Goal: Task Accomplishment & Management: Use online tool/utility

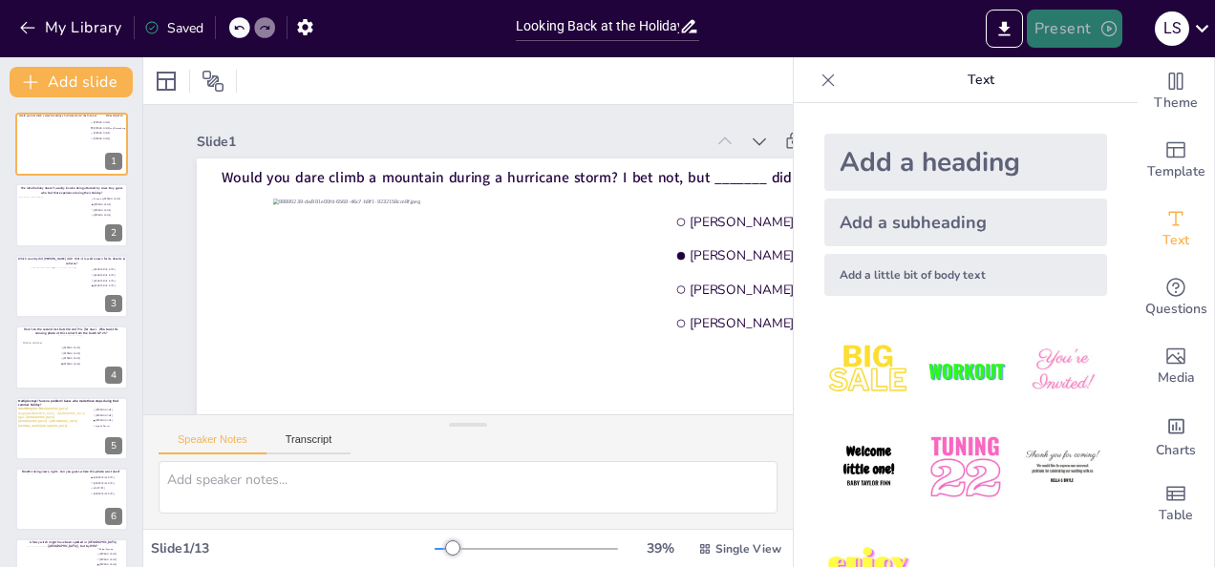
click at [1068, 24] on button "Present" at bounding box center [1075, 29] width 96 height 38
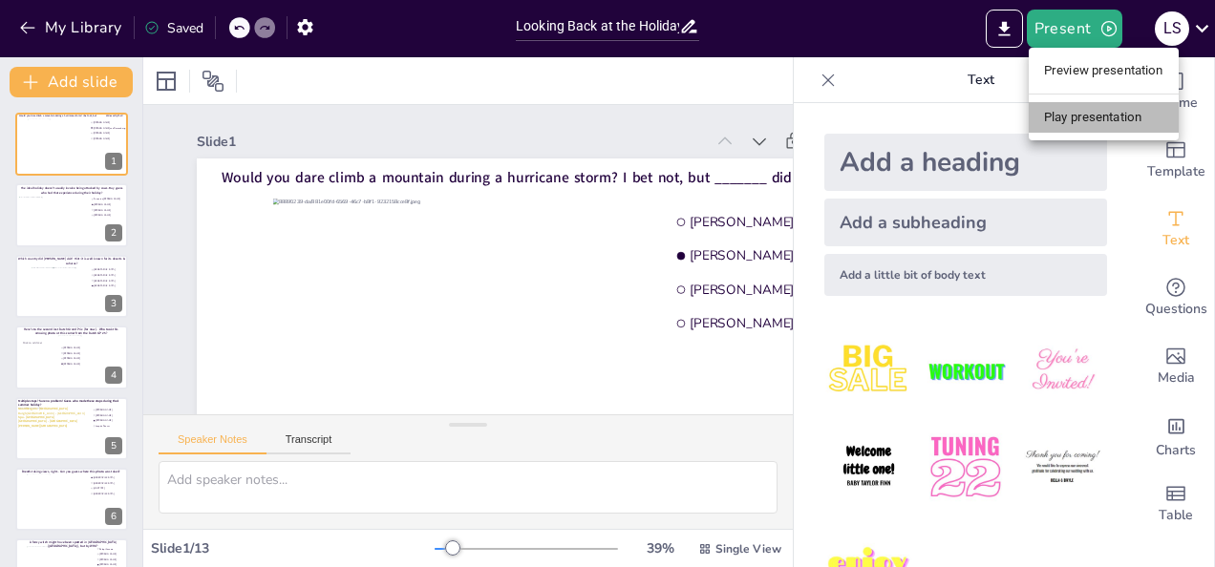
click at [1094, 115] on li "Play presentation" at bounding box center [1104, 117] width 150 height 31
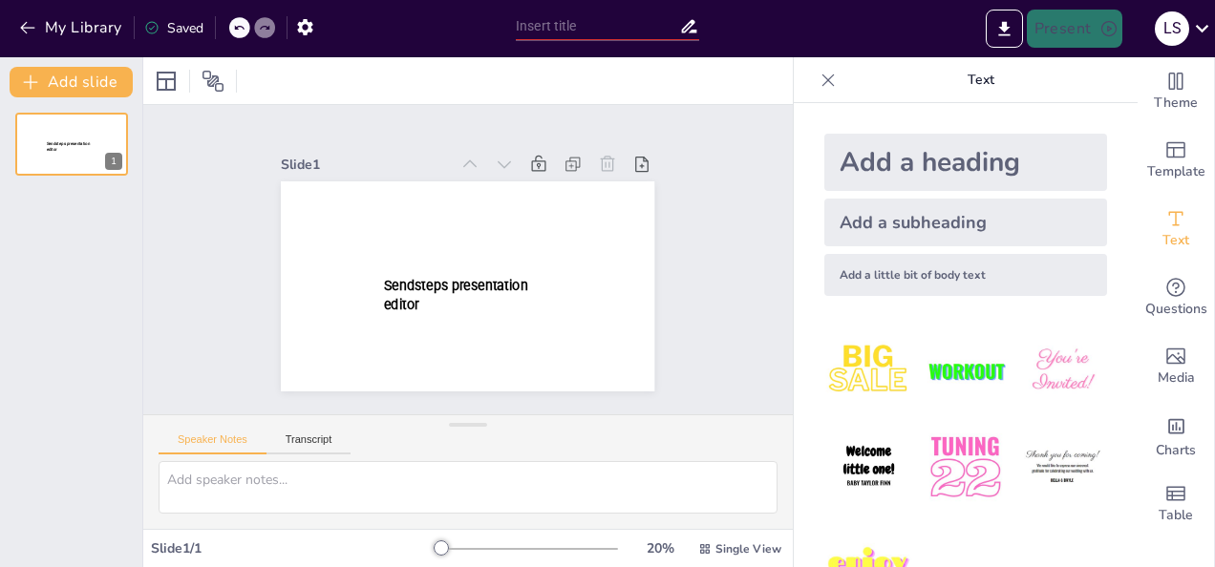
type input "Looking Back at the Holidays - Fun Quiz"
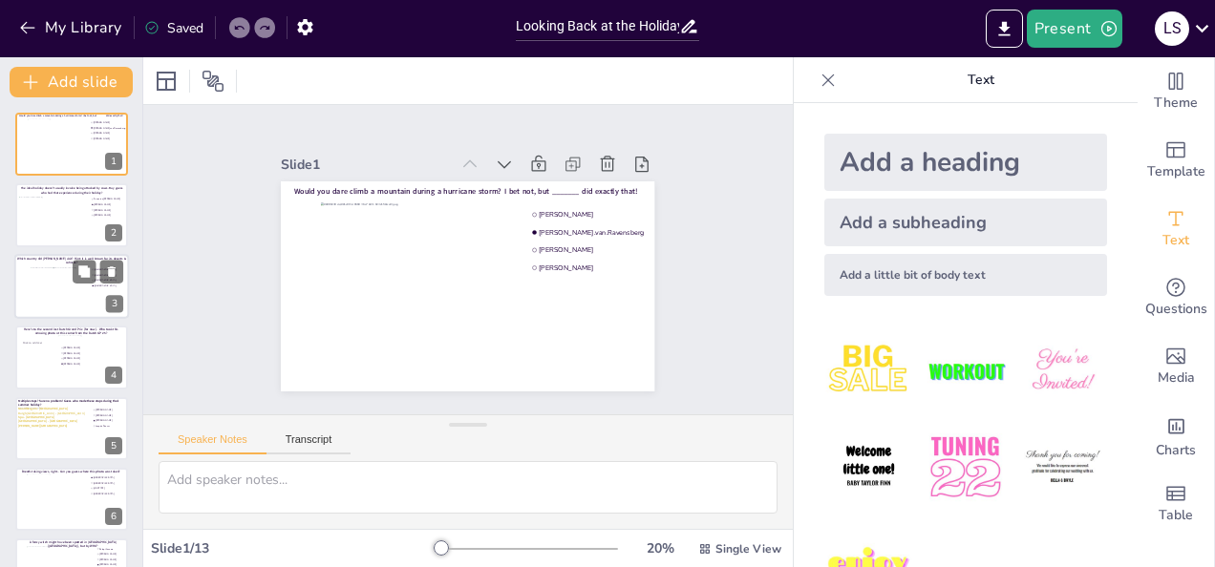
click at [28, 273] on div at bounding box center [71, 286] width 115 height 65
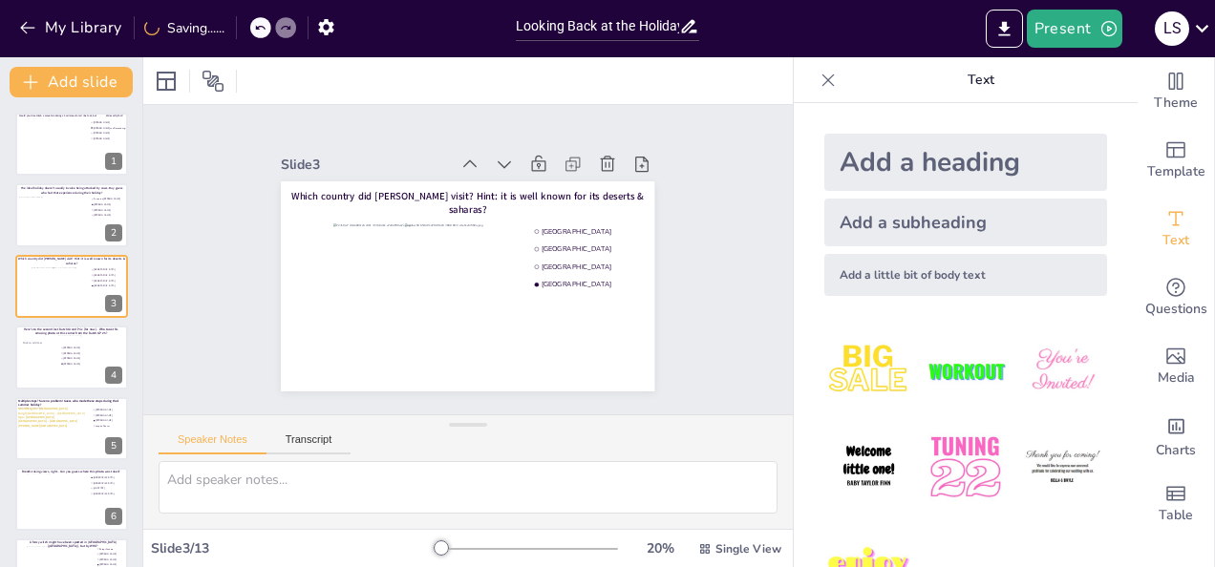
click at [970, 75] on p "Text" at bounding box center [980, 80] width 275 height 46
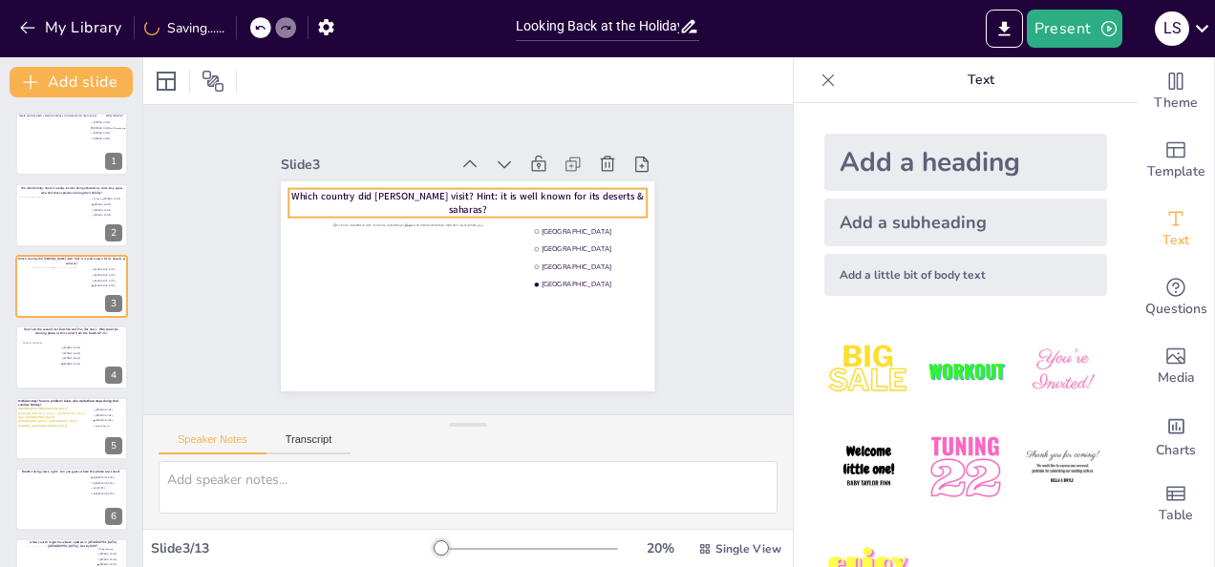
click at [514, 197] on span "Which country did Martijn visit? Hint: it is well known for its deserts & sahar…" at bounding box center [467, 203] width 352 height 28
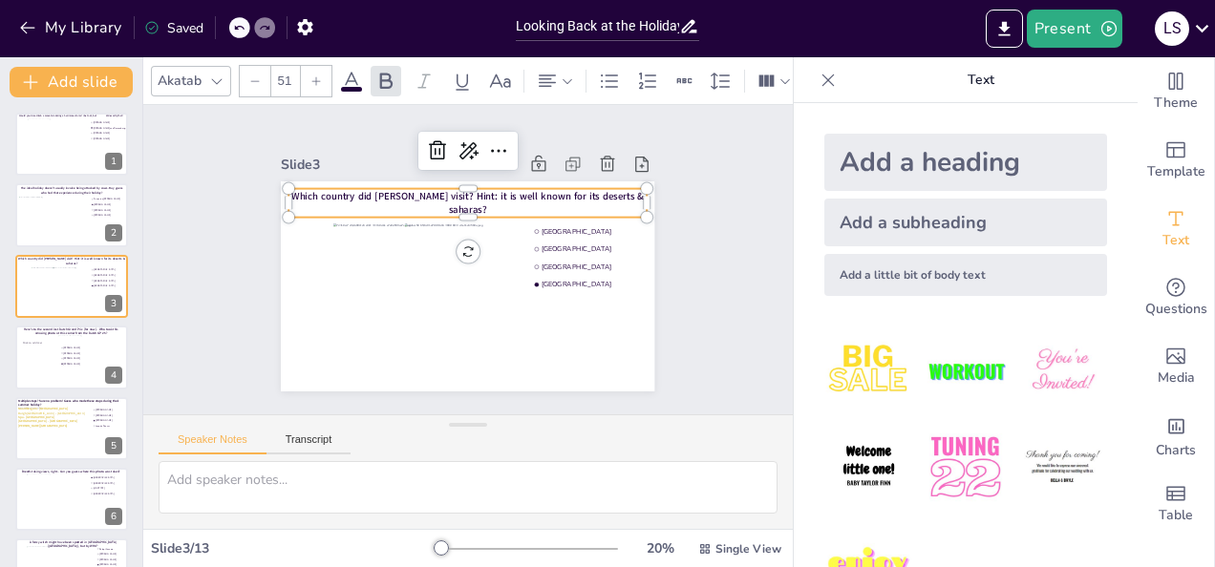
click at [514, 197] on span "Which country did Martijn visit? Hint: it is well known for its deserts & sahar…" at bounding box center [467, 203] width 352 height 28
click at [533, 195] on span "Which country did Martijn visit? Hint: it is well known for its deserts & sahar…" at bounding box center [467, 203] width 352 height 28
click at [544, 193] on span "Which country did Martijn visit? Hint: it is well known for its deserts & sahar…" at bounding box center [467, 203] width 352 height 28
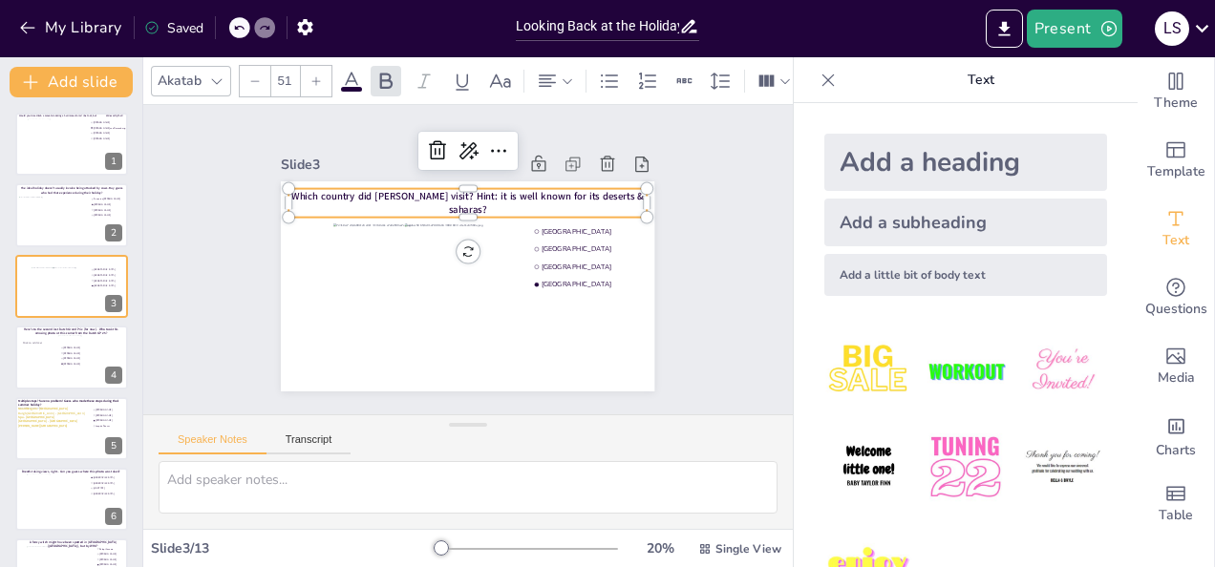
click at [544, 193] on span "Which country did Martijn visit? Hint: it is well known for its deserts & sahar…" at bounding box center [467, 203] width 352 height 28
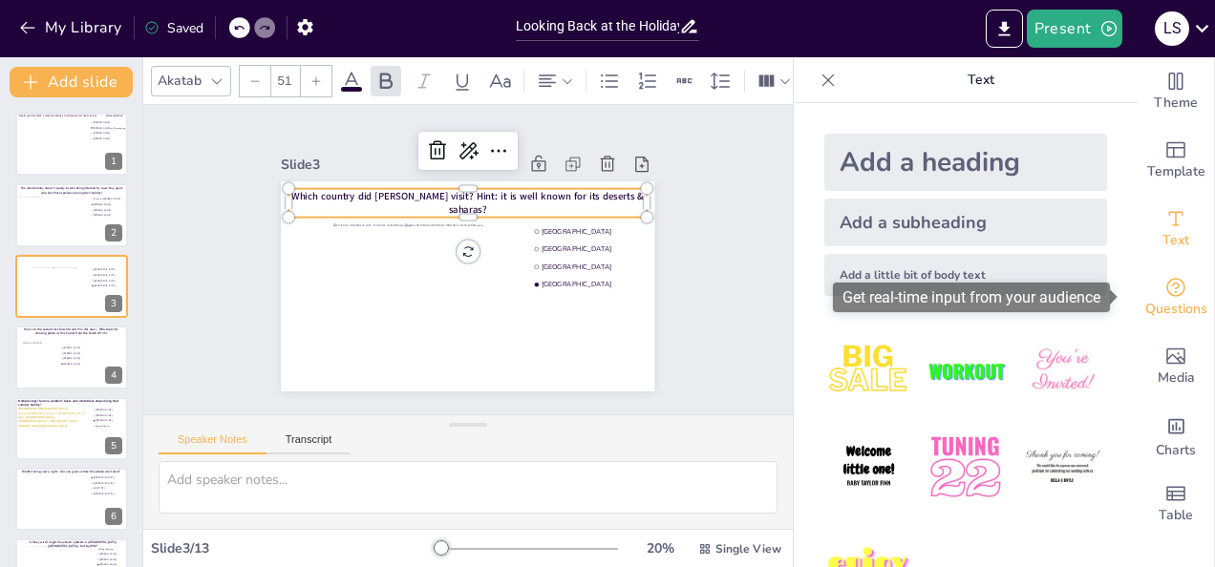
click at [1157, 303] on span "Questions" at bounding box center [1176, 309] width 62 height 21
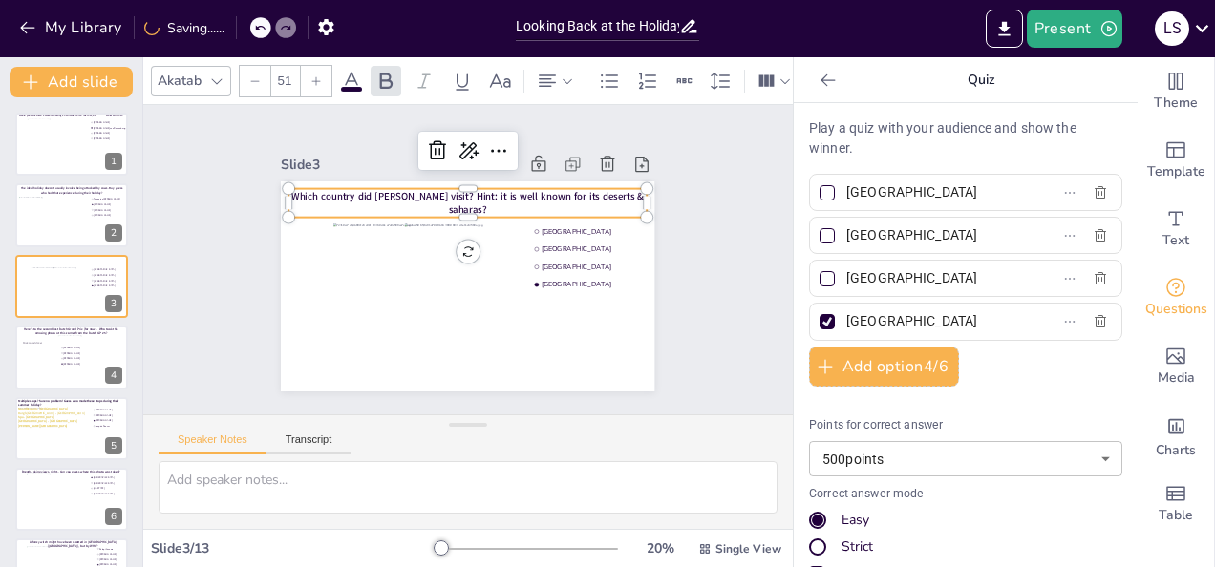
click at [579, 191] on span "Which country did [PERSON_NAME] visit? Hint: it is well known for its deserts &…" at bounding box center [467, 203] width 352 height 28
click at [596, 196] on span "Which country did [PERSON_NAME] visit? Hint: it is well known for its deserts &…" at bounding box center [467, 203] width 352 height 28
click at [610, 192] on span "Which country did [PERSON_NAME] visit? Hint: it is well known for its deserts &…" at bounding box center [467, 203] width 352 height 28
click at [587, 194] on span "Which country did [PERSON_NAME] visit? Hint: it is well known for its deserts &…" at bounding box center [467, 203] width 352 height 28
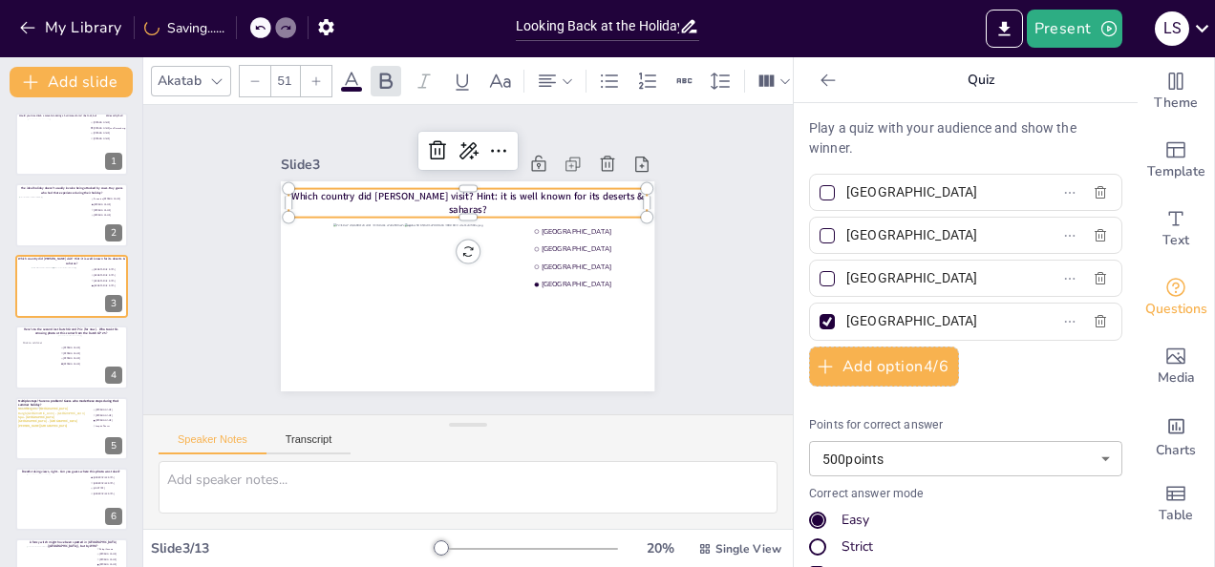
click at [587, 194] on span "Which country did [PERSON_NAME] visit? Hint: it is well known for its deserts &…" at bounding box center [467, 203] width 352 height 28
click at [592, 197] on span "Which country did [PERSON_NAME] visit? Hint: it is well known for its deserts &…" at bounding box center [467, 203] width 352 height 28
click at [592, 197] on span "Which country did Martijn visit? Hint: it is well known for its deserts & sahar…" at bounding box center [467, 203] width 352 height 28
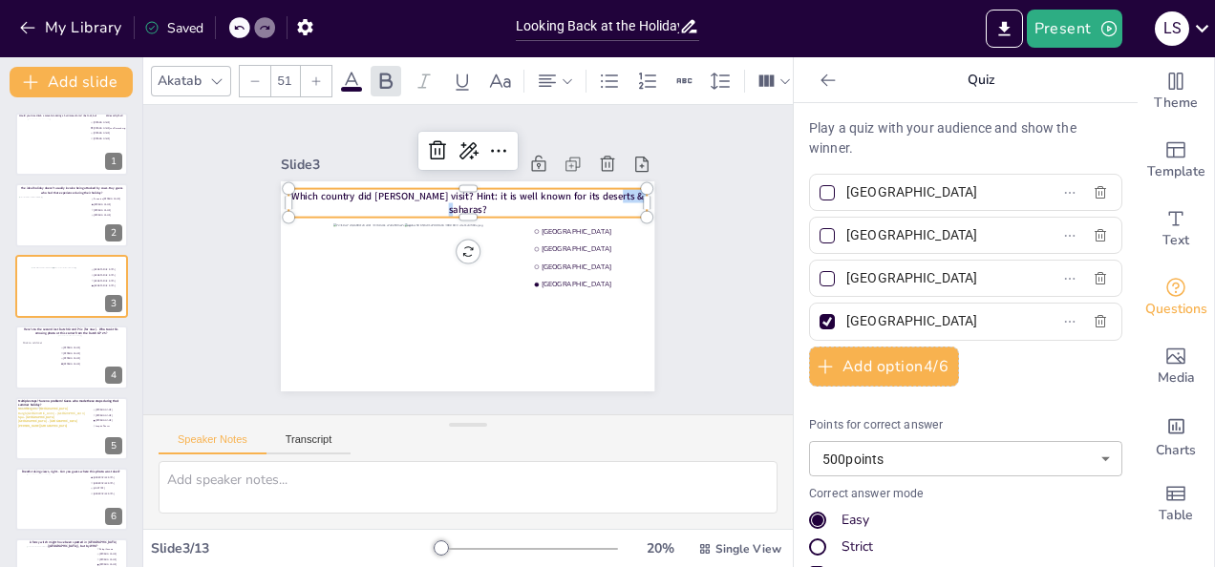
click at [592, 197] on span "Which country did Martijn visit? Hint: it is well known for its deserts & sahar…" at bounding box center [467, 203] width 352 height 28
click at [592, 199] on span "Which country did Martijn visit? Hint: it is well known for its deserts & sahar…" at bounding box center [467, 203] width 352 height 28
click at [1177, 218] on div "Text" at bounding box center [1175, 229] width 76 height 69
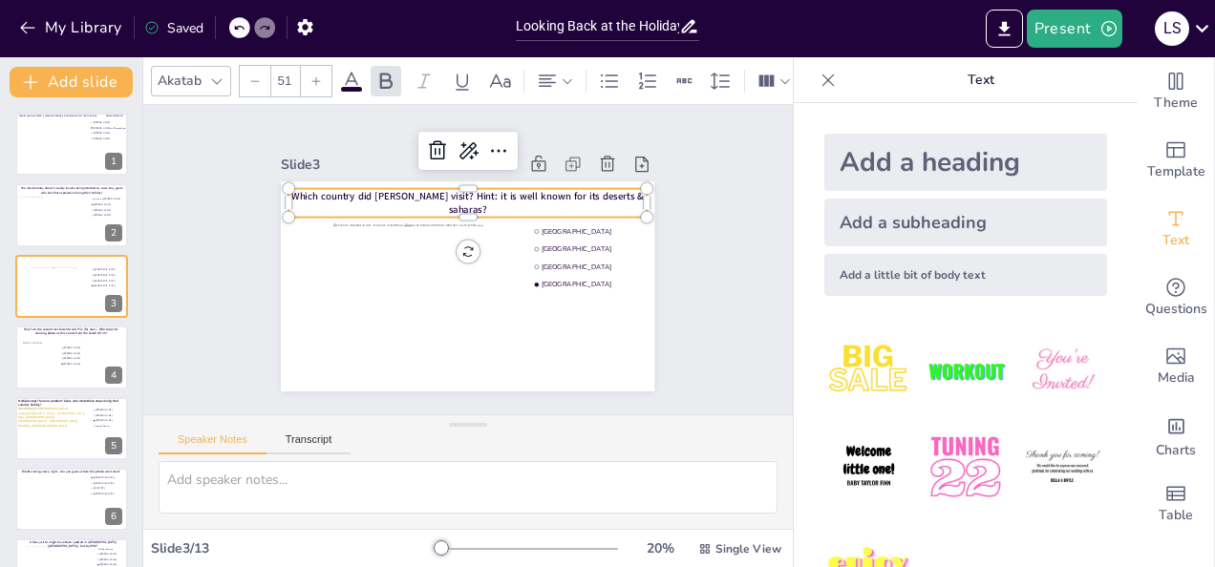
click at [565, 197] on span "Which country did Martijn visit? Hint: it is well known for its deserts & sahar…" at bounding box center [467, 203] width 352 height 28
click at [602, 189] on p "Which country did Martijn visit? Hint: it is well known for its deserts & sahar…" at bounding box center [468, 203] width 358 height 28
click at [585, 195] on span "Which country did Martijn visit? Hint: it is well known for its deserts & sahar…" at bounding box center [467, 203] width 352 height 28
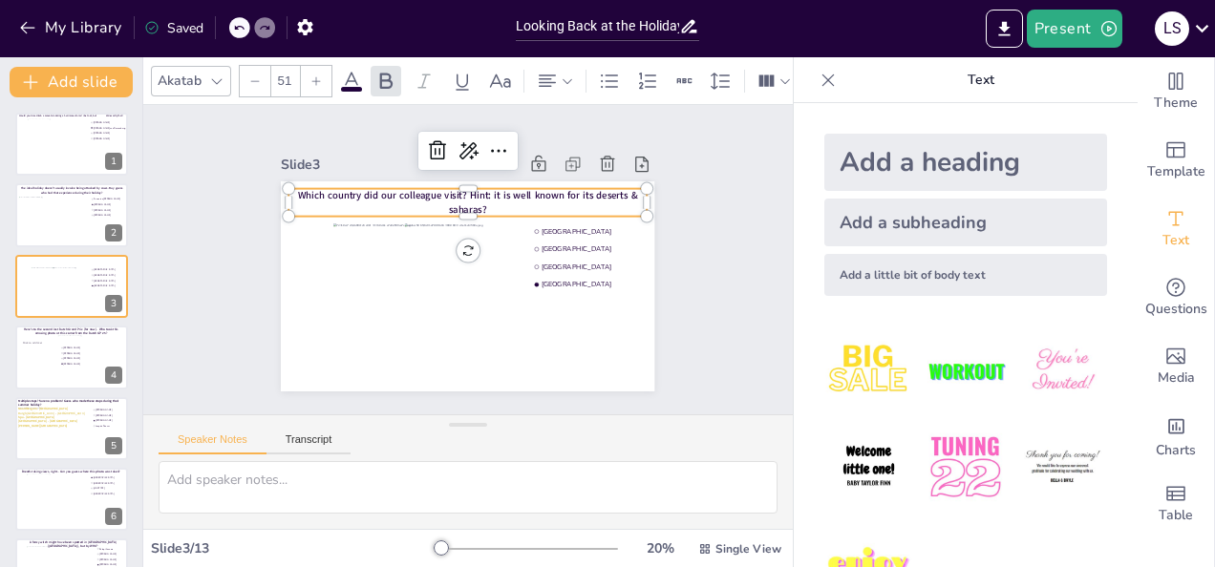
click at [731, 204] on div "Slide 1 Would you dare climb a mountain during a hurricane storm? I bet not, bu…" at bounding box center [467, 259] width 649 height 309
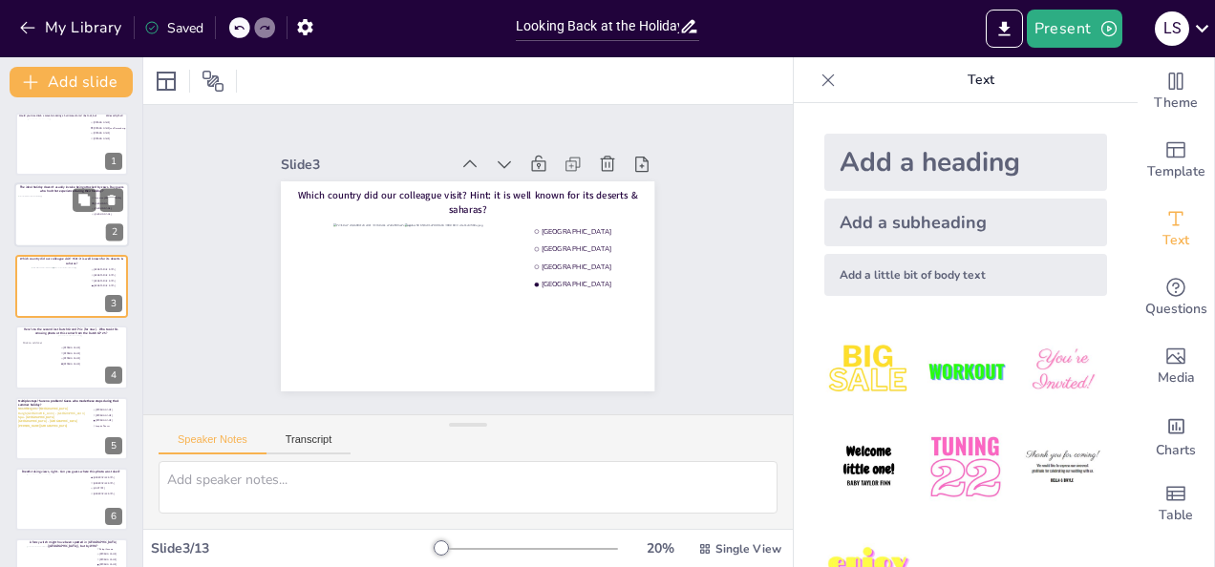
click at [42, 220] on div at bounding box center [52, 222] width 69 height 52
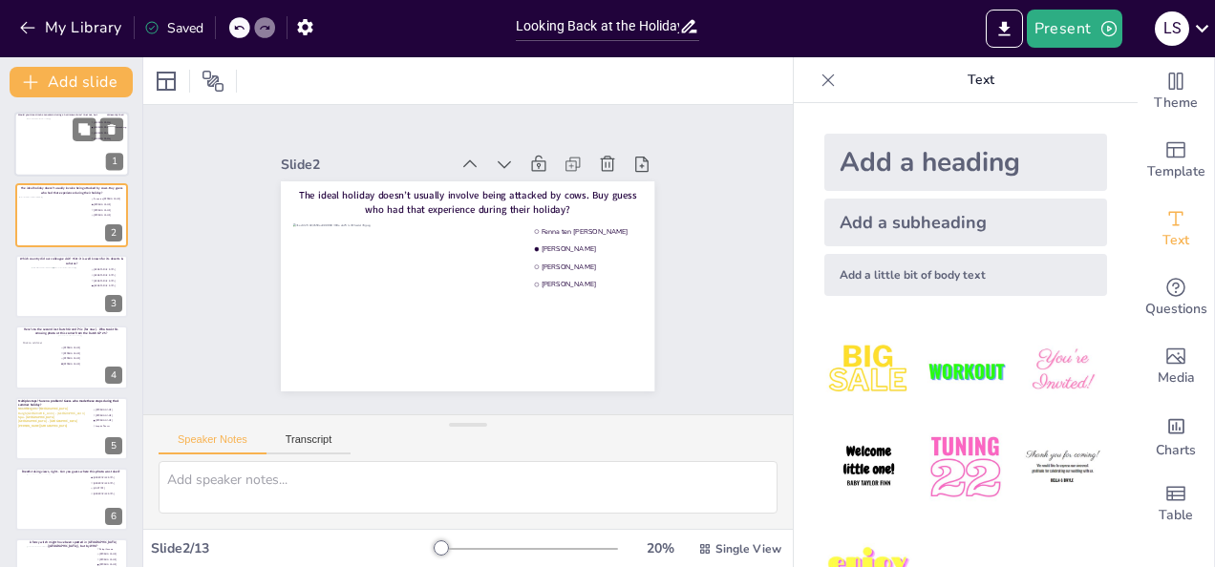
click at [27, 135] on div at bounding box center [72, 144] width 91 height 52
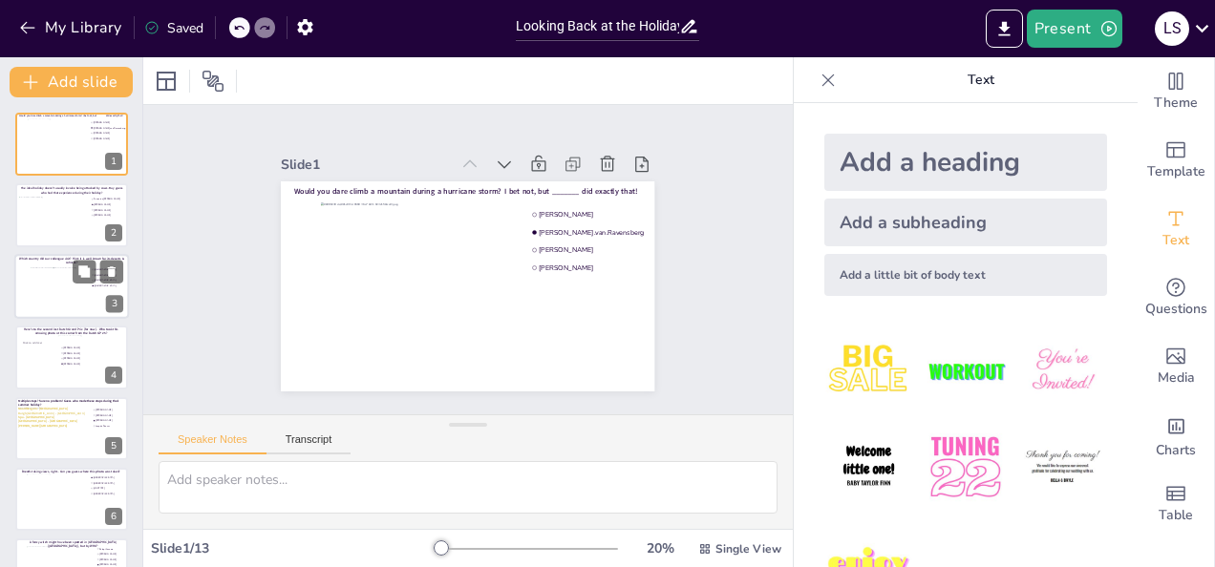
click at [53, 302] on div at bounding box center [72, 293] width 39 height 52
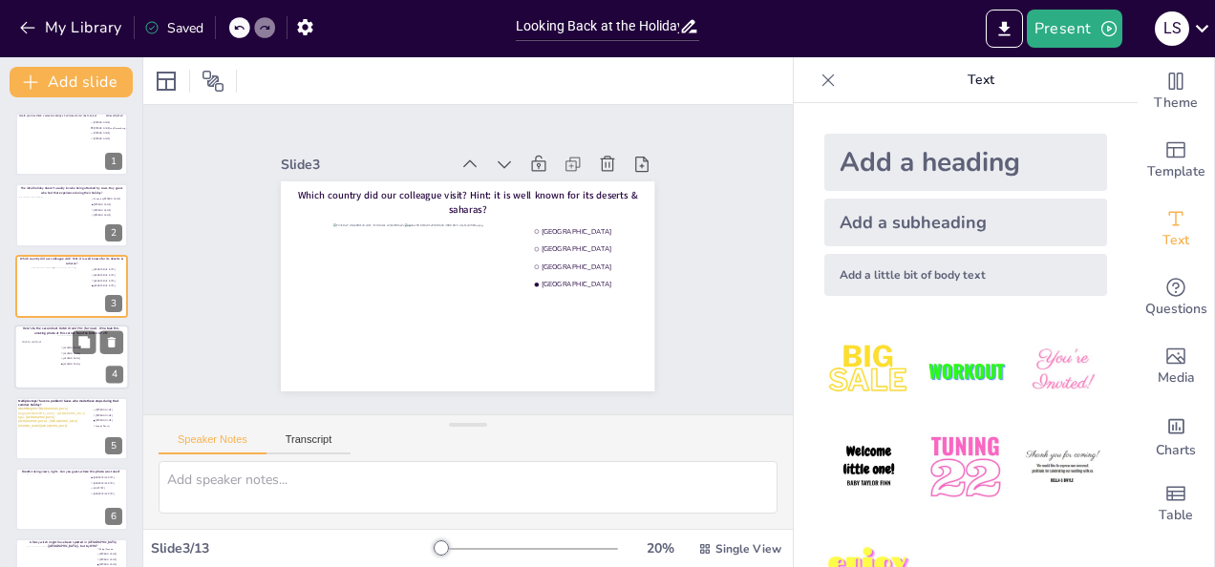
click at [41, 350] on div at bounding box center [38, 358] width 37 height 57
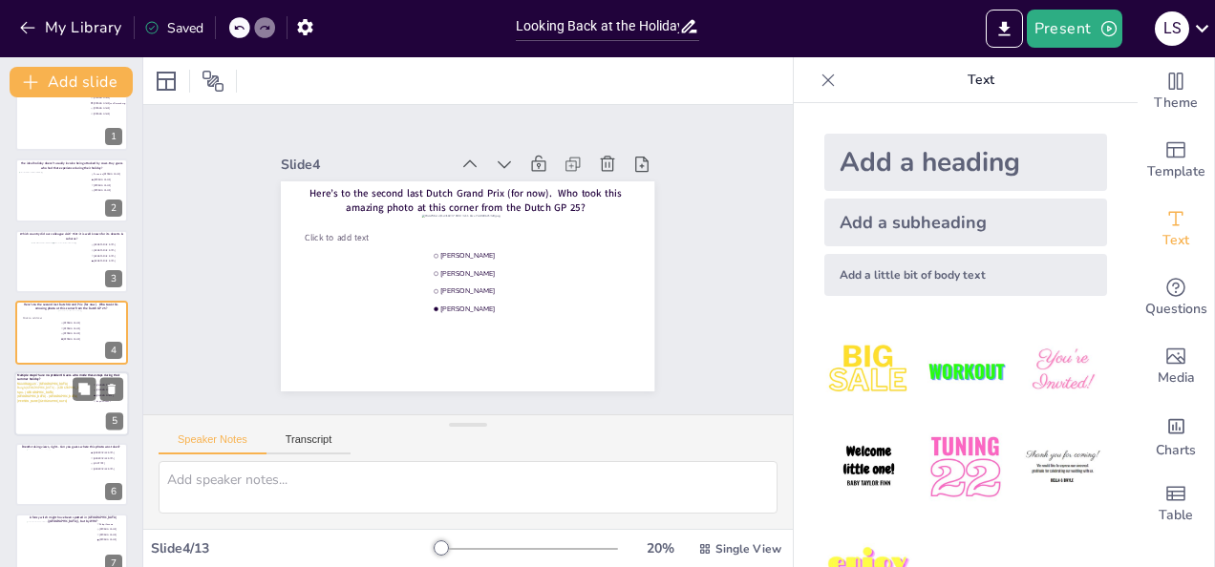
click at [40, 389] on span "Burgh-[GEOGRAPHIC_DATA] - [GEOGRAPHIC_DATA]" at bounding box center [51, 388] width 68 height 4
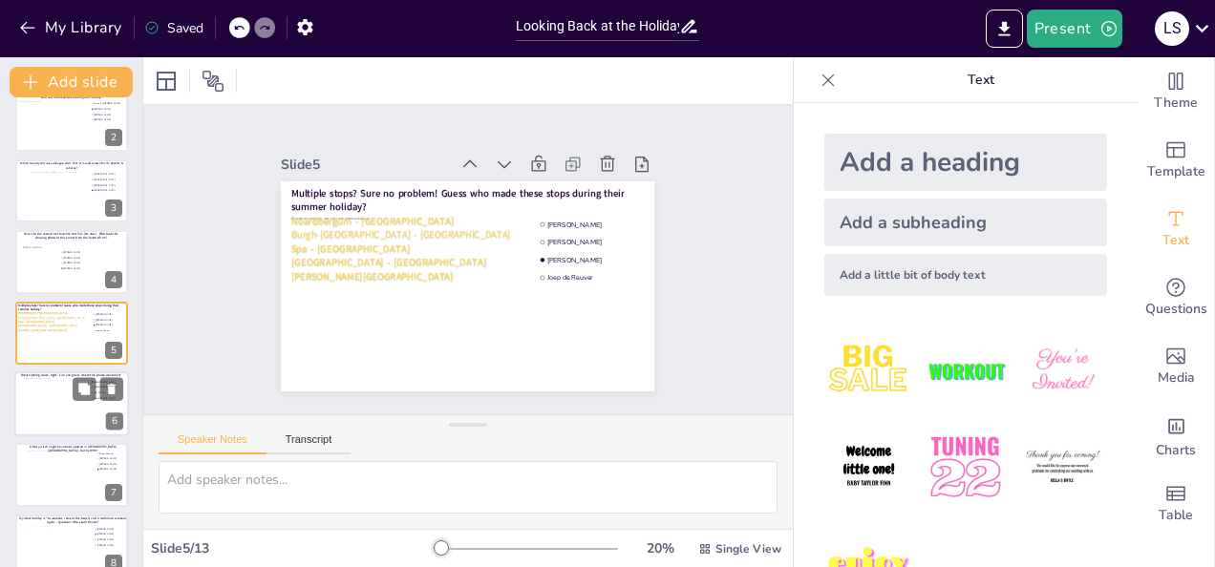
click at [59, 405] on div at bounding box center [72, 404] width 92 height 52
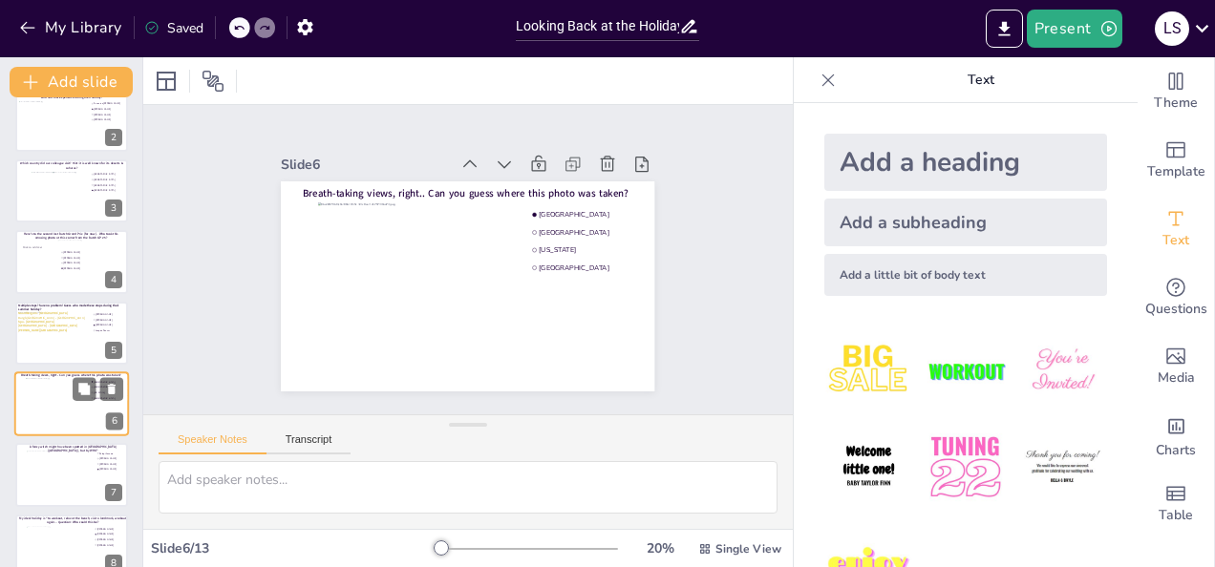
scroll to position [167, 0]
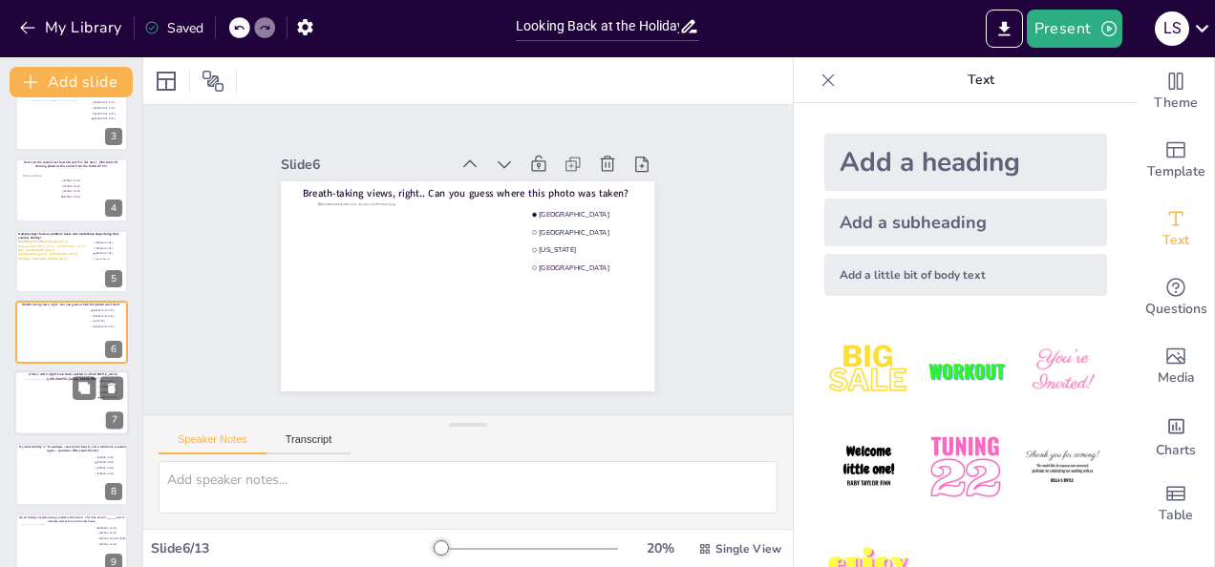
click at [44, 404] on div at bounding box center [72, 403] width 92 height 48
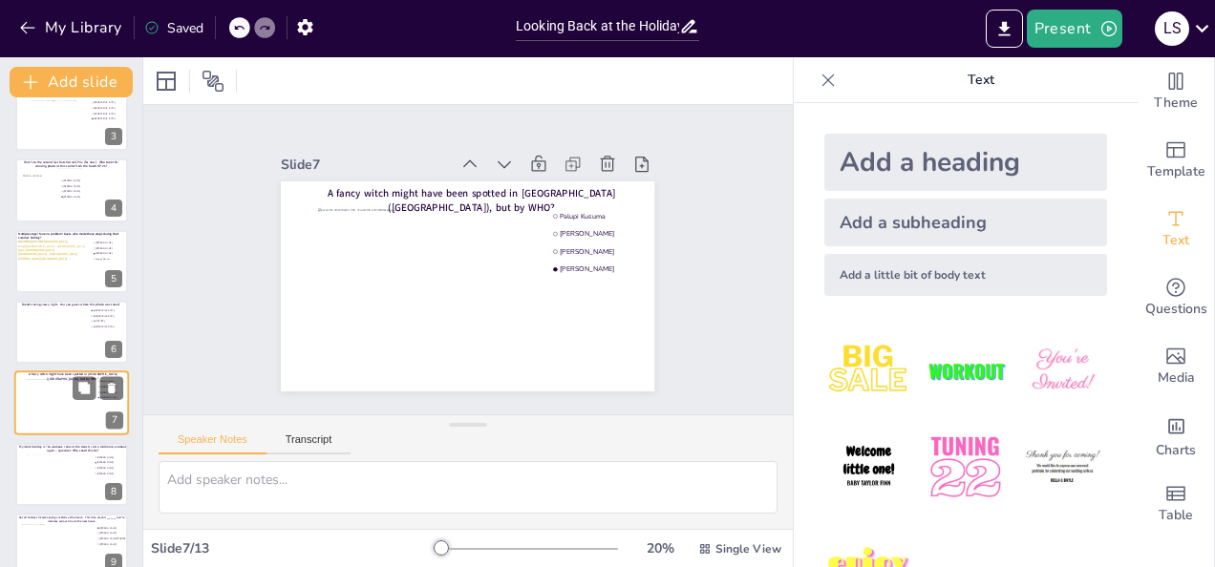
scroll to position [238, 0]
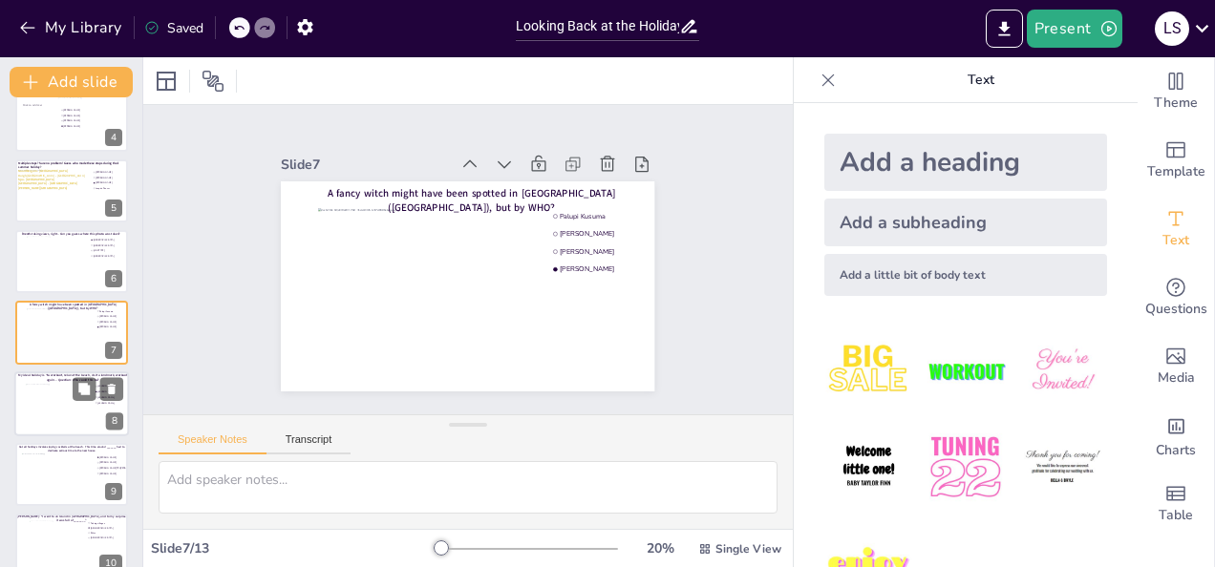
click at [41, 420] on div at bounding box center [60, 410] width 69 height 52
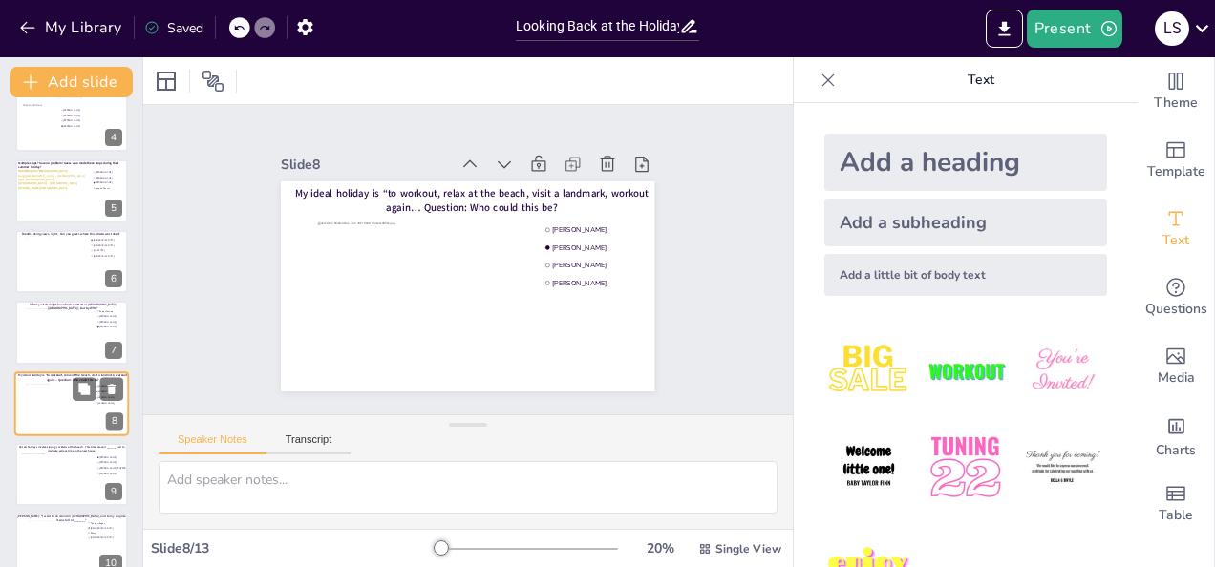
scroll to position [309, 0]
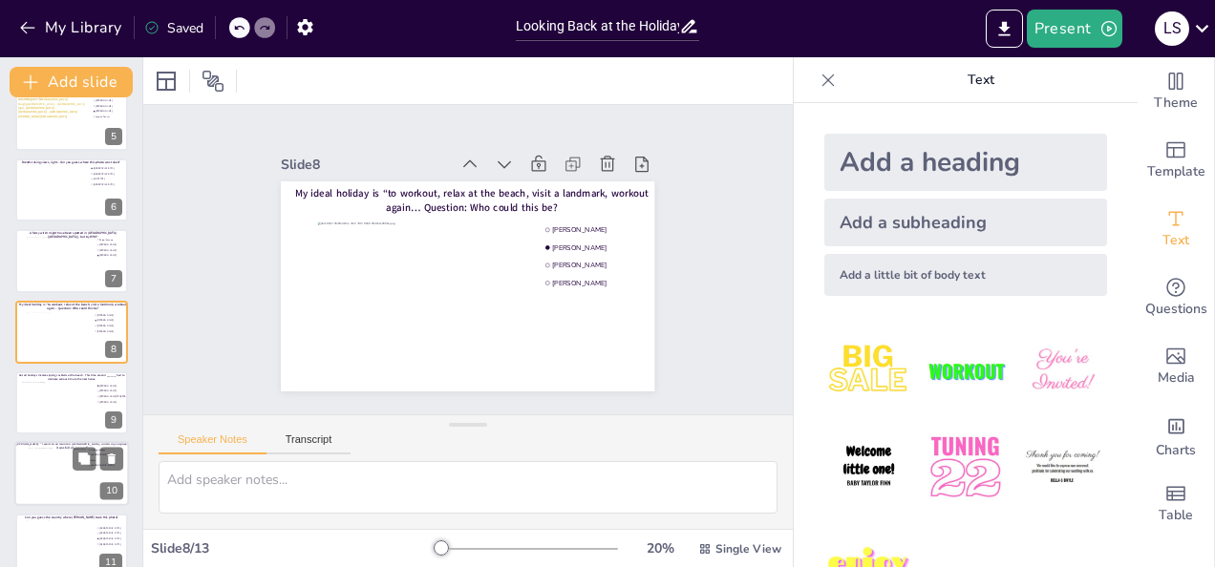
click at [35, 470] on div at bounding box center [72, 474] width 86 height 52
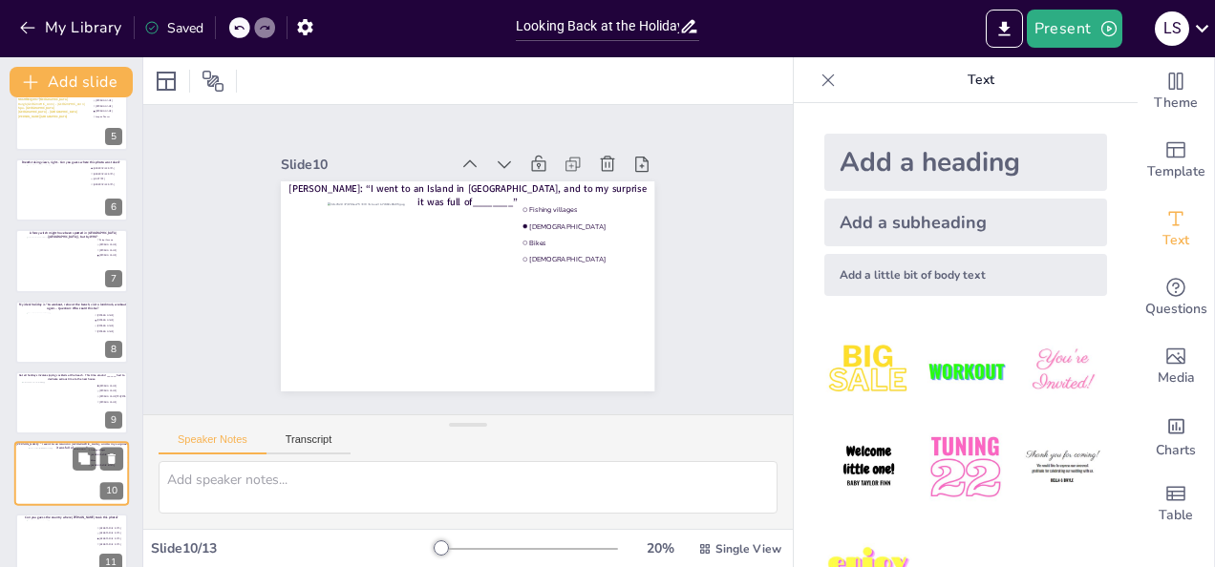
scroll to position [451, 0]
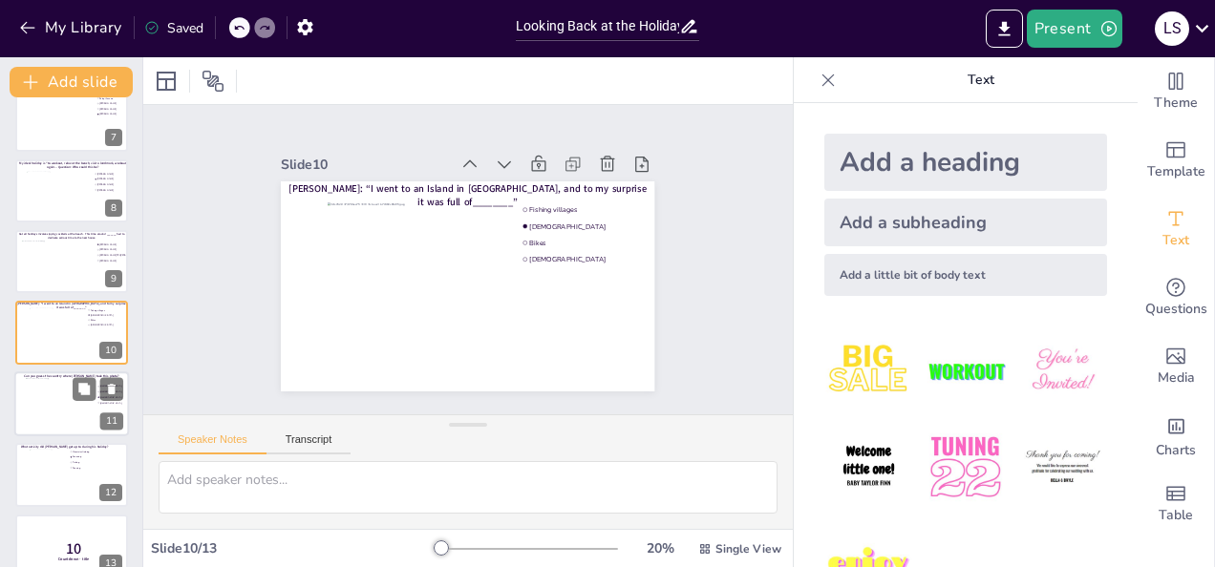
click at [32, 401] on div at bounding box center [72, 404] width 92 height 52
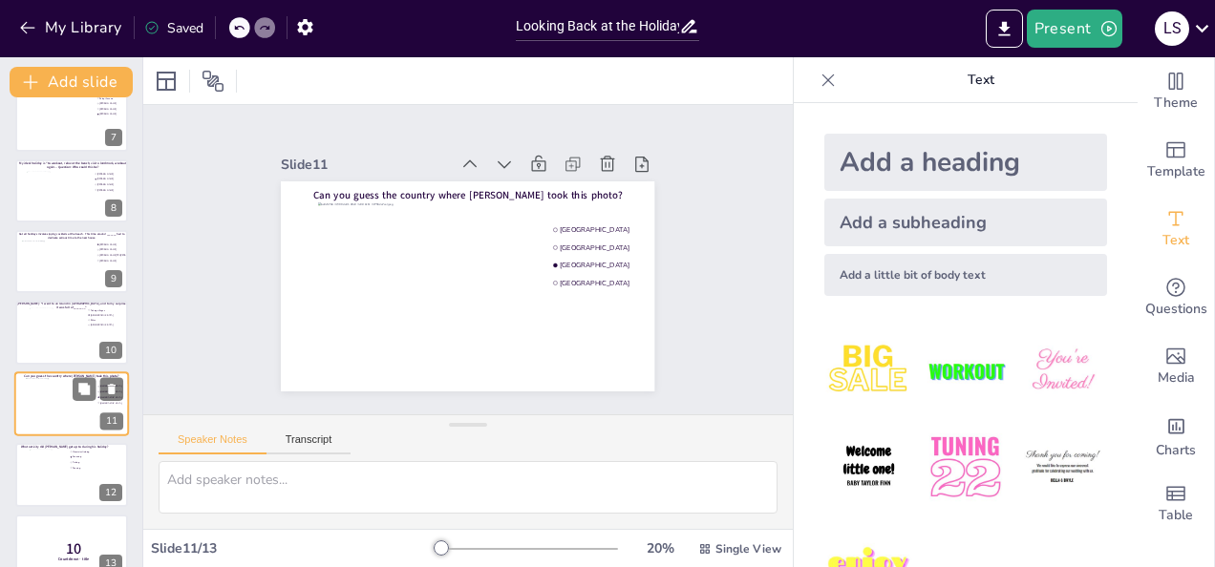
scroll to position [476, 0]
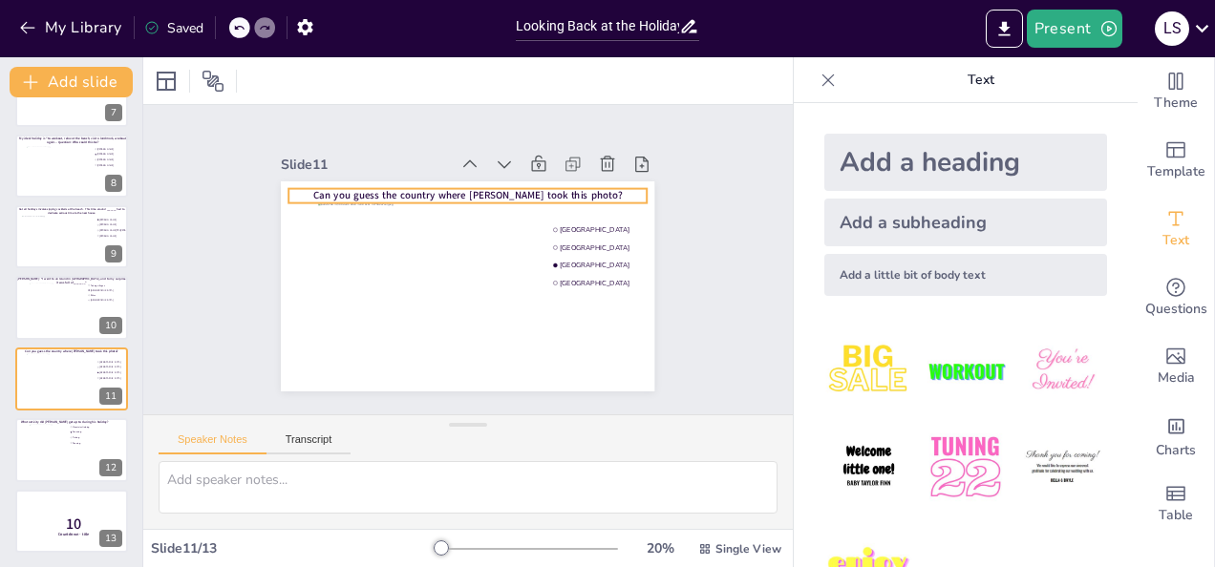
click at [470, 189] on span "Can you guess the country where Frank took this photo?" at bounding box center [467, 195] width 308 height 13
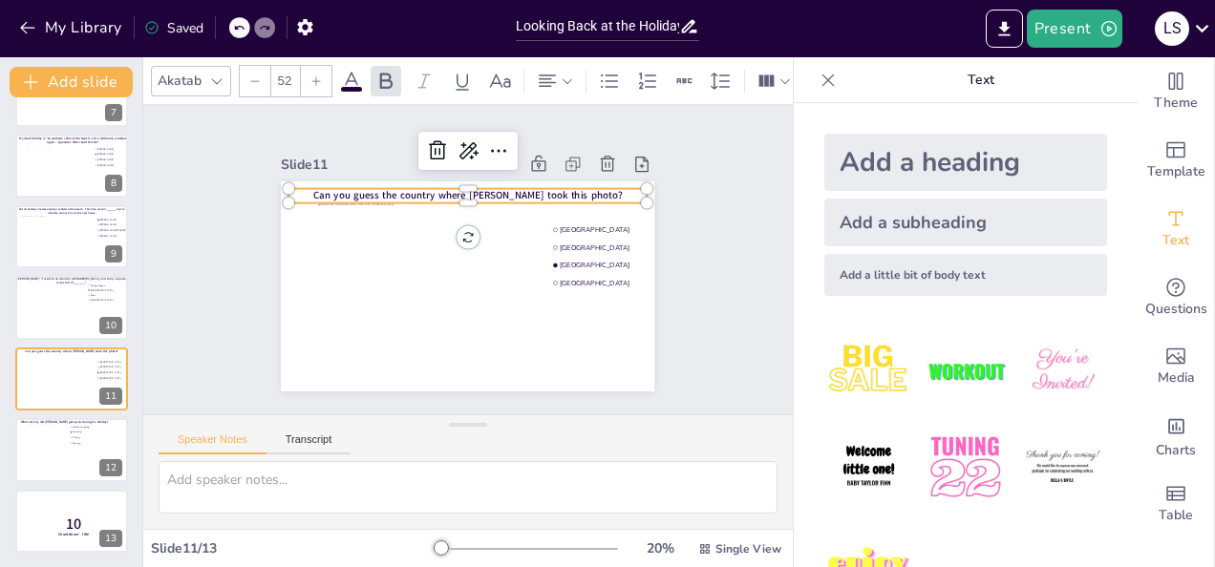
click at [470, 189] on span "Can you guess the country where Frank took this photo?" at bounding box center [467, 195] width 308 height 13
click at [448, 189] on span "Can you guess the country where Frank took this photo?" at bounding box center [467, 195] width 308 height 13
click at [459, 189] on span "Can you guess the country where Frank took this photo?" at bounding box center [467, 195] width 308 height 13
click at [484, 191] on span "Can you guess the country where Frank took this photo?" at bounding box center [467, 195] width 308 height 13
click at [478, 189] on span "Can you guess the country where Frank took this photo?" at bounding box center [467, 195] width 308 height 13
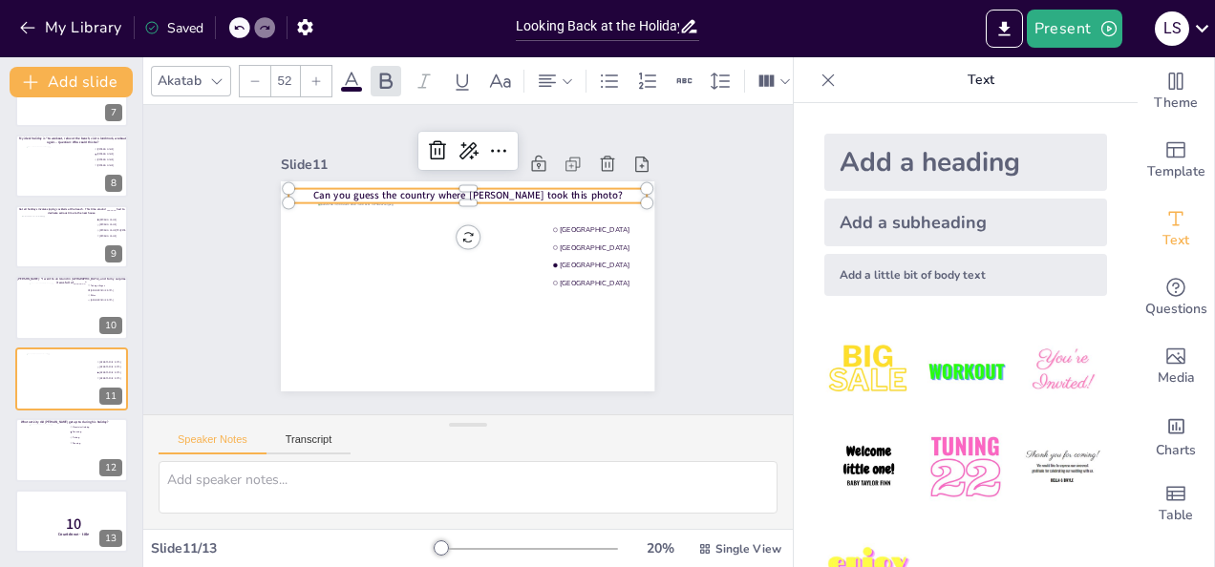
click at [478, 189] on span "Can you guess the country where Frank took this photo?" at bounding box center [467, 195] width 308 height 13
click at [971, 90] on p "Text" at bounding box center [980, 80] width 275 height 46
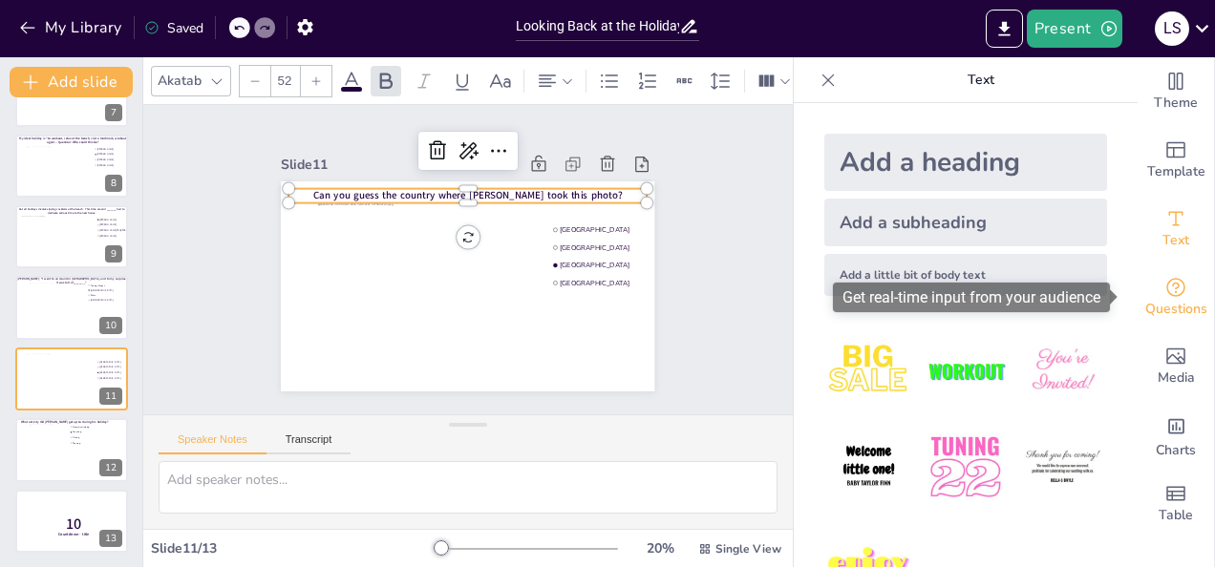
click at [1176, 309] on span "Questions" at bounding box center [1176, 309] width 62 height 21
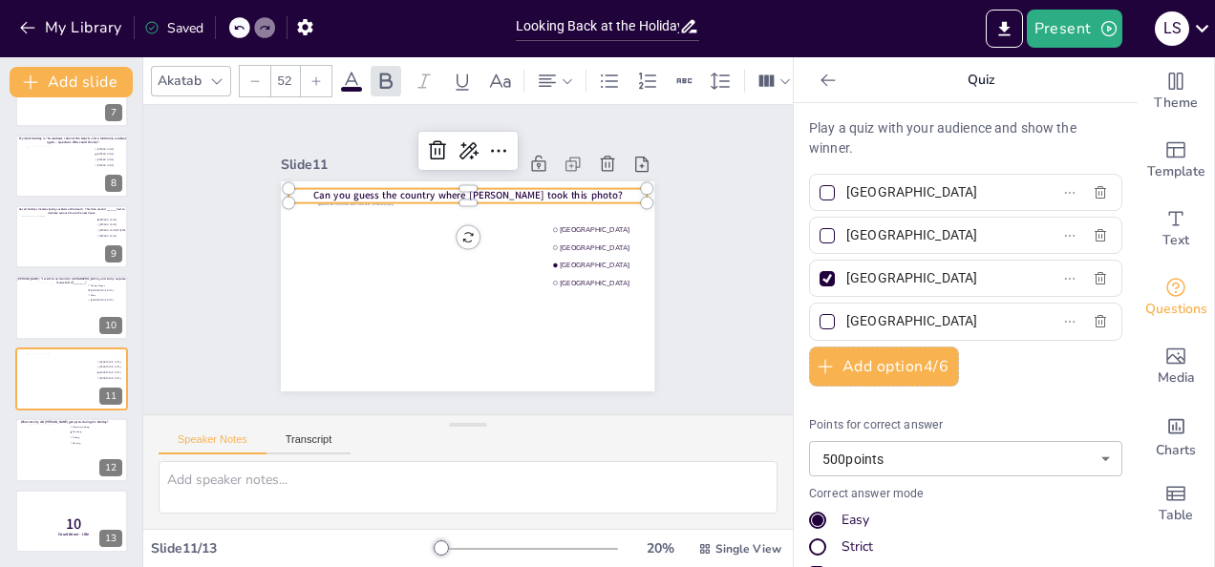
click at [504, 189] on span "Can you guess the country where Frank took this photo?" at bounding box center [467, 195] width 308 height 13
click at [472, 192] on span "Can you guess the country where Frank took this photo?" at bounding box center [467, 195] width 308 height 13
click at [479, 189] on span "Can you guess the country where Frank took this photo?" at bounding box center [467, 195] width 308 height 13
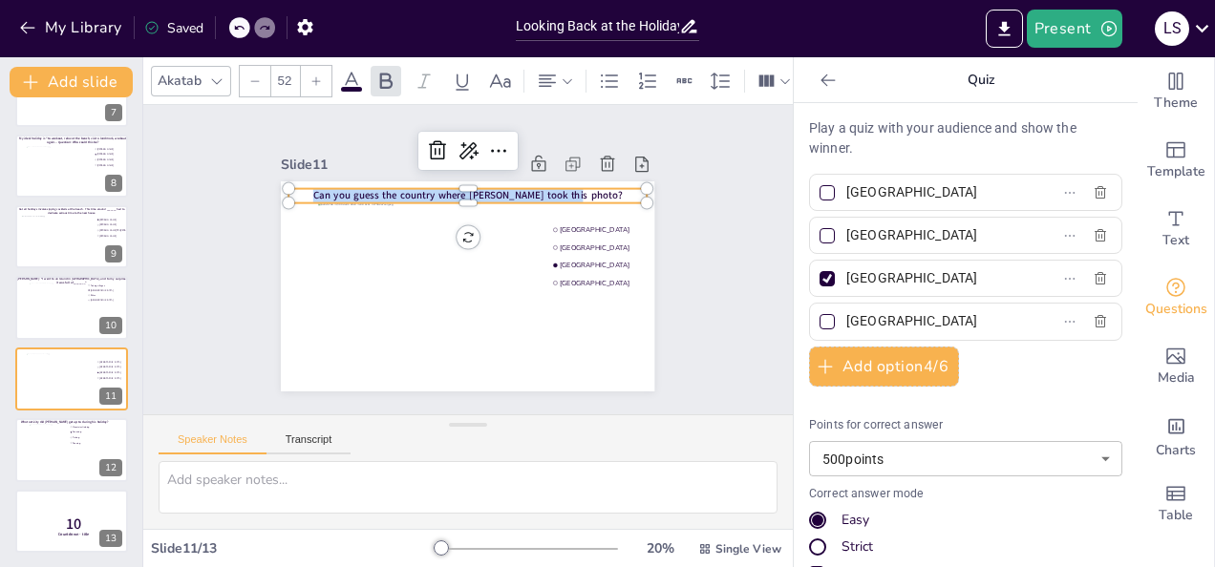
click at [479, 189] on span "Can you guess the country where Frank took this photo?" at bounding box center [467, 195] width 308 height 13
click at [705, 180] on div "Slide 1 Would you dare climb a mountain during a hurricane storm? I bet not, bu…" at bounding box center [467, 259] width 649 height 309
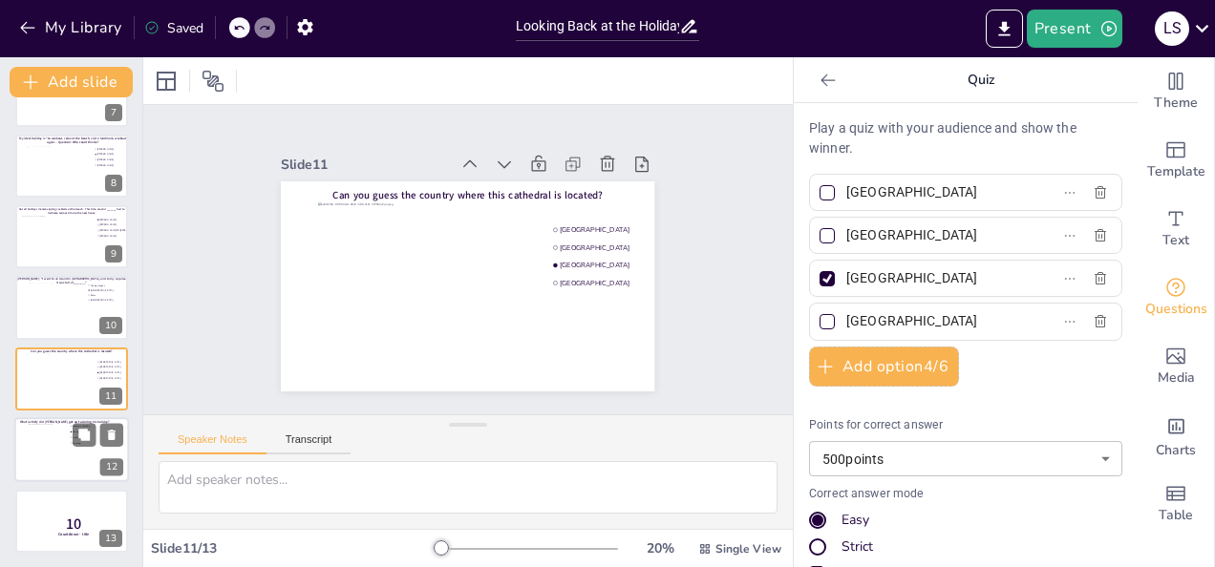
click at [43, 433] on div at bounding box center [48, 450] width 39 height 52
type input "Mountain climbing"
type input "Canoeing"
type input "Fishing"
type input "Running"
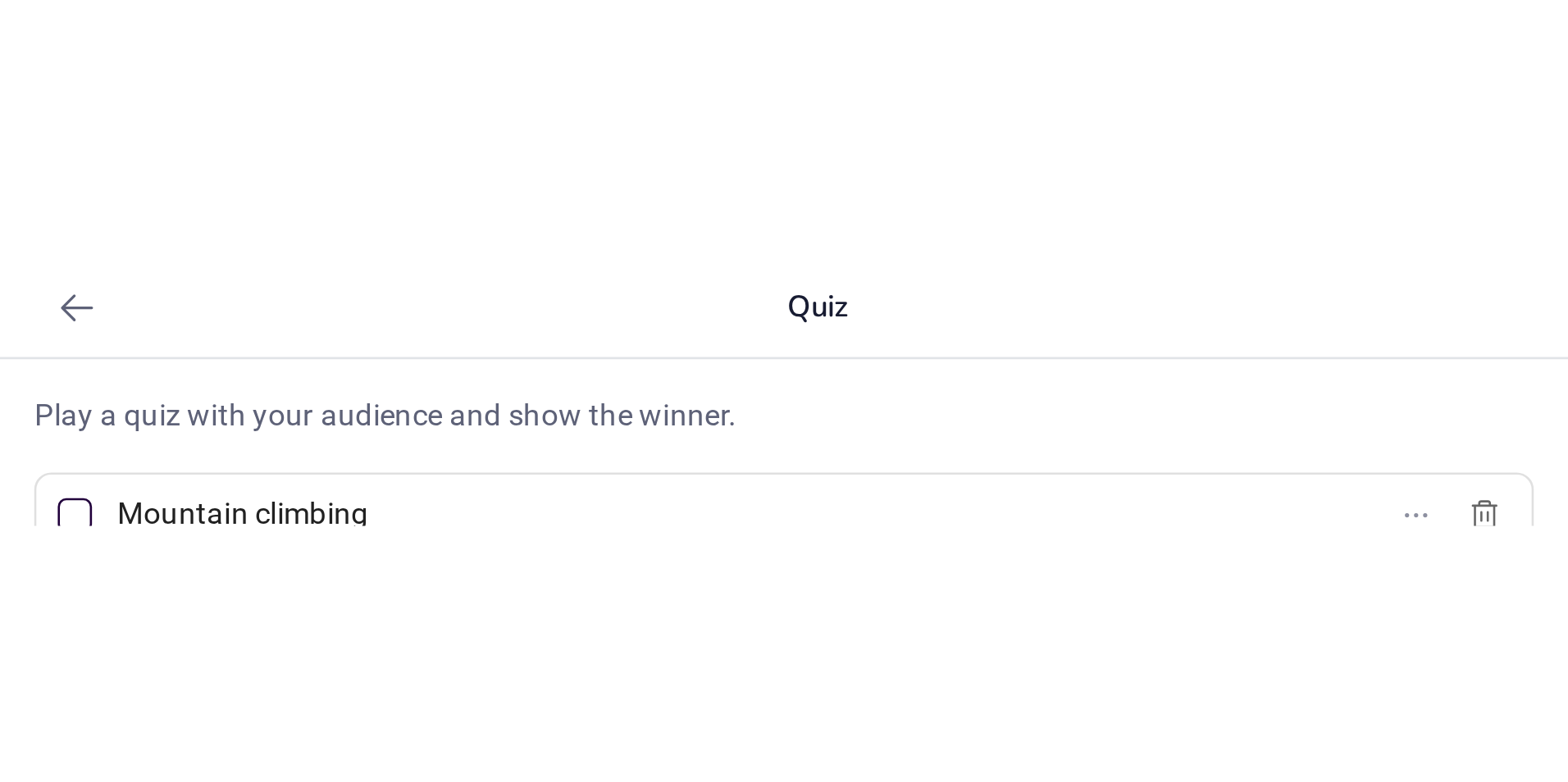
scroll to position [114, 0]
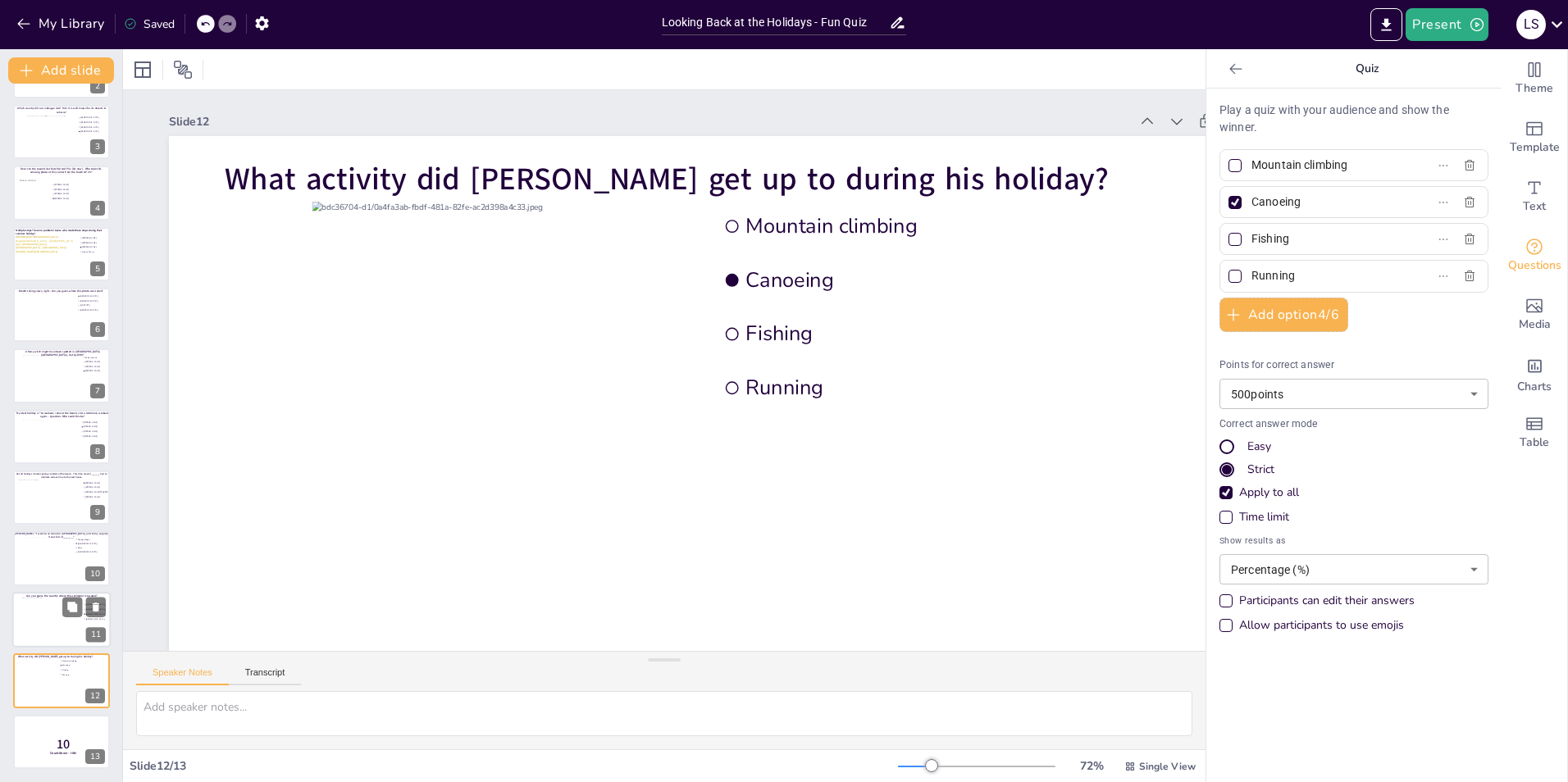
click at [46, 486] on div at bounding box center [62, 620] width 79 height 45
type input "[GEOGRAPHIC_DATA]"
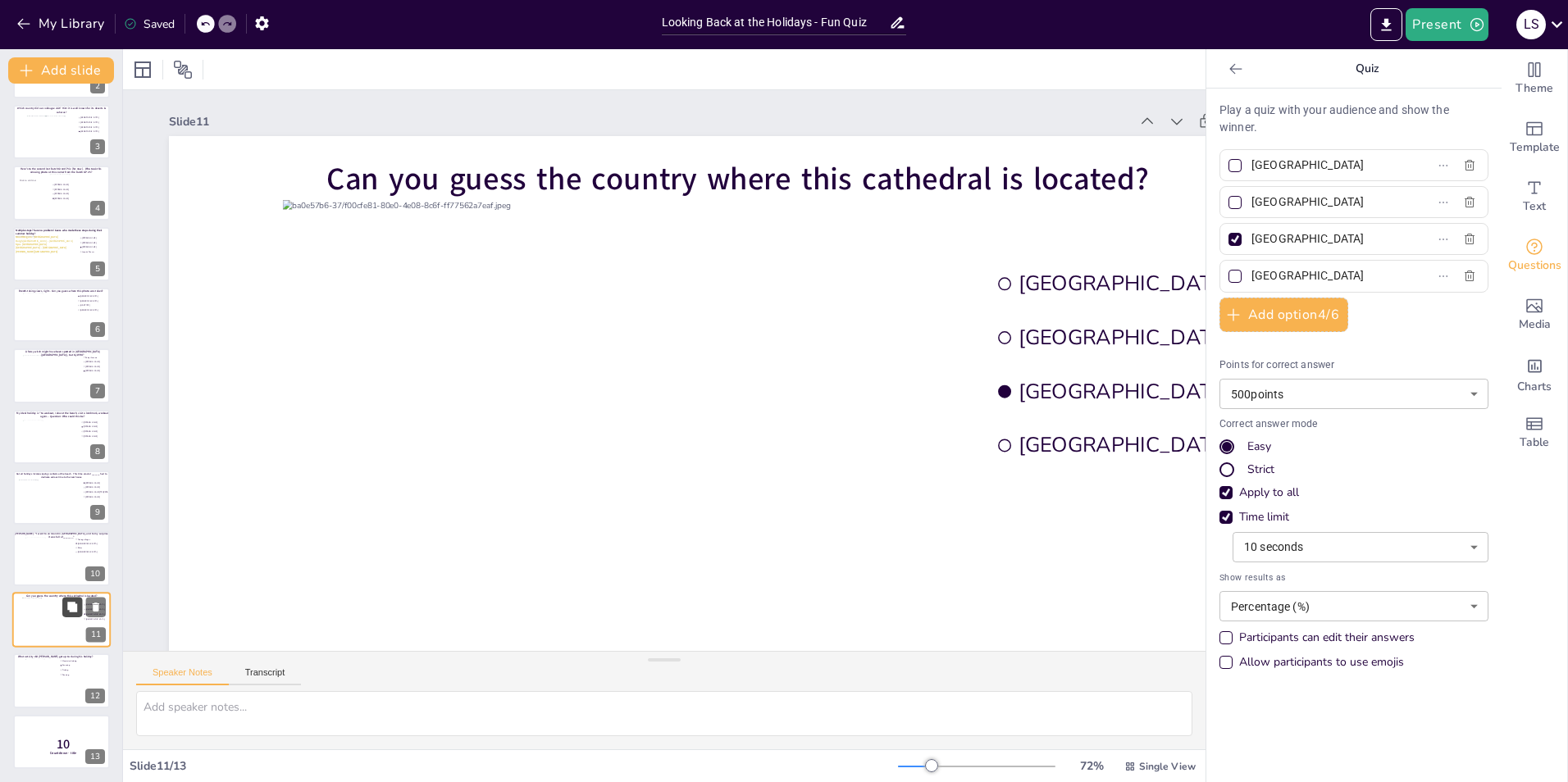
click at [67, 486] on icon at bounding box center [71, 606] width 11 height 11
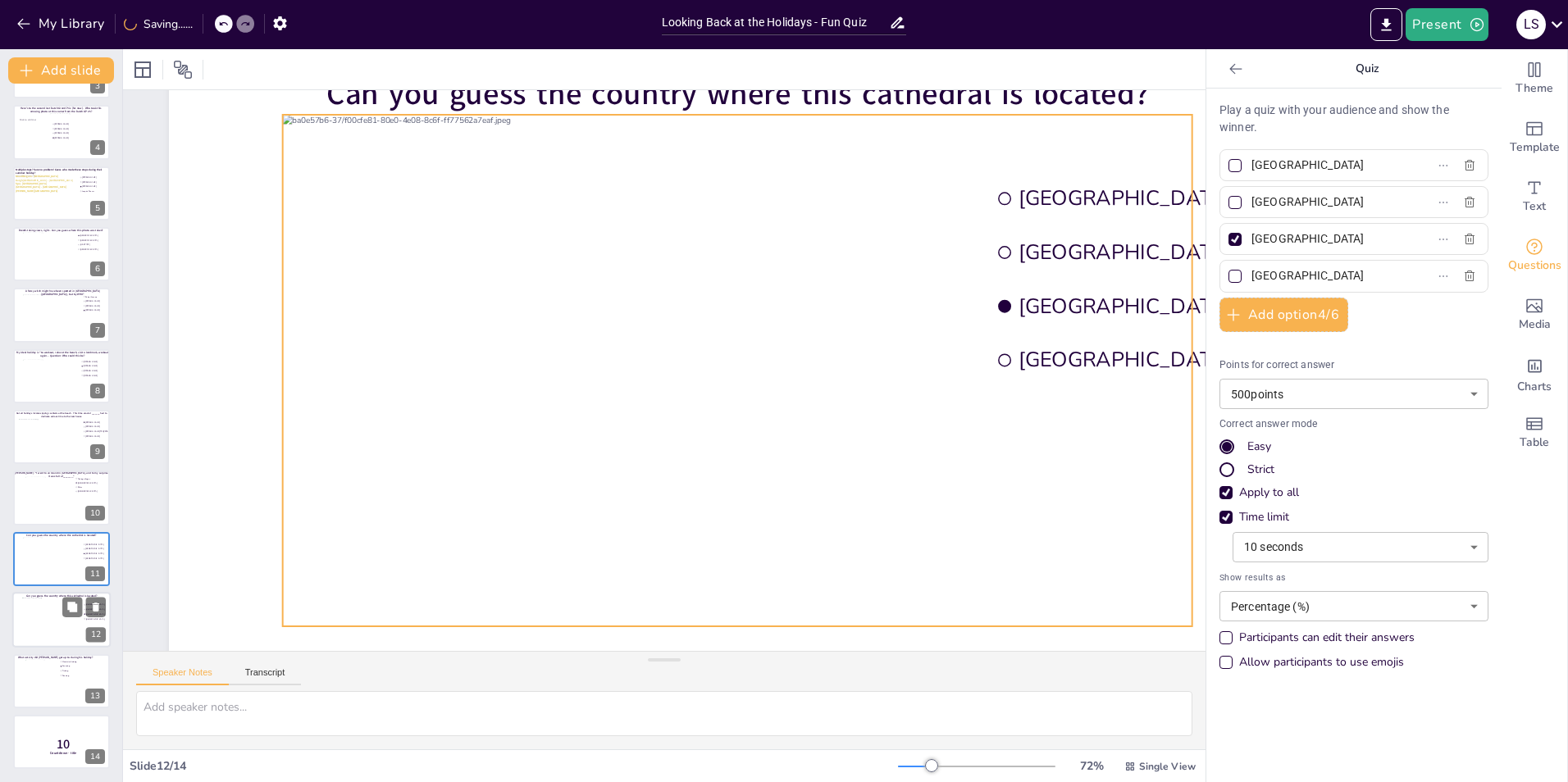
click at [34, 486] on div at bounding box center [62, 620] width 79 height 45
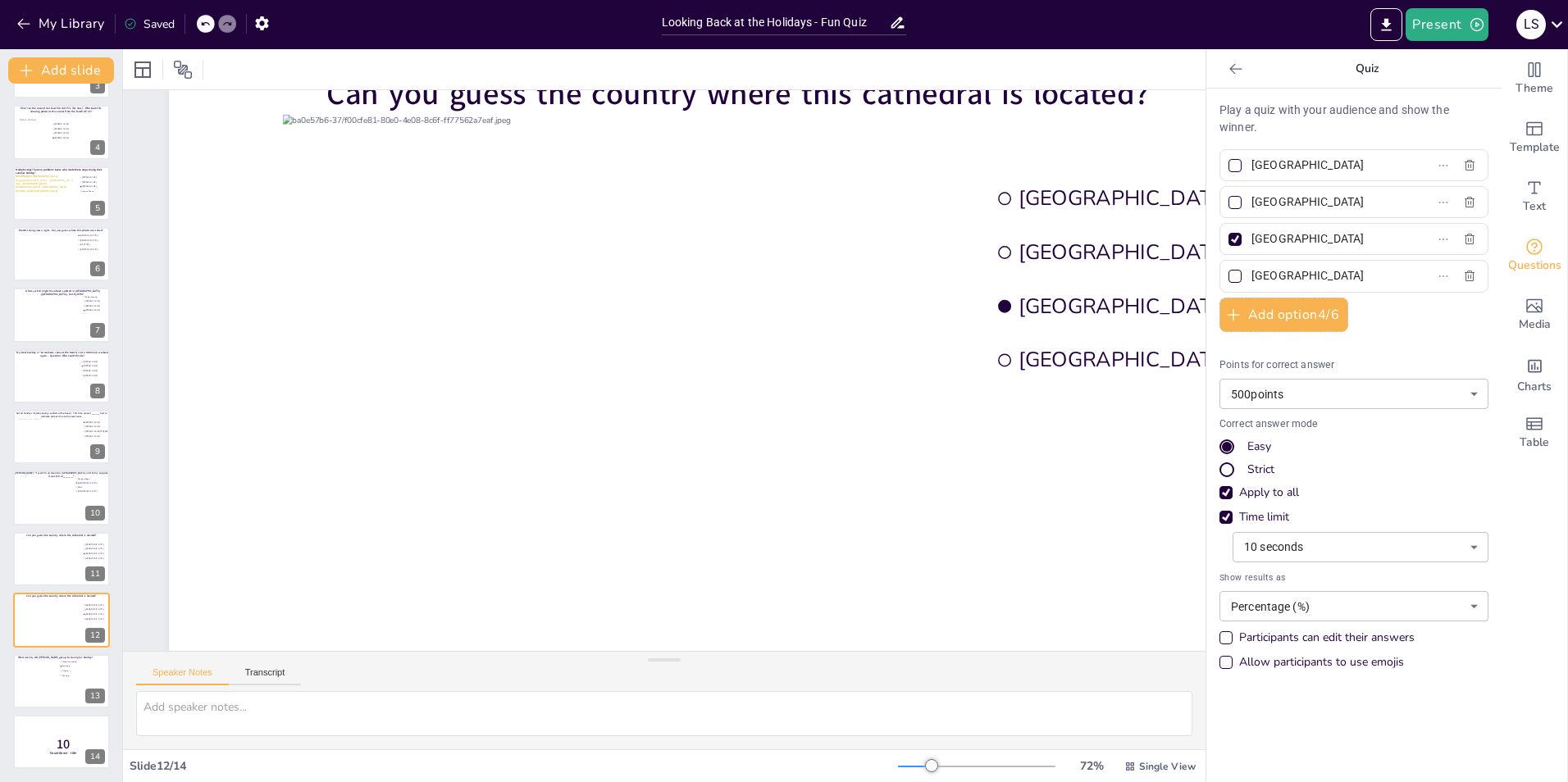
click at [912, 486] on div at bounding box center [915, 767] width 33 height 2
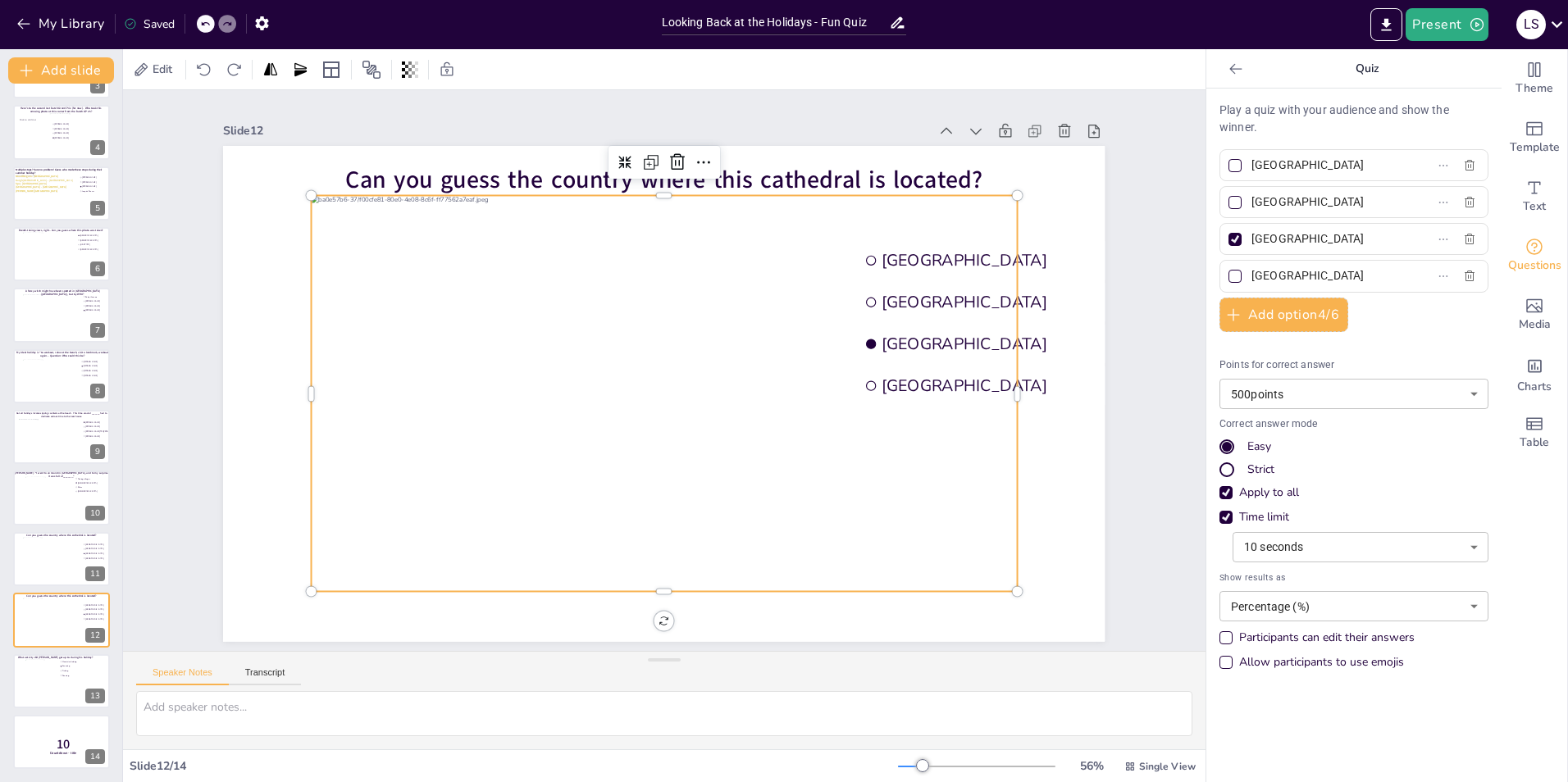
click at [739, 410] on div at bounding box center [664, 393] width 705 height 397
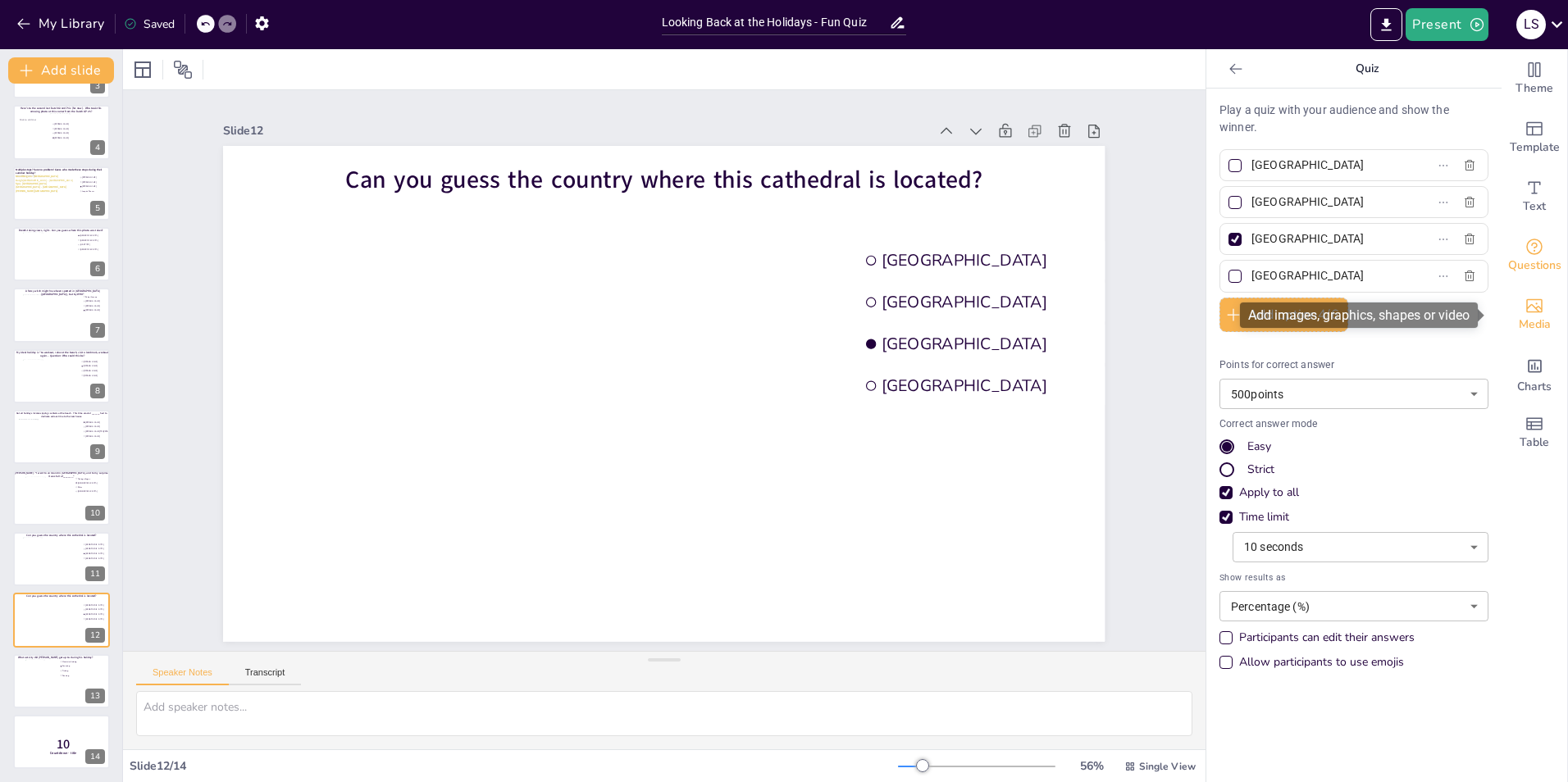
click at [1042, 307] on div "Media" at bounding box center [1535, 314] width 65 height 59
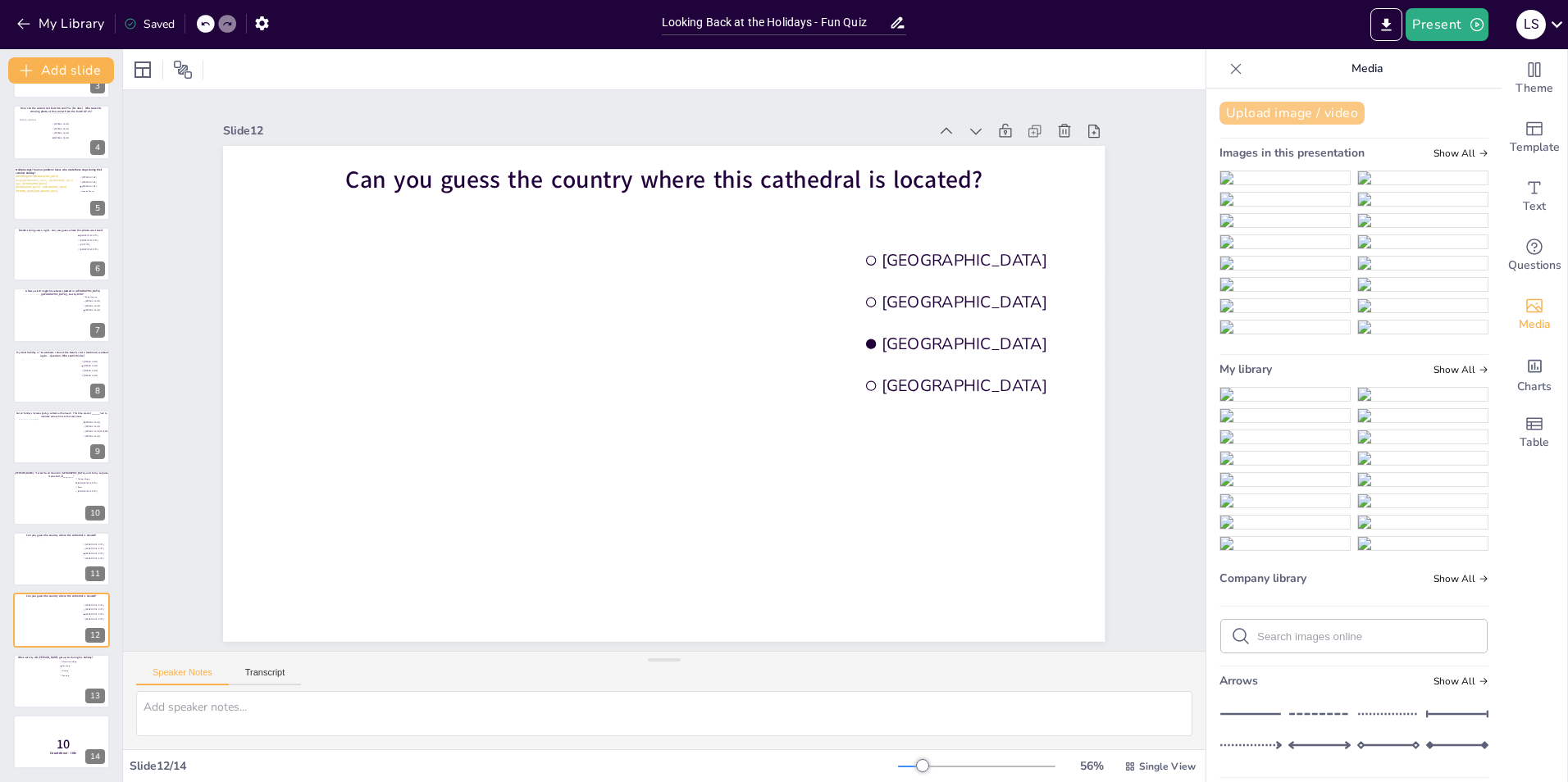
click at [1042, 108] on button "Upload image / video" at bounding box center [1291, 112] width 145 height 23
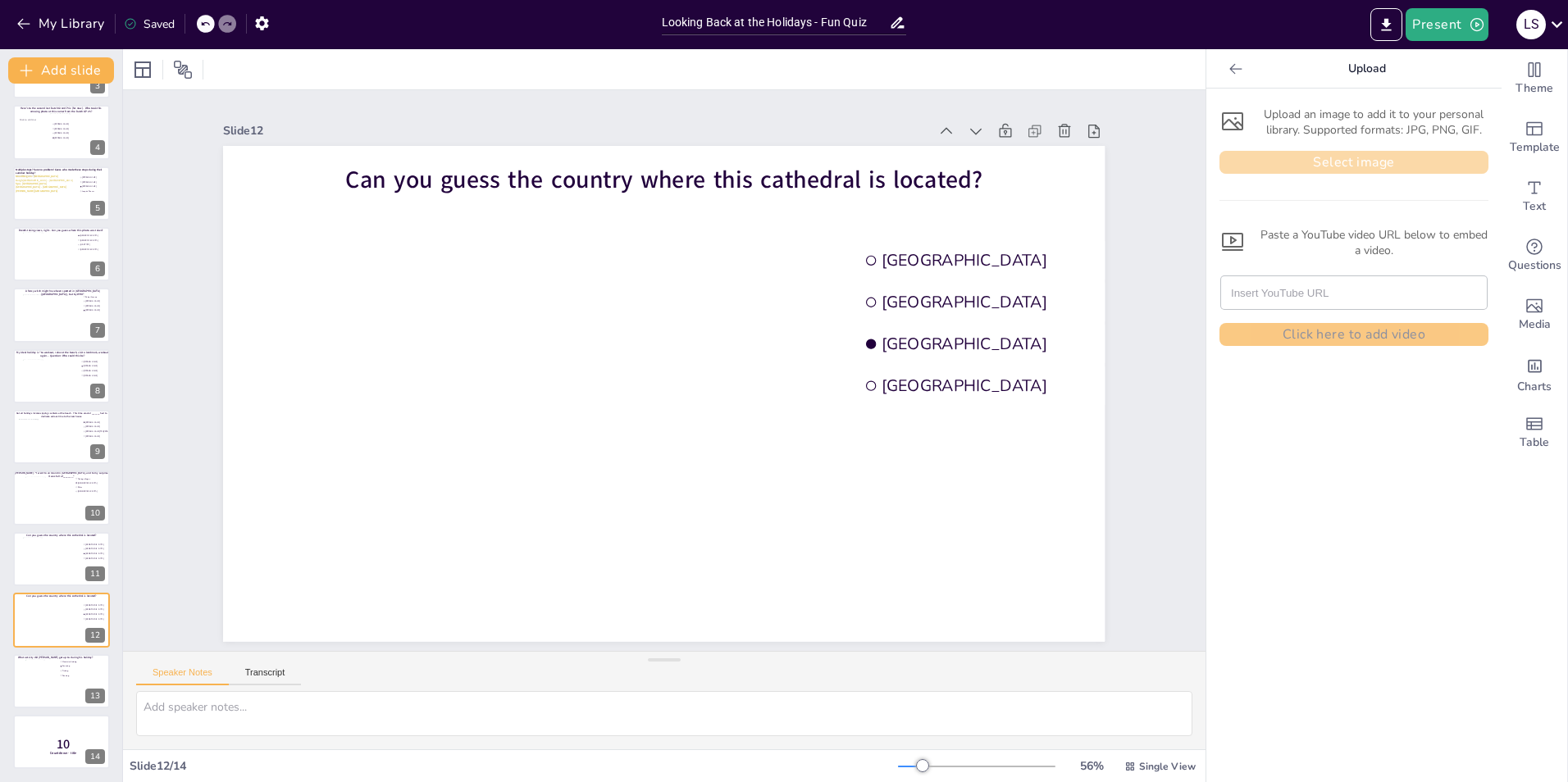
click at [1042, 165] on button "Select image" at bounding box center [1353, 162] width 269 height 23
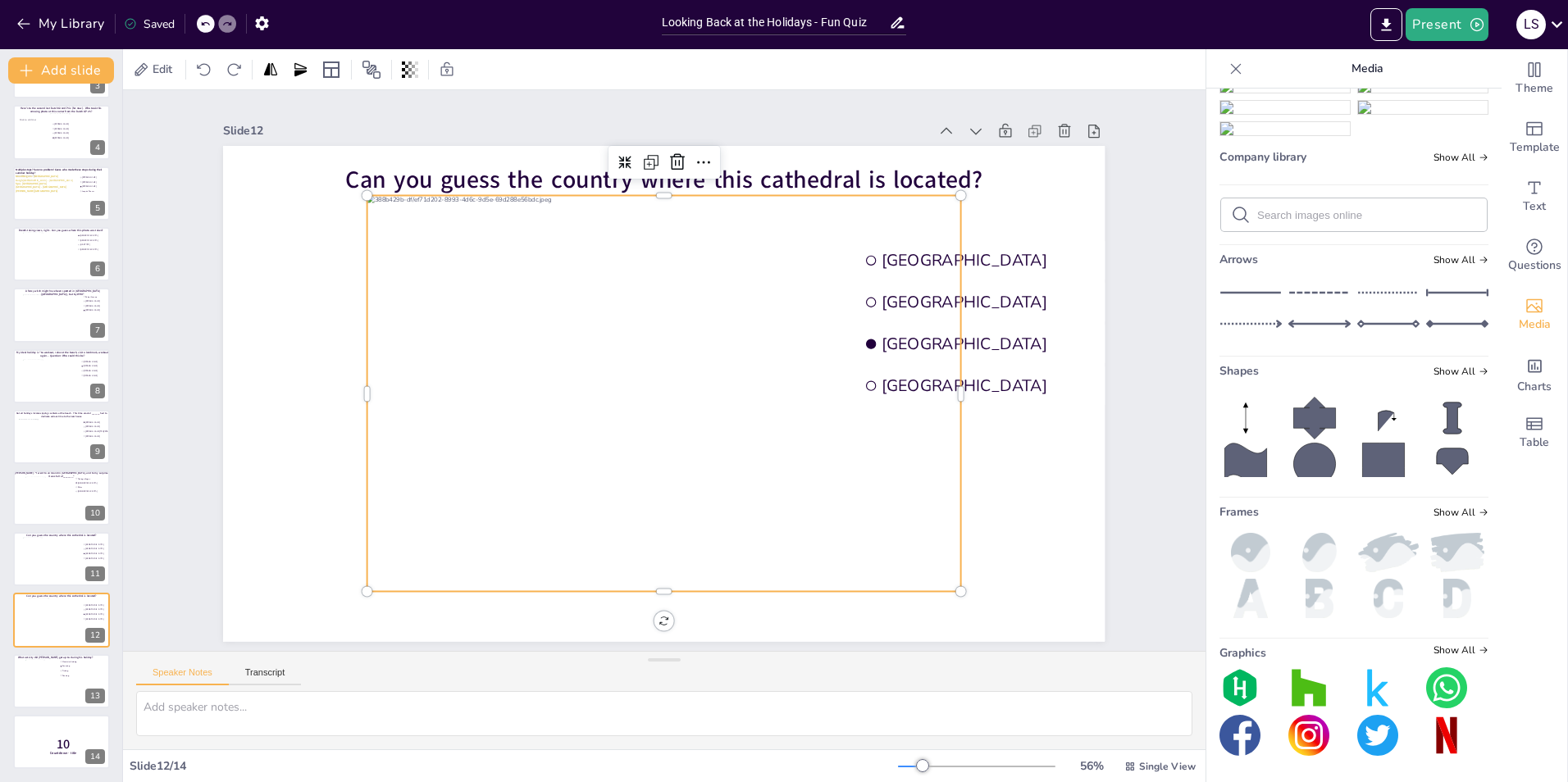
click at [591, 340] on div at bounding box center [664, 393] width 593 height 397
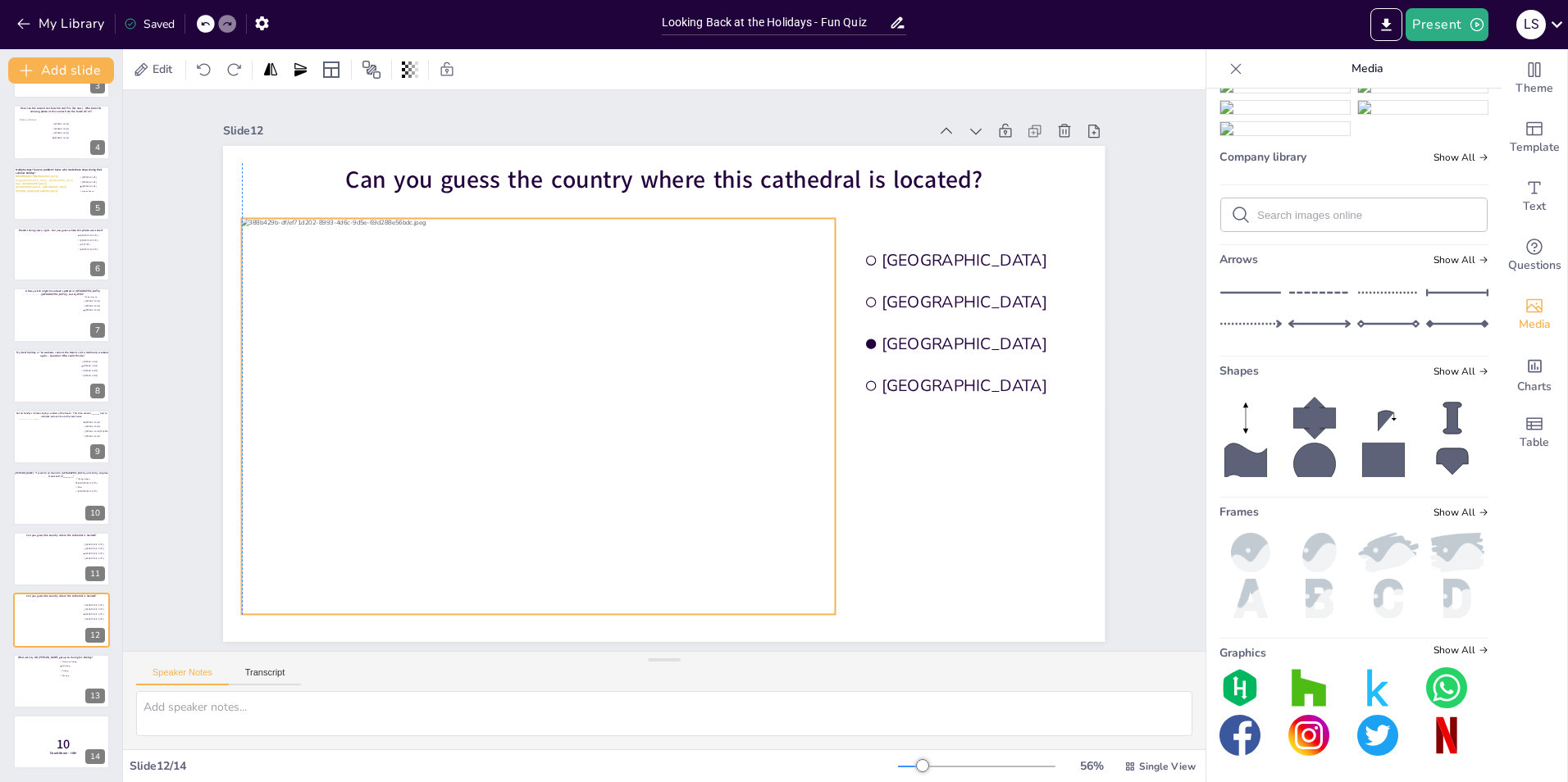
drag, startPoint x: 591, startPoint y: 340, endPoint x: 471, endPoint y: 363, distance: 122.2
click at [471, 363] on div at bounding box center [538, 416] width 593 height 397
click at [896, 349] on li "[GEOGRAPHIC_DATA]" at bounding box center [1078, 343] width 441 height 38
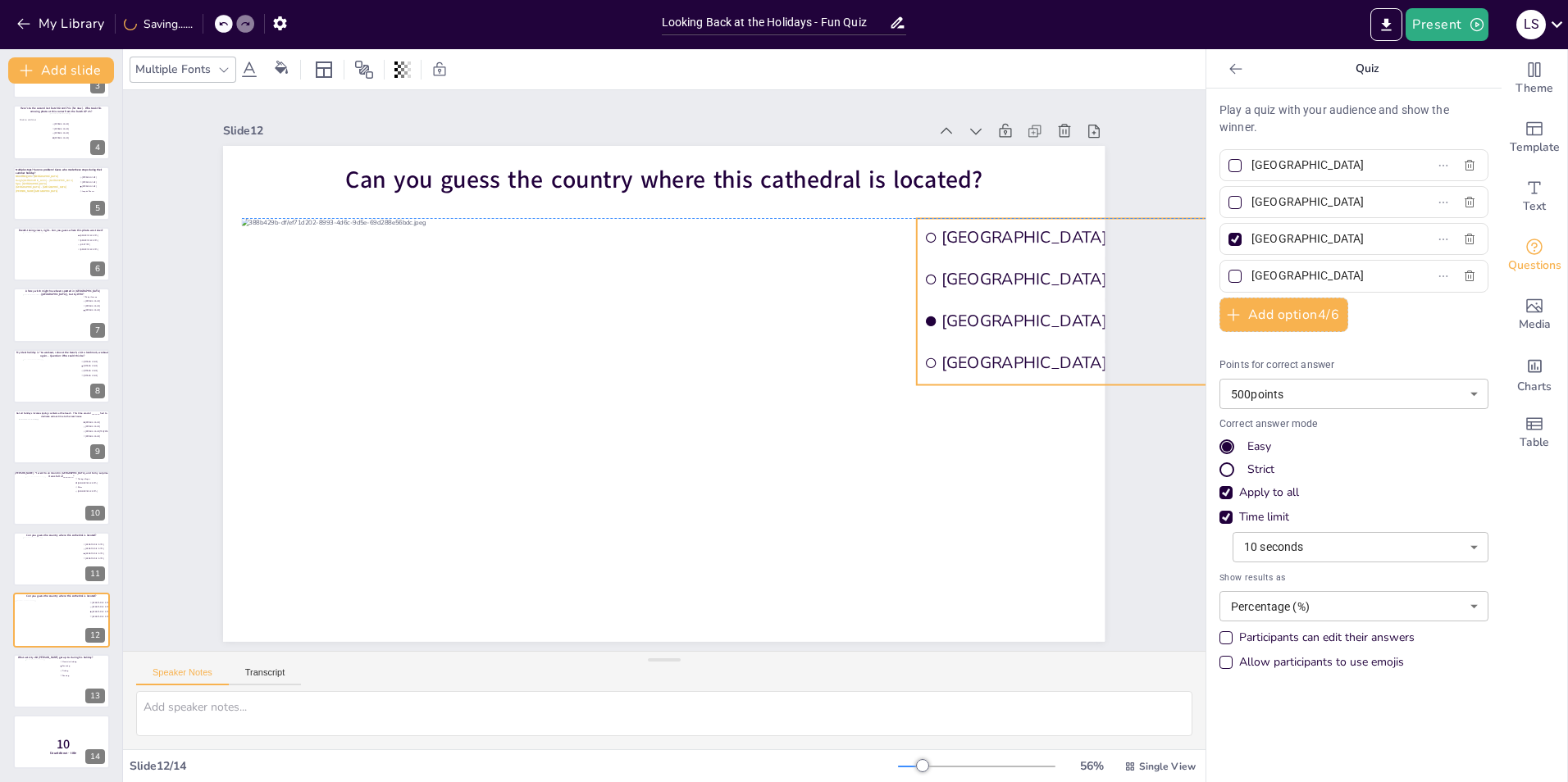
drag, startPoint x: 896, startPoint y: 349, endPoint x: 957, endPoint y: 321, distance: 67.1
click at [957, 321] on li "[GEOGRAPHIC_DATA]" at bounding box center [1138, 320] width 441 height 38
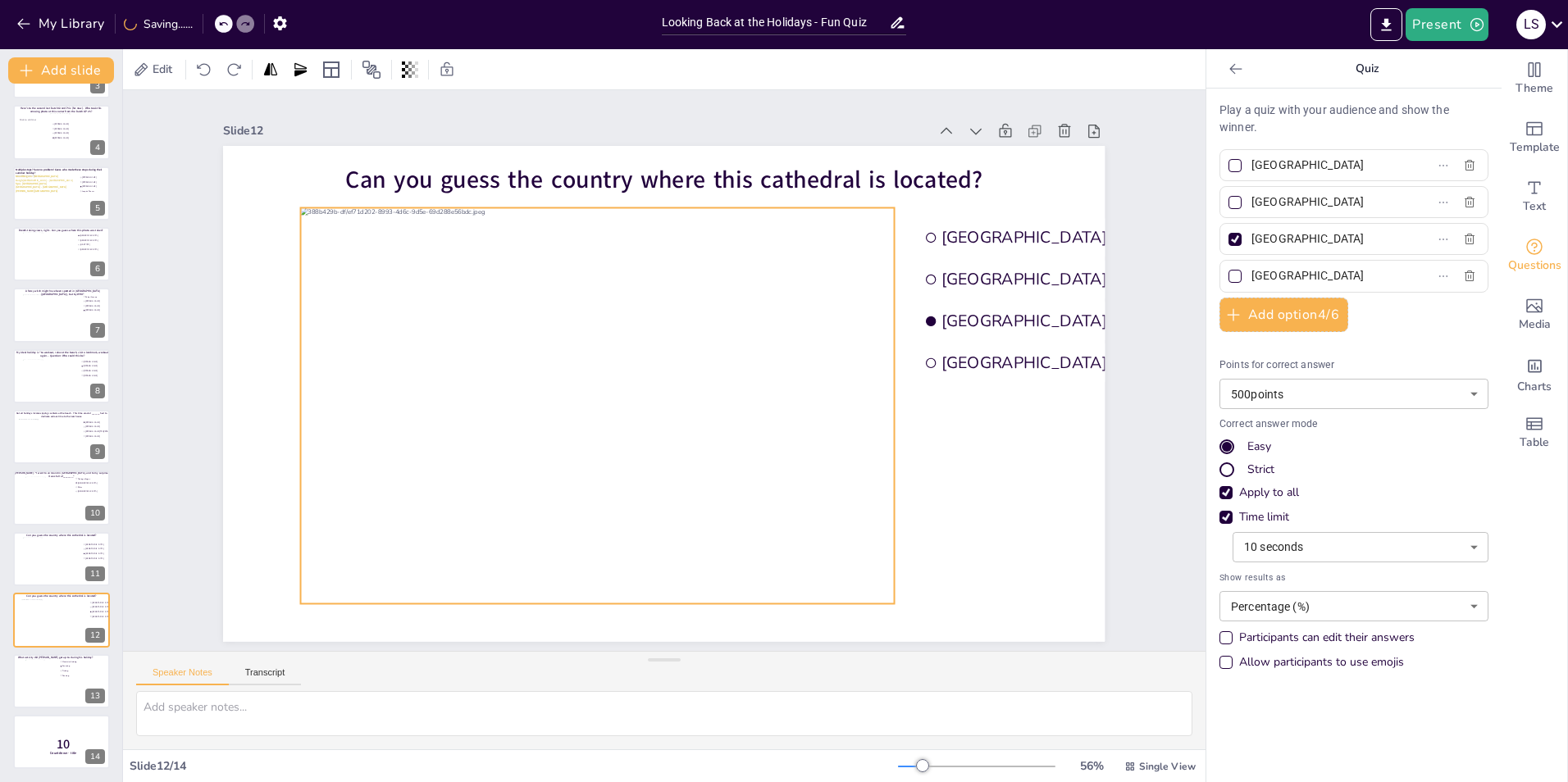
drag, startPoint x: 728, startPoint y: 363, endPoint x: 787, endPoint y: 353, distance: 59.8
click at [787, 353] on div at bounding box center [597, 406] width 593 height 397
click at [1042, 421] on div "Slide 1 Would you dare climb a mountain during a hurricane storm? I bet not, bu…" at bounding box center [664, 371] width 974 height 542
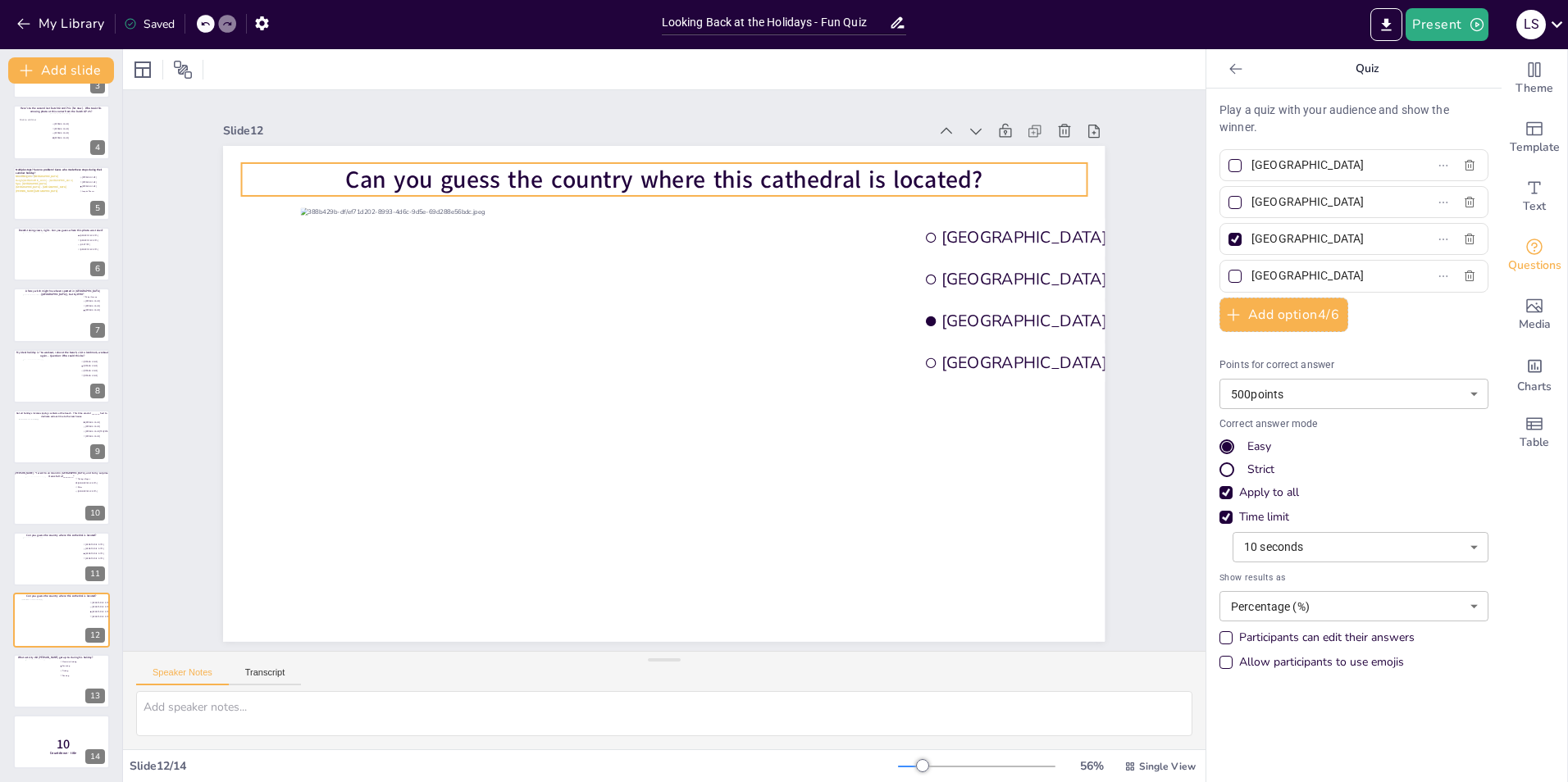
click at [617, 173] on span "Can you guess the country where this cathedral is located?" at bounding box center [665, 179] width 637 height 33
click at [639, 171] on span "Can you guess the country where this cathedral is located?" at bounding box center [665, 179] width 637 height 33
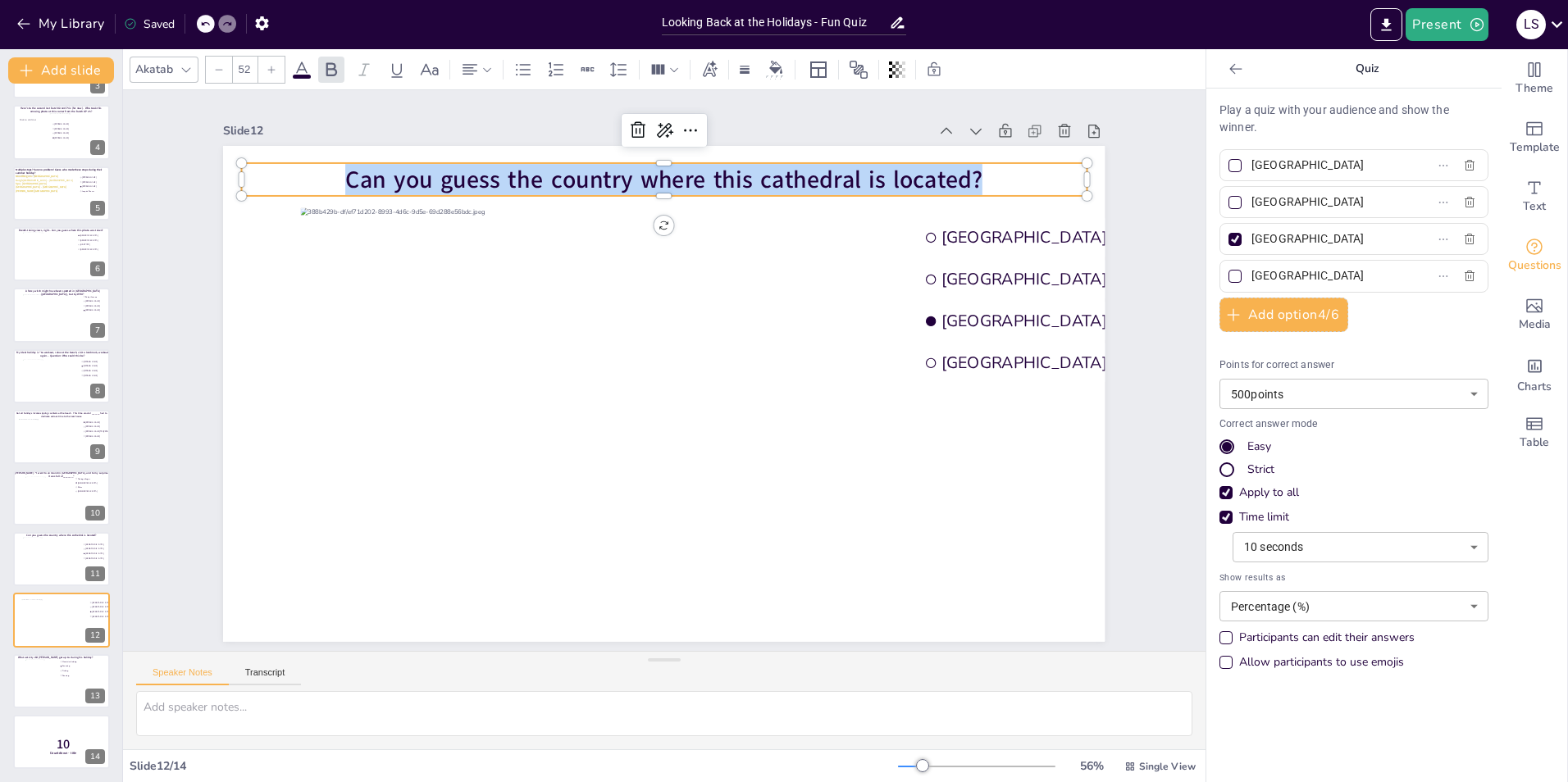
click at [737, 167] on span "Can you guess the country where this cathedral is located?" at bounding box center [665, 179] width 637 height 33
drag, startPoint x: 984, startPoint y: 173, endPoint x: 343, endPoint y: 155, distance: 641.3
click at [343, 155] on div "Germany Austria Italy Belgium Can you guess the country where this cathedral is…" at bounding box center [664, 394] width 882 height 496
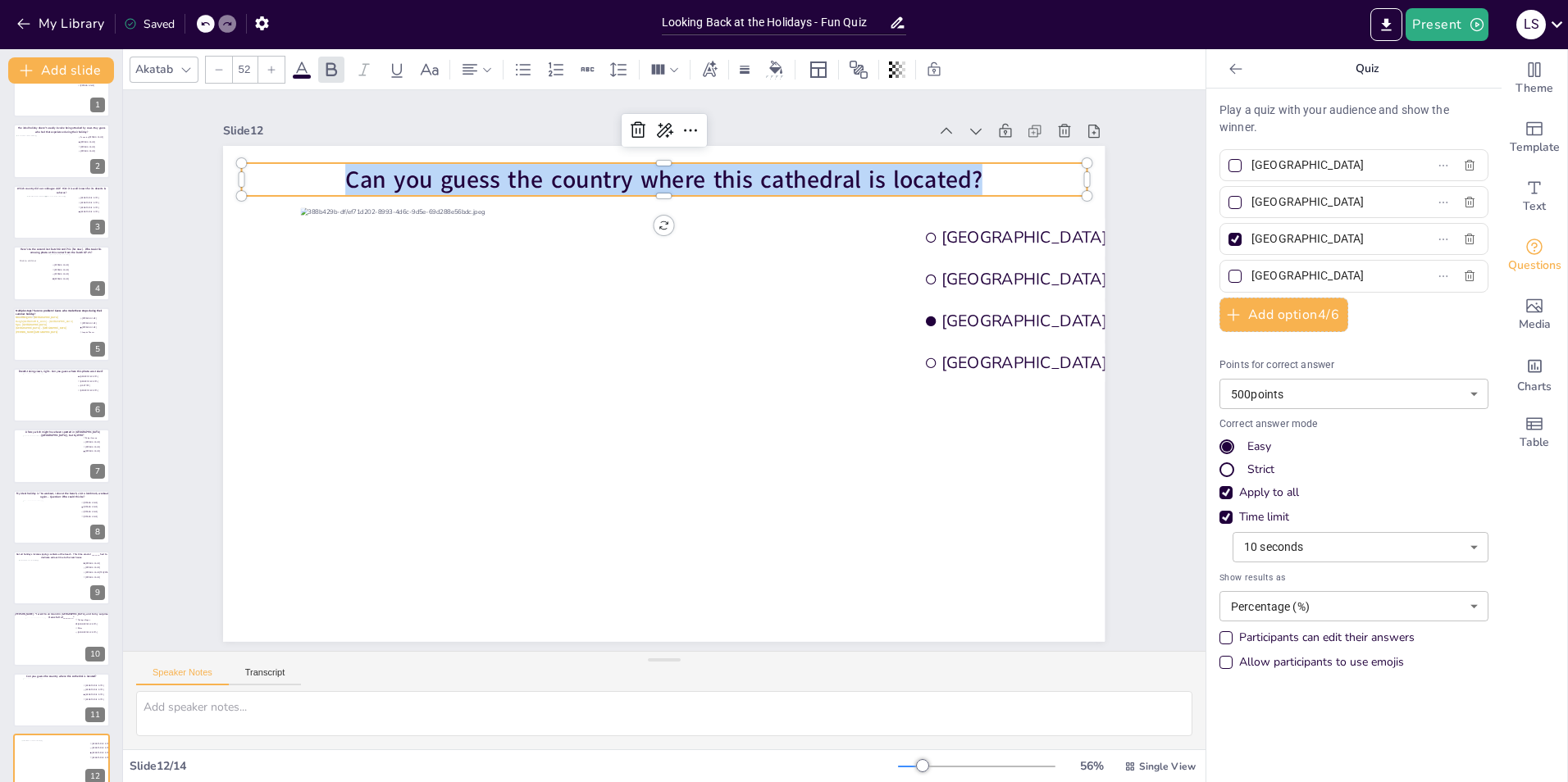
scroll to position [0, 0]
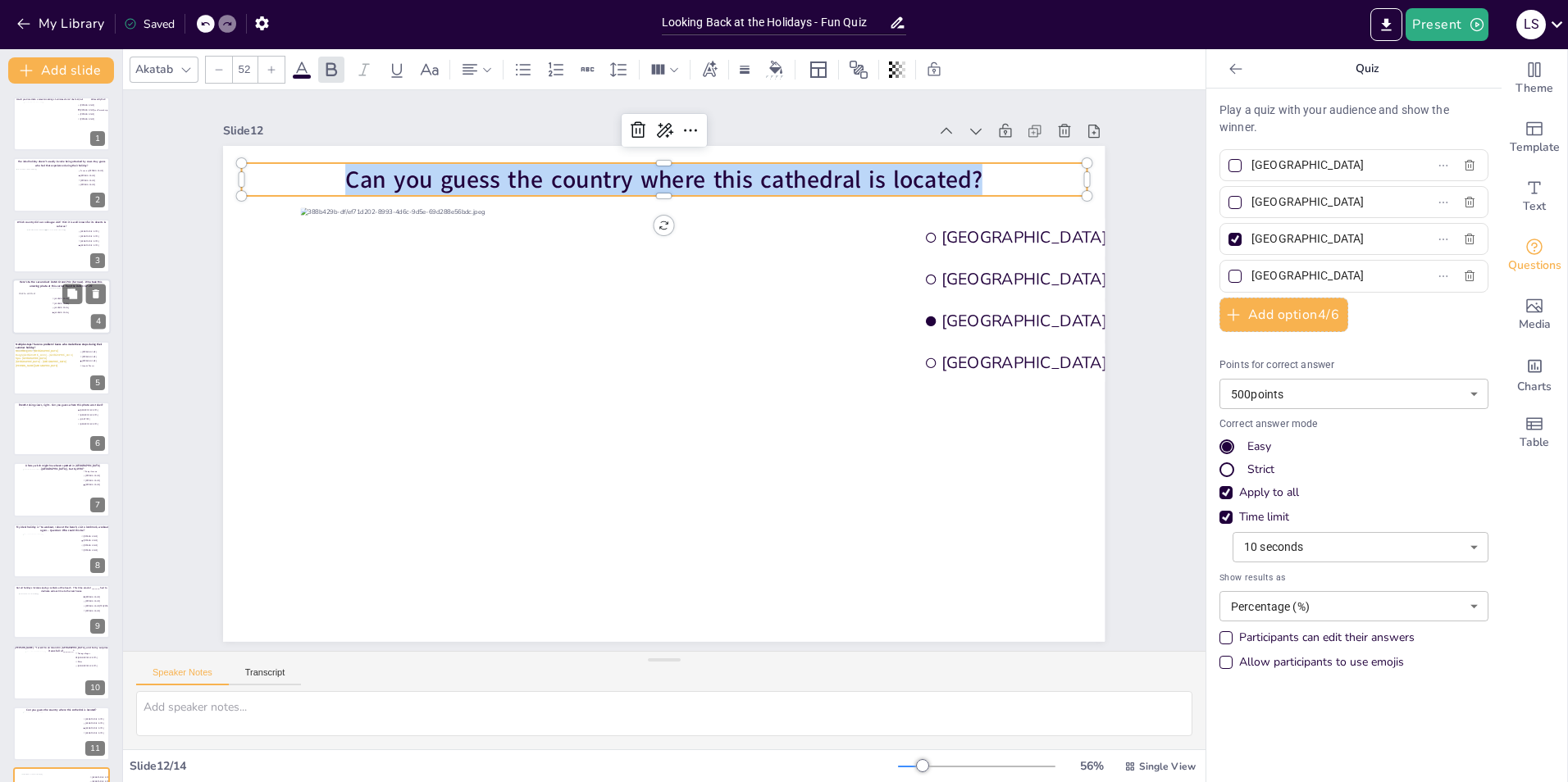
click at [40, 310] on div at bounding box center [33, 307] width 32 height 49
type input "[PERSON_NAME]"
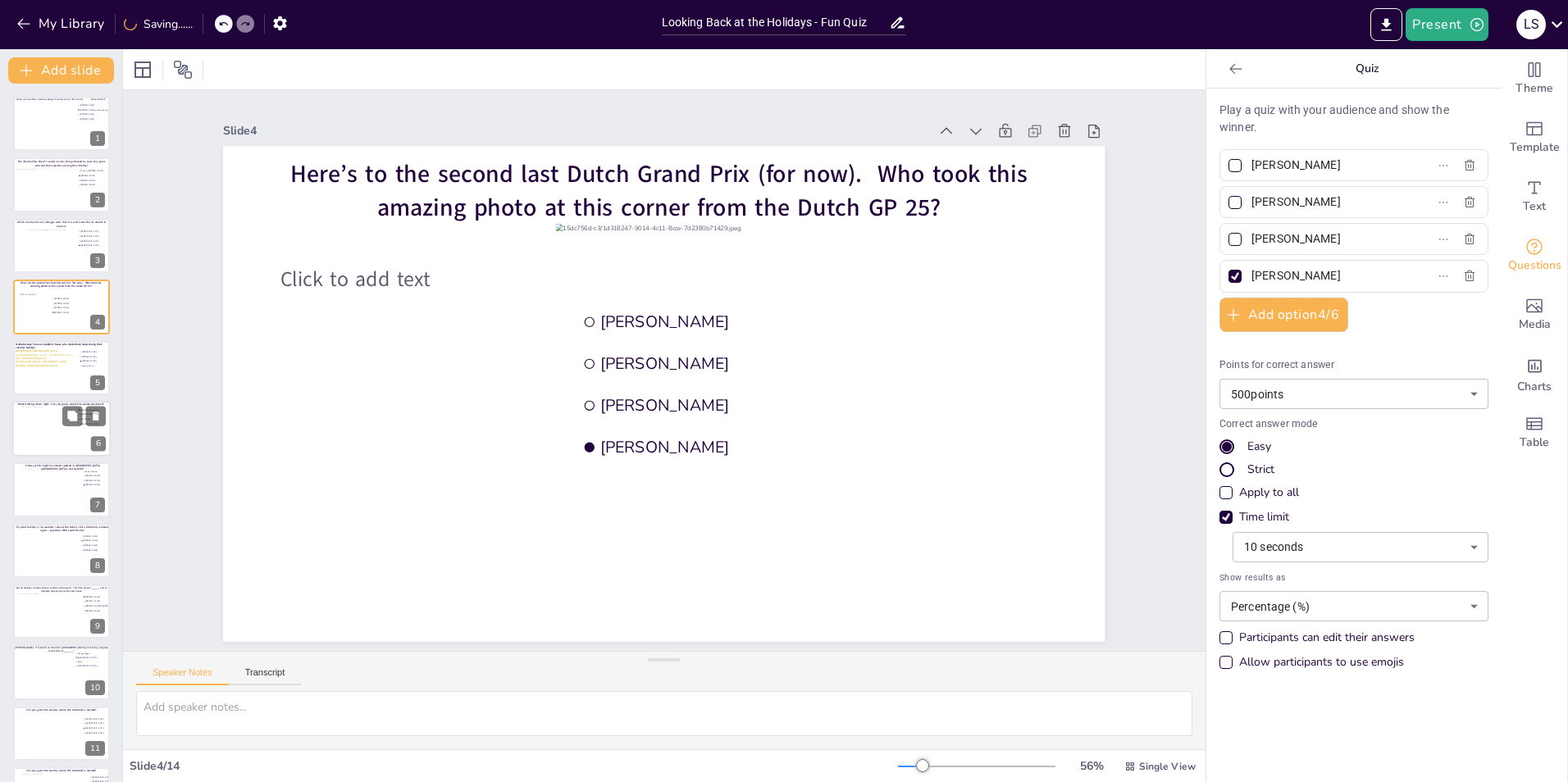
click at [41, 433] on div at bounding box center [62, 429] width 79 height 45
type input "[GEOGRAPHIC_DATA]"
type input "[US_STATE]"
type input "[GEOGRAPHIC_DATA]"
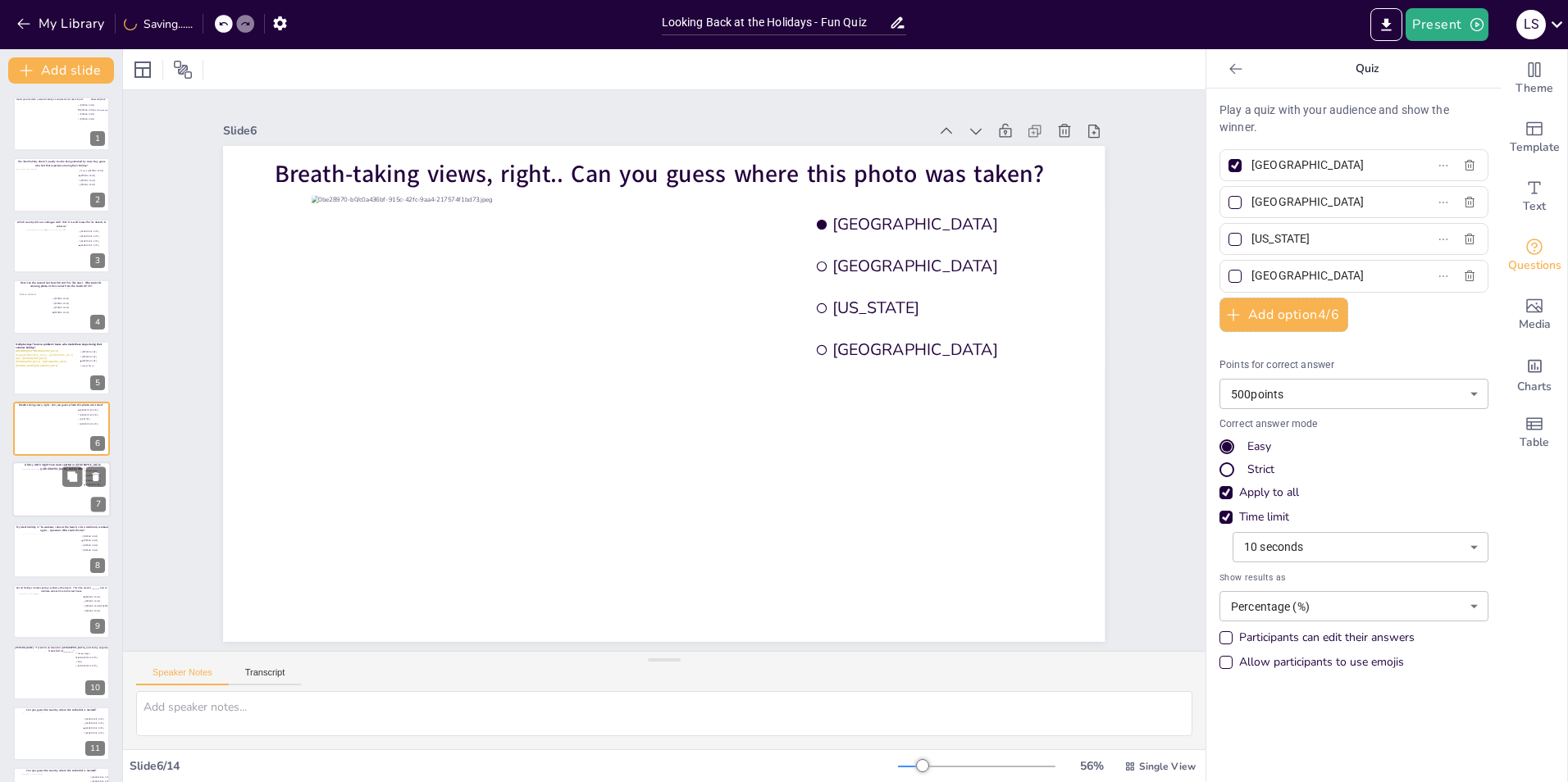
click at [44, 486] on div at bounding box center [62, 489] width 79 height 41
type input "Palupi Kusuma"
type input "[PERSON_NAME]"
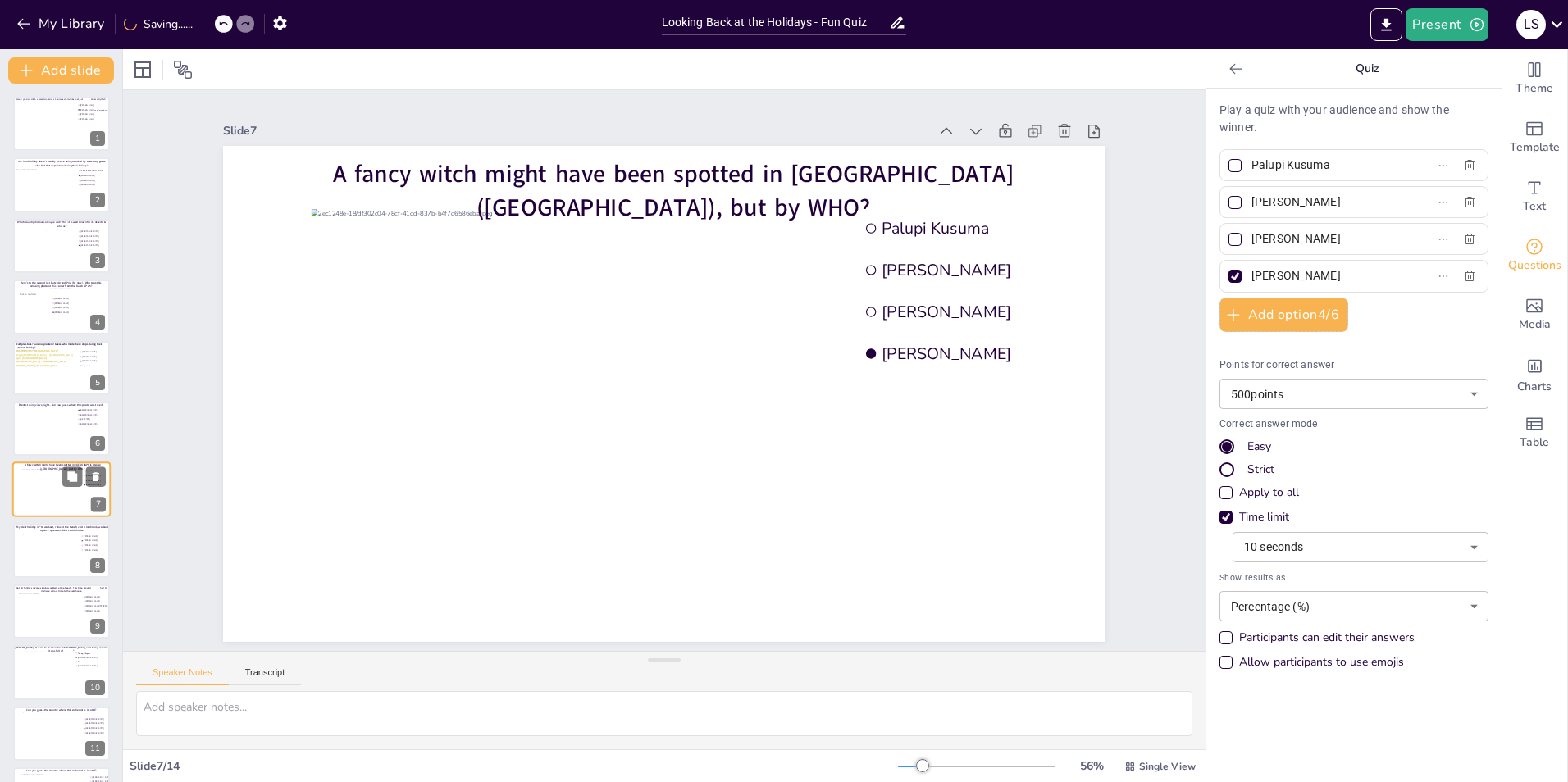
scroll to position [57, 0]
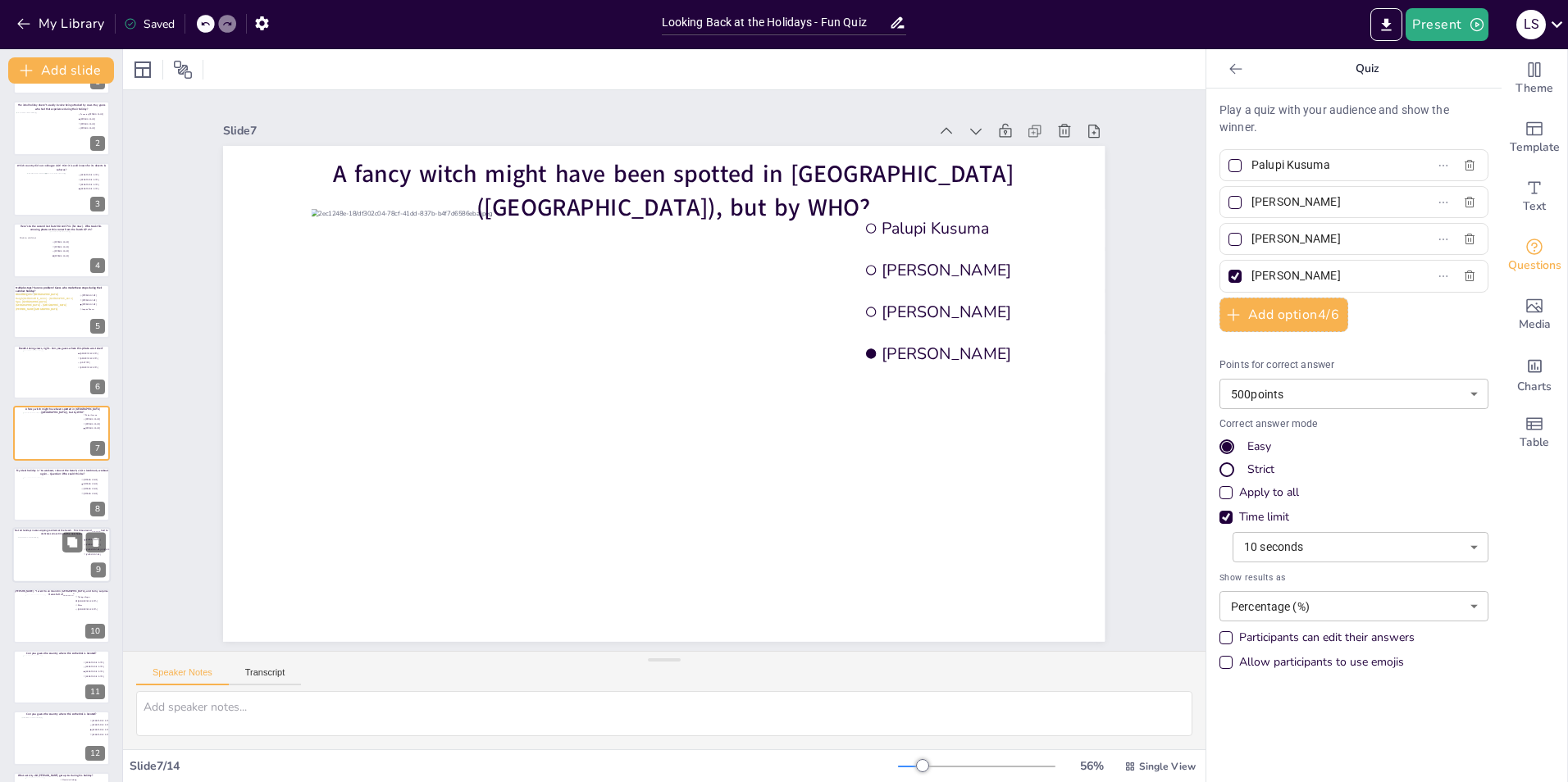
click at [41, 486] on div at bounding box center [47, 560] width 59 height 45
type input "[PERSON_NAME]"
type input "[PERSON_NAME] TPJ [PERSON_NAME]"
type input "[PERSON_NAME]"
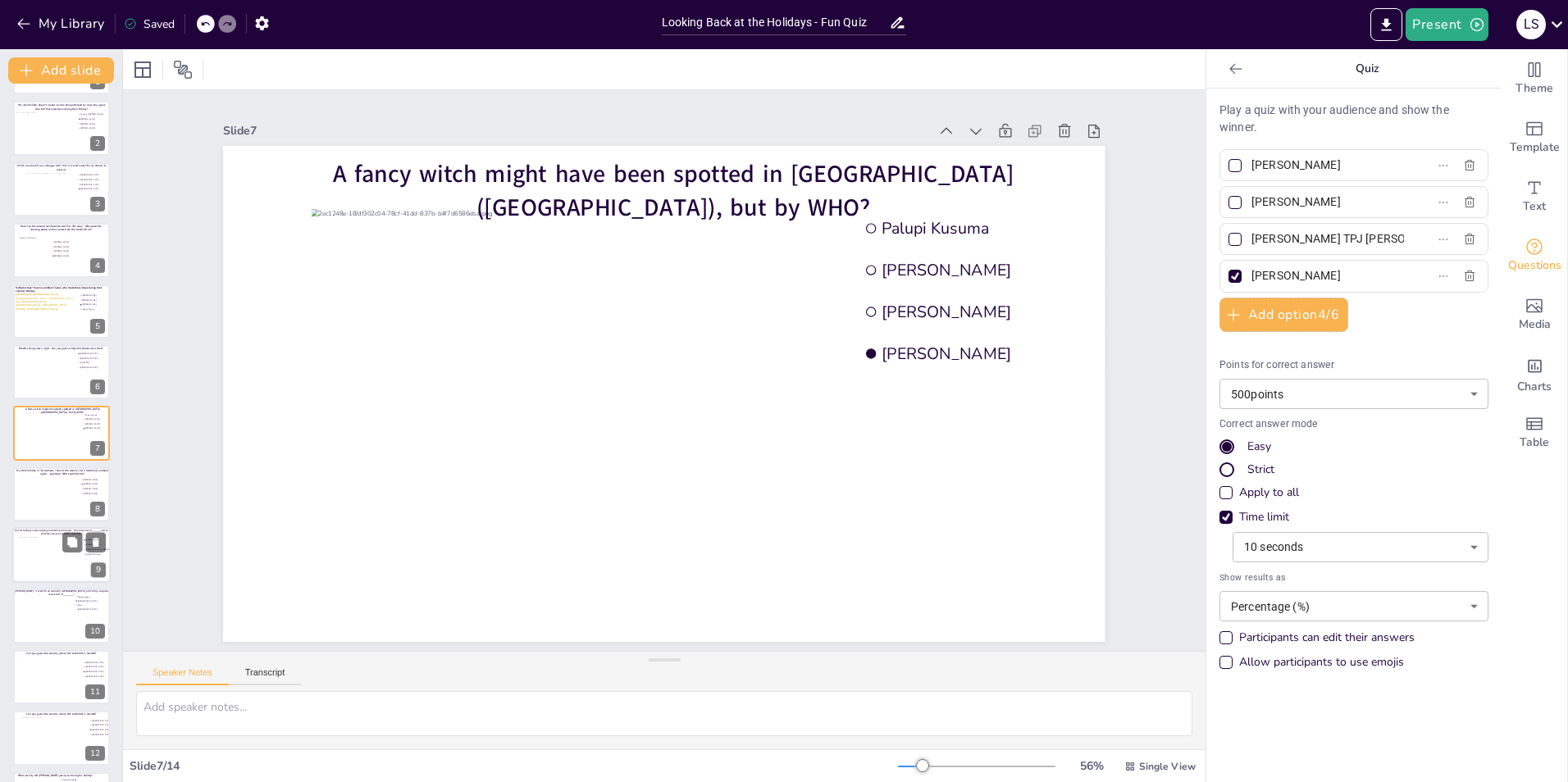
scroll to position [174, 0]
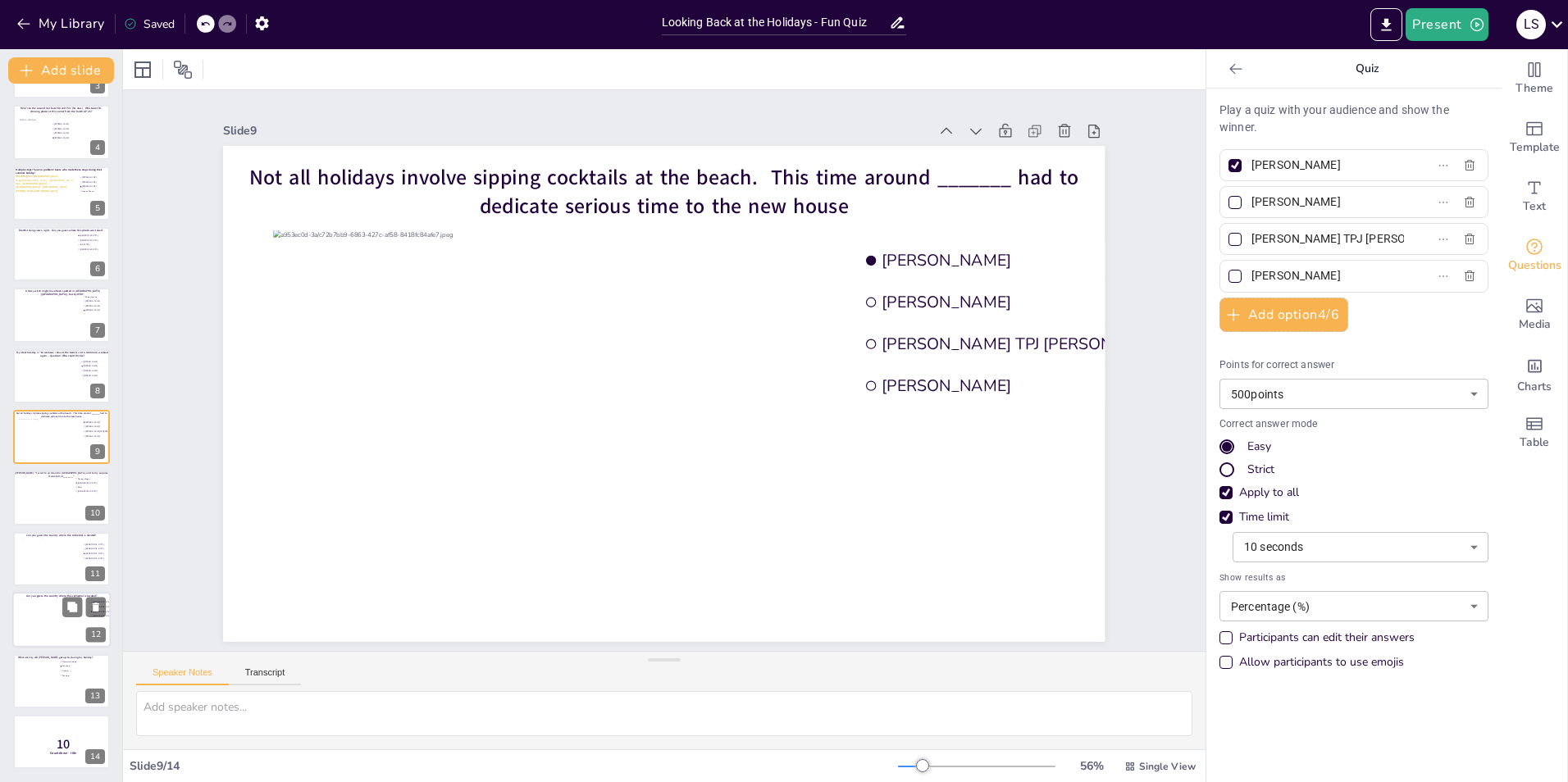
click at [30, 486] on div at bounding box center [53, 621] width 66 height 45
type input "[GEOGRAPHIC_DATA]"
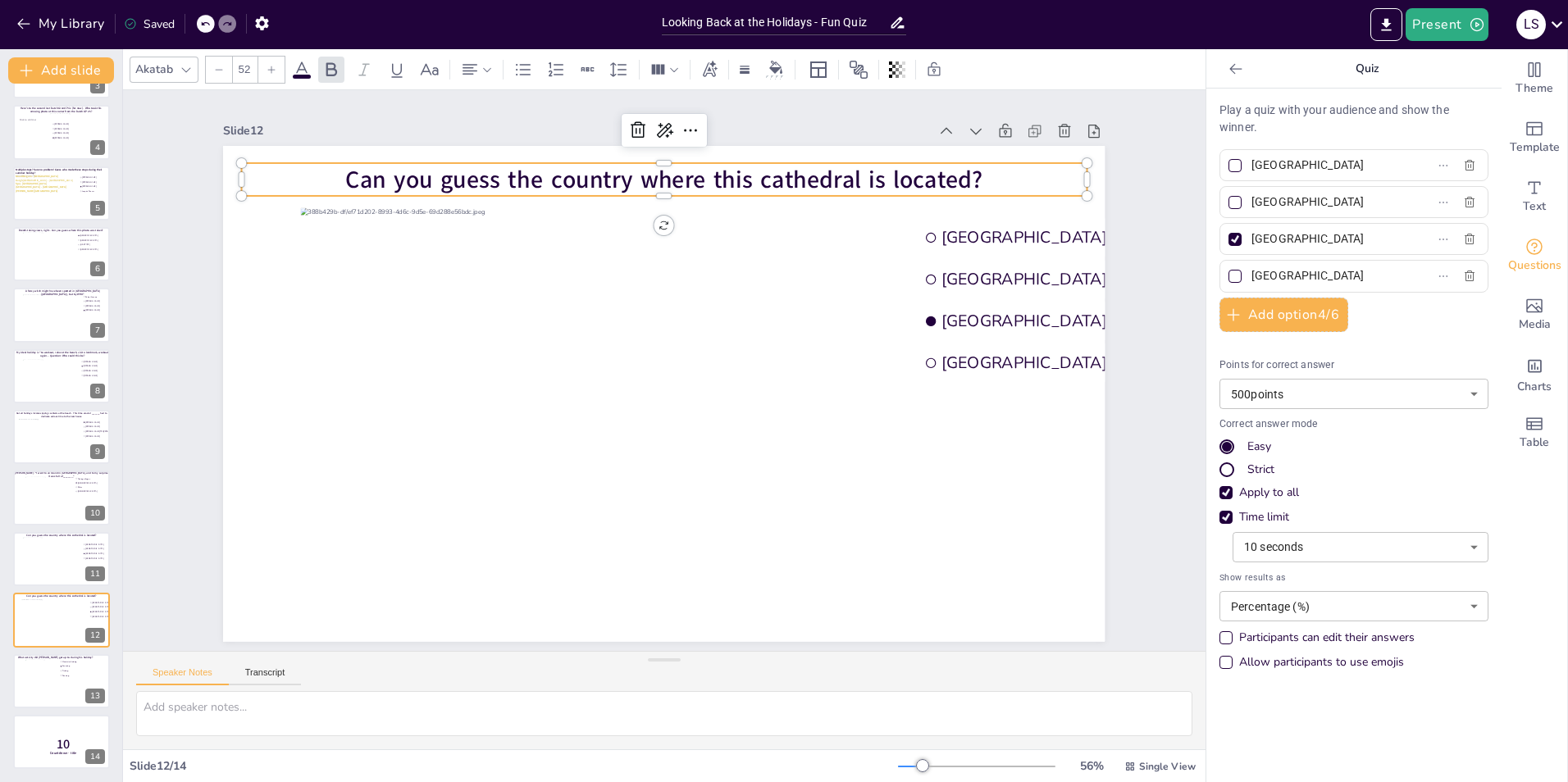
click at [557, 175] on span "Can you guess the country where this cathedral is located?" at bounding box center [665, 179] width 637 height 33
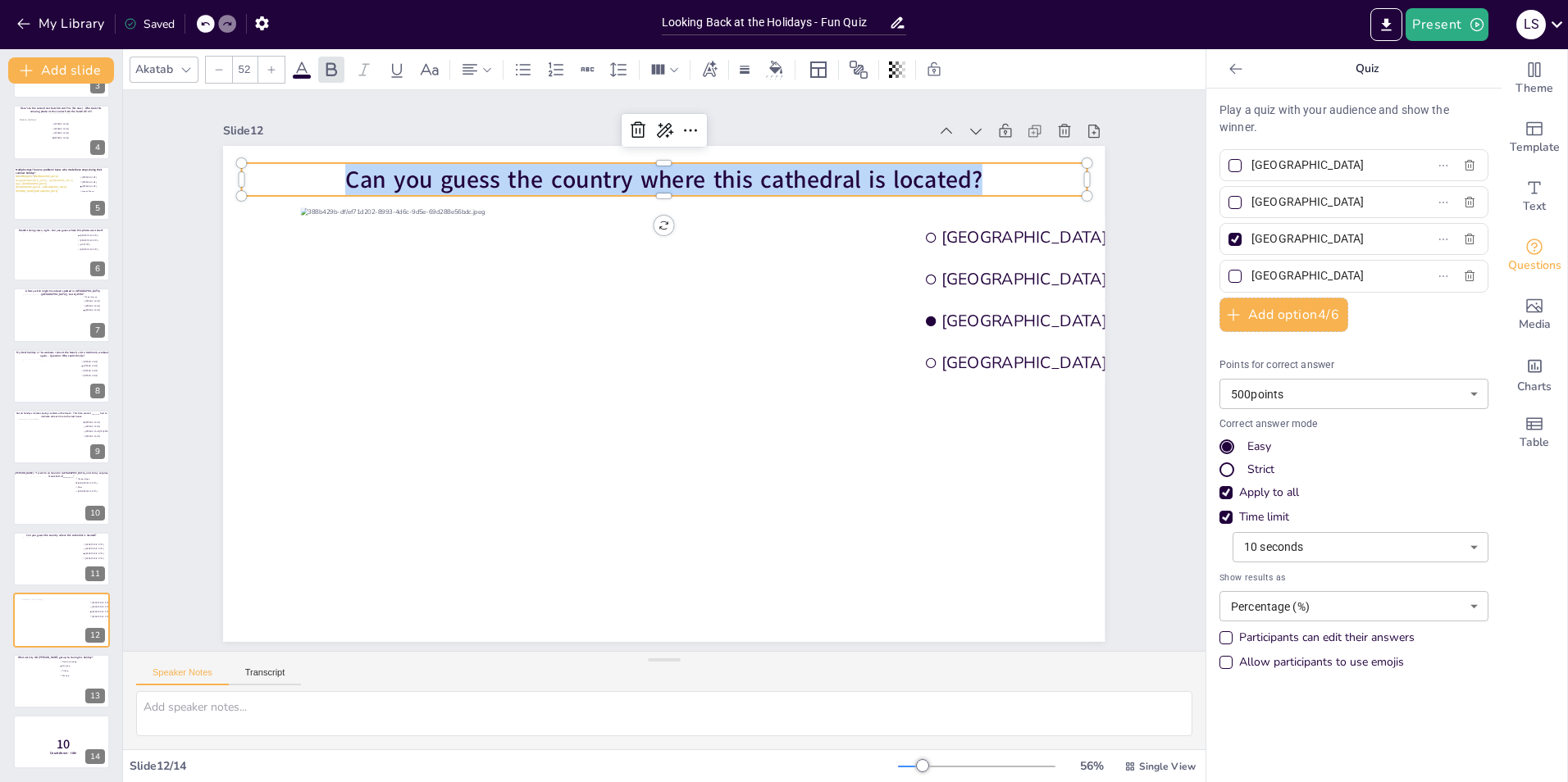
click at [557, 175] on span "Can you guess the country where this cathedral is located?" at bounding box center [665, 179] width 637 height 33
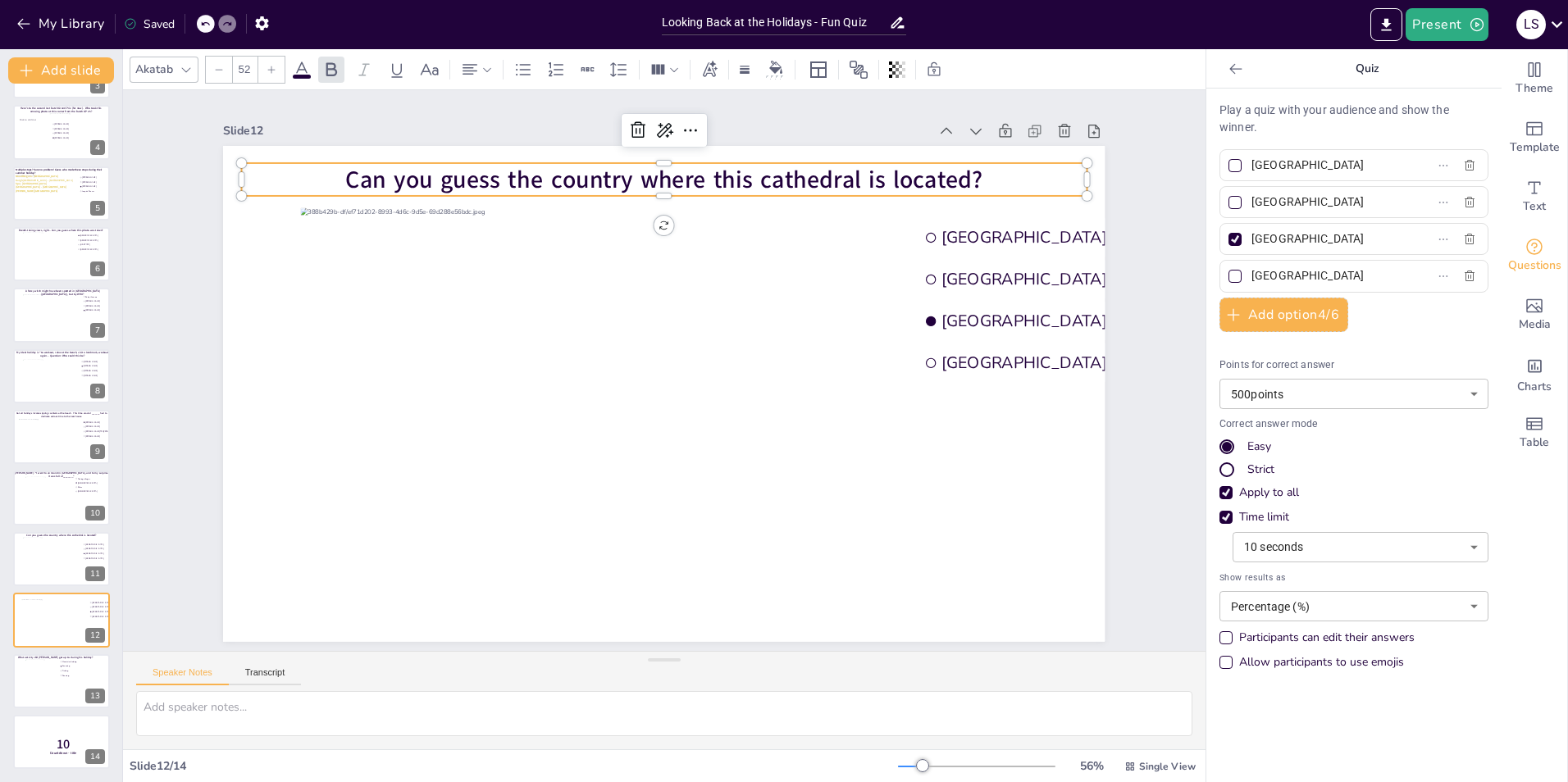
click at [346, 175] on span "Can you guess the country where this cathedral is located?" at bounding box center [665, 179] width 637 height 33
click at [524, 165] on span "Can you guess the country where this cathedral is located?" at bounding box center [665, 179] width 637 height 33
click at [957, 167] on span "Can you guess the country where this cathedral is located?" at bounding box center [665, 179] width 637 height 33
drag, startPoint x: 984, startPoint y: 173, endPoint x: 928, endPoint y: 172, distance: 56.0
click at [928, 172] on p "Can you guess the country where this cathedral is located?" at bounding box center [665, 179] width 845 height 33
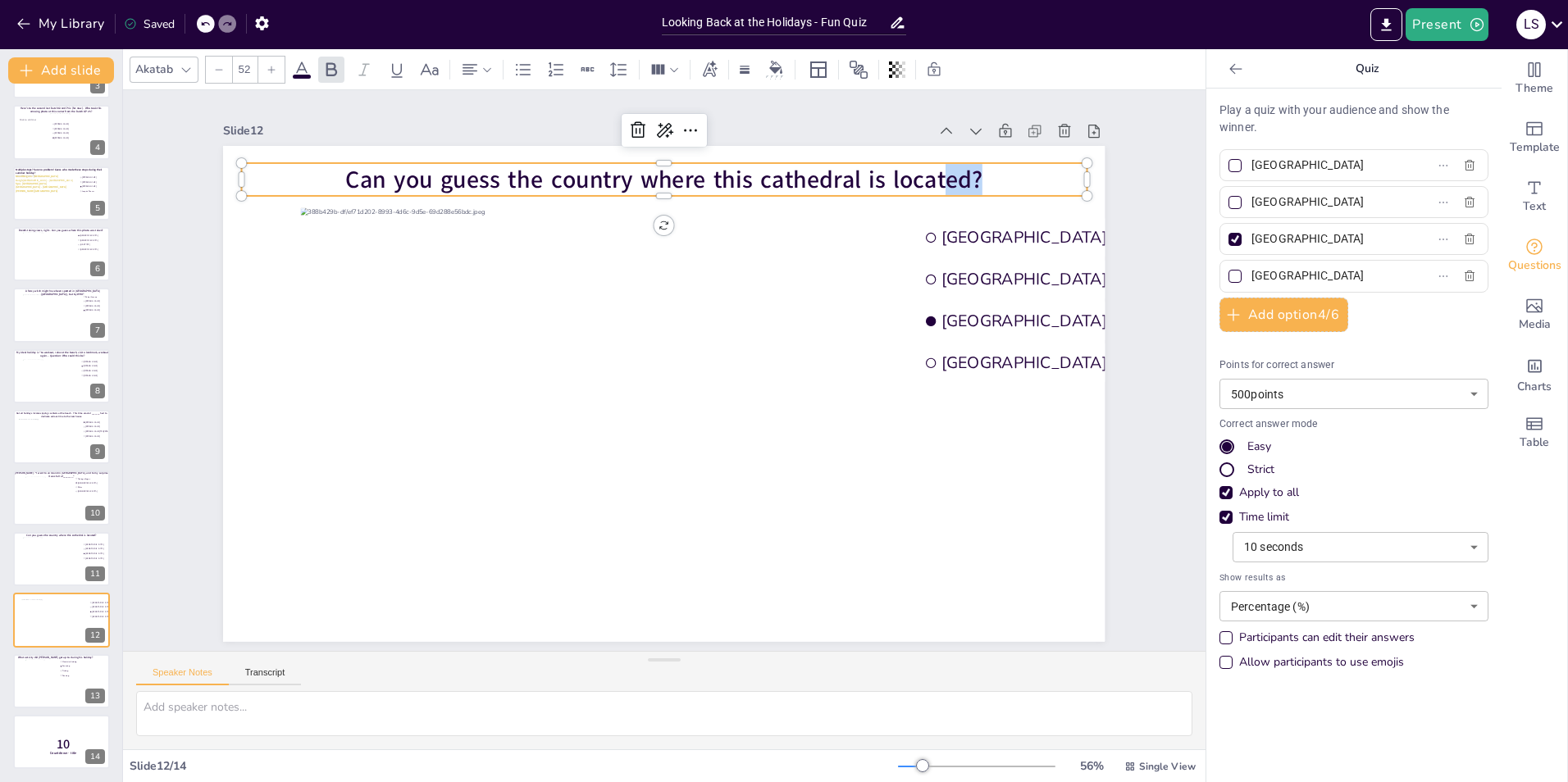
click at [1042, 320] on div "Slide 1 Would you dare climb a mountain during a hurricane storm? I bet not, bu…" at bounding box center [664, 370] width 1083 height 561
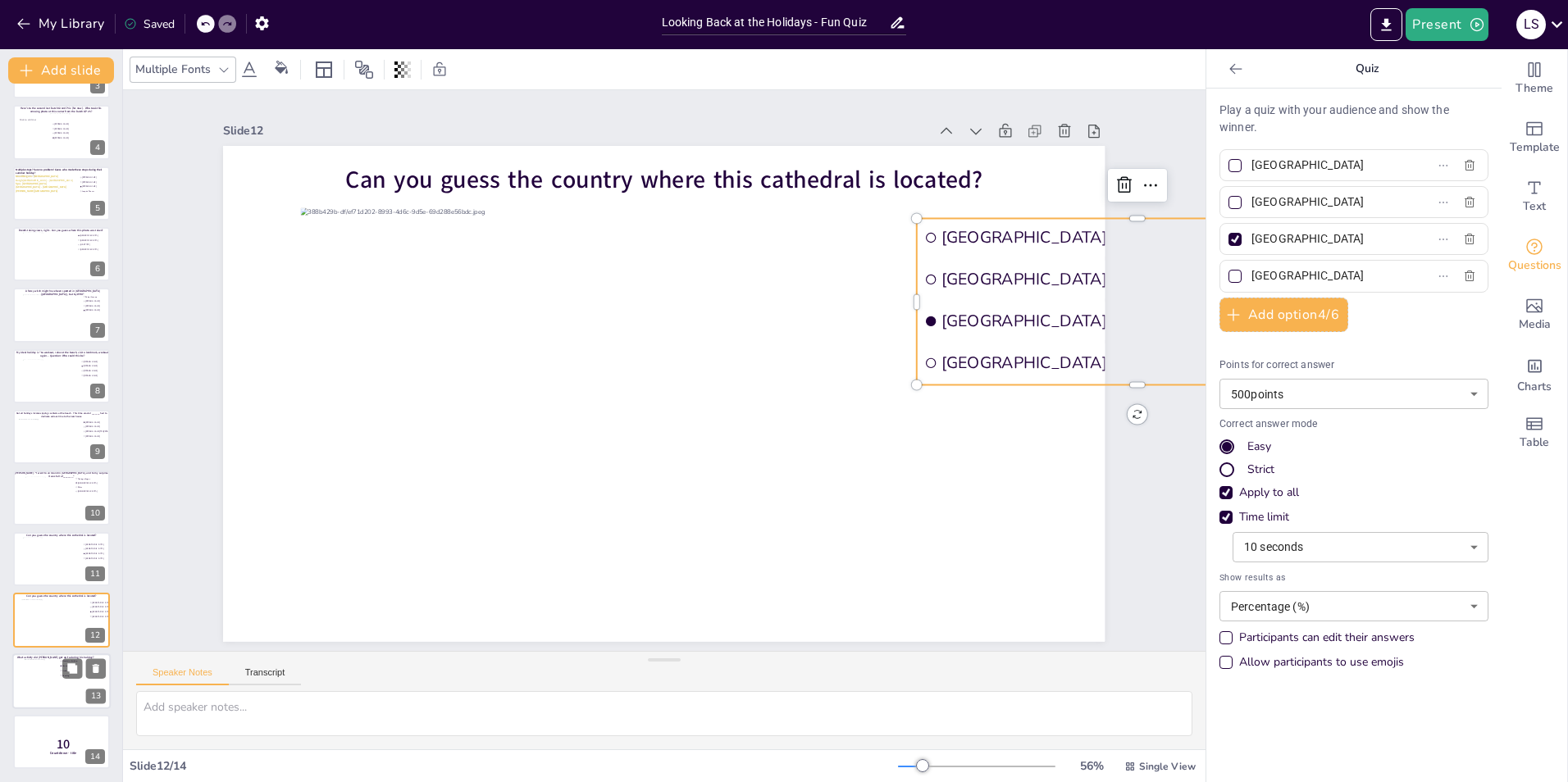
click at [49, 486] on div at bounding box center [41, 682] width 33 height 45
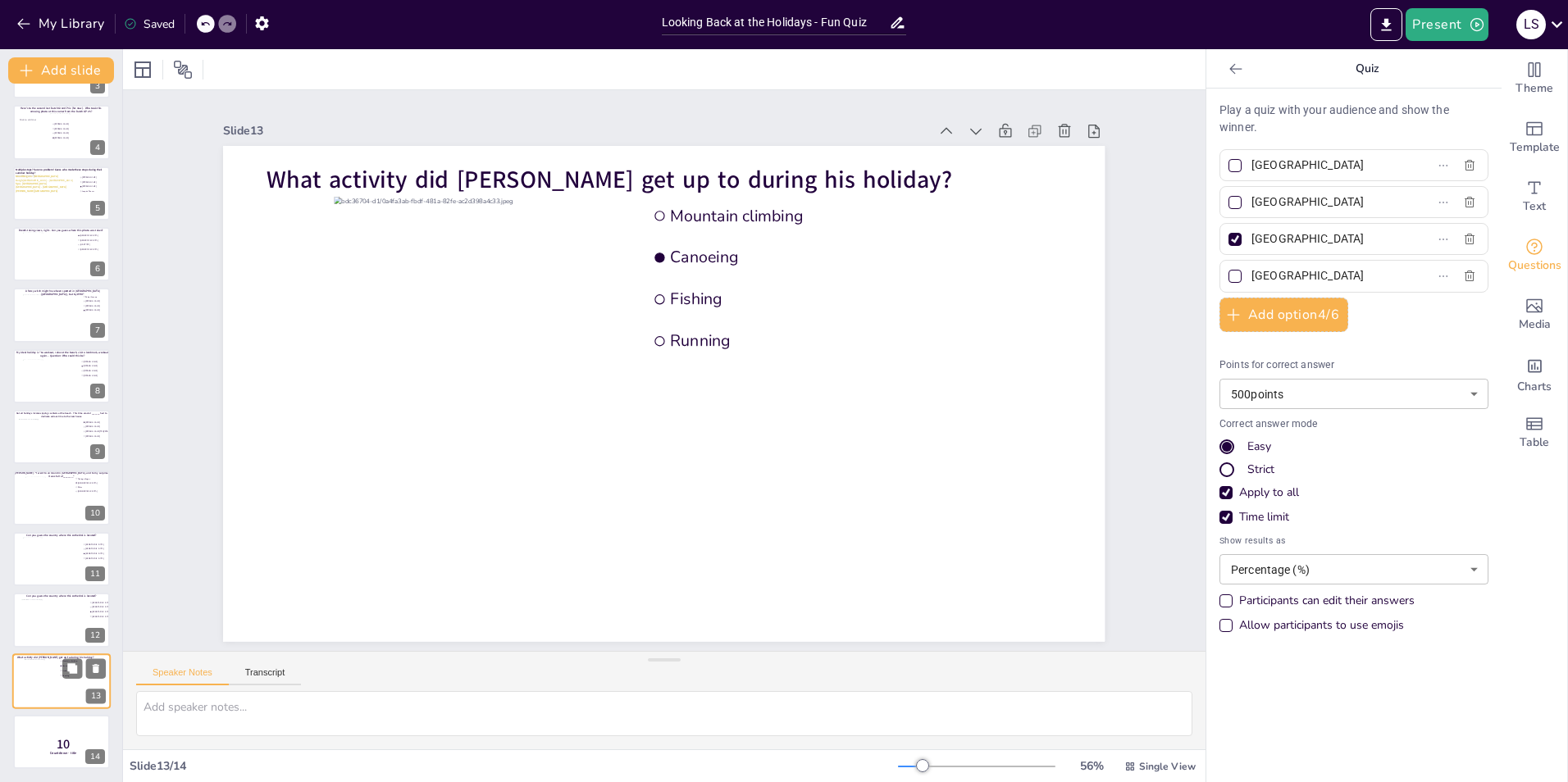
type input "Mountain climbing"
type input "Canoeing"
type input "Fishing"
type input "Running"
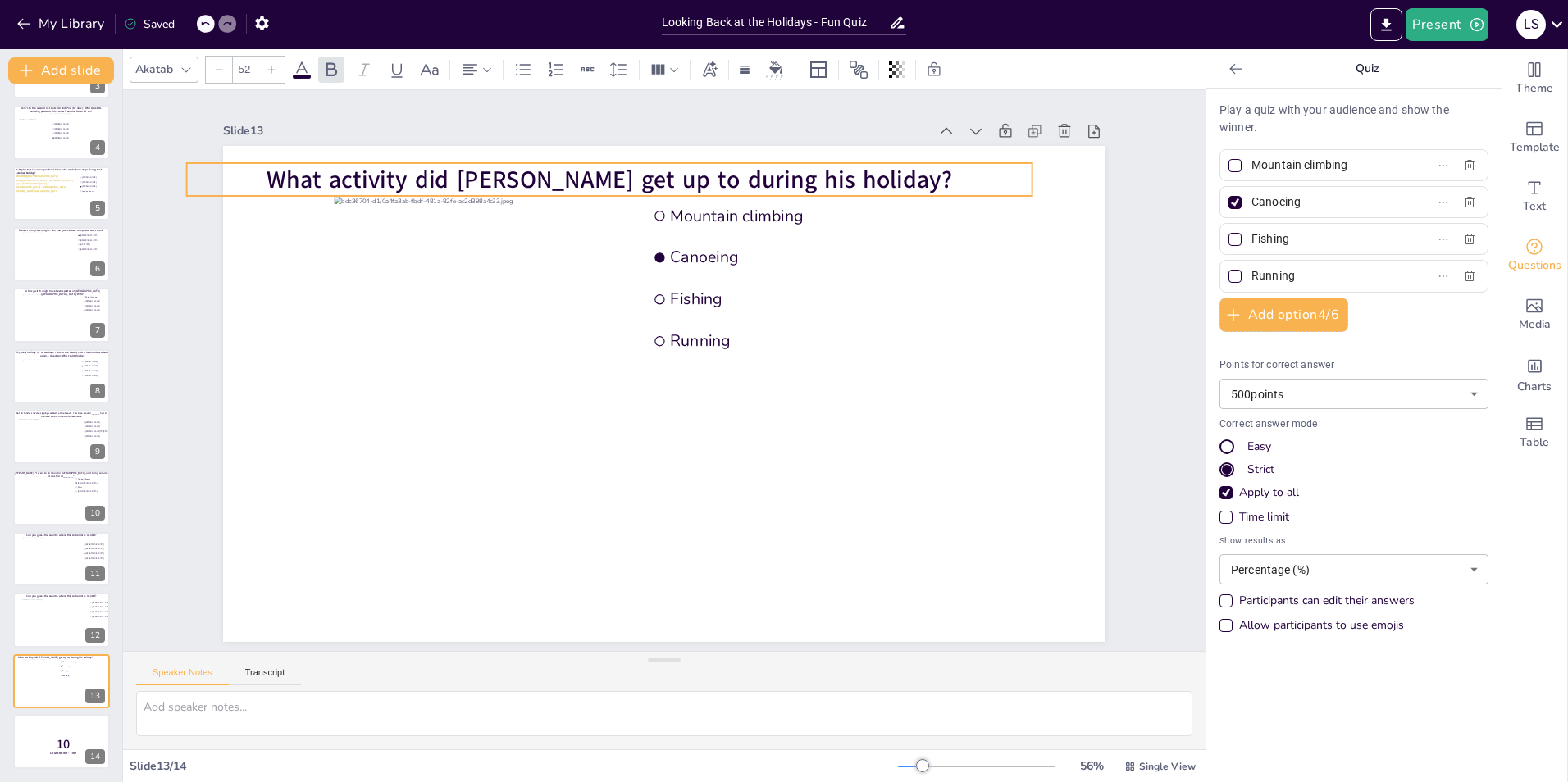
click at [571, 167] on span "What activity did [PERSON_NAME] get up to during his holiday?" at bounding box center [609, 179] width 685 height 33
click at [52, 486] on div at bounding box center [53, 621] width 66 height 45
type input "[GEOGRAPHIC_DATA]"
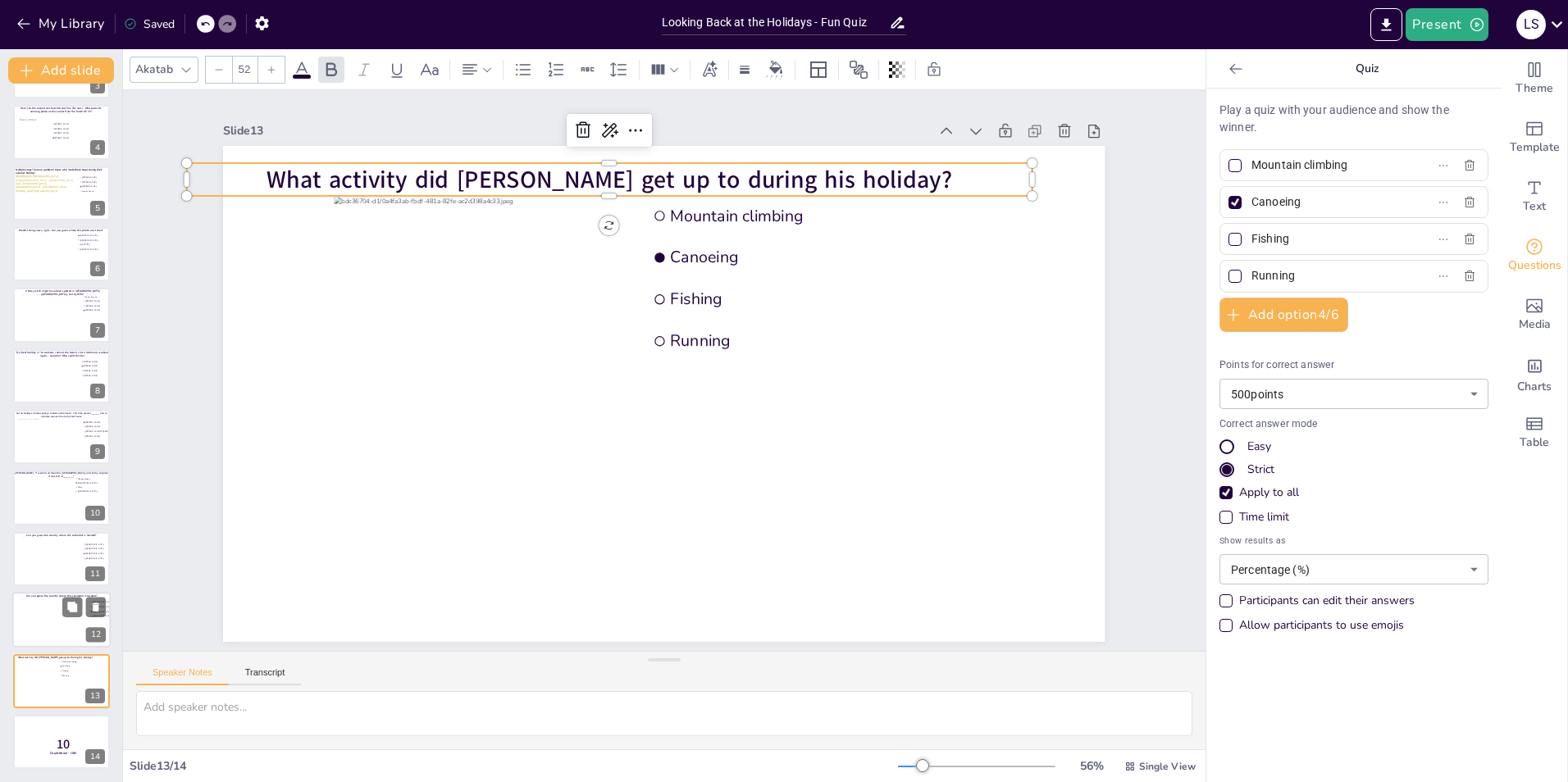
type input "[GEOGRAPHIC_DATA]"
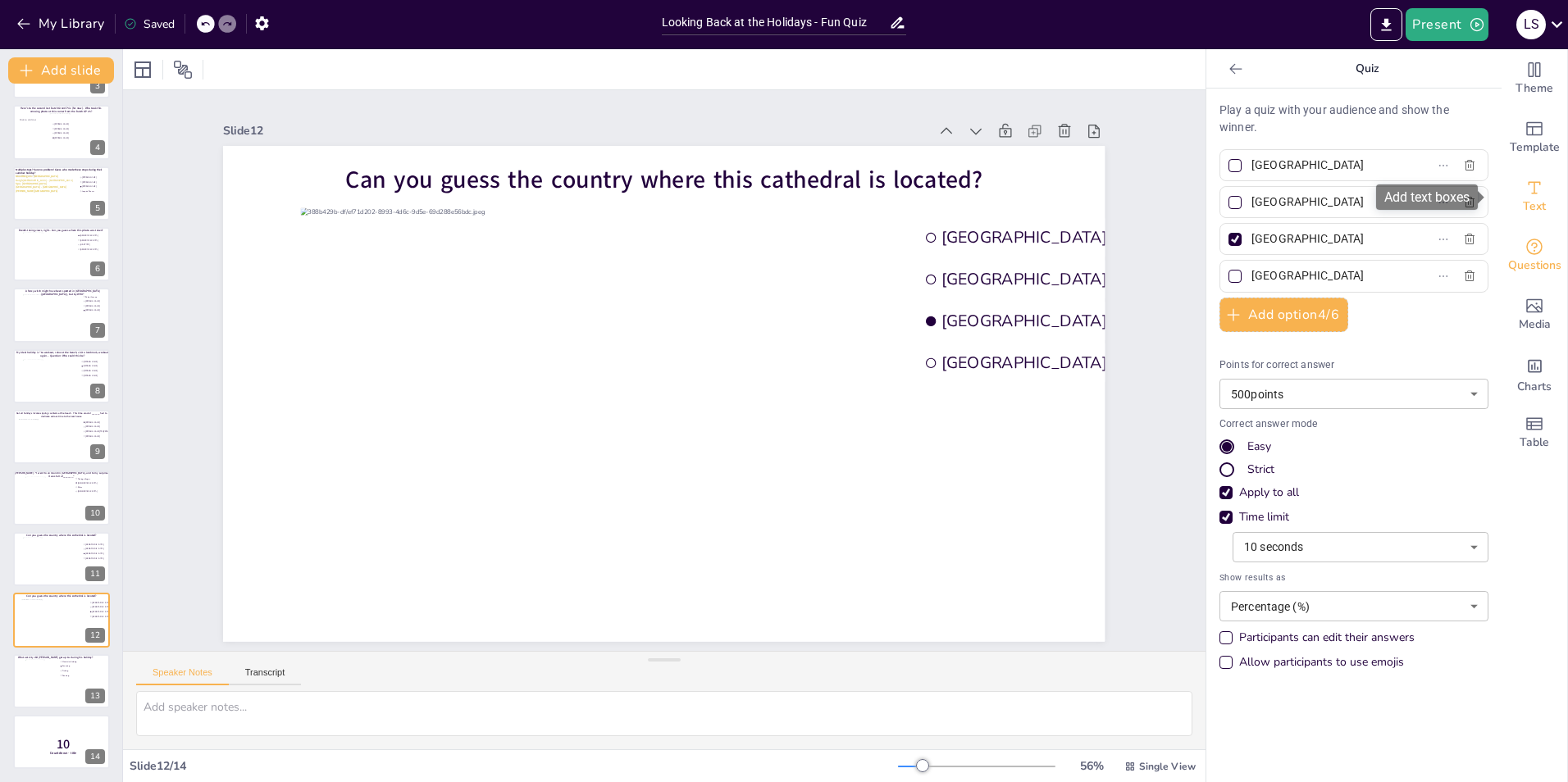
click at [1042, 203] on span "Text" at bounding box center [1535, 206] width 23 height 18
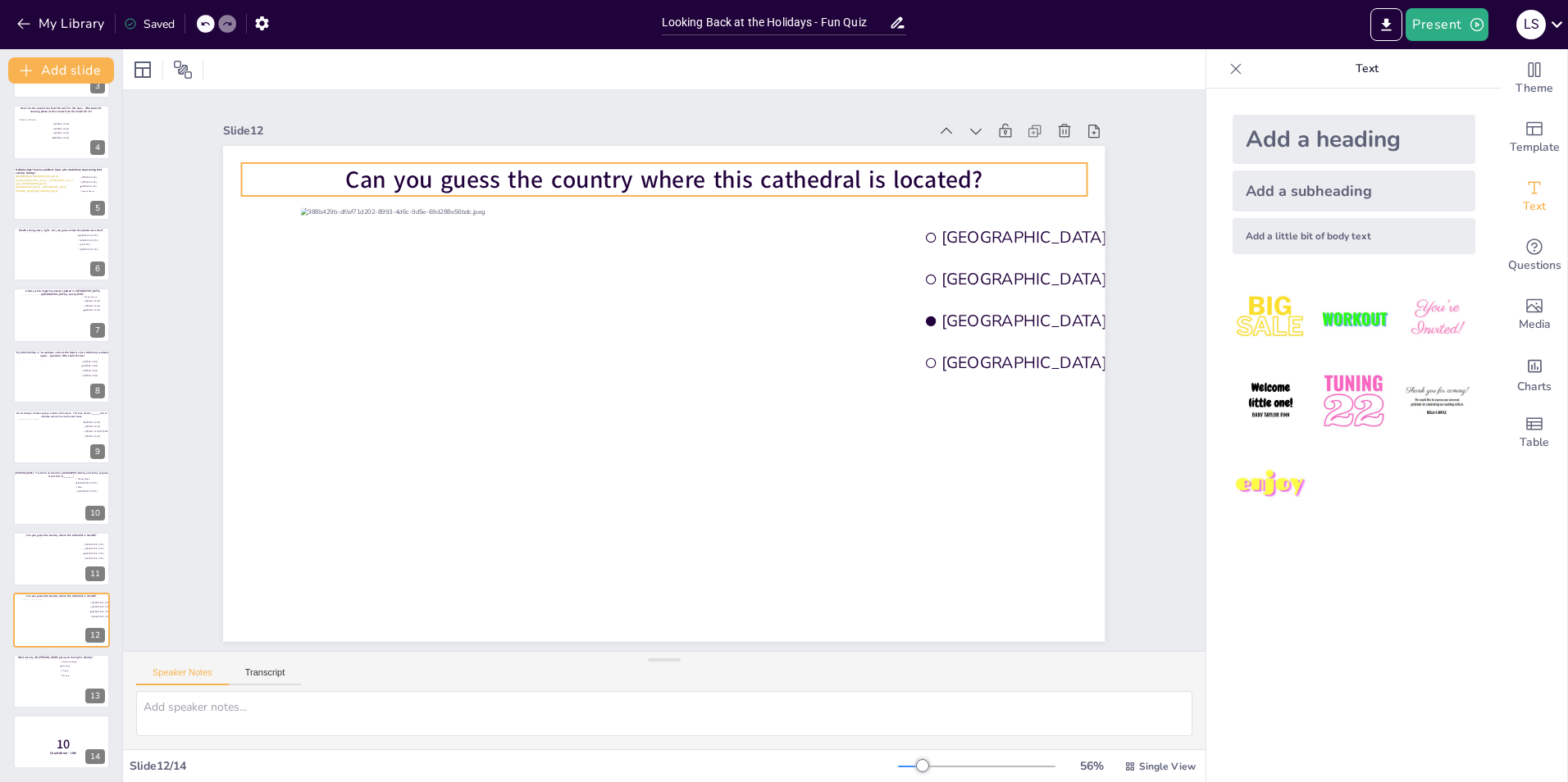
click at [599, 182] on span "Can you guess the country where this cathedral is located?" at bounding box center [665, 179] width 637 height 33
click at [698, 172] on span "Can you guess the country where this cathedral is located?" at bounding box center [665, 179] width 637 height 33
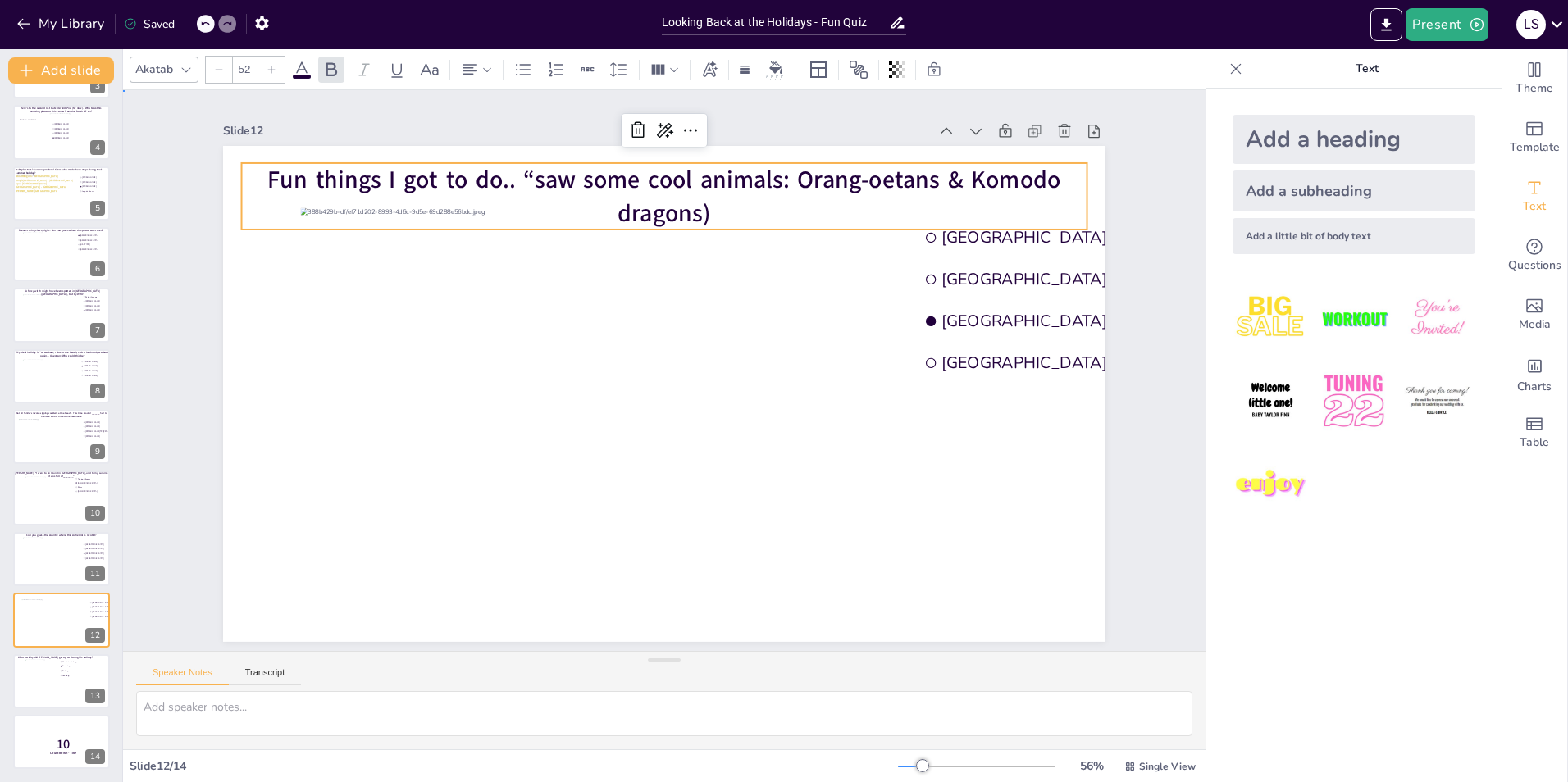
click at [1042, 411] on div "Slide 1 Would you dare climb a mountain during a hurricane storm? I bet not, bu…" at bounding box center [664, 370] width 1083 height 561
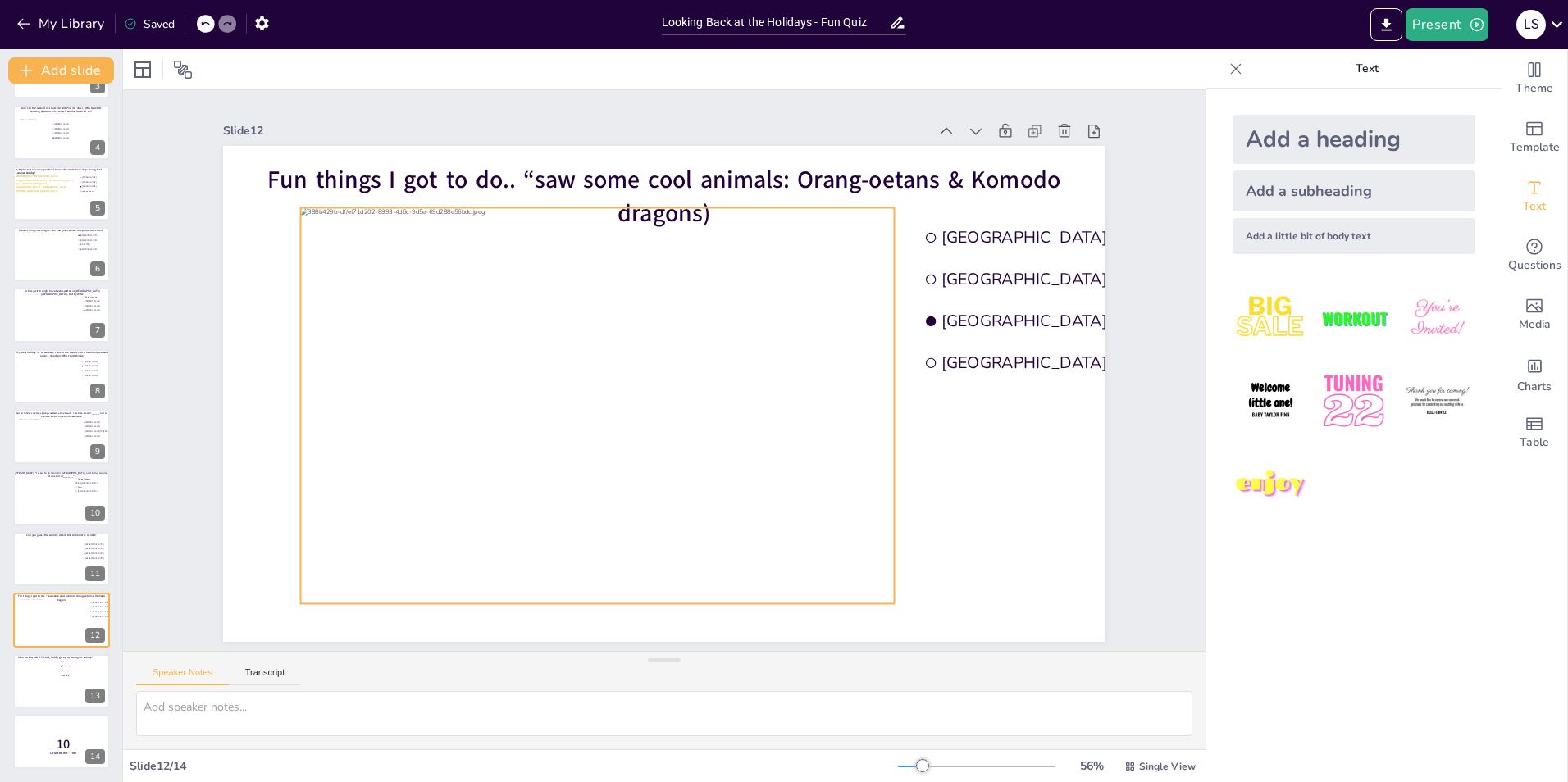
click at [780, 378] on div at bounding box center [597, 406] width 593 height 397
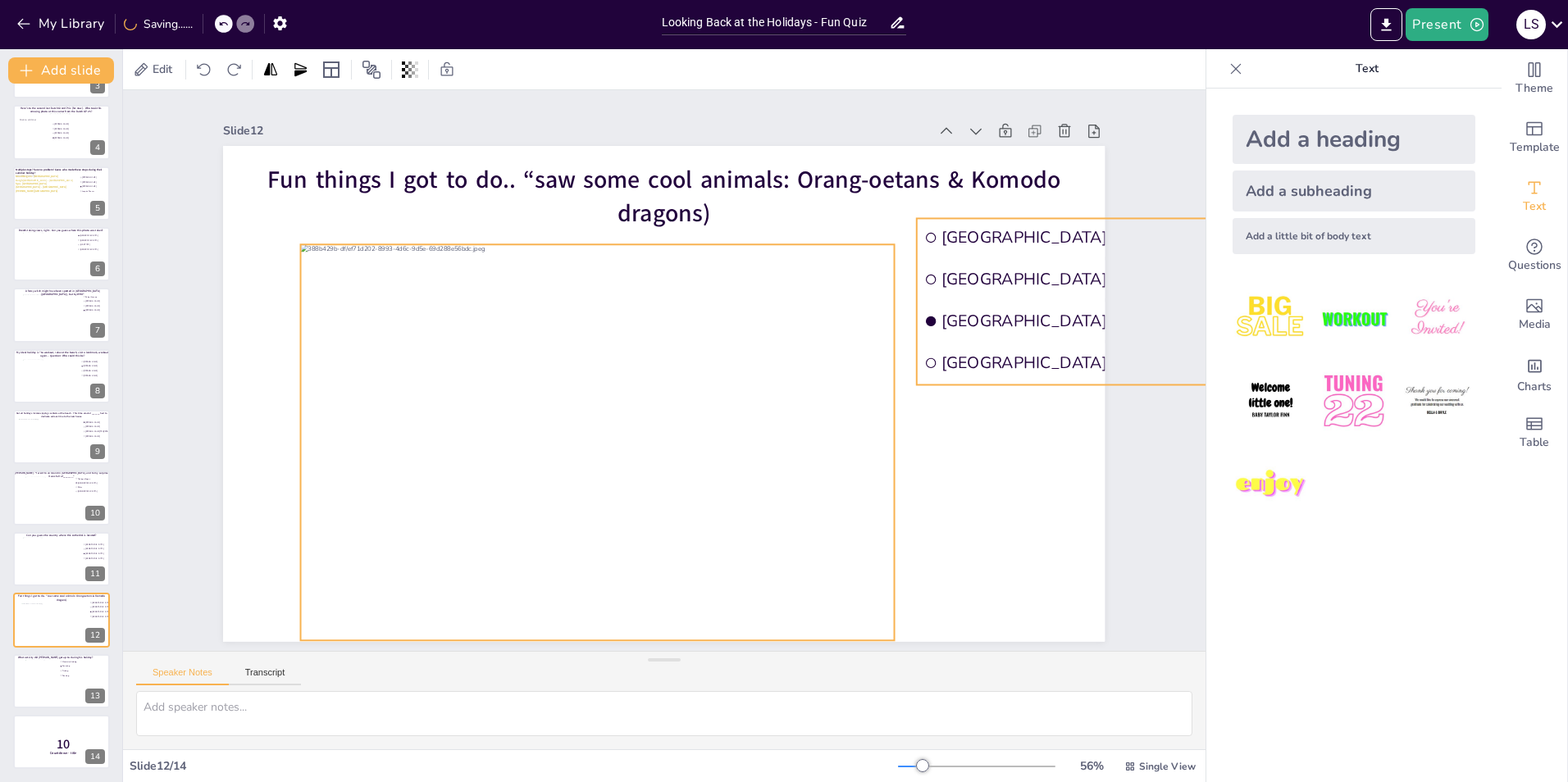
click at [1016, 330] on li "[GEOGRAPHIC_DATA]" at bounding box center [1138, 320] width 441 height 38
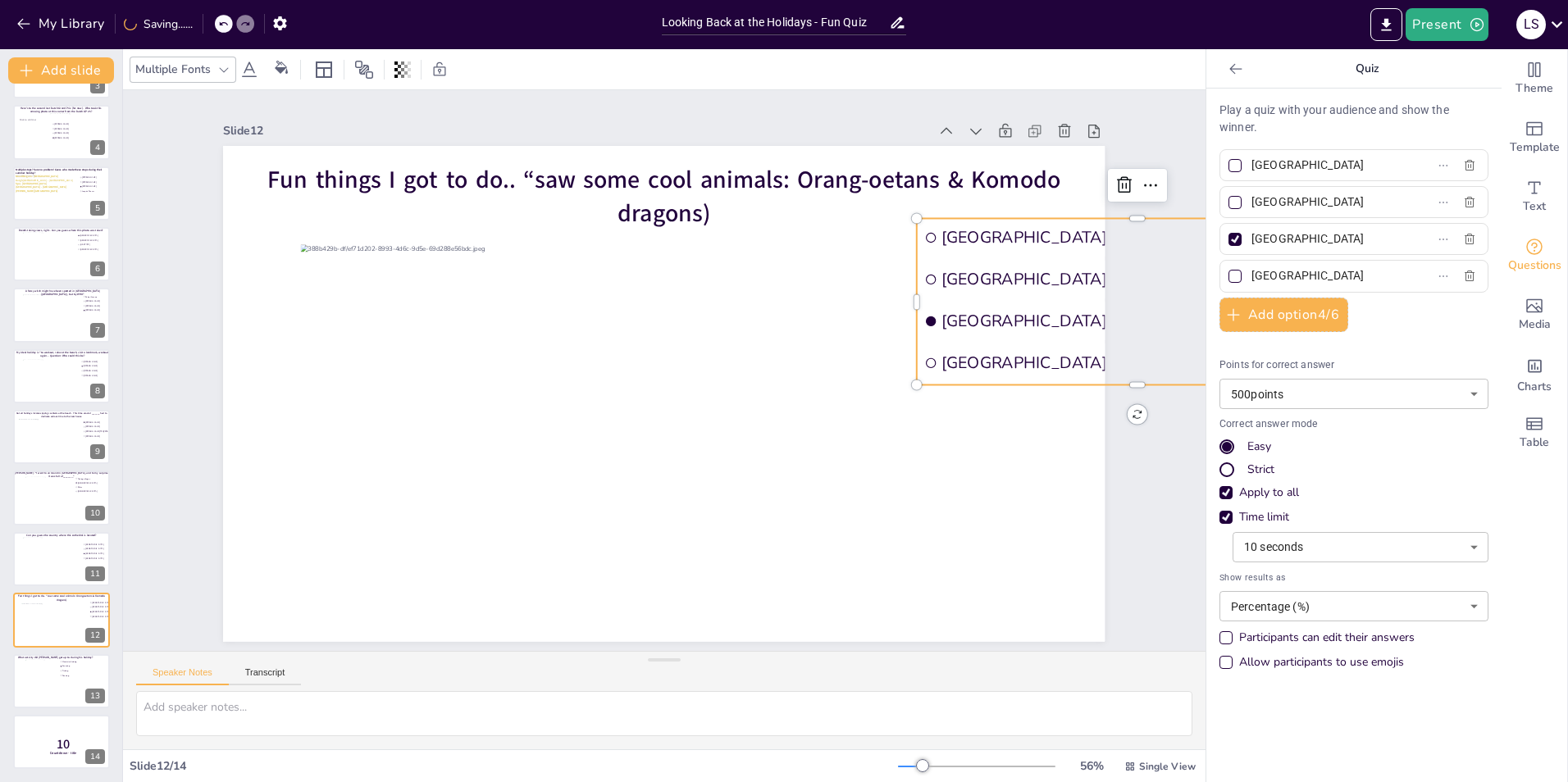
drag, startPoint x: 1288, startPoint y: 251, endPoint x: 1240, endPoint y: 239, distance: 49.5
click at [1042, 239] on input "[GEOGRAPHIC_DATA]" at bounding box center [1328, 239] width 153 height 24
click at [1042, 212] on input "[GEOGRAPHIC_DATA]" at bounding box center [1328, 203] width 153 height 24
drag, startPoint x: 1299, startPoint y: 210, endPoint x: 1237, endPoint y: 208, distance: 62.0
click at [1042, 208] on span "[GEOGRAPHIC_DATA]" at bounding box center [1322, 203] width 153 height 24
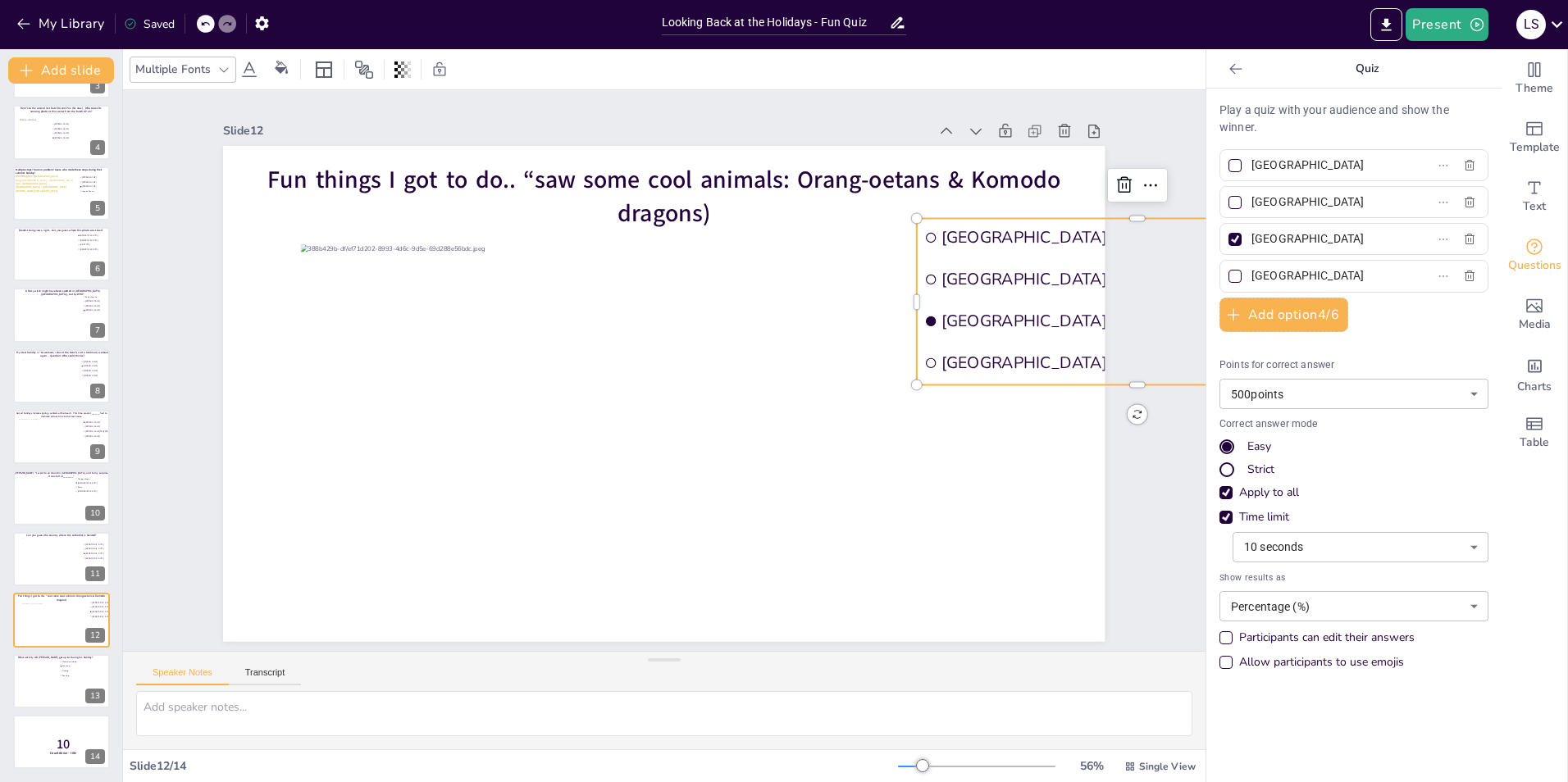
click at [1042, 208] on input "[GEOGRAPHIC_DATA]" at bounding box center [1328, 203] width 153 height 24
paste input "Myrthe.Wouters"
click at [1042, 200] on input "Myrthe.Wouters" at bounding box center [1328, 203] width 153 height 24
type input "[PERSON_NAME]"
click at [963, 318] on span "[GEOGRAPHIC_DATA]" at bounding box center [1146, 320] width 409 height 21
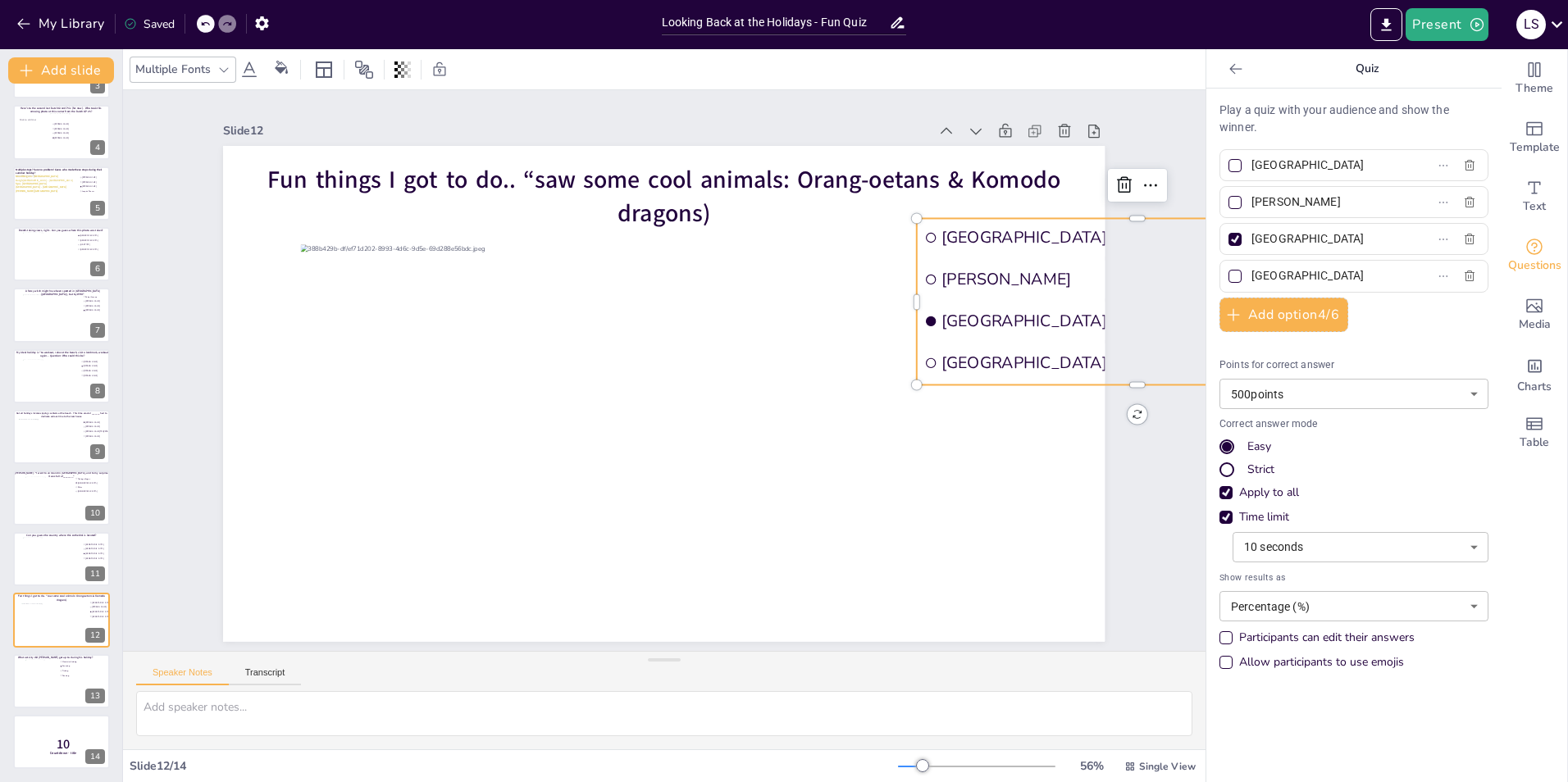
drag, startPoint x: 1279, startPoint y: 239, endPoint x: 1239, endPoint y: 231, distance: 40.8
click at [1042, 231] on input "[GEOGRAPHIC_DATA]" at bounding box center [1328, 239] width 153 height 24
click at [1042, 231] on input "Jane Buzykina" at bounding box center [1328, 239] width 153 height 24
drag, startPoint x: 1334, startPoint y: 246, endPoint x: 1229, endPoint y: 233, distance: 105.8
click at [1042, 233] on label "Jane Buzykina" at bounding box center [1328, 239] width 205 height 24
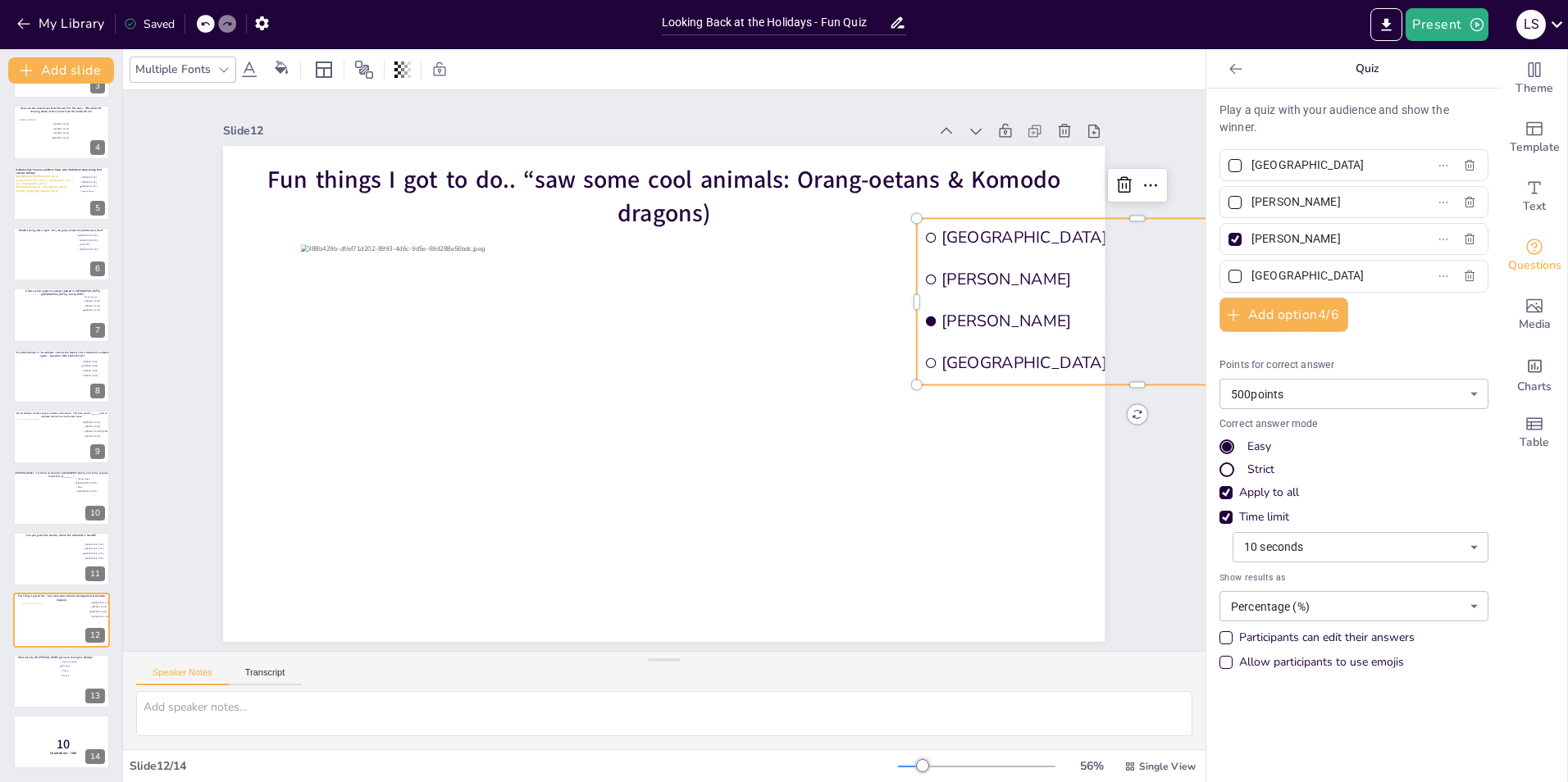
click at [1042, 233] on input "Jane Buzykina" at bounding box center [1328, 239] width 153 height 24
drag, startPoint x: 1298, startPoint y: 233, endPoint x: 1231, endPoint y: 236, distance: 67.1
click at [1042, 236] on label "Veerle" at bounding box center [1328, 239] width 205 height 24
click at [1042, 236] on input "Veerle" at bounding box center [1328, 239] width 153 height 24
paste input ".Van.den.Akker@rabobank.nl"
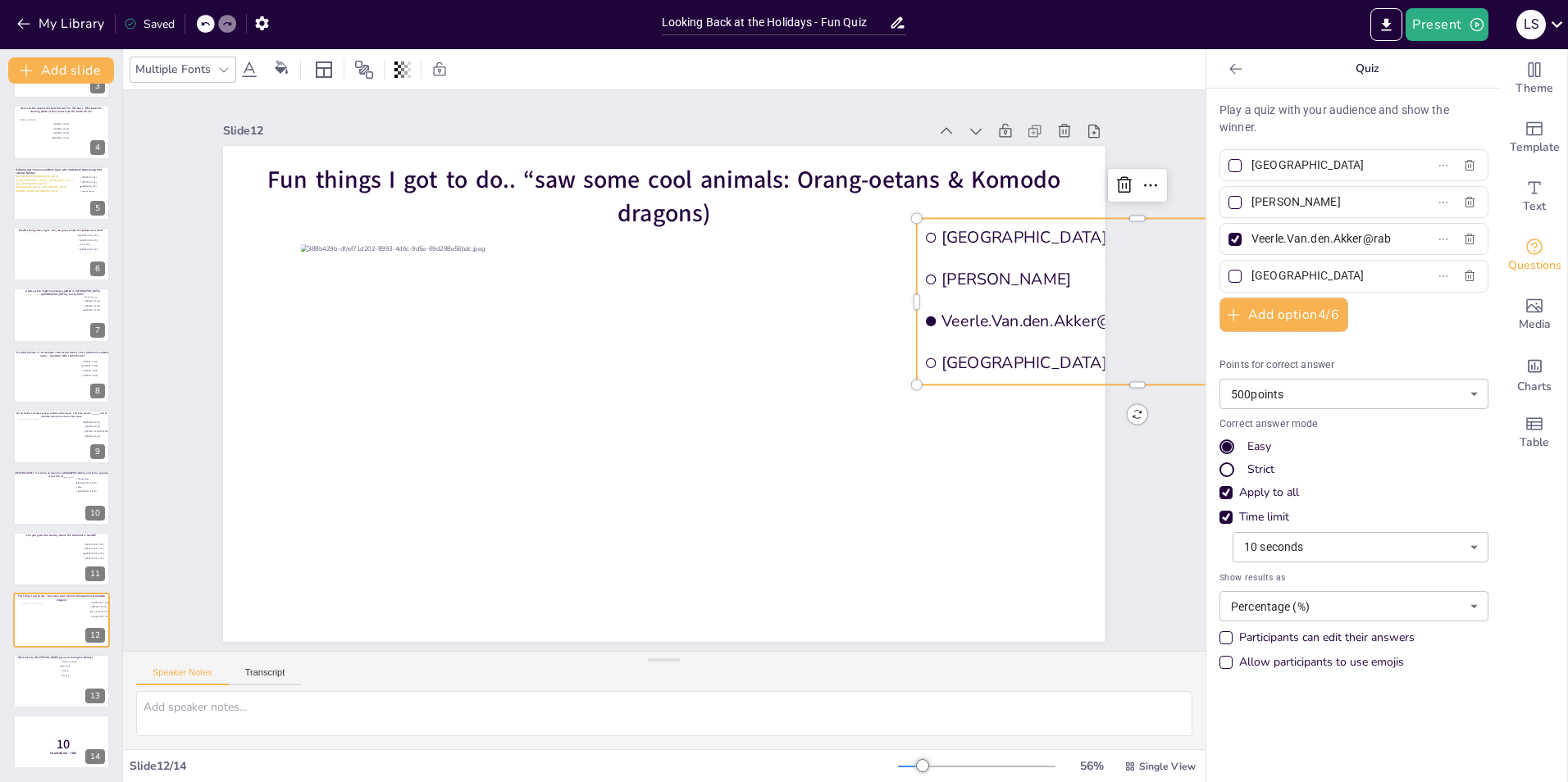
scroll to position [0, 0]
click at [1042, 237] on input "Veerle.Van.den.Akker" at bounding box center [1328, 239] width 153 height 24
click at [1042, 238] on input "Veerle.Van.den Akker" at bounding box center [1328, 239] width 153 height 24
click at [1042, 236] on input "Veerle.Van den Akker" at bounding box center [1328, 239] width 153 height 24
click at [1042, 486] on div "Slide 1 Would you dare climb a mountain during a hurricane storm? I bet not, bu…" at bounding box center [664, 371] width 974 height 542
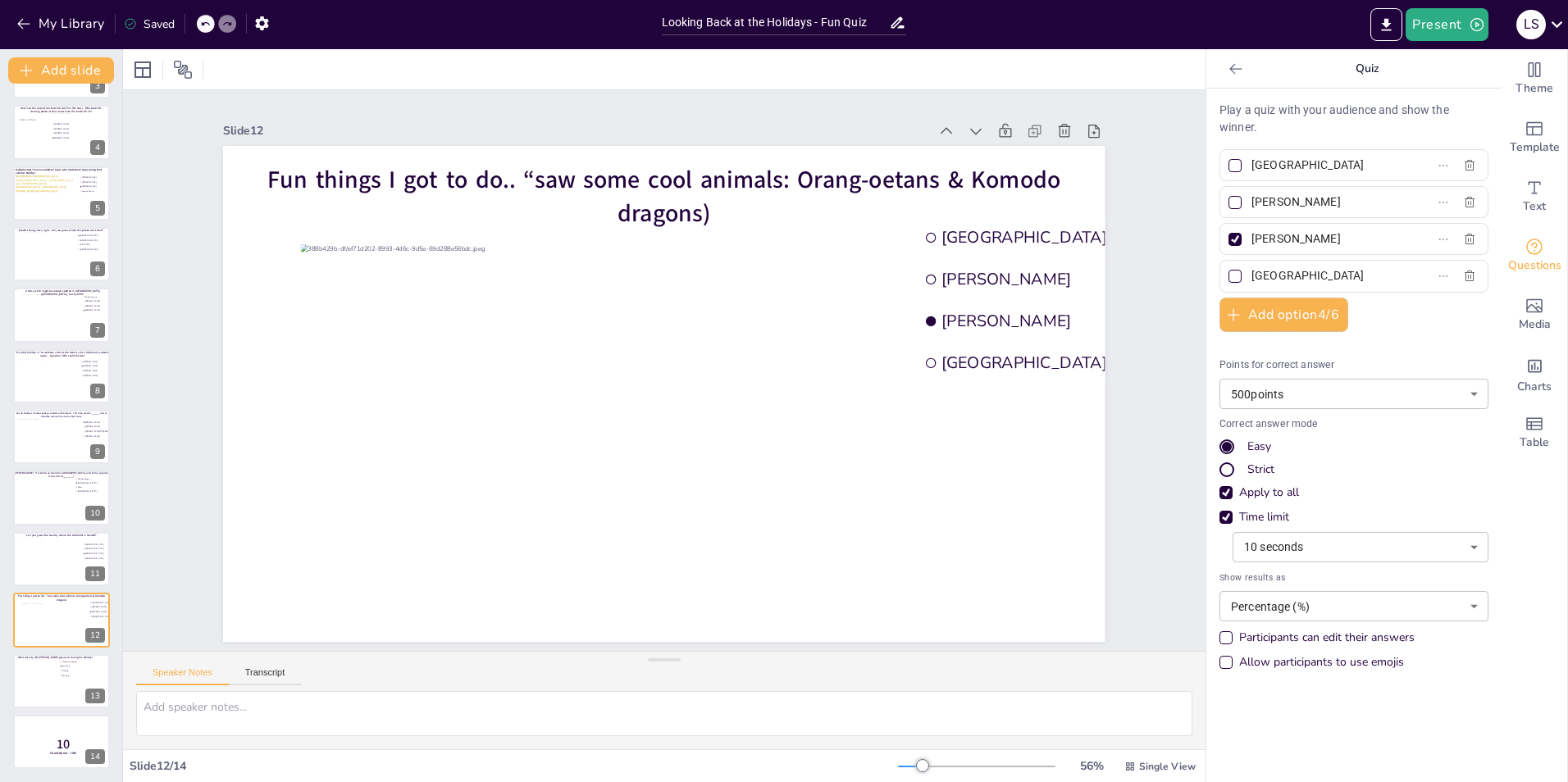
click at [1042, 234] on input "[PERSON_NAME]" at bounding box center [1328, 239] width 153 height 24
click at [1042, 453] on div "Slide 1 Would you dare climb a mountain during a hurricane storm? I bet not, bu…" at bounding box center [664, 370] width 1083 height 561
click at [1042, 239] on input "Veerle van den Akker" at bounding box center [1328, 239] width 153 height 24
type input "[PERSON_NAME]"
click at [1042, 412] on div "Slide 1 Would you dare climb a mountain during a hurricane storm? I bet not, bu…" at bounding box center [664, 371] width 974 height 542
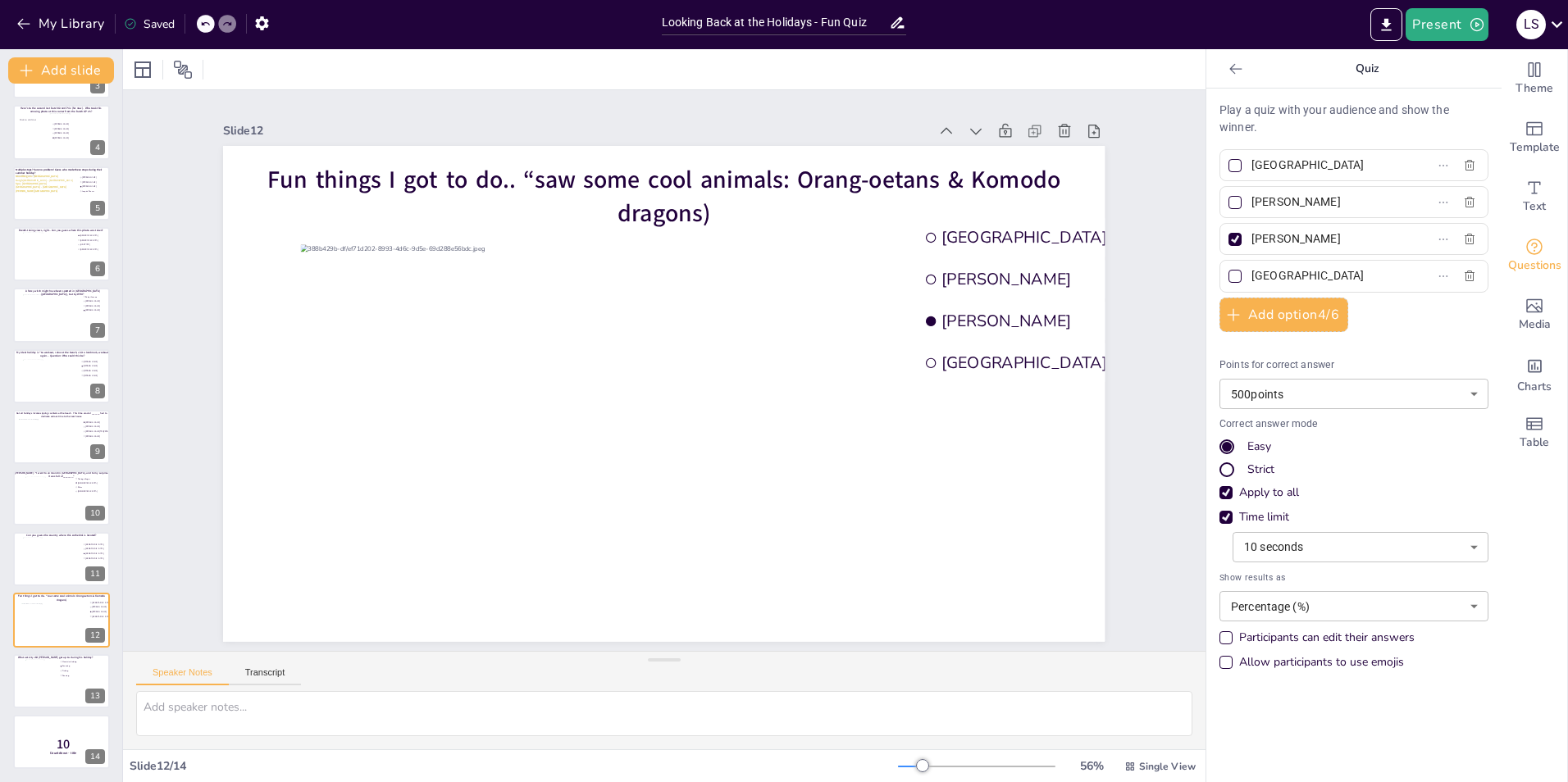
drag, startPoint x: 1344, startPoint y: 275, endPoint x: 1242, endPoint y: 269, distance: 102.2
click at [1042, 269] on input "[GEOGRAPHIC_DATA]" at bounding box center [1328, 276] width 153 height 24
click at [1042, 161] on input "[GEOGRAPHIC_DATA]" at bounding box center [1328, 166] width 153 height 24
type input "G"
click at [1042, 276] on input "[GEOGRAPHIC_DATA]" at bounding box center [1328, 276] width 153 height 24
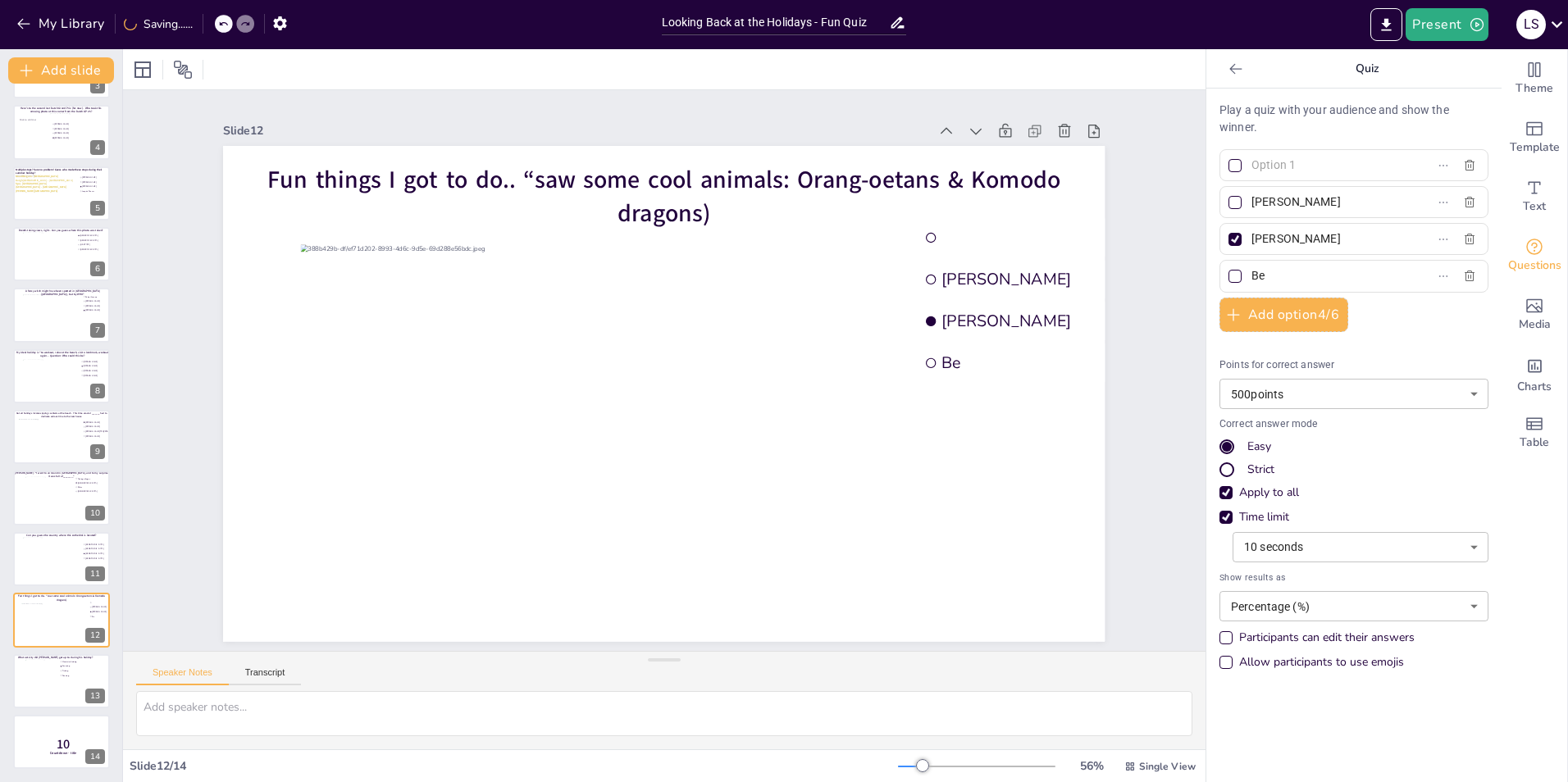
type input "B"
click at [994, 344] on li at bounding box center [1138, 362] width 441 height 38
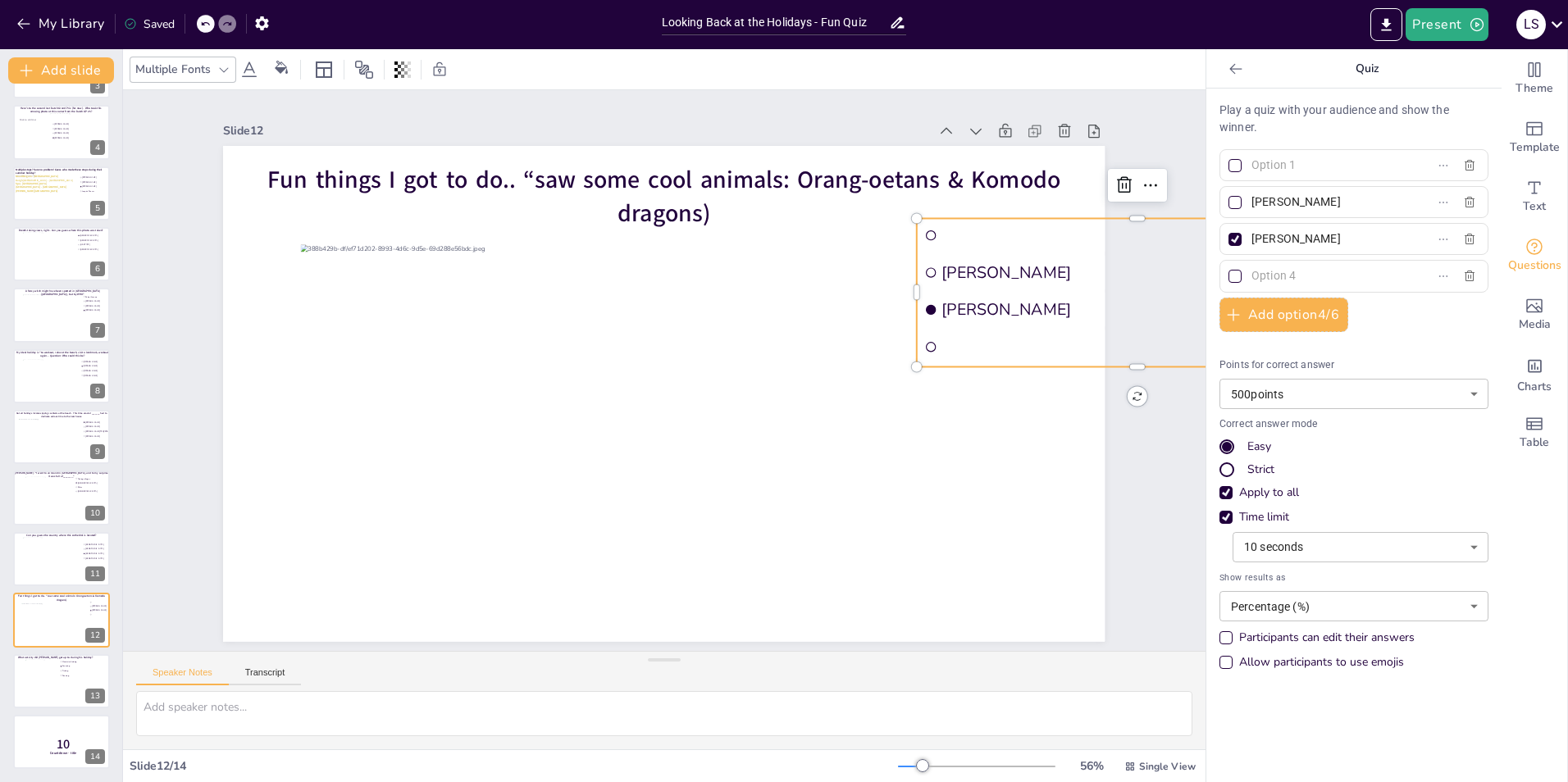
click at [969, 338] on li at bounding box center [1138, 346] width 441 height 33
click at [1042, 171] on input "text" at bounding box center [1328, 166] width 153 height 24
click at [1042, 279] on input "text" at bounding box center [1328, 276] width 153 height 24
click at [1042, 264] on input "Fenna" at bounding box center [1328, 276] width 153 height 24
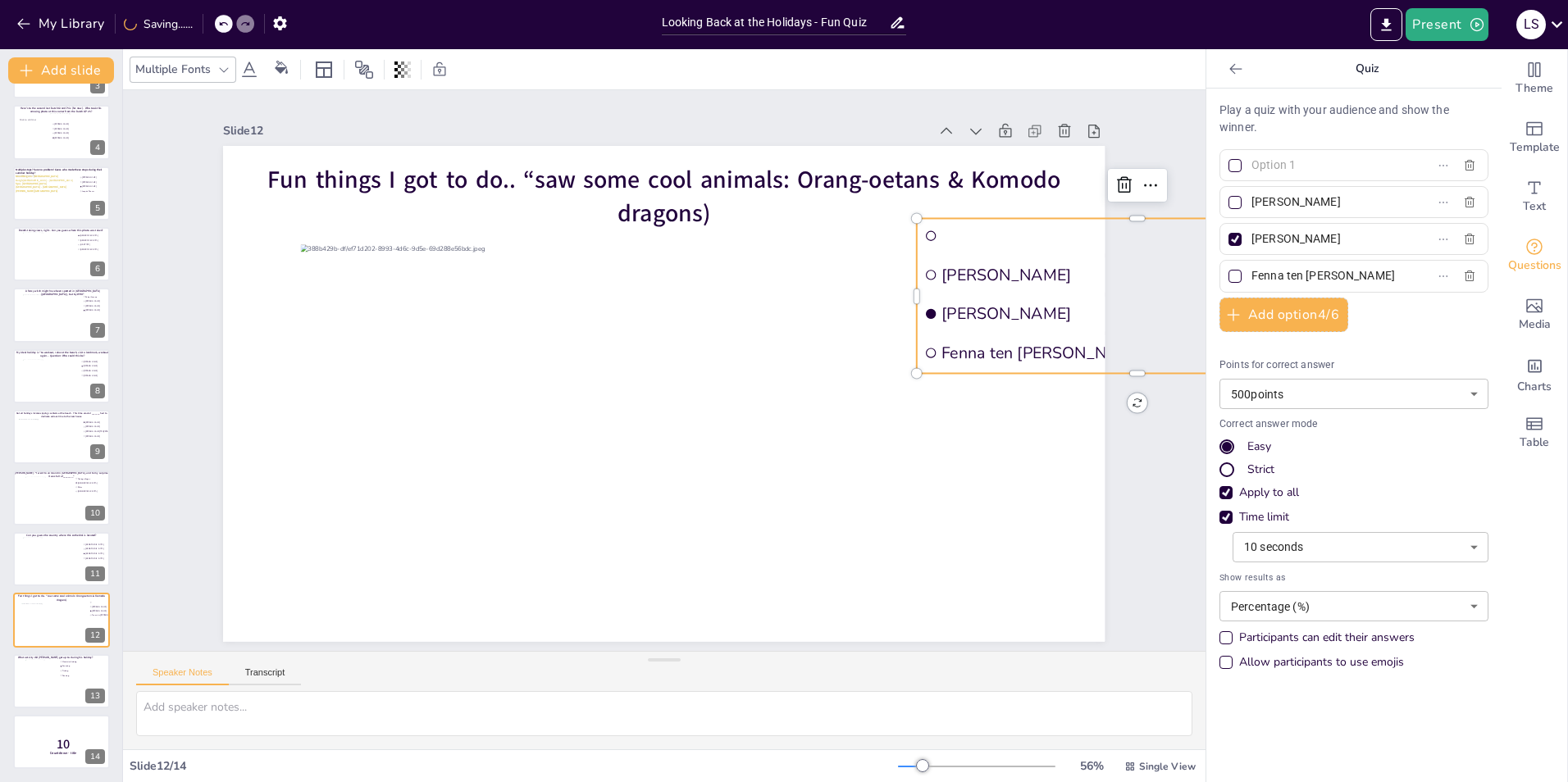
type input "Fenna ten [PERSON_NAME]"
click at [1042, 486] on div "Slide 1 Would you dare climb a mountain during a hurricane storm? I bet not, bu…" at bounding box center [664, 370] width 1083 height 561
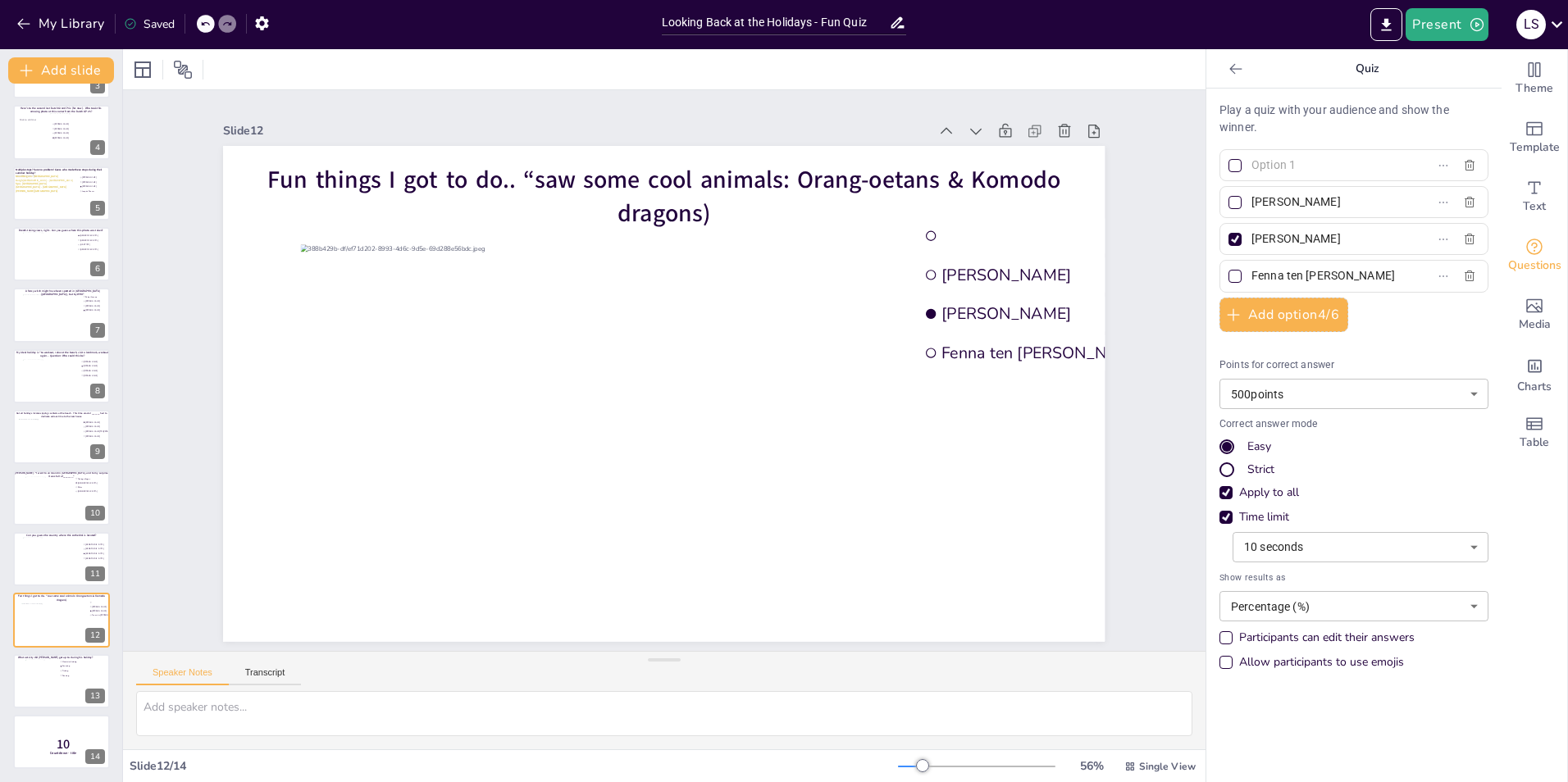
click at [1042, 171] on input "text" at bounding box center [1328, 166] width 153 height 24
click at [1042, 173] on input "text" at bounding box center [1328, 166] width 153 height 24
type input "D"
click at [1042, 170] on input "D" at bounding box center [1328, 166] width 153 height 24
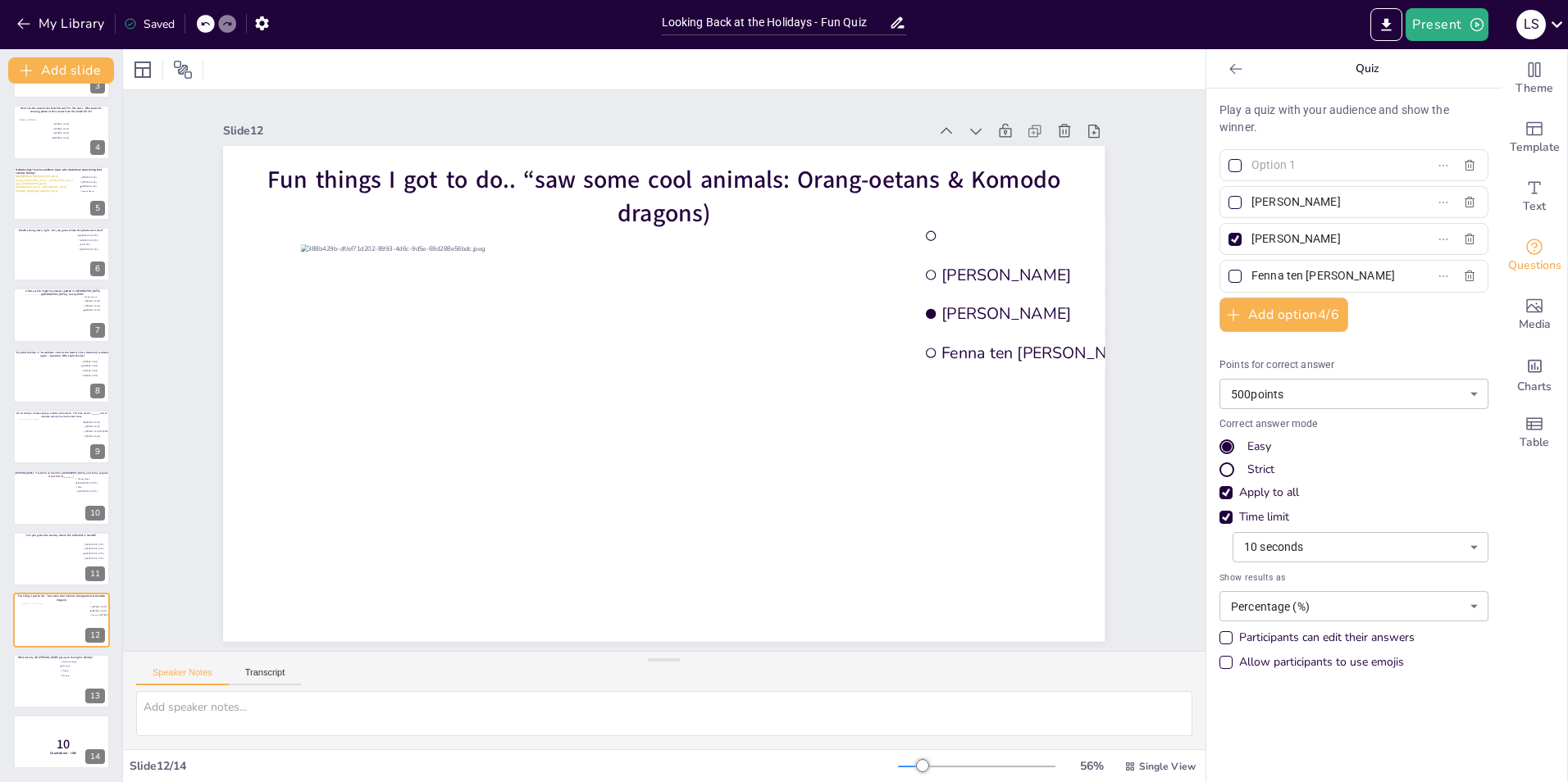
paste input "Daphne.van.Tetering@rabobank.nl"
click at [1042, 167] on input "Daphne.van.Tetering" at bounding box center [1328, 166] width 153 height 24
click at [1042, 165] on input "Daphne.van Tetering" at bounding box center [1328, 166] width 153 height 24
type input "[PERSON_NAME]"
click at [1042, 372] on div "Slide 1 Would you dare climb a mountain during a hurricane storm? I bet not, bu…" at bounding box center [664, 371] width 974 height 542
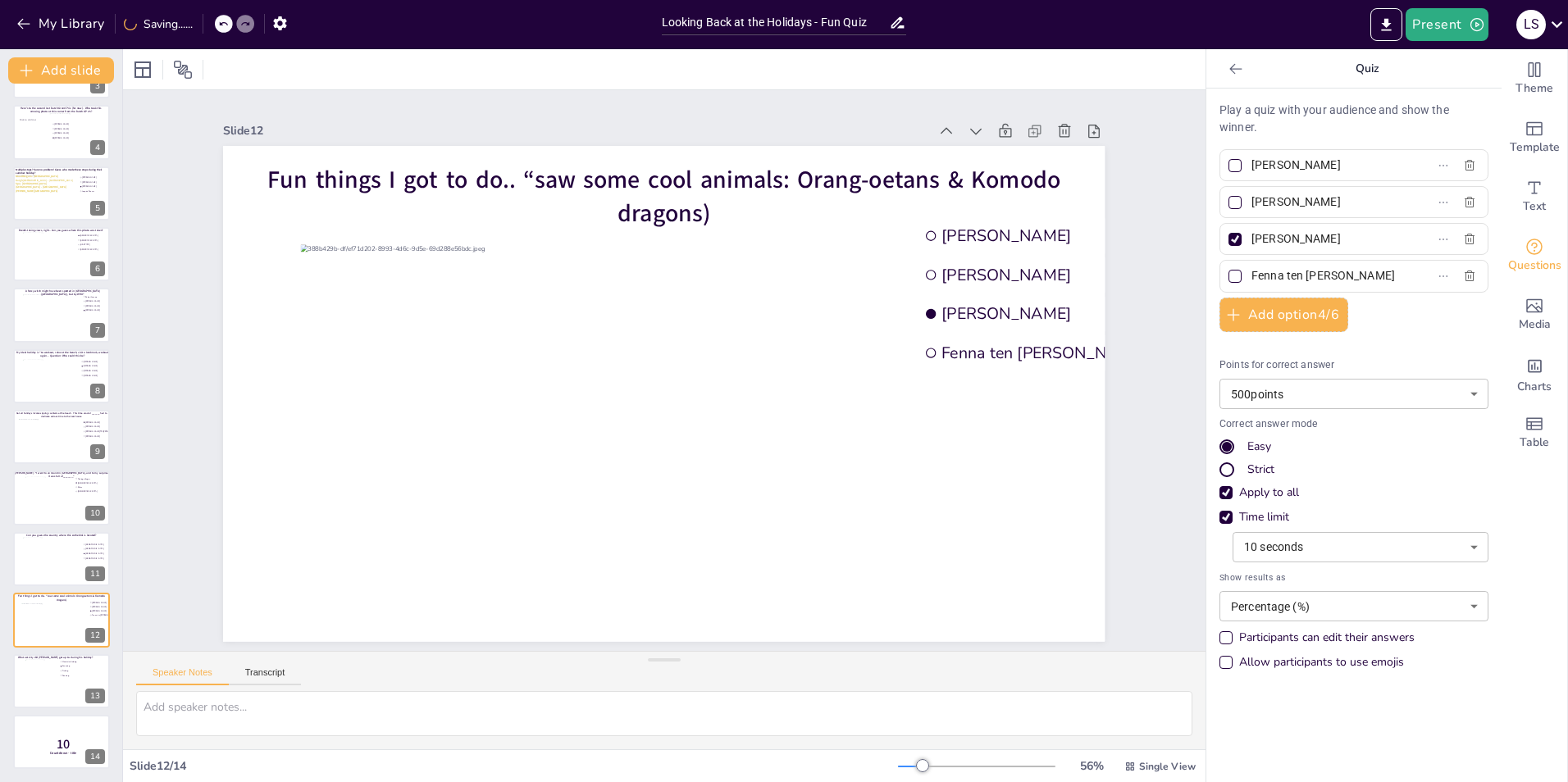
click at [1042, 239] on div at bounding box center [1236, 239] width 9 height 9
click at [1042, 239] on input "[PERSON_NAME]" at bounding box center [1328, 239] width 153 height 24
checkbox input "false"
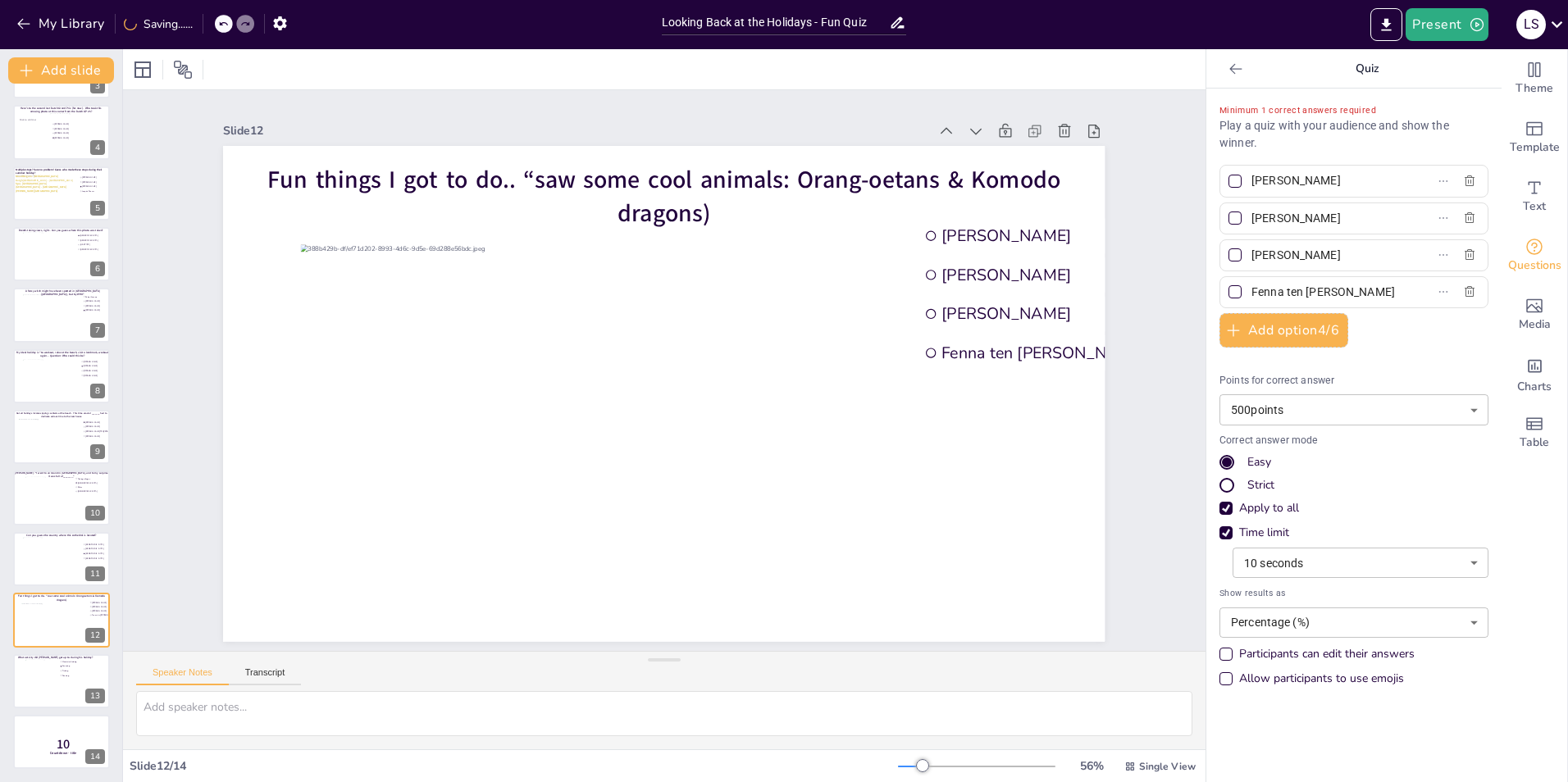
click at [1042, 213] on div at bounding box center [1235, 217] width 13 height 13
click at [1042, 213] on input "[PERSON_NAME]" at bounding box center [1328, 219] width 153 height 24
checkbox input "true"
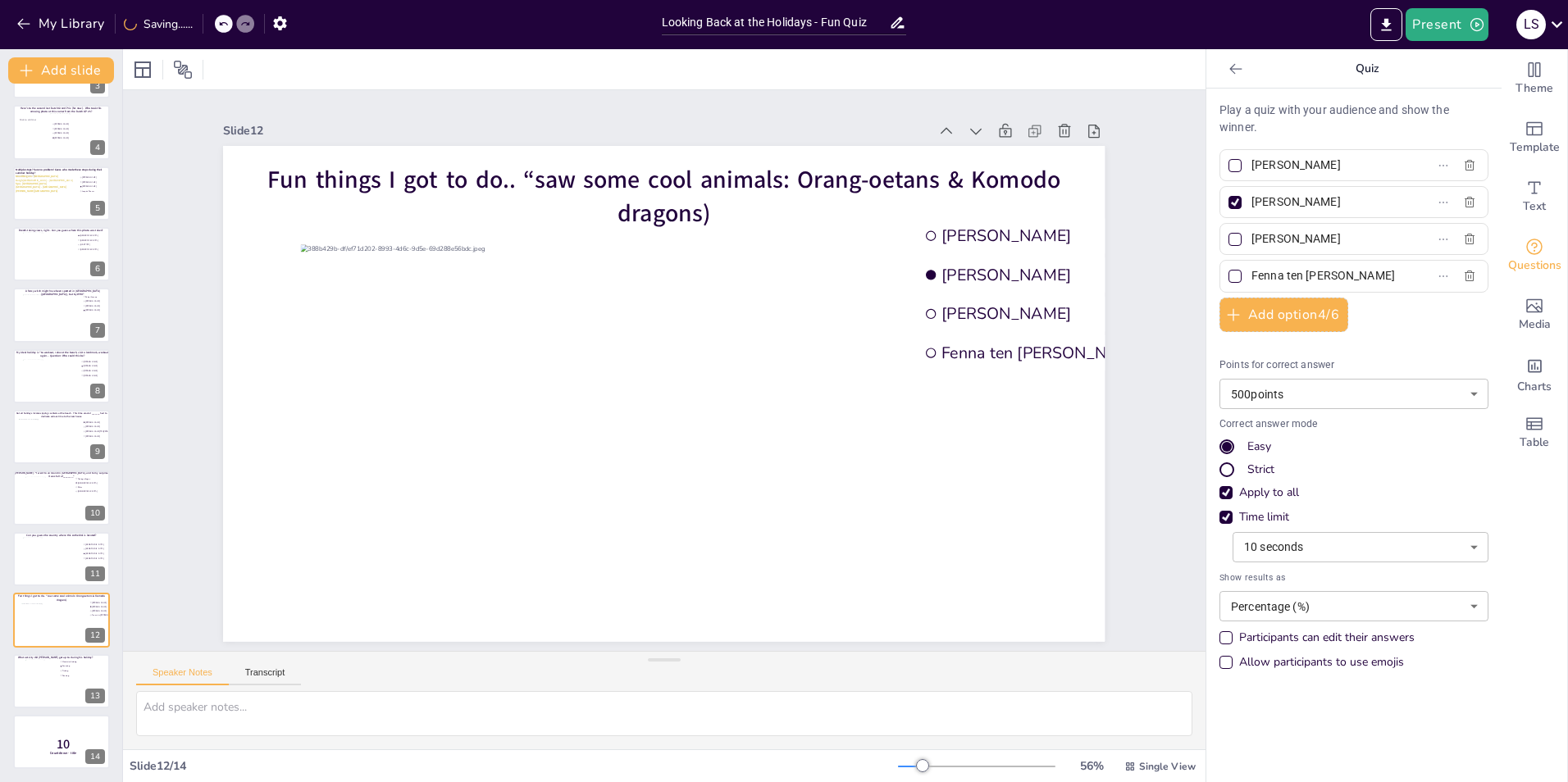
click at [1042, 271] on div "Slide 1 Would you dare climb a mountain during a hurricane storm? I bet not, bu…" at bounding box center [664, 370] width 1083 height 561
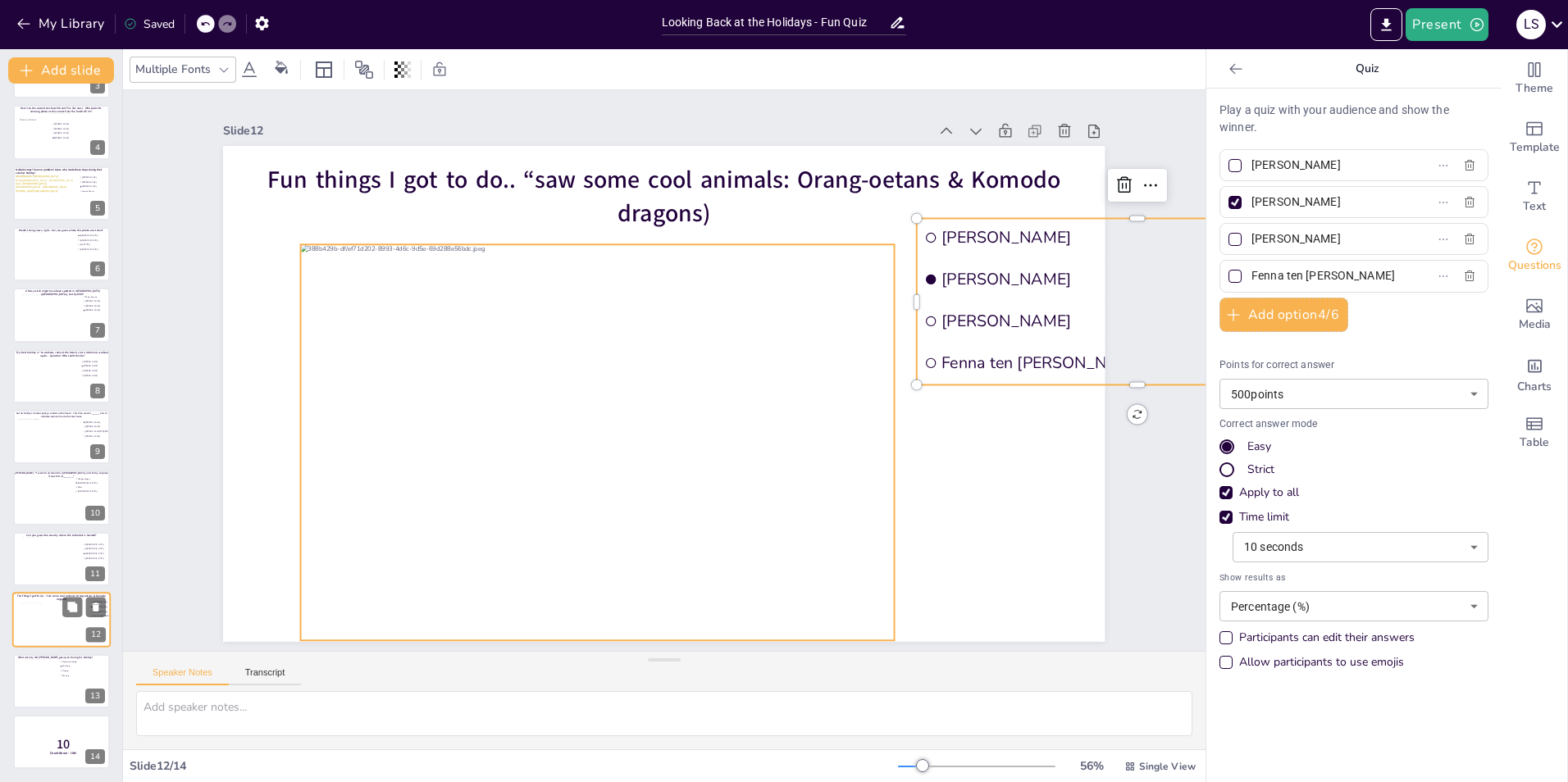
click at [43, 486] on div at bounding box center [53, 626] width 66 height 45
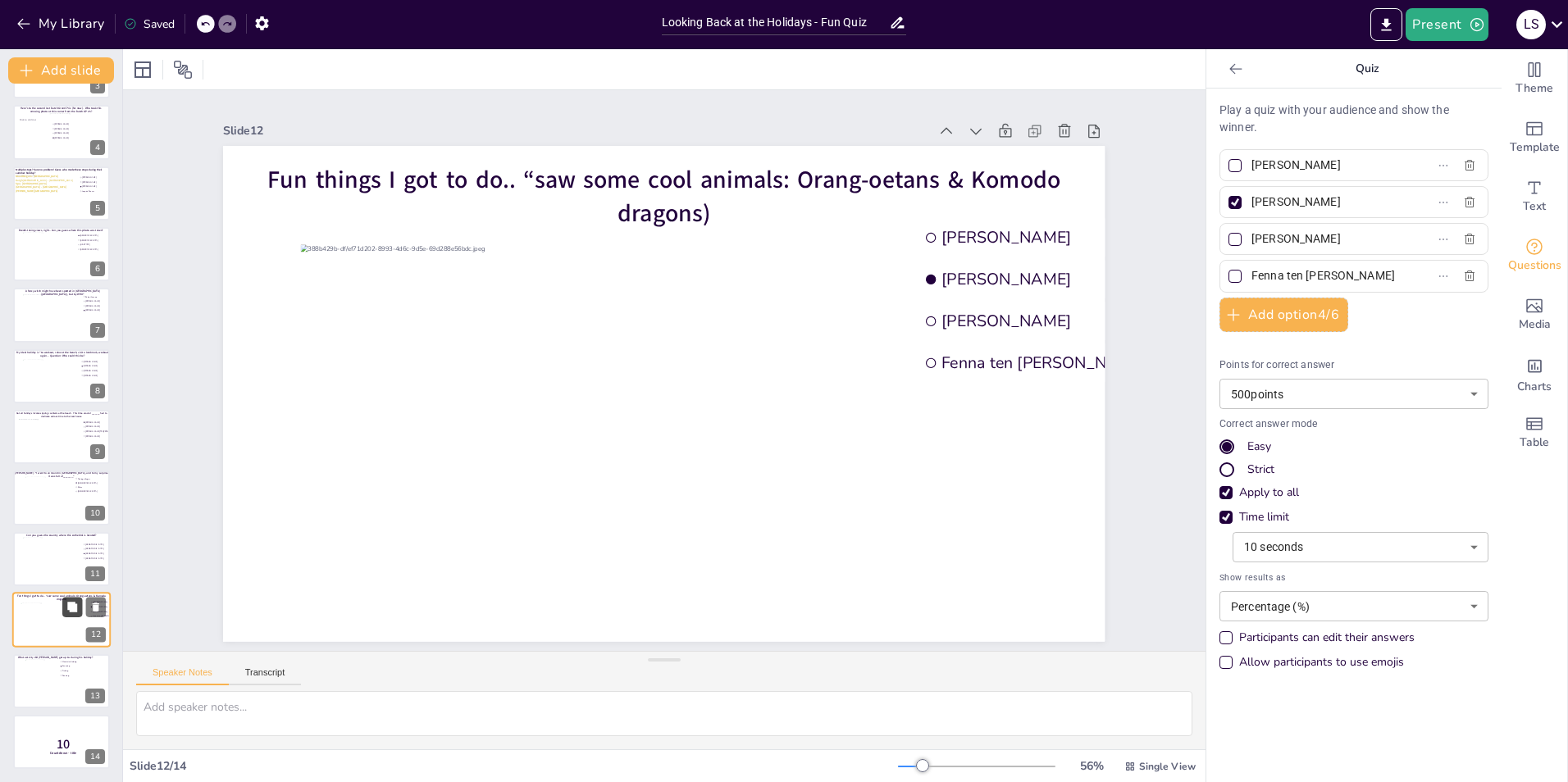
click at [71, 486] on icon at bounding box center [71, 606] width 9 height 9
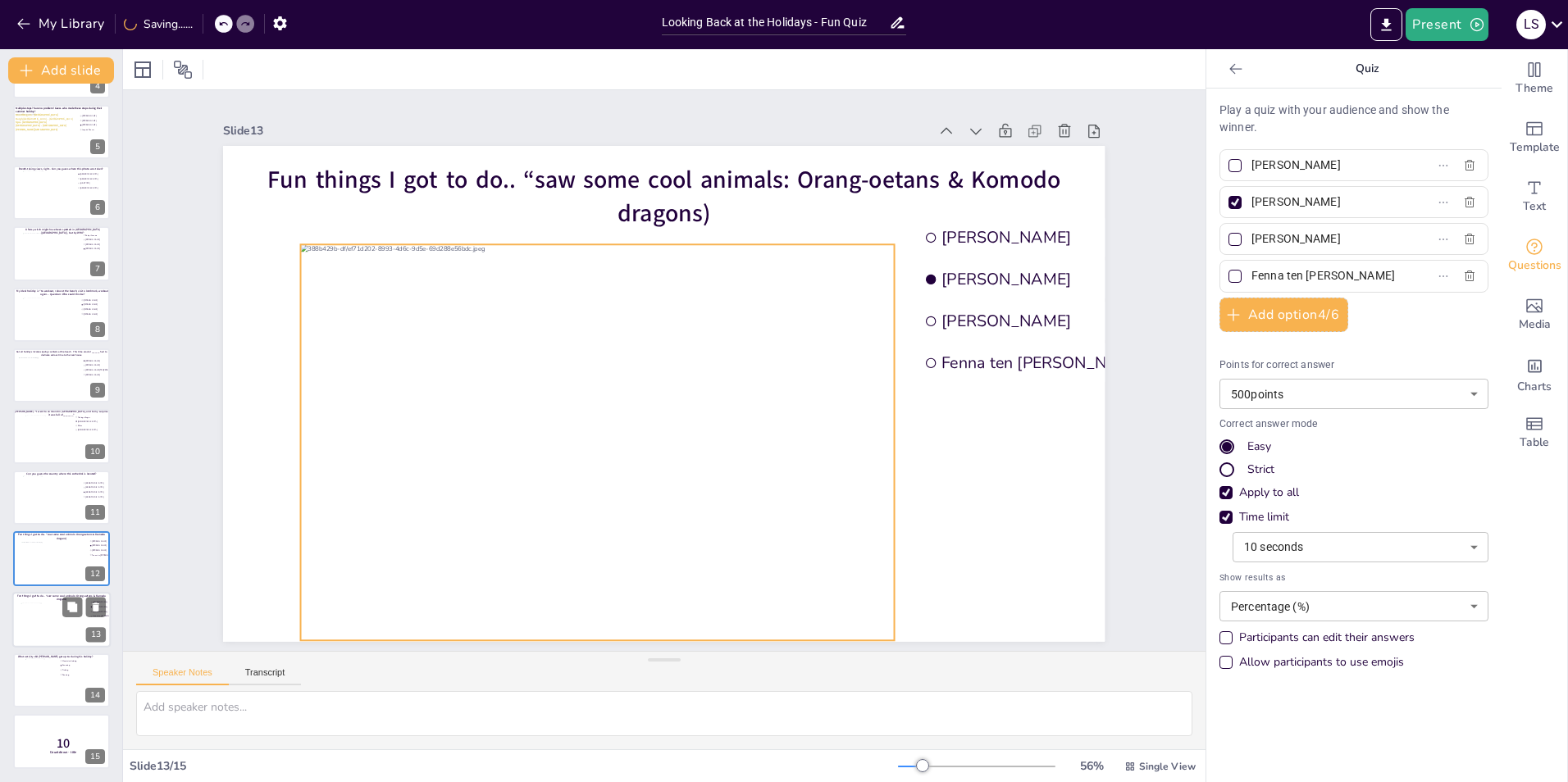
click at [27, 486] on div at bounding box center [53, 625] width 66 height 45
click at [872, 436] on div at bounding box center [597, 443] width 593 height 397
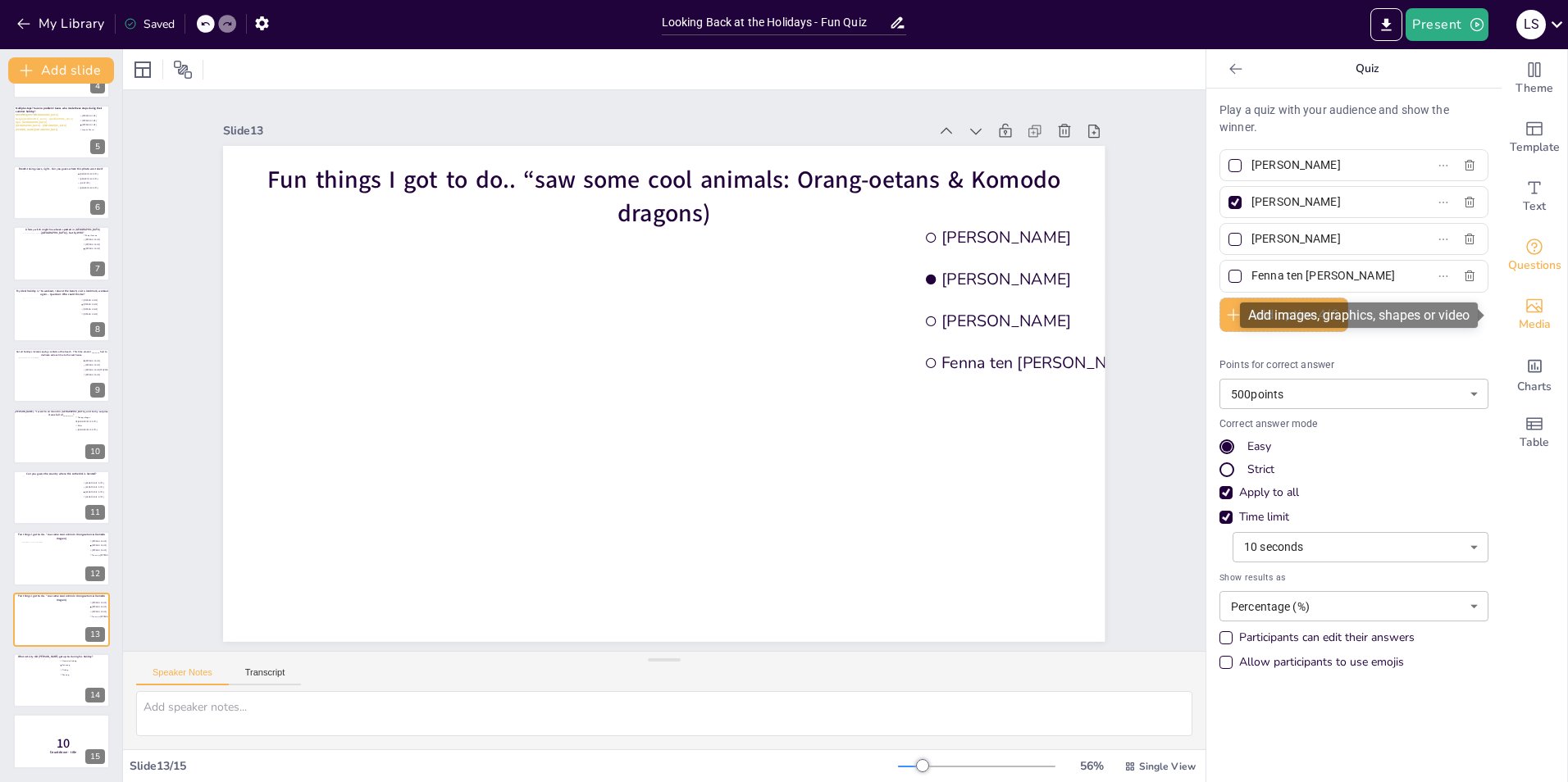
click at [1042, 297] on icon "Add images, graphics, shapes or video" at bounding box center [1534, 306] width 20 height 20
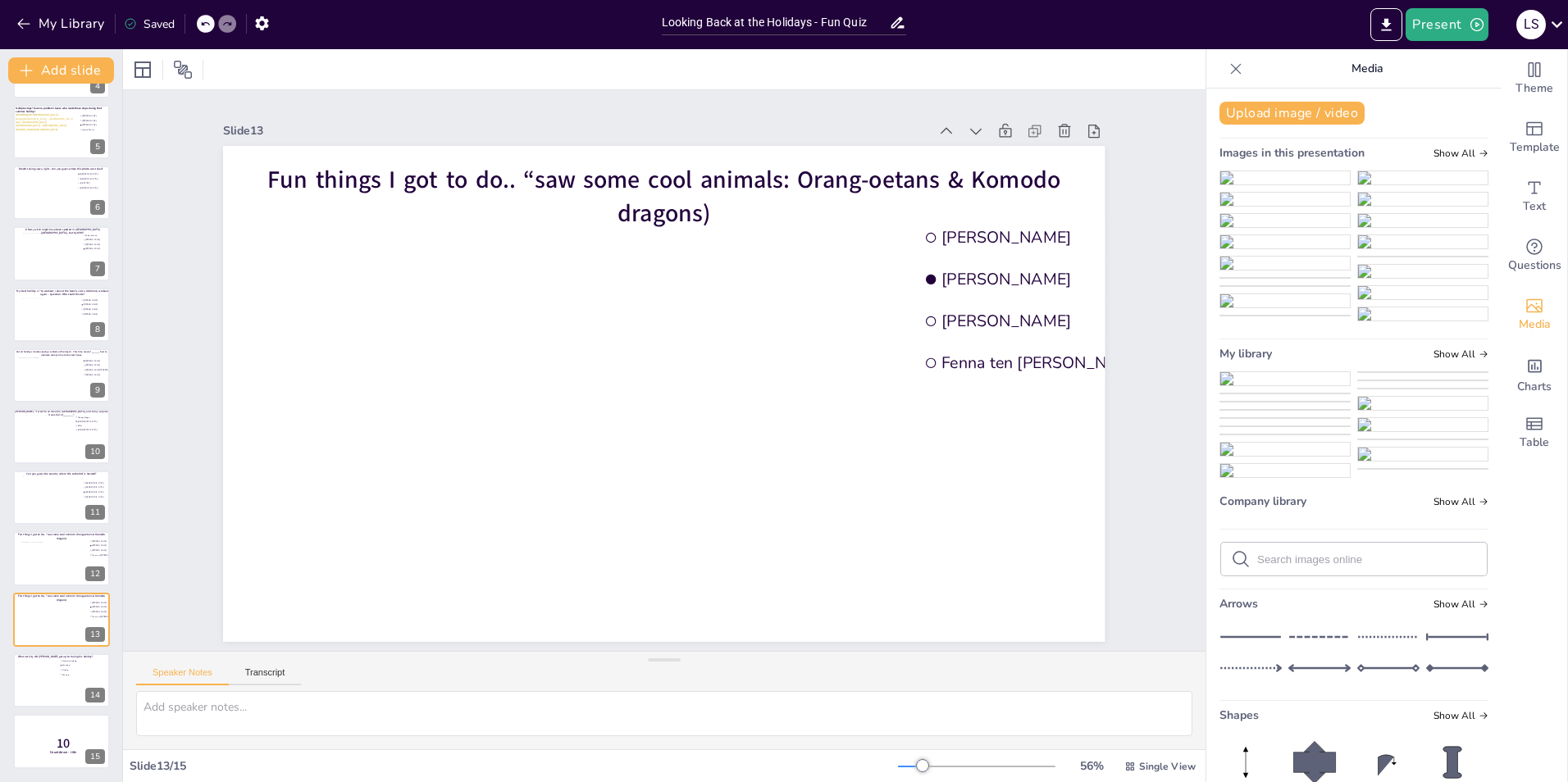
drag, startPoint x: 1484, startPoint y: 194, endPoint x: 1469, endPoint y: 246, distance: 54.1
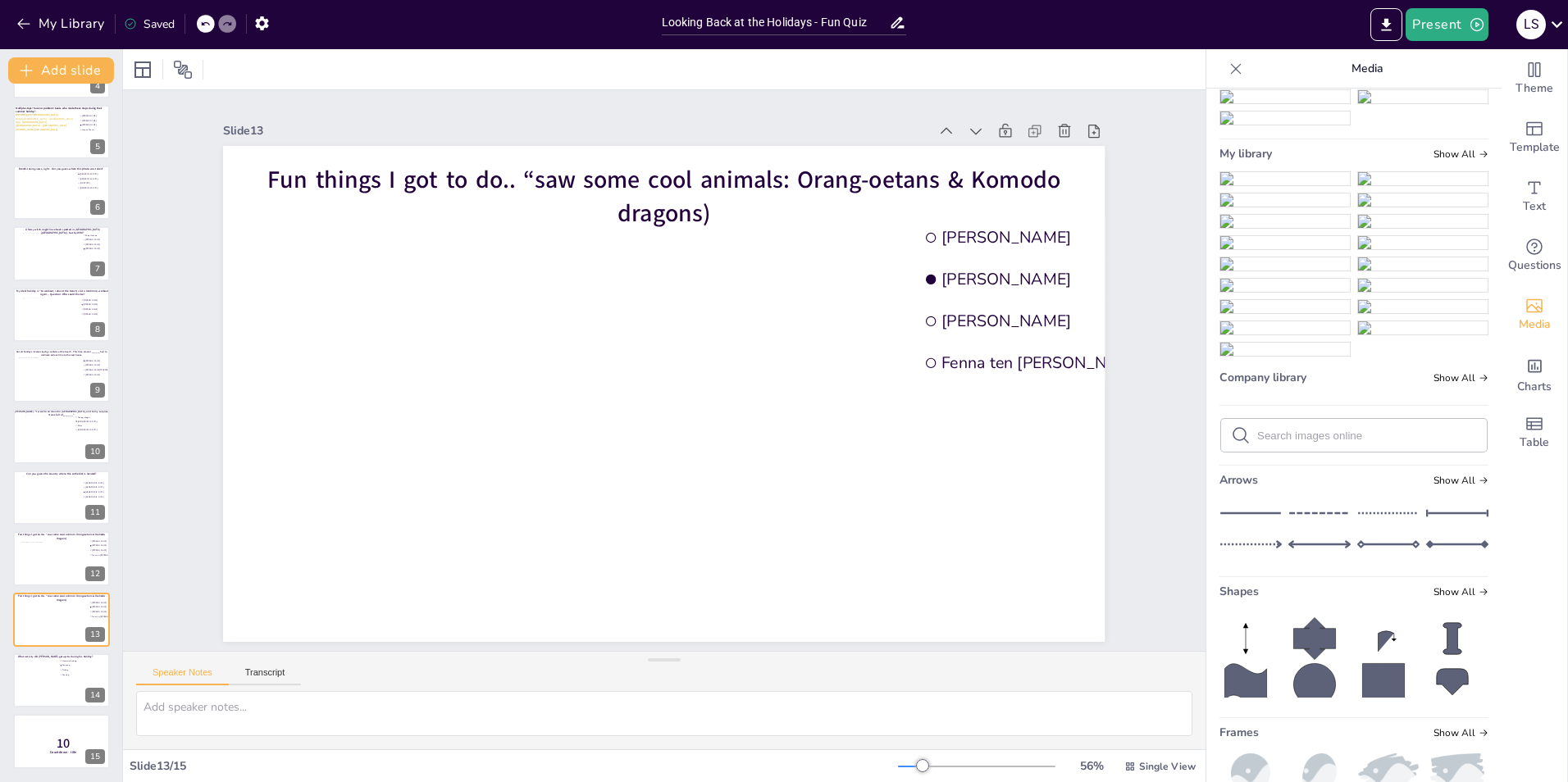
scroll to position [0, 0]
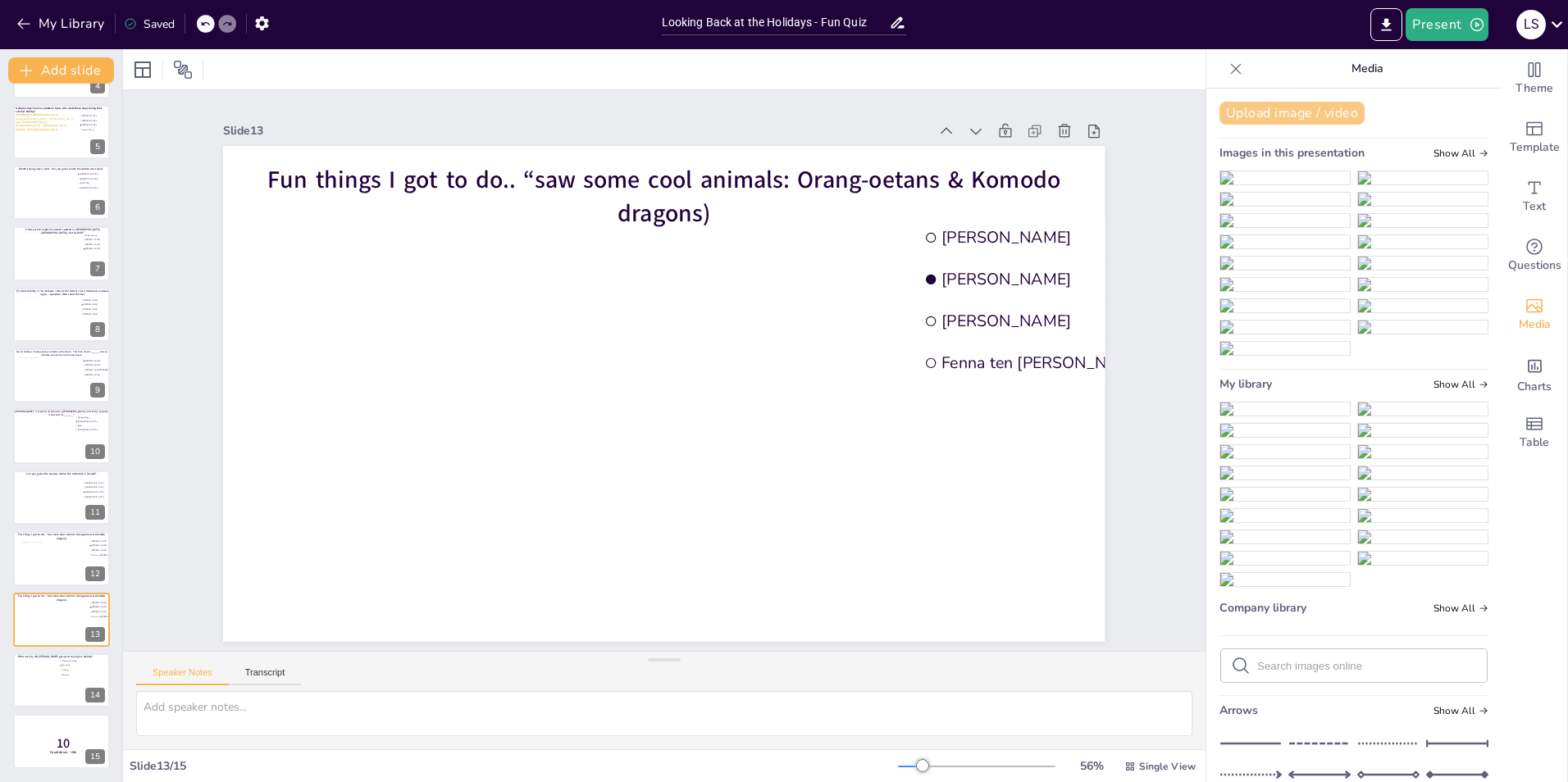
click at [1042, 114] on button "Upload image / video" at bounding box center [1291, 112] width 145 height 23
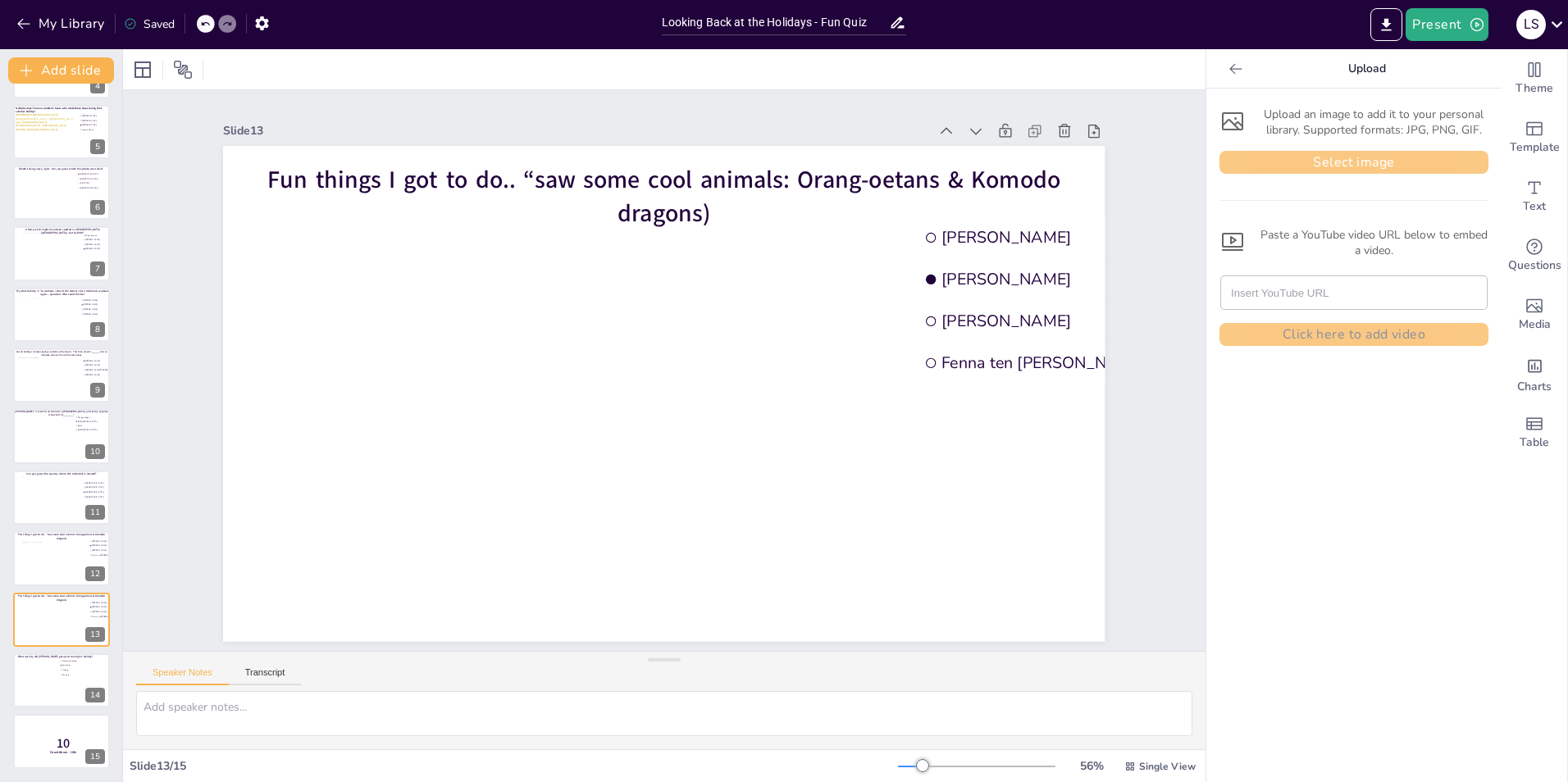
click at [1042, 169] on button "Select image" at bounding box center [1353, 162] width 269 height 23
click at [1042, 163] on button "Select image" at bounding box center [1353, 162] width 269 height 23
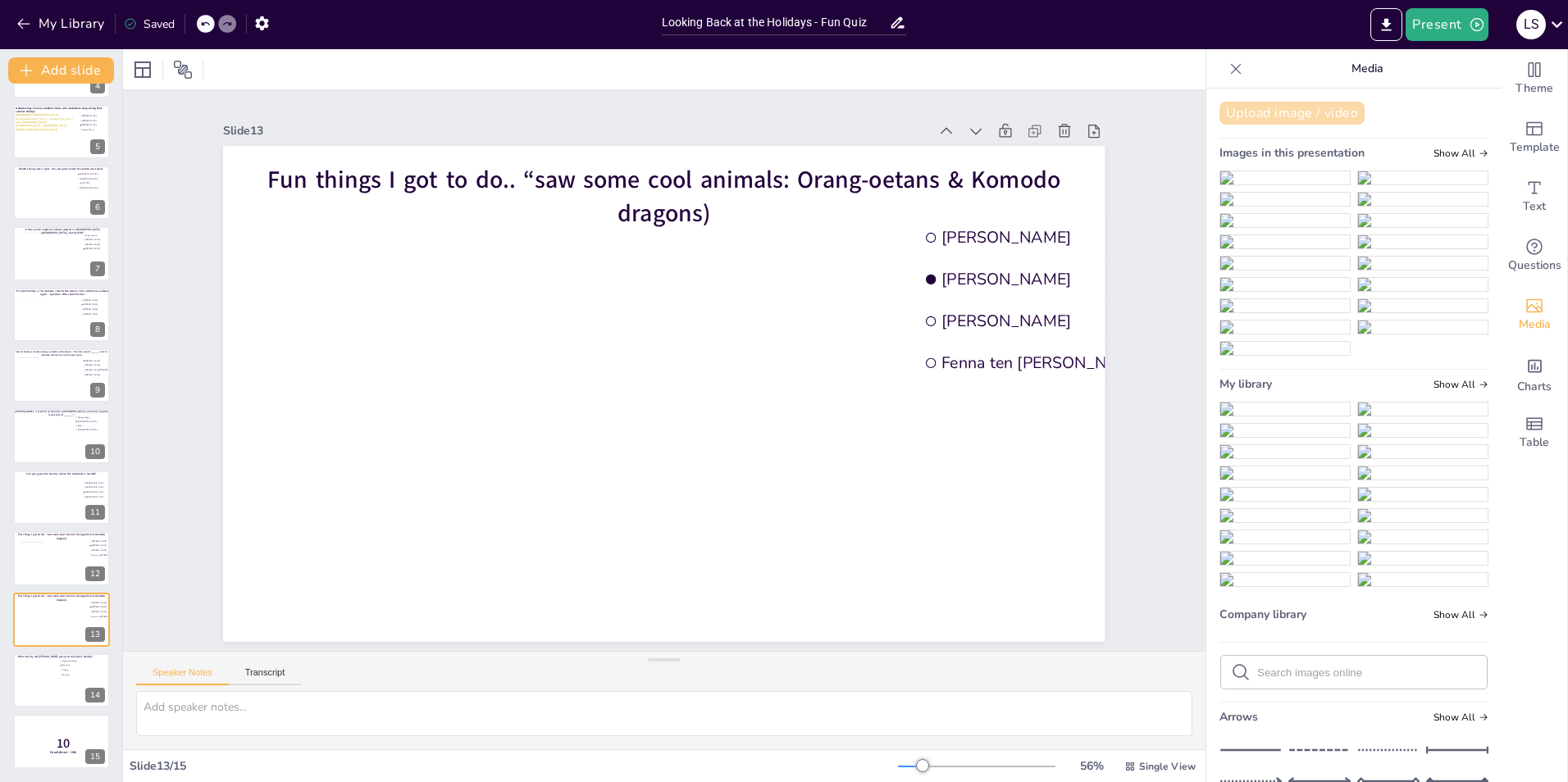
click at [1042, 116] on button "Upload image / video" at bounding box center [1291, 112] width 145 height 23
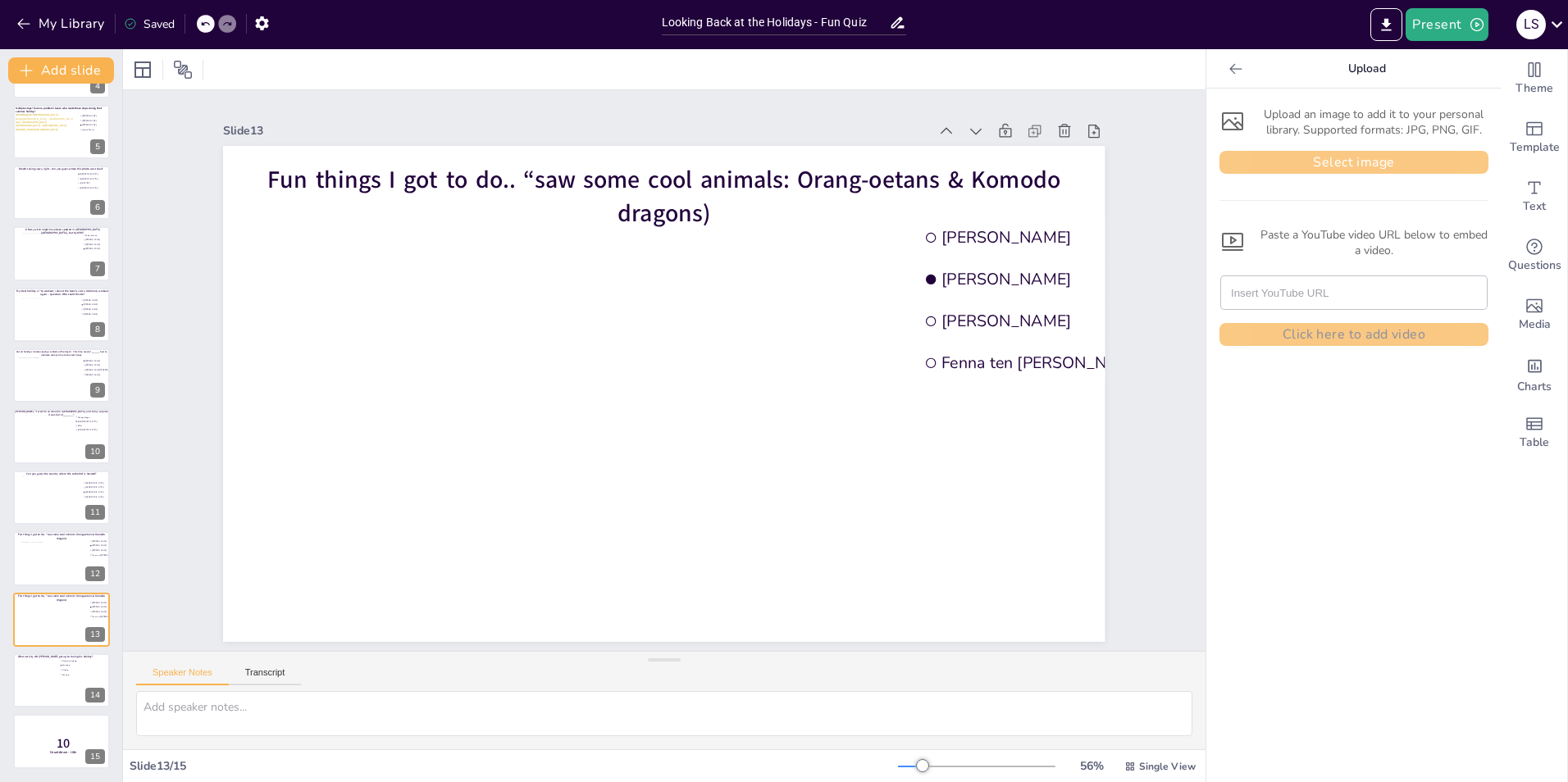
click at [1042, 155] on button "Select image" at bounding box center [1353, 162] width 269 height 23
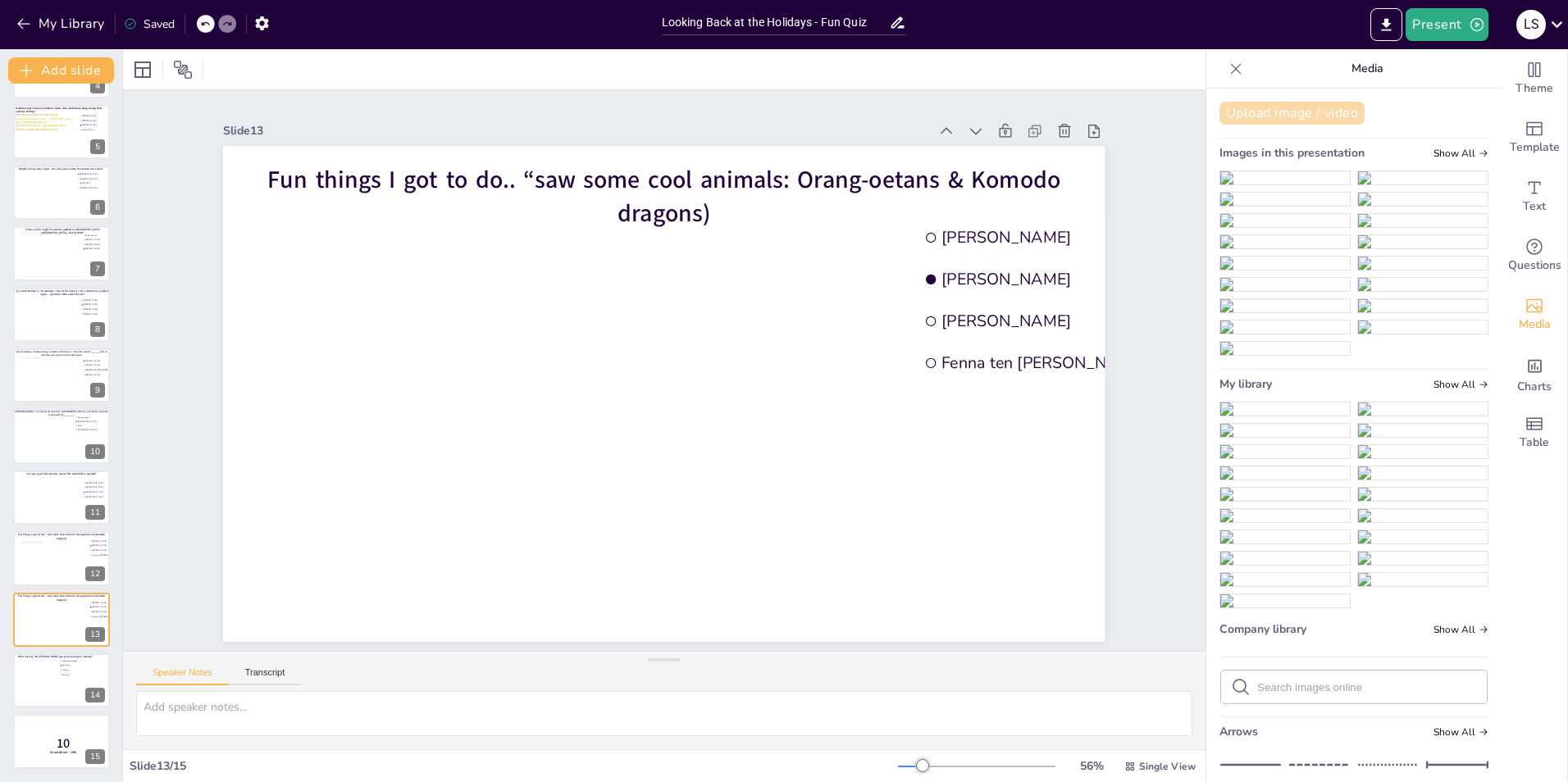
click at [1042, 107] on button "Upload image / video" at bounding box center [1291, 112] width 145 height 23
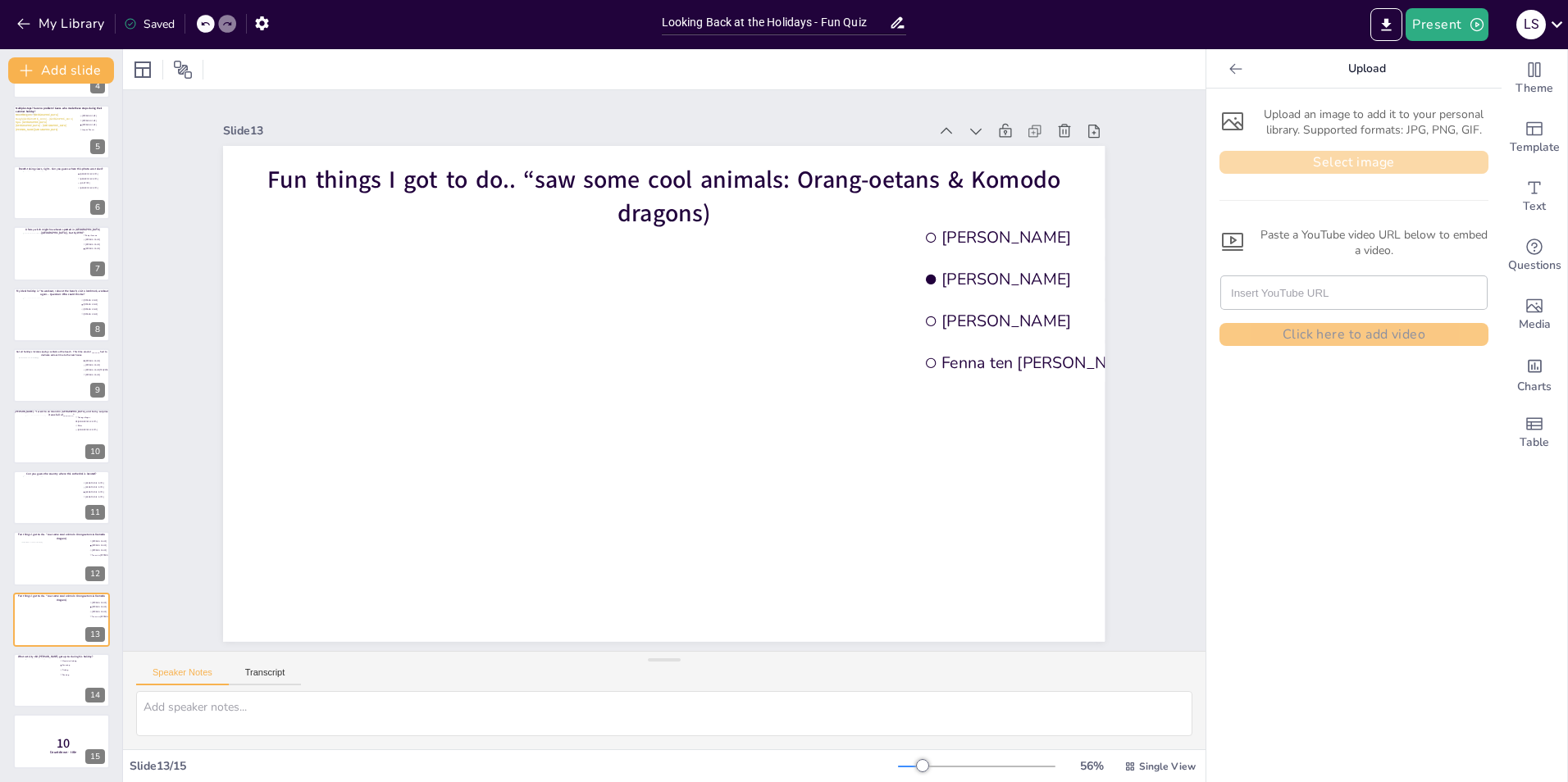
click at [1042, 154] on button "Select image" at bounding box center [1353, 162] width 269 height 23
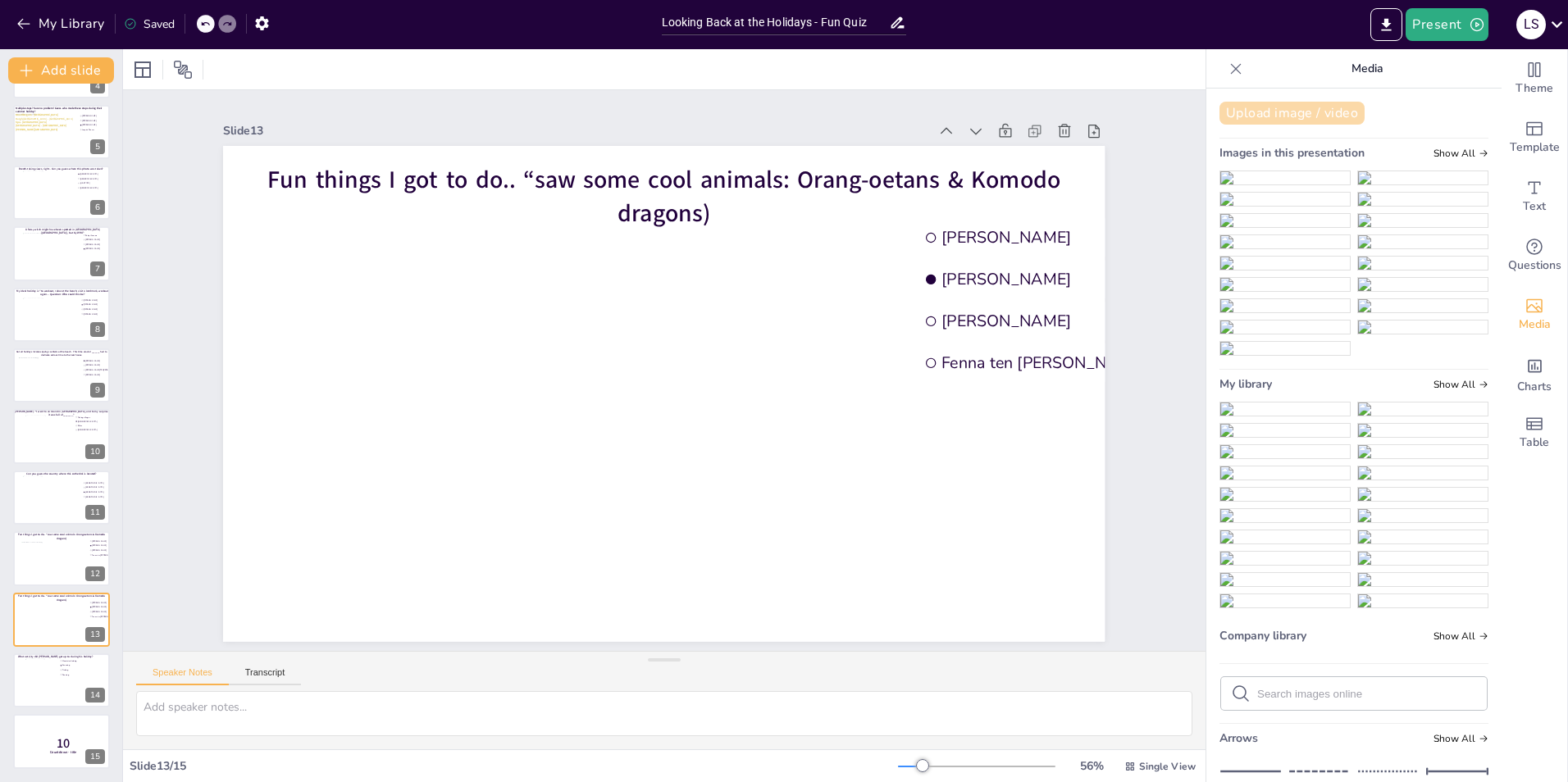
click at [1042, 114] on button "Upload image / video" at bounding box center [1291, 112] width 145 height 23
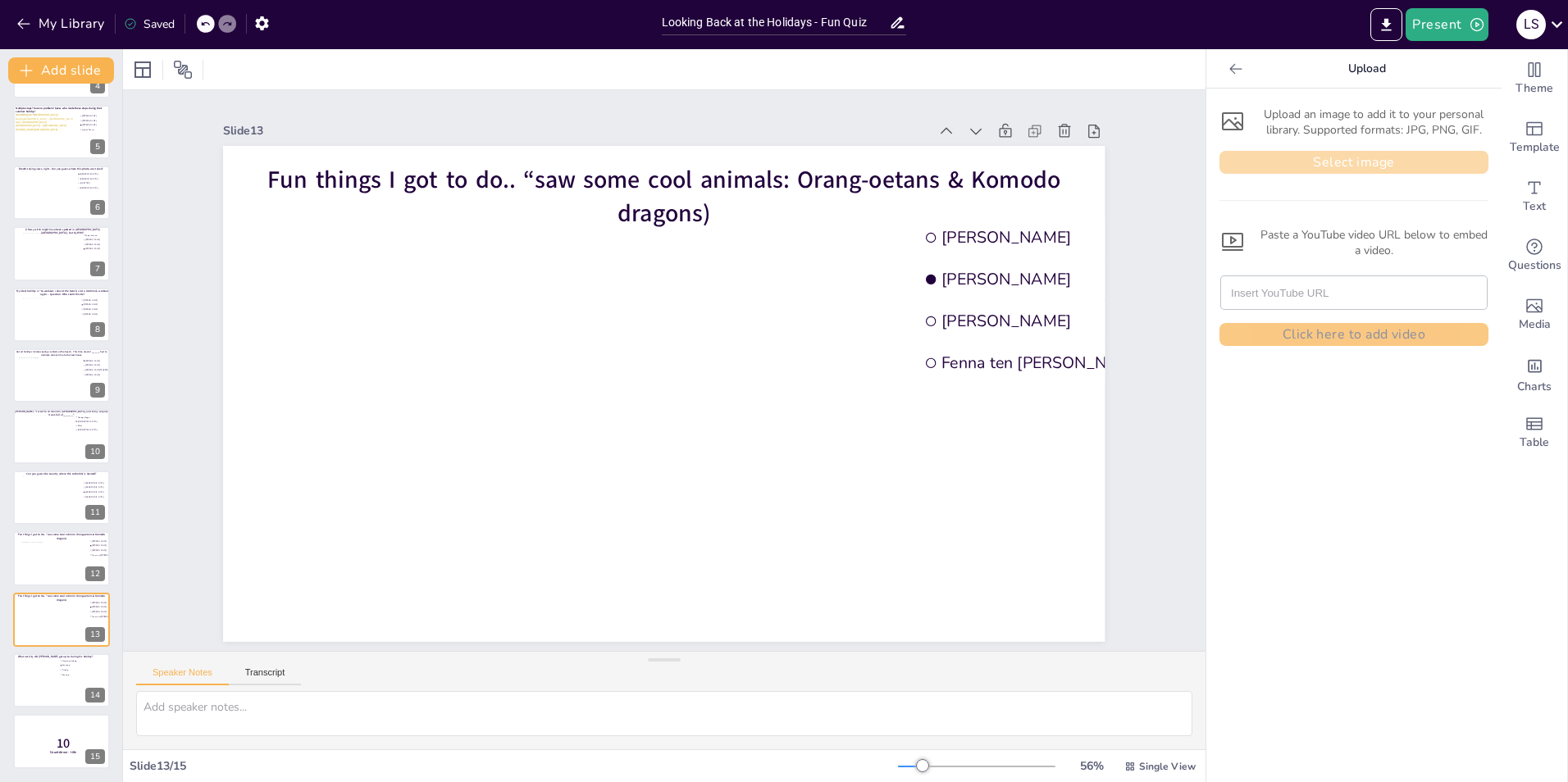
click at [1042, 160] on button "Select image" at bounding box center [1353, 162] width 269 height 23
click at [1042, 161] on button "Select image" at bounding box center [1353, 162] width 269 height 23
click at [1042, 486] on div "Upload an image to add it to your personal library. Supported formats: JPG, PNG…" at bounding box center [1354, 435] width 295 height 694
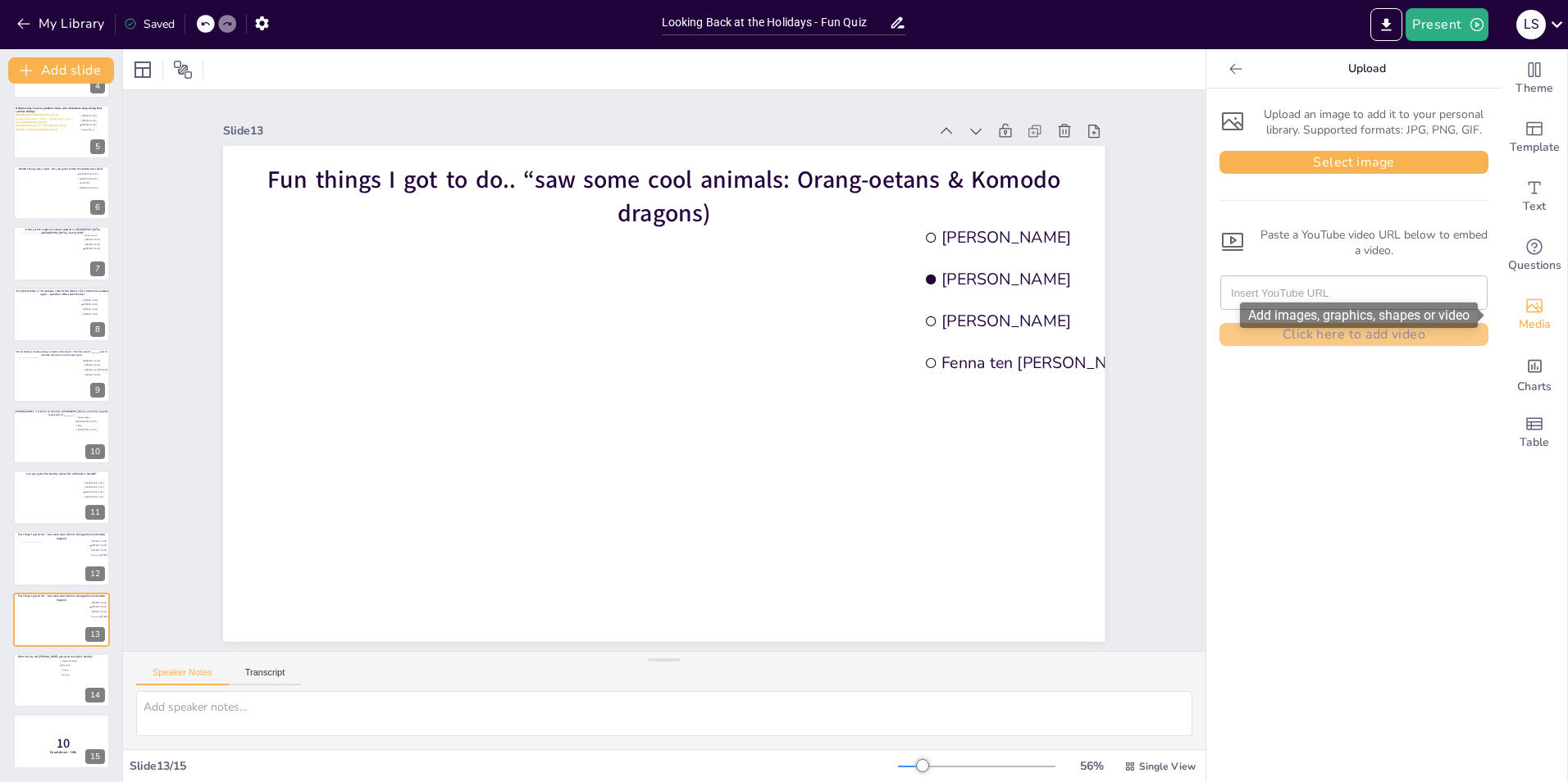
click at [1042, 324] on span "Media" at bounding box center [1535, 324] width 32 height 18
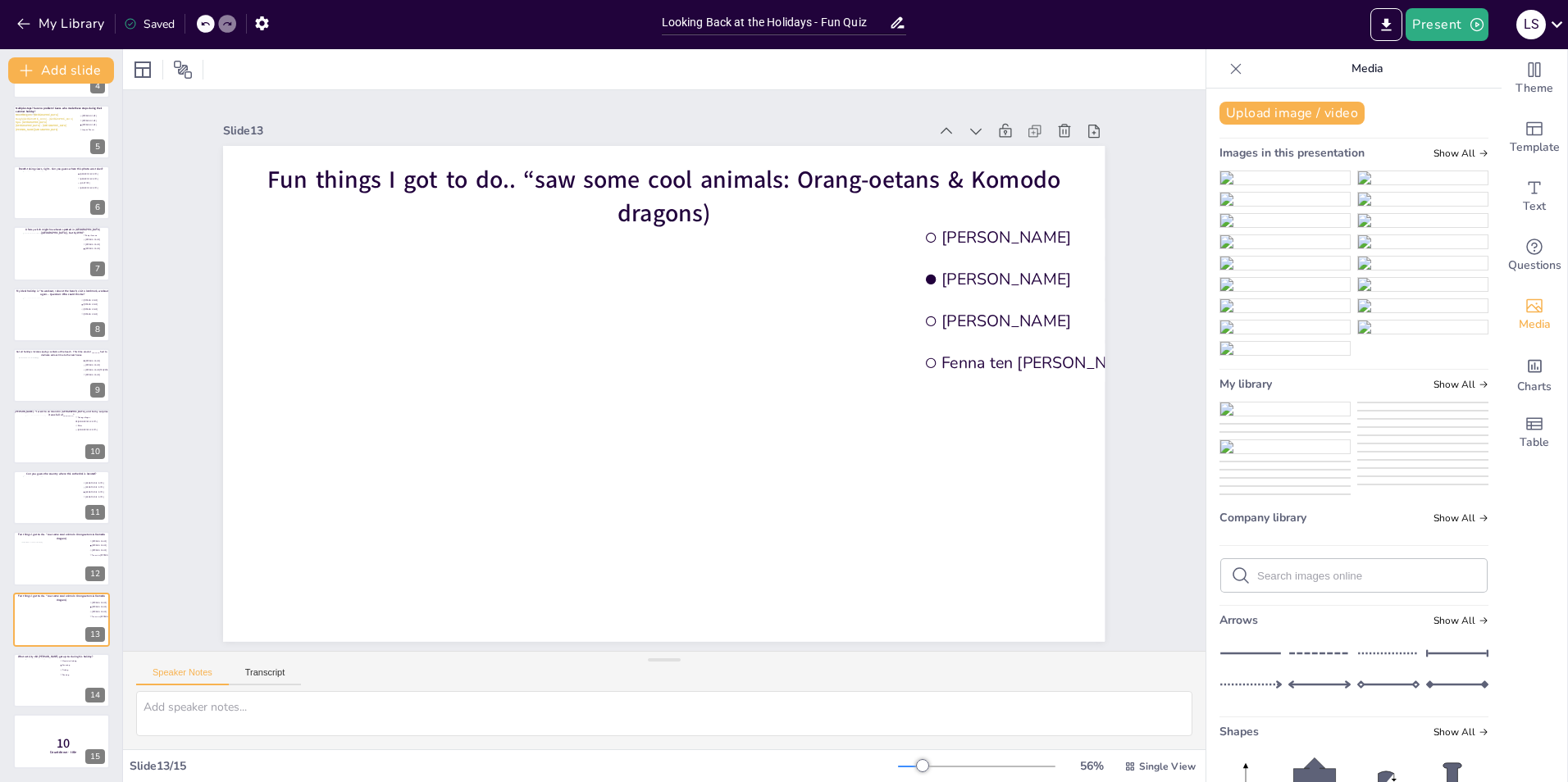
drag, startPoint x: 1480, startPoint y: 160, endPoint x: 1483, endPoint y: 169, distance: 9.5
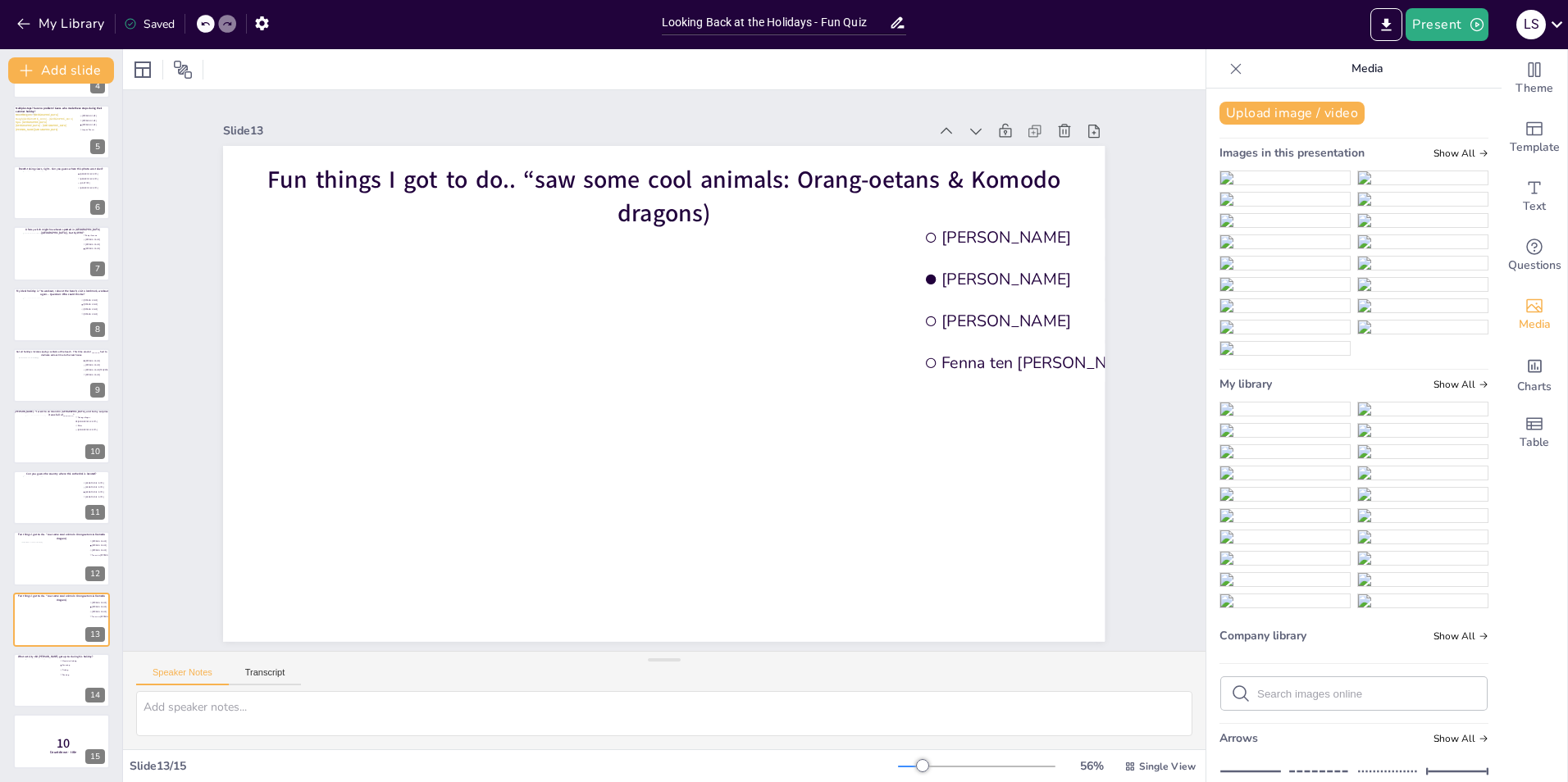
click at [1042, 169] on div "Upload image / video Images in this presentation Show All My library Show All C…" at bounding box center [1354, 435] width 295 height 694
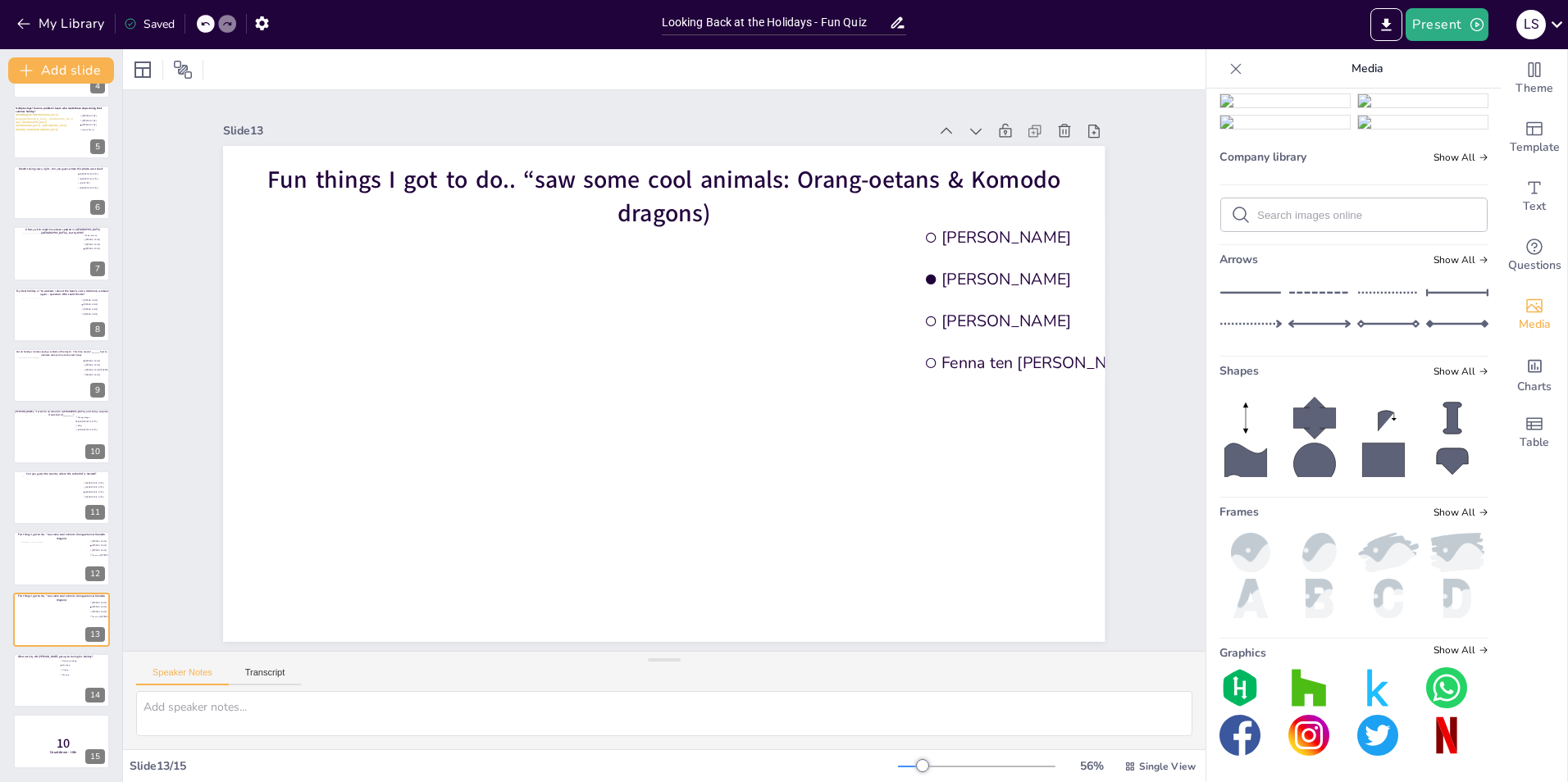
scroll to position [921, 0]
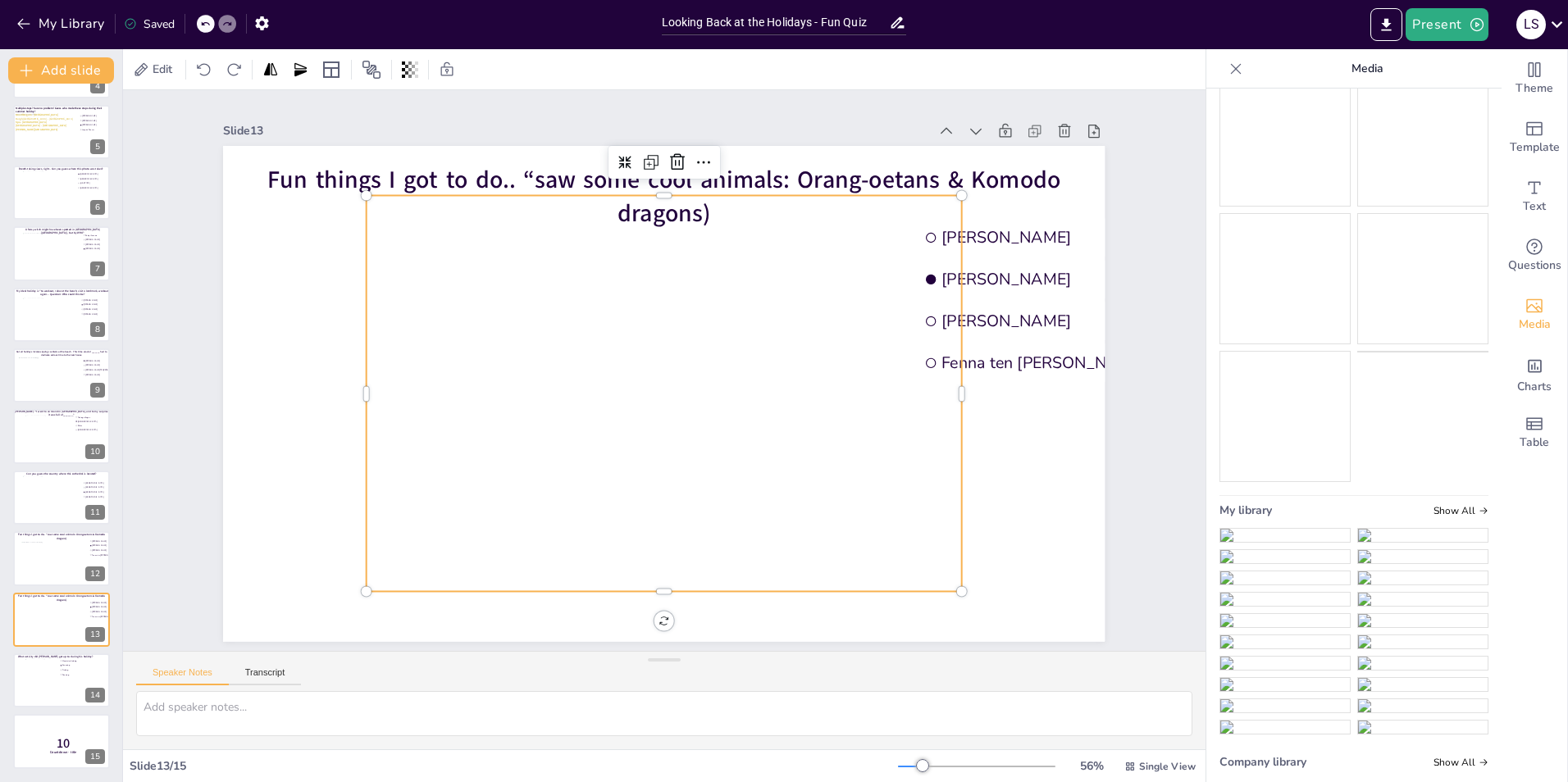
scroll to position [838, 0]
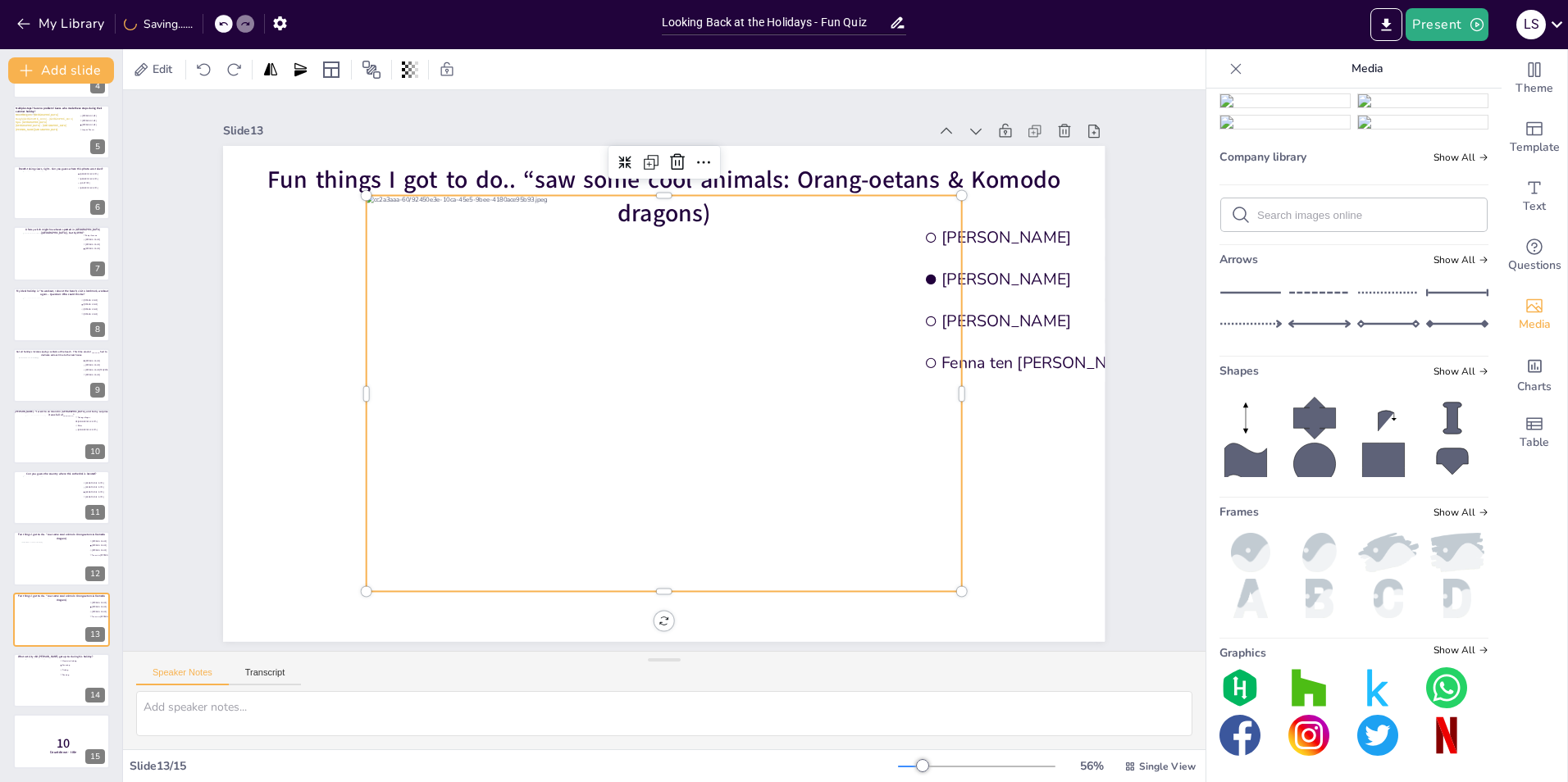
click at [749, 318] on div at bounding box center [664, 393] width 595 height 397
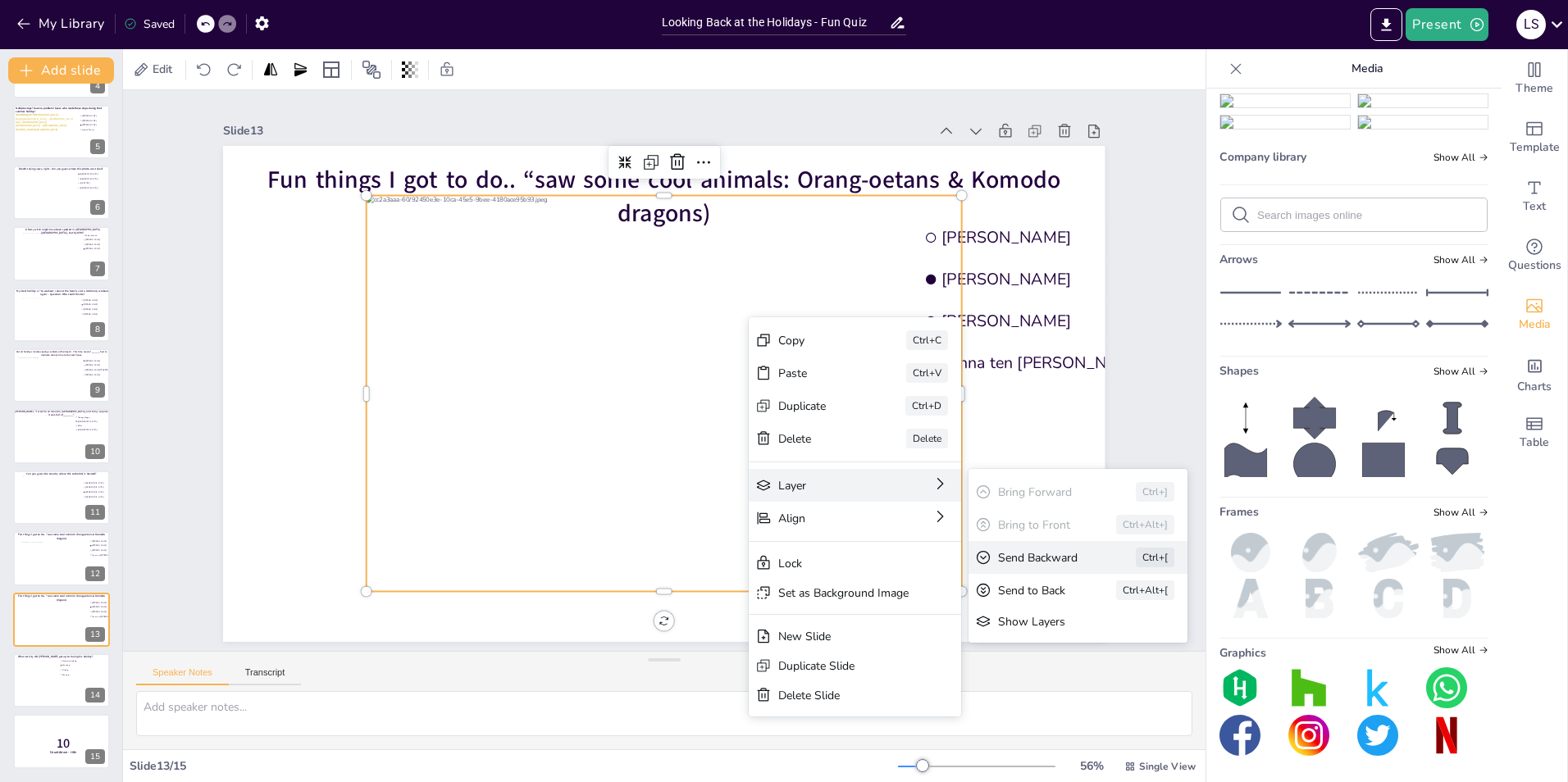
click at [1042, 486] on div "Send Backward" at bounding box center [1043, 558] width 92 height 15
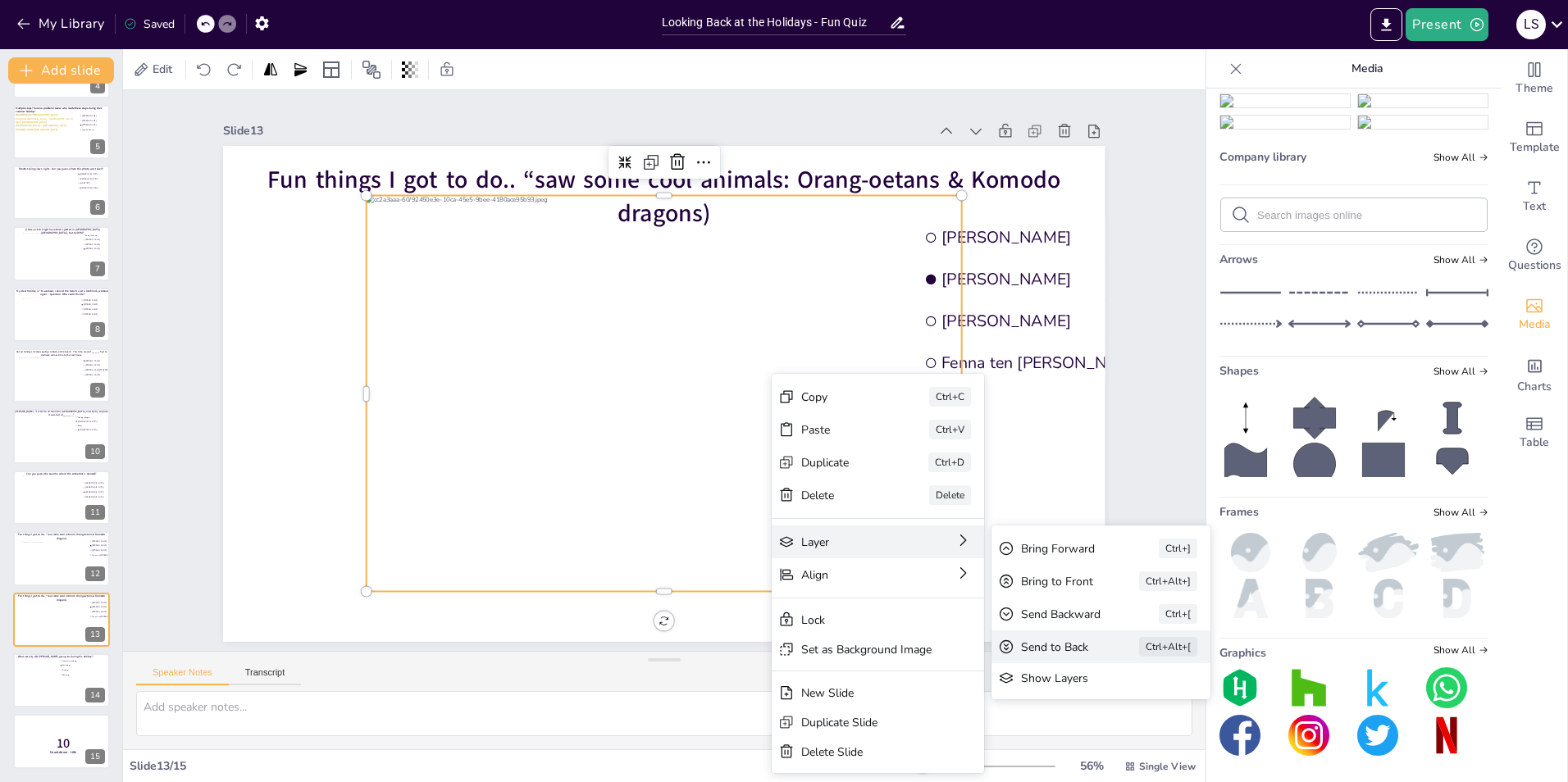
click at [1042, 486] on div "Send to Back" at bounding box center [1057, 647] width 72 height 15
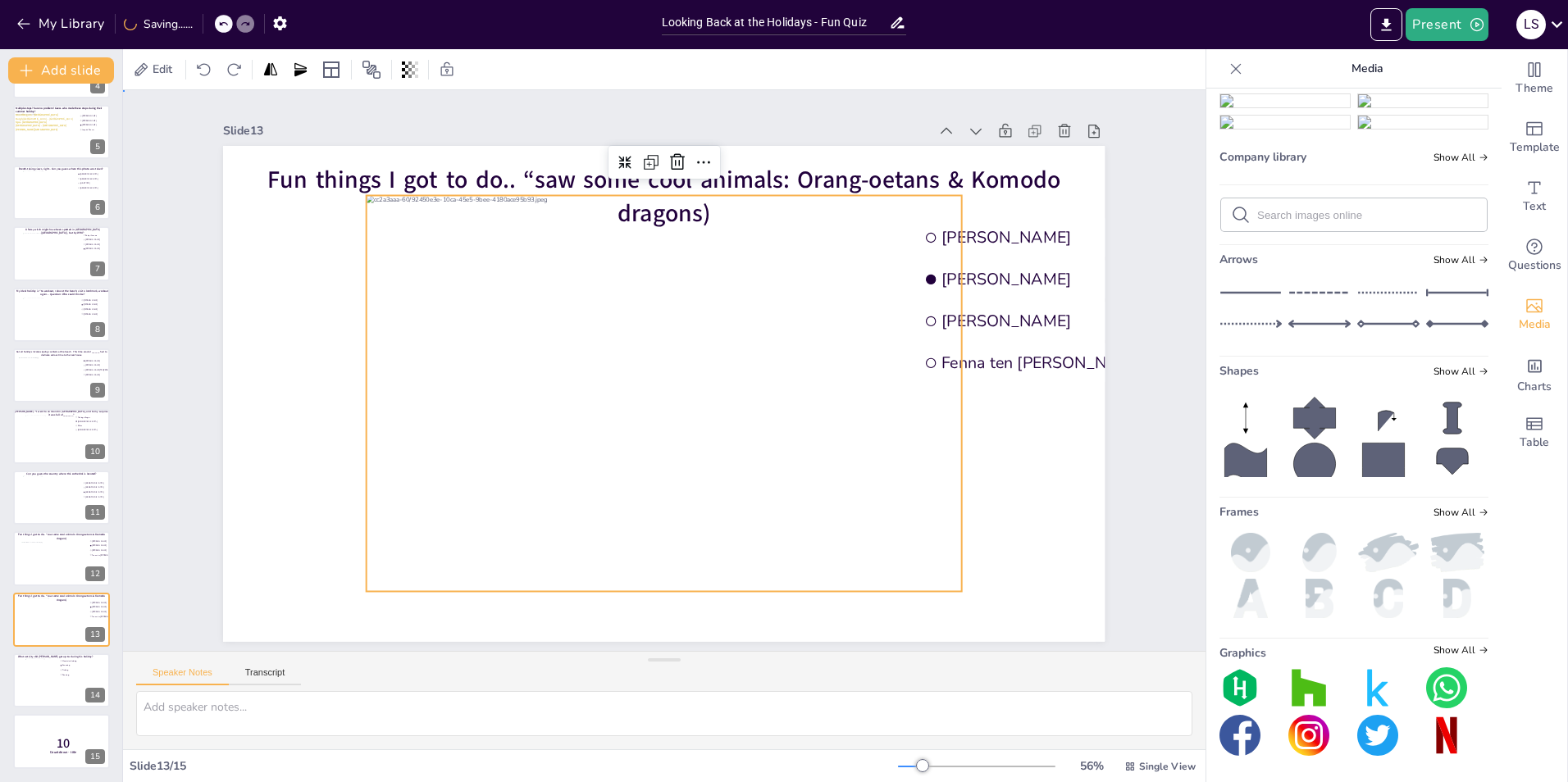
click at [1042, 407] on div "Slide 1 Would you dare climb a mountain during a hurricane storm? I bet not, bu…" at bounding box center [664, 371] width 974 height 542
click at [640, 349] on div at bounding box center [664, 393] width 595 height 397
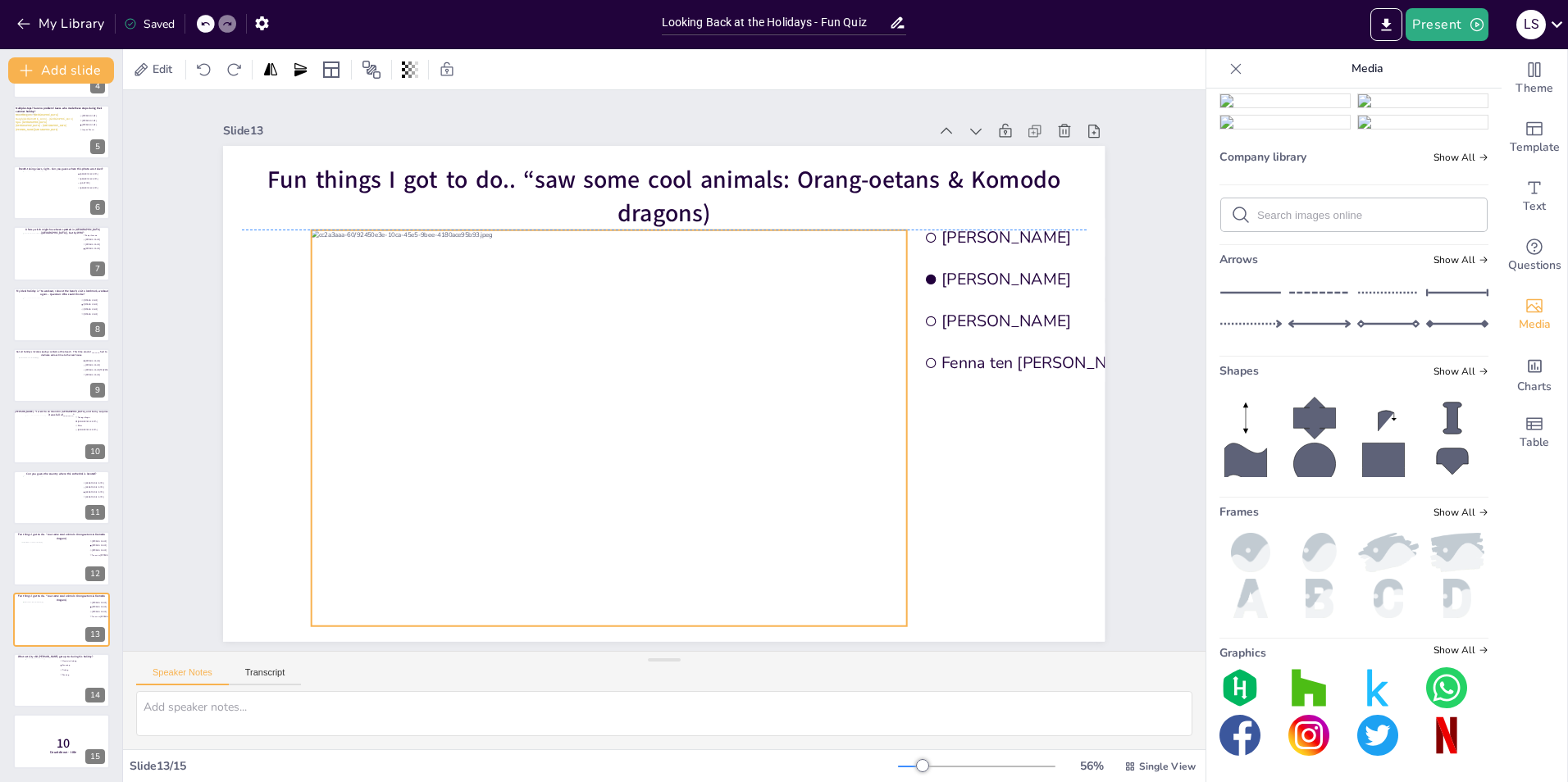
drag, startPoint x: 640, startPoint y: 349, endPoint x: 585, endPoint y: 380, distance: 63.1
click at [585, 380] on div at bounding box center [609, 427] width 595 height 397
click at [1042, 428] on div "Slide 1 Would you dare climb a mountain during a hurricane storm? I bet not, bu…" at bounding box center [664, 370] width 1083 height 561
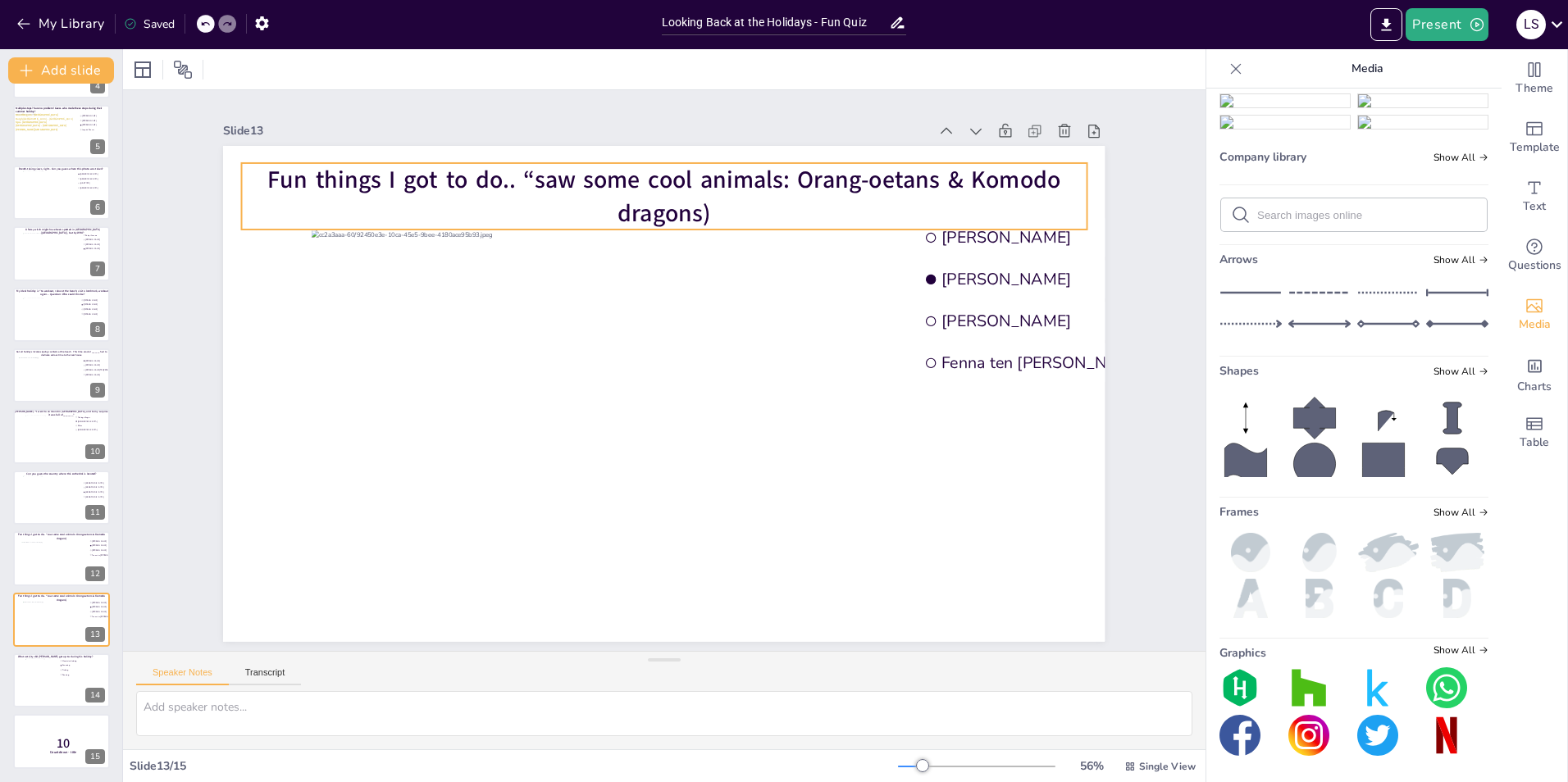
click at [644, 164] on span "Fun things I got to do.. “saw some cool animals: Orang-oetans & Komodo dragons)" at bounding box center [665, 196] width 793 height 66
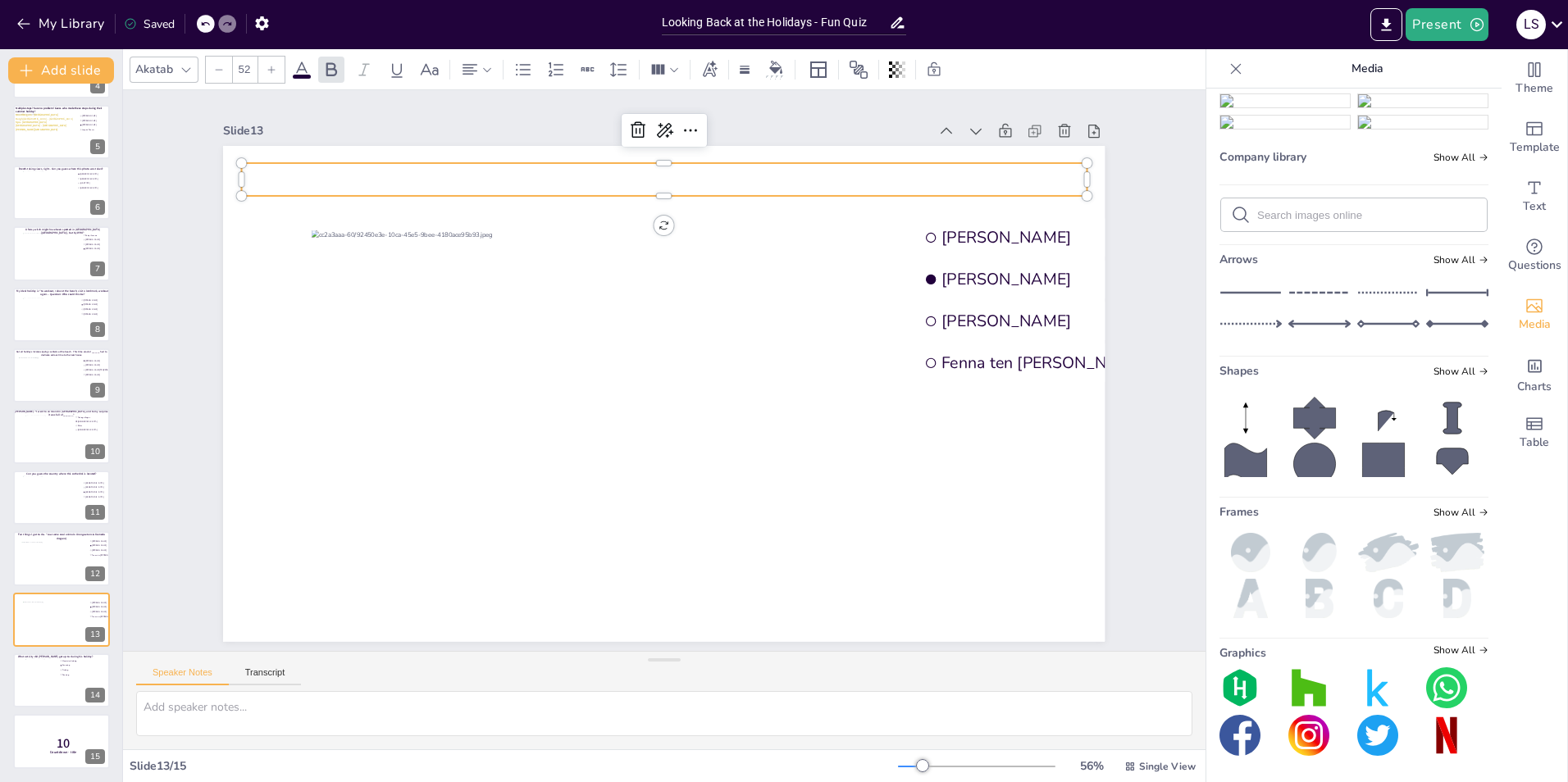
click at [491, 179] on p at bounding box center [665, 179] width 845 height 33
click at [513, 175] on p at bounding box center [665, 179] width 845 height 33
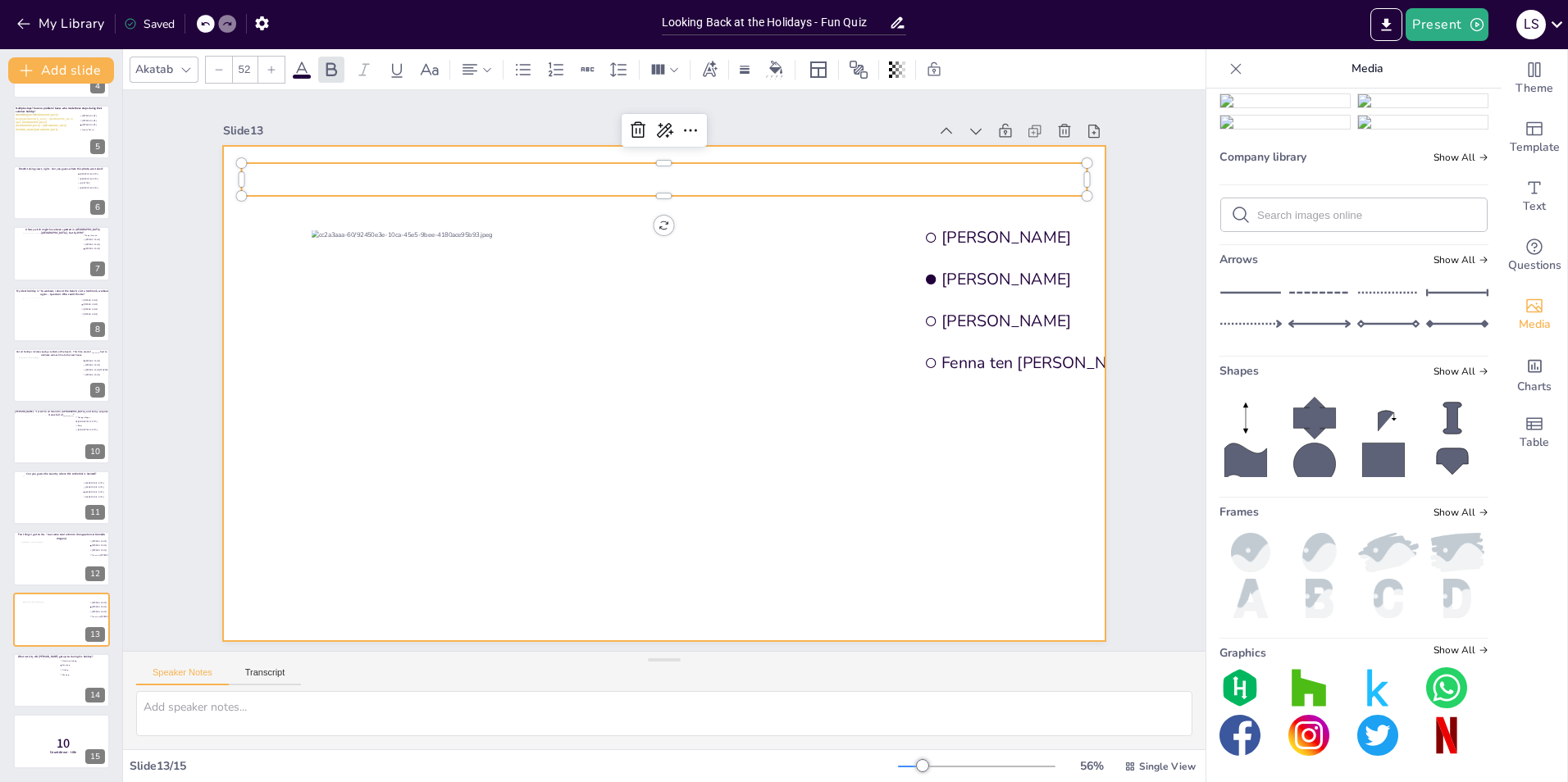
click at [264, 248] on div at bounding box center [664, 394] width 882 height 496
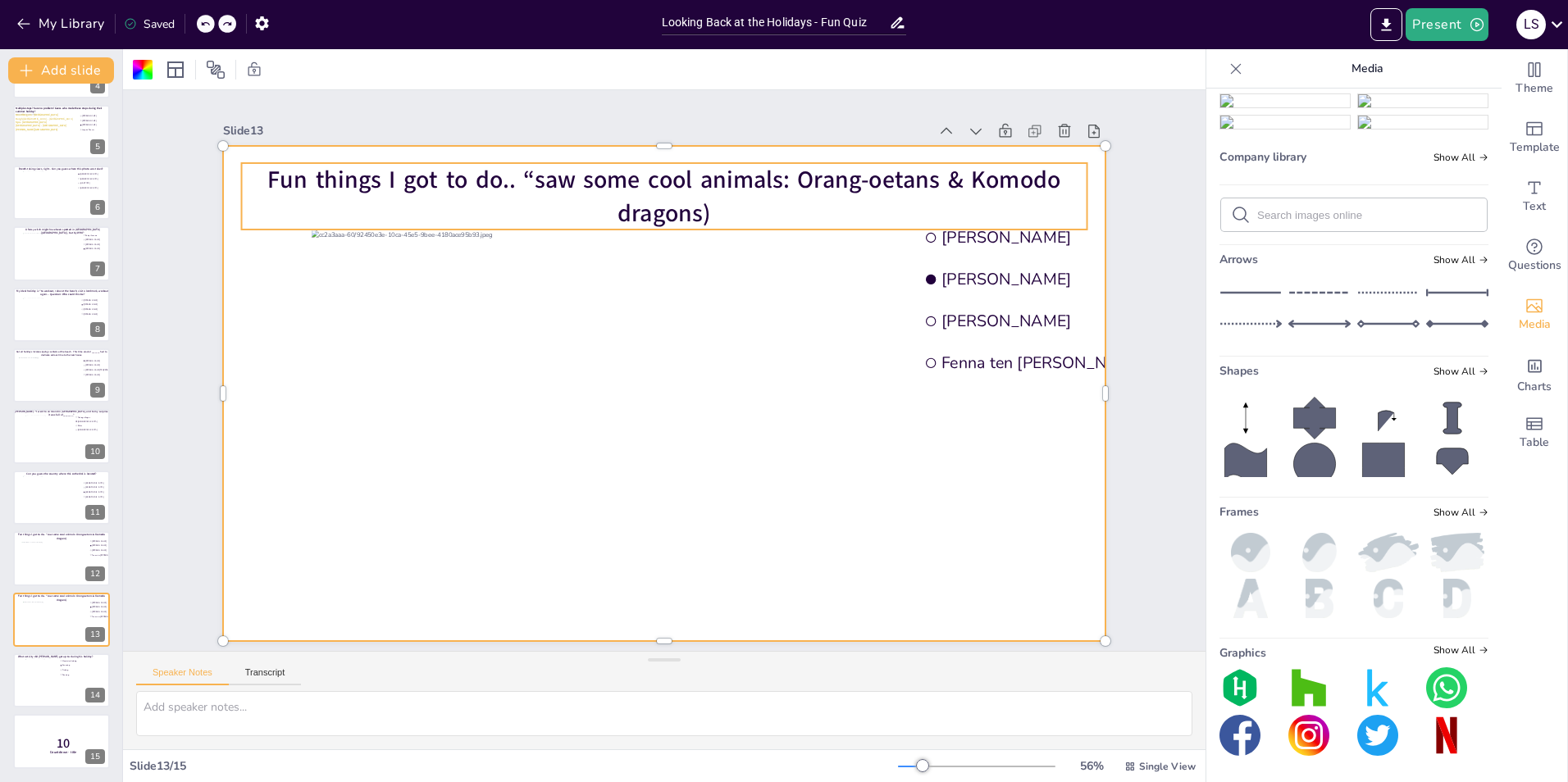
click at [481, 193] on p "Fun things I got to do.. “saw some cool animals: Orang-oetans & Komodo dragons)" at bounding box center [665, 197] width 845 height 67
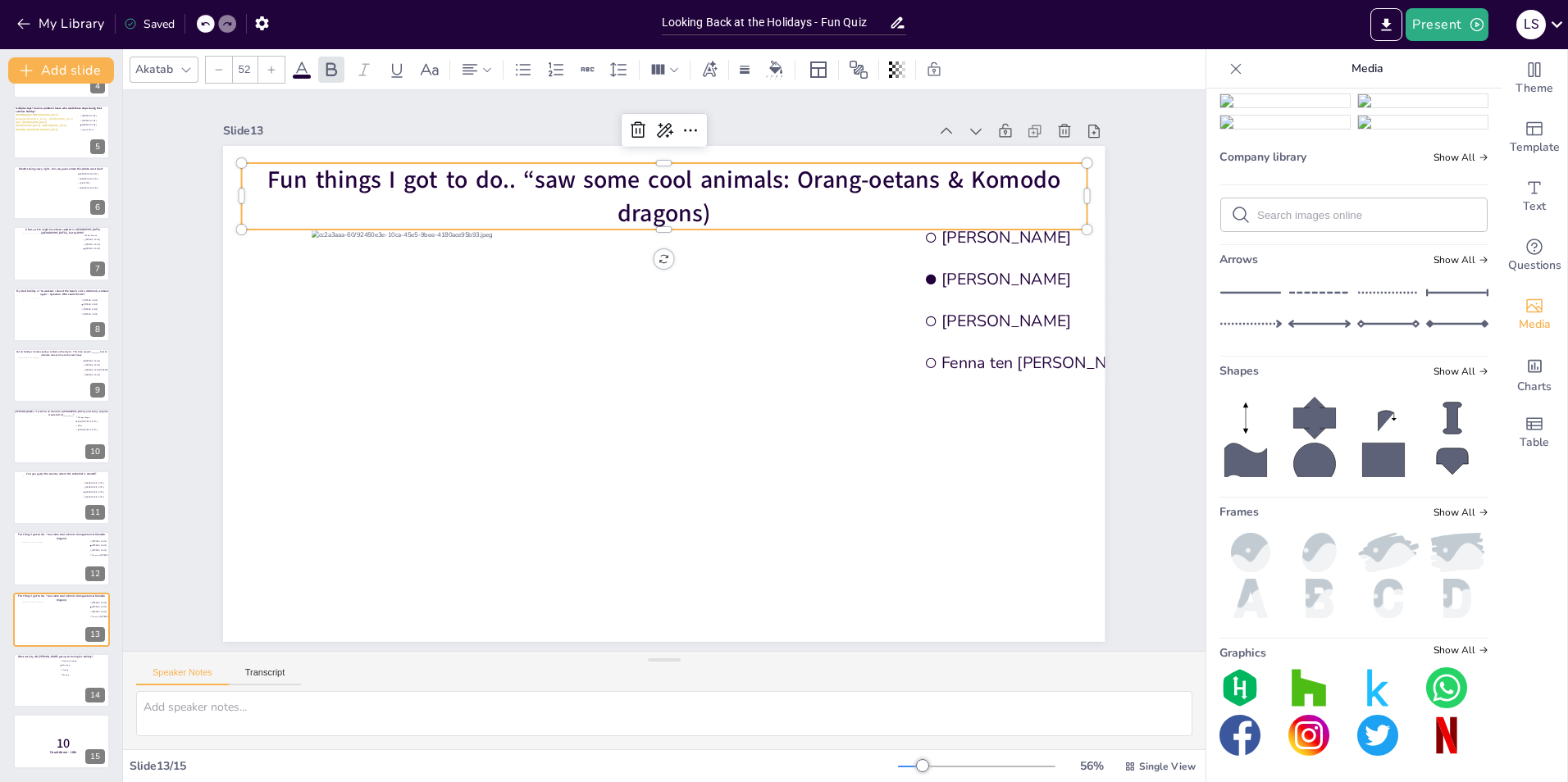
click at [611, 178] on span "Fun things I got to do.. “saw some cool animals: Orang-oetans & Komodo dragons)" at bounding box center [665, 196] width 793 height 66
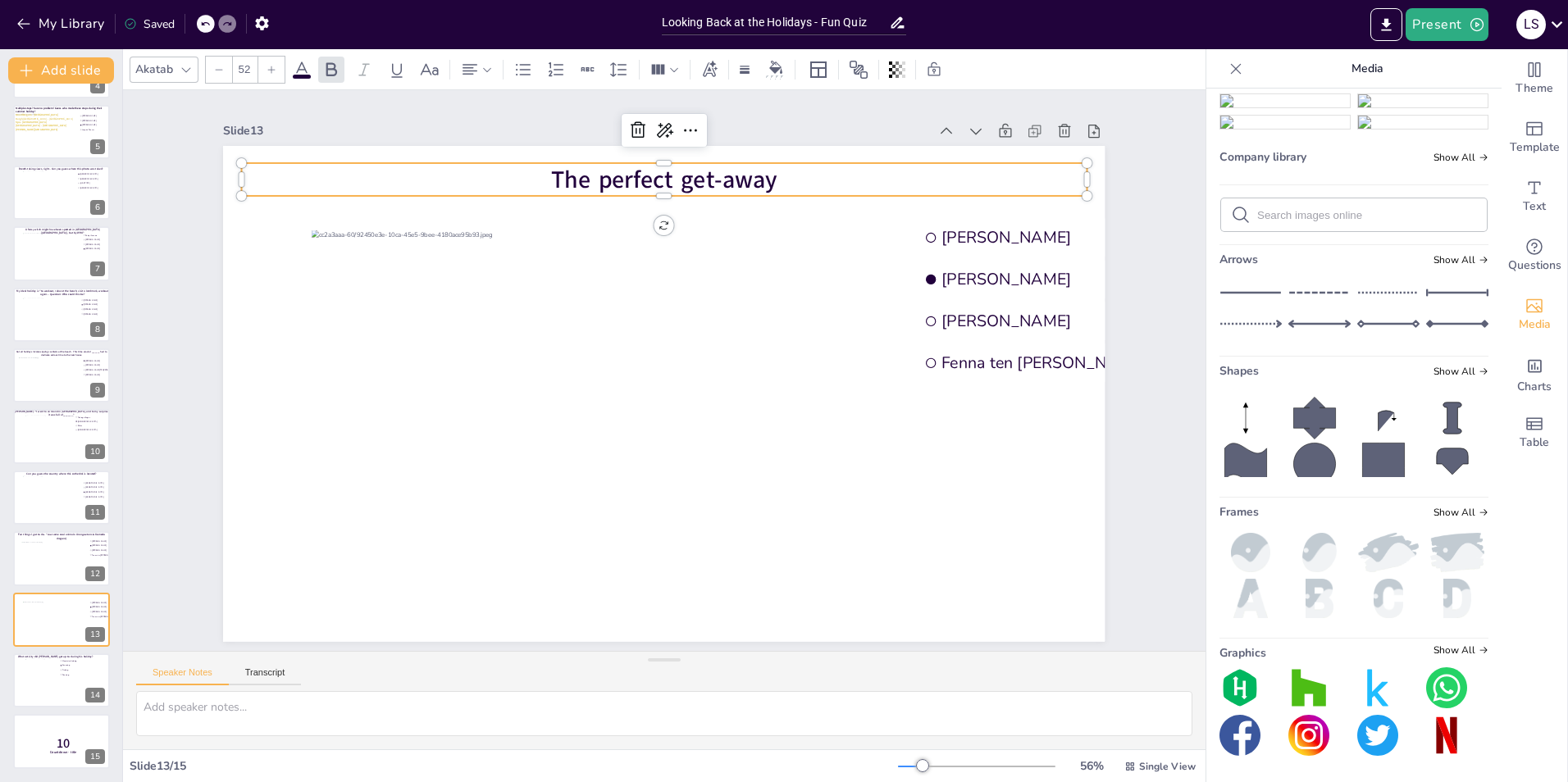
click at [1042, 344] on div "Slide 1 Would you dare climb a mountain during a hurricane storm? I bet not, bu…" at bounding box center [664, 370] width 1083 height 561
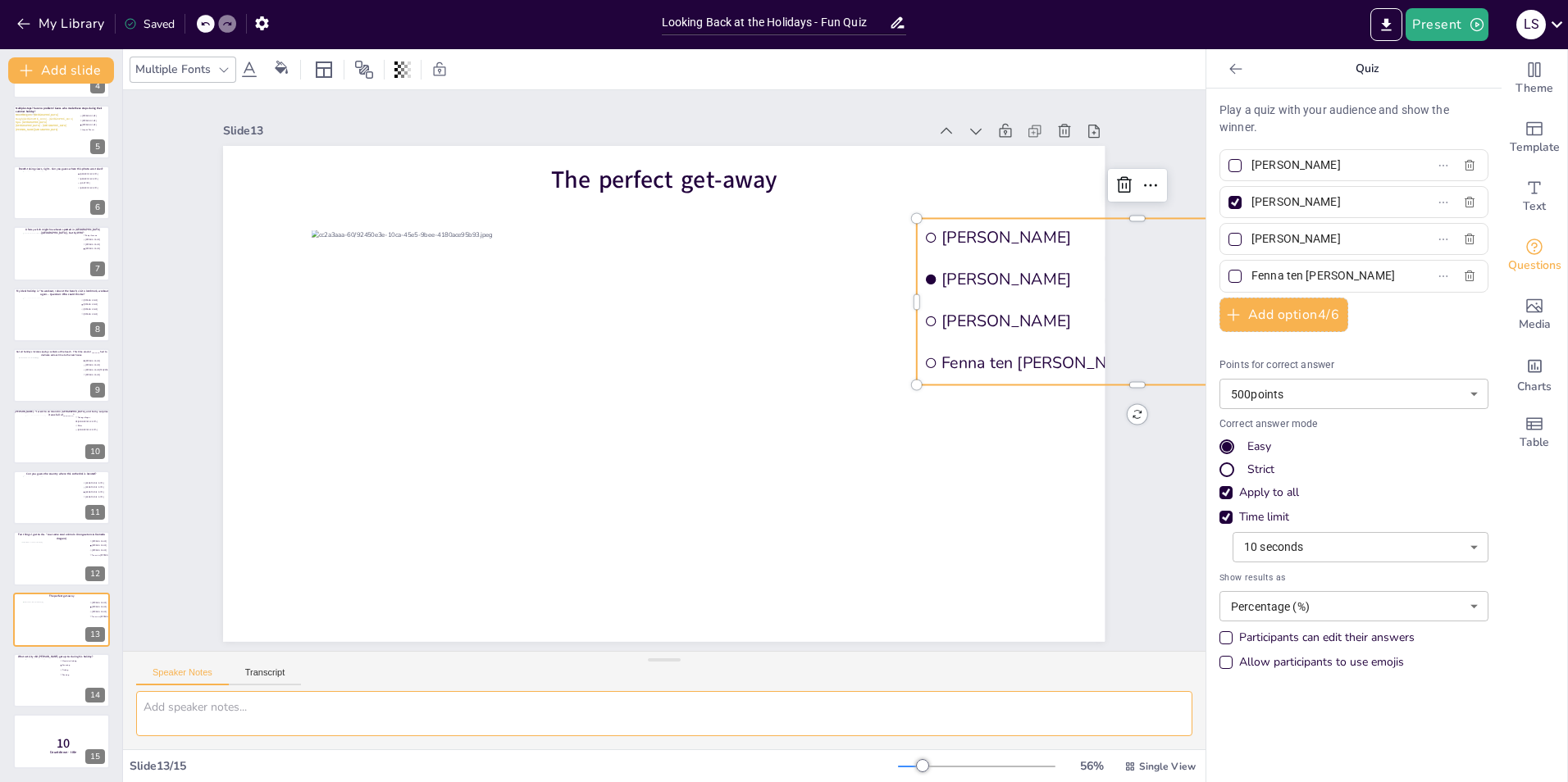
click at [824, 486] on textarea at bounding box center [665, 713] width 1056 height 45
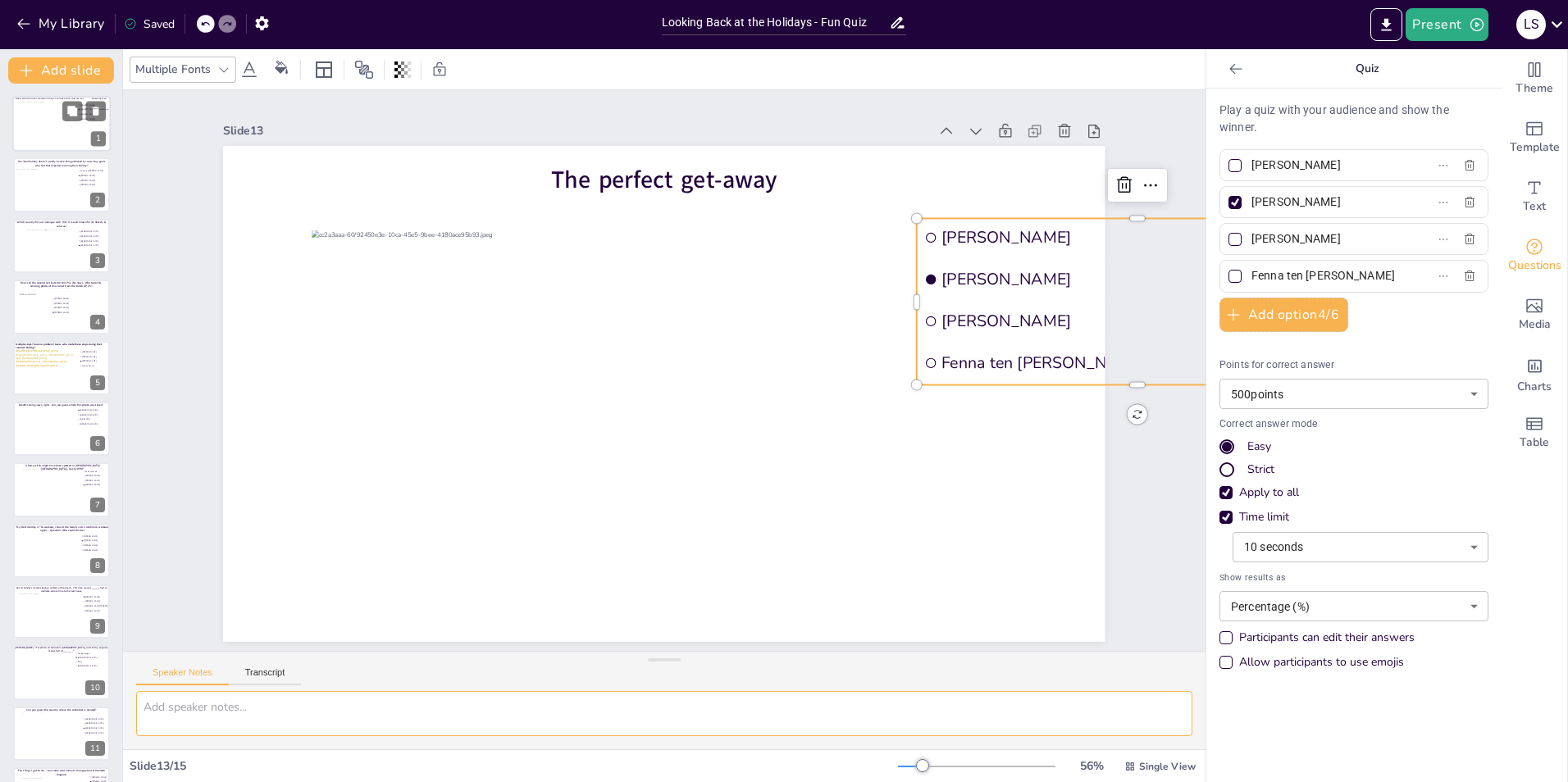
click at [49, 136] on div at bounding box center [62, 124] width 78 height 45
type input "[PERSON_NAME]"
type input "Rick.van.Ravensberg"
type input "[PERSON_NAME]"
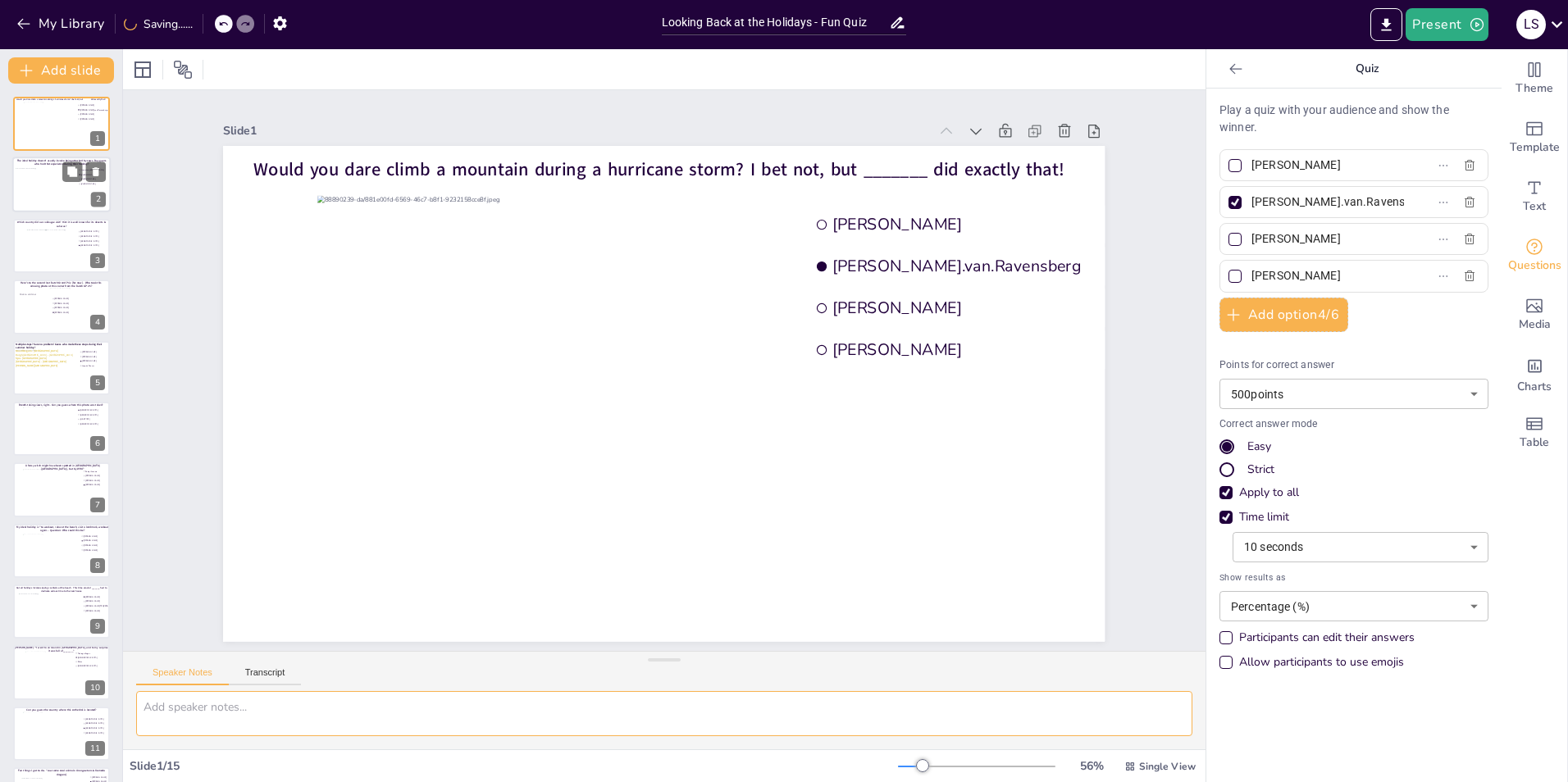
click at [45, 185] on div at bounding box center [45, 191] width 59 height 45
type input "Fenna ten [PERSON_NAME]"
type input "[PERSON_NAME]"
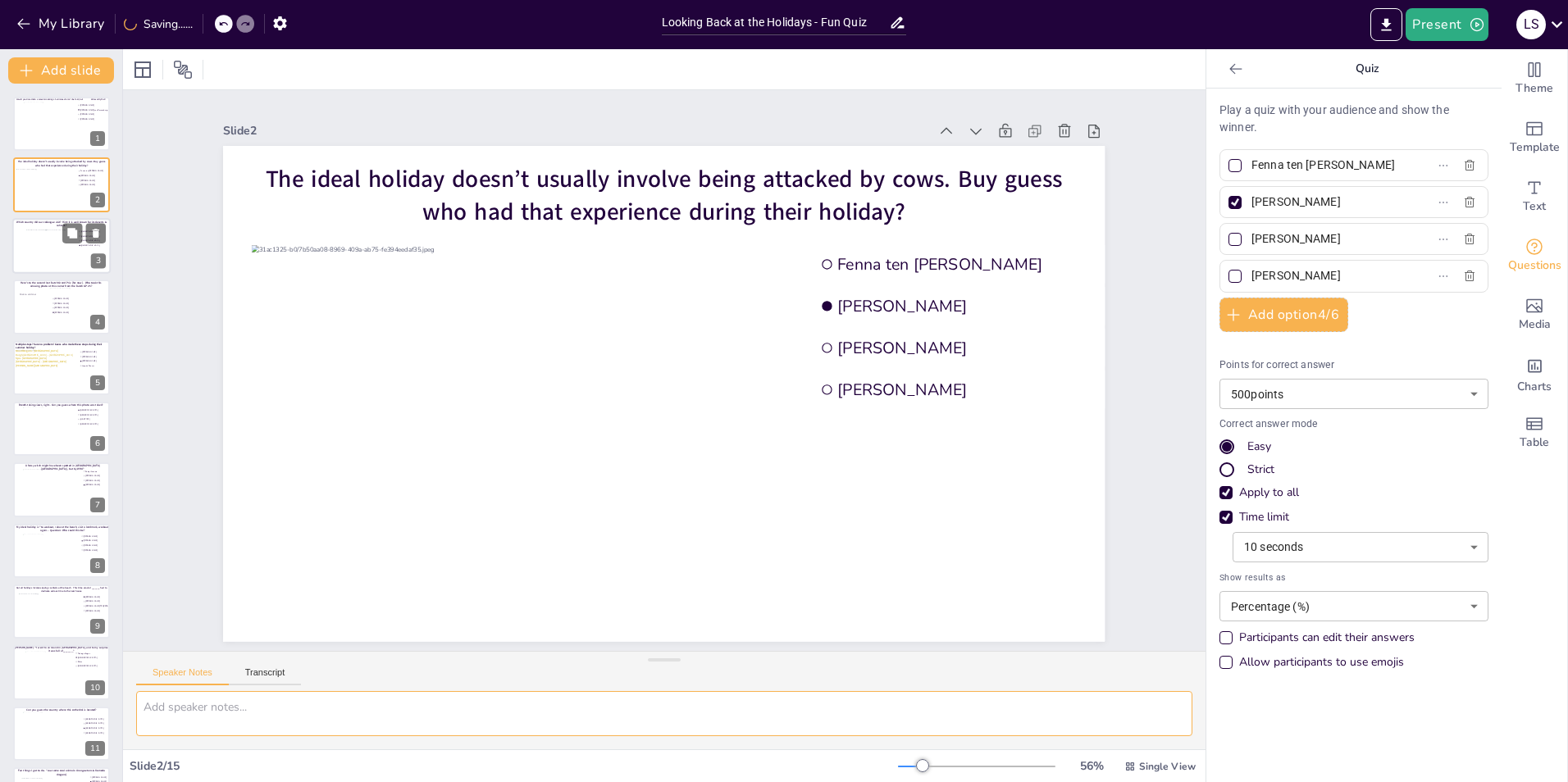
click at [31, 251] on div at bounding box center [62, 252] width 70 height 45
type input "[GEOGRAPHIC_DATA]"
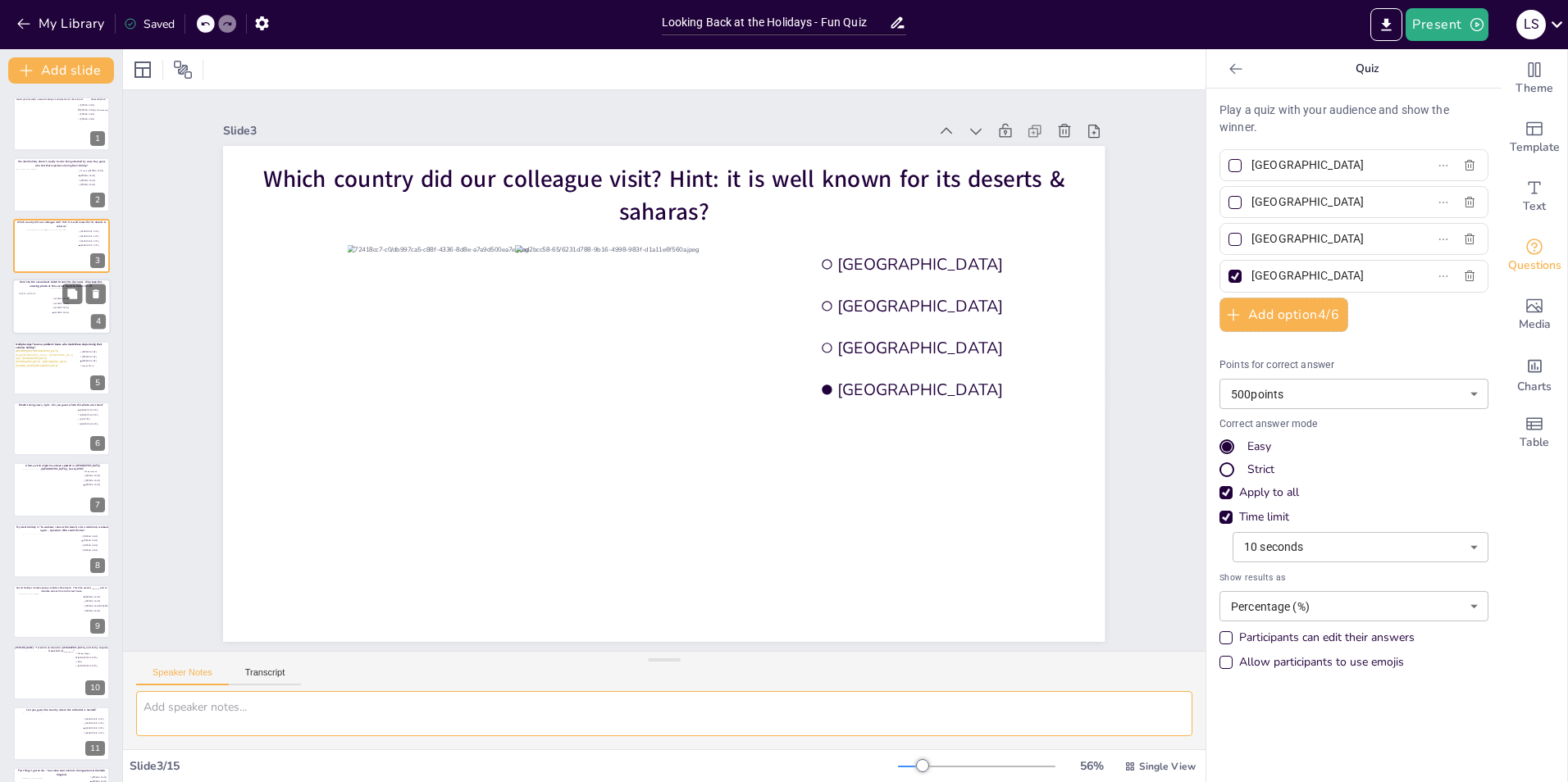
click at [28, 297] on div at bounding box center [33, 307] width 32 height 49
type input "[PERSON_NAME]"
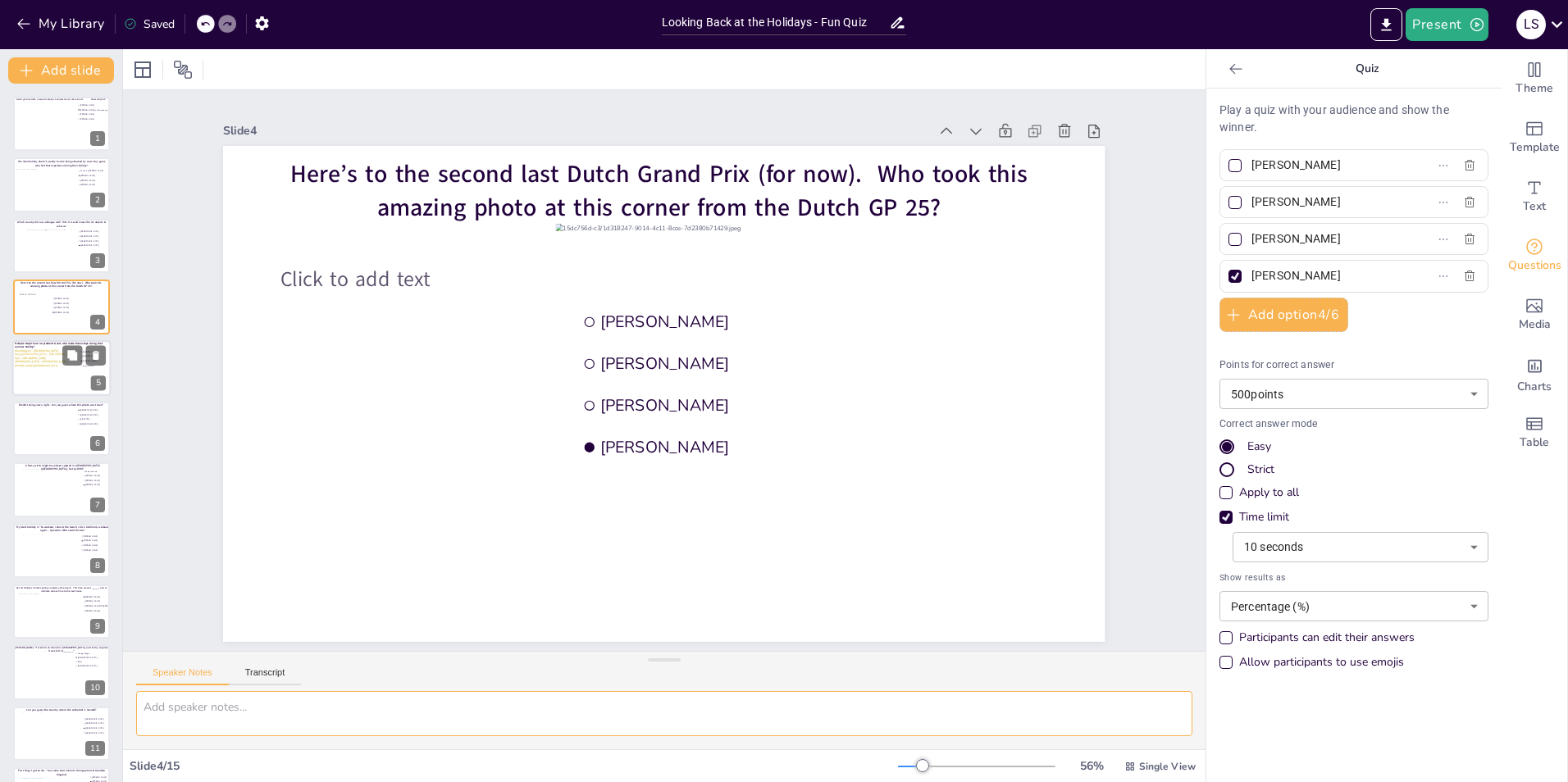
click at [32, 361] on p "London - UK" at bounding box center [61, 361] width 94 height 3
type input "[PERSON_NAME]"
type input "Joep de Reuver"
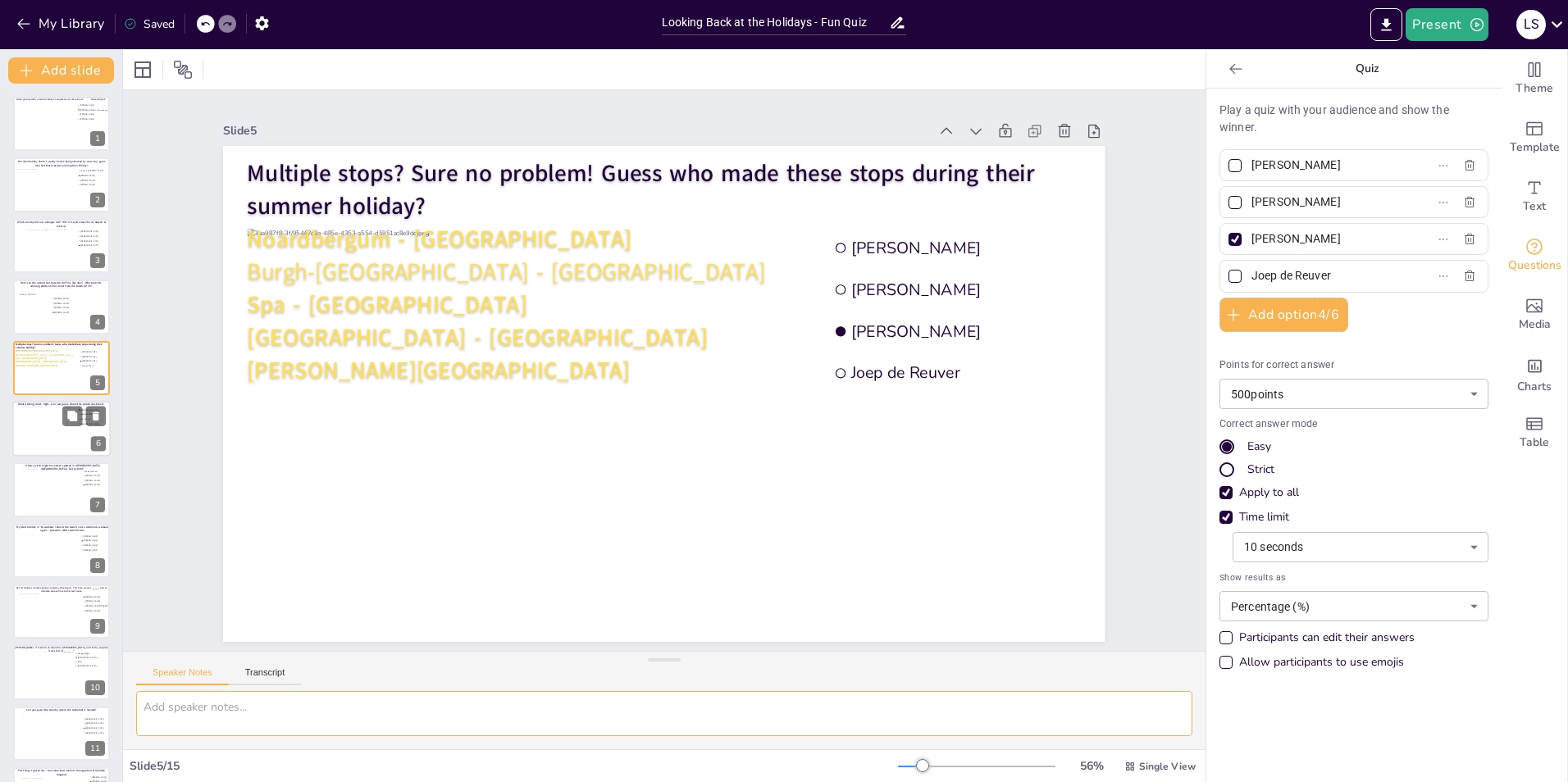
click at [33, 428] on div at bounding box center [62, 429] width 79 height 45
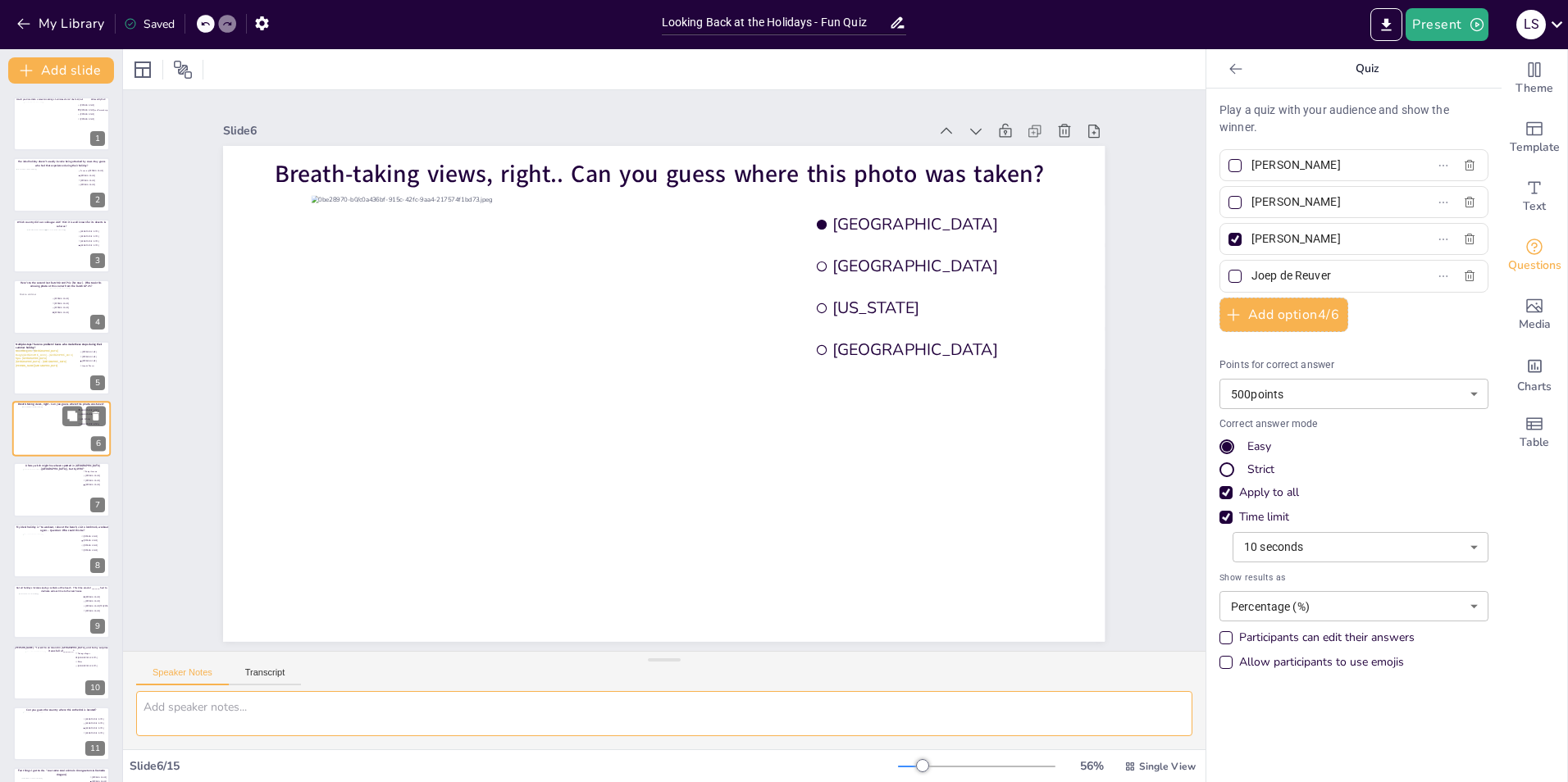
type input "[GEOGRAPHIC_DATA]"
type input "[US_STATE]"
type input "[GEOGRAPHIC_DATA]"
click at [31, 486] on div at bounding box center [62, 489] width 79 height 41
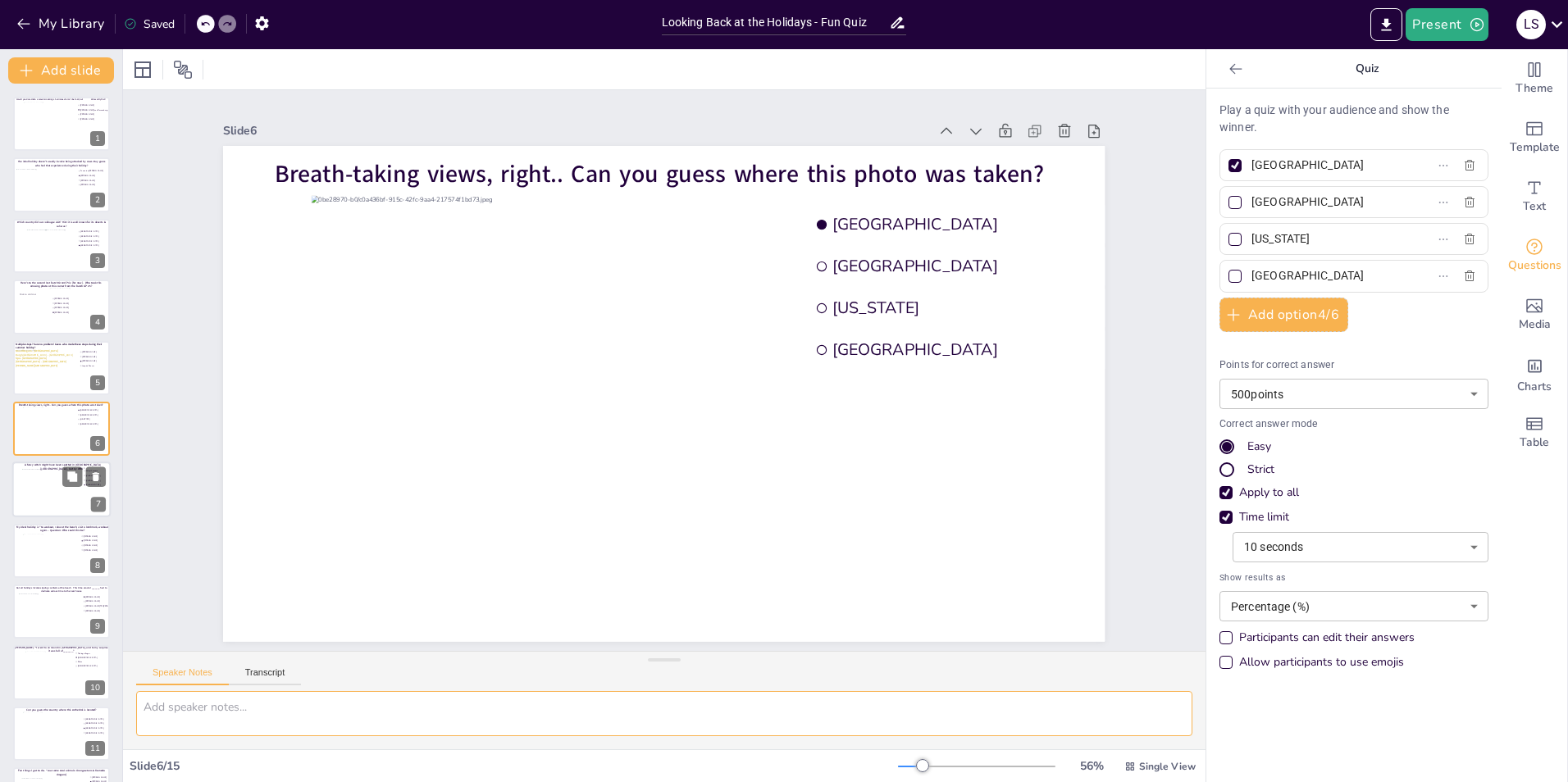
type input "Palupi Kusuma"
type input "[PERSON_NAME]"
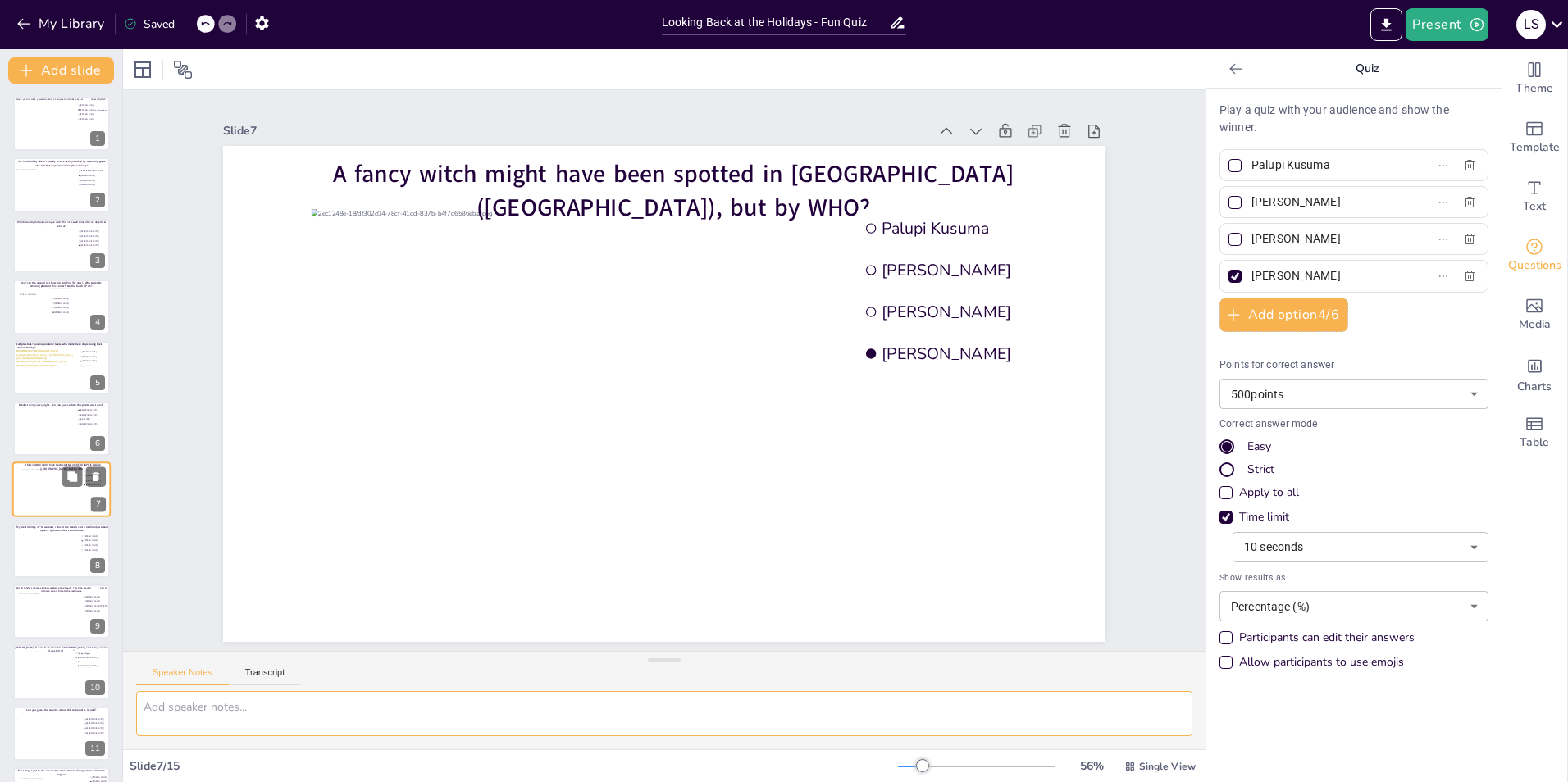
scroll to position [57, 0]
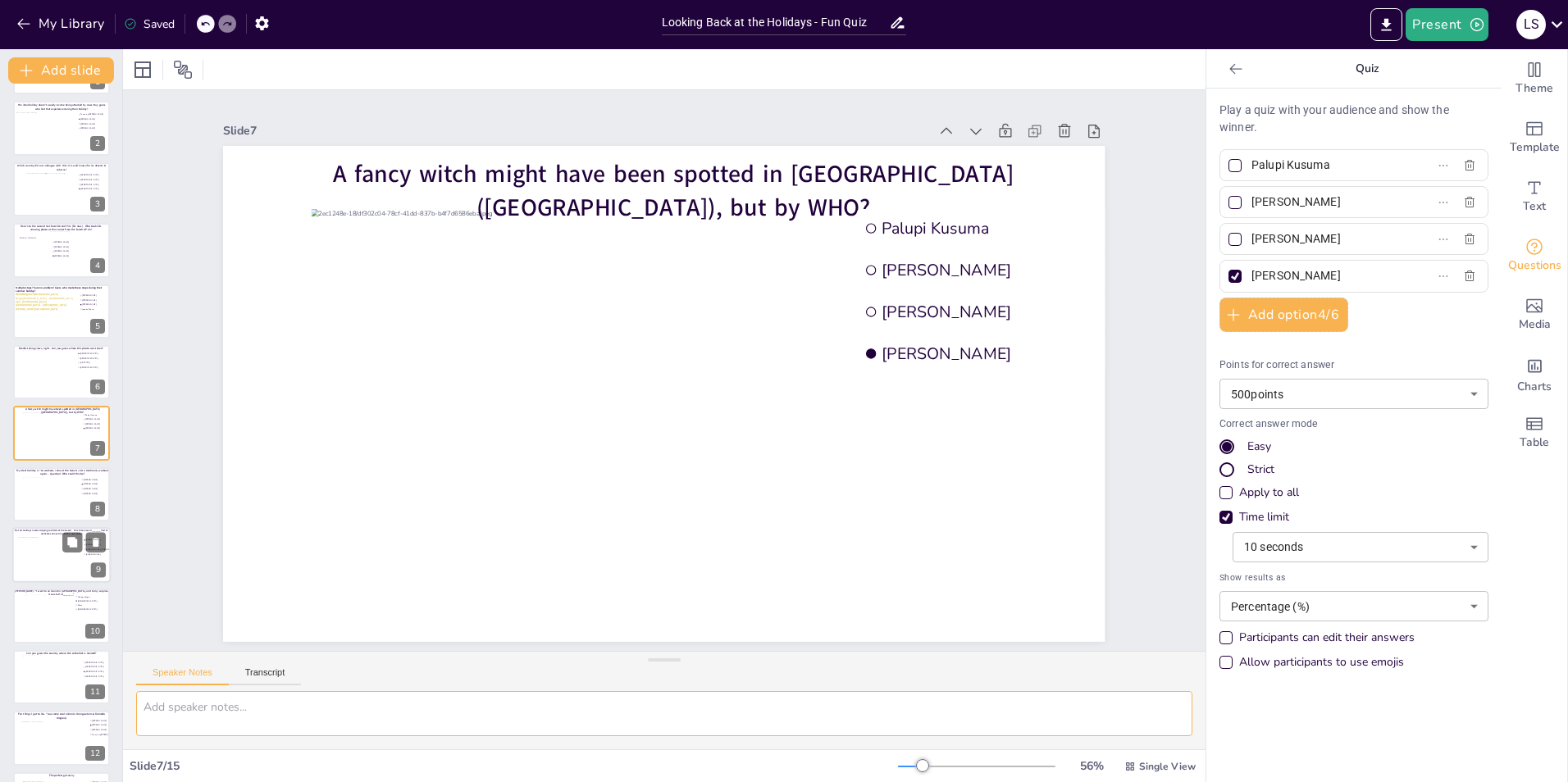
click at [28, 486] on div at bounding box center [47, 560] width 59 height 45
type input "[PERSON_NAME]"
type input "[PERSON_NAME] TPJ [PERSON_NAME]"
type input "[PERSON_NAME]"
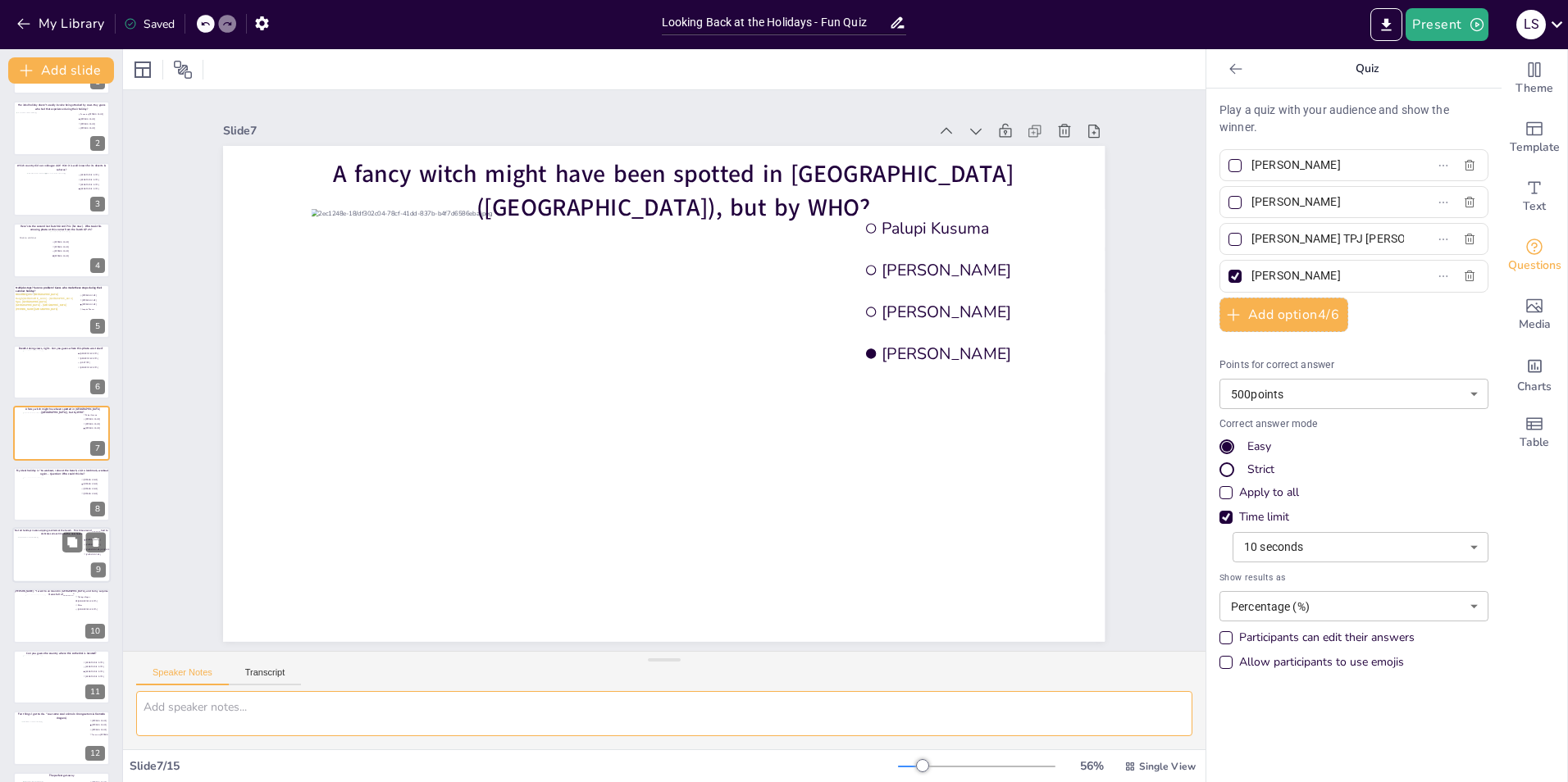
scroll to position [179, 0]
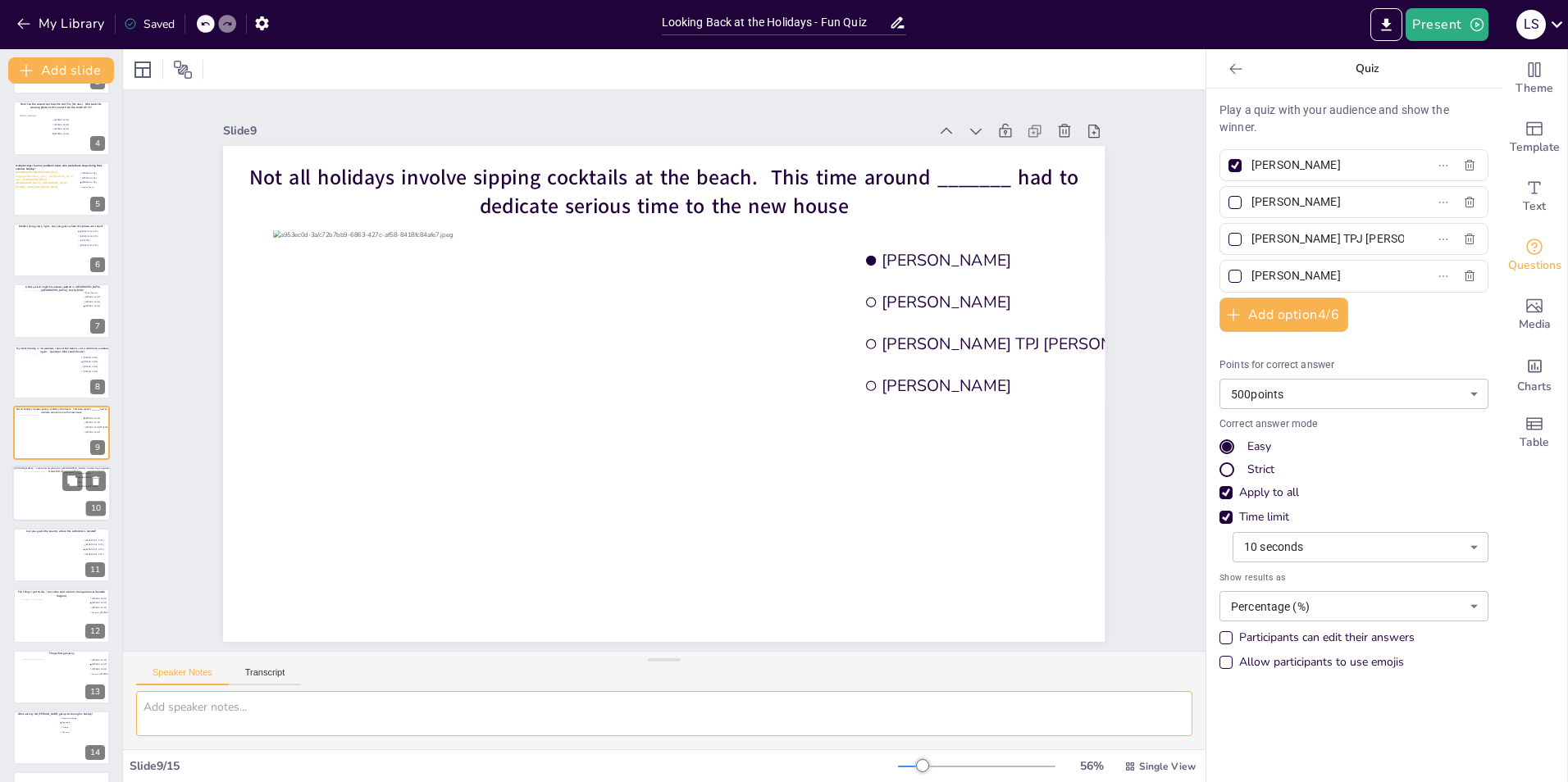
click at [44, 486] on div at bounding box center [62, 494] width 74 height 45
type input "Fishing villages"
type input "[DEMOGRAPHIC_DATA]"
type input "Bikes"
type input "[DEMOGRAPHIC_DATA]"
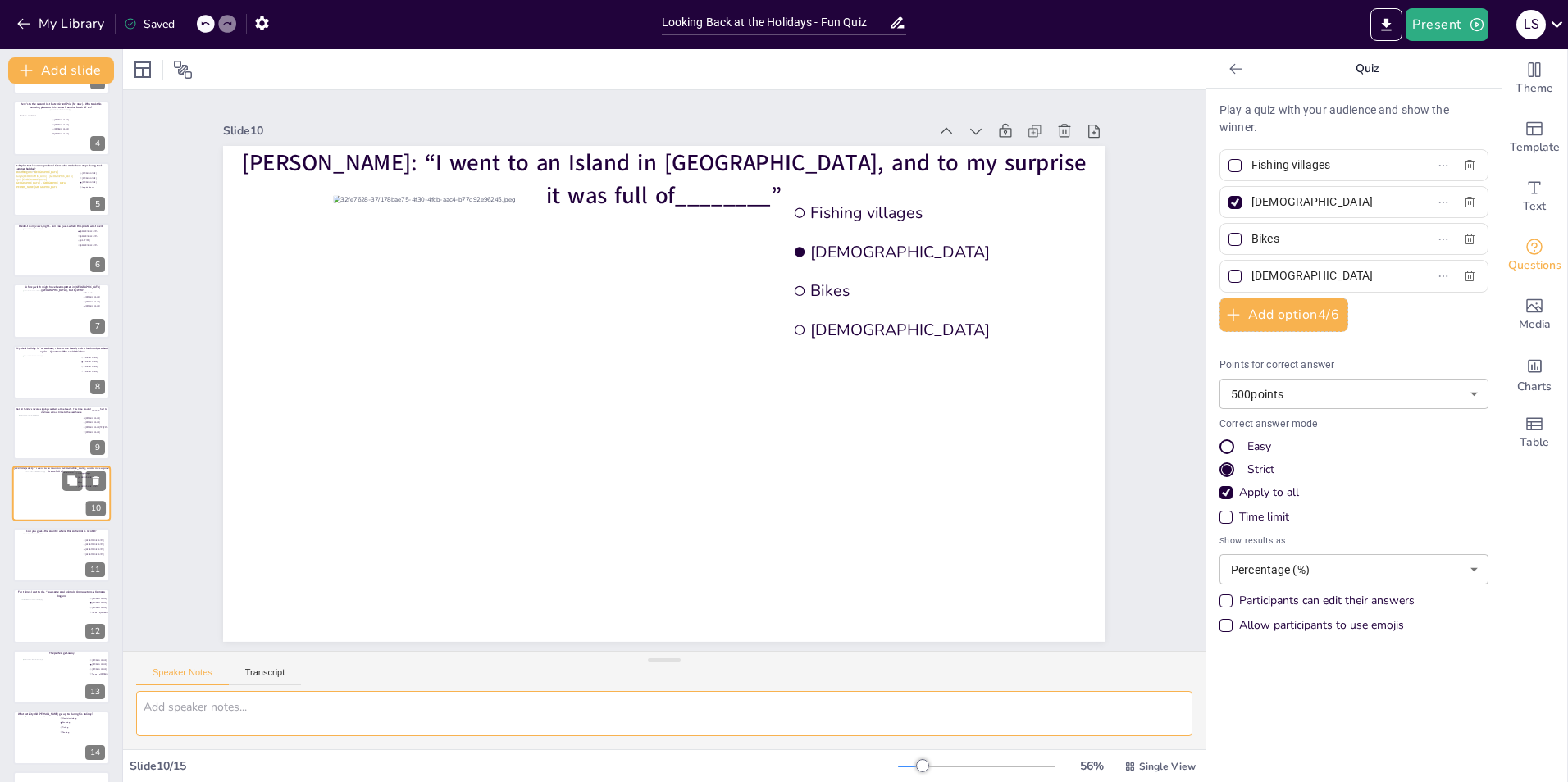
scroll to position [236, 0]
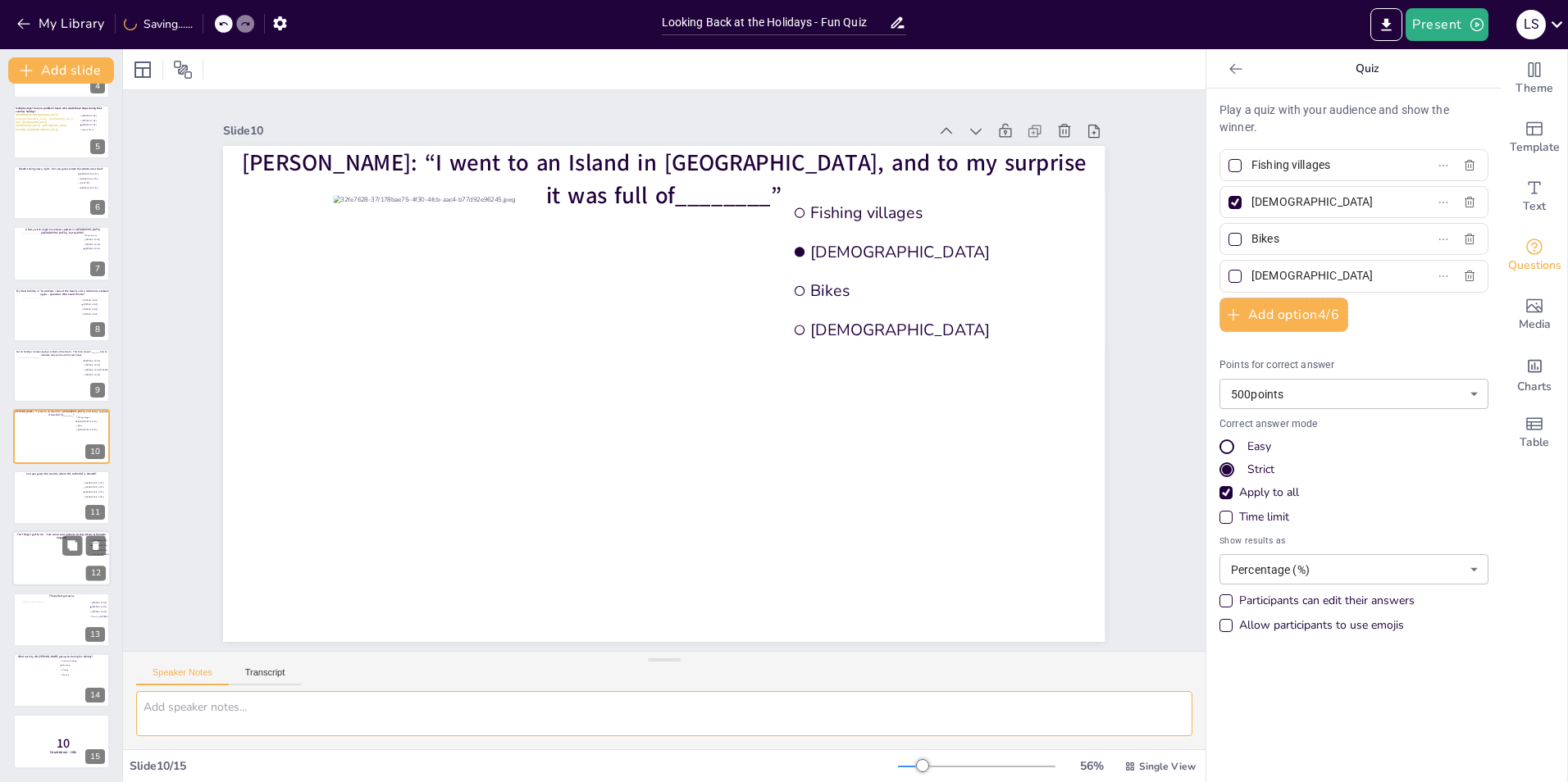
click at [36, 486] on div at bounding box center [53, 564] width 66 height 45
type input "[PERSON_NAME]"
type input "Fenna ten [PERSON_NAME]"
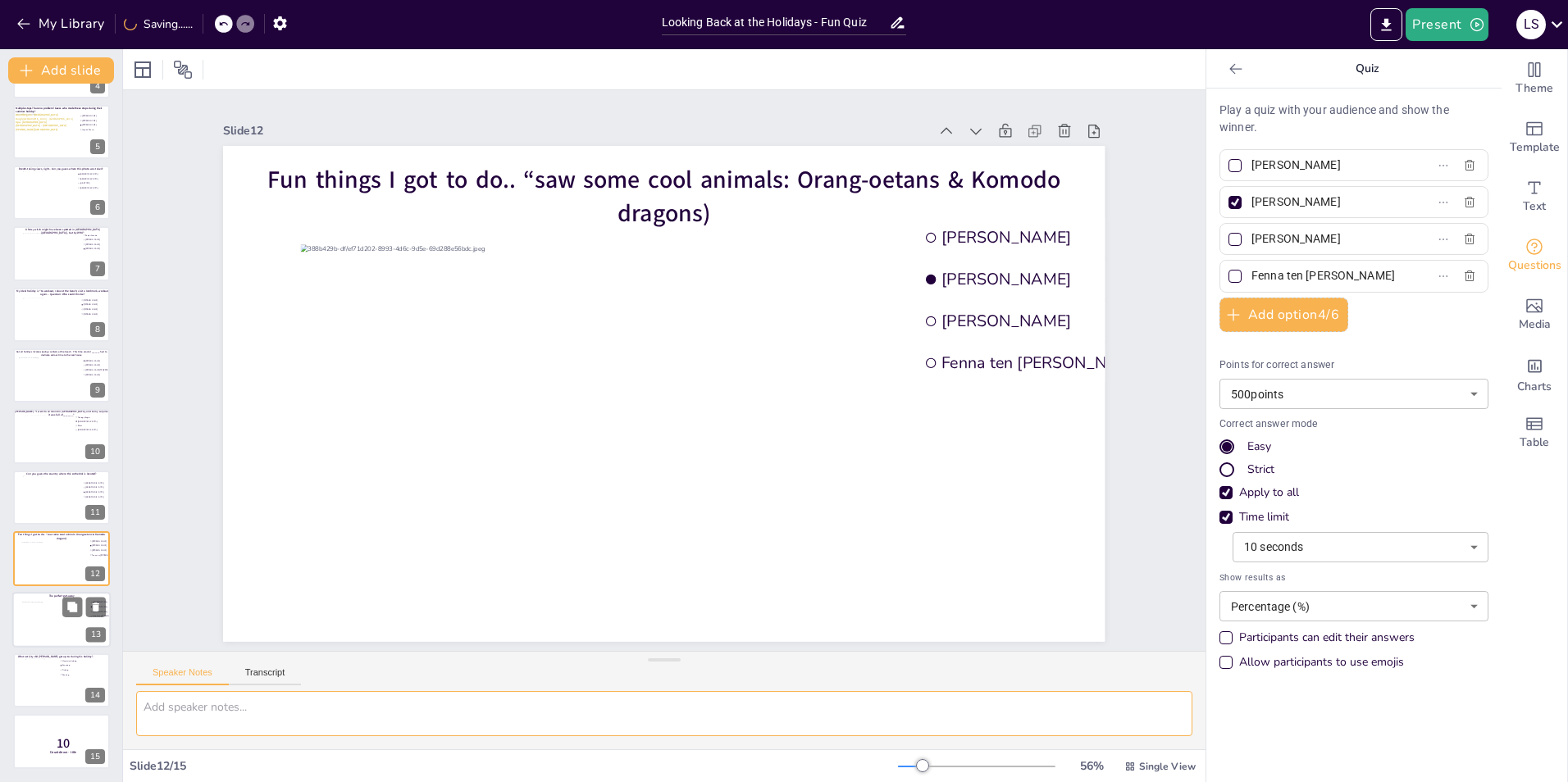
click at [33, 486] on div at bounding box center [55, 623] width 66 height 45
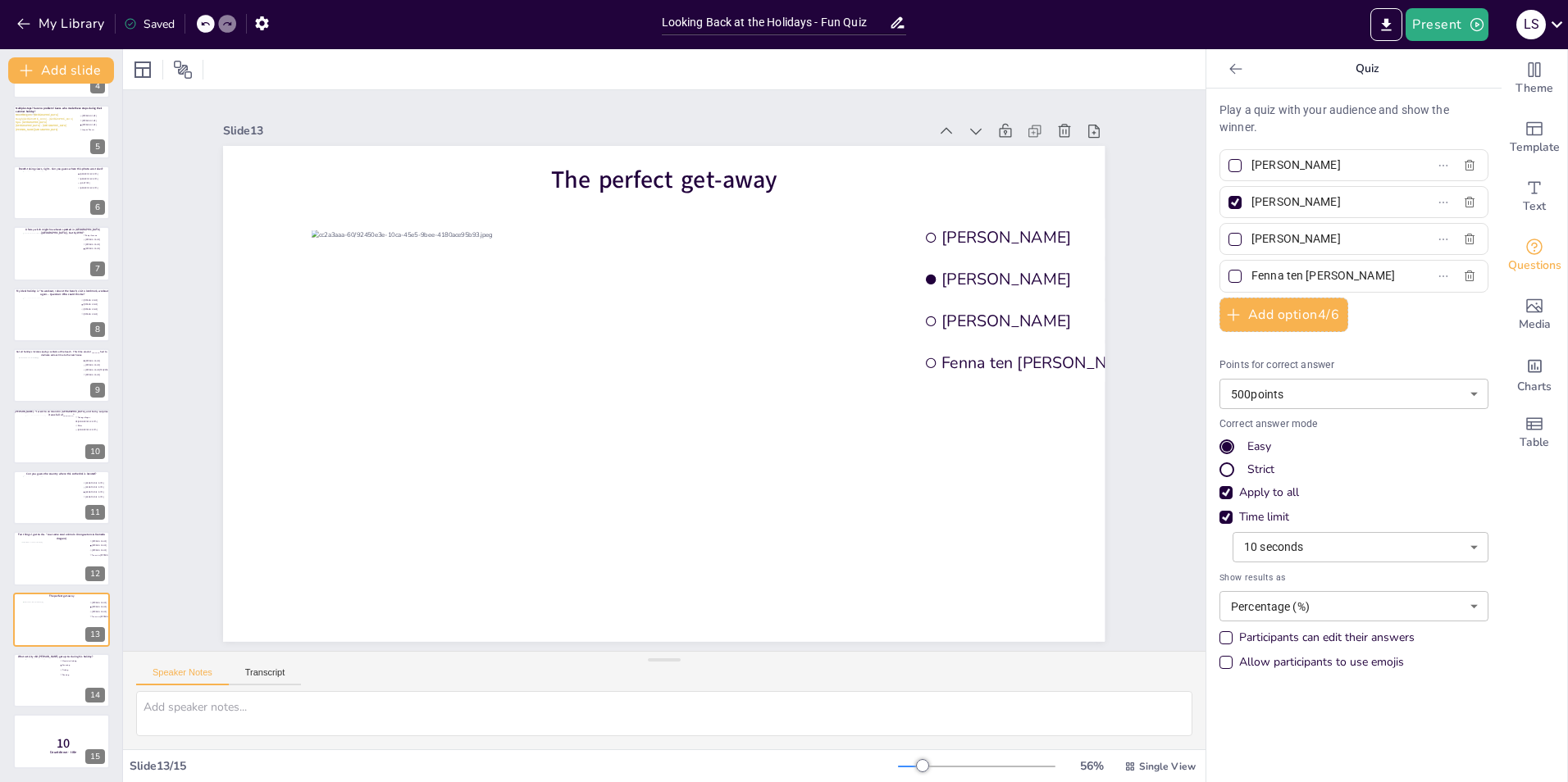
drag, startPoint x: 1369, startPoint y: 162, endPoint x: 1236, endPoint y: 150, distance: 133.5
click at [1042, 150] on div "[PERSON_NAME]" at bounding box center [1353, 165] width 269 height 32
paste input "[PERSON_NAME]"
type input "[PERSON_NAME]"
drag, startPoint x: 1341, startPoint y: 200, endPoint x: 1240, endPoint y: 197, distance: 101.0
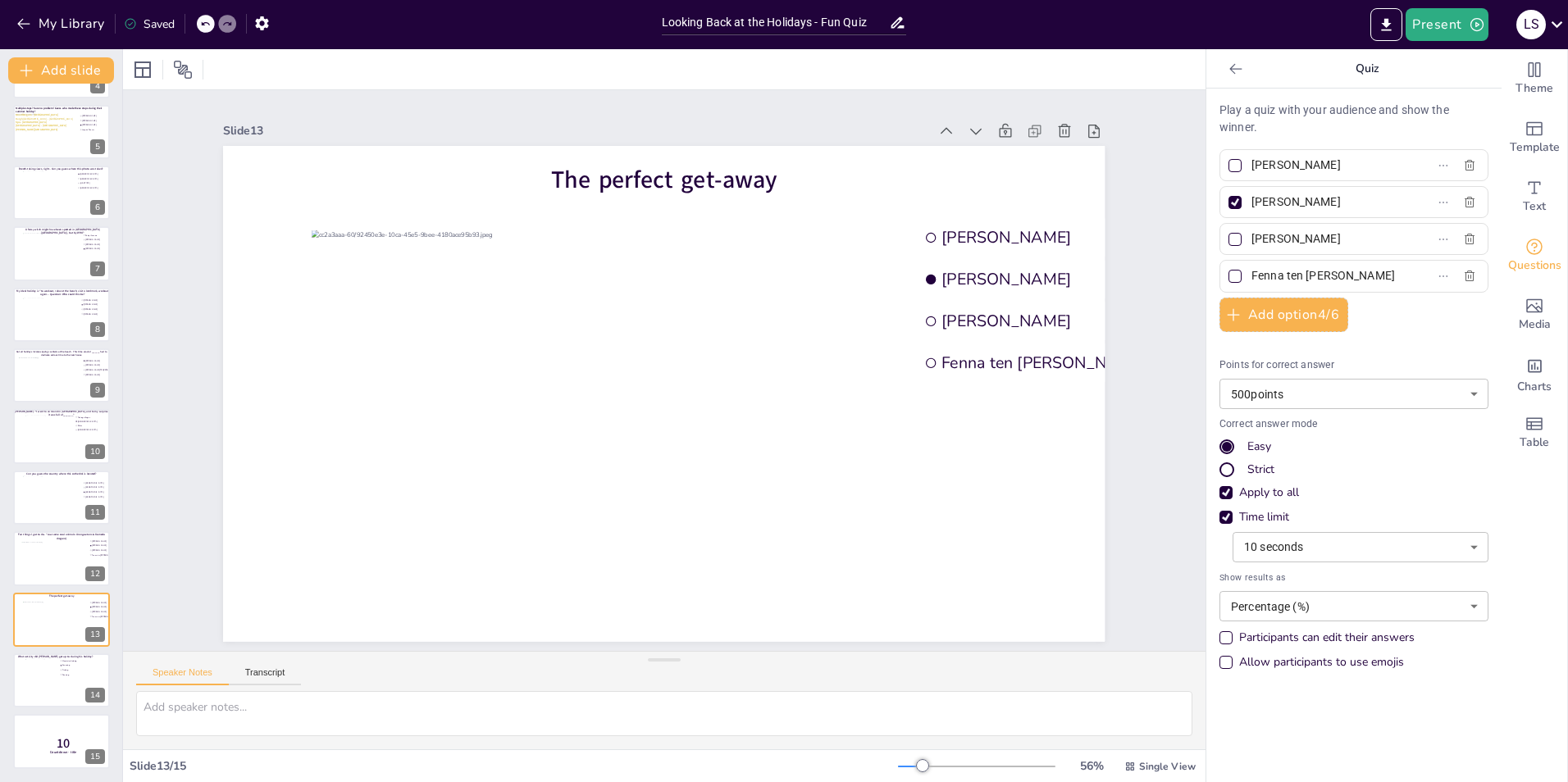
click at [1042, 197] on input "[PERSON_NAME]" at bounding box center [1328, 203] width 153 height 24
click at [1042, 209] on input "[PERSON_NAME]" at bounding box center [1328, 203] width 153 height 24
click at [1042, 170] on div at bounding box center [1235, 165] width 13 height 13
click at [1042, 170] on input "[PERSON_NAME]" at bounding box center [1328, 166] width 153 height 24
checkbox input "true"
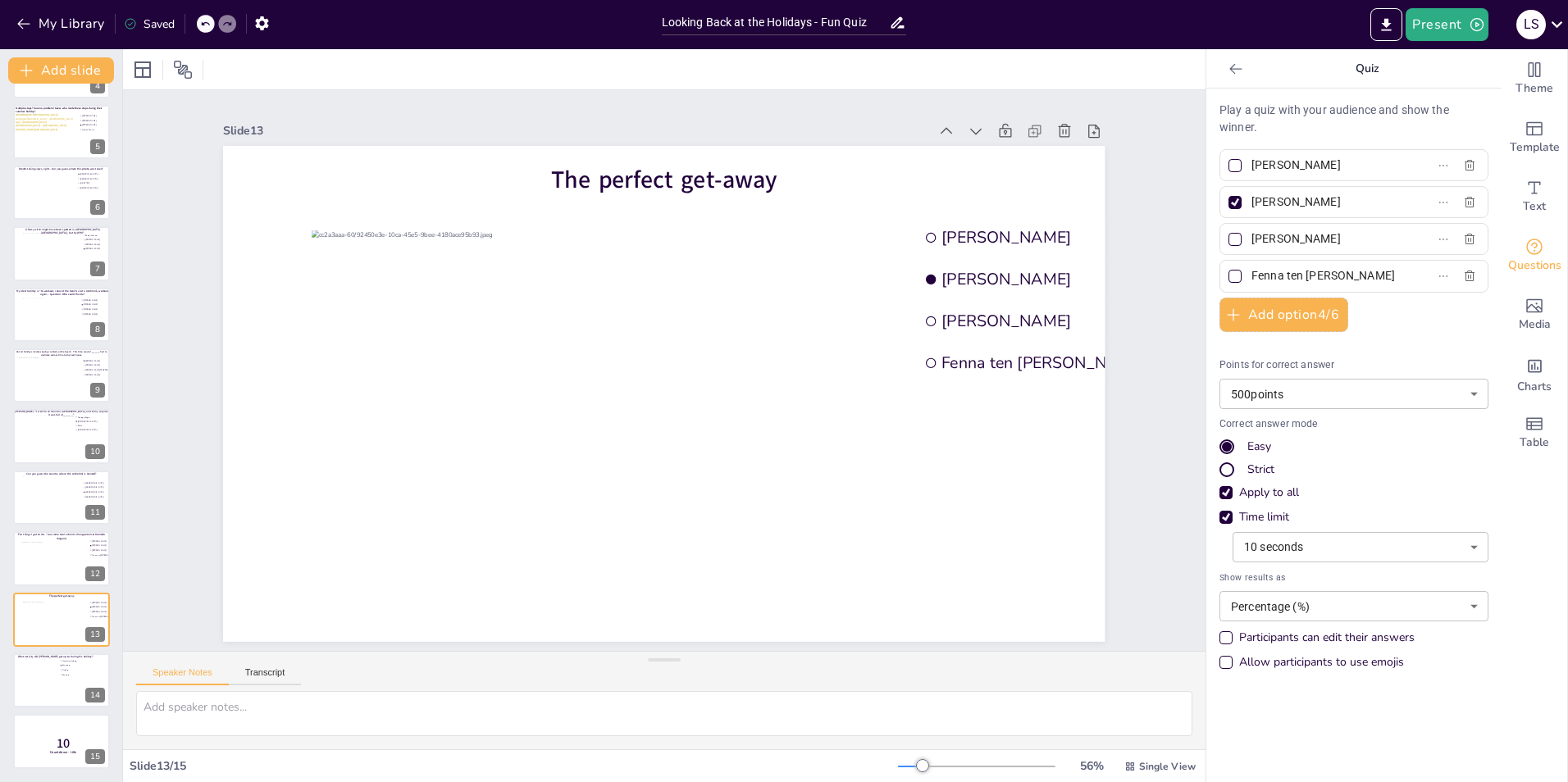
checkbox input "true"
click at [1042, 198] on div at bounding box center [1235, 202] width 13 height 13
click at [1042, 198] on input "[PERSON_NAME]" at bounding box center [1328, 203] width 153 height 24
checkbox input "false"
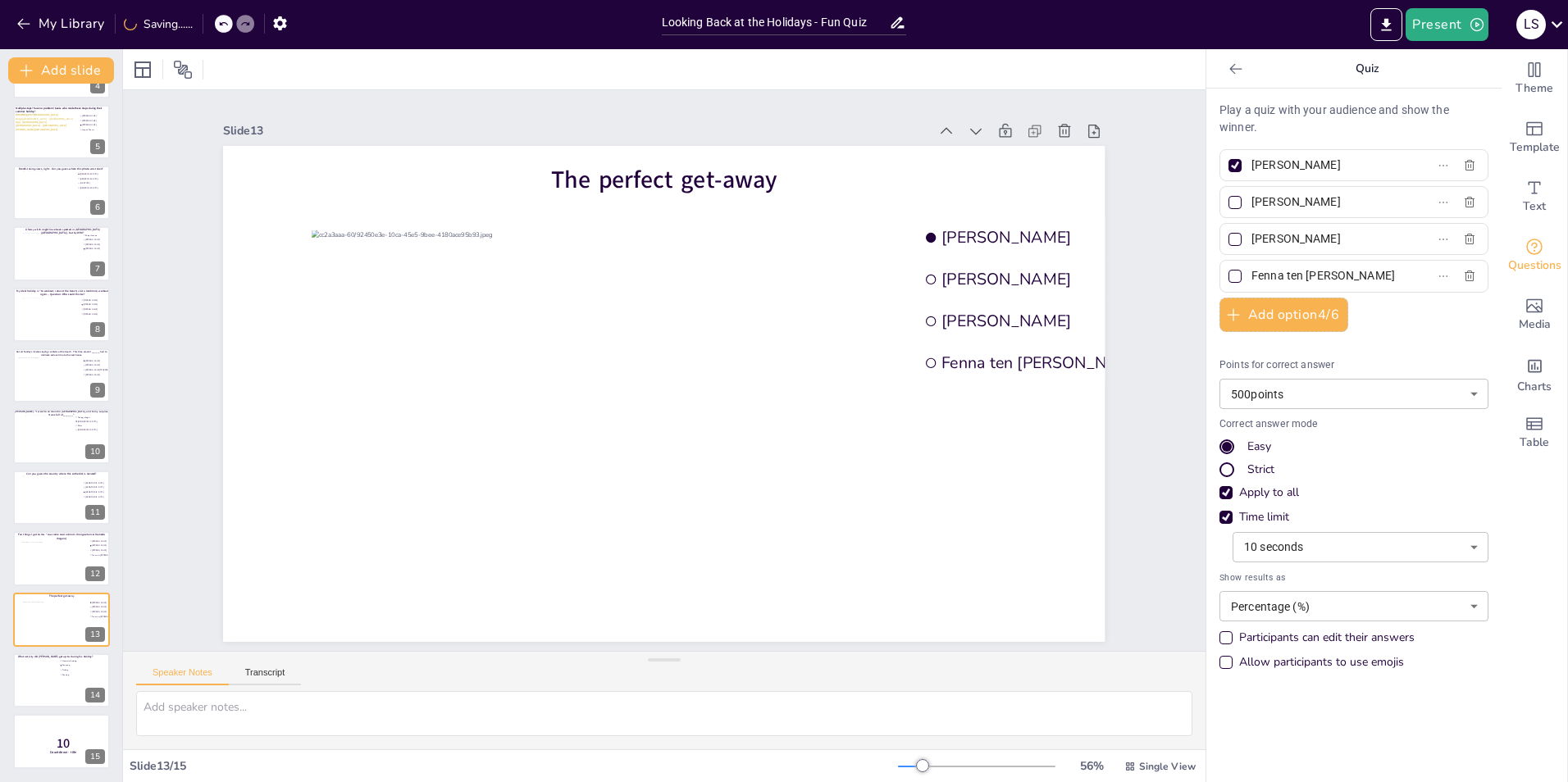
drag, startPoint x: 1338, startPoint y: 202, endPoint x: 1217, endPoint y: 204, distance: 121.0
click at [1042, 204] on label "[PERSON_NAME]" at bounding box center [1328, 203] width 205 height 24
click at [1042, 204] on input "[PERSON_NAME]" at bounding box center [1328, 203] width 153 height 24
drag, startPoint x: 1329, startPoint y: 197, endPoint x: 1237, endPoint y: 195, distance: 92.0
click at [1042, 195] on span "Philip" at bounding box center [1322, 203] width 153 height 24
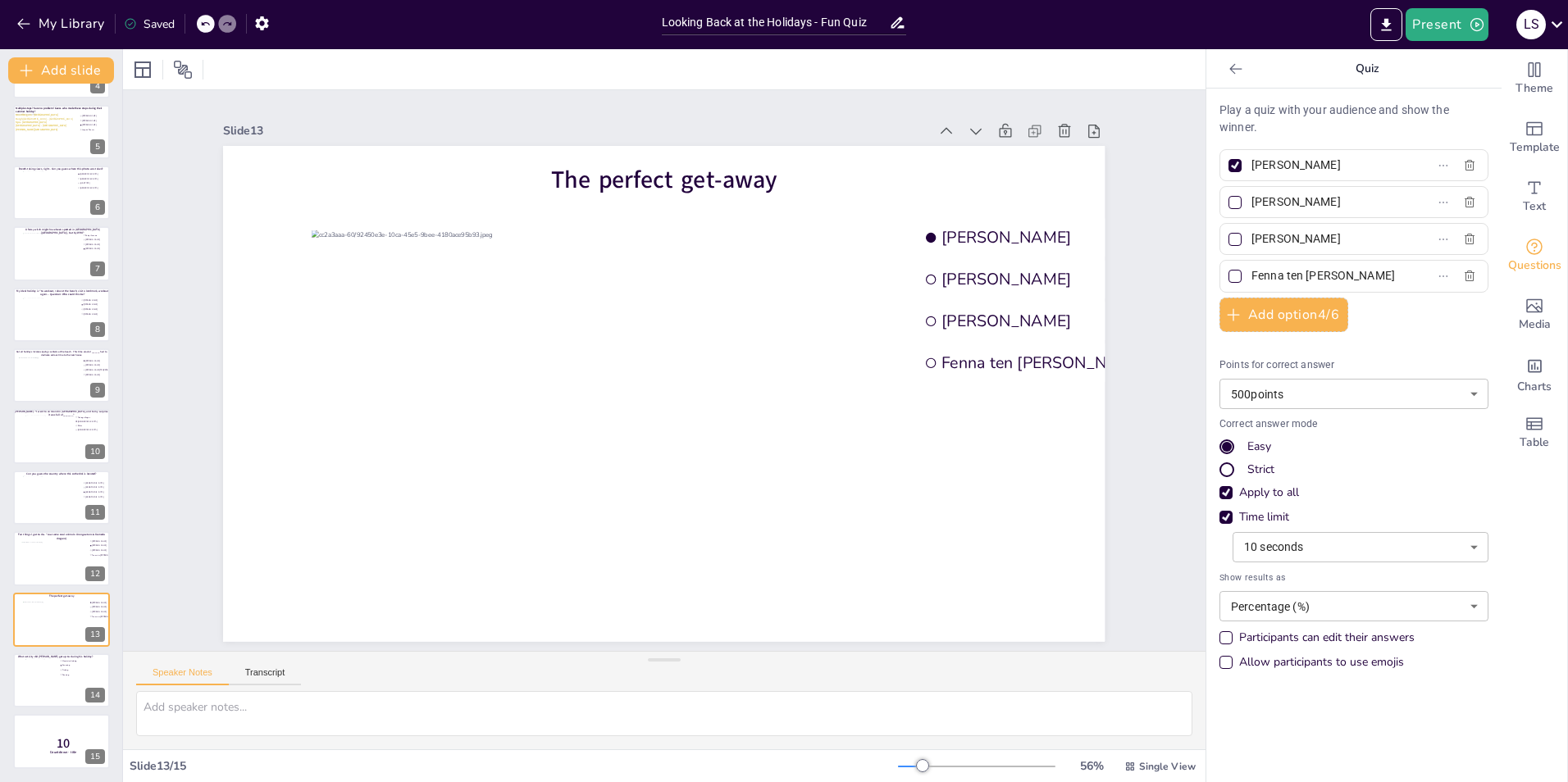
click at [1042, 195] on input "Philip" at bounding box center [1328, 203] width 153 height 24
type input "[PERSON_NAME]"
drag, startPoint x: 1365, startPoint y: 240, endPoint x: 1203, endPoint y: 230, distance: 162.3
click at [1042, 230] on div "Play a quiz with your audience and show the winner. Joris Booij Martijn Jansen …" at bounding box center [1354, 435] width 295 height 694
drag, startPoint x: 1357, startPoint y: 257, endPoint x: 1369, endPoint y: 239, distance: 21.6
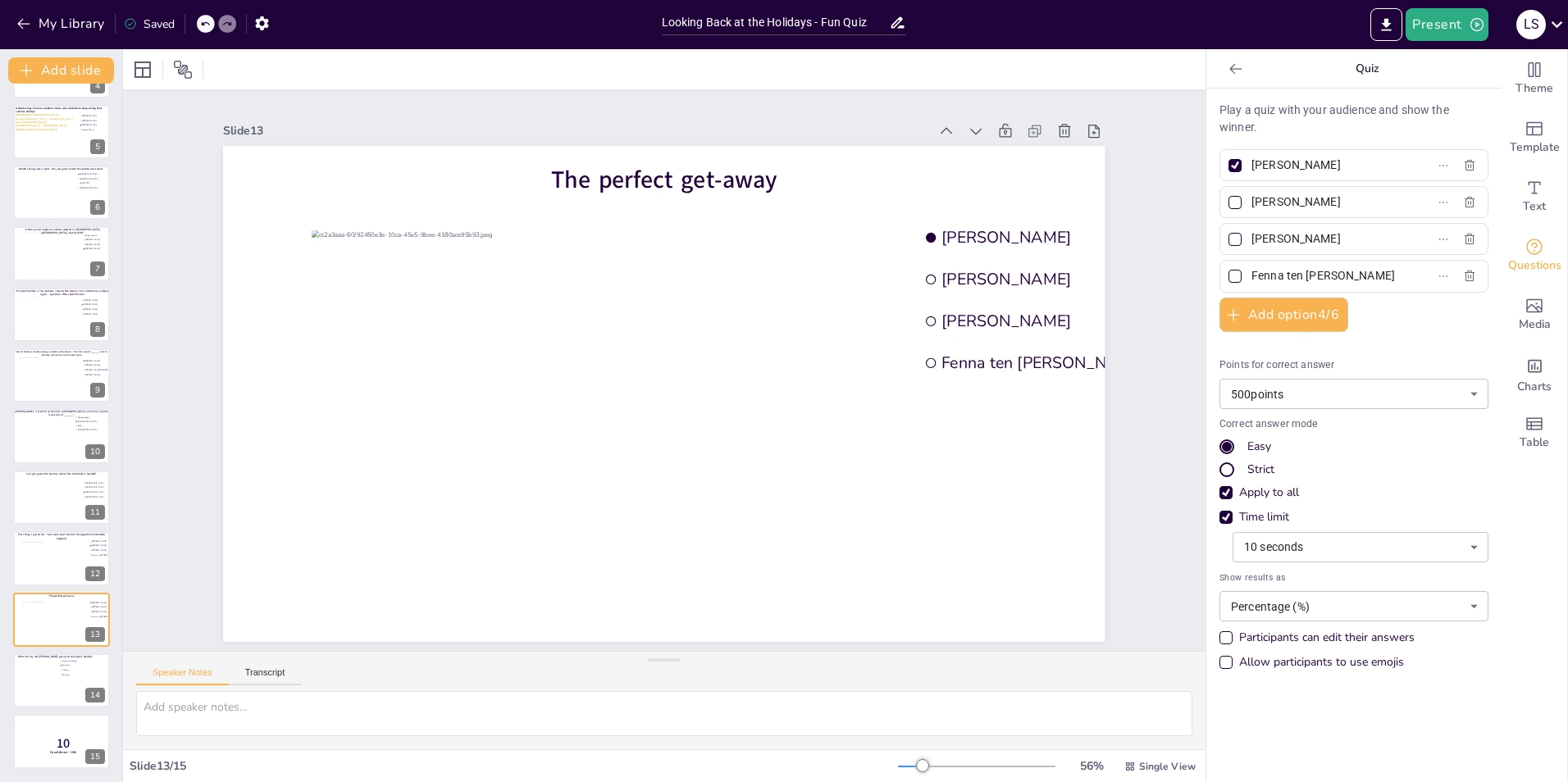
click at [1042, 257] on div "Play a quiz with your audience and show the winner. Joris Booij Martijn Jansen …" at bounding box center [1353, 390] width 269 height 577
paste input "Julian.Martens@rabobank.nl"
click at [1042, 235] on input "Julian.Martens" at bounding box center [1328, 239] width 153 height 24
type input "[PERSON_NAME]"
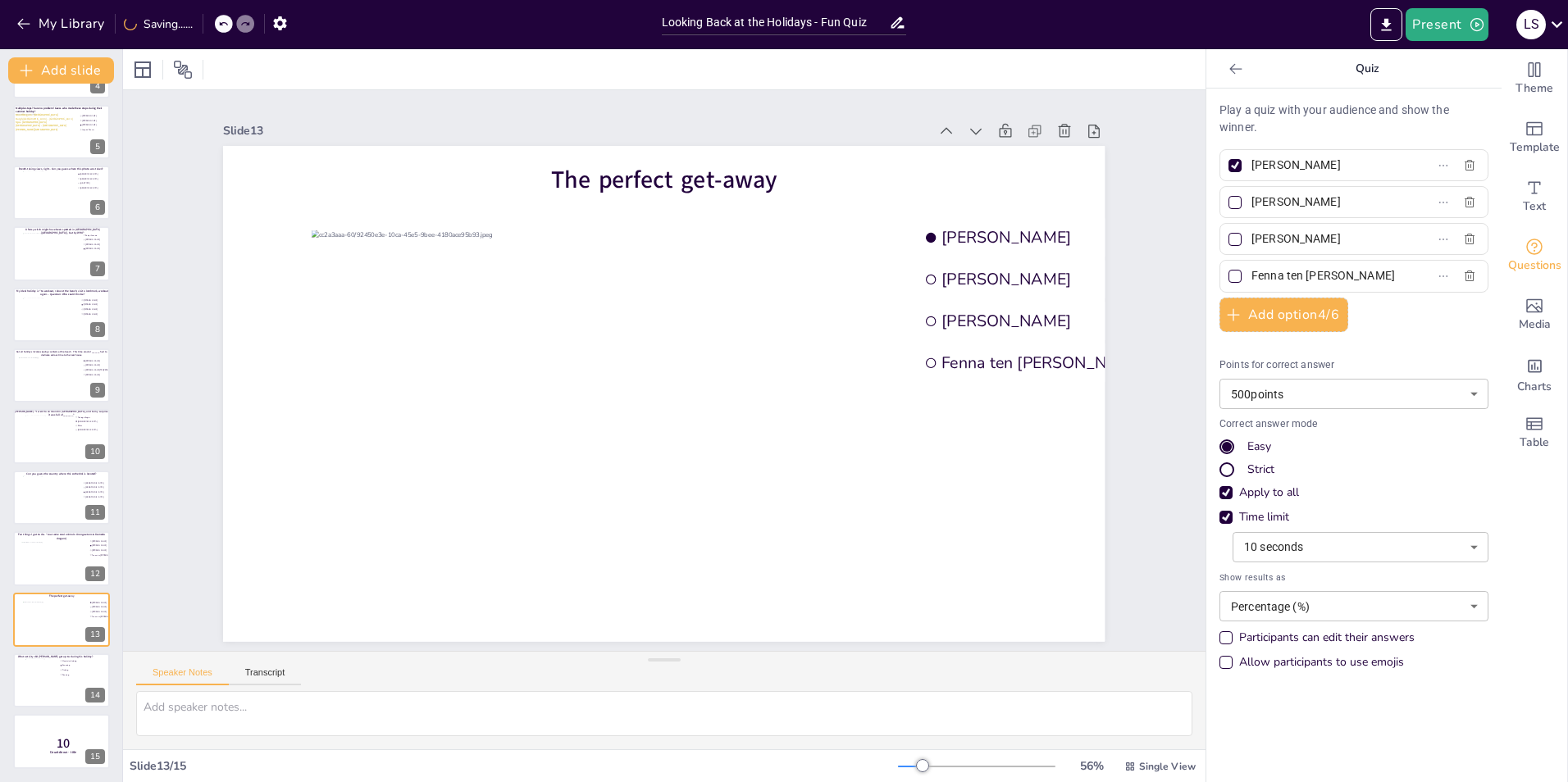
click at [1042, 362] on div "Slide 1 Would you dare climb a mountain during a hurricane storm? I bet not, bu…" at bounding box center [664, 370] width 1083 height 561
click at [1042, 269] on input "Fenna ten [PERSON_NAME]" at bounding box center [1328, 276] width 153 height 24
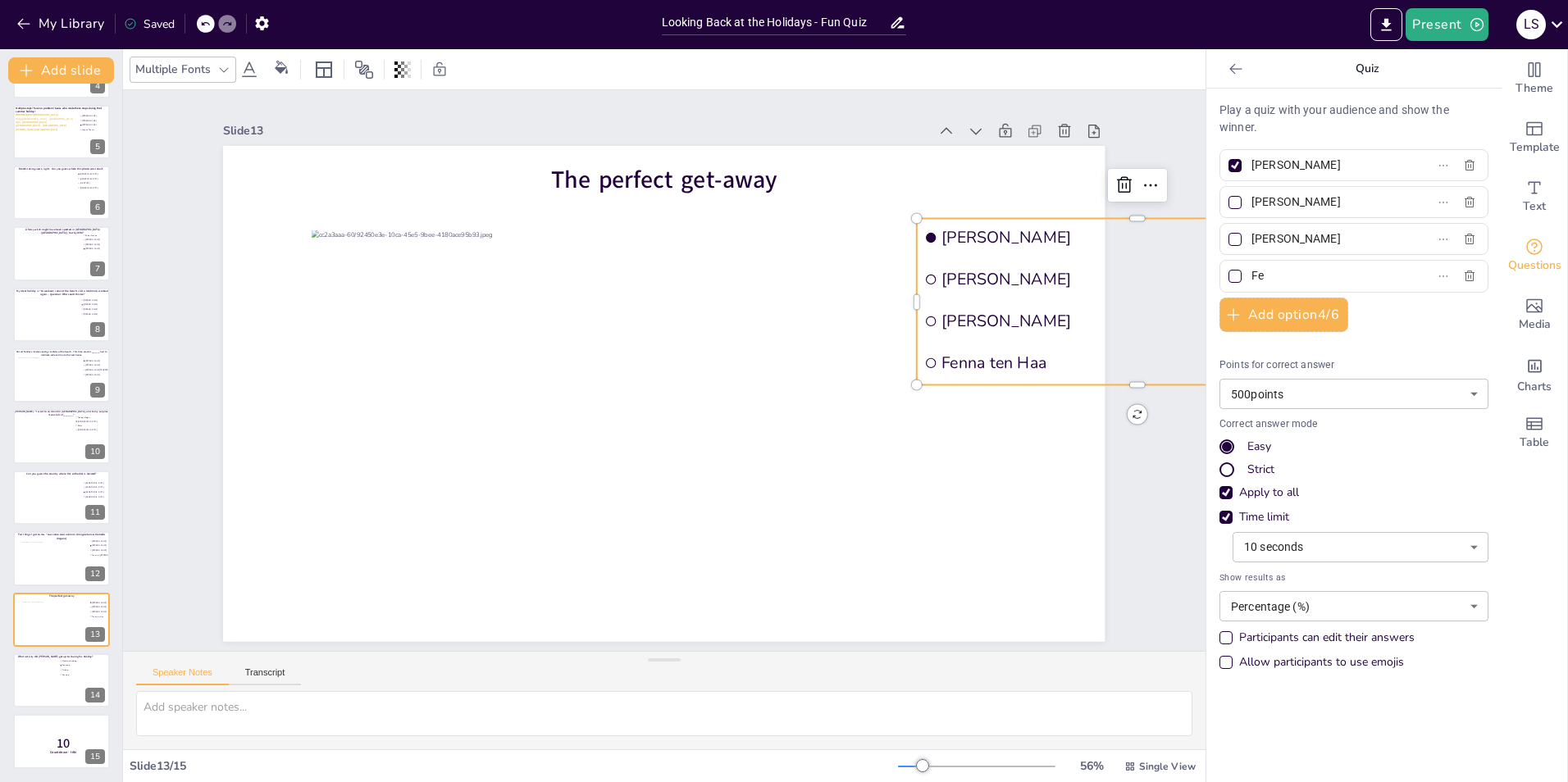
type input "F"
click at [944, 345] on li at bounding box center [1138, 352] width 441 height 35
click at [1042, 270] on input "text" at bounding box center [1328, 276] width 153 height 24
drag, startPoint x: 1326, startPoint y: 272, endPoint x: 1207, endPoint y: 279, distance: 119.2
click at [1042, 279] on div "Martijn" at bounding box center [1353, 276] width 269 height 32
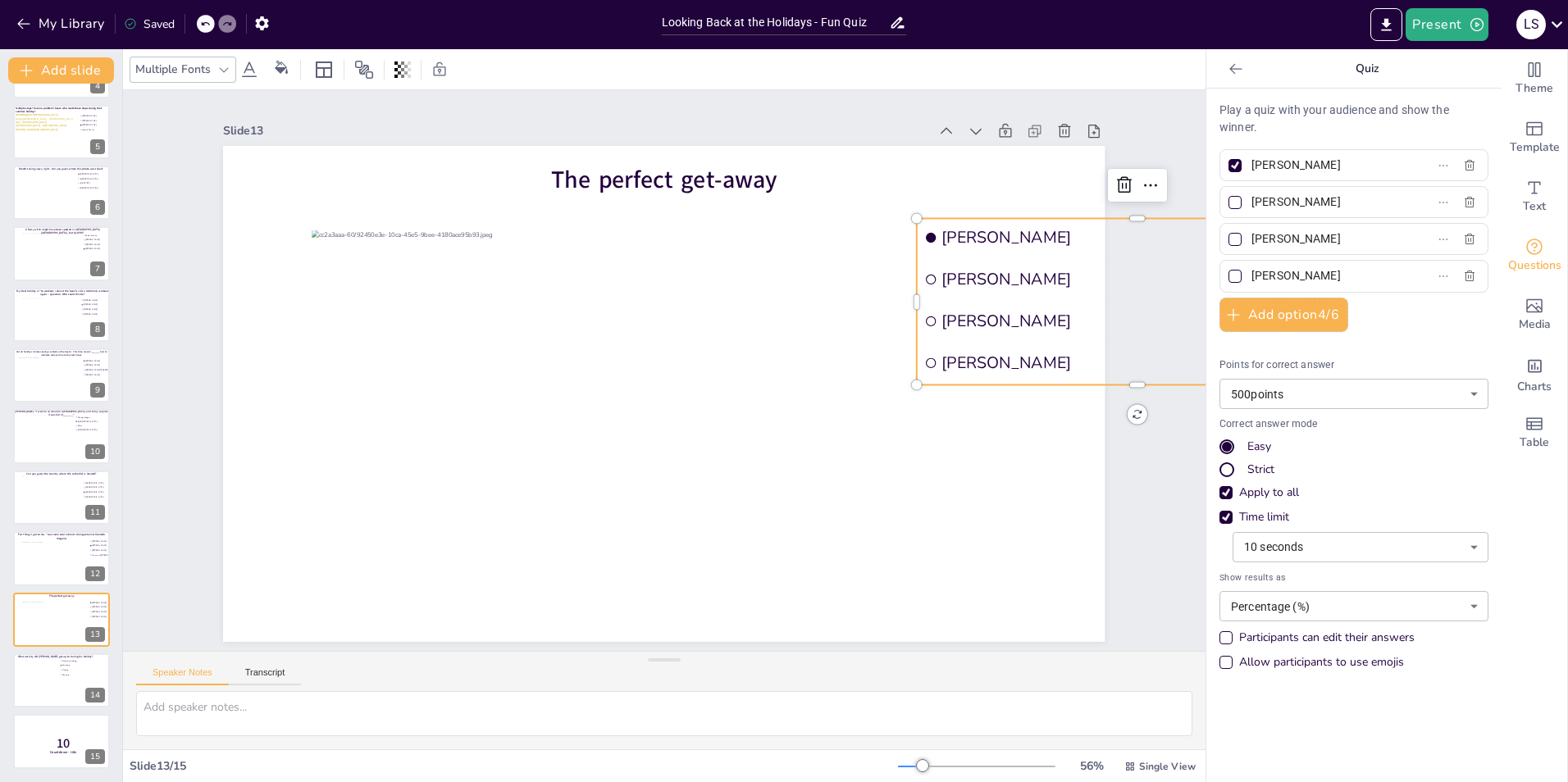
paste input ".Schilpzand@rabobank.nl"
click at [1042, 274] on input "Martijn.Schilpzand" at bounding box center [1328, 276] width 153 height 24
type input "[PERSON_NAME]"
click at [1042, 486] on div "Slide 1 Would you dare climb a mountain during a hurricane storm? I bet not, bu…" at bounding box center [664, 371] width 974 height 542
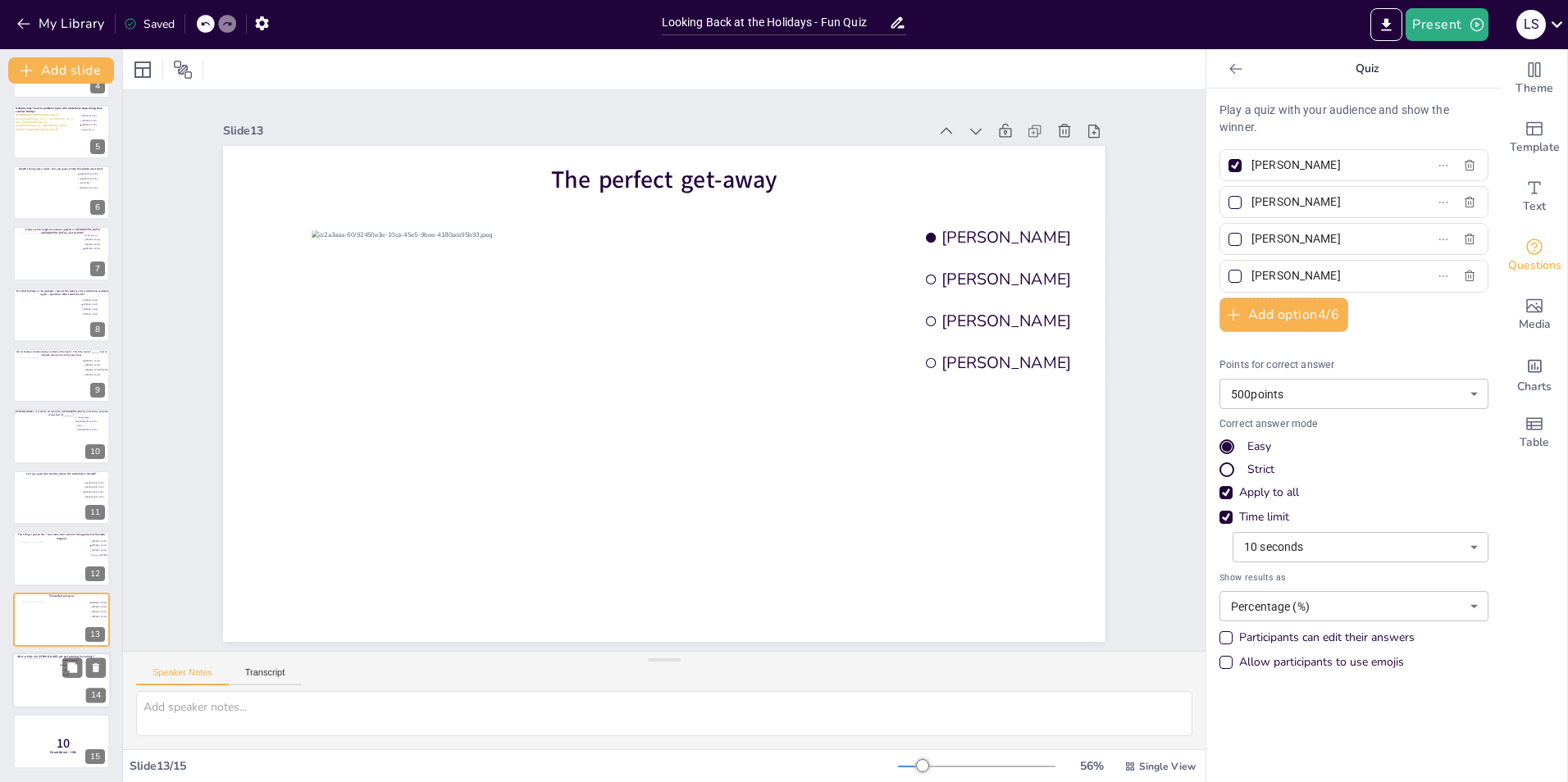
click at [35, 486] on div at bounding box center [41, 681] width 33 height 45
type input "Mountain climbing"
type input "Canoeing"
type input "Fishing"
type input "Running"
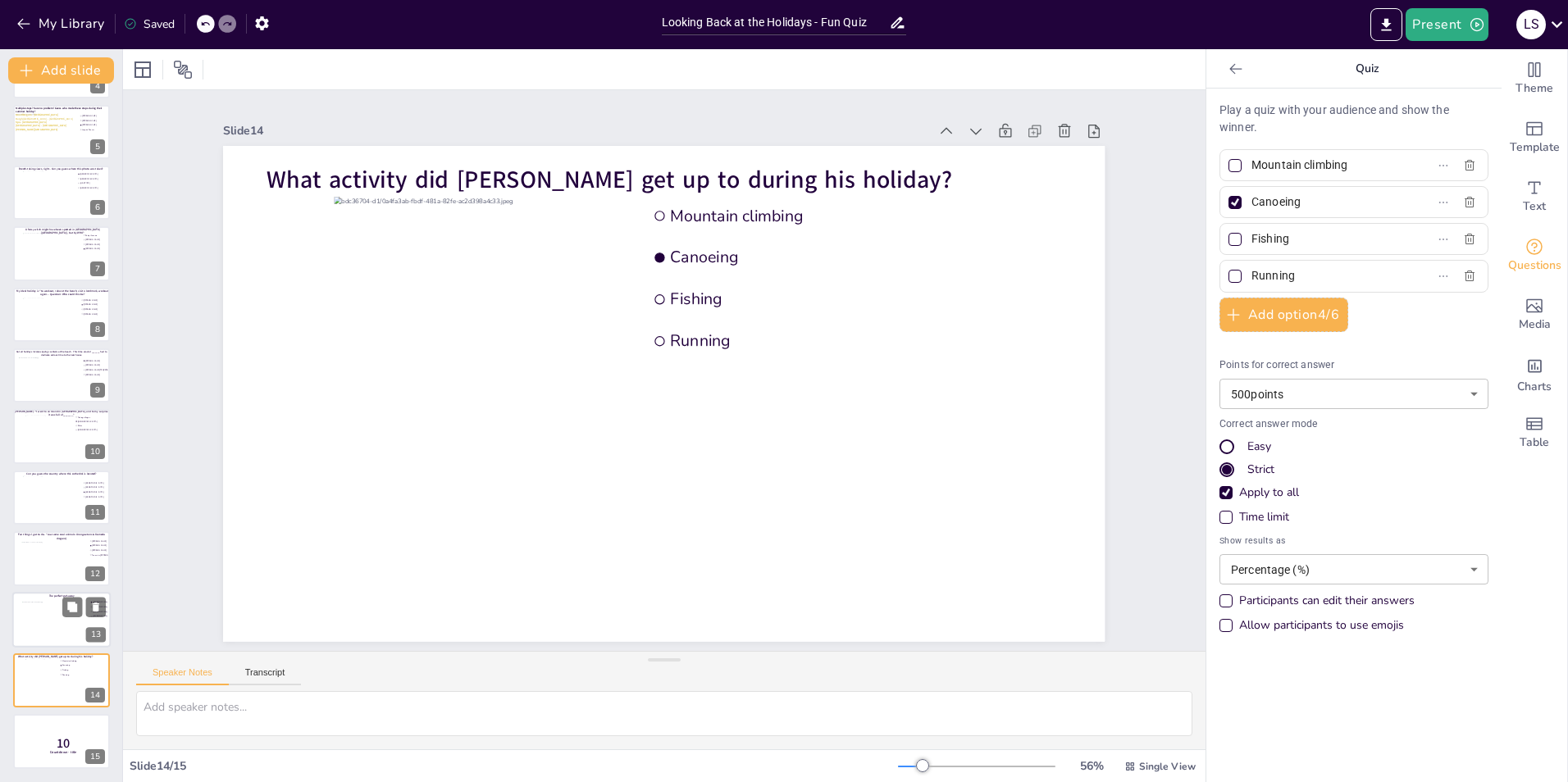
click at [22, 486] on div at bounding box center [55, 623] width 66 height 45
type input "[PERSON_NAME]"
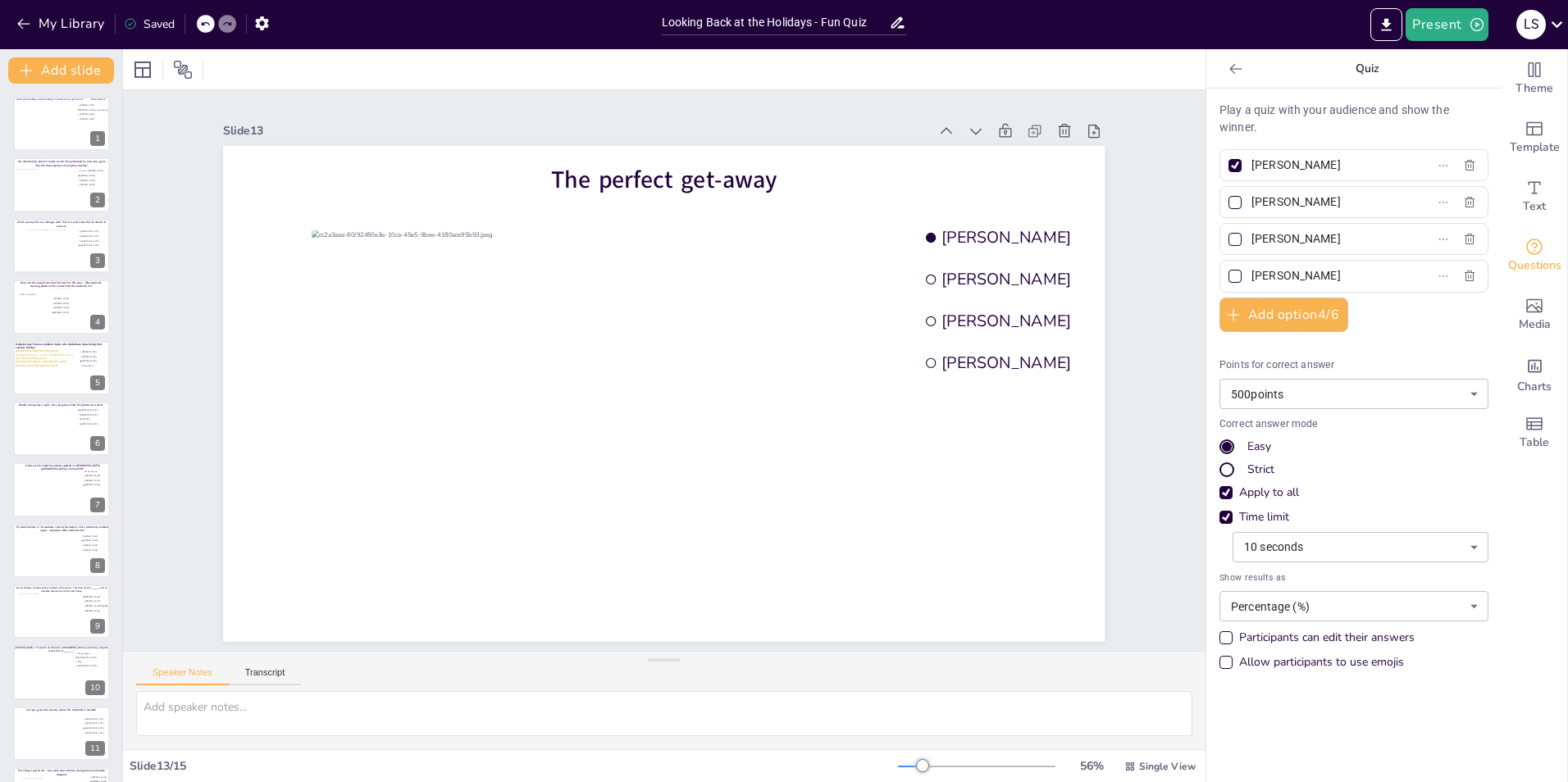
click at [1042, 486] on body "My Library Saved Looking Back at the Holidays - Fun Quiz Present L S Document f…" at bounding box center [784, 391] width 1568 height 782
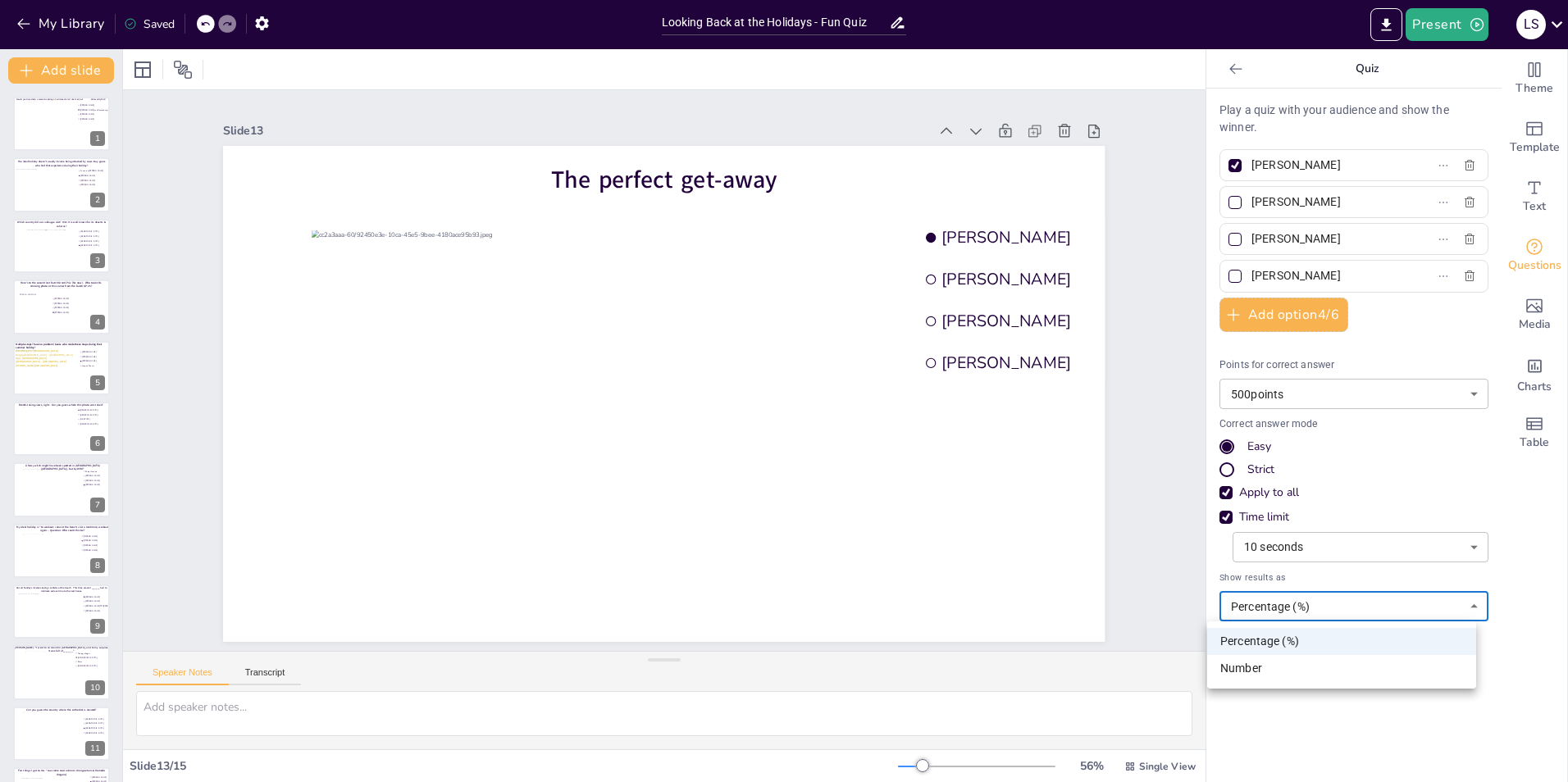
click at [1042, 486] on div at bounding box center [784, 391] width 1568 height 782
click at [43, 127] on div at bounding box center [62, 124] width 78 height 45
type input "[PERSON_NAME]"
type input "Rick.van.Ravensberg"
type input "[PERSON_NAME]"
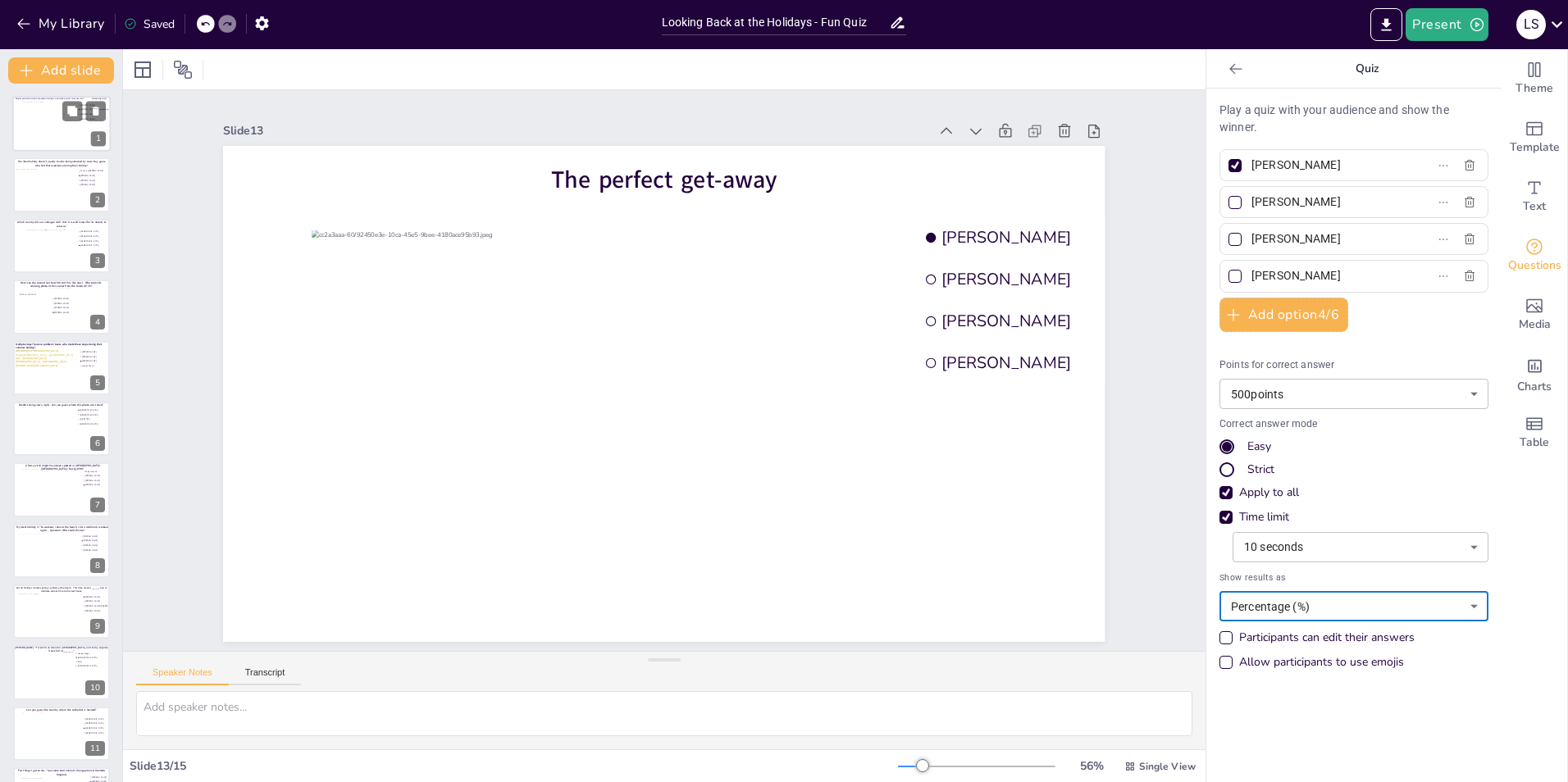
type input "[PERSON_NAME]"
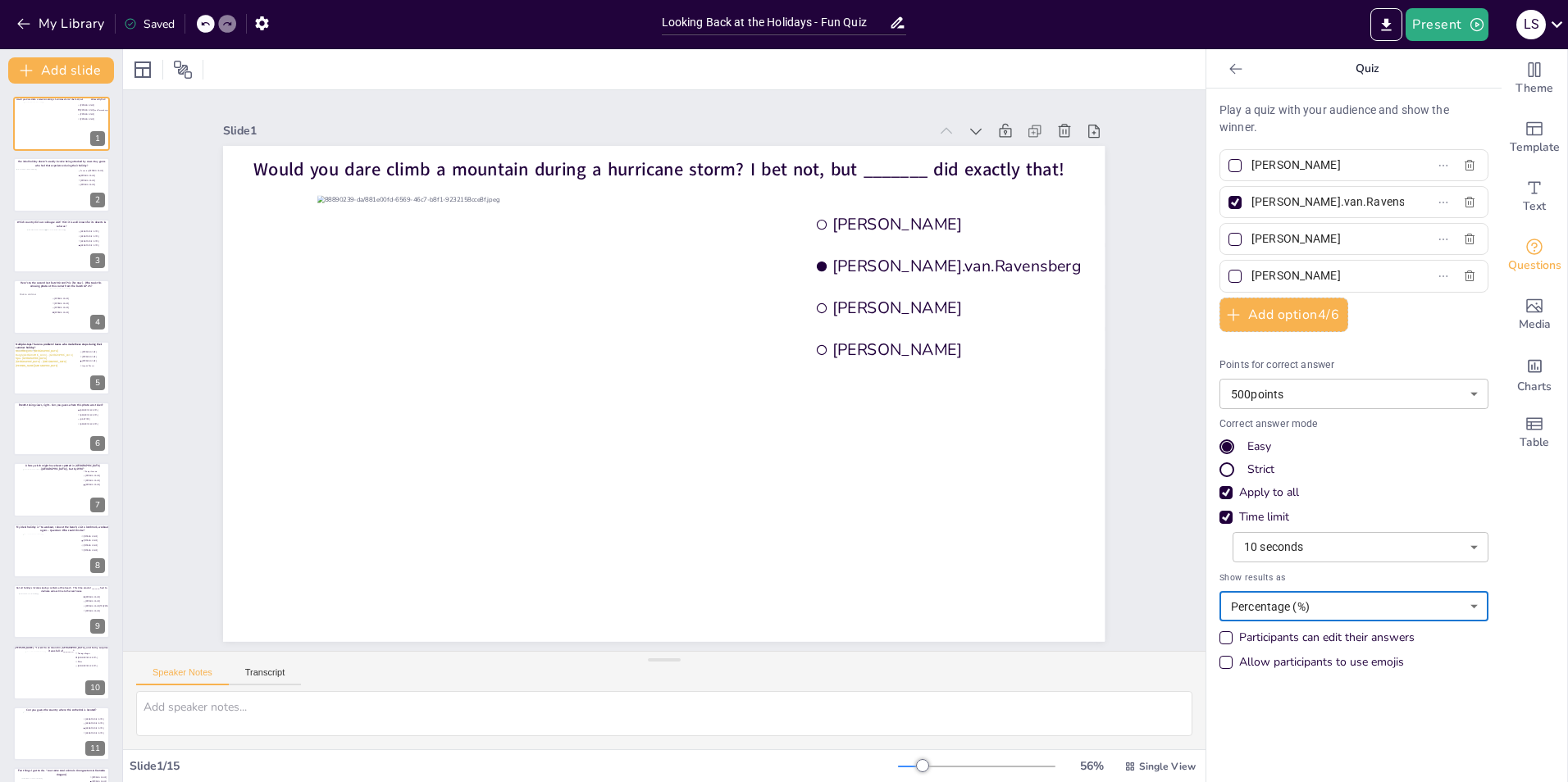
click at [1042, 486] on div "Allow participants to use emojis" at bounding box center [1225, 662] width 13 height 13
click at [43, 187] on div at bounding box center [45, 191] width 59 height 45
type input "Fenna ten [PERSON_NAME]"
type input "[PERSON_NAME]"
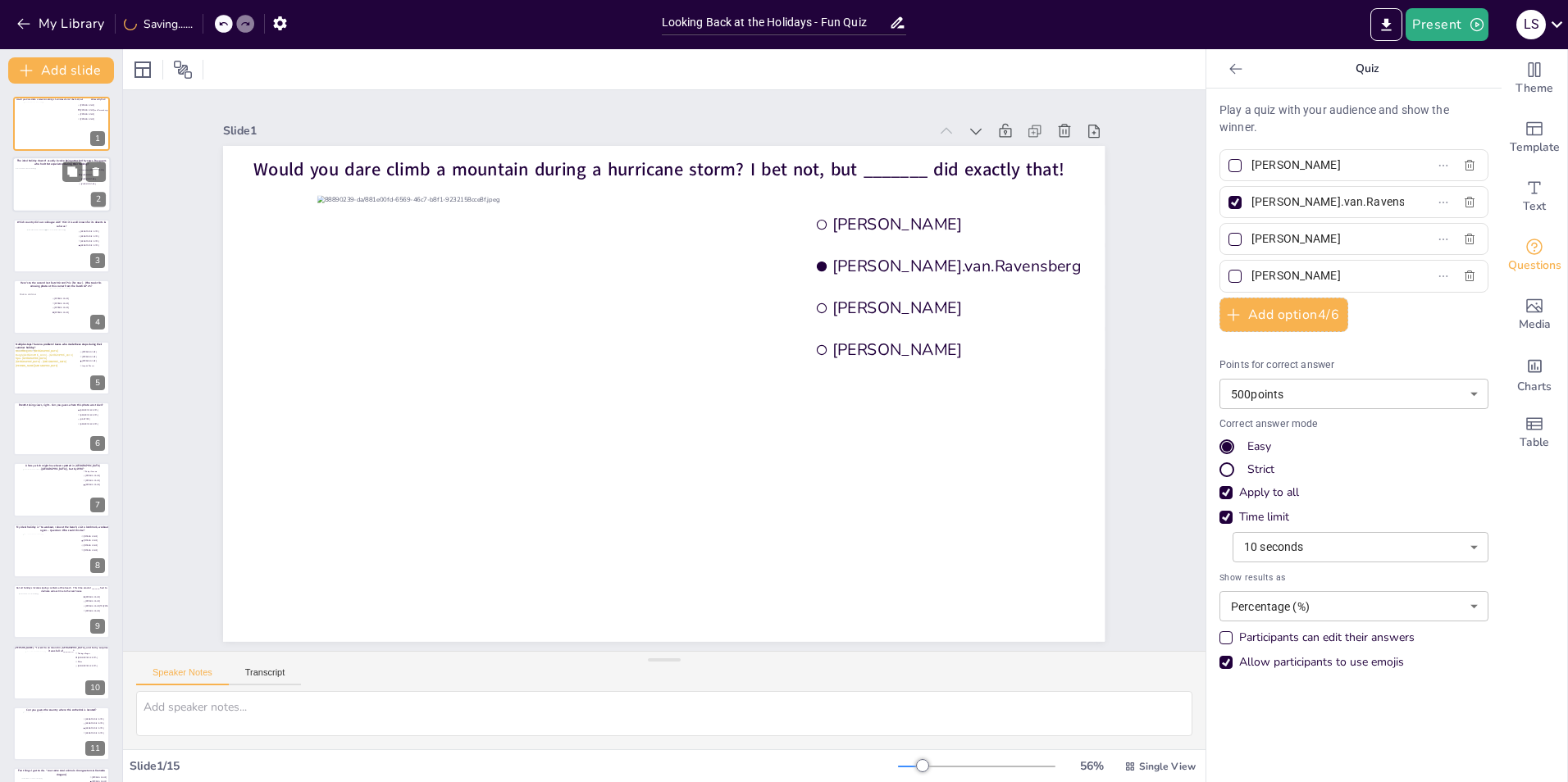
type input "[PERSON_NAME]"
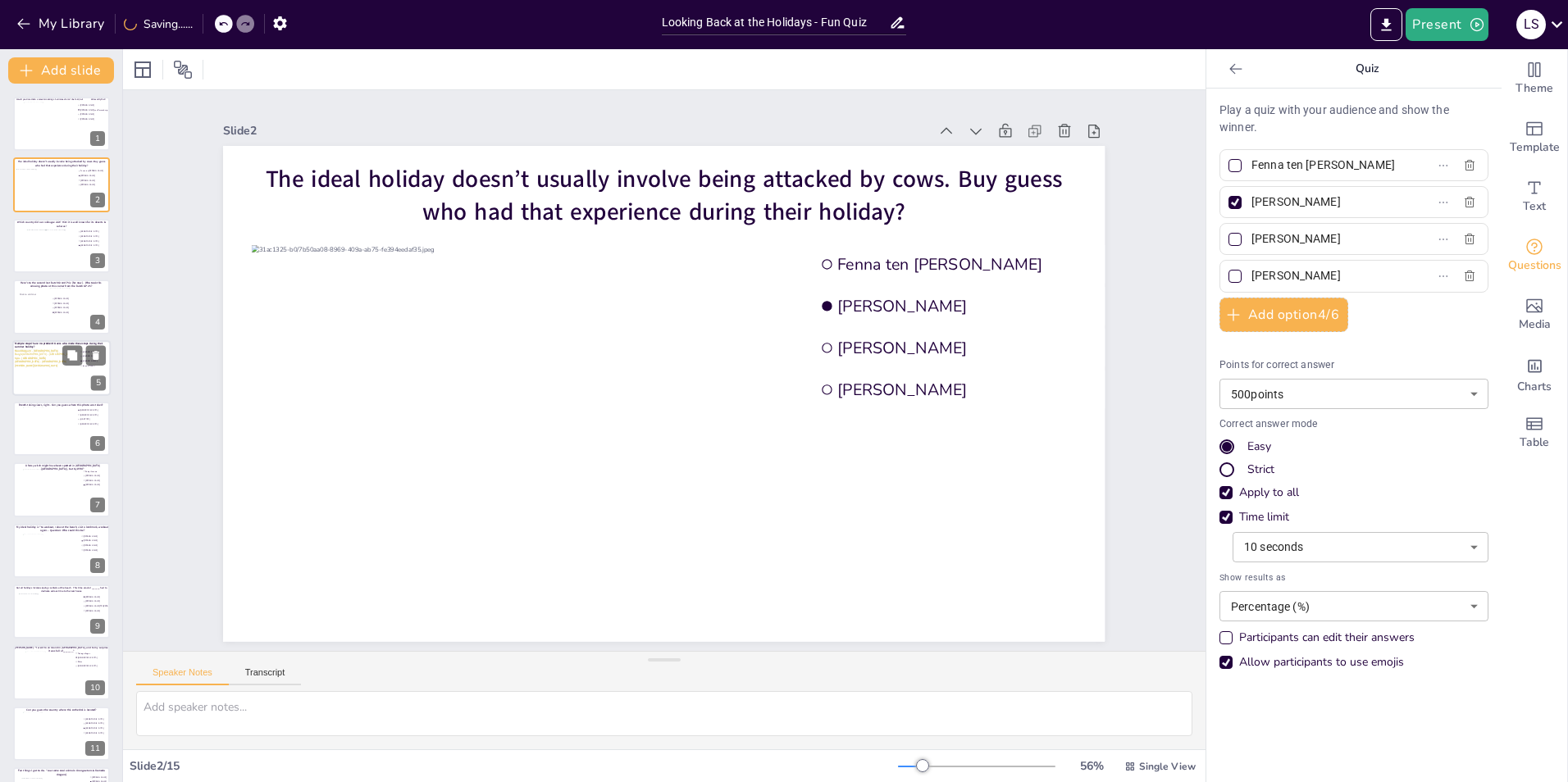
click at [52, 374] on div at bounding box center [44, 372] width 59 height 45
type input "[PERSON_NAME]"
type input "Joep de Reuver"
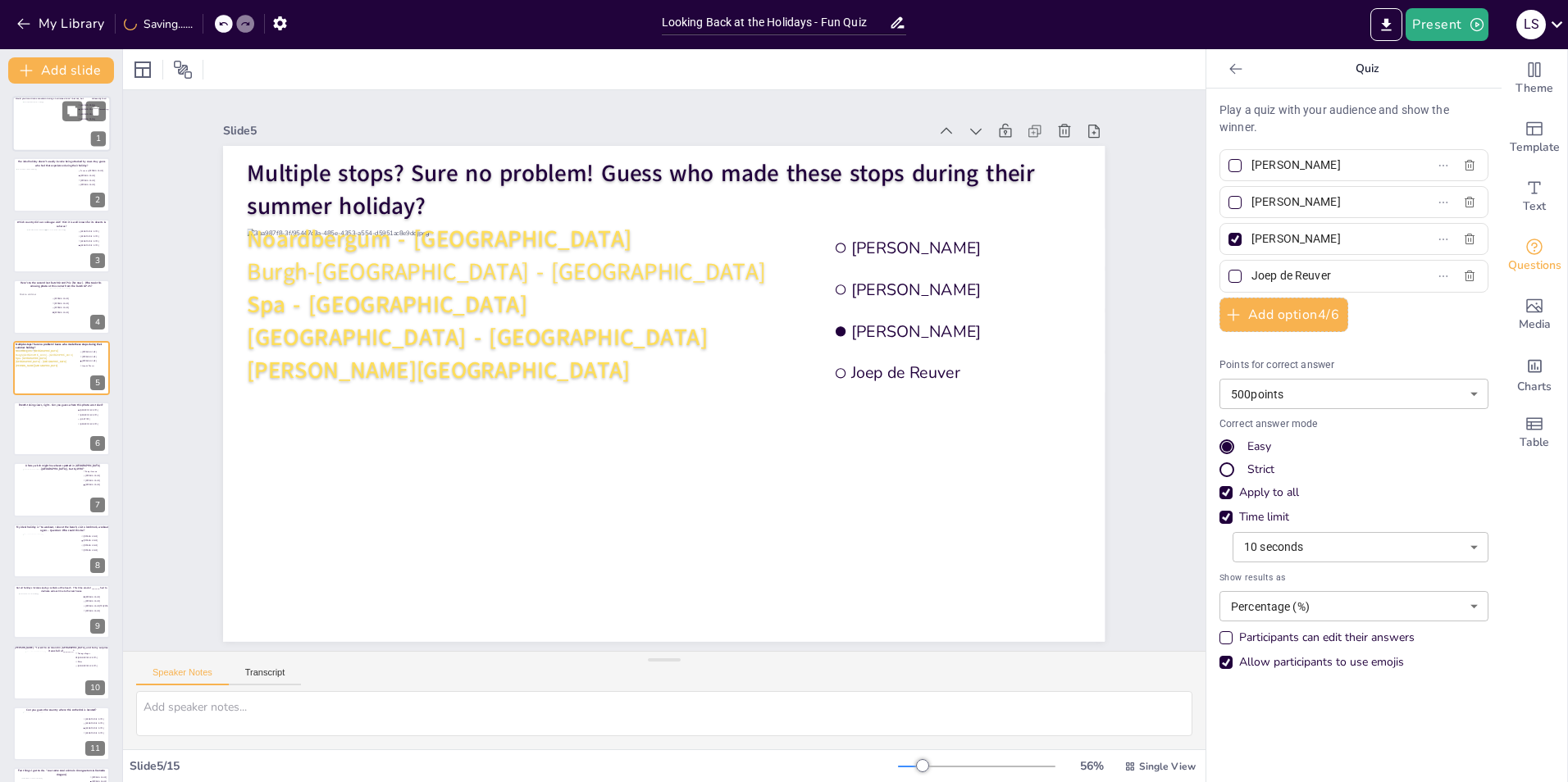
click at [46, 135] on div at bounding box center [62, 124] width 78 height 45
type input "[PERSON_NAME]"
type input "Rick.van.Ravensberg"
type input "[PERSON_NAME]"
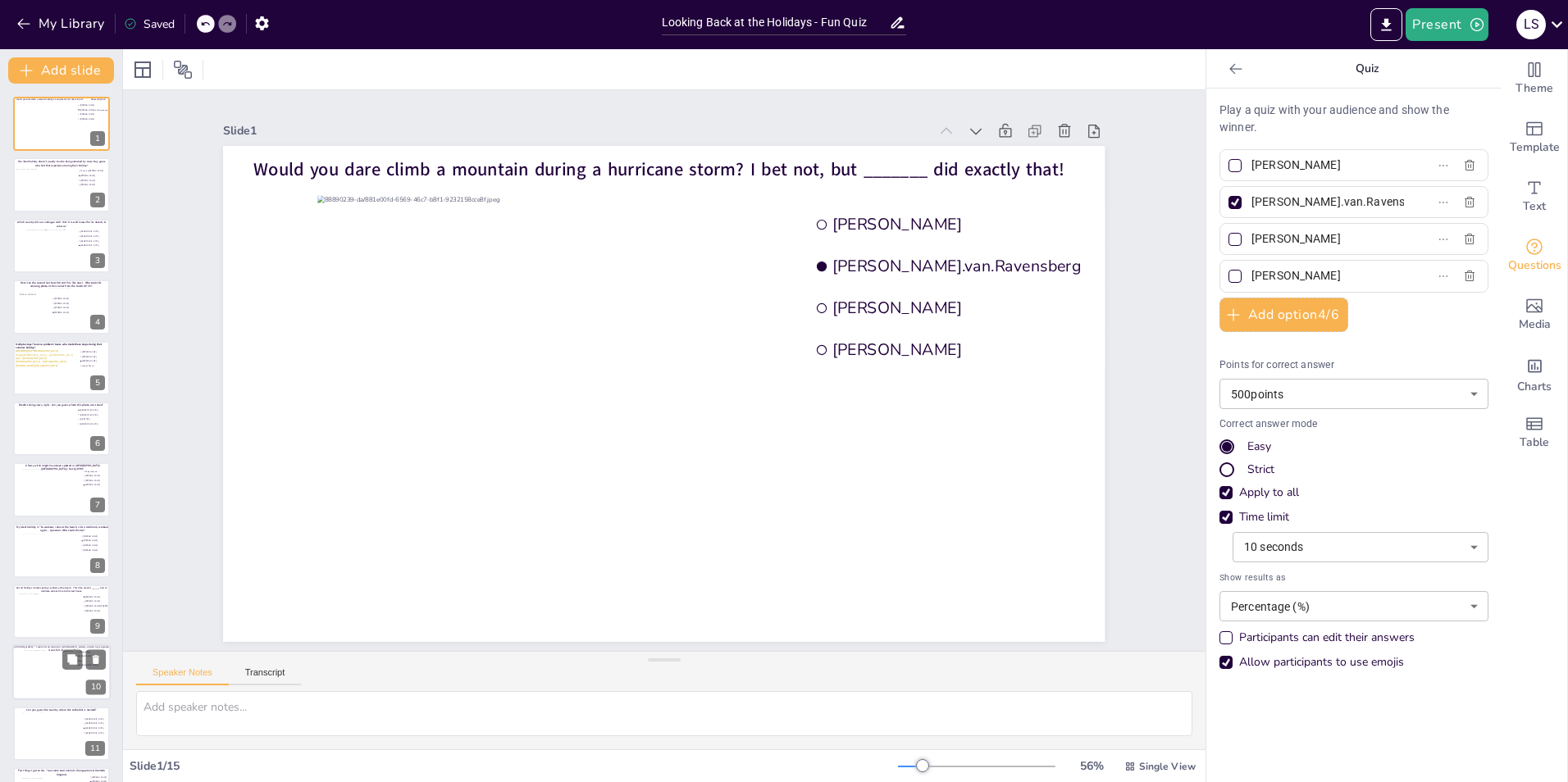
click at [50, 486] on div at bounding box center [62, 672] width 74 height 45
type input "Fishing villages"
type input "[DEMOGRAPHIC_DATA]"
type input "Bikes"
type input "[DEMOGRAPHIC_DATA]"
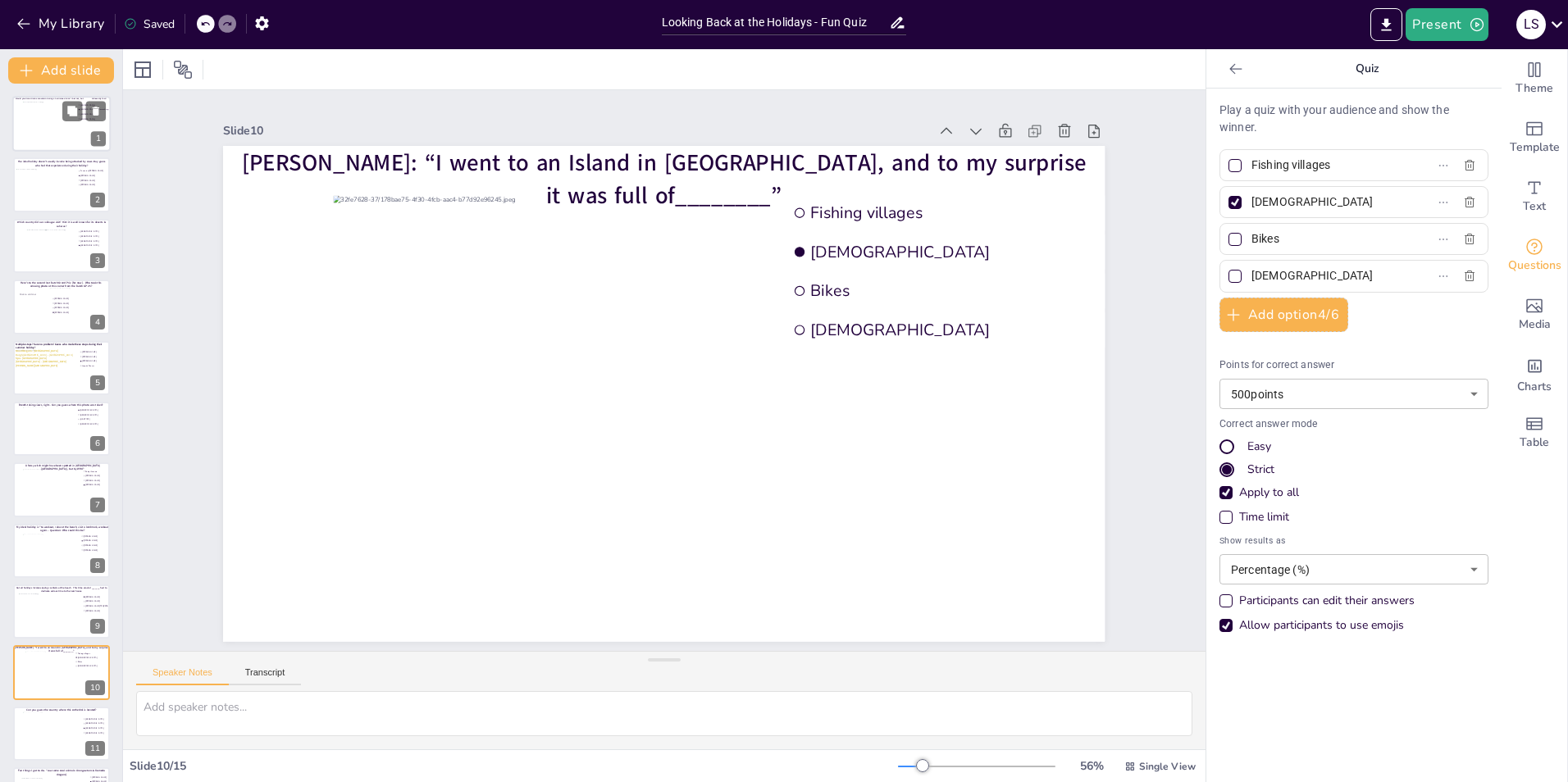
click at [52, 115] on div at bounding box center [62, 124] width 78 height 45
type input "[PERSON_NAME]"
type input "Rick.van.Ravensberg"
type input "[PERSON_NAME]"
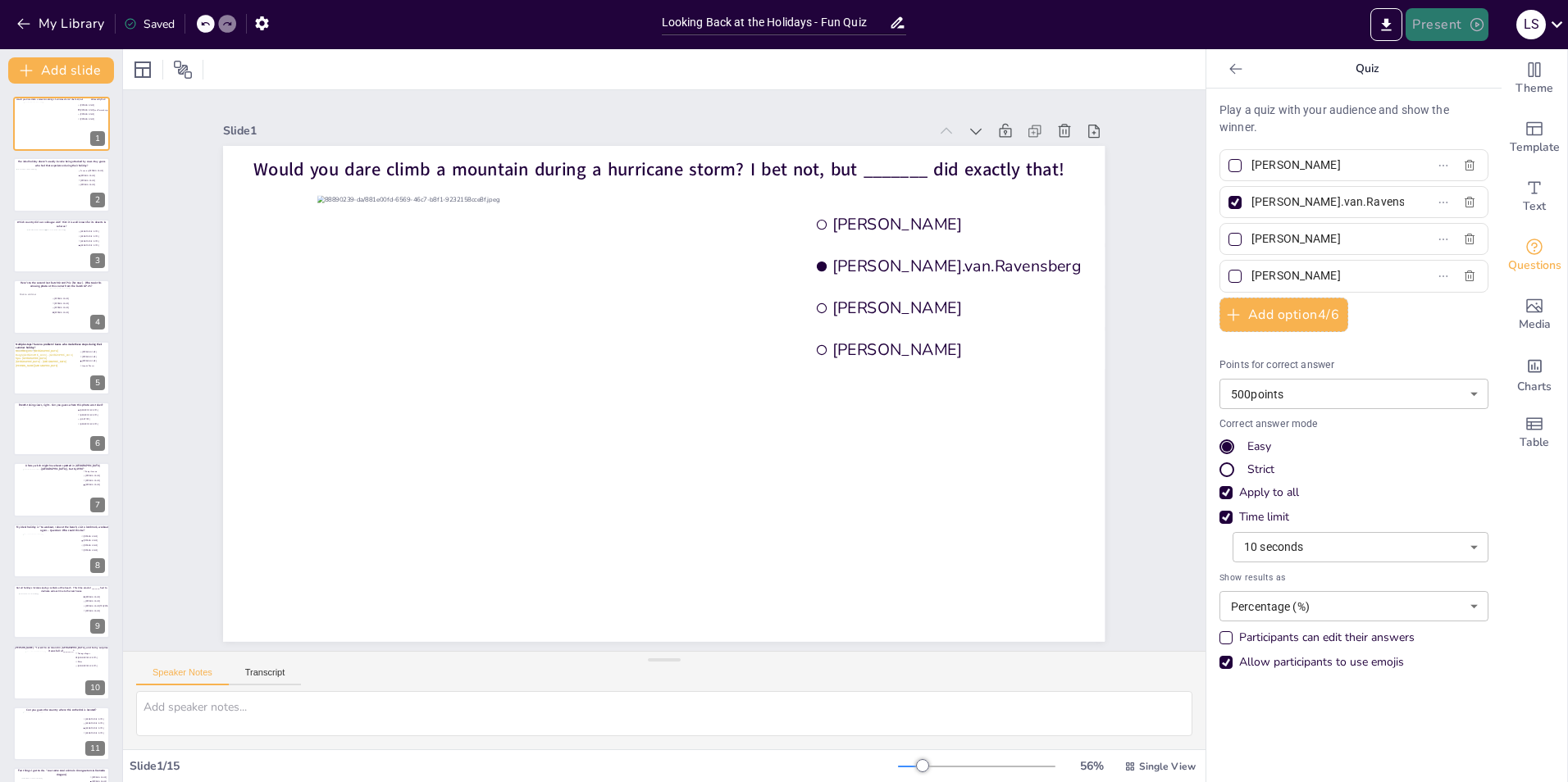
click at [1042, 28] on button "Present" at bounding box center [1447, 25] width 82 height 33
click at [1042, 102] on li "Play presentation" at bounding box center [1472, 100] width 129 height 27
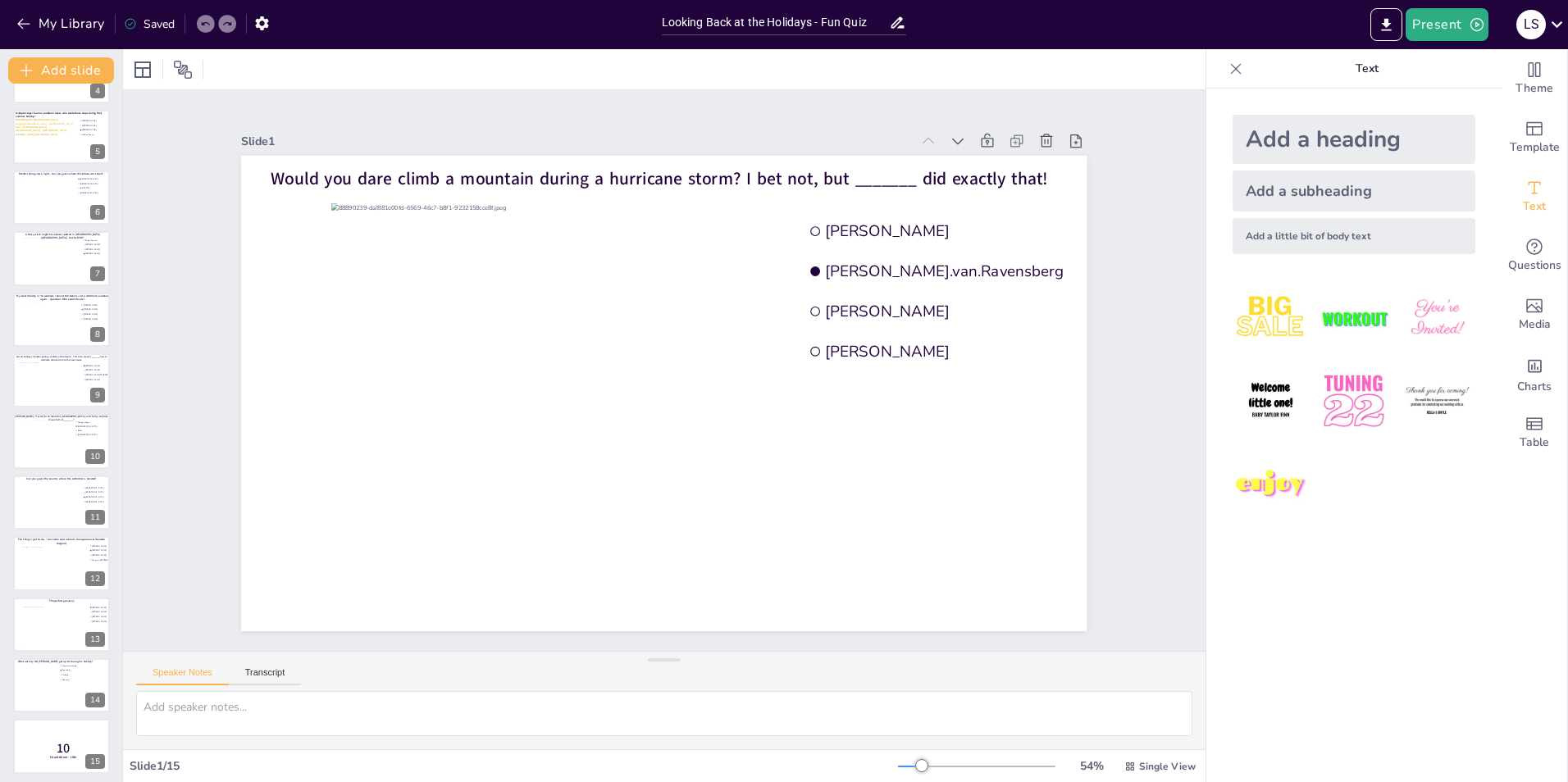
scroll to position [236, 0]
click at [49, 561] on div at bounding box center [53, 564] width 66 height 45
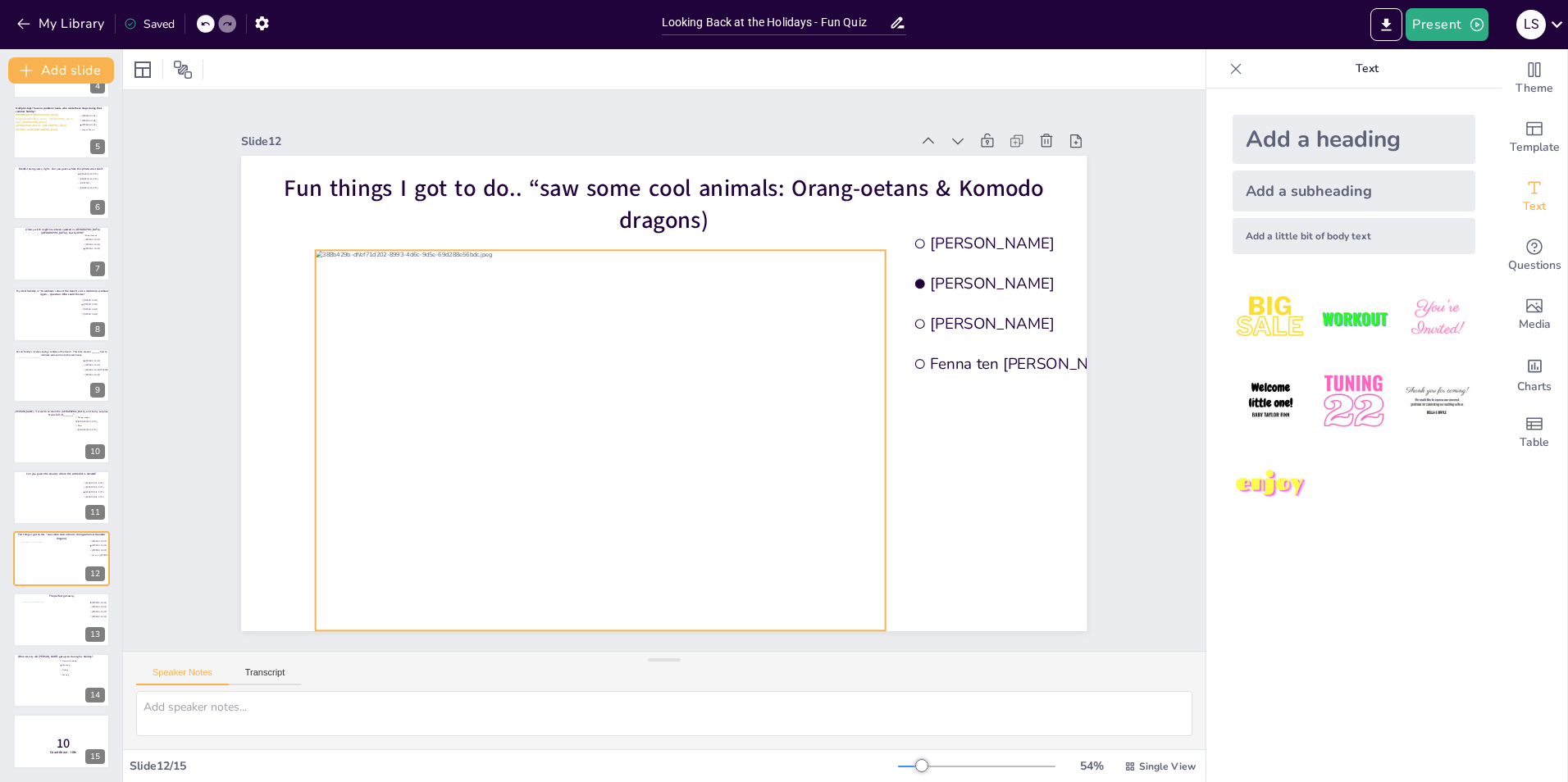
click at [500, 367] on div at bounding box center [600, 439] width 569 height 380
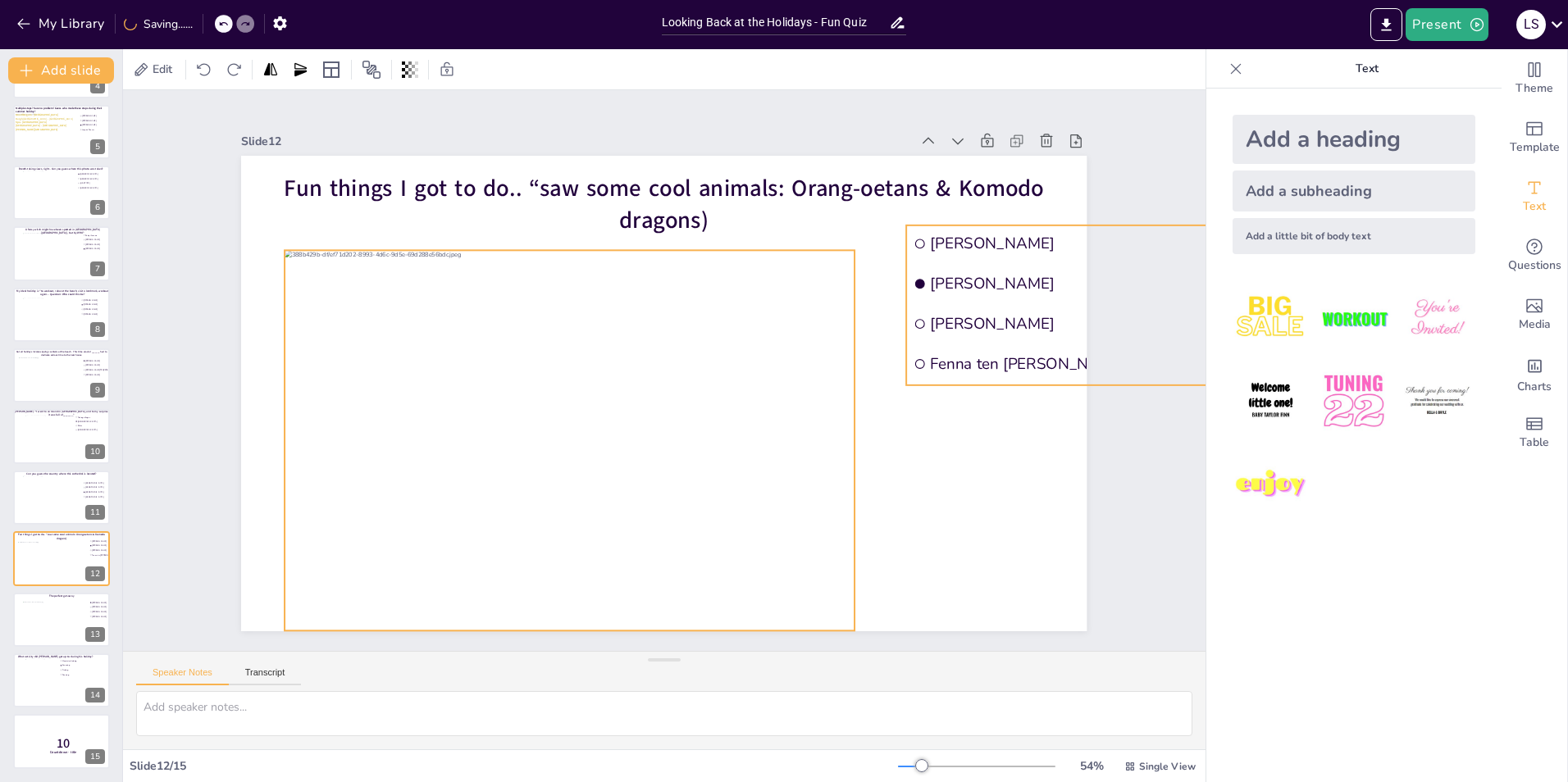
click at [1003, 367] on span "Fenna ten [PERSON_NAME]" at bounding box center [1127, 364] width 392 height 21
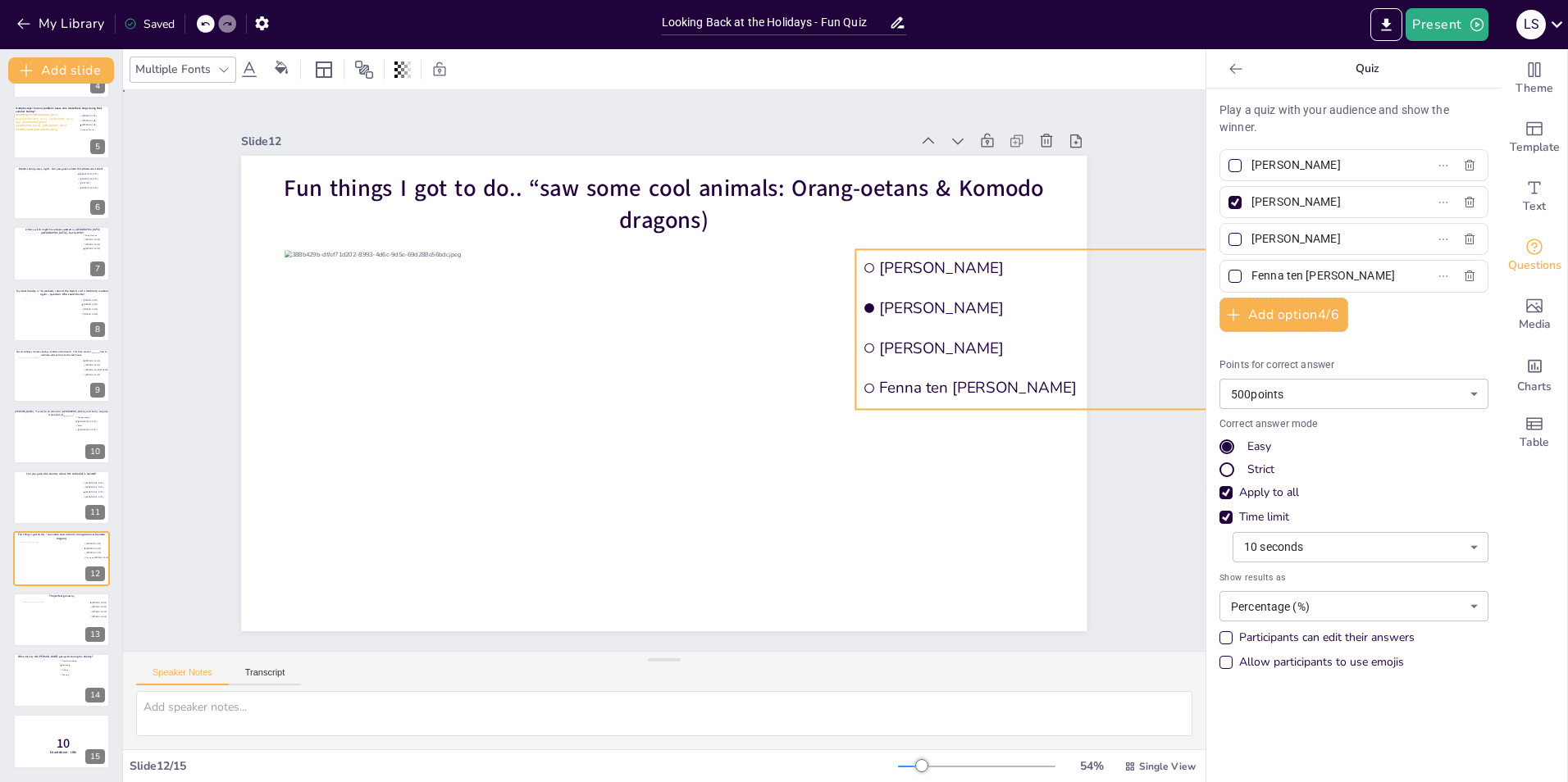
click at [1152, 539] on div "Slide 1 Would you dare climb a mountain during a hurricane storm? I bet not, bu…" at bounding box center [664, 370] width 1083 height 561
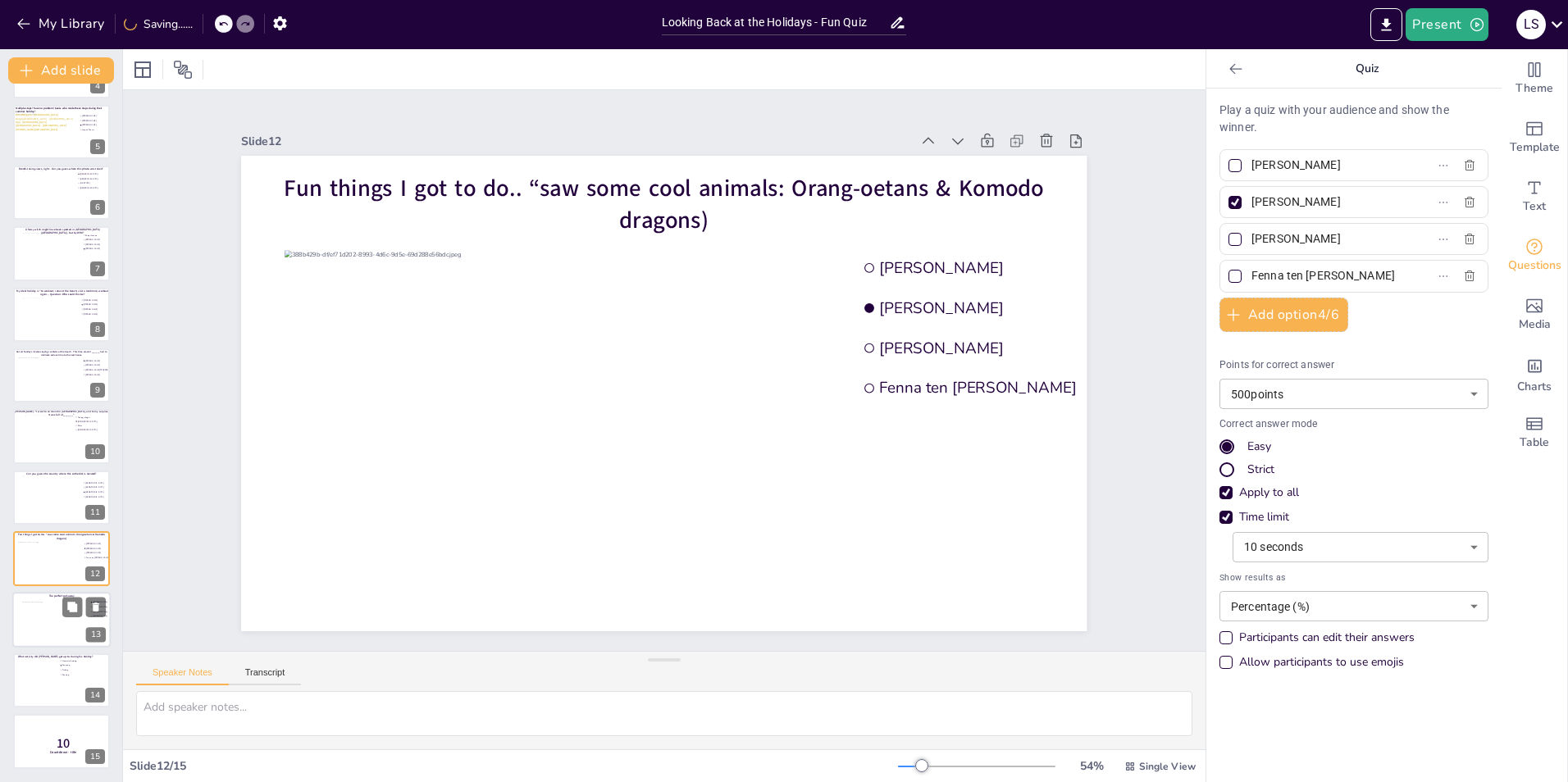
click at [58, 609] on div at bounding box center [55, 623] width 66 height 45
type input "Joris Booij"
type input "[PERSON_NAME]"
type input "Julian Martens"
type input "Martijn Schilpzand"
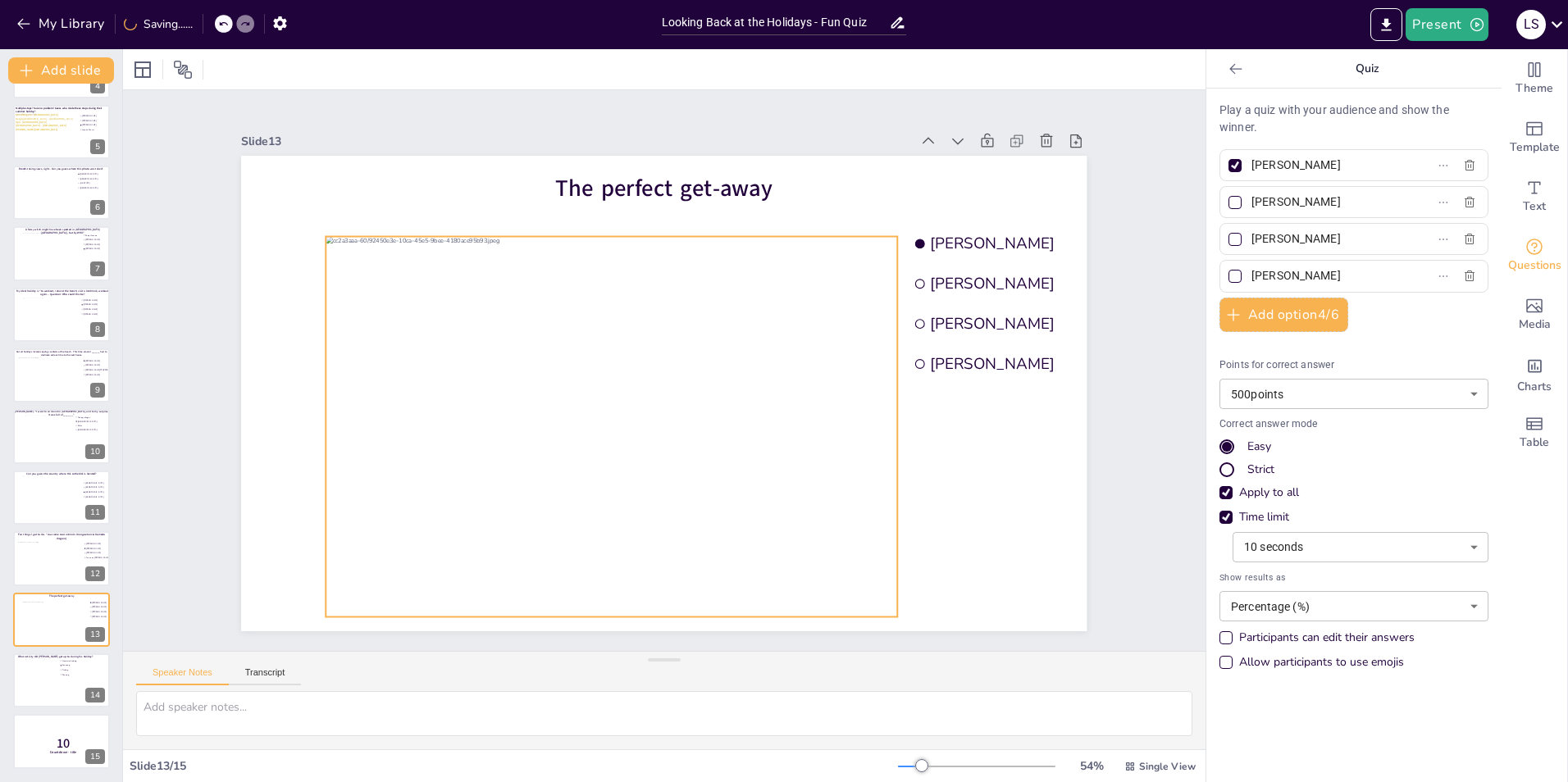
click at [555, 438] on div at bounding box center [611, 427] width 571 height 380
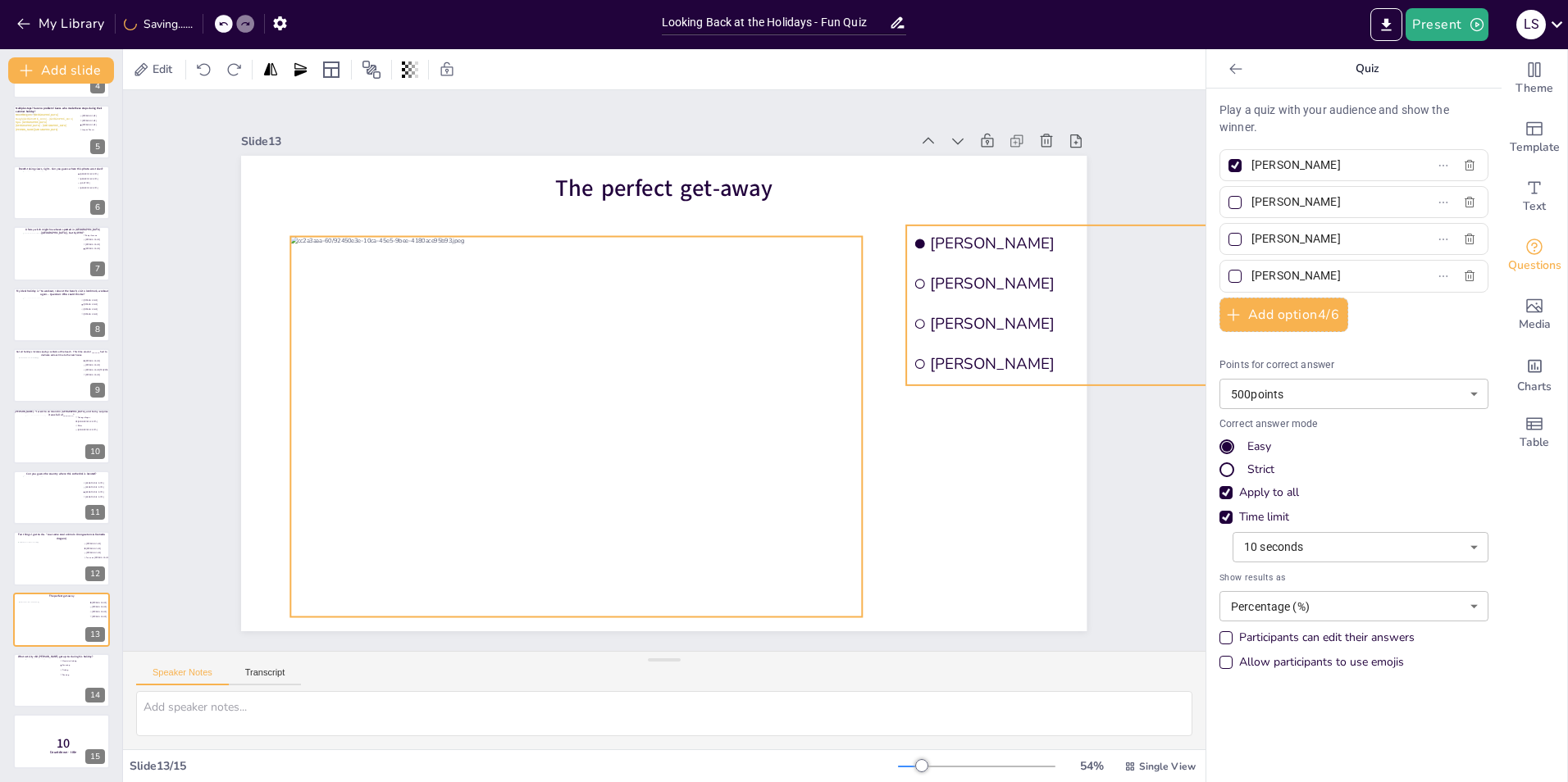
click at [1026, 354] on span "Martijn Schilpzand" at bounding box center [1127, 364] width 392 height 21
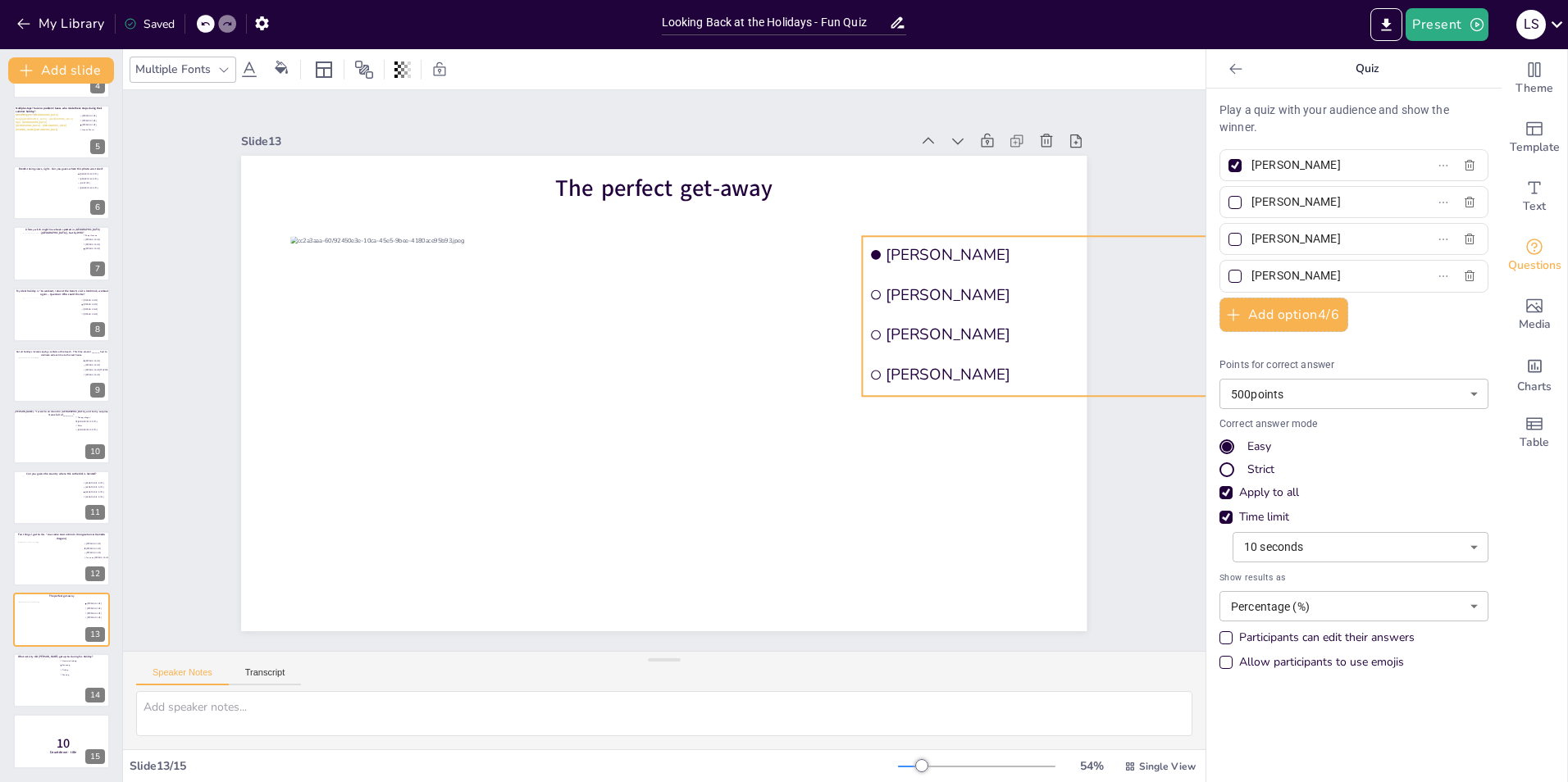
click at [1158, 476] on div "Slide 1 Would you dare climb a mountain during a hurricane storm? I bet not, bu…" at bounding box center [664, 370] width 1083 height 561
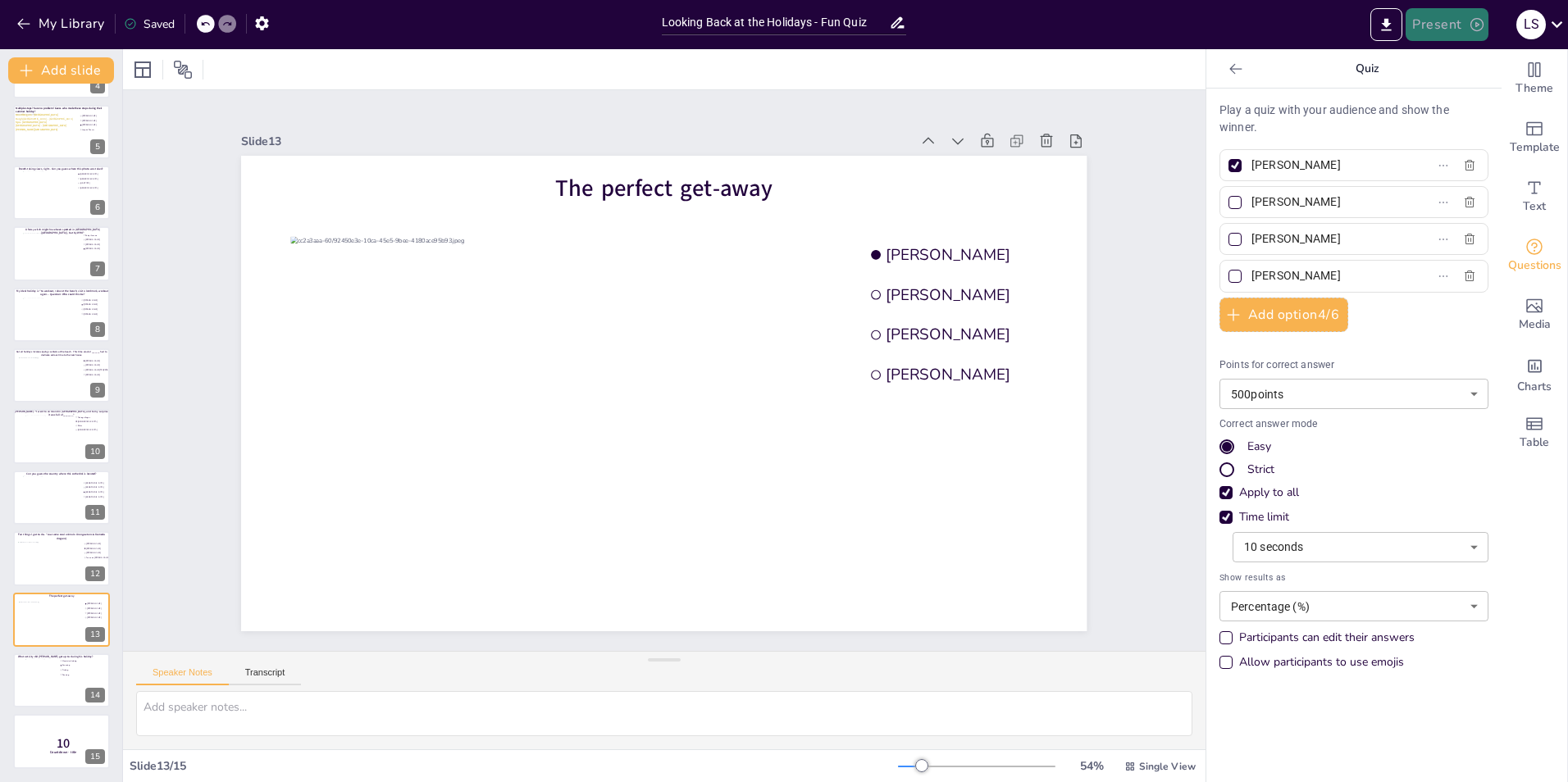
click at [1449, 29] on button "Present" at bounding box center [1447, 25] width 82 height 33
click at [1469, 69] on li "Preview presentation" at bounding box center [1472, 60] width 129 height 27
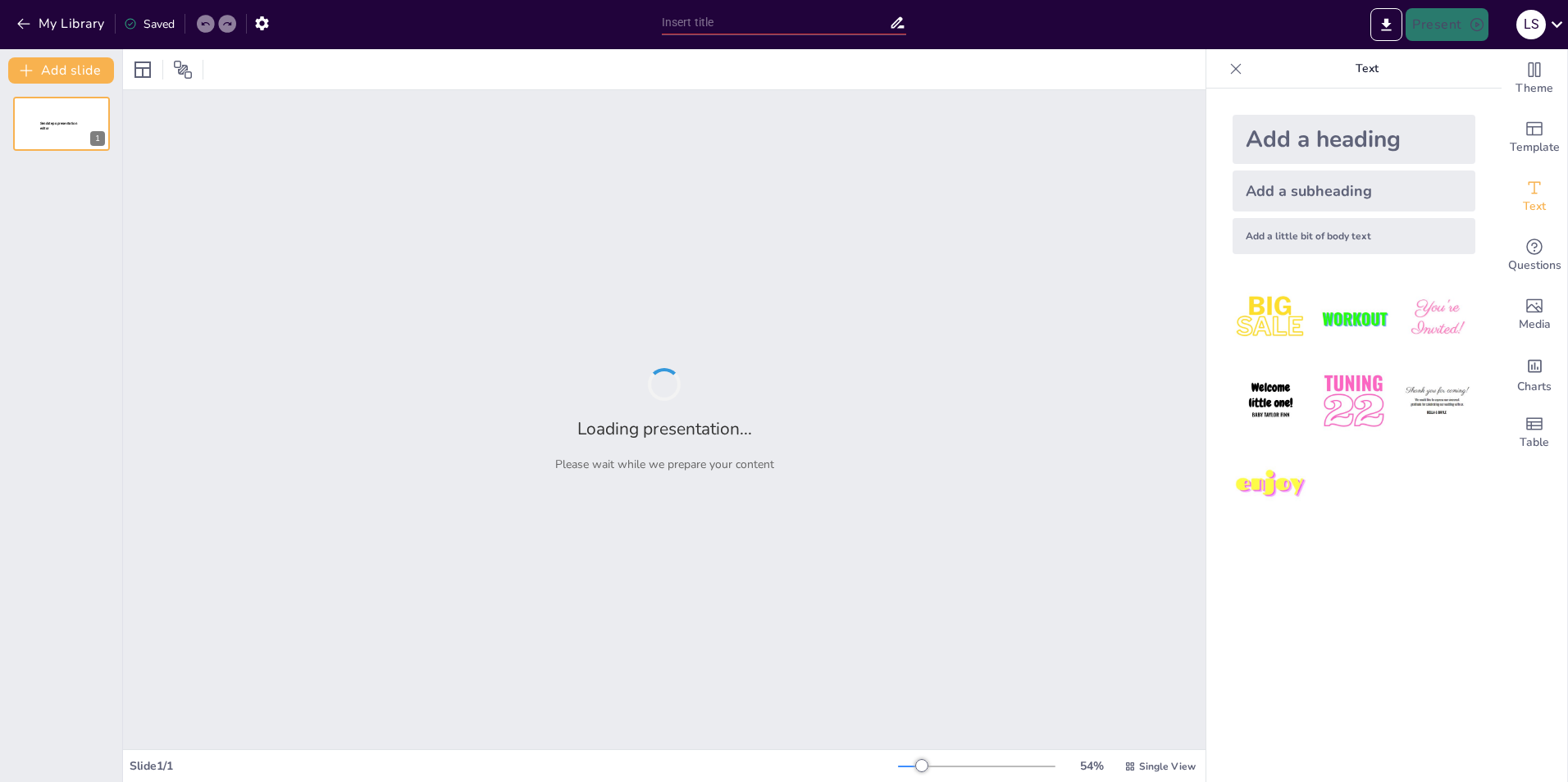
type input "Looking Back at the Holidays - Fun Quiz"
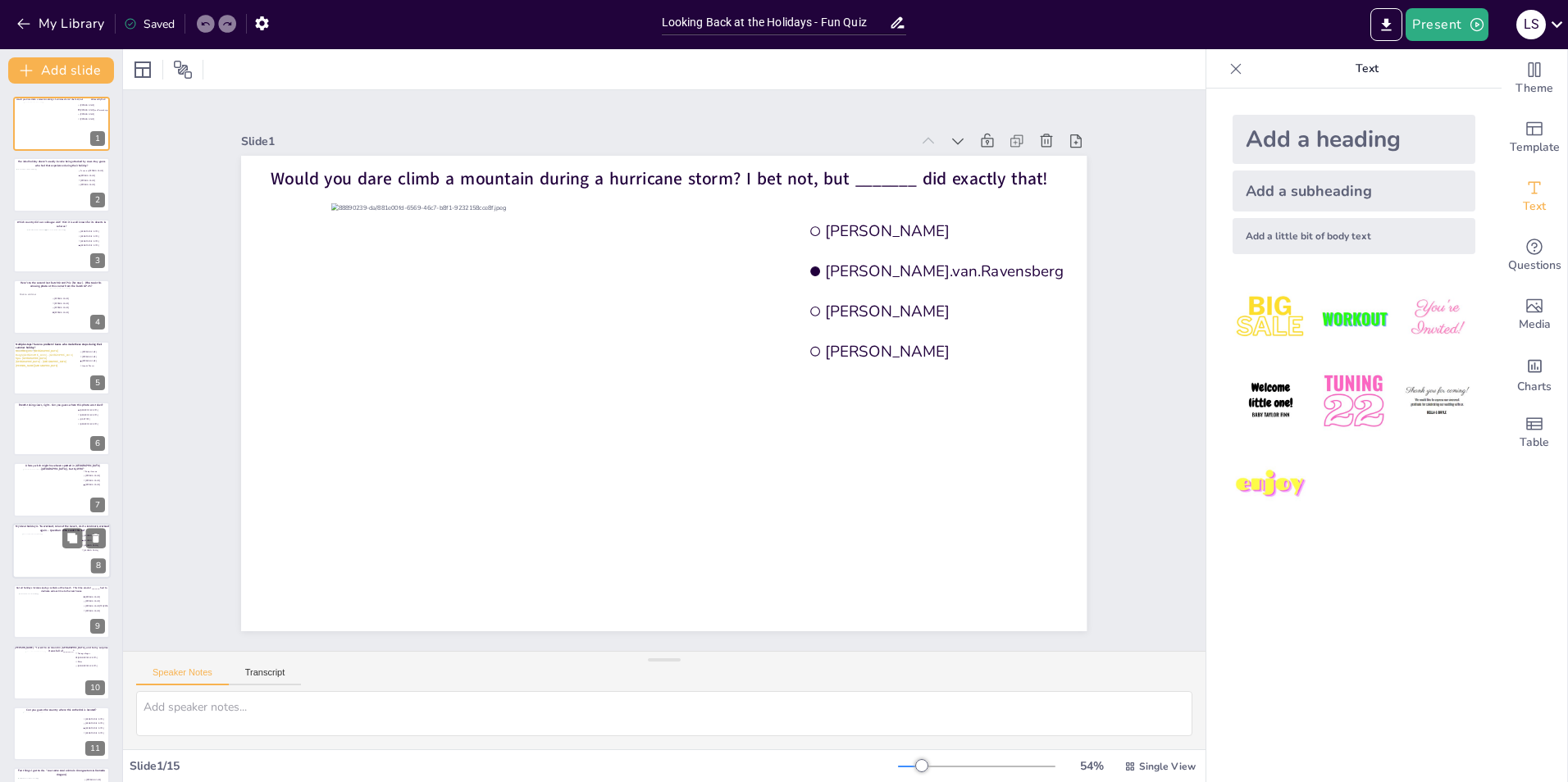
click at [53, 554] on div at bounding box center [52, 556] width 59 height 45
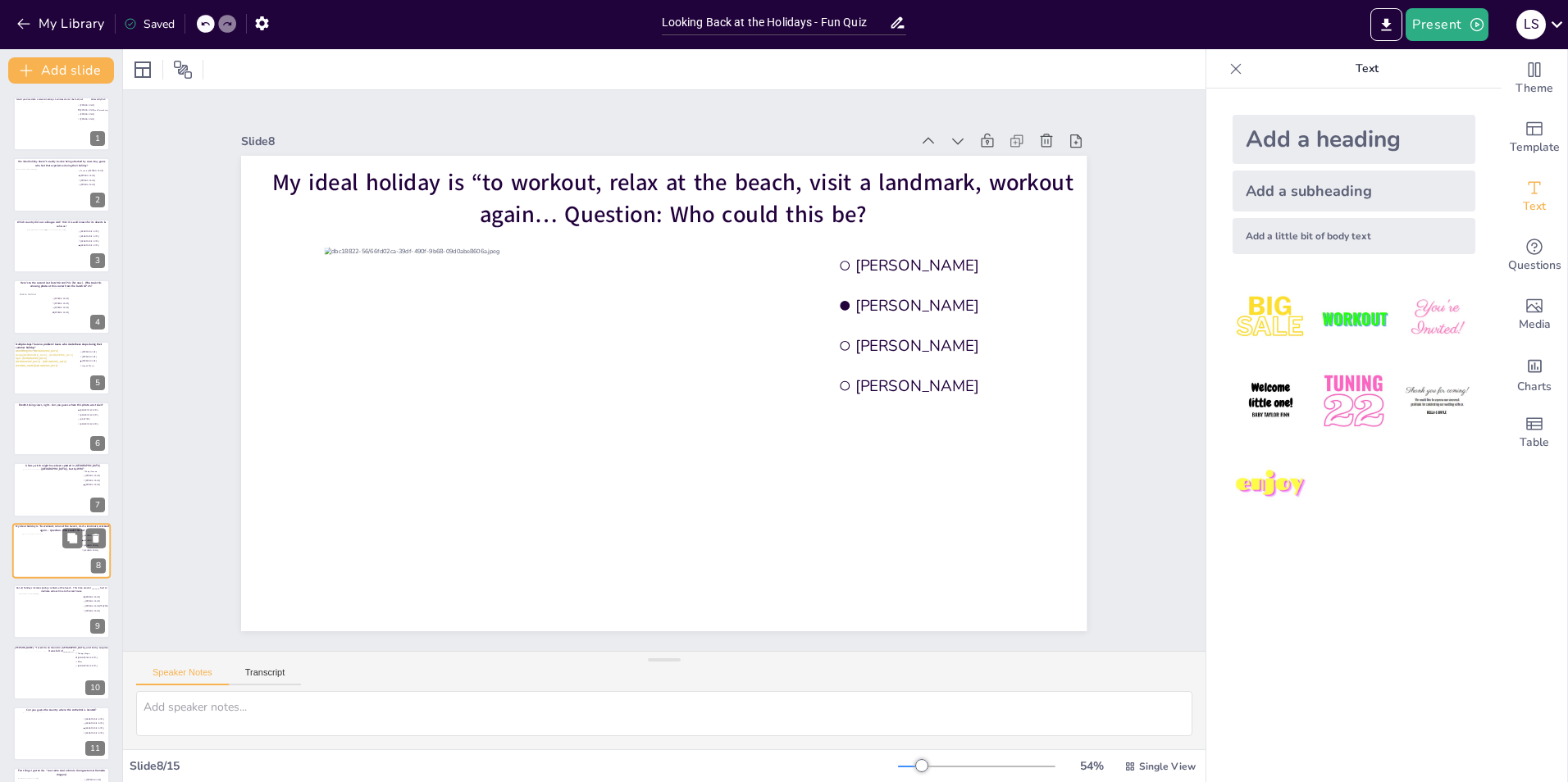
scroll to position [118, 0]
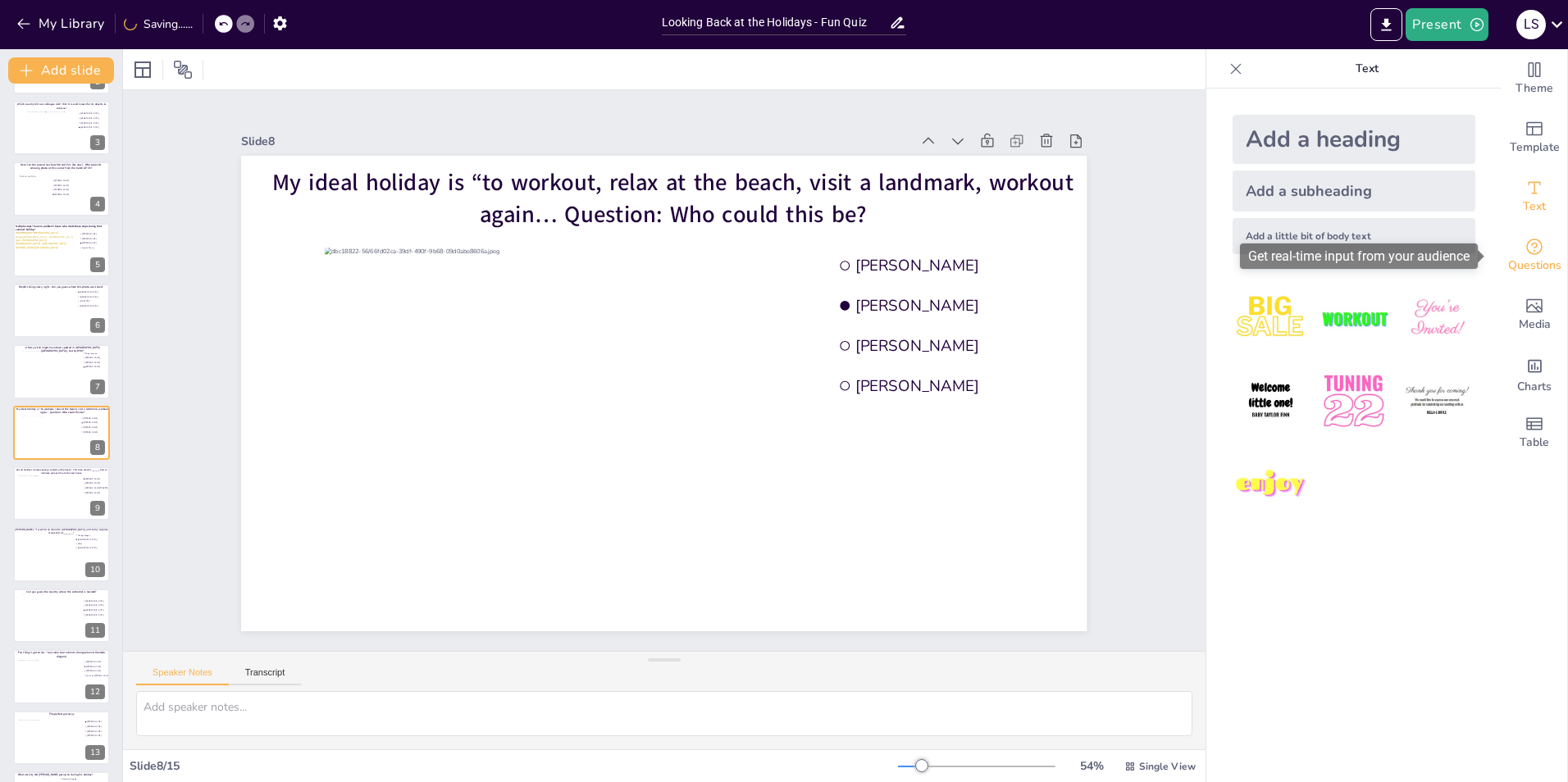
click at [1521, 257] on span "Questions" at bounding box center [1535, 265] width 53 height 18
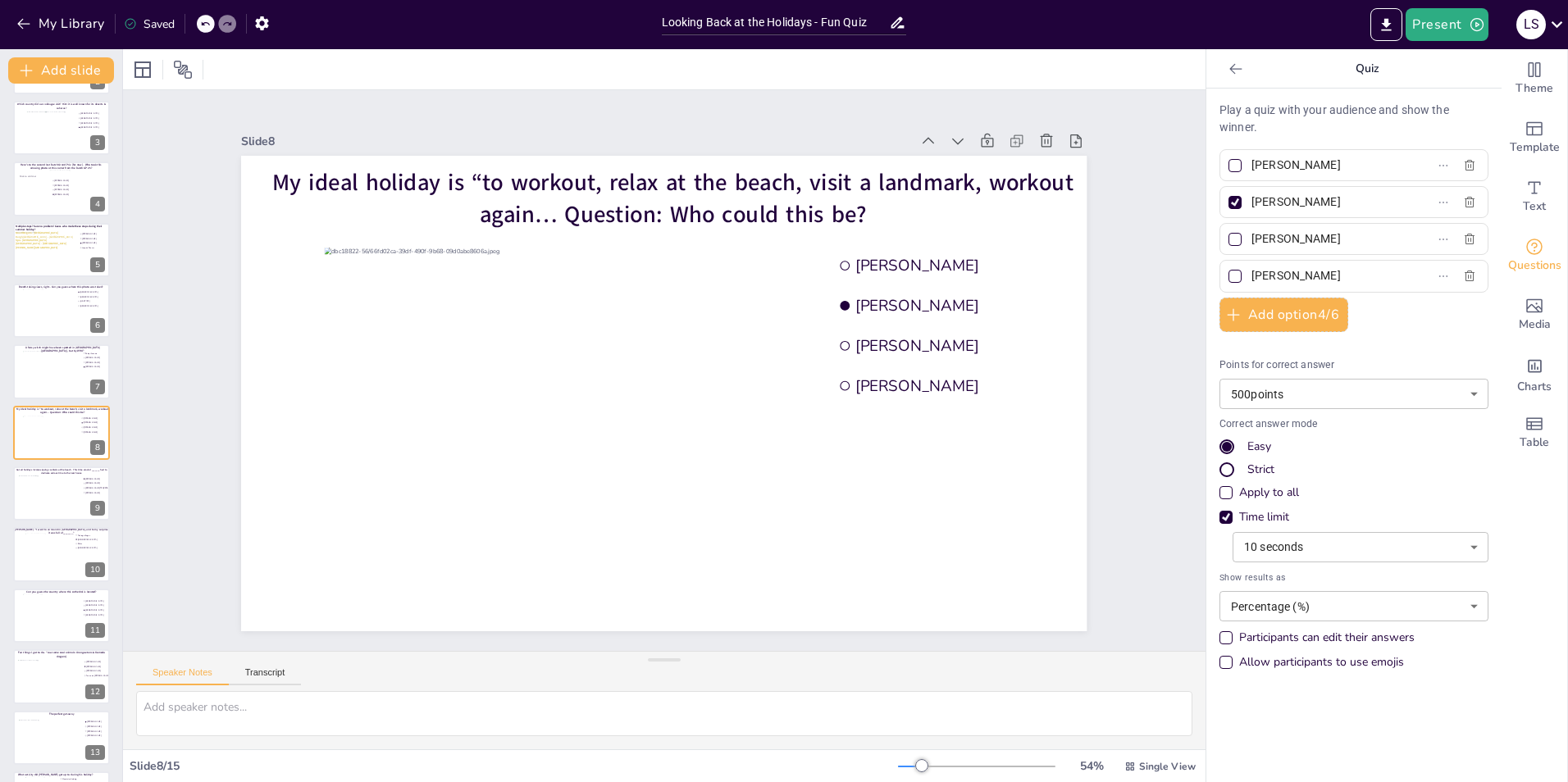
click at [1219, 658] on div "Allow participants to use emojis" at bounding box center [1225, 662] width 13 height 13
click at [55, 123] on div at bounding box center [62, 134] width 33 height 45
type input "[GEOGRAPHIC_DATA]"
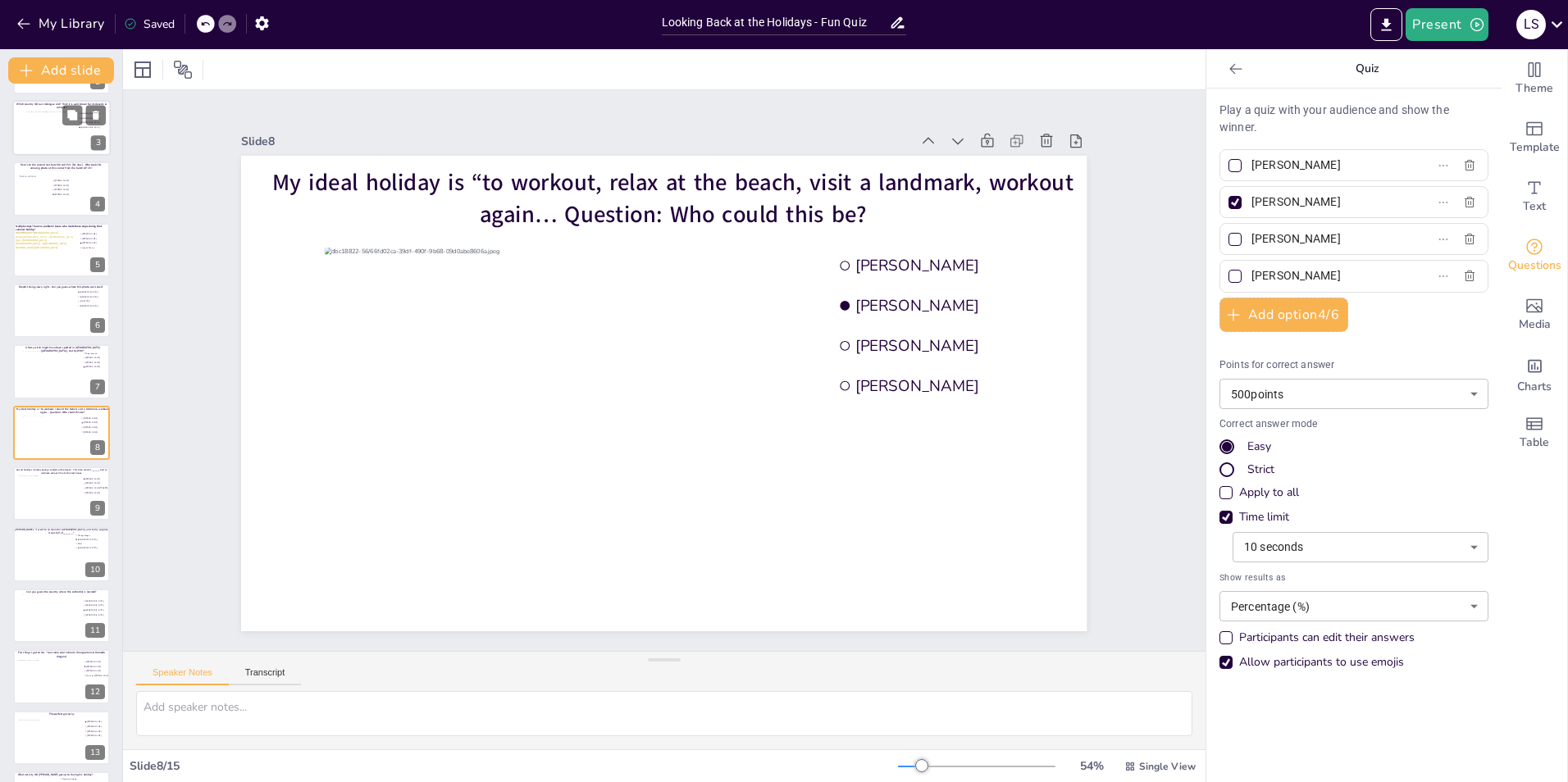
type input "[GEOGRAPHIC_DATA]"
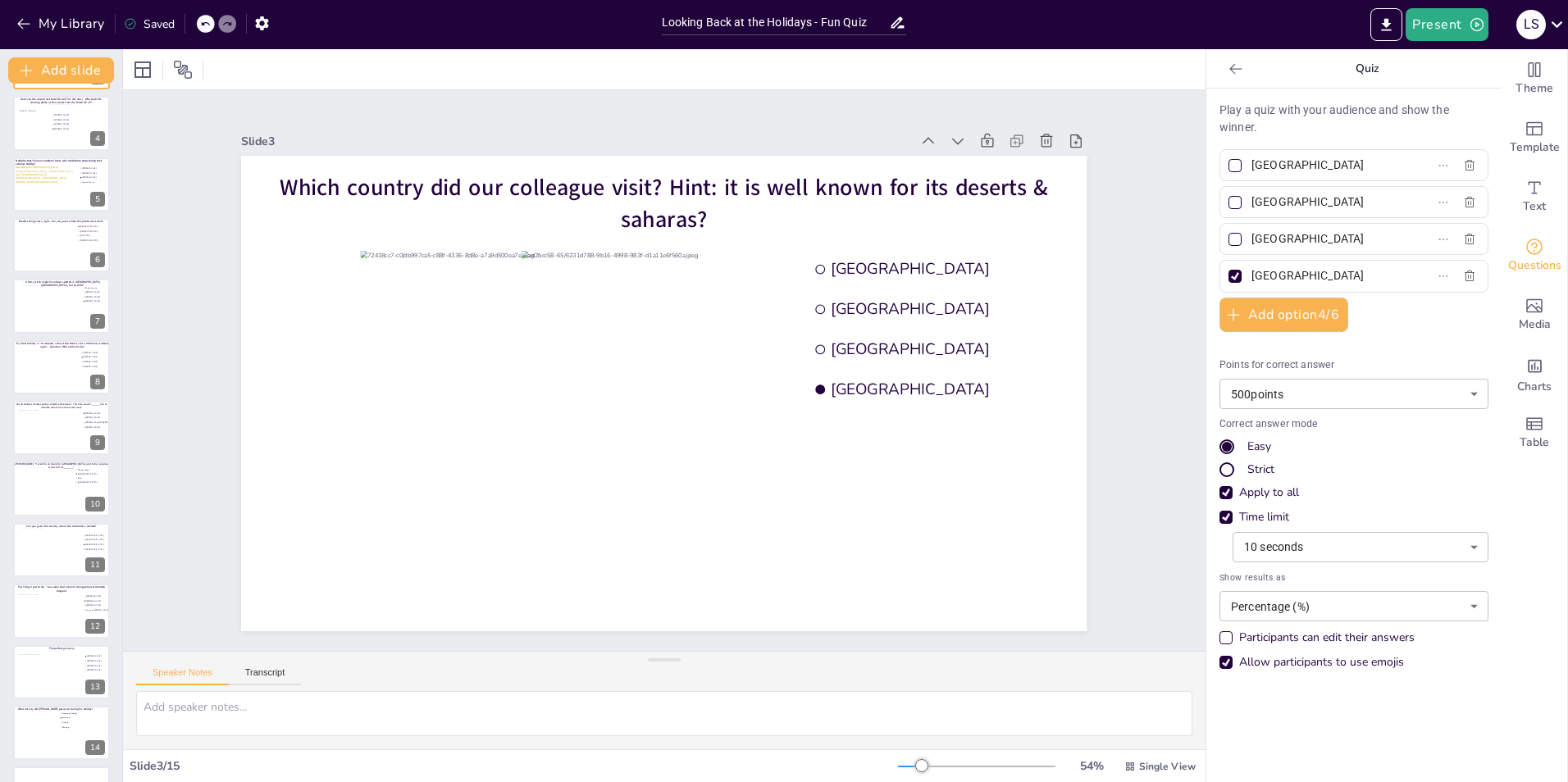
scroll to position [236, 0]
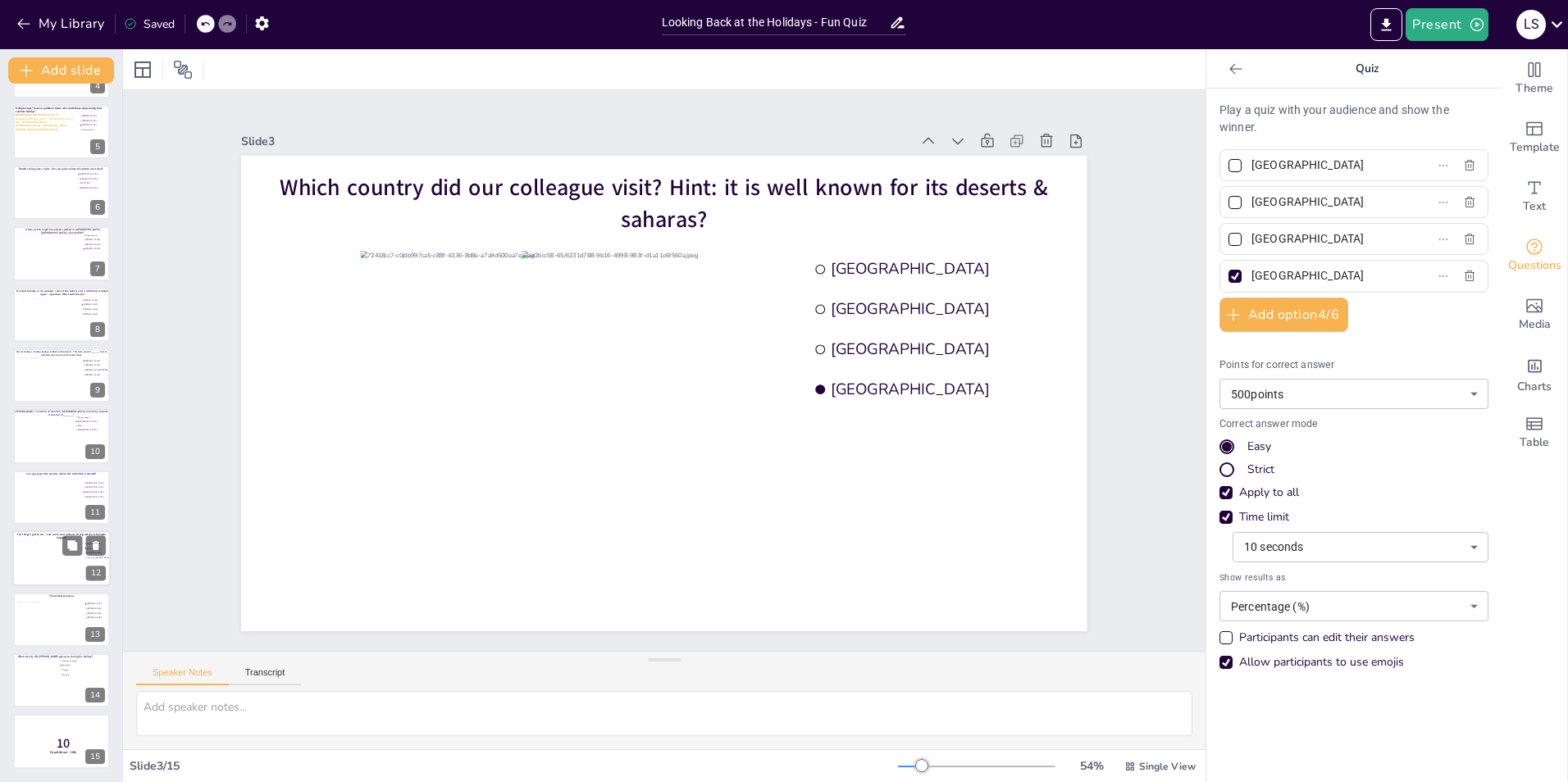
click at [32, 577] on div at bounding box center [50, 564] width 66 height 45
type input "[PERSON_NAME]"
type input "Fenna ten [PERSON_NAME]"
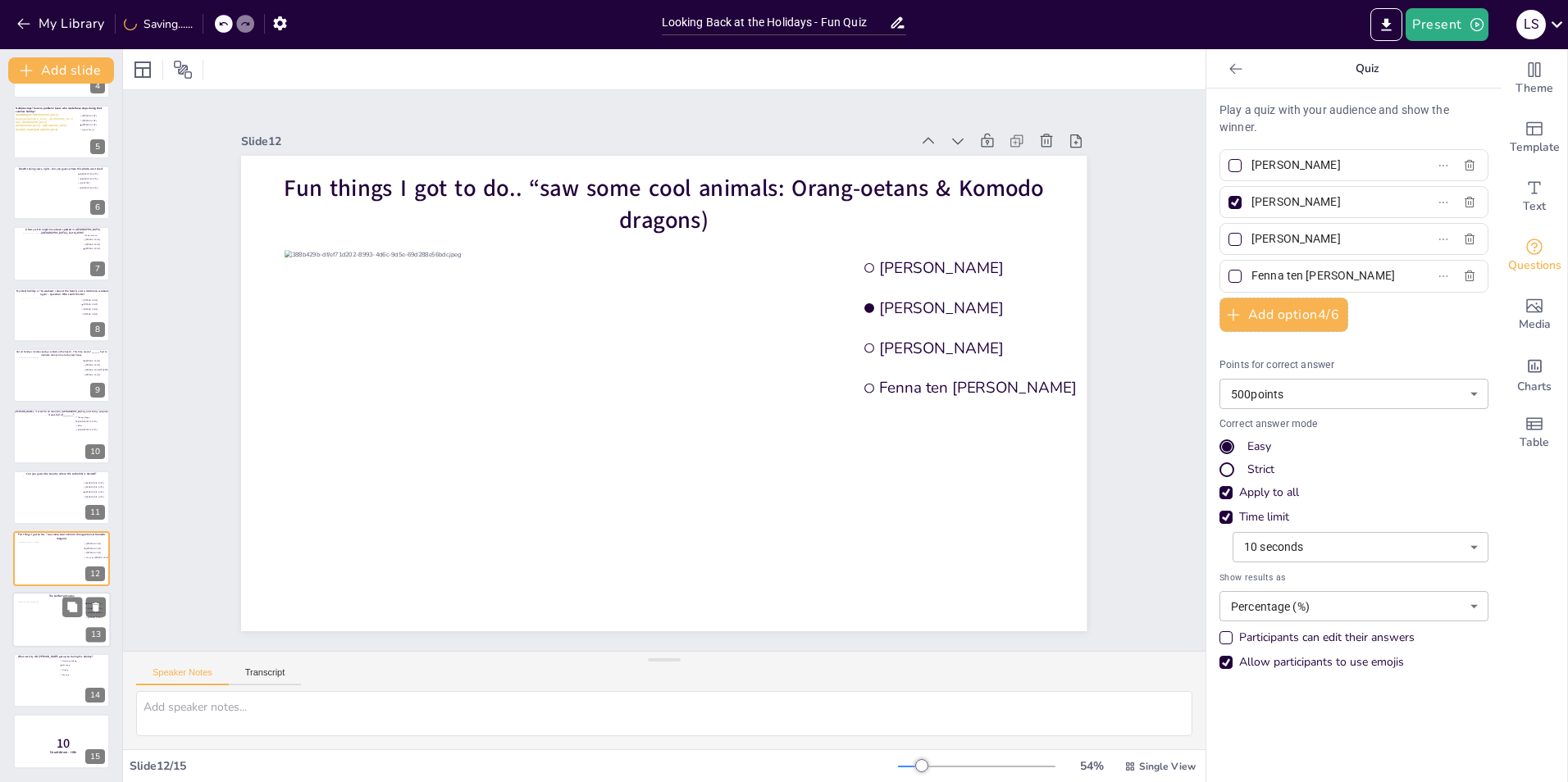
click at [40, 627] on div at bounding box center [51, 623] width 66 height 45
type input "[PERSON_NAME]"
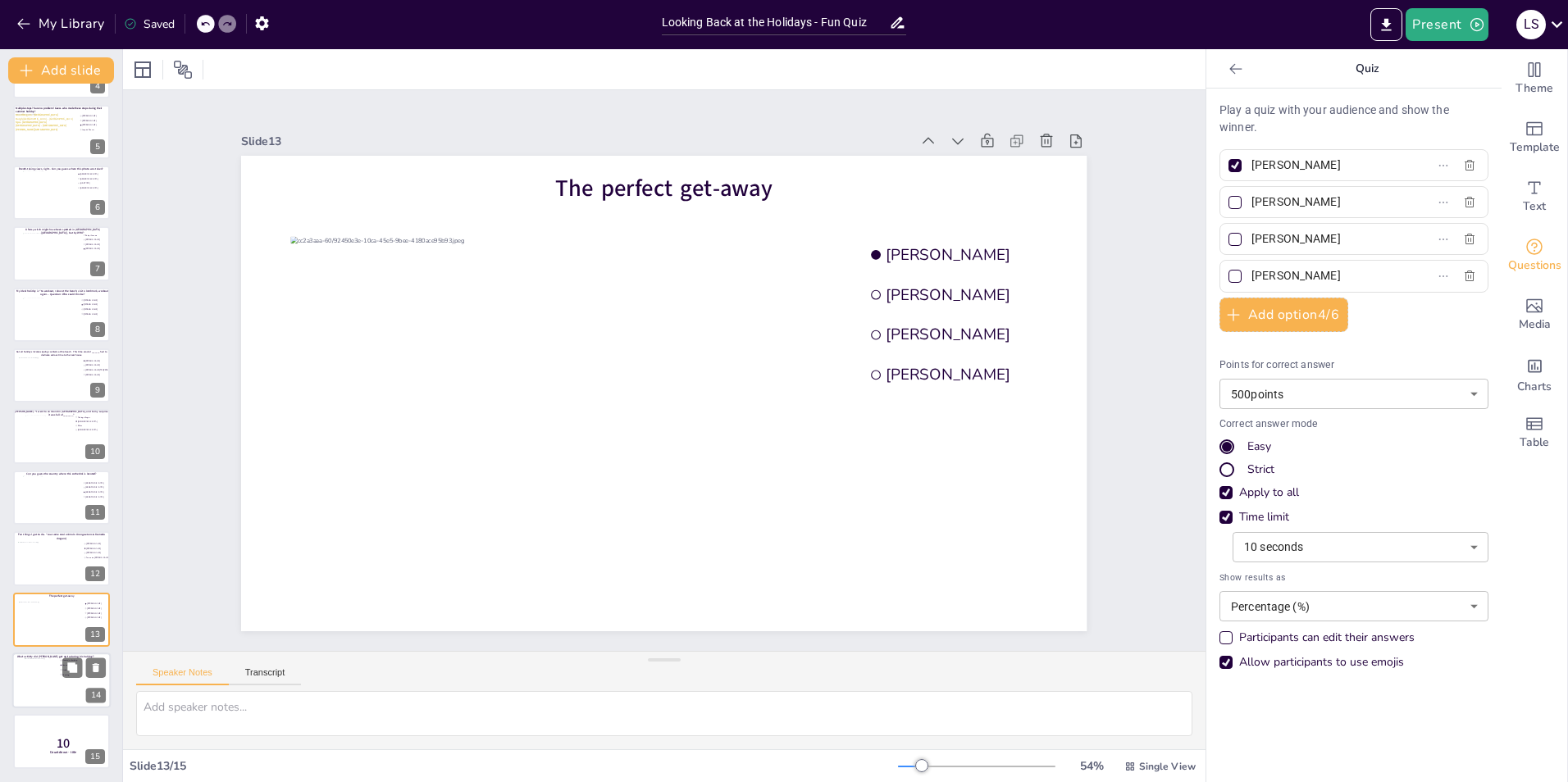
click at [42, 666] on div at bounding box center [41, 681] width 33 height 45
type input "Mountain climbing"
type input "Canoeing"
type input "Fishing"
type input "Running"
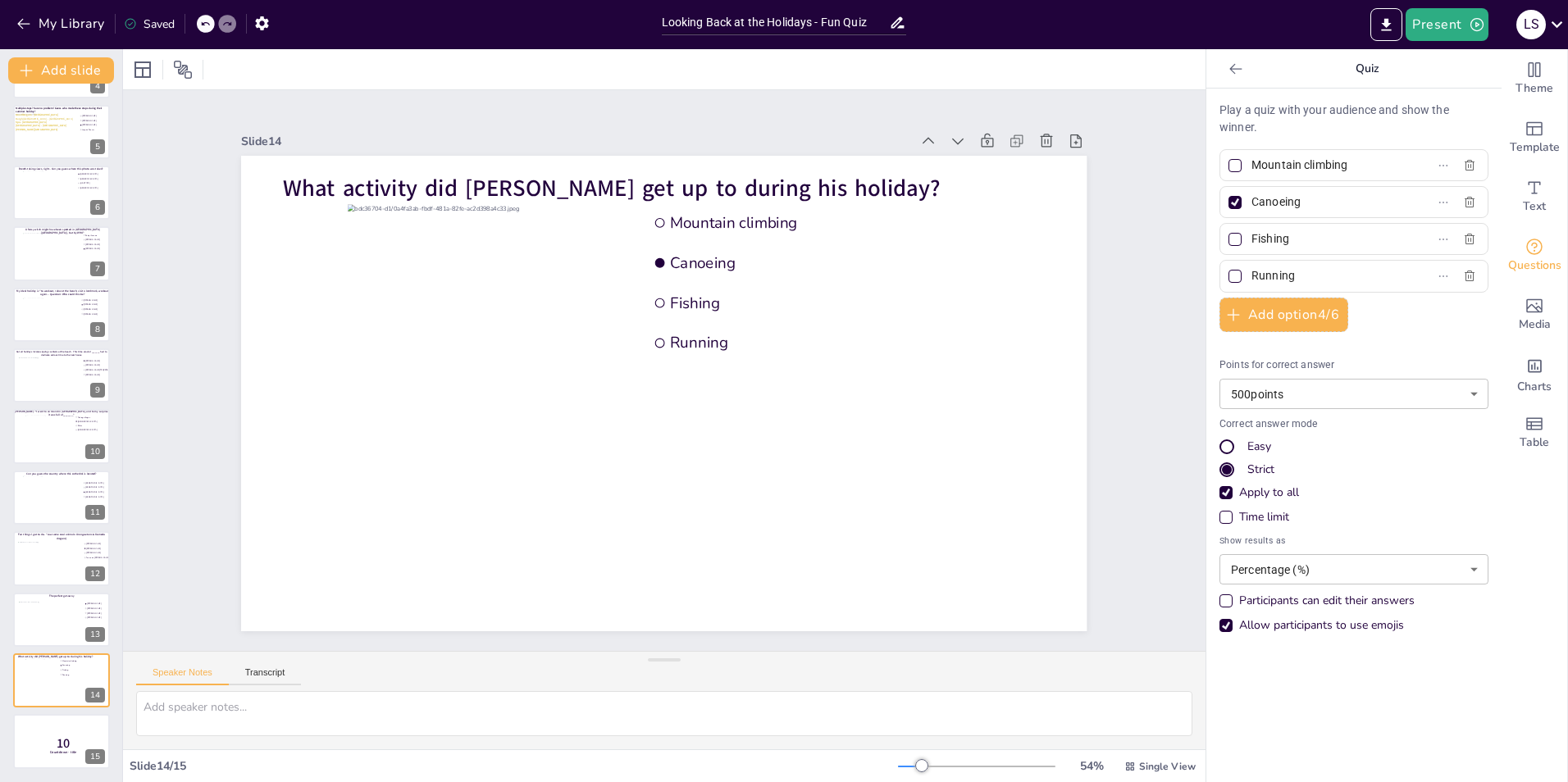
click at [1219, 518] on div "Time limit" at bounding box center [1225, 517] width 13 height 13
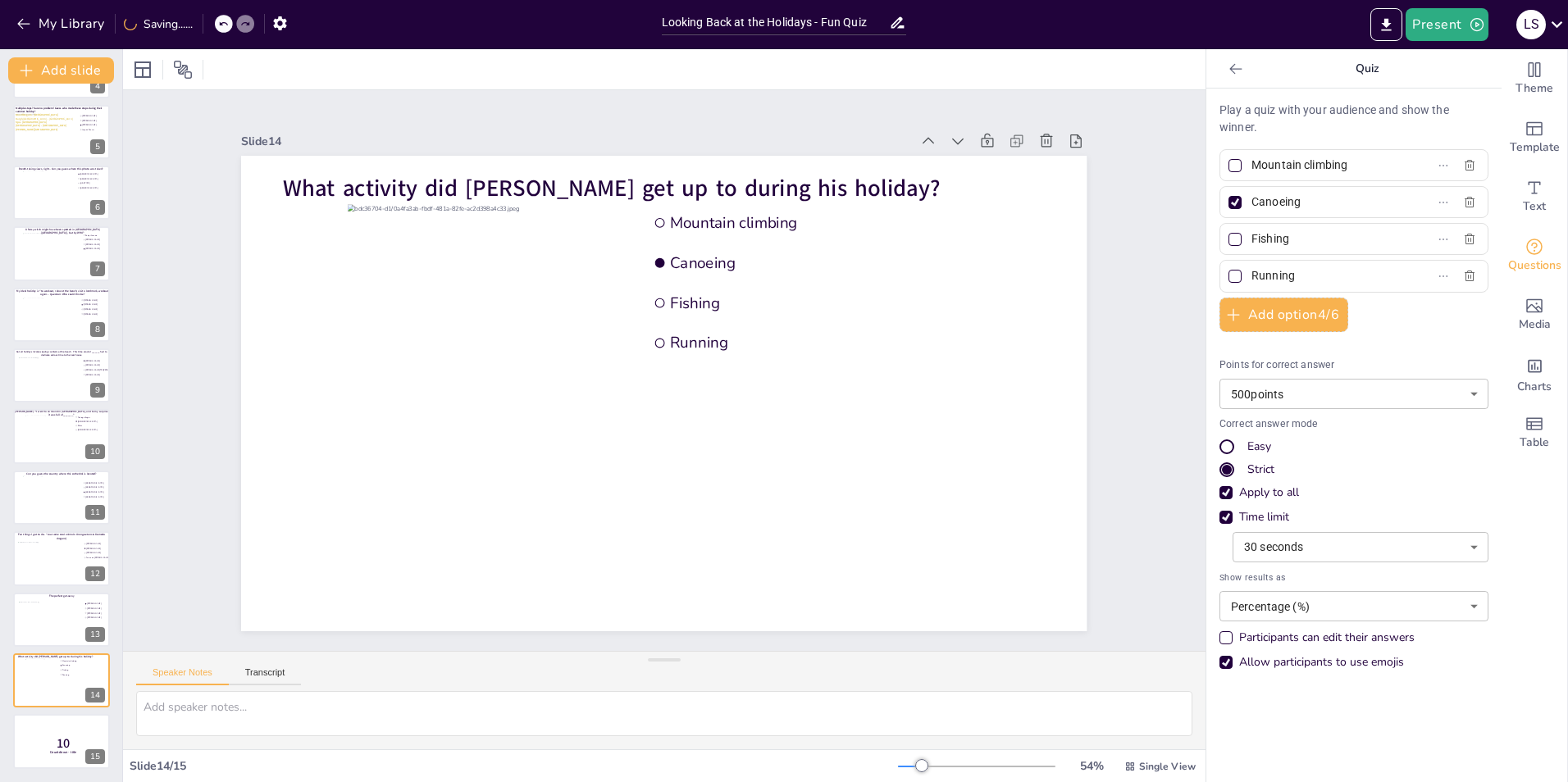
click at [1301, 545] on body "My Library Saving...... Looking Back at the Holidays - Fun Quiz Present L S Doc…" at bounding box center [784, 391] width 1568 height 782
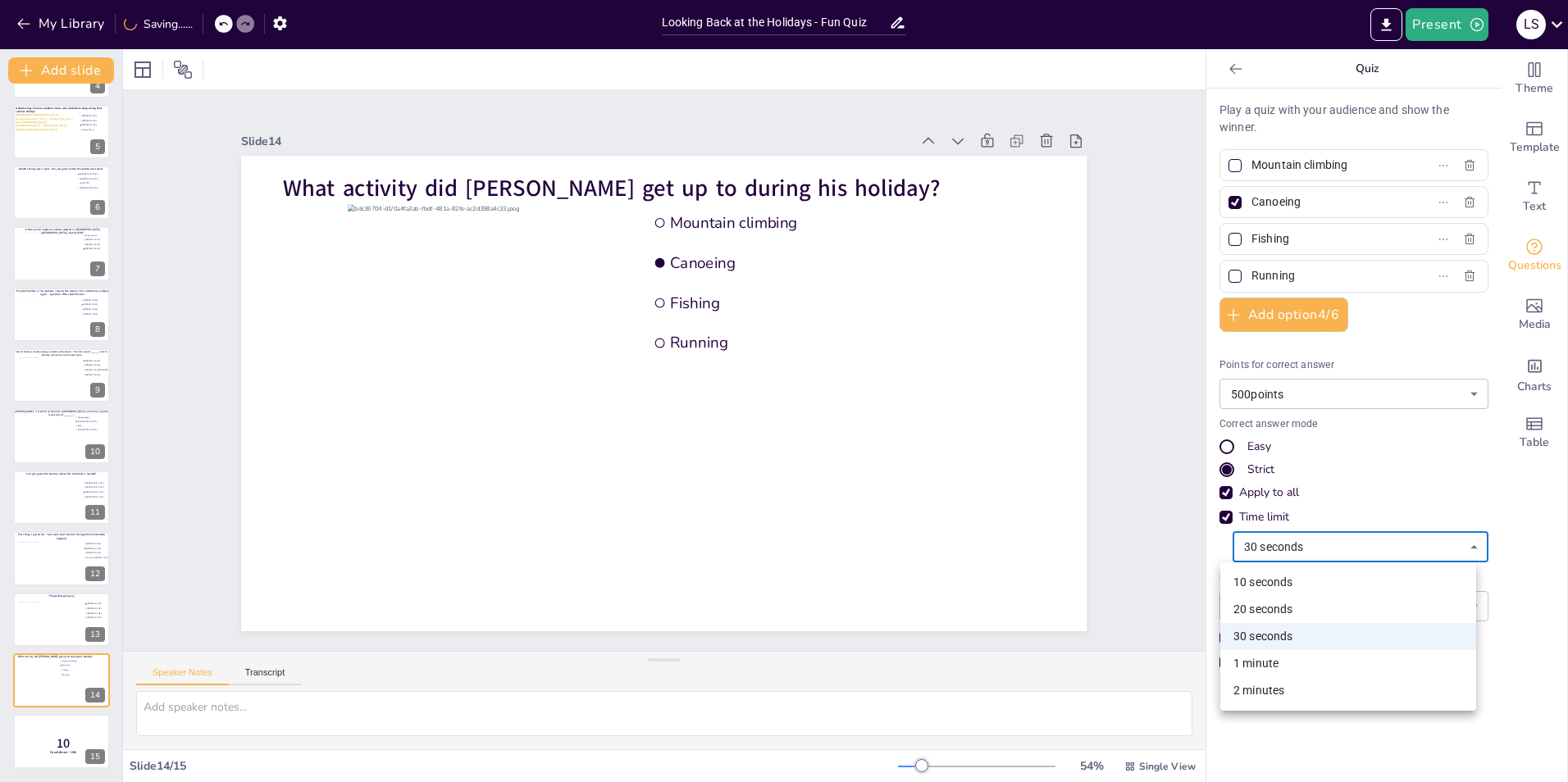
click at [1303, 583] on li "10 seconds" at bounding box center [1348, 583] width 256 height 27
type input "10"
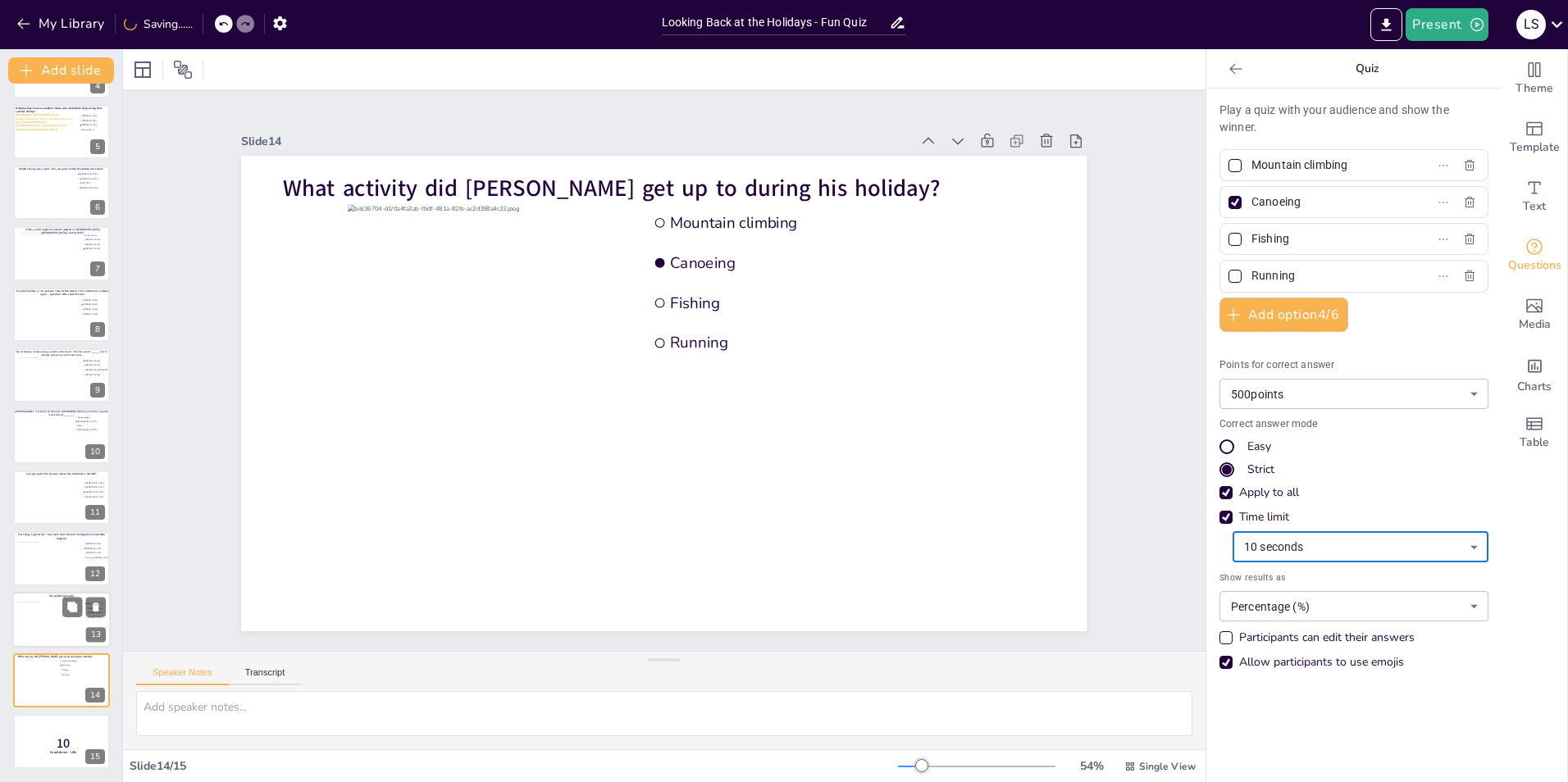
click at [21, 619] on div at bounding box center [51, 623] width 66 height 45
type input "[PERSON_NAME]"
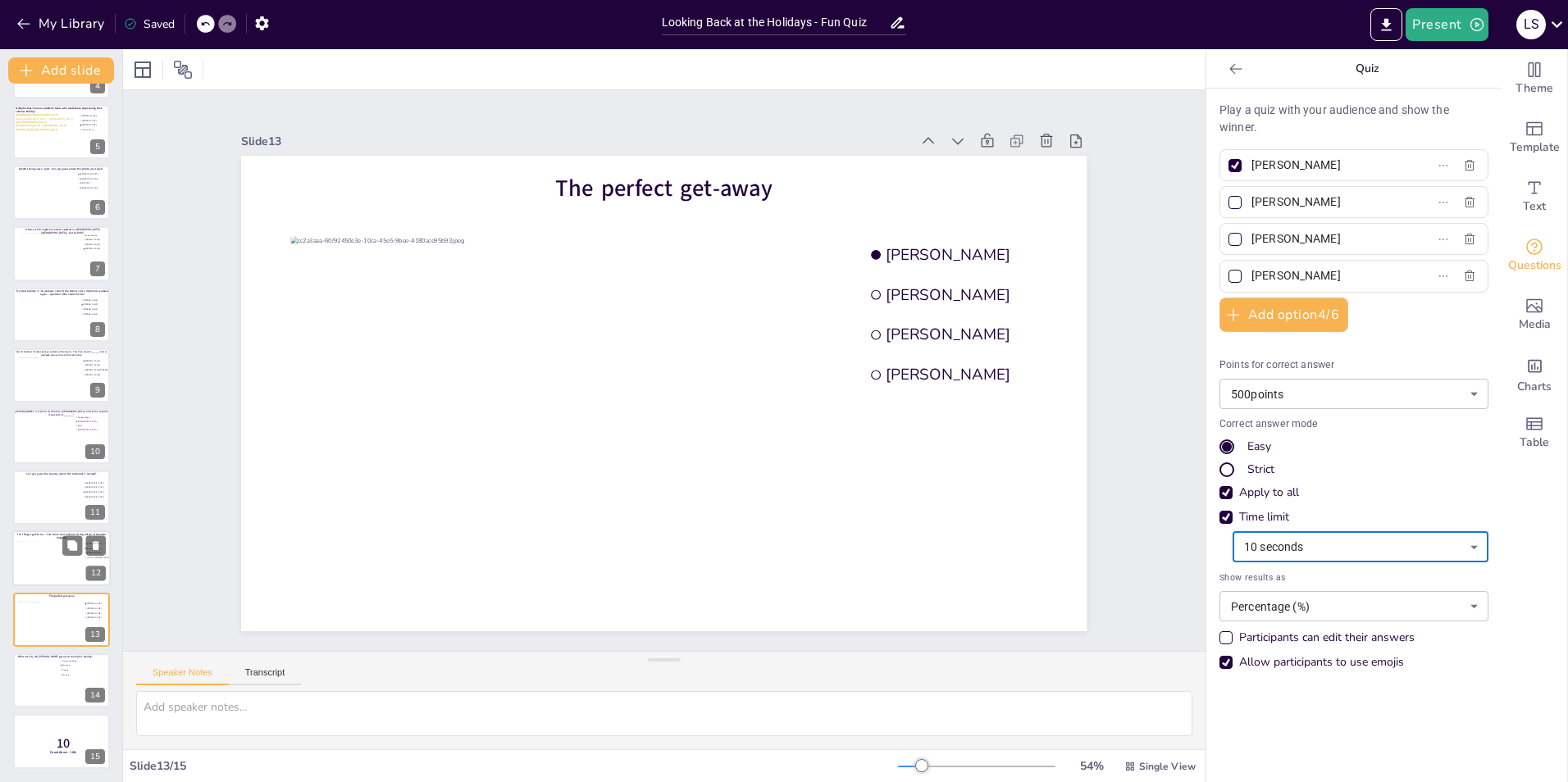
click at [34, 576] on div at bounding box center [50, 564] width 66 height 45
type input "[PERSON_NAME]"
type input "Fenna ten [PERSON_NAME]"
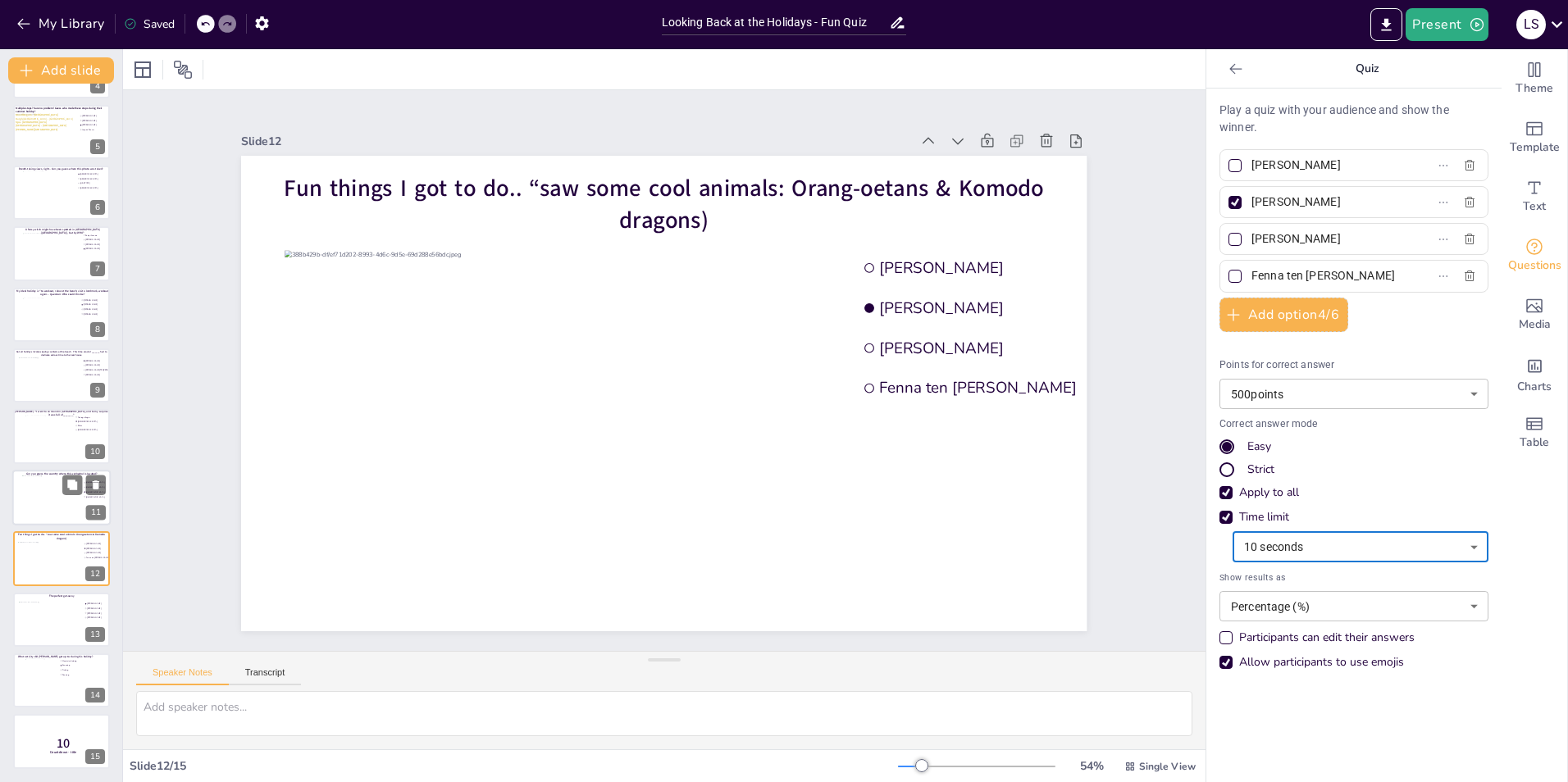
click at [40, 499] on div at bounding box center [62, 498] width 79 height 45
type input "[GEOGRAPHIC_DATA]"
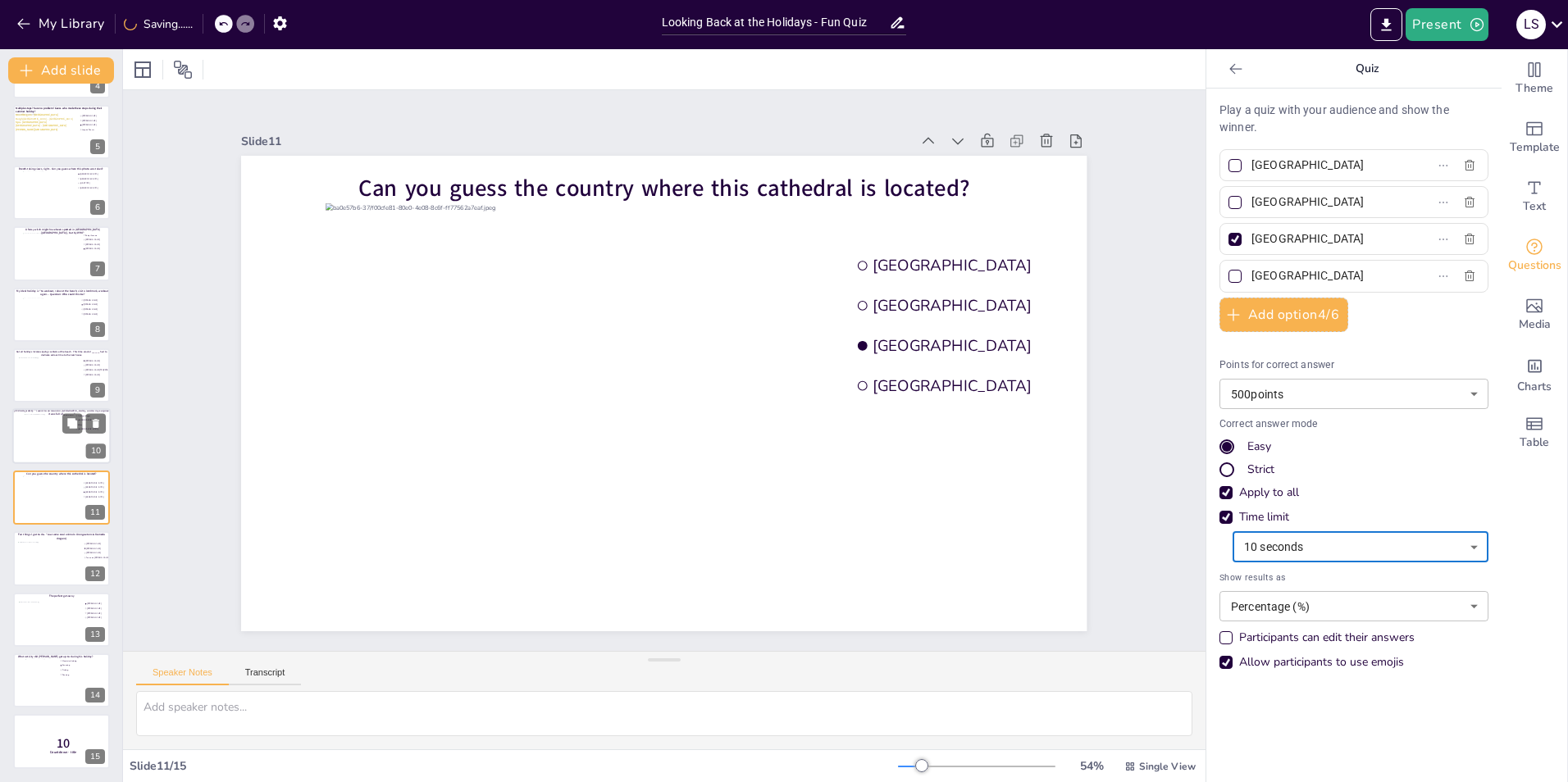
click at [30, 438] on div at bounding box center [62, 436] width 74 height 45
type input "Fishing villages"
type input "[DEMOGRAPHIC_DATA]"
type input "Bikes"
type input "[DEMOGRAPHIC_DATA]"
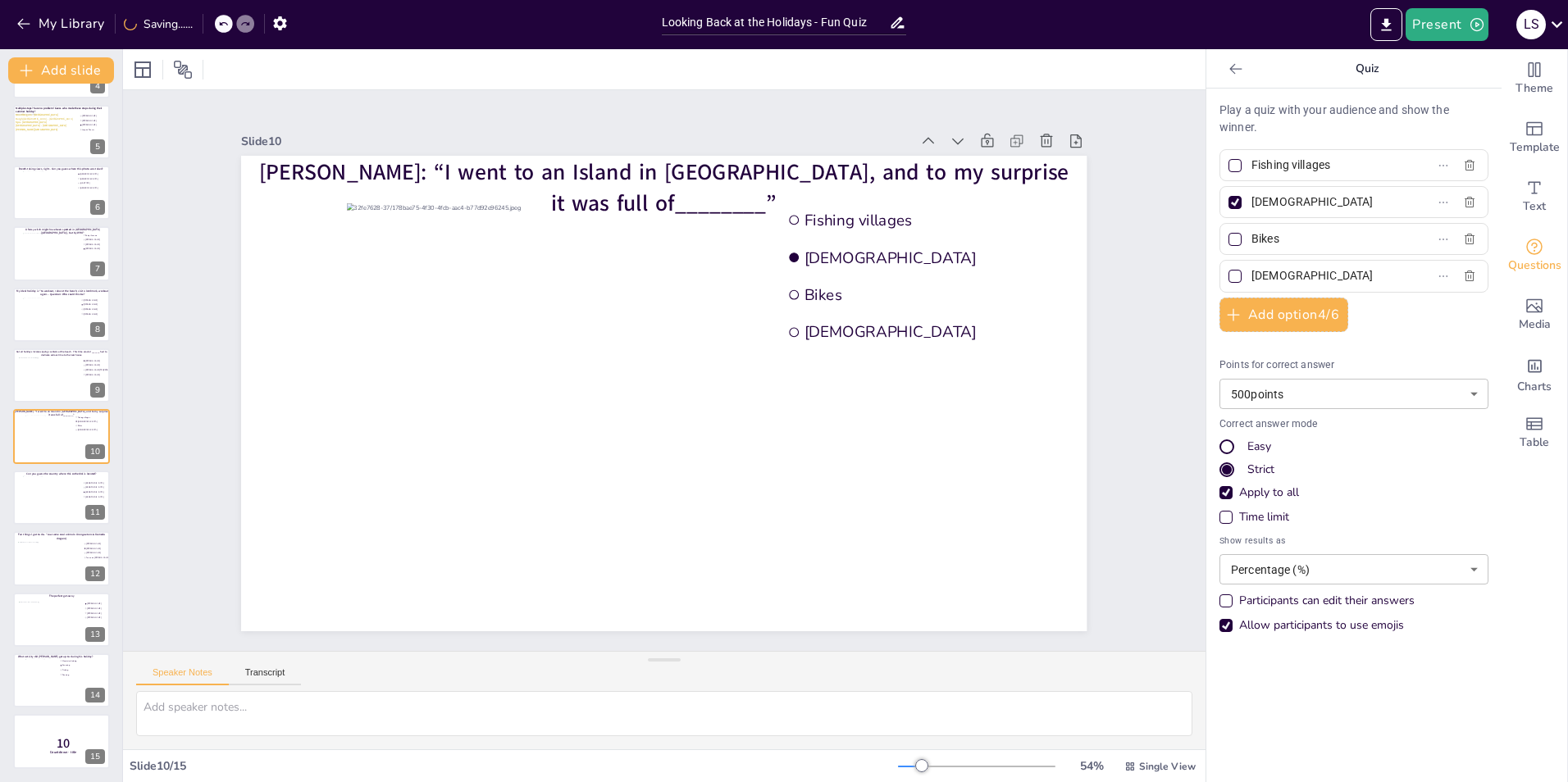
click at [1219, 518] on div "Time limit" at bounding box center [1225, 517] width 13 height 13
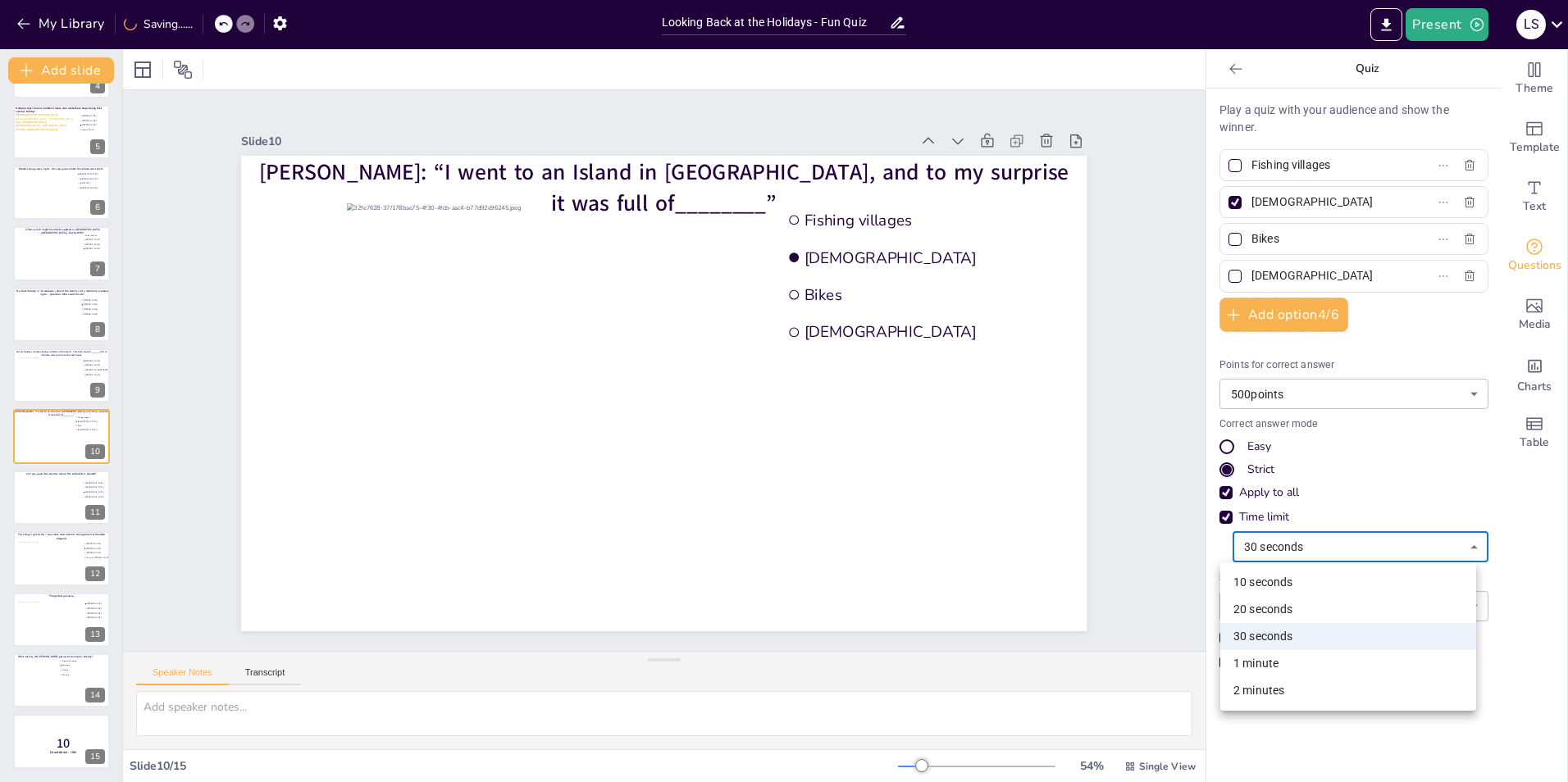
click at [1314, 554] on body "My Library Saving...... Looking Back at the Holidays - Fun Quiz Present L S Doc…" at bounding box center [784, 391] width 1568 height 782
click at [1311, 572] on li "10 seconds" at bounding box center [1348, 583] width 256 height 27
type input "10"
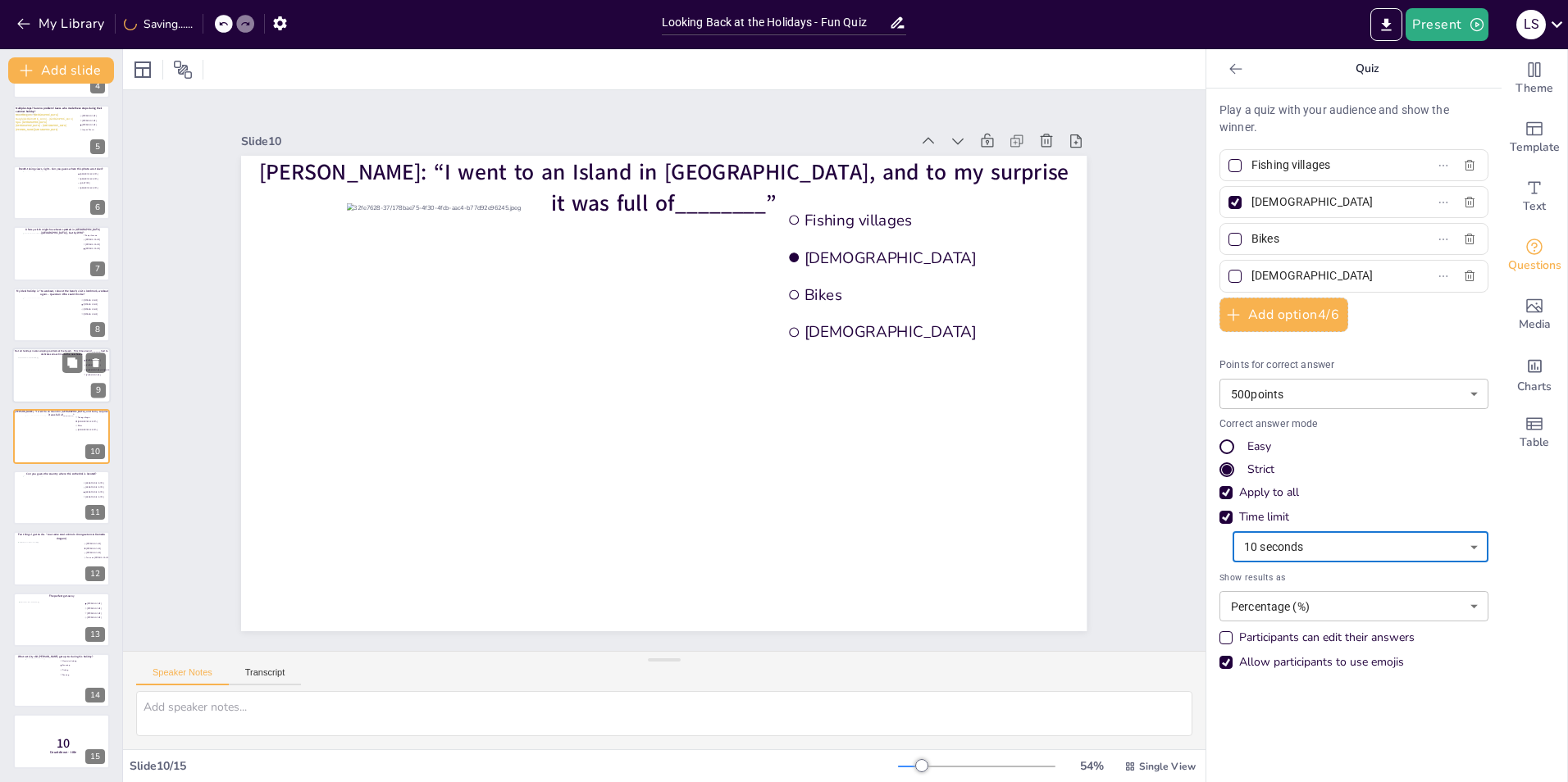
click at [54, 377] on div at bounding box center [47, 379] width 59 height 45
type input "[PERSON_NAME]"
type input "[PERSON_NAME] TPJ [PERSON_NAME]"
type input "[PERSON_NAME]"
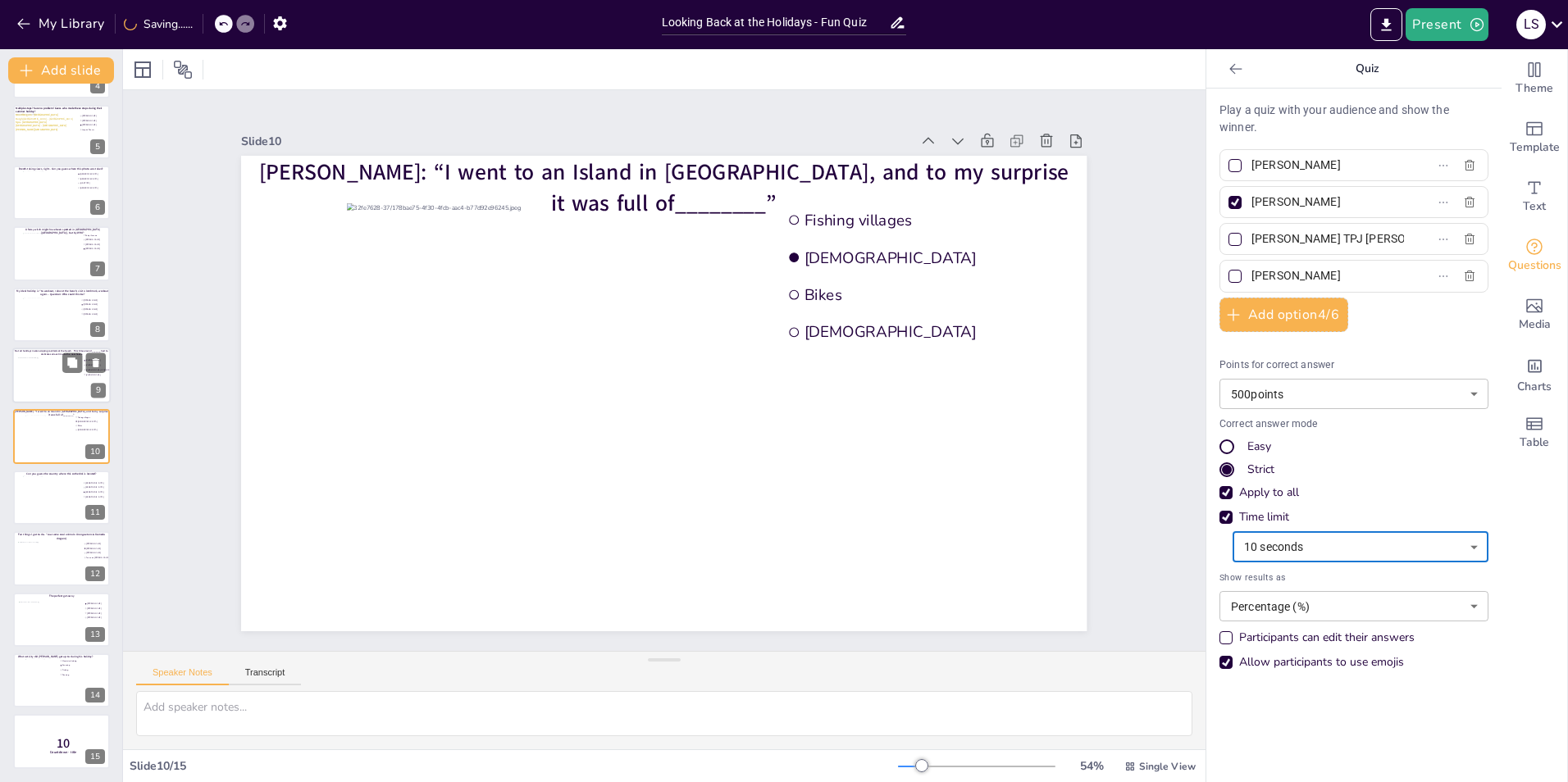
scroll to position [179, 0]
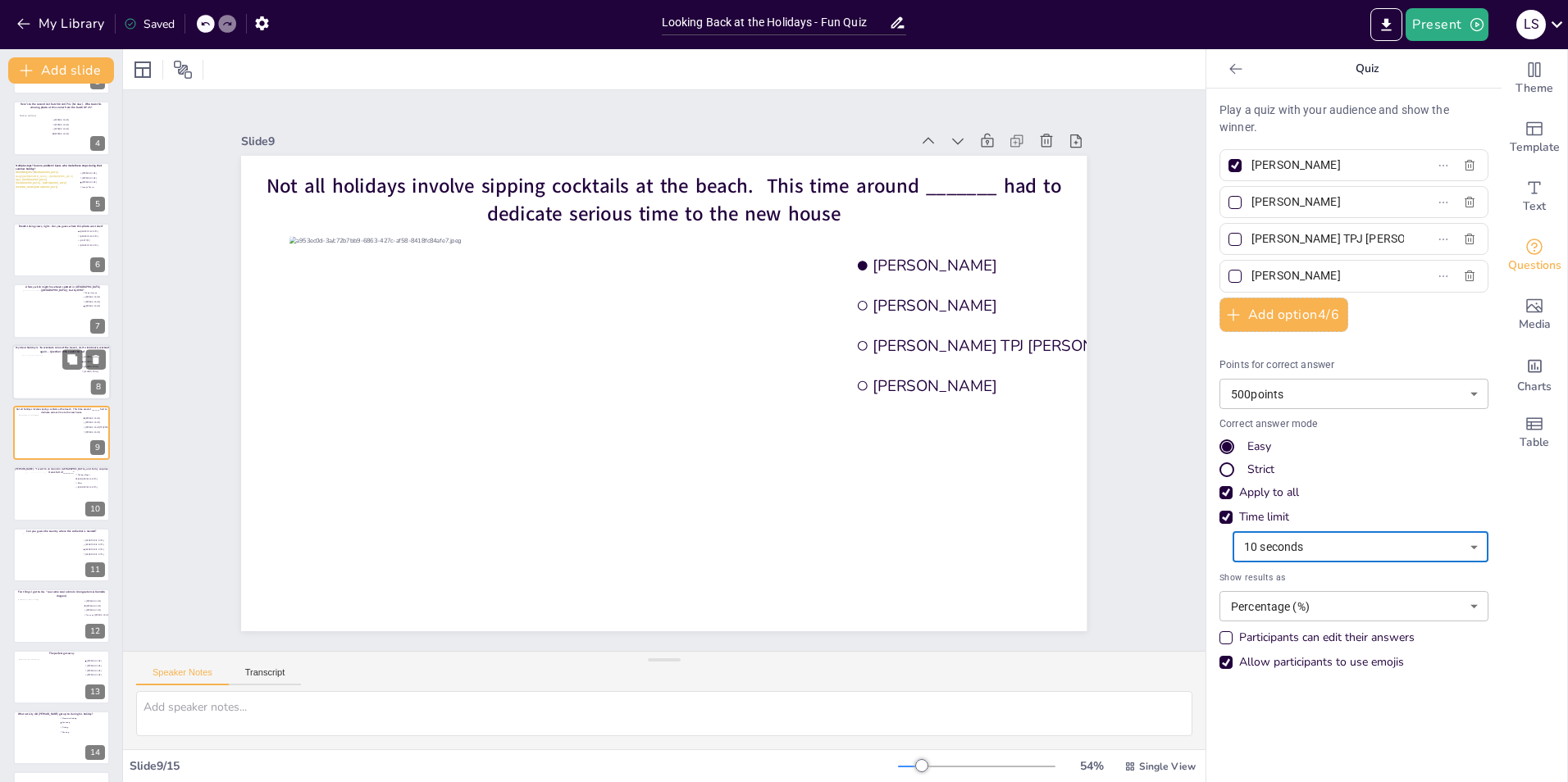
click at [32, 375] on div at bounding box center [52, 378] width 59 height 45
type input "[PERSON_NAME]"
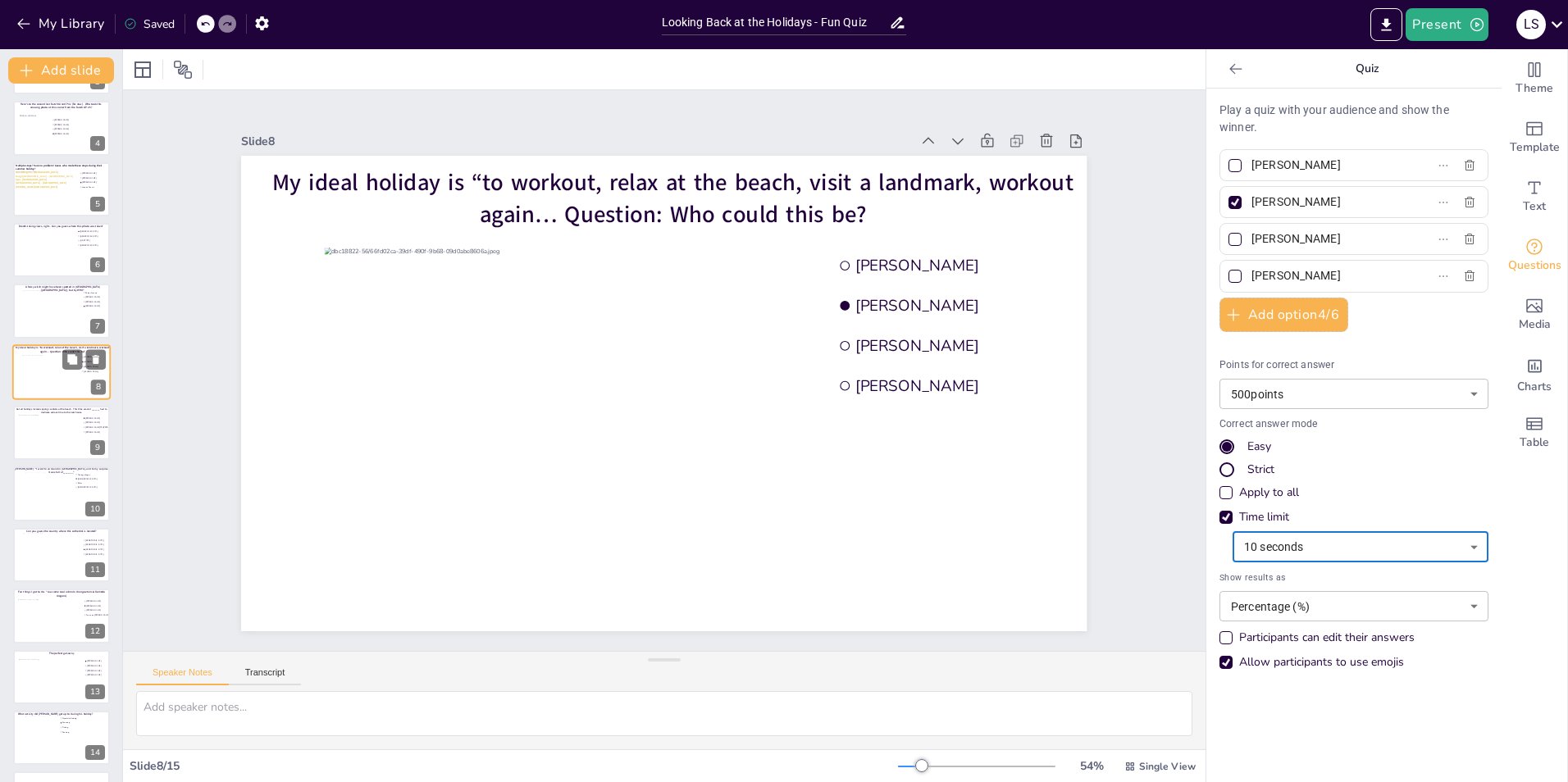
scroll to position [118, 0]
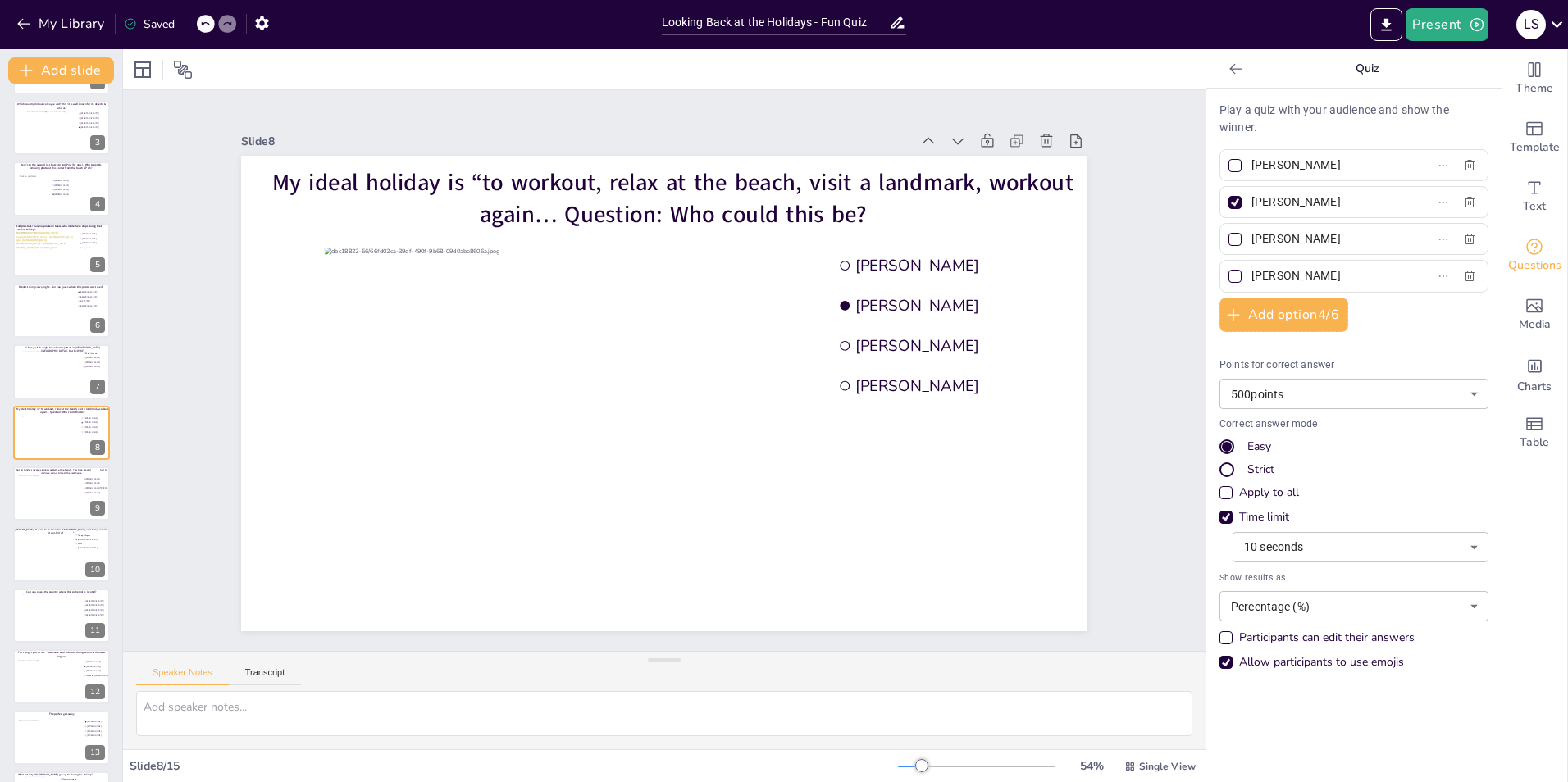
click at [1219, 492] on div "Apply to all" at bounding box center [1225, 492] width 13 height 13
click at [58, 361] on div at bounding box center [62, 372] width 79 height 41
type input "Palupi Kusuma"
type input "[PERSON_NAME]"
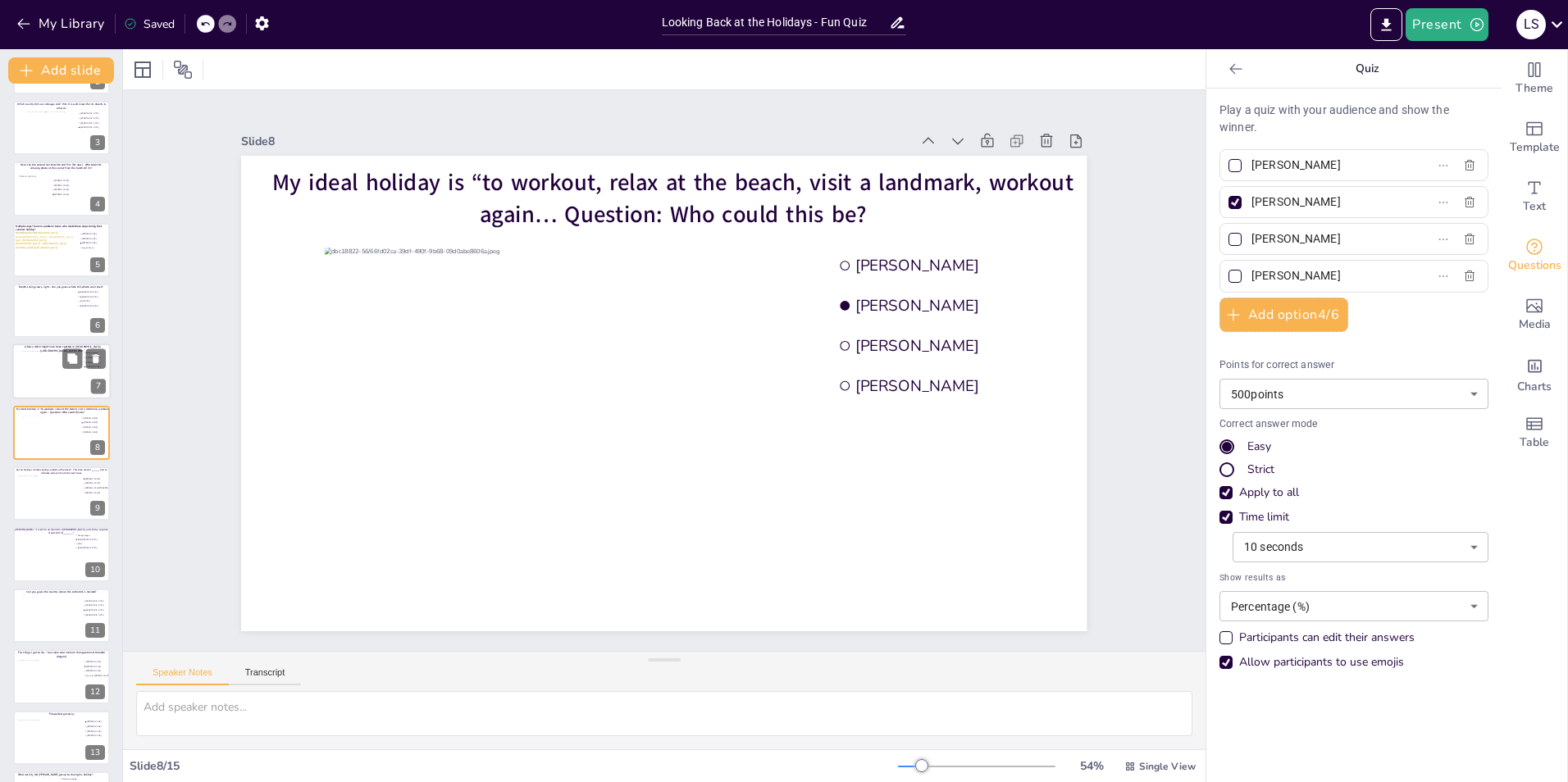
type input "[PERSON_NAME]"
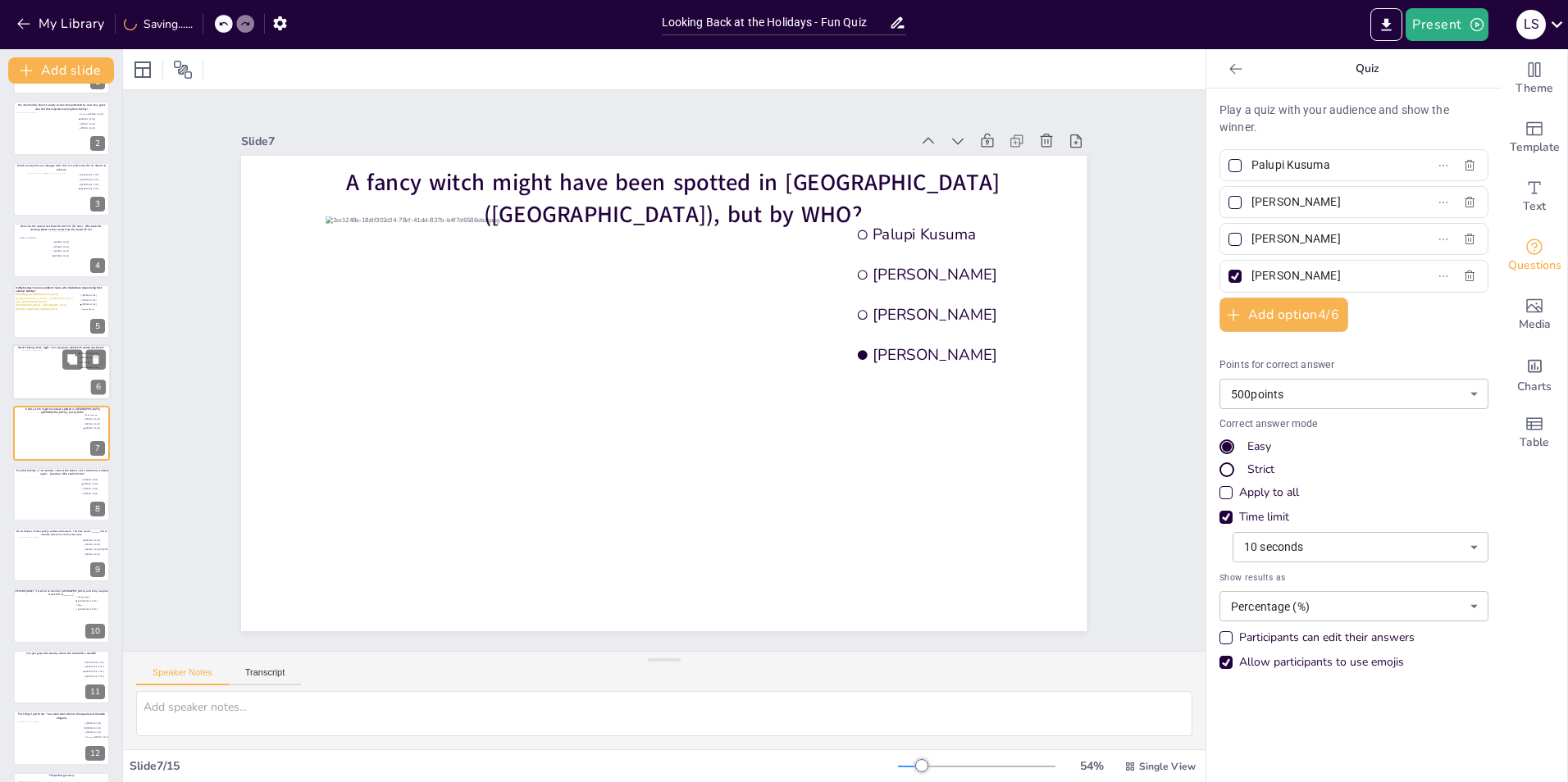
click at [20, 366] on div at bounding box center [61, 372] width 99 height 56
type input "[GEOGRAPHIC_DATA]"
type input "[US_STATE]"
type input "[GEOGRAPHIC_DATA]"
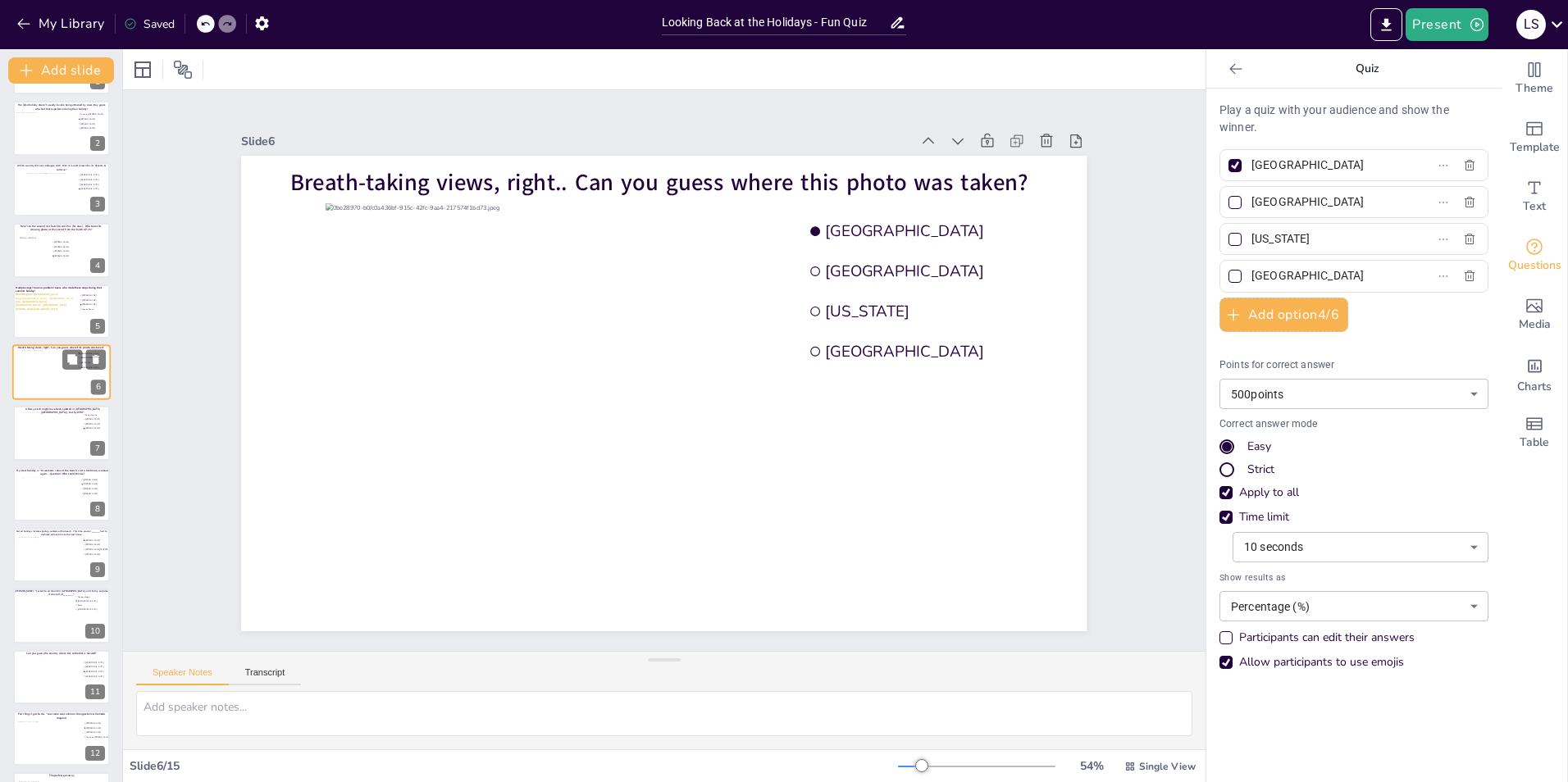
scroll to position [0, 0]
click at [33, 379] on div at bounding box center [44, 372] width 59 height 45
type input "[PERSON_NAME]"
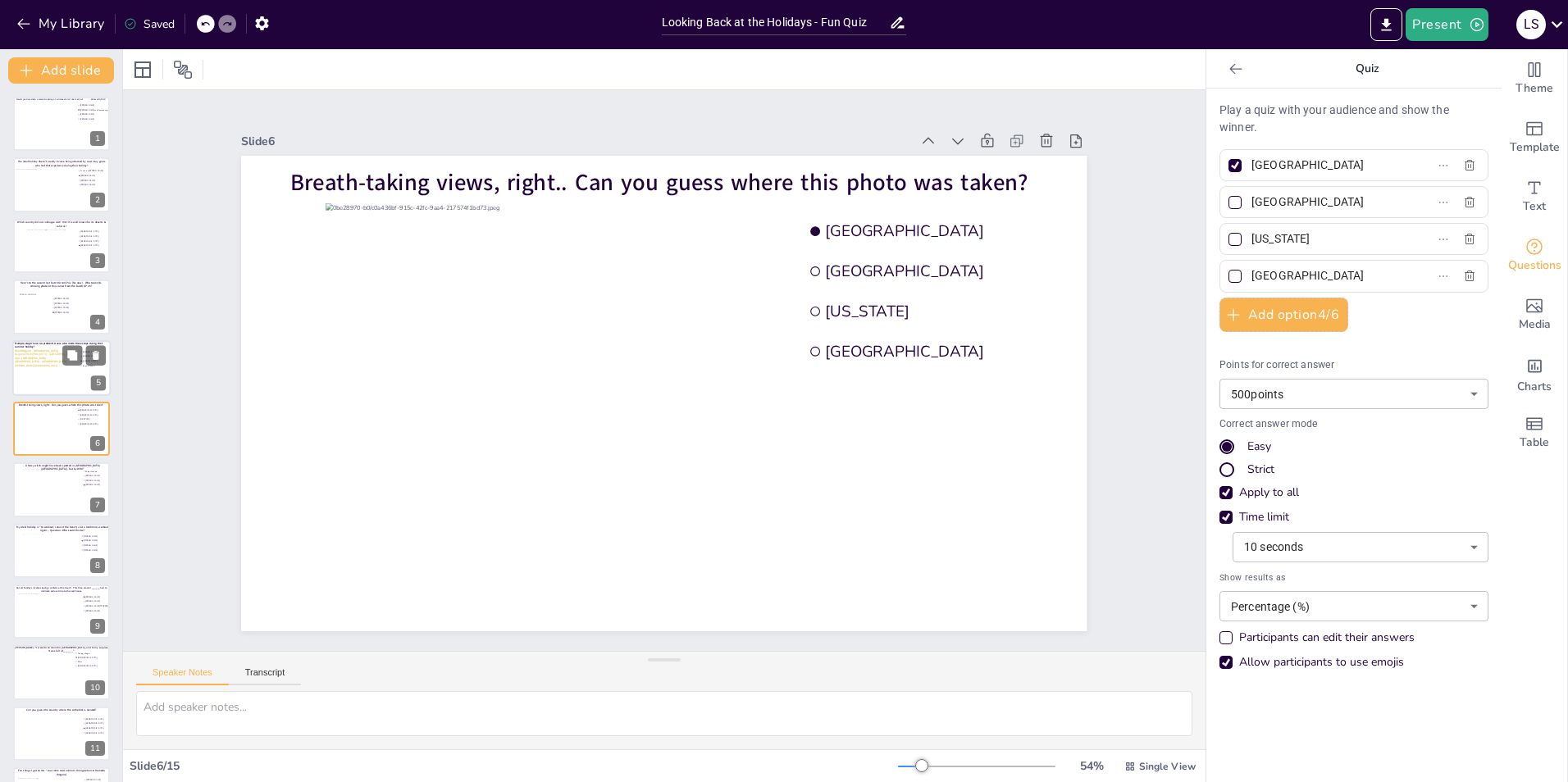
type input "Joep de Reuver"
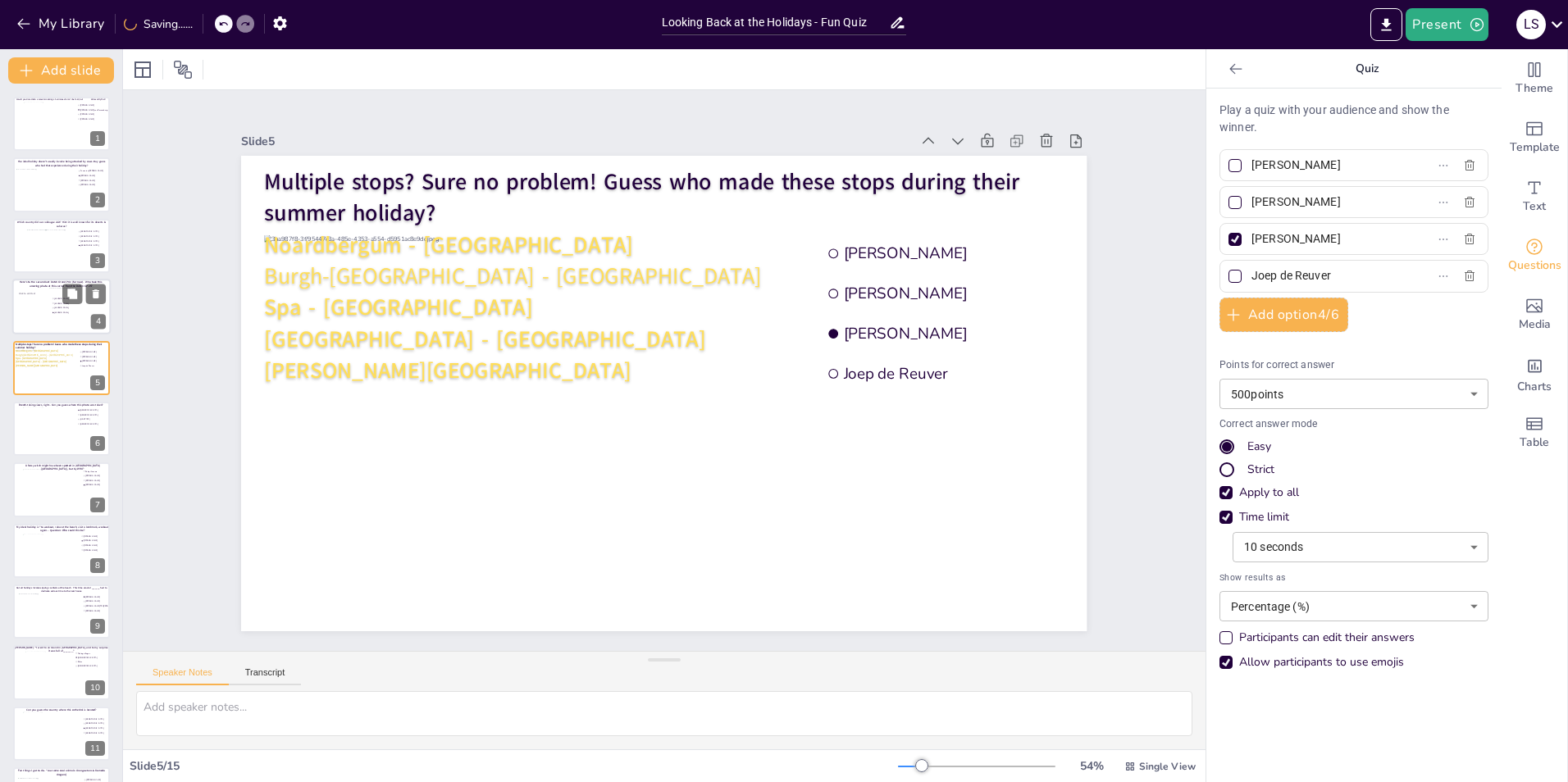
click at [19, 309] on div at bounding box center [33, 307] width 32 height 49
type input "[PERSON_NAME]"
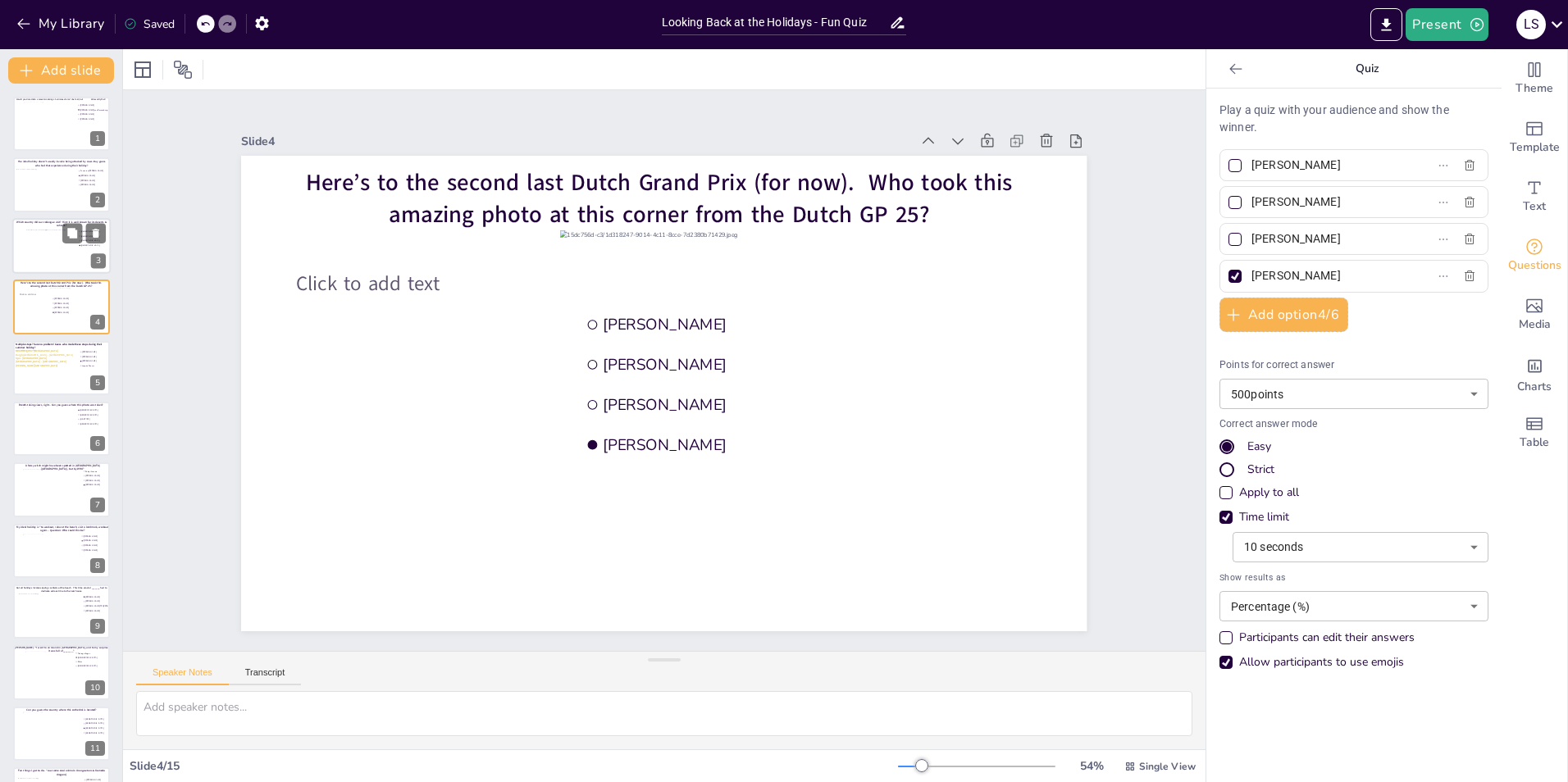
click at [40, 239] on div at bounding box center [62, 252] width 70 height 45
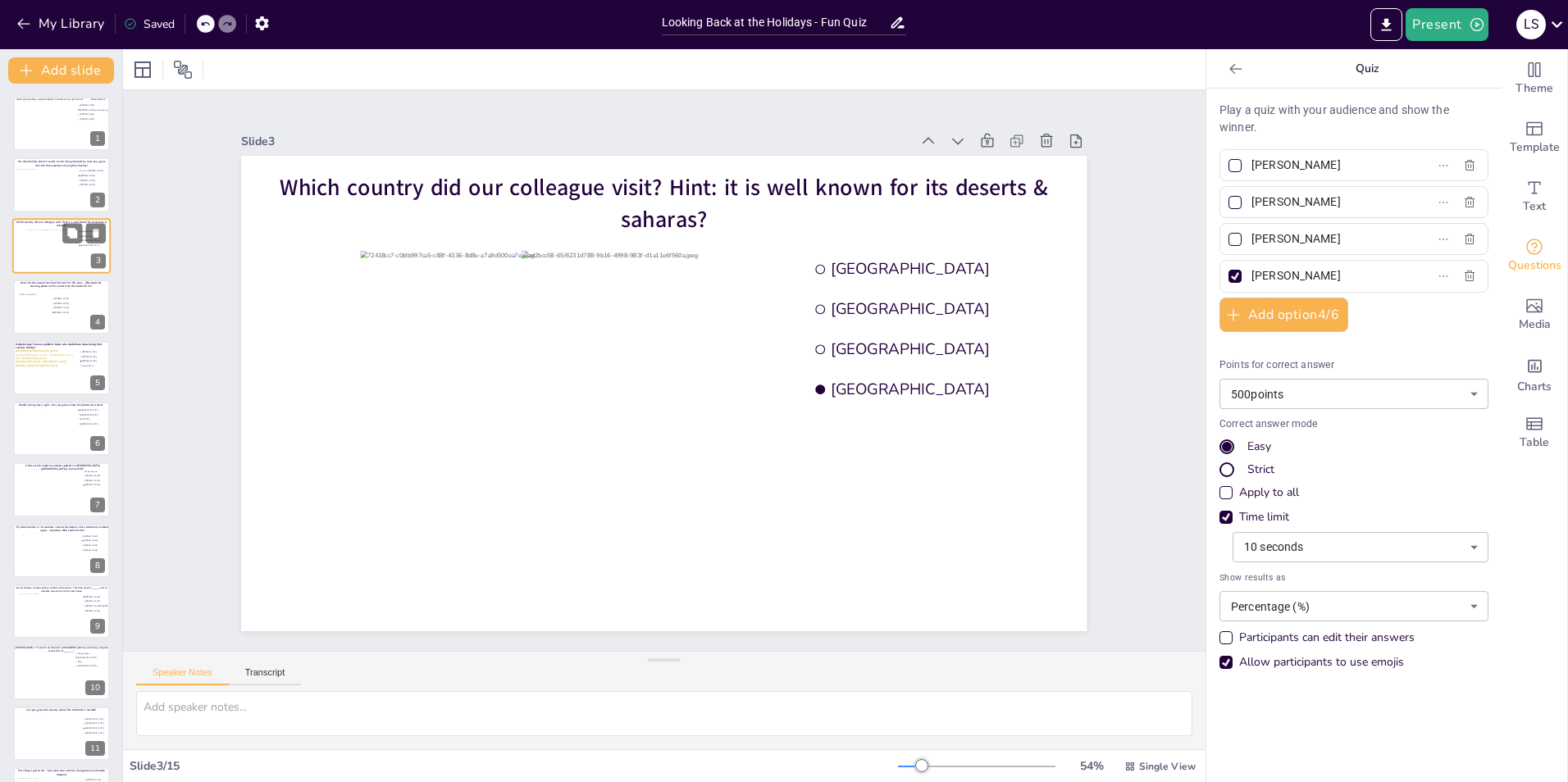
type input "[GEOGRAPHIC_DATA]"
click at [45, 199] on div at bounding box center [45, 191] width 59 height 45
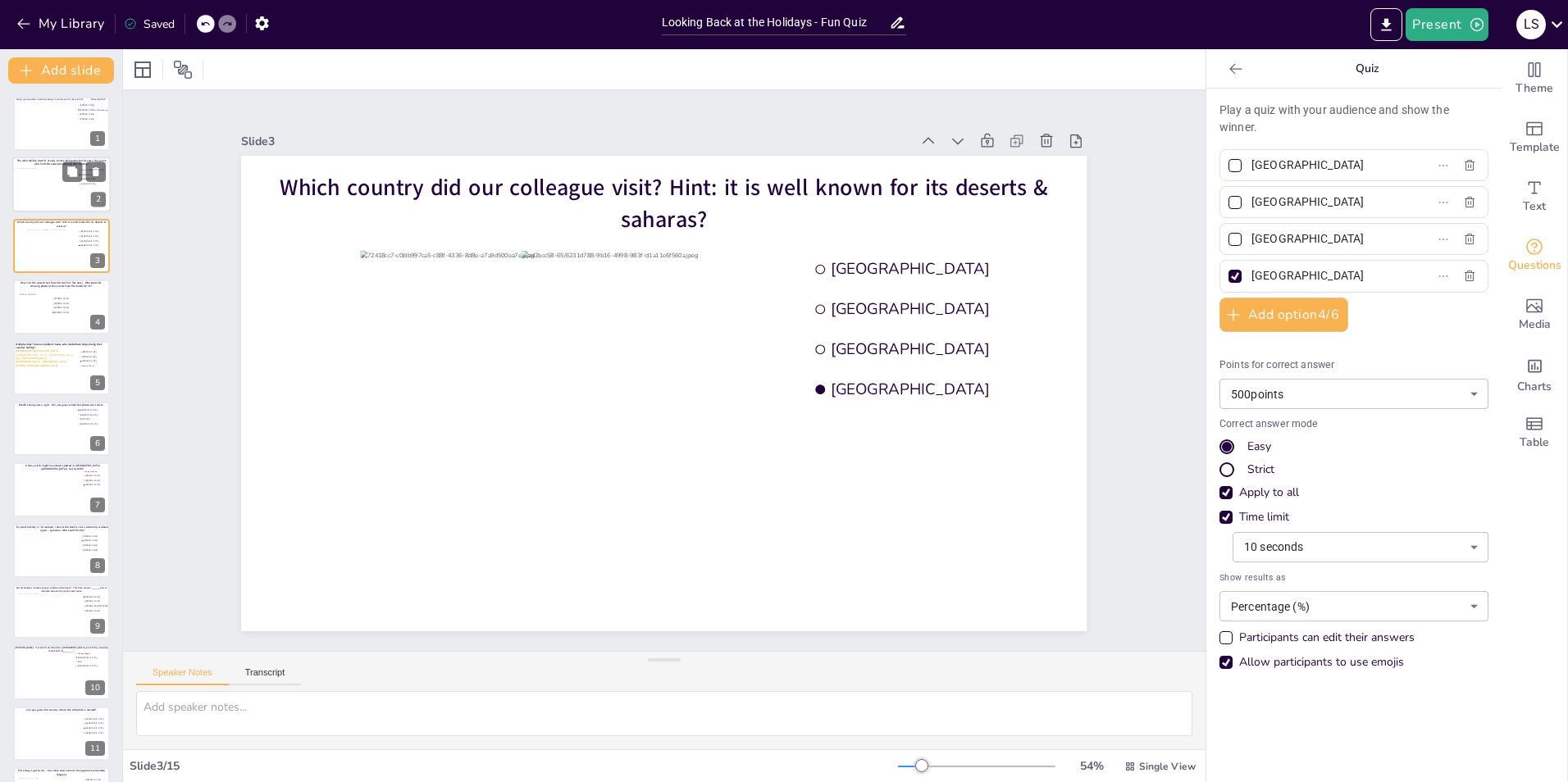
type input "Fenna ten [PERSON_NAME]"
type input "[PERSON_NAME]"
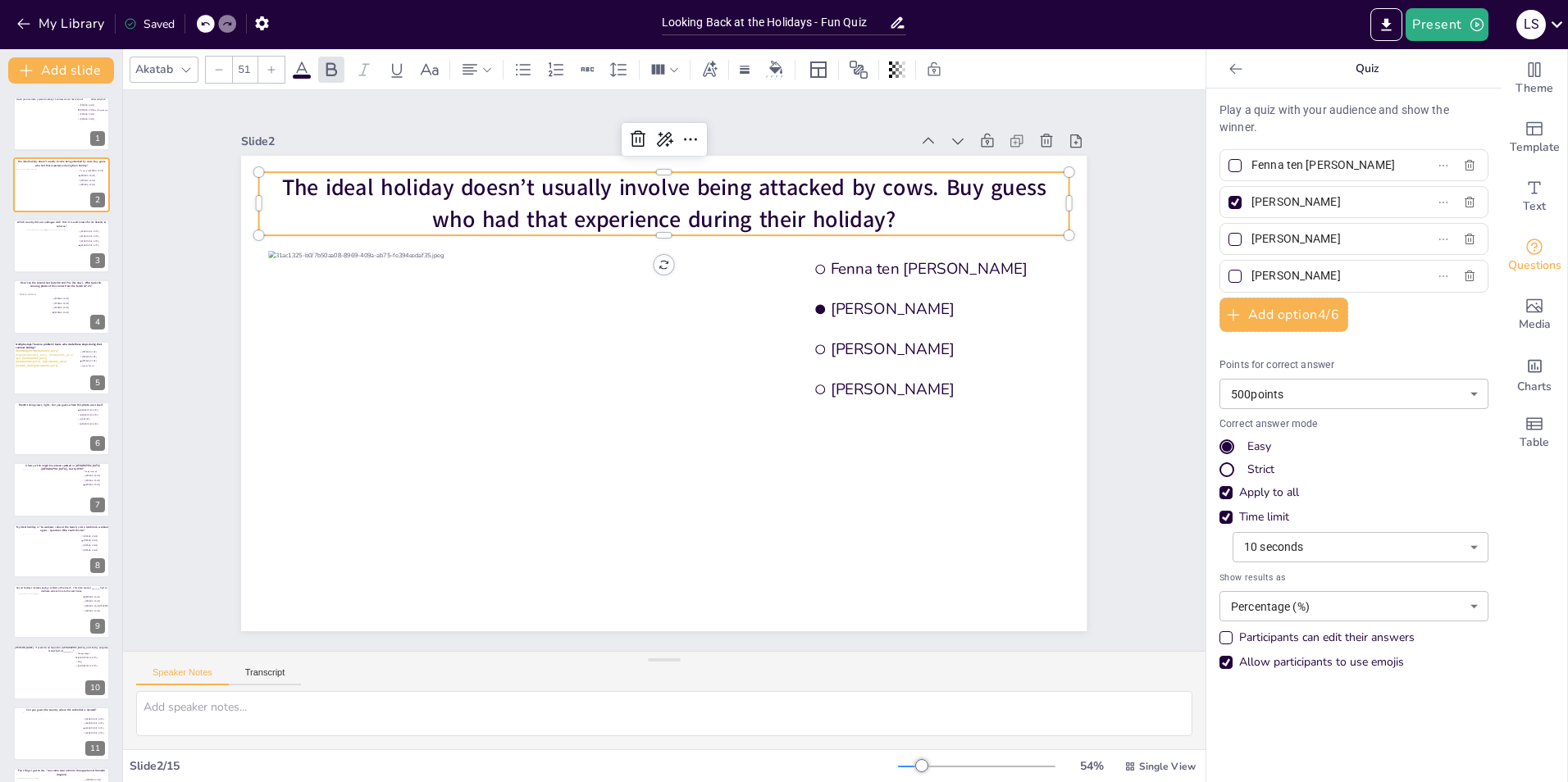
click at [967, 182] on span "The ideal holiday doesn’t usually involve being attacked by cows. Buy guess who…" at bounding box center [756, 213] width 678 height 409
click at [967, 182] on span "The ideal holiday doesn’t usually involve being attacked by cows. Buy guess who…" at bounding box center [811, 477] width 474 height 636
click at [710, 182] on span "The ideal holiday doesn’t usually involve being attacked by cows. Buy guess who…" at bounding box center [506, 279] width 409 height 677
click at [754, 184] on span "The ideal holiday doesn’t usually involve being attacked by cows. Buy guess who…" at bounding box center [517, 263] width 474 height 636
click at [573, 221] on p "The ideal holiday doesn’t usually involve being attacked by cows. Buy guess who…" at bounding box center [499, 388] width 148 height 812
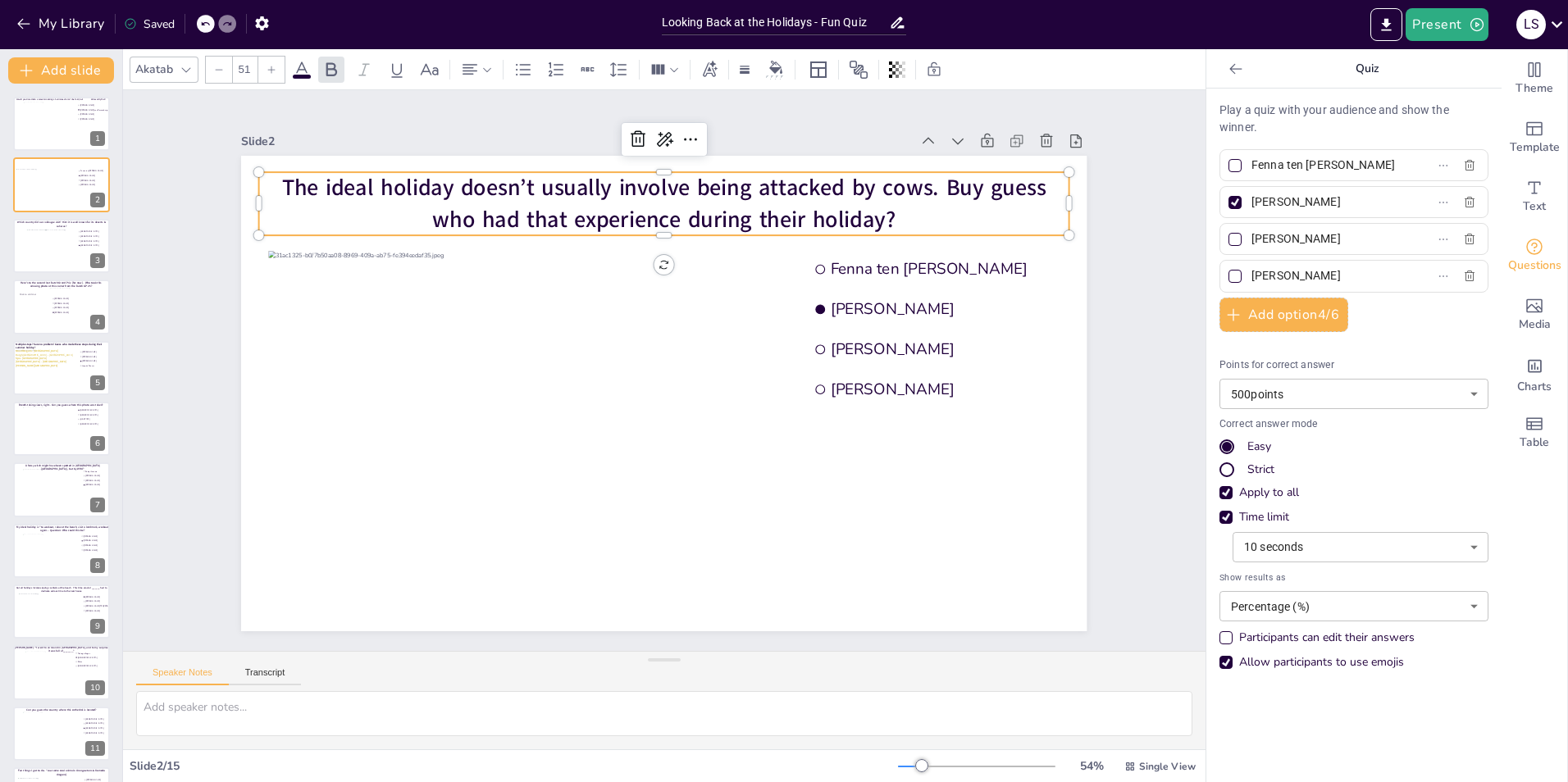
click at [858, 212] on span "The ideal holiday doesn’t usually involve being attacked by cows. Buy guess who…" at bounding box center [838, 351] width 126 height 763
click at [1539, 185] on div "Text" at bounding box center [1535, 197] width 65 height 59
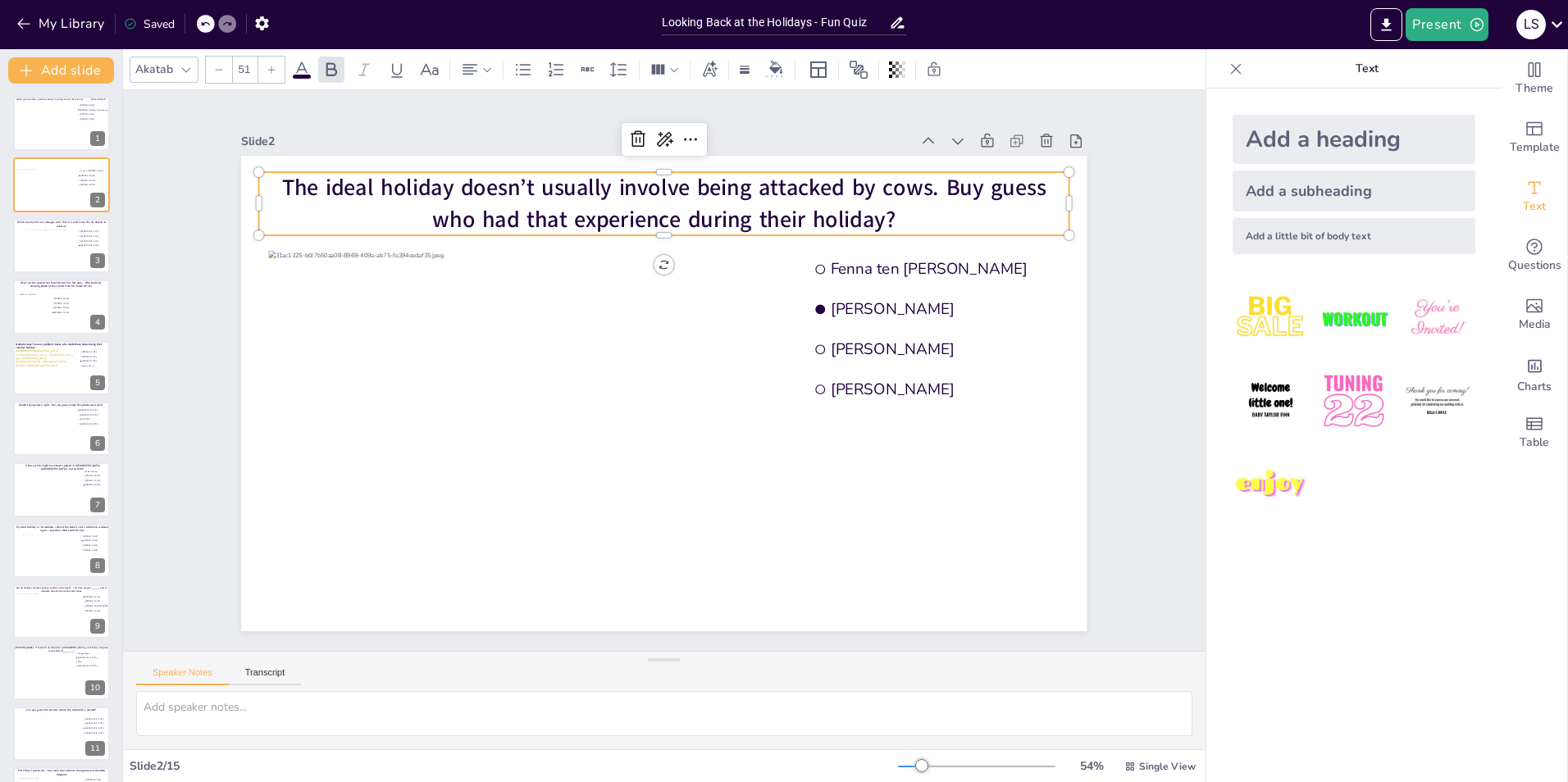
click at [580, 197] on span "The ideal holiday doesn’t usually involve being attacked by cows. Buy guess who…" at bounding box center [485, 409] width 190 height 754
click at [958, 185] on span "The ideal holiday doesn’t usually involve being attacked by cows. Buy guess who…" at bounding box center [665, 203] width 764 height 63
click at [912, 191] on span "The ideal holiday doesn’t usually involve being attacked by cows. Buy guess who…" at bounding box center [573, 213] width 678 height 409
click at [887, 242] on p "The ideal holiday doesn’t usually involve being attacked by cows. Buy guess who…" at bounding box center [762, 506] width 692 height 527
click at [753, 173] on span "The ideal holiday doesn’t usually involve being attacked by cows. Buy guess who…" at bounding box center [516, 264] width 473 height 637
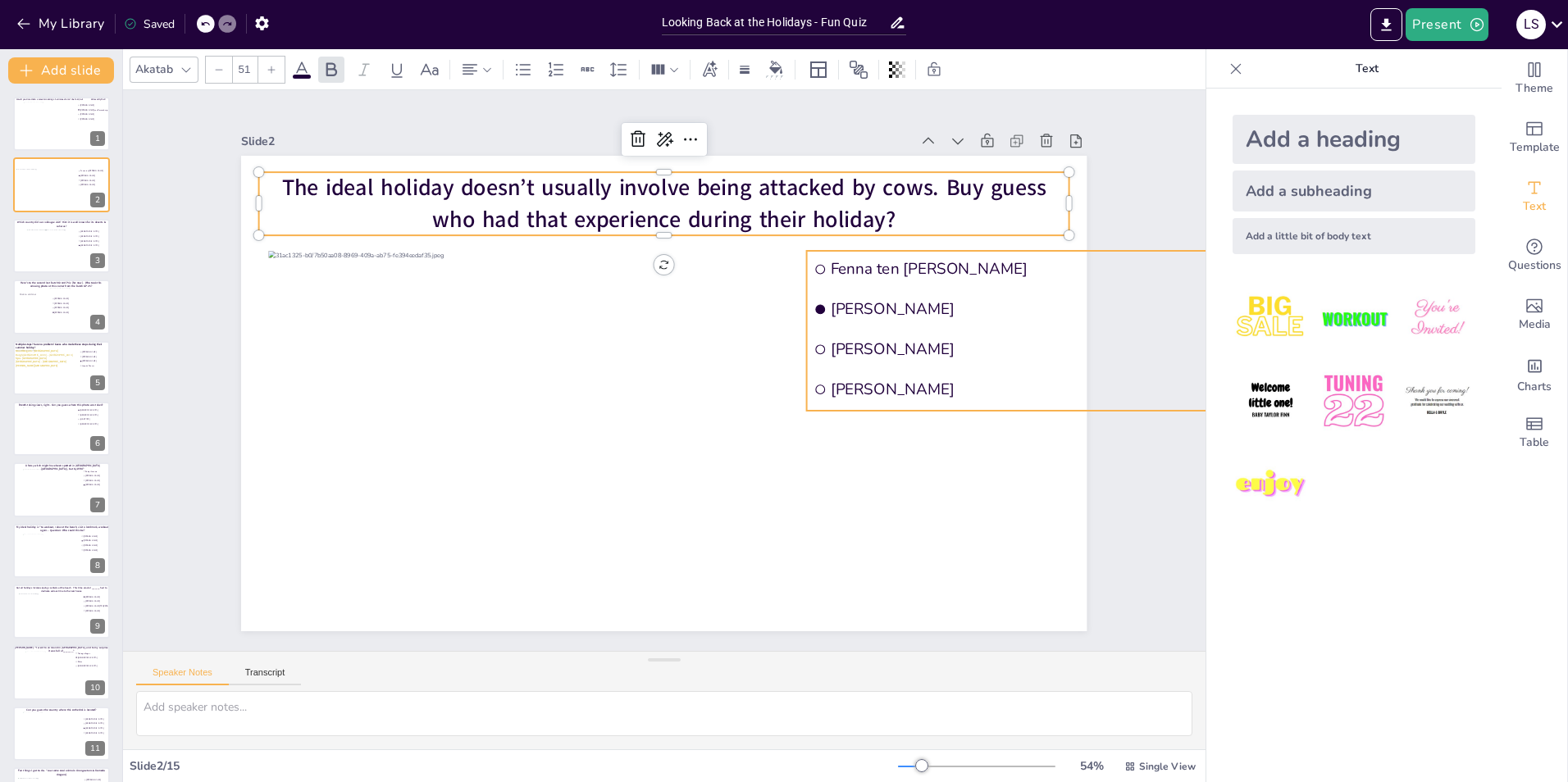
click at [896, 209] on span "Fenna ten [PERSON_NAME]" at bounding box center [927, 100] width 349 height 214
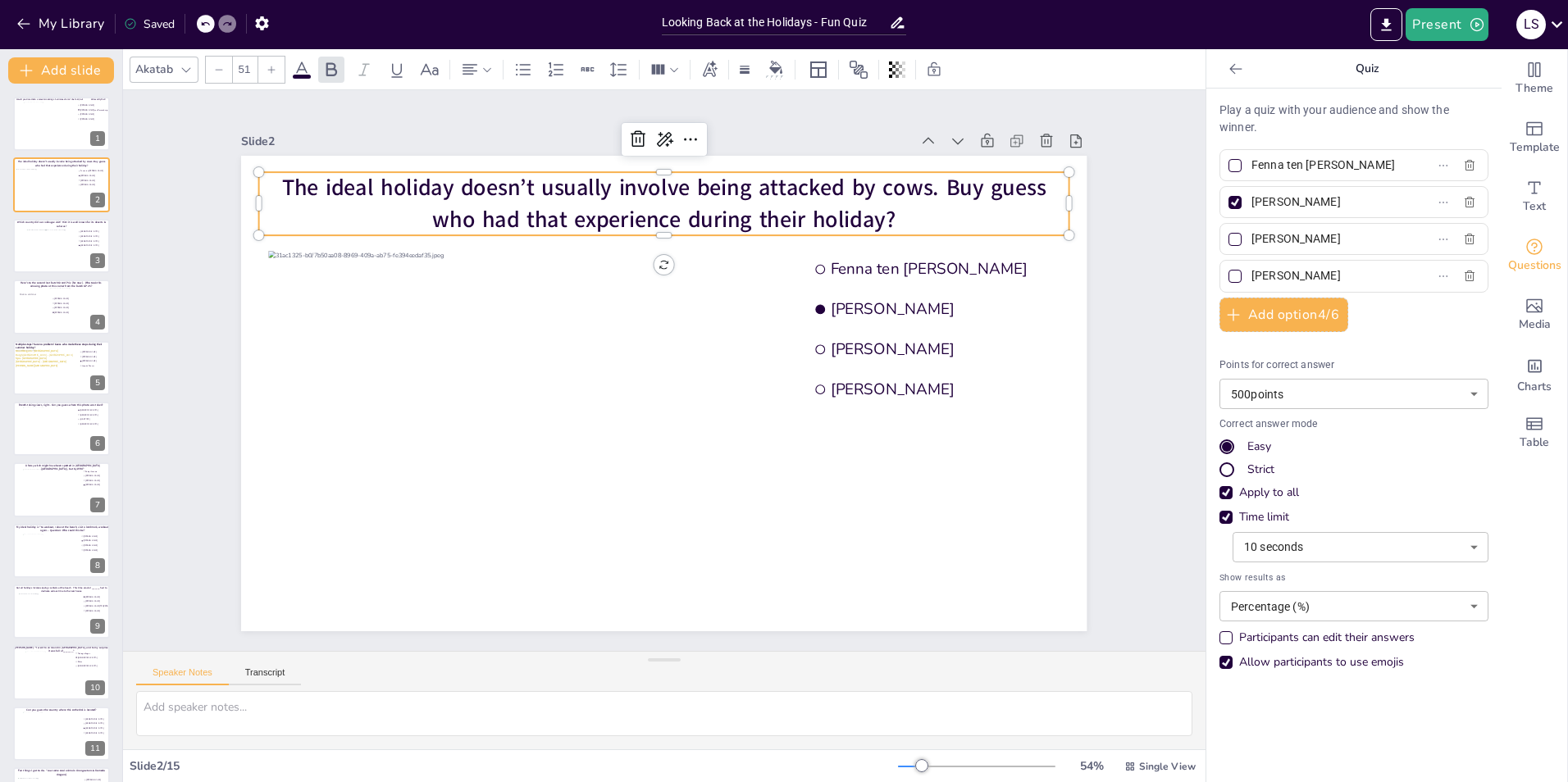
click at [865, 411] on span "The ideal holiday doesn’t usually involve being attacked by cows. Buy guess who…" at bounding box center [608, 543] width 737 height 265
click at [865, 282] on span "The ideal holiday doesn’t usually involve being attacked by cows. Buy guess who…" at bounding box center [771, 518] width 636 height 474
click at [889, 209] on p "The ideal holiday doesn’t usually involve being attacked by cows. Buy guess who…" at bounding box center [647, 205] width 812 height 148
click at [889, 419] on p "The ideal holiday doesn’t usually involve being attacked by cows. Buy guess who…" at bounding box center [630, 534] width 805 height 230
click at [889, 209] on p "The ideal holiday doesn’t usually involve being attacked by cows. Buy guess who…" at bounding box center [776, 494] width 644 height 589
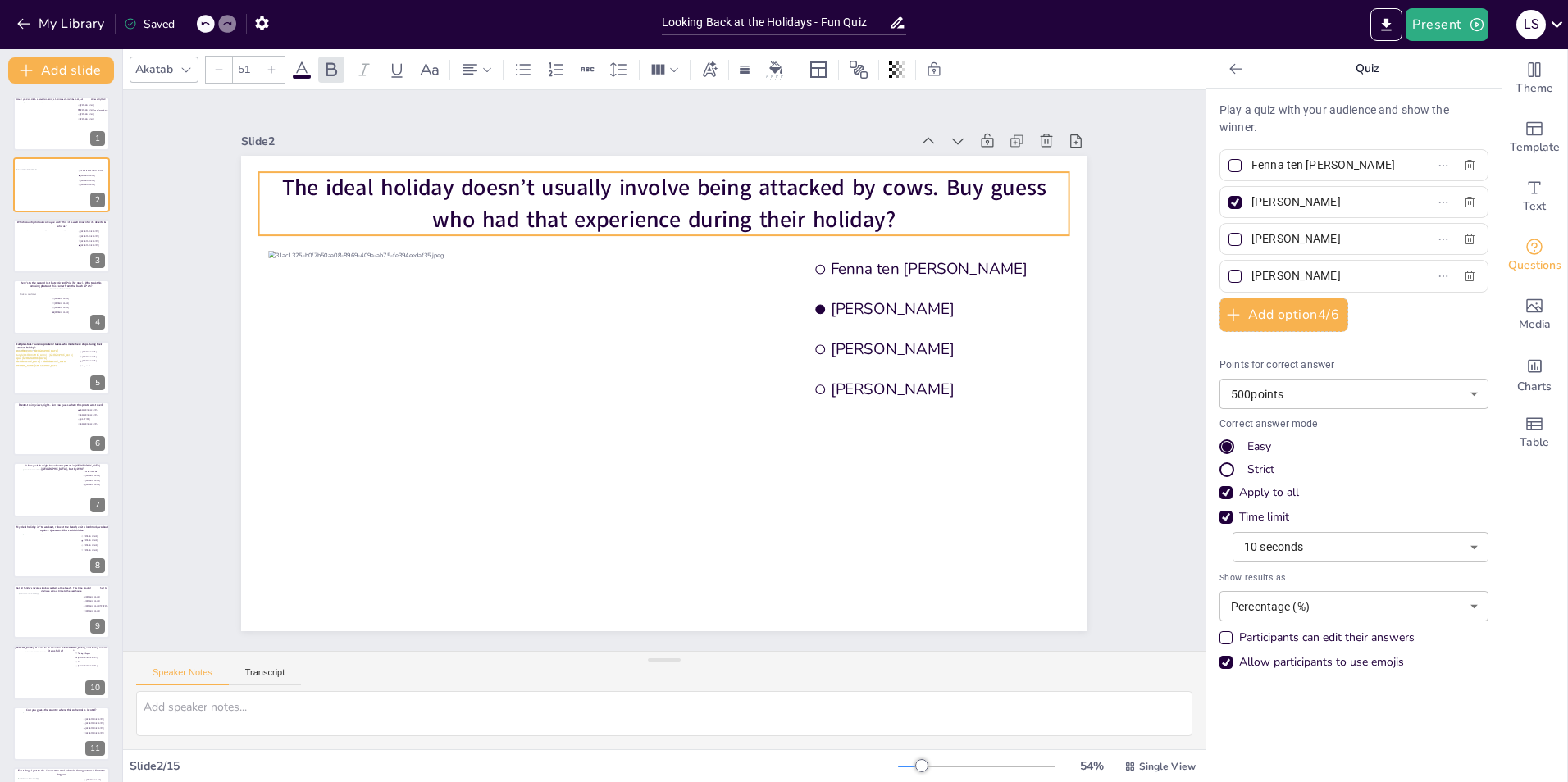
click at [939, 411] on span "The ideal holiday doesn’t usually involve being attacked by cows. Buy guess who…" at bounding box center [721, 543] width 737 height 265
click at [945, 184] on span "The ideal holiday doesn’t usually involve being attacked by cows. Buy guess who…" at bounding box center [590, 203] width 711 height 338
click at [971, 185] on span "The ideal holiday doesn’t usually involve being attacked by cows. Buy guess who…" at bounding box center [837, 427] width 265 height 737
click at [973, 185] on span "The ideal holiday doesn’t usually involve being attacked by cows. Buy guess who…" at bounding box center [811, 477] width 474 height 636
click at [710, 185] on span "The ideal holiday doesn’t usually involve being attacked by cows. Buy guess who…" at bounding box center [506, 279] width 409 height 677
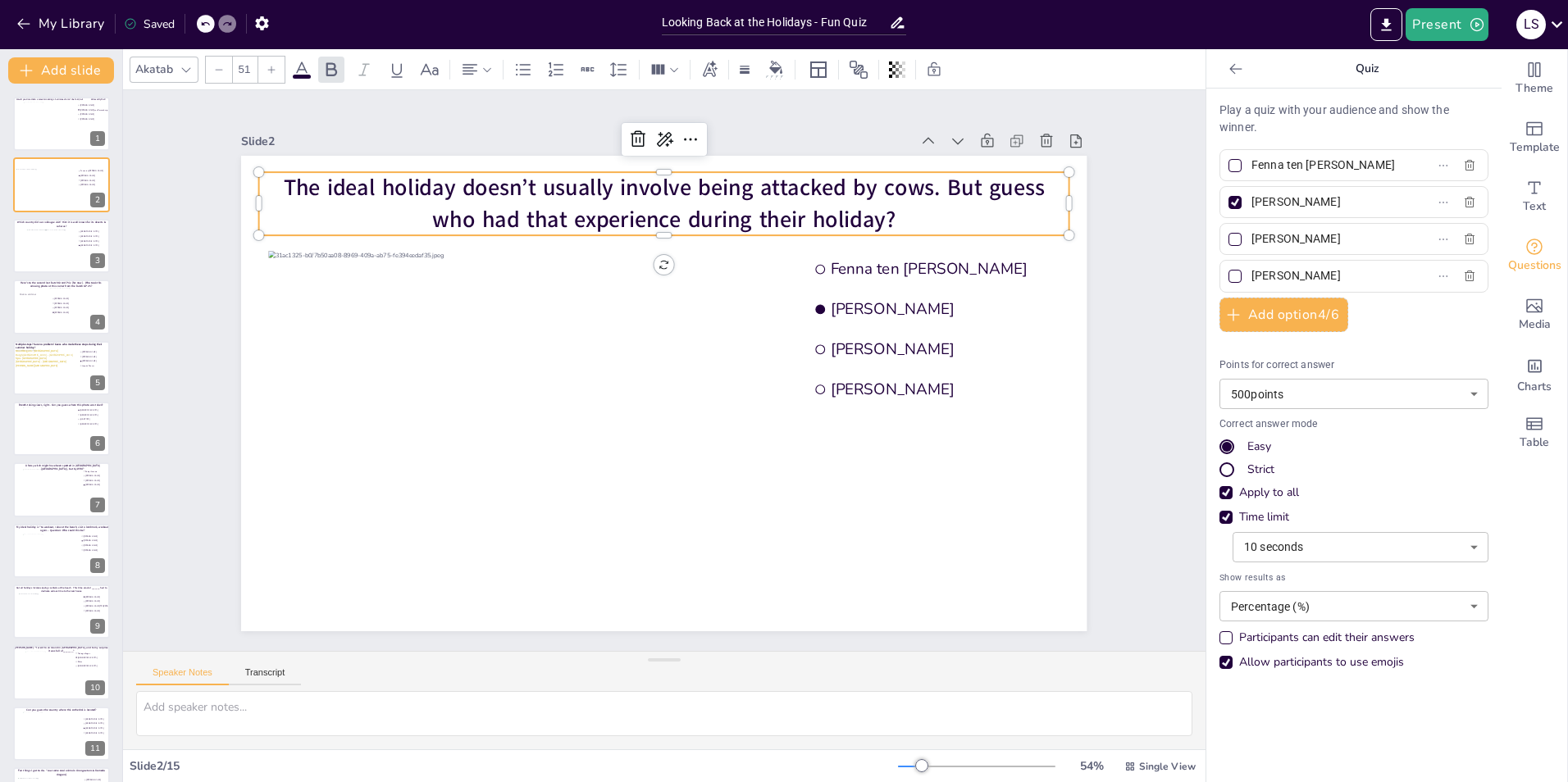
click at [1140, 236] on div "Slide 1 Would you dare climb a mountain during a hurricane storm? I bet not, bu…" at bounding box center [665, 370] width 953 height 1216
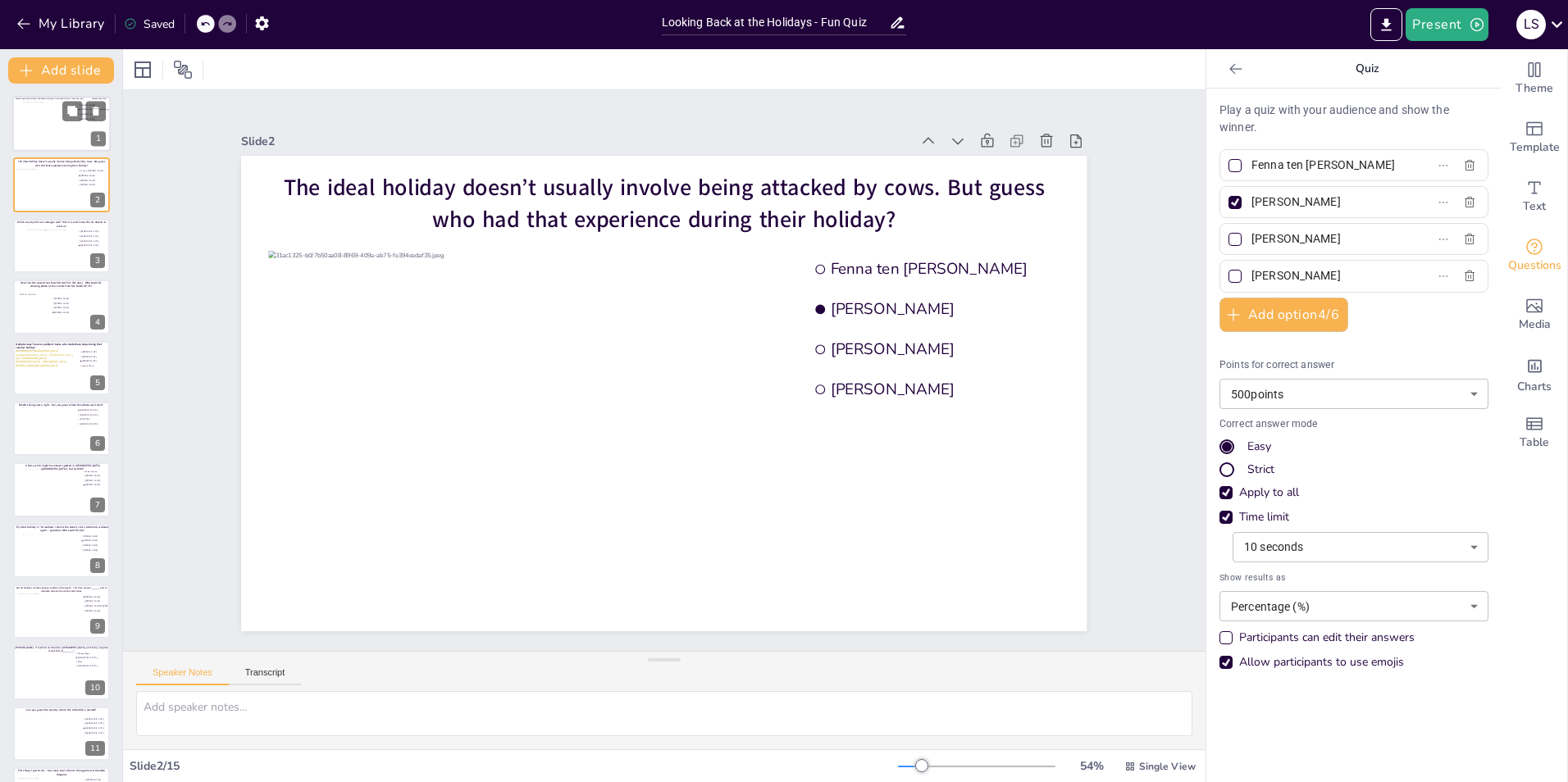
click at [43, 124] on div at bounding box center [62, 124] width 78 height 45
type input "[PERSON_NAME]"
type input "Rick.van.Ravensberg"
type input "[PERSON_NAME]"
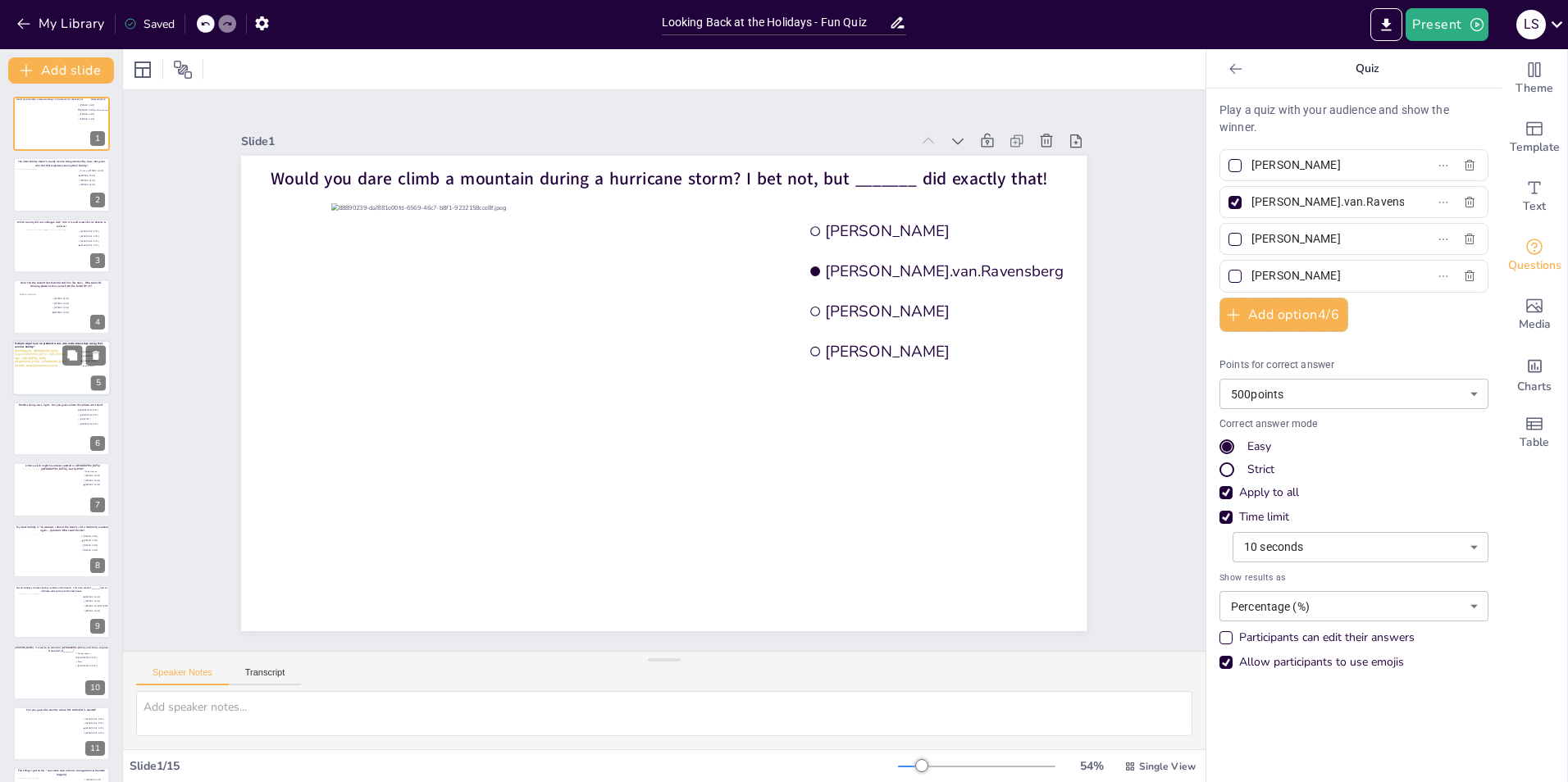
click at [42, 388] on div at bounding box center [44, 372] width 59 height 45
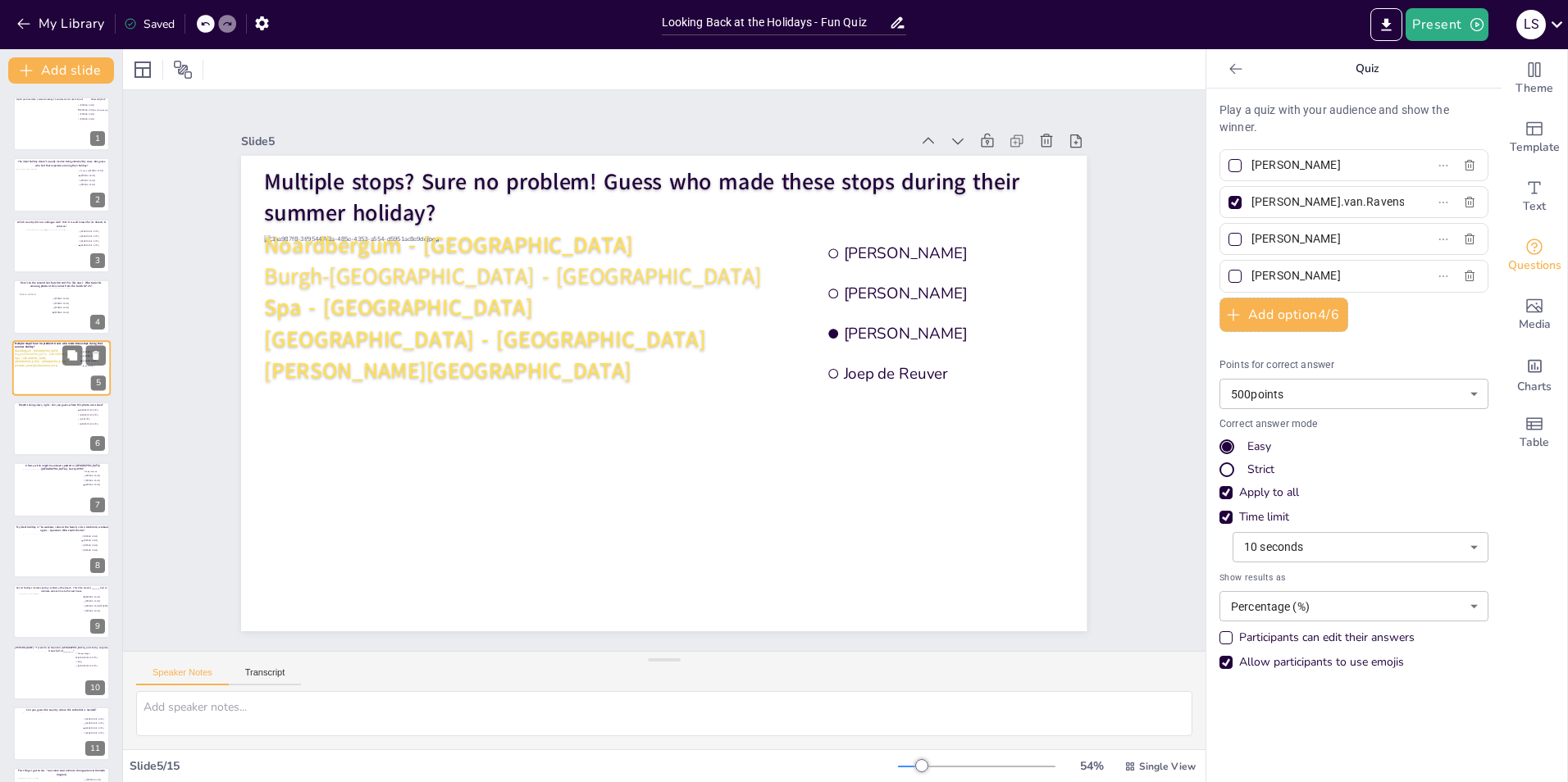
type input "[PERSON_NAME]"
type input "Joep de Reuver"
click at [39, 421] on div at bounding box center [62, 429] width 79 height 45
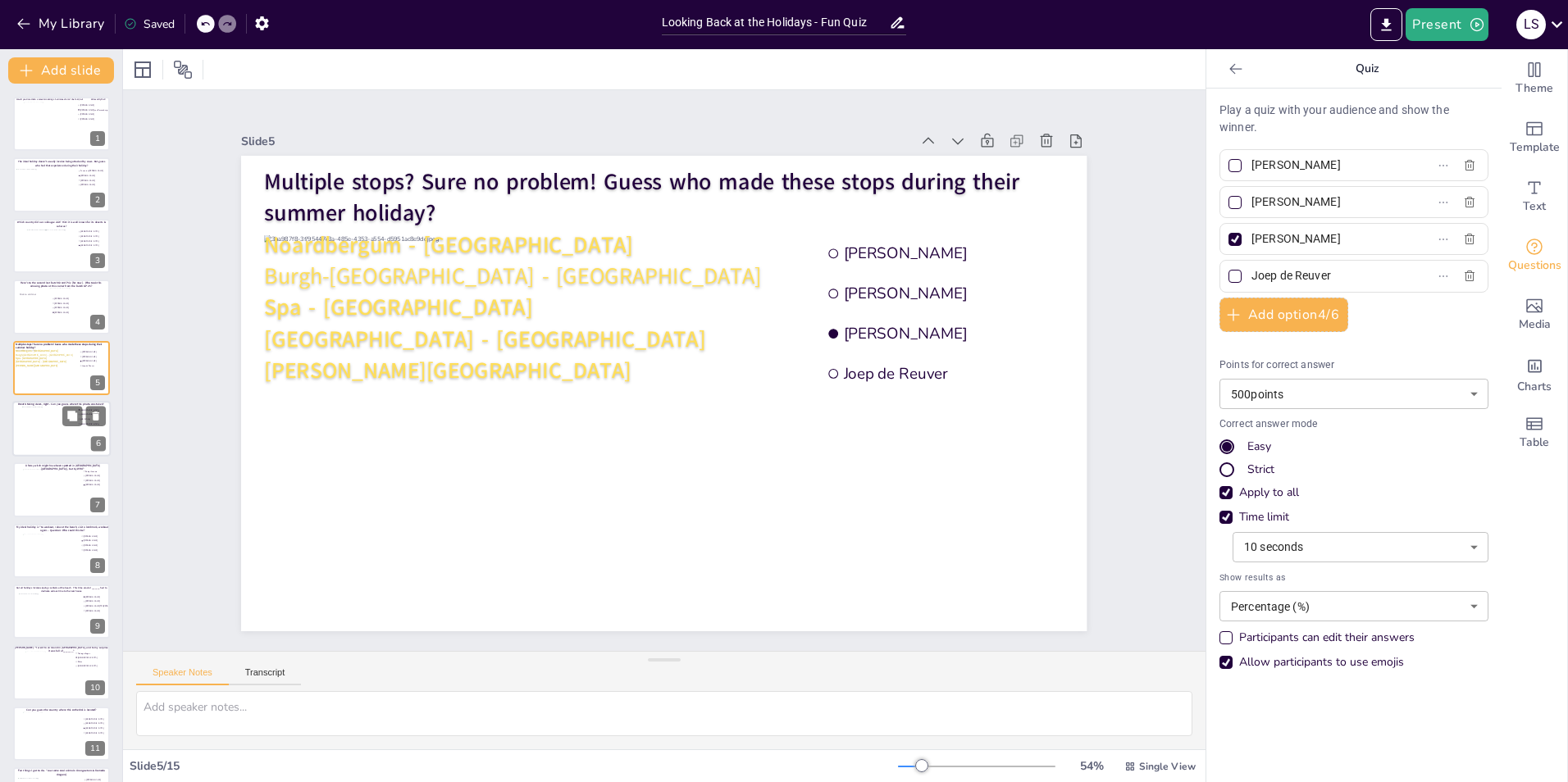
type input "[GEOGRAPHIC_DATA]"
type input "[US_STATE]"
type input "[GEOGRAPHIC_DATA]"
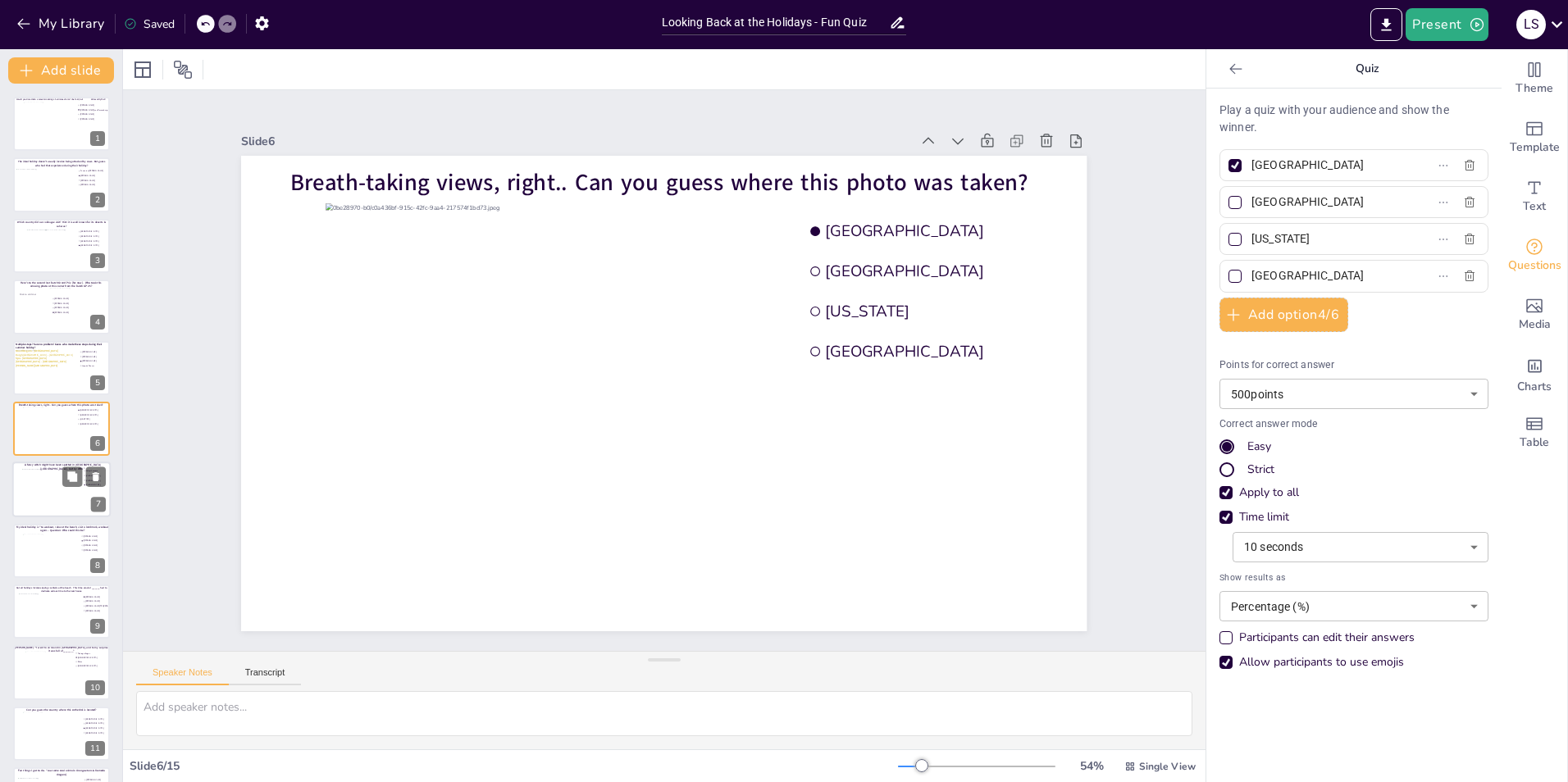
click at [59, 484] on div at bounding box center [62, 489] width 79 height 41
type input "Palupi Kusuma"
type input "[PERSON_NAME]"
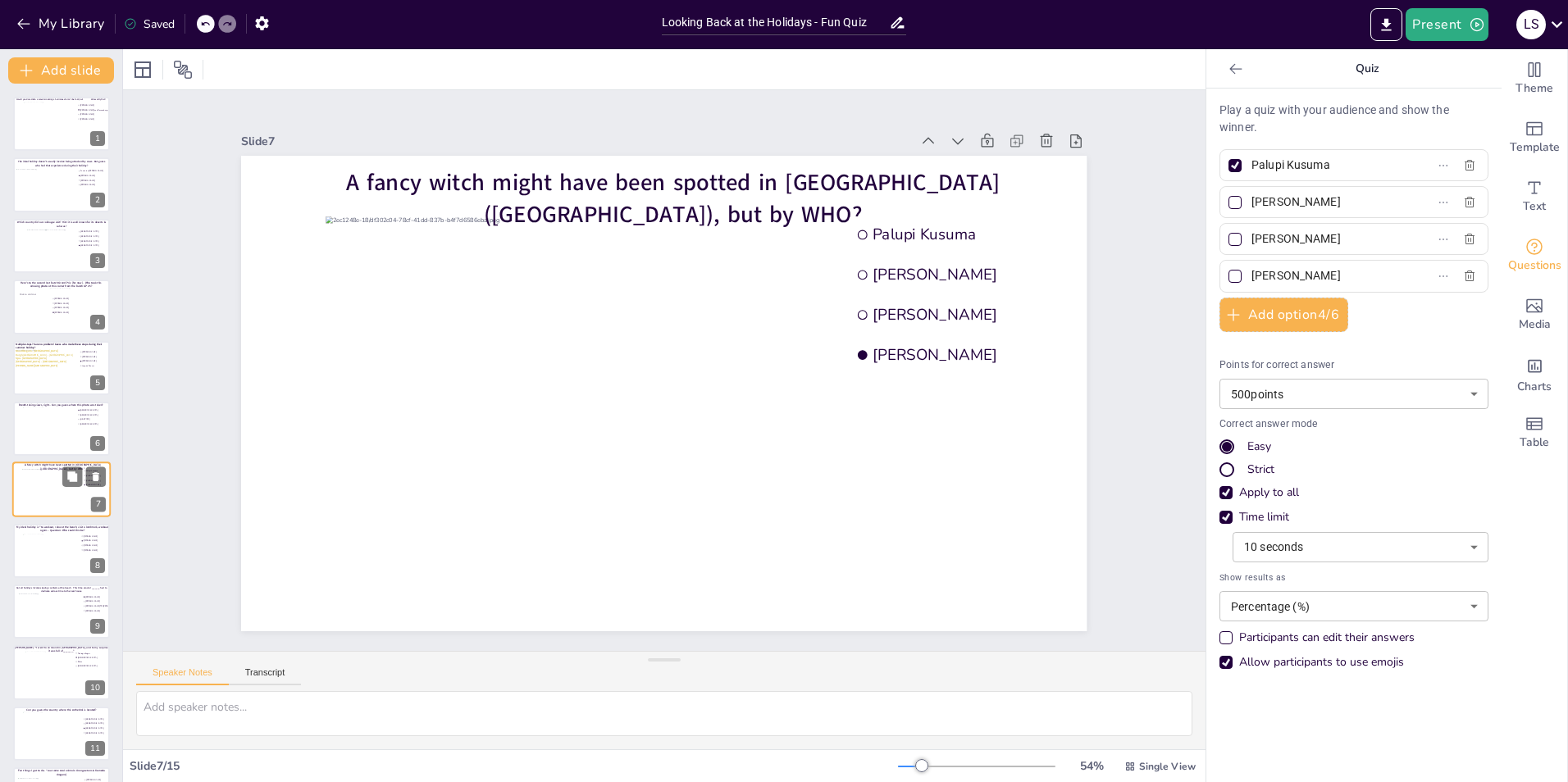
scroll to position [57, 0]
click at [40, 485] on div at bounding box center [52, 500] width 59 height 45
type input "[PERSON_NAME]"
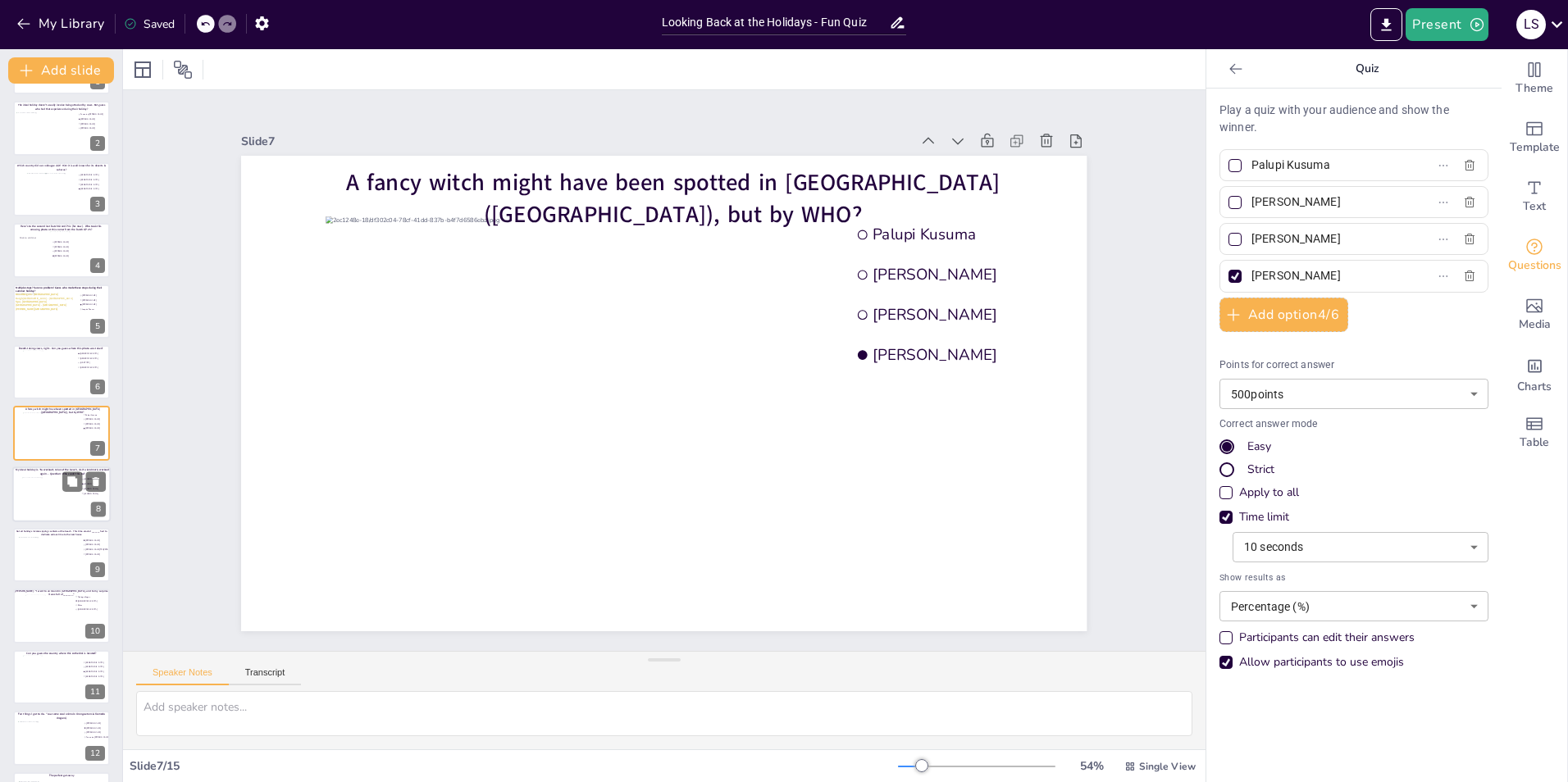
type input "[PERSON_NAME]"
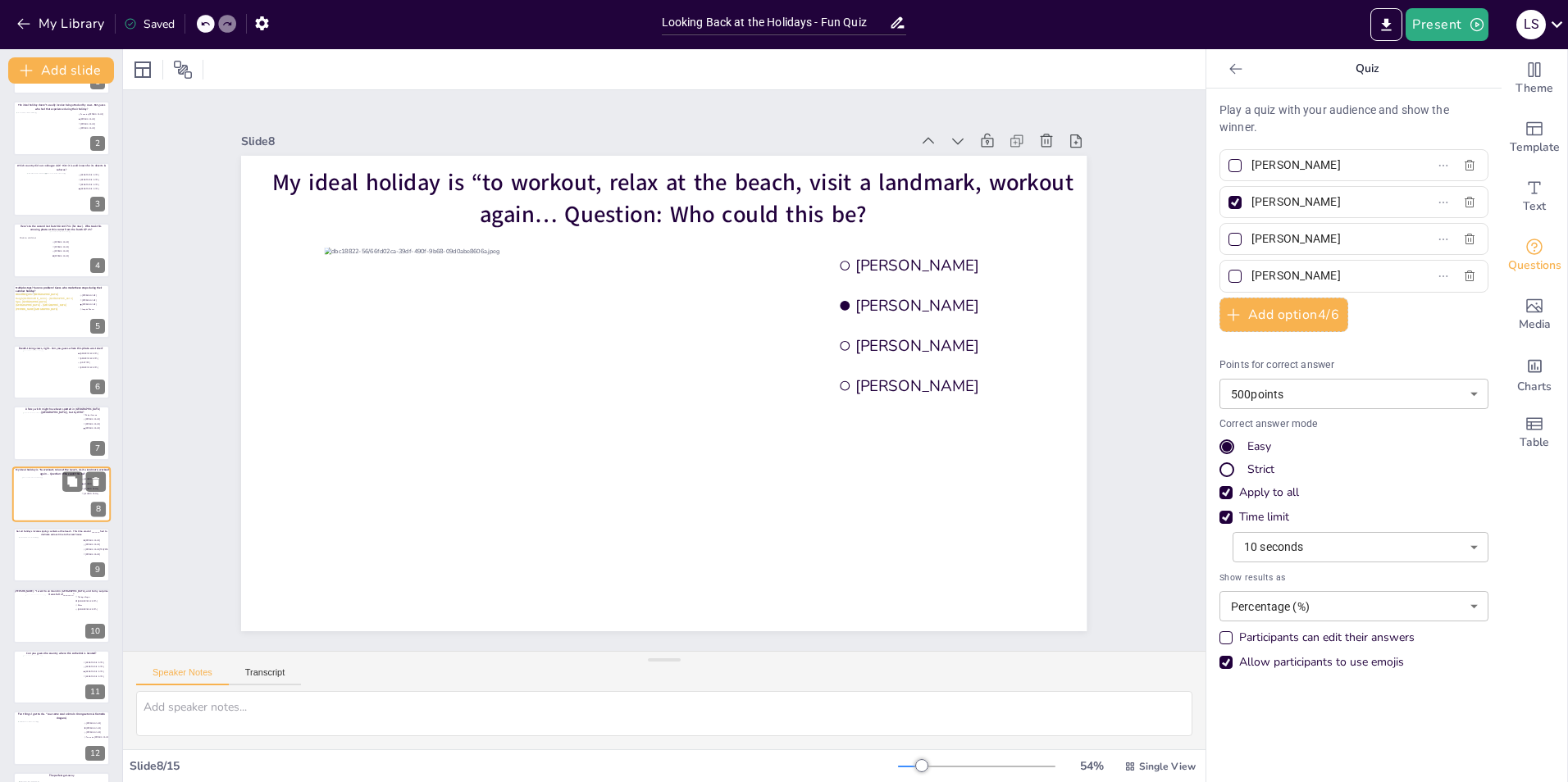
scroll to position [118, 0]
click at [27, 488] on div at bounding box center [47, 498] width 59 height 45
type input "[PERSON_NAME]"
type input "[PERSON_NAME] TPJ [PERSON_NAME]"
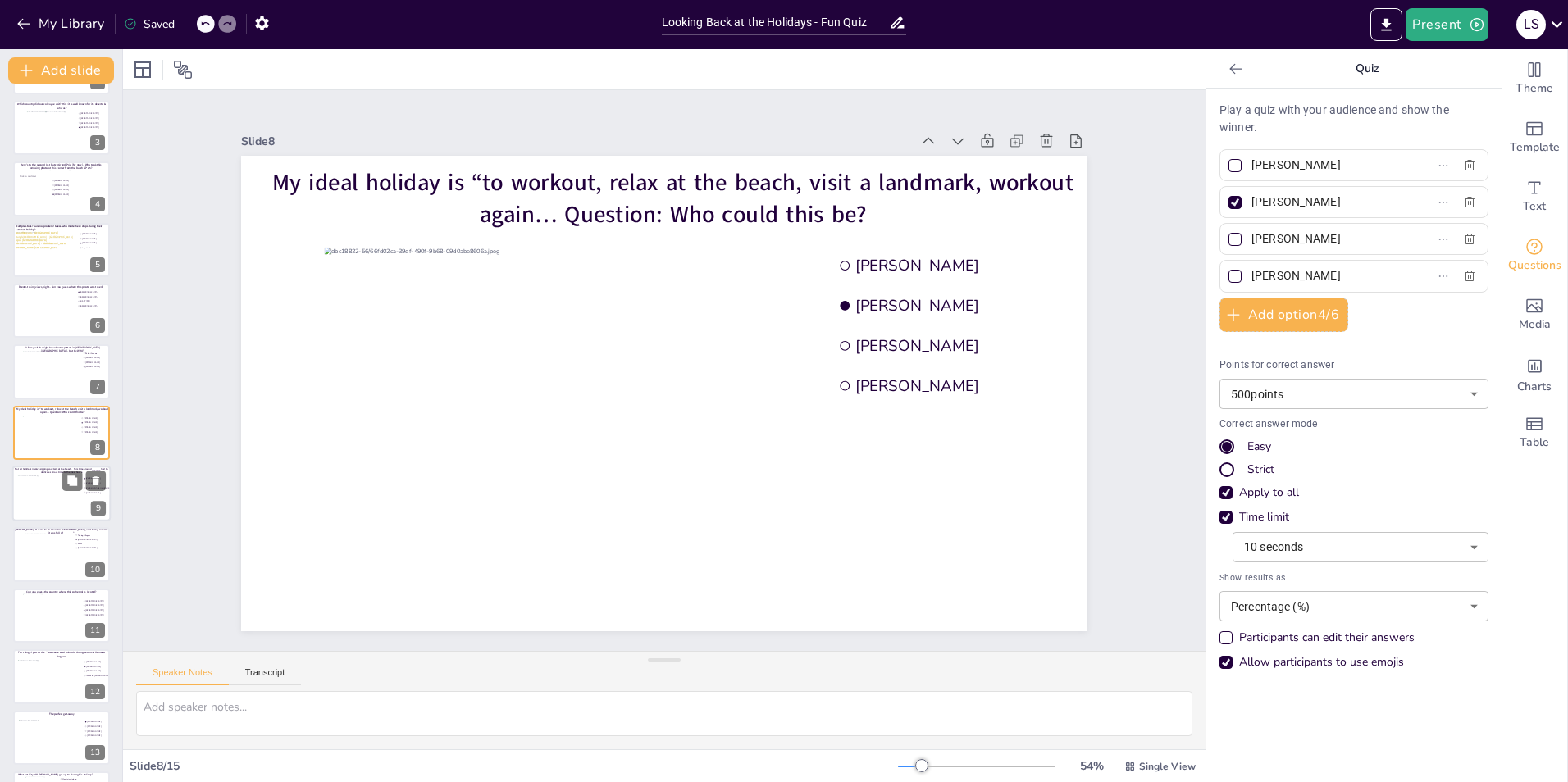
type input "[PERSON_NAME]"
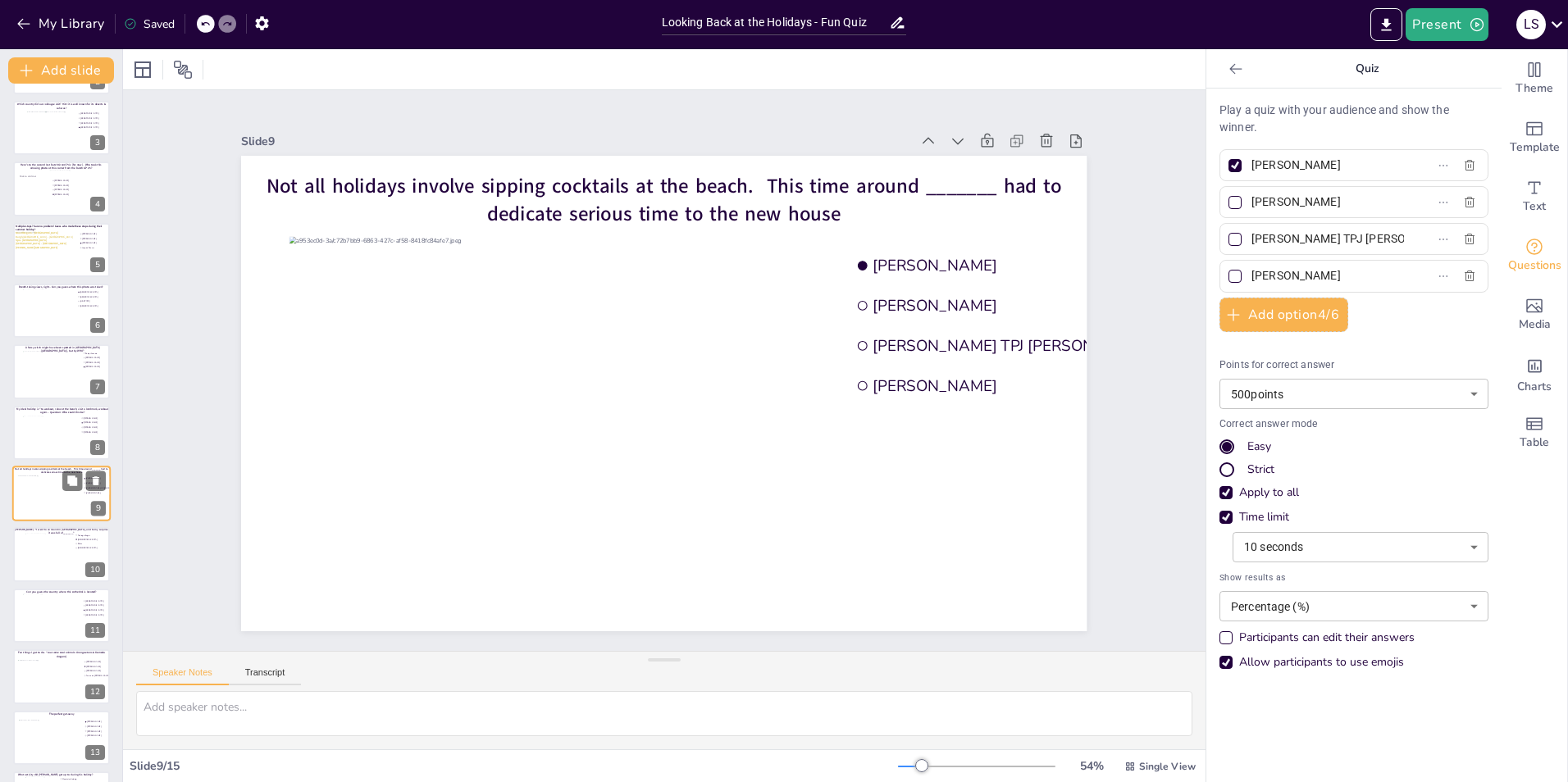
scroll to position [179, 0]
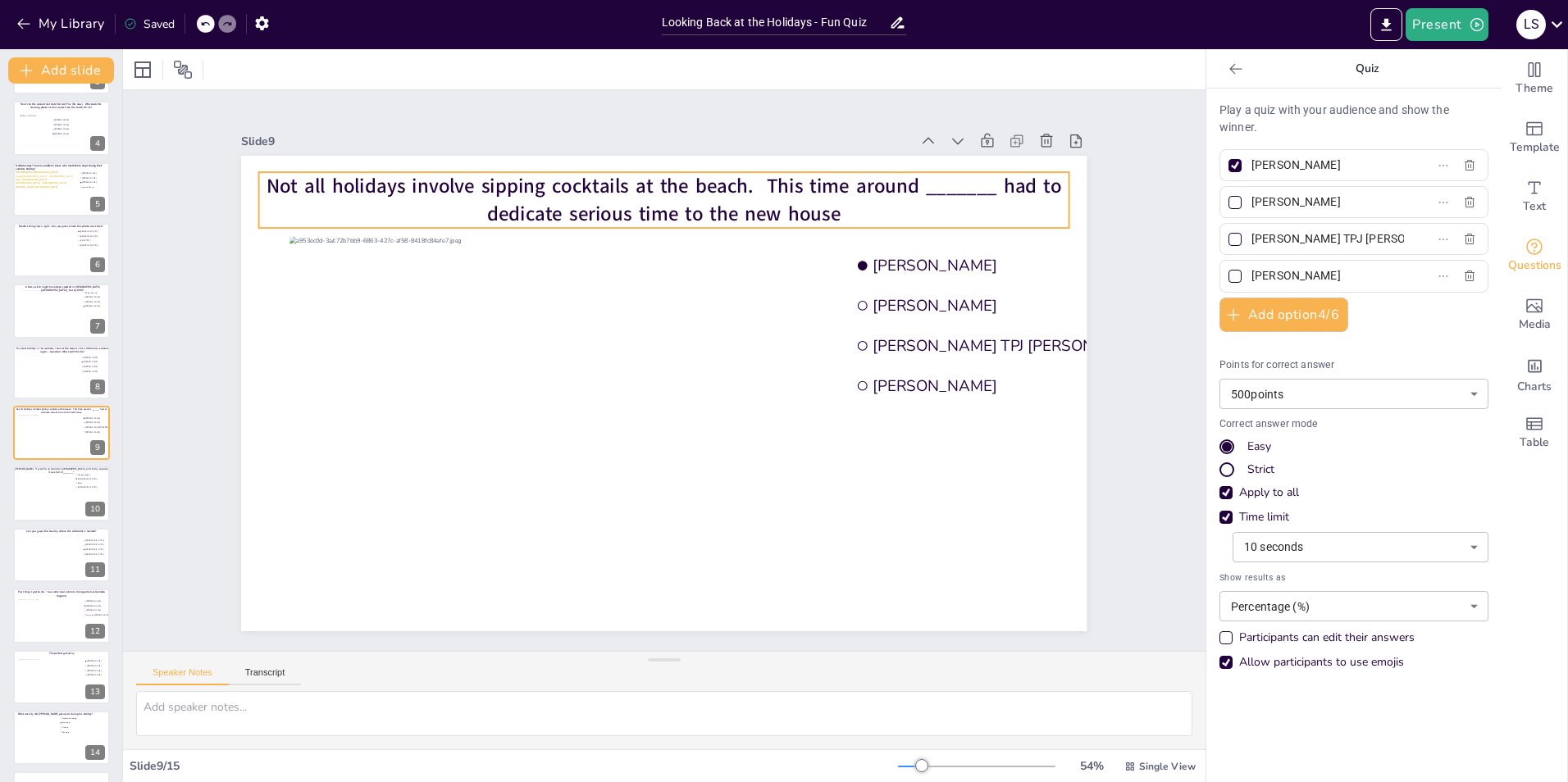
click at [788, 206] on span "Not all holidays involve sipping cocktails at the beach. This time around _____…" at bounding box center [846, 390] width 115 height 793
click at [703, 209] on span "Not all holidays involve sipping cocktails at the beach. This time around _____…" at bounding box center [839, 313] width 271 height 765
click at [702, 494] on span "Not all holidays involve sipping cocktails at the beach. This time around _____…" at bounding box center [644, 552] width 793 height 115
click at [702, 209] on span "Not all holidays involve sipping cocktails at the beach. This time around _____…" at bounding box center [788, 233] width 610 height 553
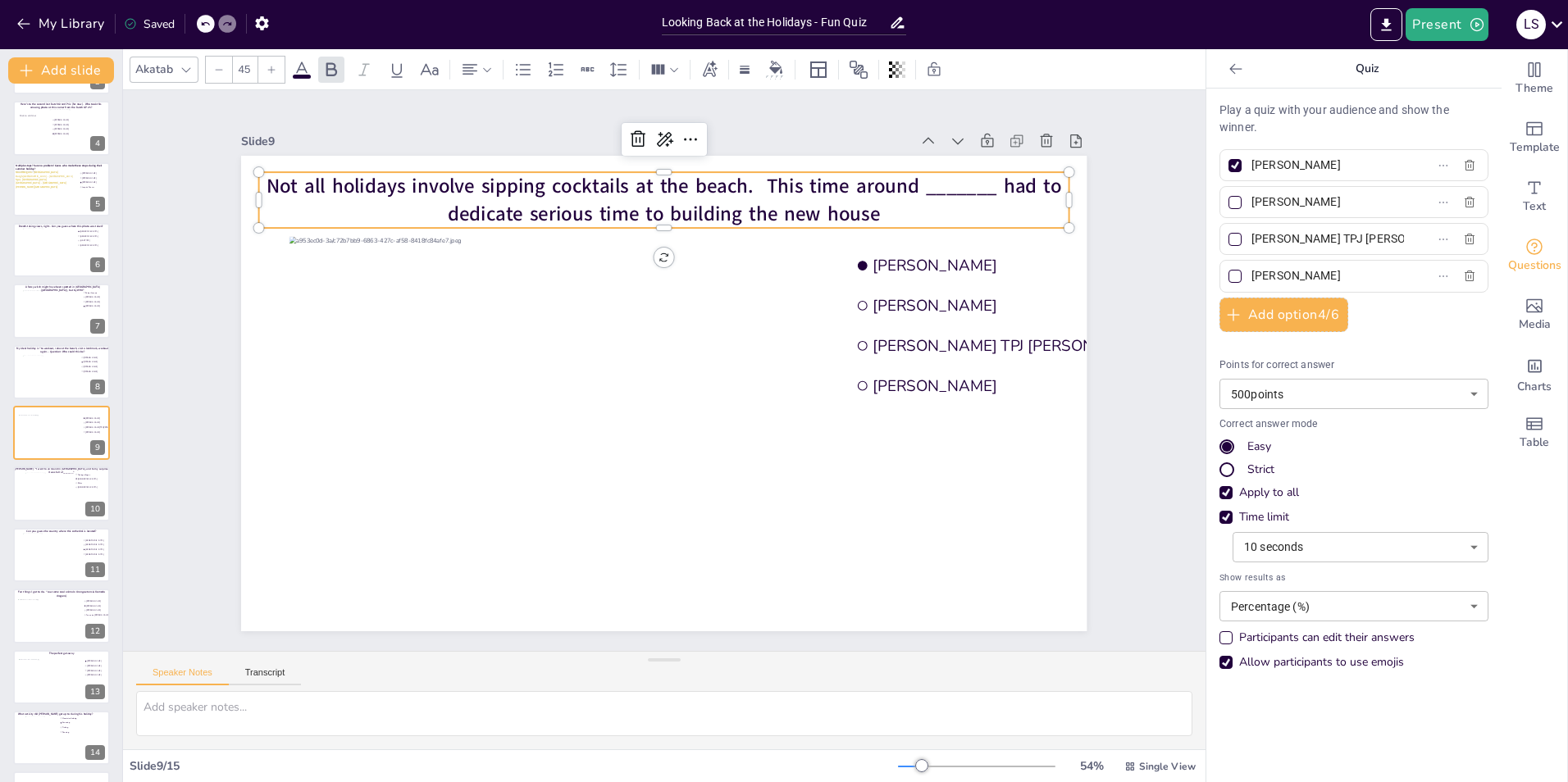
click at [520, 410] on span "Not all holidays involve sipping cocktails at the beach. This time around _____…" at bounding box center [607, 546] width 765 height 271
click at [613, 203] on span "Not all holidays involve sipping cocktails at the beach. This time around _____…" at bounding box center [824, 278] width 422 height 702
click at [526, 203] on span "Not all holidays involve sipping cocktails at the beach. This time around _____…" at bounding box center [720, 195] width 765 height 271
click at [1106, 231] on div "Slide 1 Would you dare climb a mountain during a hurricane storm? I bet not, bu…" at bounding box center [664, 370] width 1053 height 785
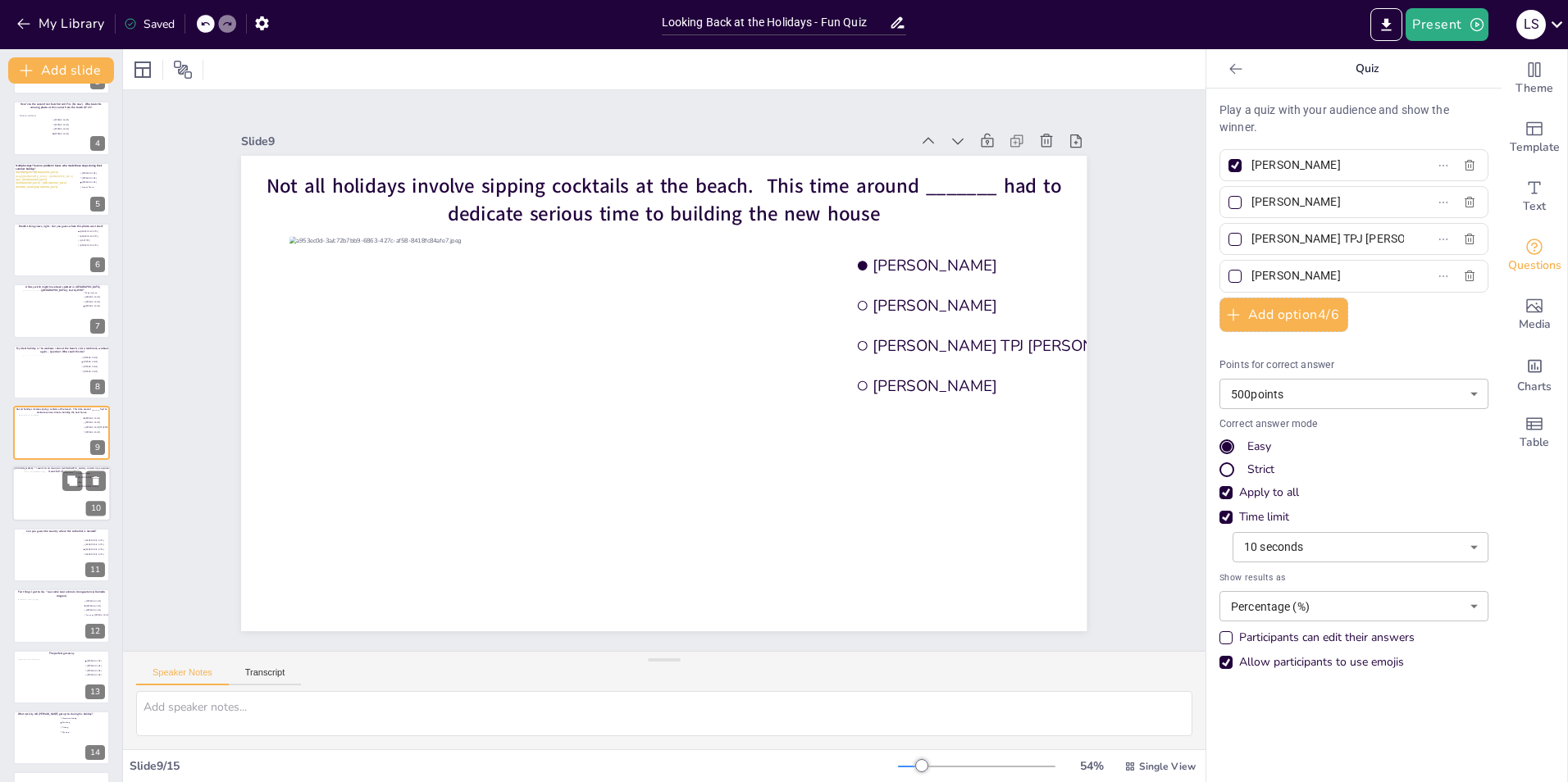
click at [34, 491] on div at bounding box center [62, 494] width 74 height 45
type input "Fishing villages"
type input "[DEMOGRAPHIC_DATA]"
type input "Bikes"
type input "[DEMOGRAPHIC_DATA]"
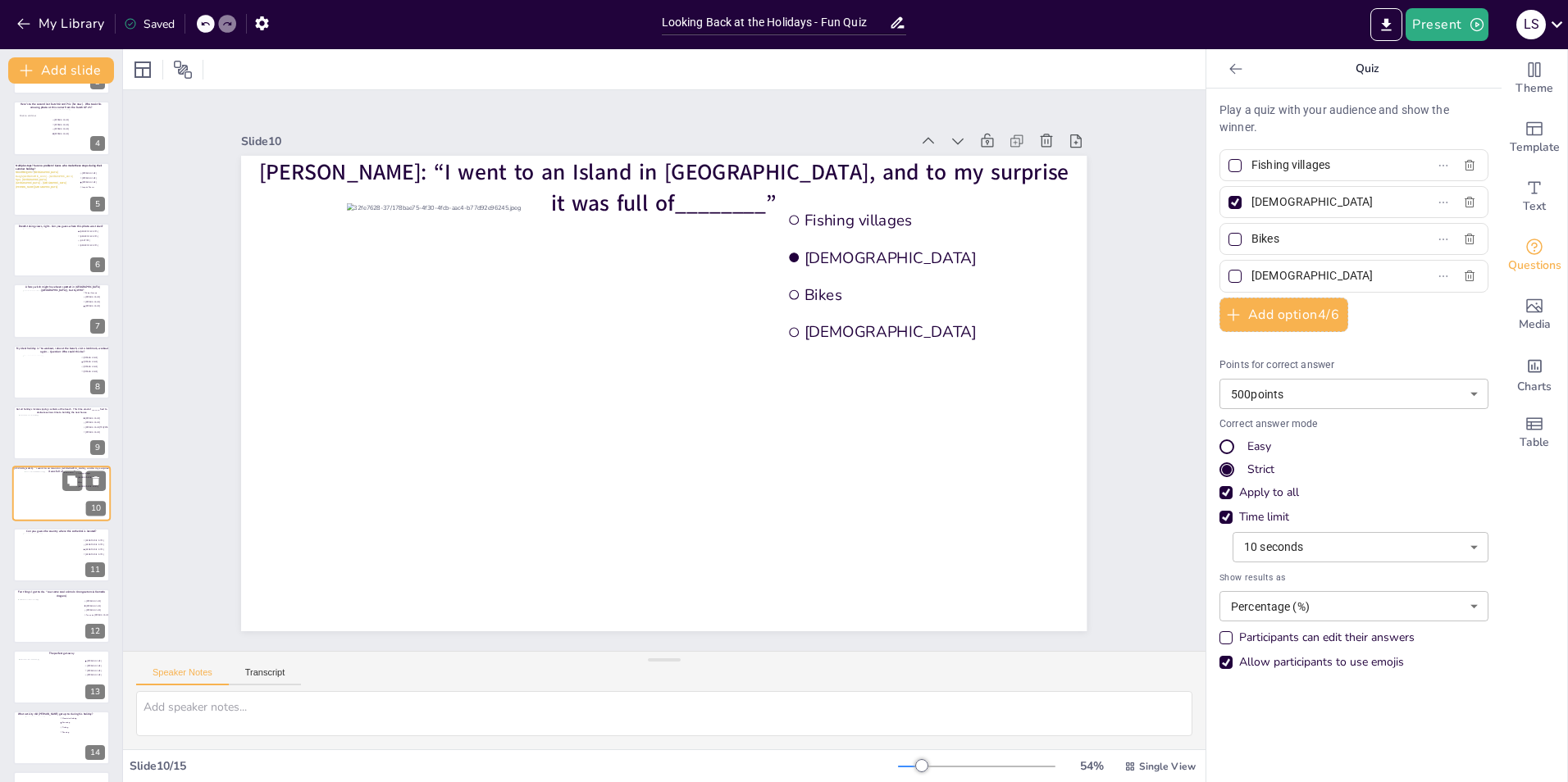
scroll to position [236, 0]
click at [1345, 158] on input "Fishing villages" at bounding box center [1328, 166] width 153 height 24
drag, startPoint x: 1286, startPoint y: 246, endPoint x: 1194, endPoint y: 245, distance: 92.0
click at [1206, 245] on div "Play a quiz with your audience and show the winner. Fishing villages Italians B…" at bounding box center [1354, 435] width 295 height 694
type input "Cyclists"
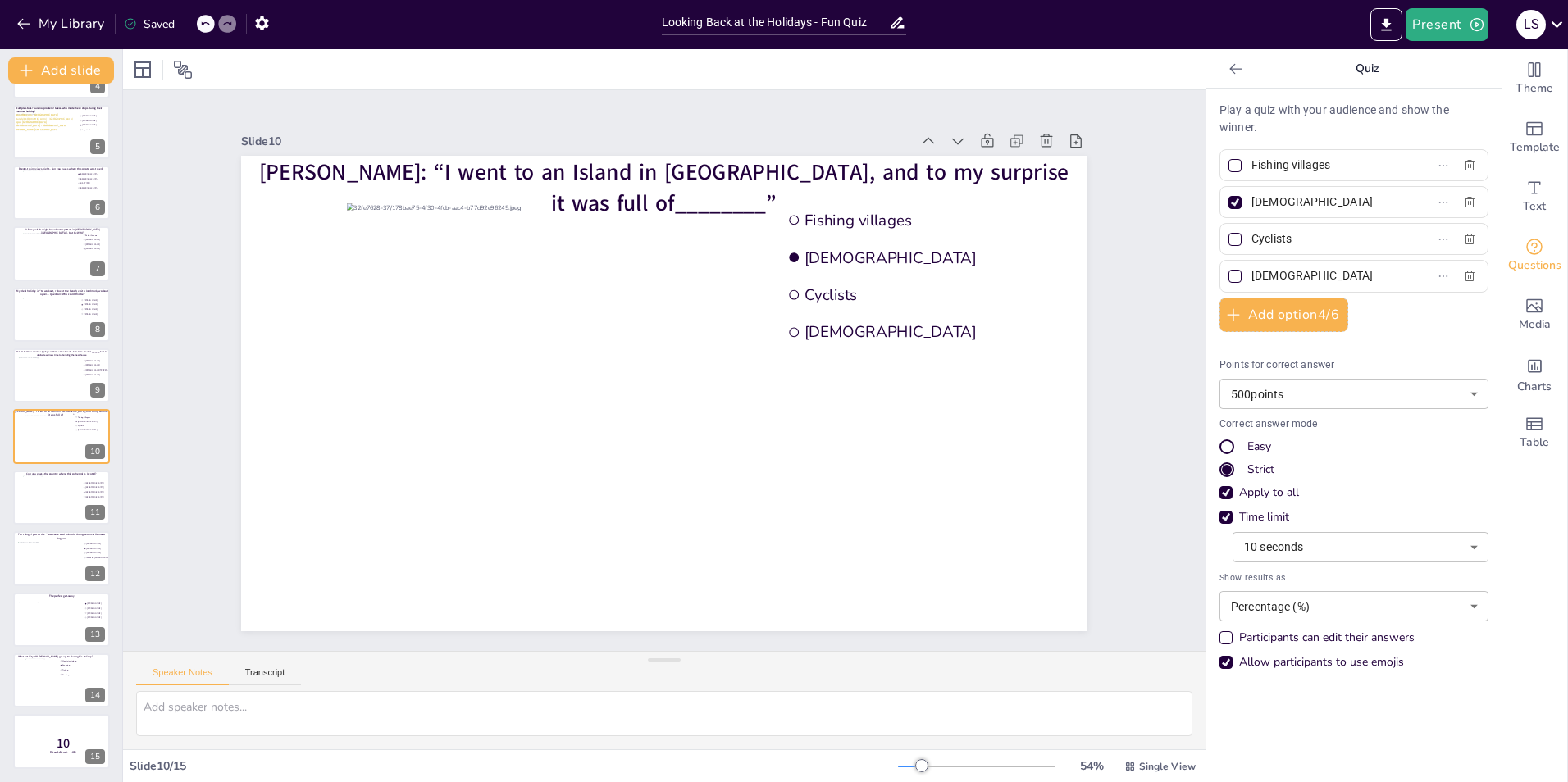
drag, startPoint x: 1335, startPoint y: 155, endPoint x: 1242, endPoint y: 165, distance: 93.5
click at [1251, 165] on input "Fishing villages" at bounding box center [1328, 166] width 153 height 24
click at [1016, 228] on div "Slide 1 Would you dare climb a mountain during a hurricane storm? I bet not, bu…" at bounding box center [664, 371] width 704 height 1025
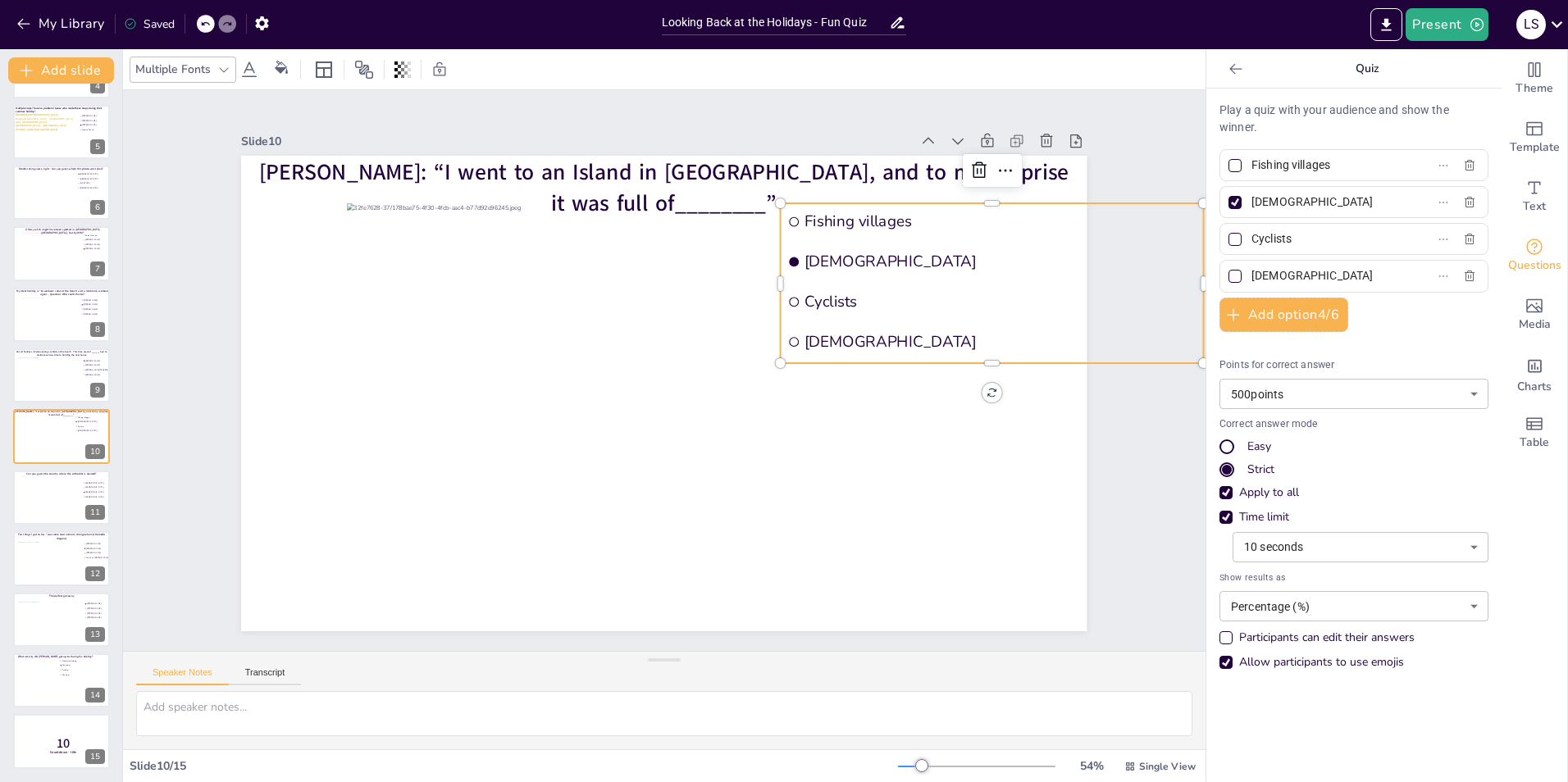
click at [1110, 131] on div "Slide 1 Would you dare climb a mountain during a hurricane storm? I bet not, bu…" at bounding box center [664, 371] width 1073 height 921
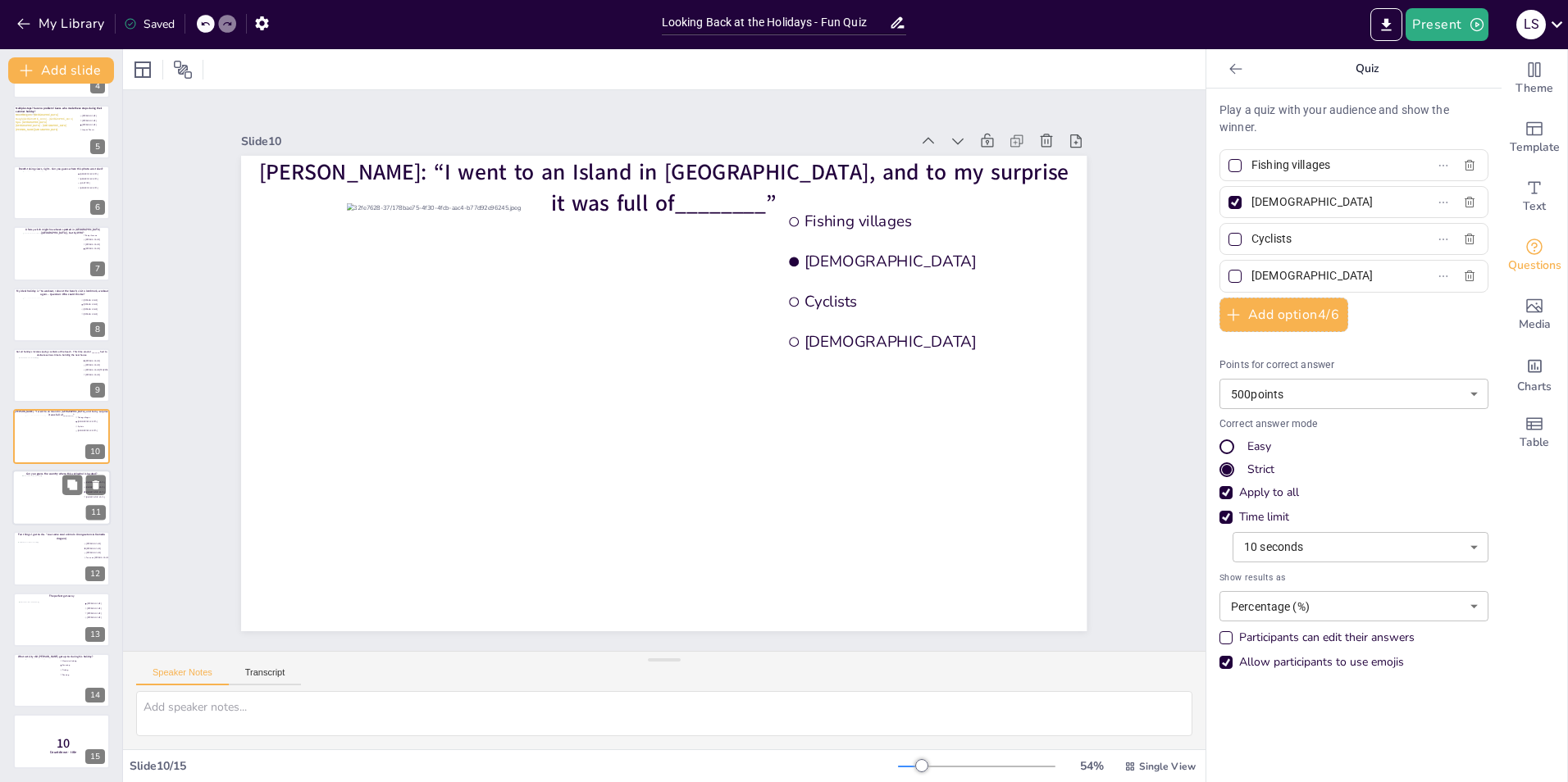
click at [41, 504] on div at bounding box center [62, 498] width 79 height 45
type input "[GEOGRAPHIC_DATA]"
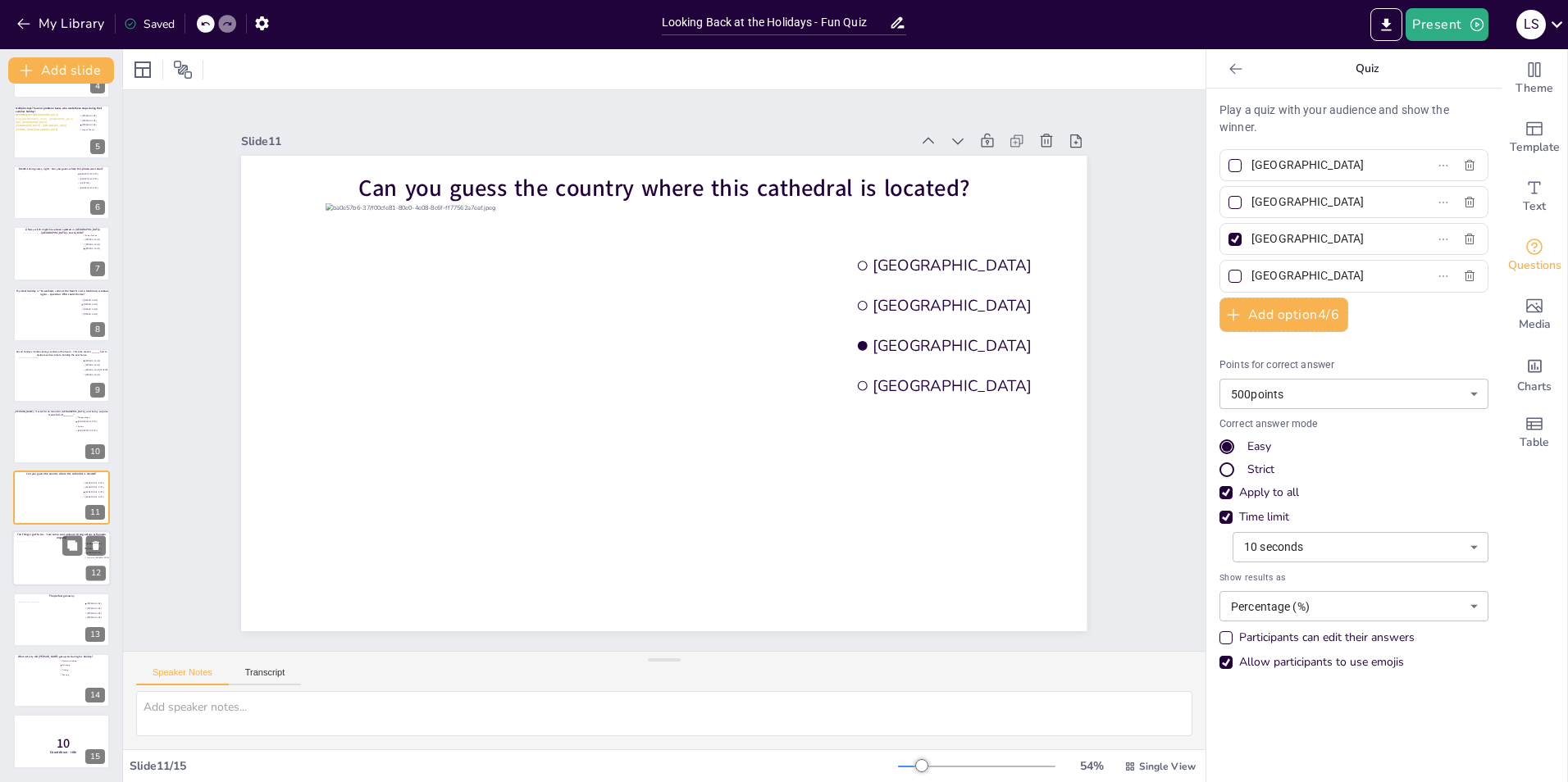
click at [43, 563] on div at bounding box center [50, 564] width 66 height 45
type input "[PERSON_NAME]"
type input "Fenna ten [PERSON_NAME]"
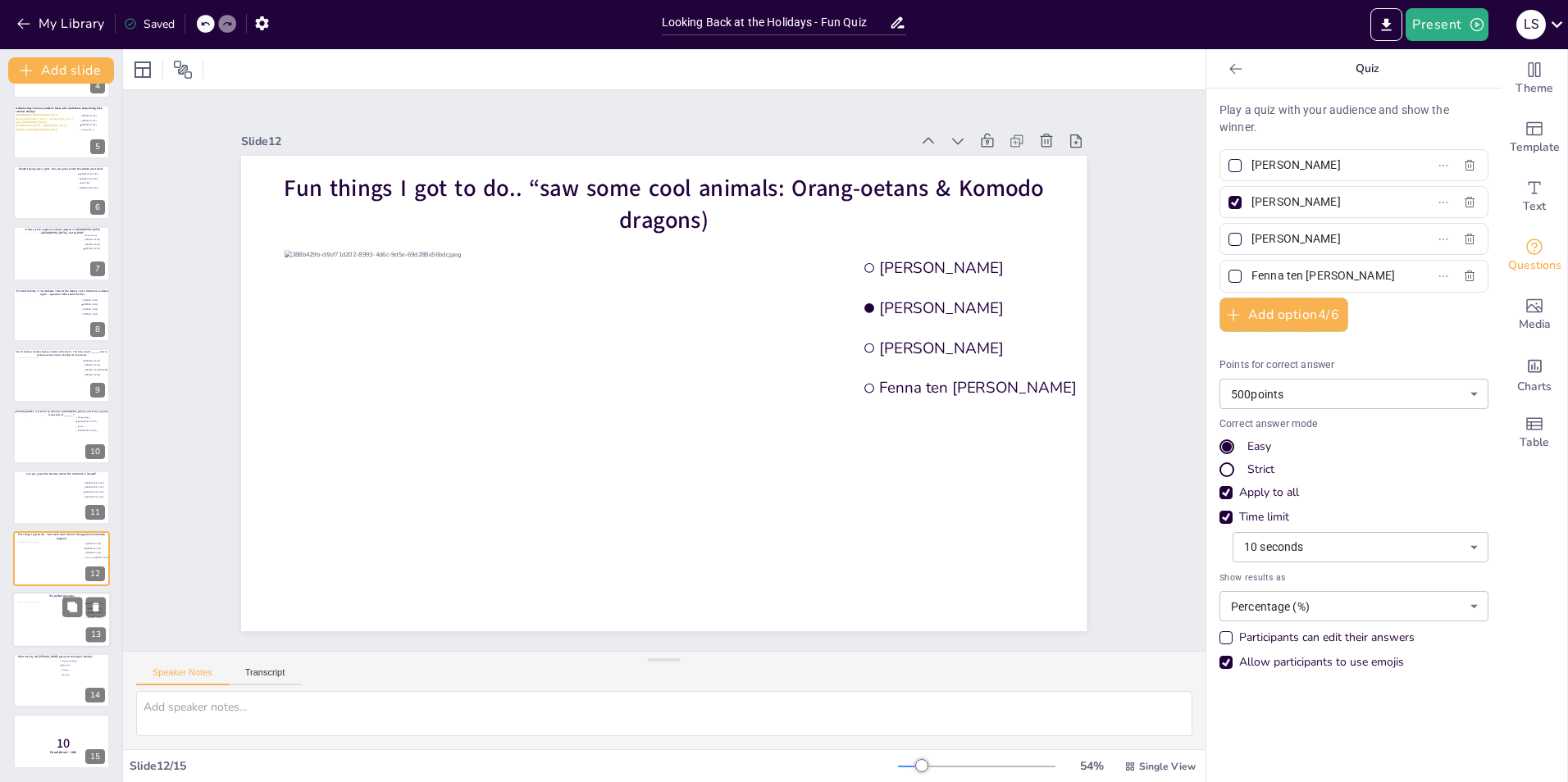
click at [38, 610] on div at bounding box center [51, 623] width 66 height 45
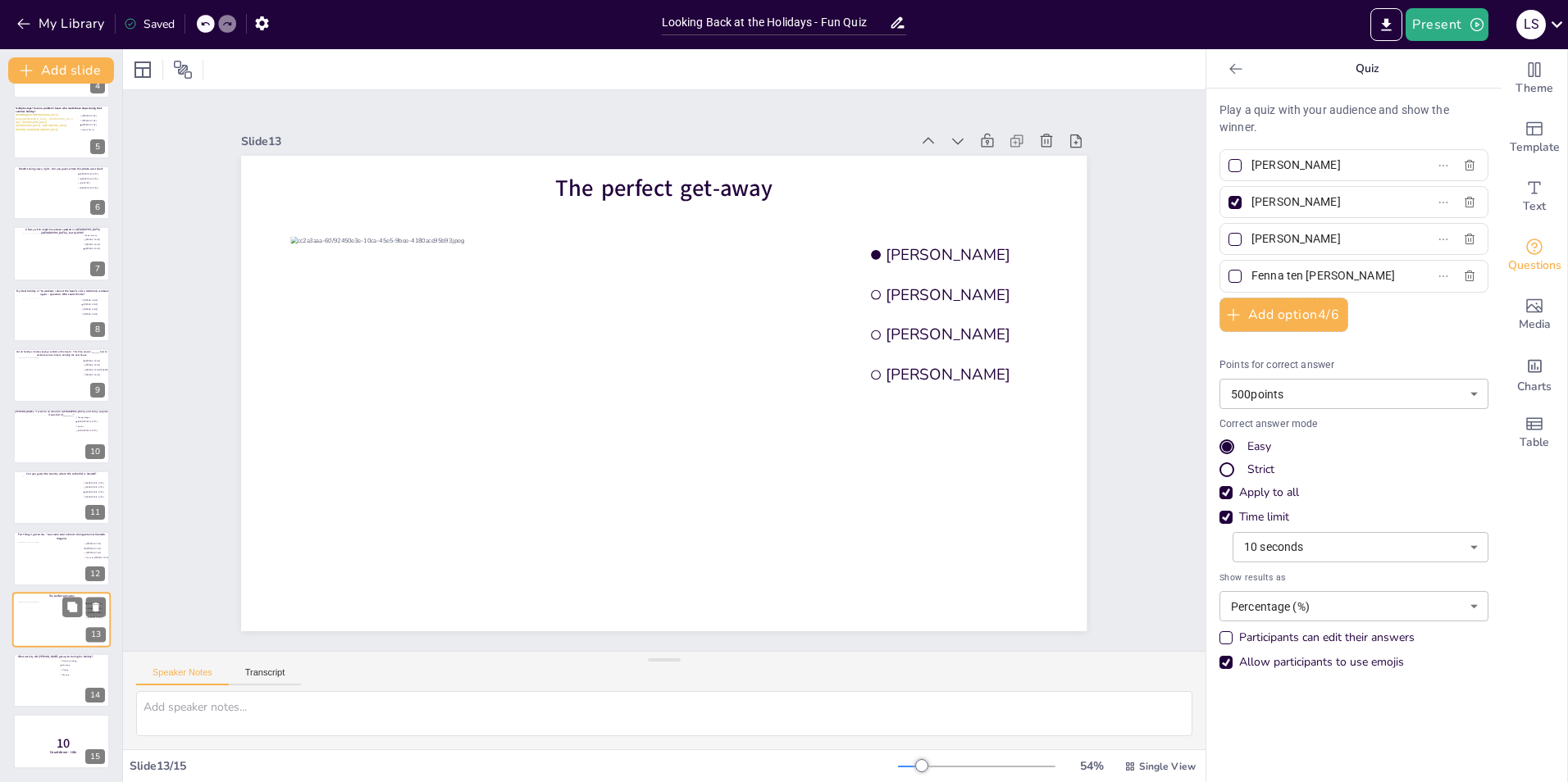
type input "[PERSON_NAME]"
click at [36, 676] on div at bounding box center [41, 681] width 33 height 45
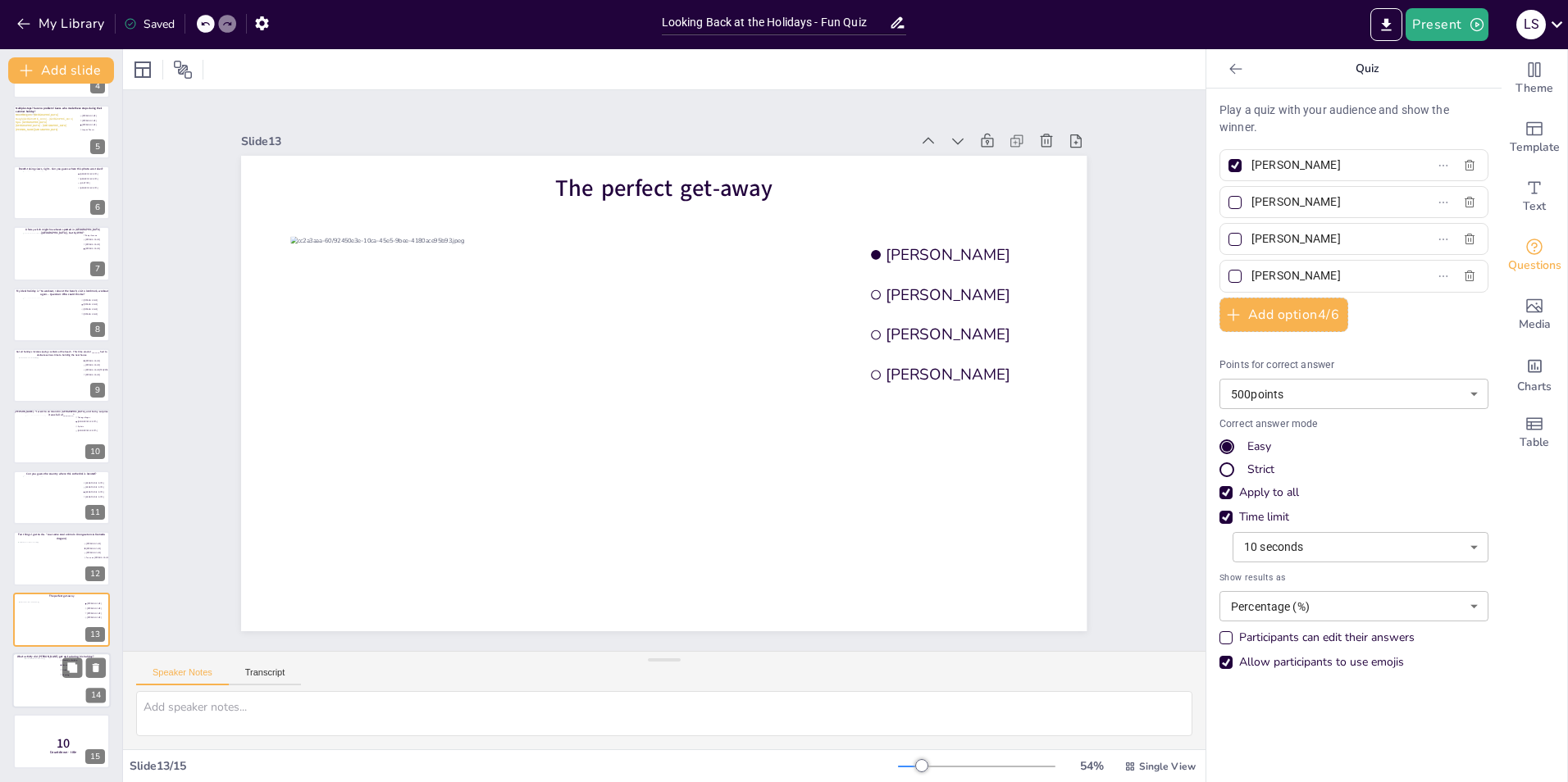
type input "Mountain climbing"
type input "Canoeing"
type input "Fishing"
type input "Running"
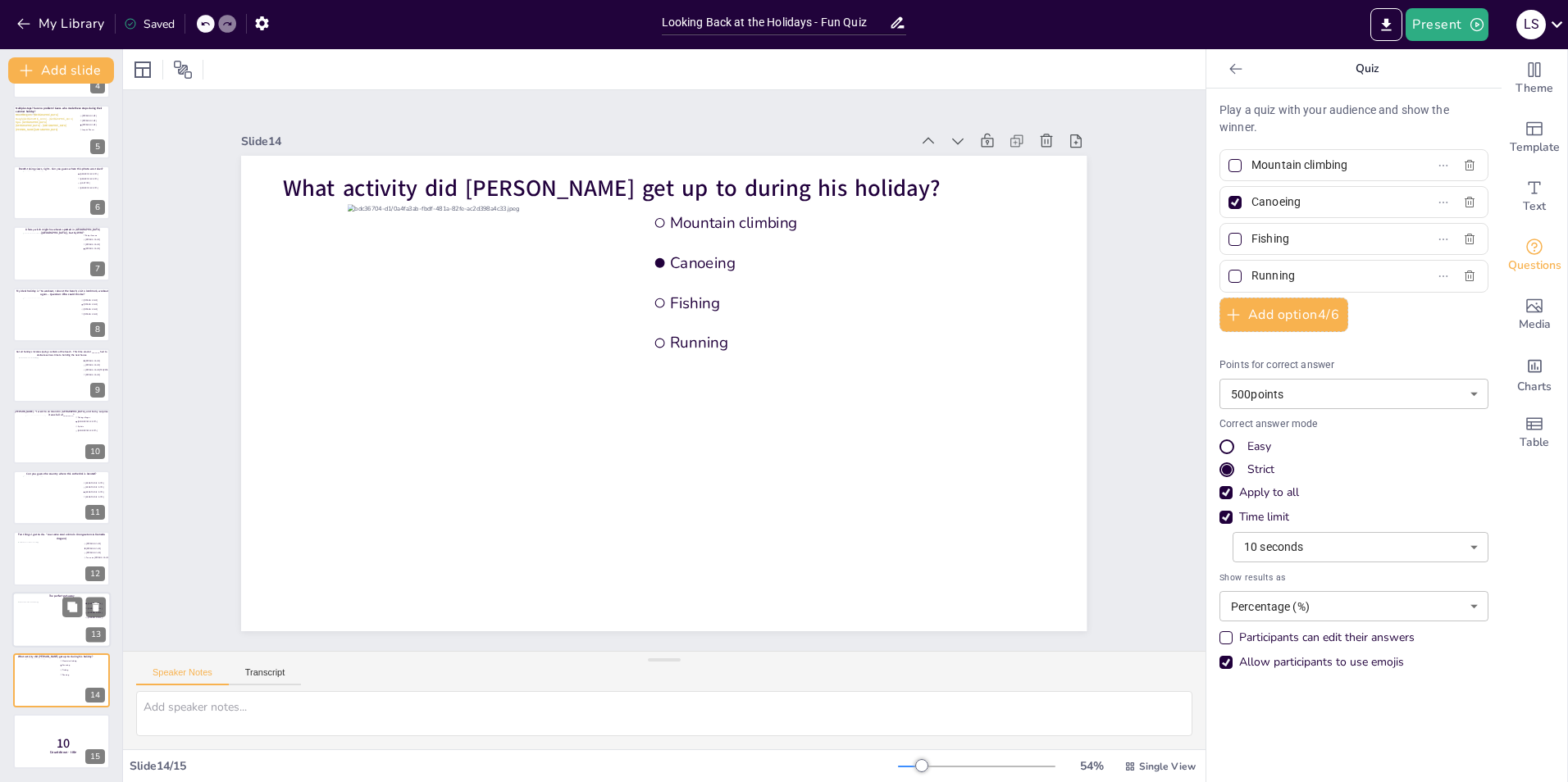
click at [45, 627] on div at bounding box center [51, 623] width 66 height 45
type input "[PERSON_NAME]"
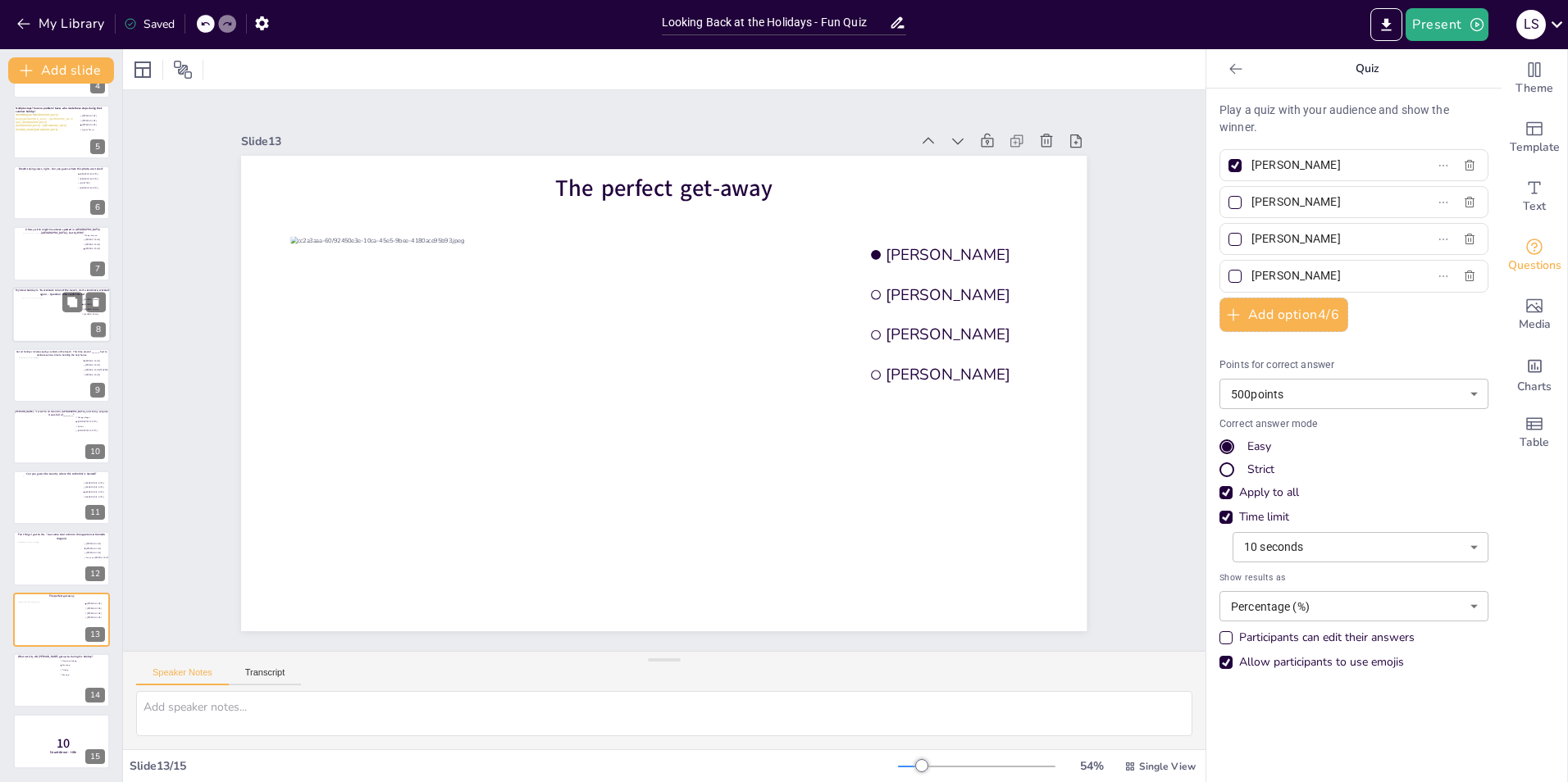
click at [45, 325] on div at bounding box center [52, 320] width 59 height 45
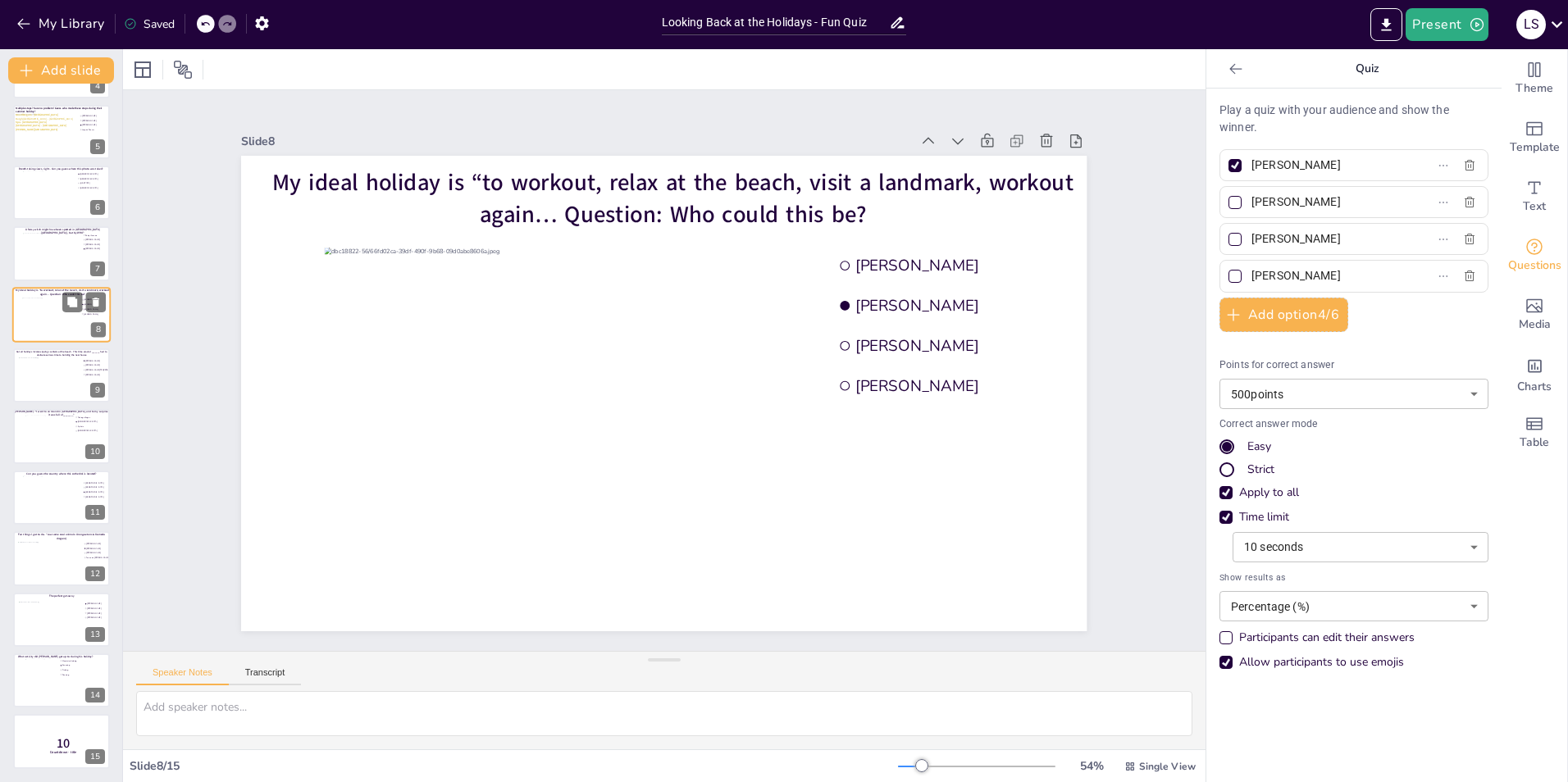
type input "[PERSON_NAME]"
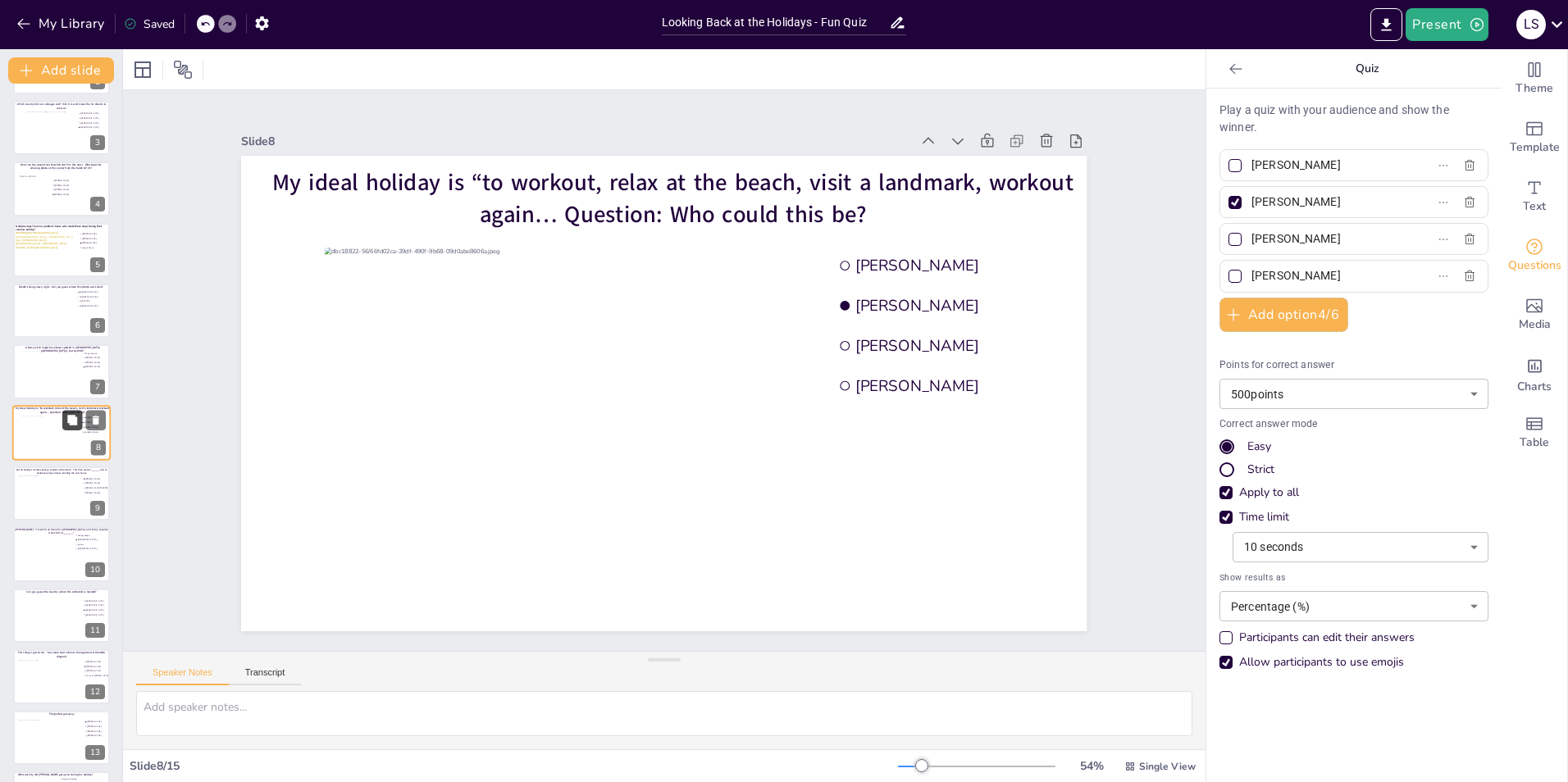
click at [76, 423] on icon at bounding box center [71, 419] width 9 height 9
click at [180, 380] on div "Slide 1 Would you dare climb a mountain during a hurricane storm? I bet not, bu…" at bounding box center [663, 371] width 1090 height 1205
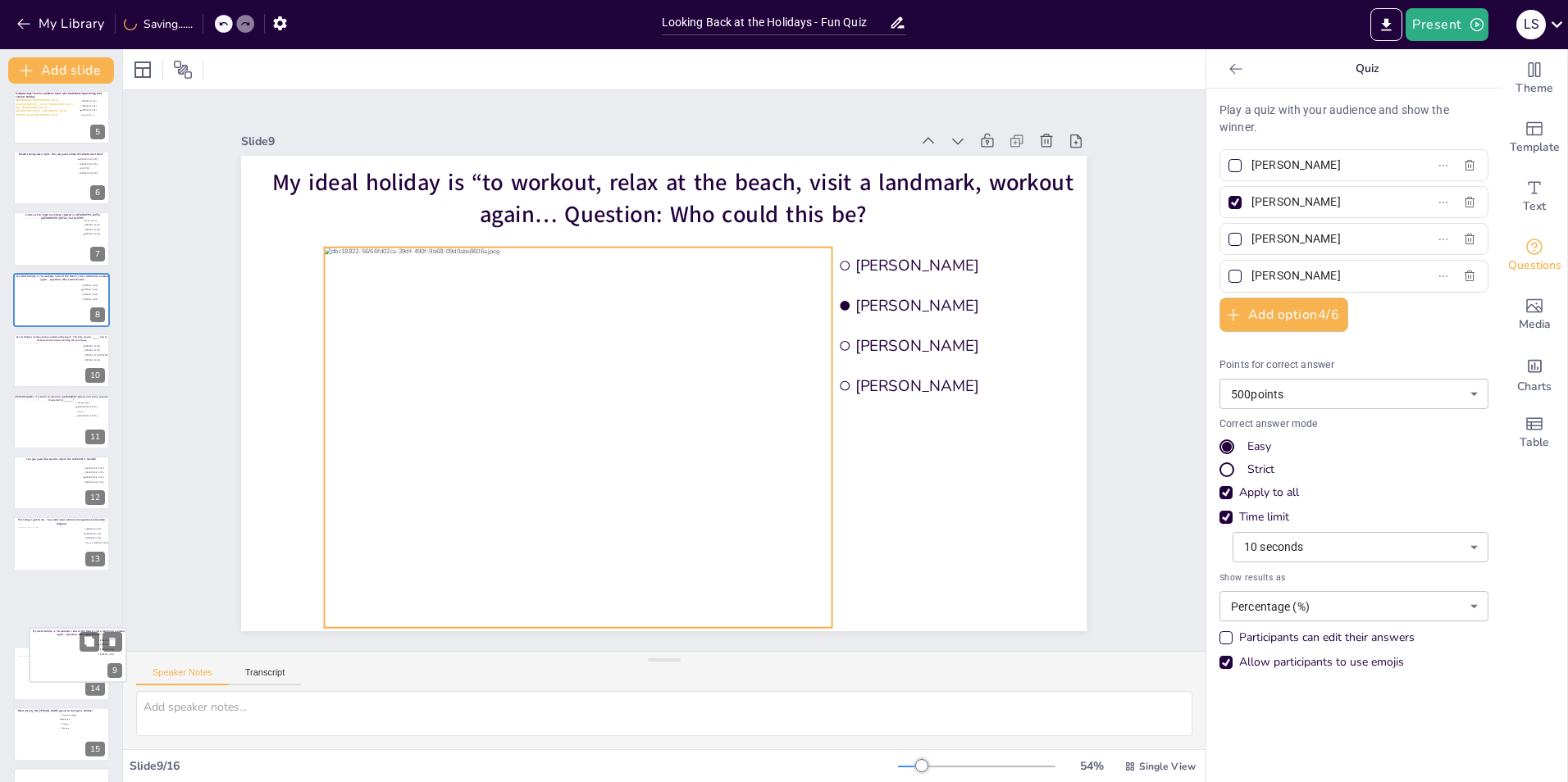
scroll to position [298, 0]
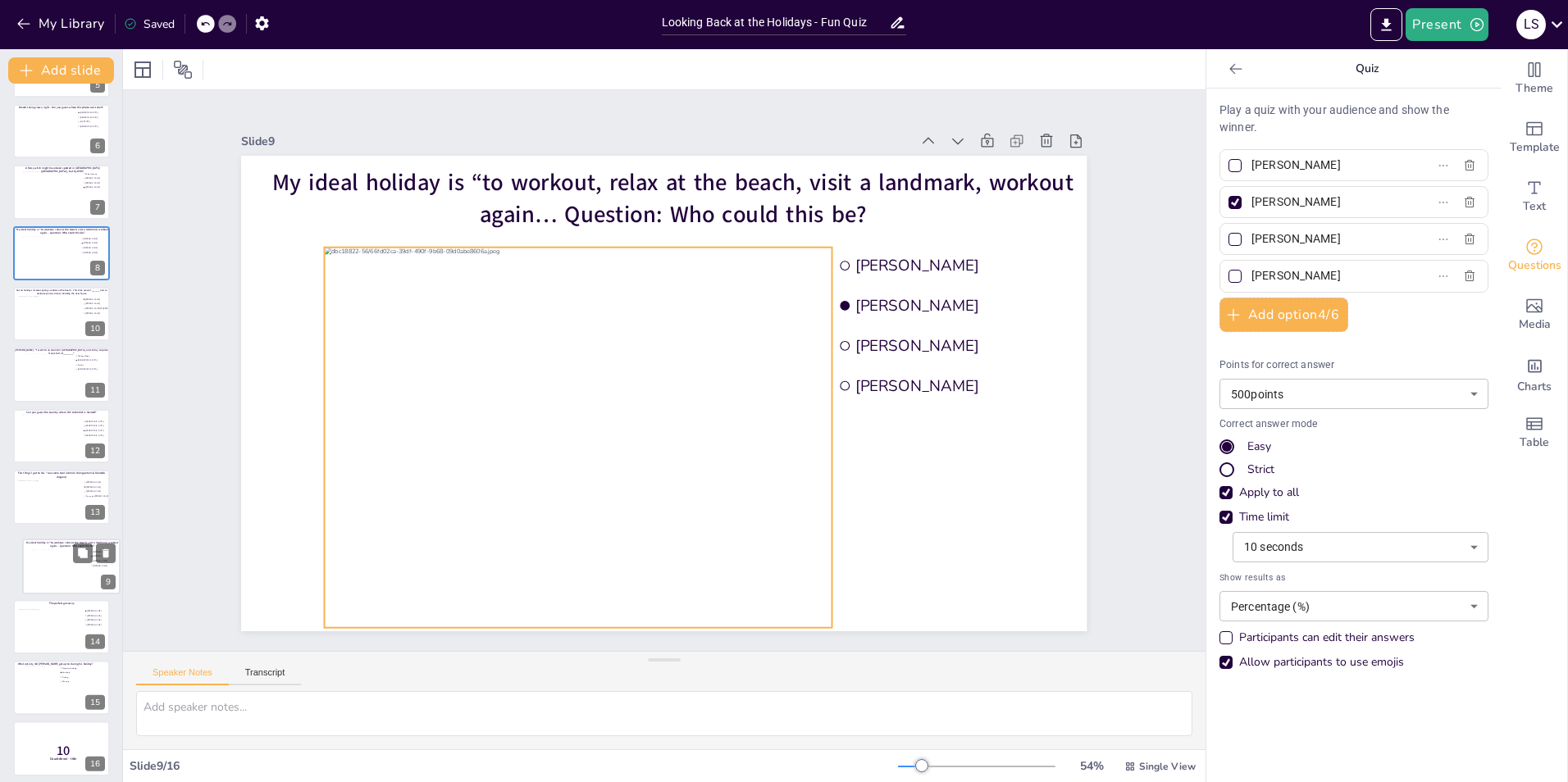
drag, startPoint x: 55, startPoint y: 432, endPoint x: 62, endPoint y: 575, distance: 143.2
click at [62, 575] on div at bounding box center [62, 572] width 58 height 44
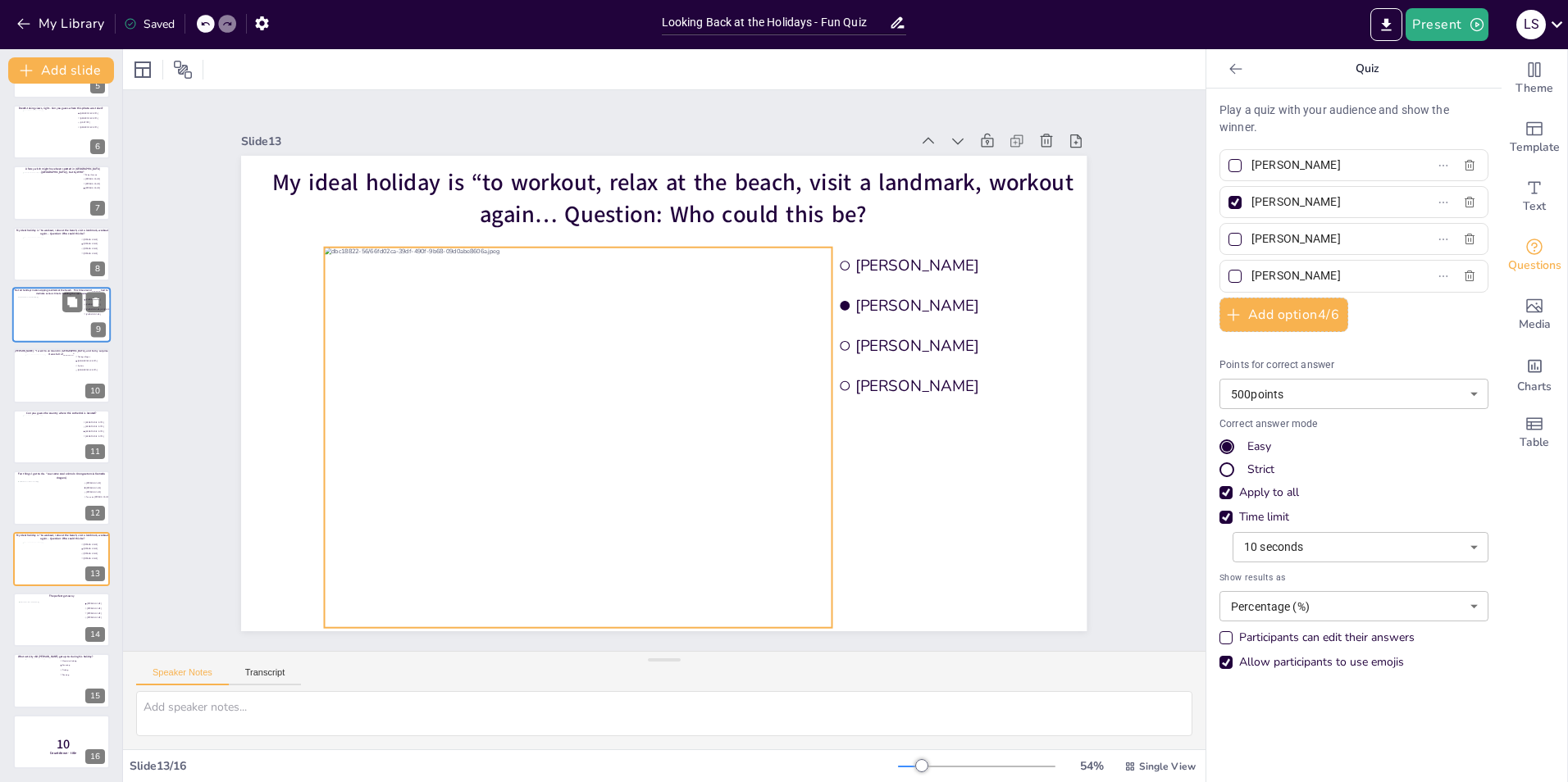
scroll to position [297, 0]
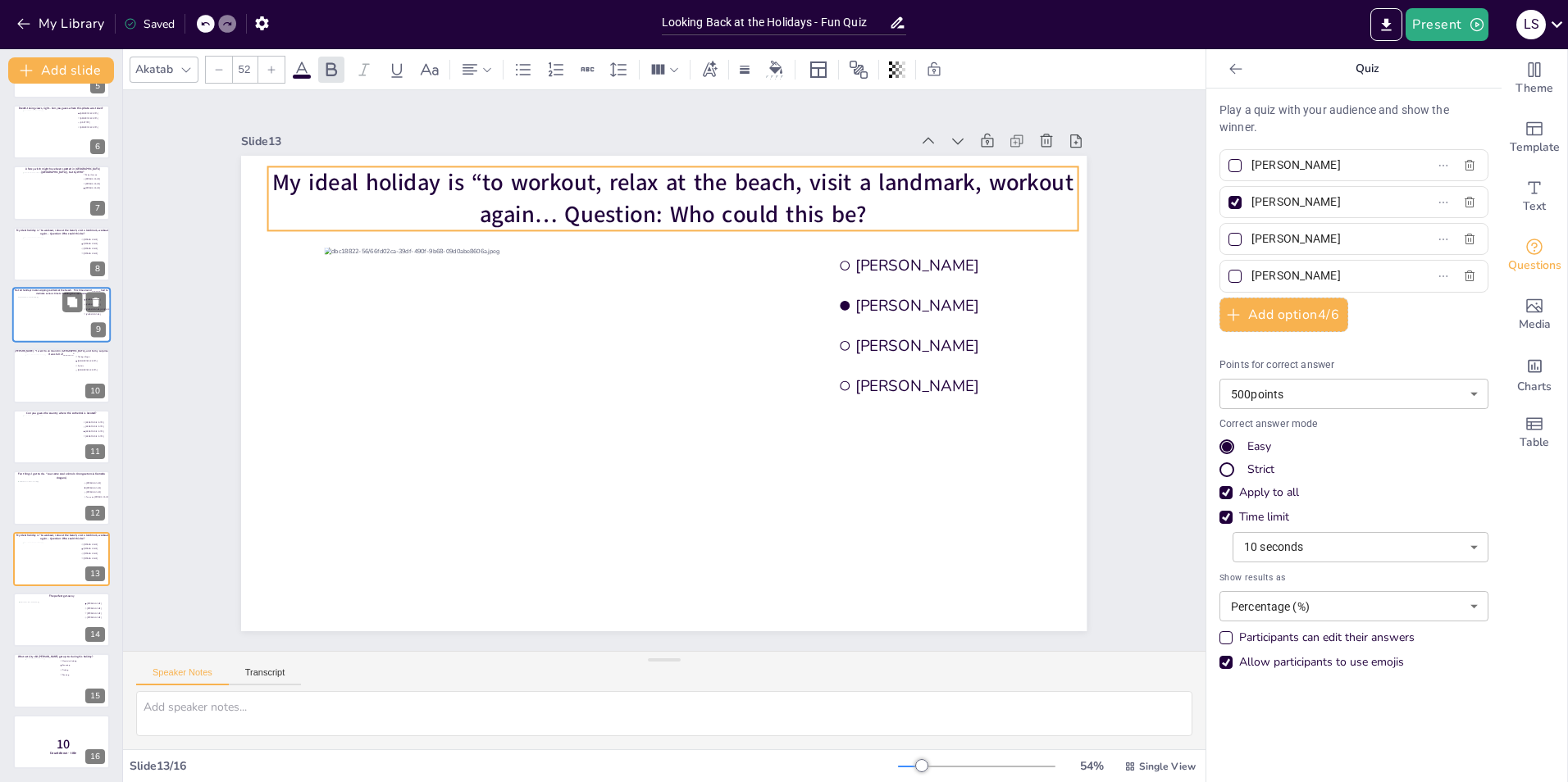
click at [459, 185] on span "My ideal holiday is “to workout, relax at the beach, visit a landmark, workout …" at bounding box center [765, 212] width 709 height 427
click at [519, 195] on span "My ideal holiday is “to workout, relax at the beach, visit a landmark, workout …" at bounding box center [798, 502] width 559 height 615
click at [574, 178] on span "My ideal holiday is “to workout, relax at the beach, visit a landmark, workout …" at bounding box center [822, 268] width 495 height 666
click at [531, 179] on span "My ideal holiday is “to workout, relax at the beach, visit a landmark, workout …" at bounding box center [810, 251] width 559 height 615
type input "24"
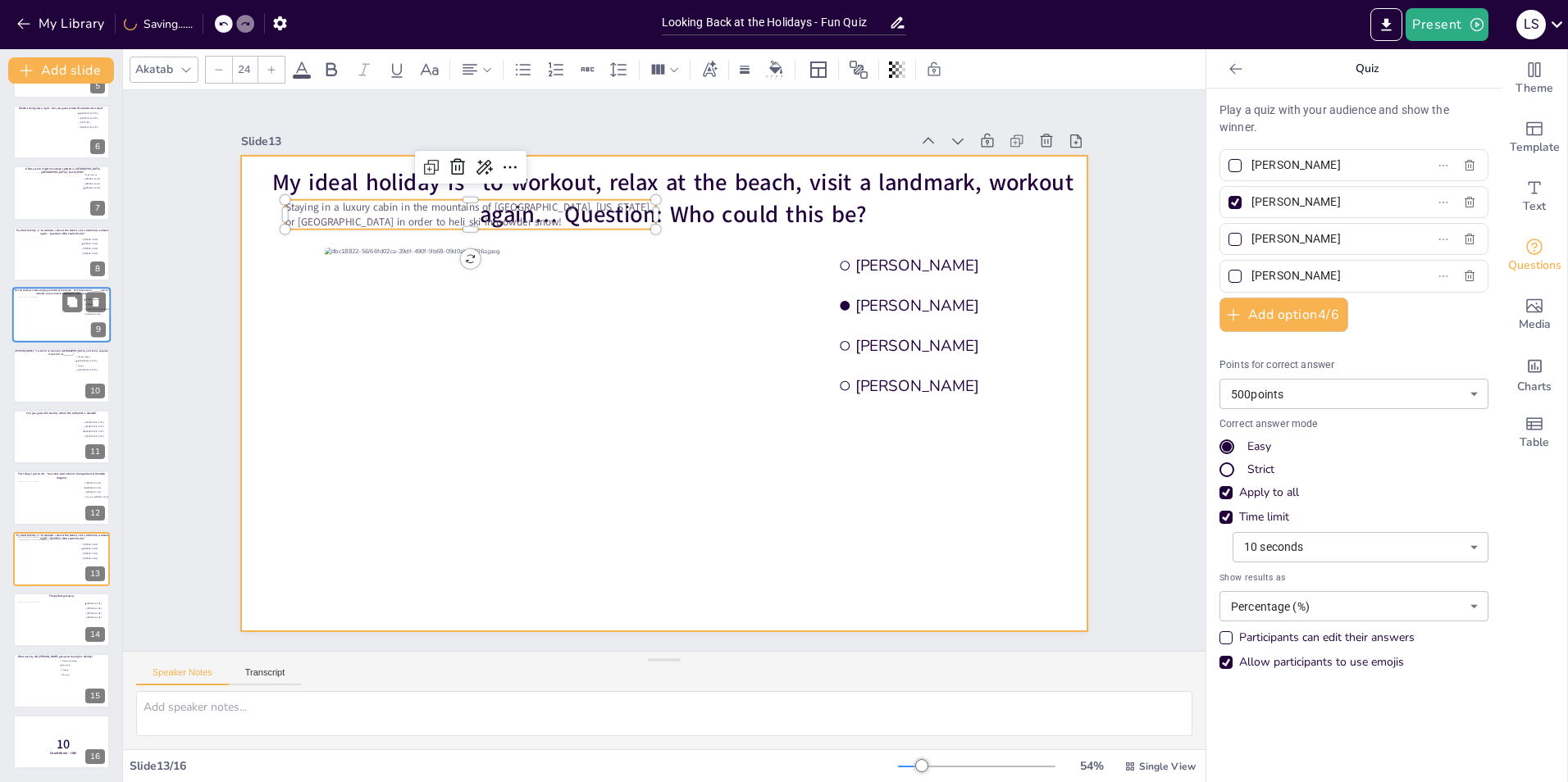
click at [232, 264] on div at bounding box center [651, 389] width 963 height 882
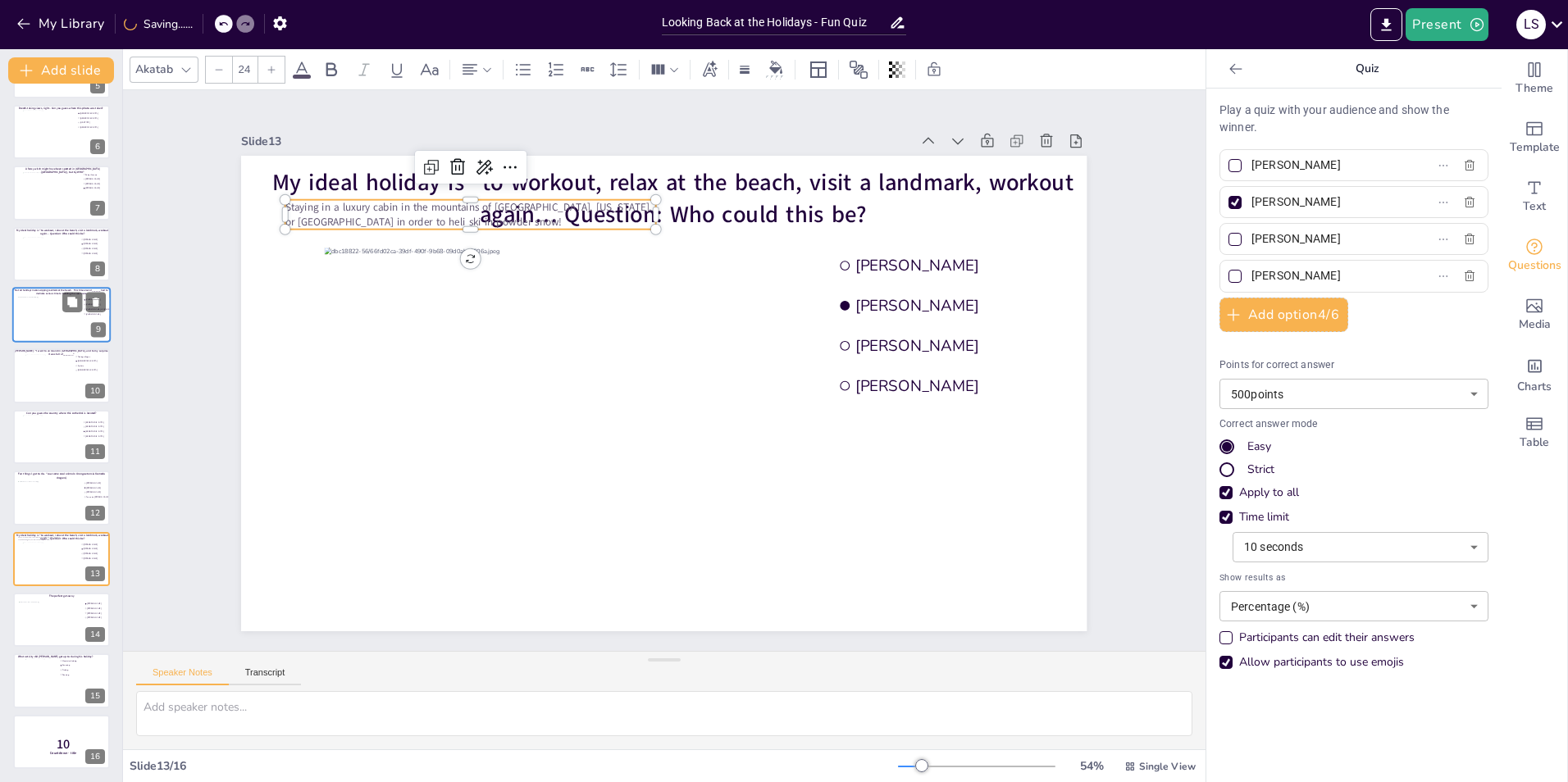
click at [348, 208] on span "Staying in a luxury cabin in the mountains of Canada, Alaska, or Japan in order…" at bounding box center [526, 155] width 357 height 127
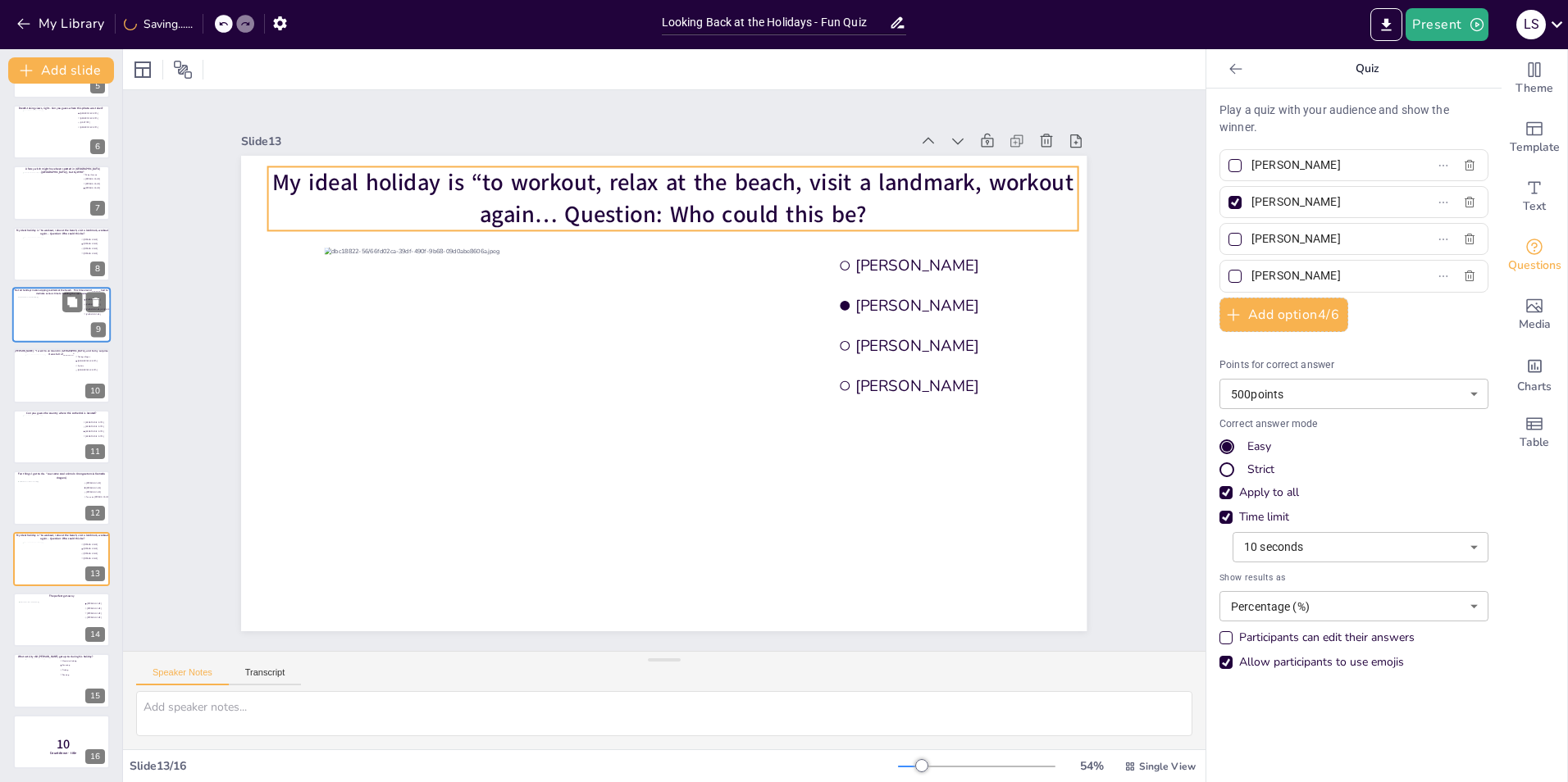
click at [366, 172] on span "My ideal holiday is “to workout, relax at the beach, visit a landmark, workout …" at bounding box center [614, 188] width 771 height 277
click at [435, 281] on span "My ideal holiday is “to workout, relax at the beach, visit a landmark, workout …" at bounding box center [767, 529] width 665 height 496
click at [783, 173] on span "My ideal holiday is “to workout, relax at the beach, visit a landmark, workout …" at bounding box center [845, 398] width 125 height 799
click at [663, 187] on span "My ideal holiday is “to workout, relax at the beach, visit a landmark, workout …" at bounding box center [840, 302] width 355 height 743
click at [617, 187] on span "My ideal holiday is “to workout, relax at the beach, visit a landmark, workout …" at bounding box center [831, 284] width 428 height 708
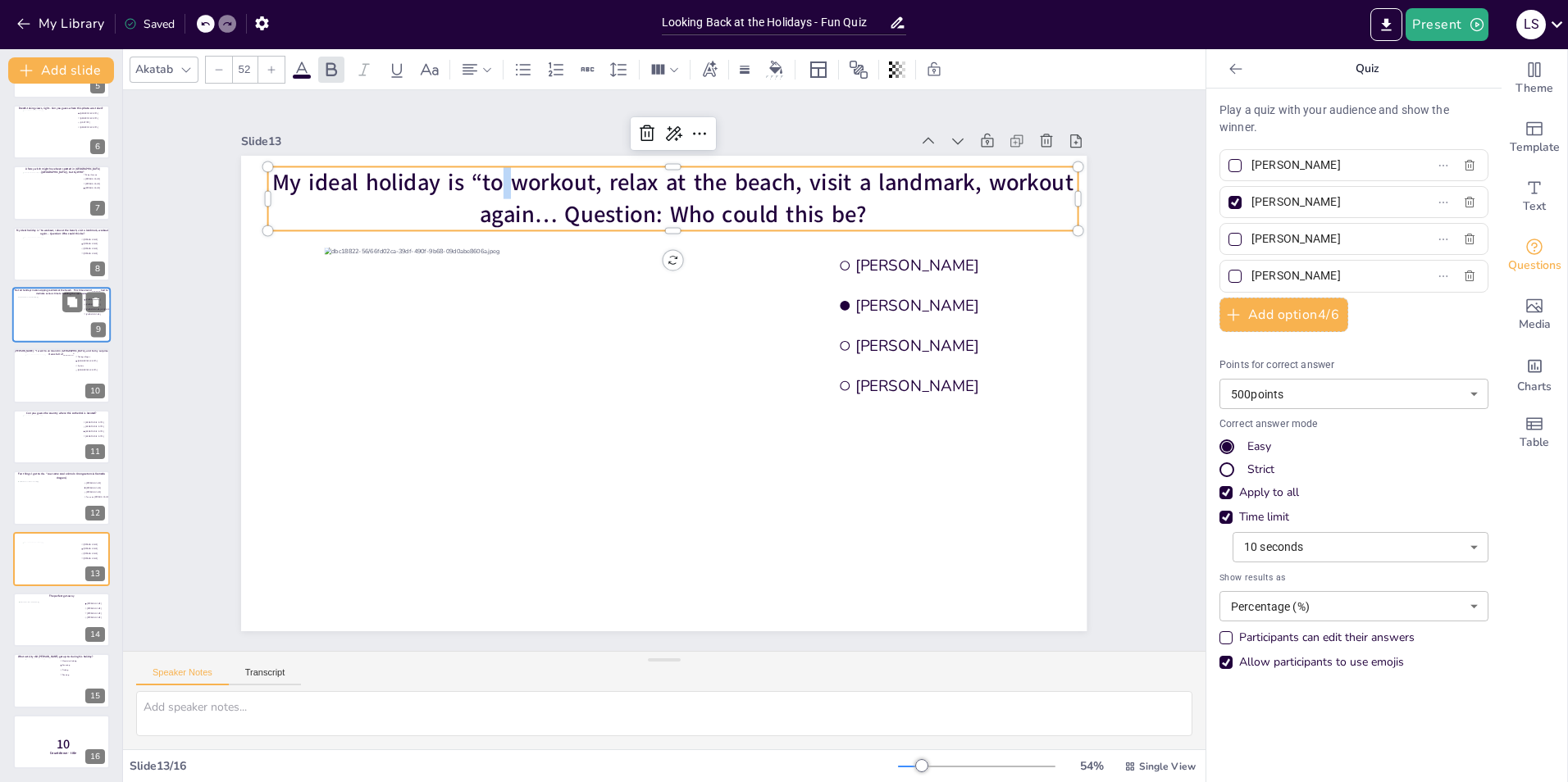
click at [785, 180] on span "My ideal holiday is “to workout, relax at the beach, visit a landmark, workout …" at bounding box center [847, 359] width 125 height 799
click at [505, 180] on span "My ideal holiday is “to workout, relax at the beach, visit a landmark, workout …" at bounding box center [713, 188] width 790 height 197
click at [531, 180] on span "My ideal holiday is “to workout, relax at the beach, visit a landmark, workout …" at bounding box center [810, 251] width 558 height 615
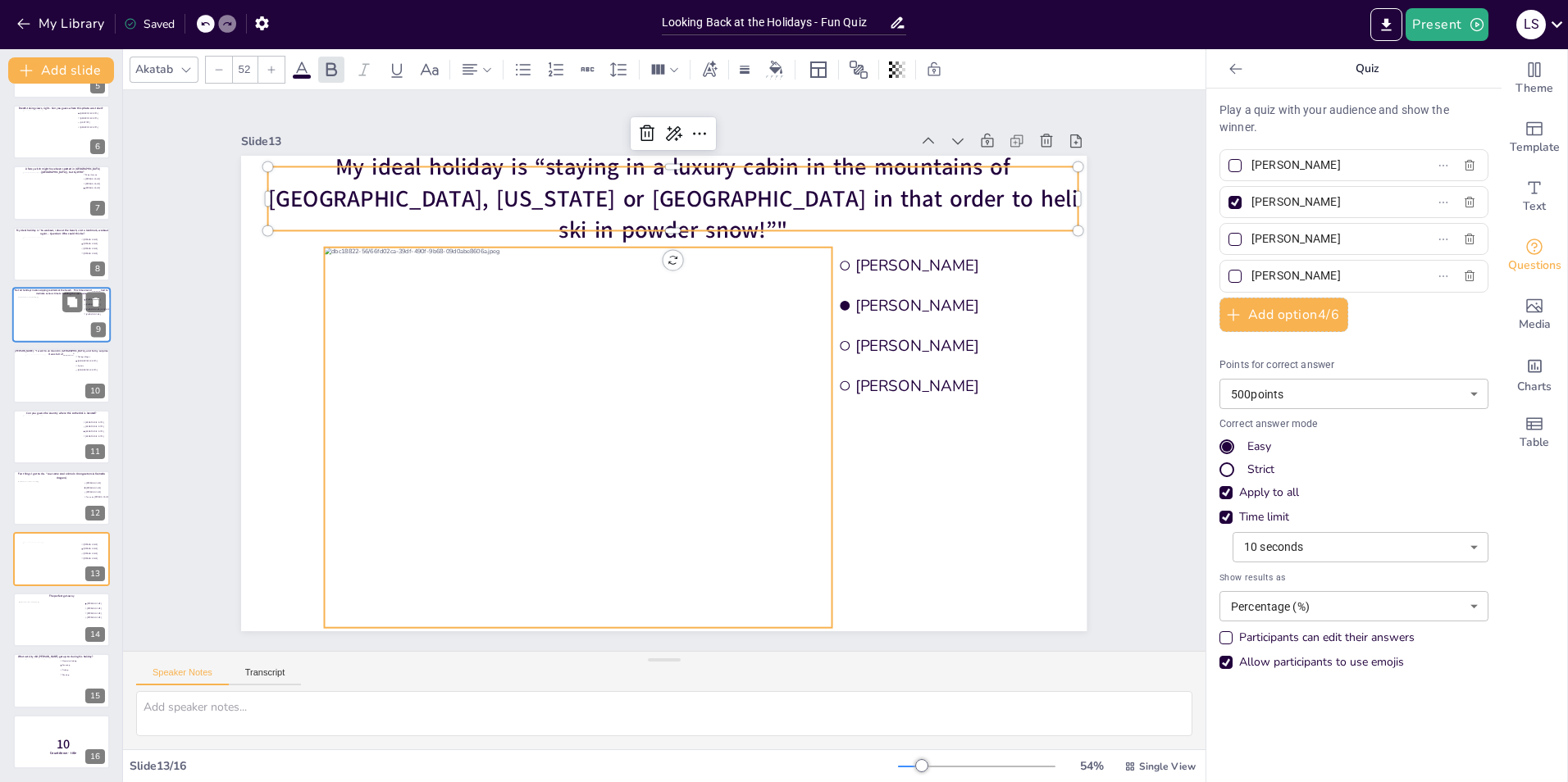
click at [431, 347] on div at bounding box center [567, 418] width 575 height 477
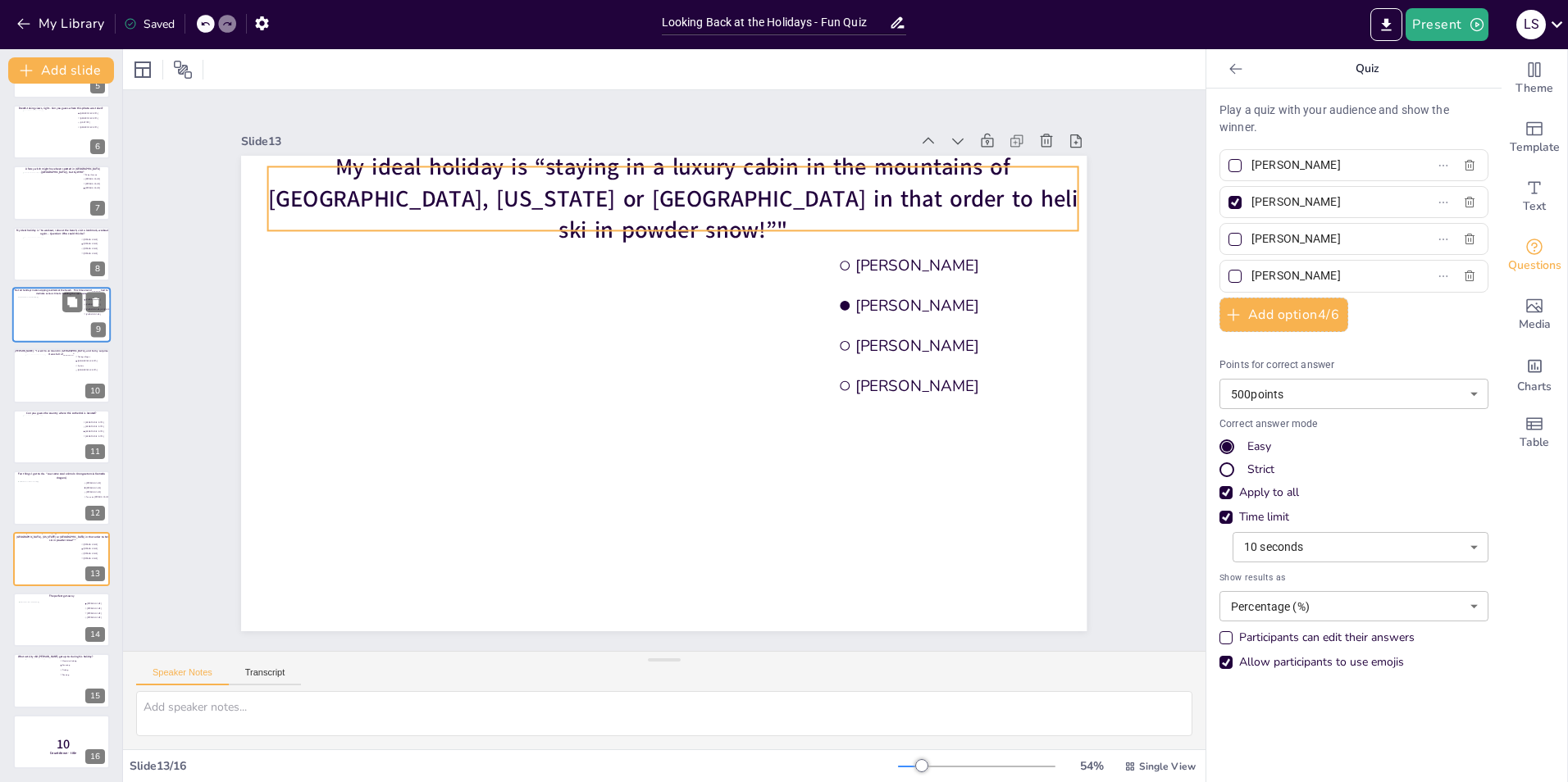
click at [776, 185] on span "My ideal holiday is “staying in a luxury cabin in the mountains of Canada, Alas…" at bounding box center [847, 361] width 142 height 809
click at [367, 185] on span "My ideal holiday is “staying in a luxury cabin in the mountains of Canada, Alas…" at bounding box center [743, 215] width 753 height 360
click at [516, 180] on span "My ideal holiday is “staying in a luxury cabin in the mountains of Canada, Alas…" at bounding box center [799, 262] width 565 height 622
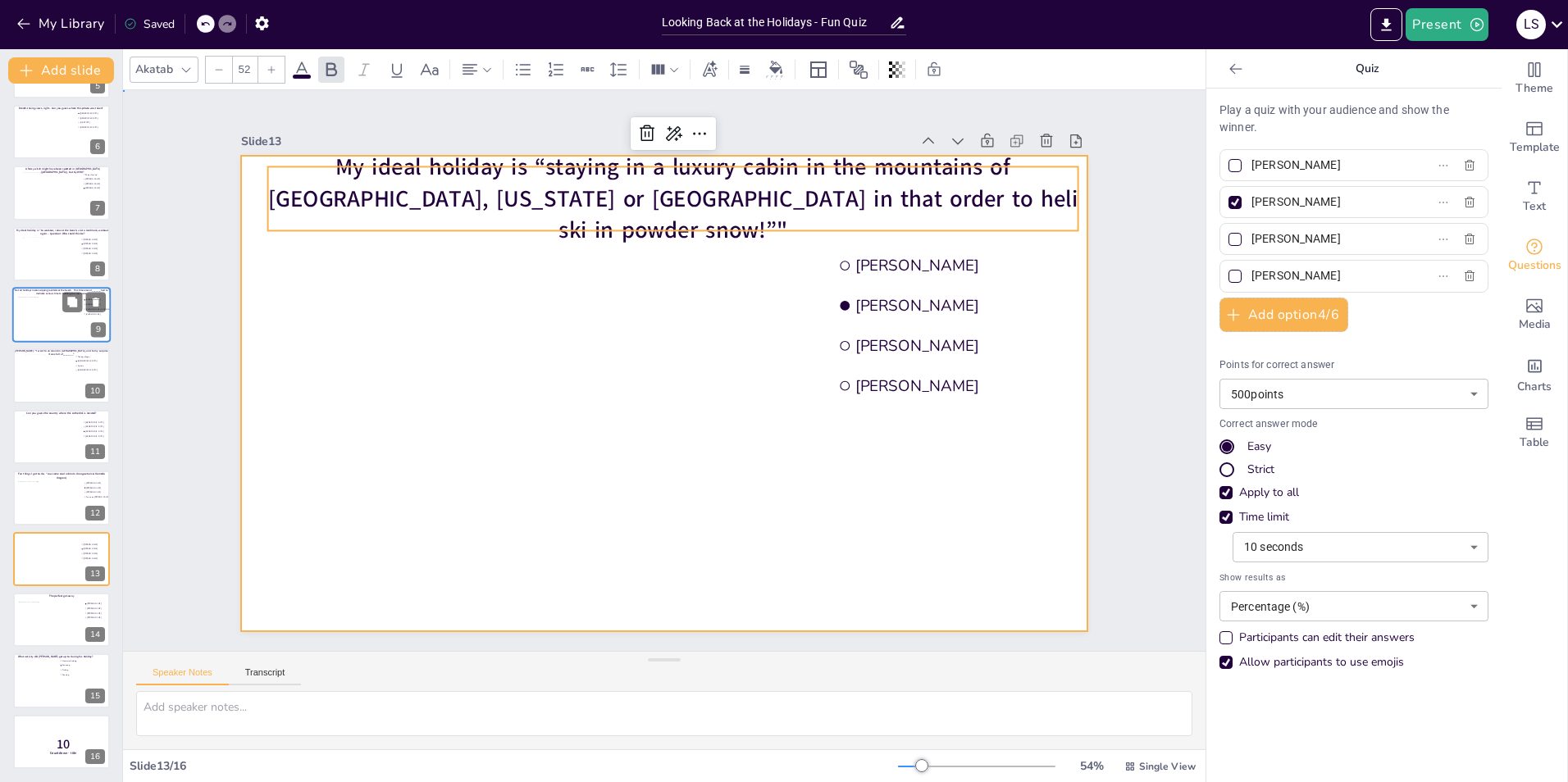
click at [595, 337] on div at bounding box center [653, 390] width 970 height 834
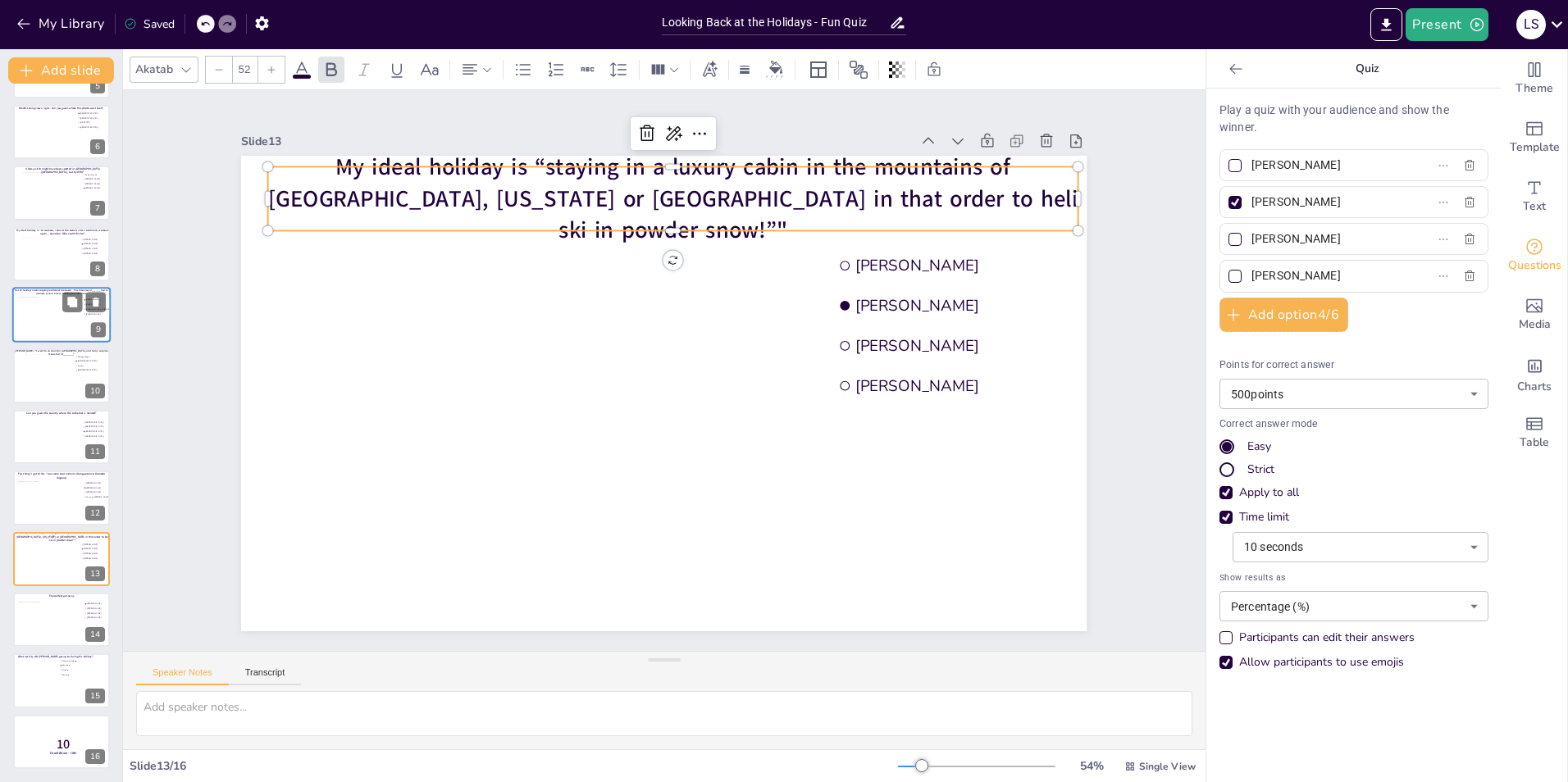
click at [473, 185] on span "My ideal holiday is “staying in a luxury cabin in the mountains of Canada, Alas…" at bounding box center [708, 195] width 799 height 215
click at [520, 176] on span "My ideal holiday is “staying in a luxury cabin in the mountains of Canada, Alas…" at bounding box center [708, 195] width 799 height 215
click at [520, 353] on span "My ideal holiday is “staying in a luxury cabin in the mountains of Canada, Alas…" at bounding box center [726, 532] width 753 height 360
click at [1142, 270] on div "Slide 1 Would you dare climb a mountain during a hurricane storm? I bet not, bu…" at bounding box center [664, 371] width 1217 height 953
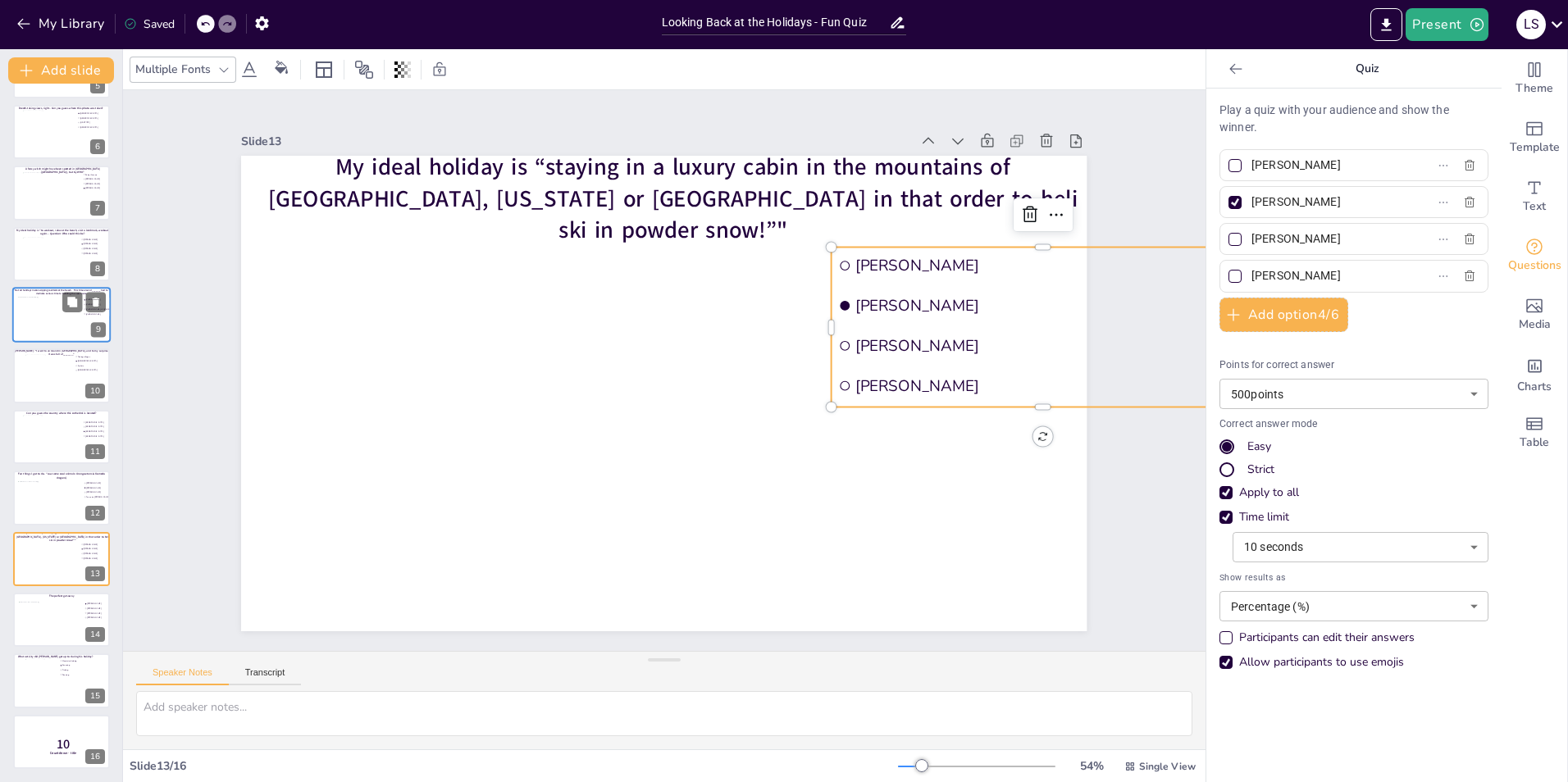
drag, startPoint x: 1344, startPoint y: 202, endPoint x: 1246, endPoint y: 206, distance: 98.1
click at [1251, 206] on input "[PERSON_NAME]" at bounding box center [1328, 203] width 153 height 24
click at [1229, 242] on div at bounding box center [1235, 239] width 13 height 13
click at [1251, 242] on input "[PERSON_NAME]" at bounding box center [1328, 239] width 153 height 24
checkbox input "true"
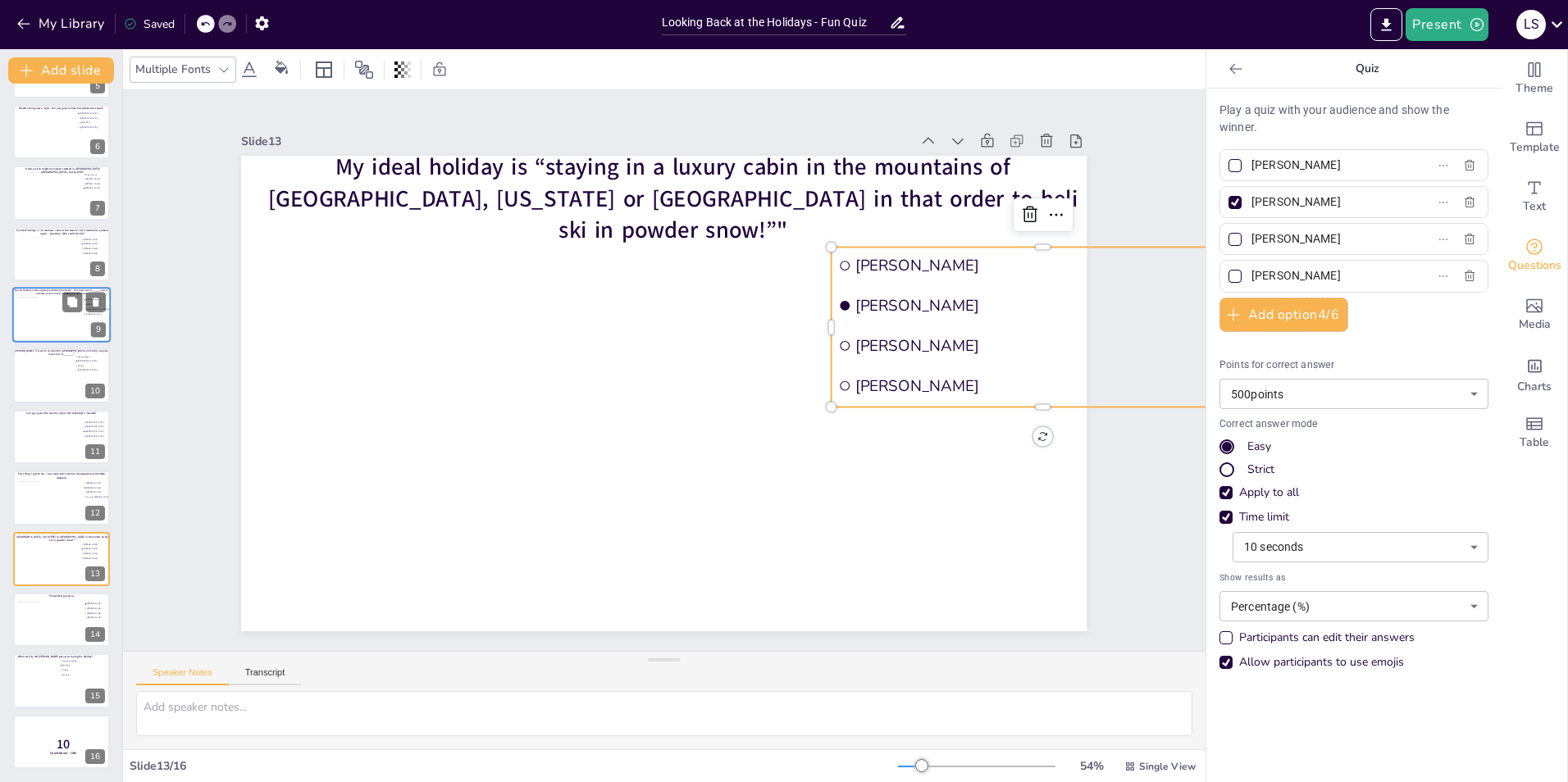
checkbox input "true"
click at [1231, 203] on div at bounding box center [1236, 203] width 9 height 9
click at [1251, 203] on input "[PERSON_NAME]" at bounding box center [1328, 203] width 153 height 24
checkbox input "false"
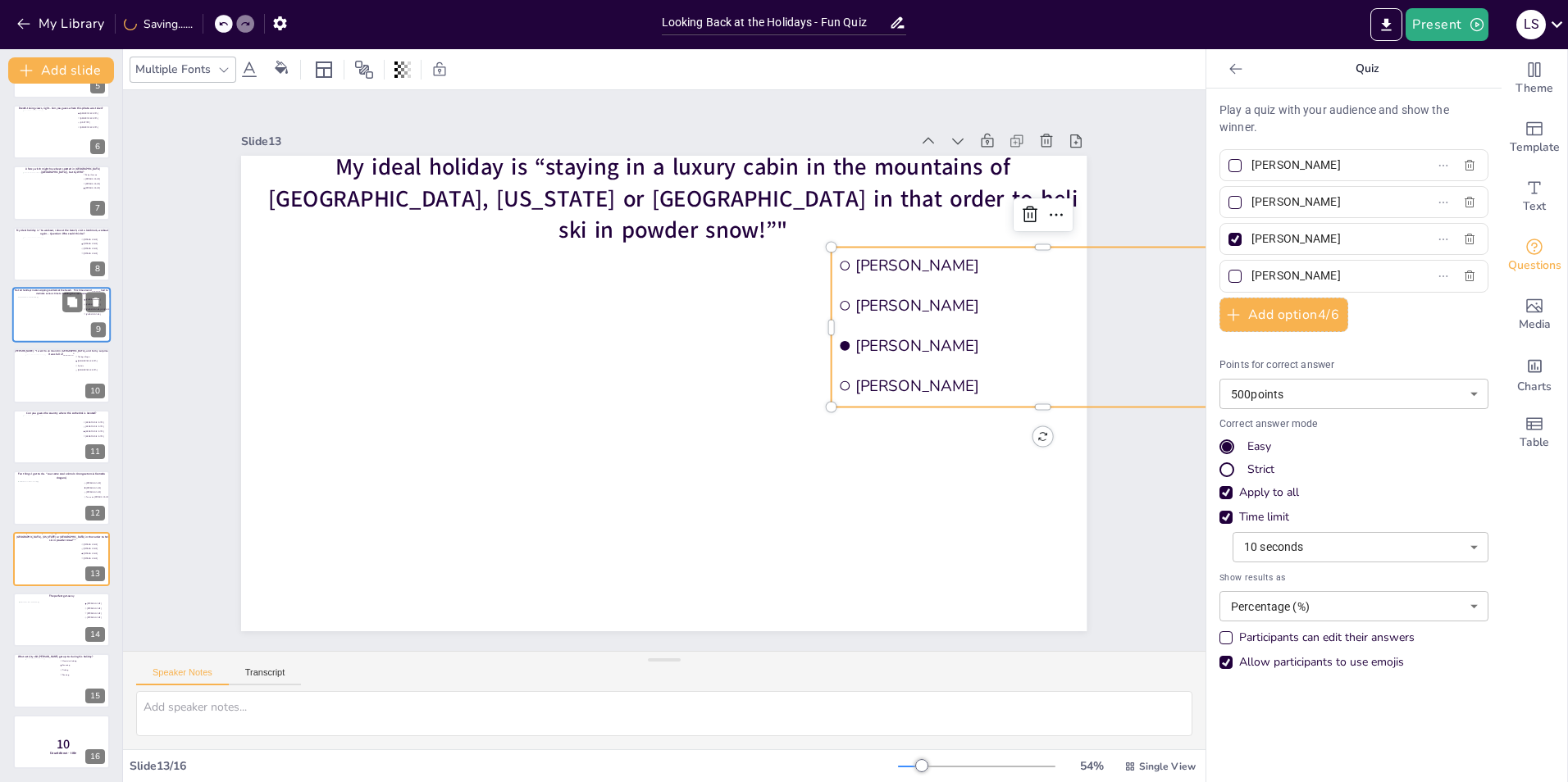
drag, startPoint x: 1331, startPoint y: 243, endPoint x: 1237, endPoint y: 237, distance: 94.2
click at [1245, 237] on span "[PERSON_NAME]" at bounding box center [1322, 239] width 153 height 24
click at [1251, 237] on input "[PERSON_NAME]" at bounding box center [1328, 239] width 153 height 24
paste input "[PERSON_NAME]"
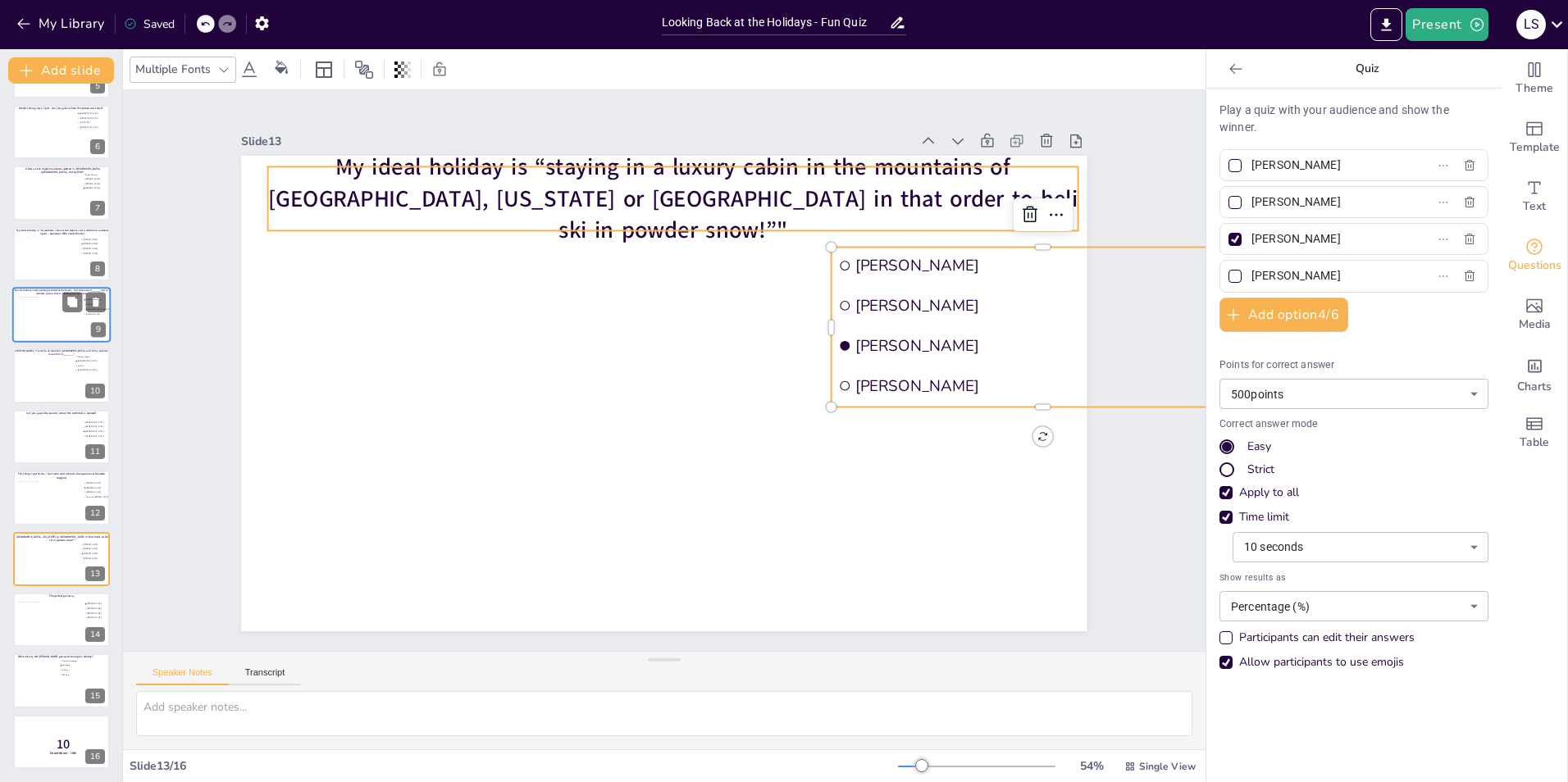
type input "[PERSON_NAME]"
click at [516, 182] on span "My ideal holiday is “staying in a luxury cabin in the mountains of Canada, Alas…" at bounding box center [726, 204] width 780 height 289
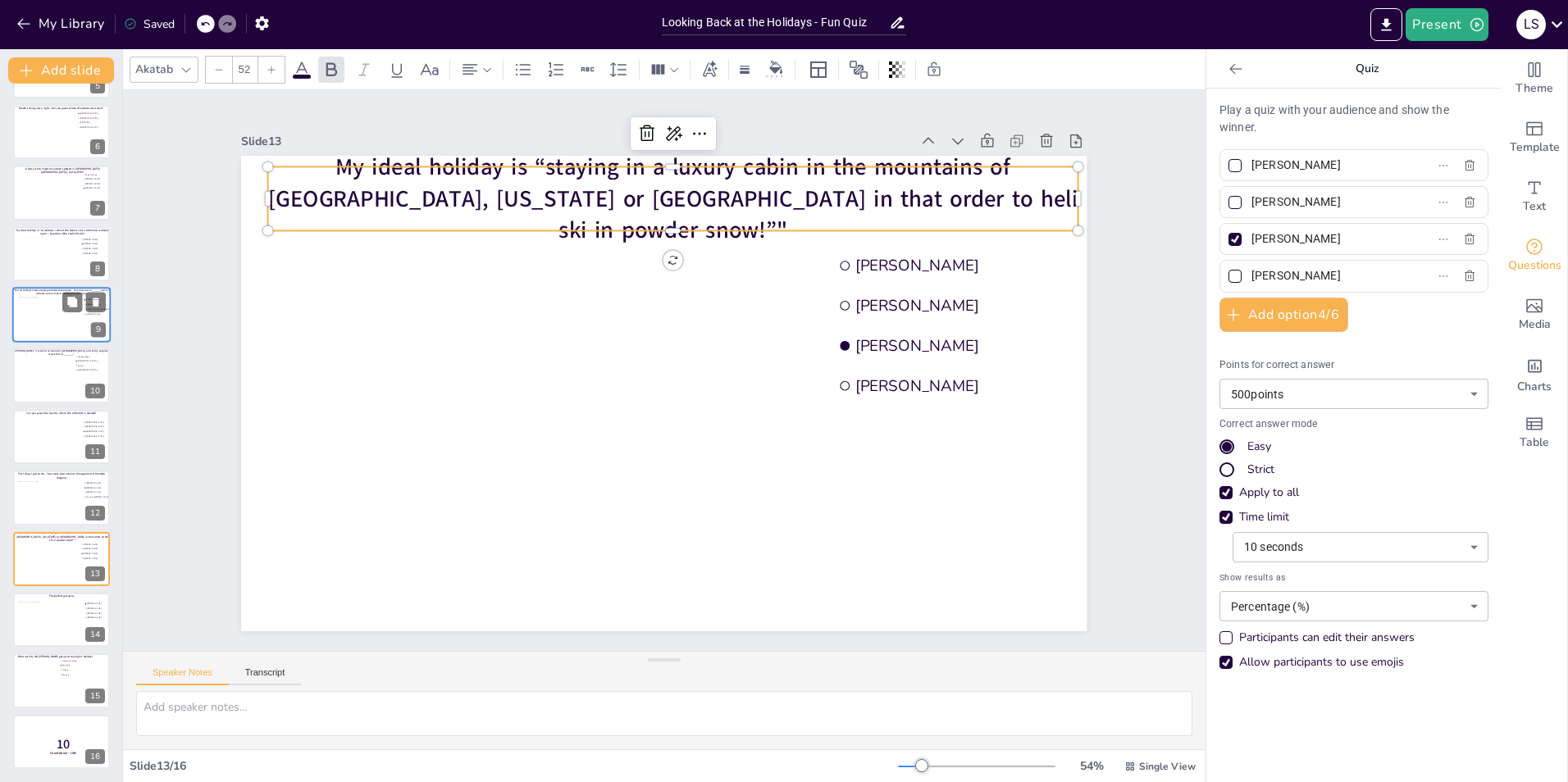
click at [516, 182] on span "My ideal holiday is “staying in a luxury cabin in the mountains of Canada, Alas…" at bounding box center [743, 215] width 753 height 360
click at [516, 169] on span "My ideal holiday is “staying in a luxury cabin in the mountains of Canada, Alas…" at bounding box center [799, 262] width 565 height 622
click at [1085, 161] on div "Slide 1 Would you dare climb a mountain during a hurricane storm? I bet not, bu…" at bounding box center [664, 371] width 1015 height 1046
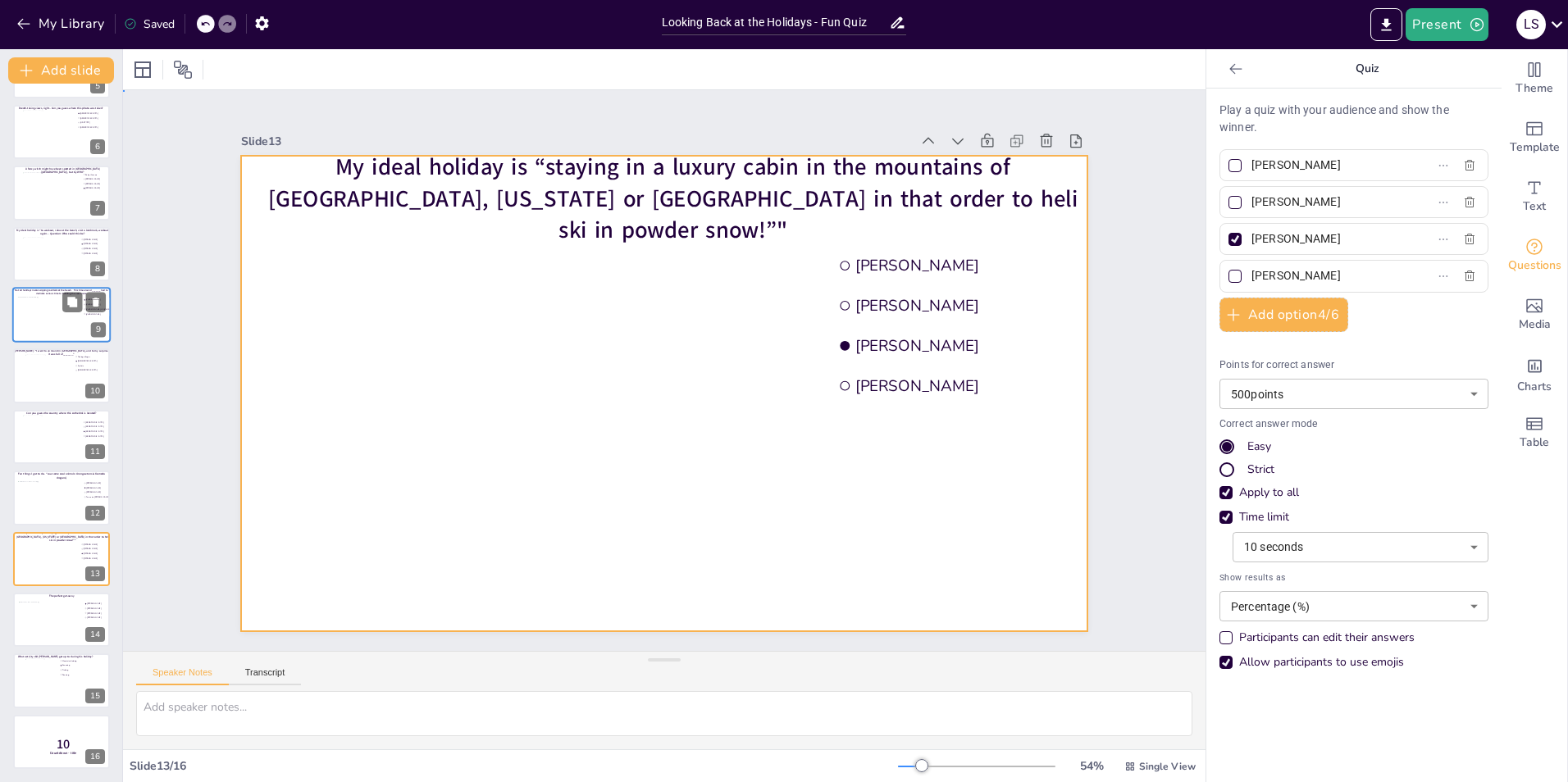
click at [619, 227] on div at bounding box center [641, 366] width 641 height 925
click at [619, 227] on div at bounding box center [655, 391] width 966 height 778
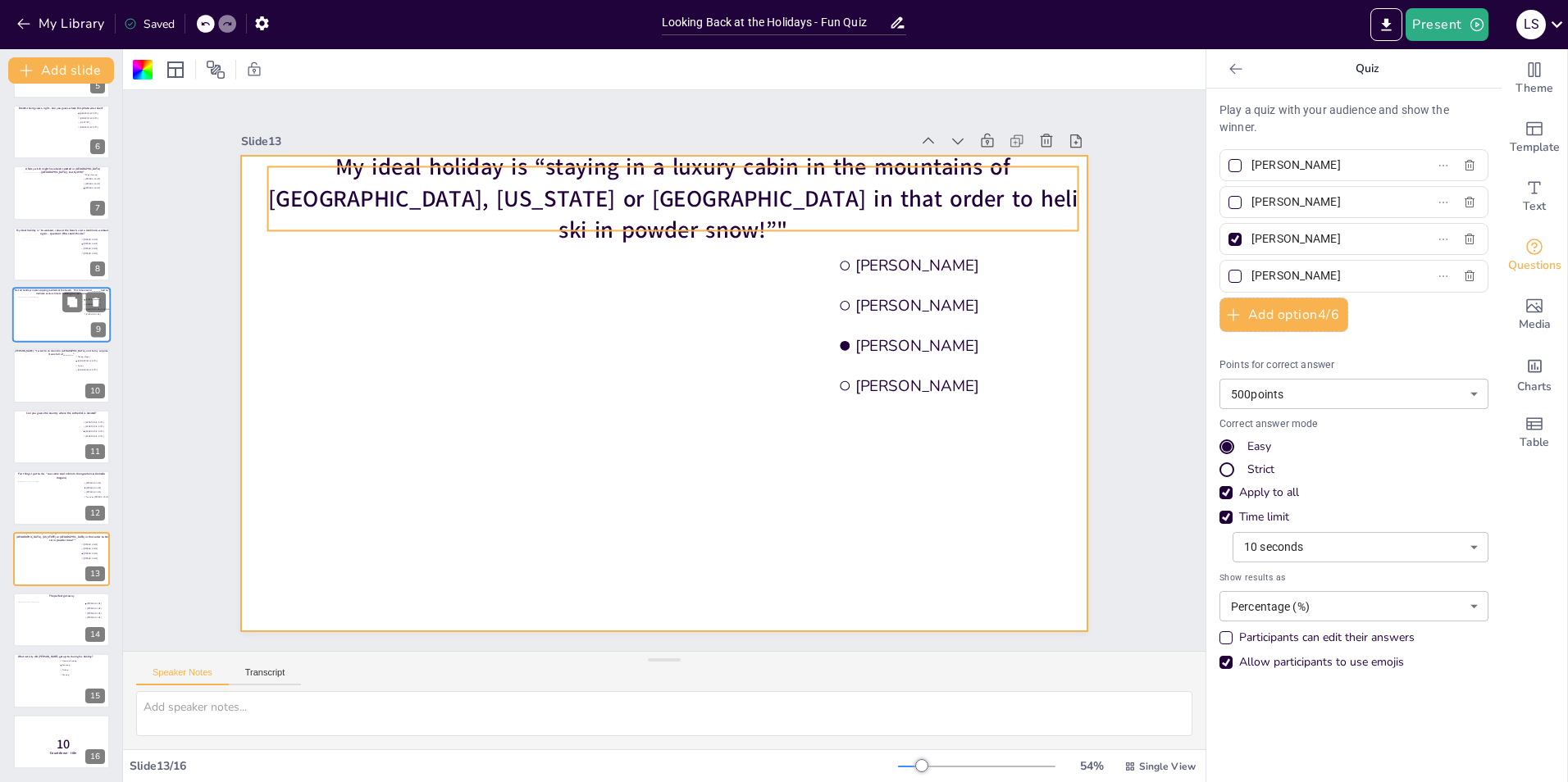
click at [515, 199] on span "My ideal holiday is “staying in a luxury cabin in the mountains of Canada, Alas…" at bounding box center [772, 237] width 674 height 501
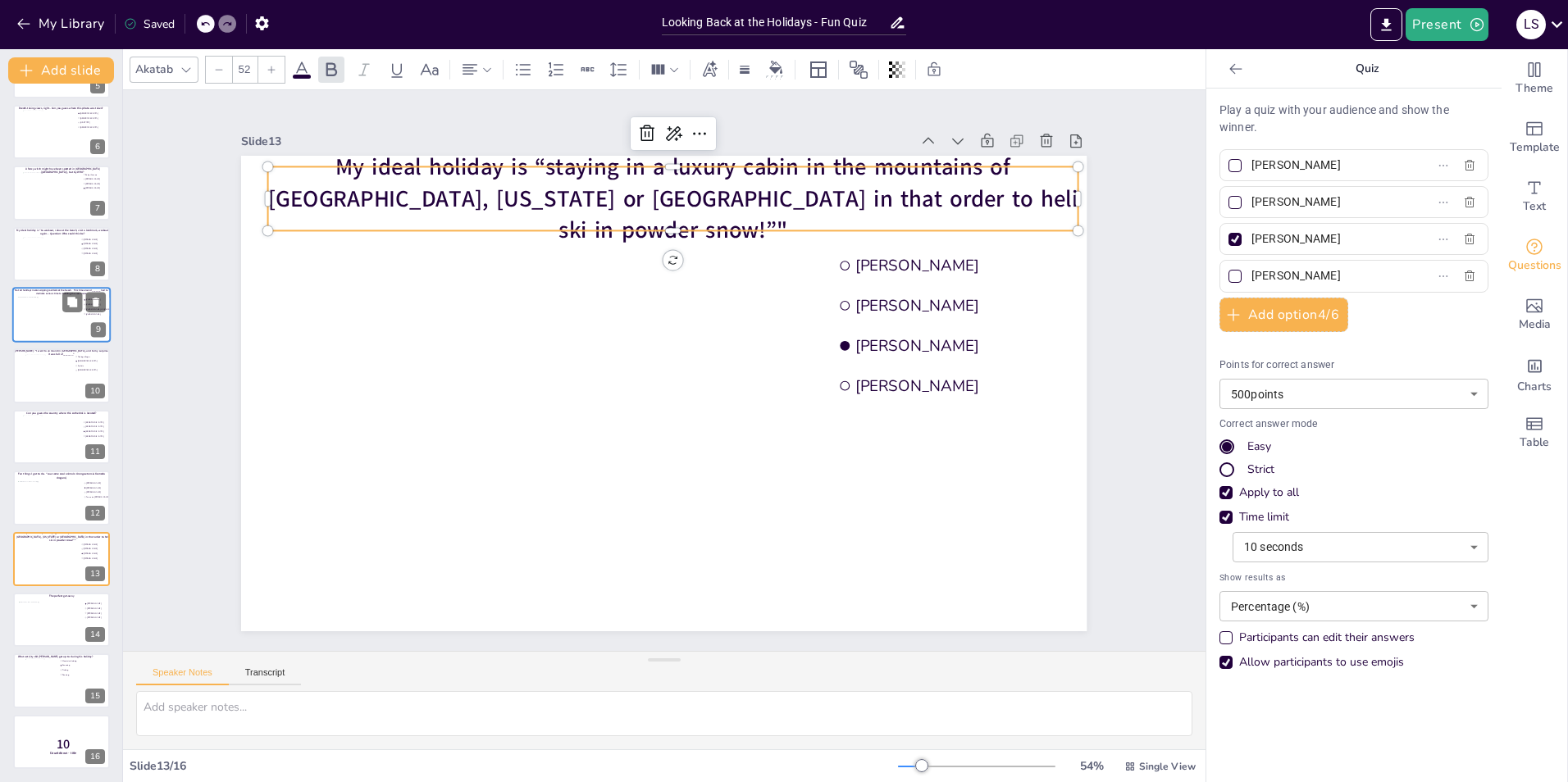
click at [690, 199] on span "My ideal holiday is “staying in a luxury cabin in the mountains of Canada, Alas…" at bounding box center [835, 326] width 289 height 779
click at [437, 172] on span "My ideal holiday is “staying in a luxury cabin in the mountains of Canada, Alas…" at bounding box center [709, 196] width 799 height 216
click at [453, 483] on span "My ideal holiday is “staying in a luxury cabin in the mountains of Canada, Alas…" at bounding box center [673, 554] width 809 height 142
click at [475, 221] on span "My ideal holiday is “staying in a luxury cabin in the mountains of Canada, Alas…" at bounding box center [786, 249] width 623 height 565
click at [494, 210] on span "My ideal holiday is “staying in a luxury cabin in the mountains of Canada, Alas…" at bounding box center [691, 189] width 809 height 142
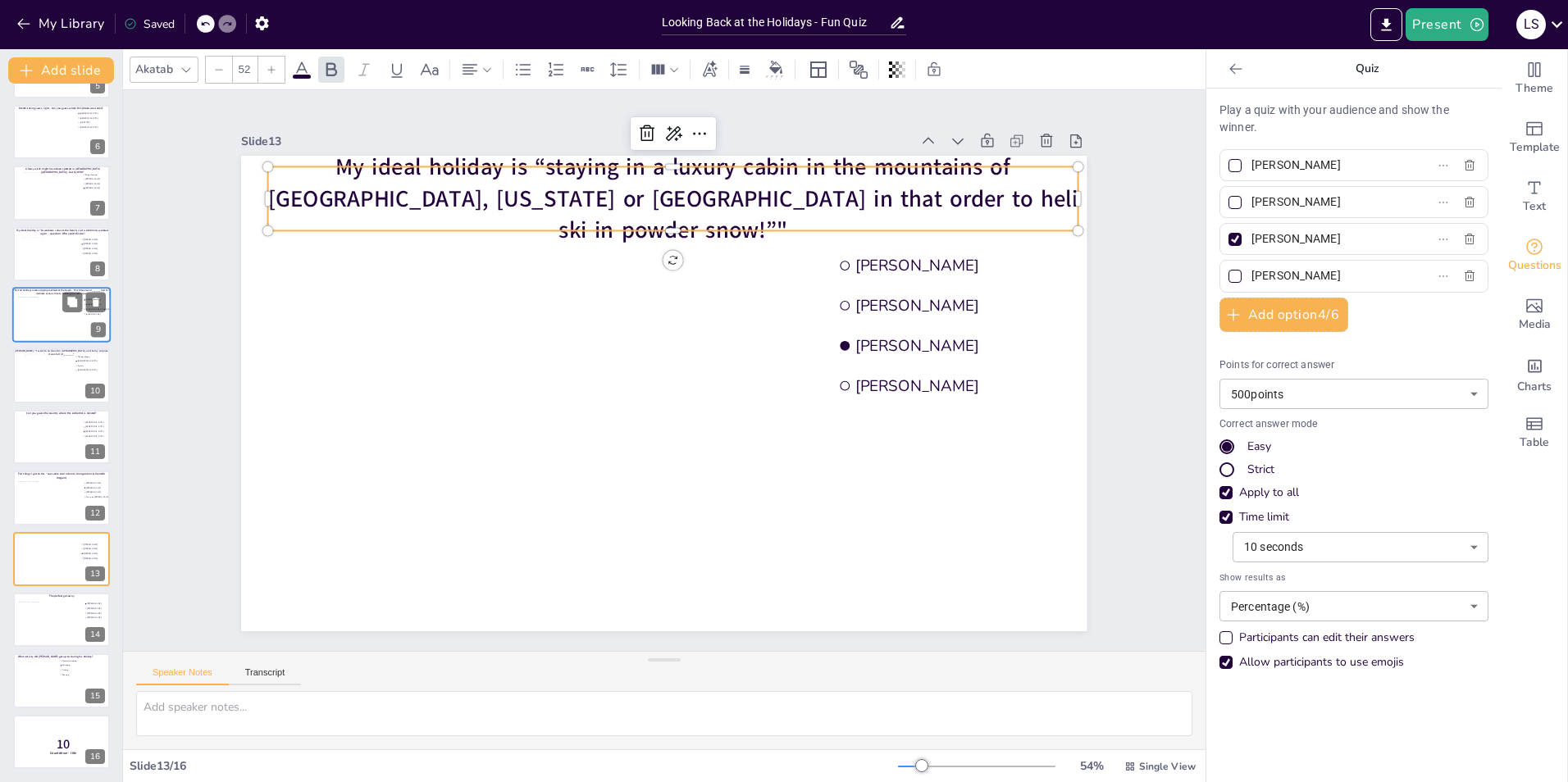
click at [776, 203] on span "My ideal holiday is “staying in a luxury cabin in the mountains of Canada, Alas…" at bounding box center [847, 361] width 142 height 809
click at [489, 204] on span "My ideal holiday is “staying in a luxury cabin in the mountains of Canada, Alas…" at bounding box center [742, 215] width 753 height 359
click at [489, 204] on span "My ideal holiday is “staying in a luxury cabin in the mountains of Canada, Alas…" at bounding box center [773, 237] width 673 height 501
click at [577, 203] on span "My ideal holiday is “staying in a luxury cabin in the mountains of Canada, Alas…" at bounding box center [786, 249] width 623 height 565
click at [577, 203] on span "My ideal holiday is “staying in a luxury cabin in the mountains of Canada, Alas…" at bounding box center [743, 215] width 753 height 360
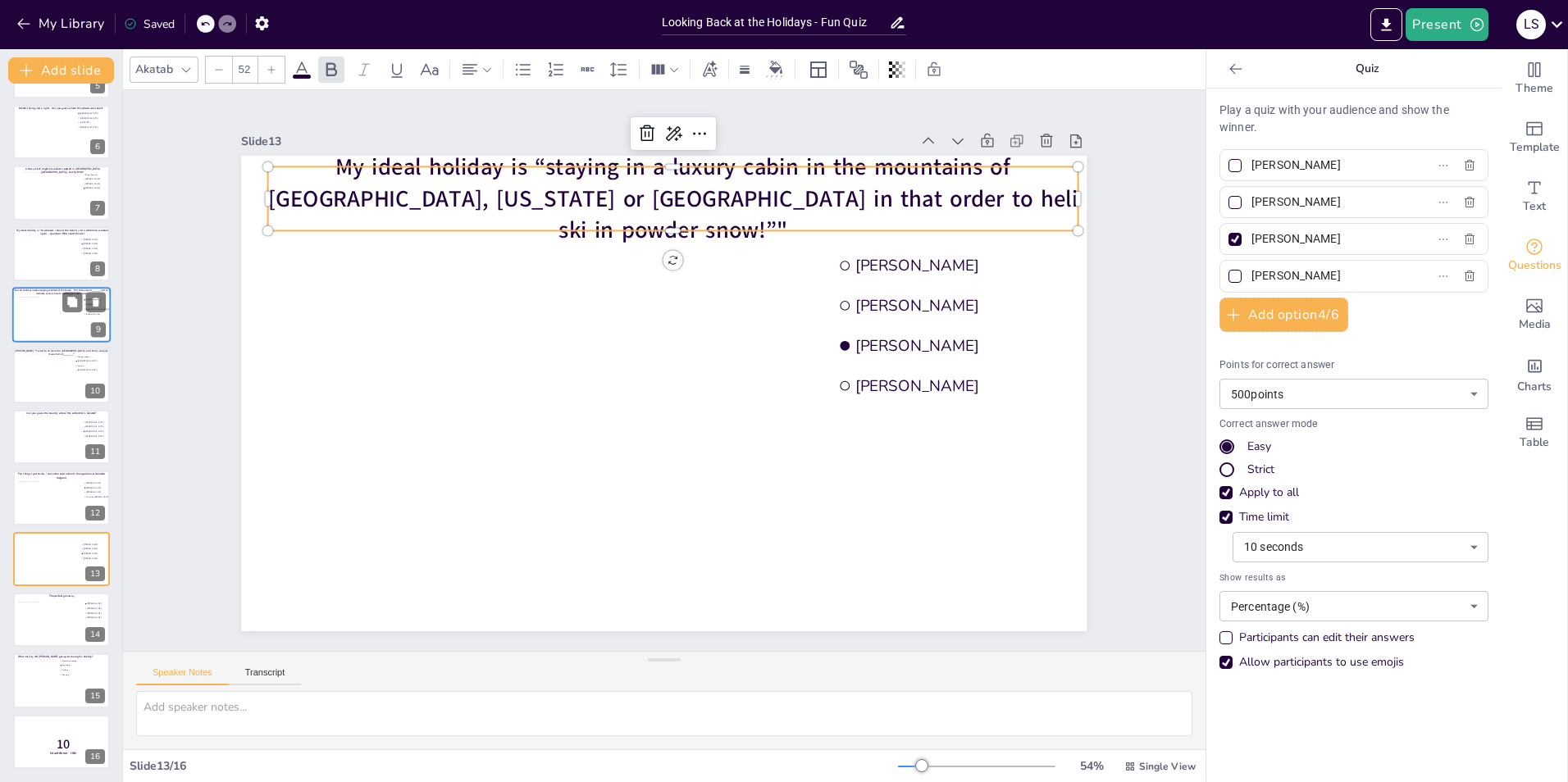
click at [775, 203] on span "My ideal holiday is “staying in a luxury cabin in the mountains of Canada, Alas…" at bounding box center [846, 397] width 142 height 809
click at [575, 203] on span "My ideal holiday is “staying in a luxury cabin in the mountains of Canada, Alas…" at bounding box center [757, 225] width 717 height 432
drag, startPoint x: 612, startPoint y: 205, endPoint x: 631, endPoint y: 205, distance: 19.0
click at [631, 205] on span "My ideal holiday is “staying in a luxury cabin in the mountains of Canada, Alas…" at bounding box center [511, 449] width 433 height 717
click at [601, 205] on span "My ideal holiday is “staying in a luxury cabin in the mountains of Canada, Alas…" at bounding box center [809, 276] width 501 height 674
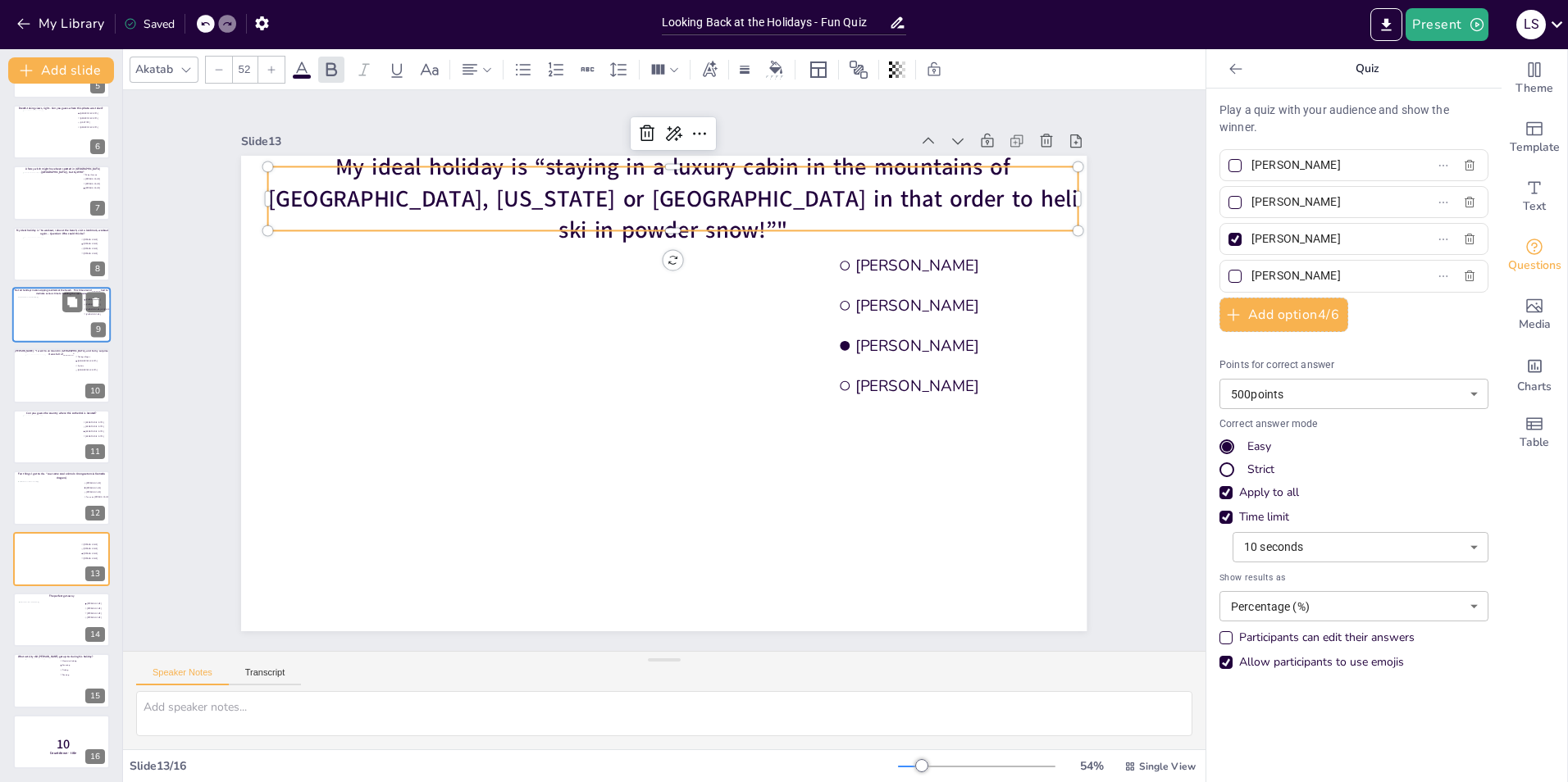
click at [597, 205] on span "My ideal holiday is “staying in a luxury cabin in the mountains of Canada, Alas…" at bounding box center [673, 198] width 811 height 95
click at [1534, 304] on div "Media" at bounding box center [1535, 314] width 65 height 59
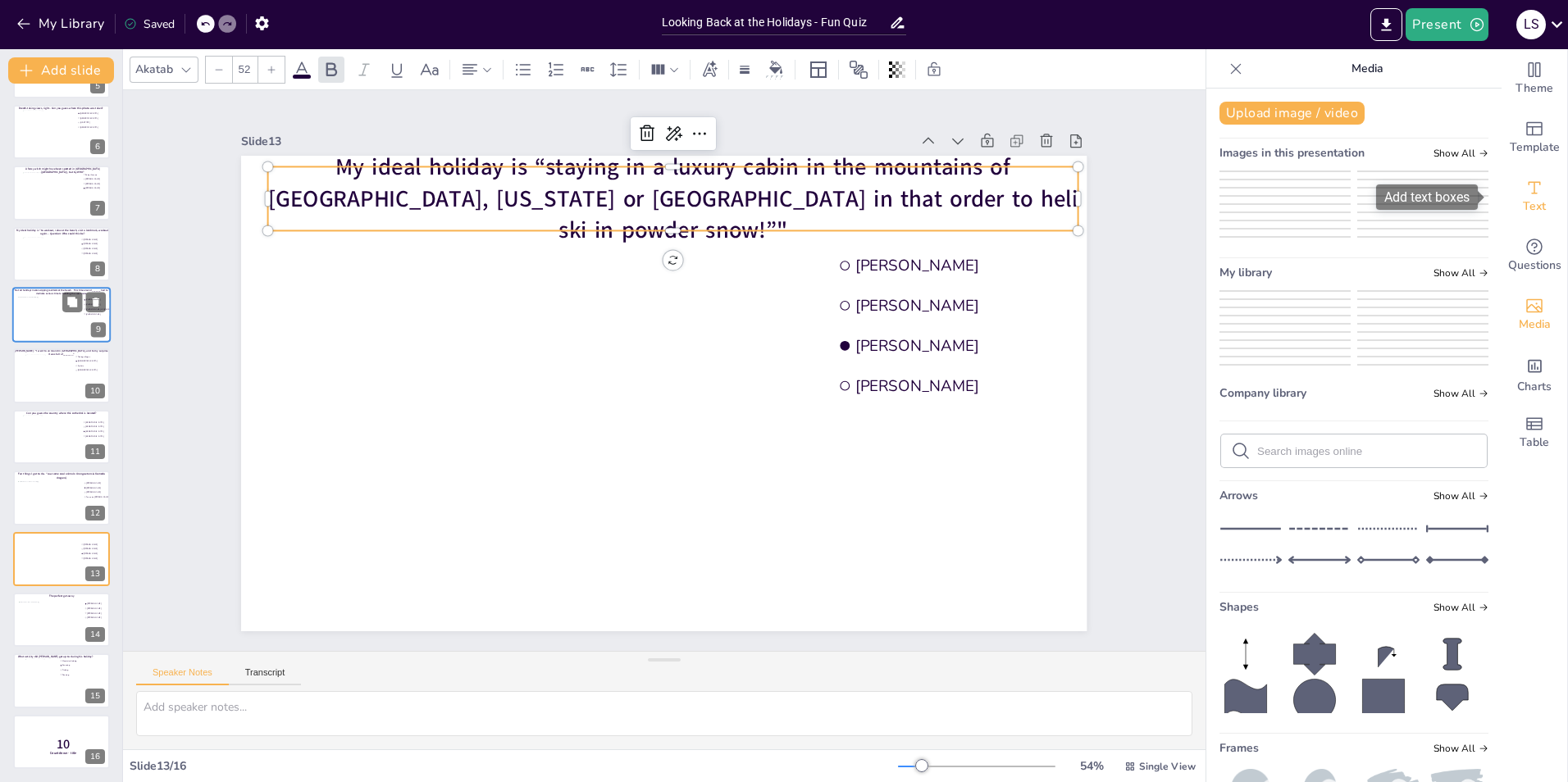
click at [1524, 195] on icon "Add text boxes" at bounding box center [1534, 187] width 20 height 20
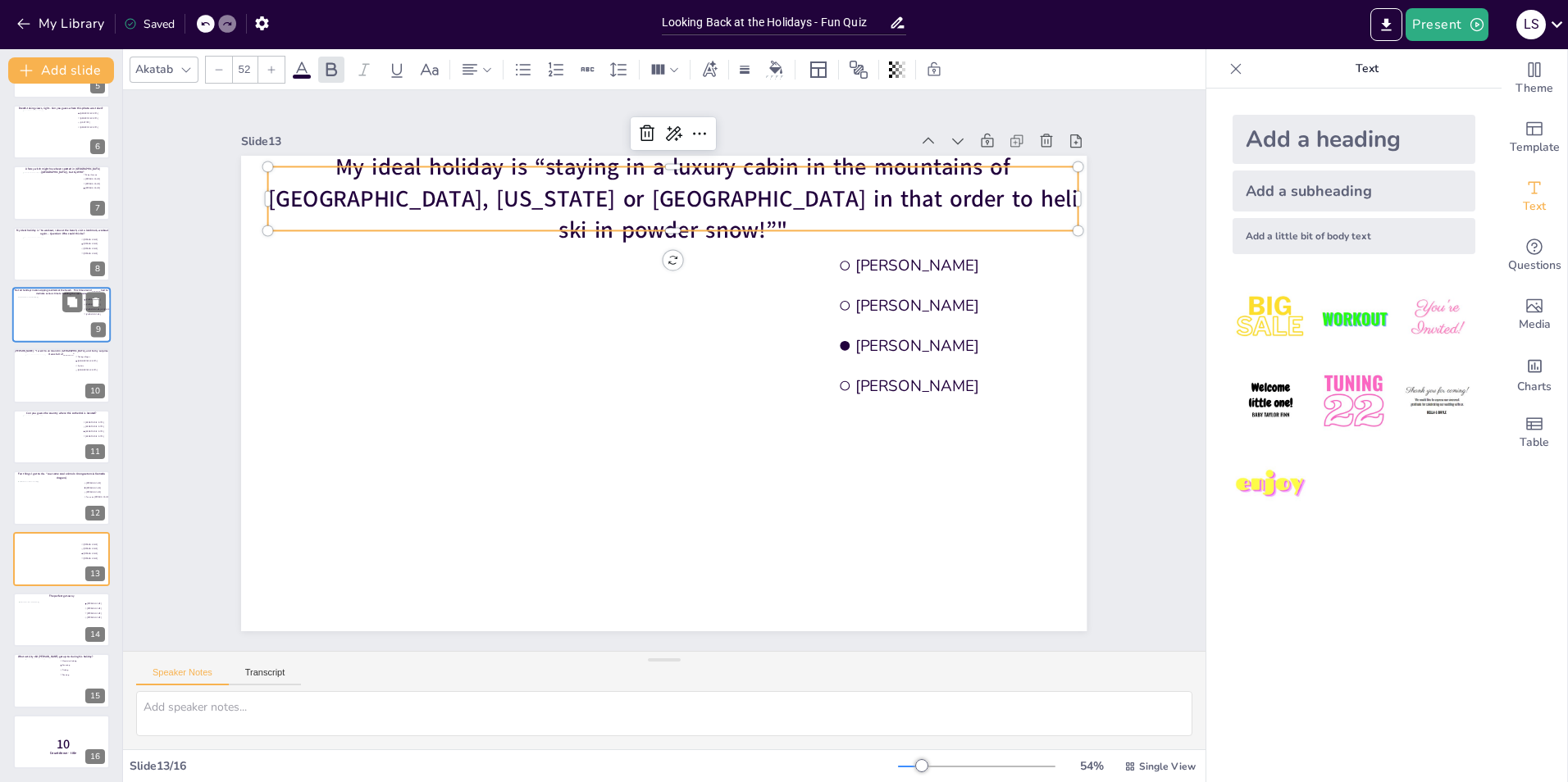
click at [744, 232] on div at bounding box center [651, 352] width 963 height 882
click at [775, 197] on span "My ideal holiday is “staying in a luxury cabin in the mountains of Canada, Alas…" at bounding box center [846, 397] width 142 height 809
click at [737, 197] on span "My ideal holiday is “staying in a luxury cabin in the mountains of Canada, Alas…" at bounding box center [786, 492] width 565 height 622
click at [1164, 209] on div "Slide 1 Would you dare climb a mountain during a hurricane storm? I bet not, bu…" at bounding box center [664, 370] width 1083 height 561
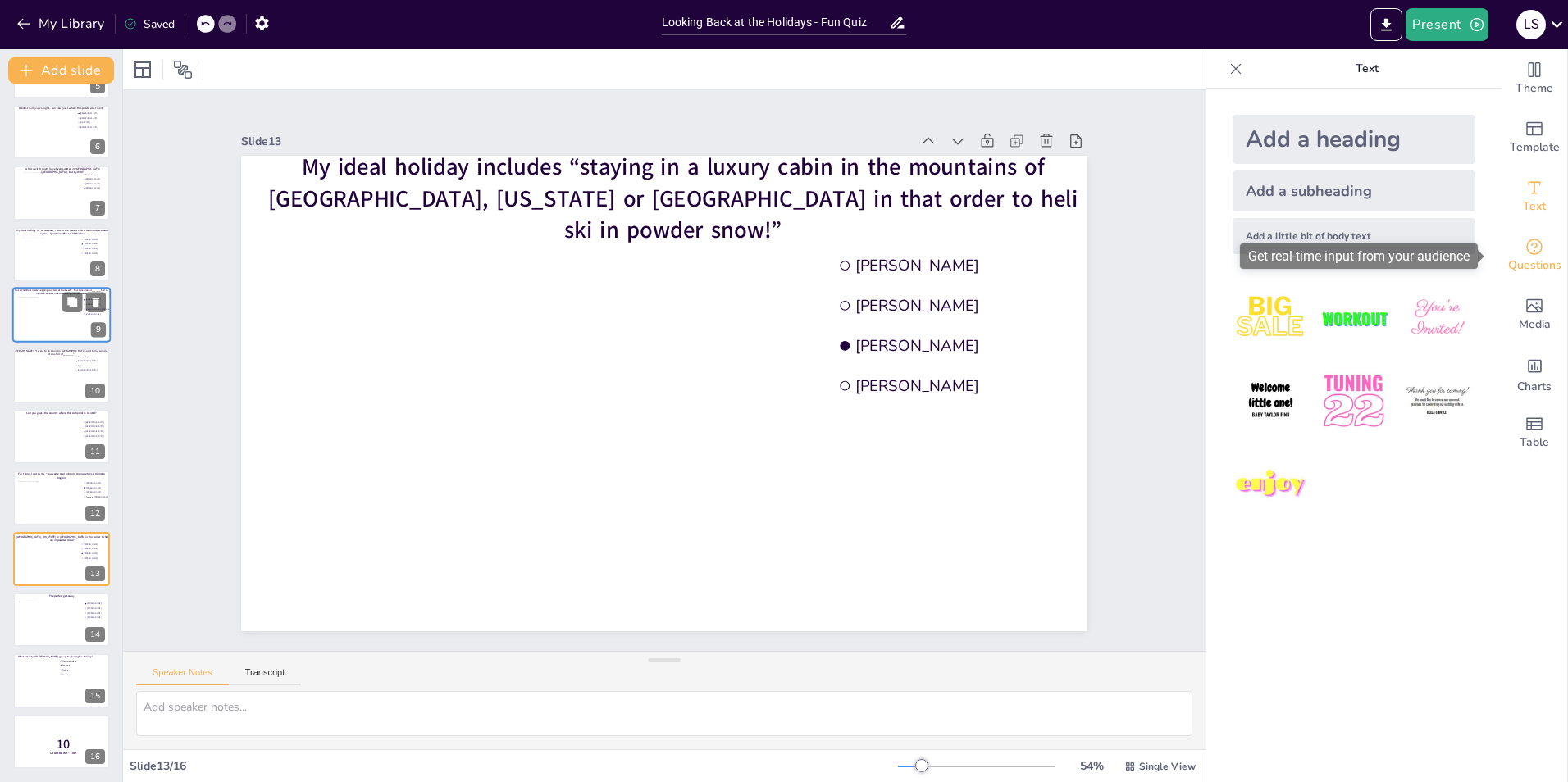
click at [1520, 228] on div "Questions" at bounding box center [1535, 256] width 65 height 59
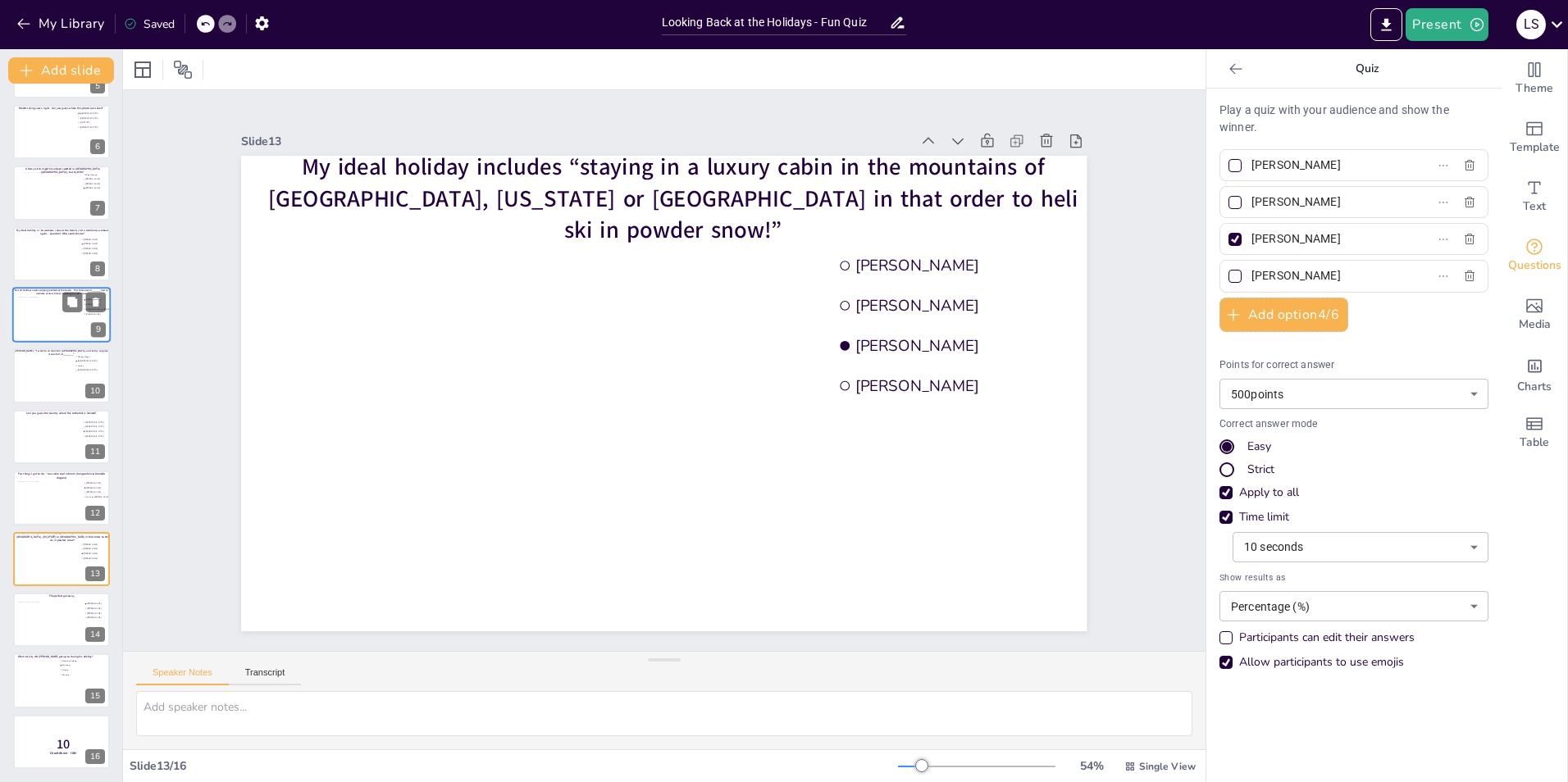
drag, startPoint x: 1348, startPoint y: 276, endPoint x: 1310, endPoint y: 261, distance: 40.9
click at [1310, 261] on div "[PERSON_NAME]" at bounding box center [1353, 276] width 269 height 32
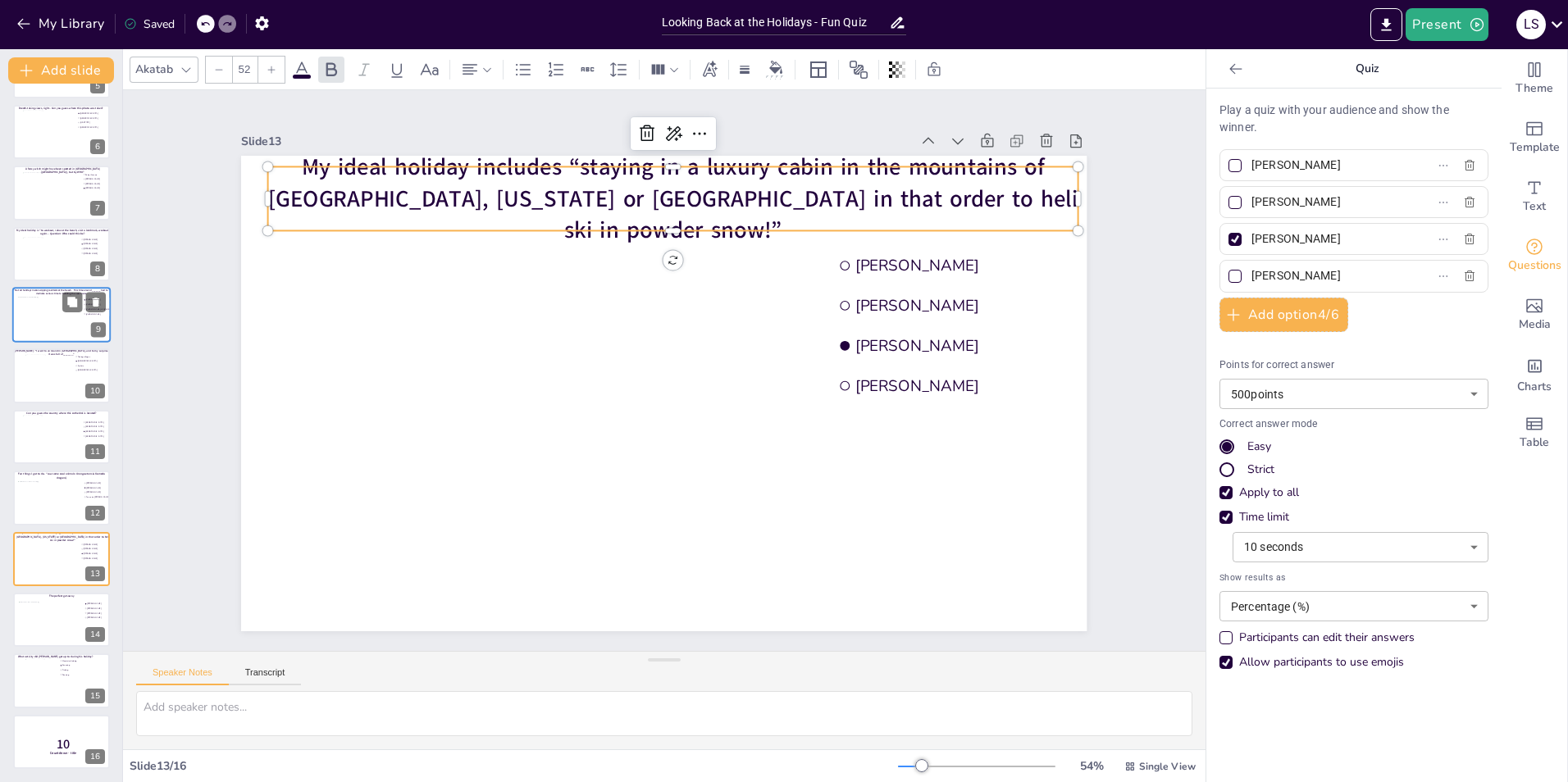
click at [998, 205] on span "My ideal holiday includes “staying in a luxury cabin in the mountains of Canada…" at bounding box center [772, 233] width 674 height 507
click at [998, 205] on span "My ideal holiday includes “staying in a luxury cabin in the mountains of Canada…" at bounding box center [799, 262] width 567 height 622
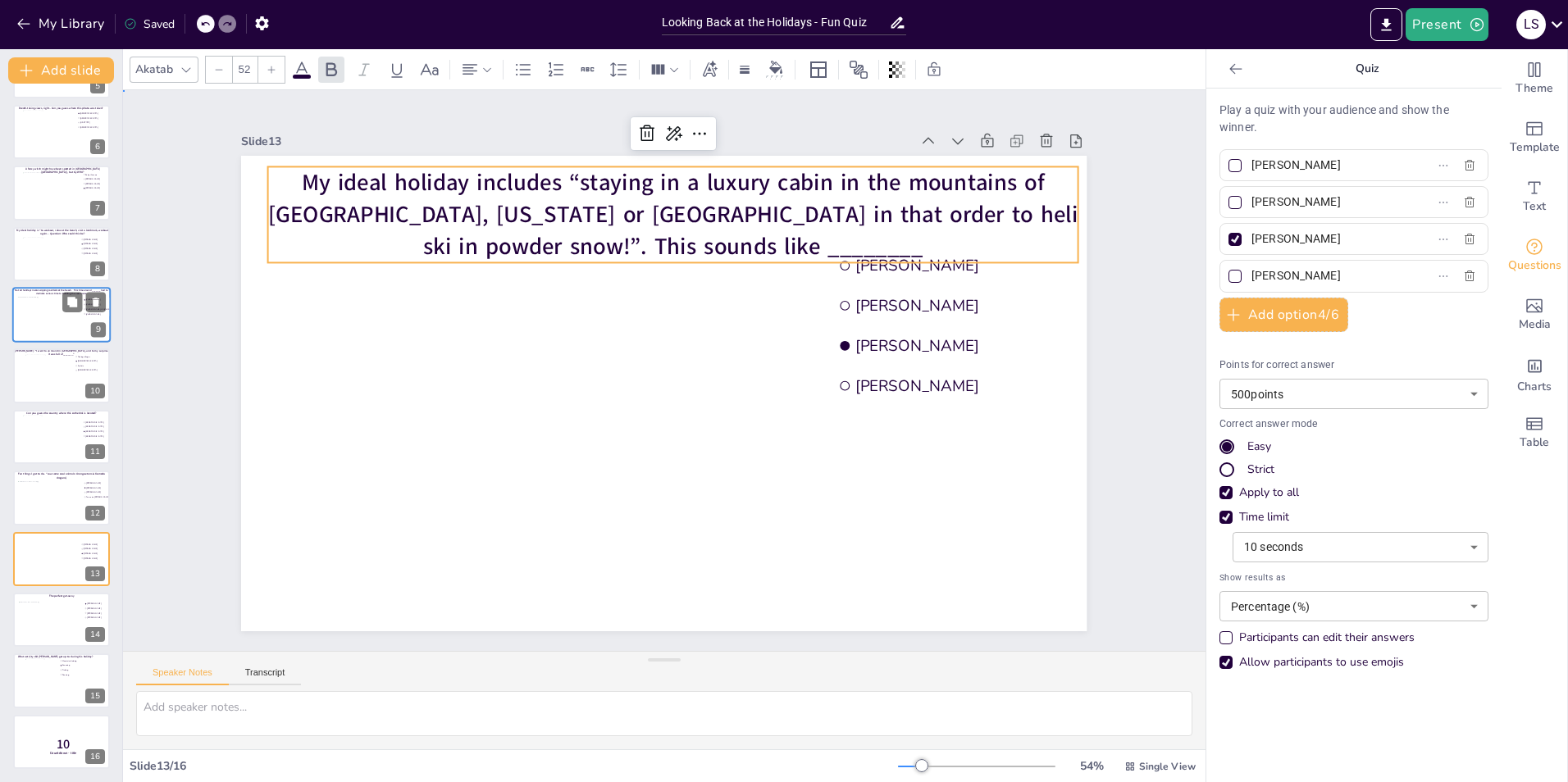
click at [1121, 266] on div "Slide 1 Would you dare climb a mountain during a hurricane storm? I bet not, bu…" at bounding box center [665, 370] width 1066 height 973
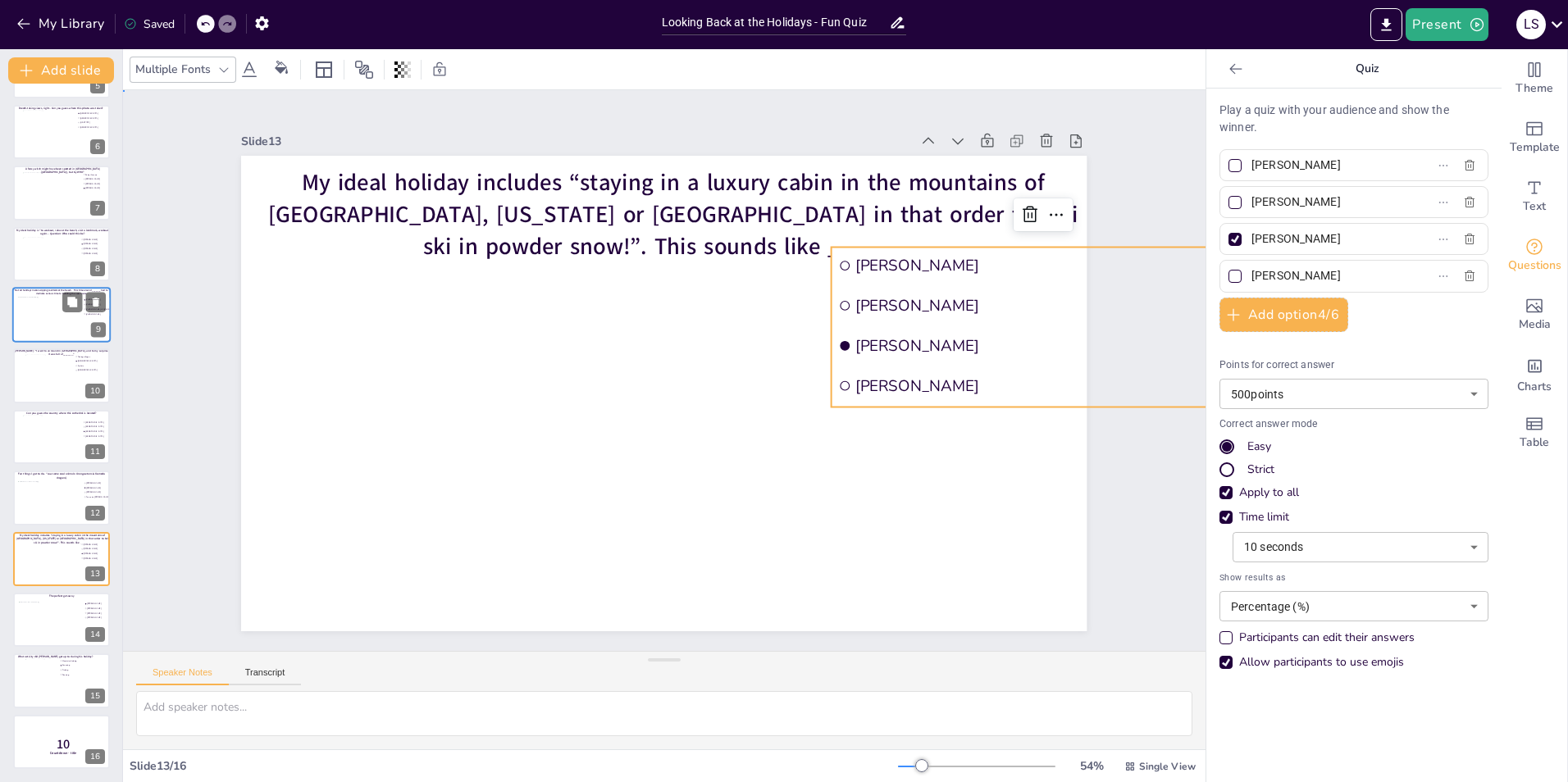
click at [1114, 149] on div "Slide 1 Would you dare climb a mountain during a hurricane storm? I bet not, bu…" at bounding box center [664, 371] width 1046 height 1015
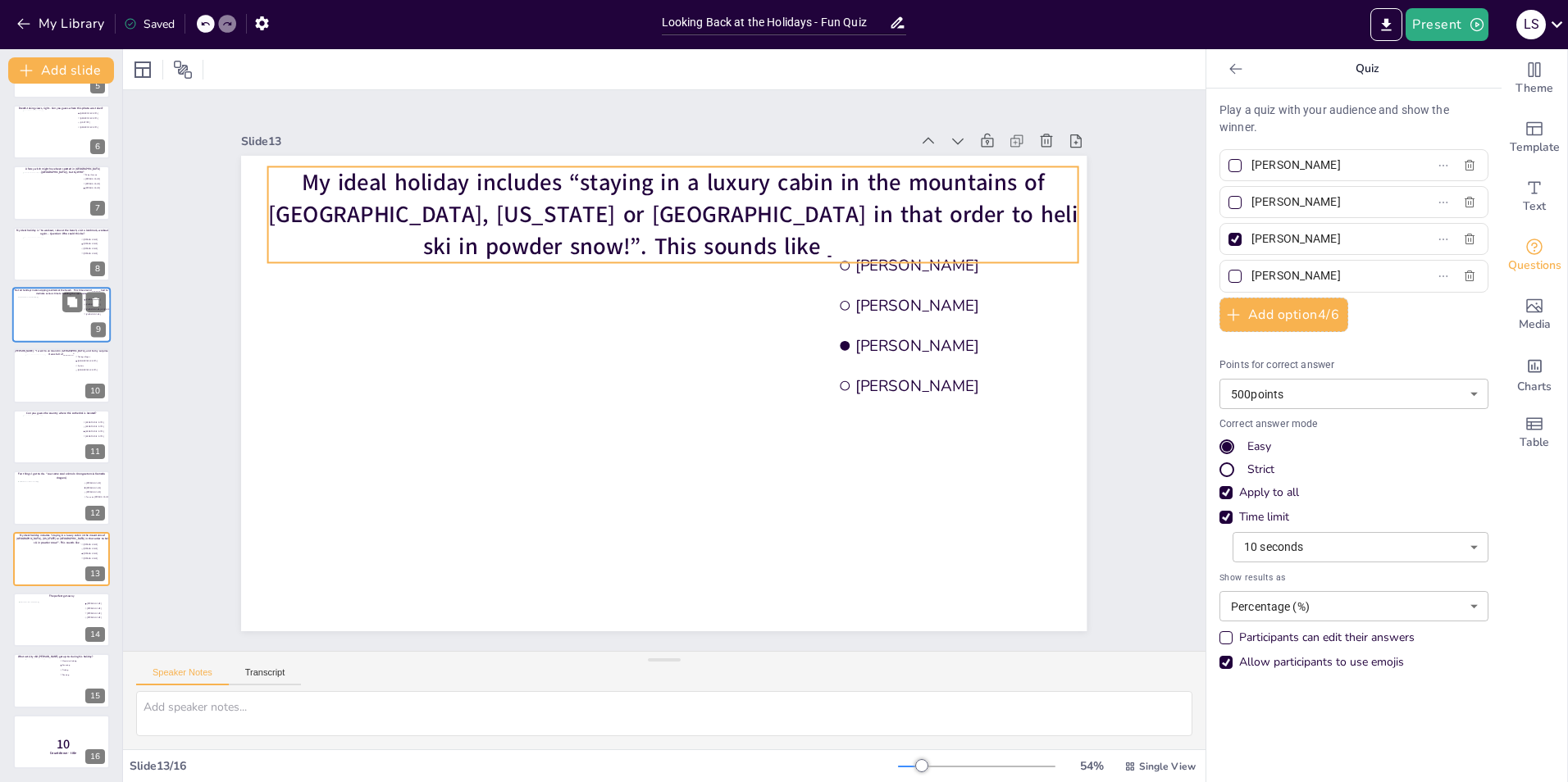
click at [611, 241] on span "My ideal holiday includes “staying in a luxury cabin in the mountains of Canada…" at bounding box center [736, 223] width 753 height 373
click at [611, 241] on span "My ideal holiday includes “staying in a luxury cabin in the mountains of Canada…" at bounding box center [721, 215] width 780 height 300
click at [553, 244] on span "My ideal holiday includes “staying in a luxury cabin in the mountains of Canada…" at bounding box center [751, 234] width 717 height 443
click at [659, 242] on span "My ideal holiday includes “staying in a luxury cabin in the mountains of Canada…" at bounding box center [721, 215] width 780 height 300
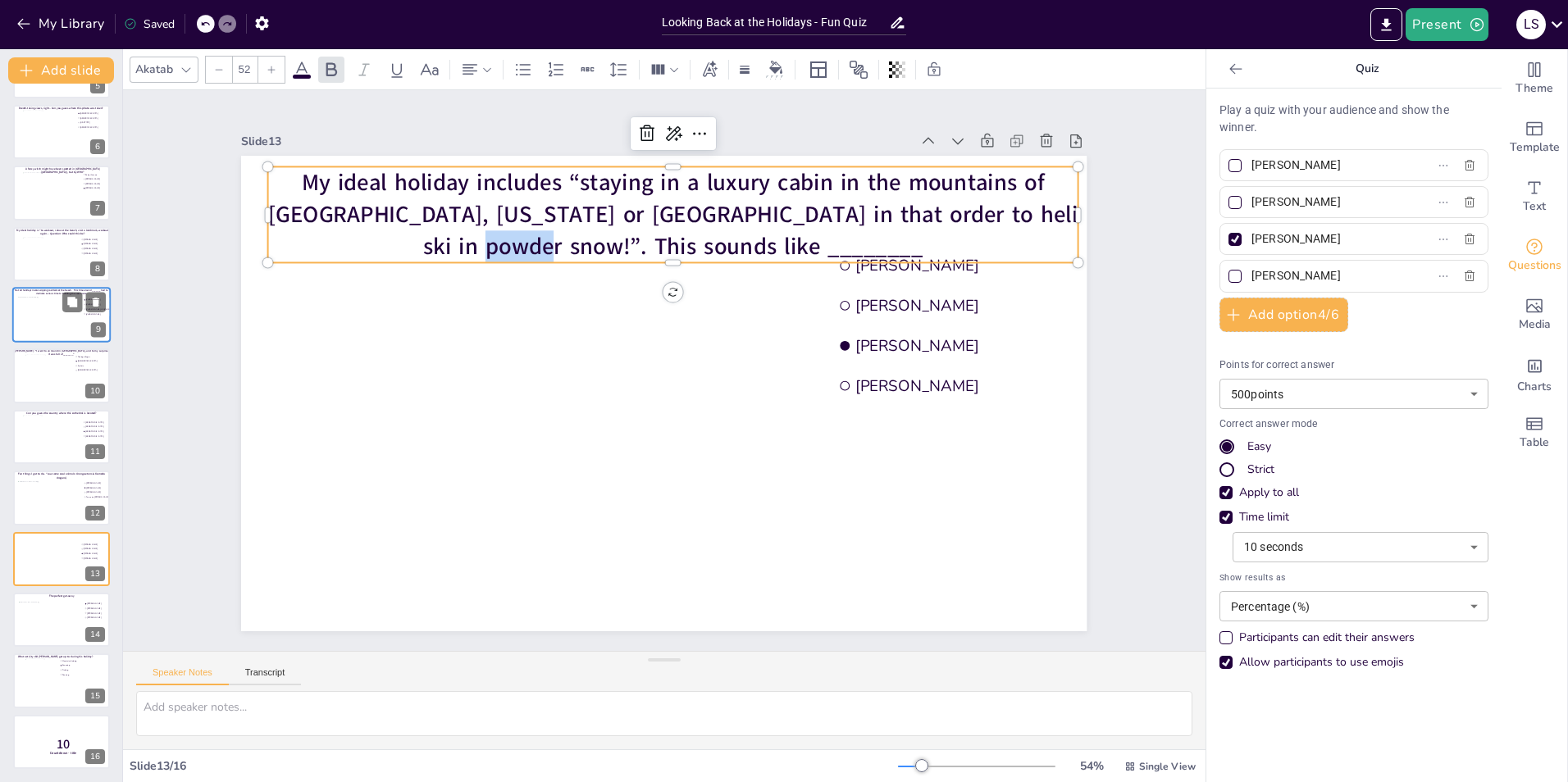
click at [659, 242] on span "My ideal holiday includes “staying in a luxury cabin in the mountains of Canada…" at bounding box center [706, 208] width 799 height 224
click at [665, 242] on span "My ideal holiday includes “staying in a luxury cabin in the mountains of Canada…" at bounding box center [705, 208] width 799 height 223
click at [632, 234] on span "My ideal holiday includes “staying in a luxury cabin in the mountains of Canada…" at bounding box center [721, 215] width 780 height 300
click at [561, 240] on span "My ideal holiday includes “staying in a luxury cabin in the mountains of Canada…" at bounding box center [721, 215] width 780 height 300
click at [554, 240] on span "My ideal holiday includes “staying in a luxury cabin in the mountains of Canada…" at bounding box center [721, 215] width 780 height 300
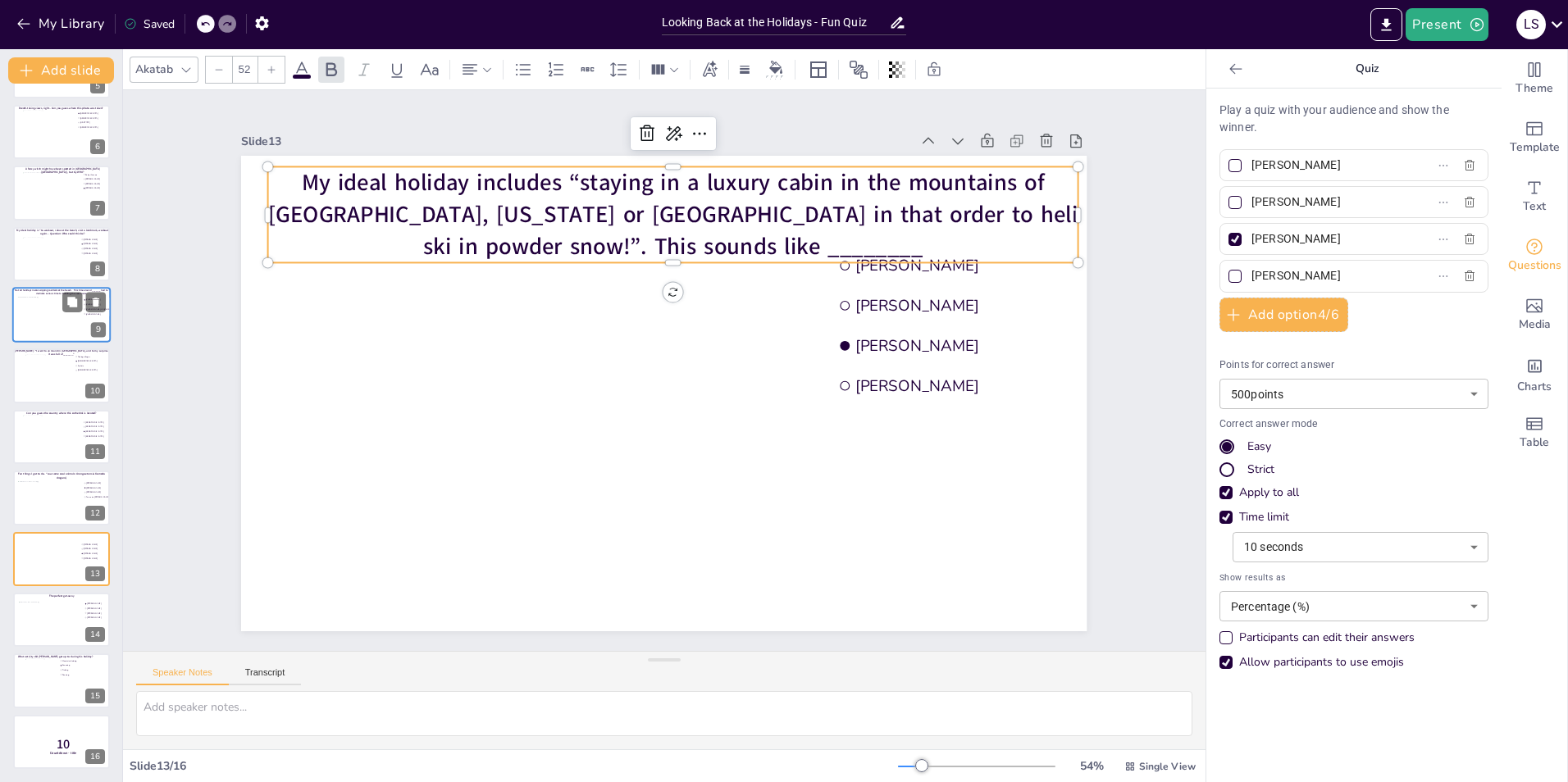
click at [554, 240] on span "My ideal holiday includes “staying in a luxury cabin in the mountains of Canada…" at bounding box center [763, 246] width 674 height 507
click at [625, 239] on span "My ideal holiday includes “staying in a luxury cabin in the mountains of Canada…" at bounding box center [673, 214] width 811 height 95
click at [625, 239] on span "My ideal holiday includes “staying in a luxury cabin in the mountains of Canada…" at bounding box center [721, 215] width 780 height 300
click at [625, 239] on span "My ideal holiday includes “staying in a luxury cabin in the mountains of Canada…" at bounding box center [763, 246] width 673 height 507
click at [1137, 238] on div "Slide 1 Would you dare climb a mountain during a hurricane storm? I bet not, bu…" at bounding box center [665, 370] width 1180 height 1141
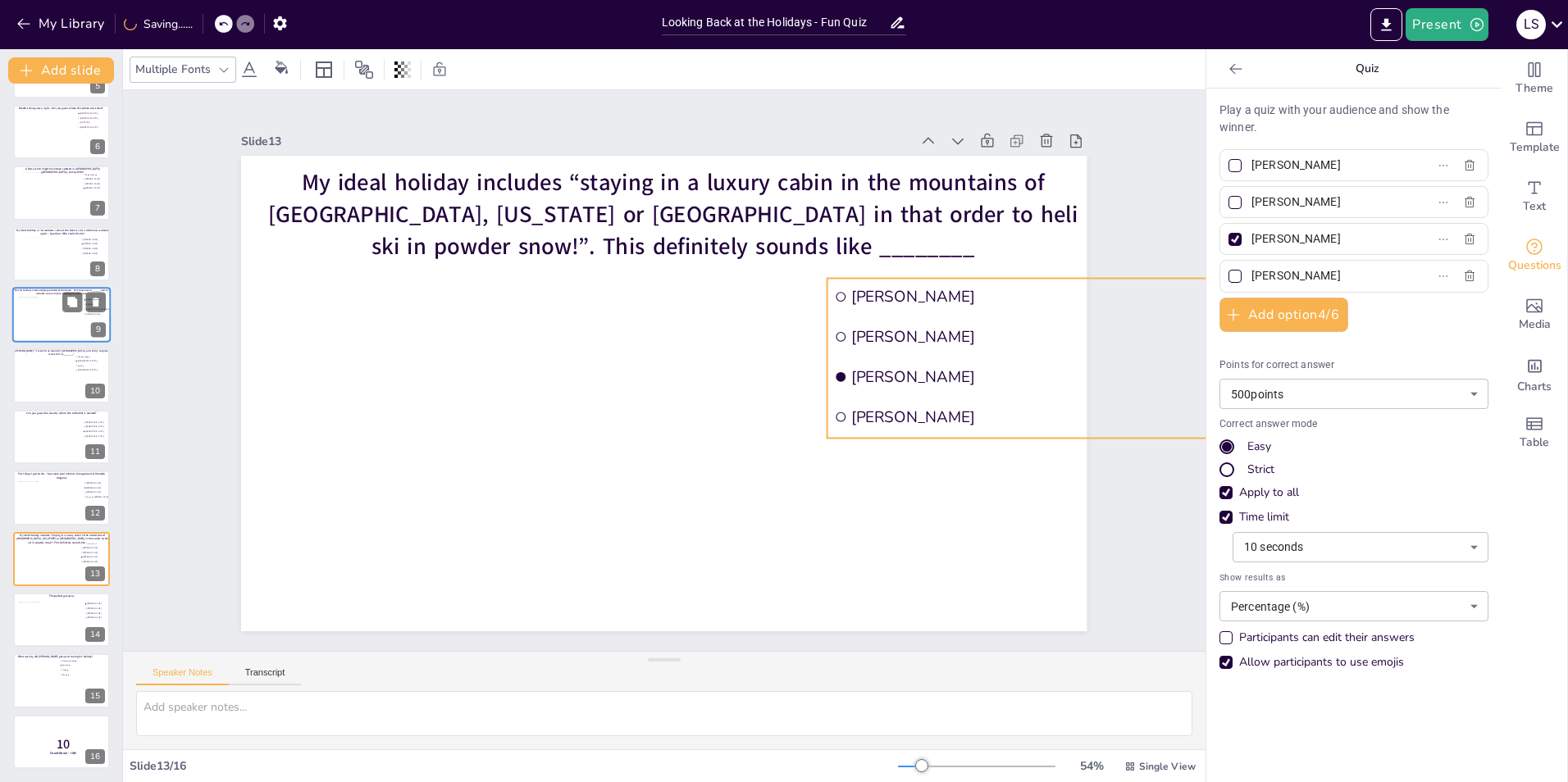
drag, startPoint x: 988, startPoint y: 318, endPoint x: 984, endPoint y: 349, distance: 31.3
click at [984, 354] on li "[PERSON_NAME]" at bounding box center [1038, 415] width 422 height 124
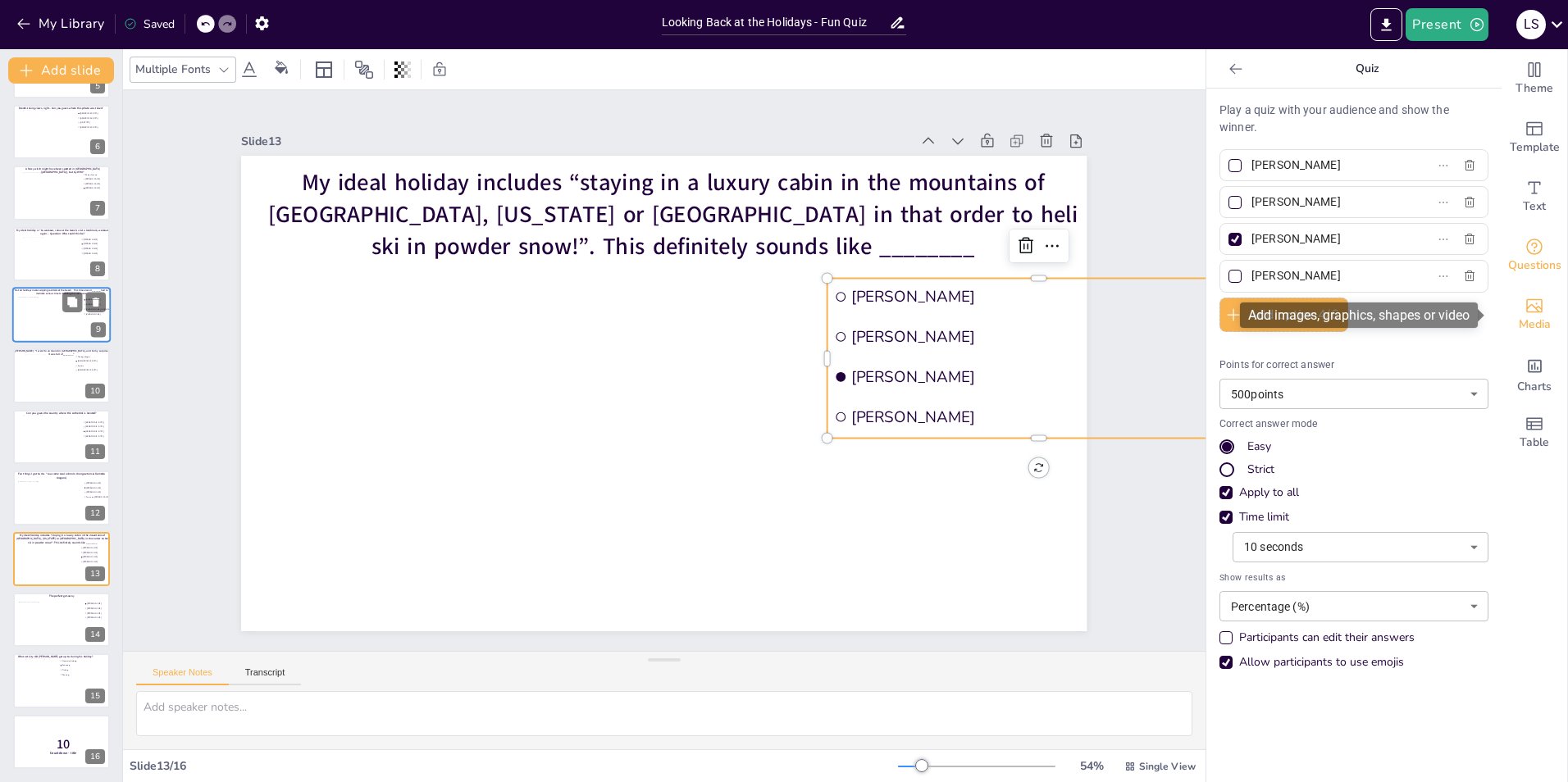
click at [1524, 314] on icon "Add images, graphics, shapes or video" at bounding box center [1534, 306] width 20 height 20
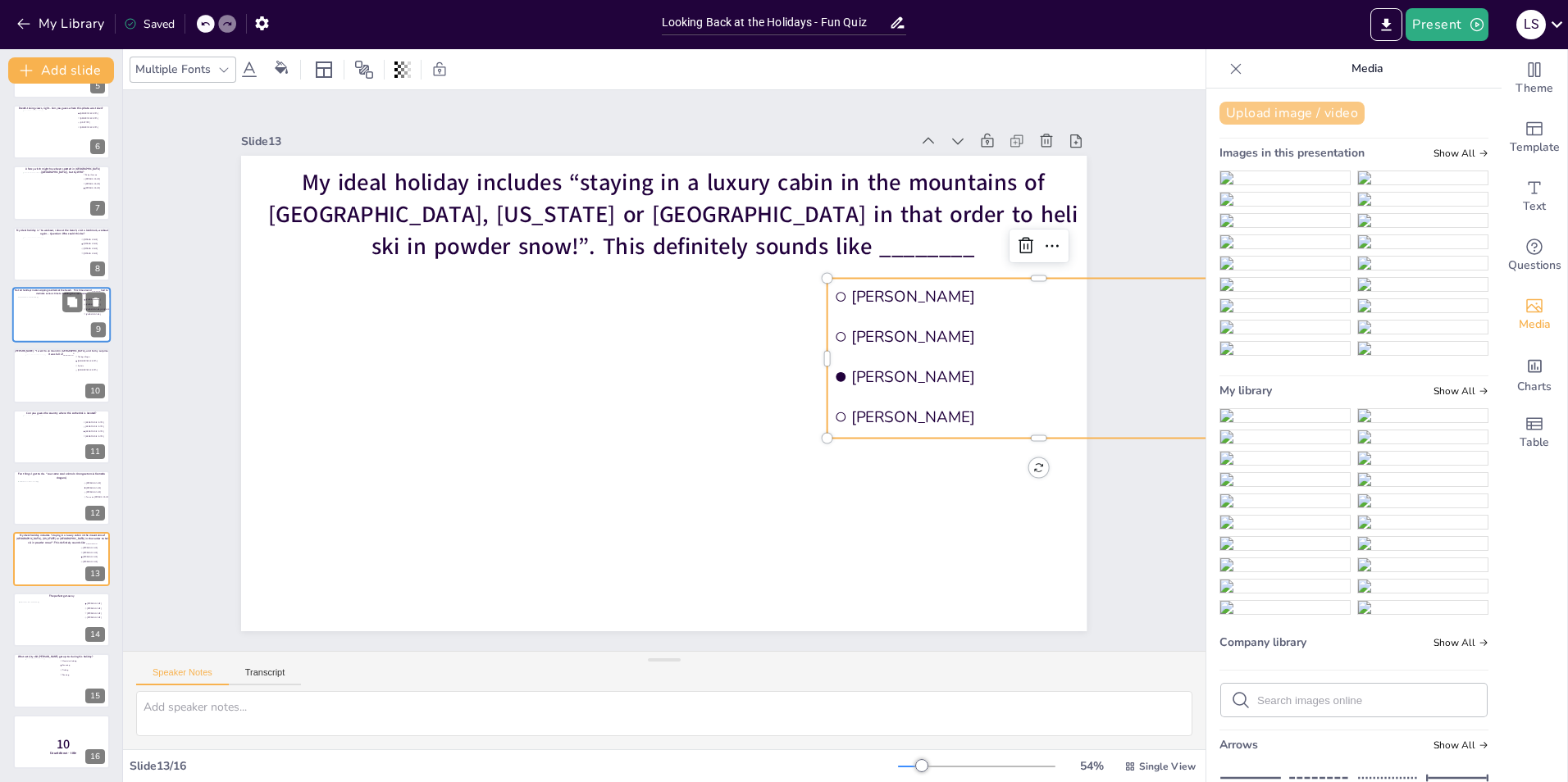
click at [1322, 108] on button "Upload image / video" at bounding box center [1291, 112] width 145 height 23
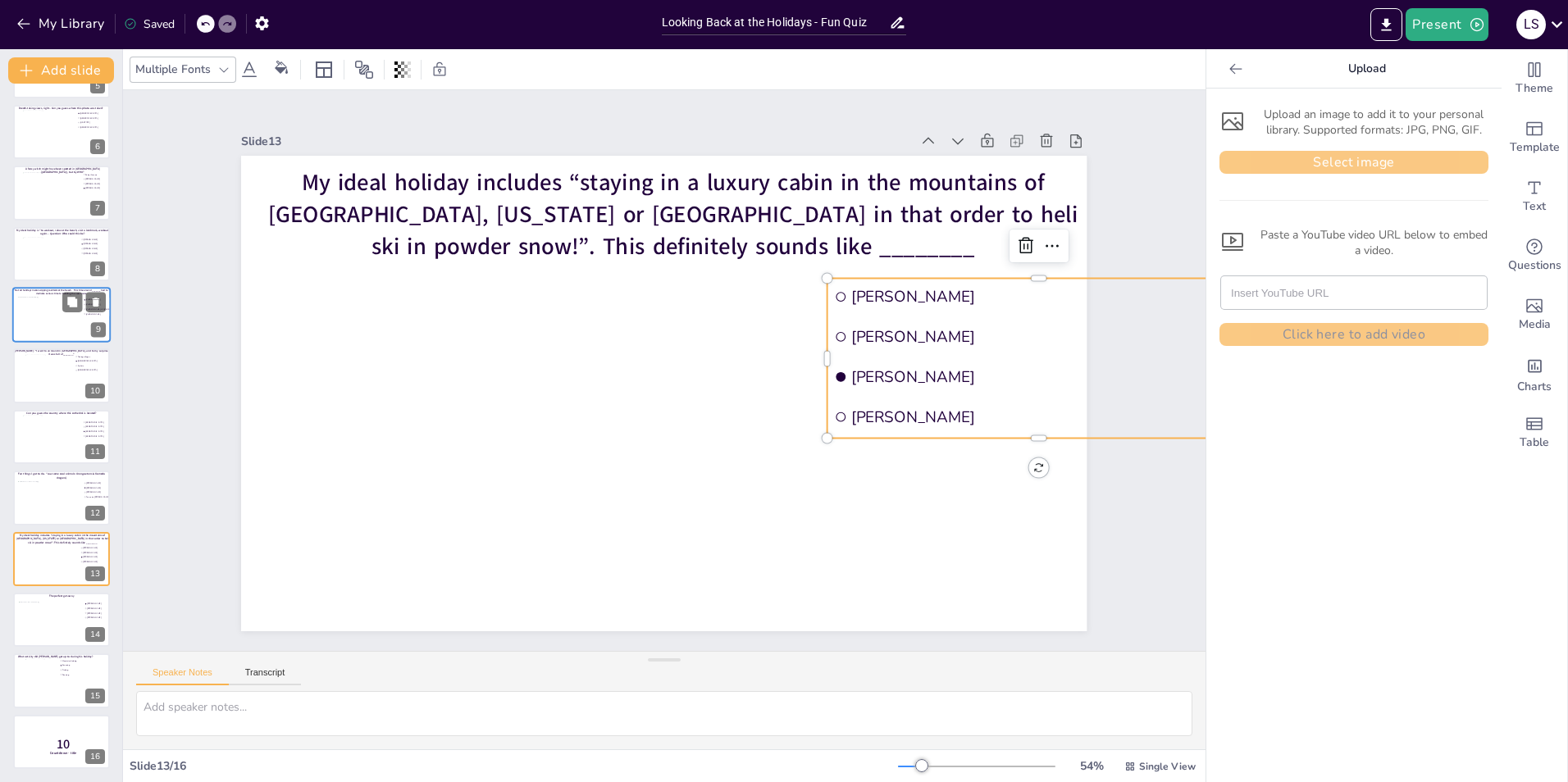
click at [1292, 157] on button "Select image" at bounding box center [1353, 162] width 269 height 23
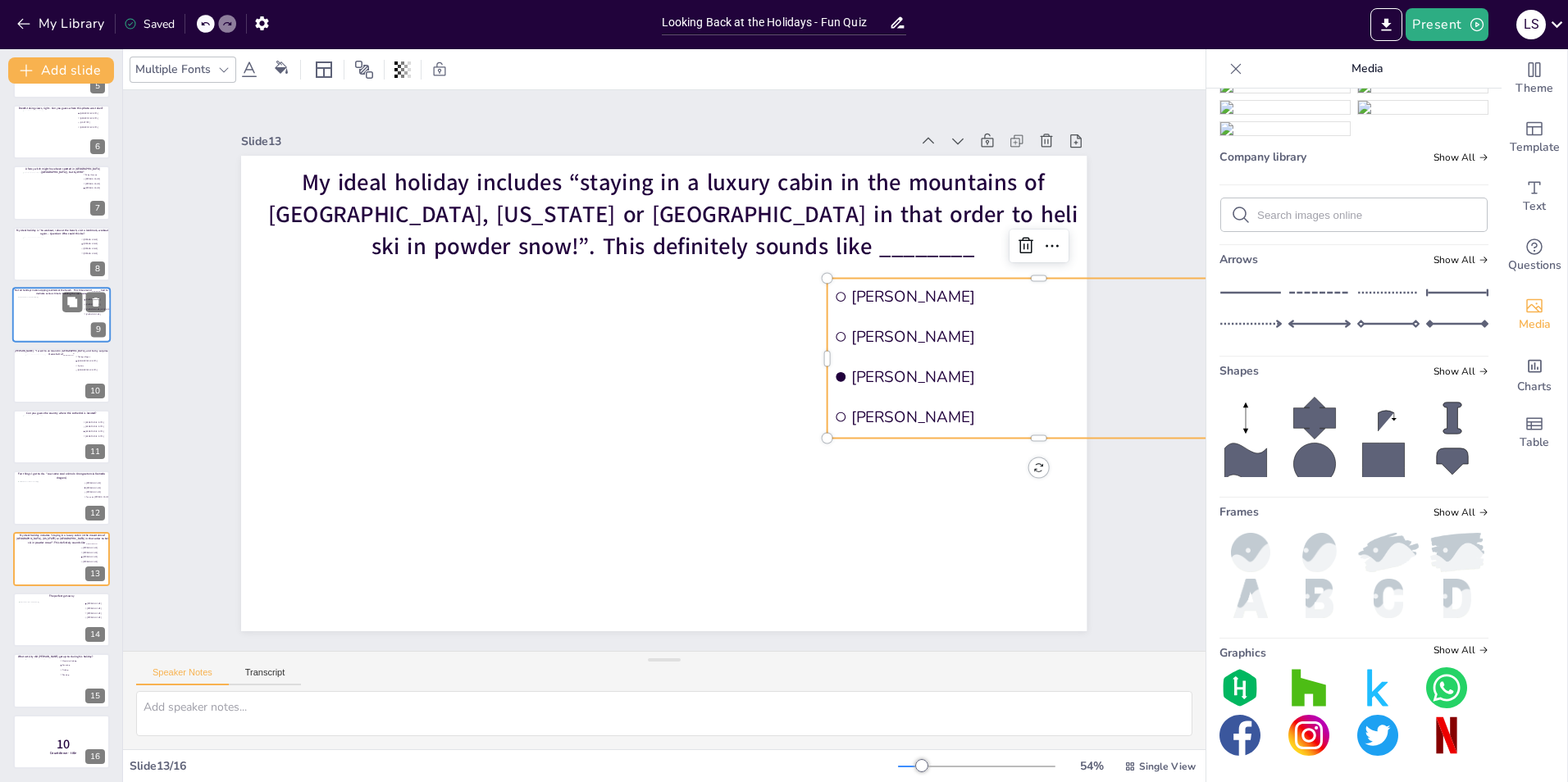
scroll to position [608, 0]
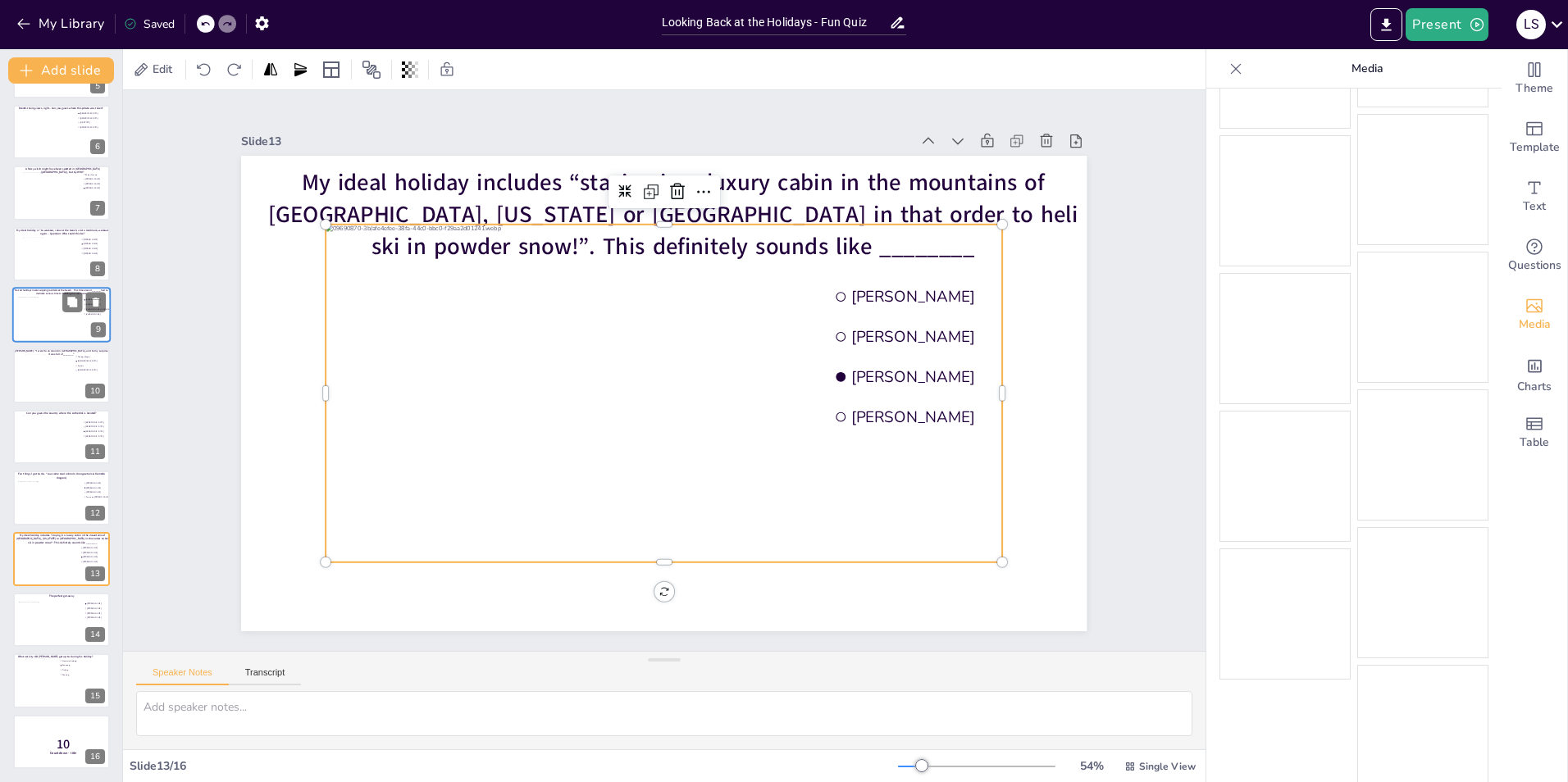
scroll to position [575, 0]
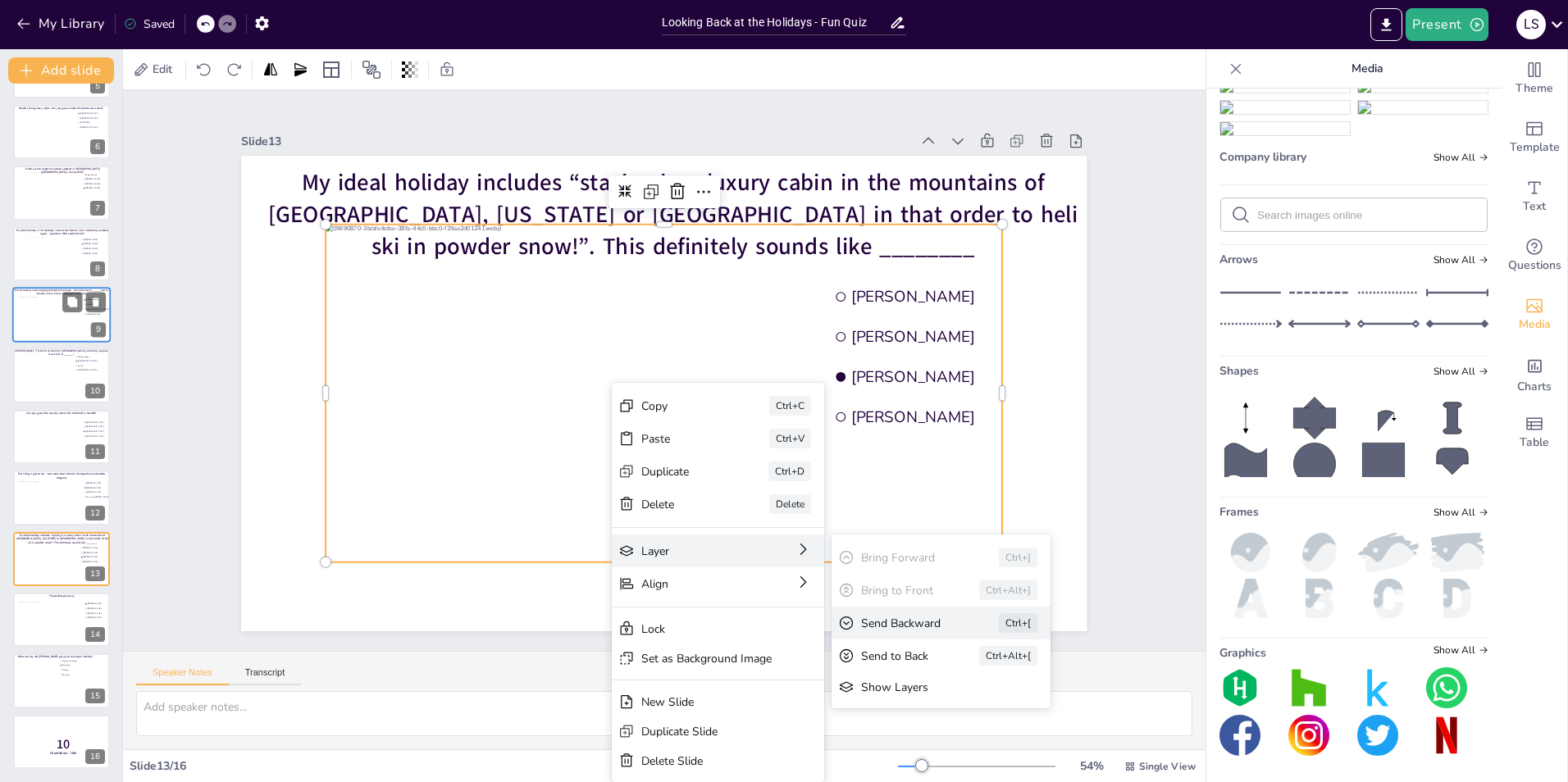
click at [916, 765] on div "Send Backward" at bounding box center [951, 782] width 94 height 34
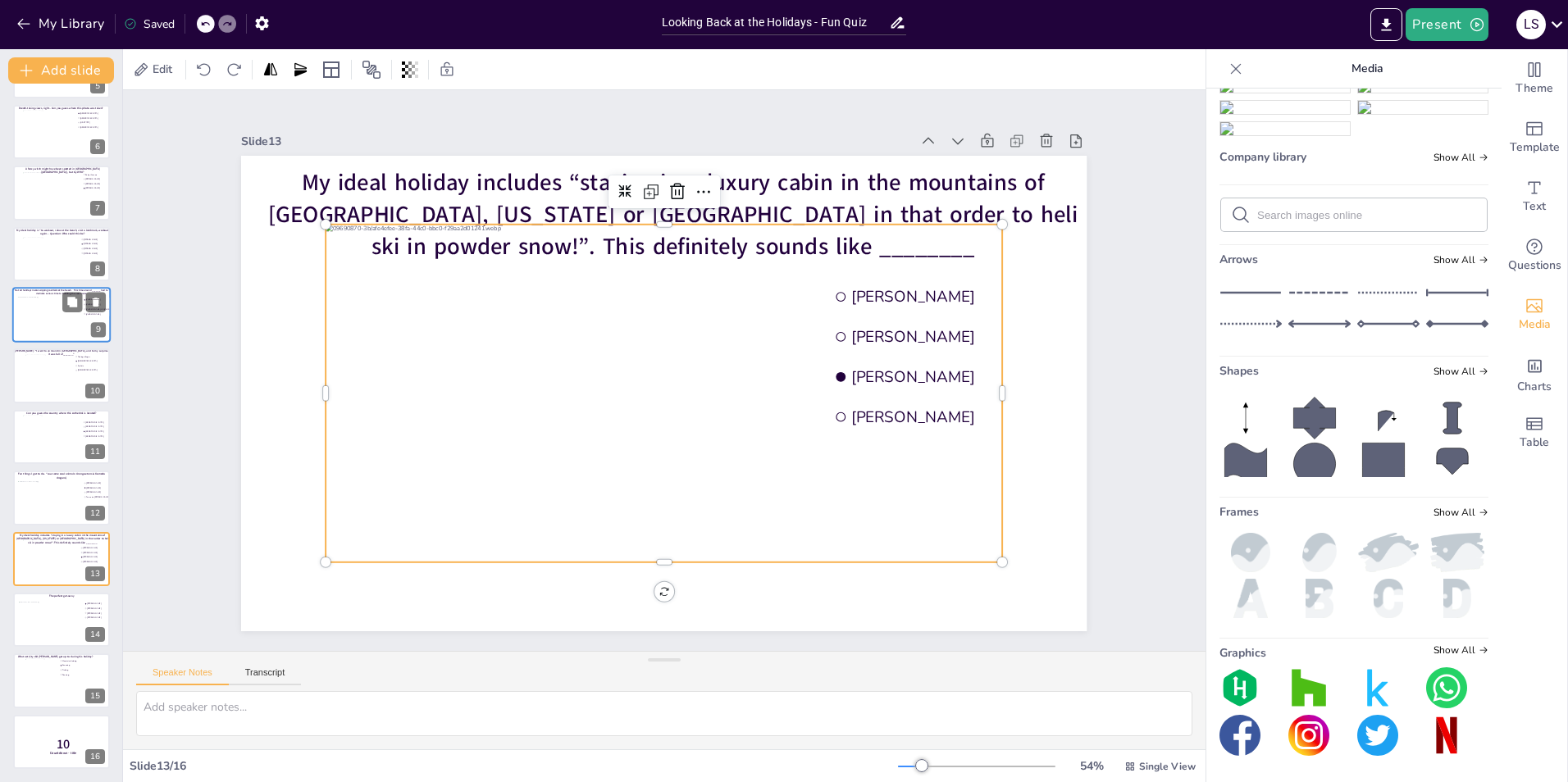
click at [605, 390] on div at bounding box center [651, 388] width 746 height 670
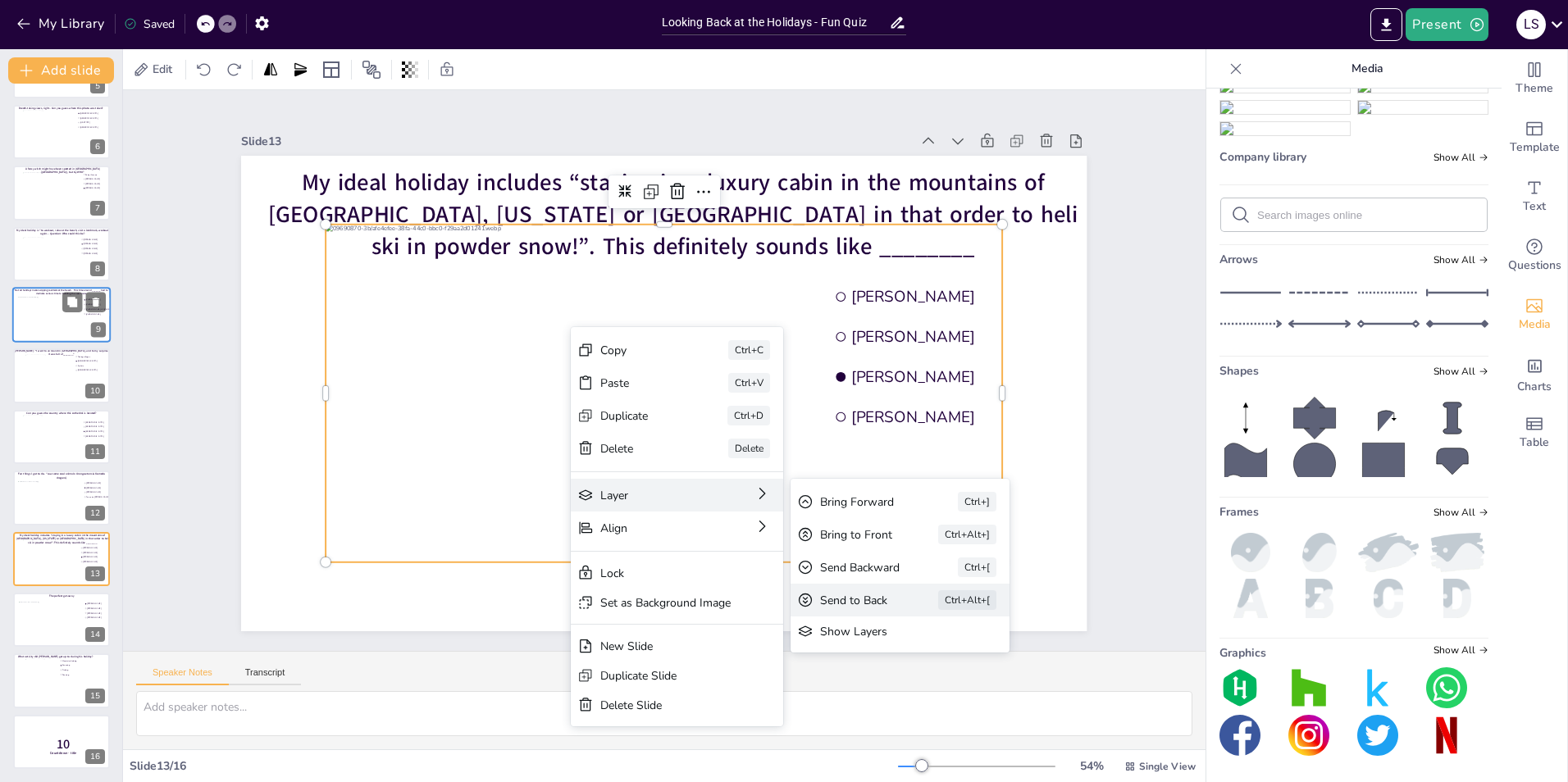
click at [903, 737] on div "Send to Back Ctrl+Alt+[" at bounding box center [907, 785] width 218 height 99
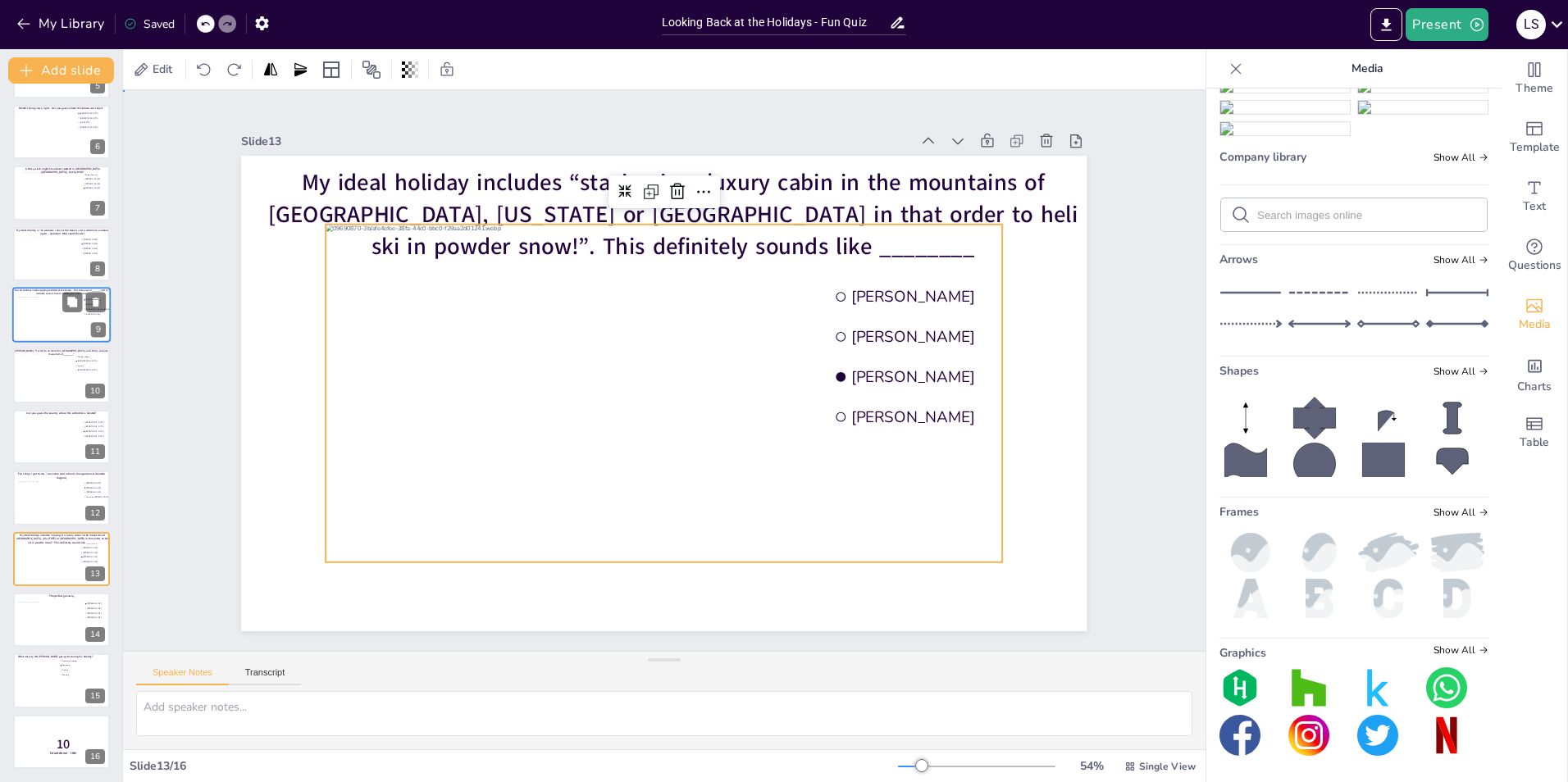
click at [1115, 337] on div "Slide 1 Would you dare climb a mountain during a hurricane storm? I bet not, bu…" at bounding box center [665, 371] width 988 height 616
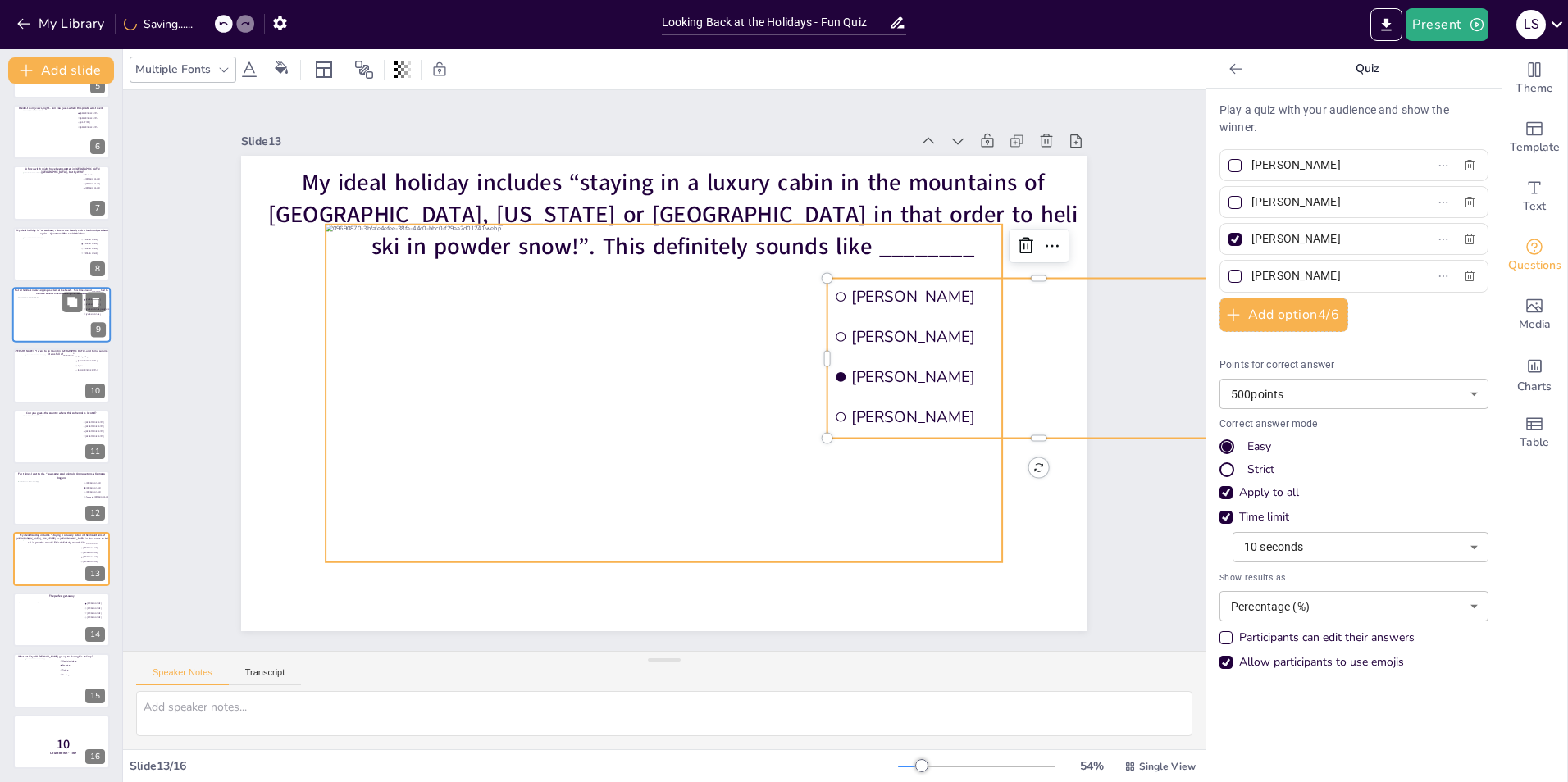
click at [534, 440] on div at bounding box center [659, 392] width 732 height 471
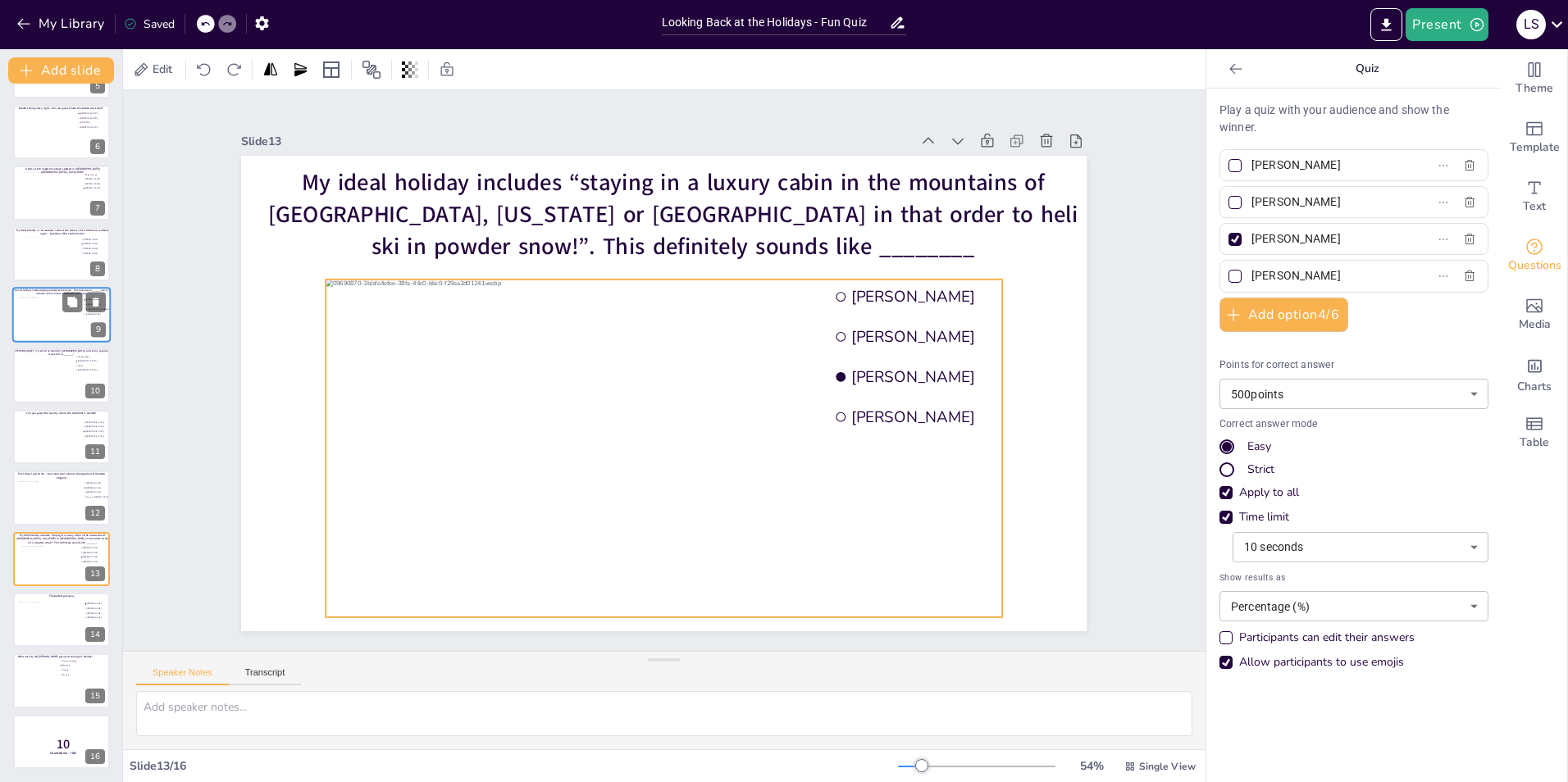
click at [1117, 230] on div "Slide 1 Would you dare climb a mountain during a hurricane storm? I bet not, bu…" at bounding box center [664, 371] width 1073 height 920
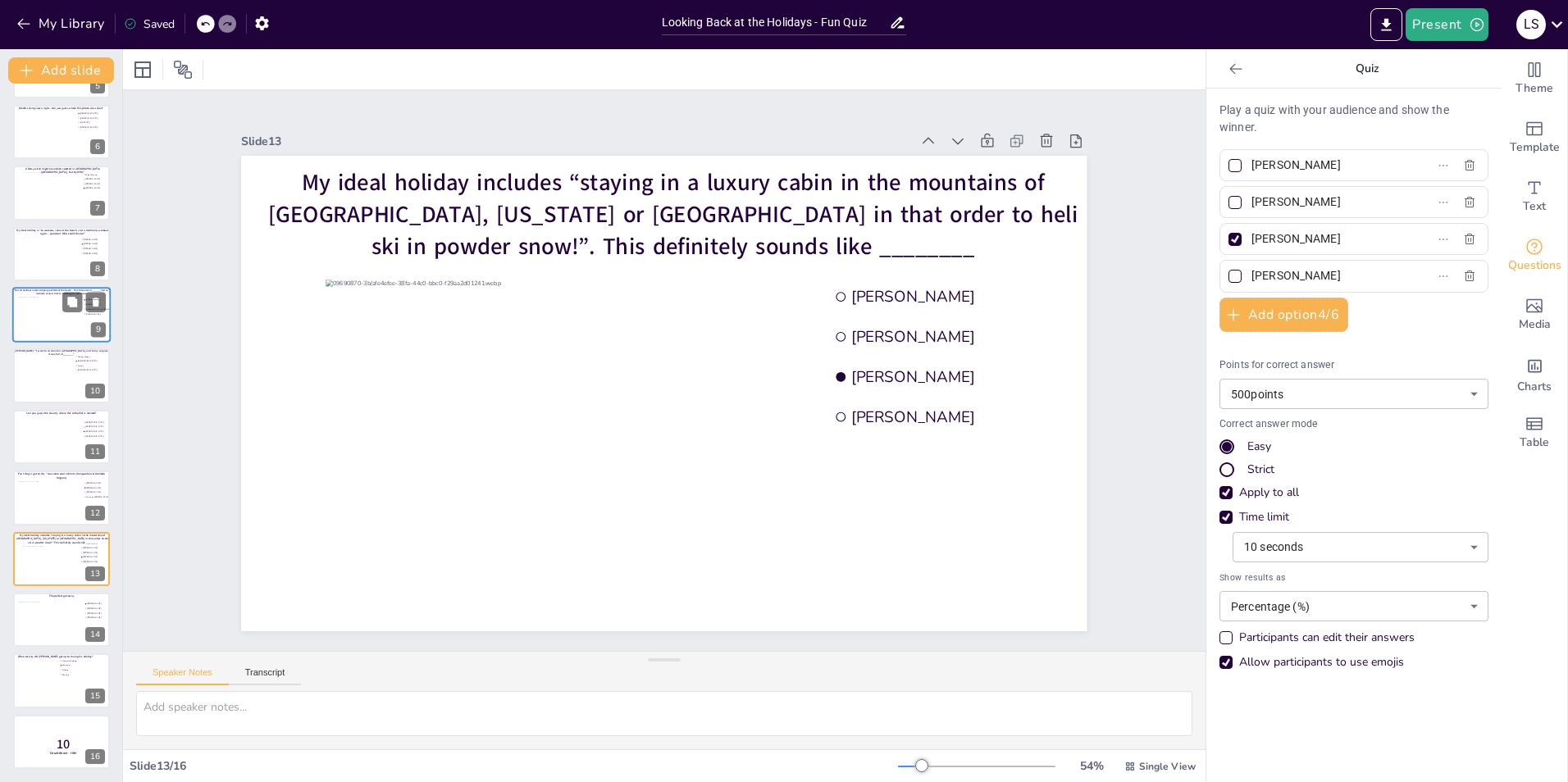
click at [1255, 194] on input "[PERSON_NAME]" at bounding box center [1328, 203] width 153 height 24
click at [1267, 195] on input "[PERSON_NAME]" at bounding box center [1328, 203] width 153 height 24
click at [1264, 196] on input "[PERSON_NAME]" at bounding box center [1328, 203] width 153 height 24
type input "[PERSON_NAME]"
click at [1130, 314] on div "Slide 1 Would you dare climb a mountain during a hurricane storm? I bet not, bu…" at bounding box center [664, 371] width 1217 height 953
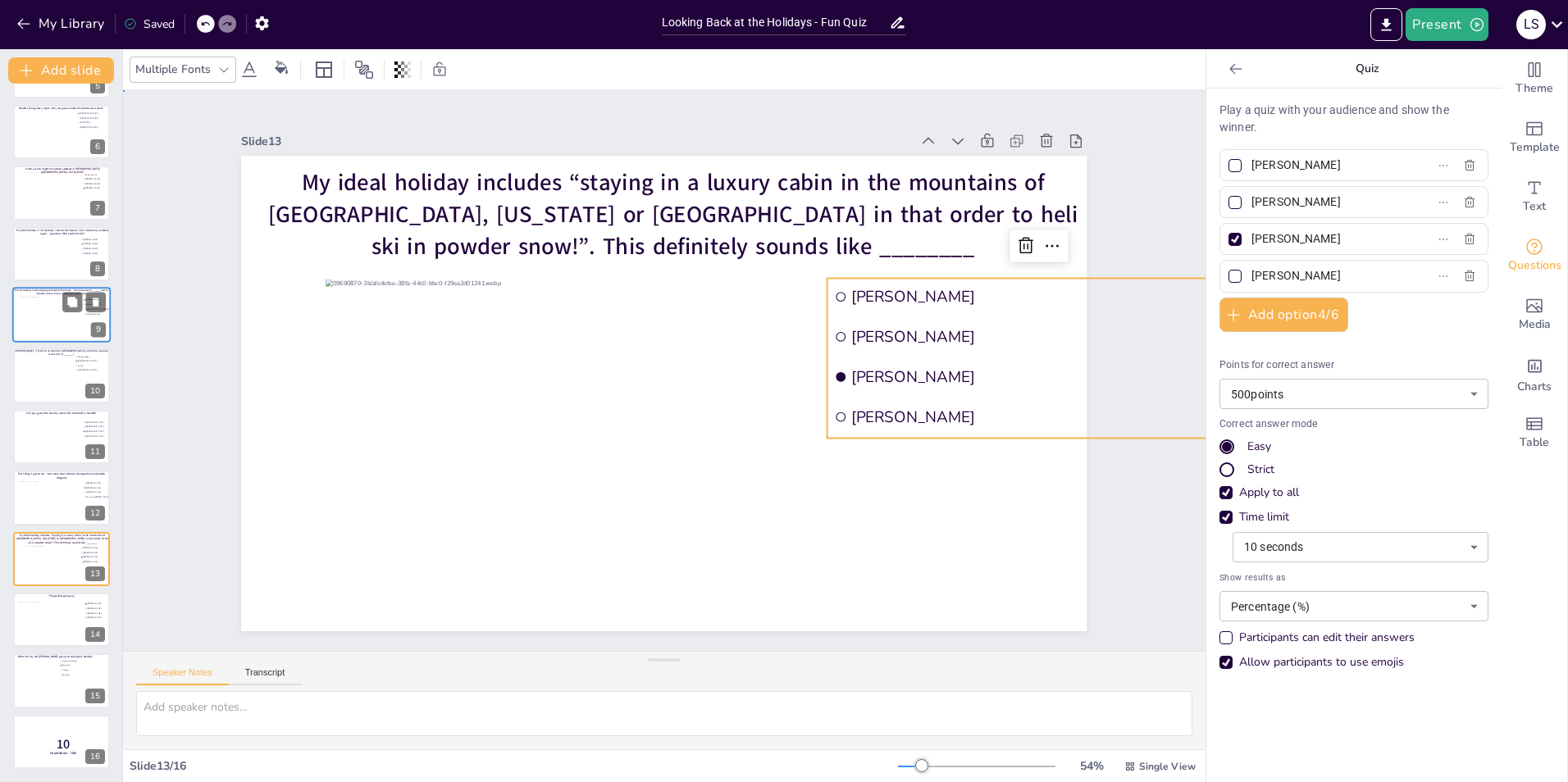
click at [1121, 121] on div "Slide 1 Would you dare climb a mountain during a hurricane storm? I bet not, bu…" at bounding box center [664, 371] width 1218 height 1027
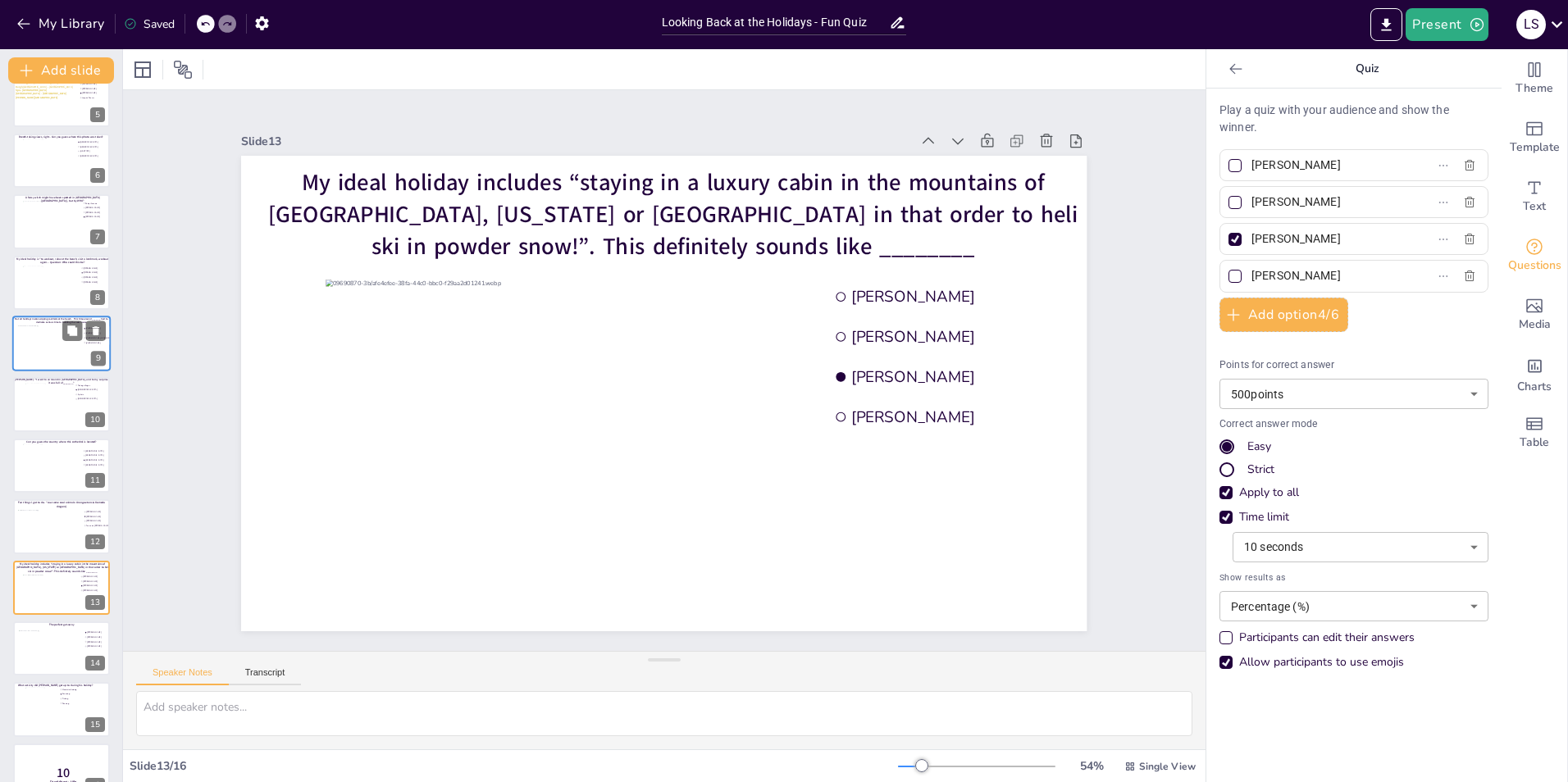
scroll to position [277, 0]
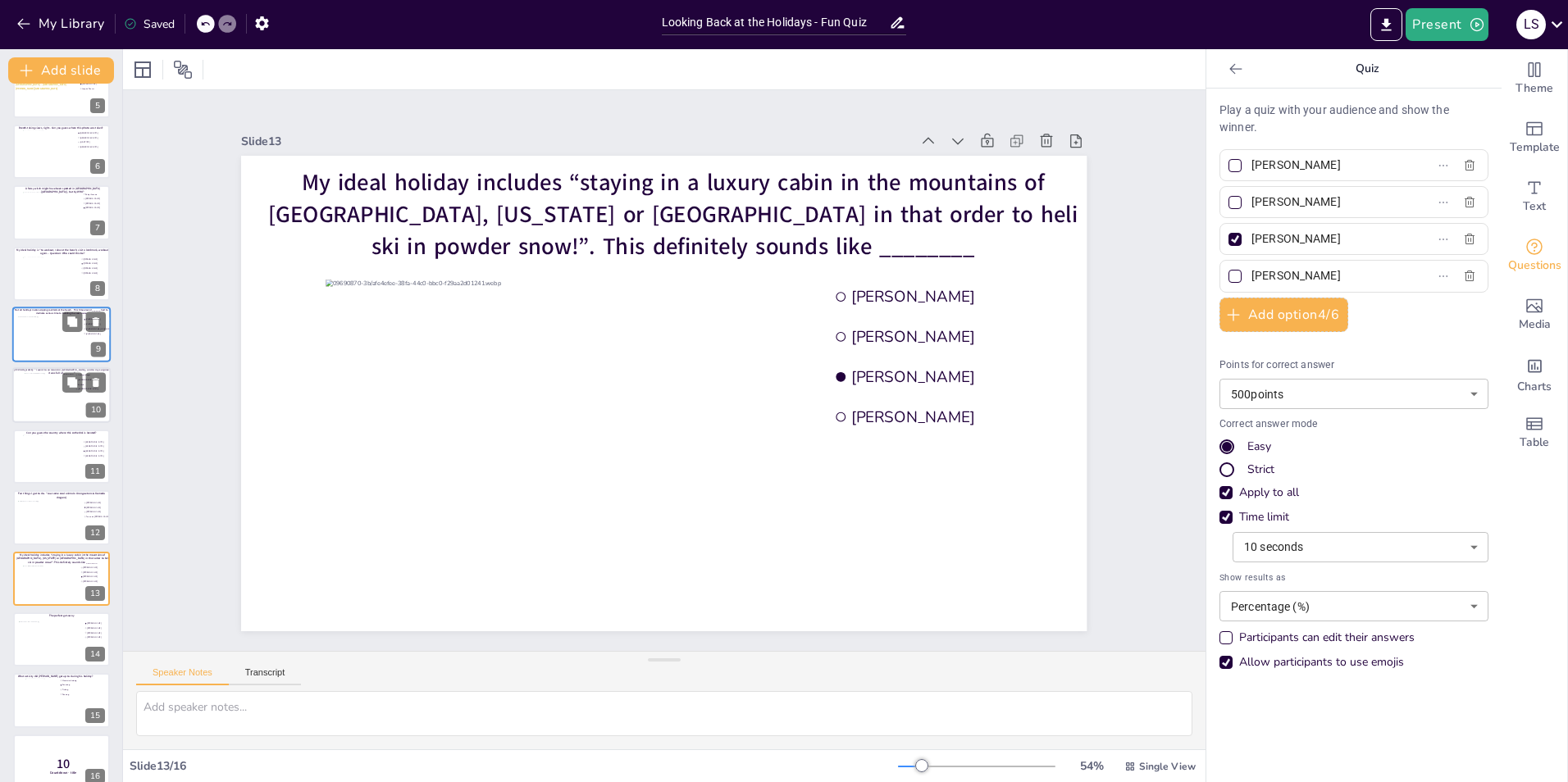
click at [38, 387] on div at bounding box center [62, 396] width 74 height 45
type input "Fishing villages"
type input "[DEMOGRAPHIC_DATA]"
type input "Cyclists"
type input "[DEMOGRAPHIC_DATA]"
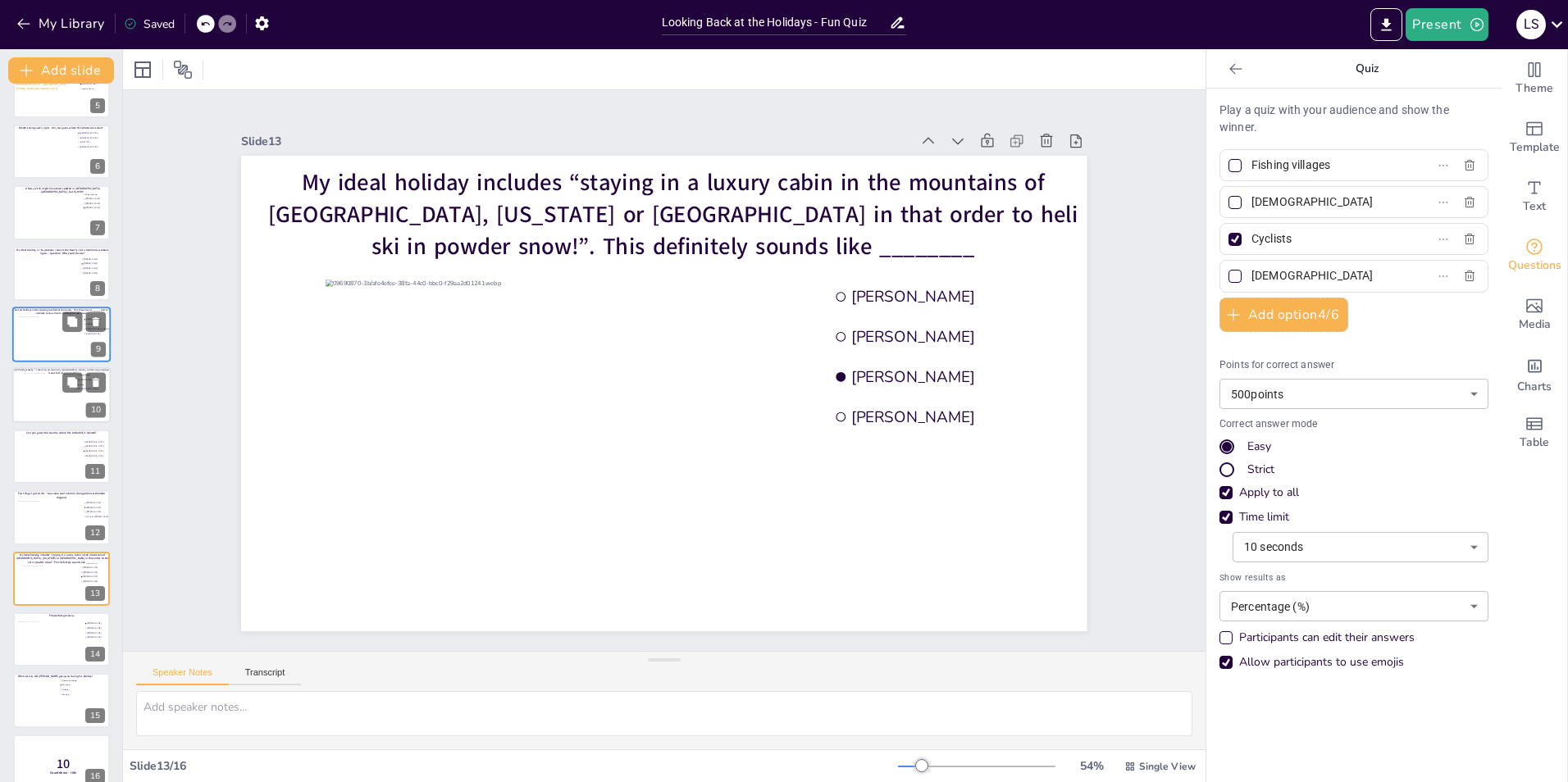
scroll to position [240, 0]
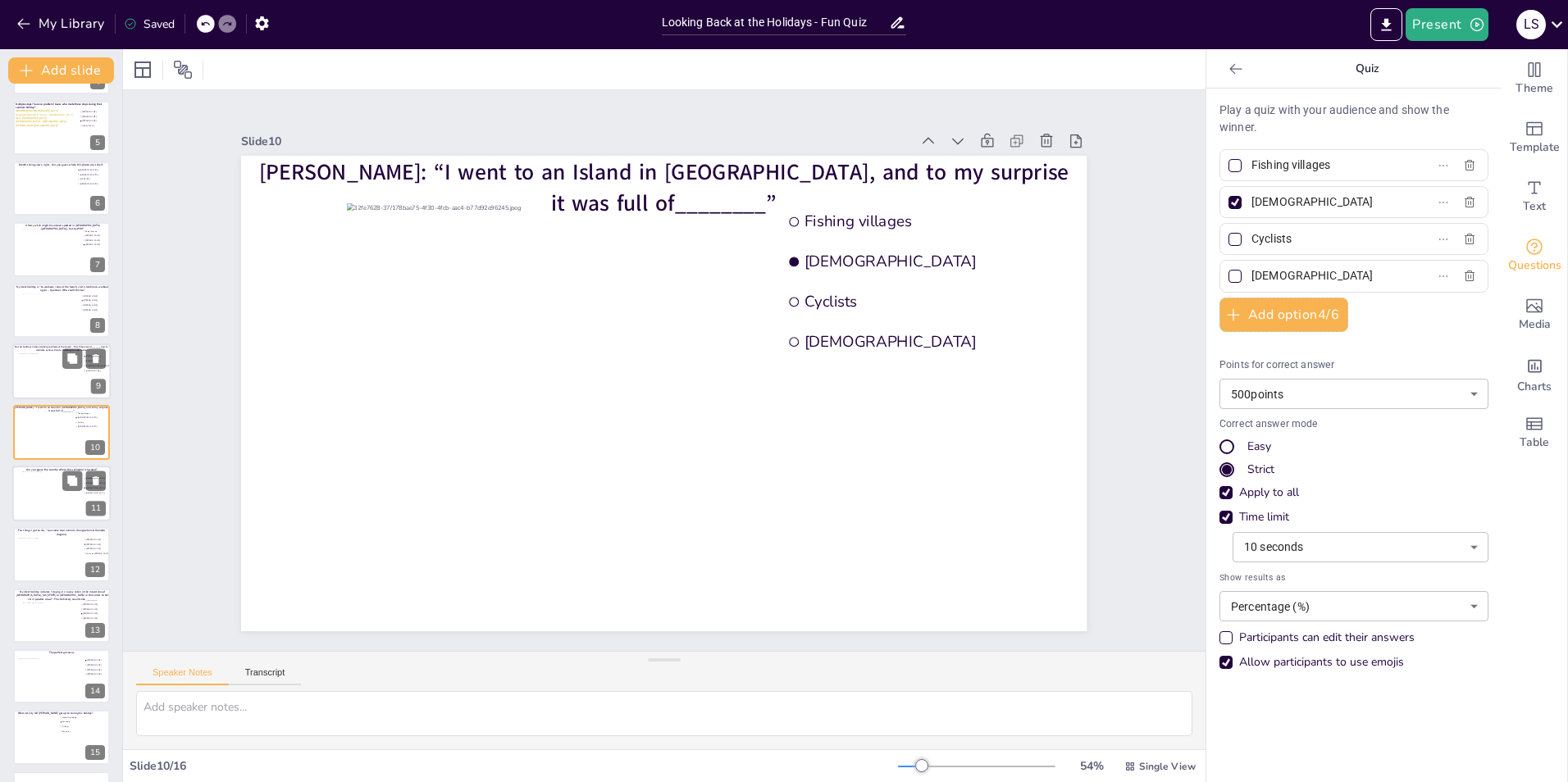
click at [46, 498] on div at bounding box center [62, 494] width 79 height 45
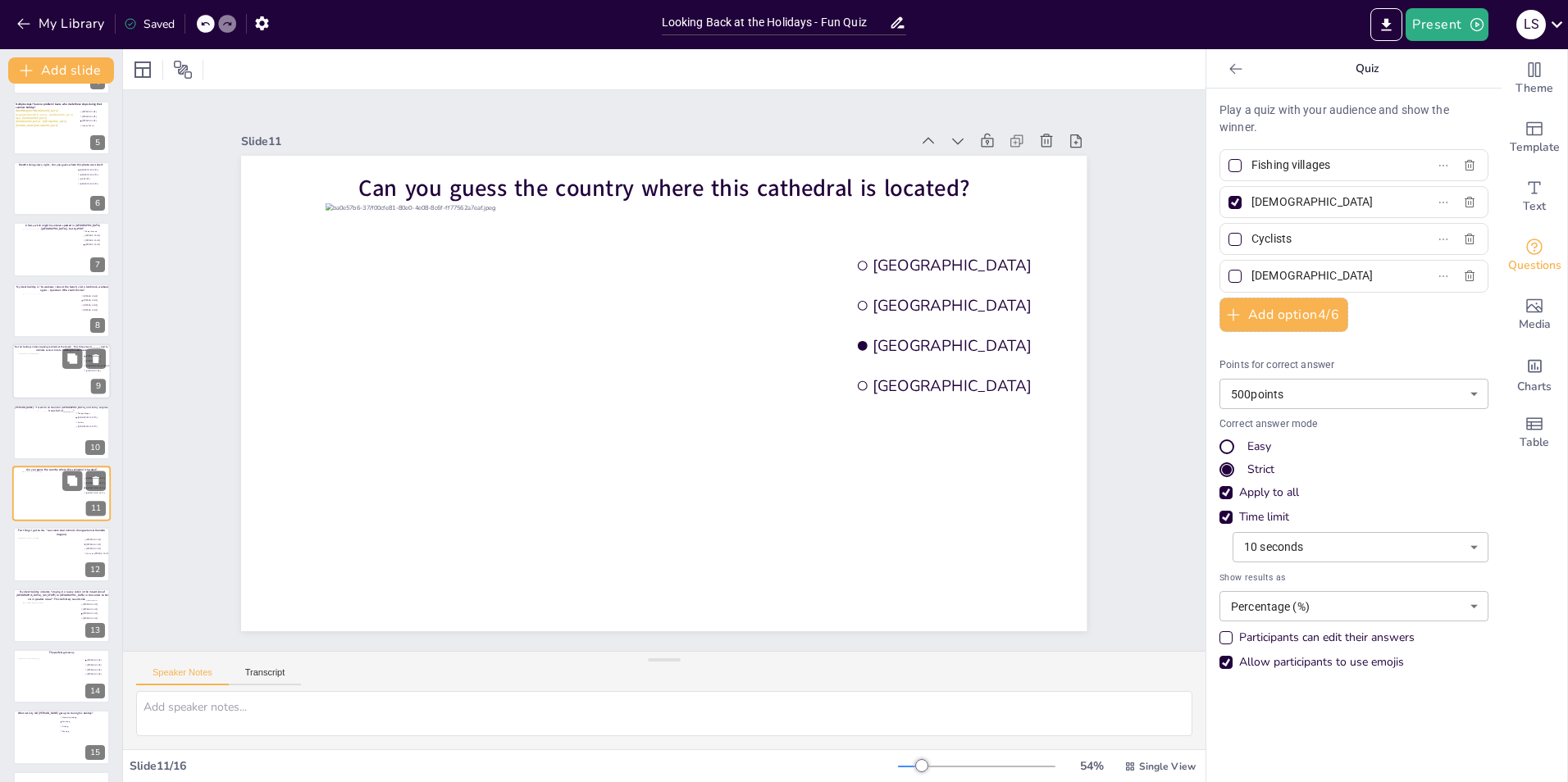
type input "[GEOGRAPHIC_DATA]"
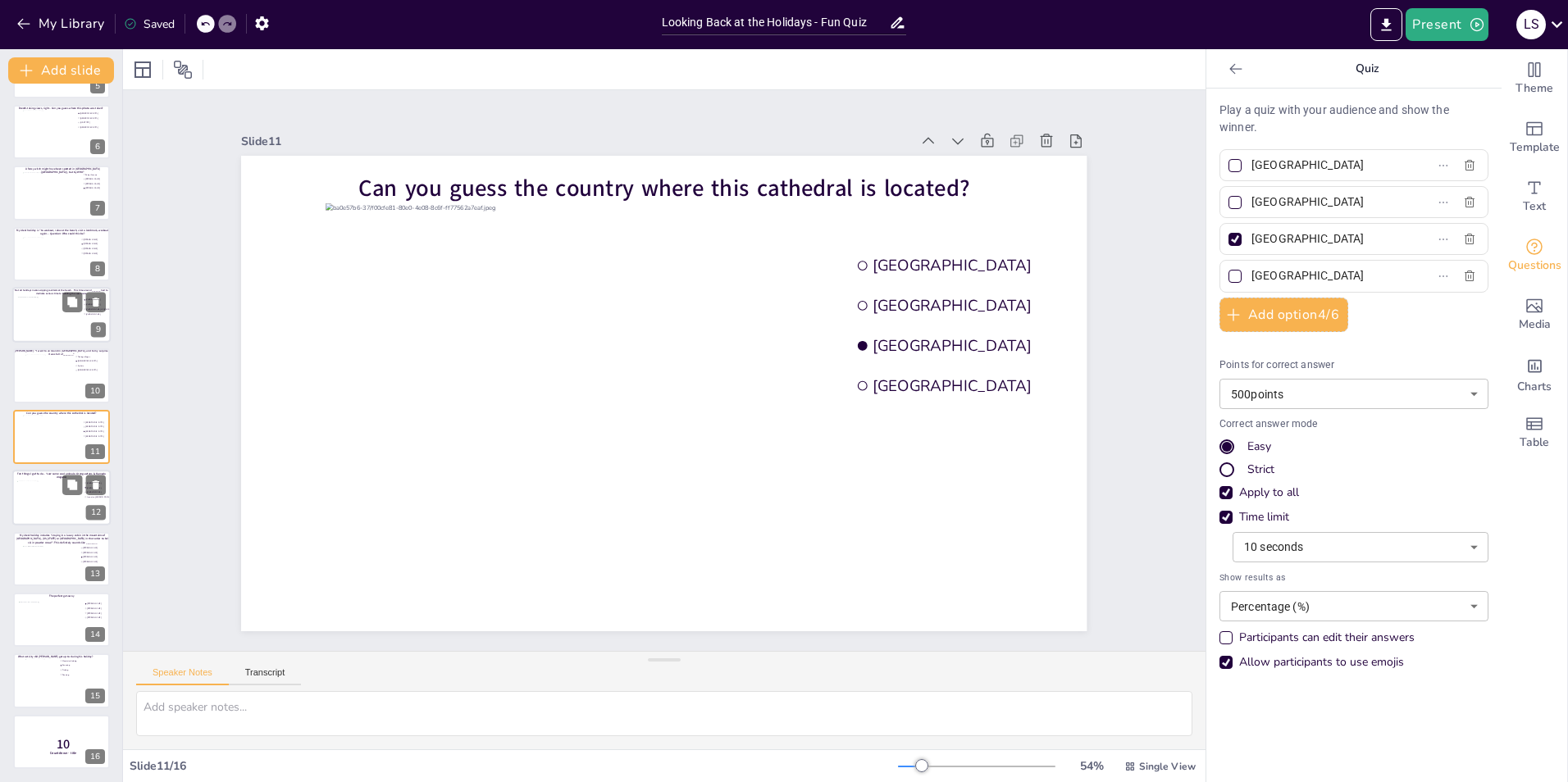
click at [40, 499] on div at bounding box center [50, 504] width 66 height 45
type input "[PERSON_NAME]"
type input "Fenna ten [PERSON_NAME]"
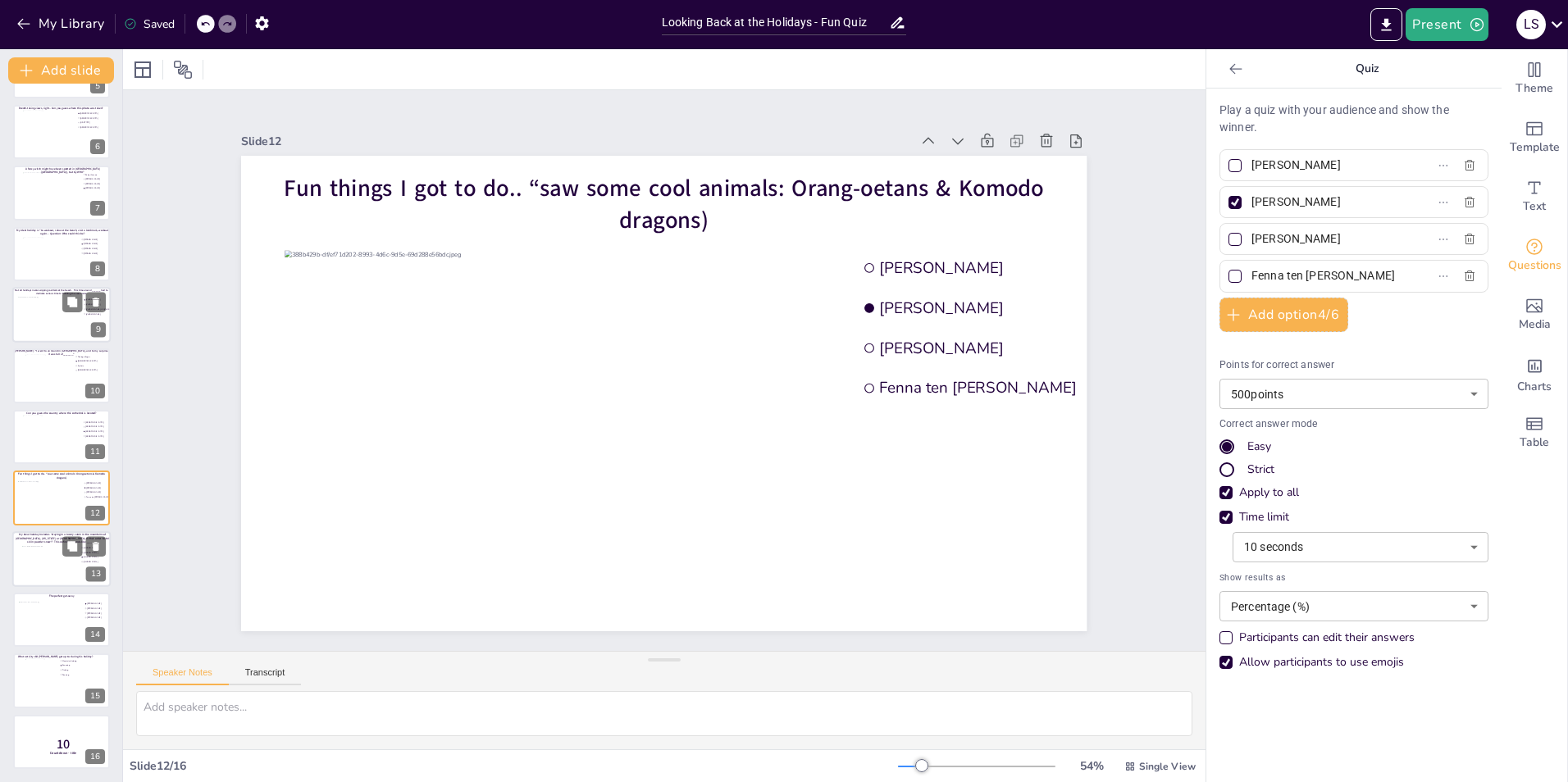
click at [40, 567] on div at bounding box center [62, 565] width 79 height 39
type input "[PERSON_NAME]"
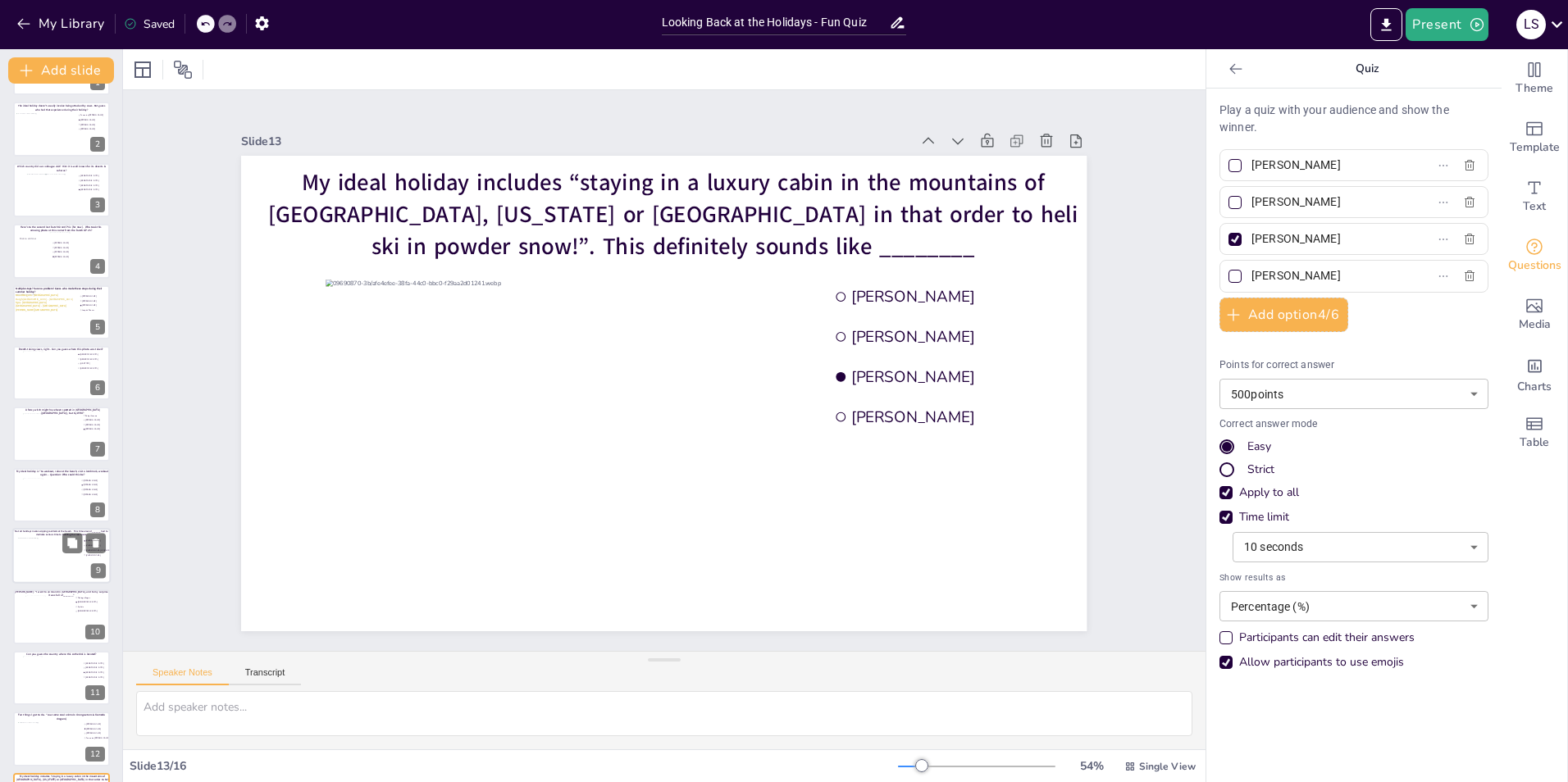
scroll to position [0, 0]
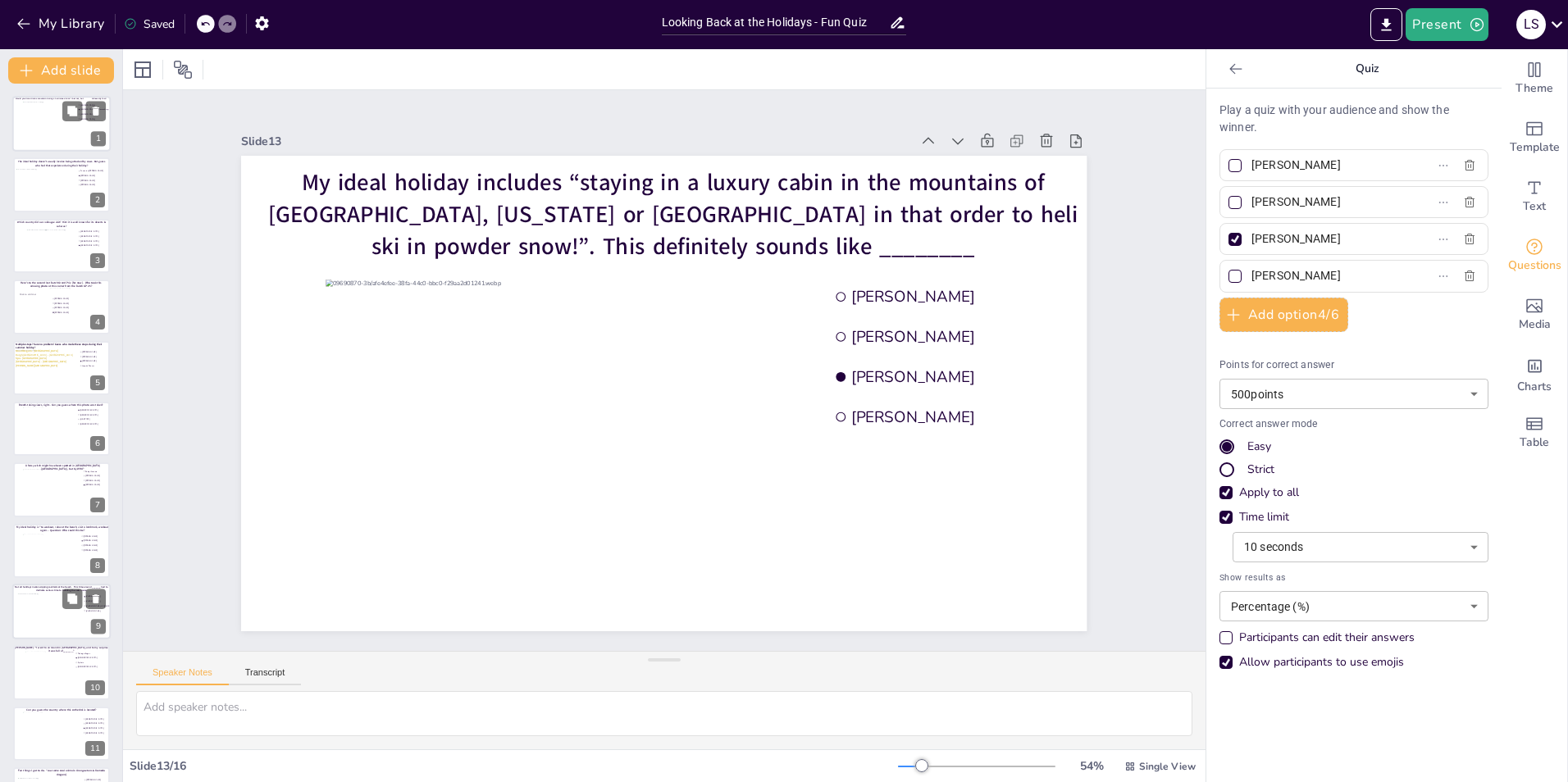
click at [33, 112] on div at bounding box center [62, 124] width 78 height 45
type input "Rick.van.Ravensberg"
type input "[PERSON_NAME]"
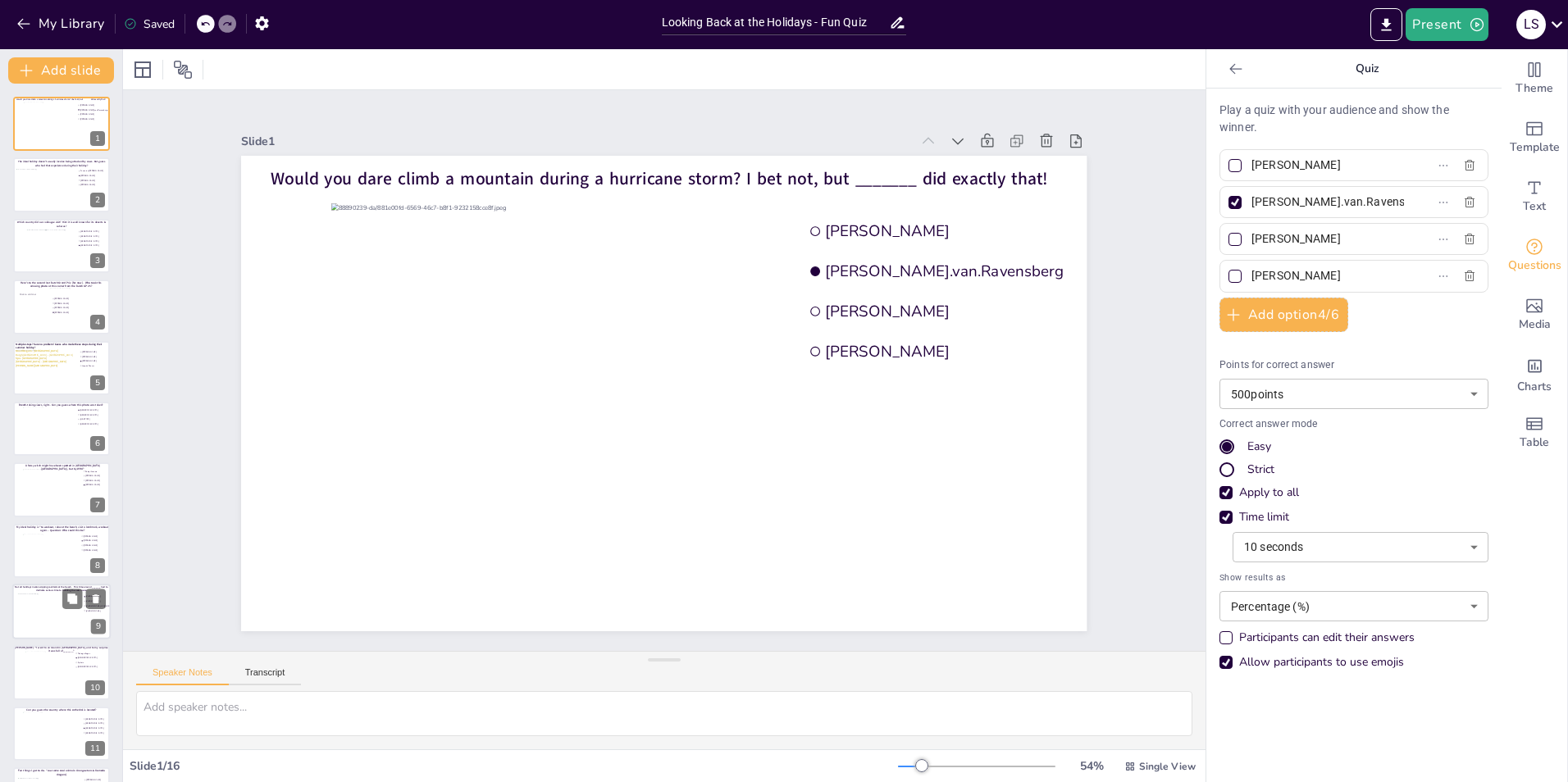
click at [1265, 203] on input "Rick.van.Ravensberg" at bounding box center [1328, 203] width 153 height 24
click at [1285, 203] on input "Rick van.Ravensberg" at bounding box center [1328, 203] width 153 height 24
type input "[PERSON_NAME]"
click at [1156, 574] on div "Slide 1 Would you dare climb a mountain during a hurricane storm? I bet not, bu…" at bounding box center [664, 370] width 1083 height 561
click at [33, 175] on div at bounding box center [45, 191] width 59 height 45
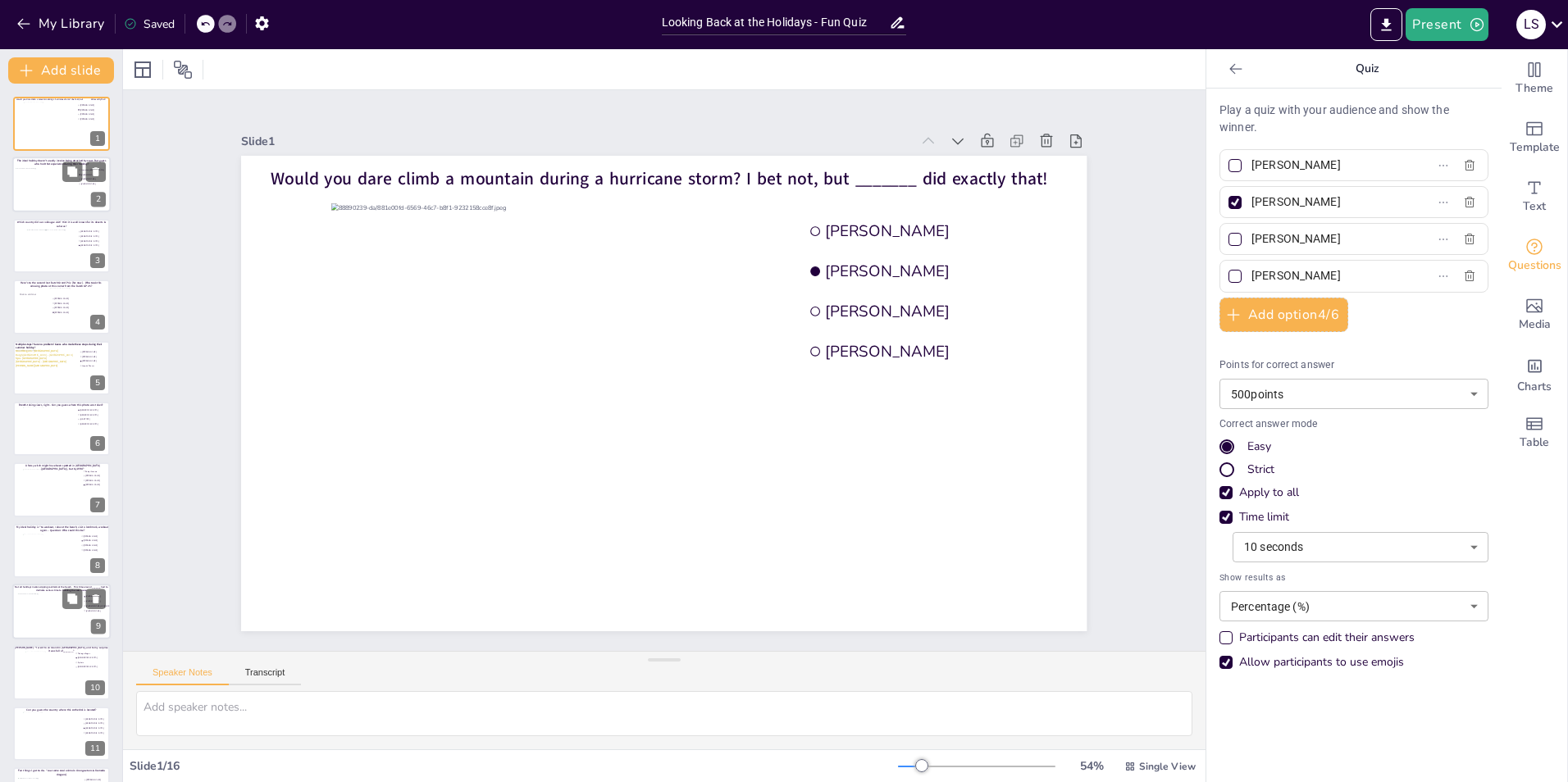
type input "Fenna ten [PERSON_NAME]"
type input "[PERSON_NAME]"
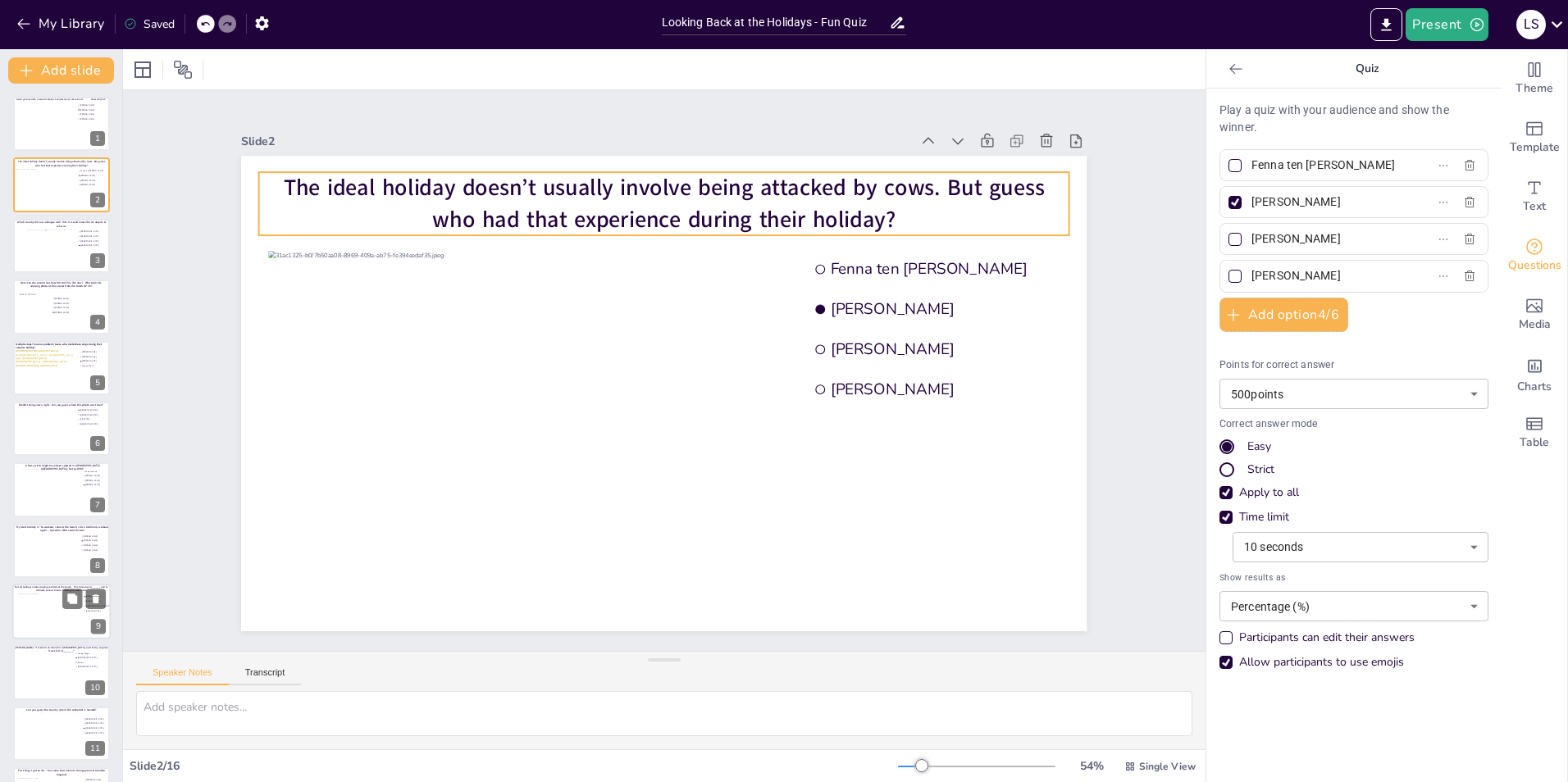
click at [544, 181] on span "The ideal holiday doesn’t usually involve being attacked by cows. But guess who…" at bounding box center [506, 461] width 408 height 674
click at [544, 181] on span "The ideal holiday doesn’t usually involve being attacked by cows. But guess who…" at bounding box center [683, 197] width 760 height 126
click at [544, 181] on span "The ideal holiday doesn’t usually involve being attacked by cows. But guess who…" at bounding box center [721, 196] width 733 height 264
click at [619, 181] on span "The ideal holiday doesn’t usually involve being attacked by cows. But guess who…" at bounding box center [823, 278] width 408 height 674
click at [617, 181] on span "The ideal holiday doesn’t usually involve being attacked by cows. But guess who…" at bounding box center [721, 197] width 733 height 264
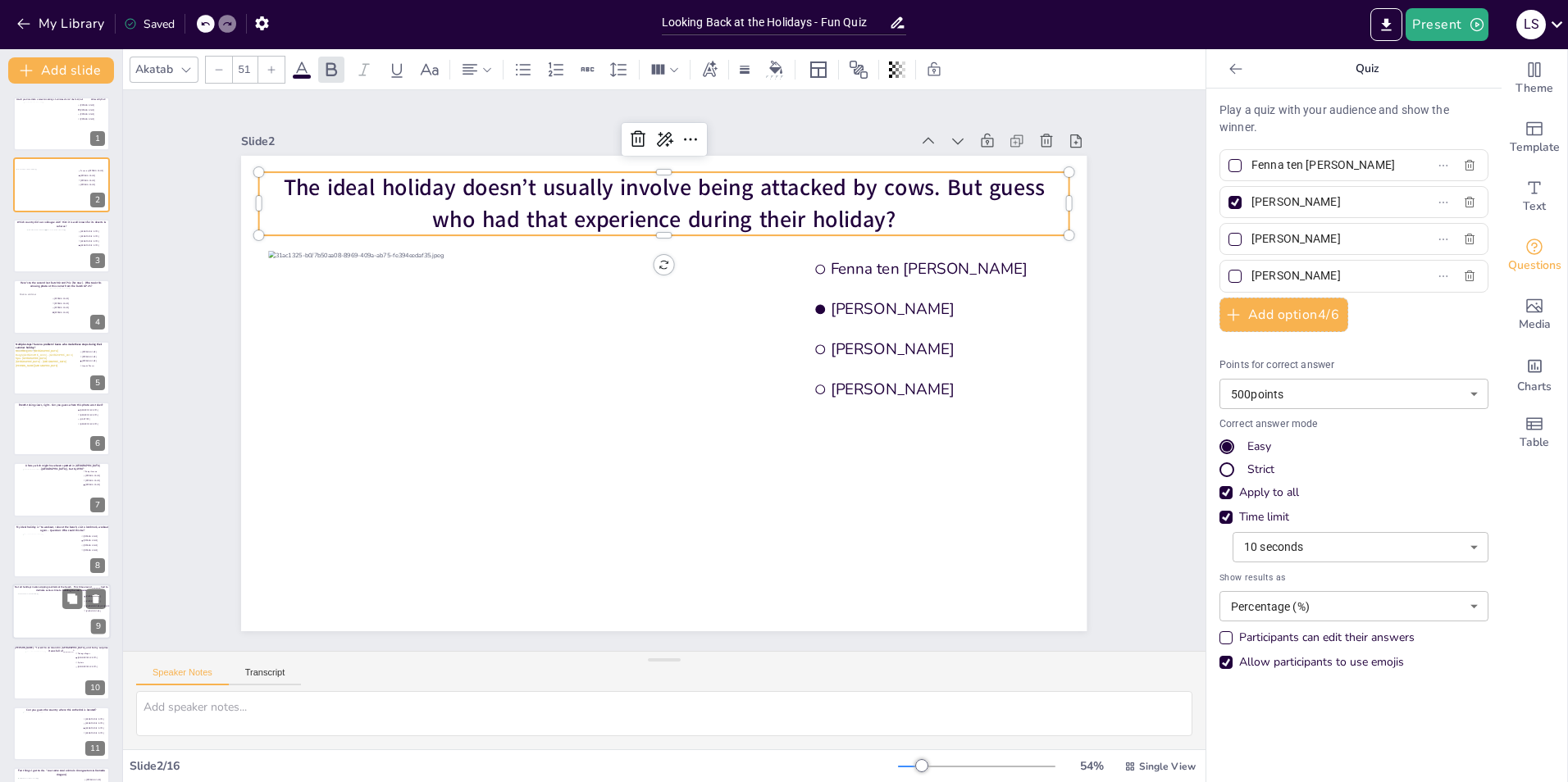
click at [1164, 236] on div "Slide 1 Would you dare climb a mountain during a hurricane storm? I bet not, bu…" at bounding box center [665, 370] width 1180 height 1140
click at [925, 191] on span "The ideal holiday doesn’t usually involve being attacked by cows. But guess who…" at bounding box center [755, 212] width 674 height 408
click at [921, 188] on span "The ideal holiday doesn’t usually involve being attacked by cows. But guess who…" at bounding box center [738, 203] width 708 height 337
click at [921, 200] on span "The ideal holiday doesn’t usually involve being attacked by cows. But guess who…" at bounding box center [801, 493] width 532 height 586
click at [1150, 260] on div "Slide 1 Would you dare climb a mountain during a hurricane storm? I bet not, bu…" at bounding box center [664, 371] width 1218 height 1027
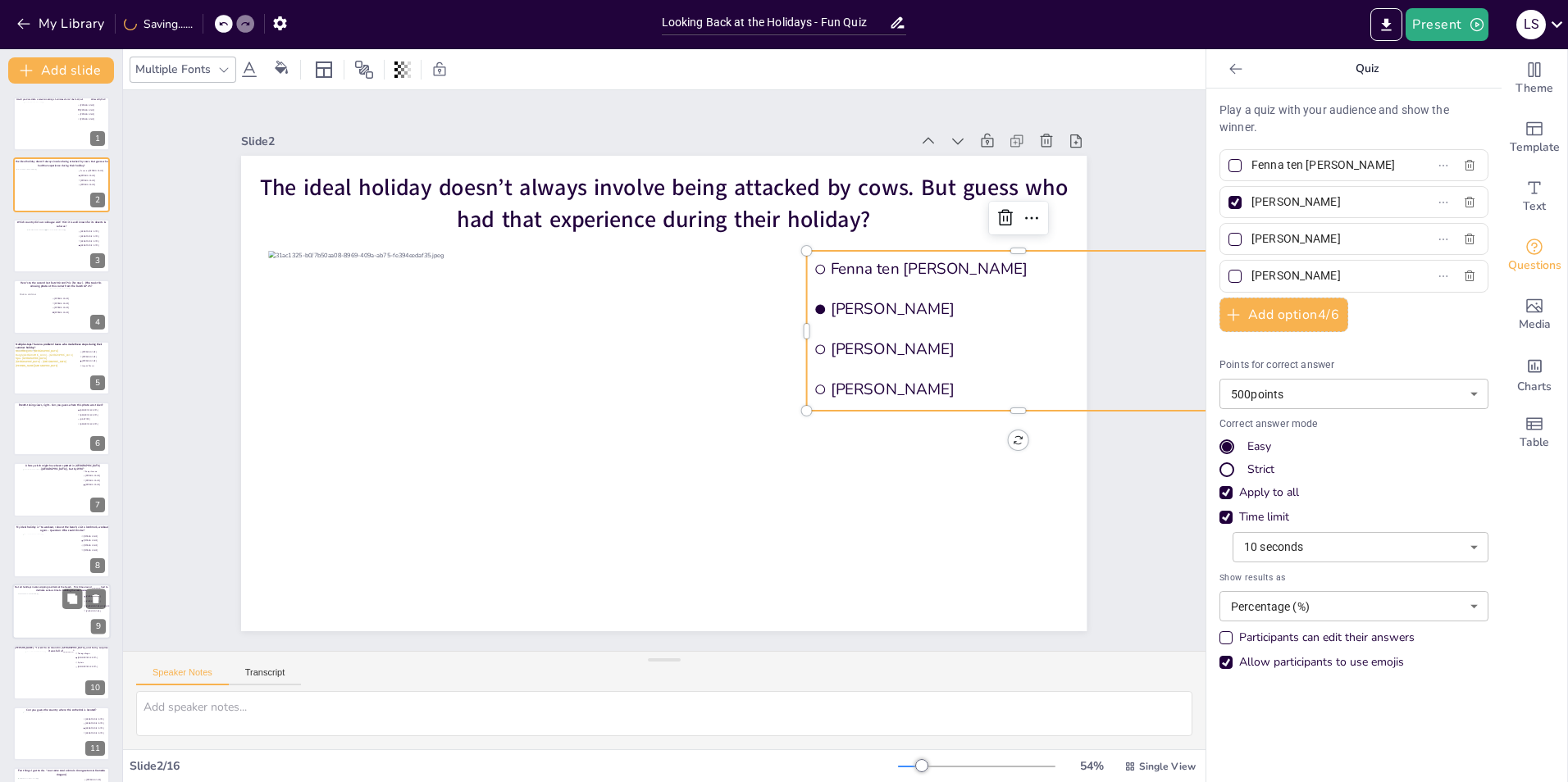
click at [1122, 109] on div "Slide 1 Would you dare climb a mountain during a hurricane storm? I bet not, bu…" at bounding box center [664, 370] width 1083 height 561
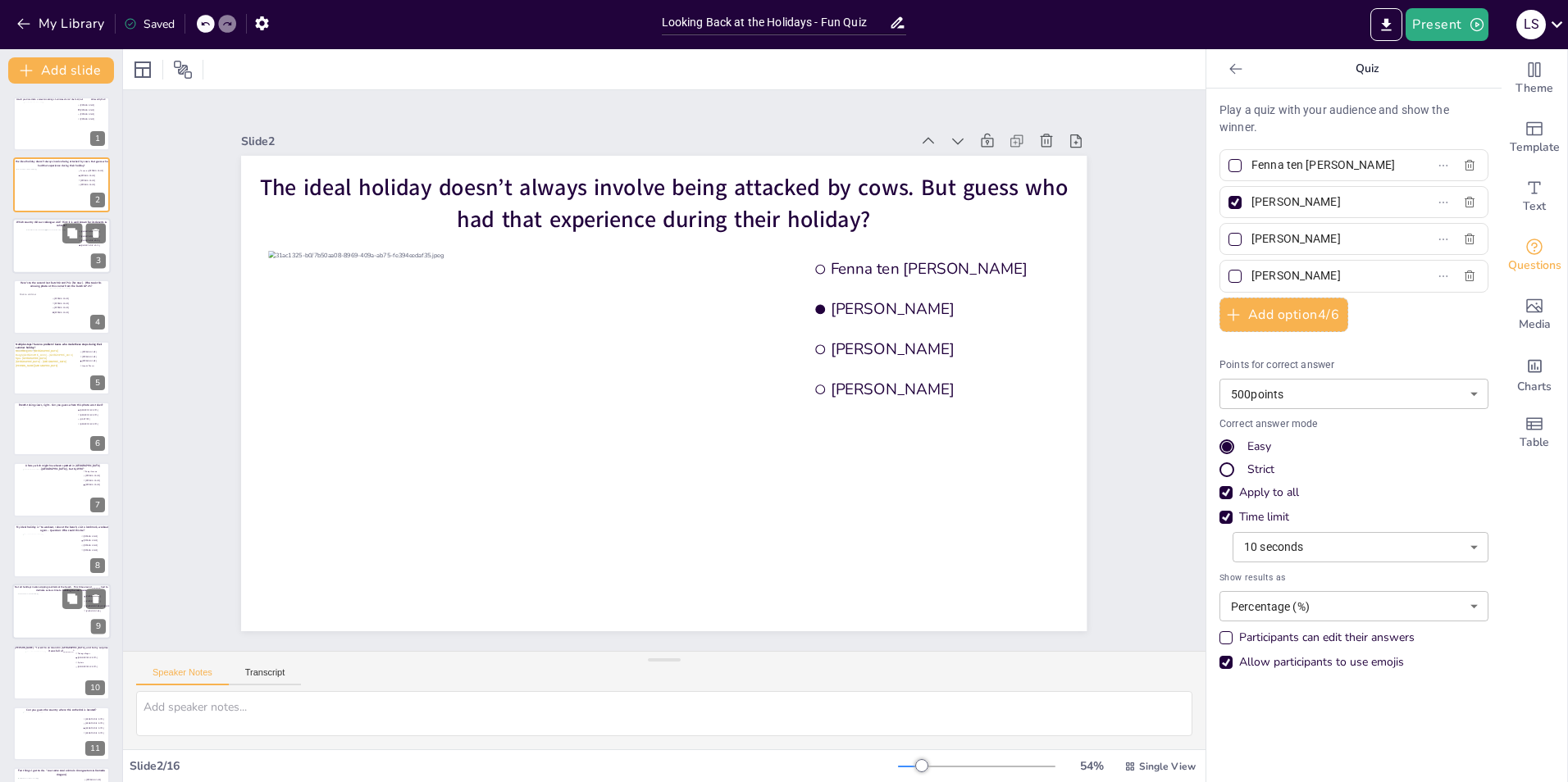
click at [39, 248] on div at bounding box center [62, 252] width 70 height 45
type input "[GEOGRAPHIC_DATA]"
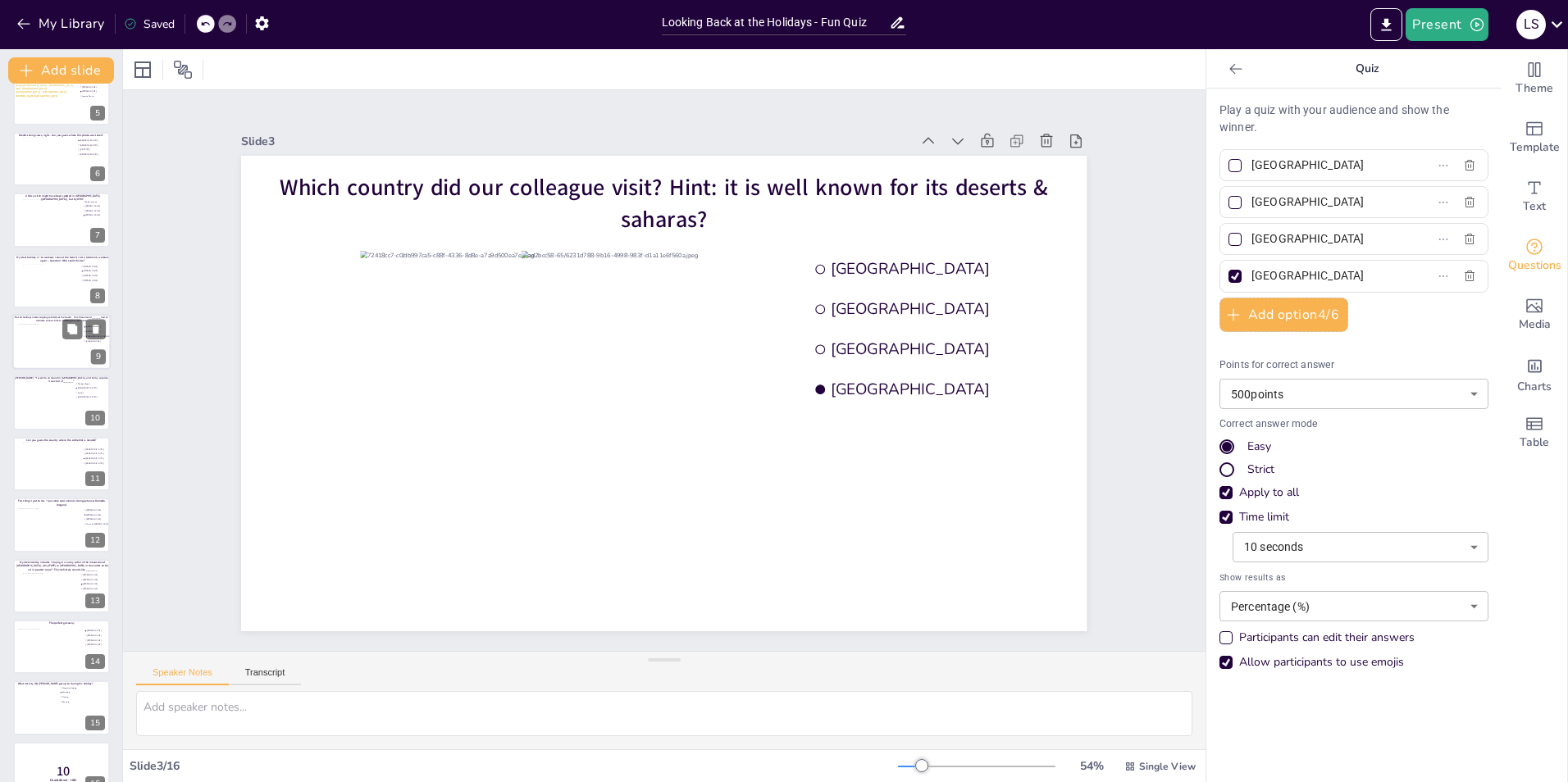
scroll to position [297, 0]
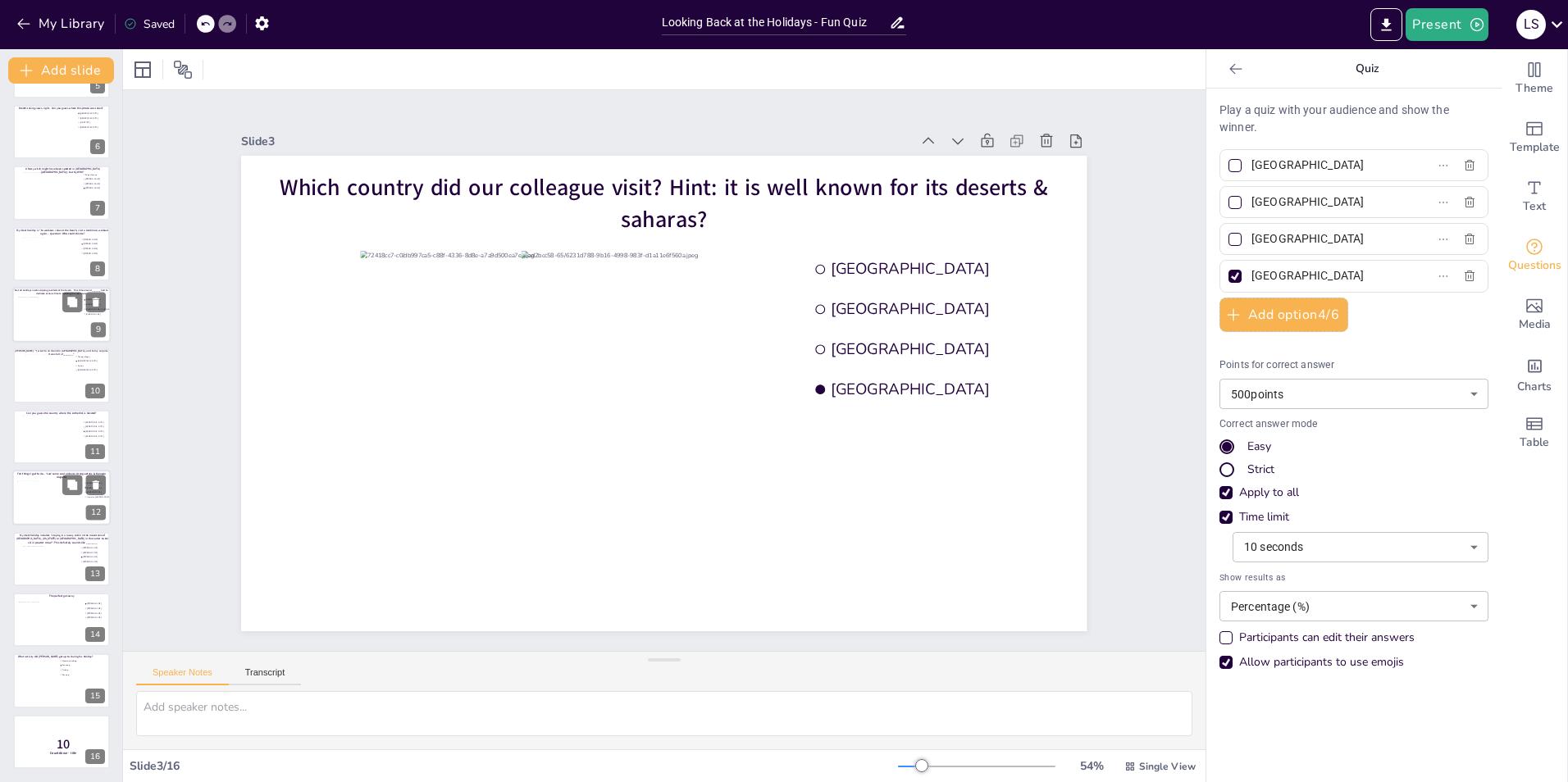
click at [49, 484] on div at bounding box center [50, 504] width 66 height 45
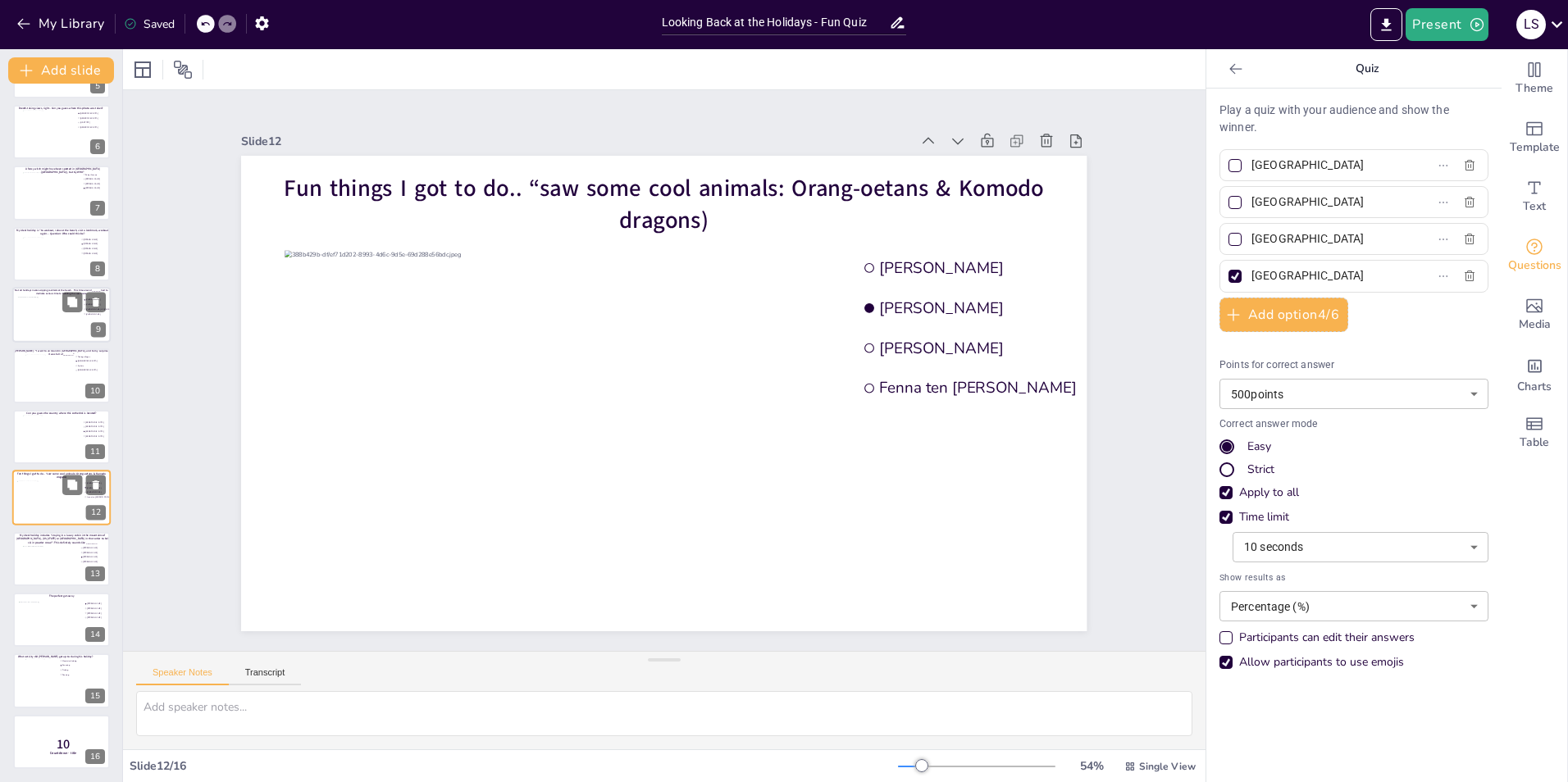
type input "[PERSON_NAME]"
type input "Fenna ten [PERSON_NAME]"
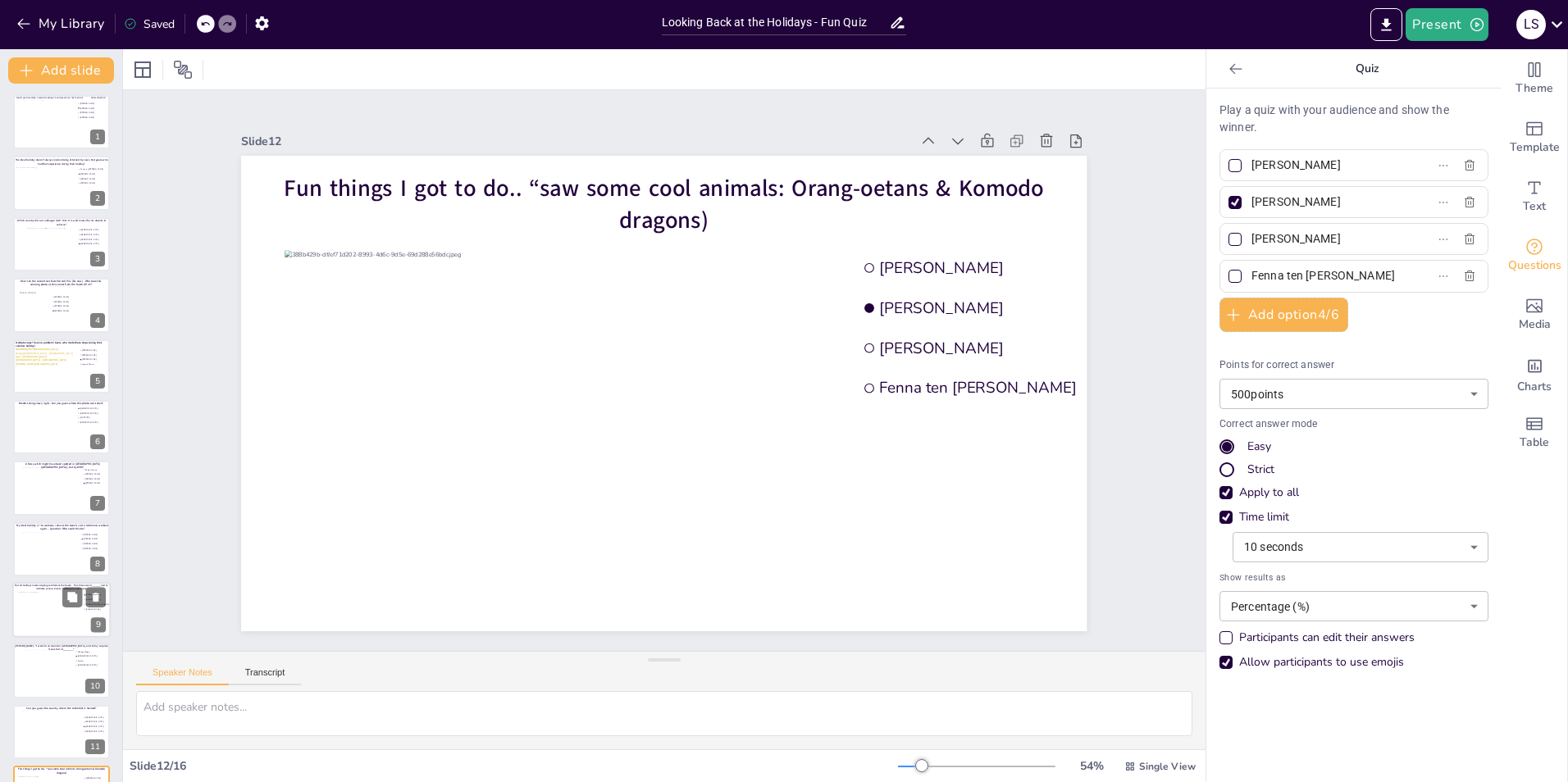
scroll to position [0, 0]
click at [48, 373] on div at bounding box center [44, 372] width 59 height 45
type input "[PERSON_NAME]"
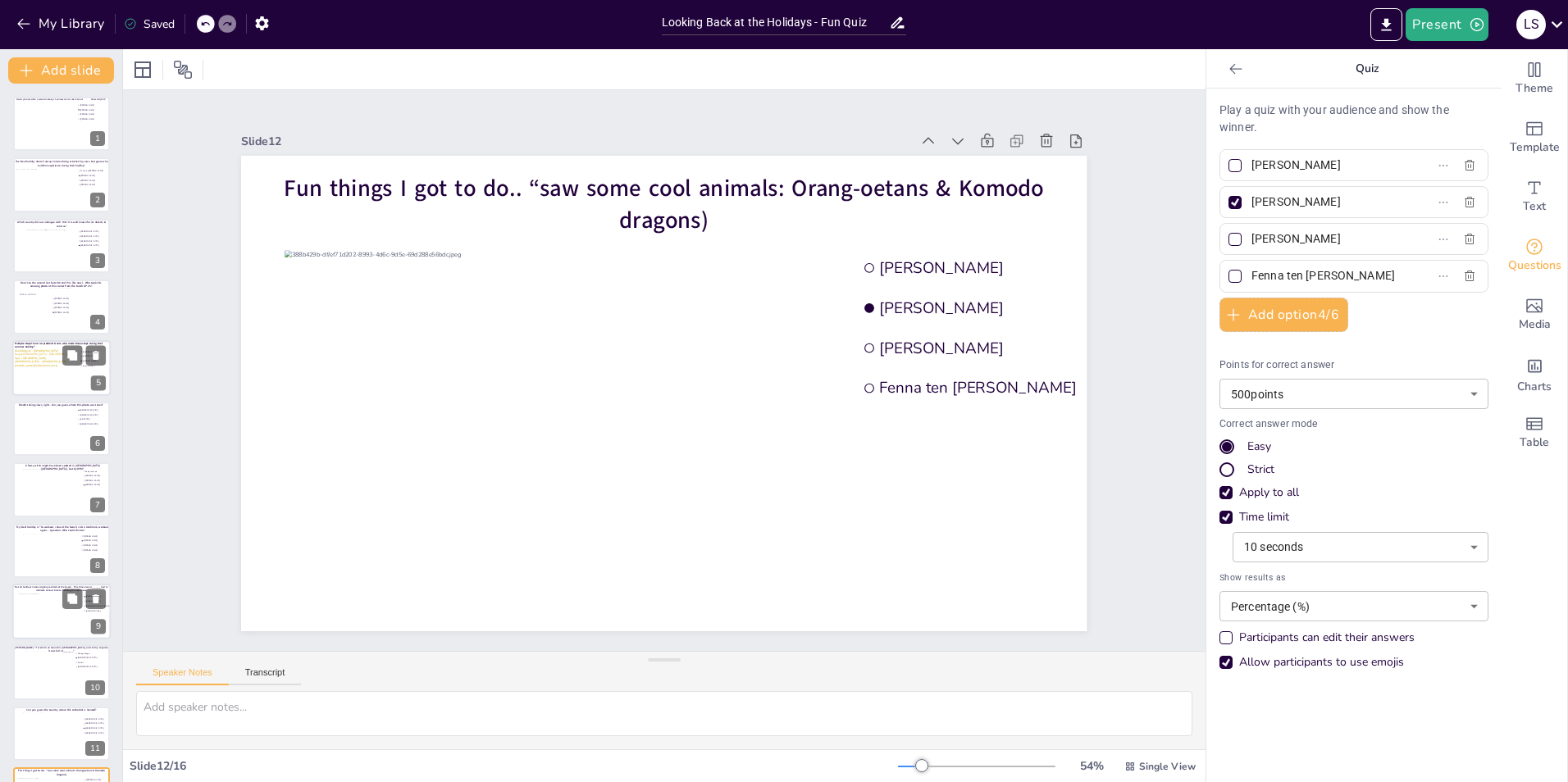
type input "Joep de Reuver"
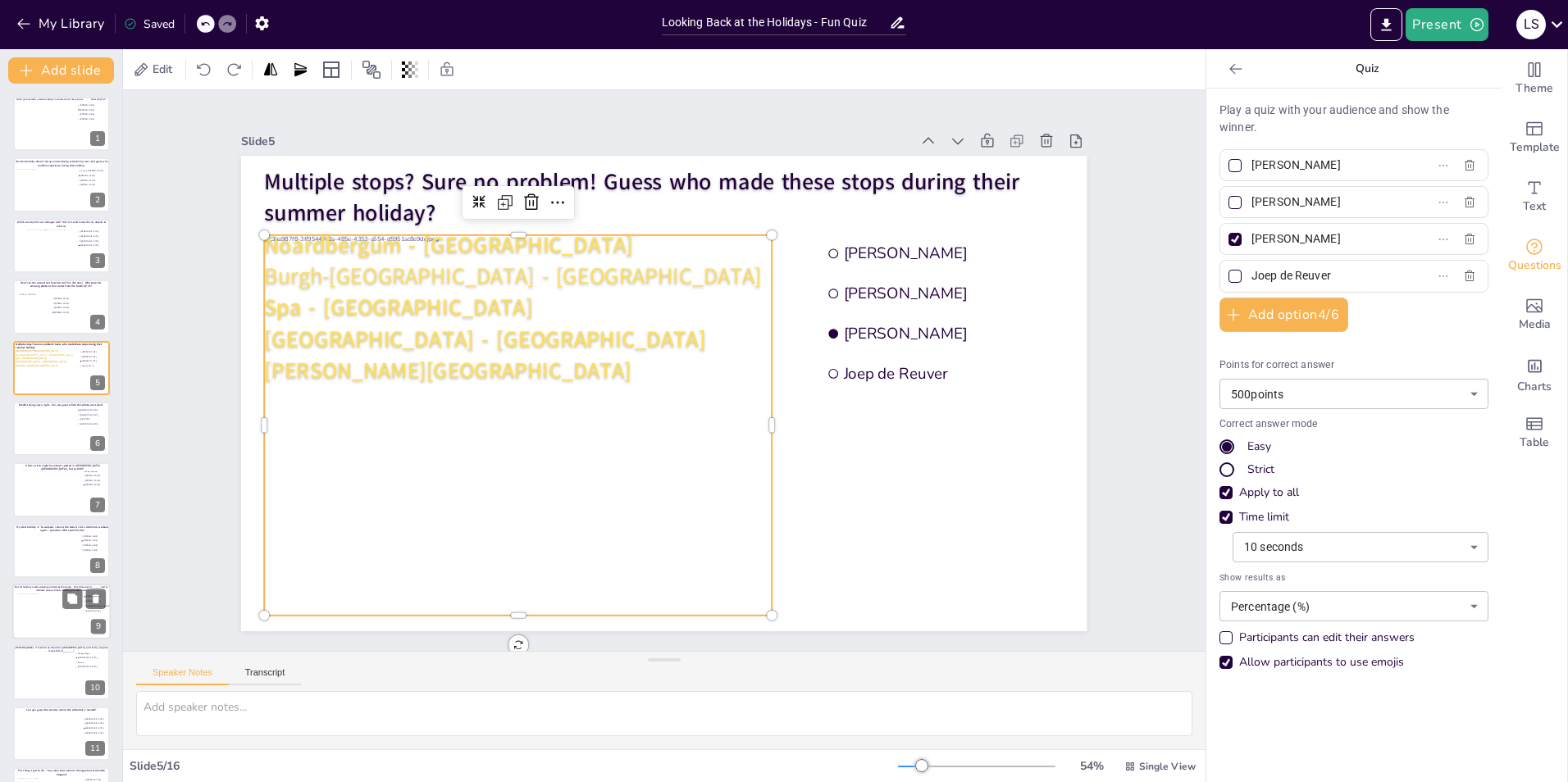
click at [631, 424] on div at bounding box center [510, 394] width 575 height 477
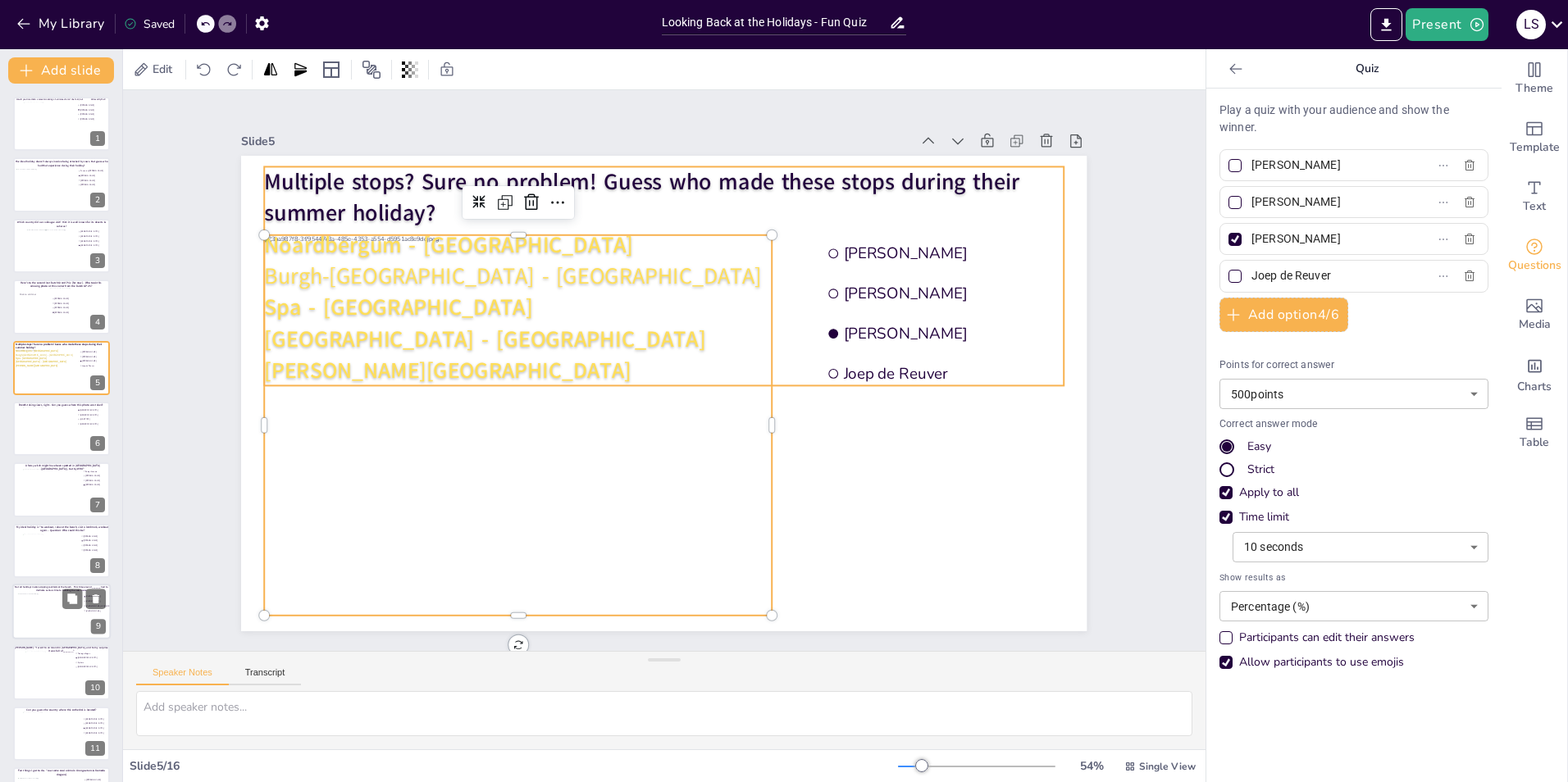
click at [727, 270] on p "Burgh-Haamstede - Zeeland" at bounding box center [693, 281] width 770 height 276
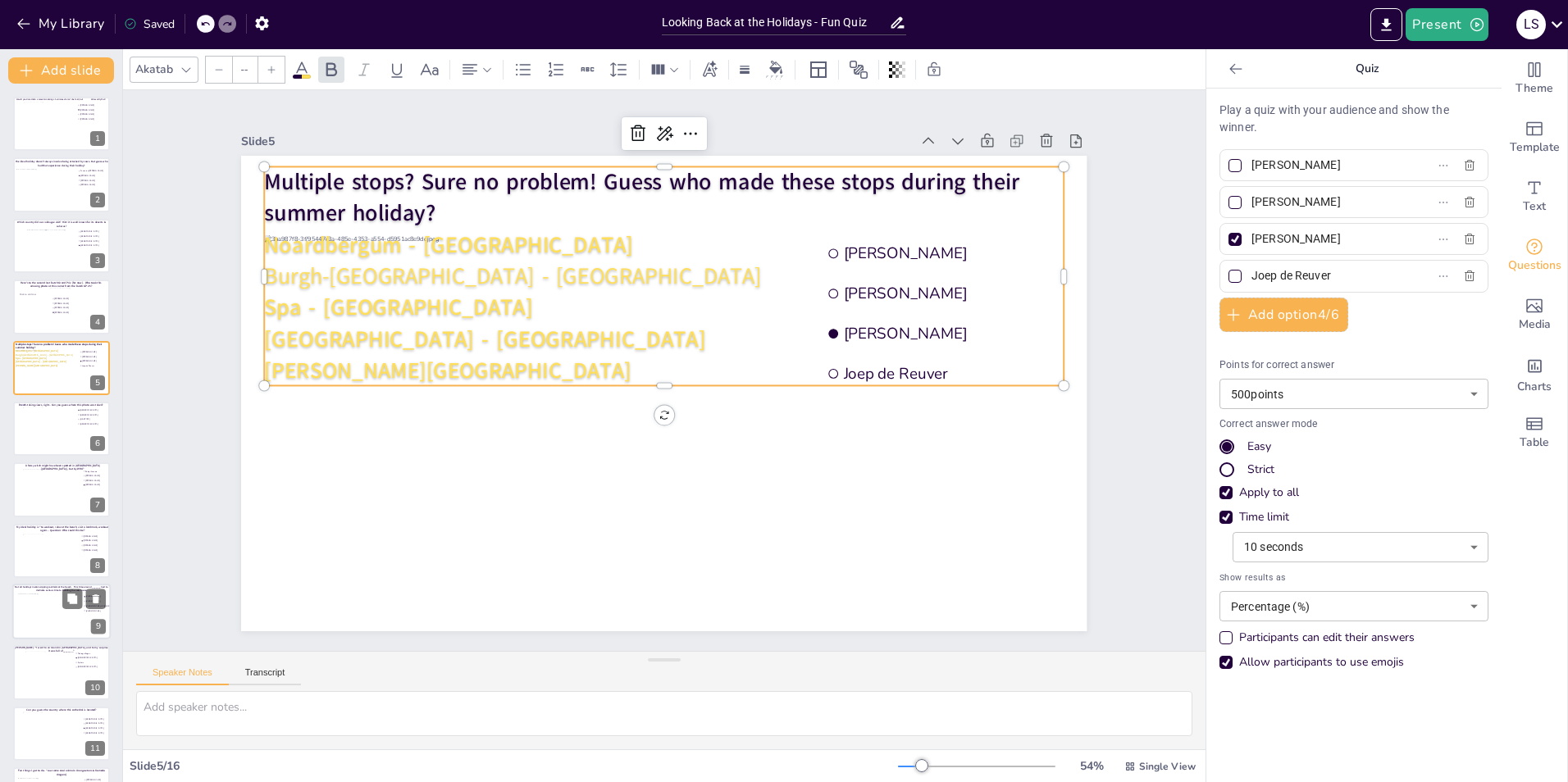
click at [733, 264] on p "Burgh-Haamstede - Zeeland" at bounding box center [711, 289] width 708 height 427
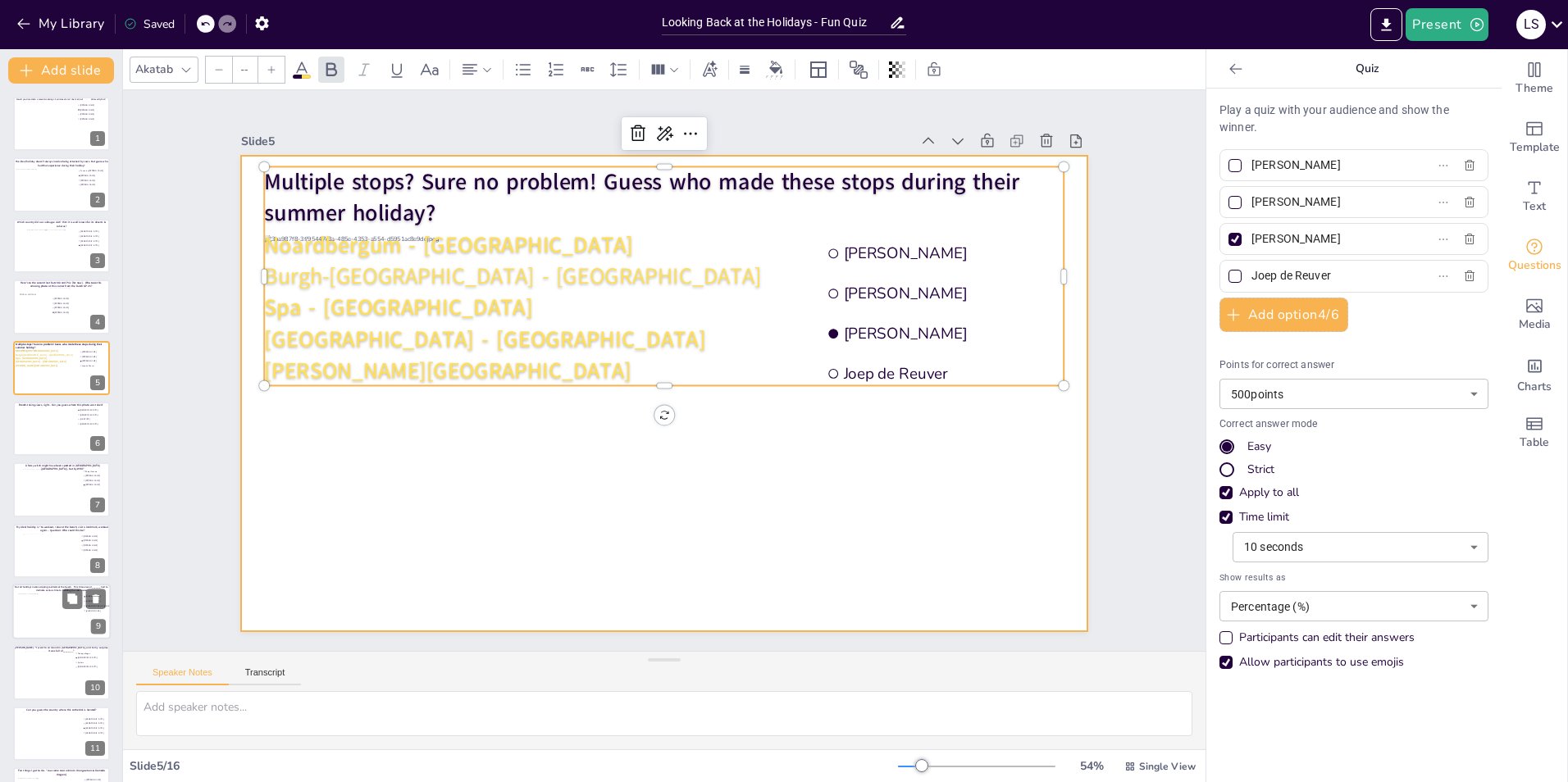
click at [866, 507] on div at bounding box center [647, 386] width 920 height 946
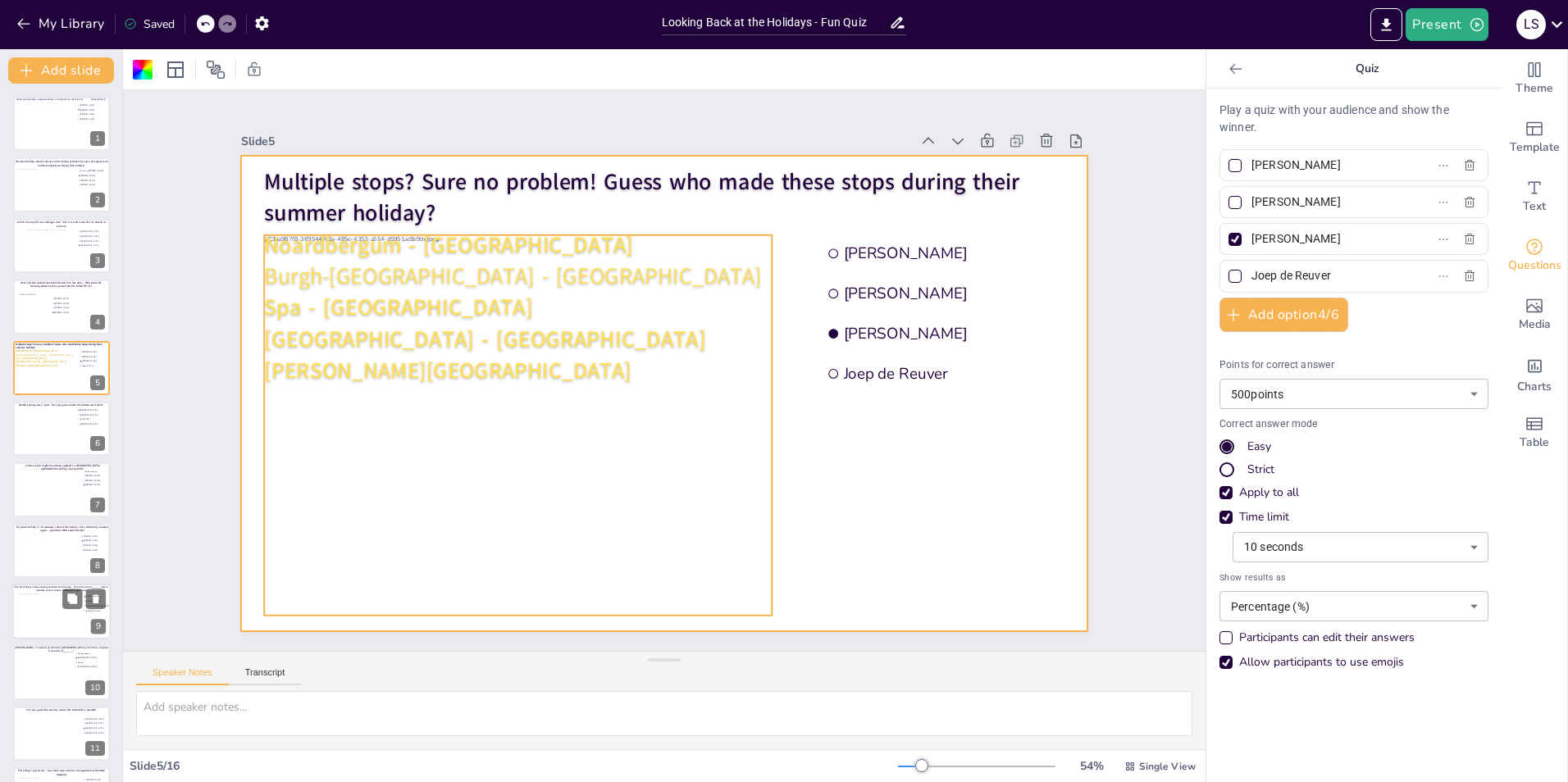
click at [729, 484] on div at bounding box center [510, 394] width 575 height 478
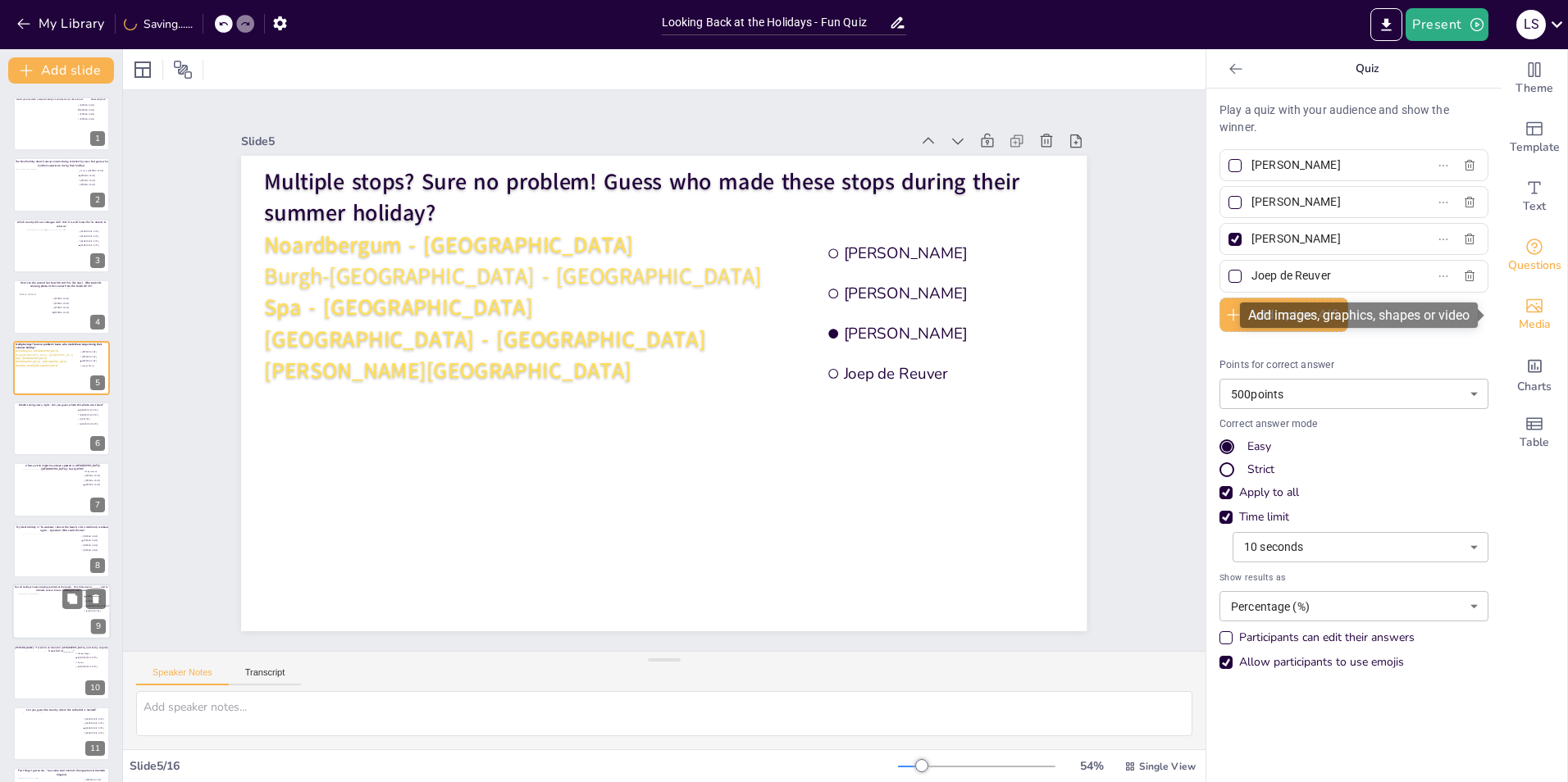
click at [1529, 308] on icon "Add images, graphics, shapes or video" at bounding box center [1534, 306] width 16 height 14
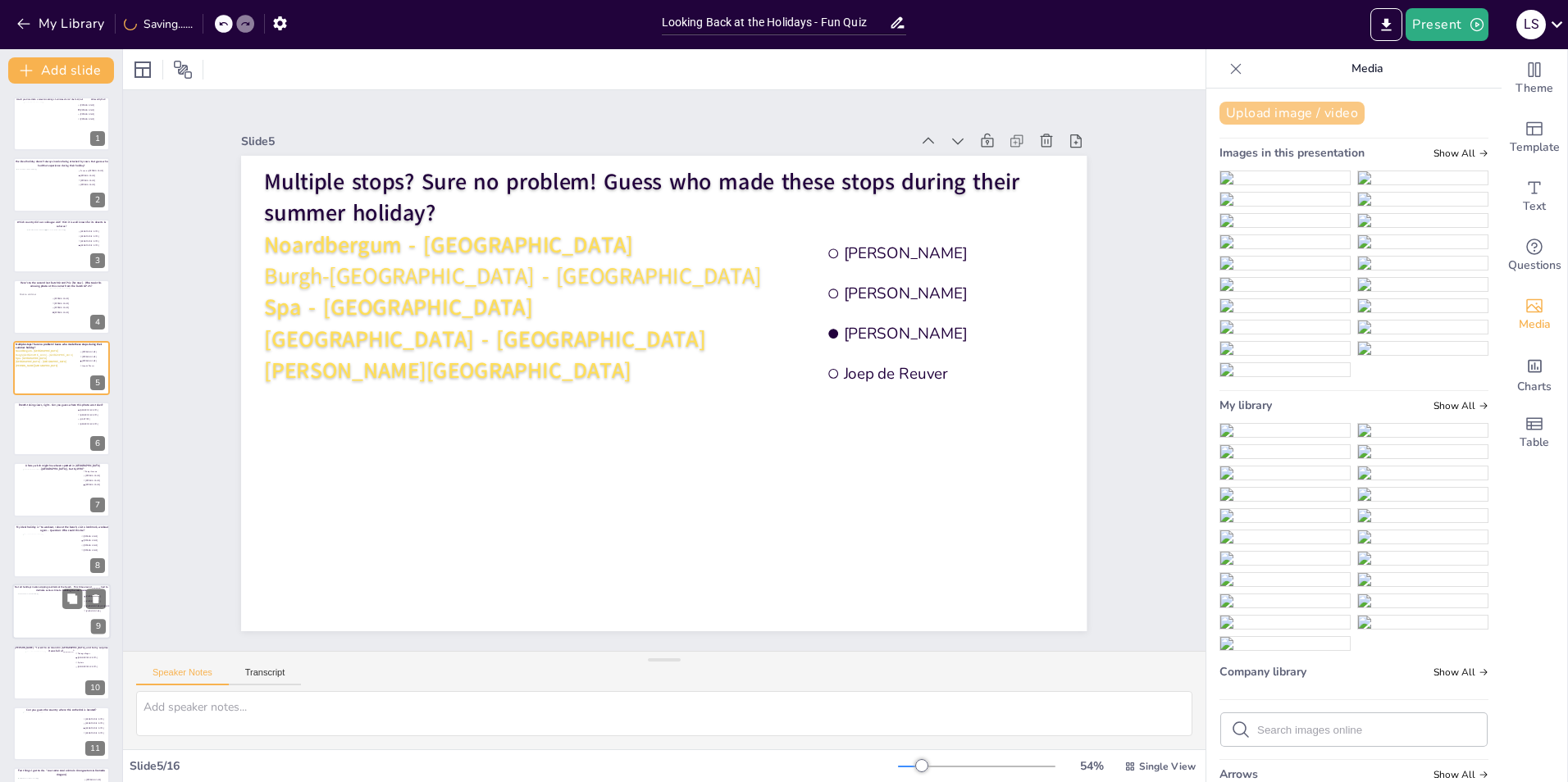
click at [1274, 109] on button "Upload image / video" at bounding box center [1291, 112] width 145 height 23
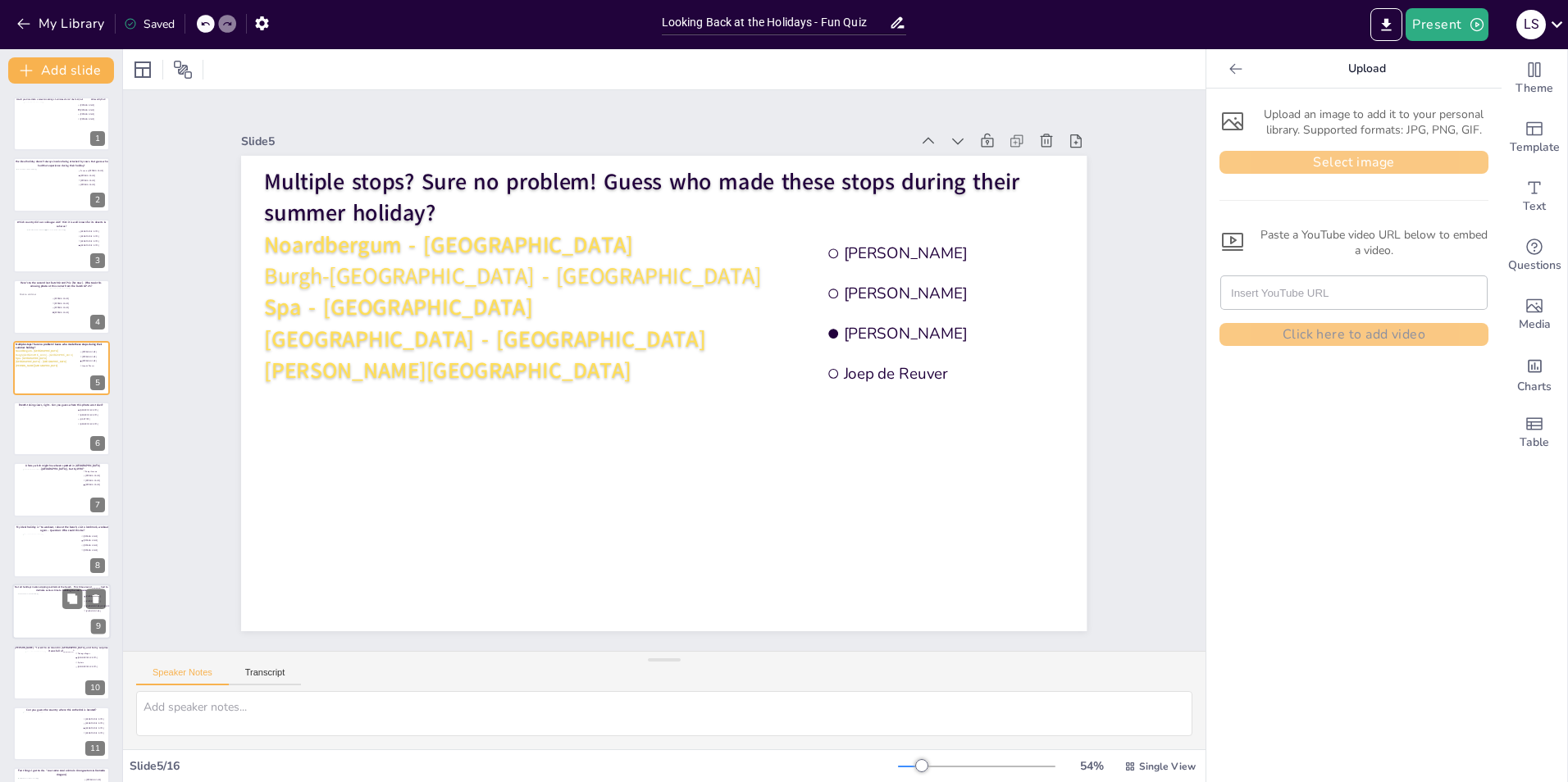
click at [1264, 158] on button "Select image" at bounding box center [1353, 162] width 269 height 23
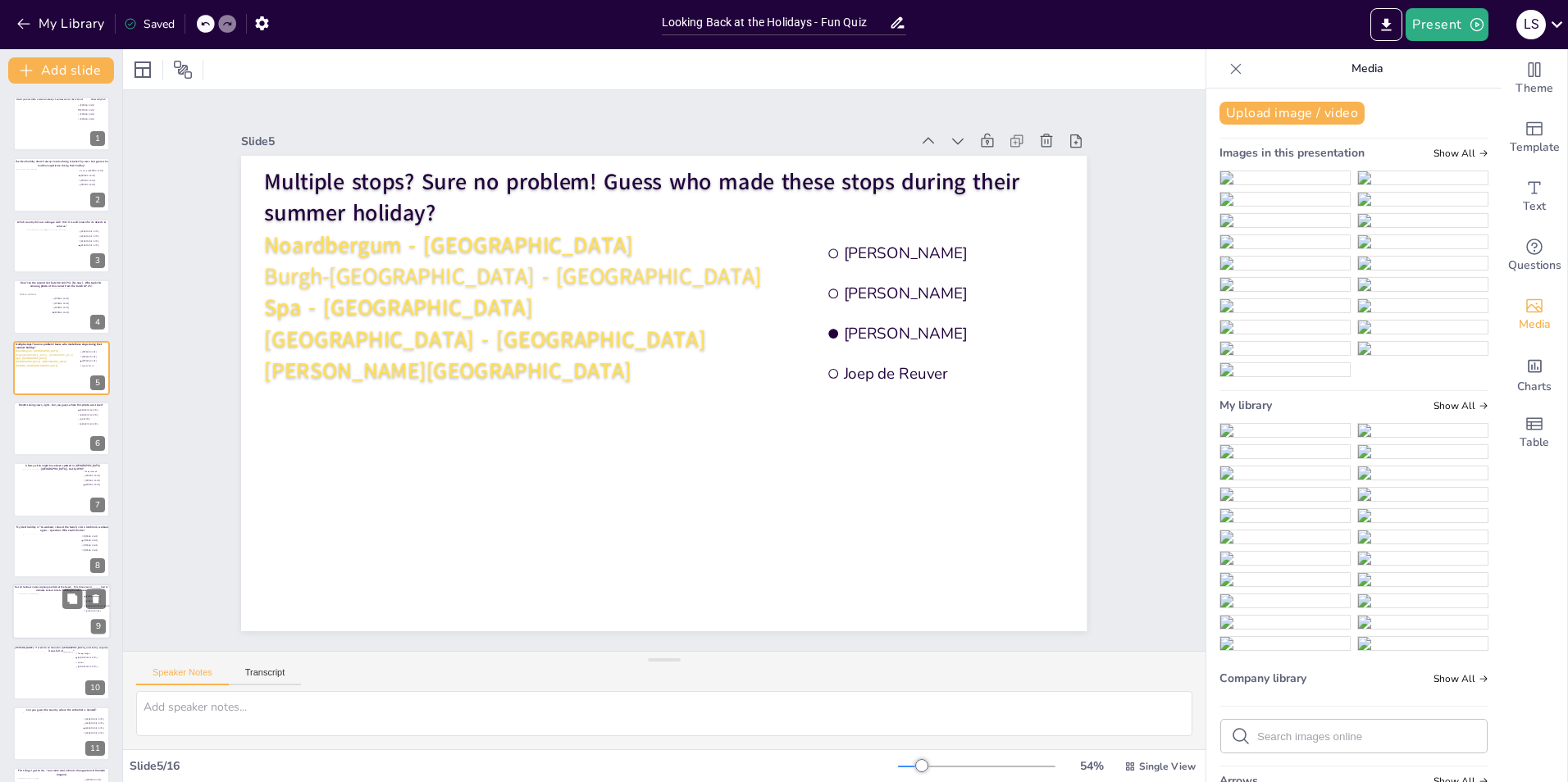
drag, startPoint x: 1483, startPoint y: 199, endPoint x: 1473, endPoint y: 270, distance: 71.7
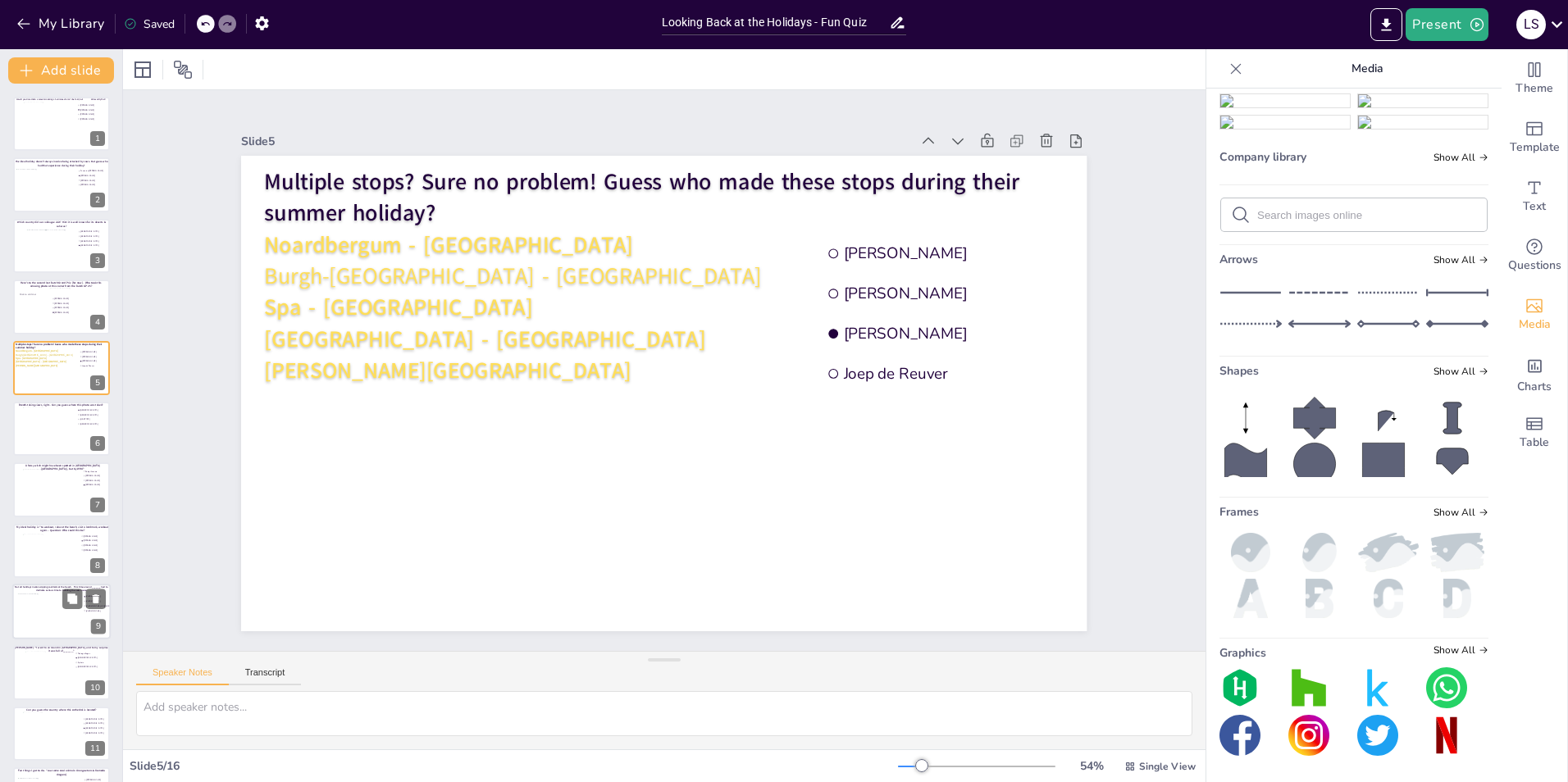
scroll to position [829, 0]
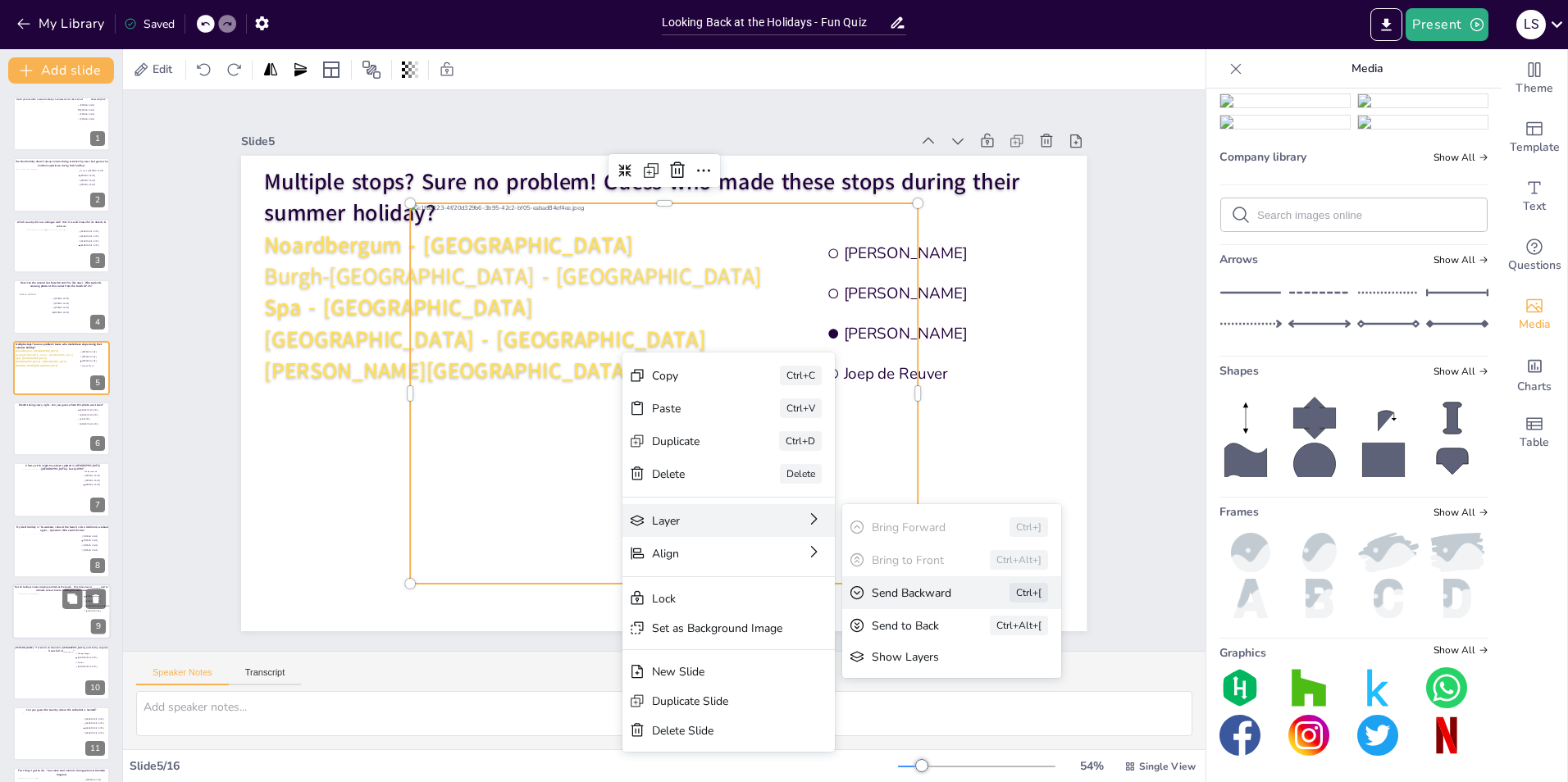
click at [937, 762] on div "Send Backward" at bounding box center [926, 784] width 92 height 44
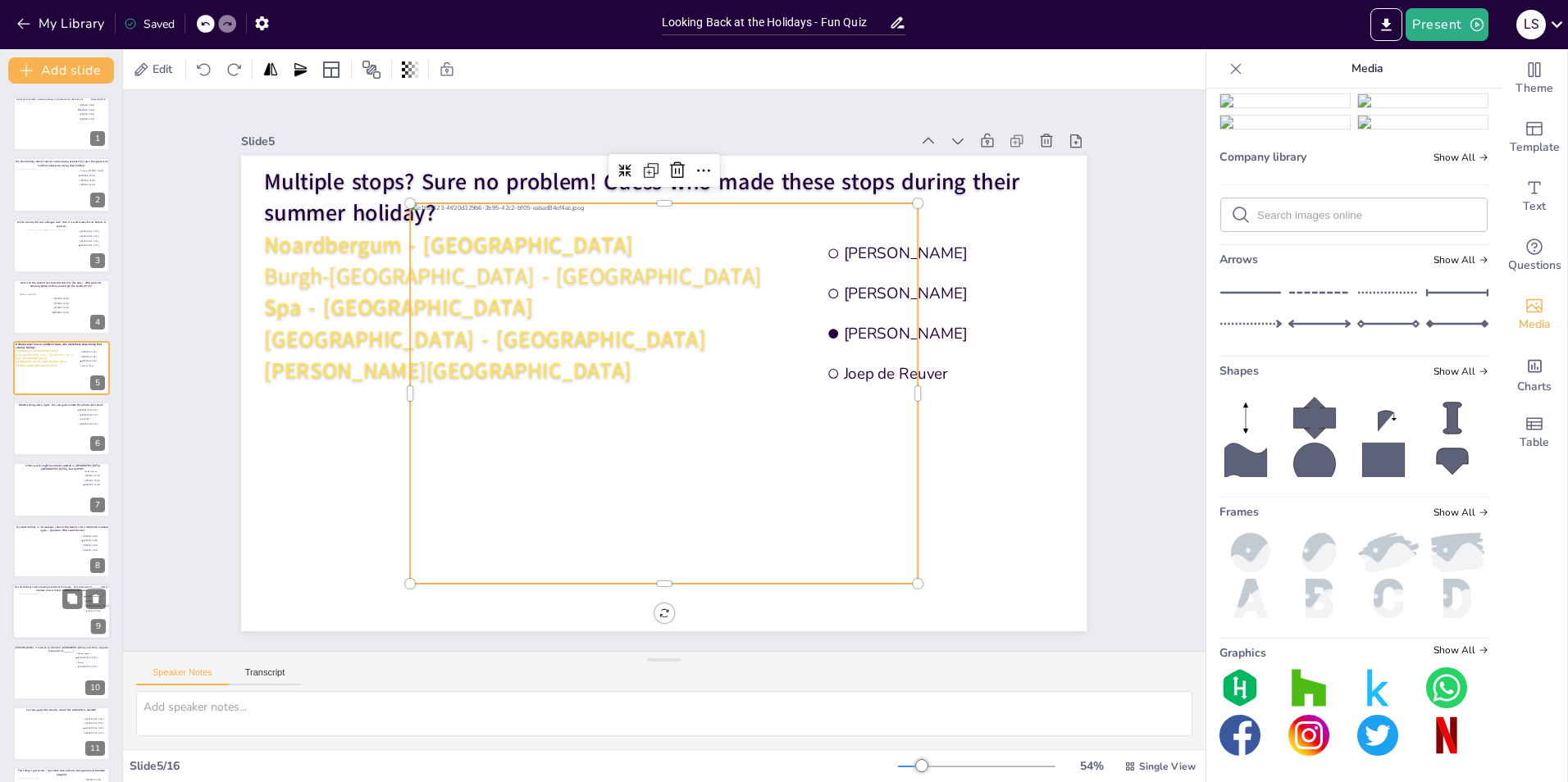
click at [725, 381] on div at bounding box center [652, 391] width 629 height 583
click at [581, 372] on div at bounding box center [659, 393] width 575 height 478
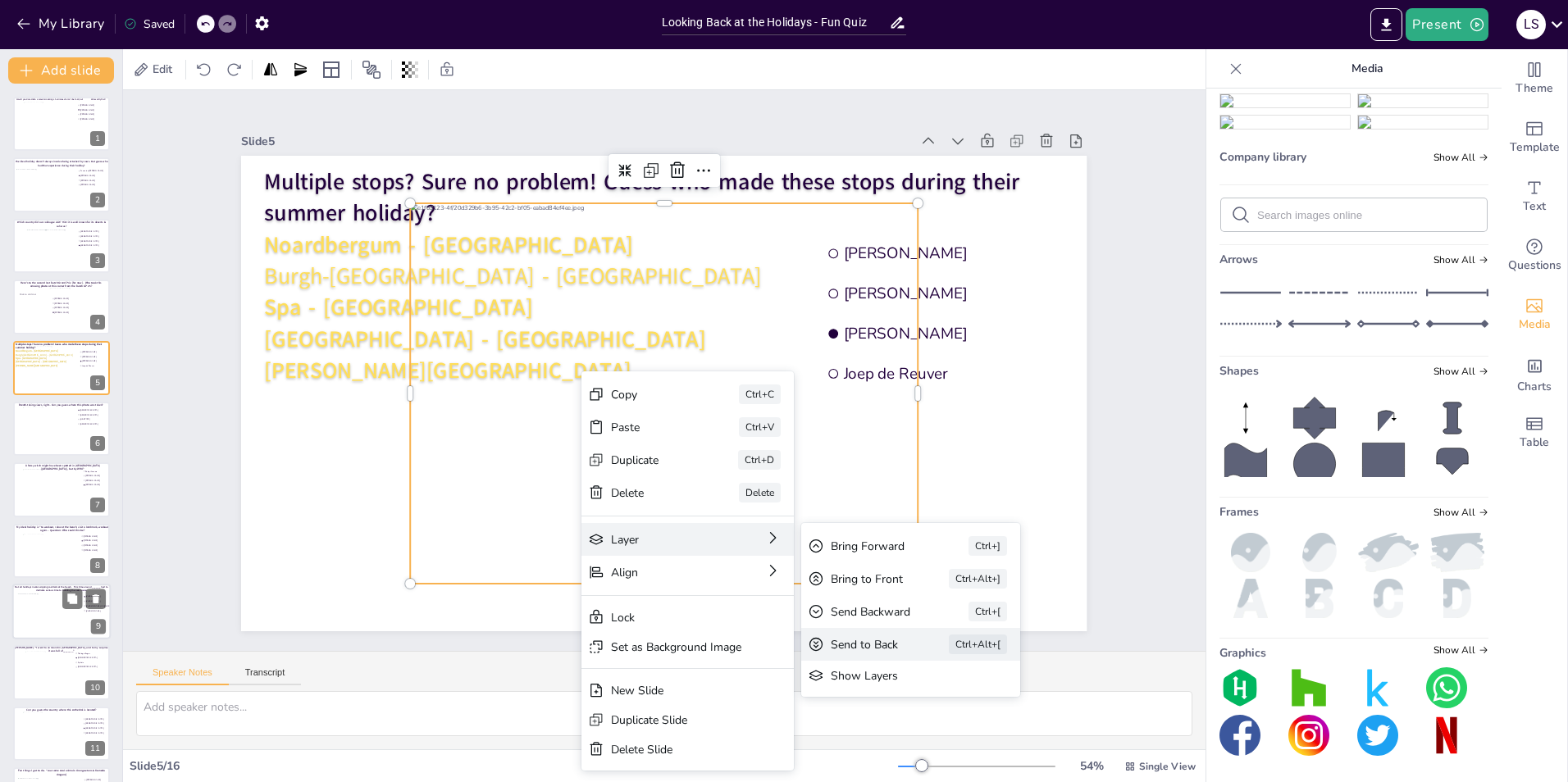
click at [913, 743] on div "Send to Back Ctrl+Alt+[" at bounding box center [994, 771] width 222 height 56
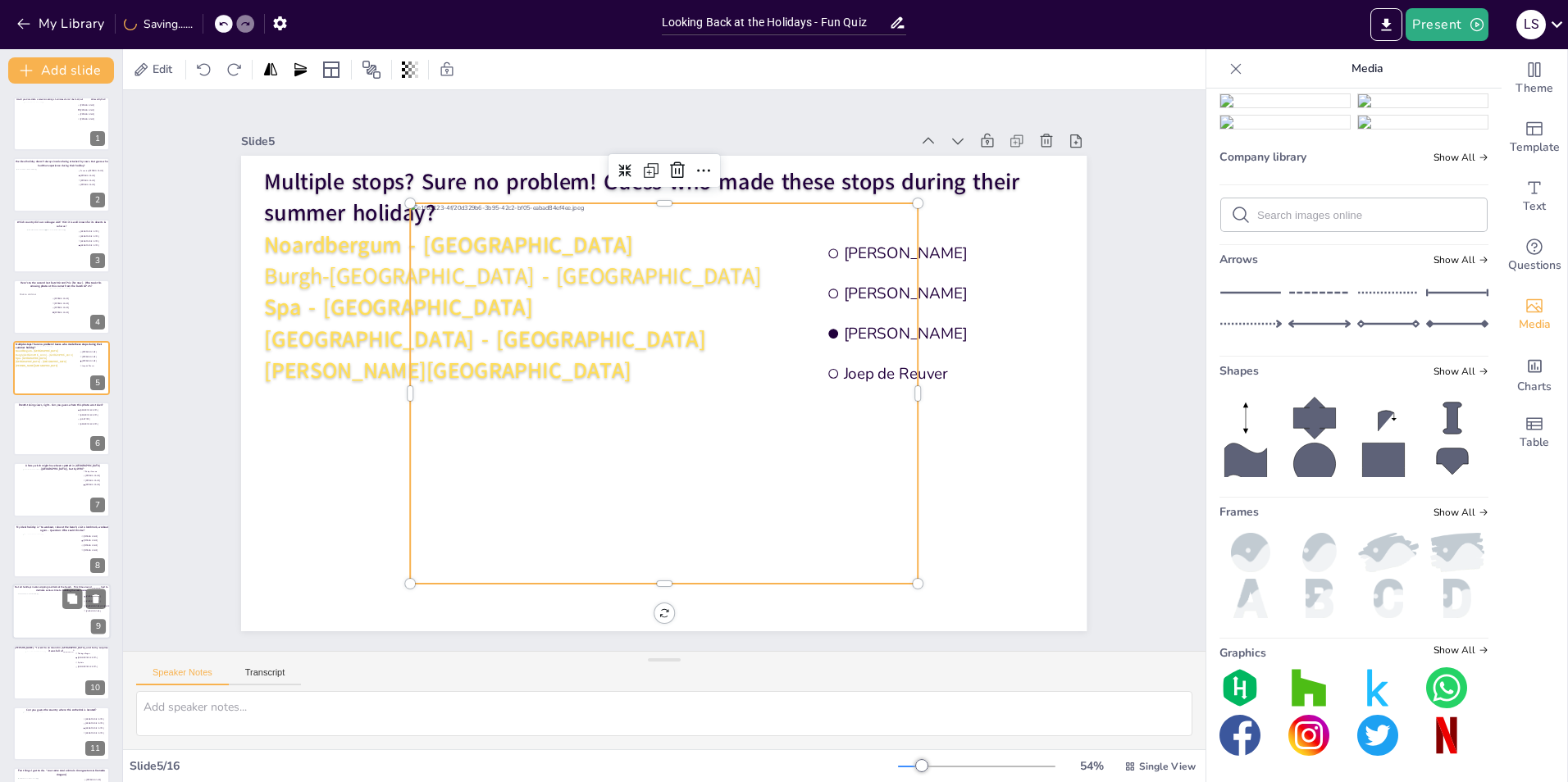
click at [1129, 481] on div "Slide 1 Would you dare climb a mountain during a hurricane storm? I bet not, bu…" at bounding box center [664, 371] width 1091 height 1205
click at [687, 439] on div at bounding box center [647, 385] width 623 height 631
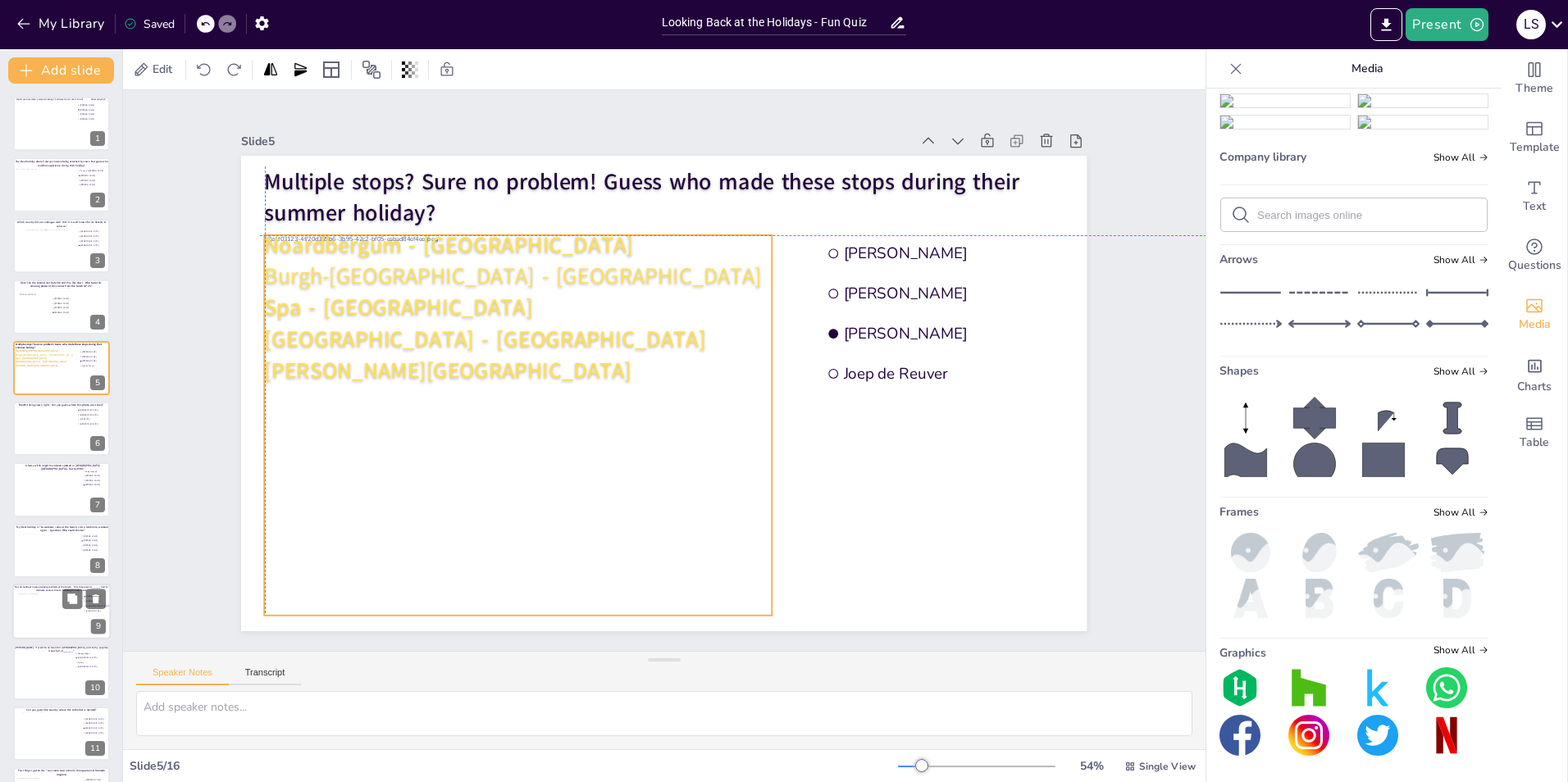
drag, startPoint x: 687, startPoint y: 439, endPoint x: 537, endPoint y: 469, distance: 153.0
click at [537, 469] on div at bounding box center [510, 394] width 575 height 478
click at [1082, 414] on div "Slide 1 Would you dare climb a mountain during a hurricane storm? I bet not, bu…" at bounding box center [665, 371] width 988 height 617
click at [333, 421] on div at bounding box center [510, 394] width 575 height 478
click at [349, 421] on div at bounding box center [514, 409] width 544 height 431
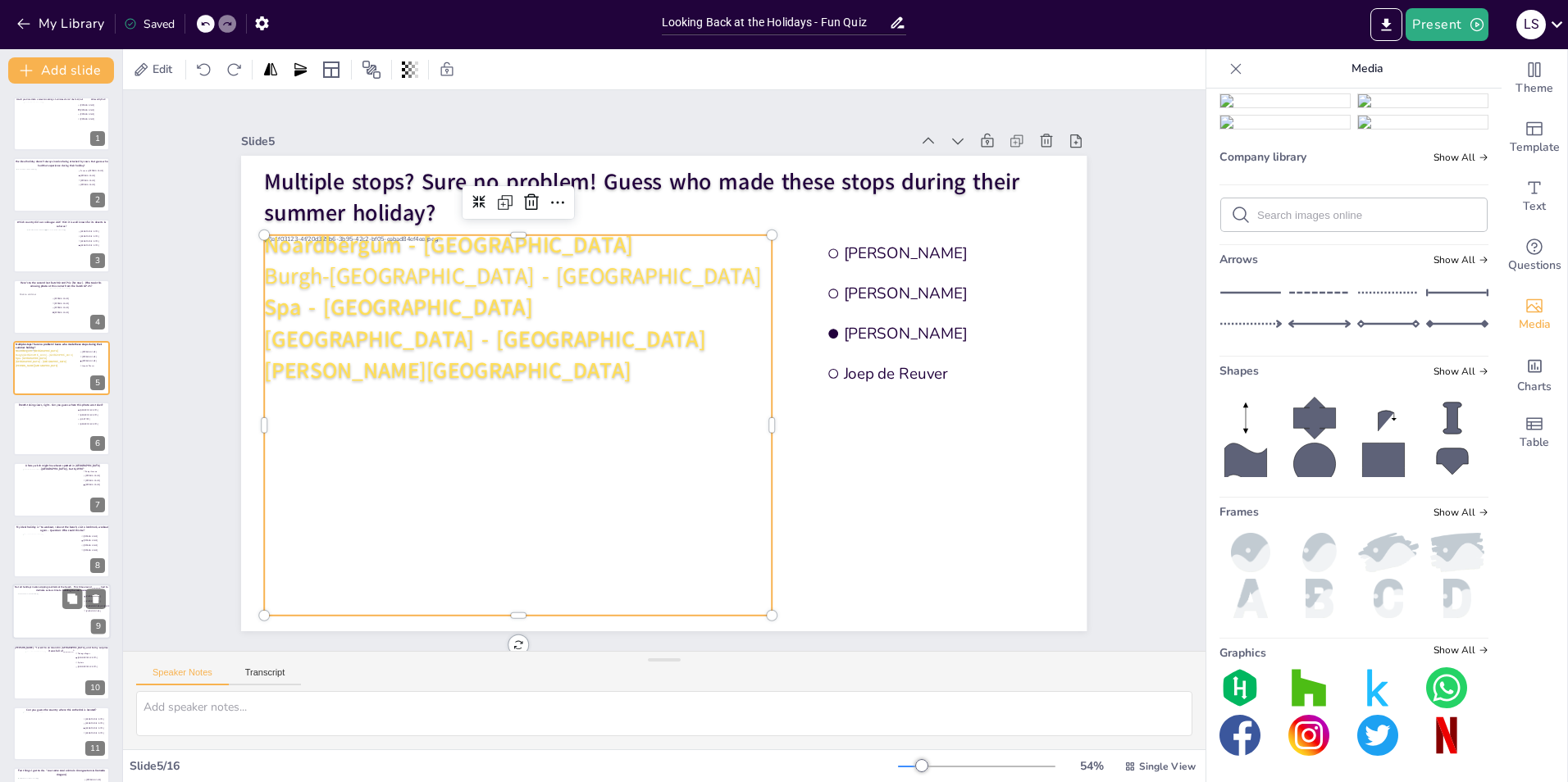
click at [349, 421] on div at bounding box center [514, 409] width 544 height 431
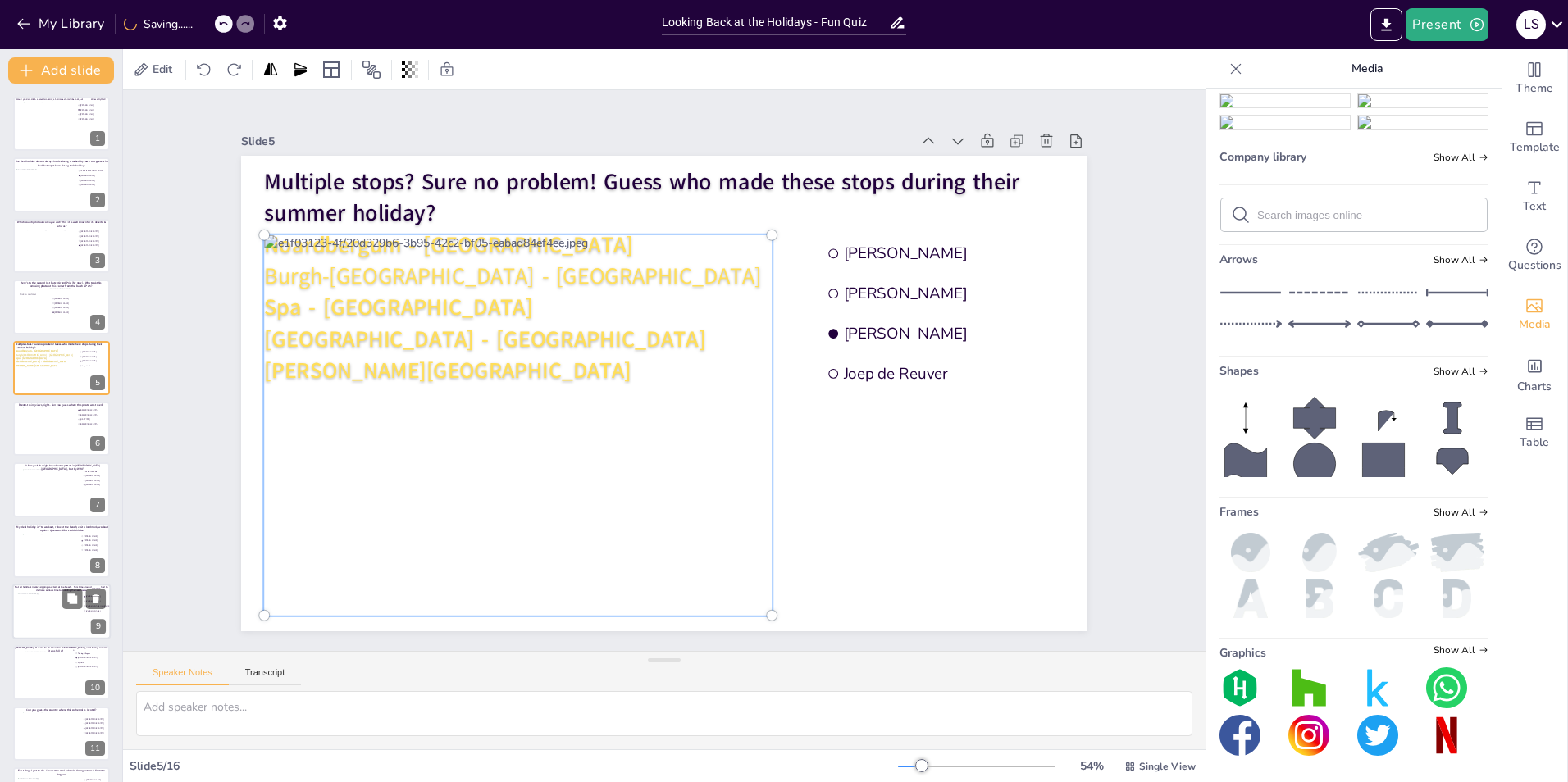
click at [324, 306] on div at bounding box center [508, 361] width 645 height 579
click at [848, 173] on span "Multiple stops? Sure no problem! Guess who made these stops during their summer…" at bounding box center [731, 196] width 684 height 404
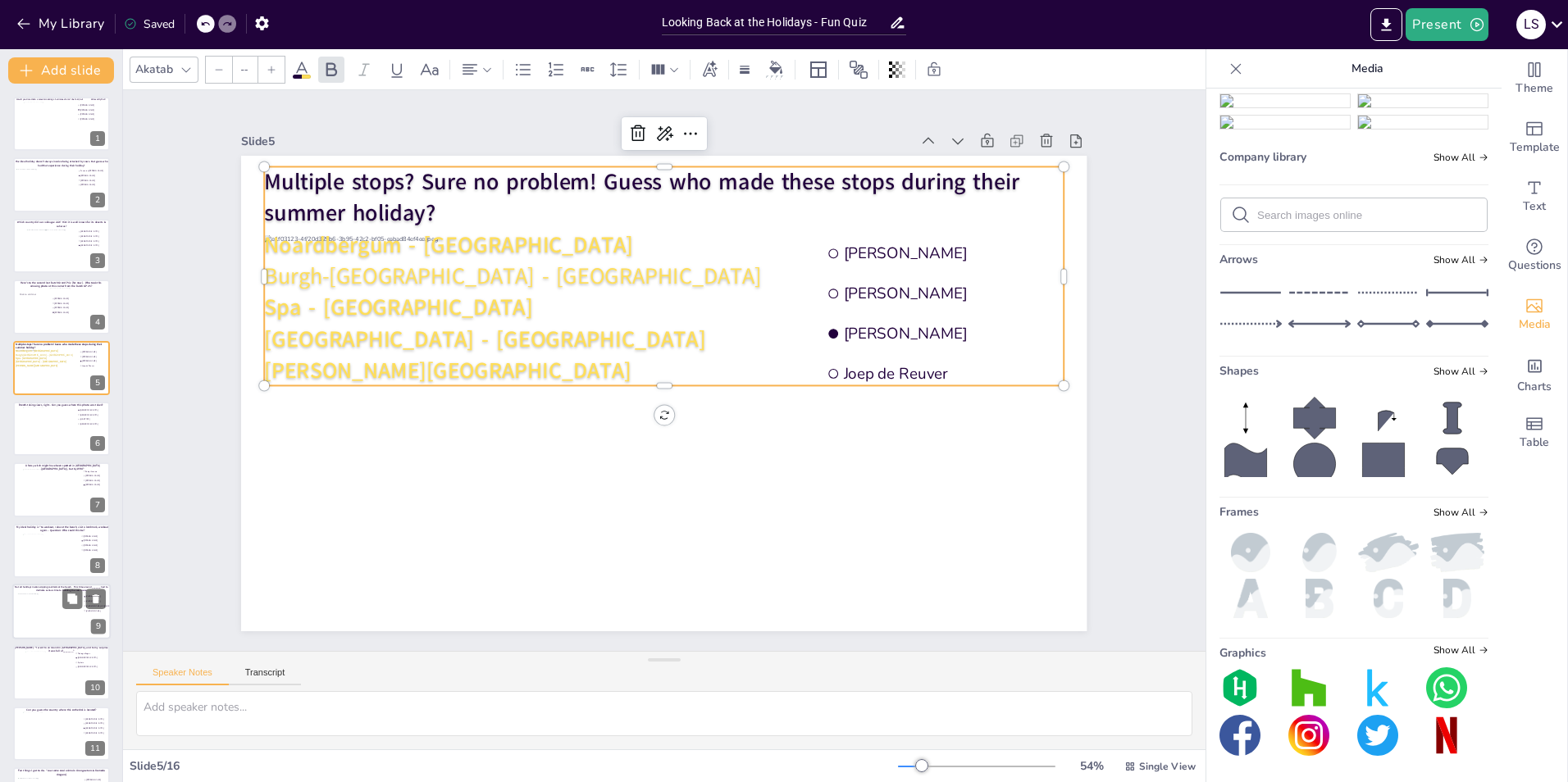
click at [1140, 464] on div "Slide 1 Would you dare climb a mountain during a hurricane storm? I bet not, bu…" at bounding box center [664, 371] width 1176 height 774
click at [392, 346] on span "London - UK" at bounding box center [534, 496] width 284 height 375
click at [359, 336] on span "London - UK" at bounding box center [485, 339] width 442 height 31
click at [359, 336] on span "London - UK" at bounding box center [503, 285] width 429 height 166
click at [359, 336] on span "London - UK" at bounding box center [538, 239] width 375 height 284
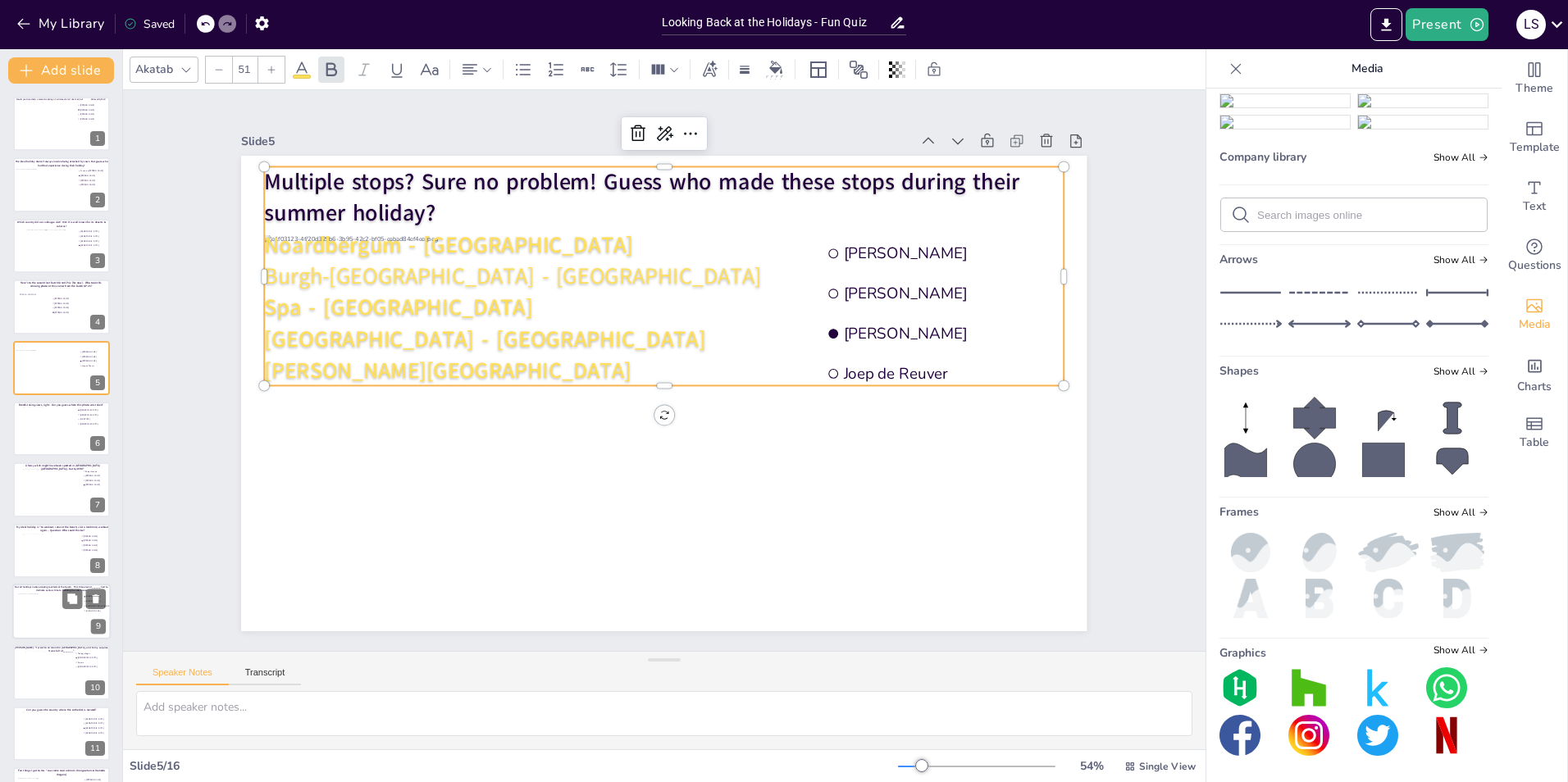
click at [372, 337] on span "London - UK" at bounding box center [525, 254] width 398 height 247
type input "--"
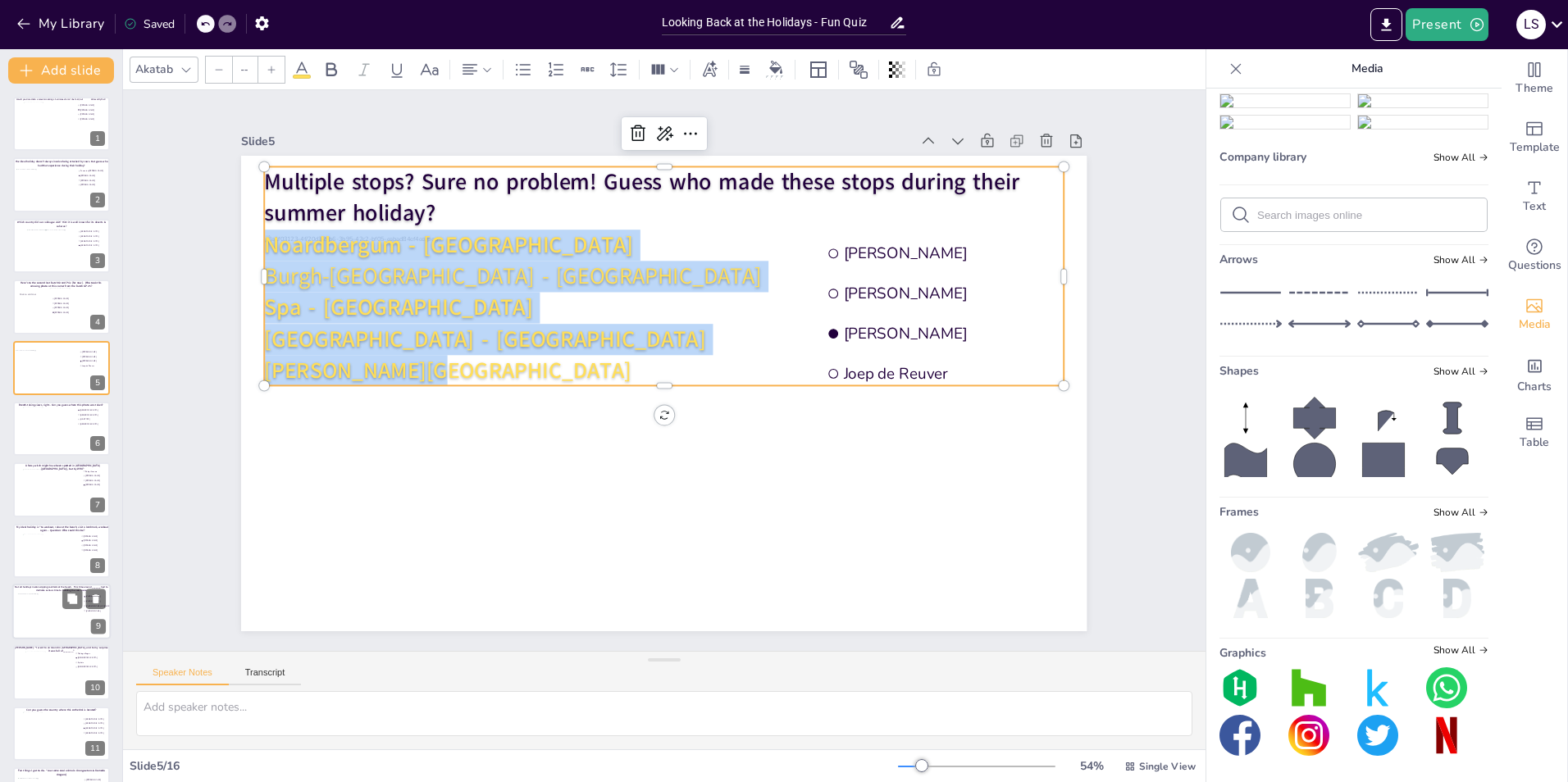
drag, startPoint x: 413, startPoint y: 360, endPoint x: 252, endPoint y: 241, distance: 200.2
click at [280, 241] on div "Multiple stops? Sure no problem! Guess who made these stops during their summer…" at bounding box center [694, 281] width 829 height 455
click at [305, 66] on icon at bounding box center [301, 70] width 20 height 20
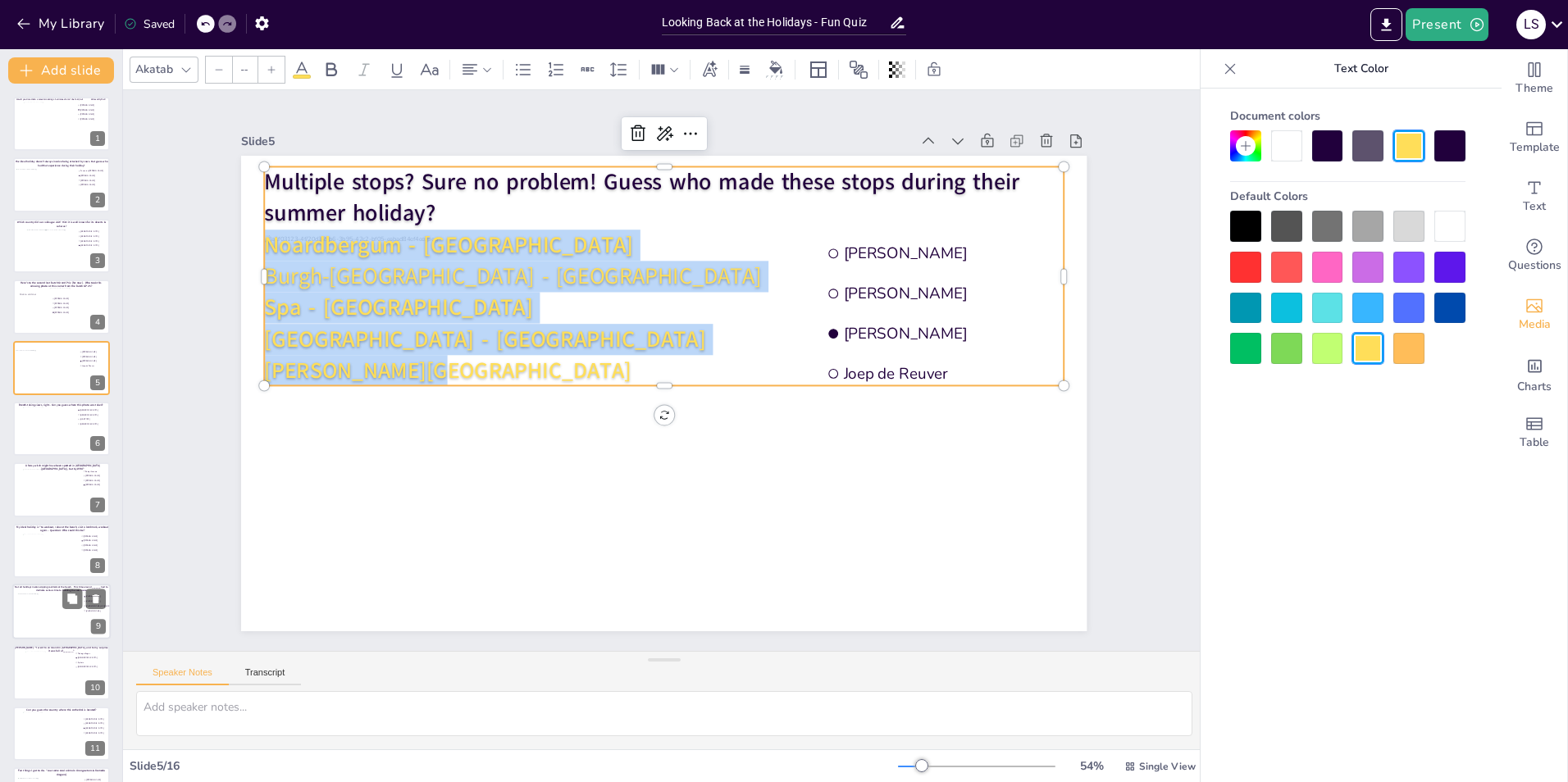
click at [1442, 278] on div at bounding box center [1449, 267] width 31 height 31
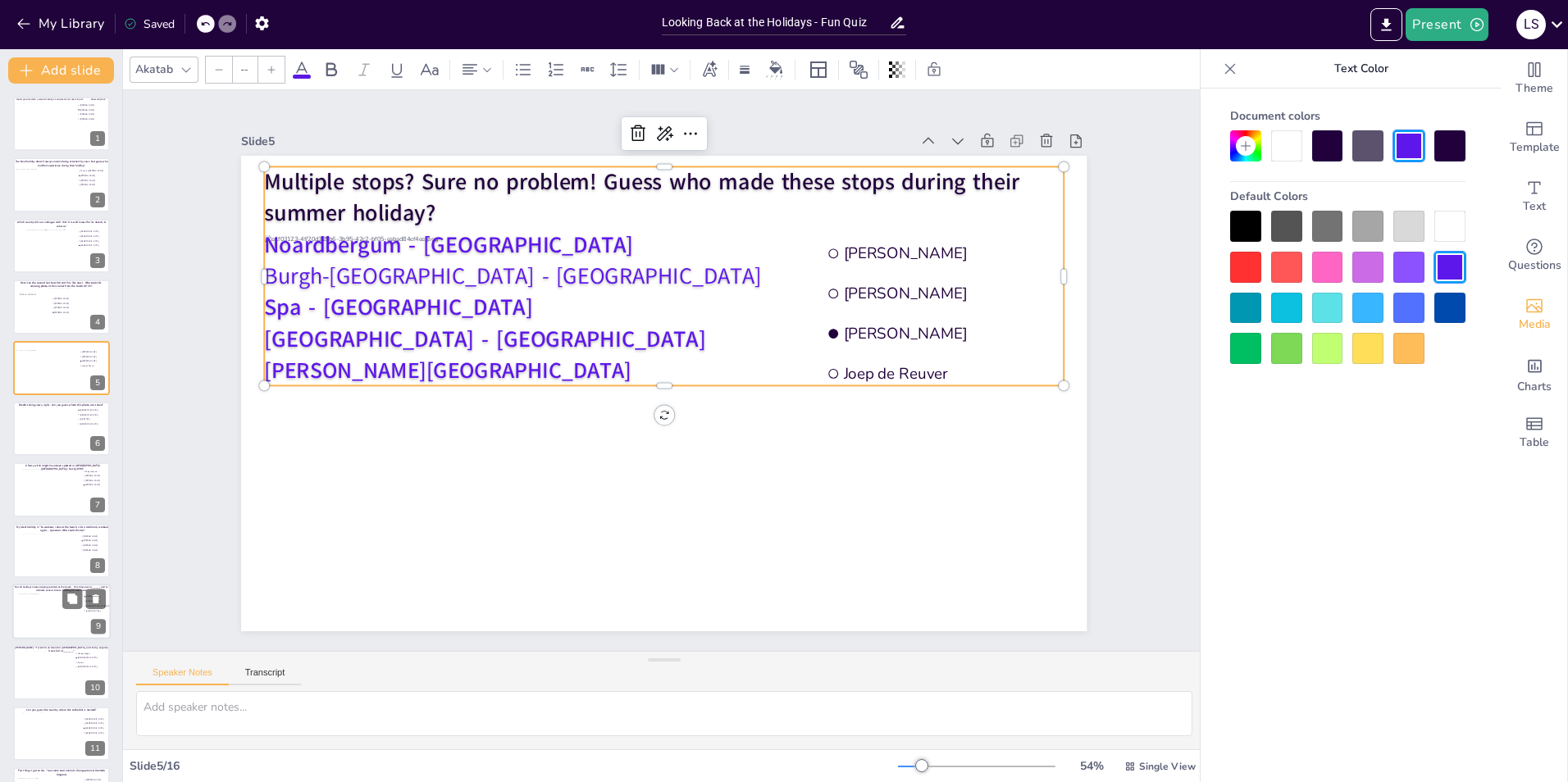
click at [1425, 630] on div "Document colors Default Colors" at bounding box center [1347, 459] width 295 height 743
click at [1051, 526] on div "Slide 1 Would you dare climb a mountain during a hurricane storm? I bet not, bu…" at bounding box center [665, 370] width 775 height 1175
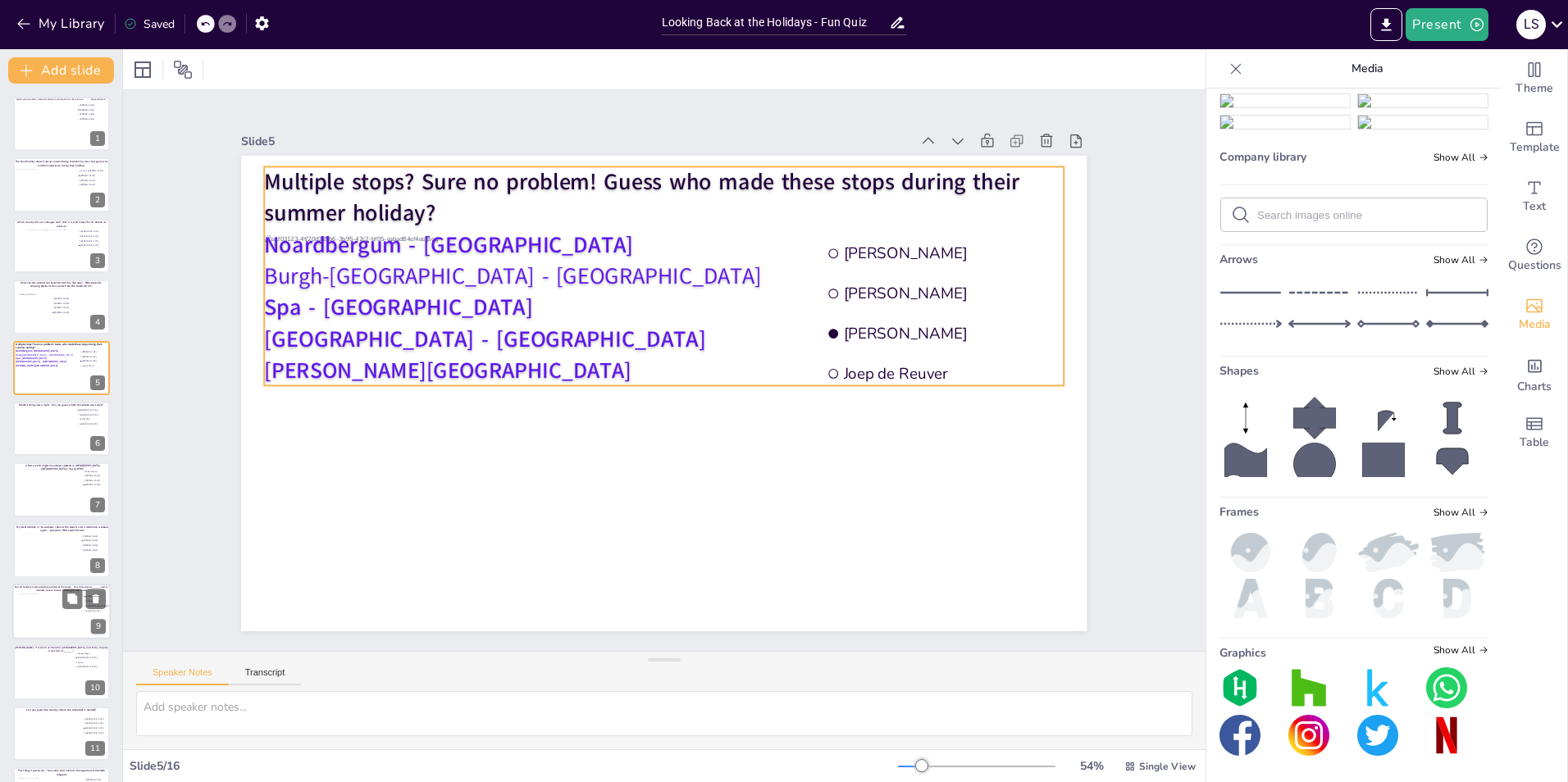
click at [366, 343] on span "London - UK" at bounding box center [514, 270] width 416 height 208
click at [366, 343] on span "London - UK" at bounding box center [503, 285] width 429 height 166
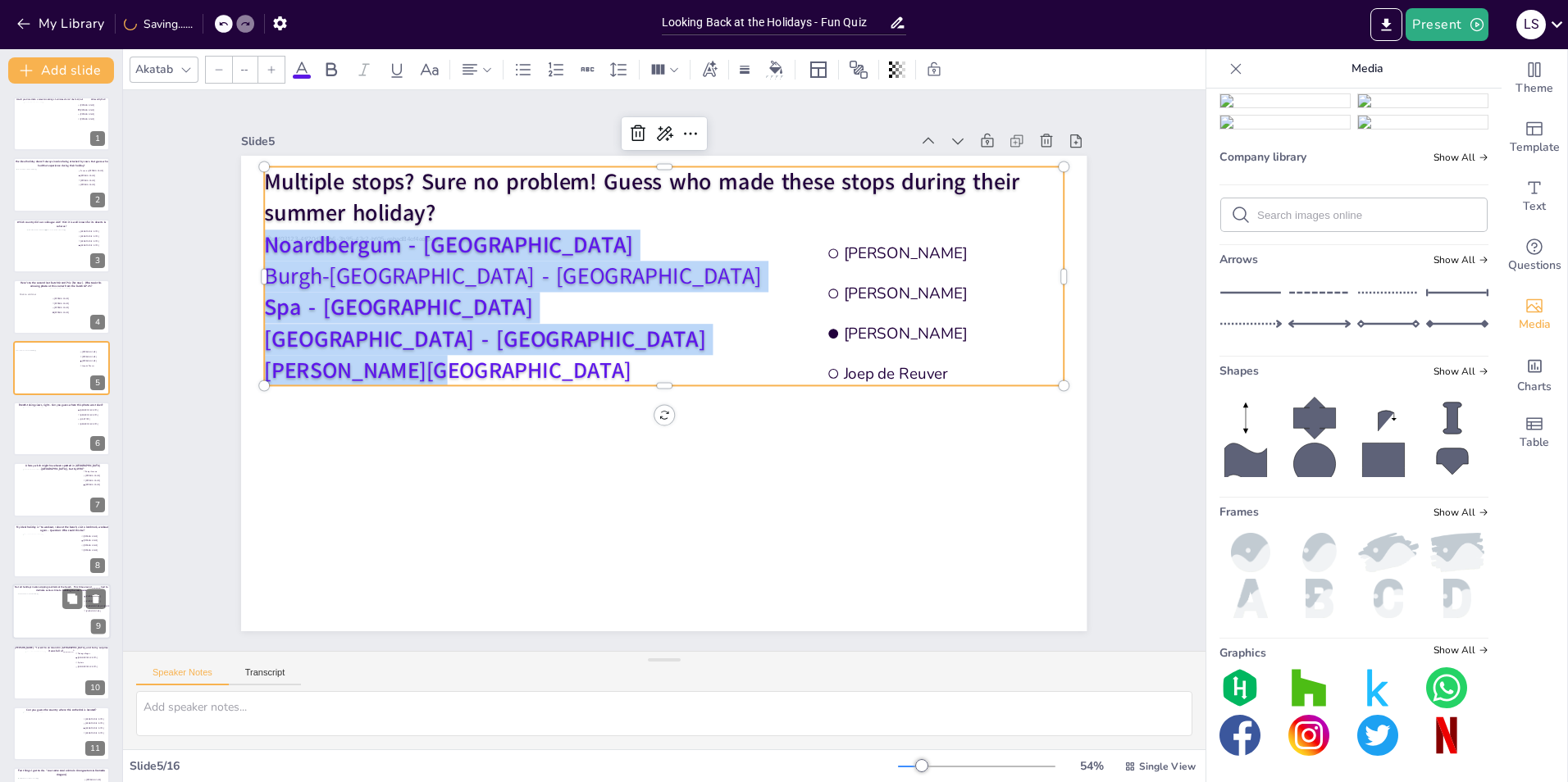
drag, startPoint x: 441, startPoint y: 360, endPoint x: 257, endPoint y: 230, distance: 225.3
click at [270, 230] on div "Multiple stops? Sure no problem! Guess who made these stops during their summer…" at bounding box center [684, 277] width 828 height 380
click at [309, 70] on icon at bounding box center [301, 70] width 20 height 20
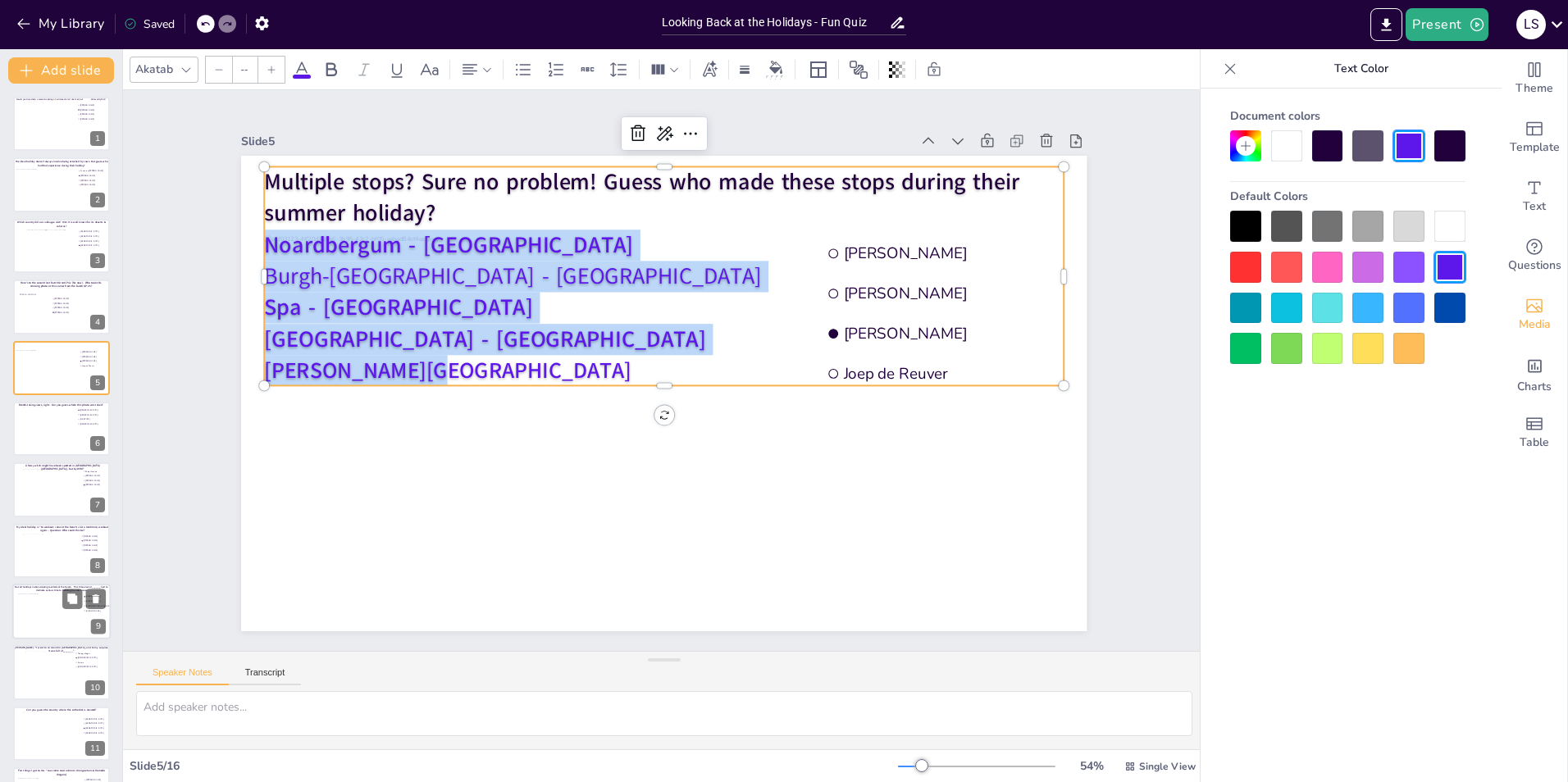
click at [1258, 304] on div at bounding box center [1246, 308] width 31 height 31
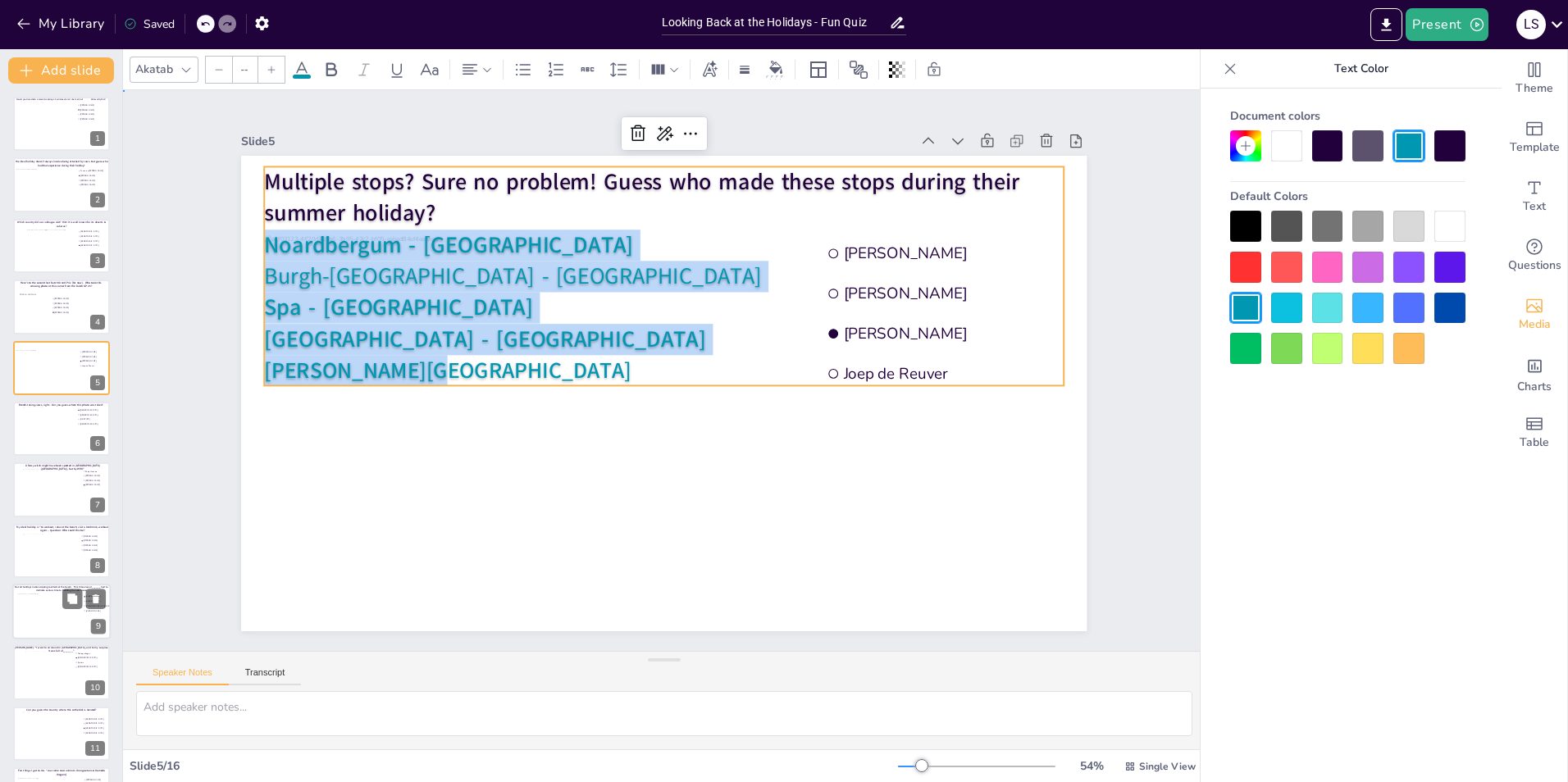
click at [945, 520] on div "Slide 1 Would you dare climb a mountain during a hurricane storm? I bet not, bu…" at bounding box center [664, 370] width 561 height 1082
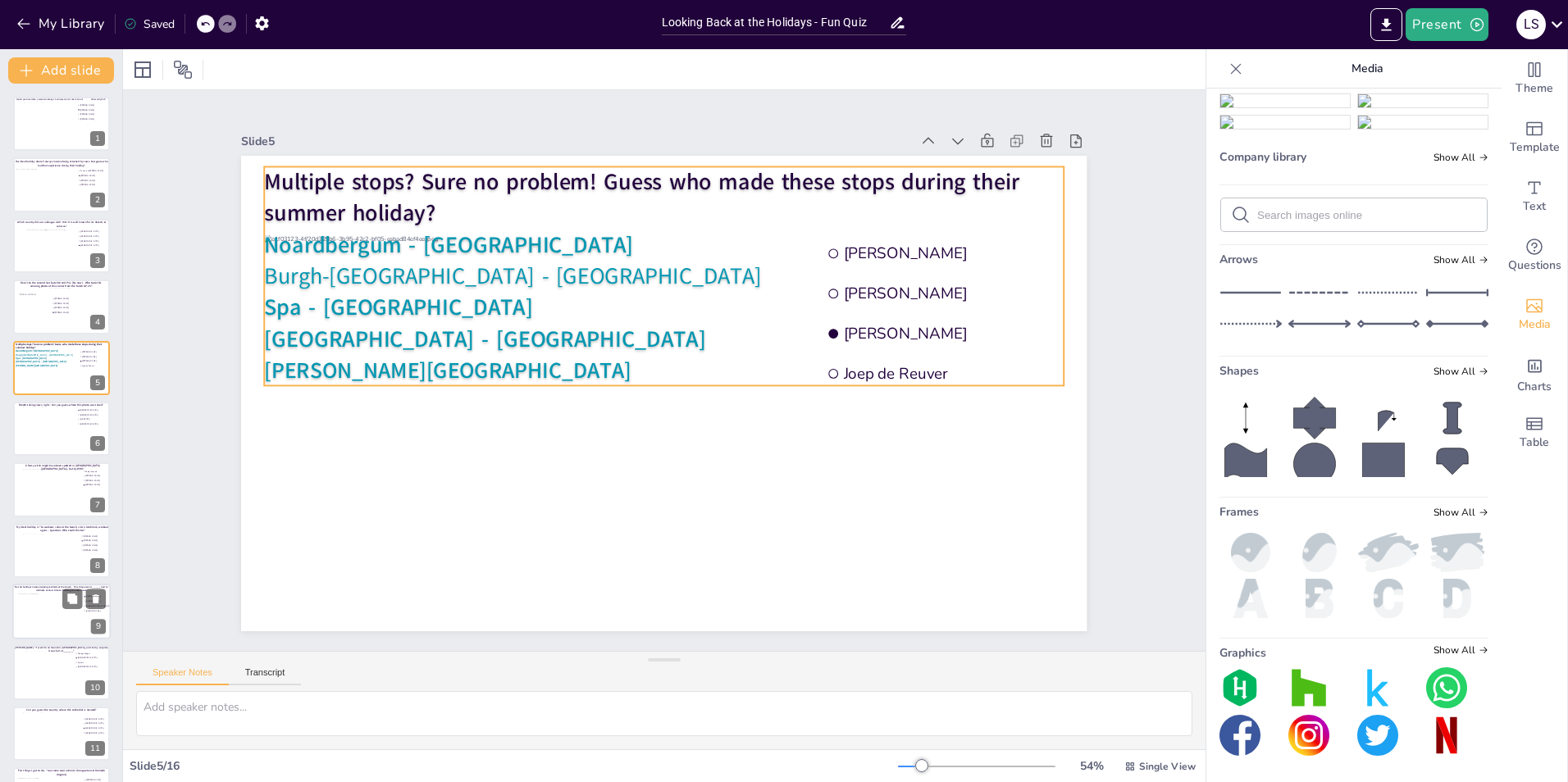
click at [420, 360] on p "Thorn - Limburg" at bounding box center [664, 371] width 799 height 31
click at [526, 360] on p "Thorn - Limburg" at bounding box center [664, 371] width 277 height 770
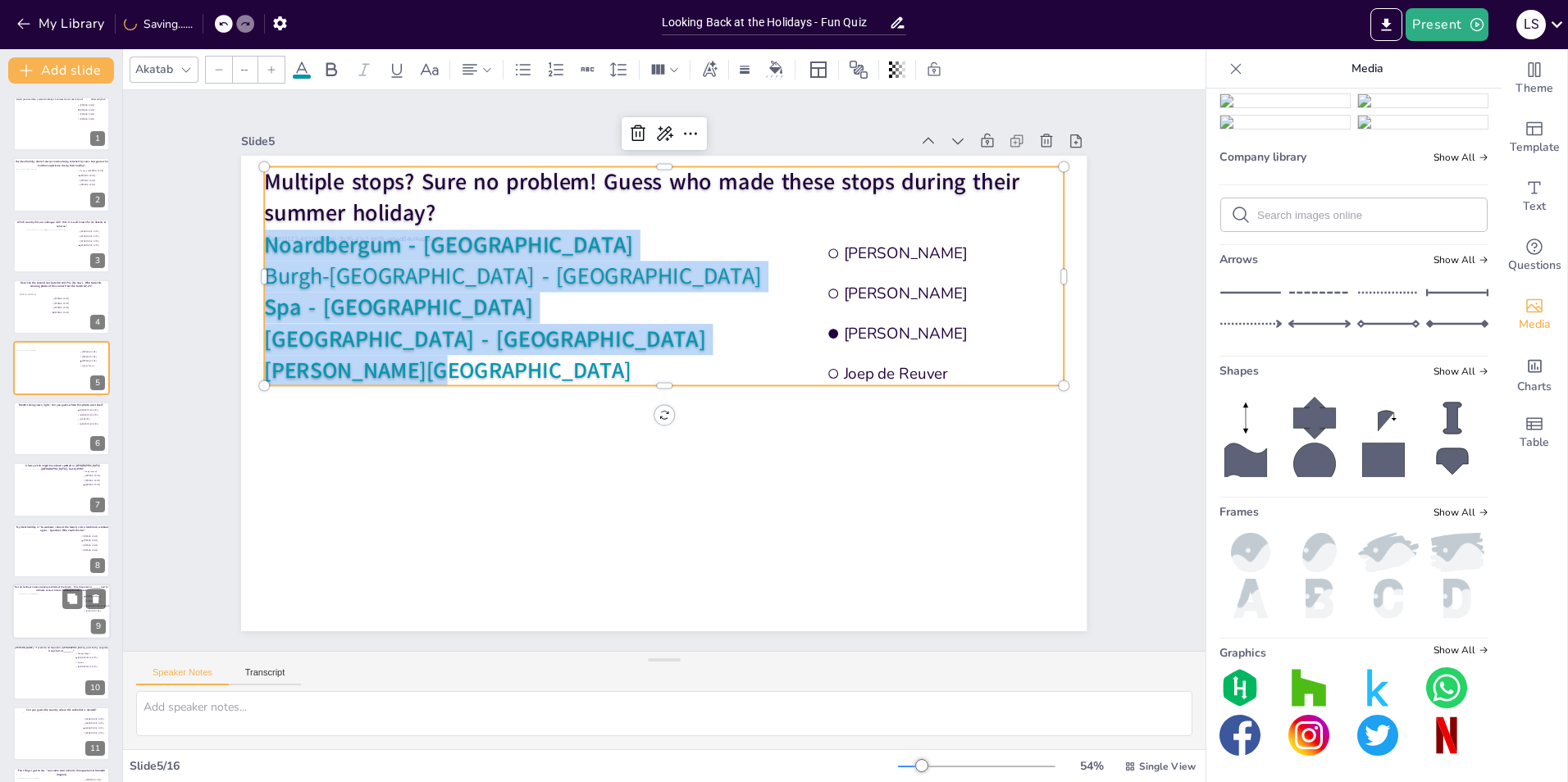
drag, startPoint x: 420, startPoint y: 361, endPoint x: 258, endPoint y: 235, distance: 205.2
click at [264, 235] on div "Multiple stops? Sure no problem! Guess who made these stops during their summer…" at bounding box center [673, 276] width 817 height 301
click at [301, 71] on icon at bounding box center [301, 70] width 20 height 20
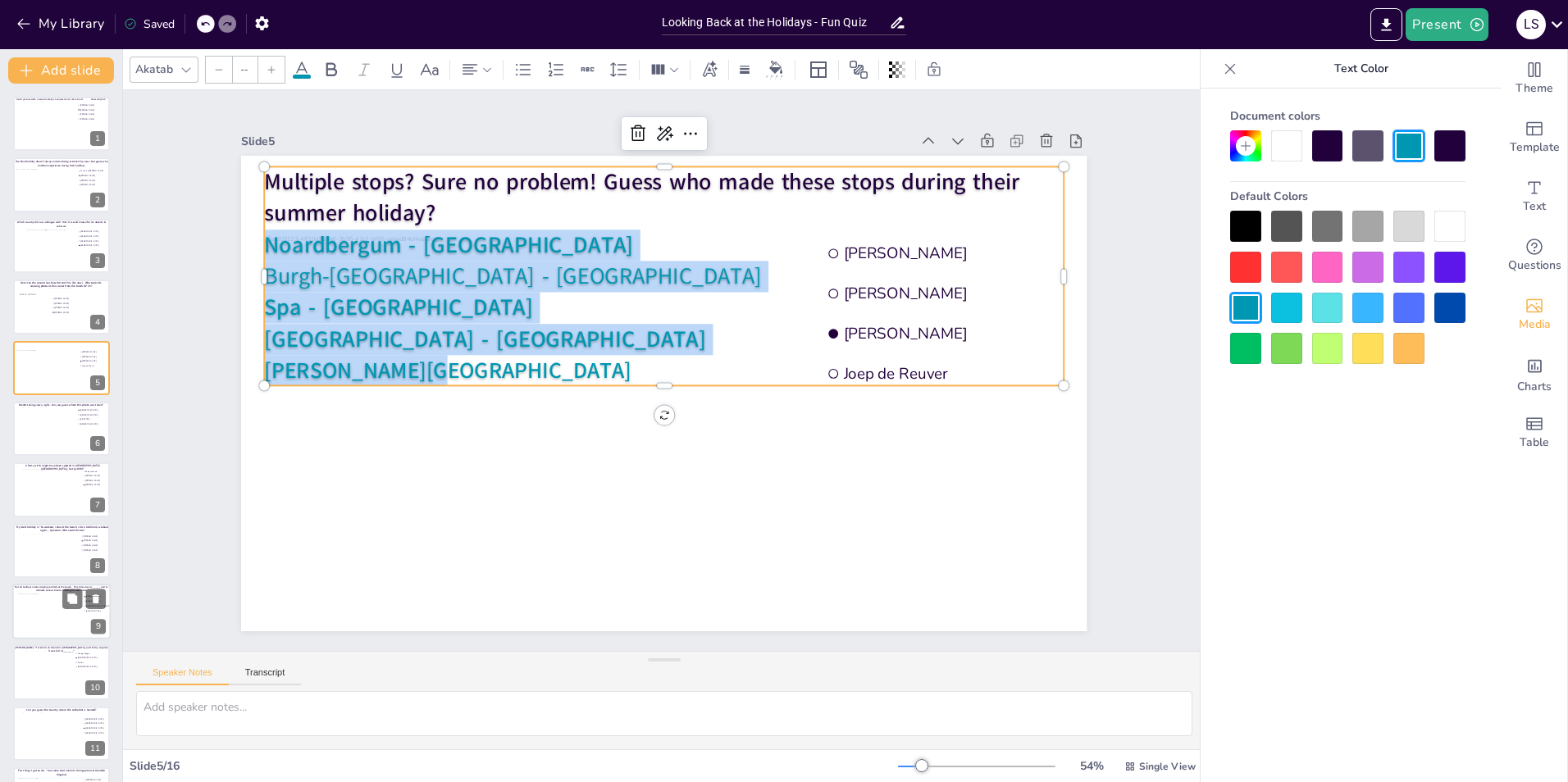
click at [1322, 344] on div at bounding box center [1328, 349] width 31 height 31
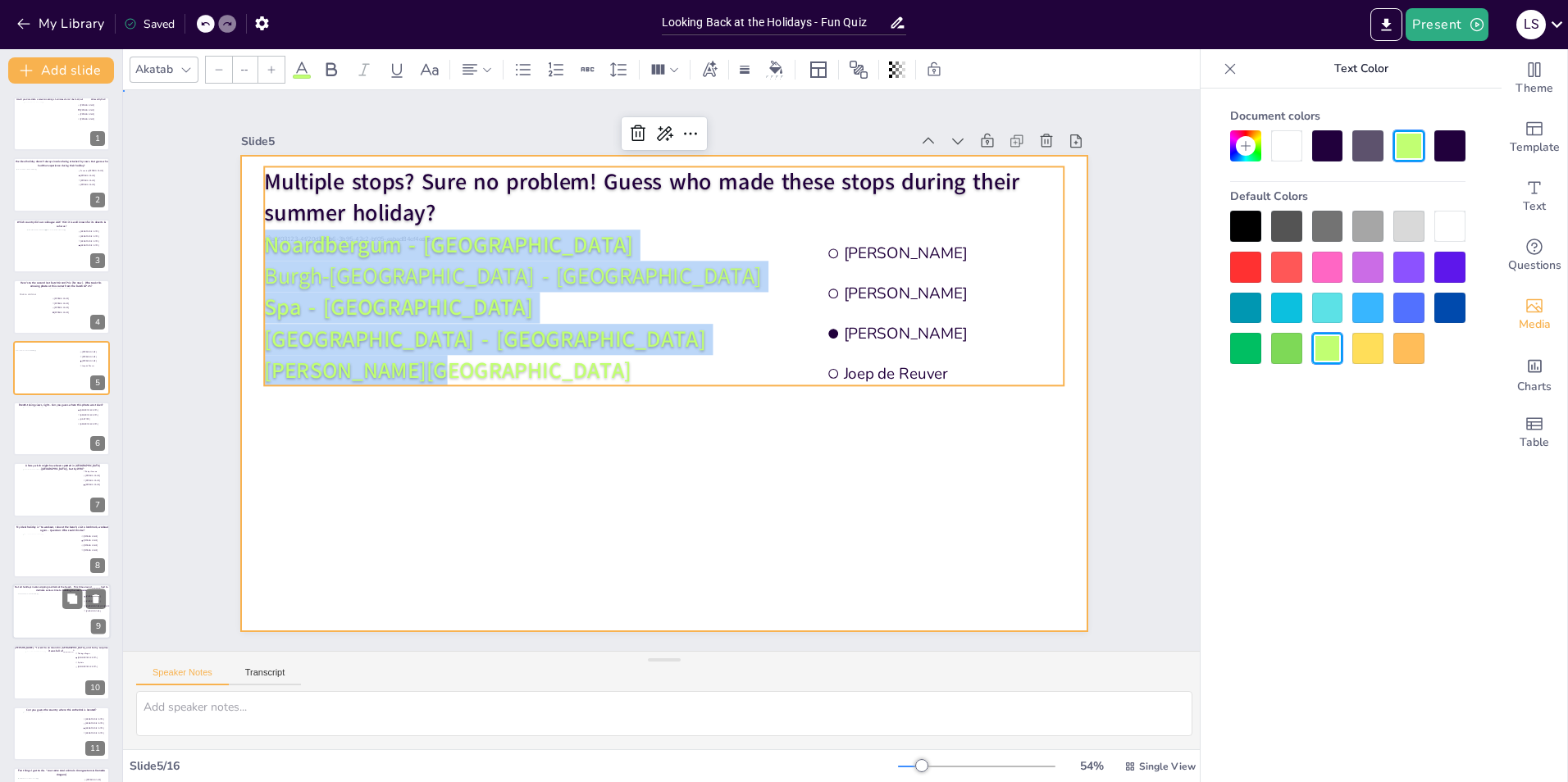
click at [940, 500] on div at bounding box center [659, 392] width 926 height 641
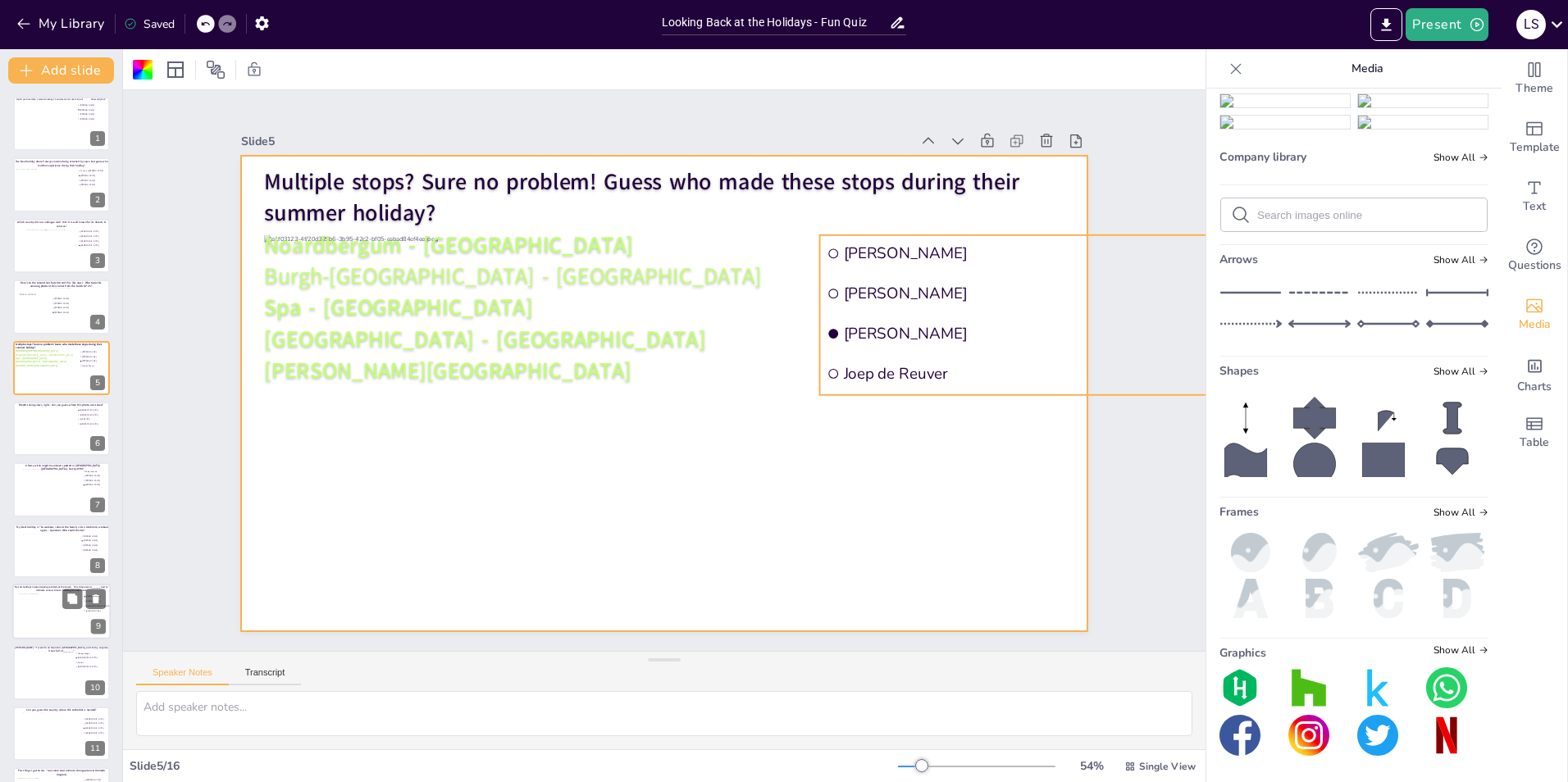
click at [898, 235] on li "[PERSON_NAME]" at bounding box center [1031, 253] width 423 height 37
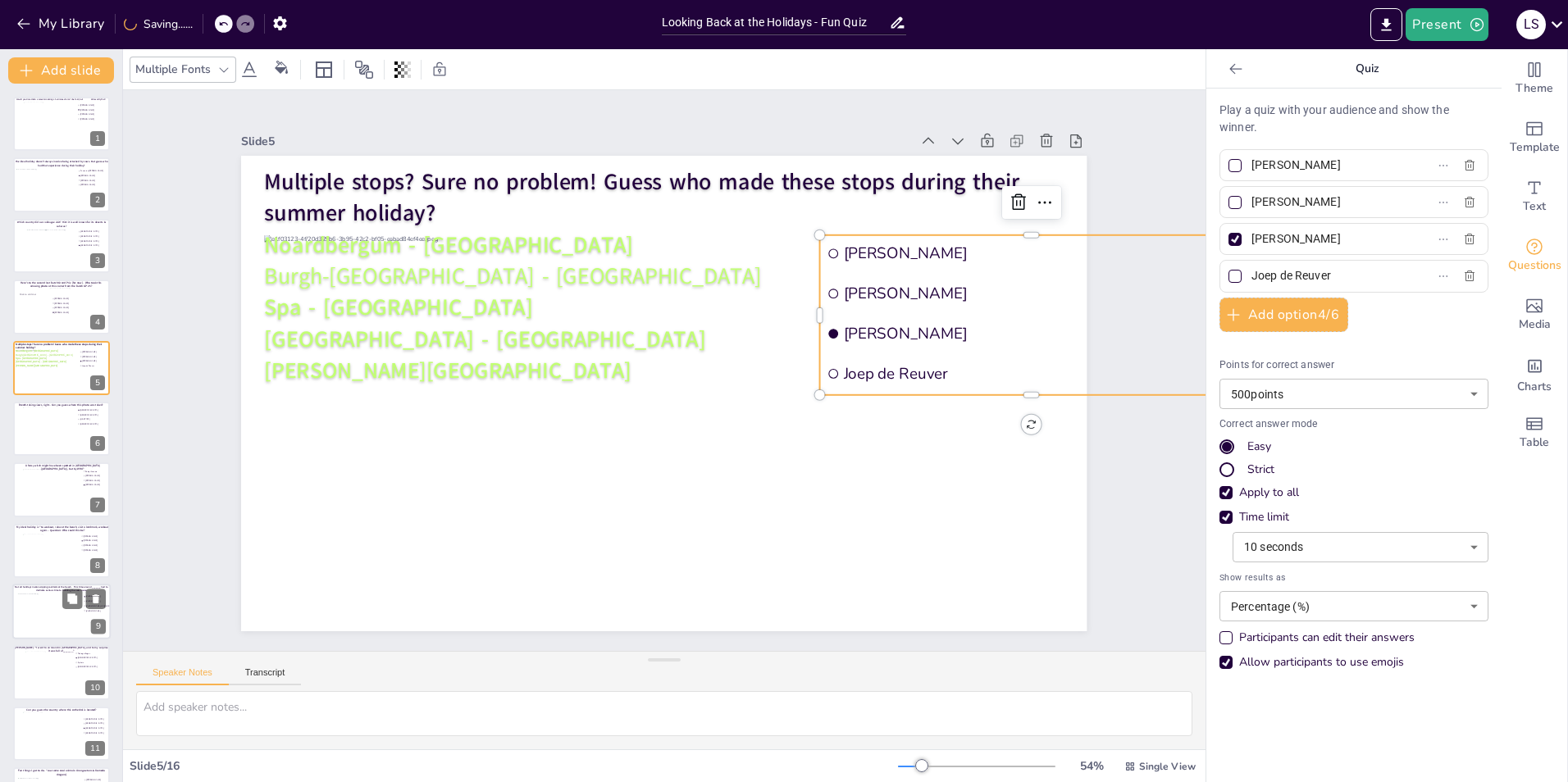
drag, startPoint x: 1340, startPoint y: 167, endPoint x: 1242, endPoint y: 163, distance: 98.1
click at [1251, 163] on input "[PERSON_NAME]" at bounding box center [1328, 166] width 153 height 24
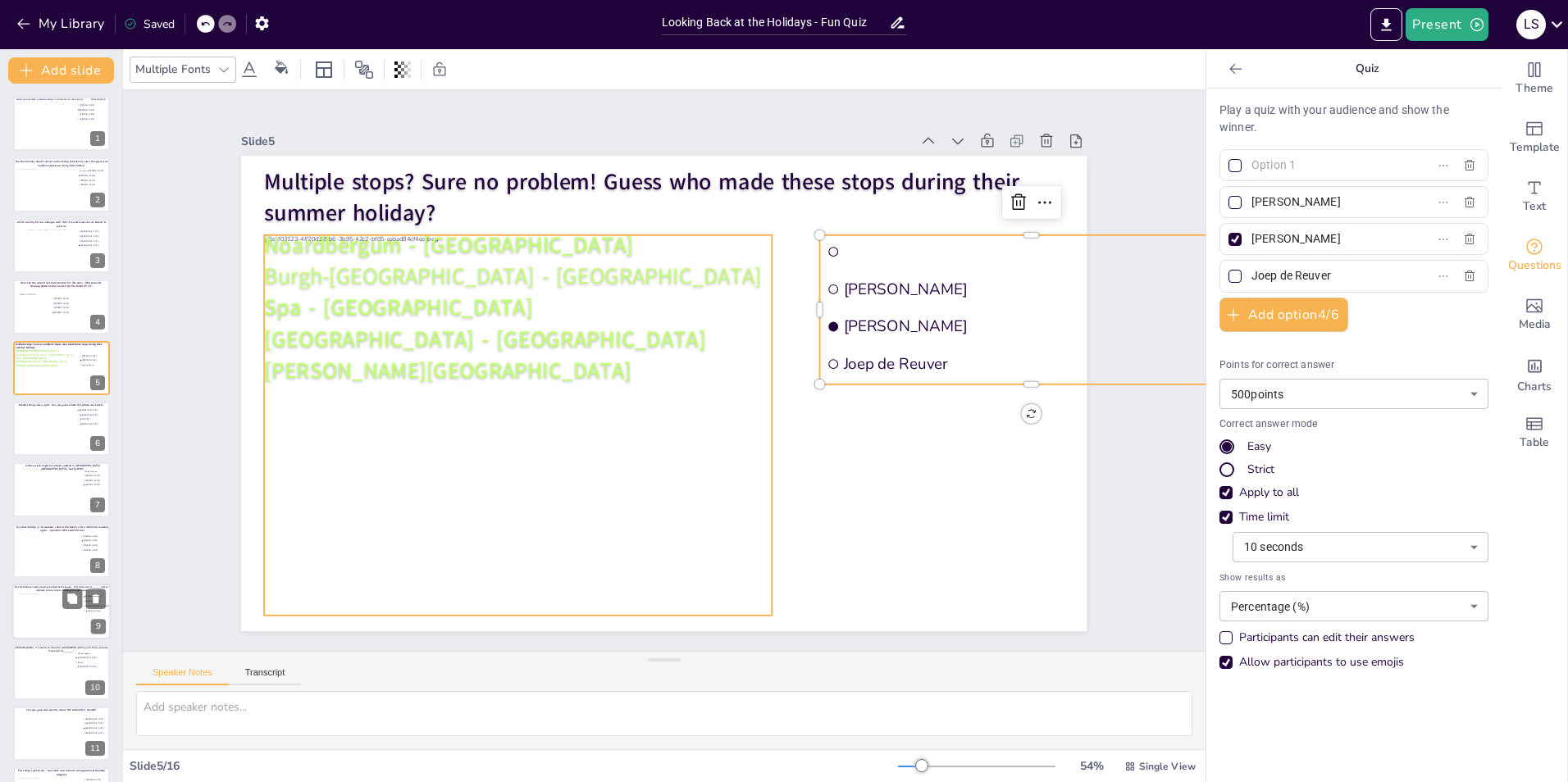
click at [406, 430] on div at bounding box center [673, 215] width 554 height 618
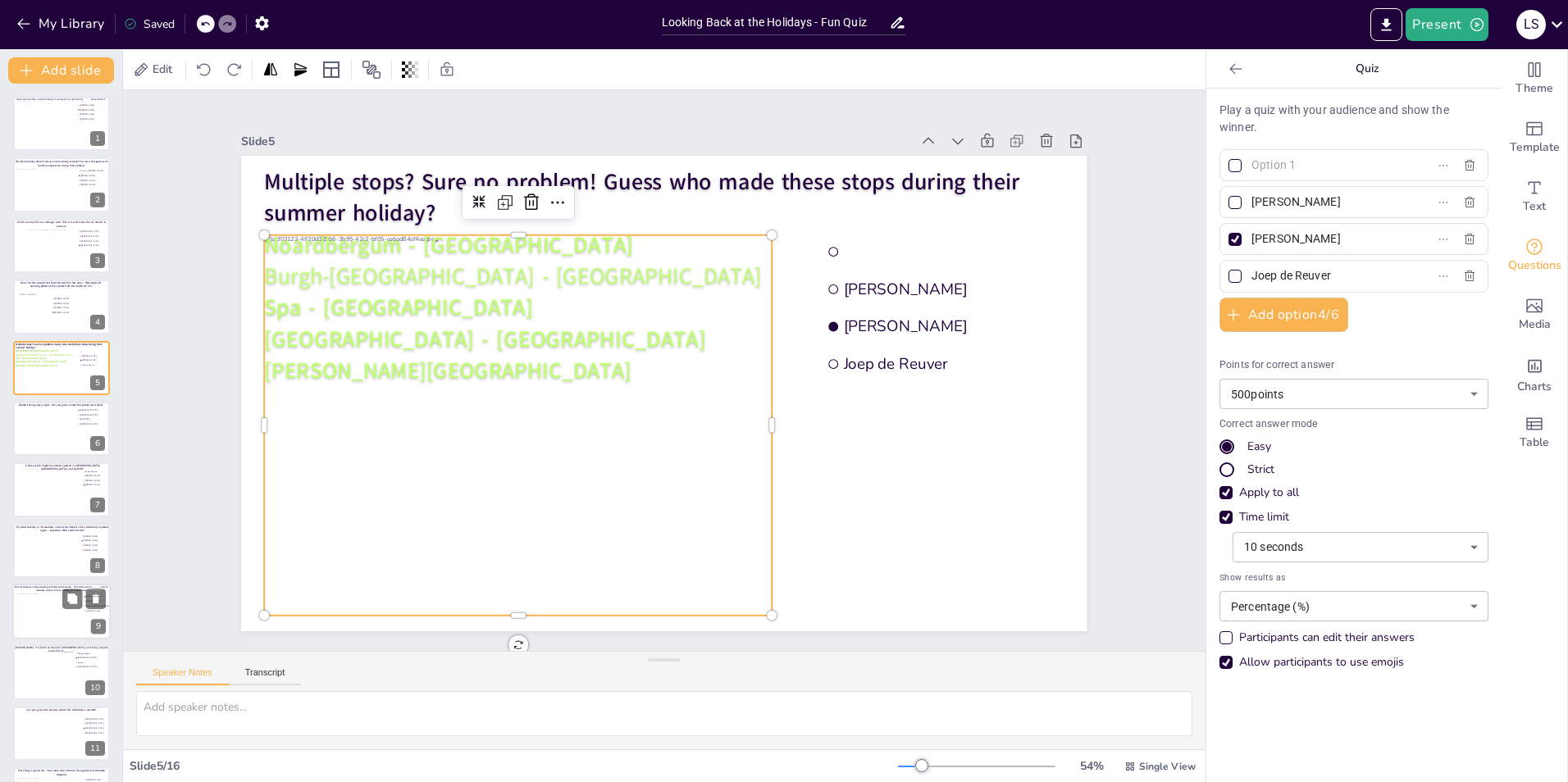
click at [373, 416] on div at bounding box center [514, 409] width 544 height 431
click at [373, 416] on div at bounding box center [510, 394] width 575 height 478
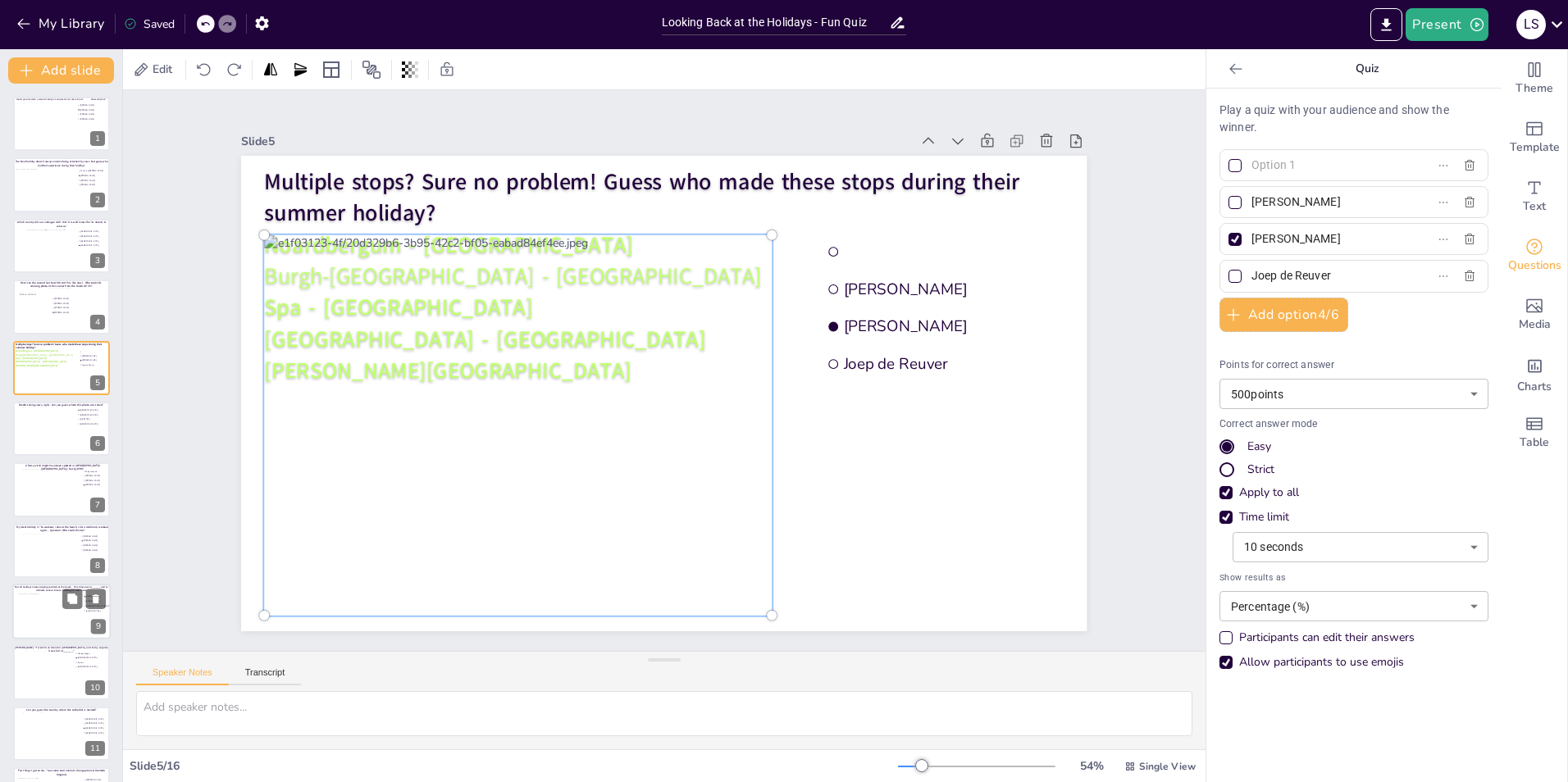
click at [1379, 167] on label at bounding box center [1328, 166] width 205 height 24
click at [1379, 167] on input "text" at bounding box center [1328, 166] width 153 height 24
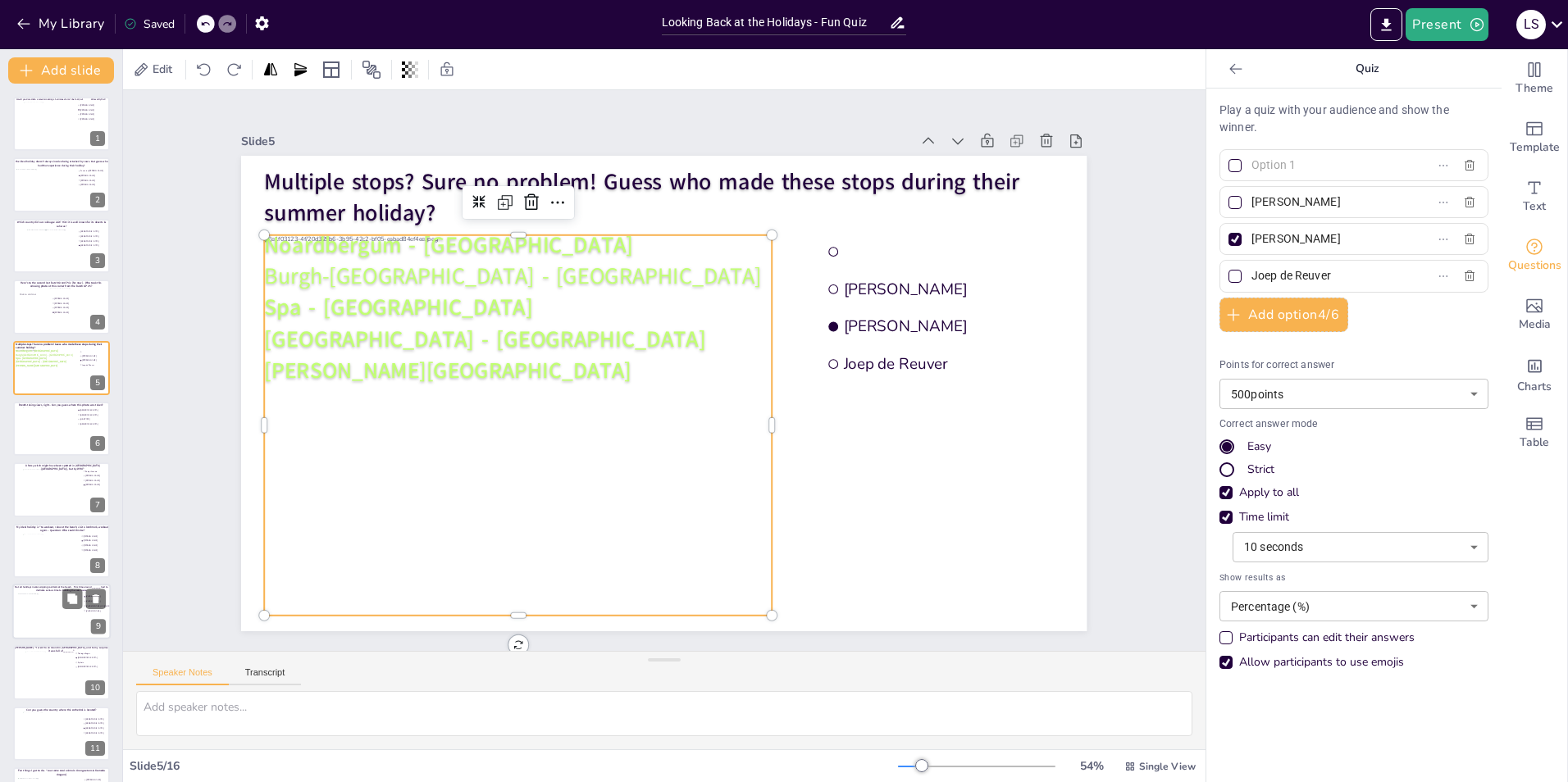
paste input "Tom.Feuerstein"
click at [1266, 164] on input "Tom.Feuerstein" at bounding box center [1328, 166] width 153 height 24
click at [1143, 343] on div "Slide 1 Would you dare climb a mountain during a hurricane storm? I bet not, bu…" at bounding box center [664, 370] width 1083 height 561
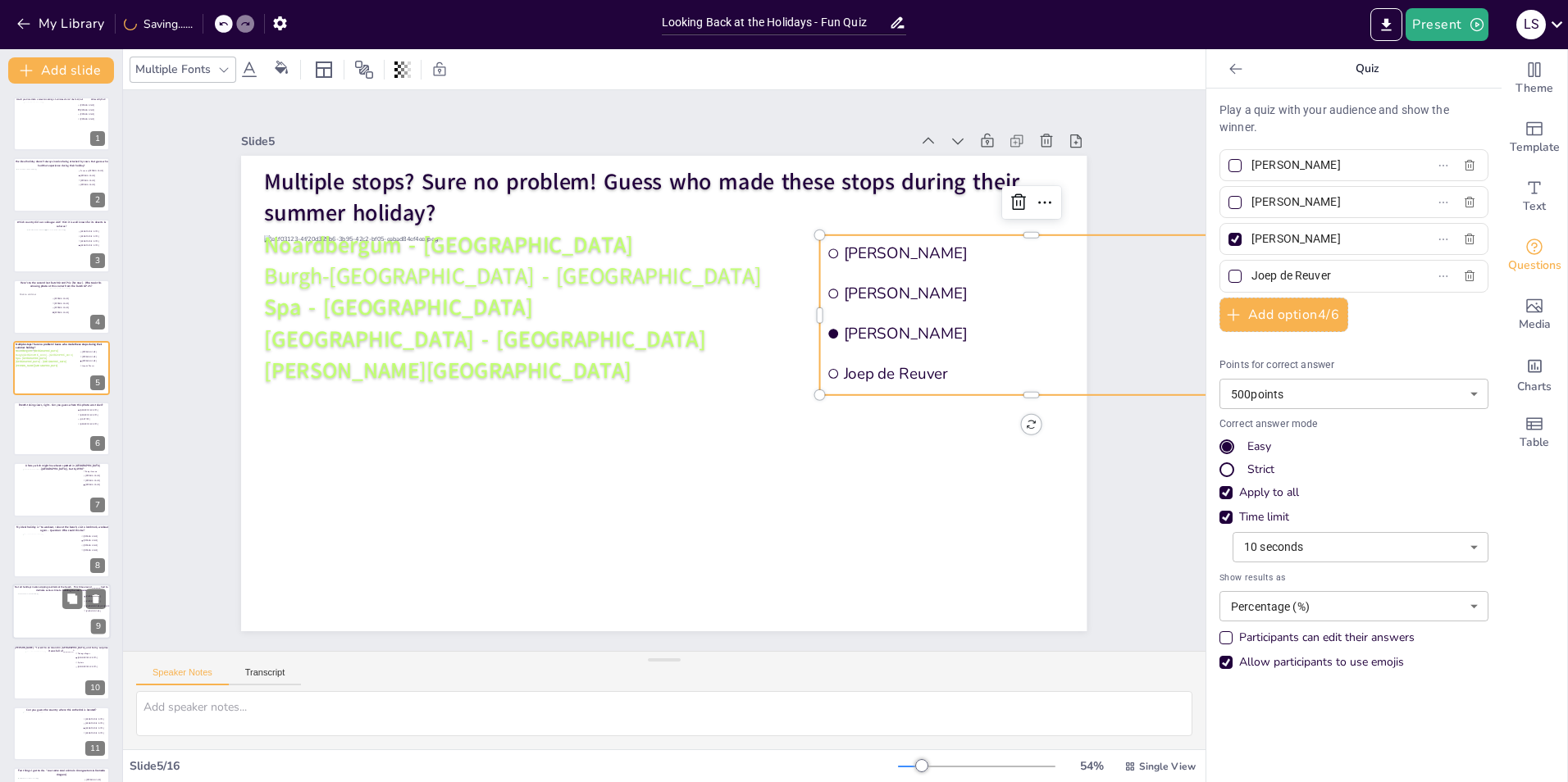
click at [1000, 507] on div "Slide 1 Would you dare climb a mountain during a hurricane storm? I bet not, bu…" at bounding box center [664, 371] width 671 height 1135
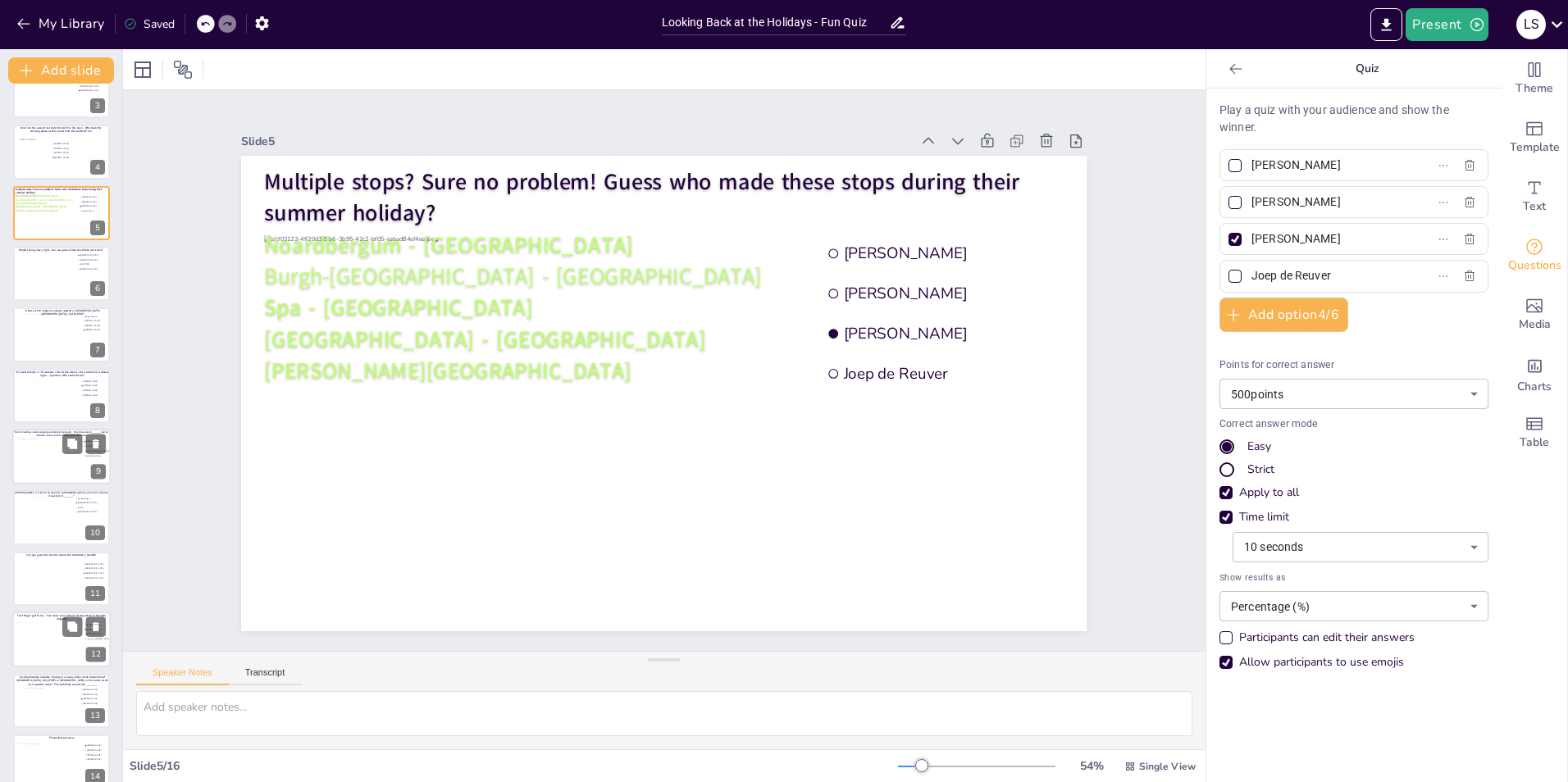
click at [40, 641] on div at bounding box center [50, 646] width 66 height 45
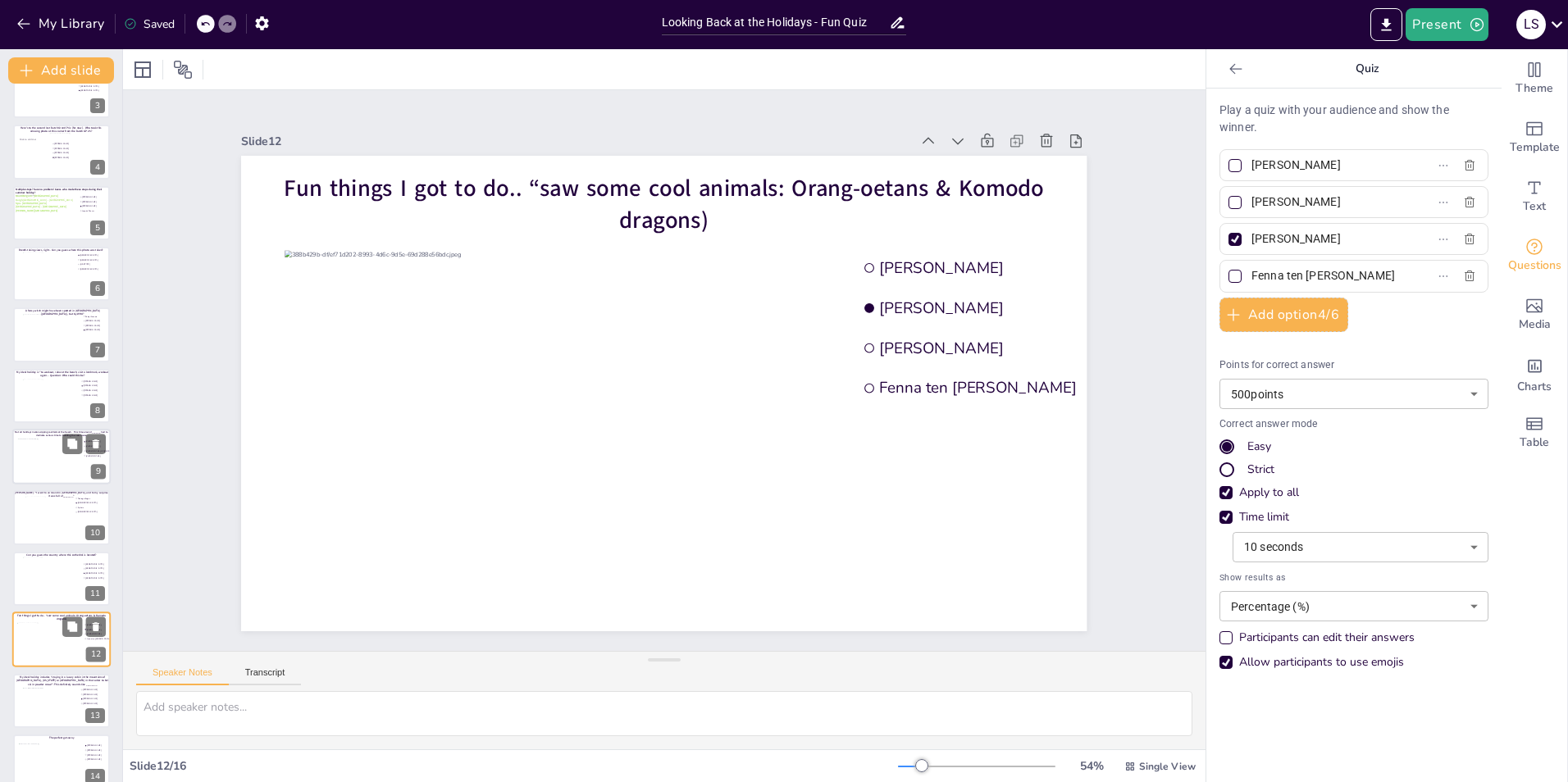
type input "[PERSON_NAME]"
type input "Fenna ten [PERSON_NAME]"
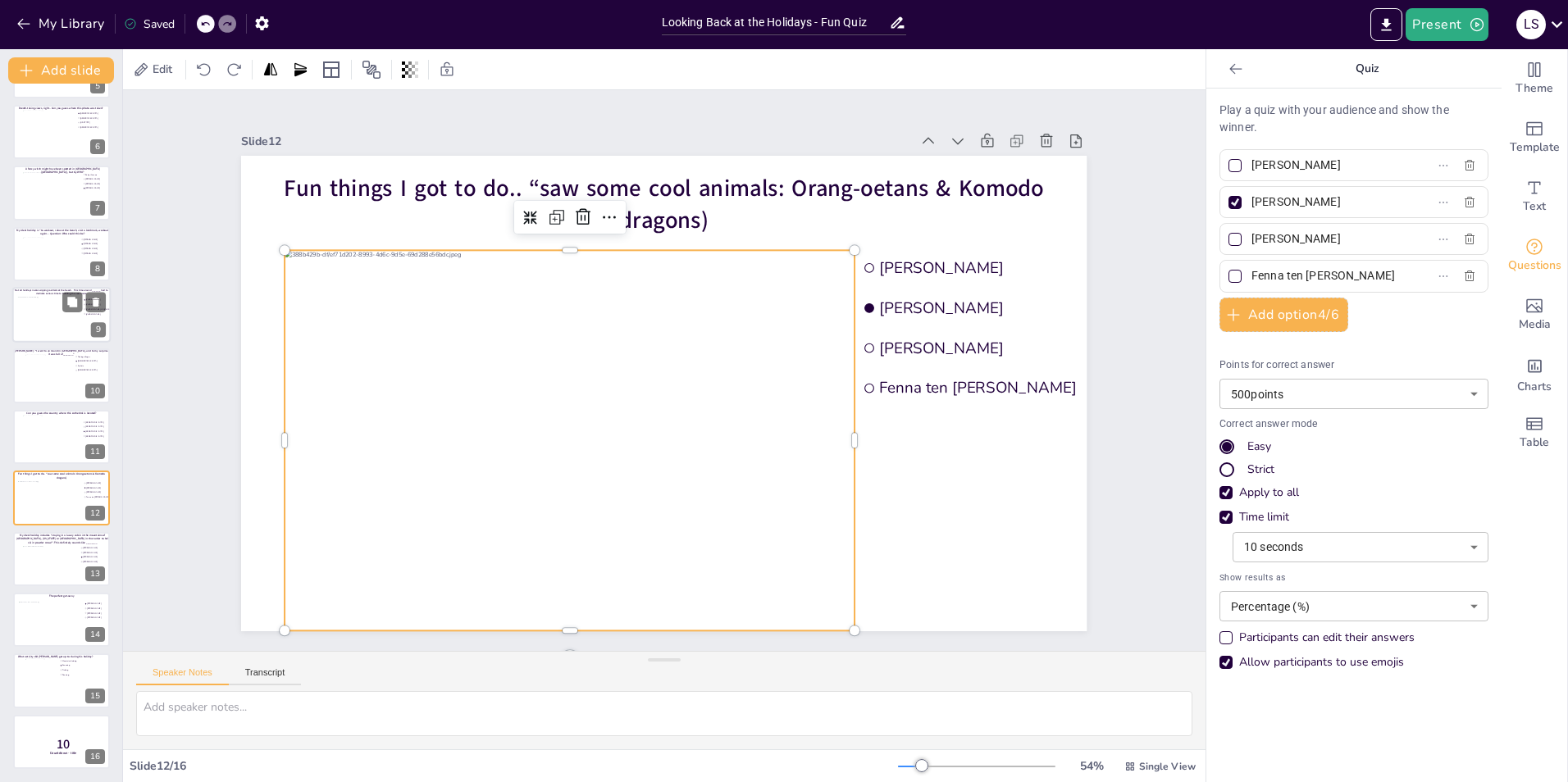
click at [735, 426] on div at bounding box center [553, 408] width 659 height 538
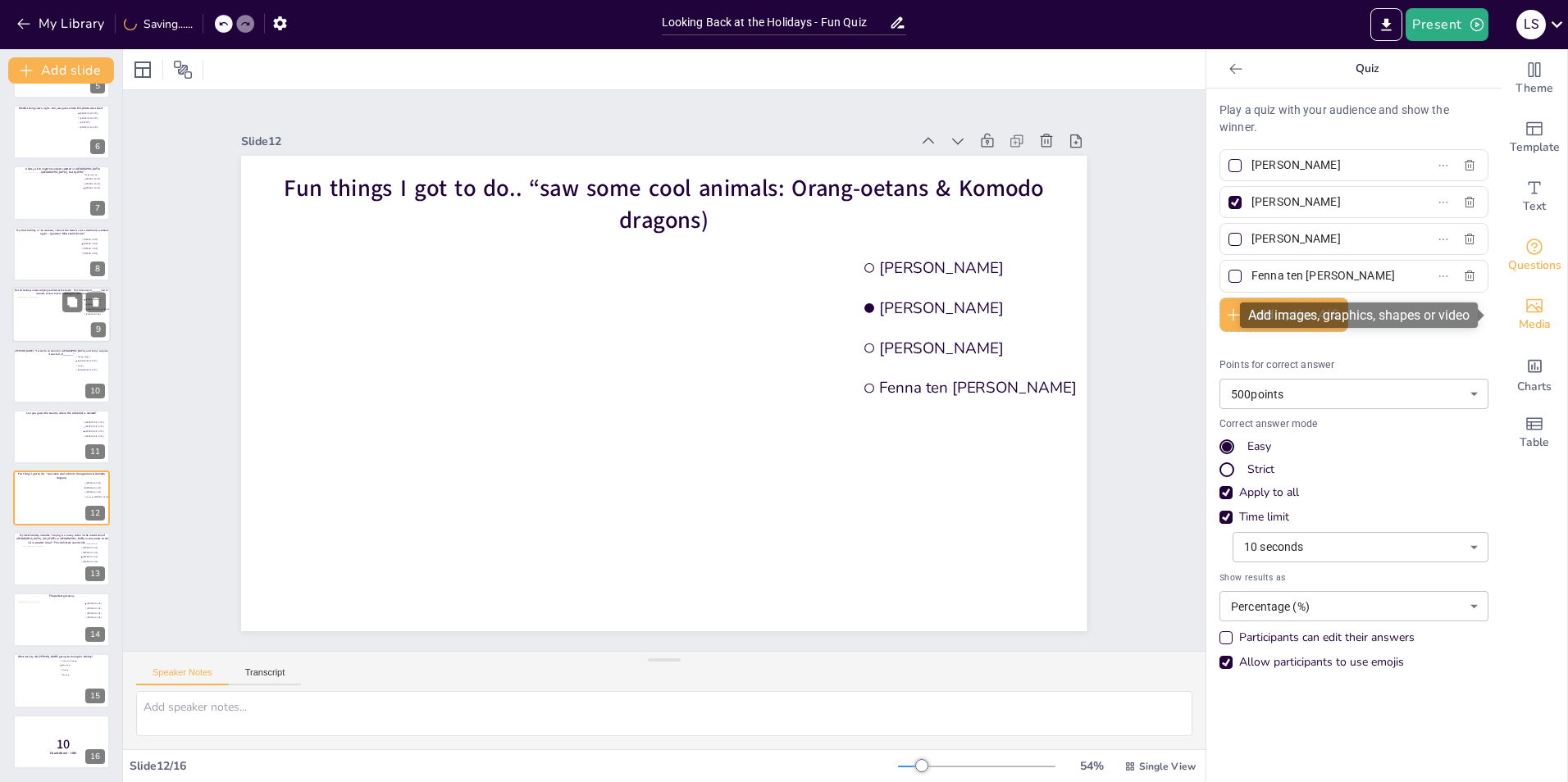
click at [1522, 318] on span "Media" at bounding box center [1535, 324] width 32 height 18
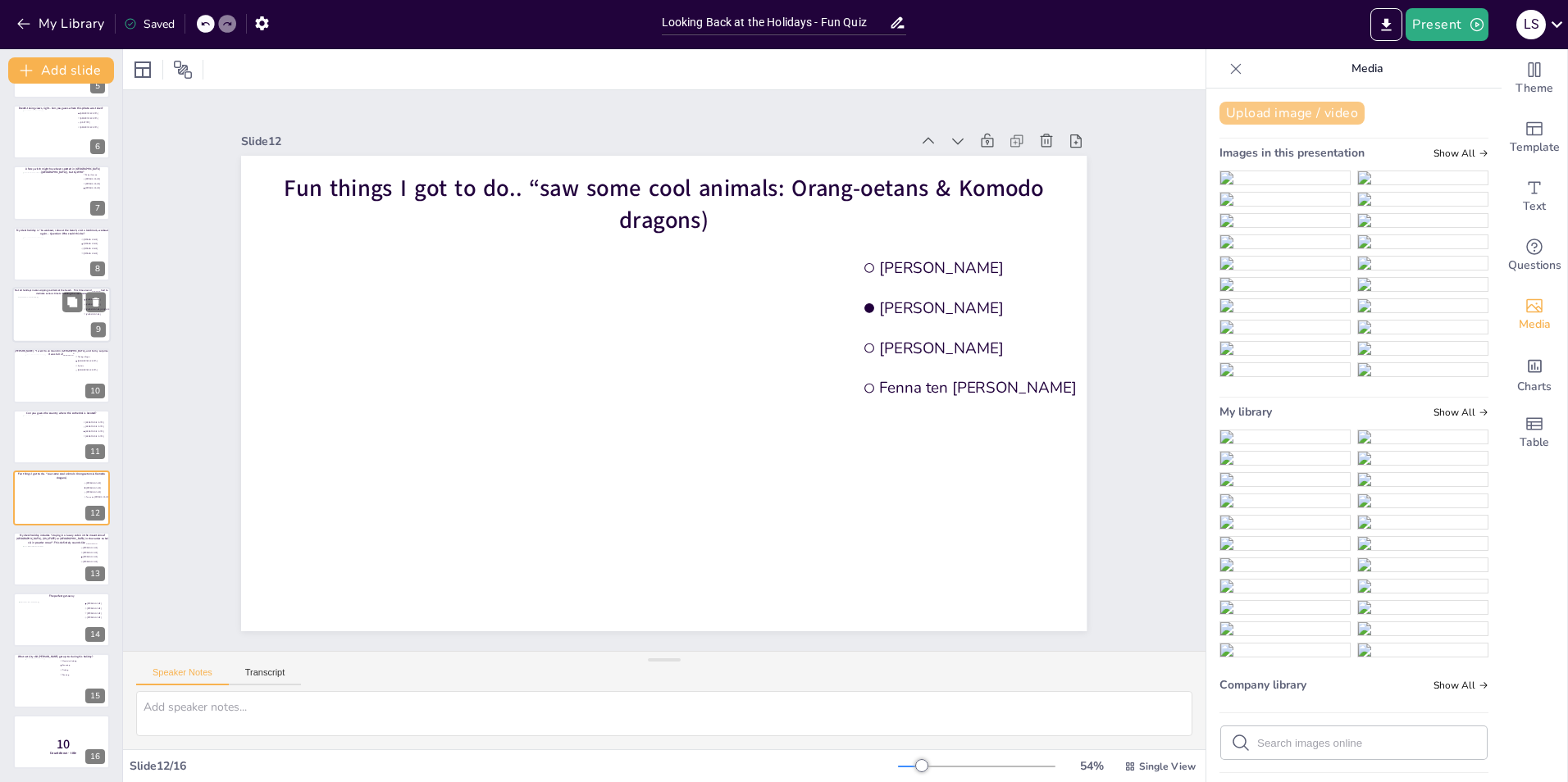
click at [1287, 110] on button "Upload image / video" at bounding box center [1291, 112] width 145 height 23
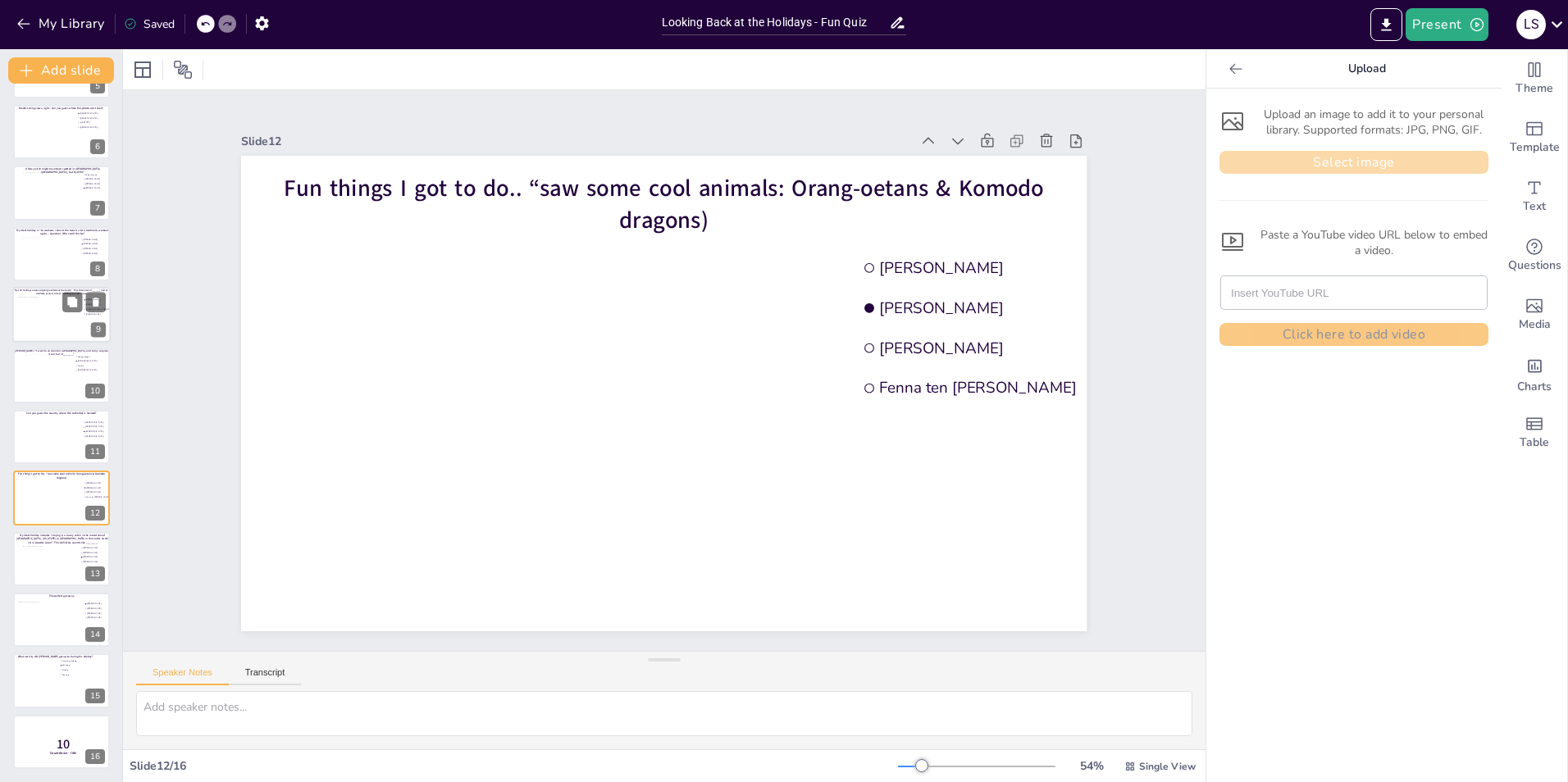
click at [1262, 155] on button "Select image" at bounding box center [1353, 162] width 269 height 23
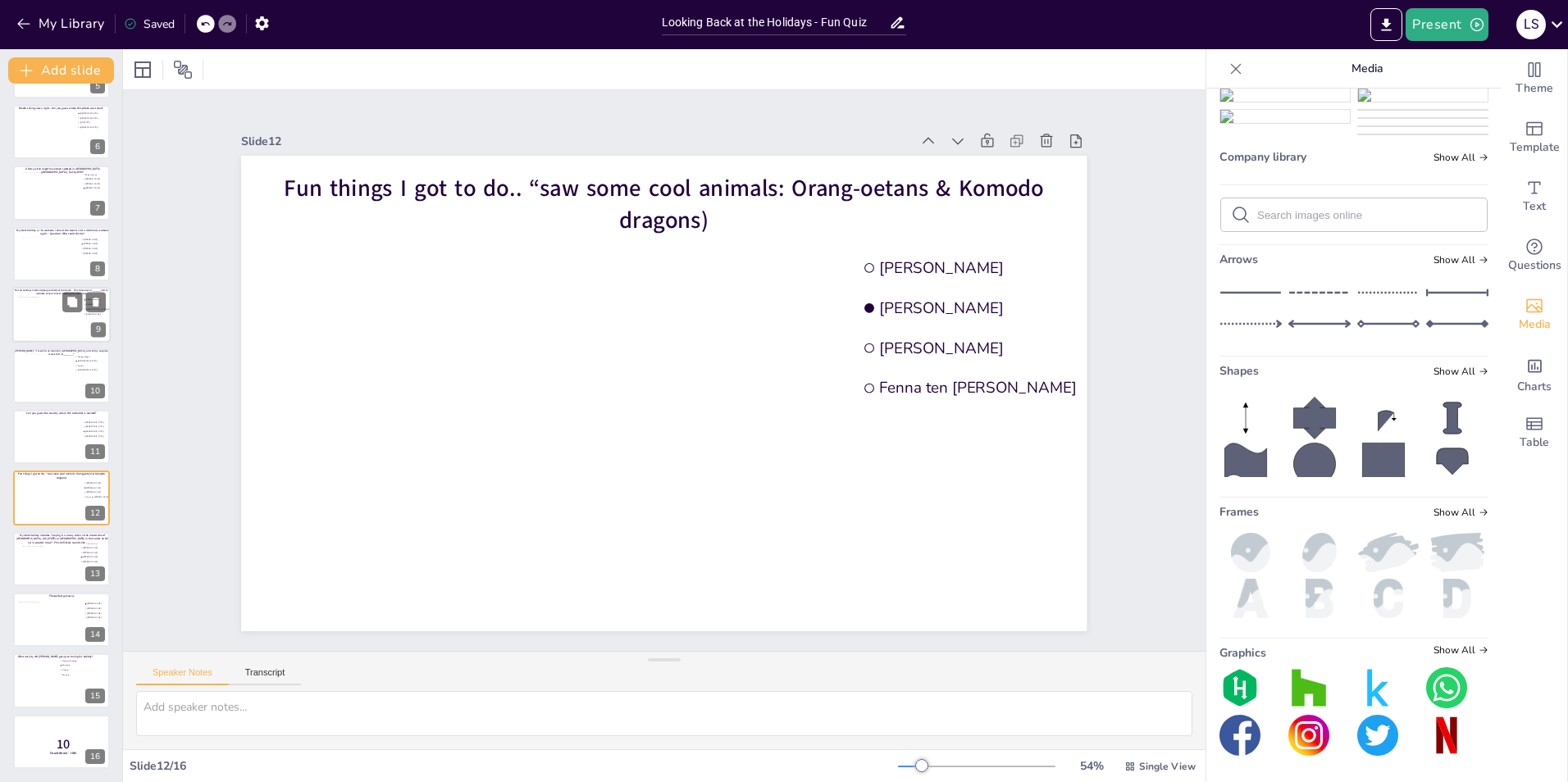
scroll to position [740, 0]
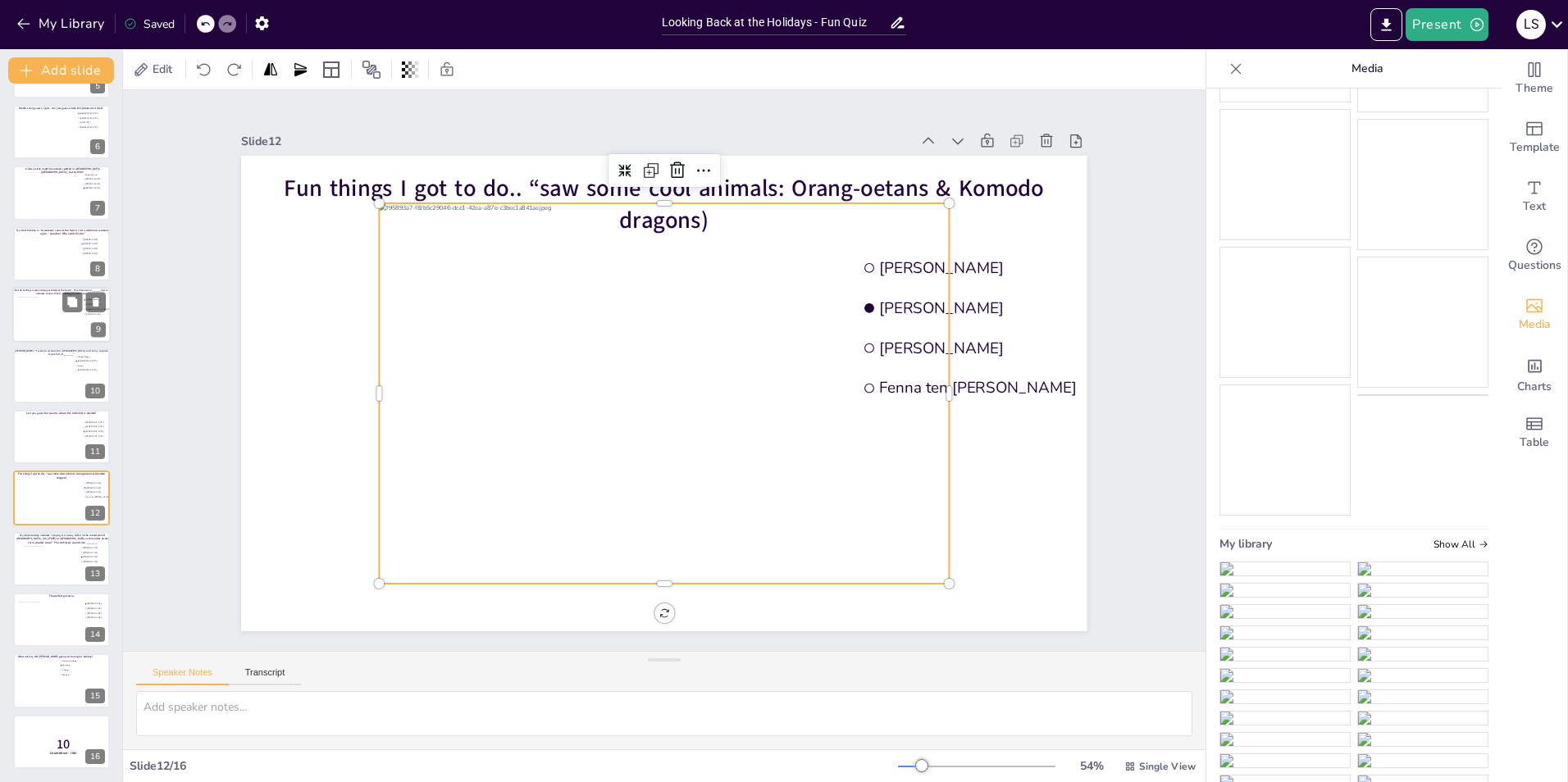
scroll to position [730, 0]
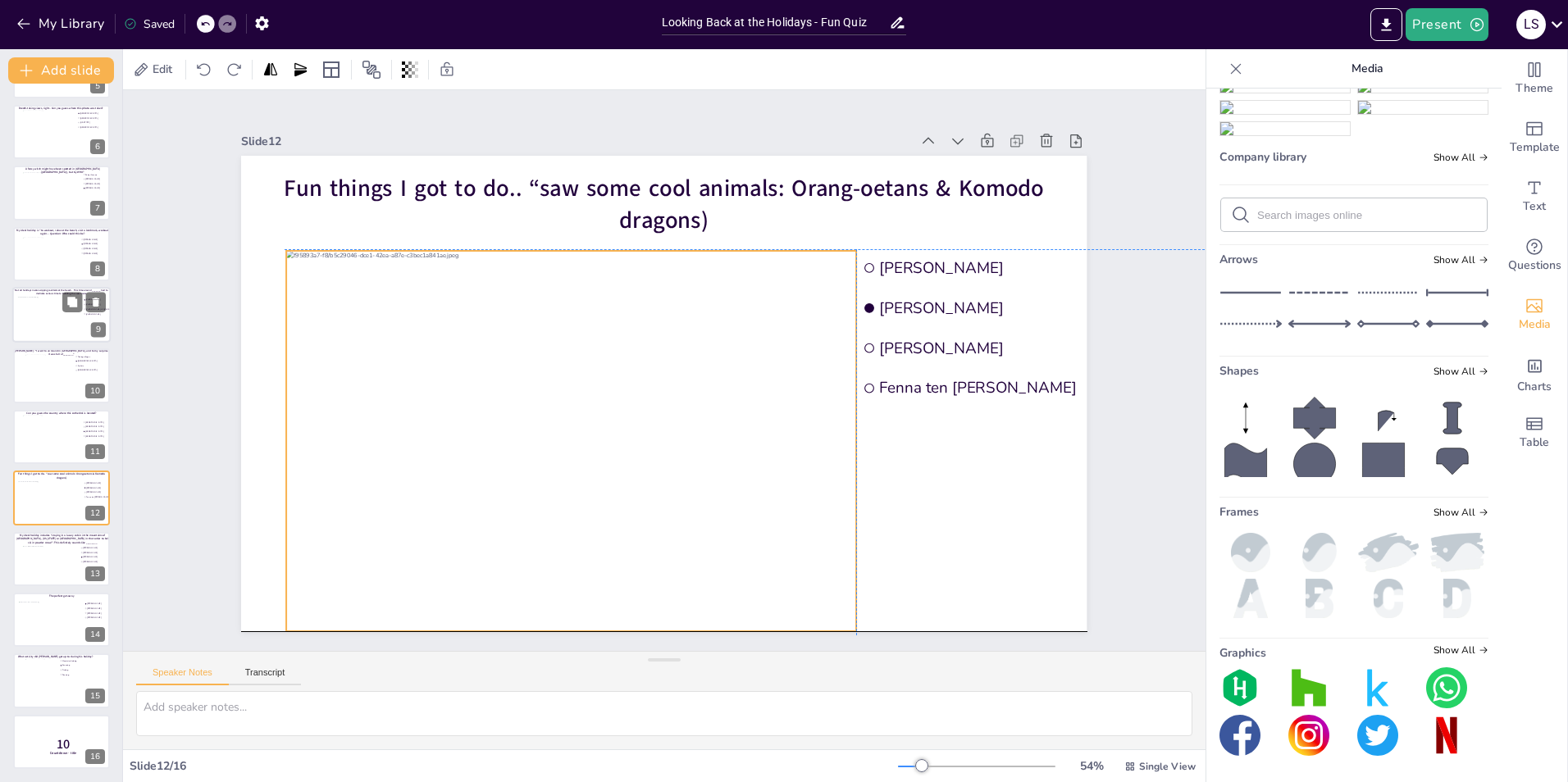
drag, startPoint x: 867, startPoint y: 494, endPoint x: 773, endPoint y: 545, distance: 106.9
click at [773, 545] on div at bounding box center [558, 419] width 636 height 490
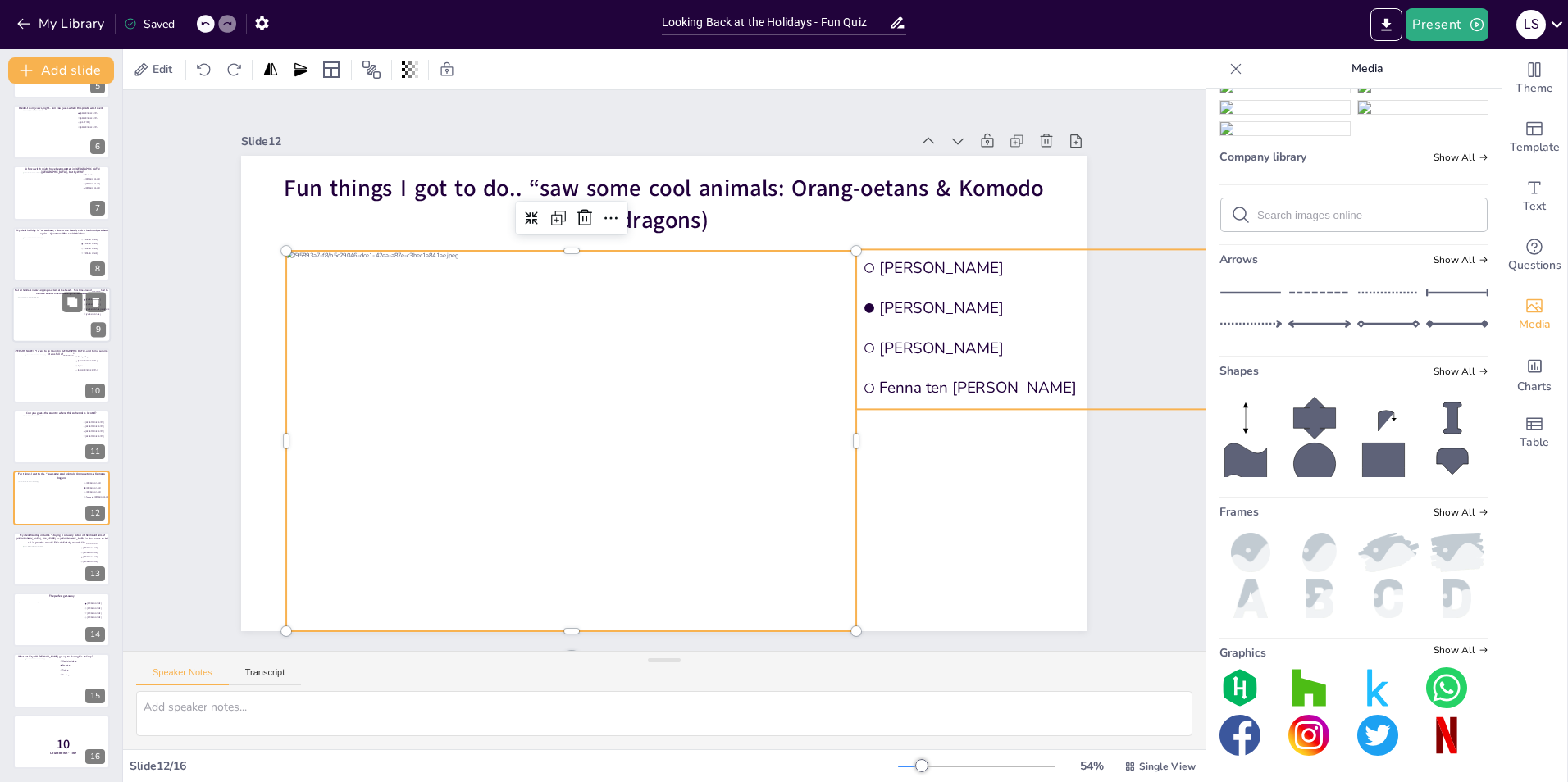
click at [964, 400] on span "Fenna ten [PERSON_NAME]" at bounding box center [1072, 431] width 392 height 62
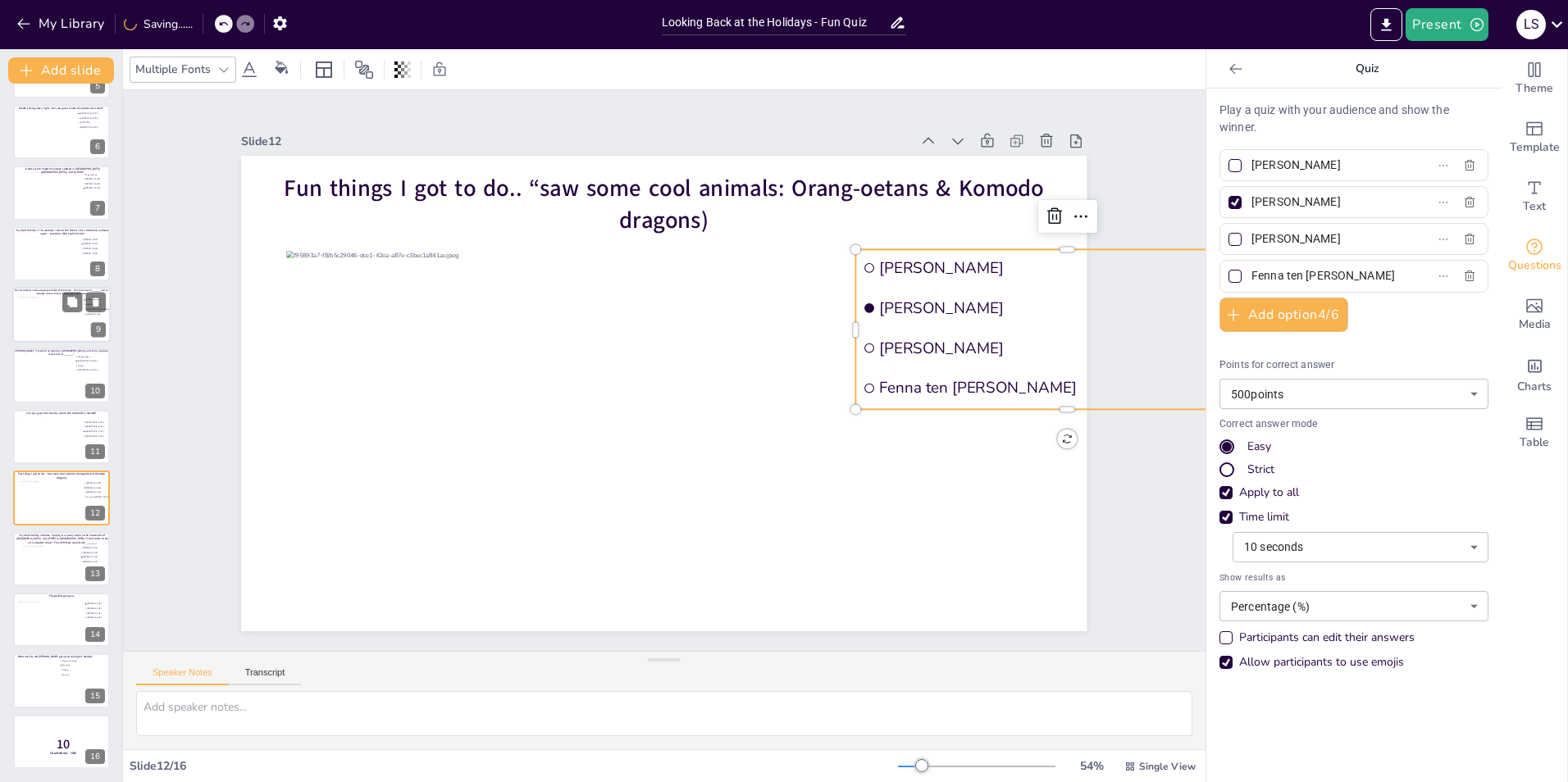
click at [964, 465] on span "Fenna ten [PERSON_NAME]" at bounding box center [1032, 555] width 367 height 179
click at [1104, 506] on div "Slide 1 Would you dare climb a mountain during a hurricane storm? I bet not, bu…" at bounding box center [664, 370] width 1053 height 785
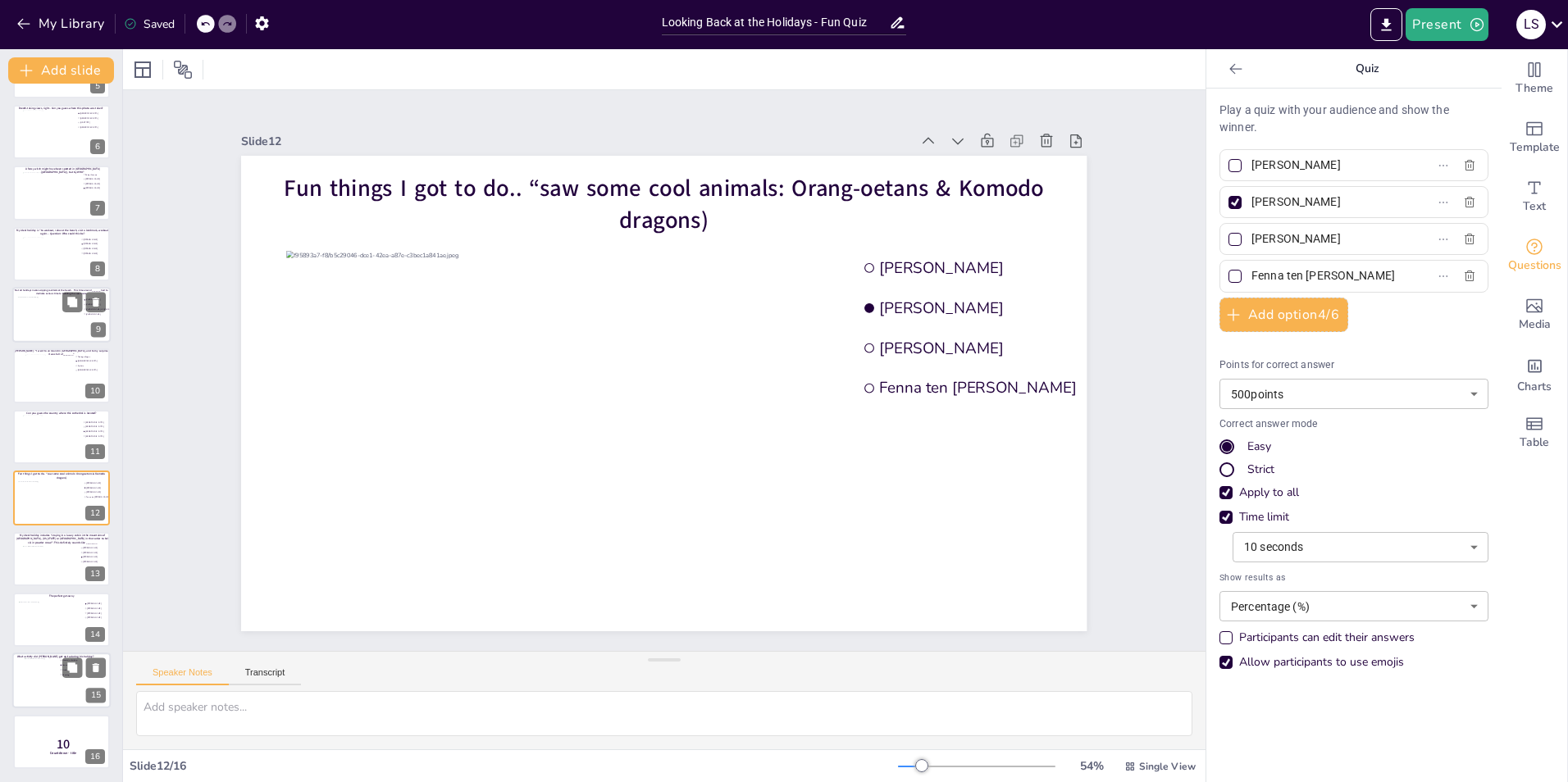
click at [64, 694] on div at bounding box center [61, 681] width 99 height 56
type input "Mountain climbing"
type input "Canoeing"
type input "Fishing"
type input "Running"
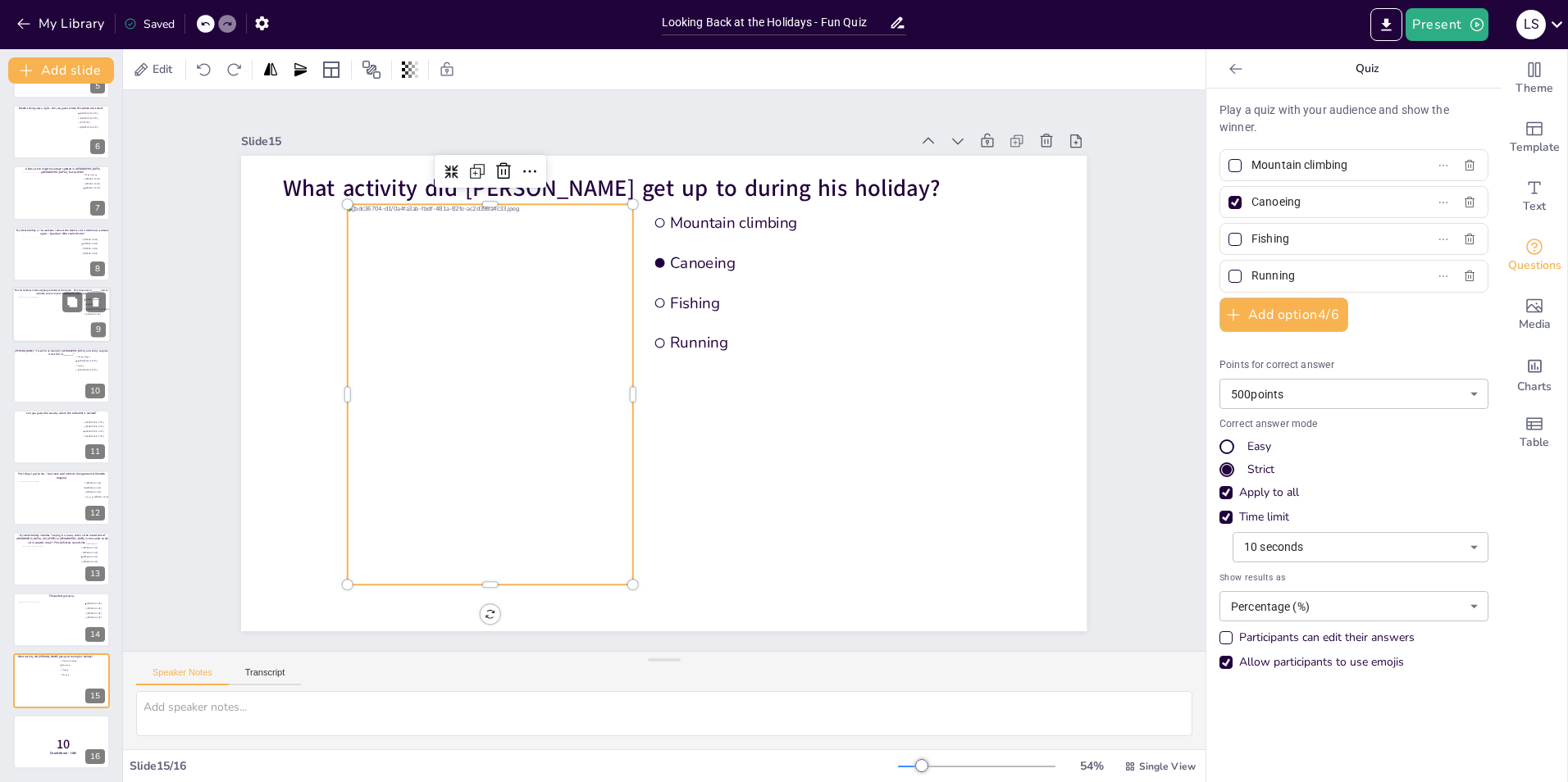
click at [588, 378] on div at bounding box center [490, 394] width 285 height 380
click at [607, 410] on div at bounding box center [714, 202] width 464 height 415
click at [119, 329] on div at bounding box center [122, 415] width 7 height 733
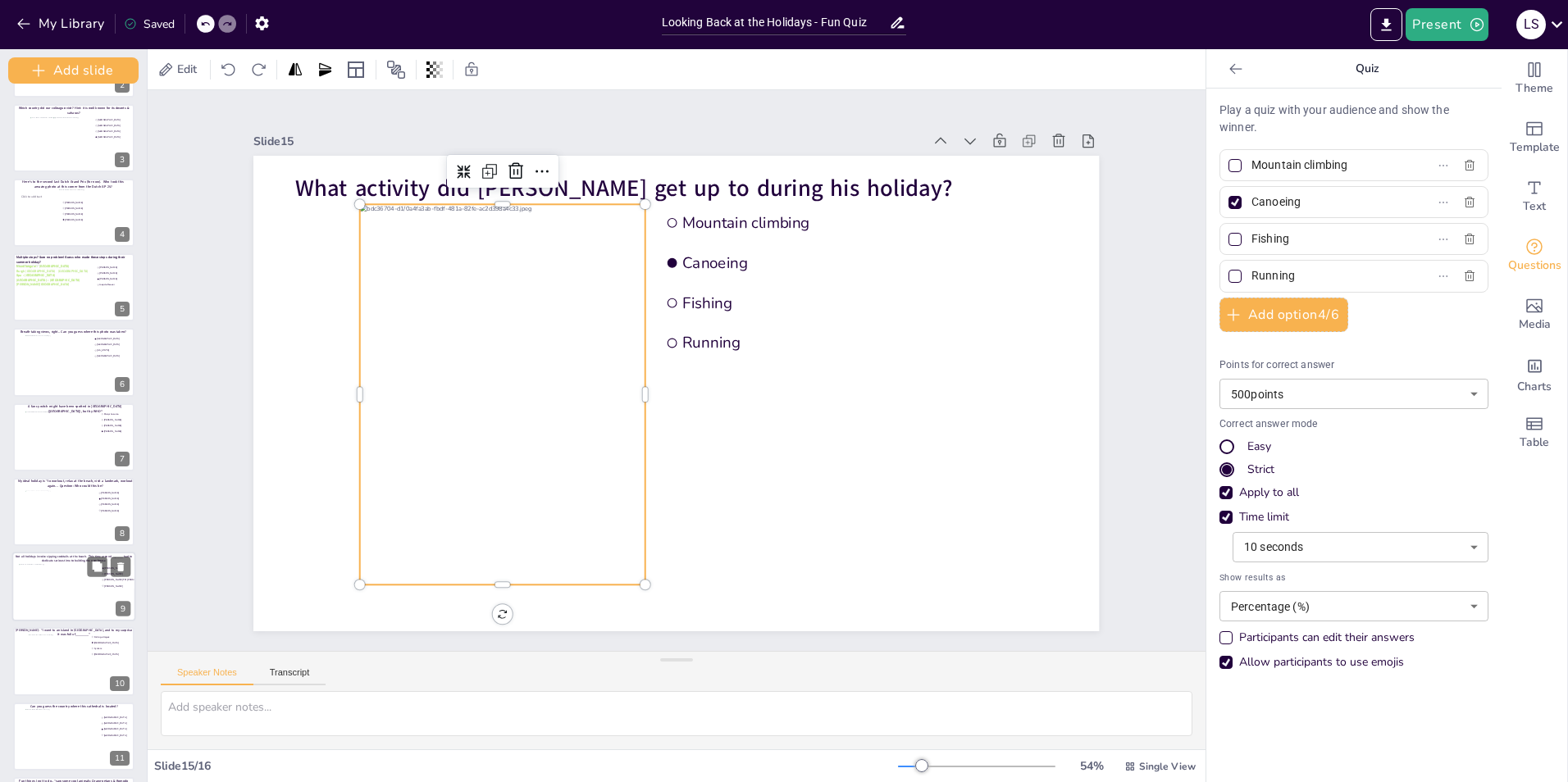
scroll to position [64, 0]
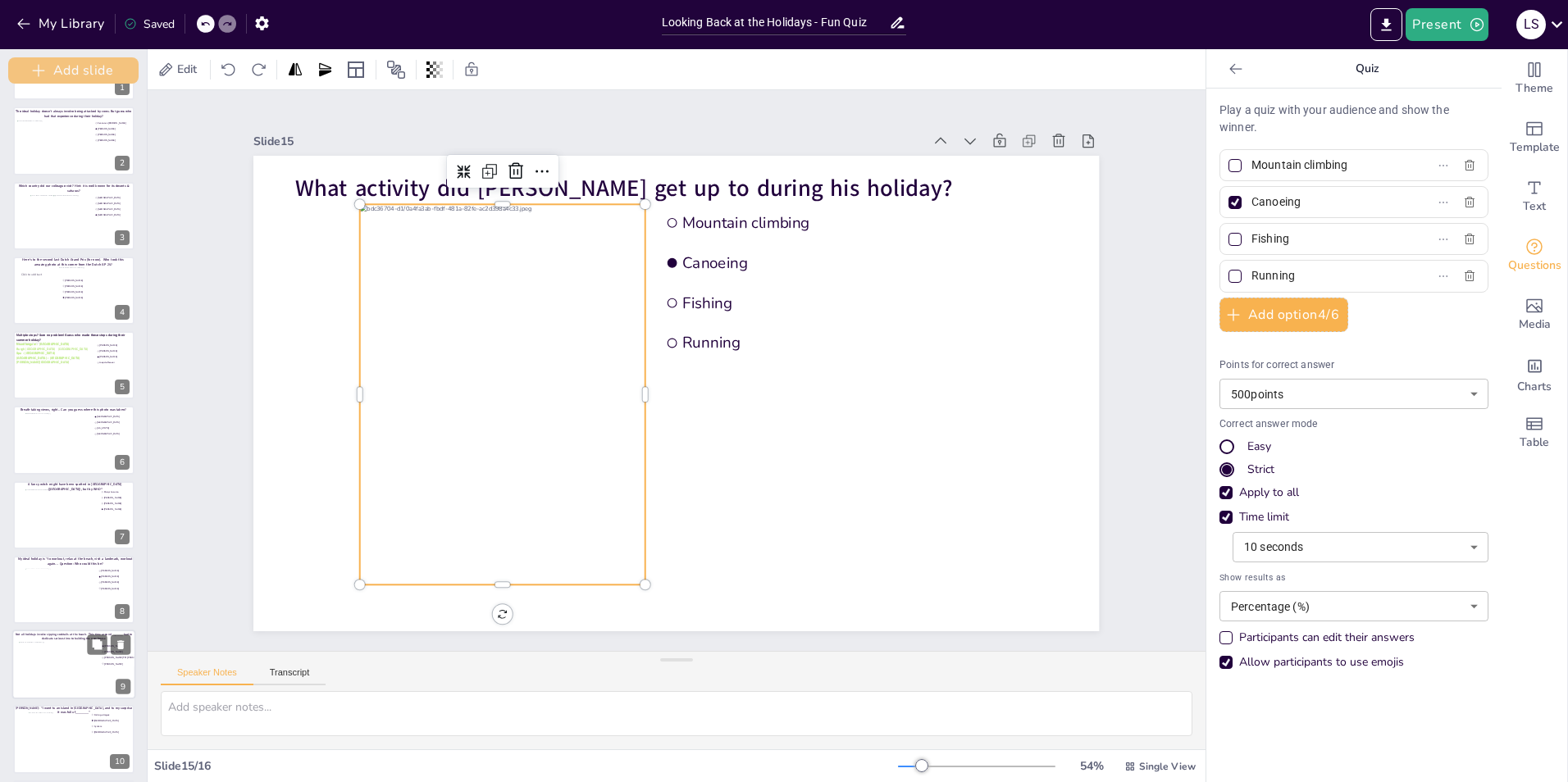
drag, startPoint x: 115, startPoint y: 349, endPoint x: 102, endPoint y: 81, distance: 268.3
click at [102, 81] on div "Add slide Would you dare climb a mountain during a hurricane storm? I bet not, …" at bounding box center [74, 415] width 148 height 733
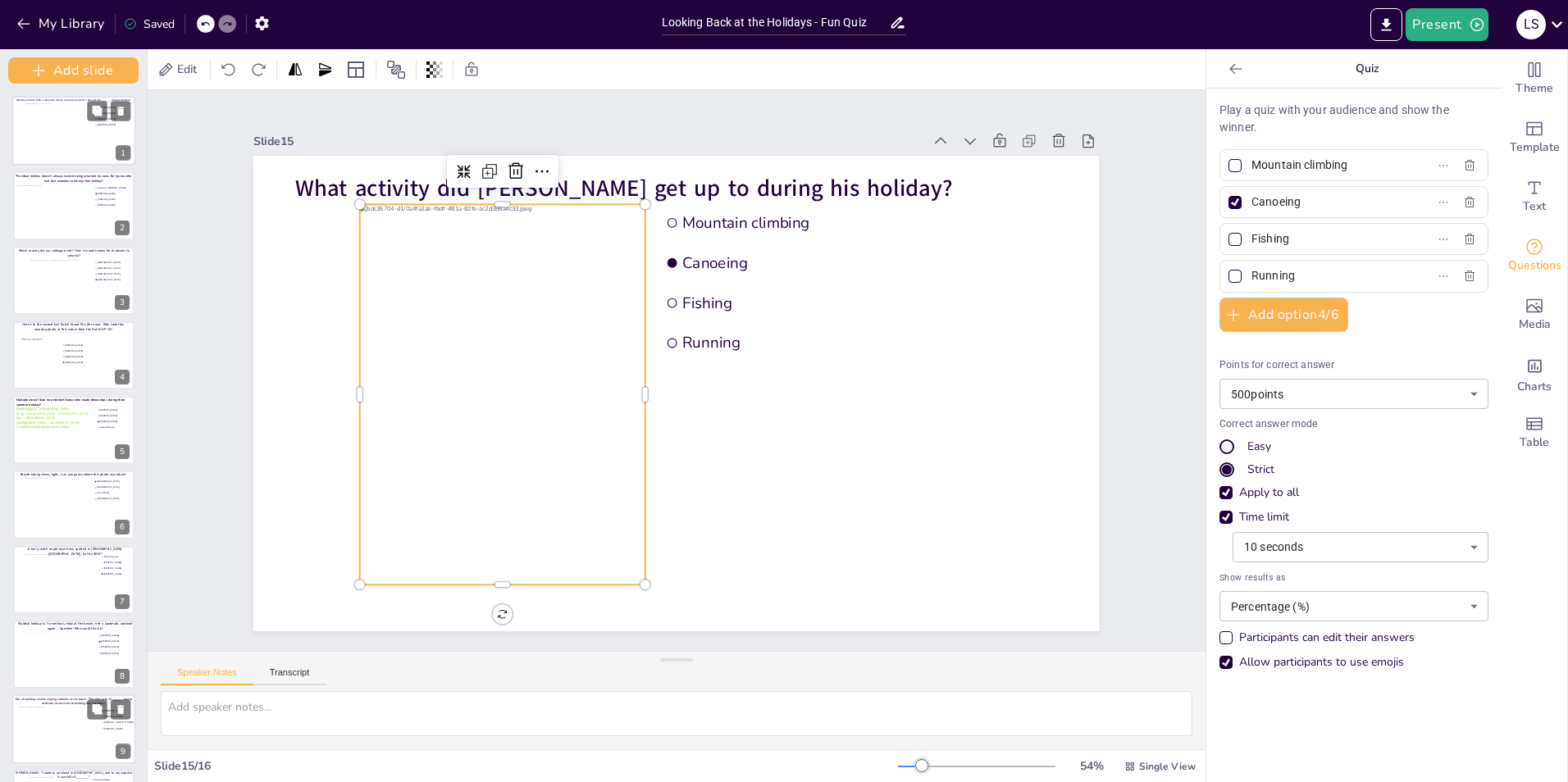
click at [76, 134] on div at bounding box center [75, 130] width 98 height 56
type input "[PERSON_NAME]"
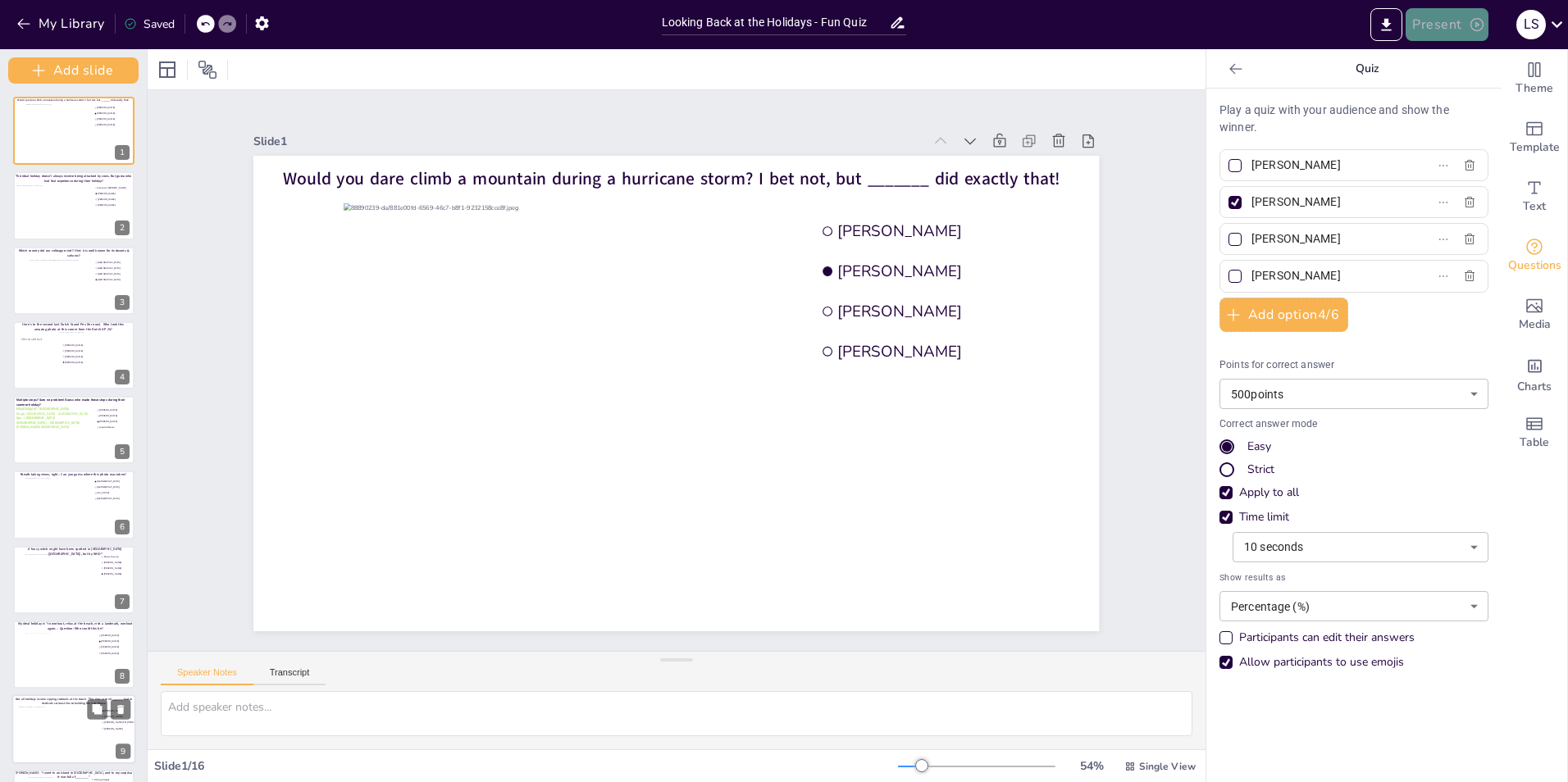
click at [1450, 20] on button "Present" at bounding box center [1447, 25] width 82 height 33
click at [1478, 100] on li "Play presentation" at bounding box center [1472, 100] width 129 height 27
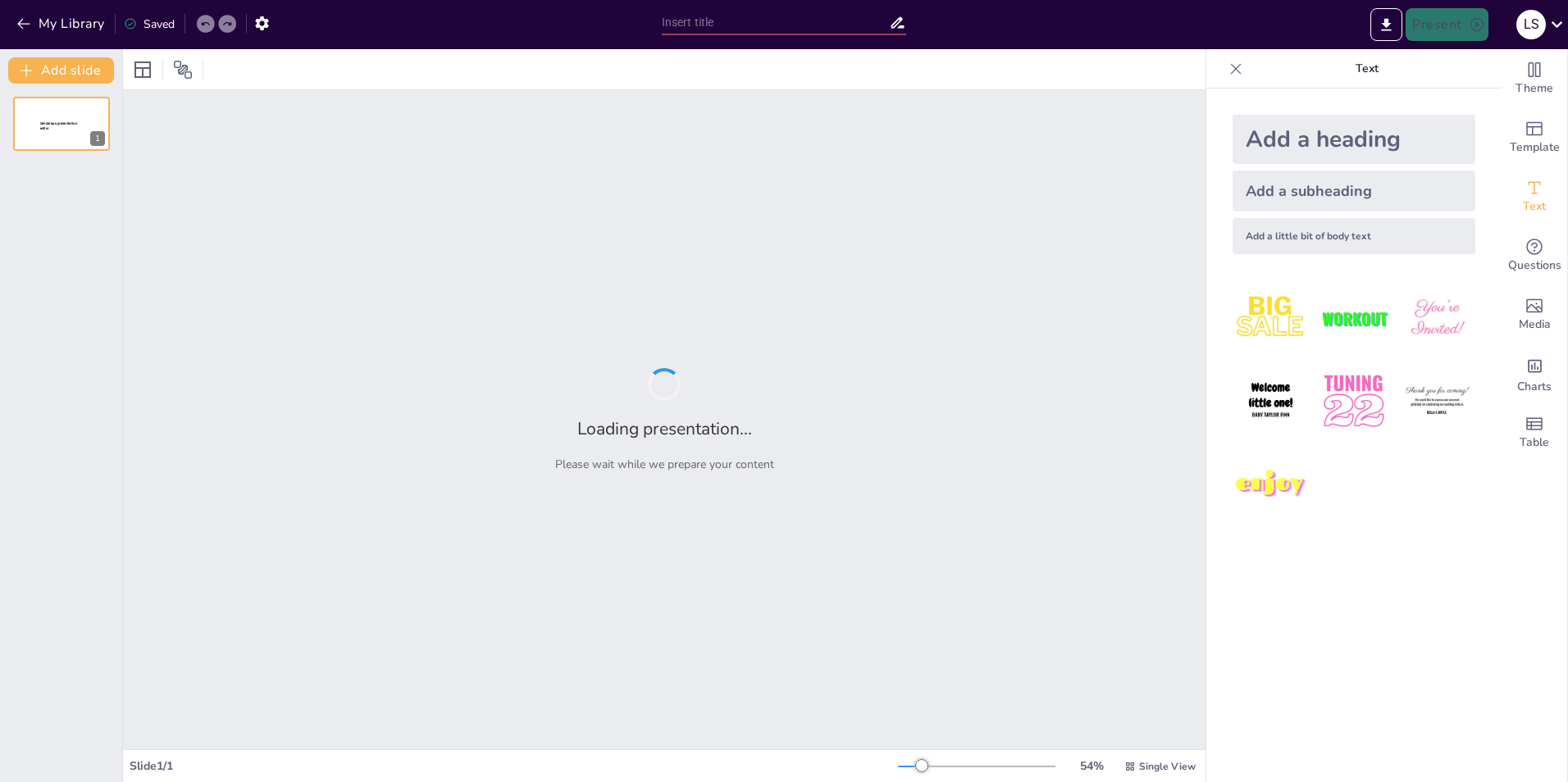
type input "Looking Back at the Holidays - Fun Quiz"
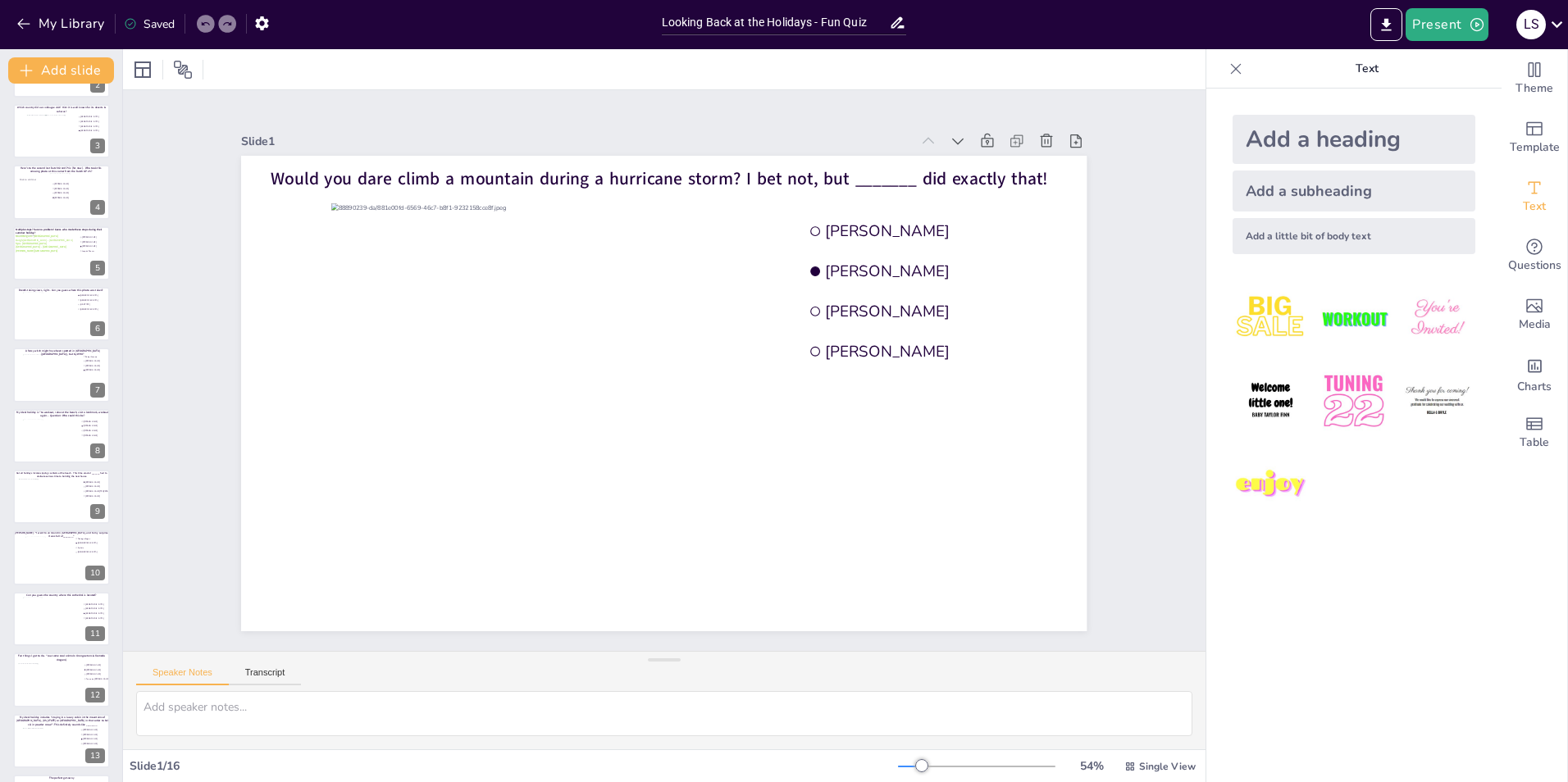
scroll to position [132, 0]
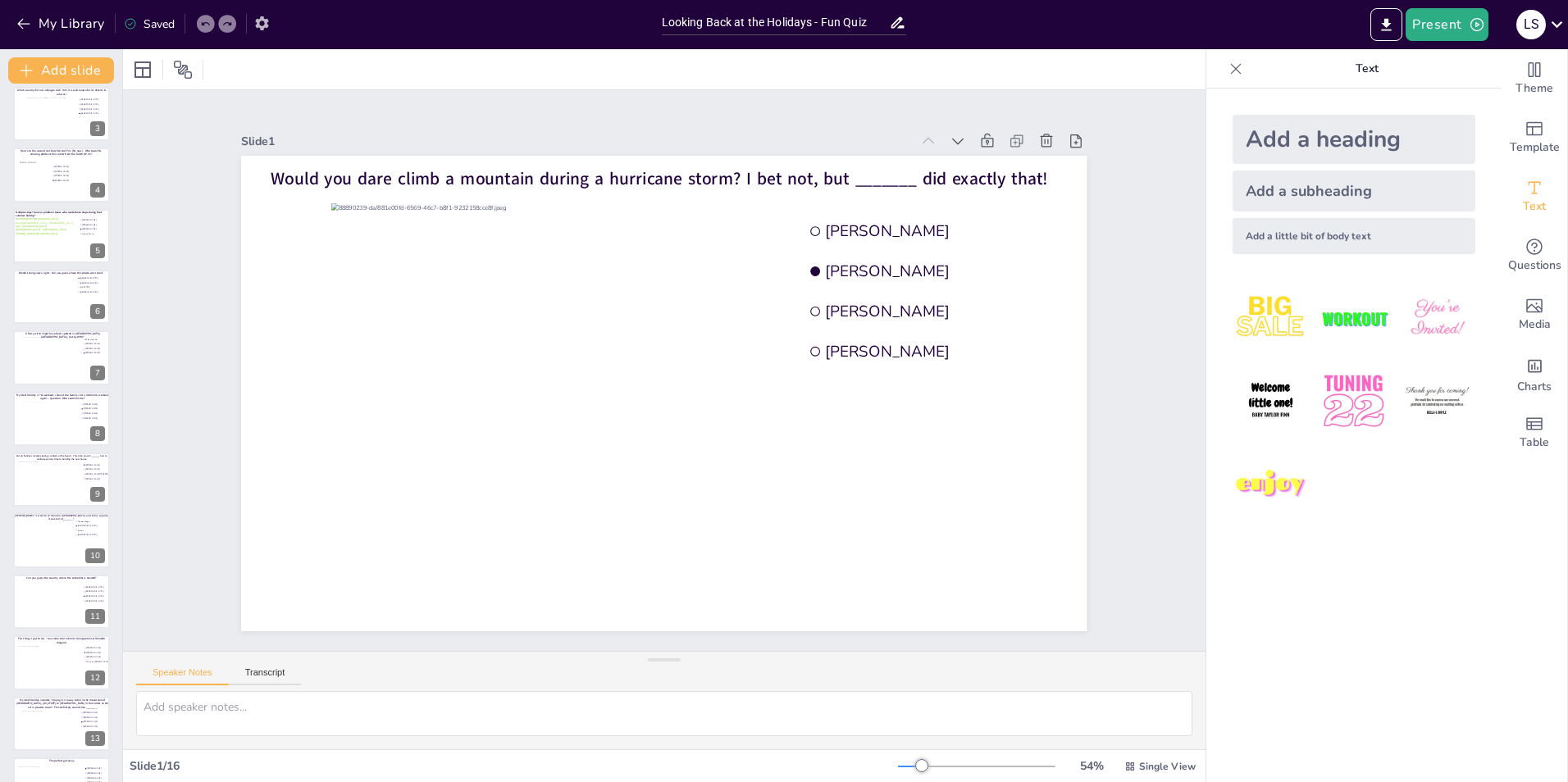
click at [256, 22] on icon "button" at bounding box center [262, 23] width 17 height 17
click at [265, 19] on icon "button" at bounding box center [261, 23] width 13 height 14
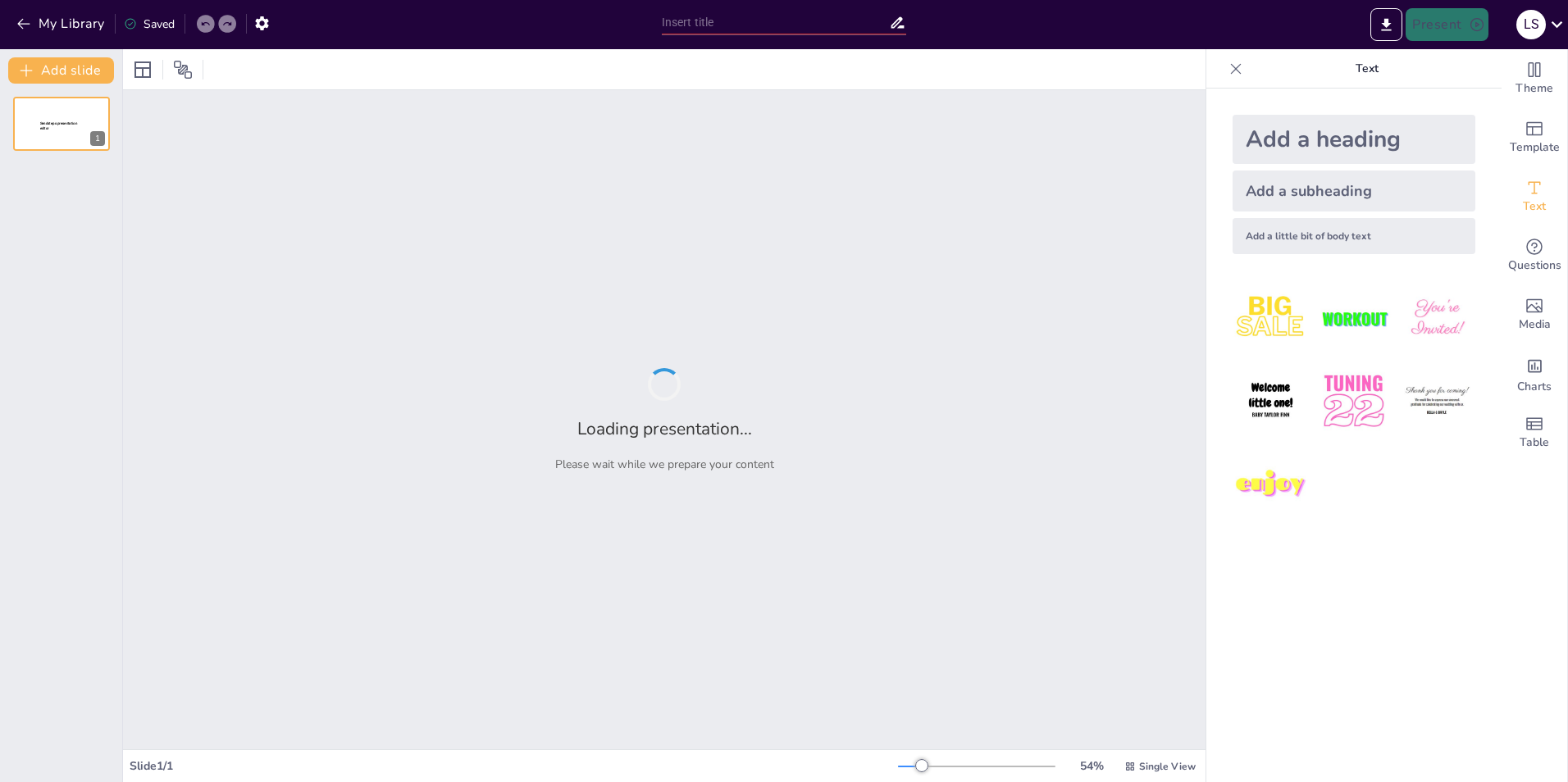
type input "Looking Back at the Holidays - Fun Quiz"
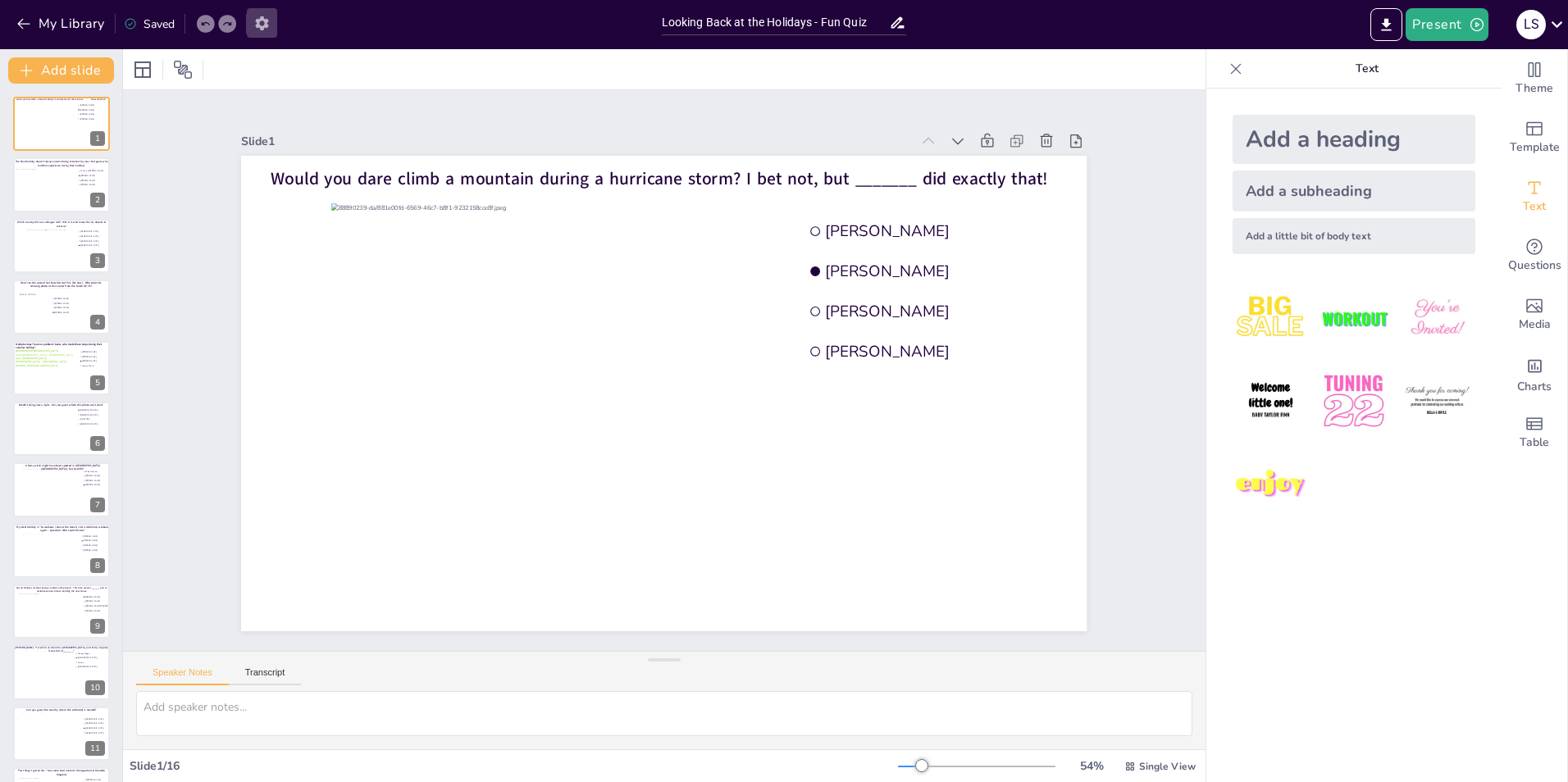
click at [267, 18] on icon "button" at bounding box center [262, 23] width 17 height 17
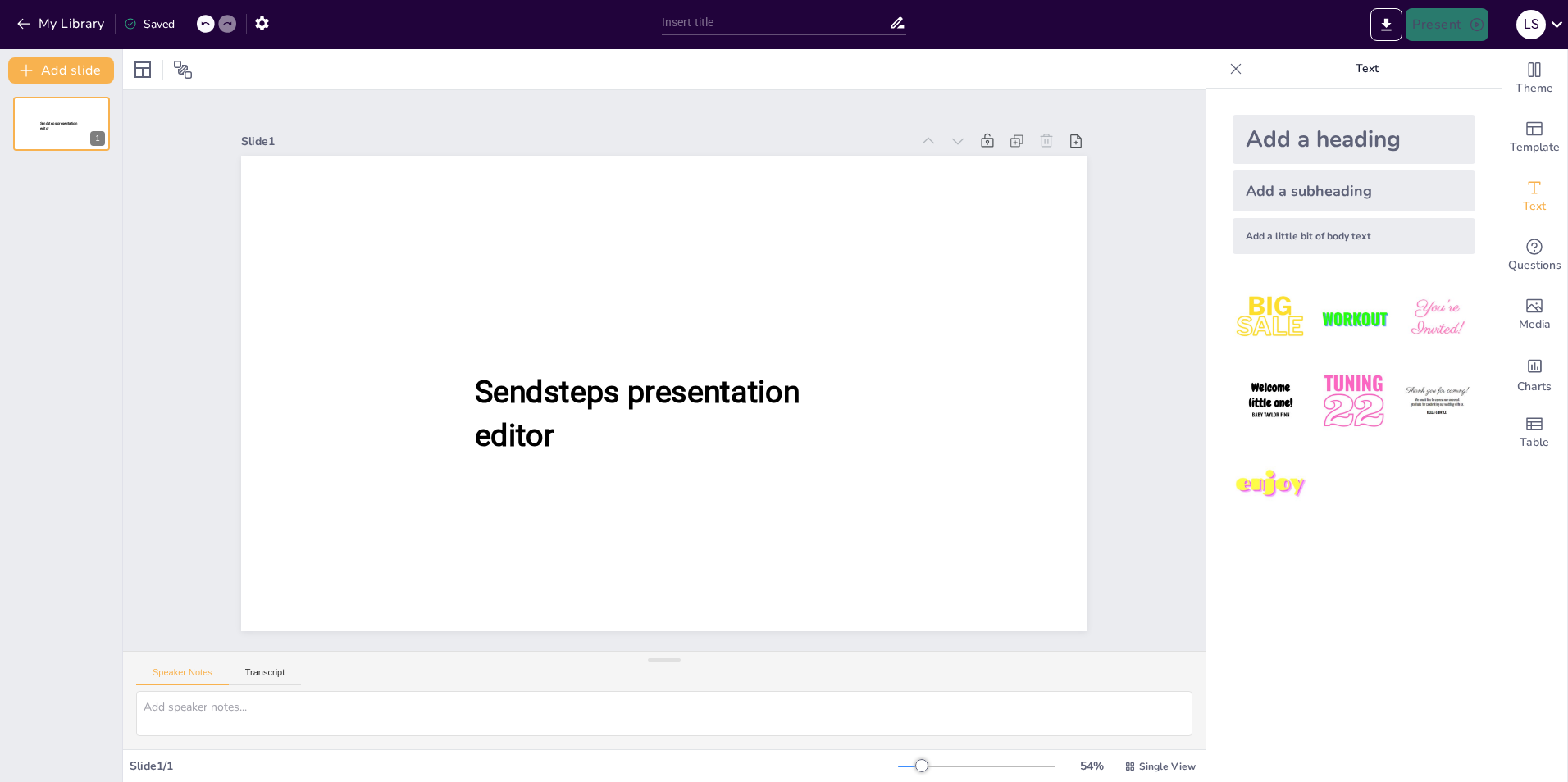
type input "Looking Back at the Holidays - Fun Quiz"
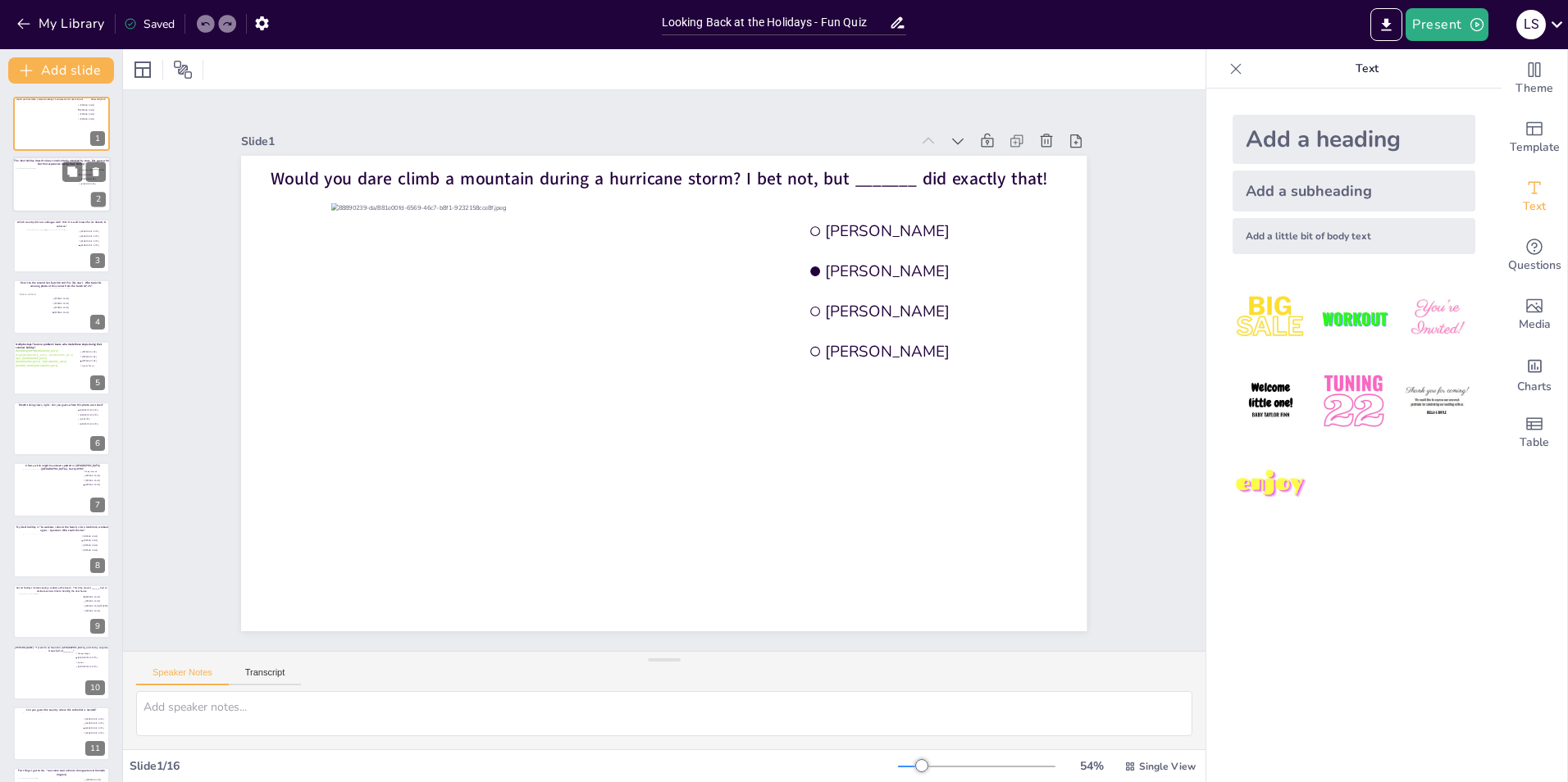
click at [22, 183] on div at bounding box center [45, 191] width 59 height 45
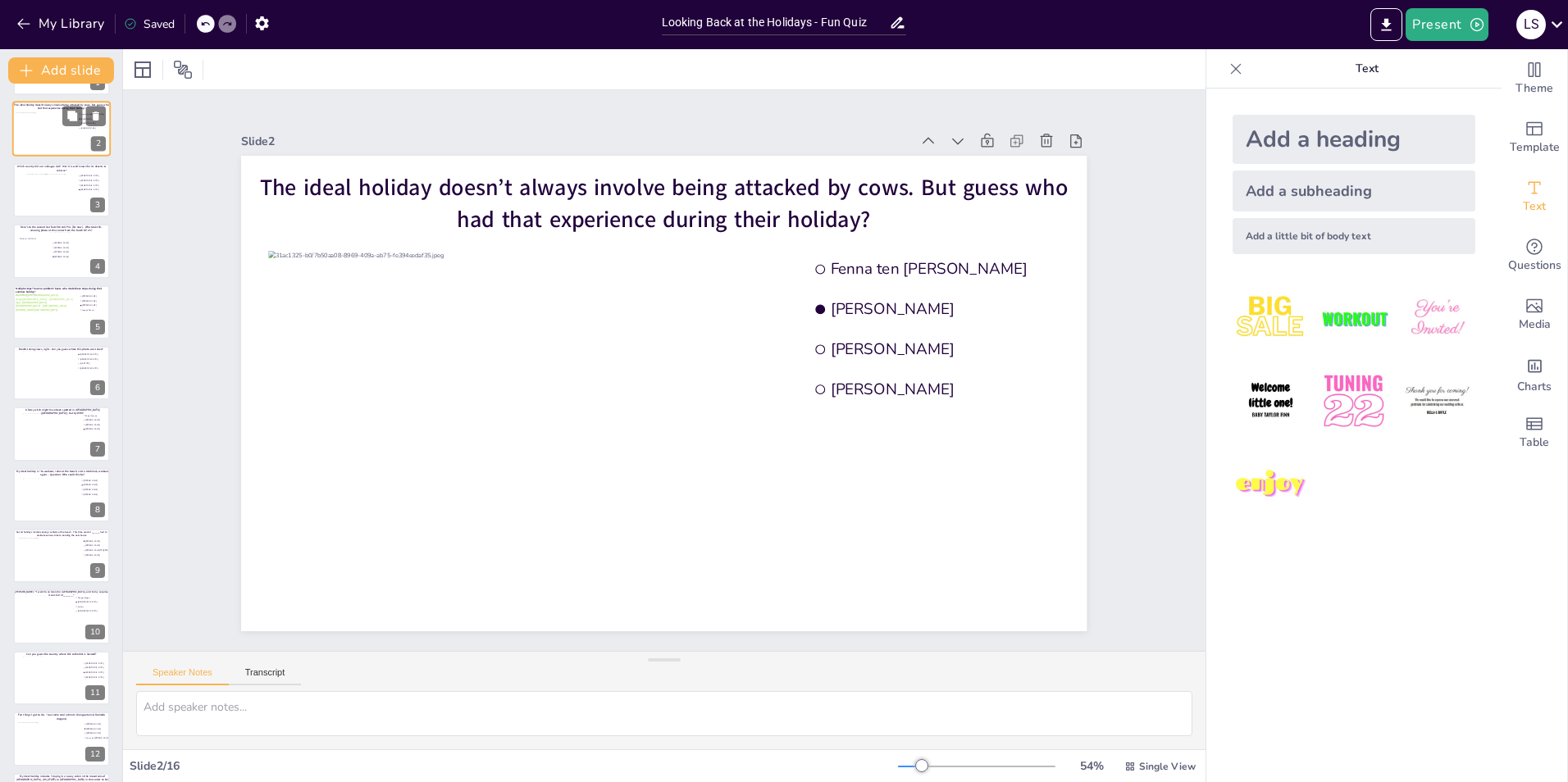
scroll to position [65, 0]
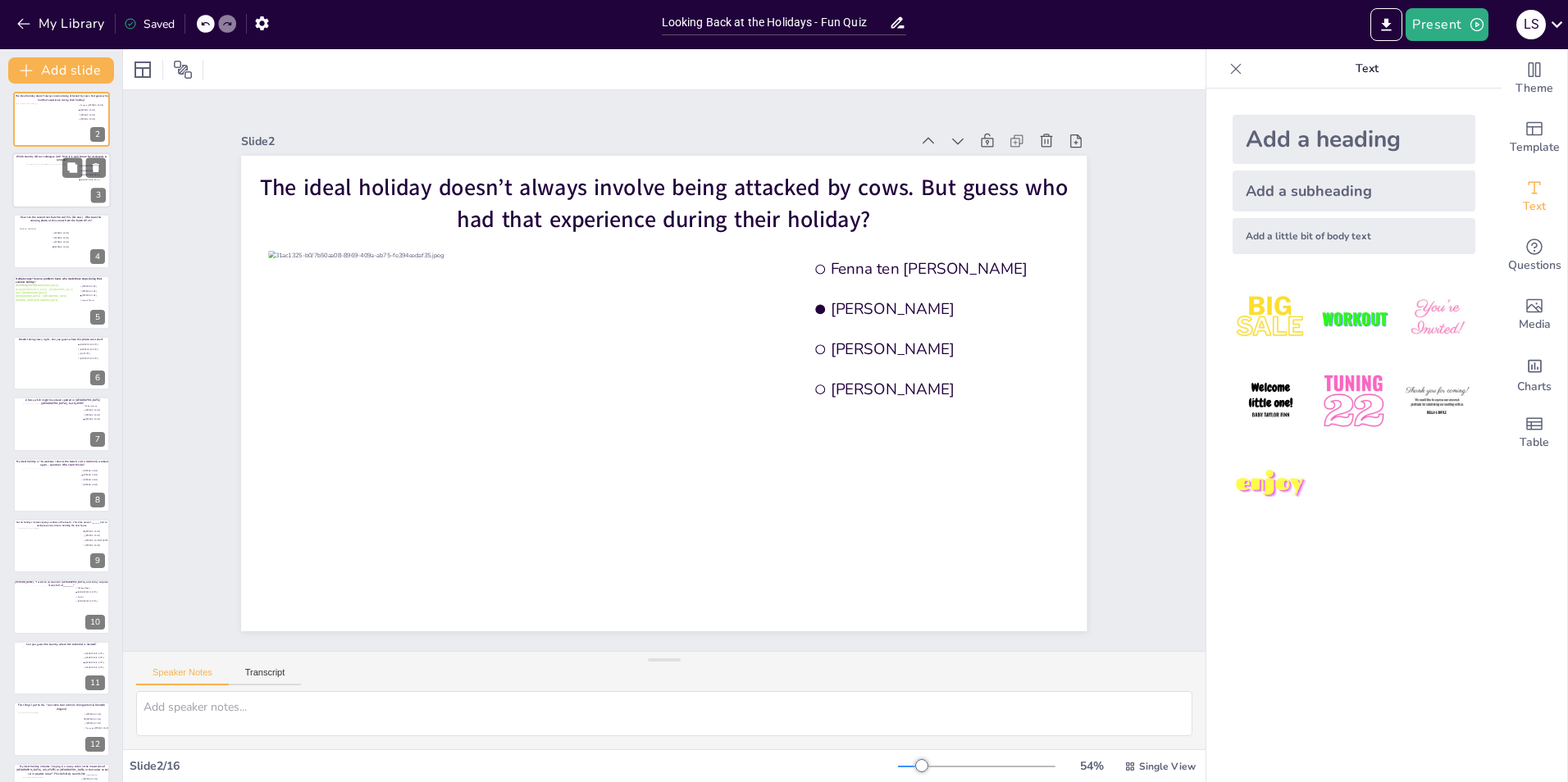
click at [21, 181] on div at bounding box center [61, 180] width 99 height 56
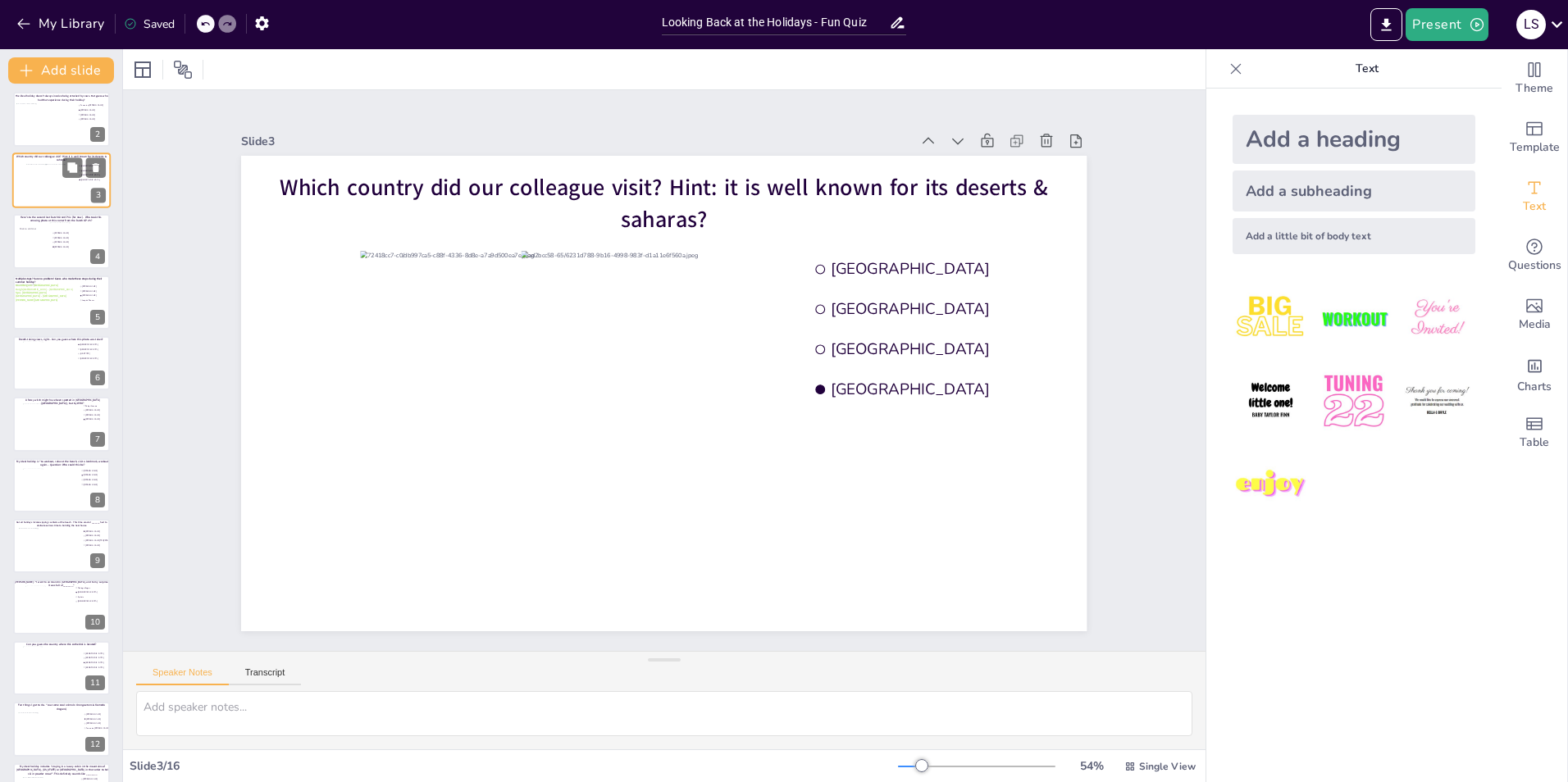
scroll to position [0, 0]
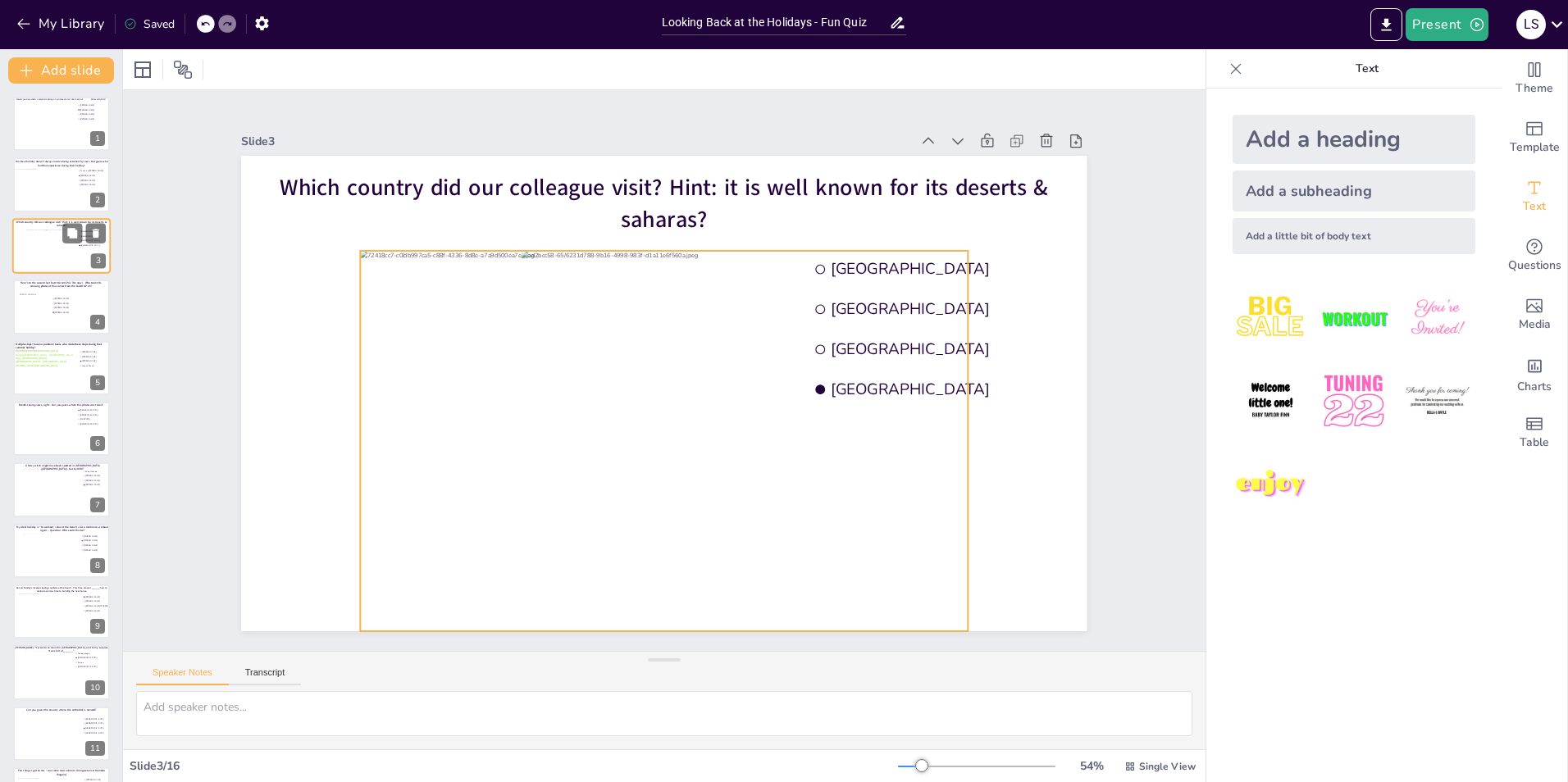
click at [27, 246] on div at bounding box center [62, 252] width 70 height 45
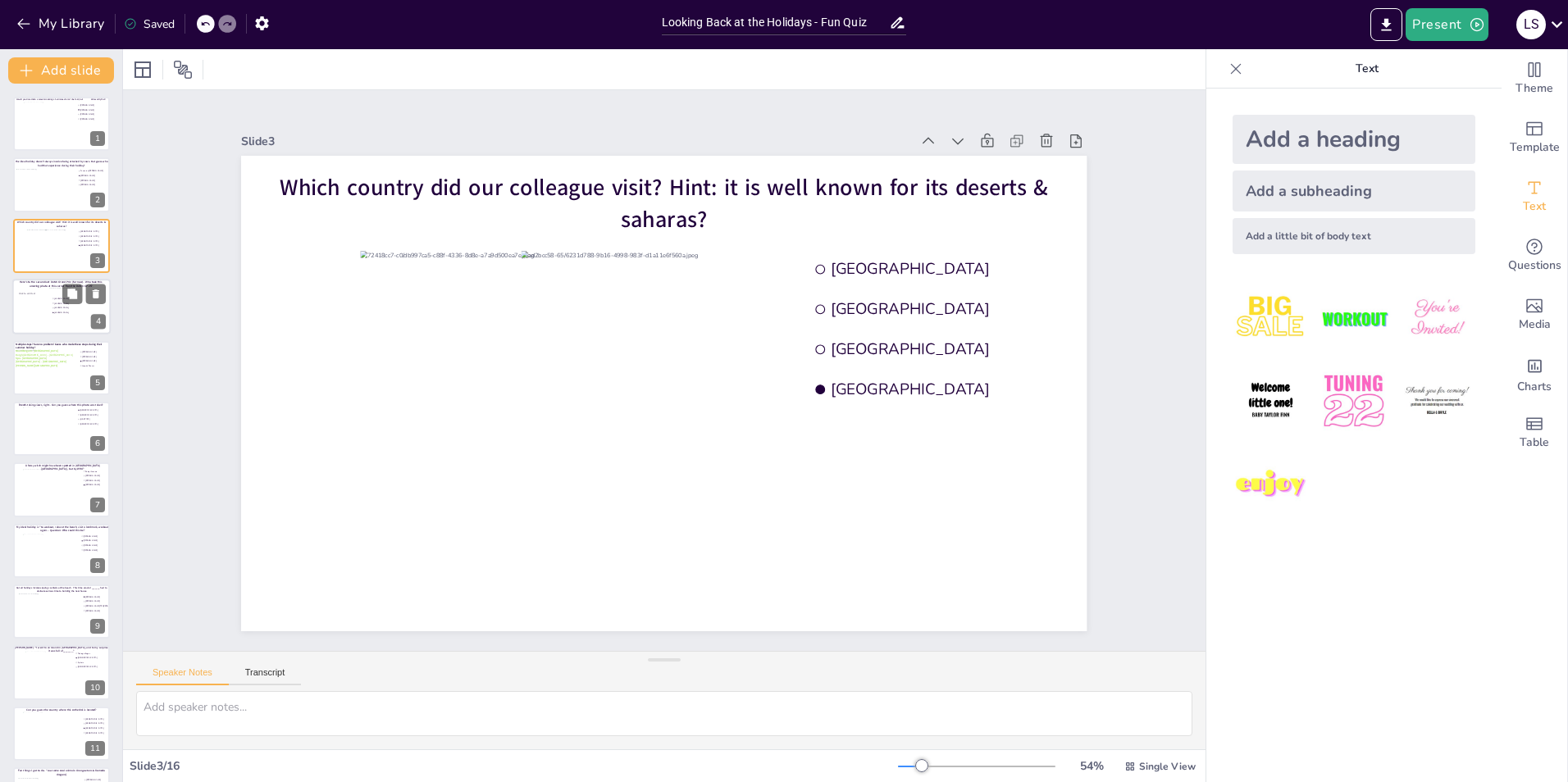
click at [36, 330] on div at bounding box center [33, 307] width 32 height 49
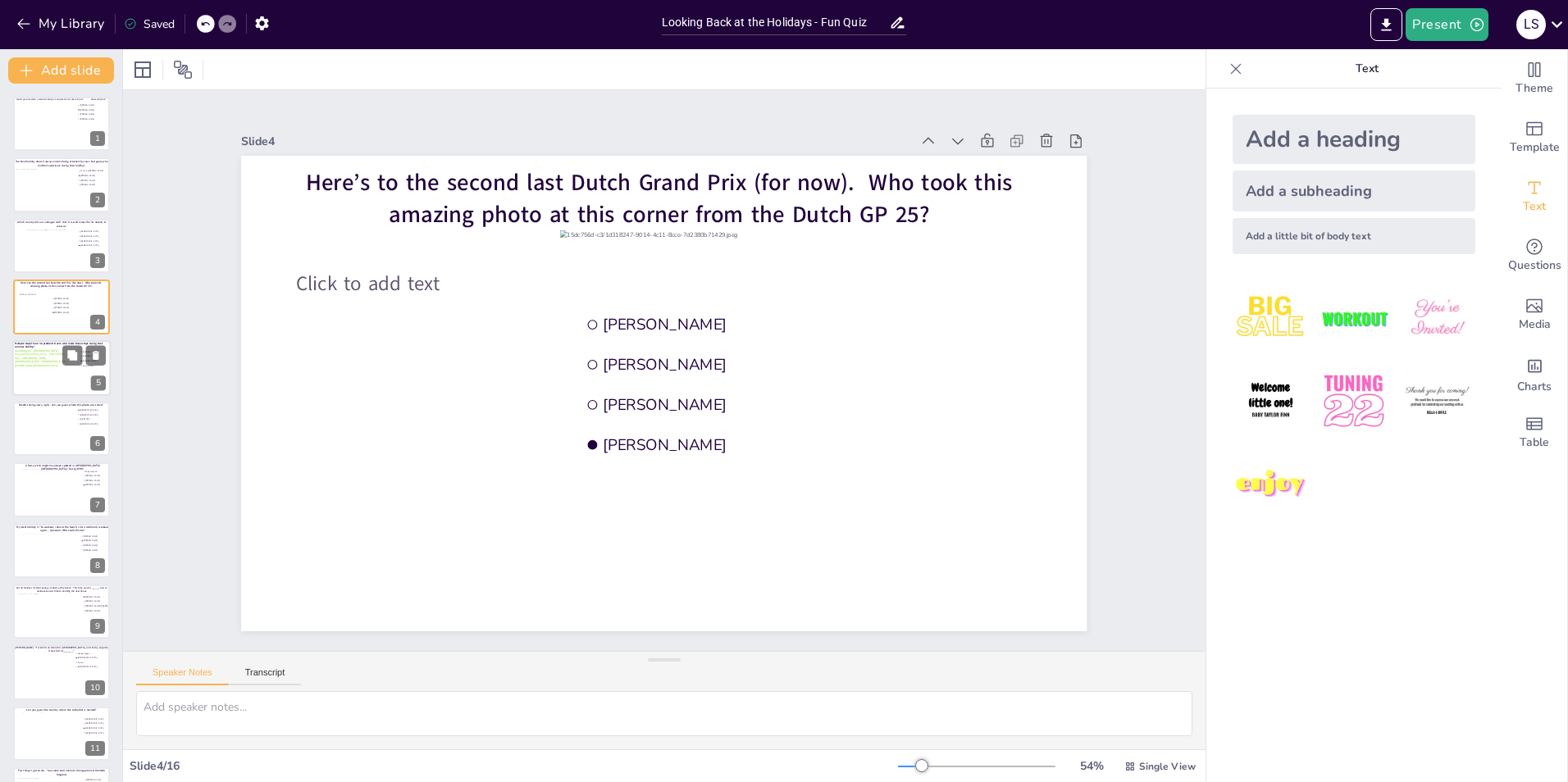
click at [37, 385] on div at bounding box center [44, 372] width 59 height 45
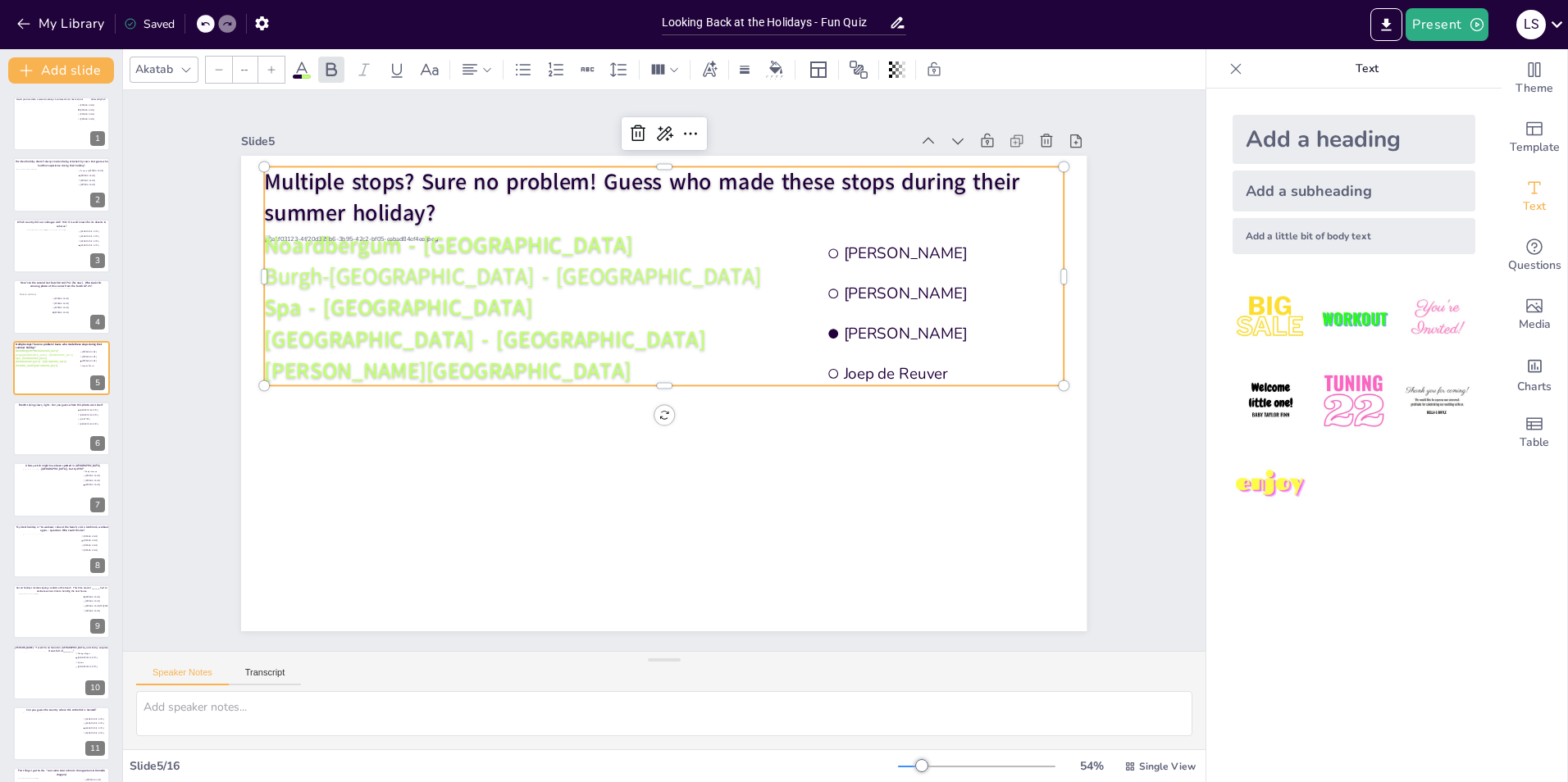
click at [428, 366] on p "[PERSON_NAME][GEOGRAPHIC_DATA]" at bounding box center [664, 371] width 799 height 31
type input "--"
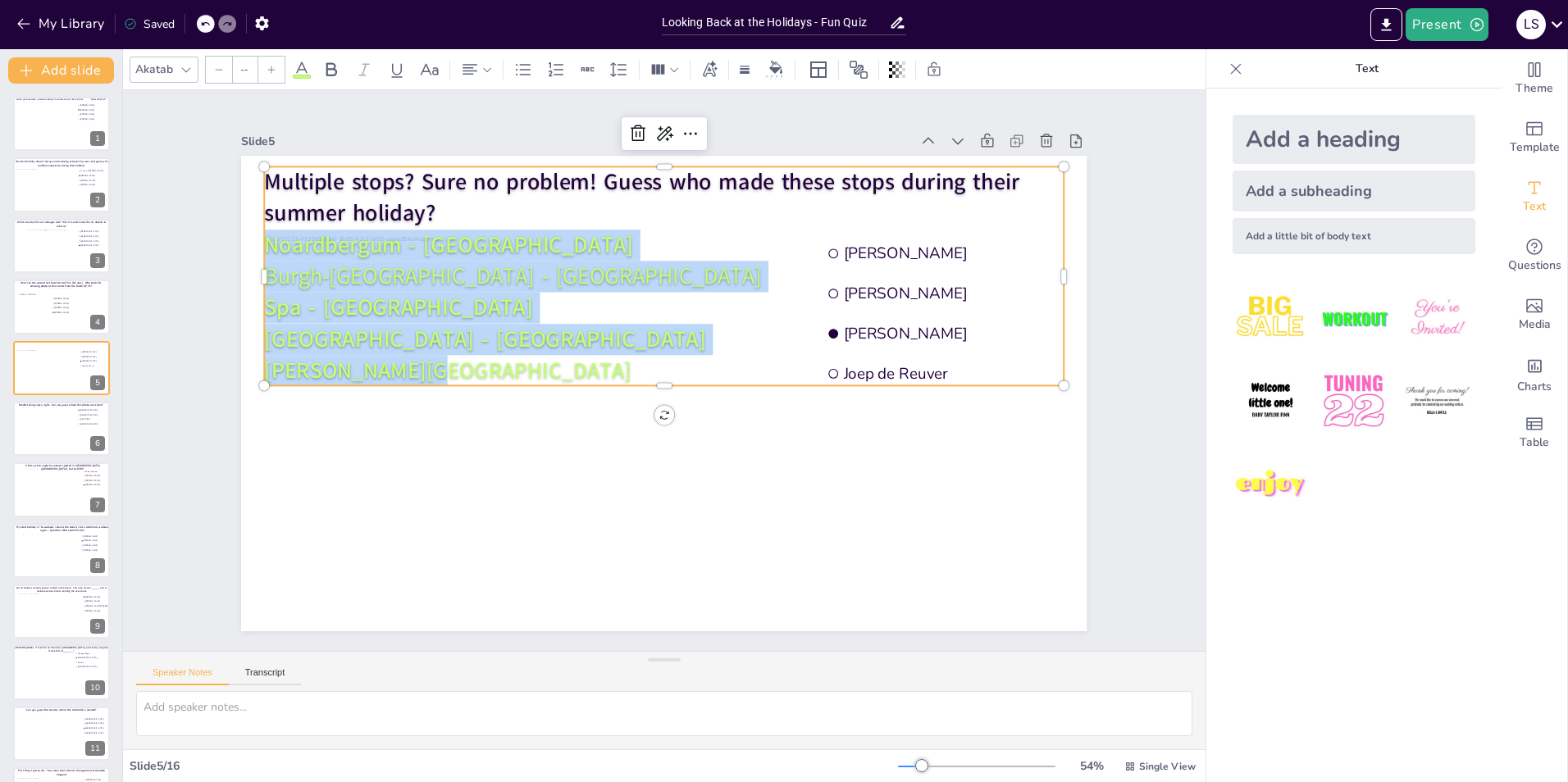
drag, startPoint x: 410, startPoint y: 366, endPoint x: 255, endPoint y: 241, distance: 199.1
click at [264, 241] on div "Multiple stops? Sure no problem! Guess who made these stops during their summer…" at bounding box center [664, 276] width 799 height 220
click at [308, 71] on icon at bounding box center [301, 70] width 20 height 20
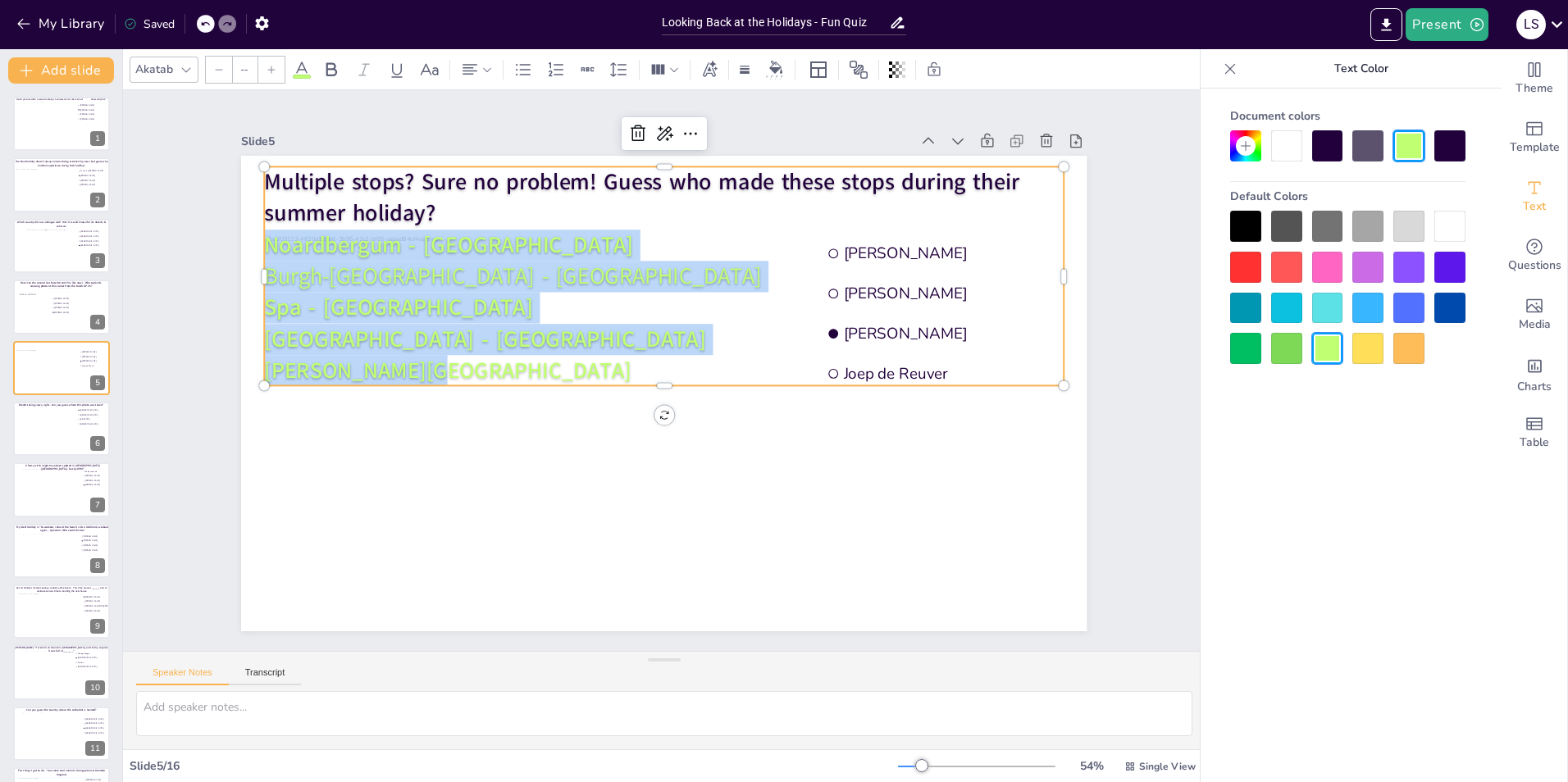
click at [1340, 299] on div at bounding box center [1328, 308] width 31 height 31
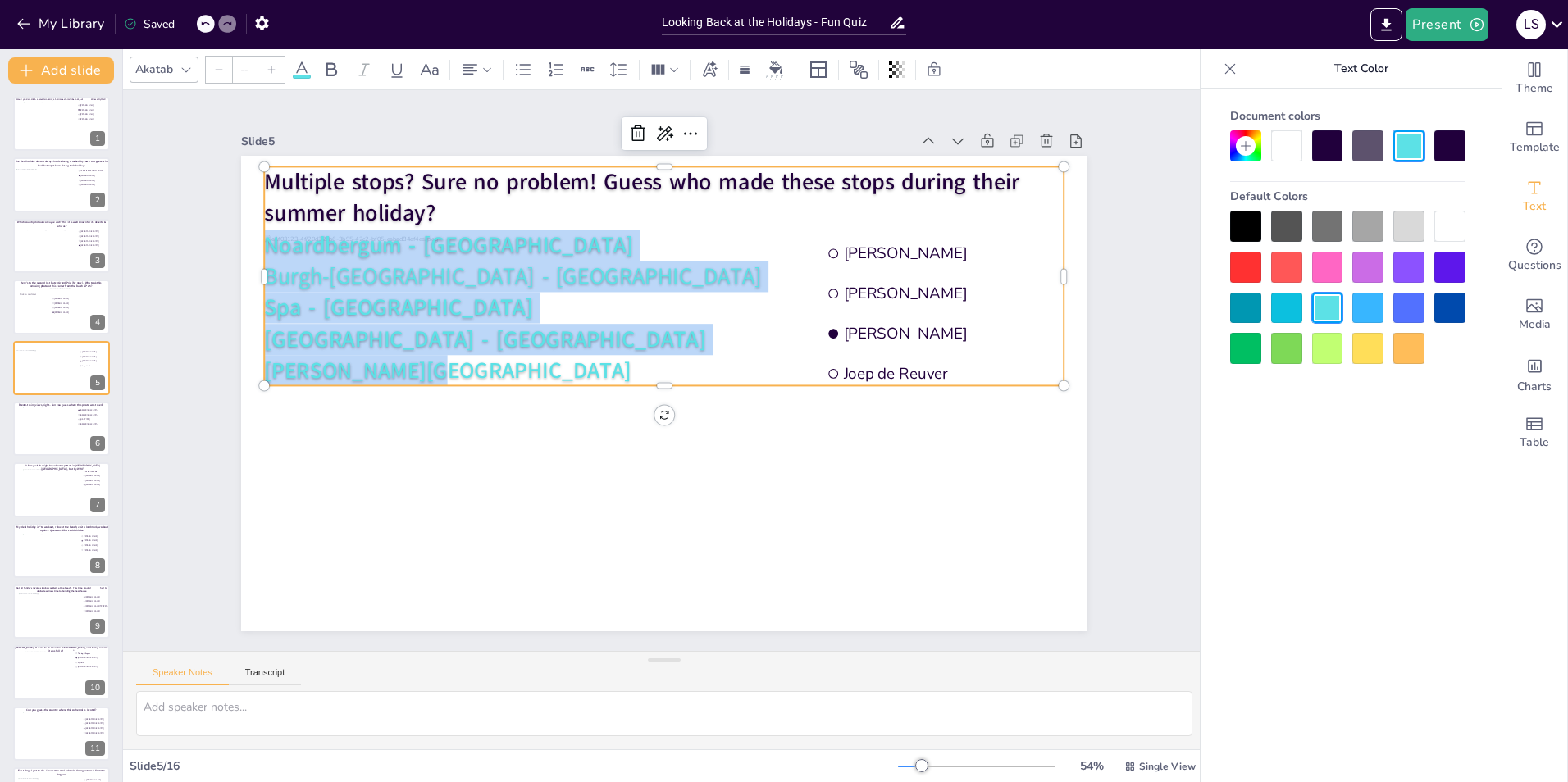
click at [1141, 439] on div "Slide 1 Would you dare climb a mountain during a hurricane storm? I bet not, bu…" at bounding box center [664, 370] width 1083 height 561
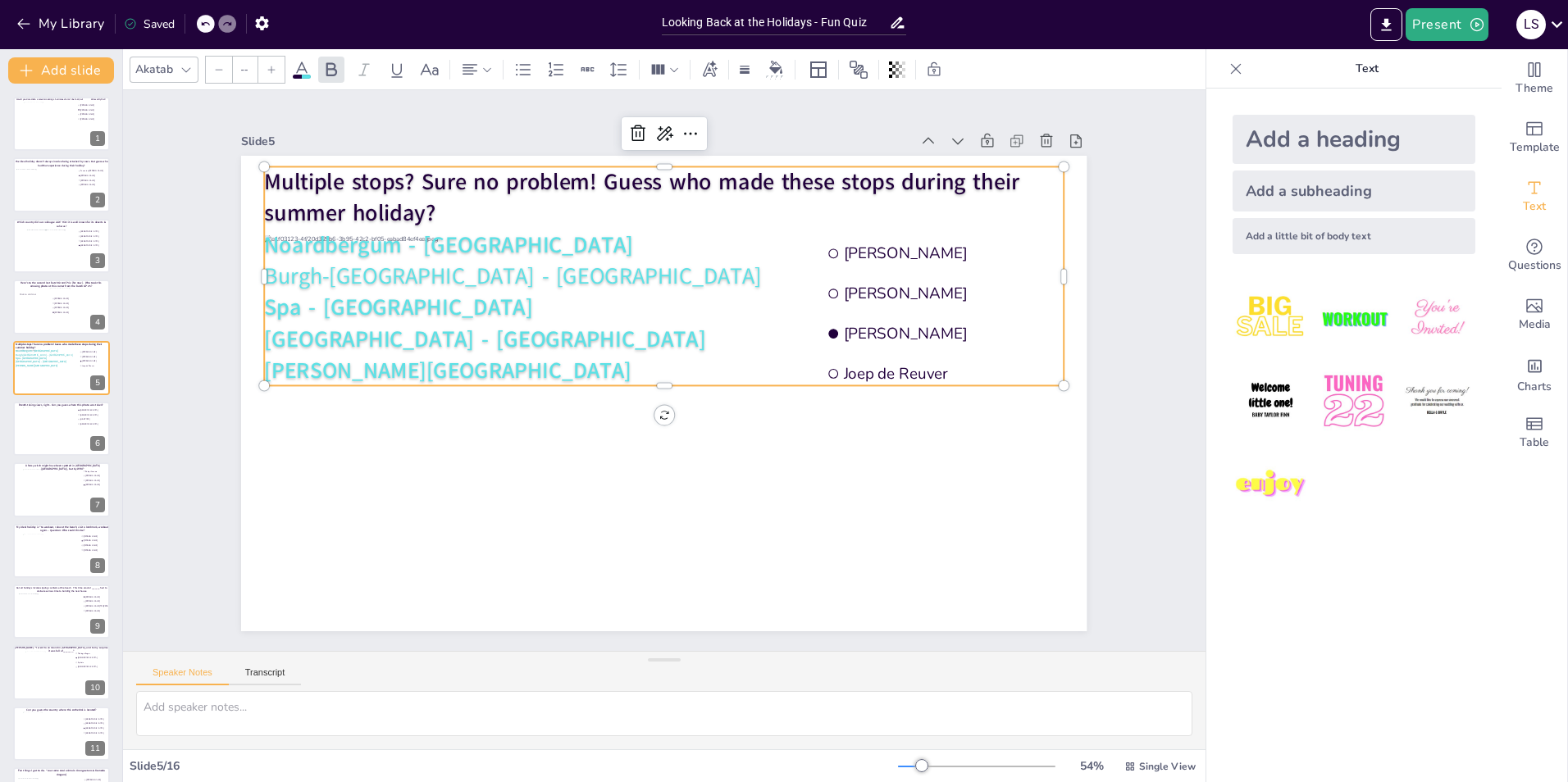
click at [447, 361] on p "[PERSON_NAME][GEOGRAPHIC_DATA]" at bounding box center [664, 371] width 799 height 31
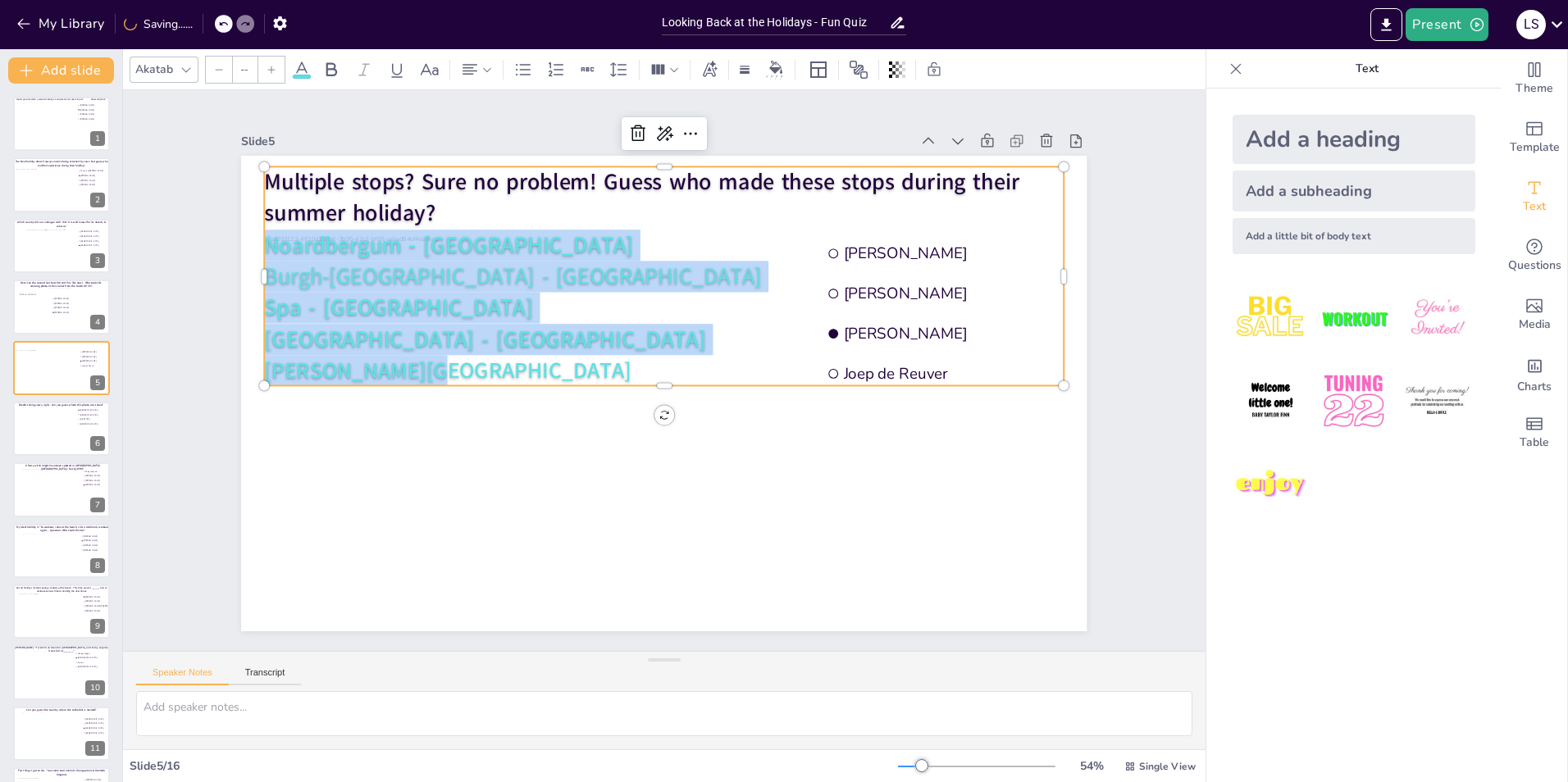
drag, startPoint x: 424, startPoint y: 362, endPoint x: 256, endPoint y: 241, distance: 207.0
click at [264, 241] on div "Multiple stops? Sure no problem! Guess who made these stops during their summer…" at bounding box center [664, 276] width 799 height 220
click at [297, 64] on icon at bounding box center [301, 70] width 20 height 20
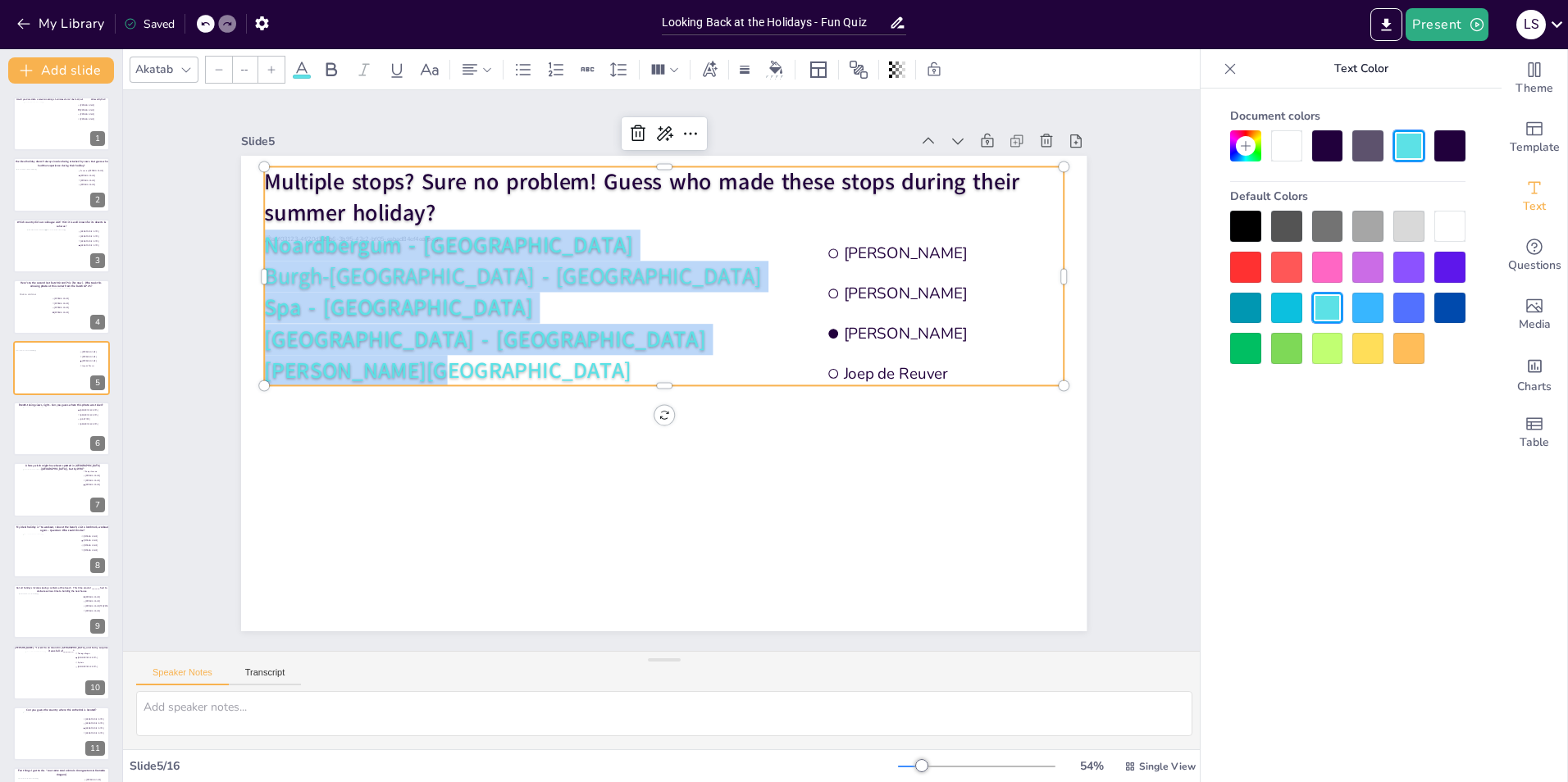
click at [1250, 228] on div at bounding box center [1246, 226] width 31 height 31
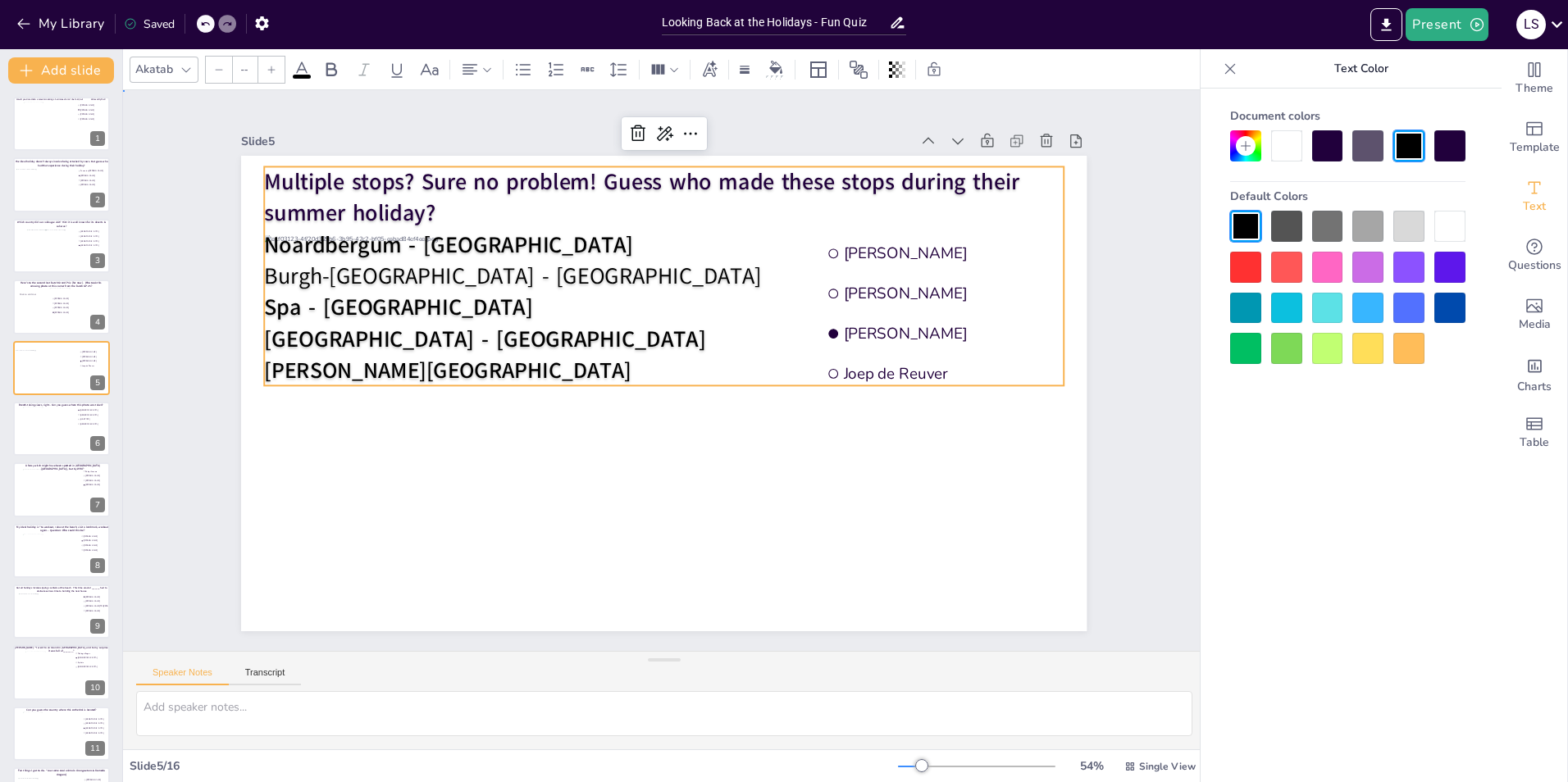
click at [1124, 450] on div "Slide 1 Would you dare climb a mountain during a hurricane storm? I bet not, bu…" at bounding box center [664, 370] width 1083 height 561
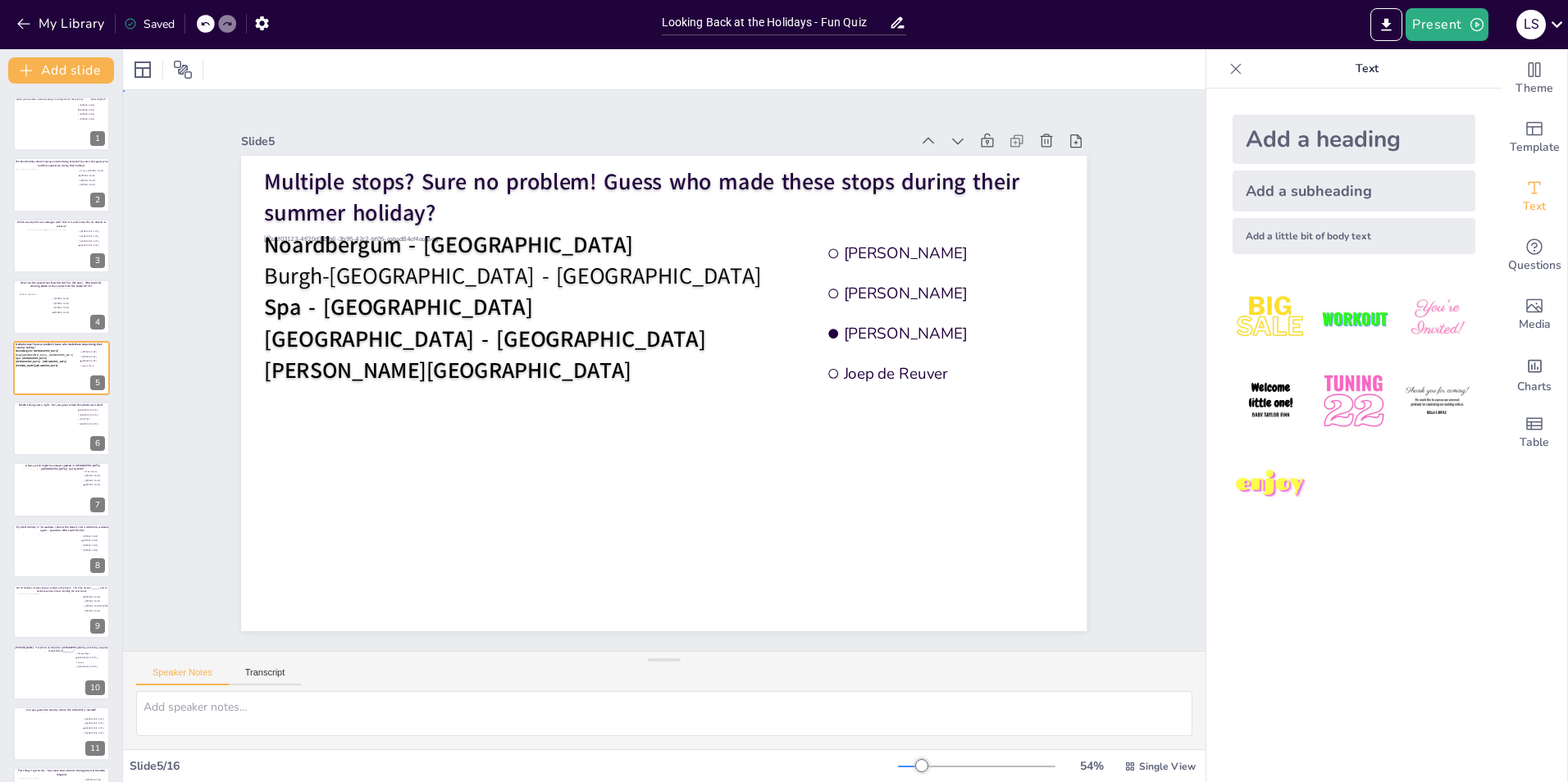
click at [1082, 423] on div "Slide 1 Would you dare climb a mountain during a hurricane storm? I bet not, bu…" at bounding box center [664, 370] width 938 height 521
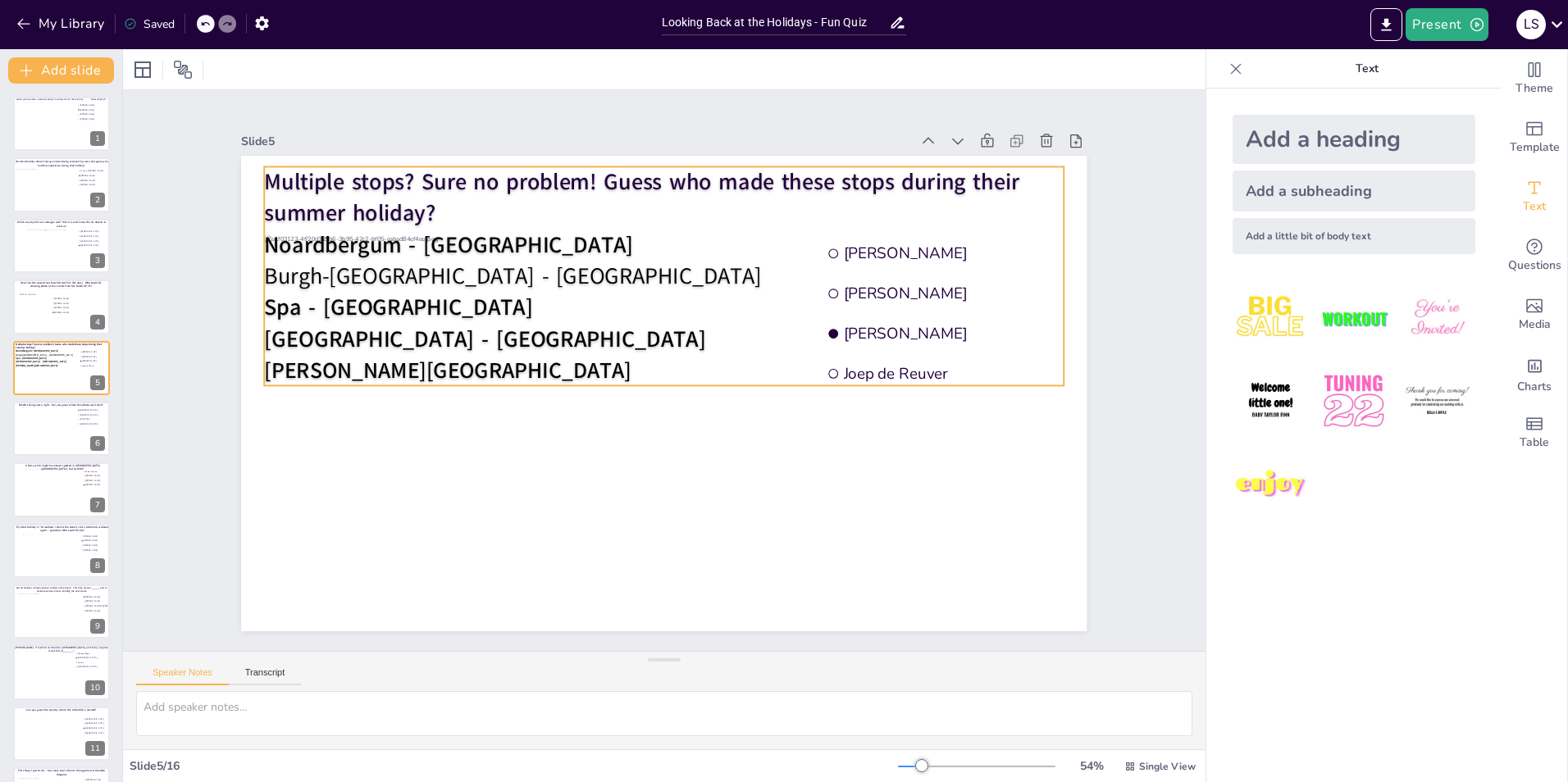
click at [436, 364] on p "[PERSON_NAME][GEOGRAPHIC_DATA]" at bounding box center [664, 371] width 799 height 31
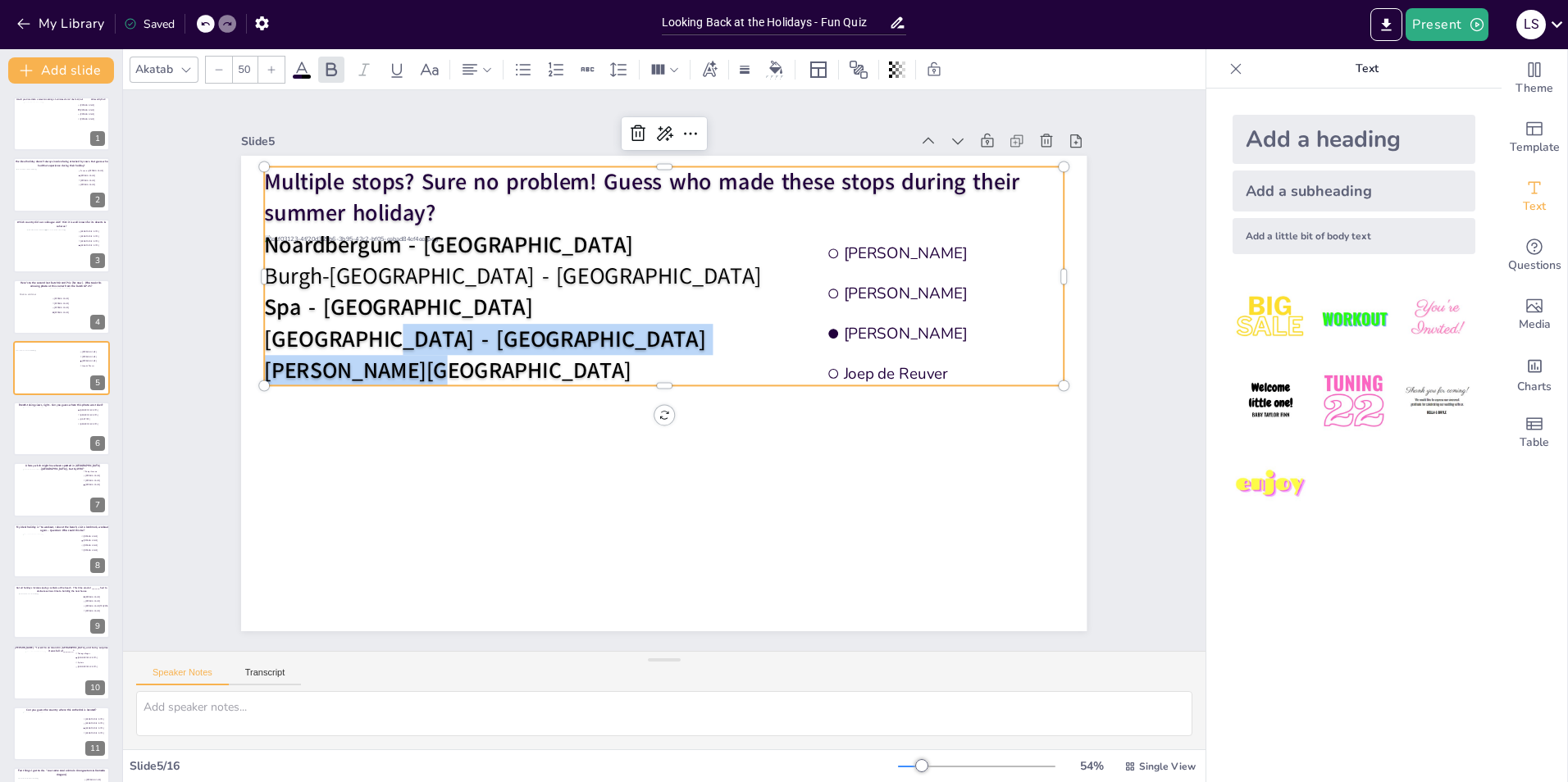
type input "--"
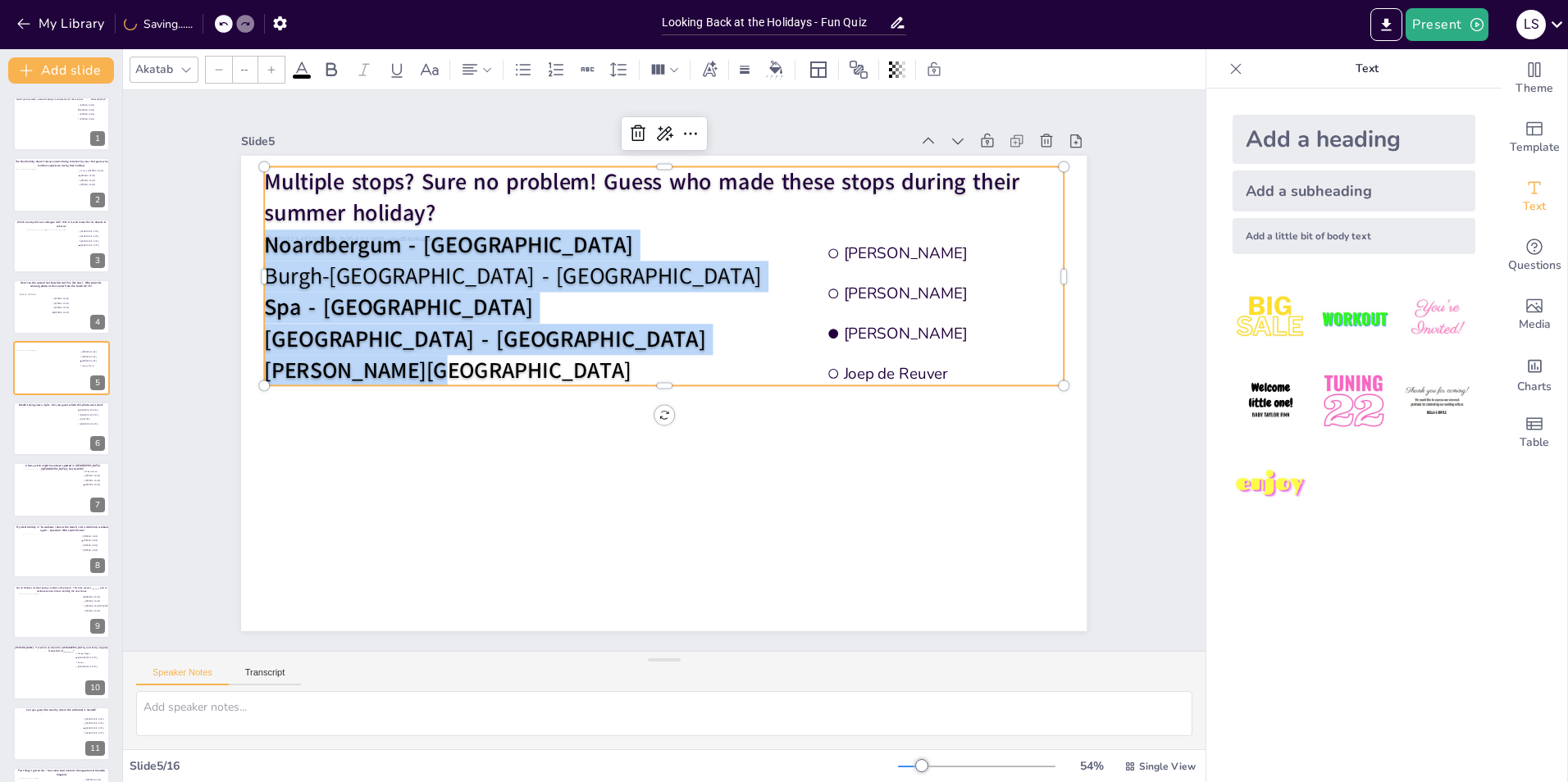
drag, startPoint x: 417, startPoint y: 366, endPoint x: 254, endPoint y: 239, distance: 206.6
click at [264, 239] on div "Multiple stops? Sure no problem! Guess who made these stops during their summer…" at bounding box center [664, 276] width 799 height 220
click at [301, 70] on icon at bounding box center [301, 70] width 20 height 20
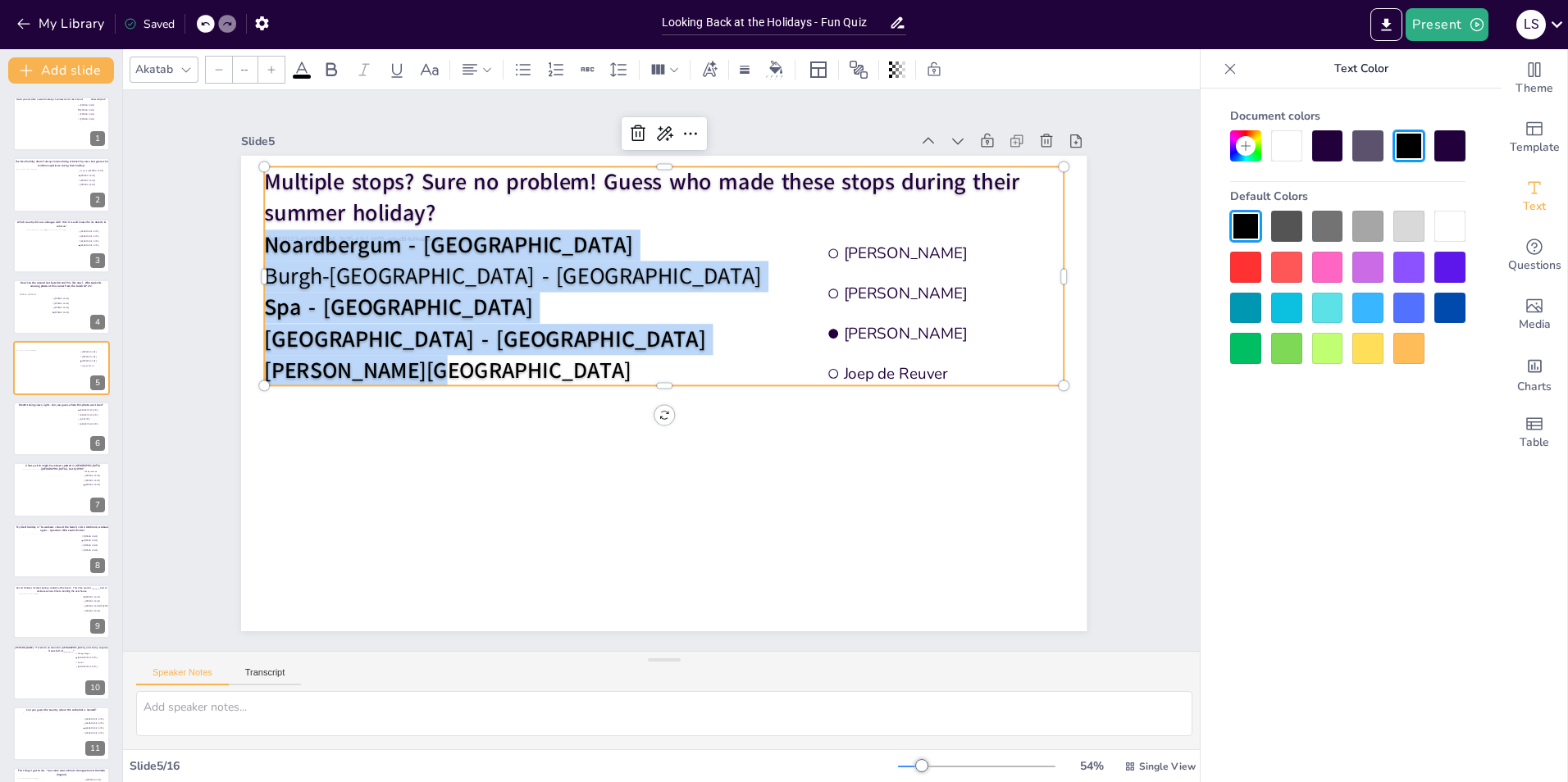
click at [1415, 345] on div at bounding box center [1409, 349] width 31 height 31
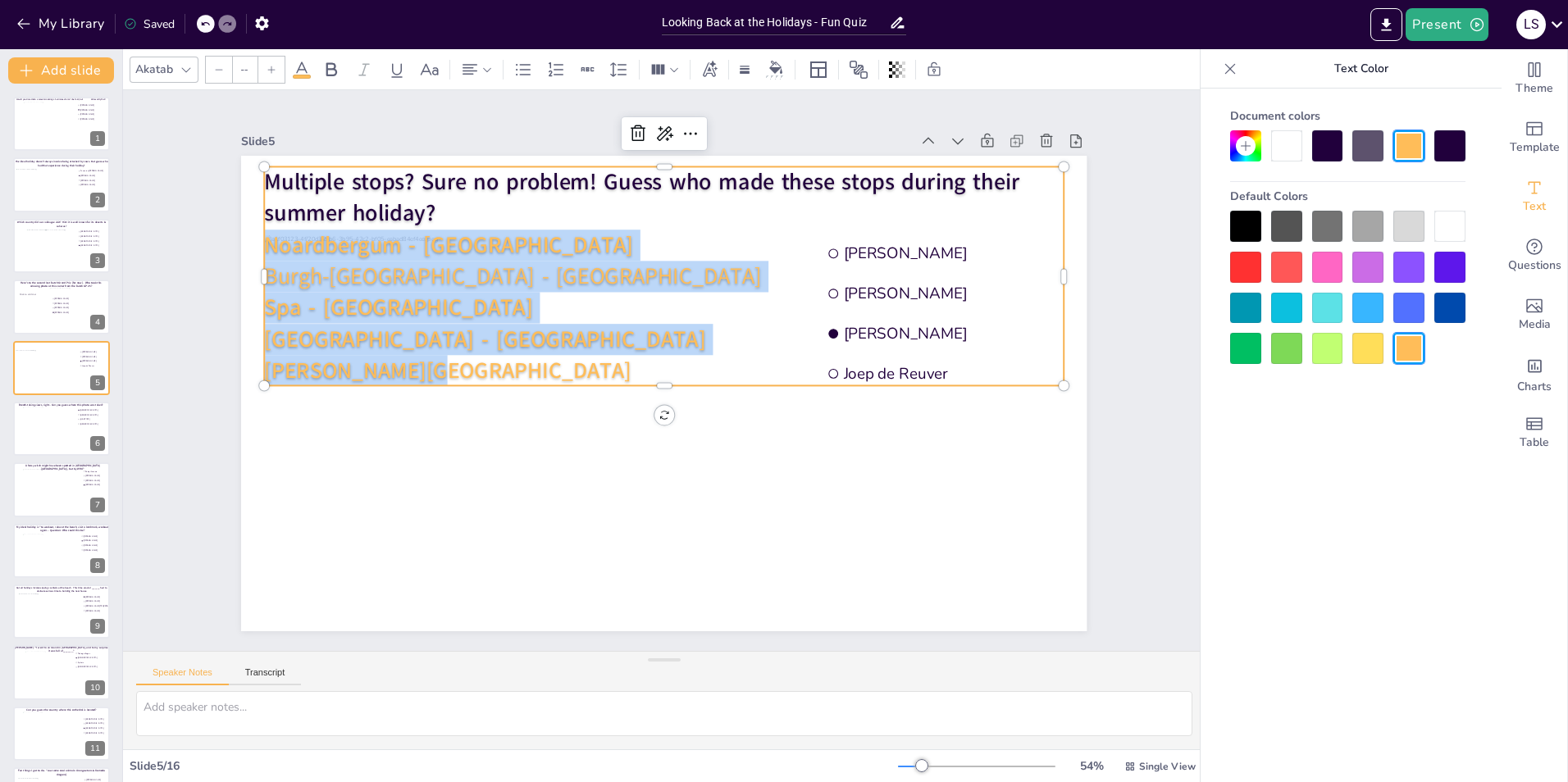
click at [1108, 355] on div "Slide 1 Would you dare climb a mountain during a hurricane storm? I bet not, bu…" at bounding box center [664, 370] width 938 height 521
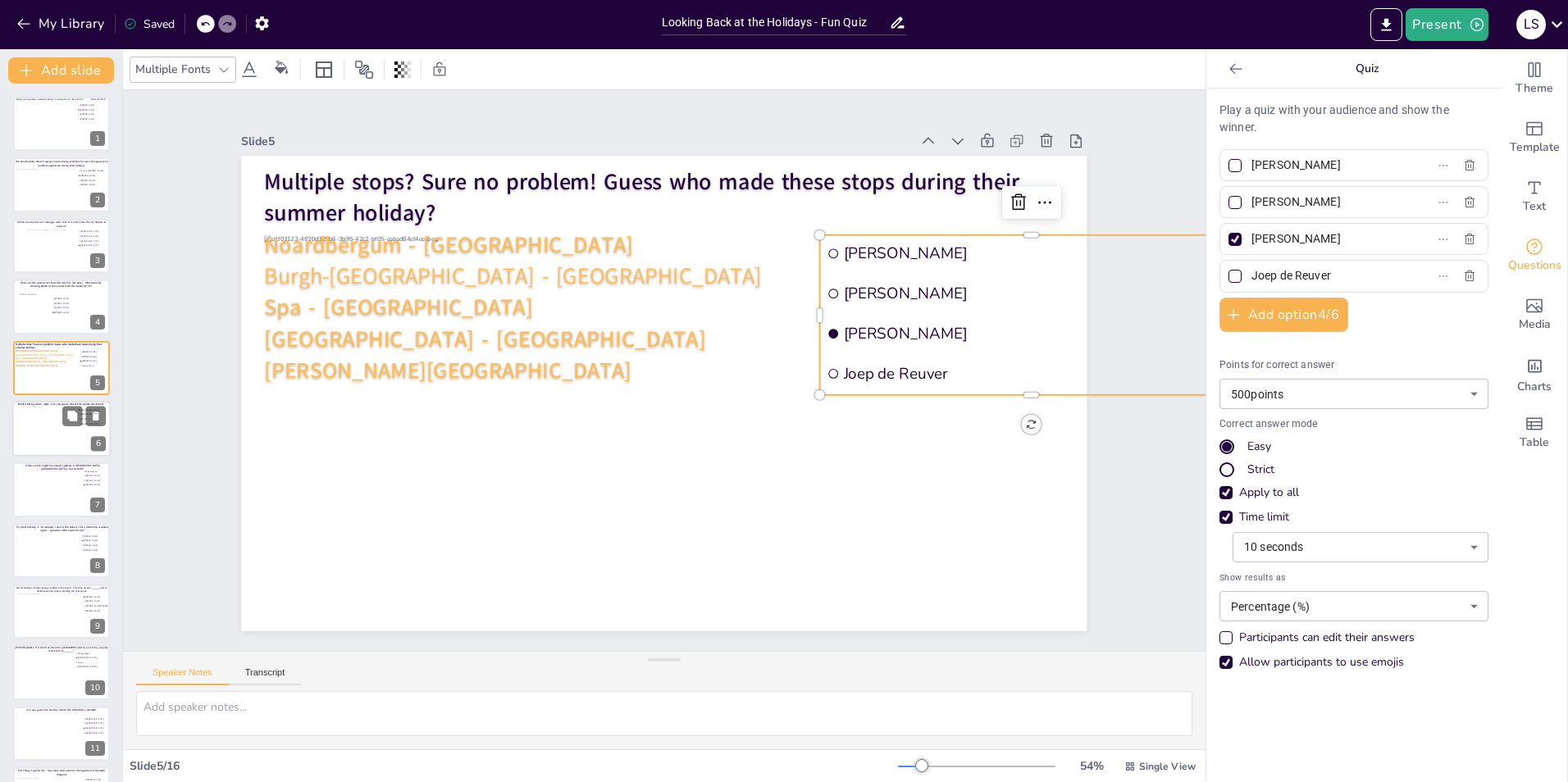
click at [58, 438] on div at bounding box center [62, 429] width 79 height 45
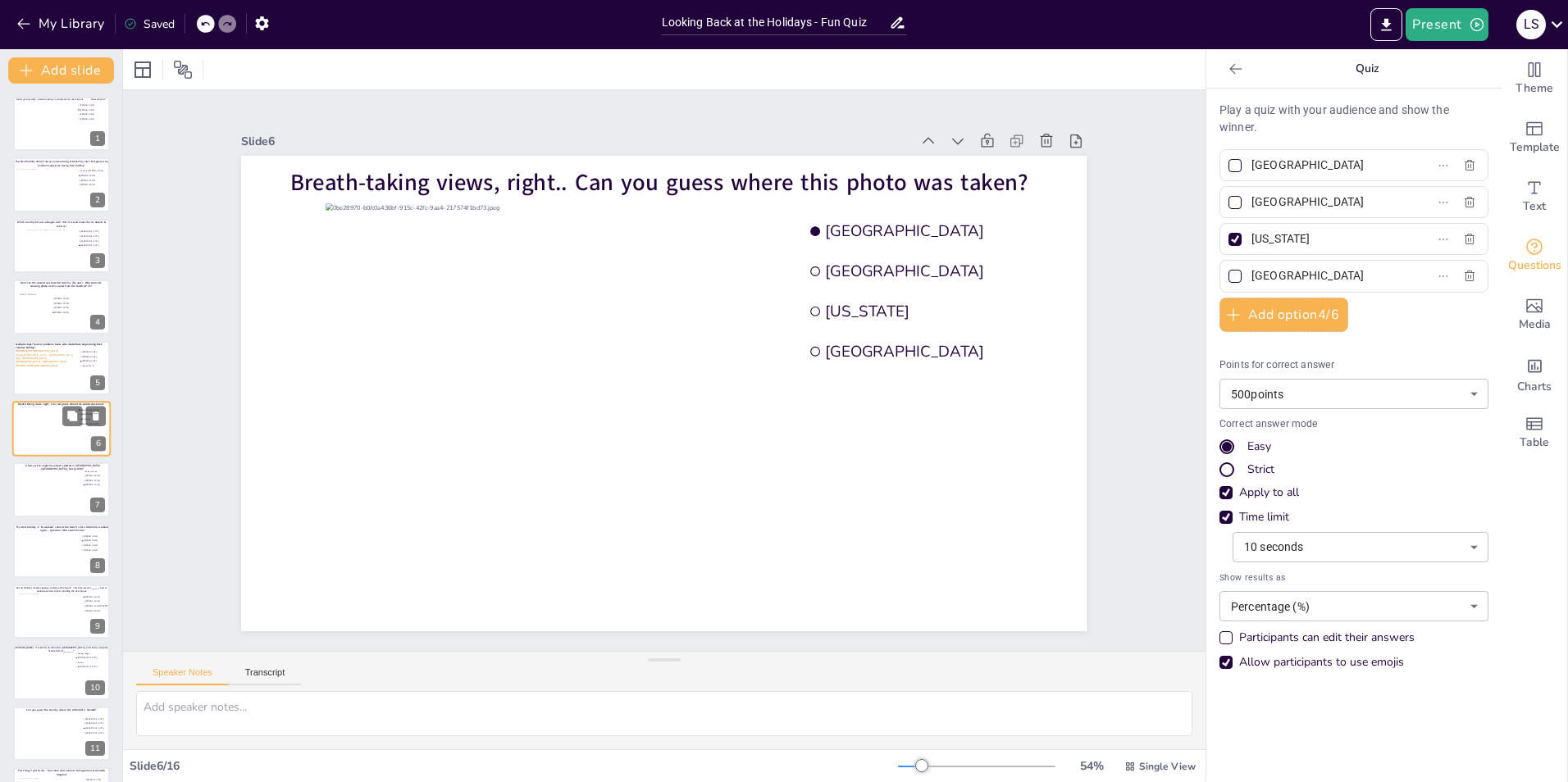
type input "[GEOGRAPHIC_DATA]"
type input "[US_STATE]"
type input "[GEOGRAPHIC_DATA]"
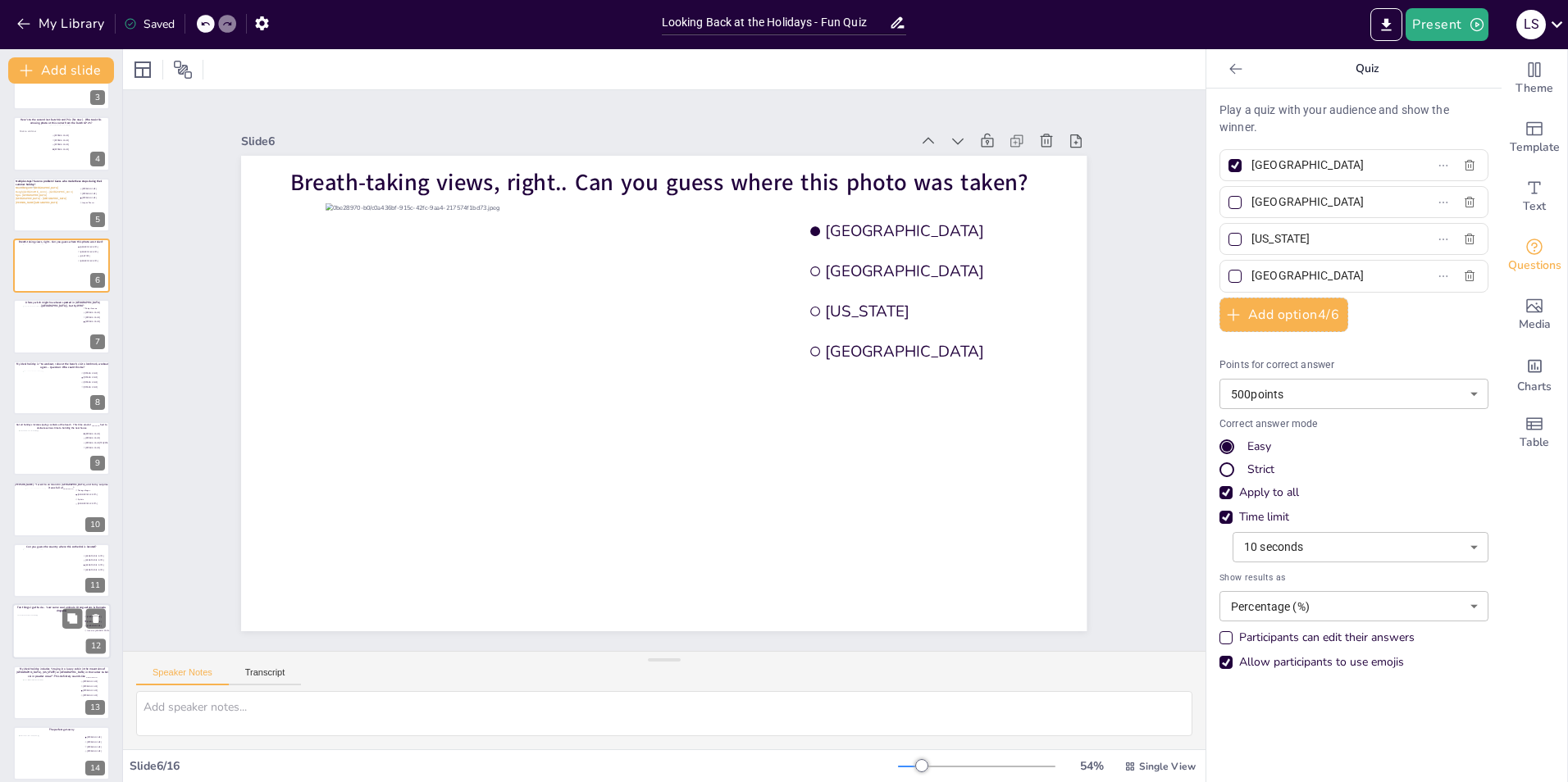
click at [55, 625] on div at bounding box center [50, 637] width 66 height 45
type input "[PERSON_NAME]"
type input "Fenna ten [PERSON_NAME]"
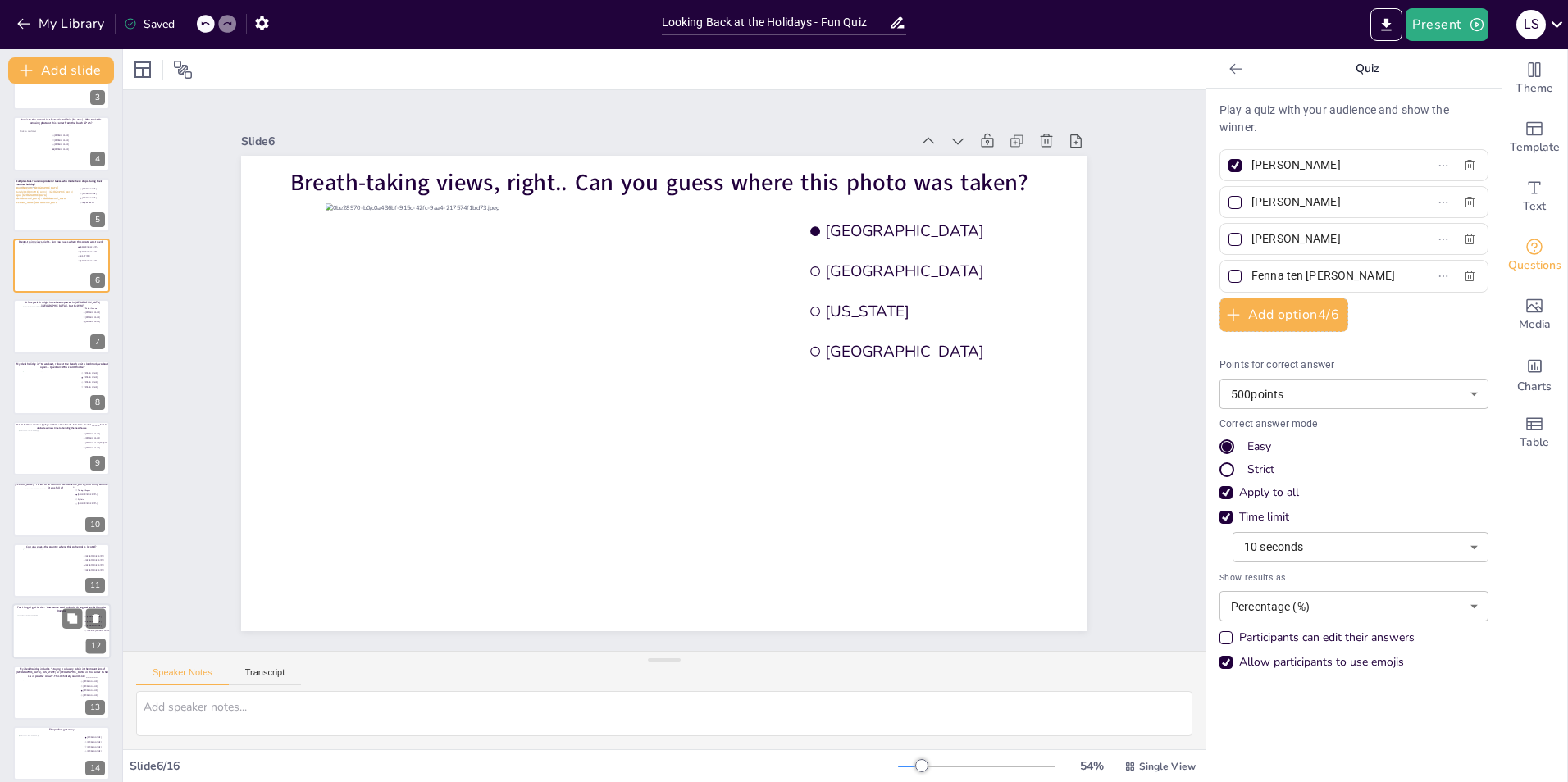
scroll to position [297, 0]
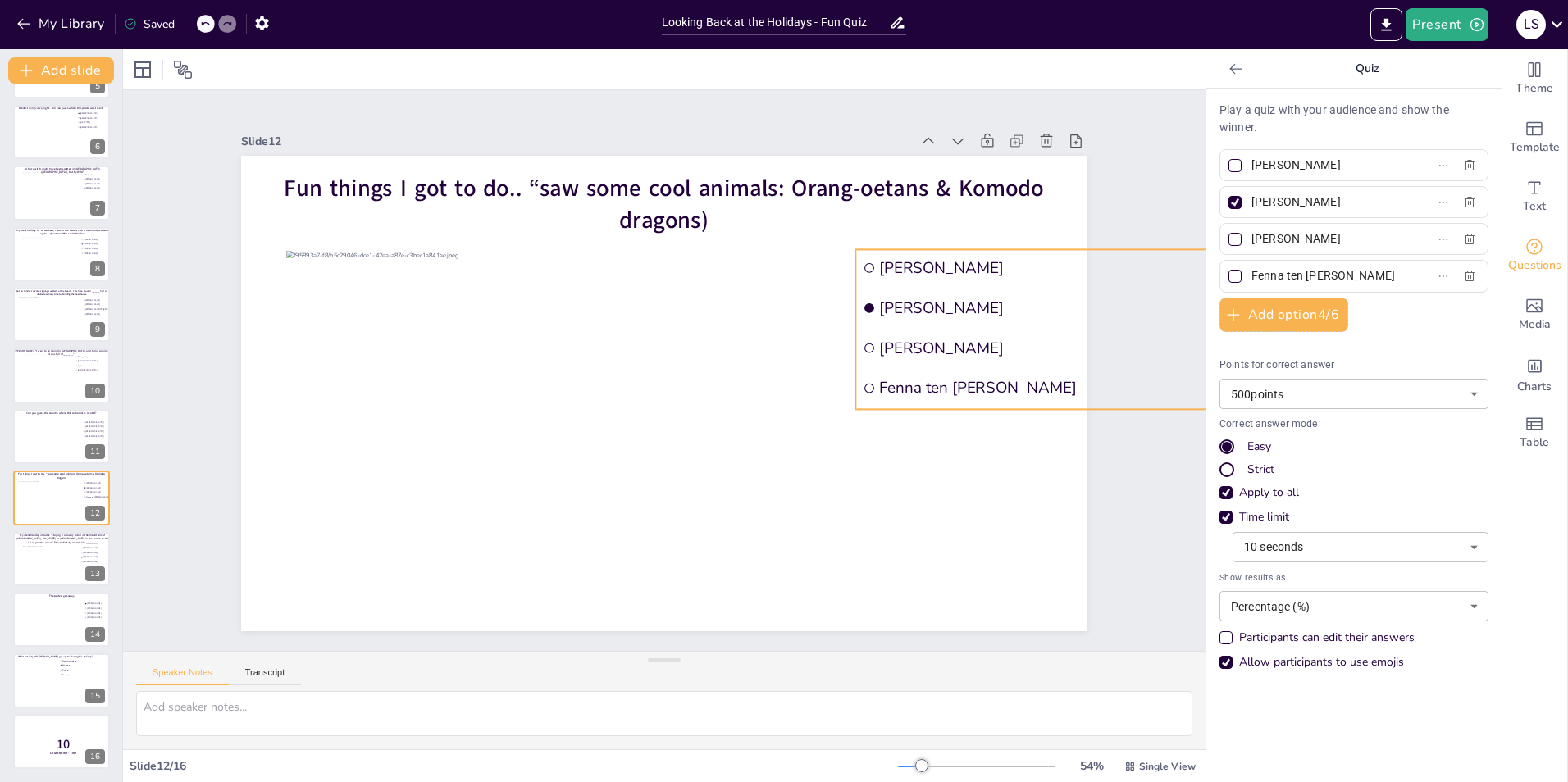
click at [951, 355] on li "[PERSON_NAME]" at bounding box center [1067, 348] width 423 height 37
click at [195, 210] on div "Slide 1 Would you dare climb a mountain during a hurricane storm? I bet not, bu…" at bounding box center [664, 370] width 938 height 521
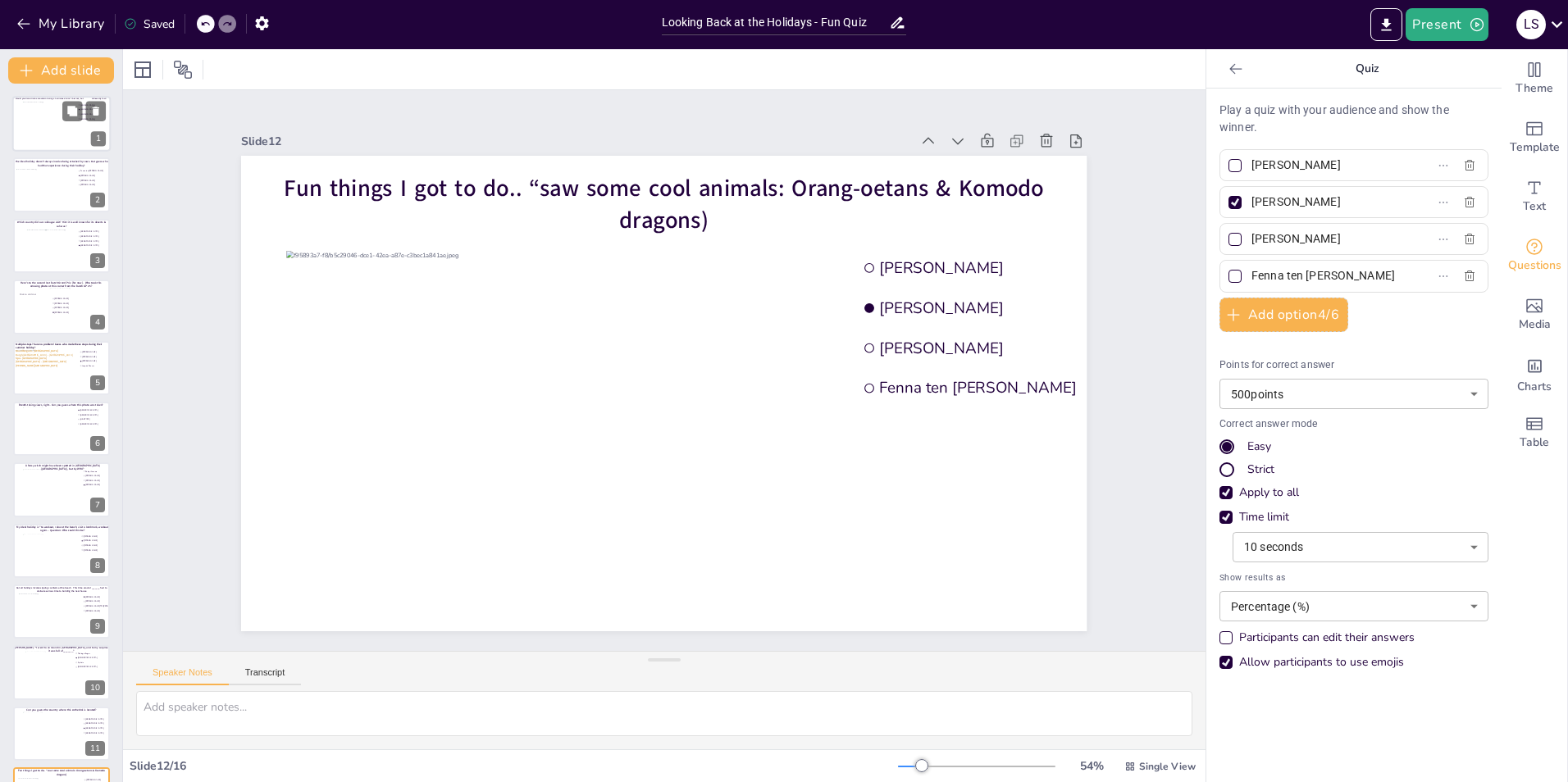
click at [55, 121] on div at bounding box center [62, 124] width 78 height 45
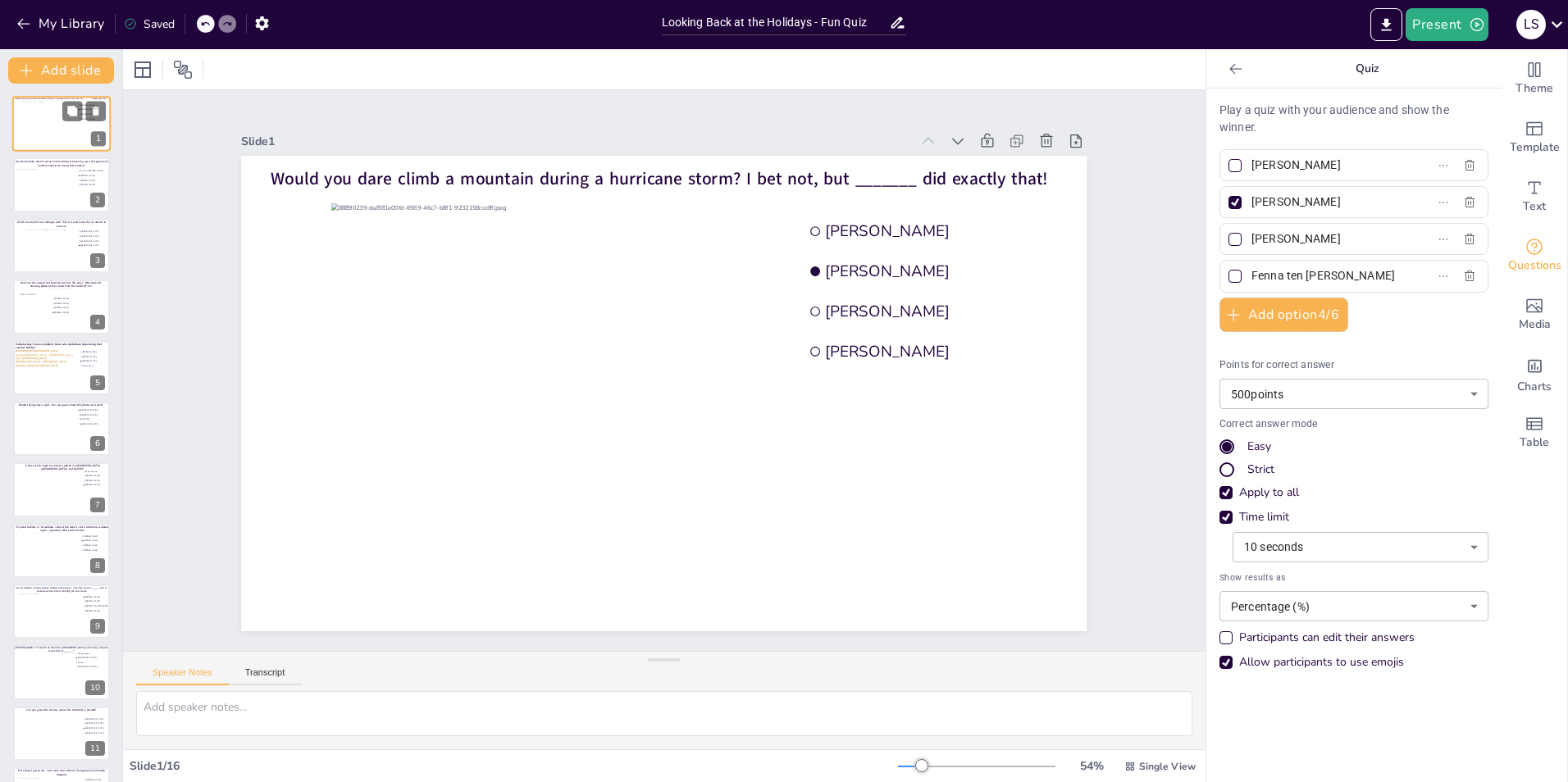
type input "[PERSON_NAME]"
click at [1448, 23] on button "Present" at bounding box center [1447, 25] width 82 height 33
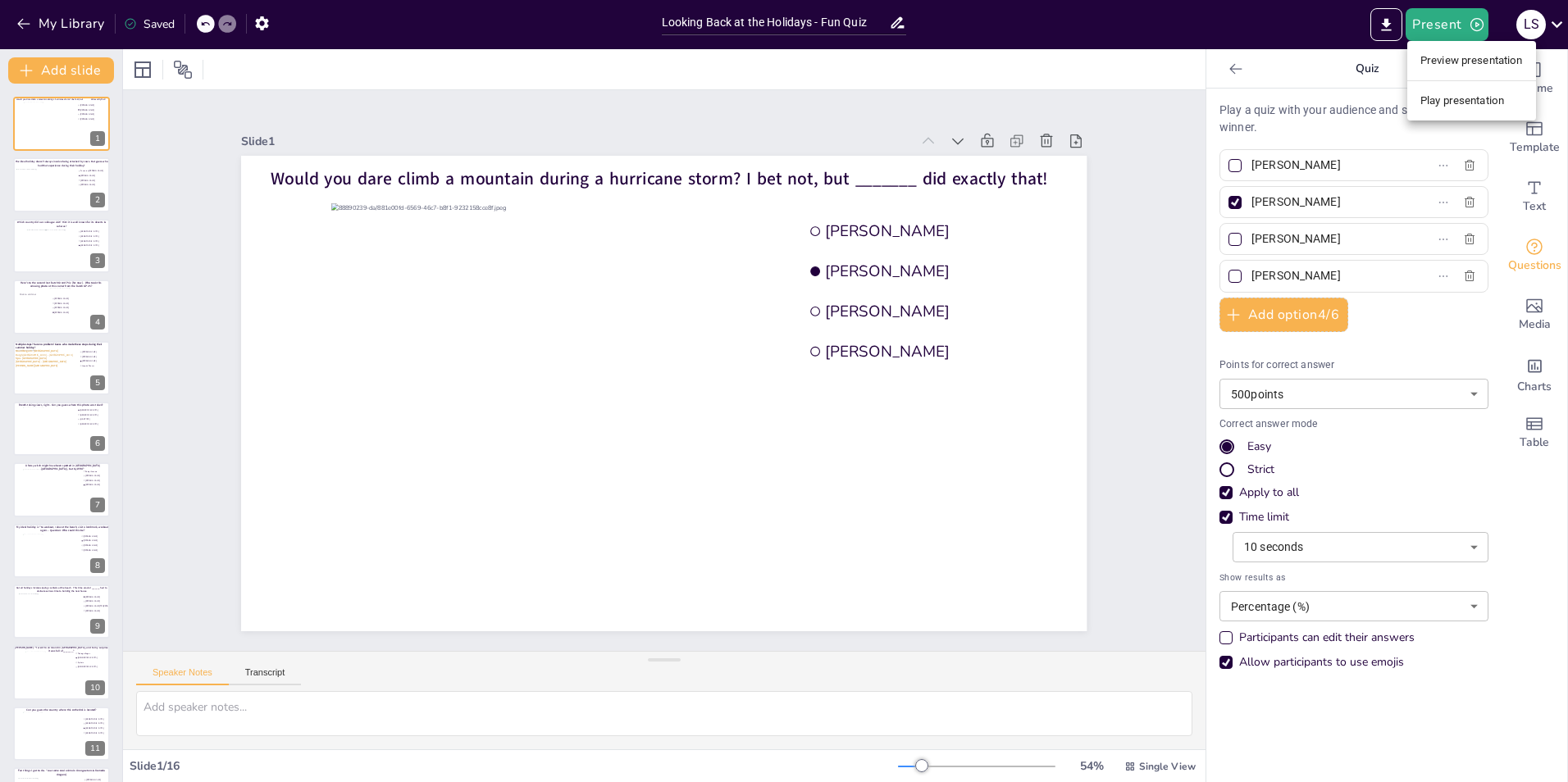
click at [1474, 106] on li "Play presentation" at bounding box center [1472, 100] width 129 height 27
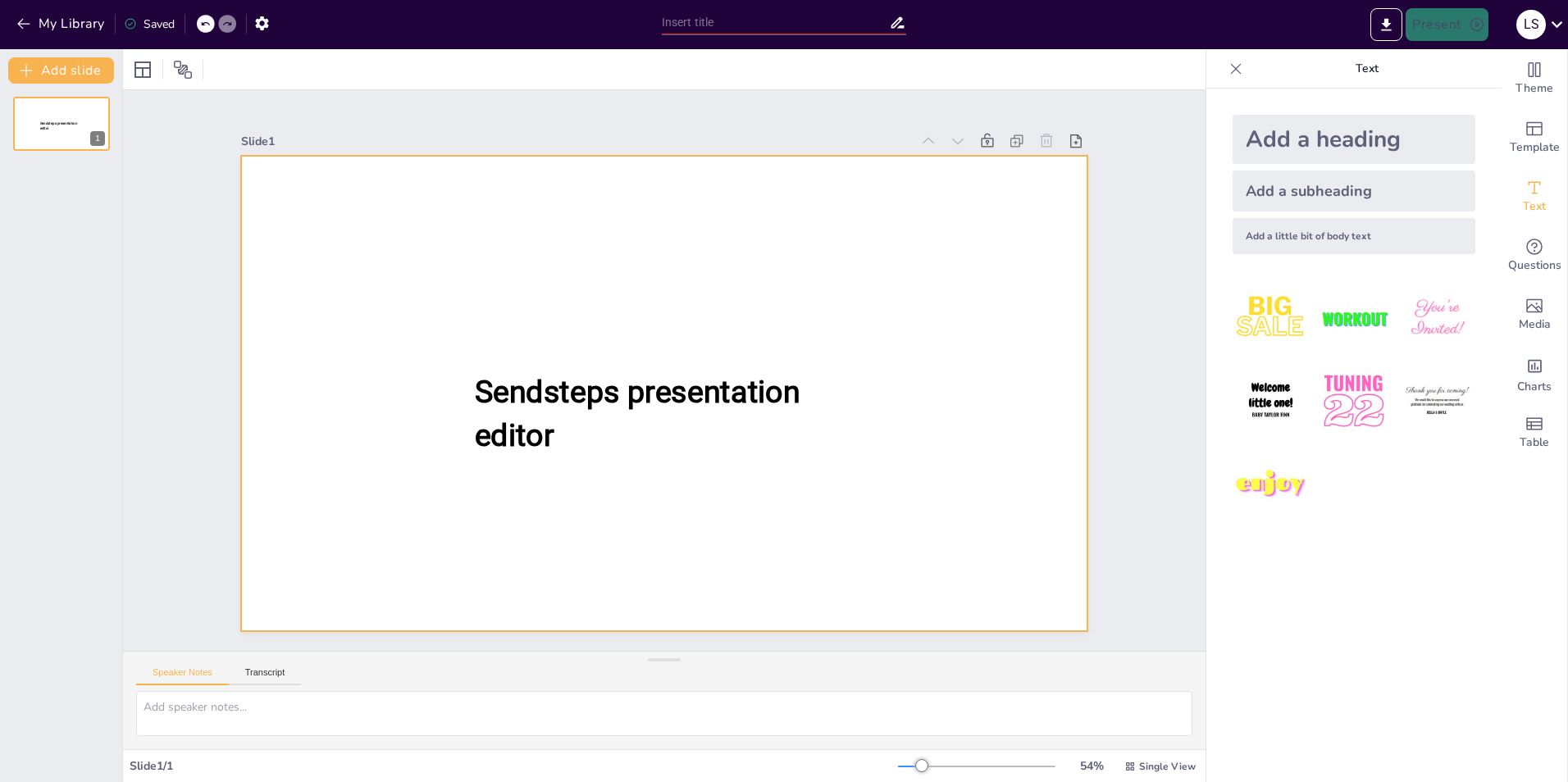
type input "Looking Back at the Holidays - Fun Quiz"
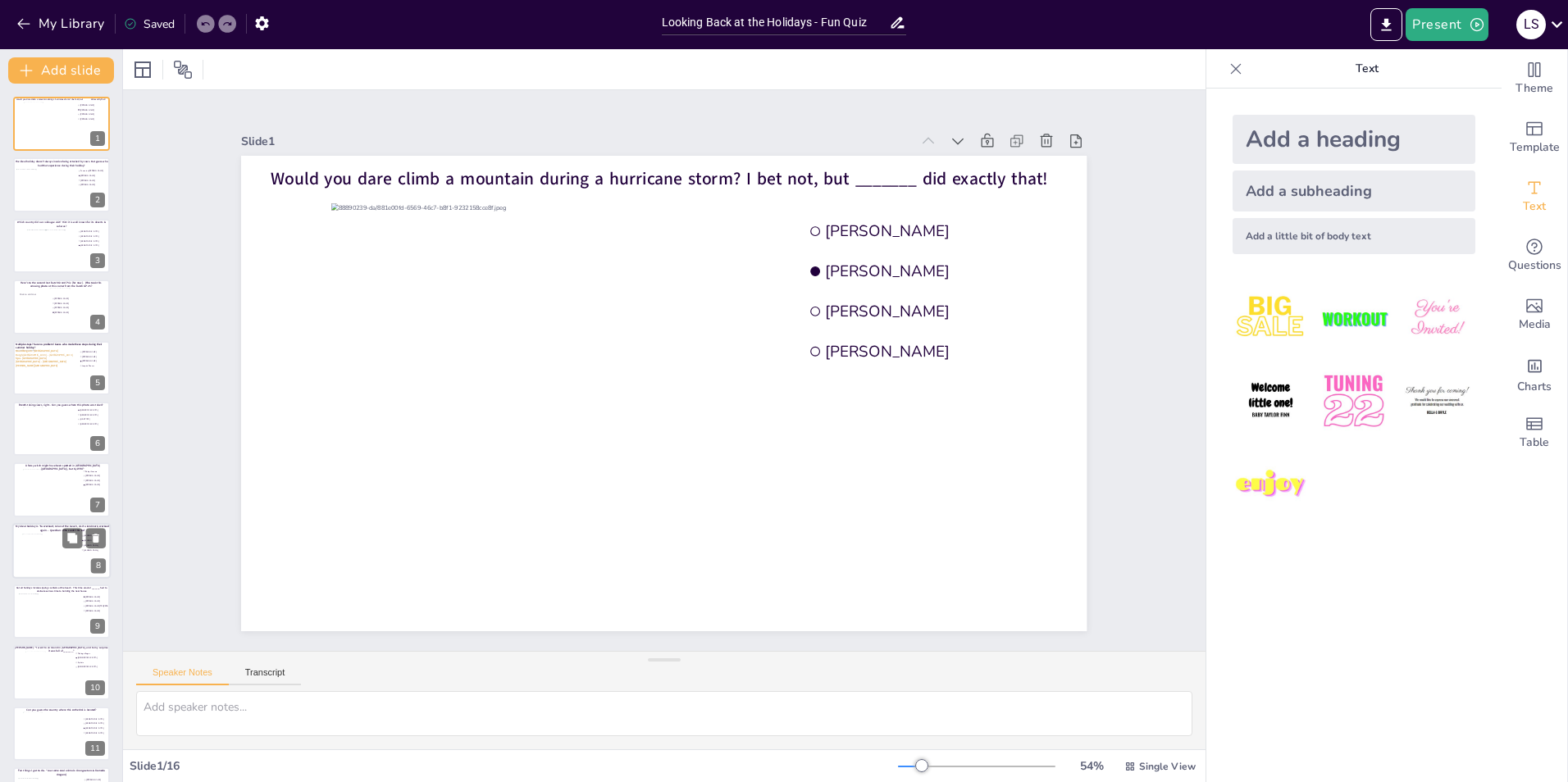
click at [47, 549] on div at bounding box center [52, 556] width 59 height 45
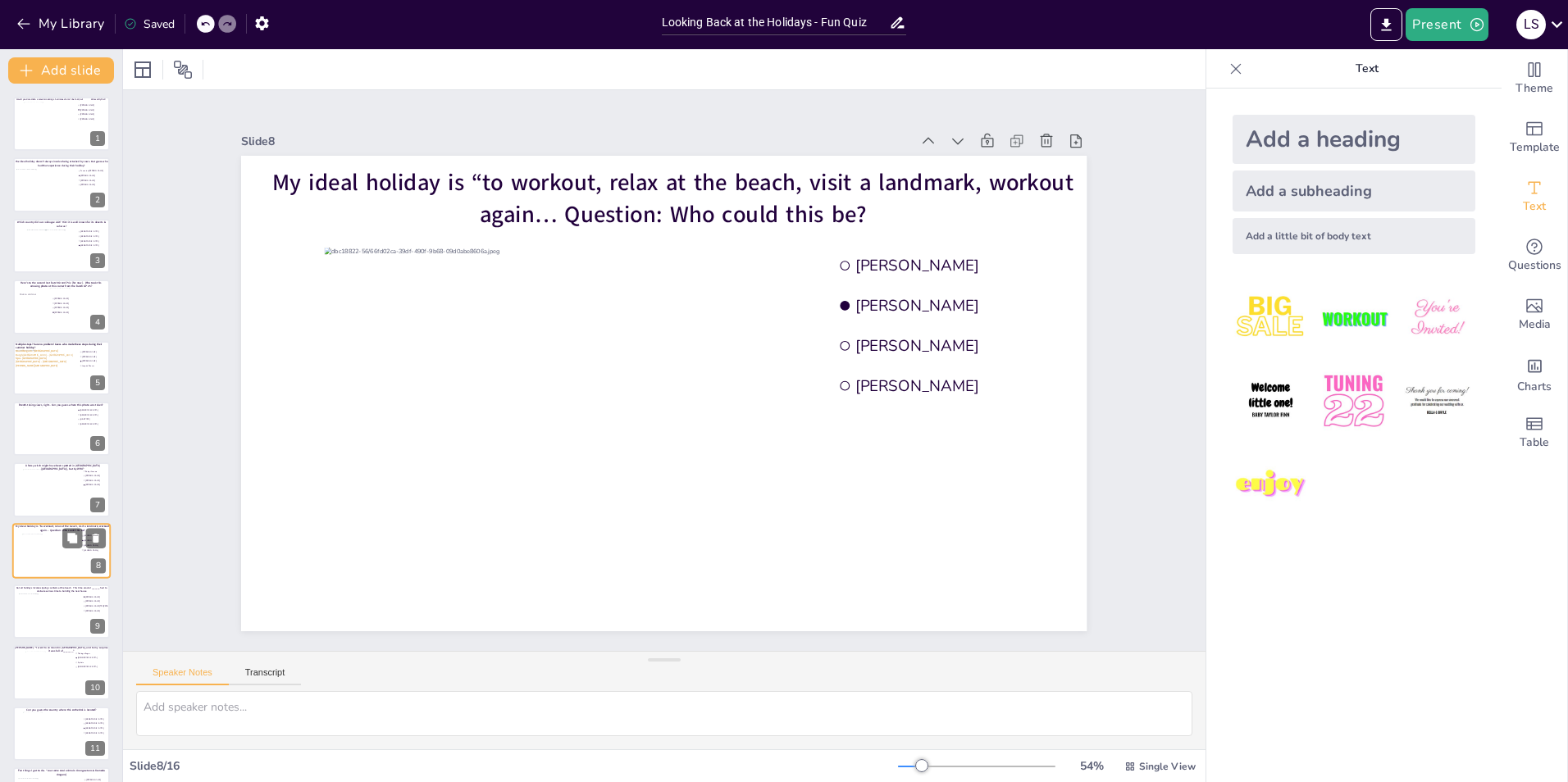
scroll to position [118, 0]
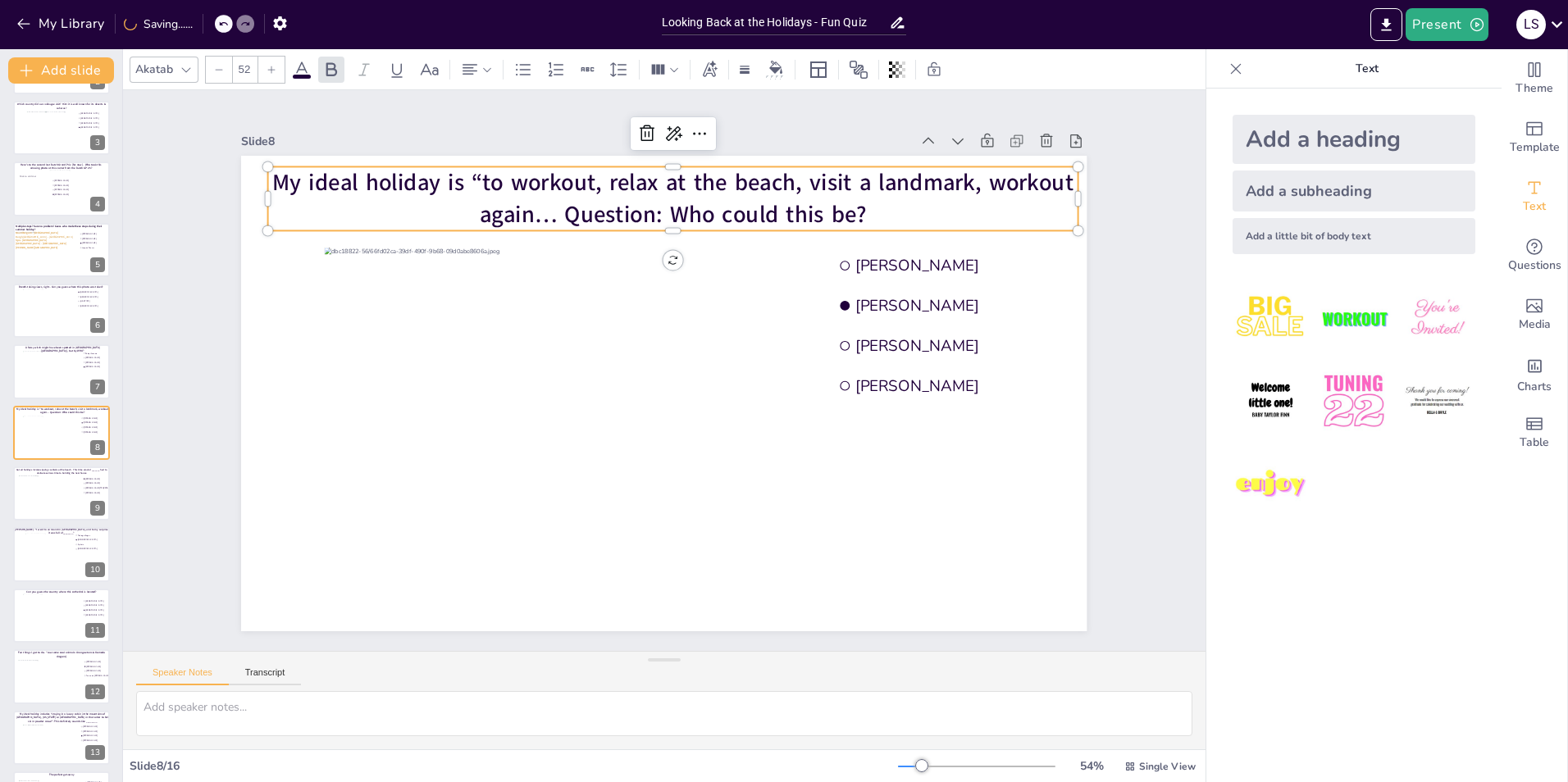
click at [422, 173] on span "My ideal holiday is “to workout, relax at the beach, visit a landmark, workout …" at bounding box center [673, 199] width 800 height 64
click at [442, 173] on span "My ideal holiday is “to workout, relax at the beach, visit a landmark, workout …" at bounding box center [673, 199] width 800 height 64
click at [447, 175] on span "My ideal holiday is “to workout, relax at the beach, visit a landmark, workout …" at bounding box center [673, 199] width 800 height 64
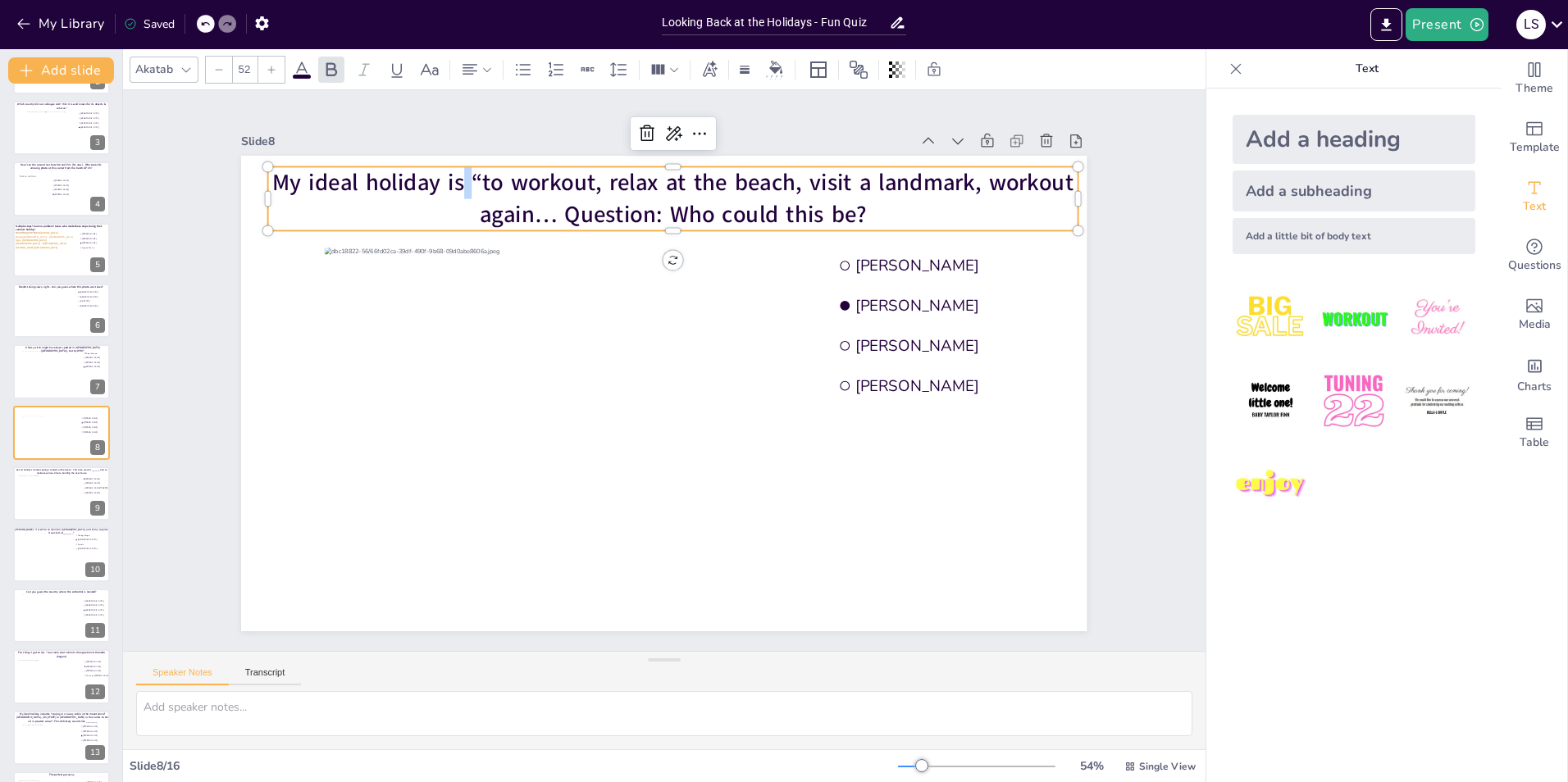
click at [447, 175] on span "My ideal holiday is “to workout, relax at the beach, visit a landmark, workout …" at bounding box center [673, 199] width 800 height 64
click at [450, 176] on span "My ideal holiday is “to workout, relax at the beach, visit a landmark, workout …" at bounding box center [673, 199] width 800 height 64
click at [1148, 254] on div "Slide 1 Would you dare climb a mountain during a hurricane storm? I bet not, bu…" at bounding box center [664, 370] width 1083 height 561
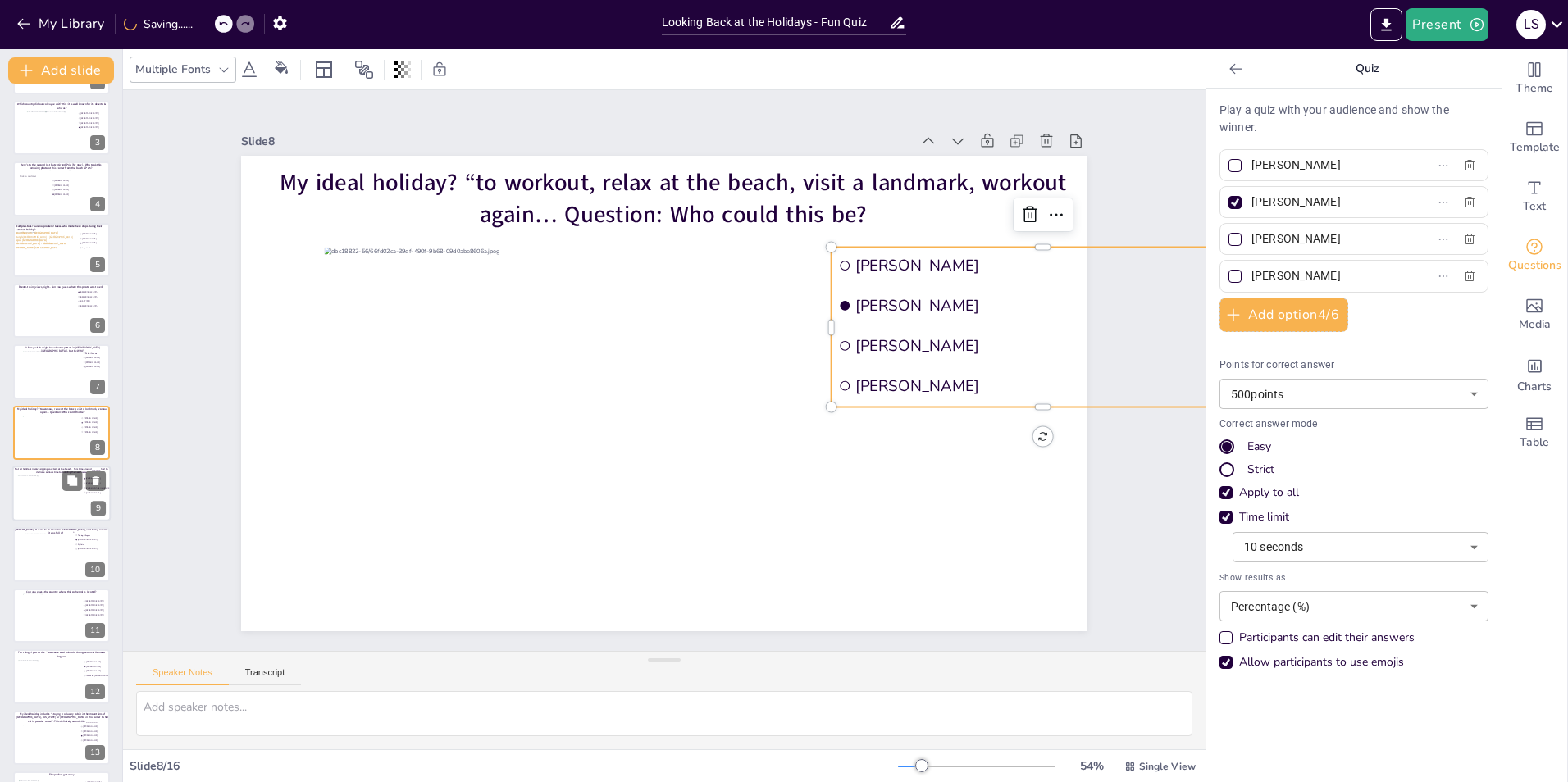
click at [38, 500] on div at bounding box center [47, 498] width 59 height 45
type input "[PERSON_NAME]"
type input "[PERSON_NAME] TPJ [PERSON_NAME]"
type input "[PERSON_NAME]"
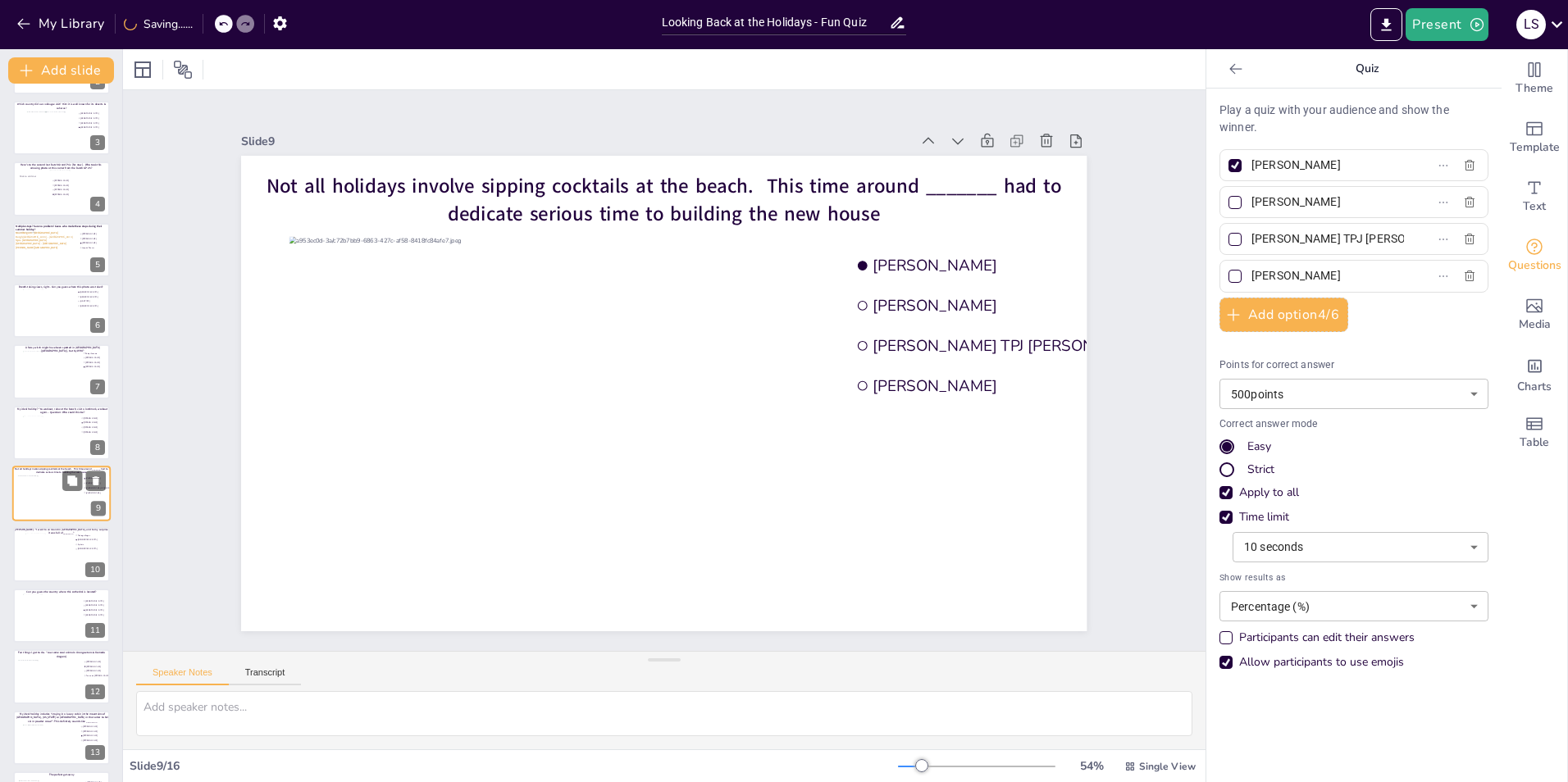
scroll to position [179, 0]
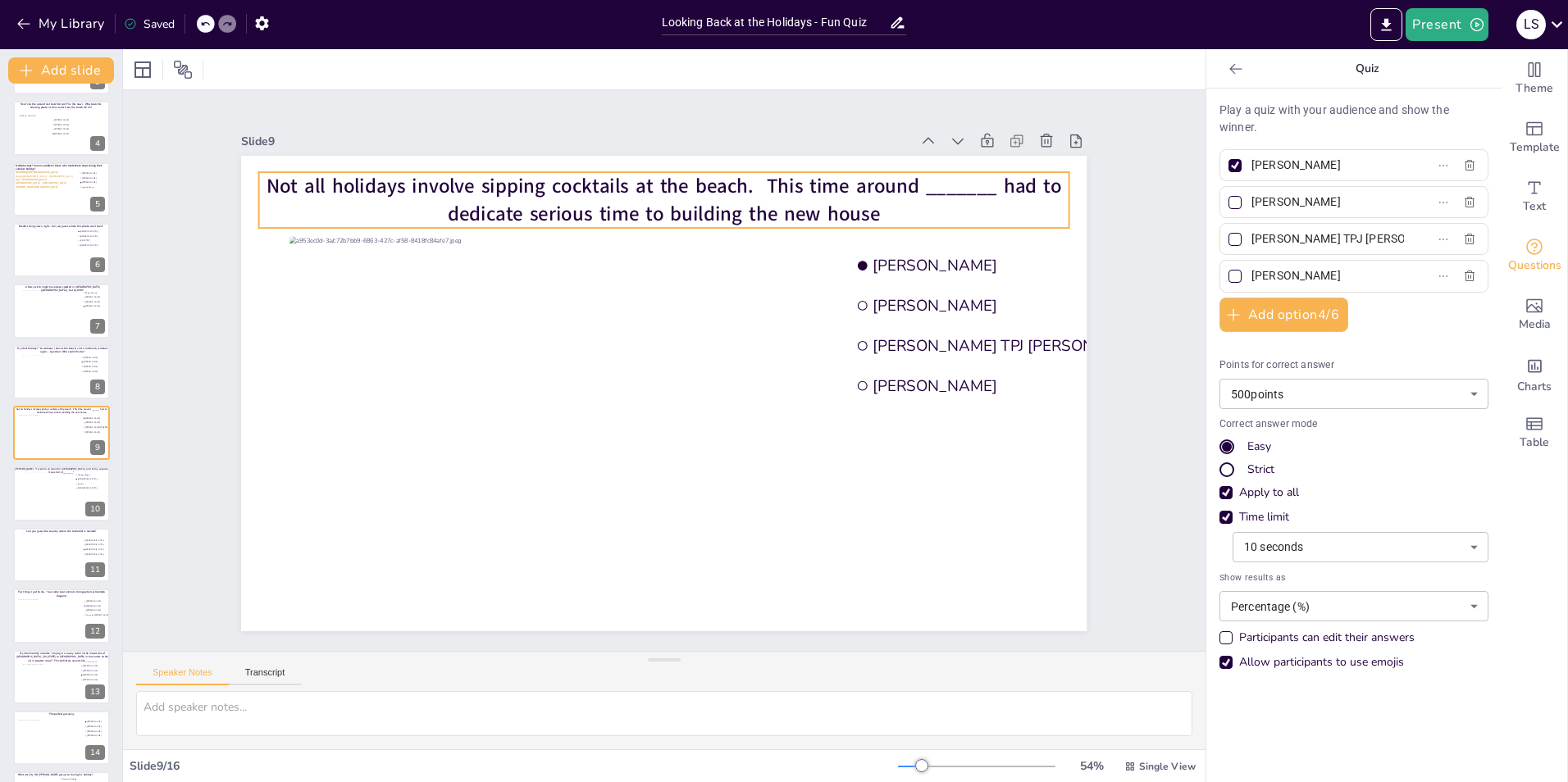
click at [611, 216] on span "Not all holidays involve sipping cocktails at the beach. This time around _____…" at bounding box center [664, 200] width 795 height 55
click at [611, 214] on span "Not all holidays involve sipping cocktails at the beach. This time around _____…" at bounding box center [664, 200] width 795 height 55
click at [578, 202] on span "Not all holidays involve sipping cocktails at the beach. This time around _____…" at bounding box center [664, 200] width 795 height 55
click at [580, 201] on span "Not all holidays involve sipping cocktails at the beach. This time around _____…" at bounding box center [664, 200] width 795 height 55
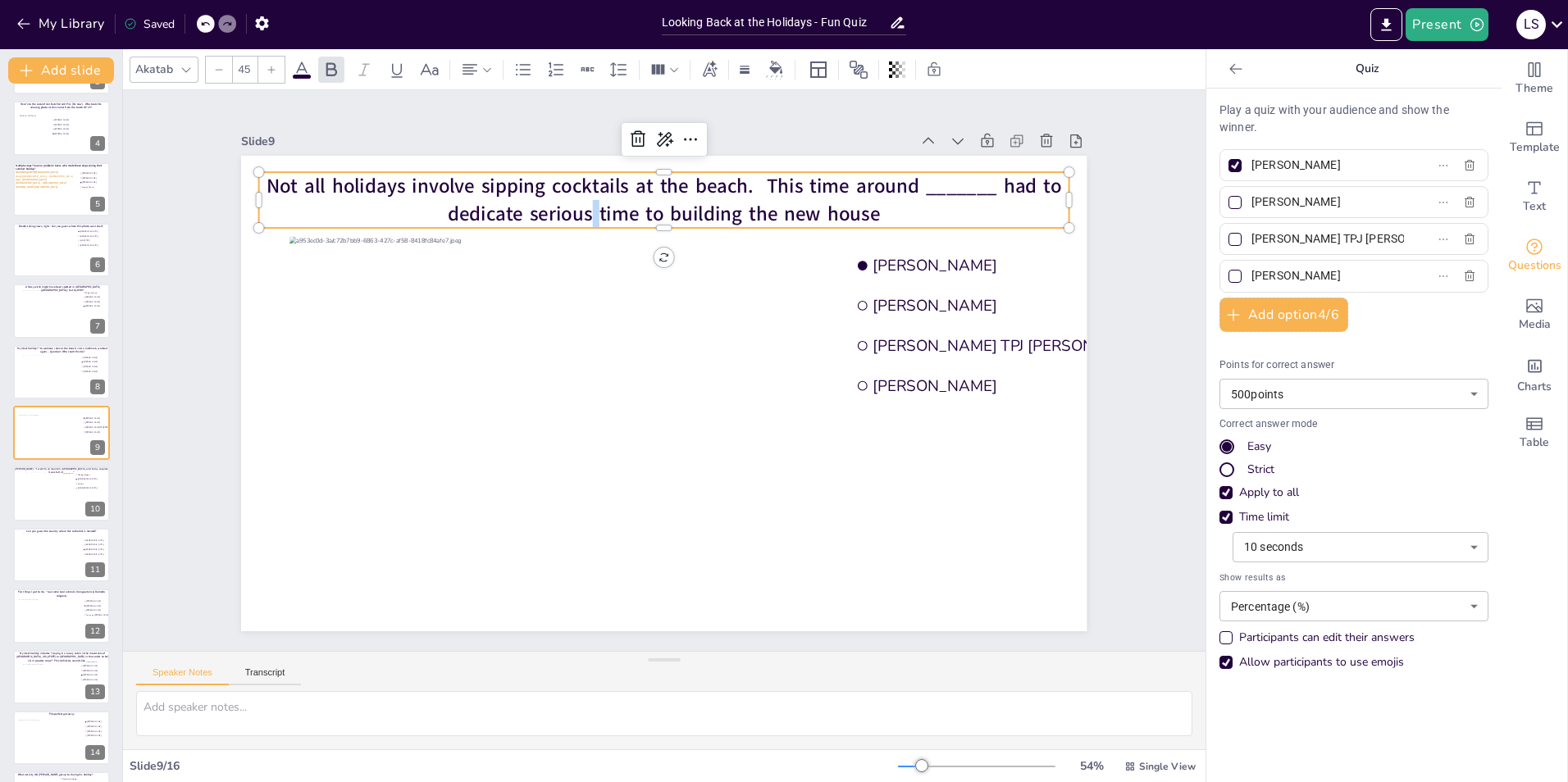
click at [580, 201] on span "Not all holidays involve sipping cocktails at the beach. This time around _____…" at bounding box center [664, 200] width 795 height 55
click at [1110, 181] on div "Slide 1 Would you dare climb a mountain during a hurricane storm? I bet not, bu…" at bounding box center [664, 370] width 938 height 521
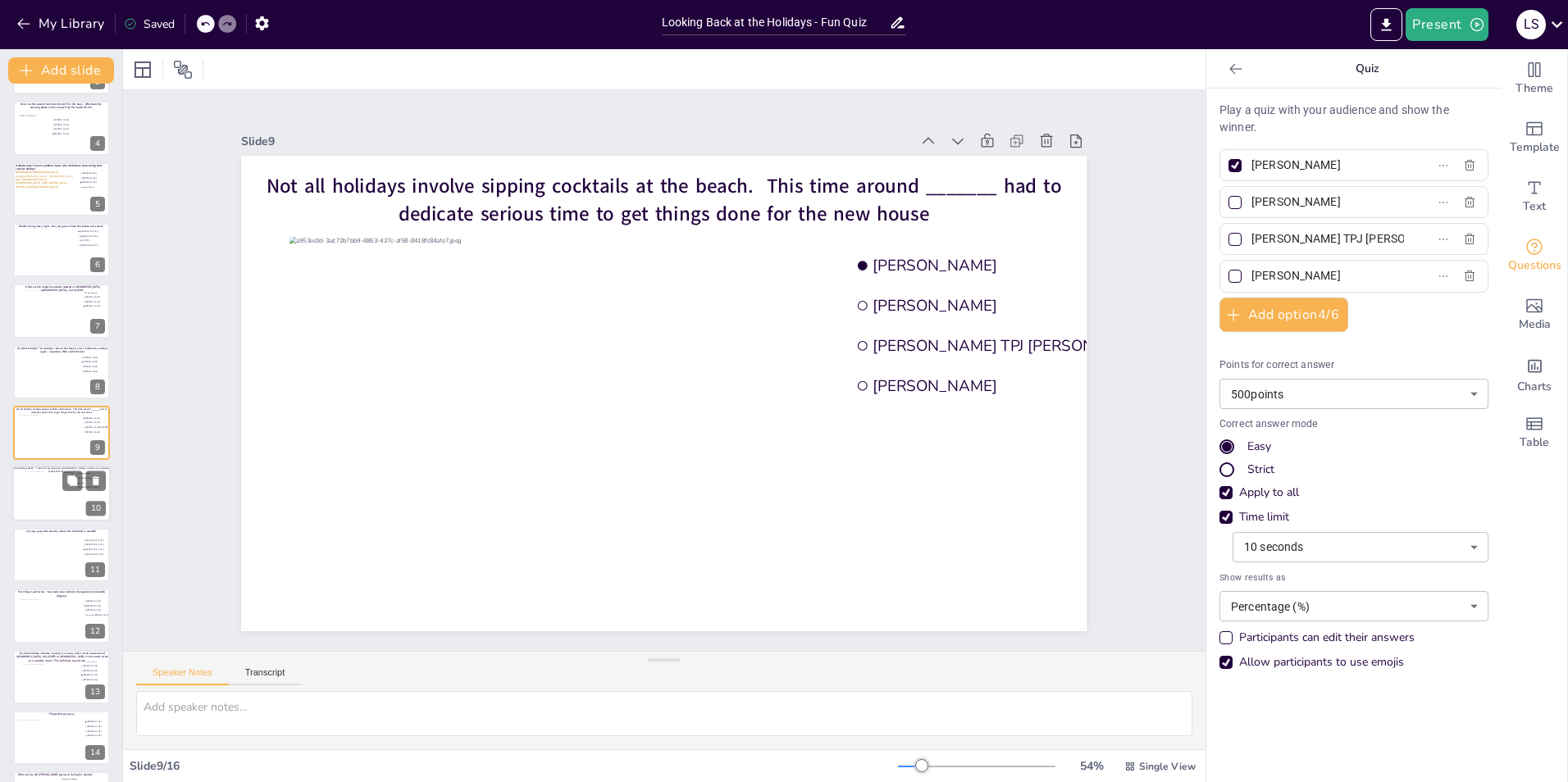
click at [32, 471] on div at bounding box center [62, 494] width 74 height 45
type input "Fishing villages"
type input "[DEMOGRAPHIC_DATA]"
type input "Cyclists"
type input "[DEMOGRAPHIC_DATA]"
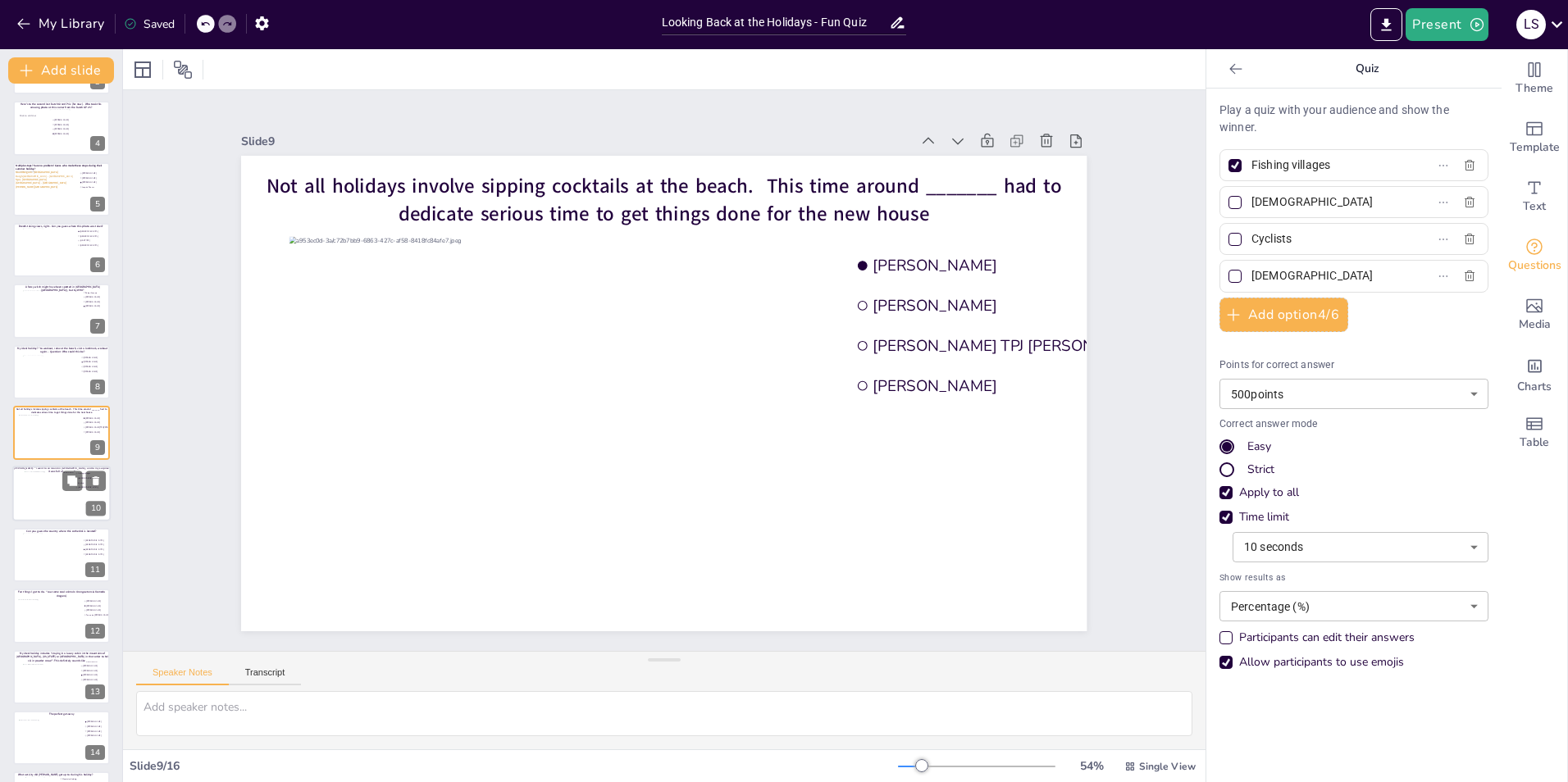
scroll to position [240, 0]
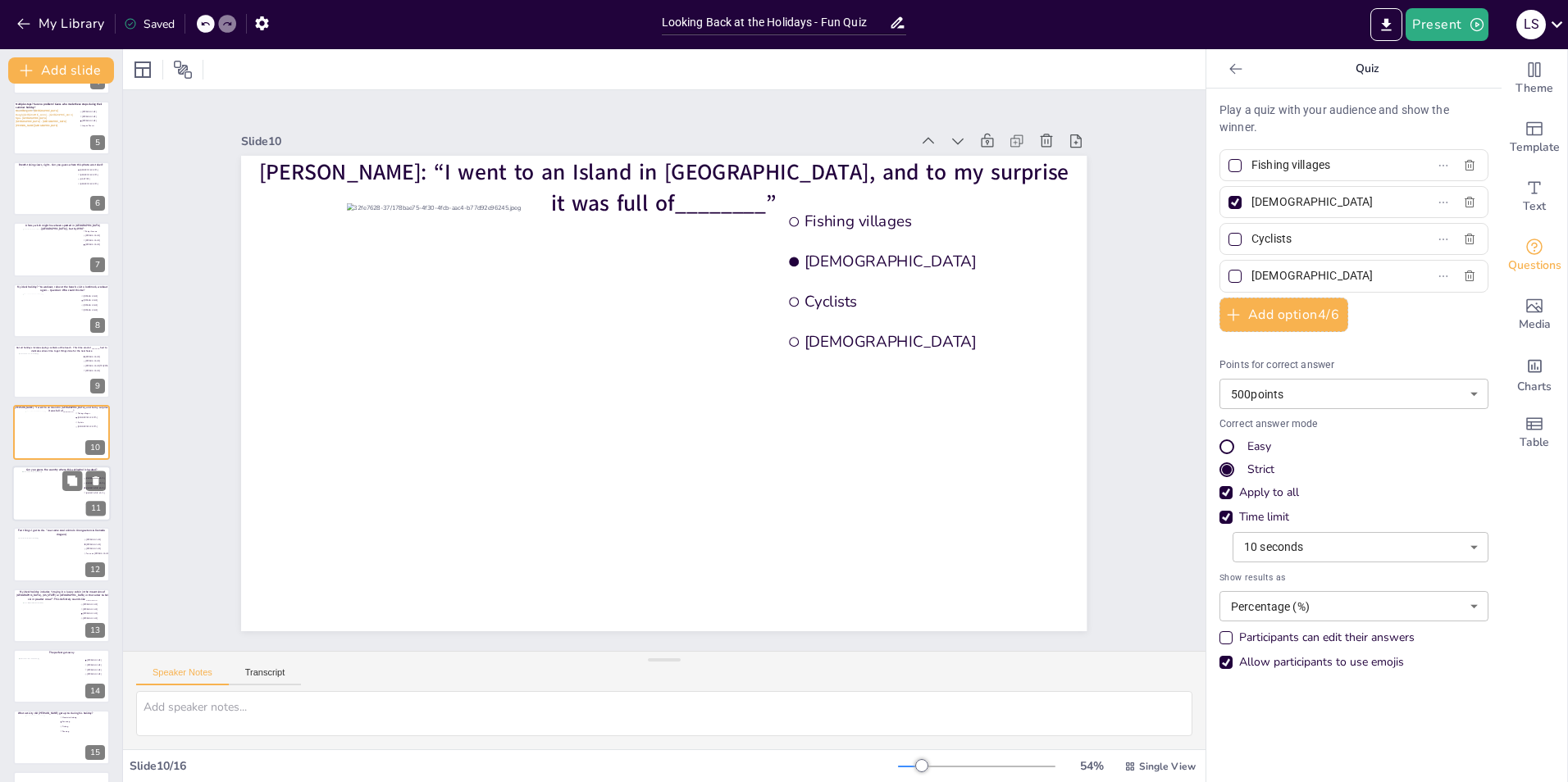
click at [33, 503] on div at bounding box center [62, 494] width 79 height 45
type input "[GEOGRAPHIC_DATA]"
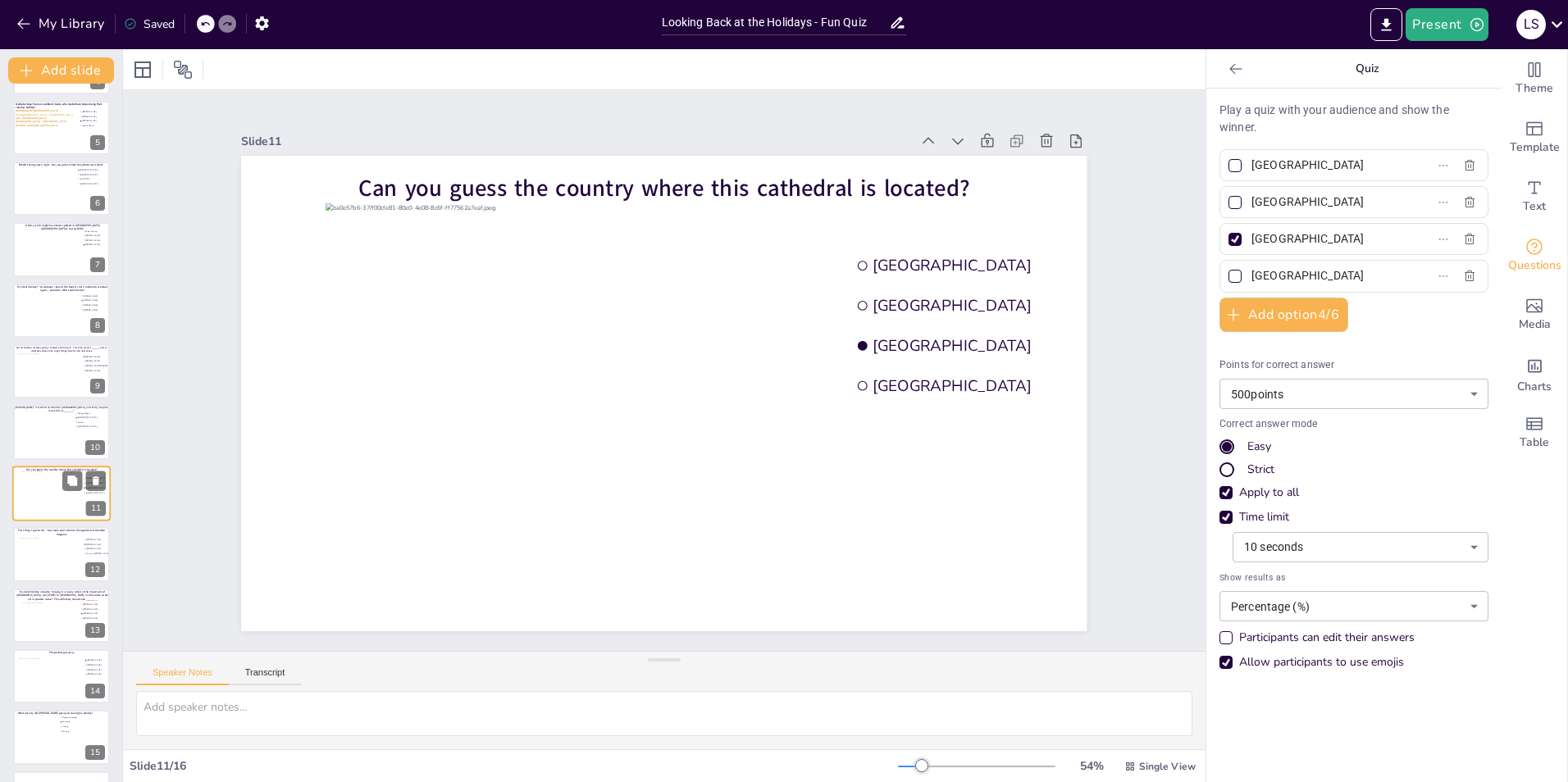
scroll to position [297, 0]
click at [41, 499] on div at bounding box center [50, 504] width 66 height 45
type input "[PERSON_NAME]"
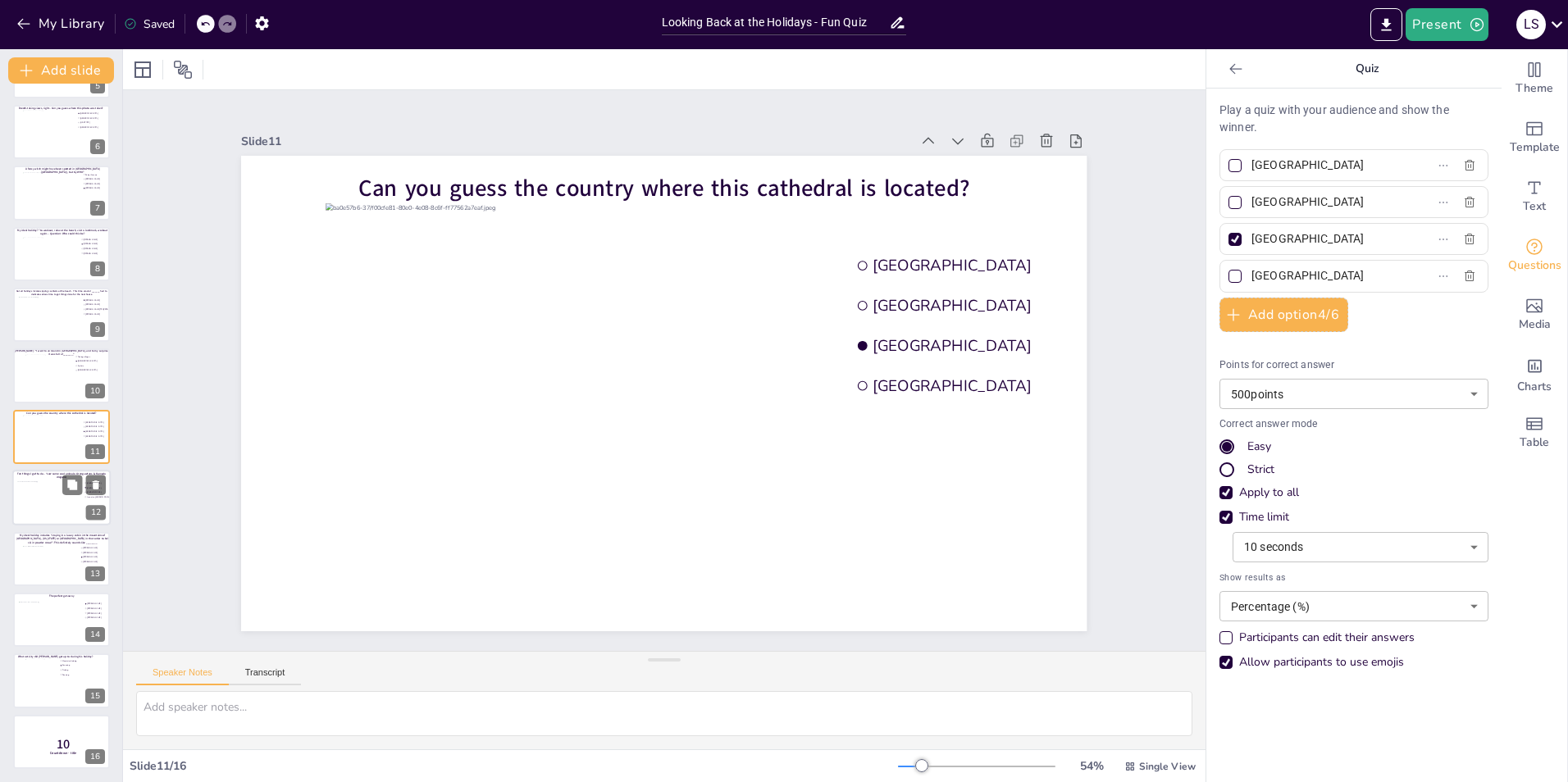
type input "Fenna ten [PERSON_NAME]"
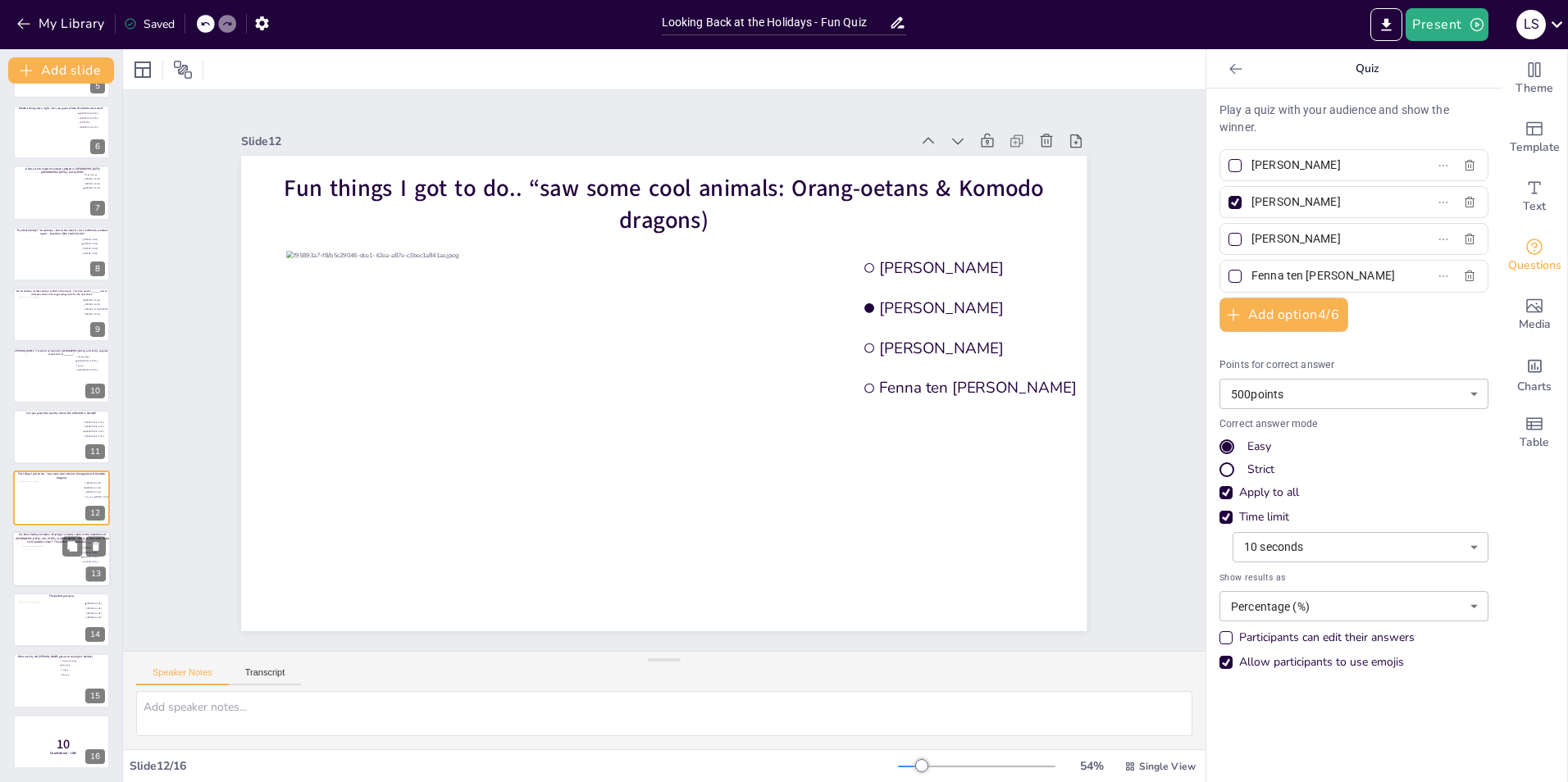
click at [44, 544] on div at bounding box center [61, 559] width 99 height 56
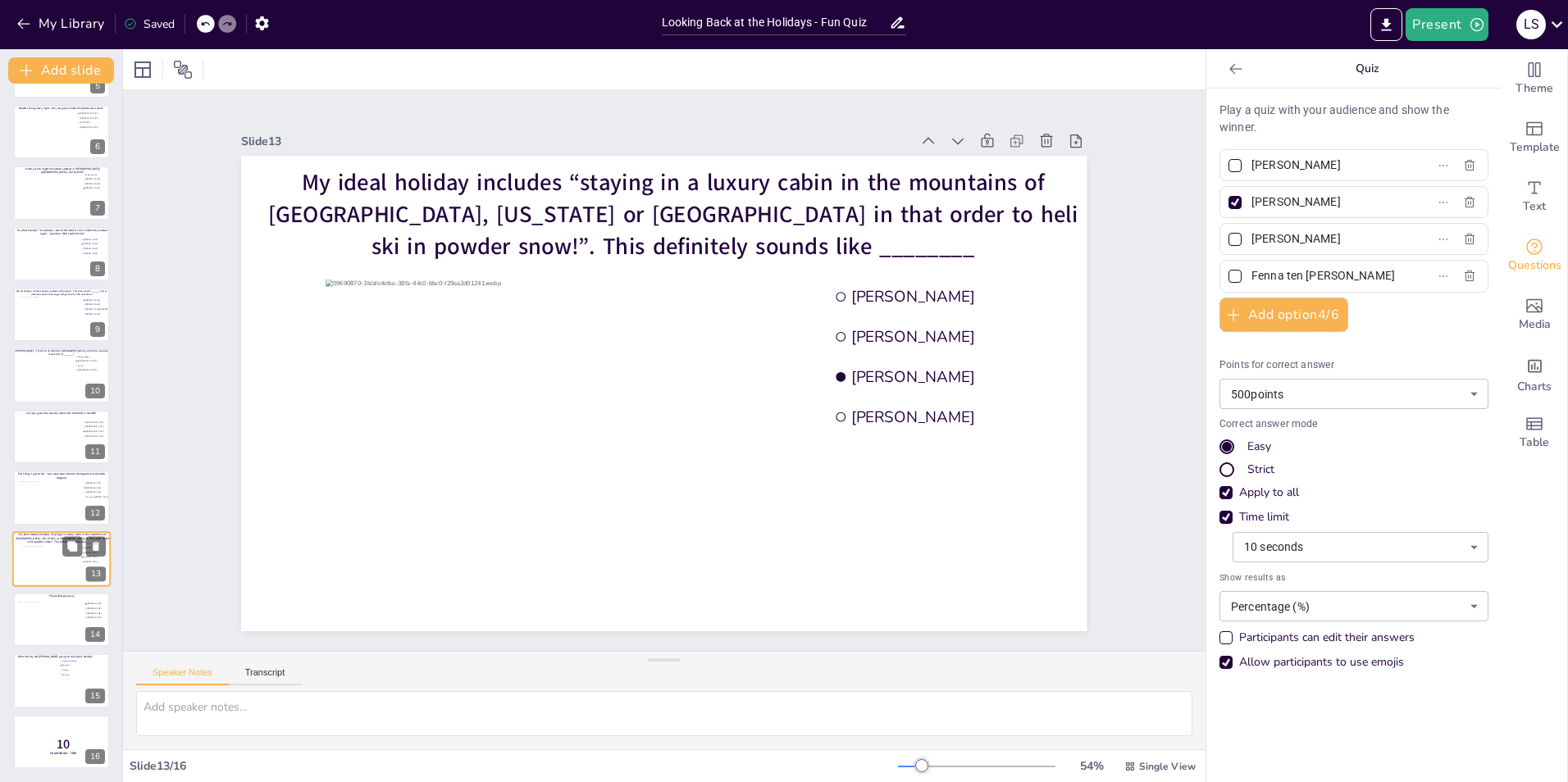
type input "[PERSON_NAME]"
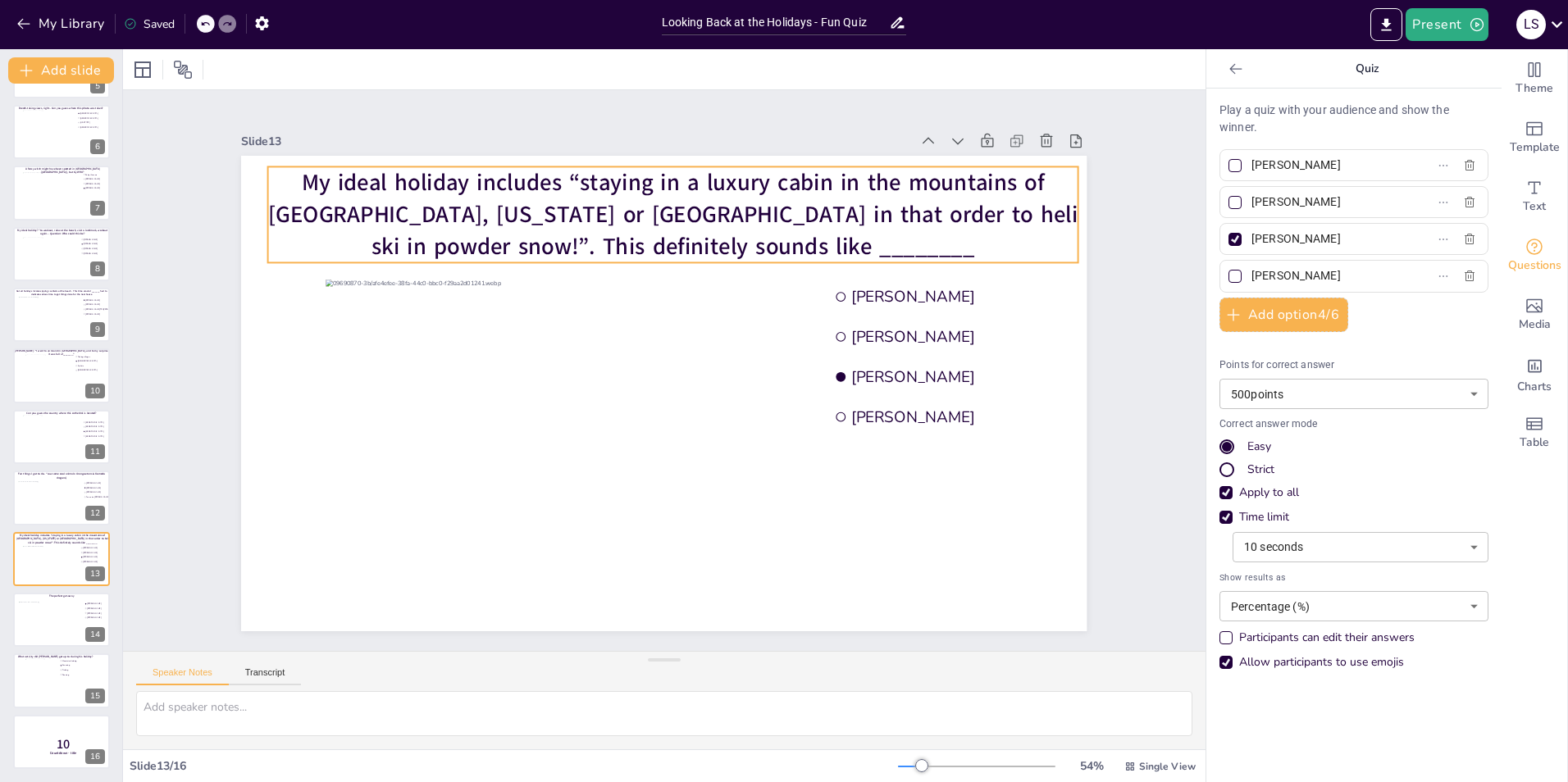
click at [769, 209] on span "My ideal holiday includes “staying in a luxury cabin in the mountains of Canada…" at bounding box center [673, 214] width 811 height 95
click at [762, 207] on span "My ideal holiday includes “staying in a luxury cabin in the mountains of Canada…" at bounding box center [673, 214] width 811 height 95
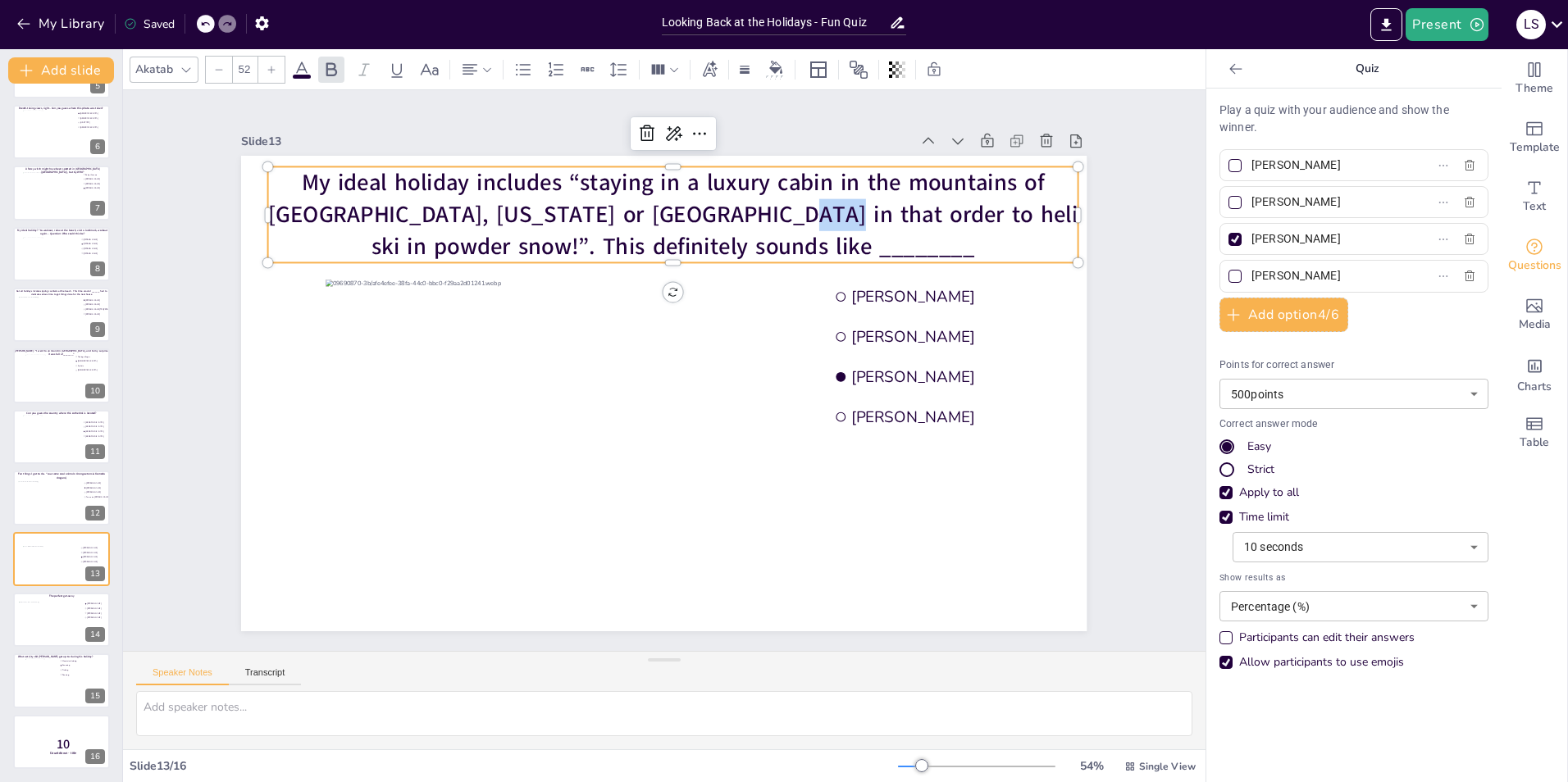
click at [762, 207] on span "My ideal holiday includes “staying in a luxury cabin in the mountains of Canada…" at bounding box center [673, 214] width 811 height 95
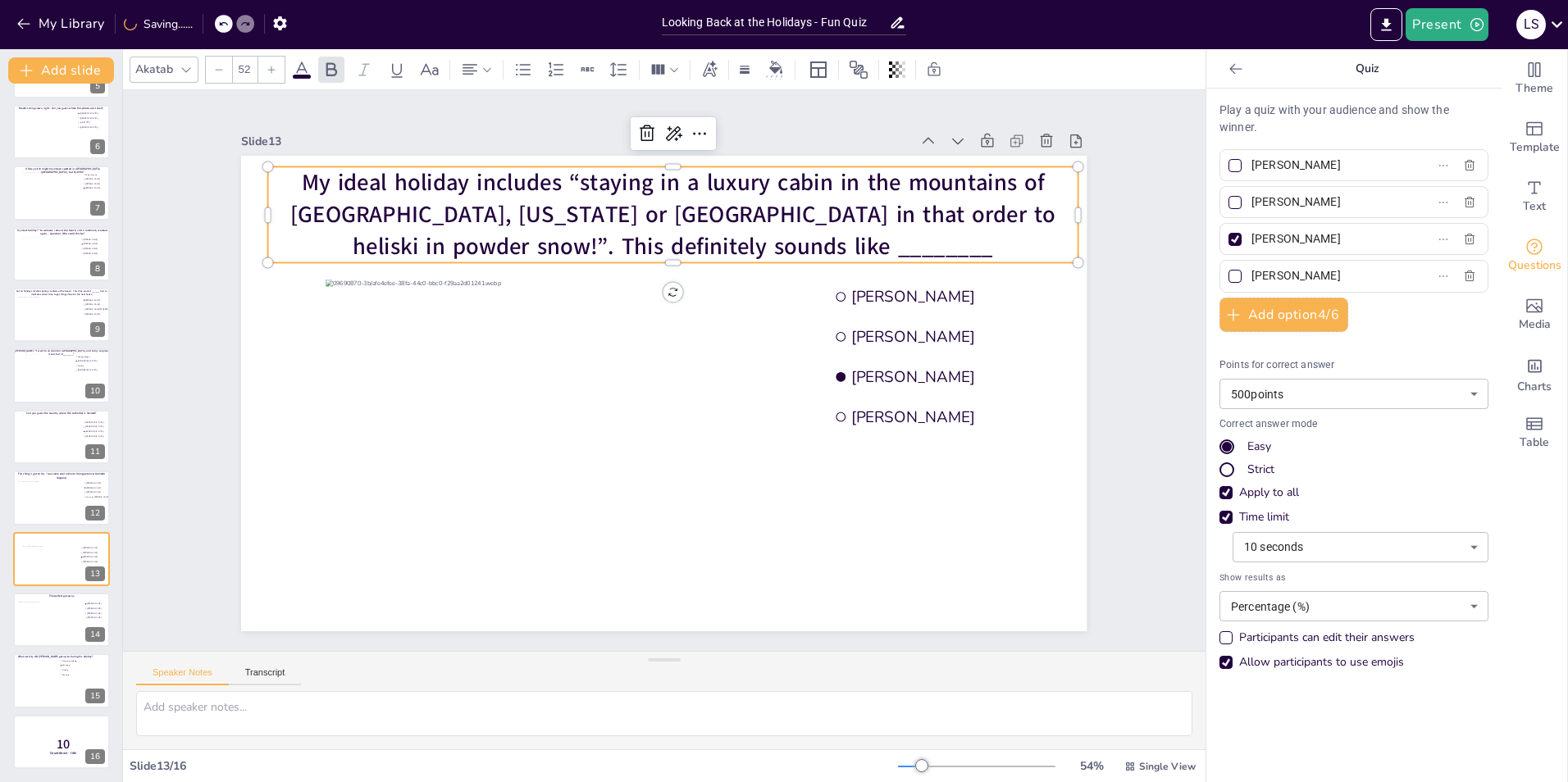
click at [784, 205] on span "My ideal holiday includes “staying in a luxury cabin in the mountains of Canada…" at bounding box center [673, 214] width 765 height 95
click at [1135, 203] on div "Slide 1 Would you dare climb a mountain during a hurricane storm? I bet not, bu…" at bounding box center [664, 370] width 1083 height 561
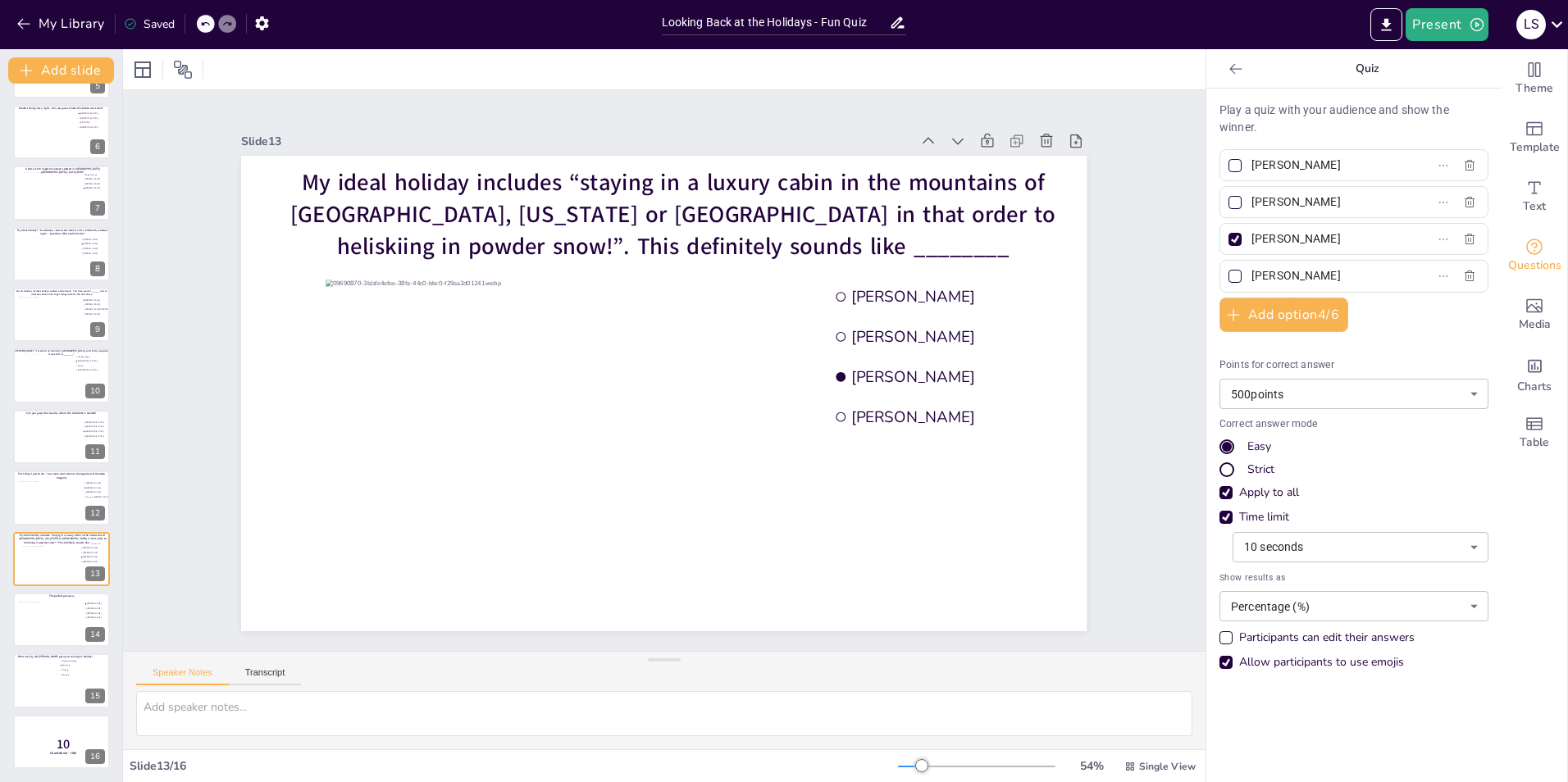
click at [1336, 164] on input "[PERSON_NAME]" at bounding box center [1328, 166] width 153 height 24
drag, startPoint x: 1336, startPoint y: 164, endPoint x: 1239, endPoint y: 161, distance: 97.0
click at [1251, 161] on input "[PERSON_NAME]" at bounding box center [1328, 166] width 153 height 24
drag, startPoint x: 1278, startPoint y: 173, endPoint x: 1230, endPoint y: 164, distance: 48.8
click at [1230, 164] on label "Philip" at bounding box center [1328, 166] width 205 height 24
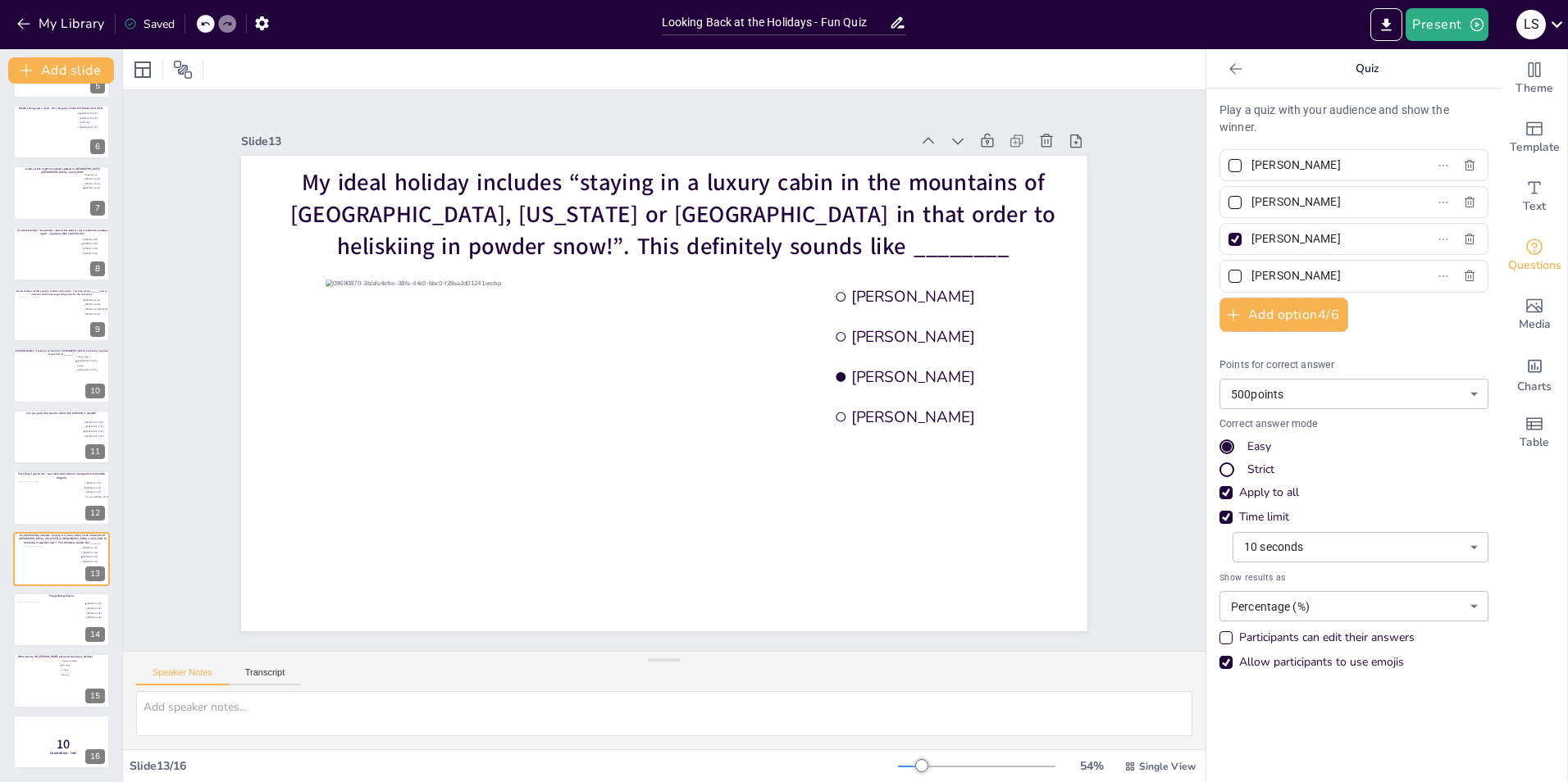
click at [1251, 164] on input "Philip" at bounding box center [1328, 166] width 153 height 24
paste input ".Roeleveld@rabobank.nl"
click at [1272, 165] on input "Philip.Roeleveld" at bounding box center [1328, 166] width 153 height 24
type input "[PERSON_NAME]"
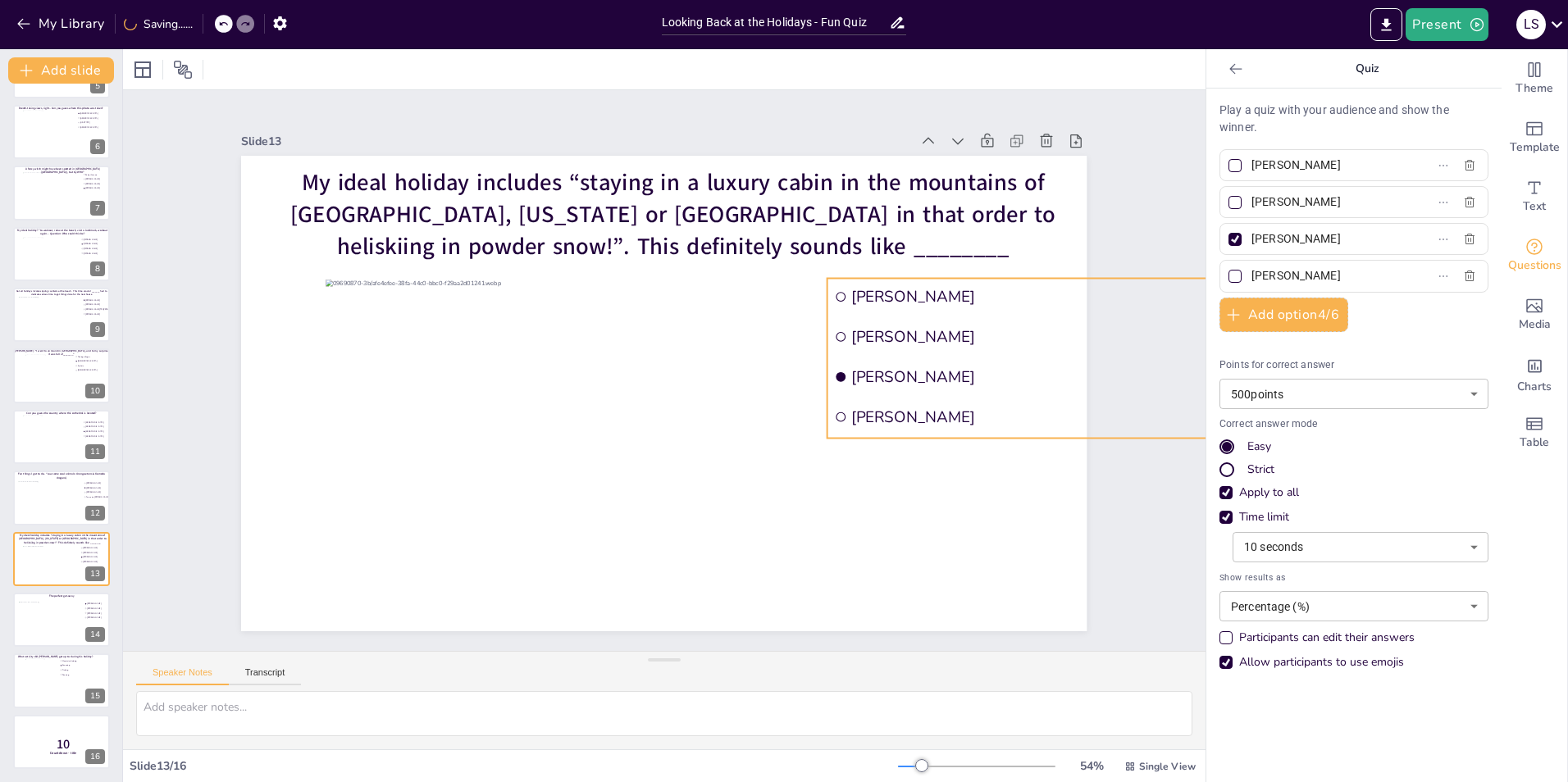
click at [1074, 290] on span "[PERSON_NAME]" at bounding box center [1047, 296] width 392 height 21
click at [1107, 161] on div "Slide 1 Would you dare climb a mountain during a hurricane storm? I bet not, bu…" at bounding box center [664, 370] width 938 height 521
click at [1367, 206] on input "[PERSON_NAME]" at bounding box center [1328, 203] width 153 height 24
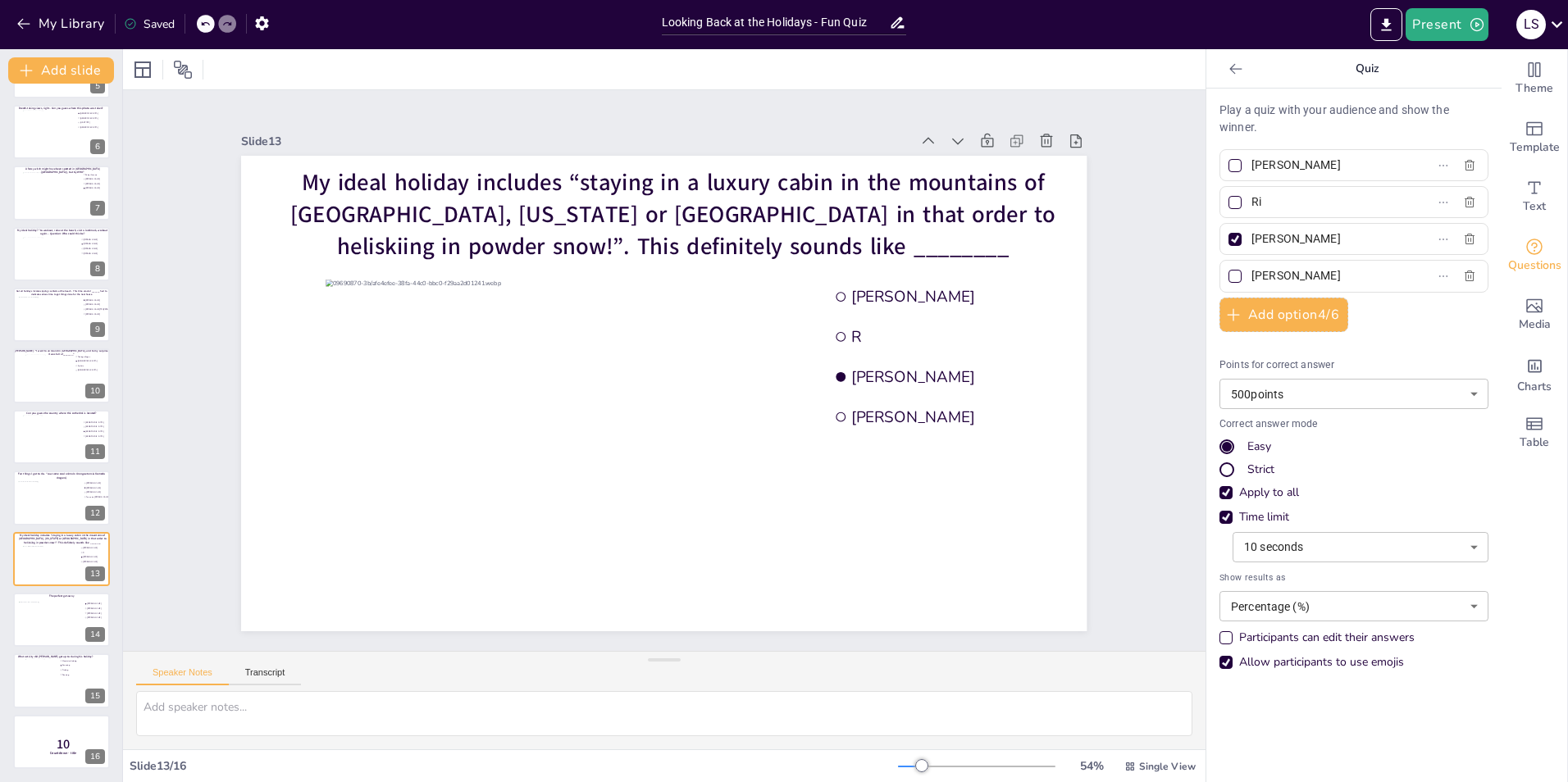
type input "R"
click at [1297, 201] on input "text" at bounding box center [1328, 203] width 153 height 24
click at [1267, 203] on input "text" at bounding box center [1328, 203] width 153 height 24
click at [1261, 203] on input "text" at bounding box center [1328, 203] width 153 height 24
type input "[PERSON_NAME]"
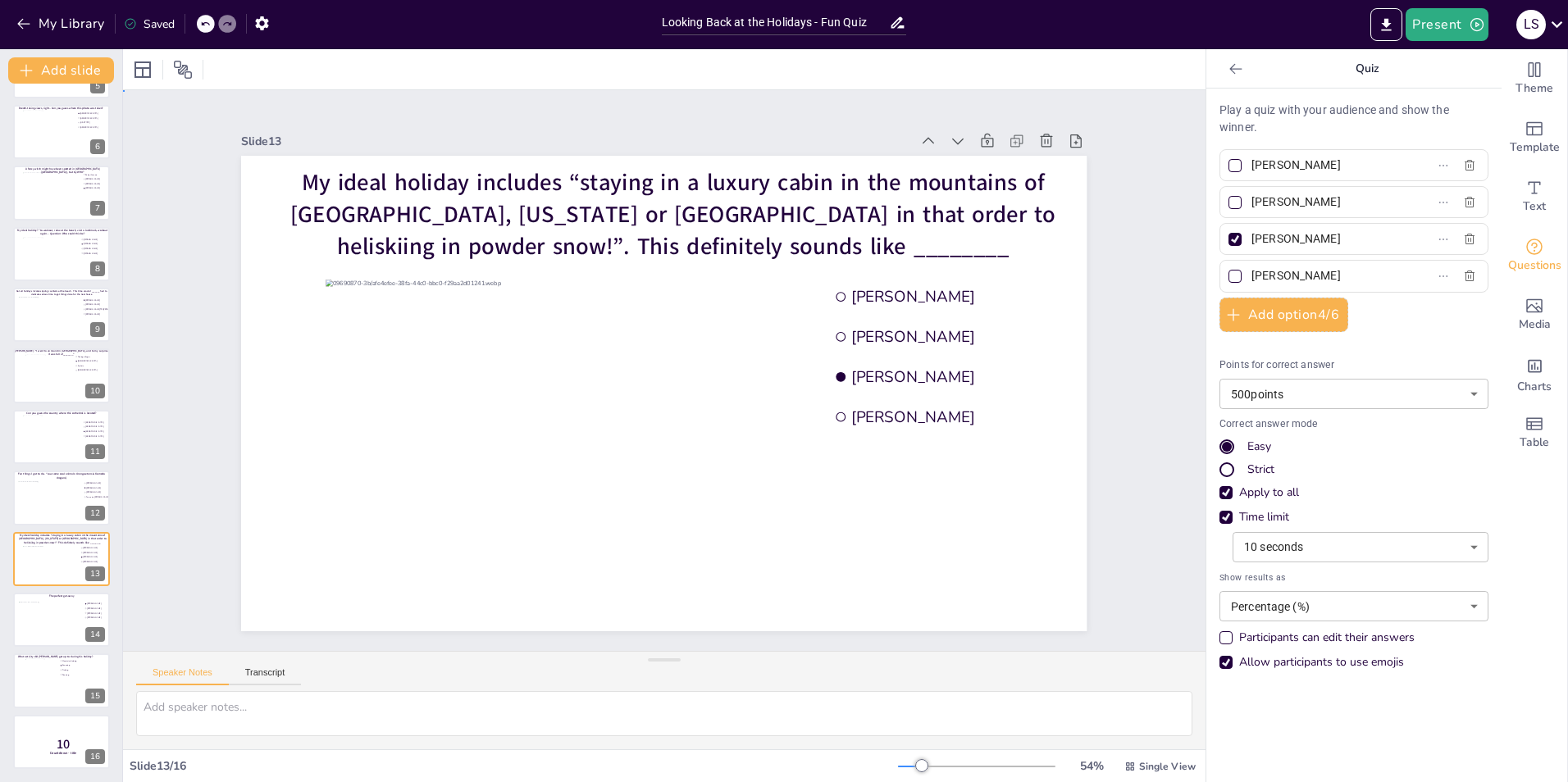
click at [1161, 297] on div "Slide 1 Would you dare climb a mountain during a hurricane storm? I bet not, bu…" at bounding box center [664, 370] width 1083 height 561
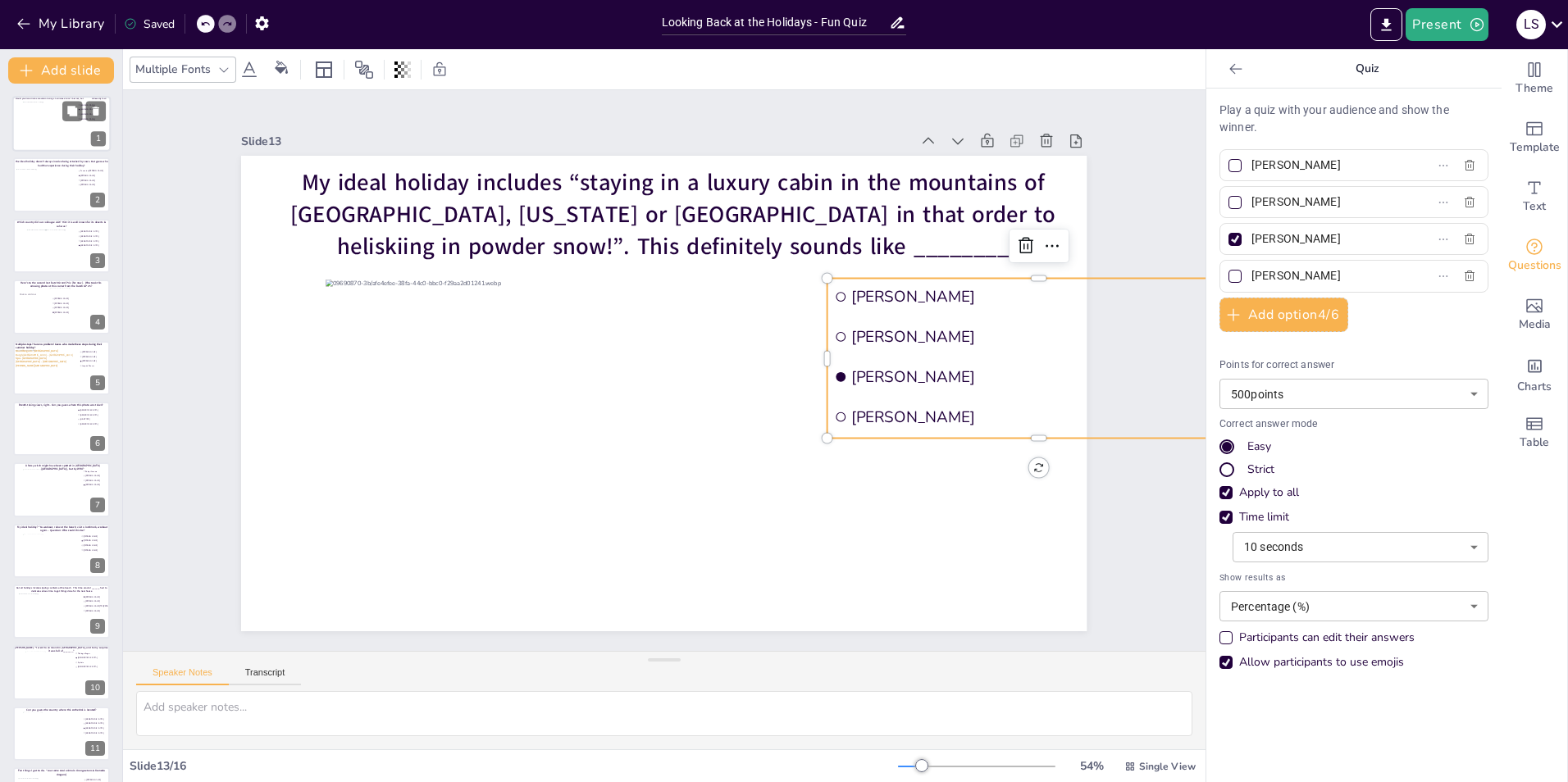
click at [29, 133] on div at bounding box center [62, 124] width 78 height 45
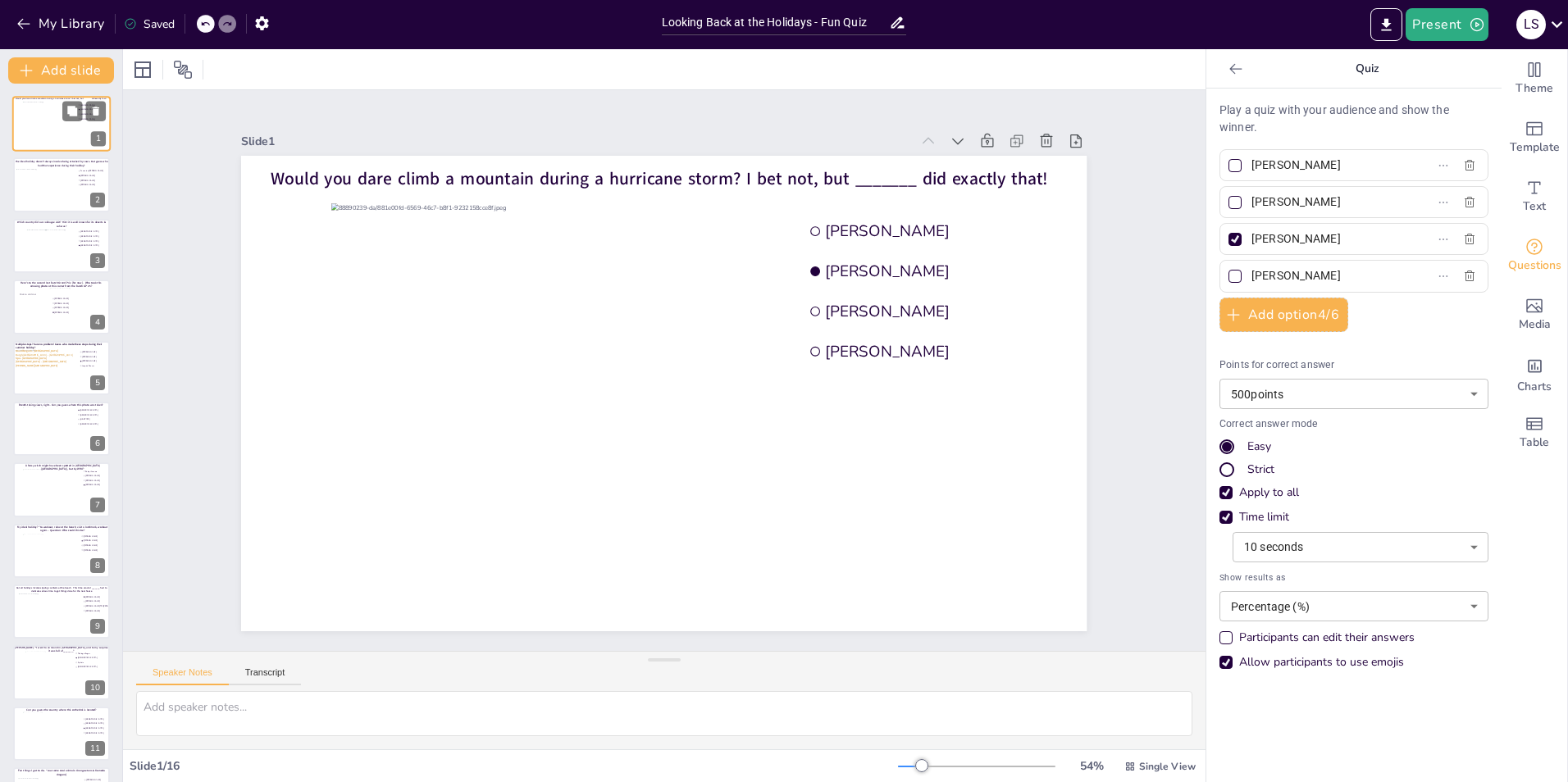
type input "[PERSON_NAME]"
click at [76, 622] on div at bounding box center [47, 615] width 59 height 45
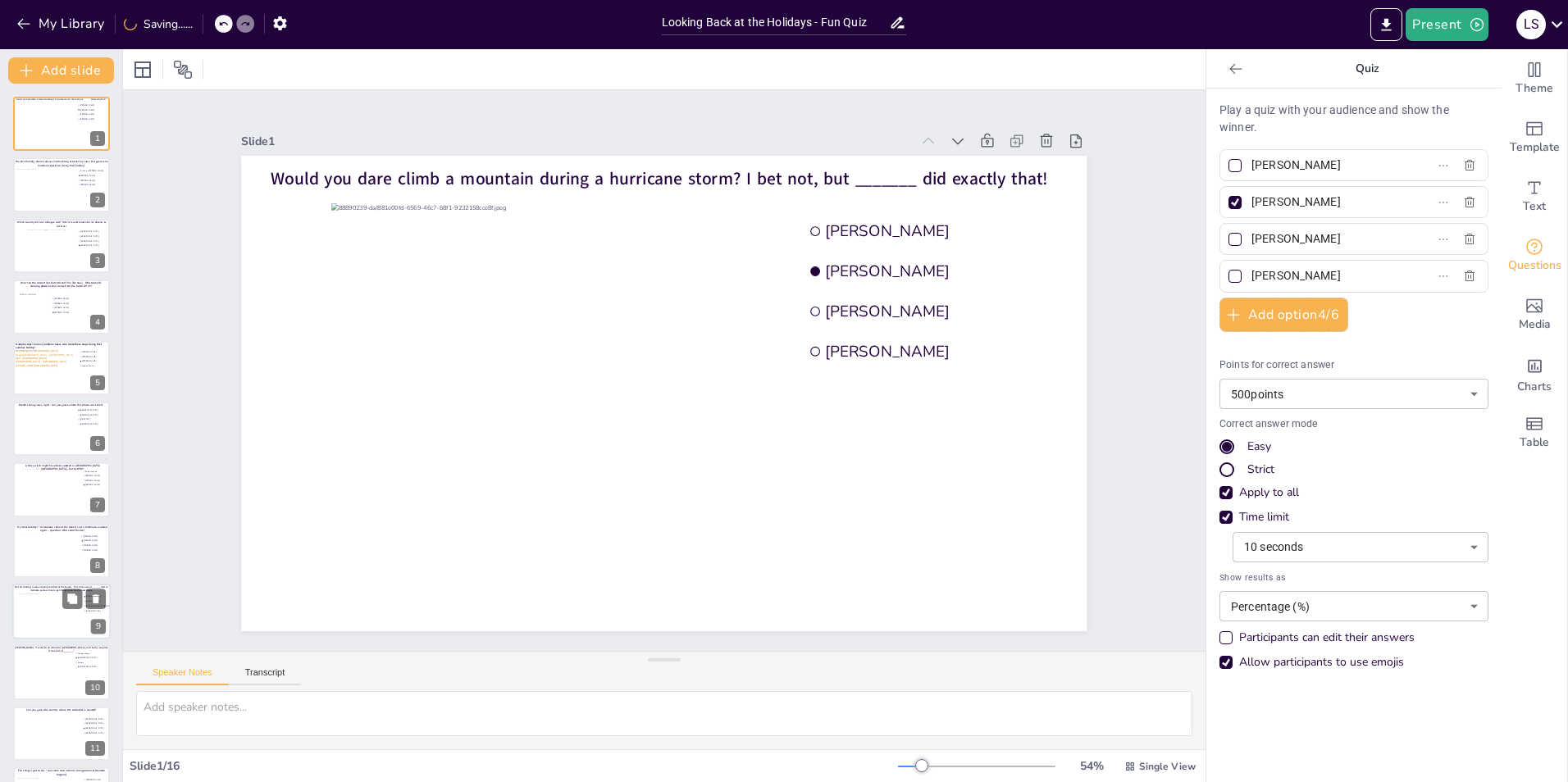
type input "[PERSON_NAME]"
type input "[PERSON_NAME] TPJ [PERSON_NAME]"
type input "[PERSON_NAME]"
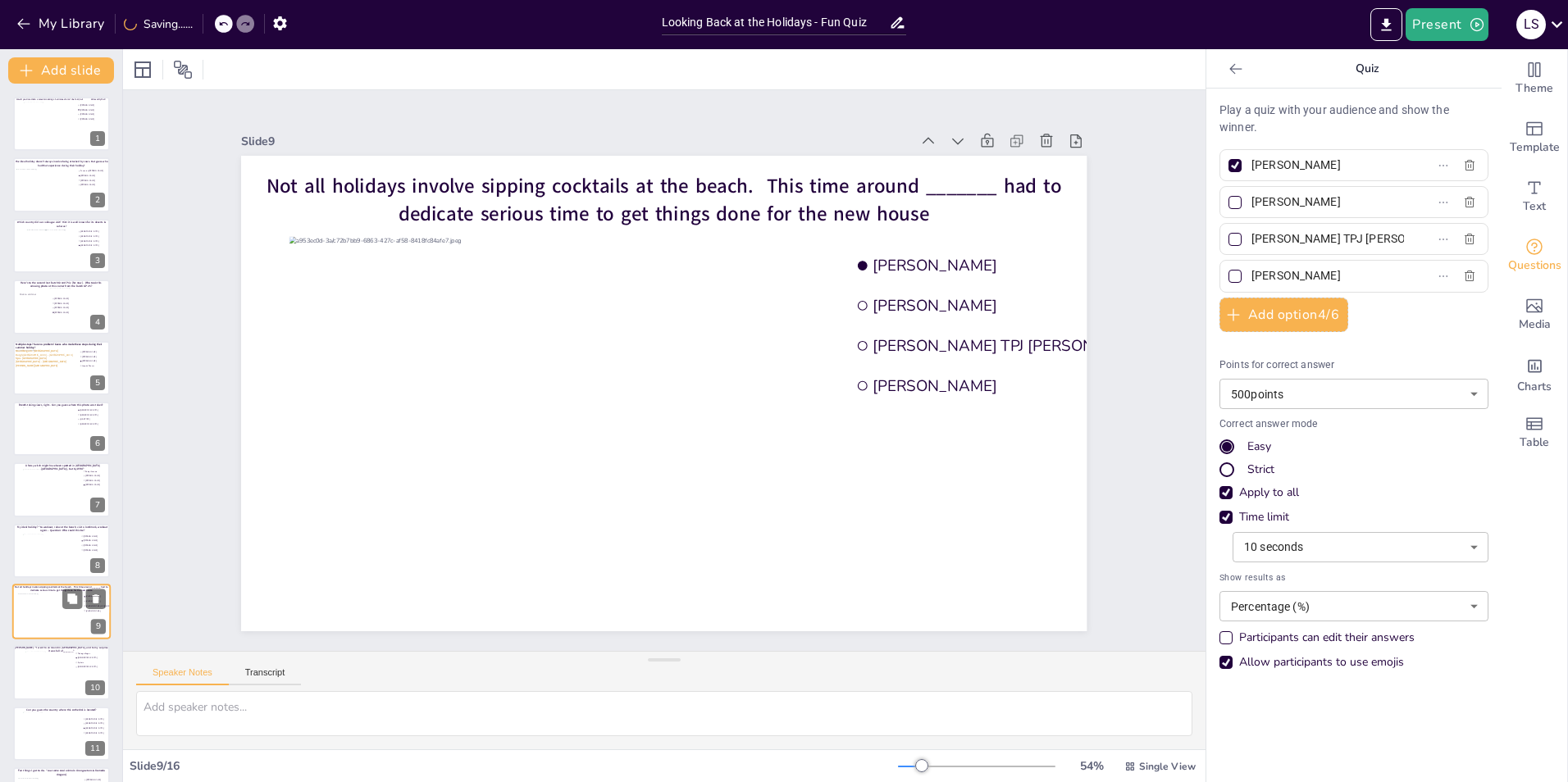
scroll to position [179, 0]
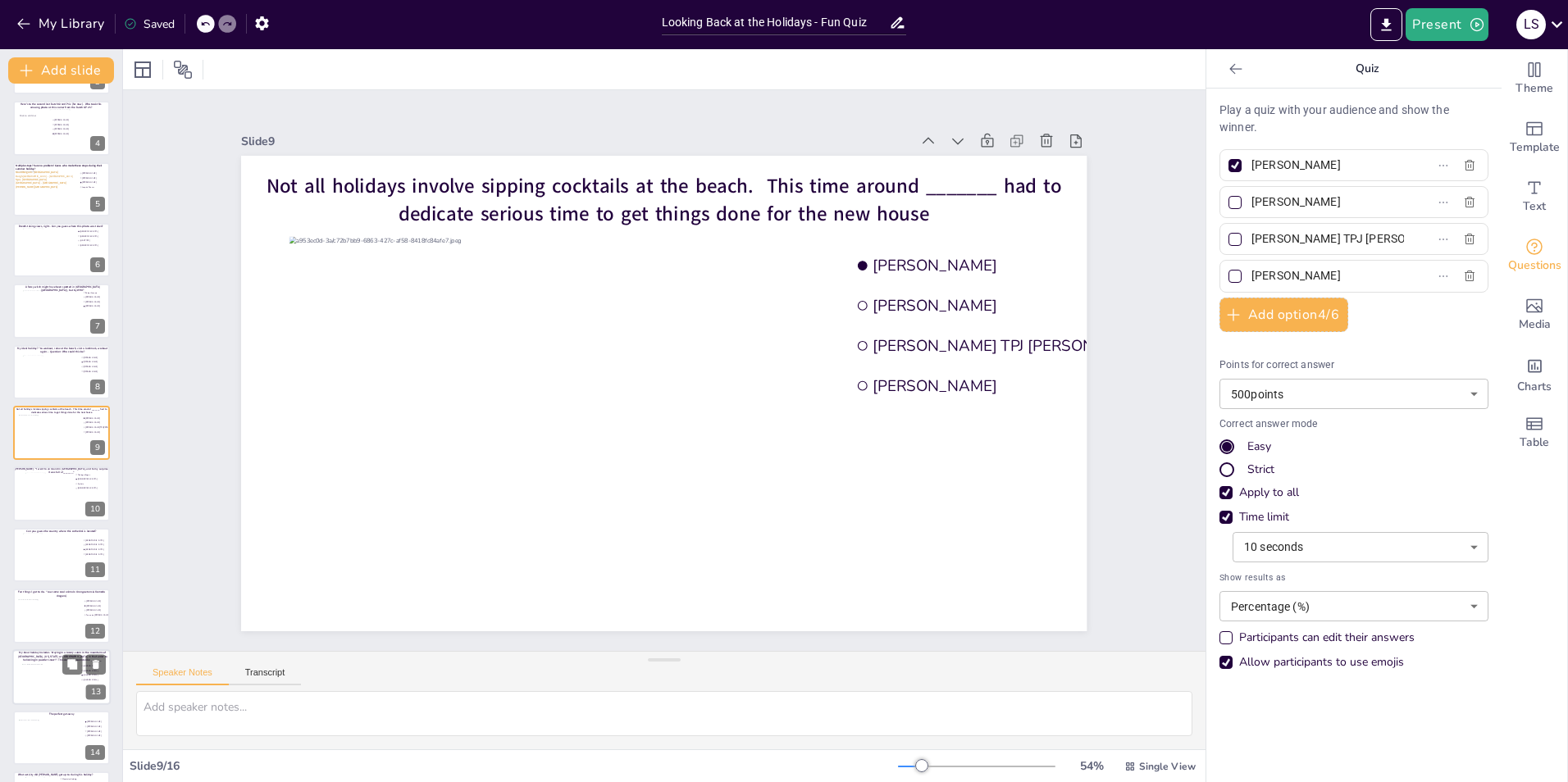
click at [51, 670] on div at bounding box center [62, 683] width 79 height 39
type input "[PERSON_NAME]"
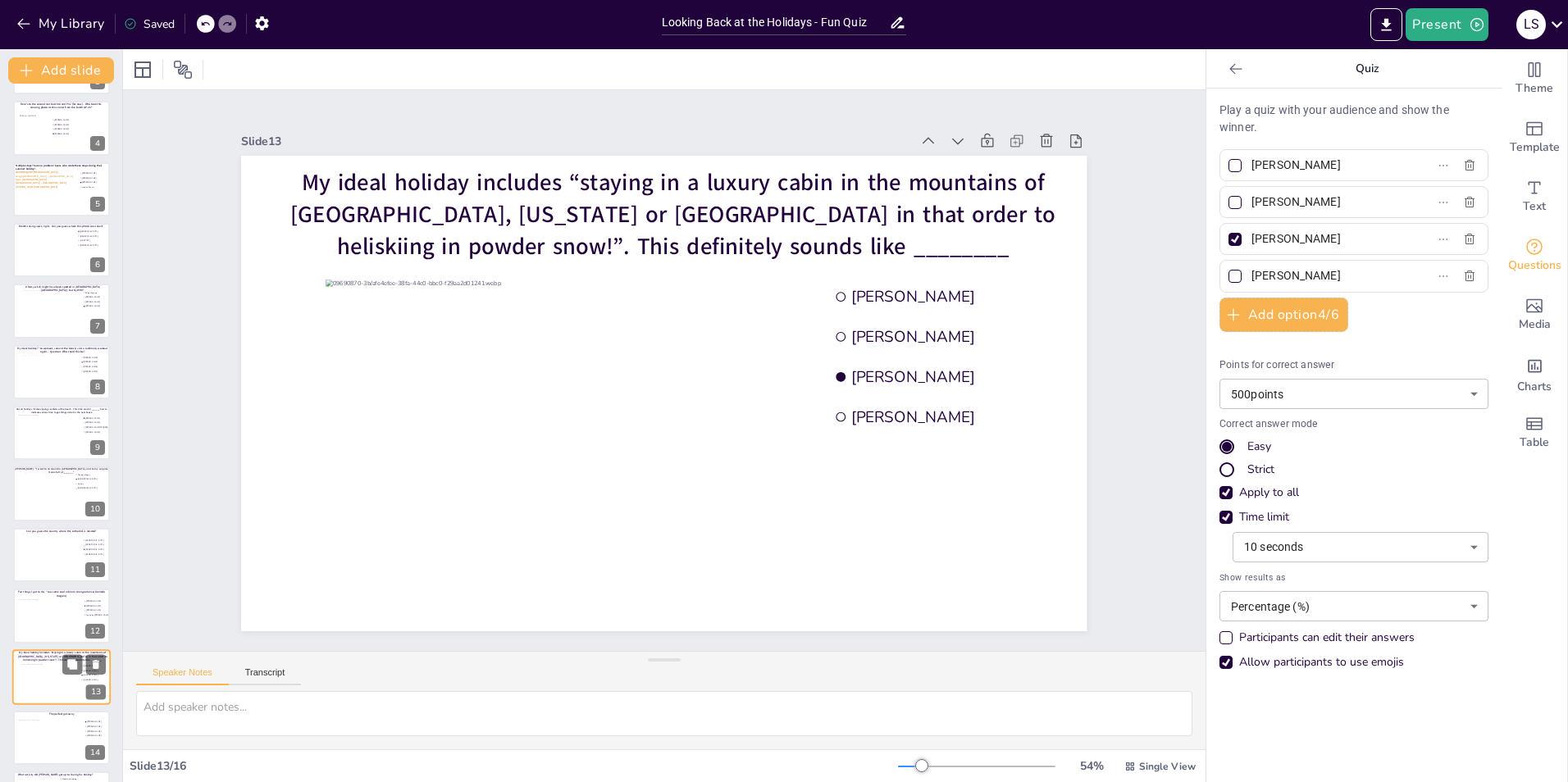
scroll to position [297, 0]
click at [1333, 191] on input "[PERSON_NAME]" at bounding box center [1328, 203] width 153 height 24
click at [1332, 200] on input "[PERSON_NAME]" at bounding box center [1328, 203] width 153 height 24
click at [1332, 202] on input "[PERSON_NAME]" at bounding box center [1328, 203] width 153 height 24
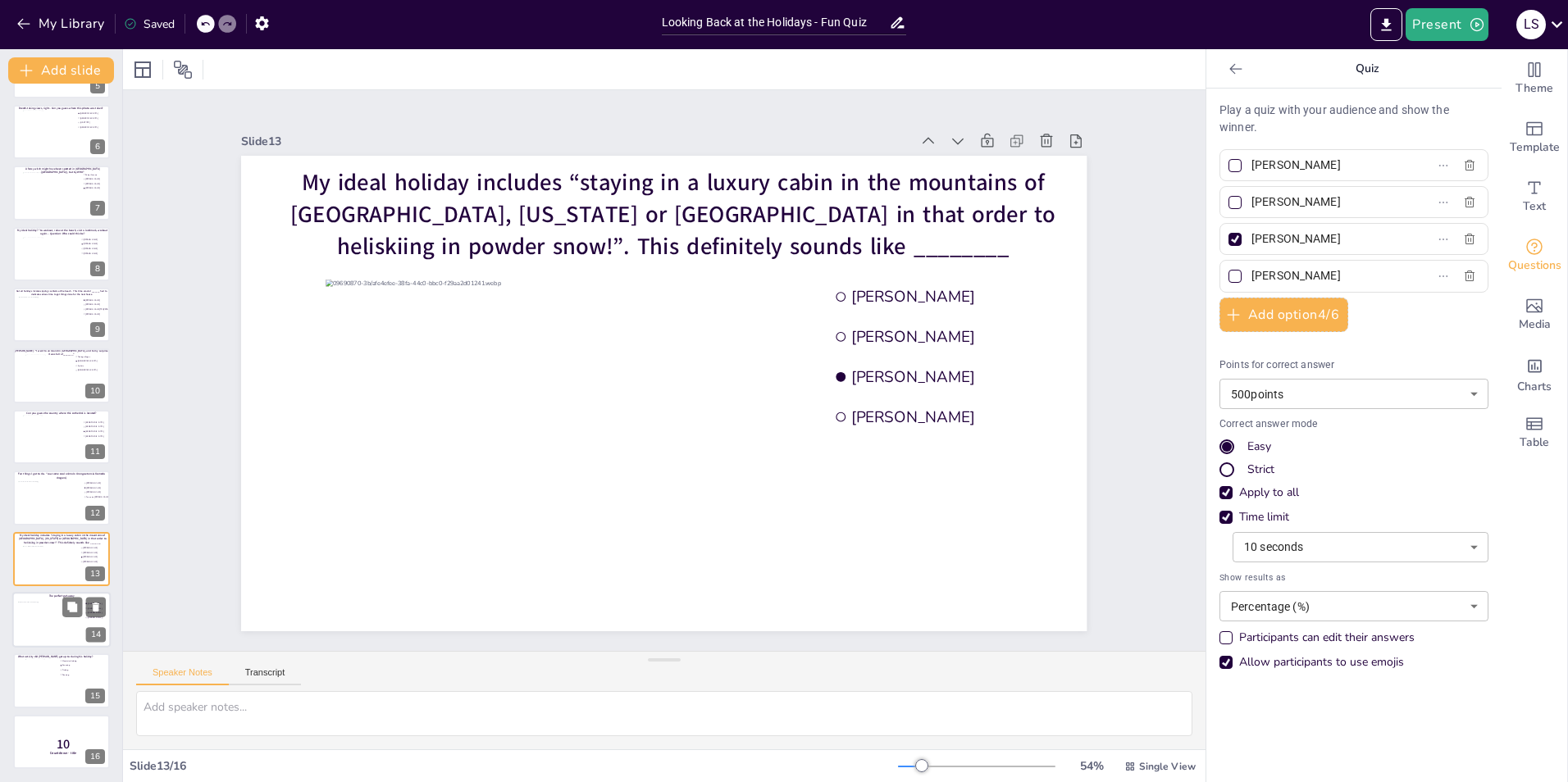
click at [52, 635] on div at bounding box center [51, 624] width 66 height 45
type input "[PERSON_NAME]"
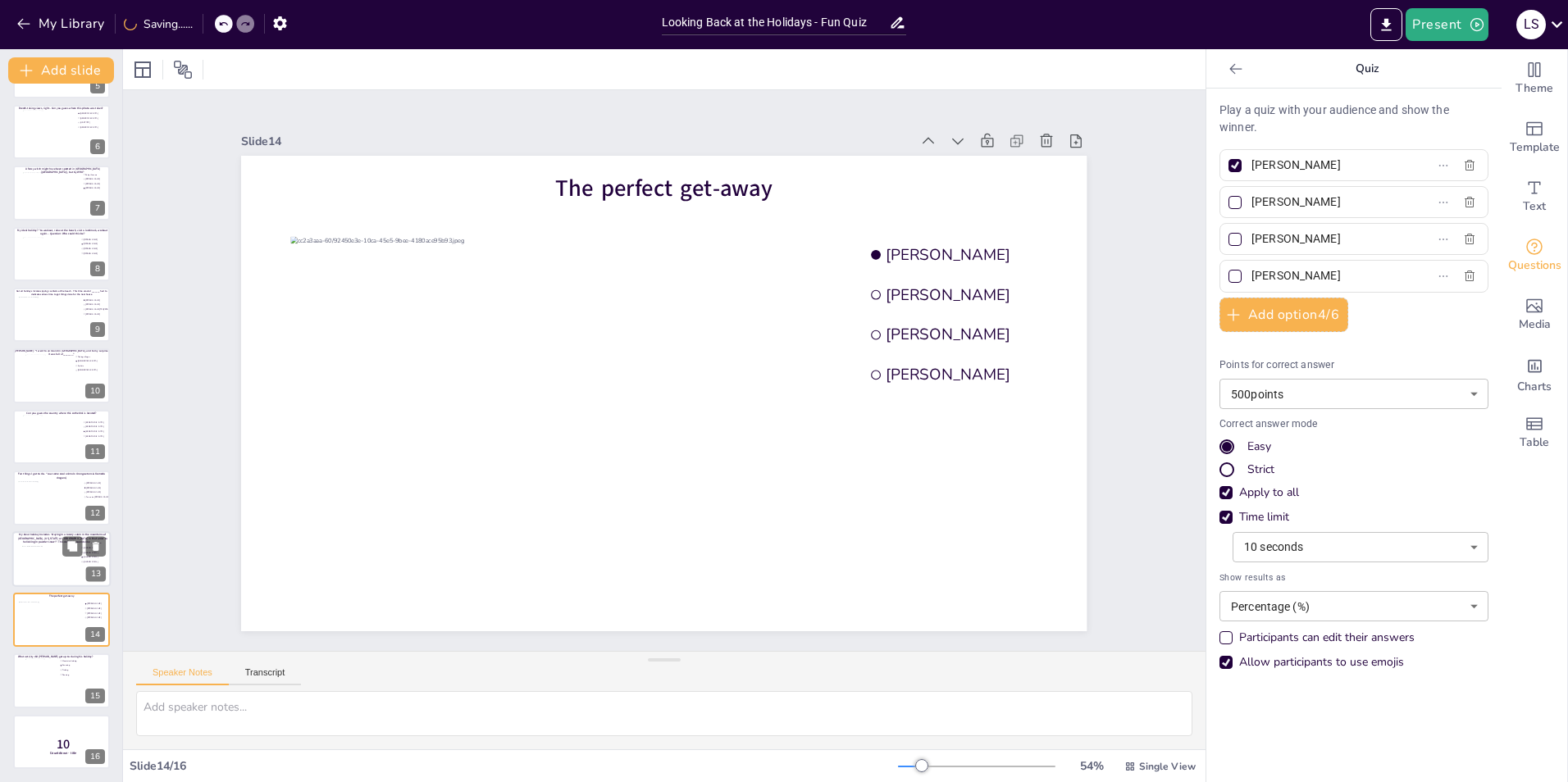
click at [49, 561] on div at bounding box center [62, 565] width 79 height 39
type input "[PERSON_NAME]"
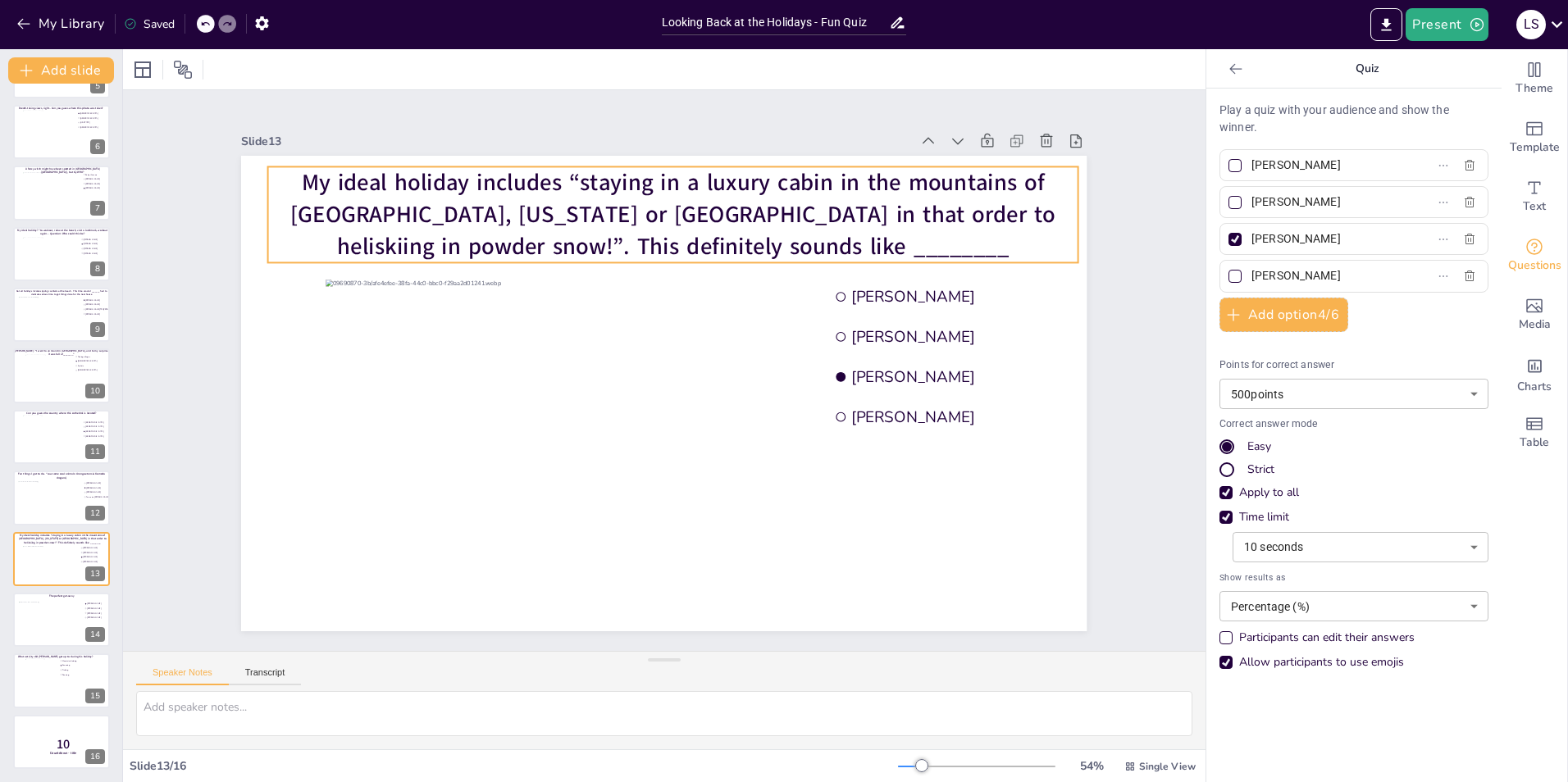
click at [634, 195] on span "My ideal holiday includes “staying in a luxury cabin in the mountains of [GEOGR…" at bounding box center [673, 214] width 765 height 95
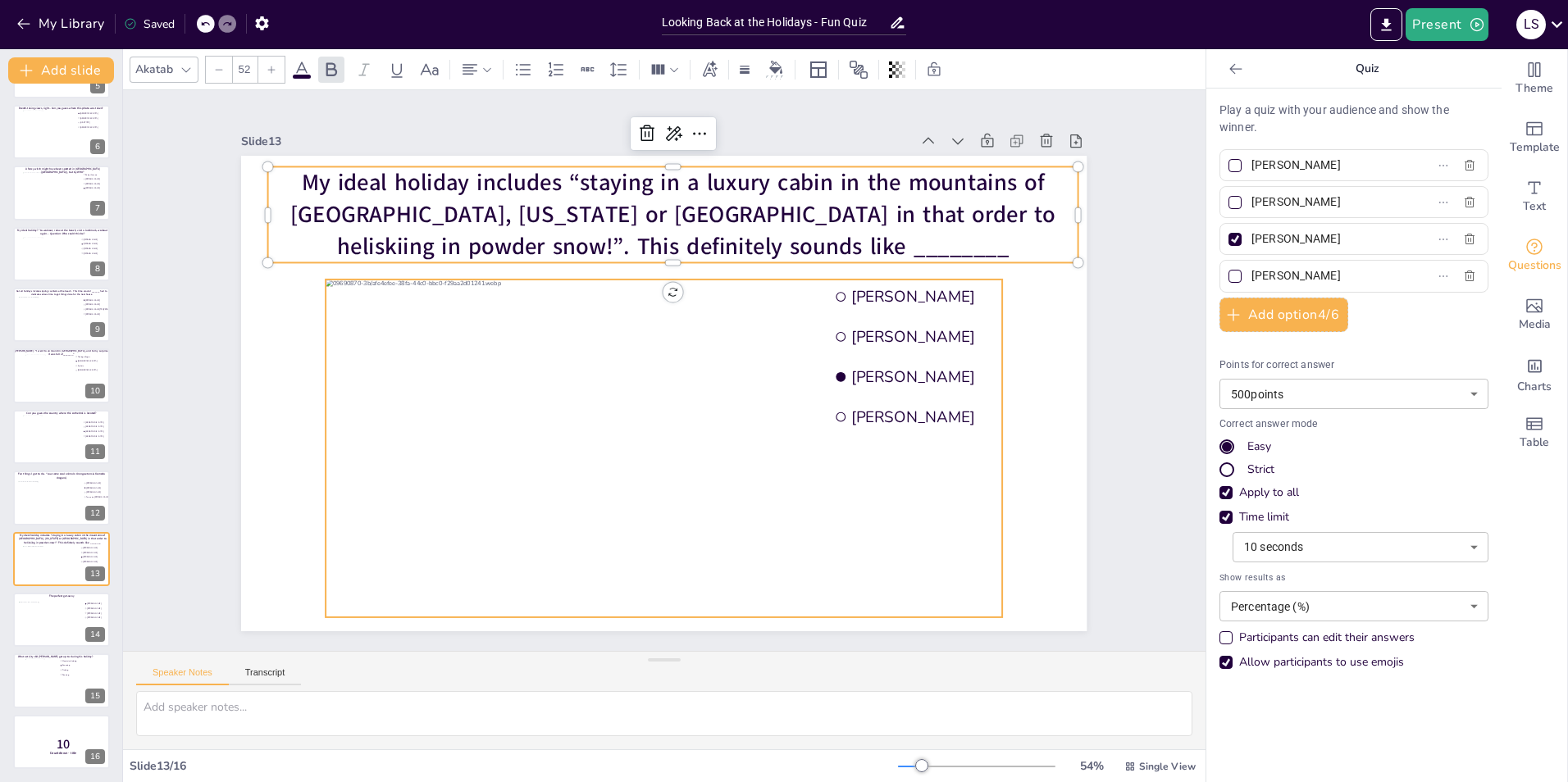
click at [587, 408] on div at bounding box center [665, 448] width 677 height 337
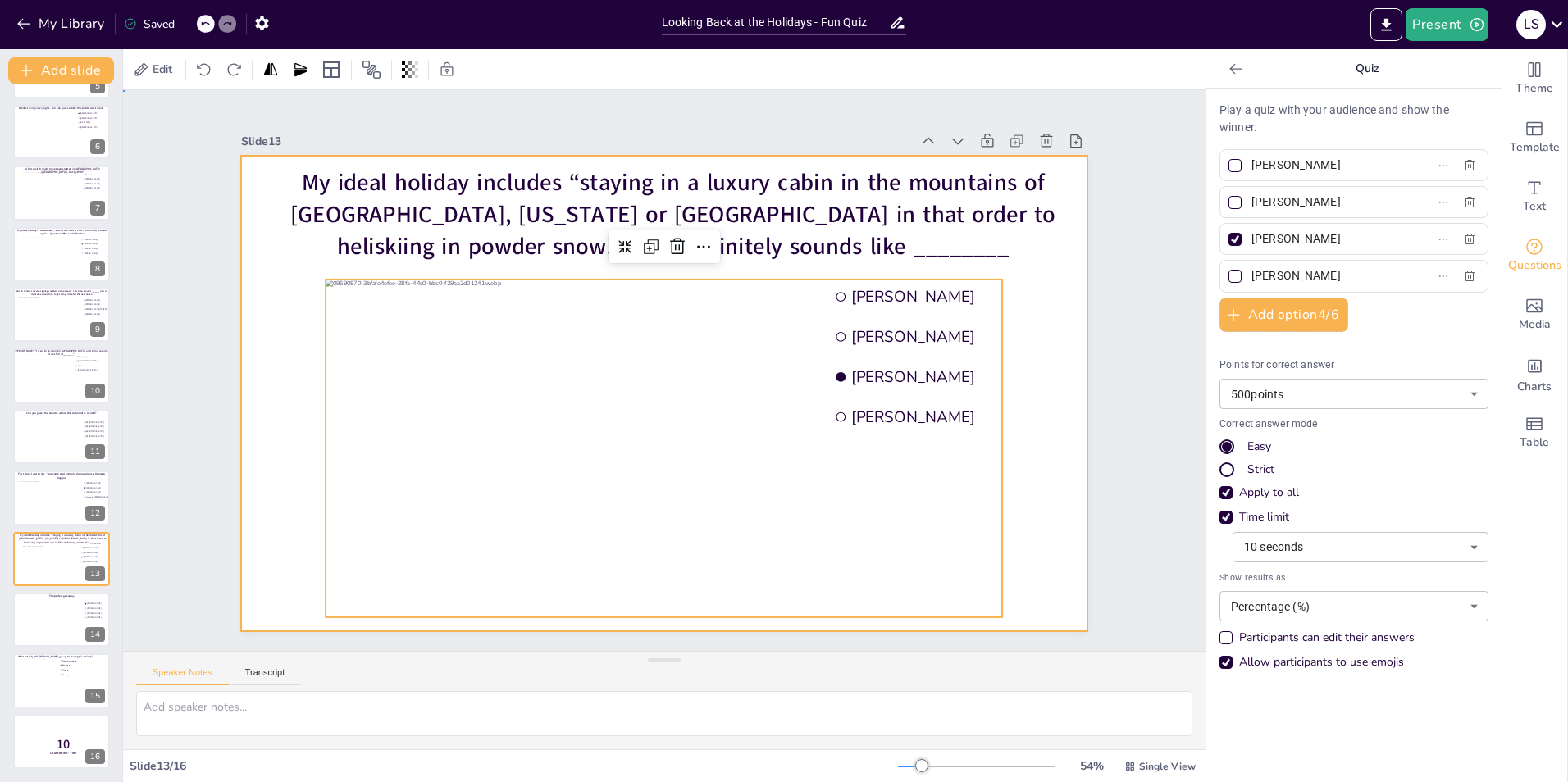
click at [1067, 465] on div at bounding box center [664, 393] width 846 height 476
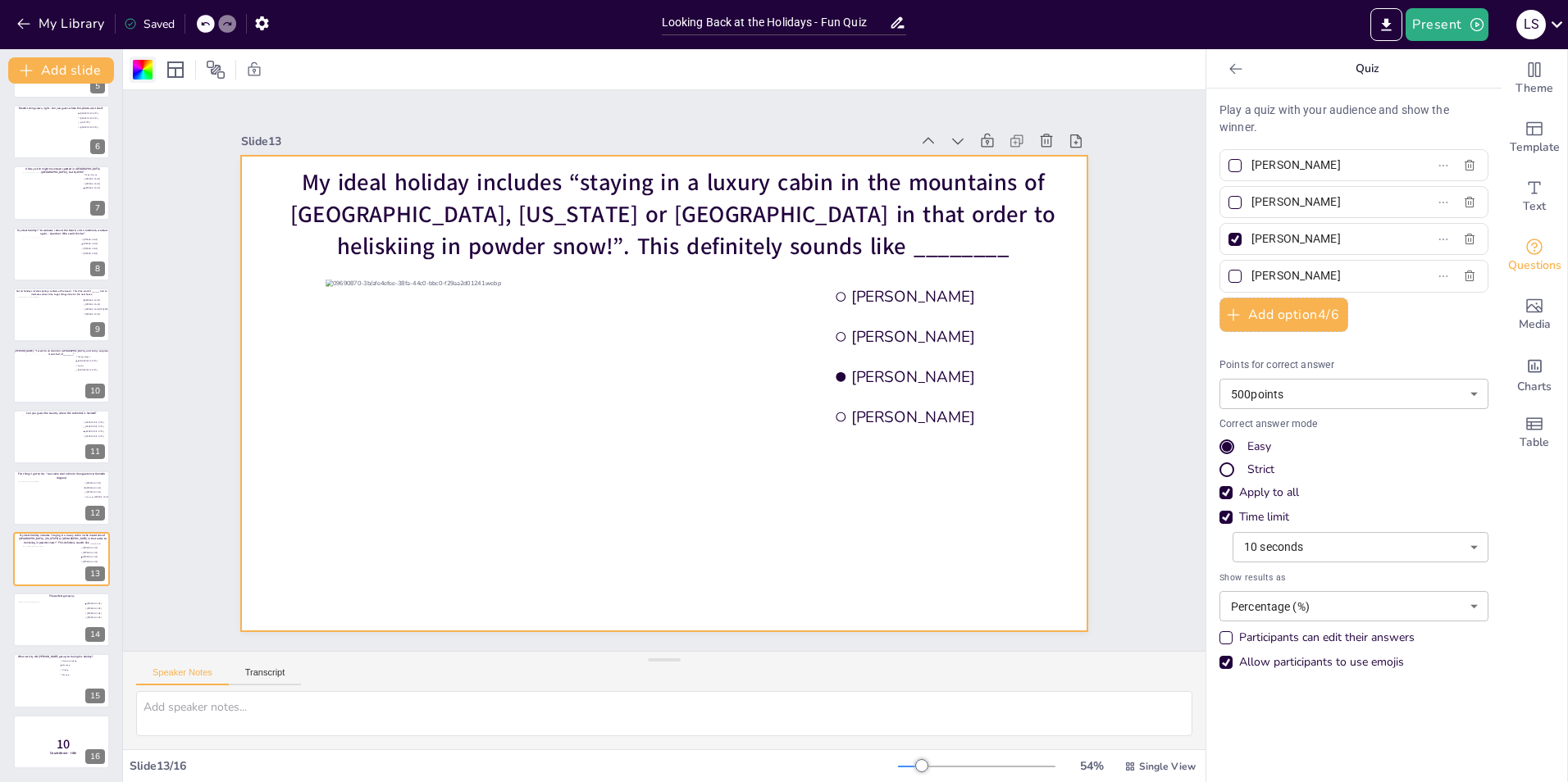
click at [136, 71] on div at bounding box center [143, 70] width 20 height 20
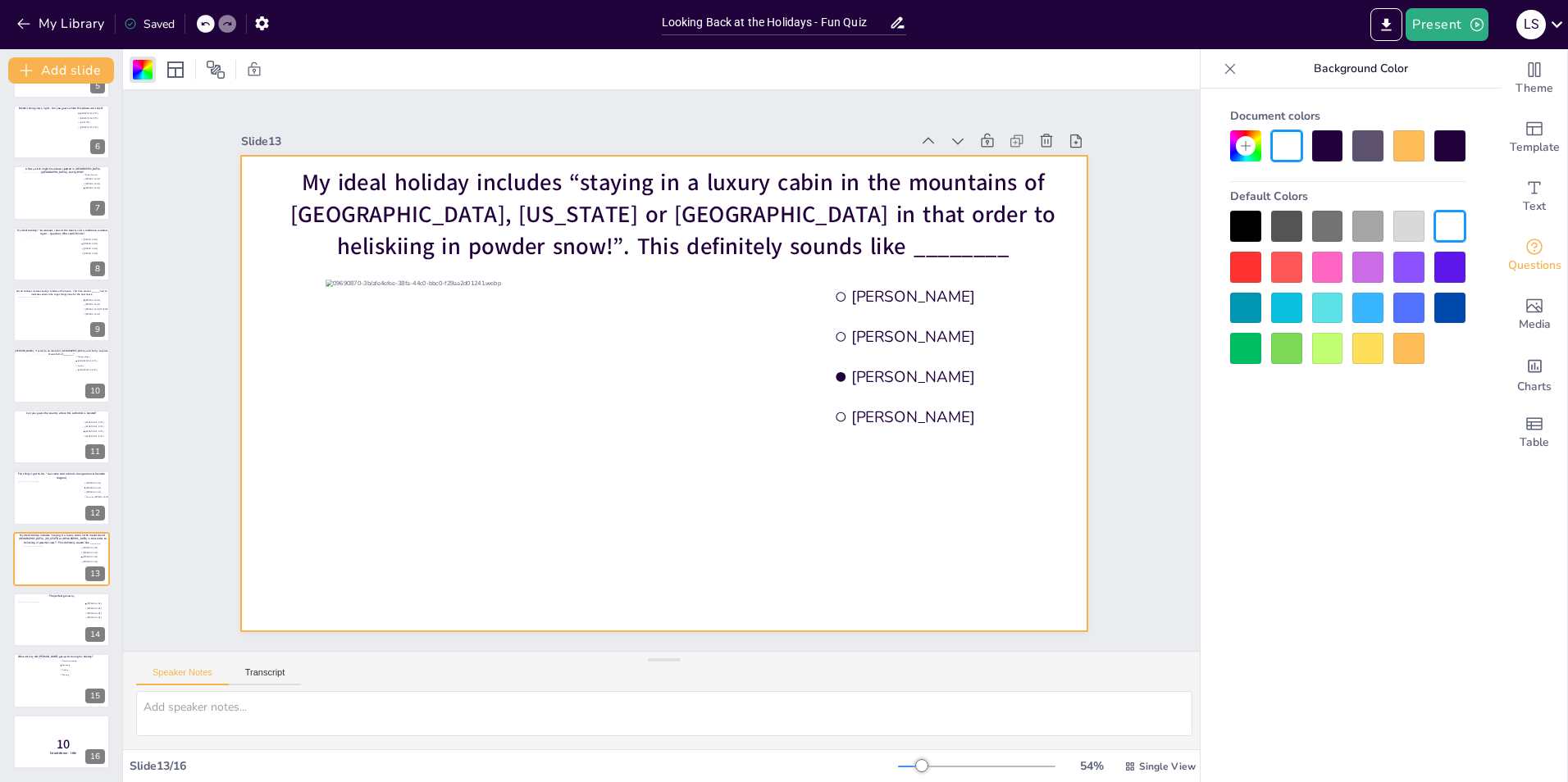
click at [1413, 146] on div at bounding box center [1409, 146] width 31 height 31
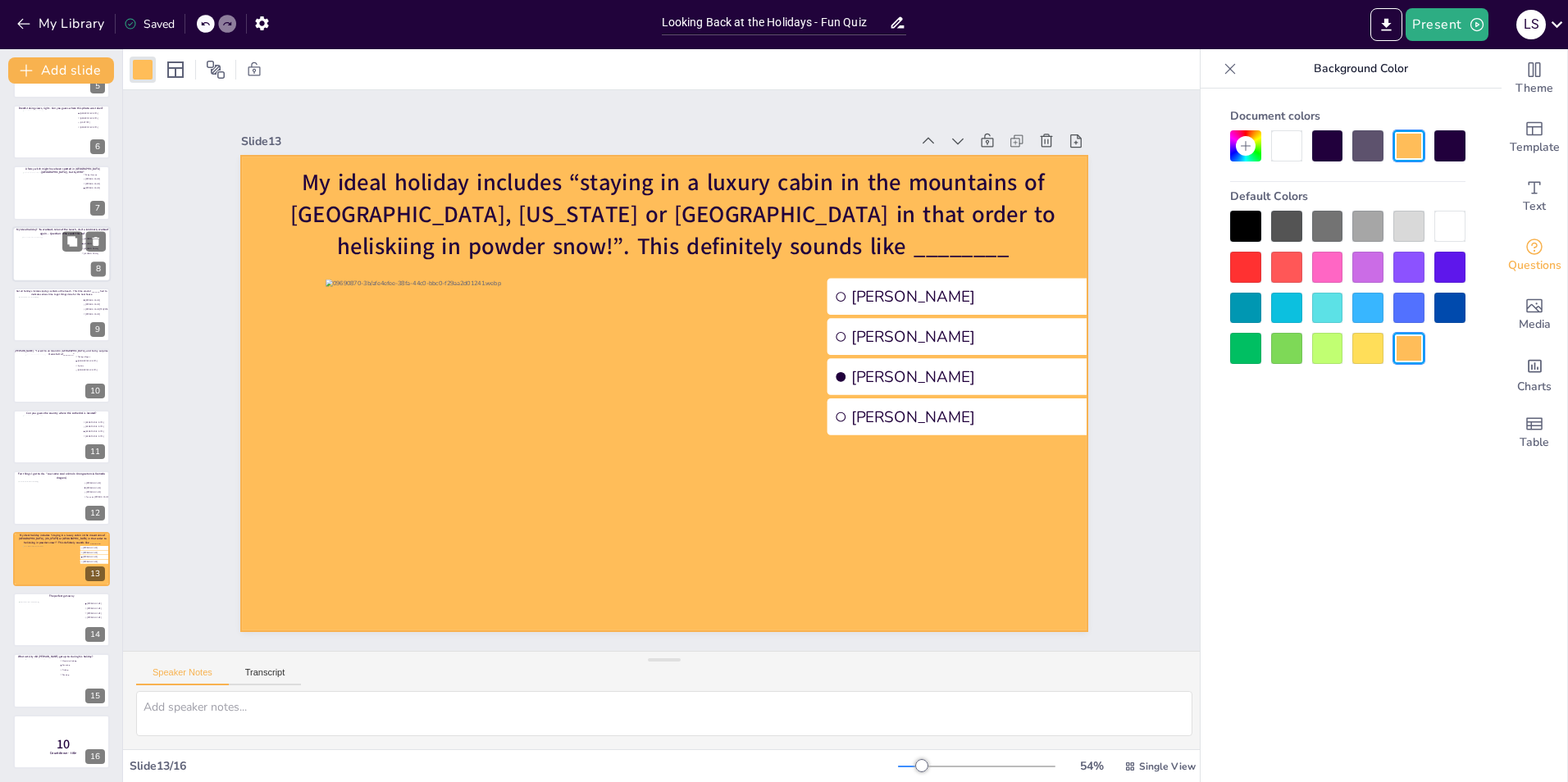
click at [33, 270] on div at bounding box center [52, 259] width 59 height 45
type input "[PERSON_NAME]"
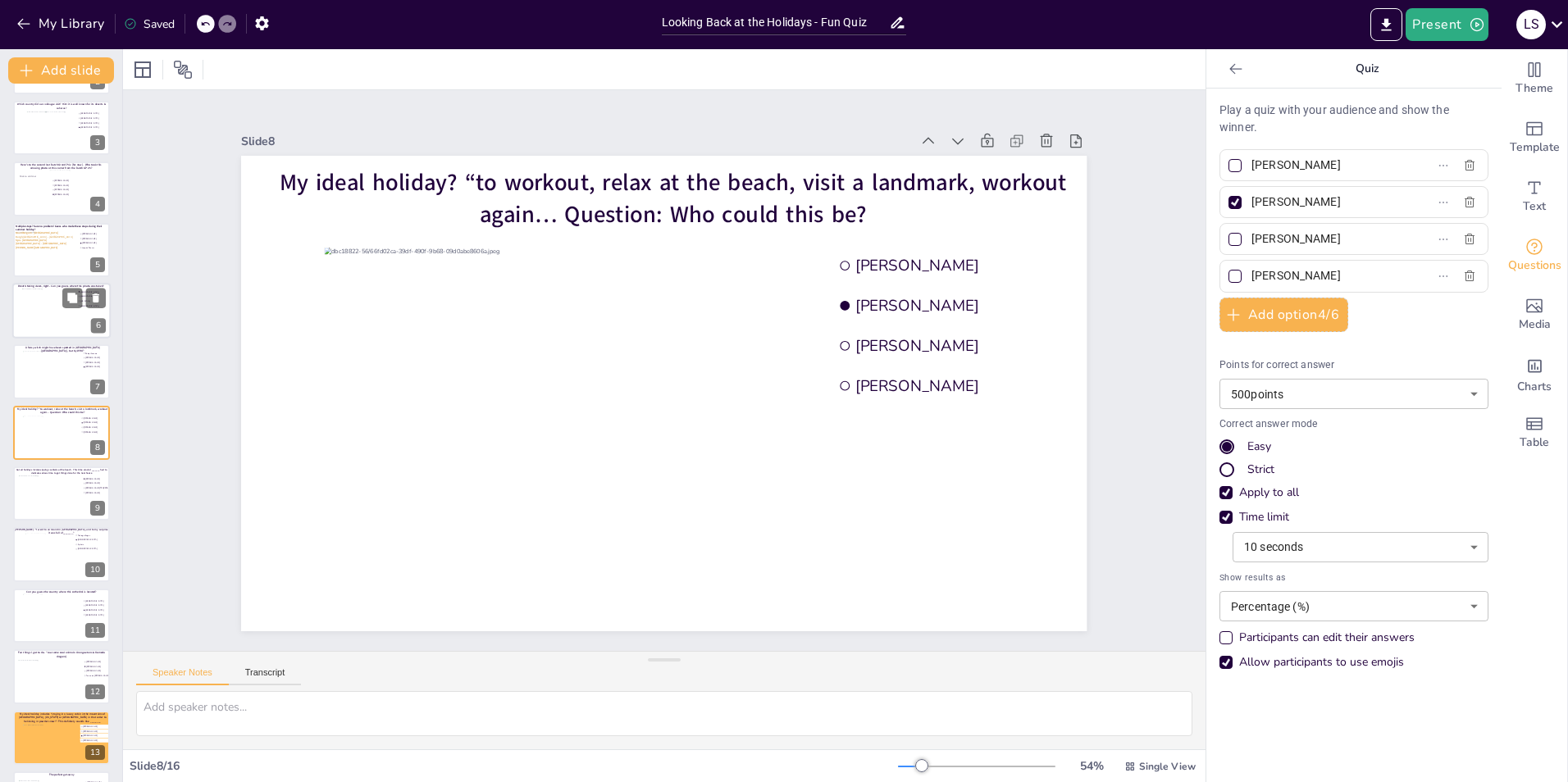
click at [46, 319] on div at bounding box center [62, 311] width 79 height 45
type input "[GEOGRAPHIC_DATA]"
type input "[US_STATE]"
type input "[GEOGRAPHIC_DATA]"
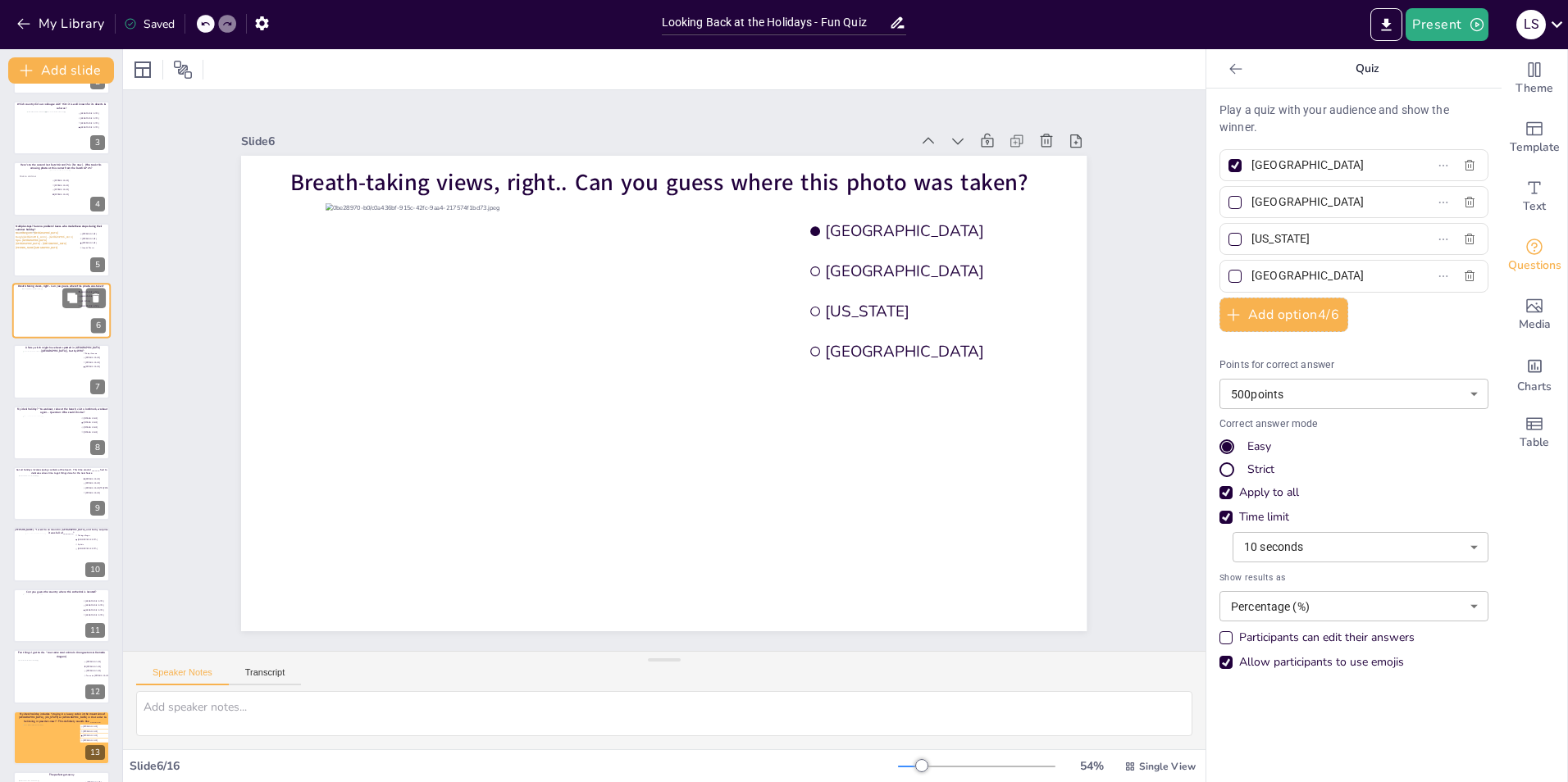
scroll to position [0, 0]
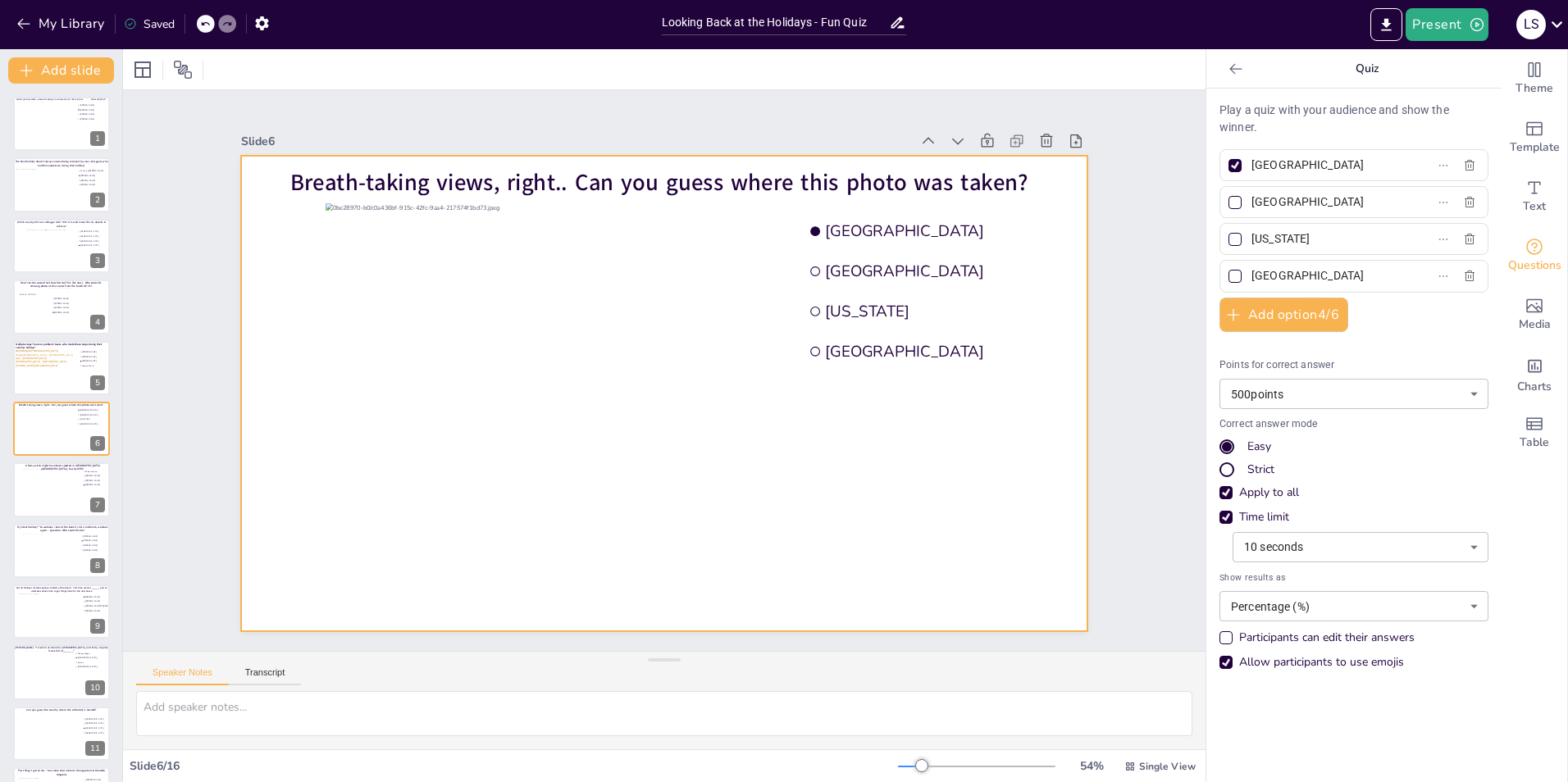
click at [252, 347] on div at bounding box center [664, 393] width 846 height 476
click at [143, 70] on div at bounding box center [143, 70] width 20 height 20
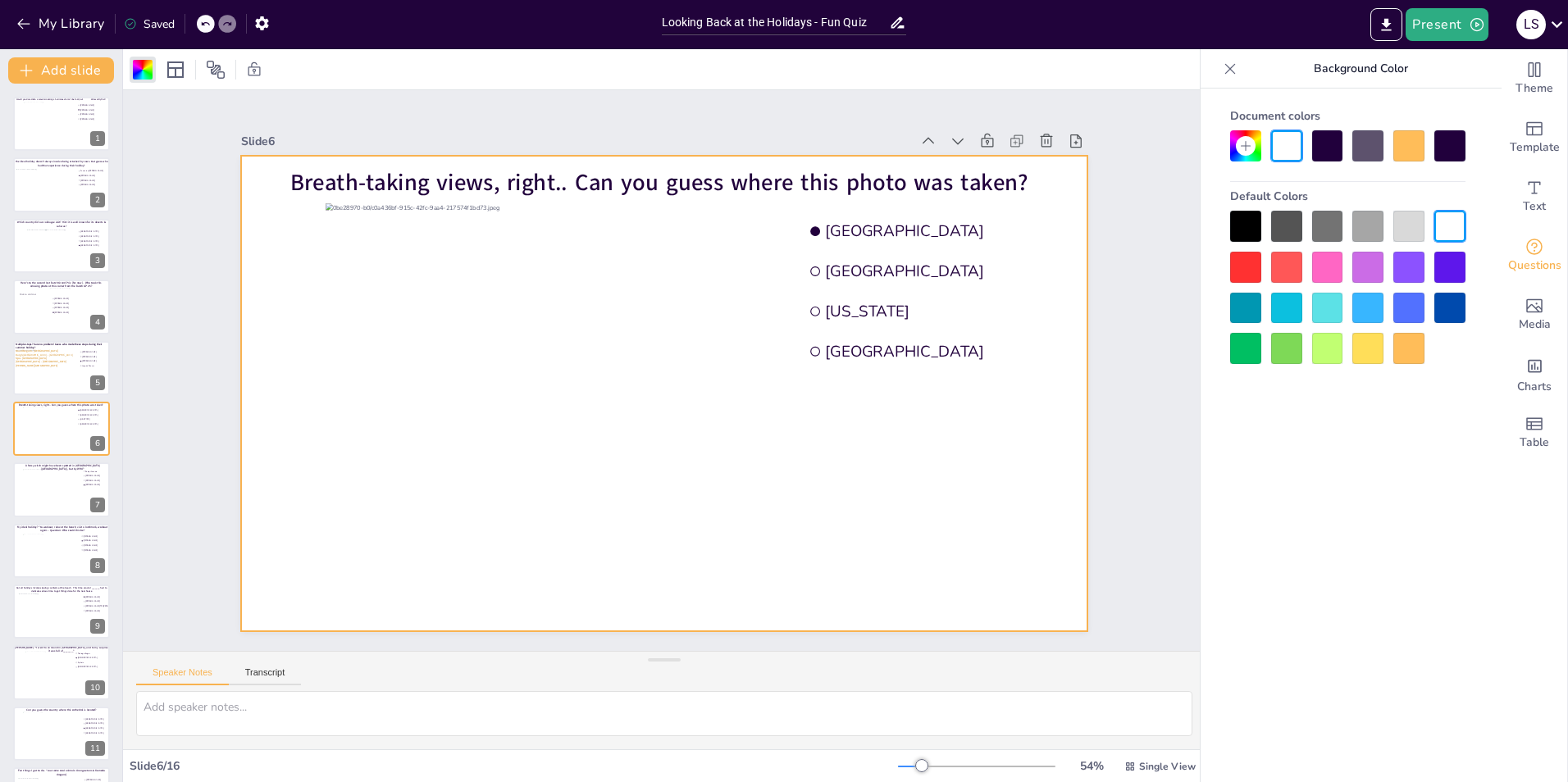
click at [1405, 152] on div at bounding box center [1409, 146] width 31 height 31
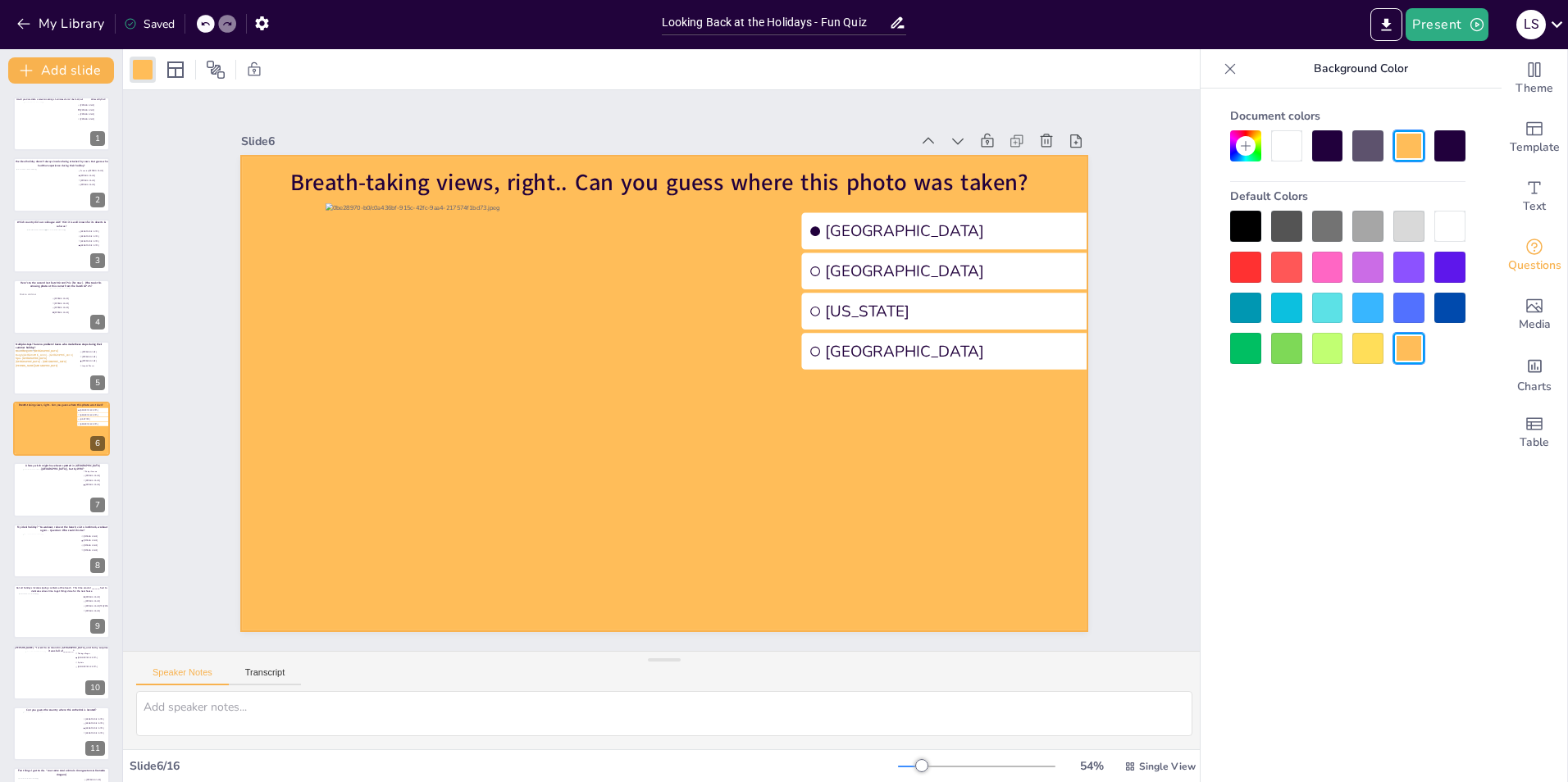
click at [1170, 506] on div "Slide 1 Would you dare climb a mountain during a hurricane storm? I bet not, bu…" at bounding box center [664, 370] width 1083 height 561
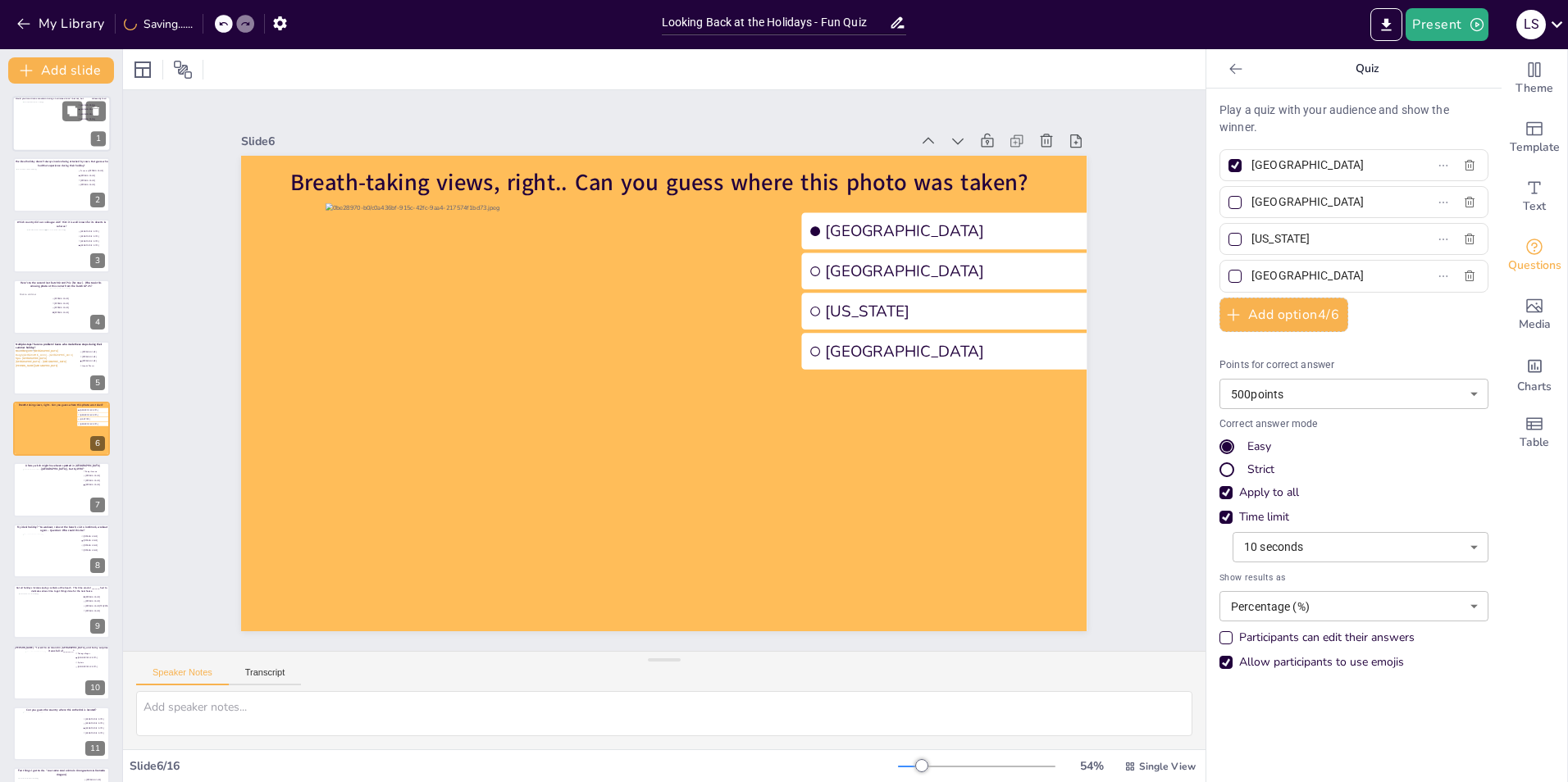
click at [29, 134] on div at bounding box center [62, 124] width 78 height 45
type input "[PERSON_NAME]"
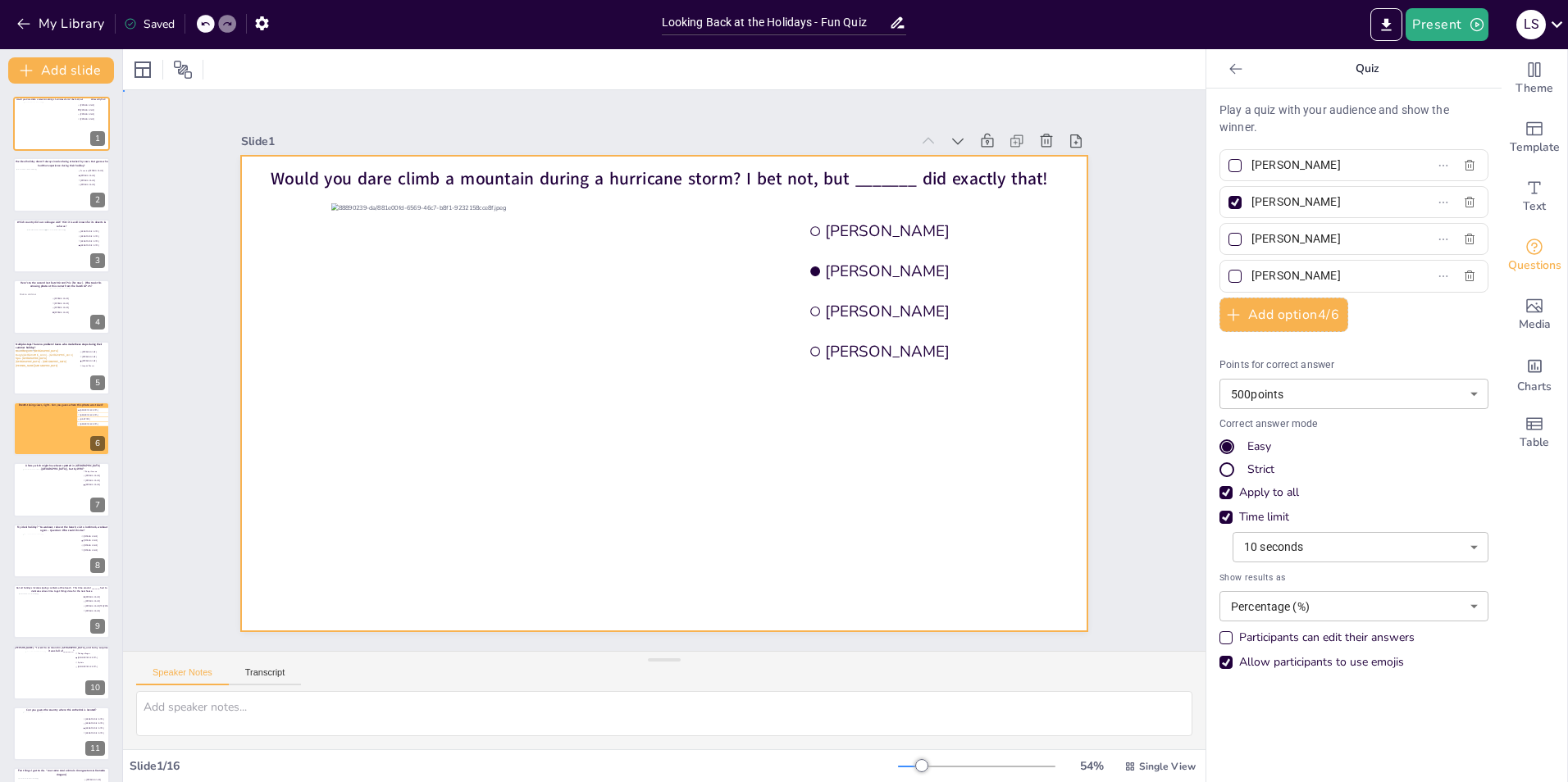
click at [256, 361] on div at bounding box center [664, 393] width 846 height 476
click at [141, 67] on div at bounding box center [143, 70] width 20 height 20
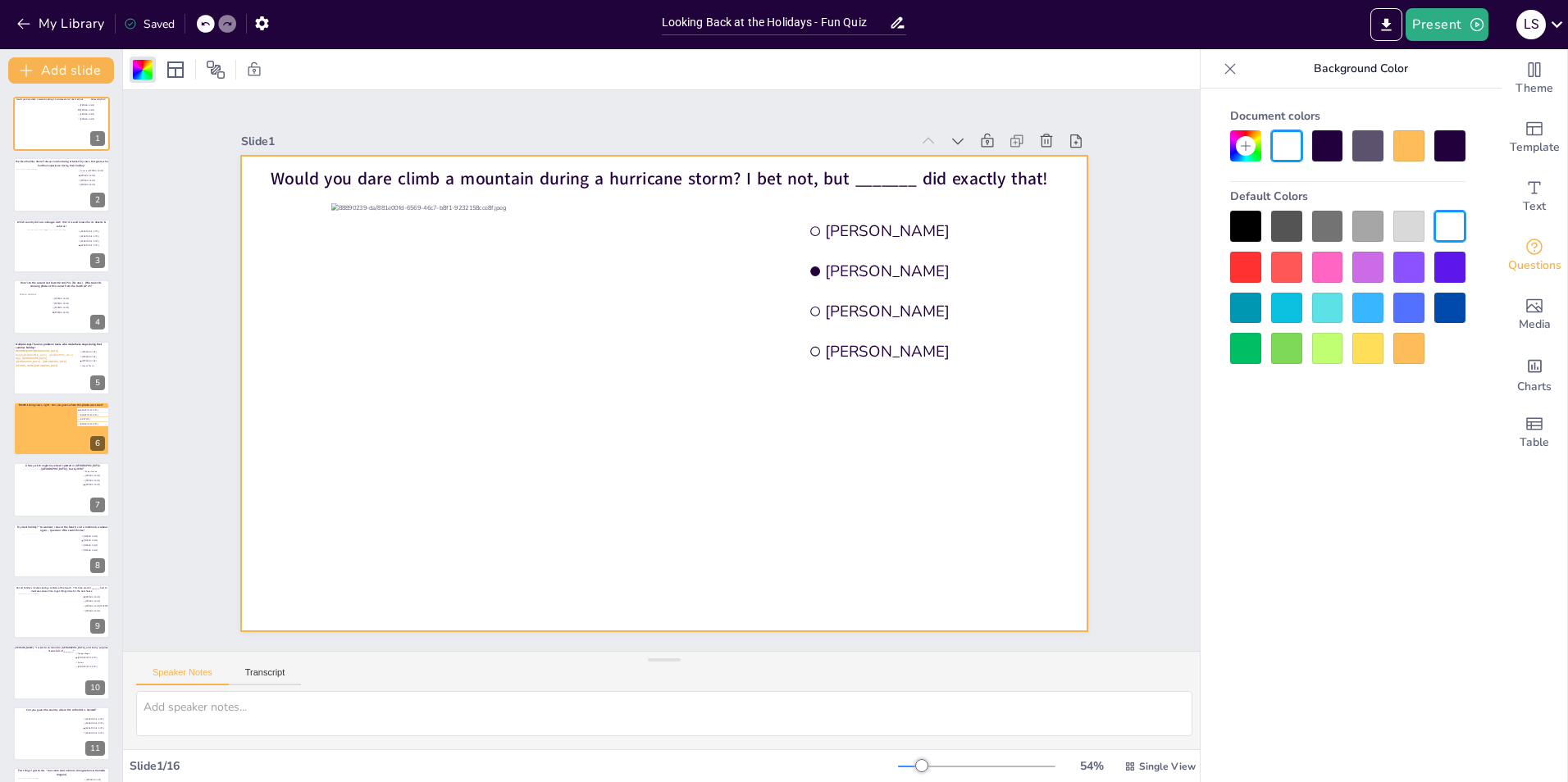
click at [1408, 145] on div at bounding box center [1409, 146] width 31 height 31
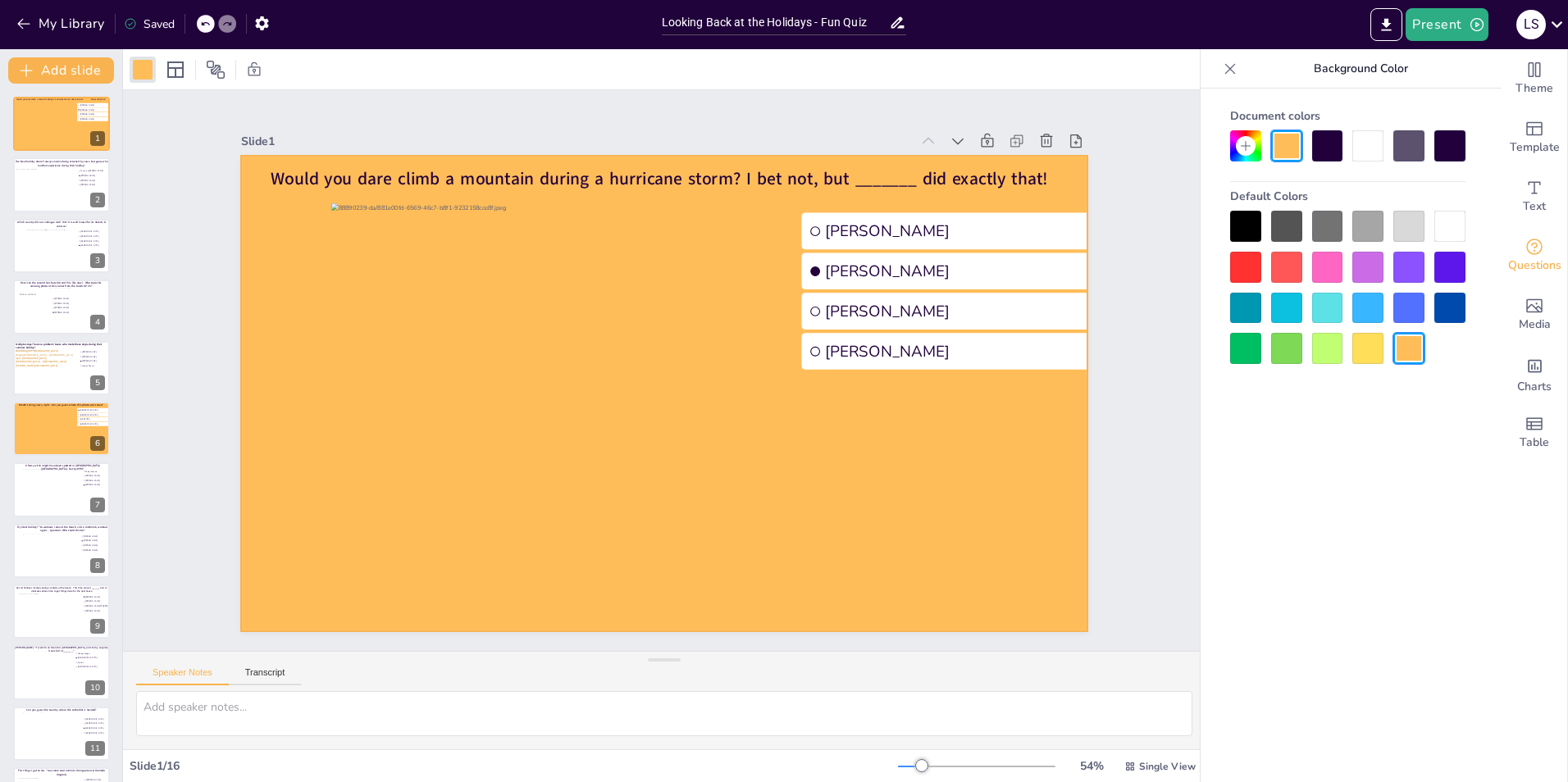
click at [1163, 511] on div "Slide 1 Would you dare climb a mountain during a hurricane storm? I bet not, bu…" at bounding box center [664, 370] width 1083 height 561
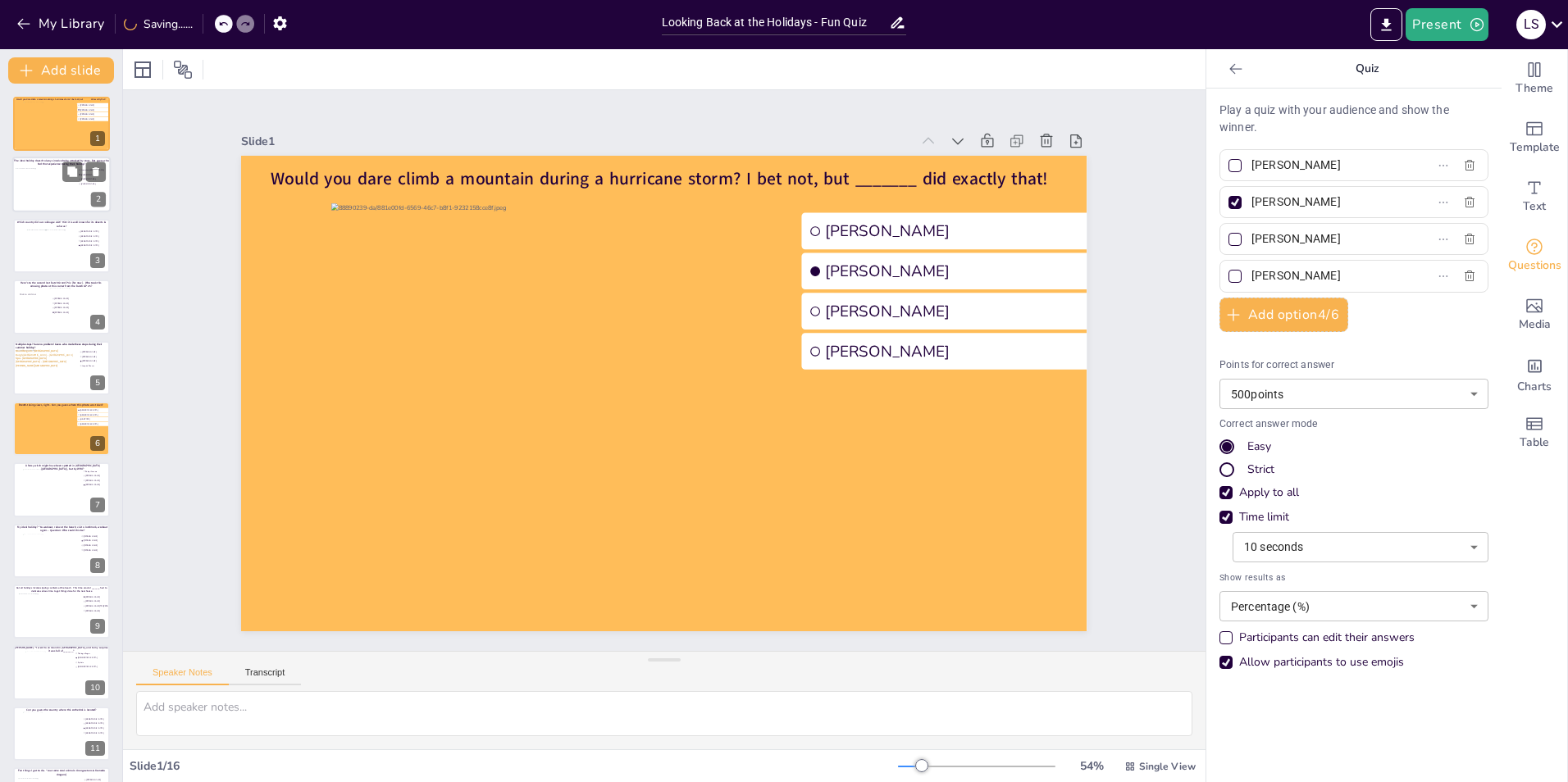
click at [55, 178] on div at bounding box center [45, 191] width 59 height 45
type input "Fenna ten [PERSON_NAME]"
type input "[PERSON_NAME]"
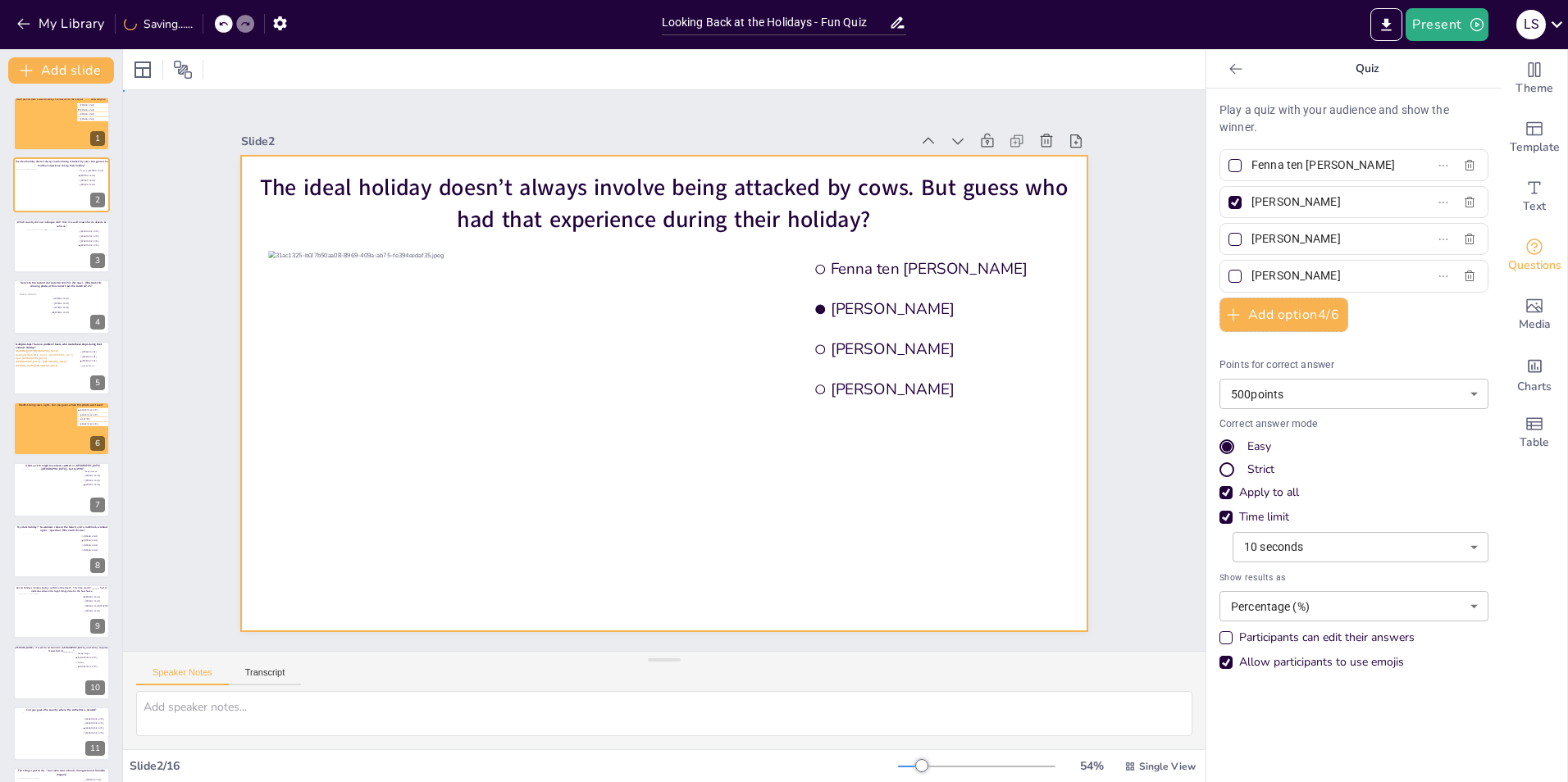
click at [241, 215] on div at bounding box center [664, 393] width 846 height 476
click at [141, 66] on div at bounding box center [143, 70] width 20 height 20
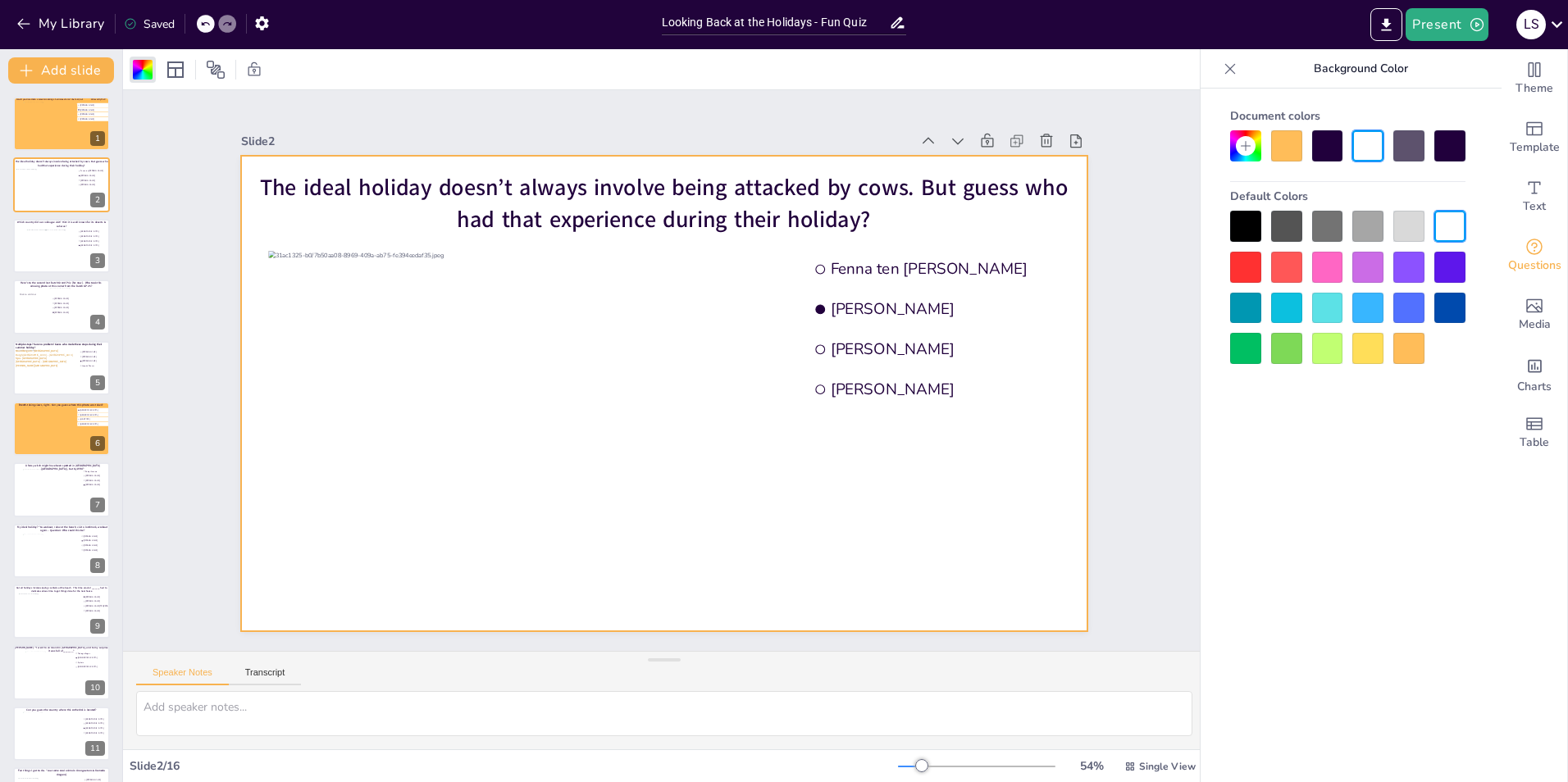
click at [1285, 154] on div at bounding box center [1286, 146] width 31 height 31
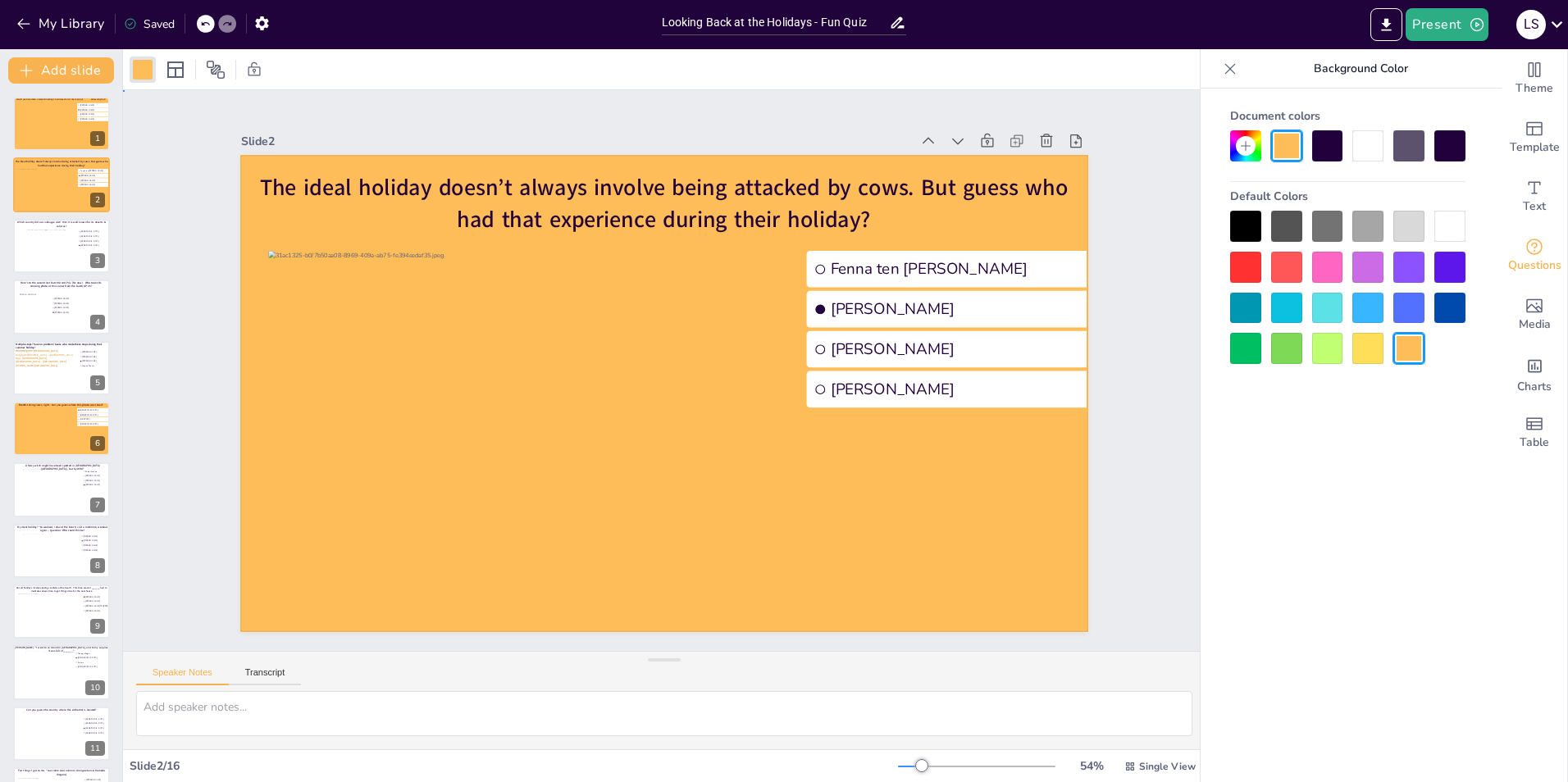
click at [1136, 398] on div "Slide 1 Would you dare climb a mountain during a hurricane storm? I bet not, bu…" at bounding box center [664, 370] width 1083 height 561
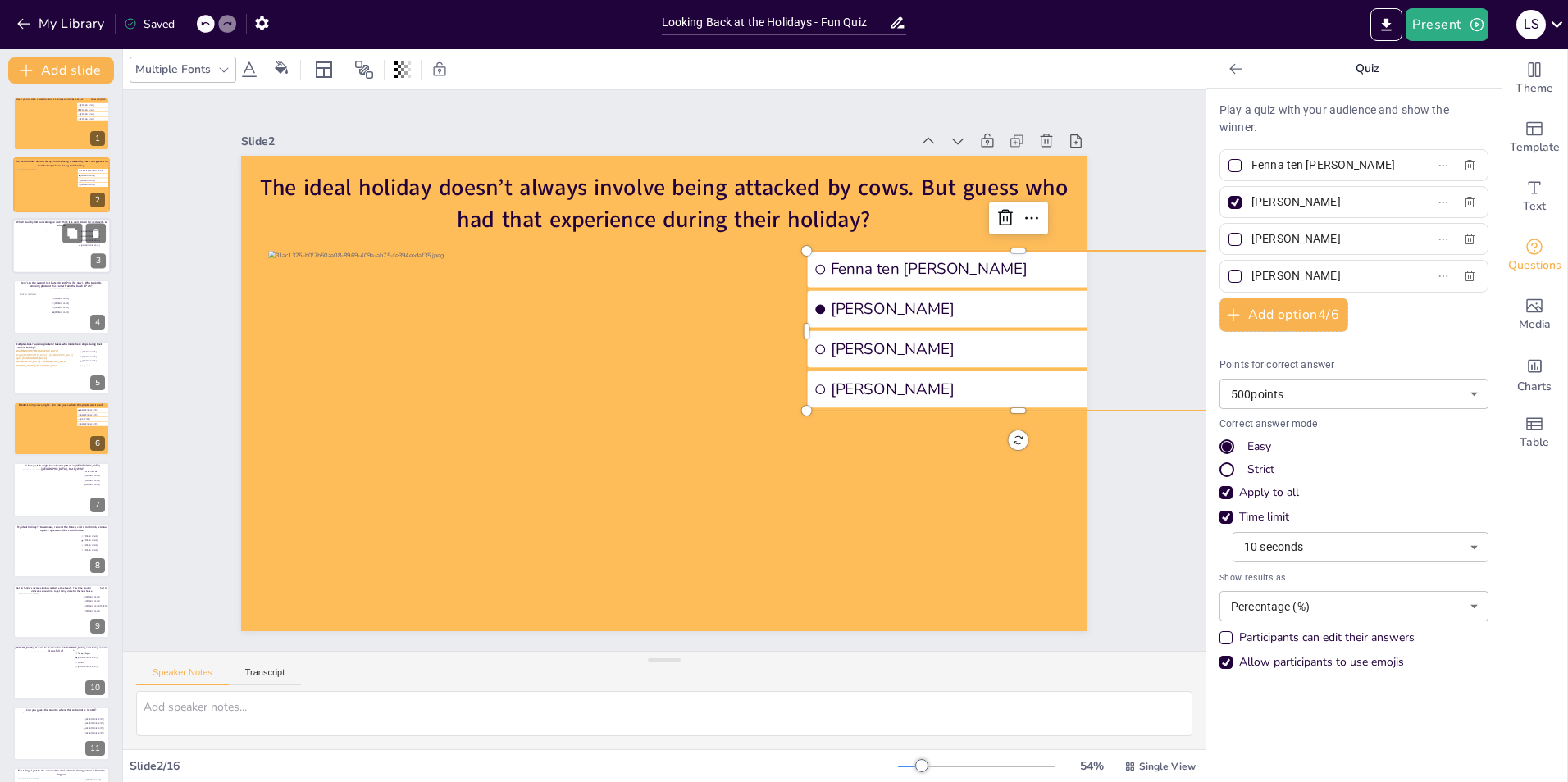
click at [27, 256] on div at bounding box center [62, 252] width 70 height 45
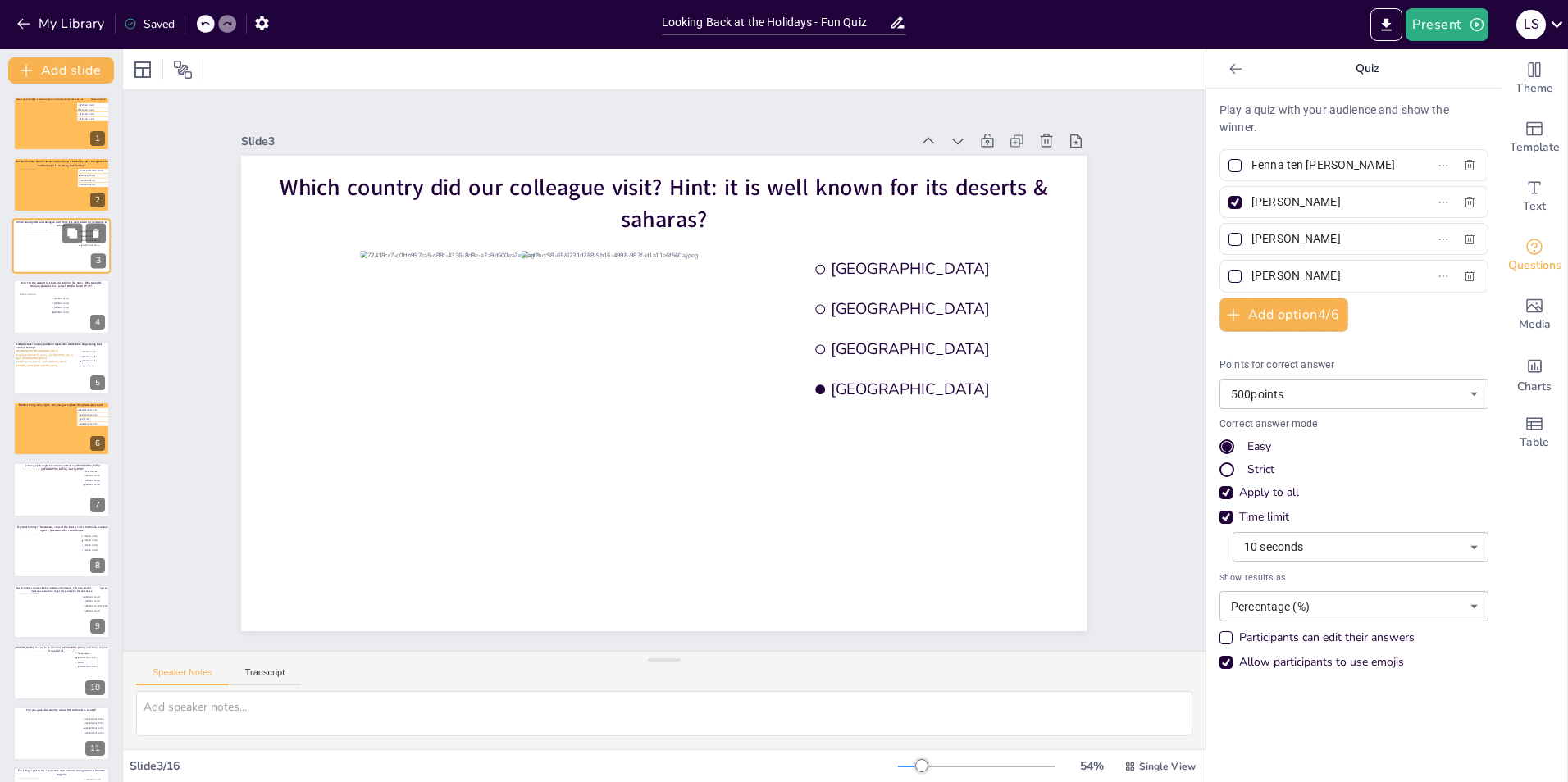
type input "[GEOGRAPHIC_DATA]"
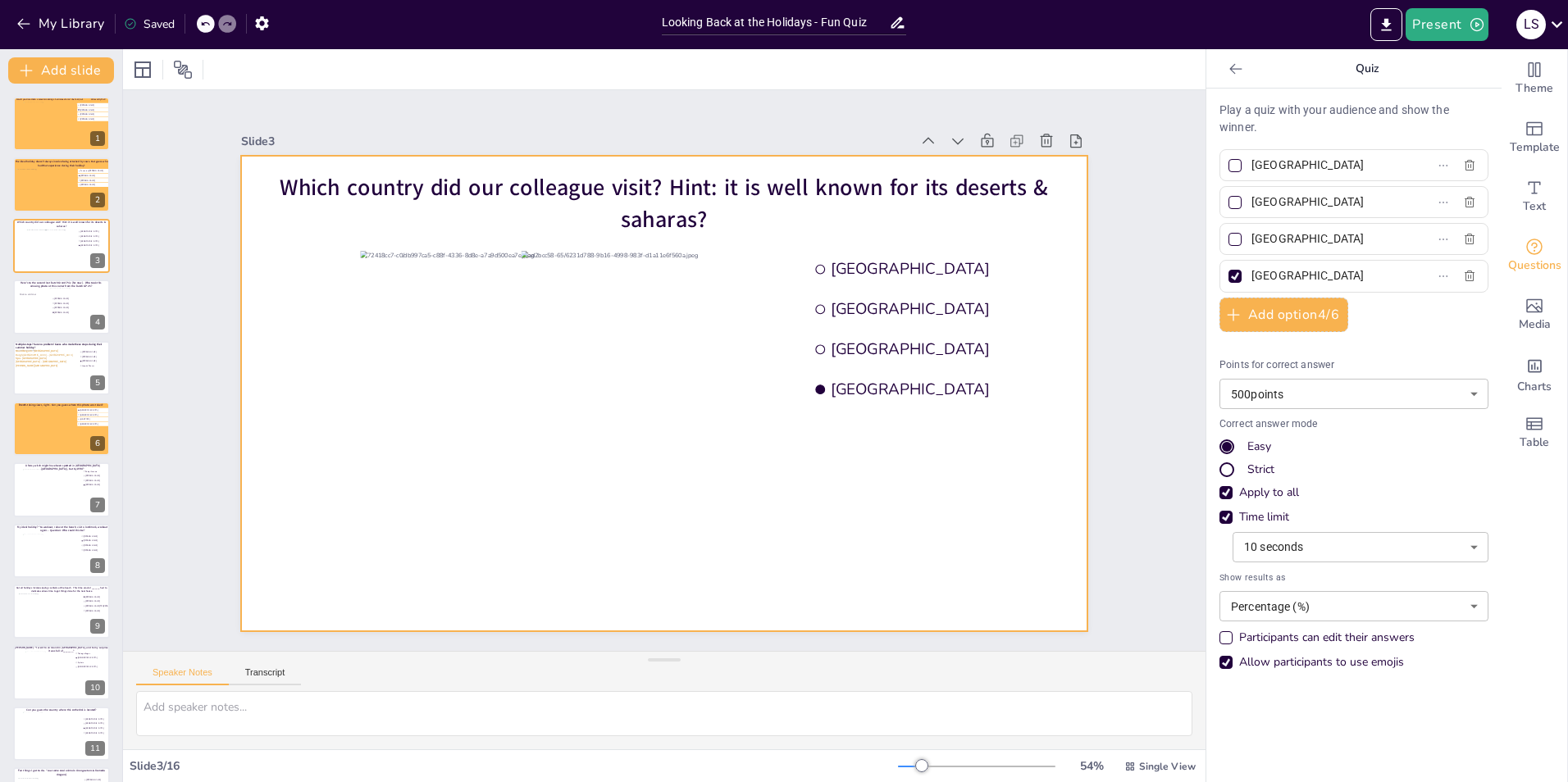
click at [250, 307] on div at bounding box center [664, 393] width 846 height 476
click at [135, 72] on div at bounding box center [143, 70] width 20 height 20
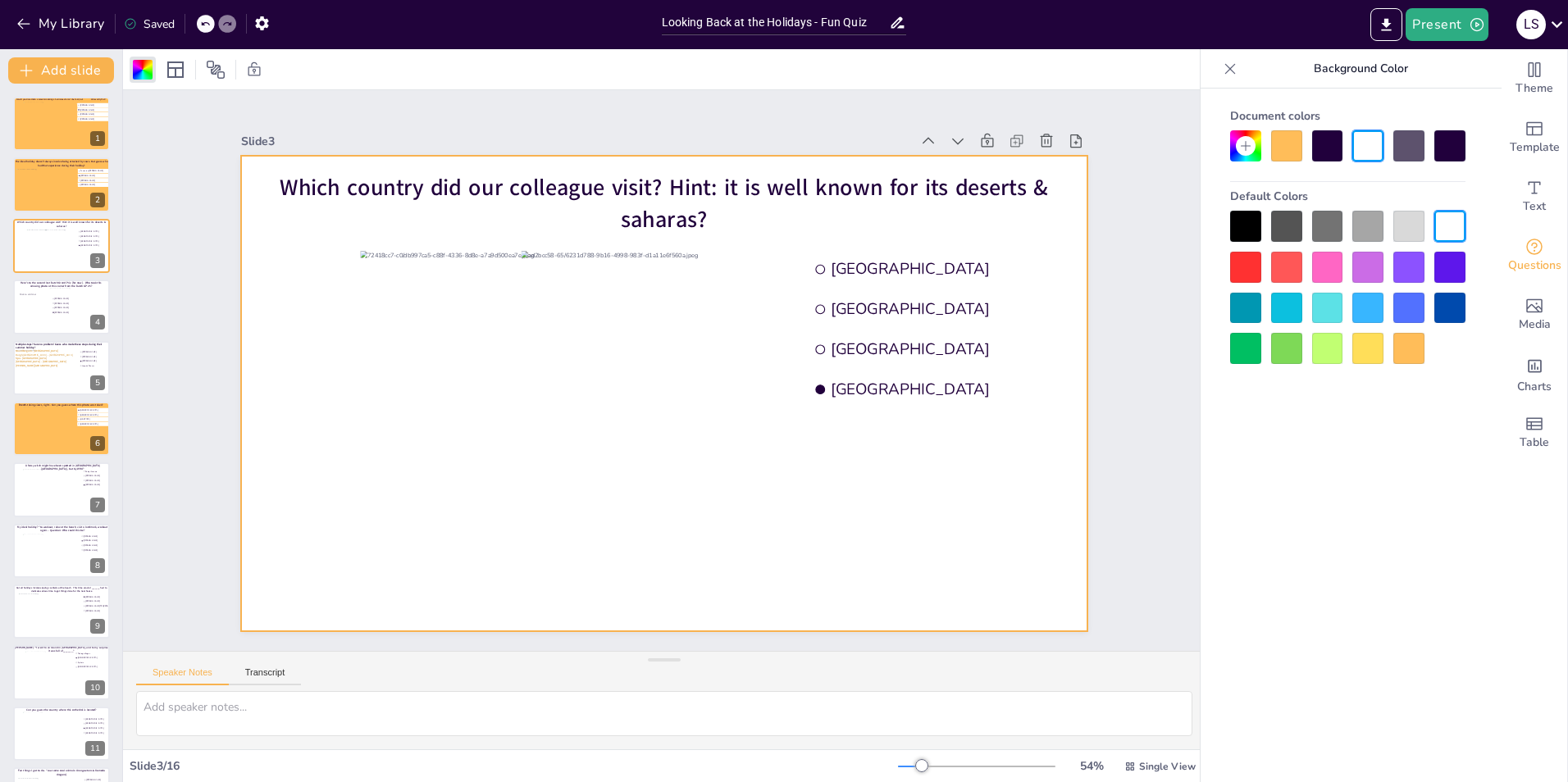
click at [1288, 152] on div at bounding box center [1286, 146] width 31 height 31
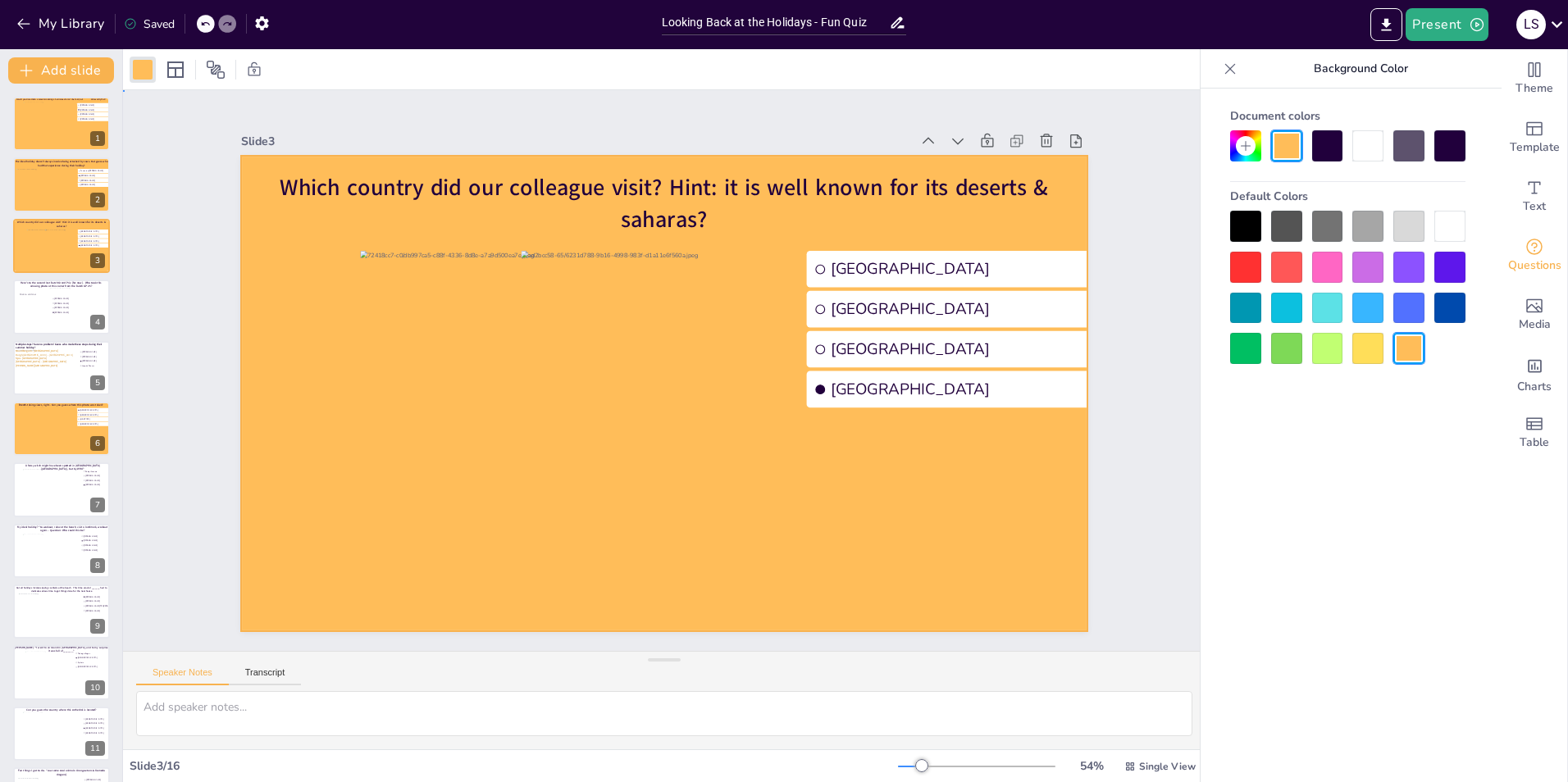
click at [1121, 321] on div "Slide 1 Would you dare climb a mountain during a hurricane storm? I bet not, bu…" at bounding box center [664, 370] width 1083 height 561
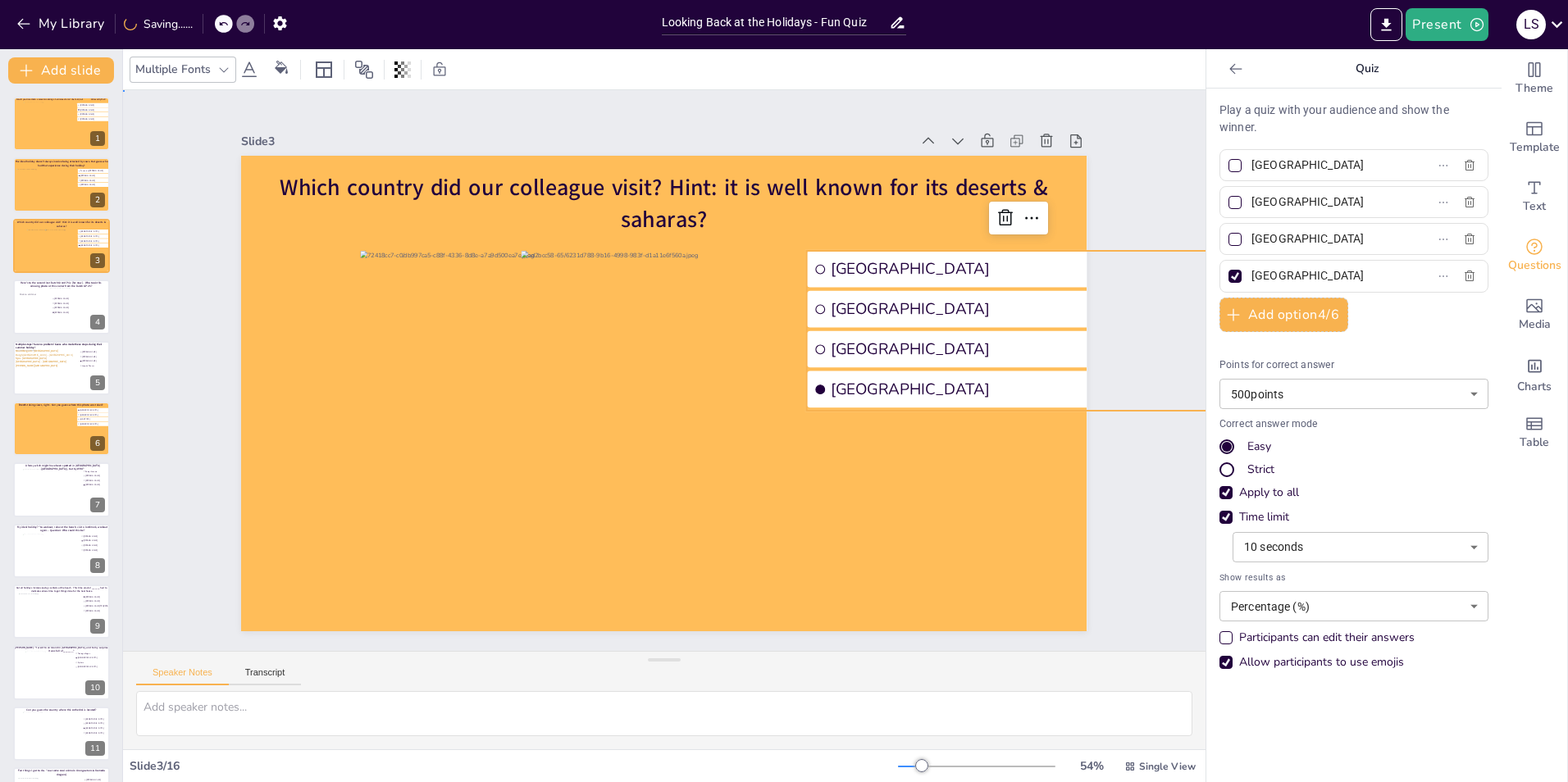
click at [1123, 558] on div "Slide 1 Would you dare climb a mountain during a hurricane storm? I bet not, bu…" at bounding box center [664, 370] width 1083 height 561
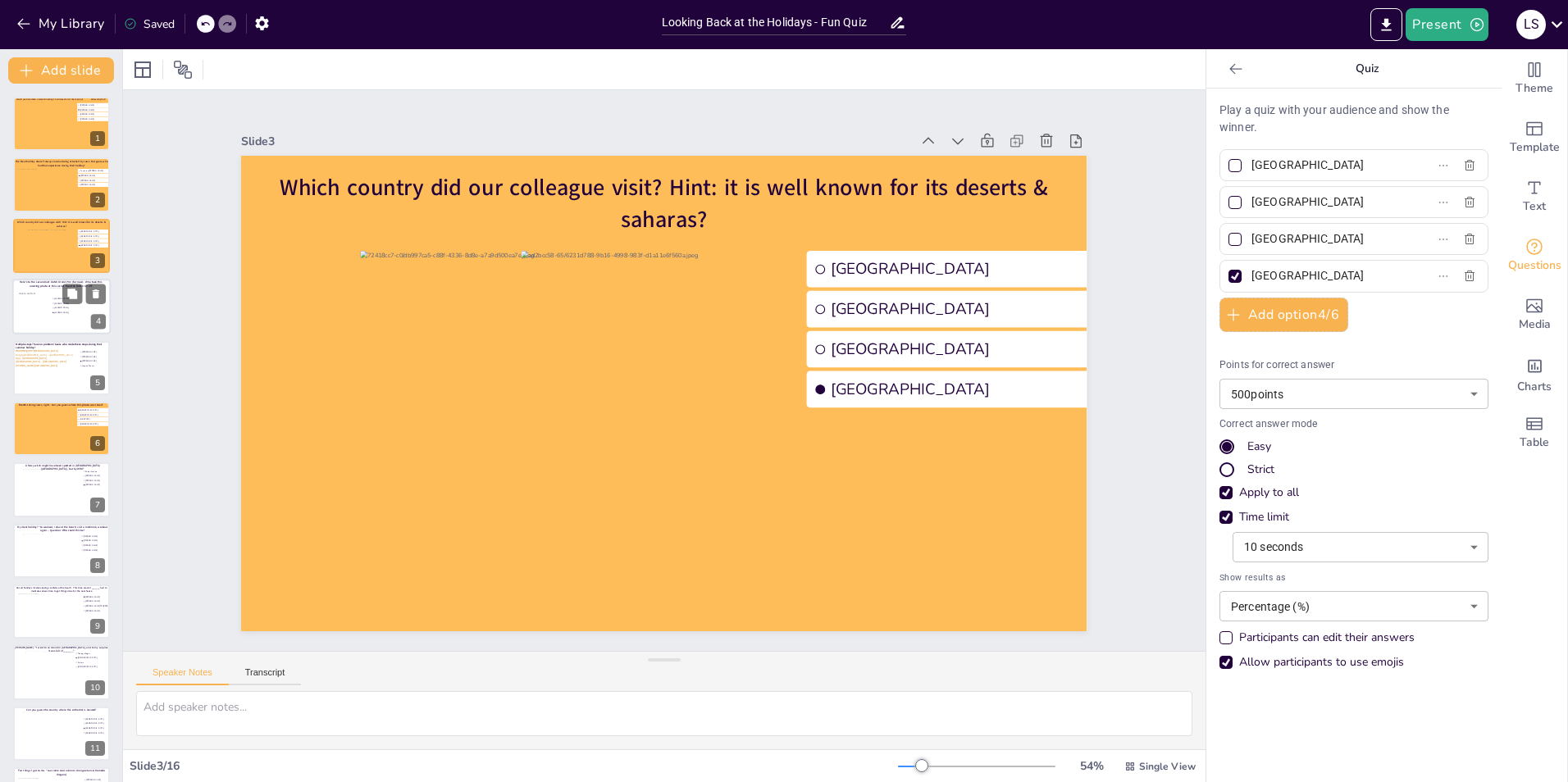
click at [19, 328] on div at bounding box center [33, 307] width 32 height 49
type input "[PERSON_NAME]"
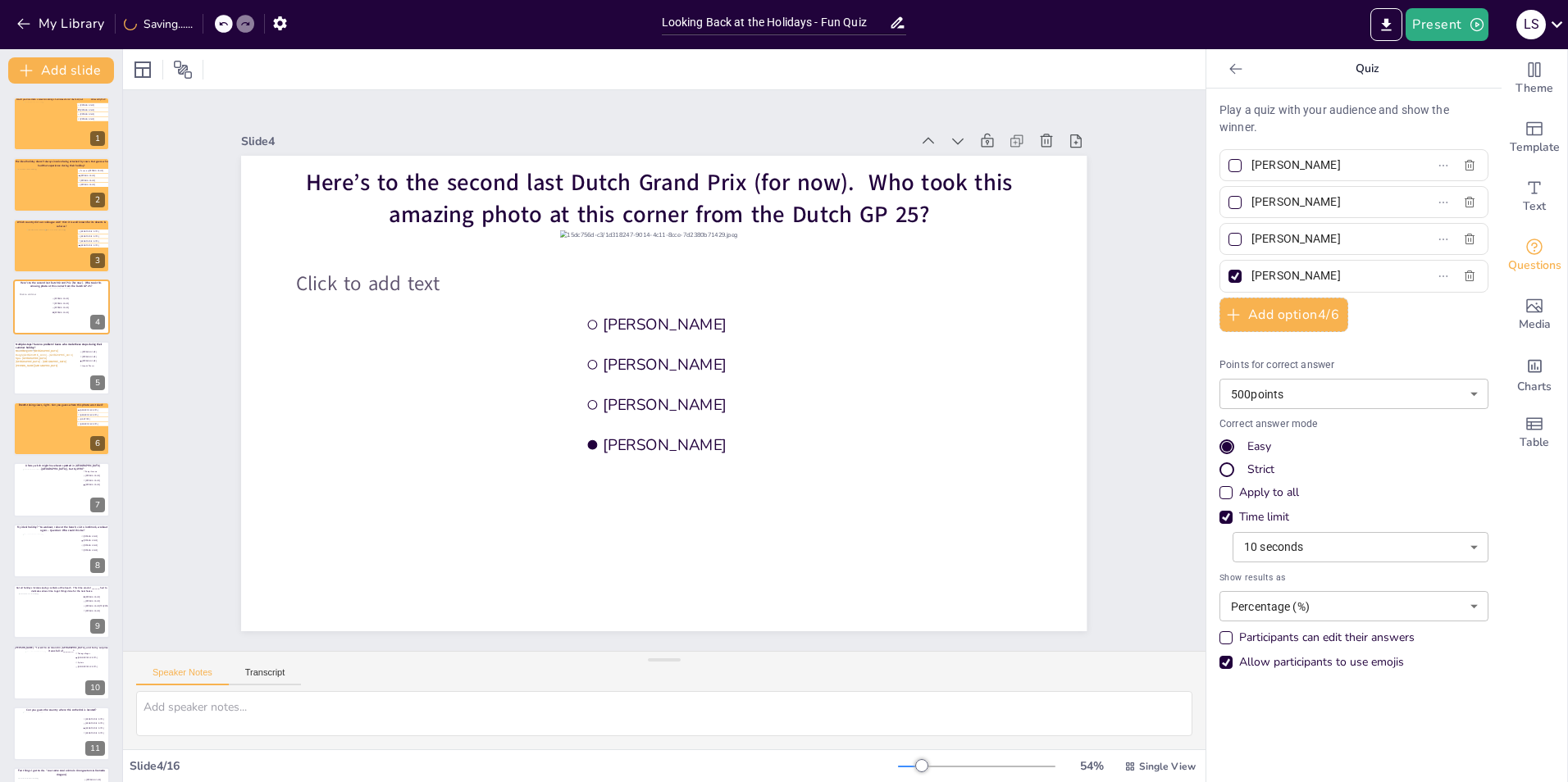
click at [241, 348] on div at bounding box center [664, 393] width 846 height 476
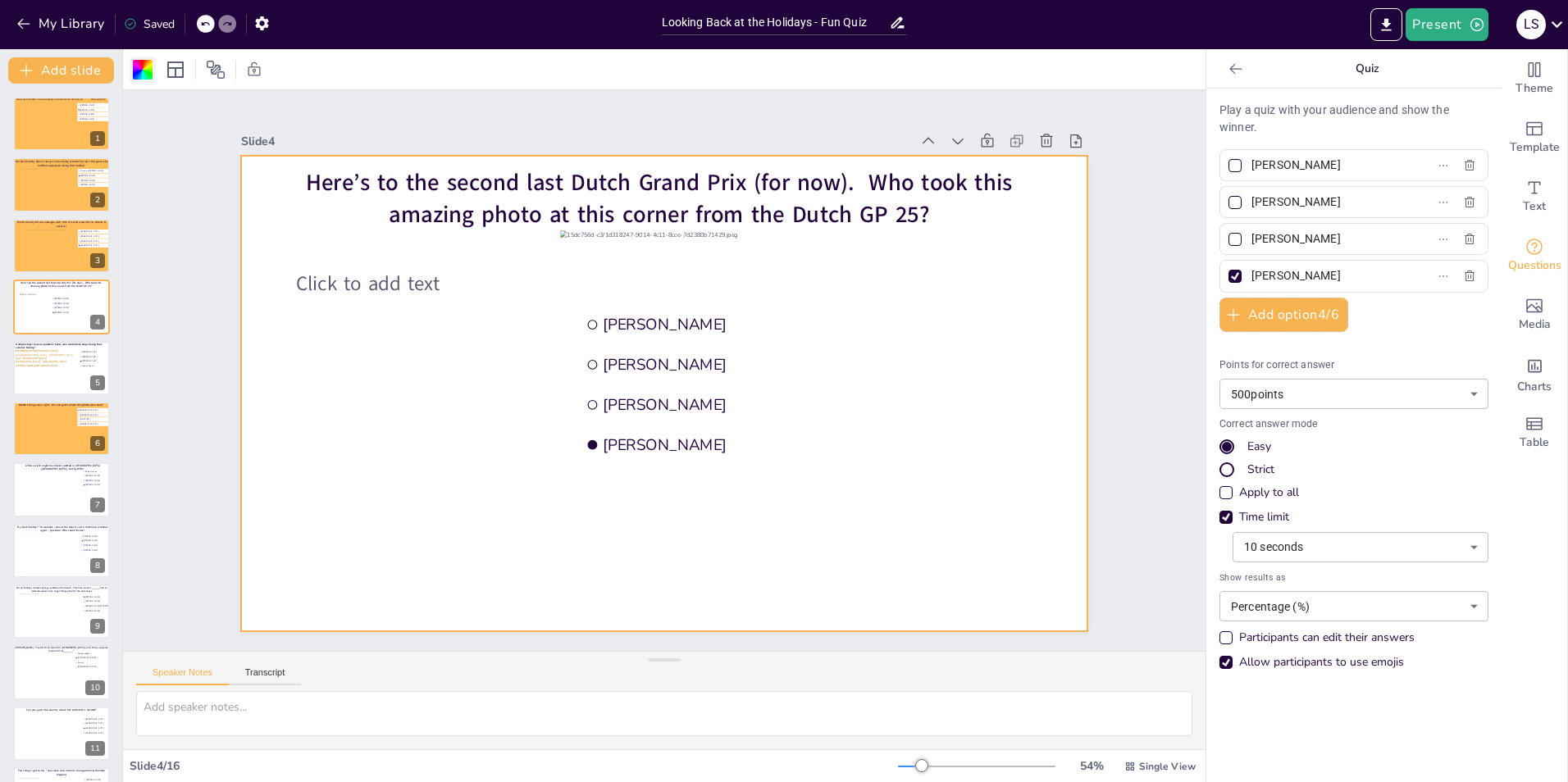
click at [147, 69] on div at bounding box center [143, 70] width 20 height 20
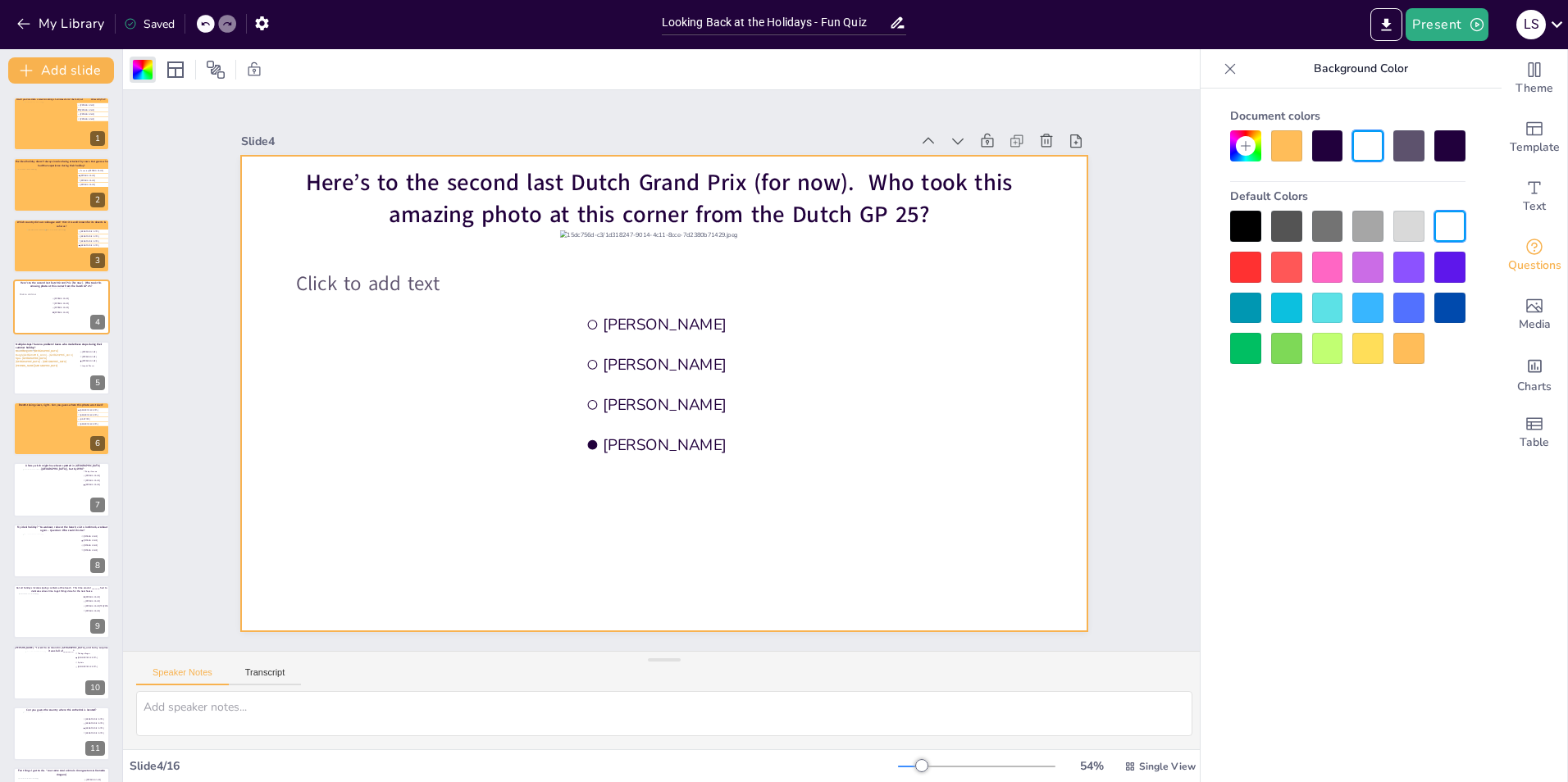
click at [1280, 153] on div at bounding box center [1286, 146] width 31 height 31
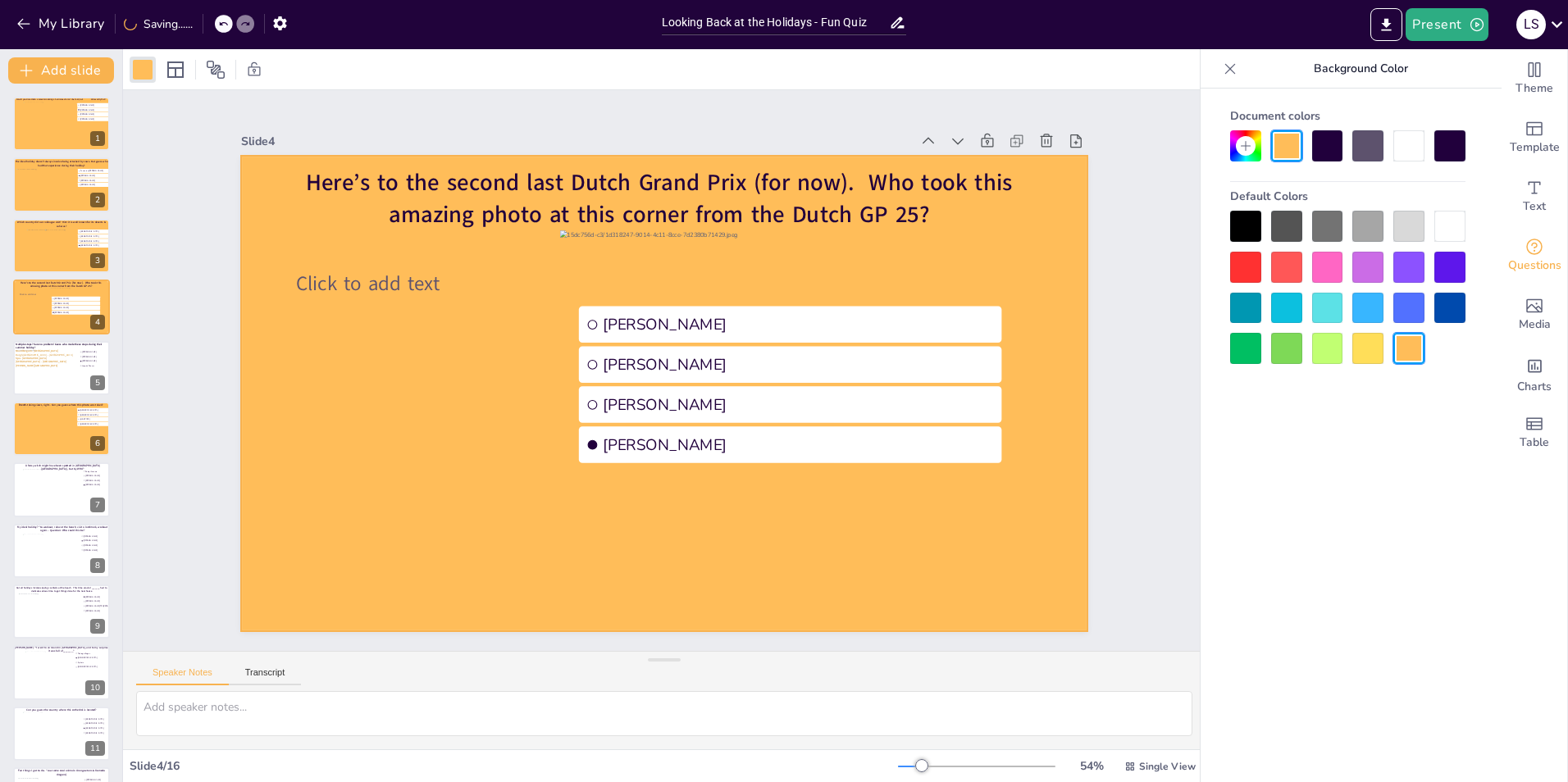
click at [1118, 130] on div "Slide 1 Would you dare climb a mountain during a hurricane storm? I bet not, bu…" at bounding box center [664, 370] width 938 height 521
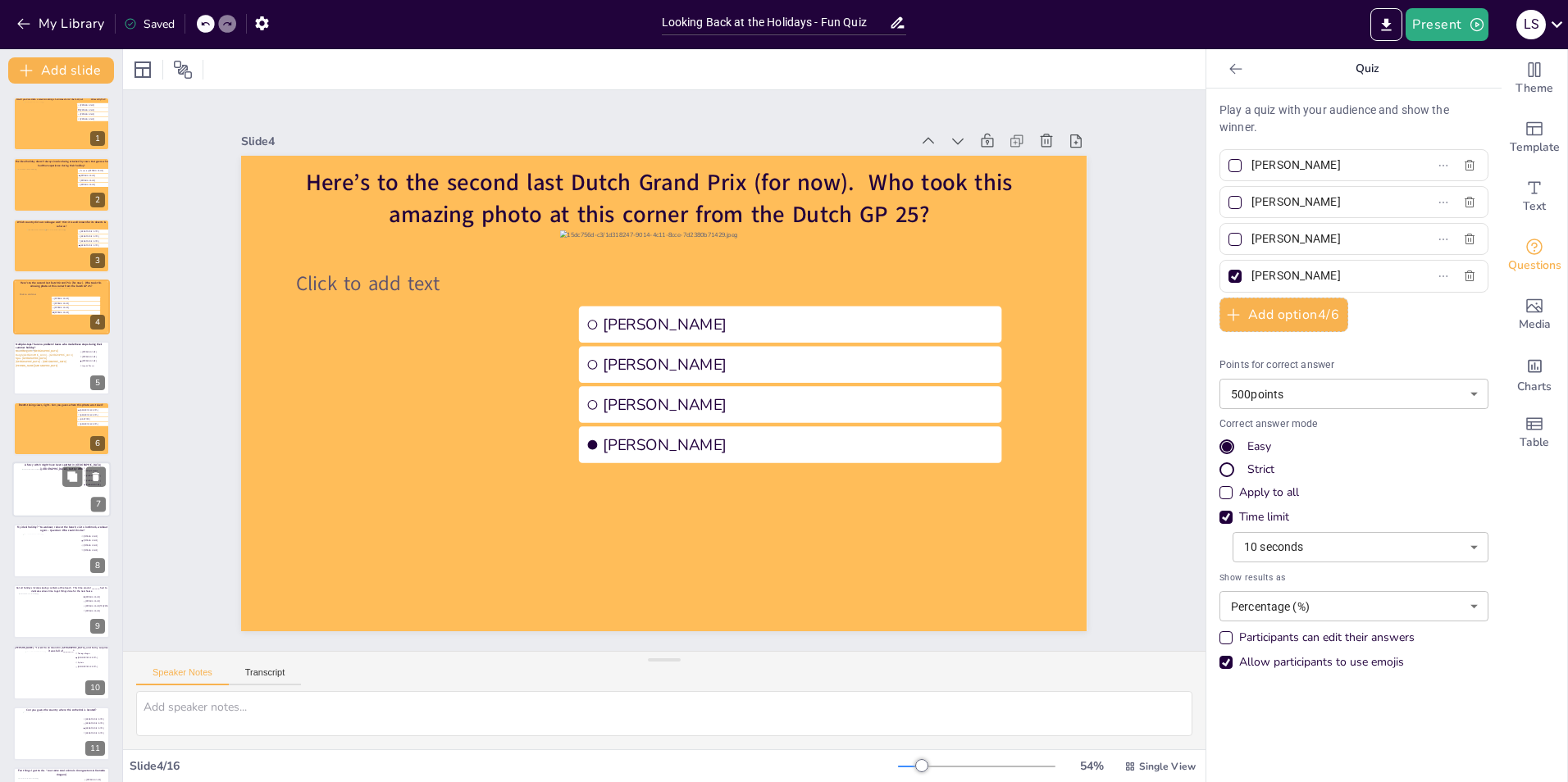
click at [32, 463] on div "A fancy witch might have been spotted in Lugano (Switzerland), but by WHO? Palu…" at bounding box center [61, 490] width 99 height 56
type input "Palupi Kusuma"
type input "[PERSON_NAME]"
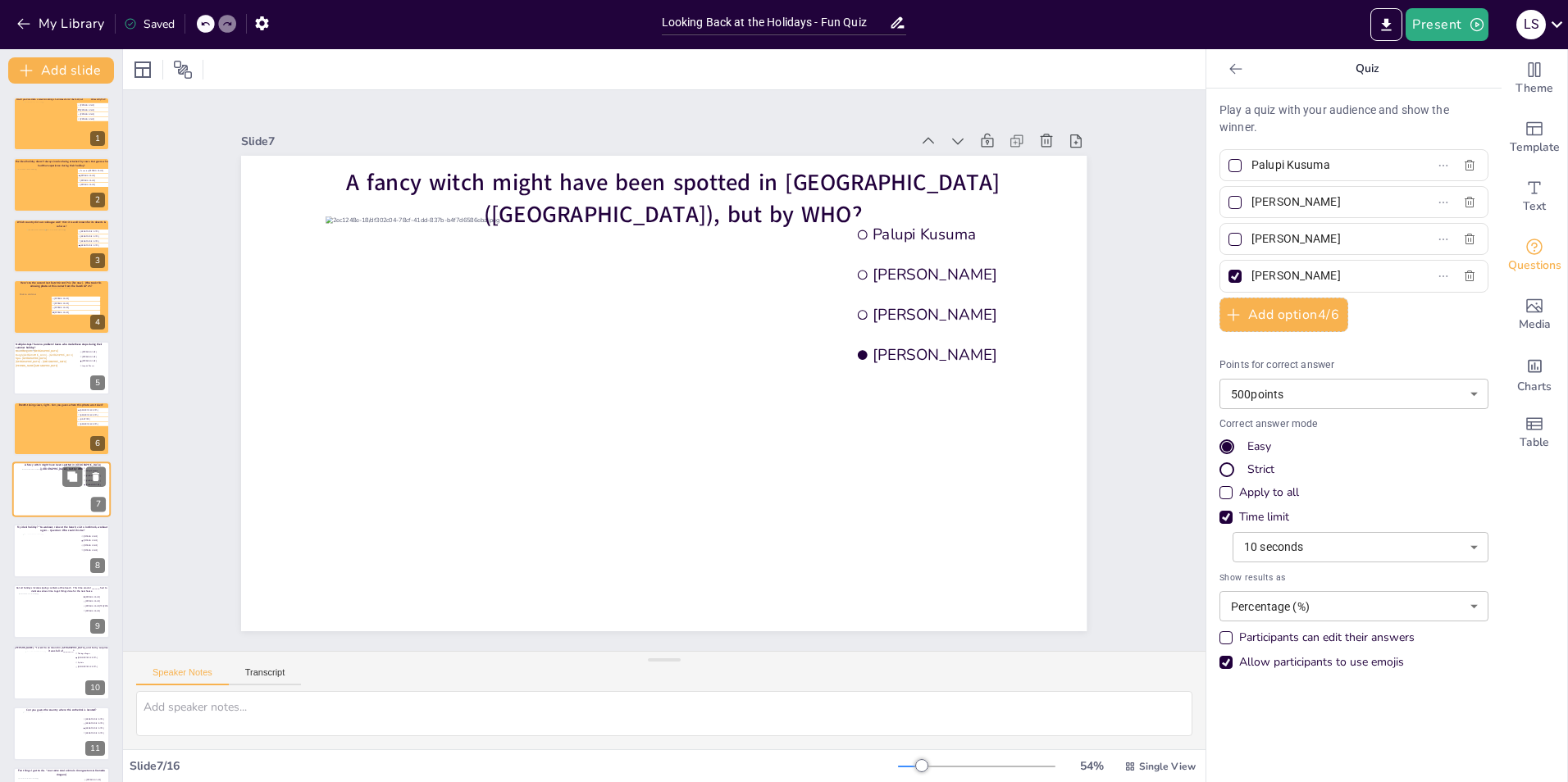
scroll to position [57, 0]
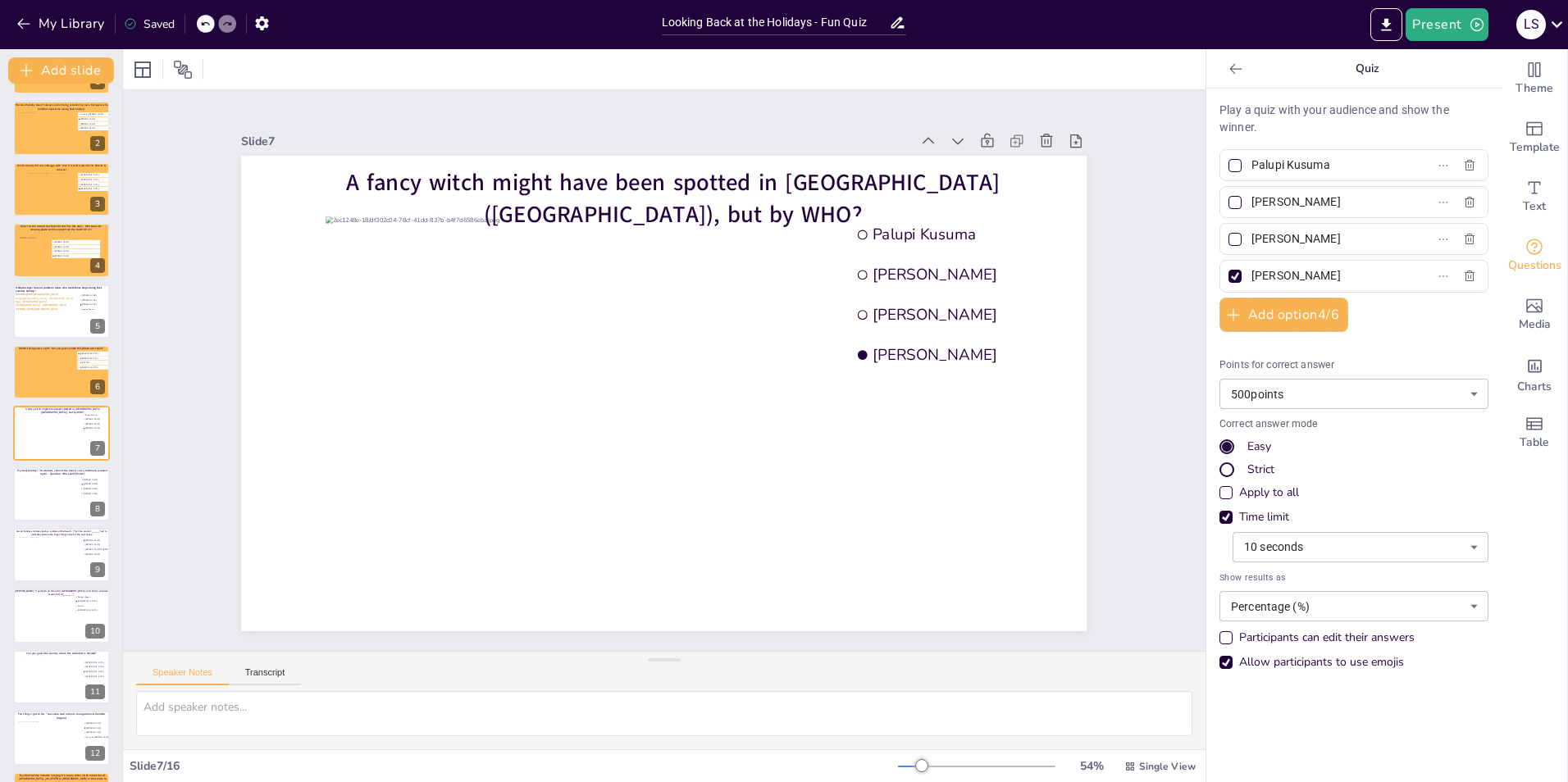
click at [228, 364] on div "Slide 1 Would you dare climb a mountain during a hurricane storm? I bet not, bu…" at bounding box center [664, 370] width 938 height 521
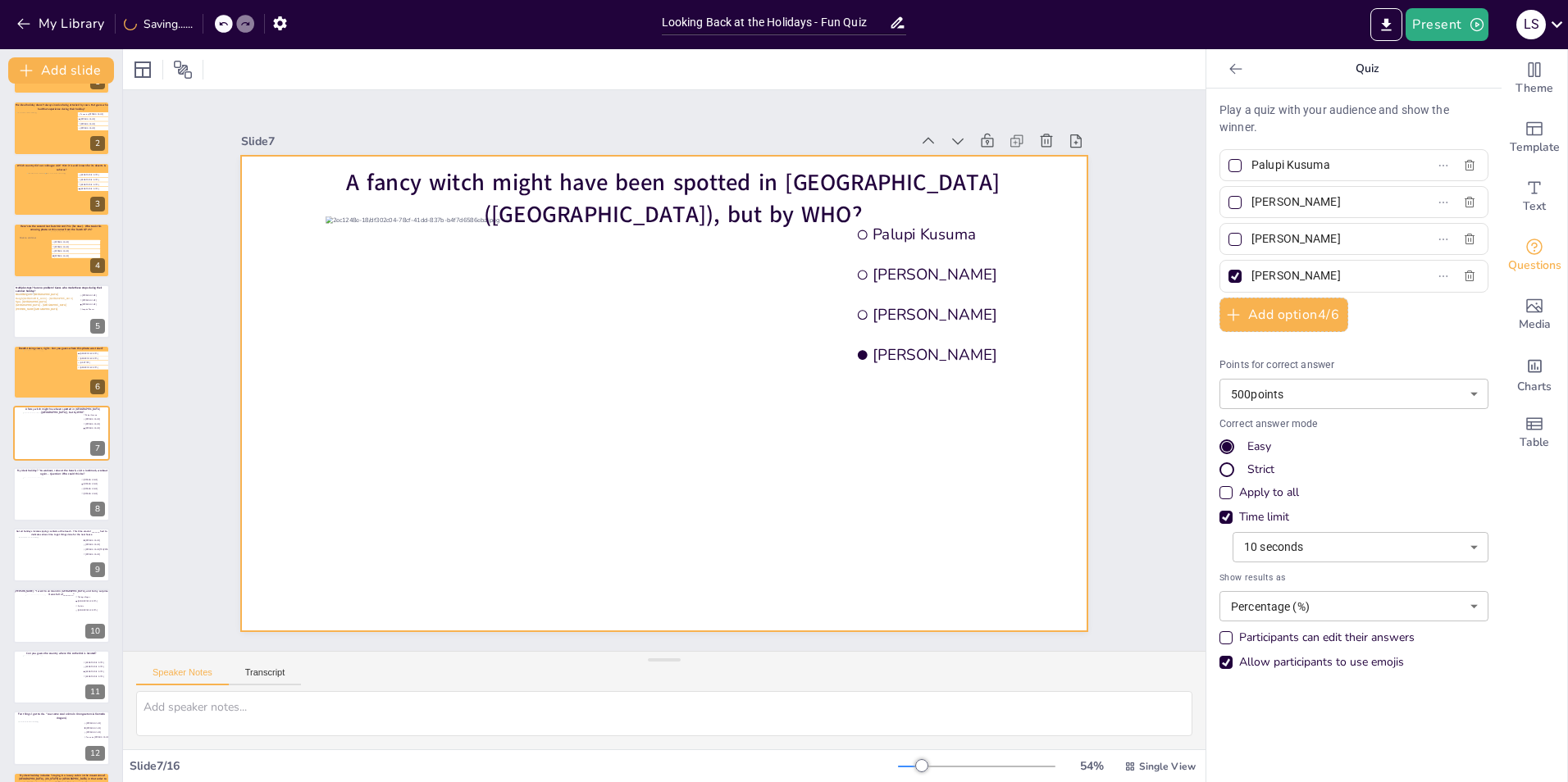
click at [255, 345] on div at bounding box center [664, 393] width 846 height 476
click at [131, 64] on div at bounding box center [143, 70] width 27 height 27
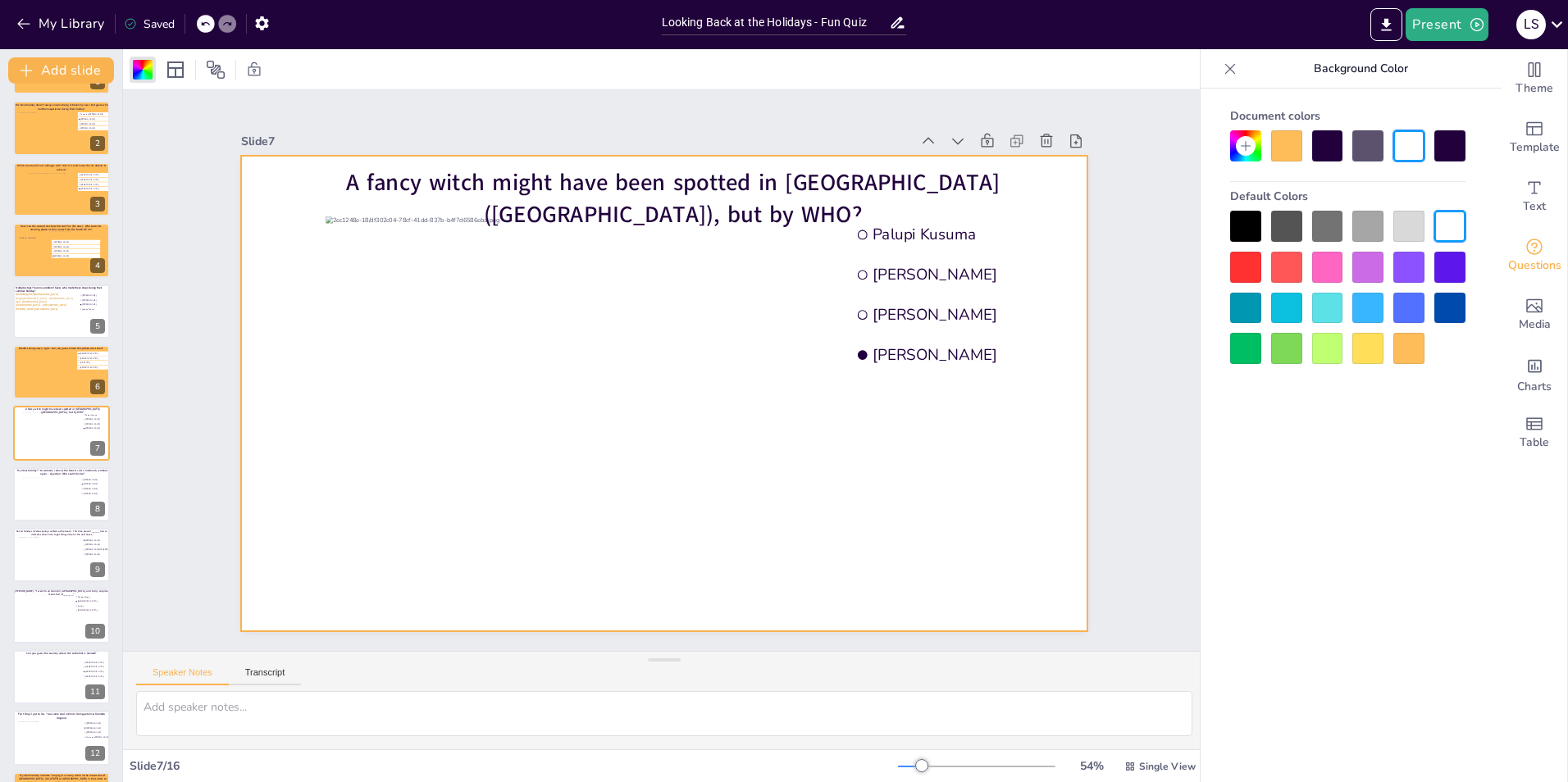
click at [1297, 145] on div at bounding box center [1286, 146] width 31 height 31
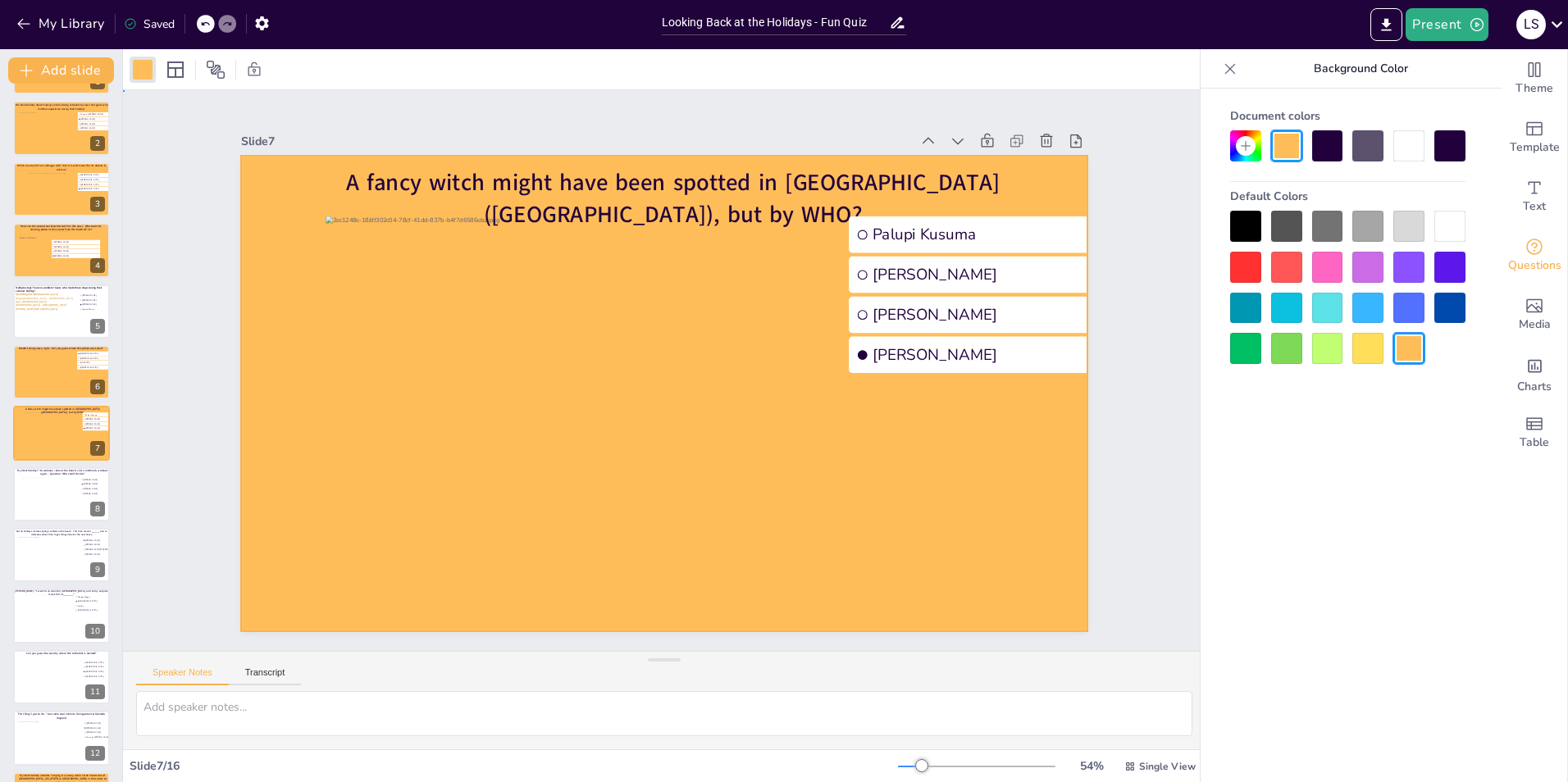
click at [1106, 337] on div "Slide 1 Would you dare climb a mountain during a hurricane storm? I bet not, bu…" at bounding box center [664, 370] width 938 height 521
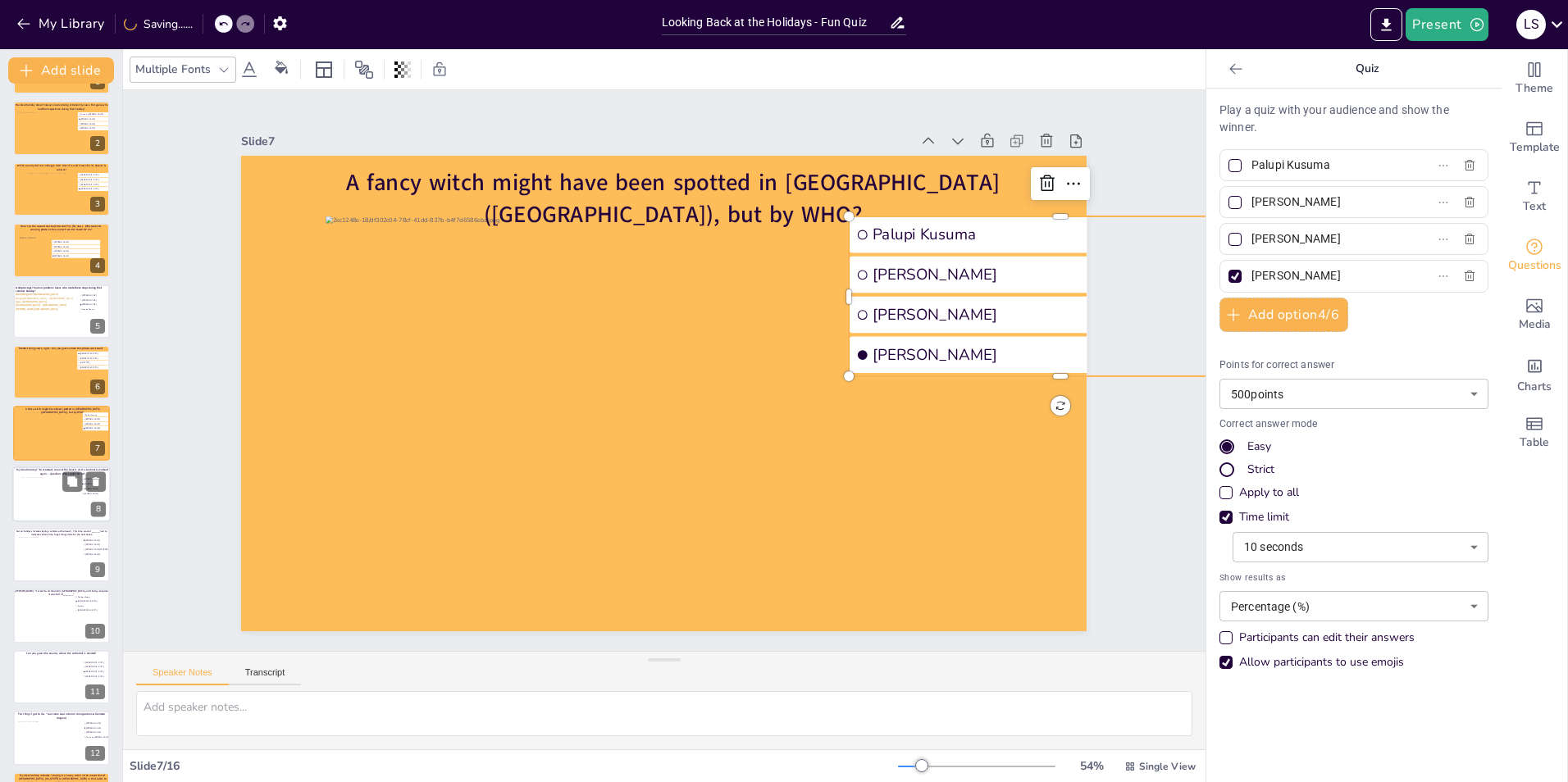
click at [30, 508] on div at bounding box center [52, 500] width 59 height 45
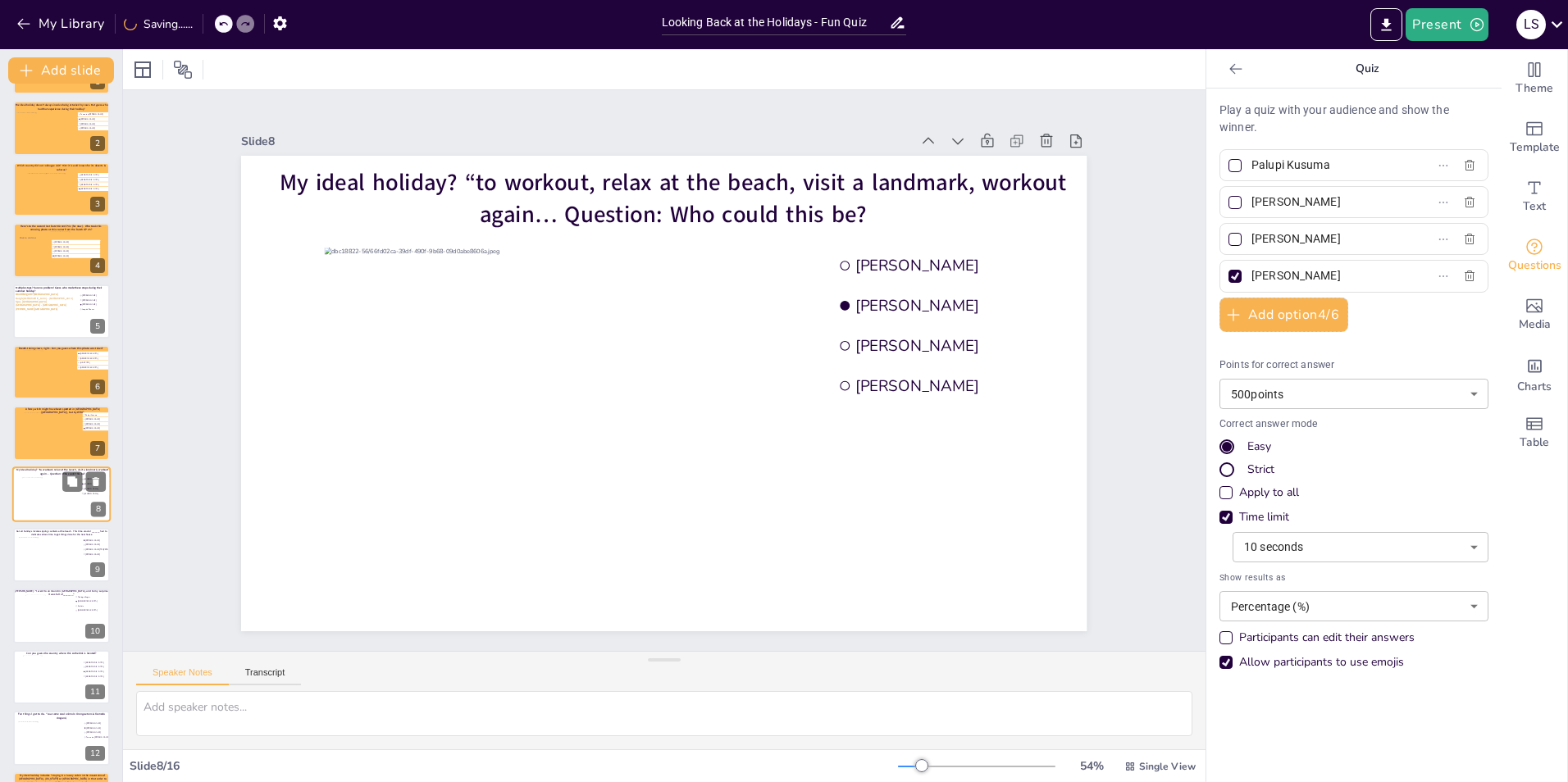
type input "[PERSON_NAME]"
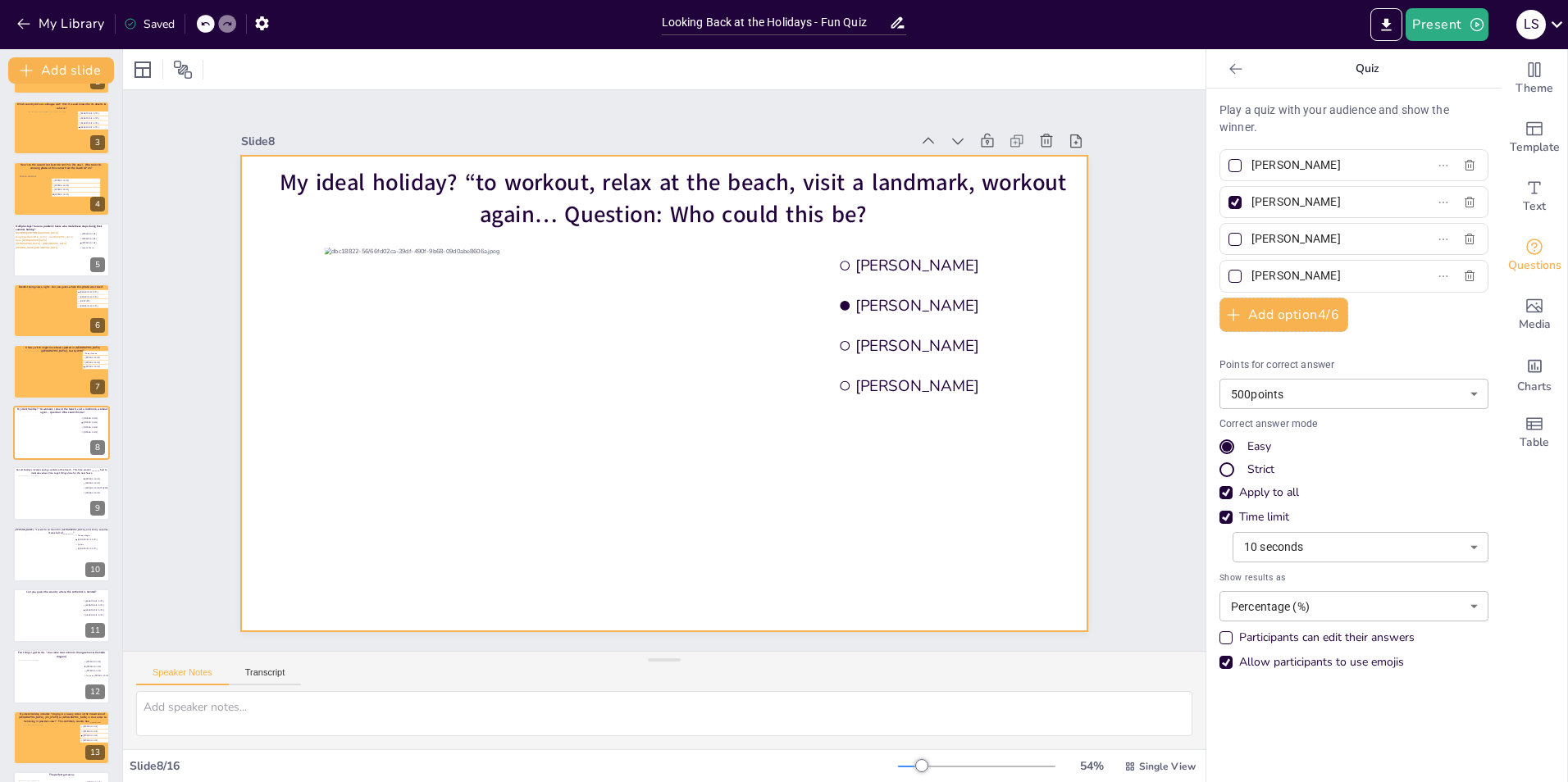
click at [247, 327] on div at bounding box center [664, 393] width 846 height 476
click at [144, 71] on div at bounding box center [143, 70] width 20 height 20
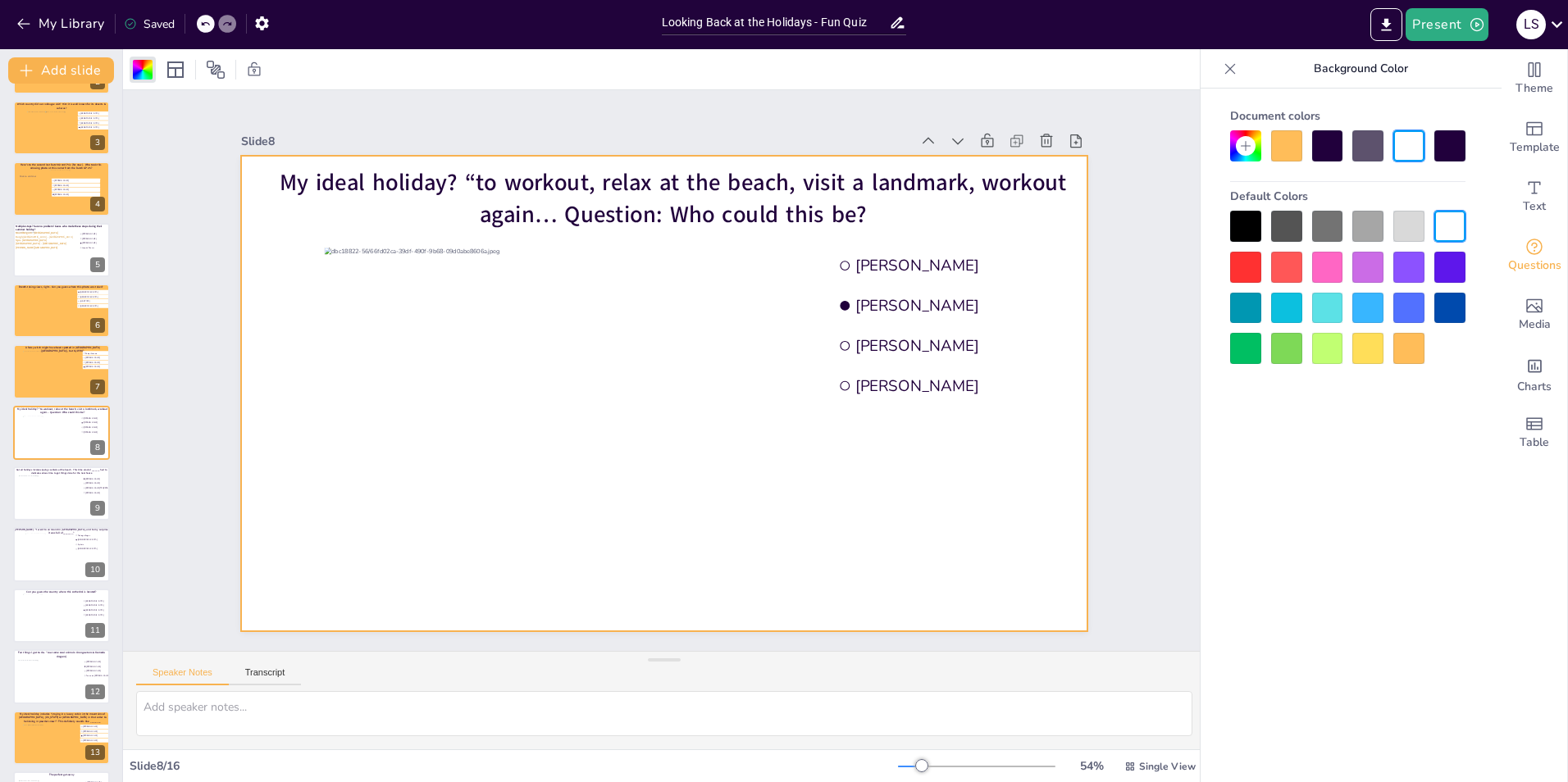
click at [1293, 153] on div at bounding box center [1286, 146] width 31 height 31
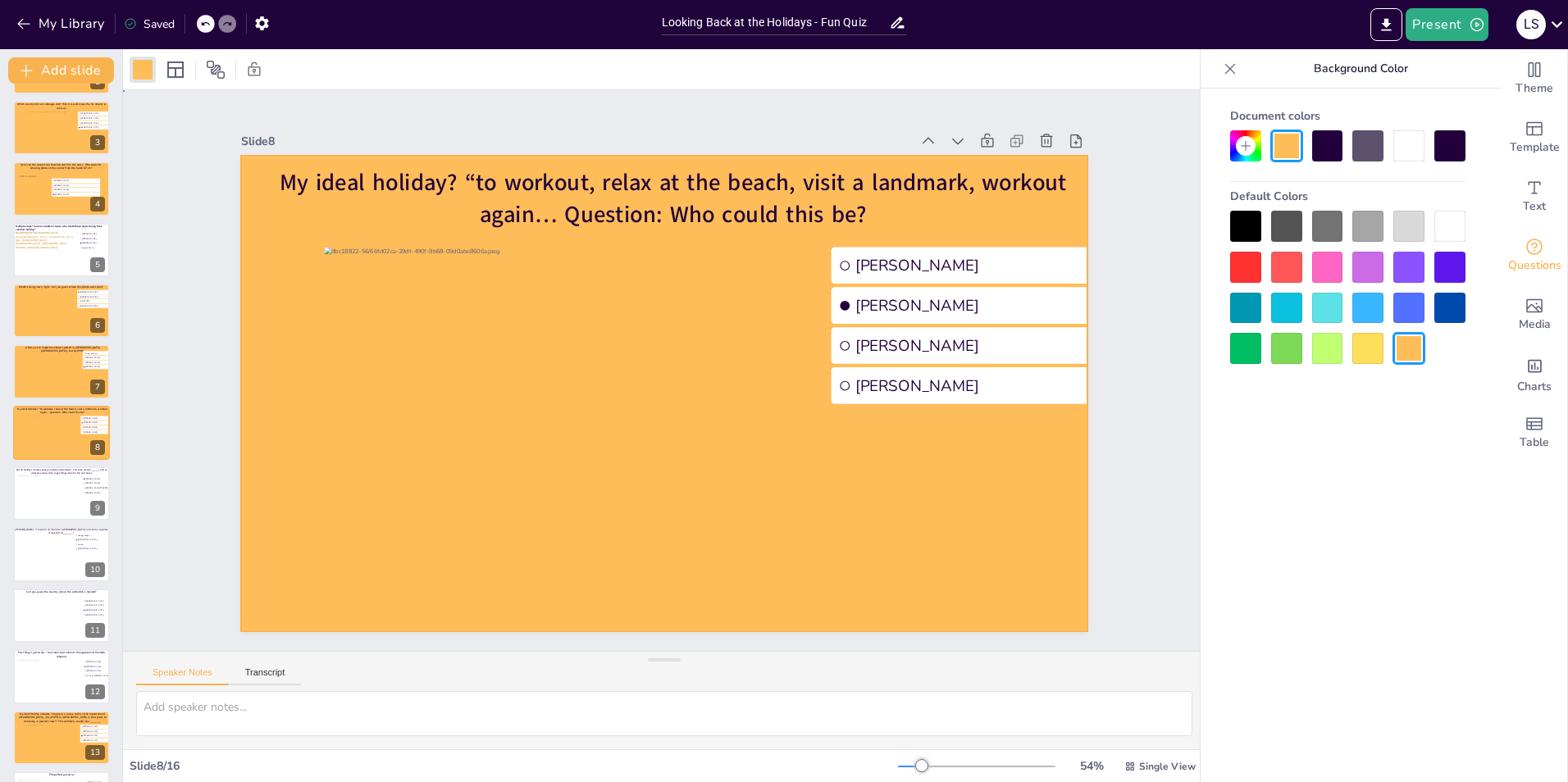
click at [1132, 342] on div "Slide 1 Would you dare climb a mountain during a hurricane storm? I bet not, bu…" at bounding box center [664, 370] width 1083 height 561
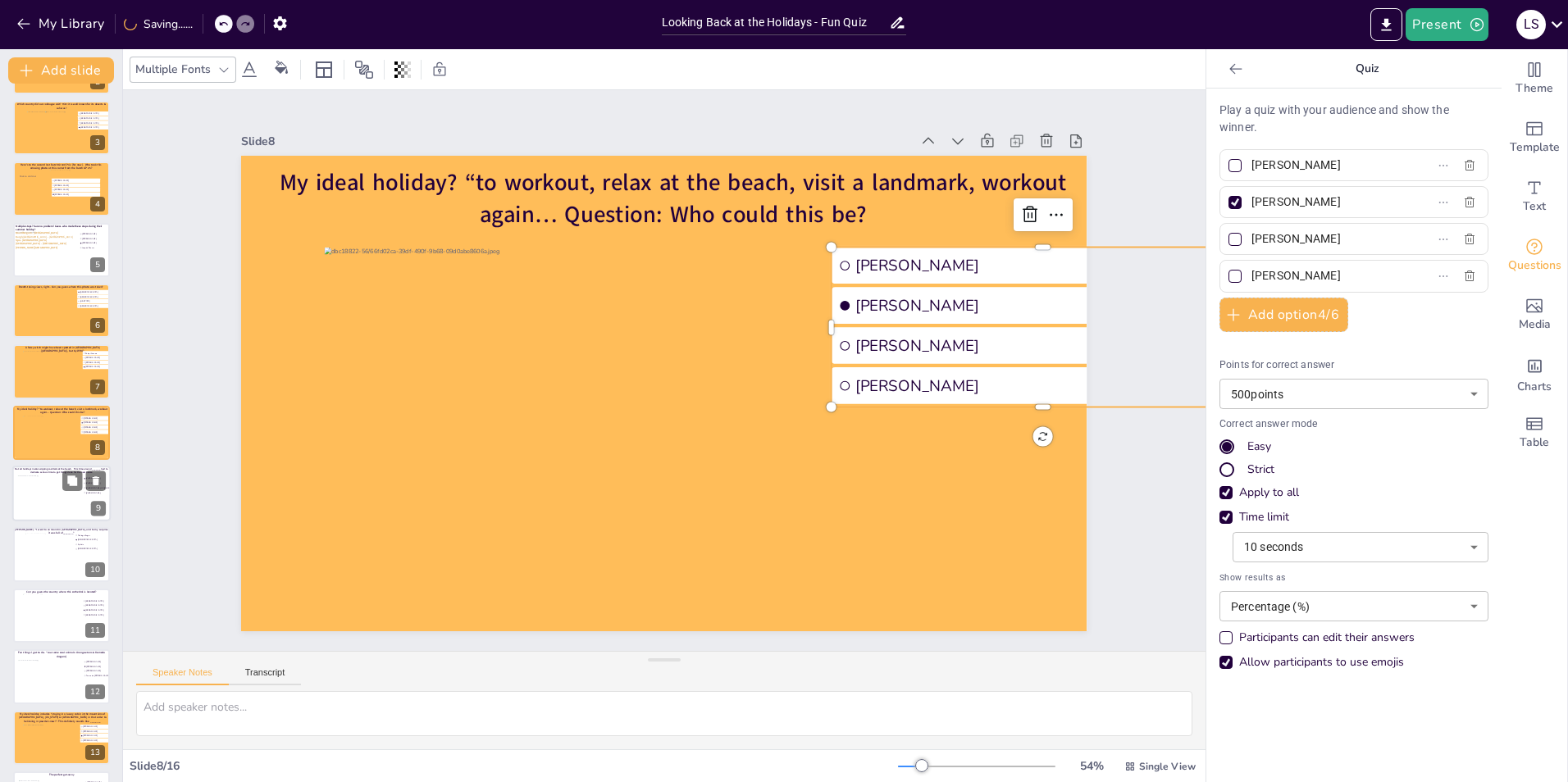
click at [74, 505] on div at bounding box center [47, 498] width 59 height 45
type input "[PERSON_NAME]"
type input "[PERSON_NAME] TPJ [PERSON_NAME]"
type input "[PERSON_NAME]"
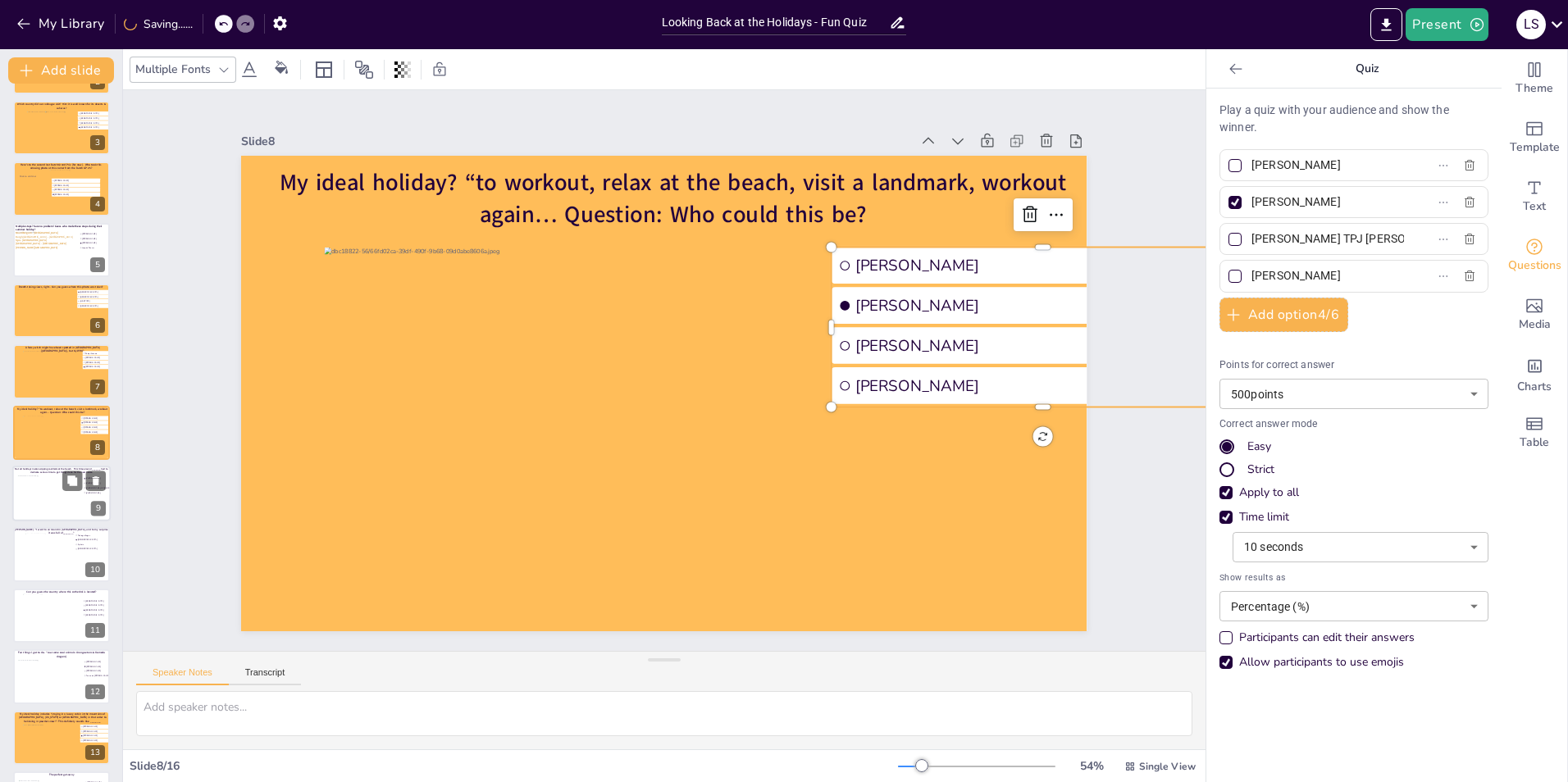
scroll to position [179, 0]
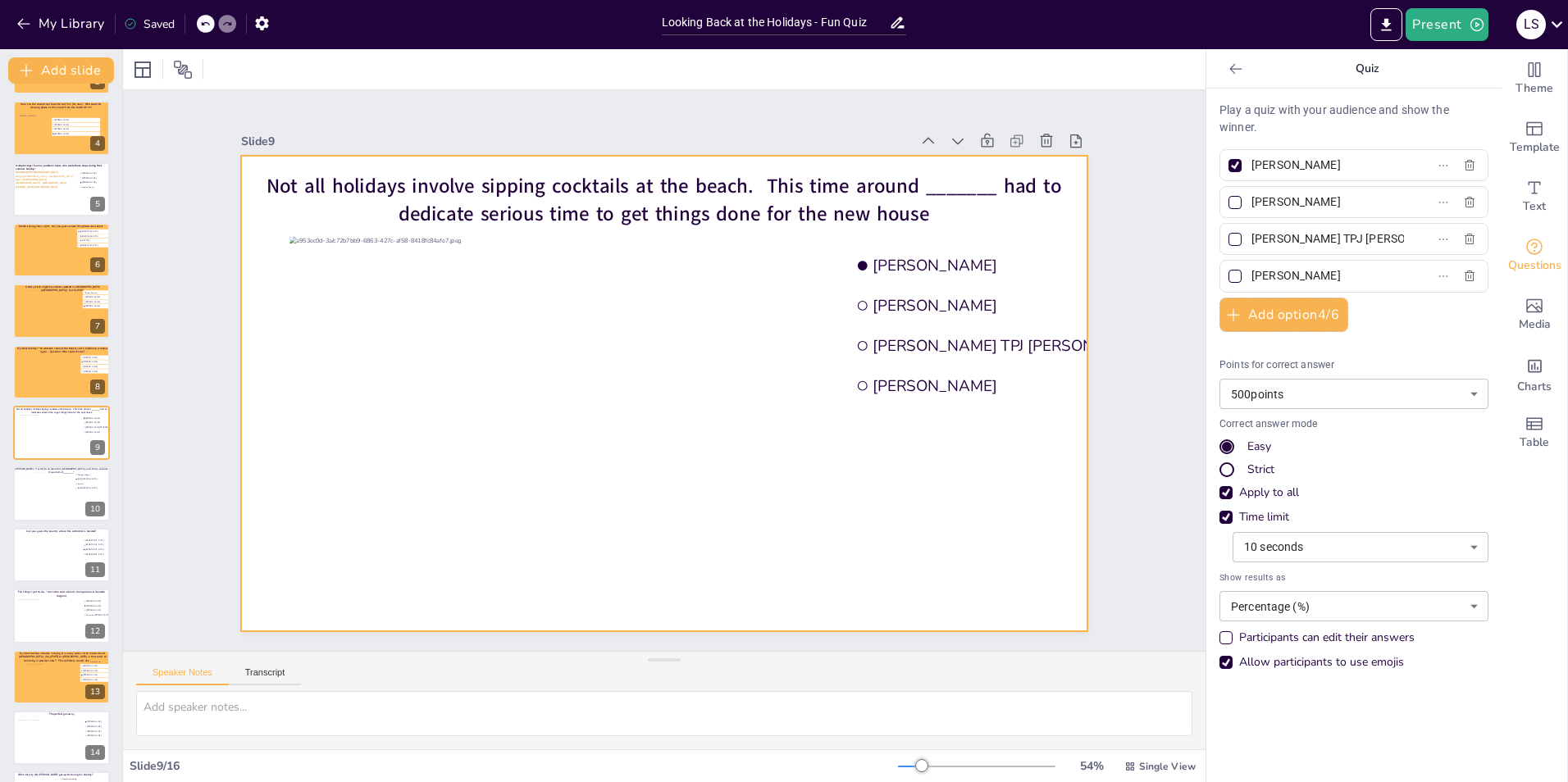
click at [241, 274] on div at bounding box center [664, 393] width 846 height 476
click at [144, 76] on div at bounding box center [143, 70] width 20 height 20
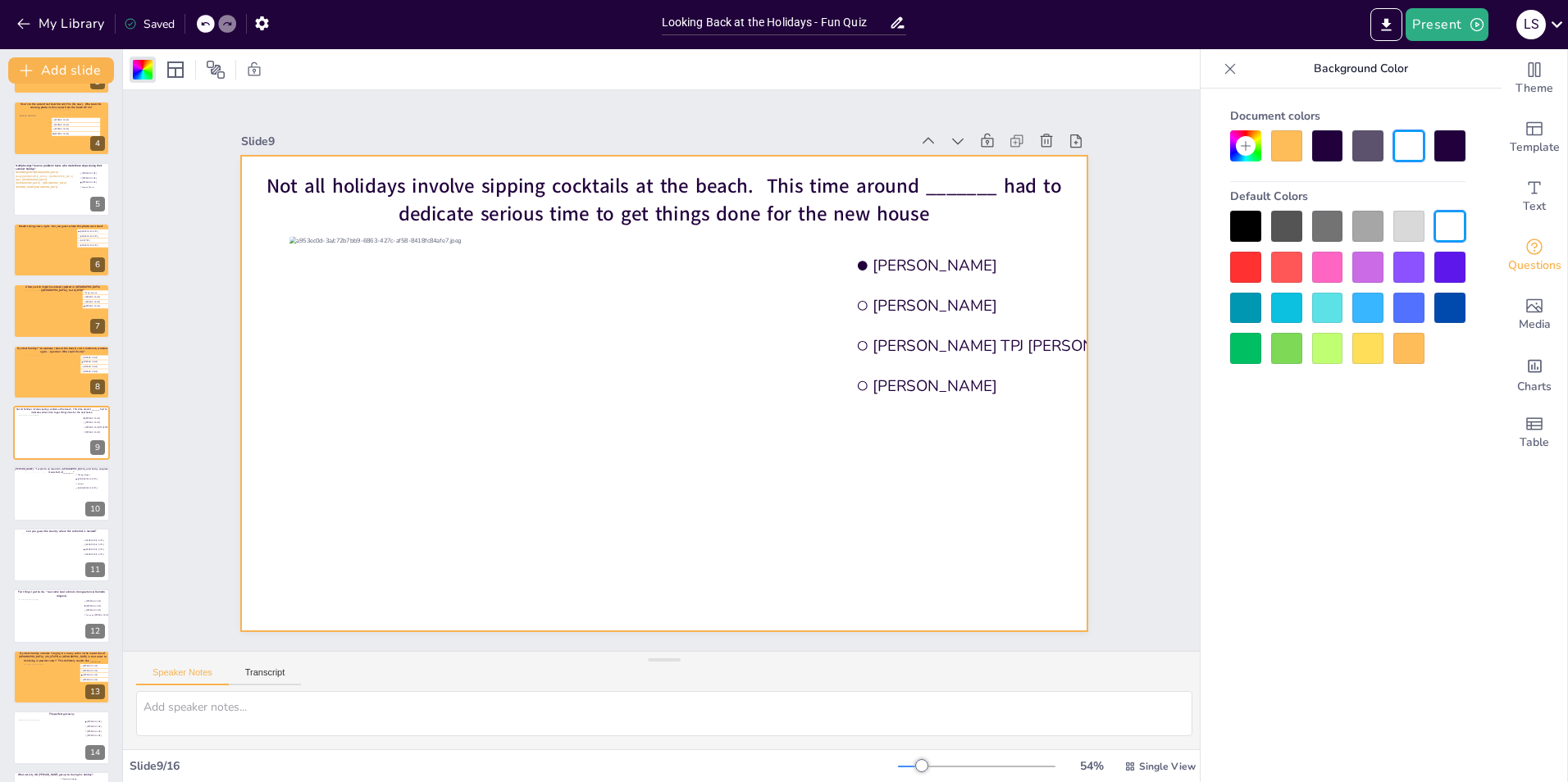
click at [1291, 145] on div at bounding box center [1286, 146] width 31 height 31
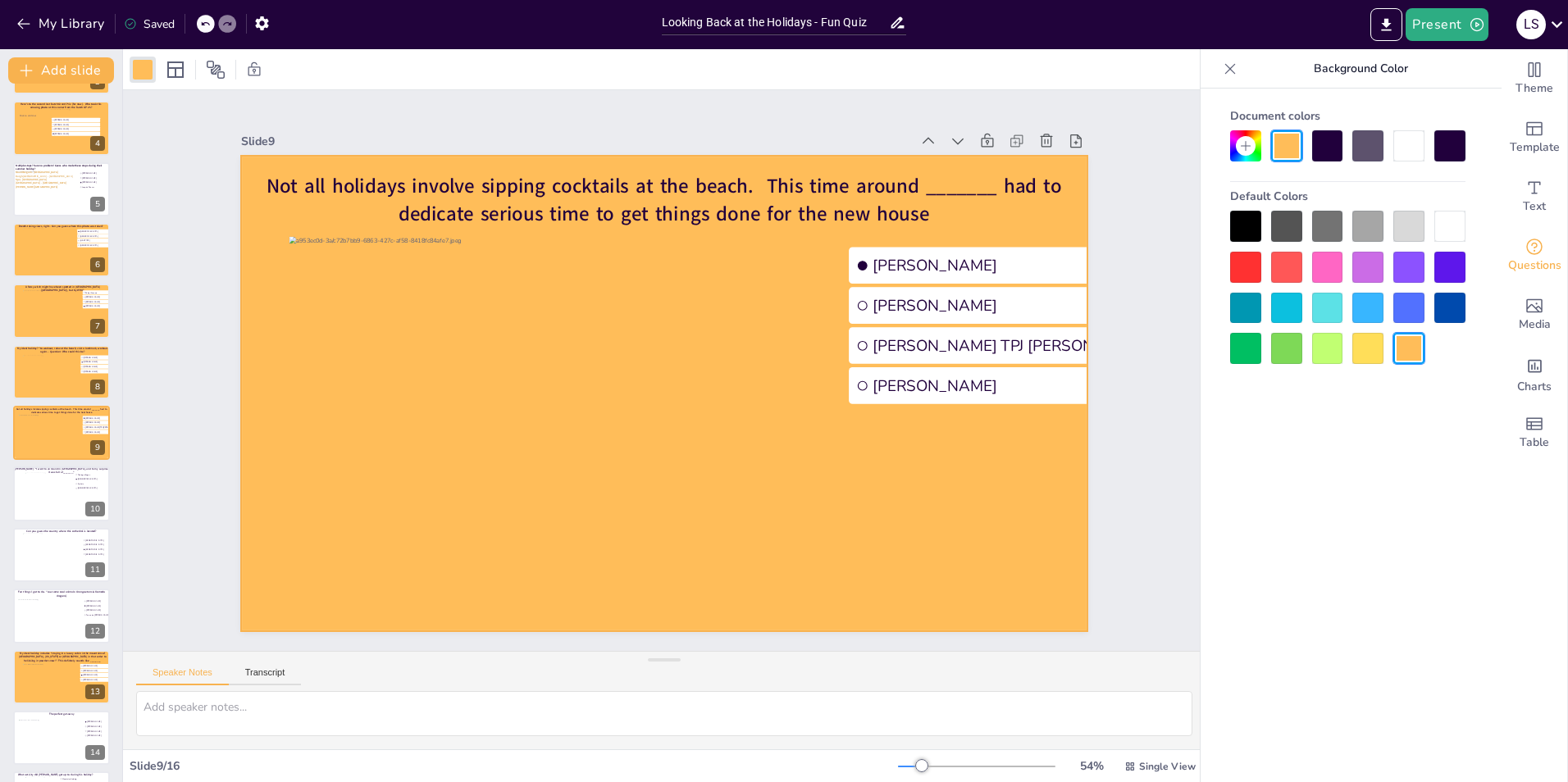
click at [1116, 209] on div "Slide 1 Would you dare climb a mountain during a hurricane storm? I bet not, bu…" at bounding box center [664, 370] width 938 height 521
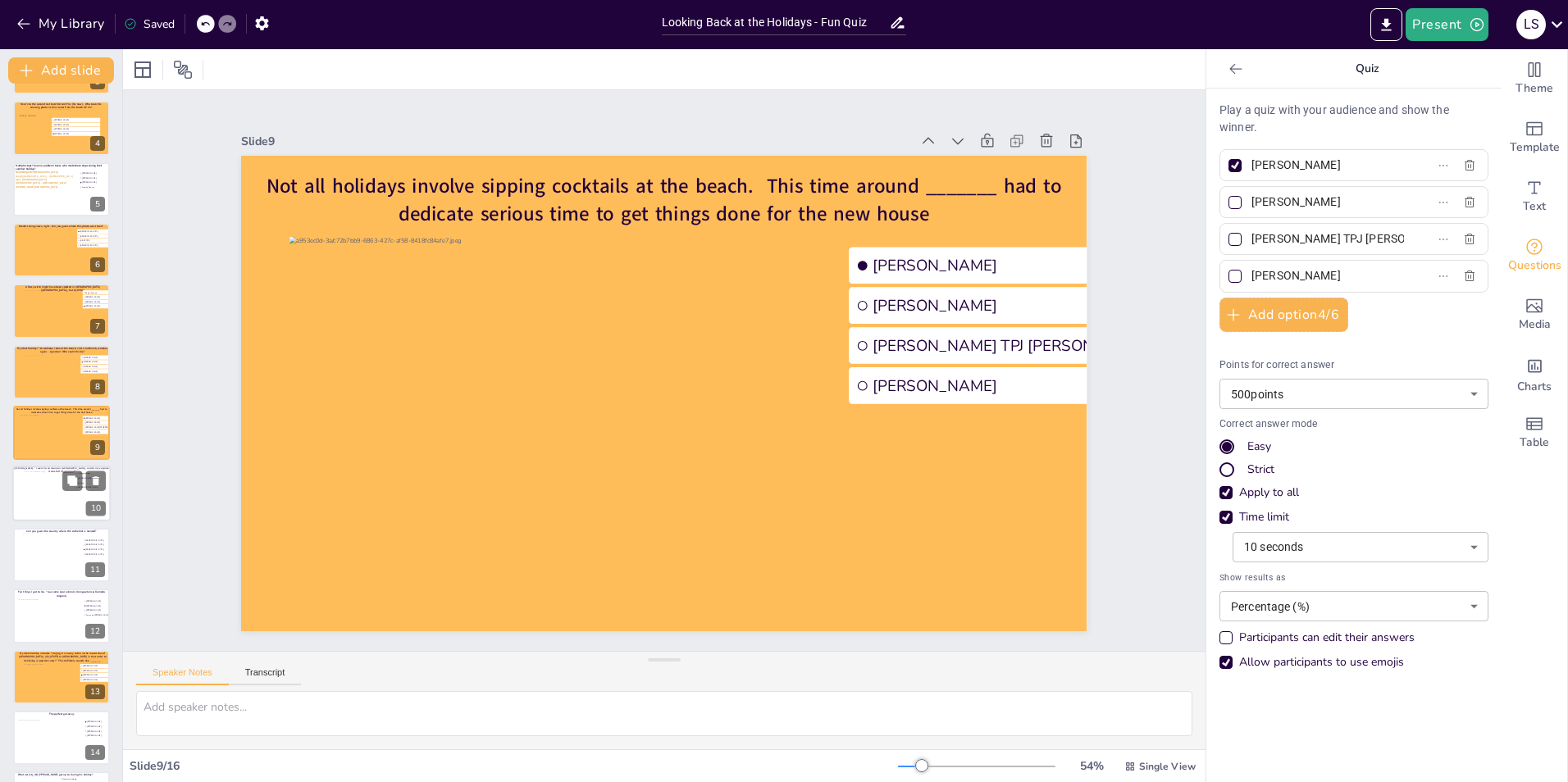
click at [48, 501] on div at bounding box center [62, 494] width 74 height 45
type input "Fishing villages"
type input "[DEMOGRAPHIC_DATA]"
type input "Cyclists"
type input "[DEMOGRAPHIC_DATA]"
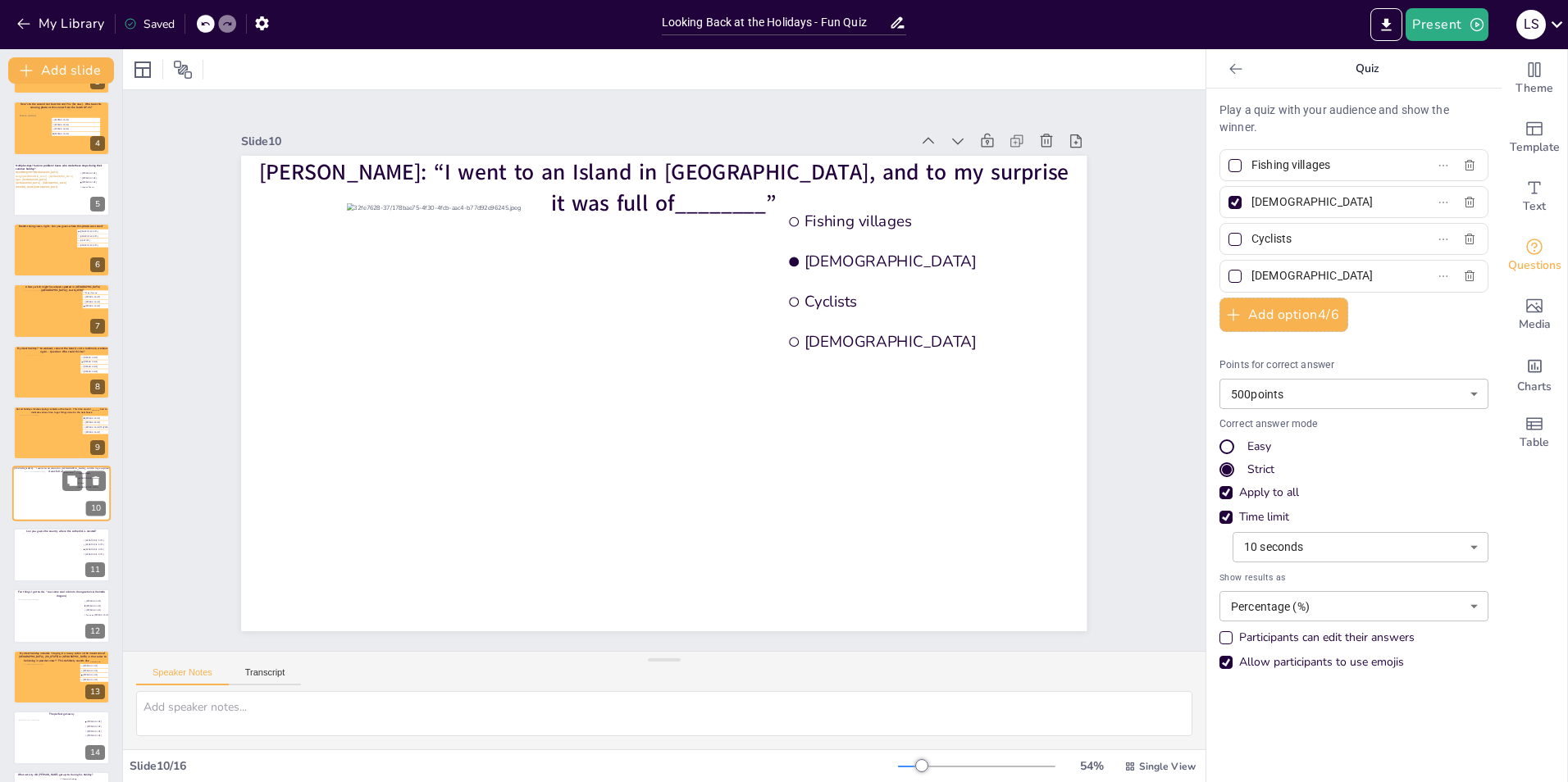
scroll to position [240, 0]
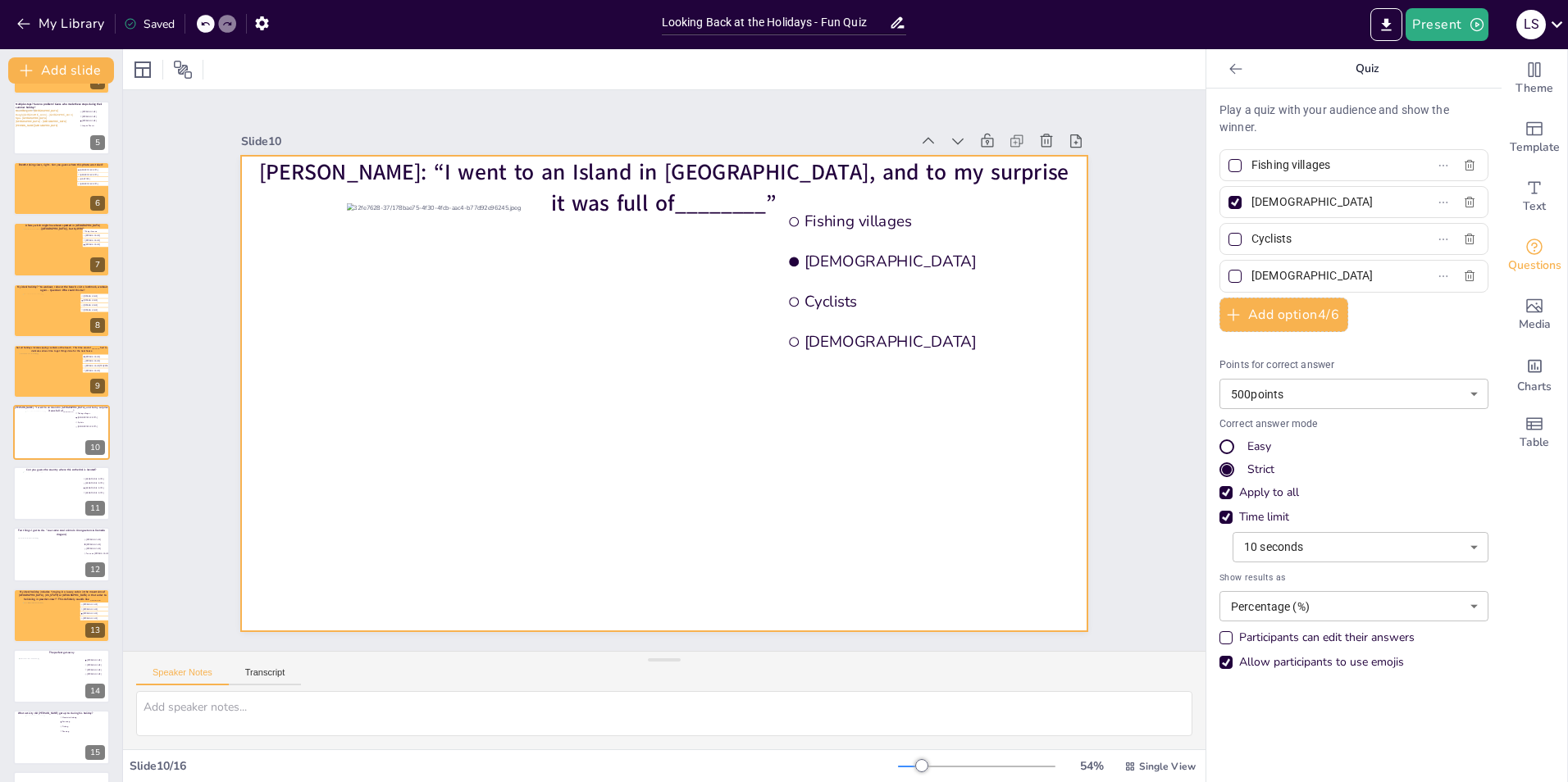
click at [249, 475] on div at bounding box center [664, 393] width 846 height 476
click at [143, 69] on div at bounding box center [143, 70] width 20 height 20
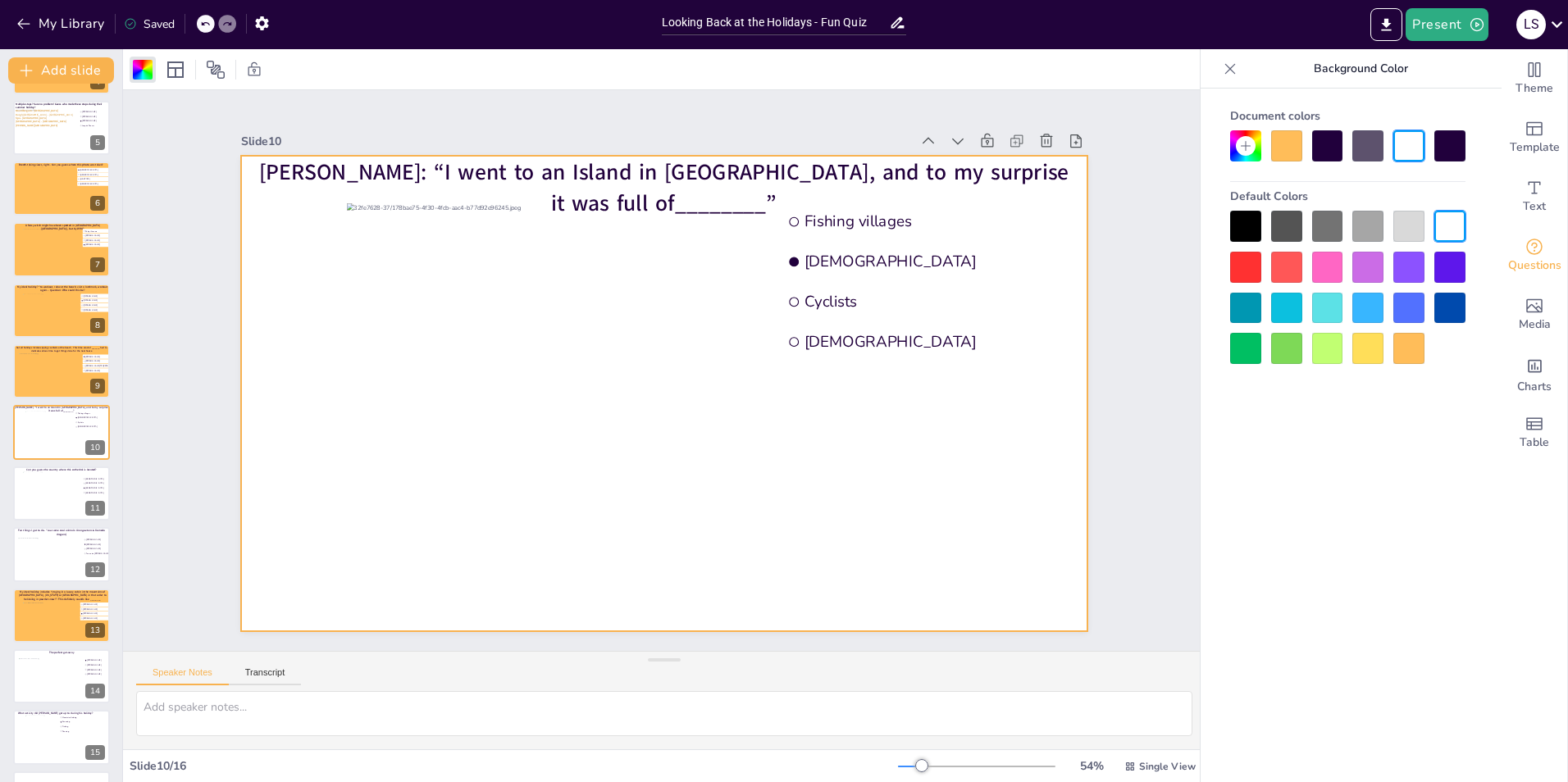
click at [1291, 140] on div at bounding box center [1286, 146] width 31 height 31
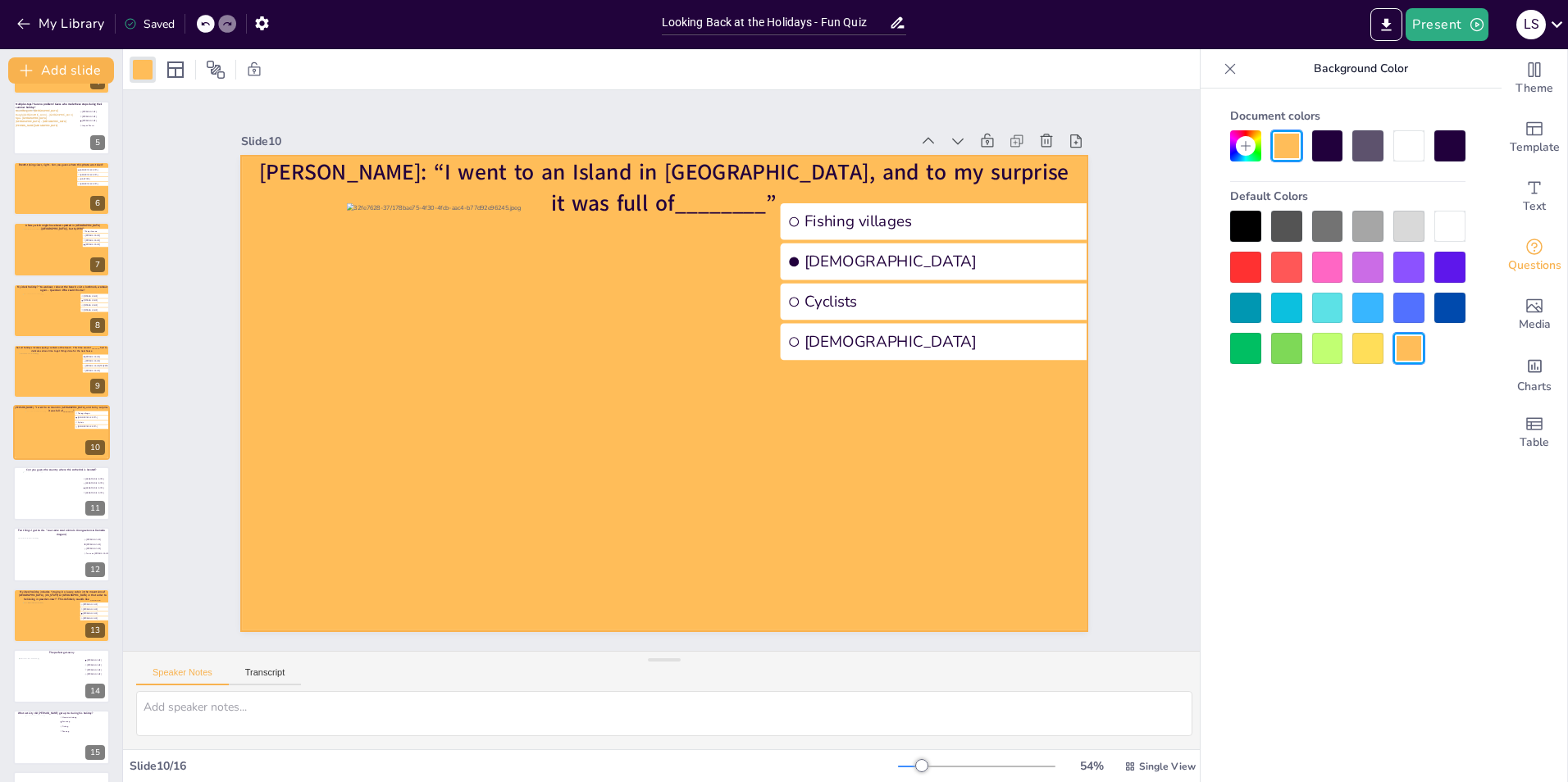
click at [1140, 243] on div "Slide 1 Would you dare climb a mountain during a hurricane storm? I bet not, bu…" at bounding box center [664, 370] width 1083 height 561
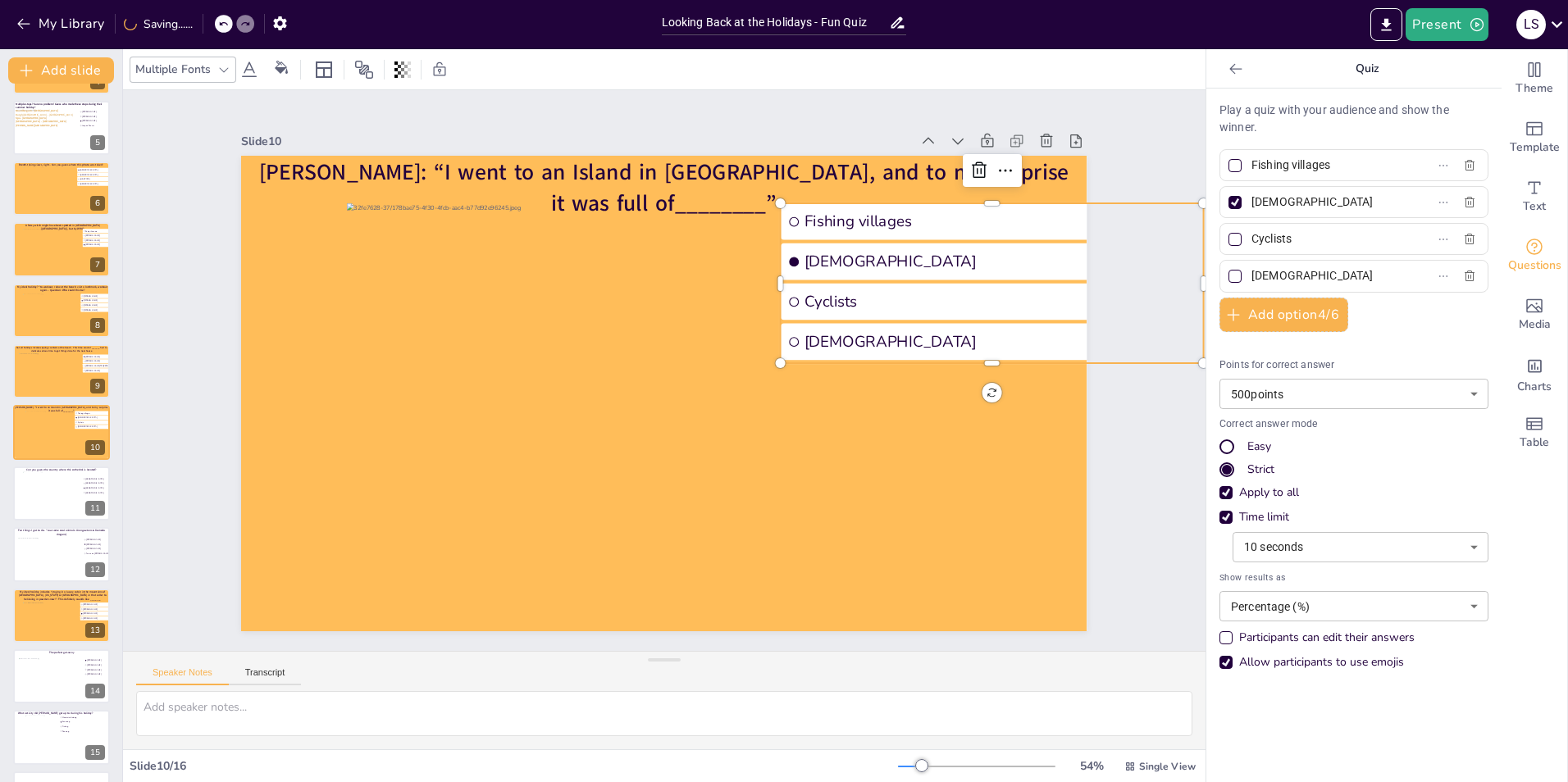
click at [1124, 91] on div "Slide 1 Would you dare climb a mountain during a hurricane storm? I bet not, bu…" at bounding box center [664, 370] width 1083 height 561
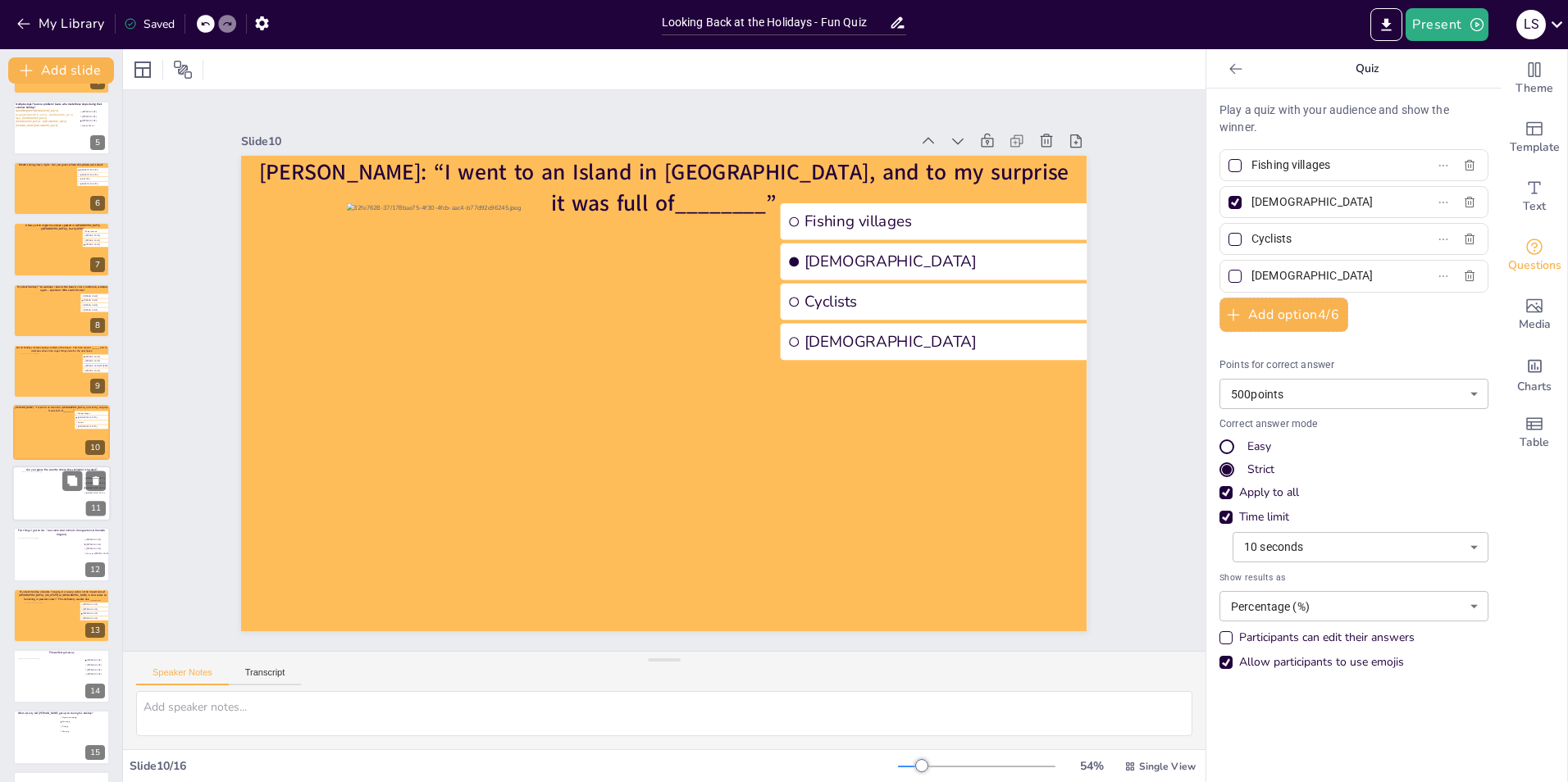
click at [33, 505] on div at bounding box center [62, 494] width 79 height 45
type input "[GEOGRAPHIC_DATA]"
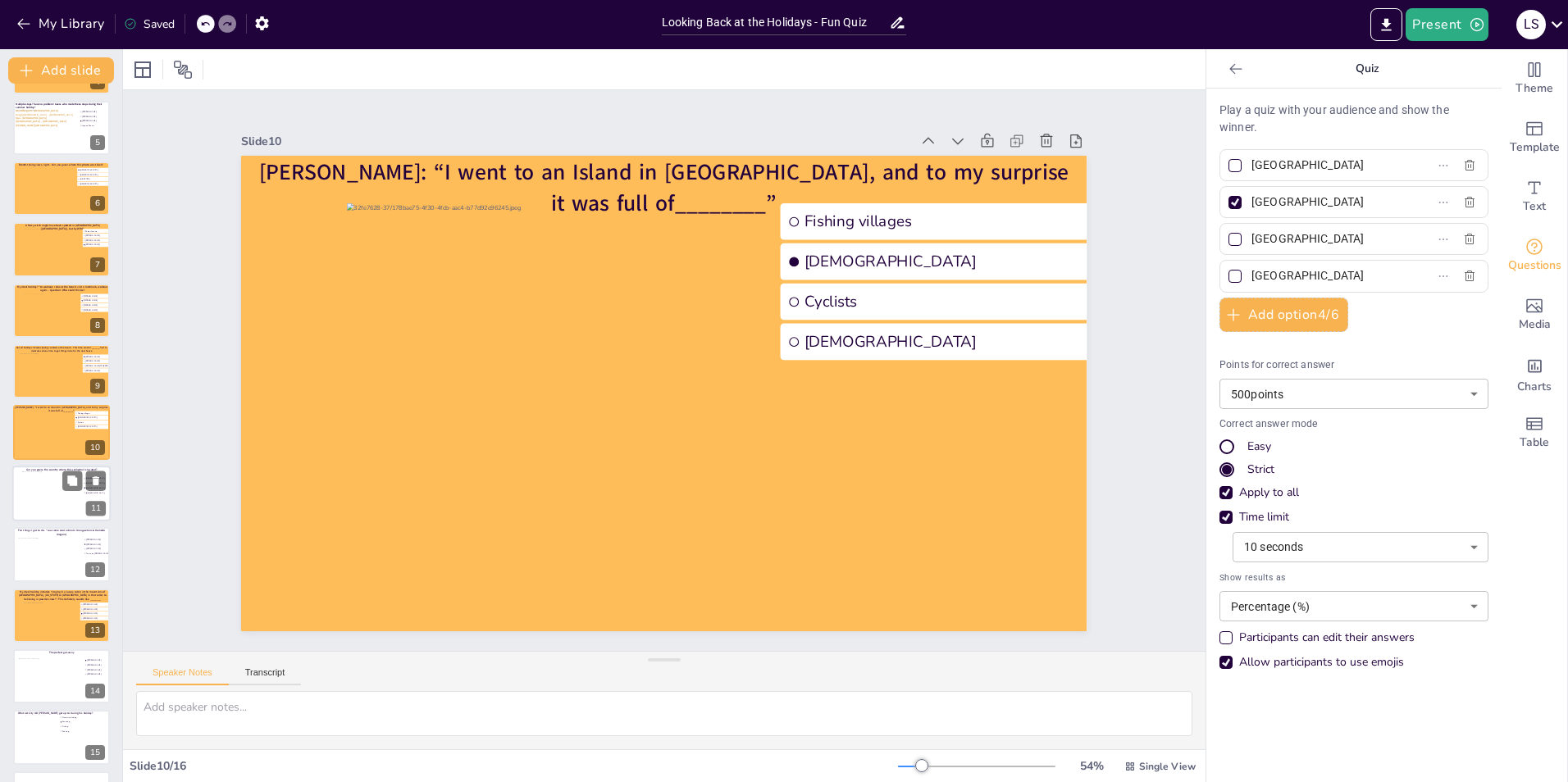
scroll to position [297, 0]
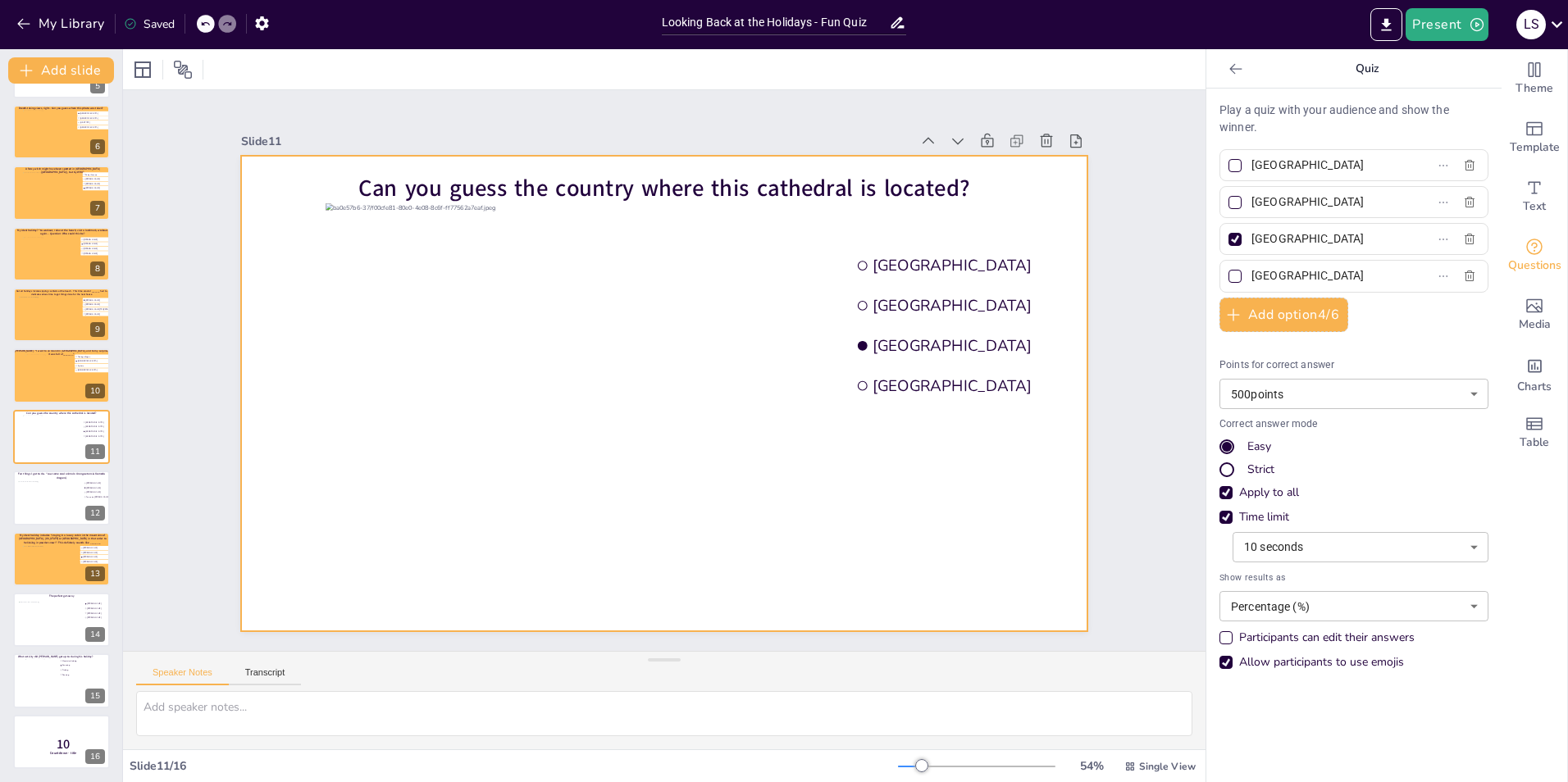
click at [245, 419] on div at bounding box center [664, 393] width 846 height 476
click at [147, 76] on div at bounding box center [143, 70] width 20 height 20
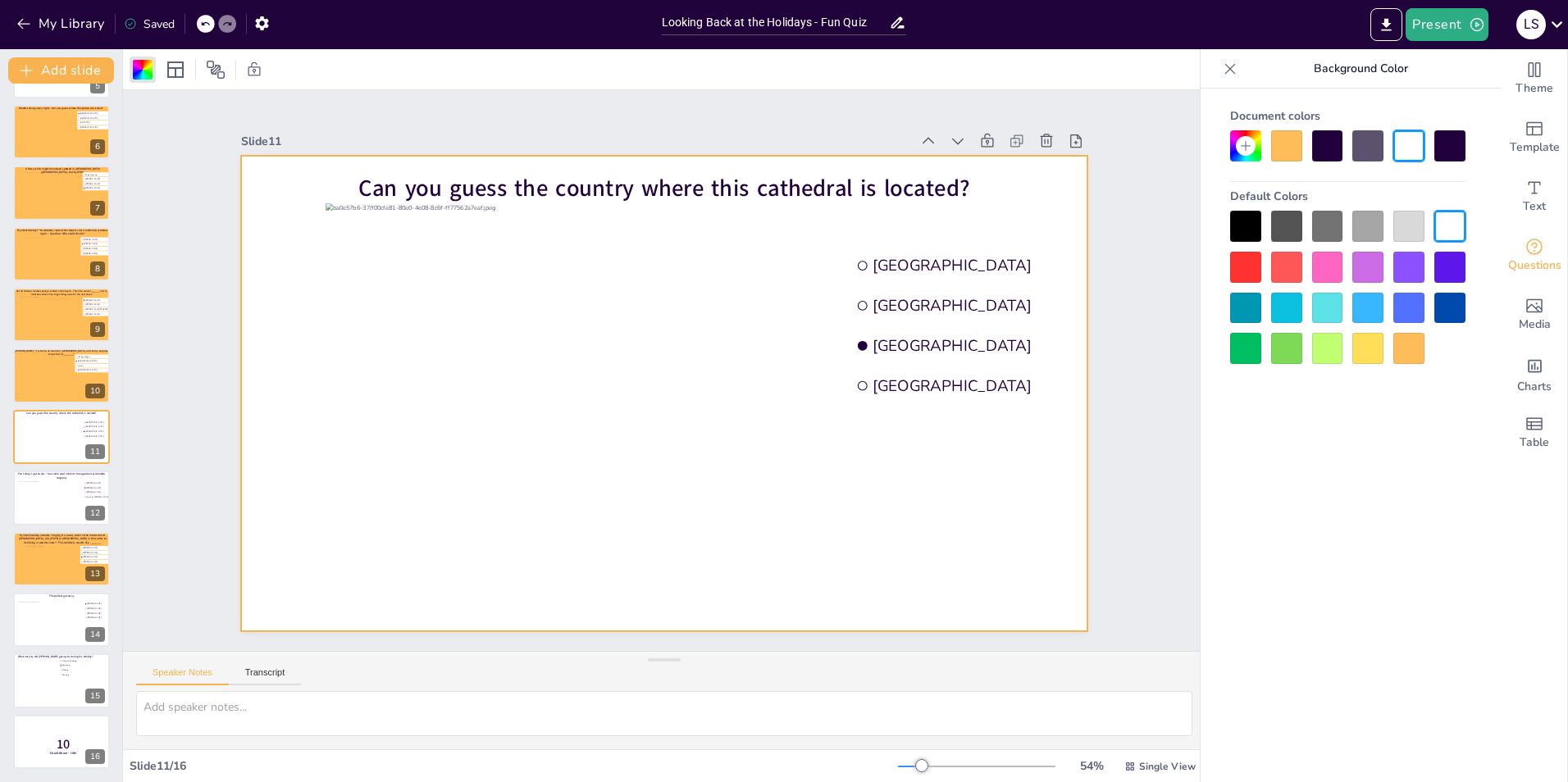
click at [1285, 140] on div at bounding box center [1286, 146] width 31 height 31
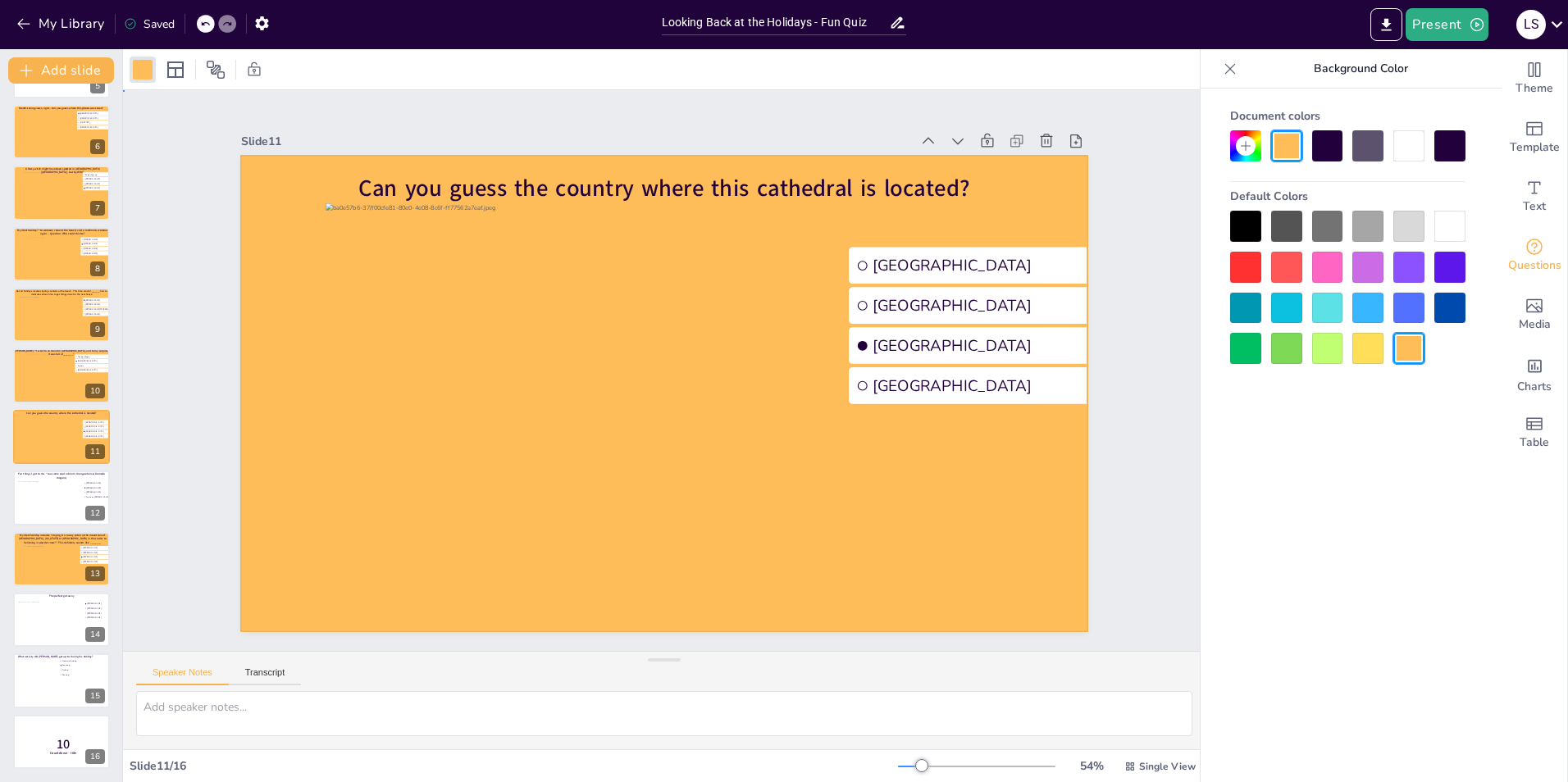
click at [1160, 129] on div "Slide 1 Would you dare climb a mountain during a hurricane storm? I bet not, bu…" at bounding box center [664, 370] width 1083 height 561
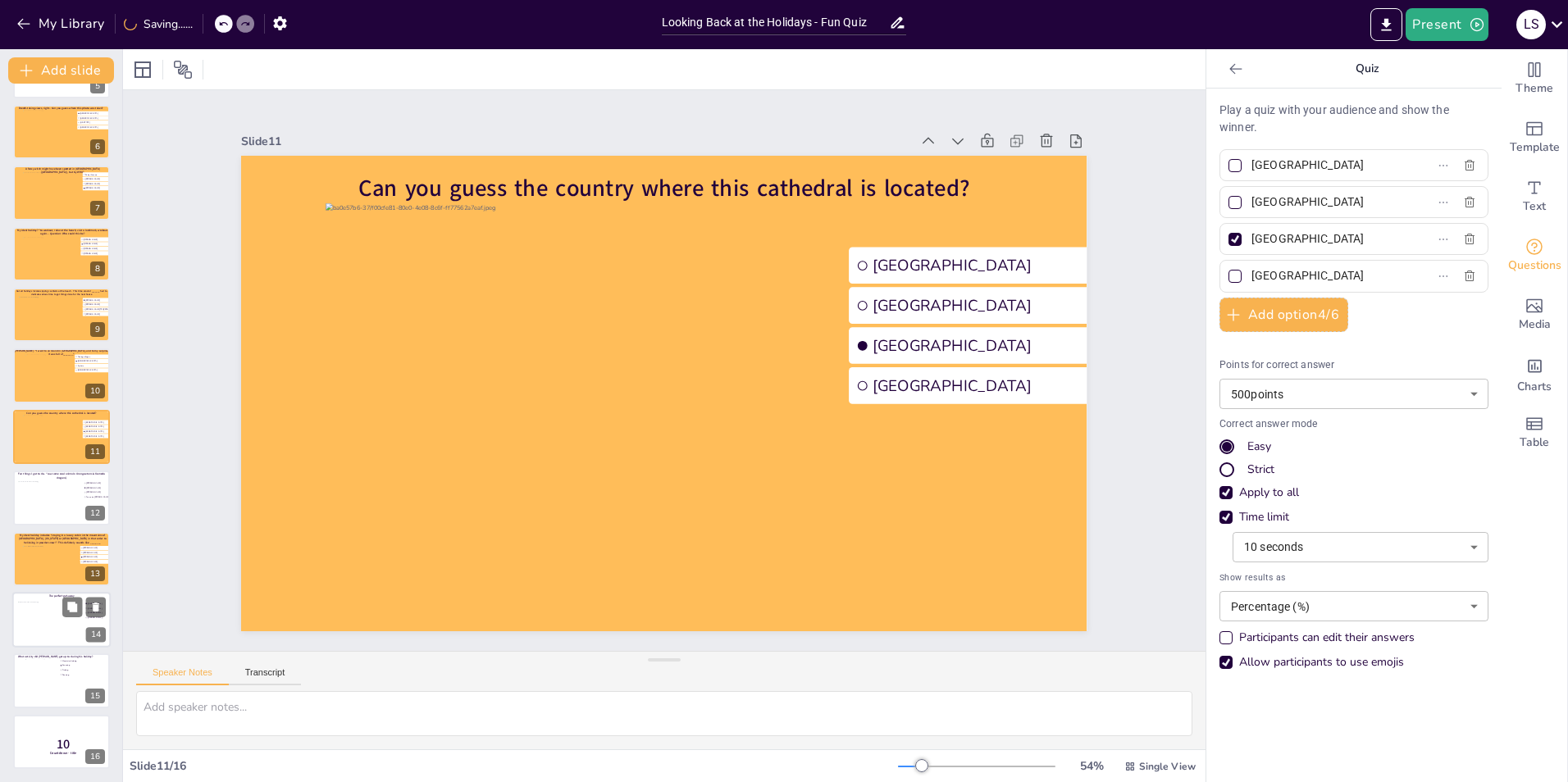
click at [33, 620] on div at bounding box center [51, 624] width 66 height 45
type input "[PERSON_NAME]"
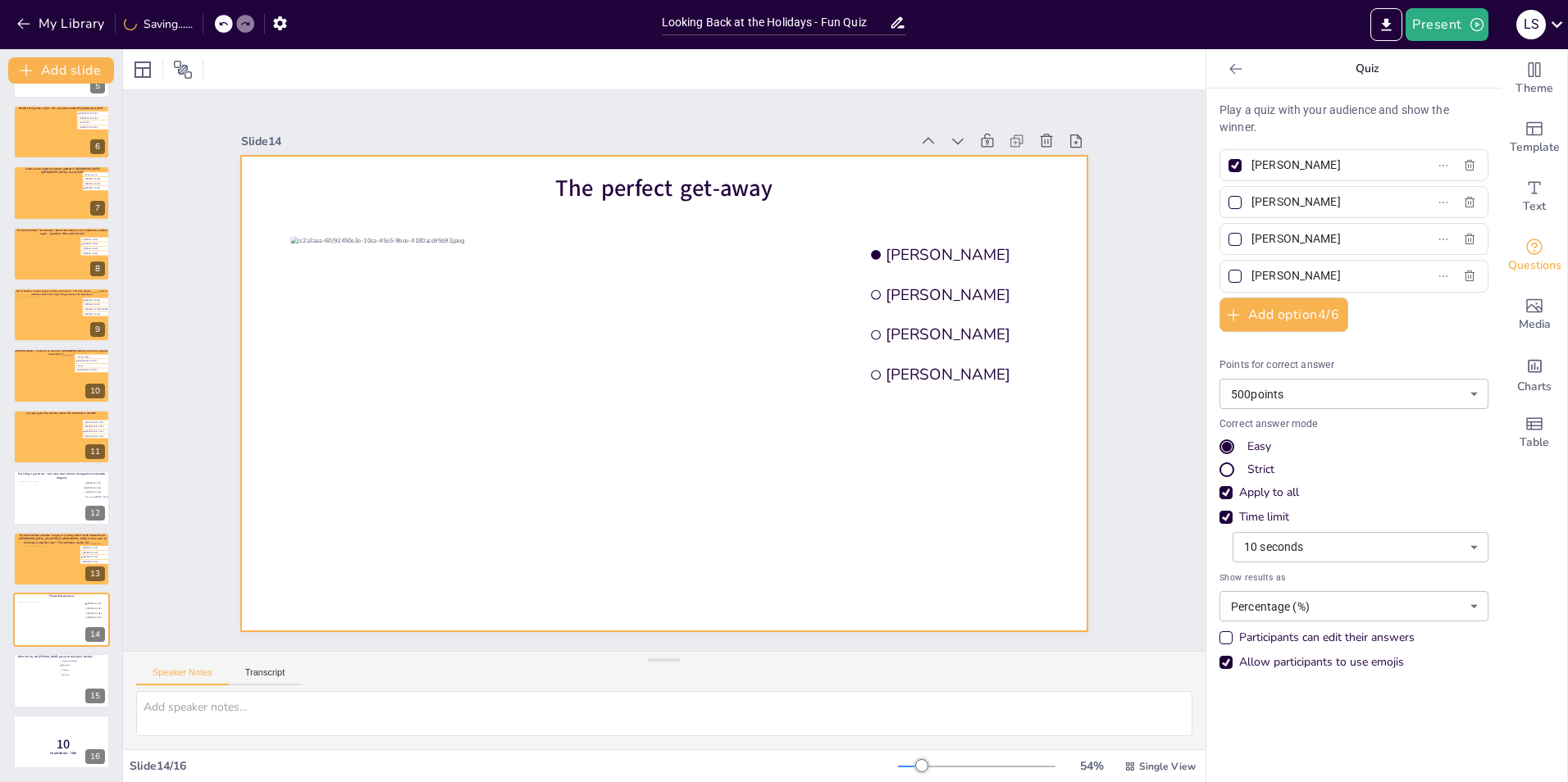
click at [241, 424] on div at bounding box center [664, 393] width 846 height 476
click at [136, 71] on div at bounding box center [143, 70] width 20 height 20
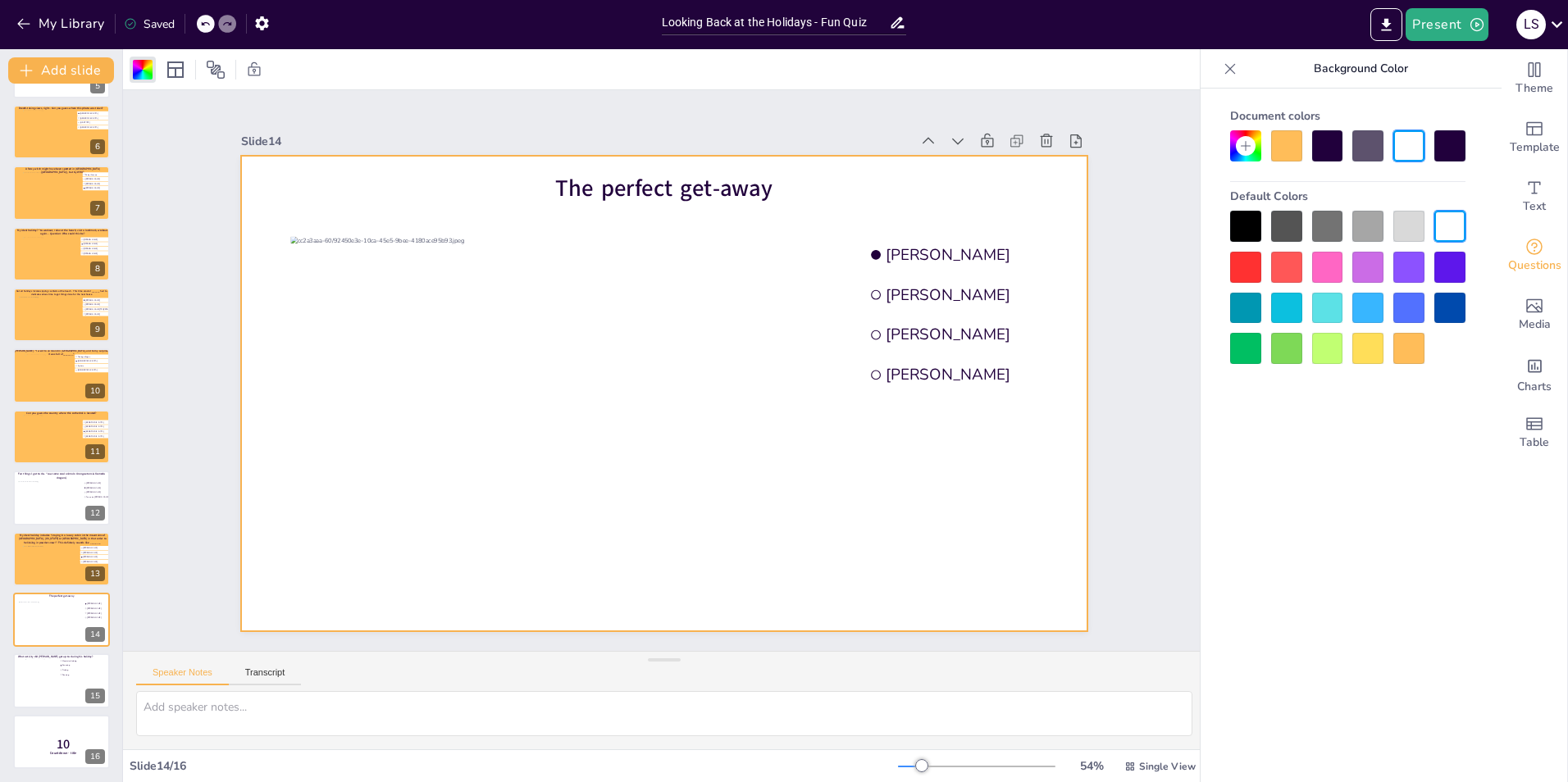
click at [1286, 136] on div at bounding box center [1286, 146] width 31 height 31
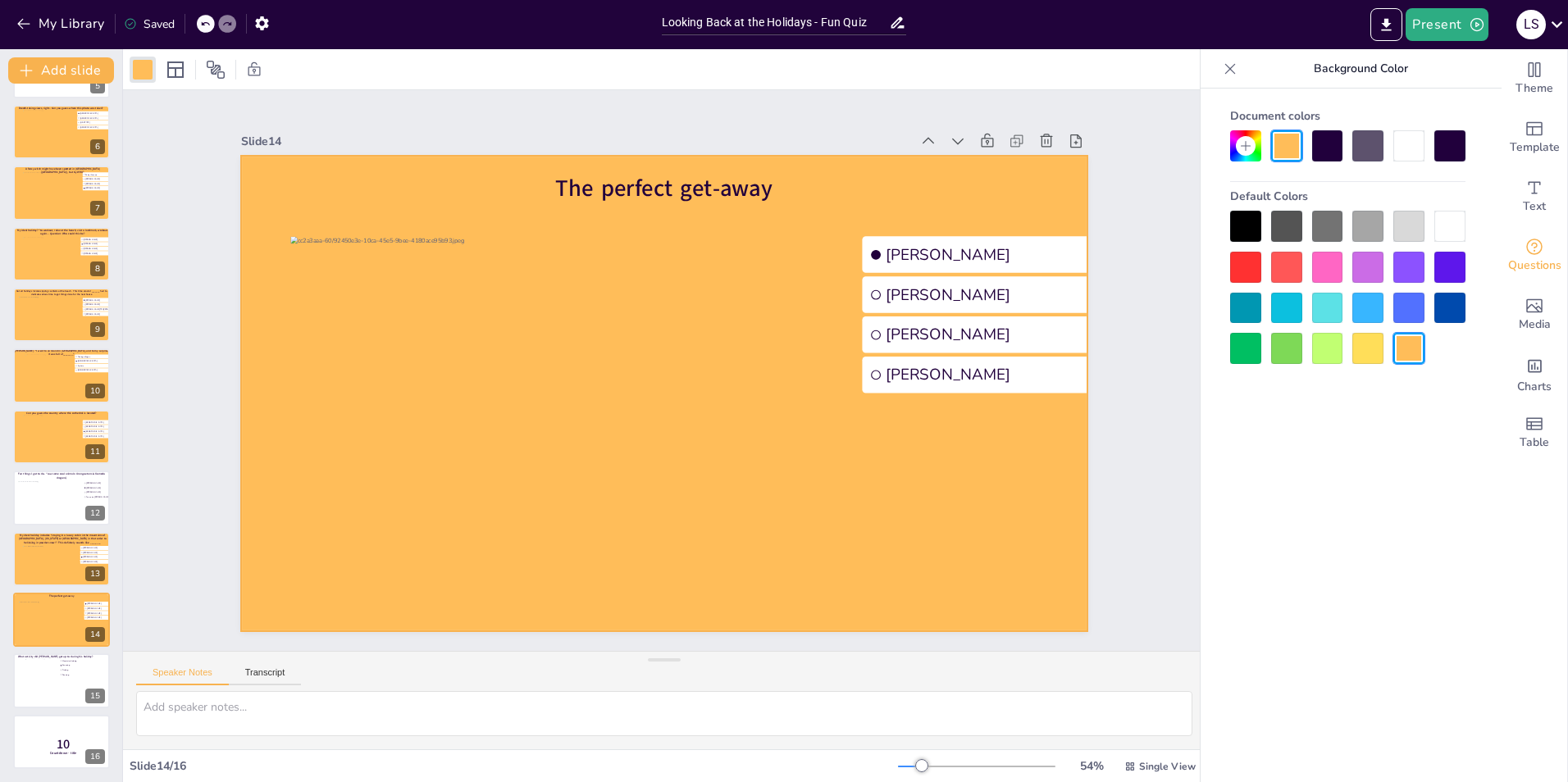
click at [1145, 192] on div "Slide 1 Would you dare climb a mountain during a hurricane storm? I bet not, bu…" at bounding box center [664, 370] width 1083 height 561
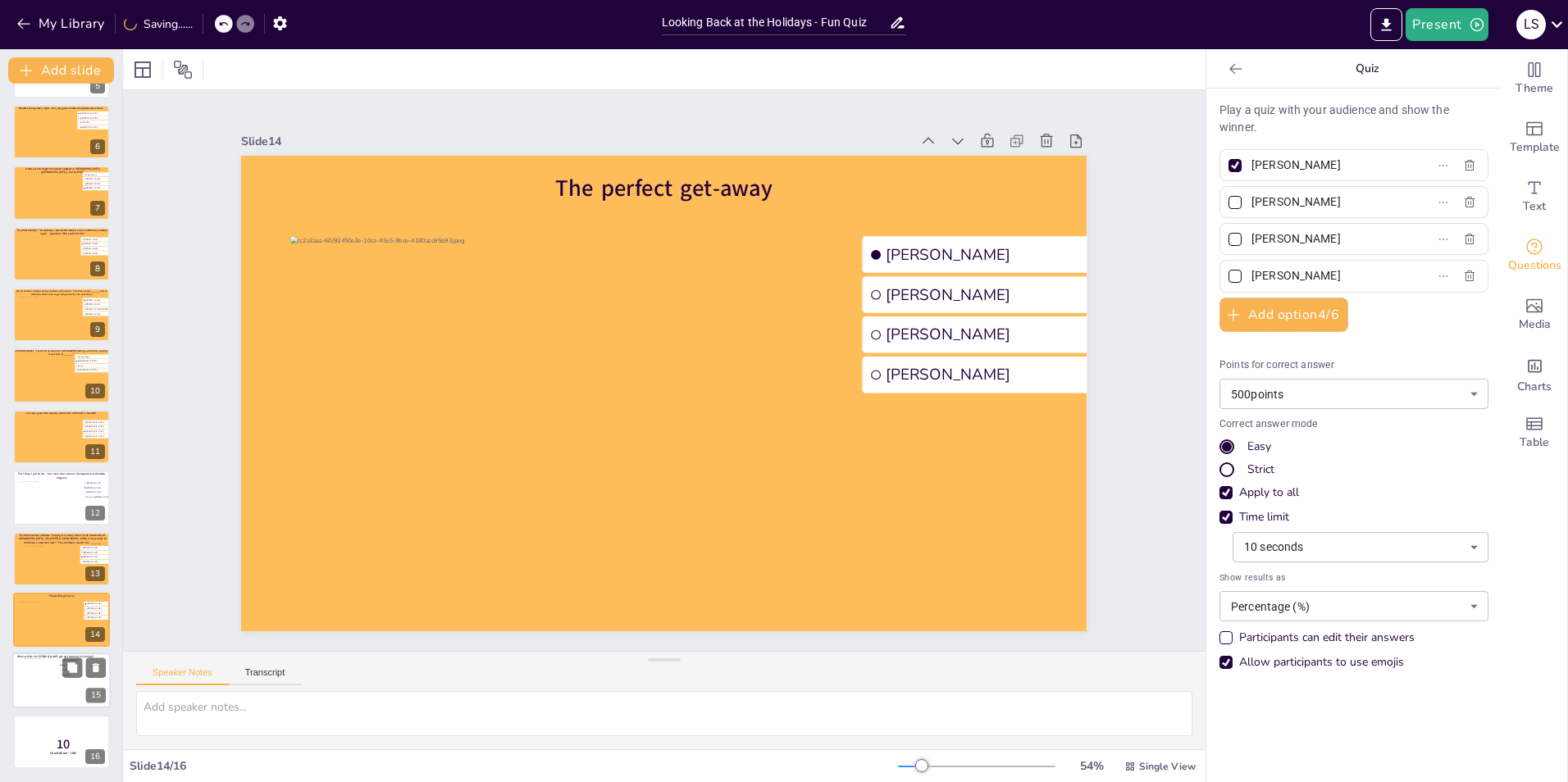
click at [64, 682] on div at bounding box center [61, 681] width 99 height 56
type input "Mountain climbing"
type input "Canoeing"
type input "Fishing"
type input "Running"
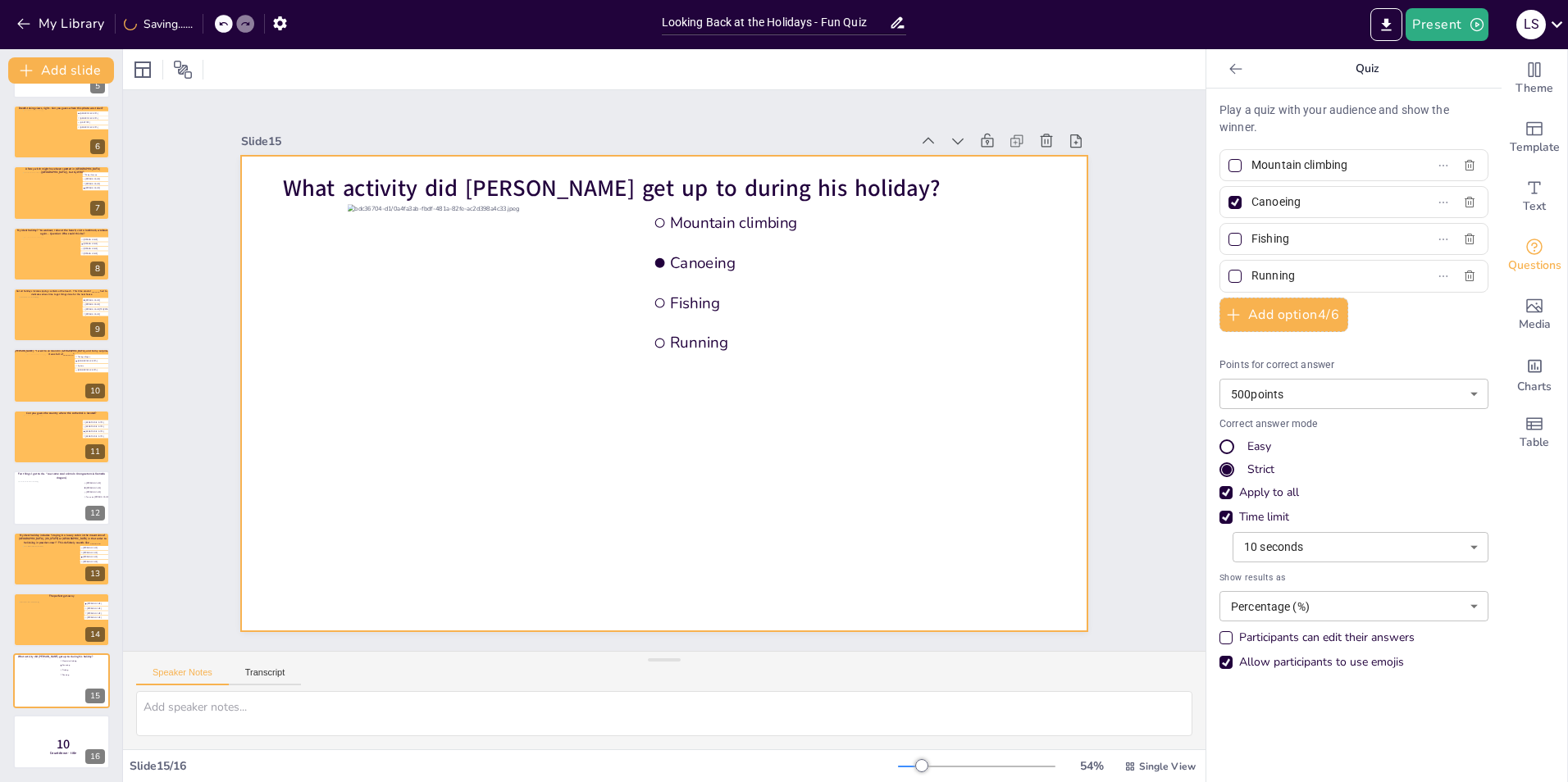
click at [246, 319] on div at bounding box center [664, 393] width 846 height 476
click at [136, 82] on div at bounding box center [143, 70] width 27 height 27
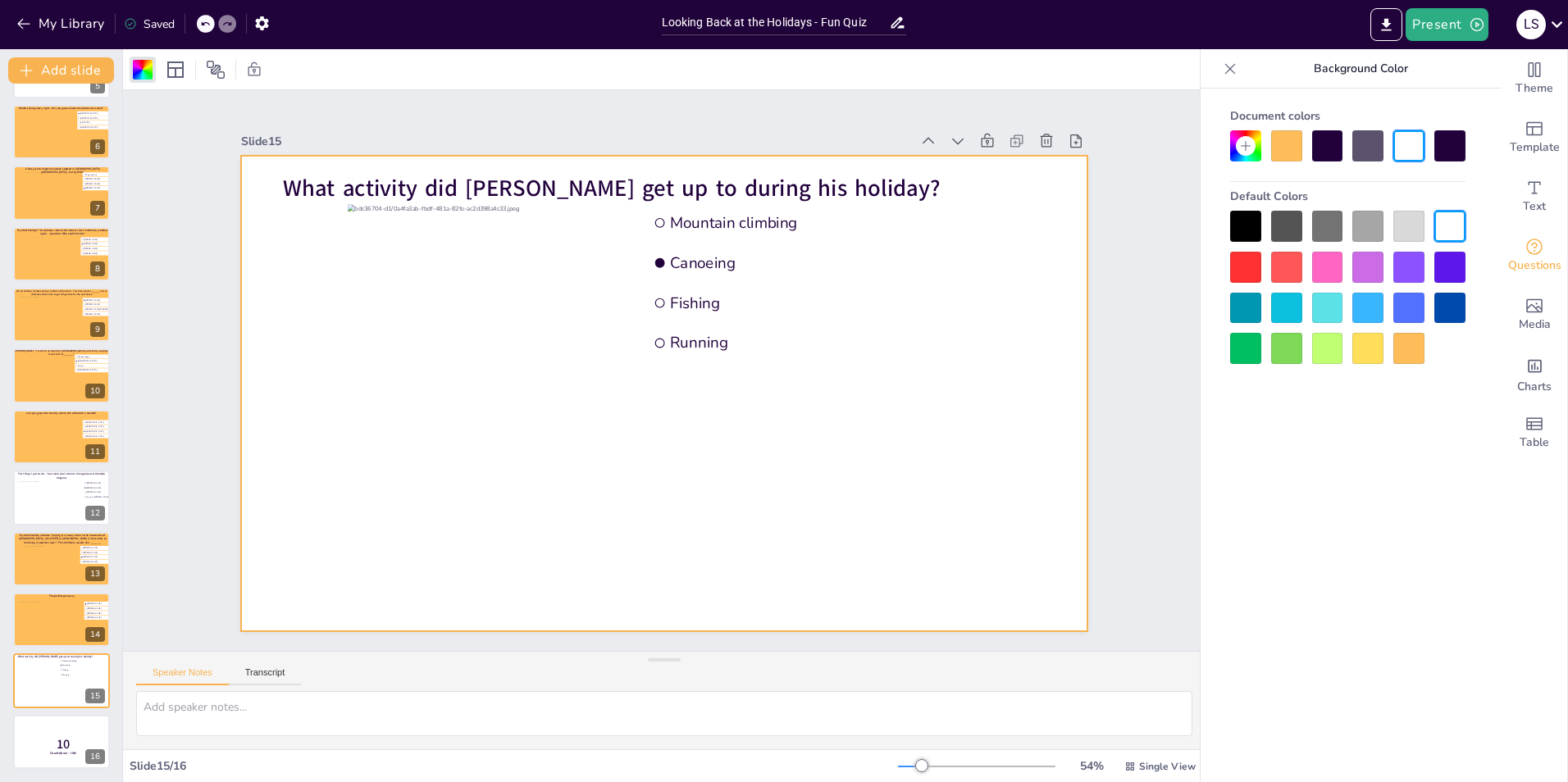
click at [1281, 141] on div at bounding box center [1286, 146] width 31 height 31
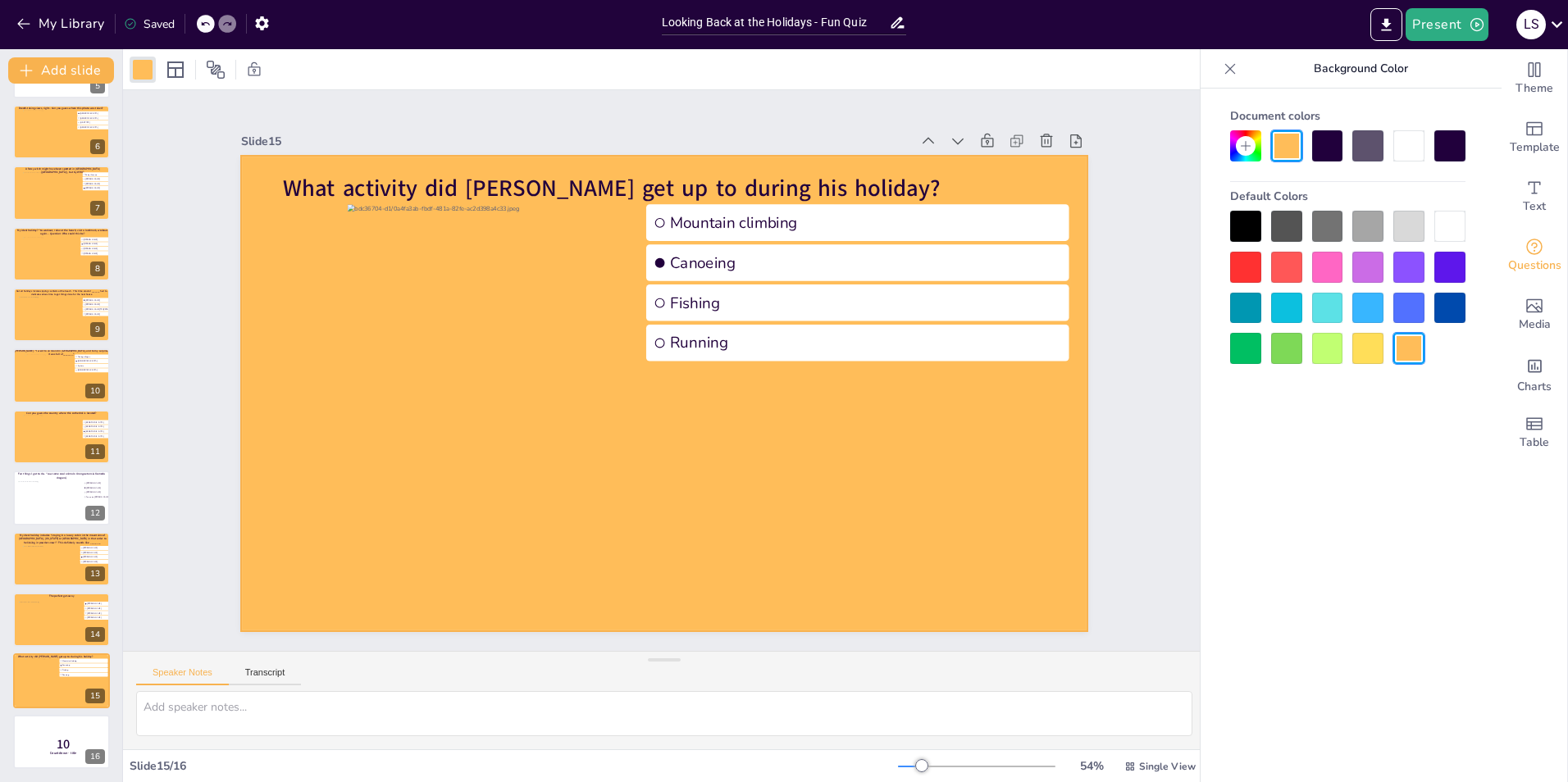
click at [1137, 228] on div "Slide 1 Would you dare climb a mountain during a hurricane storm? I bet not, bu…" at bounding box center [664, 370] width 1083 height 561
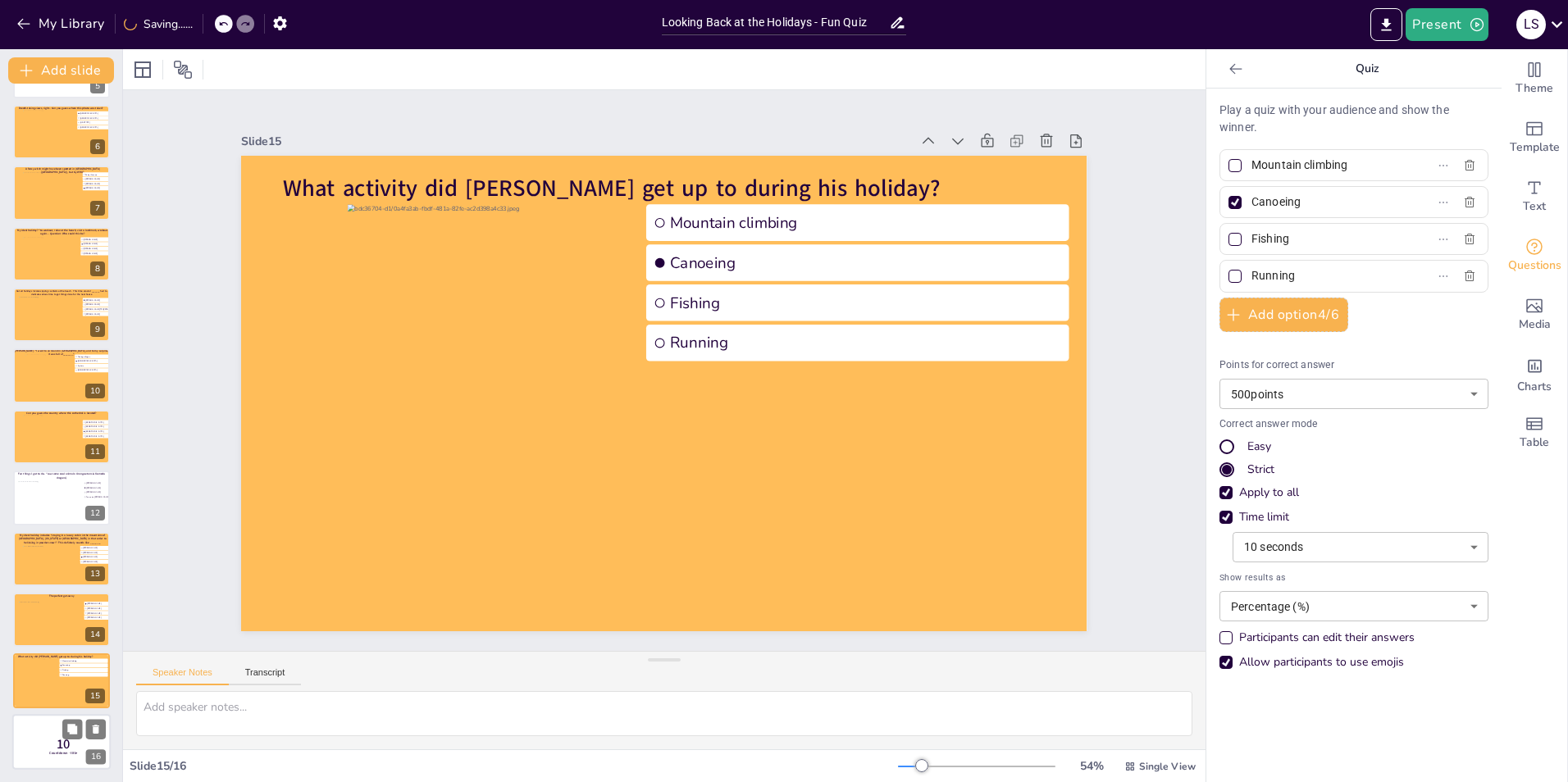
click at [21, 743] on div at bounding box center [61, 742] width 99 height 56
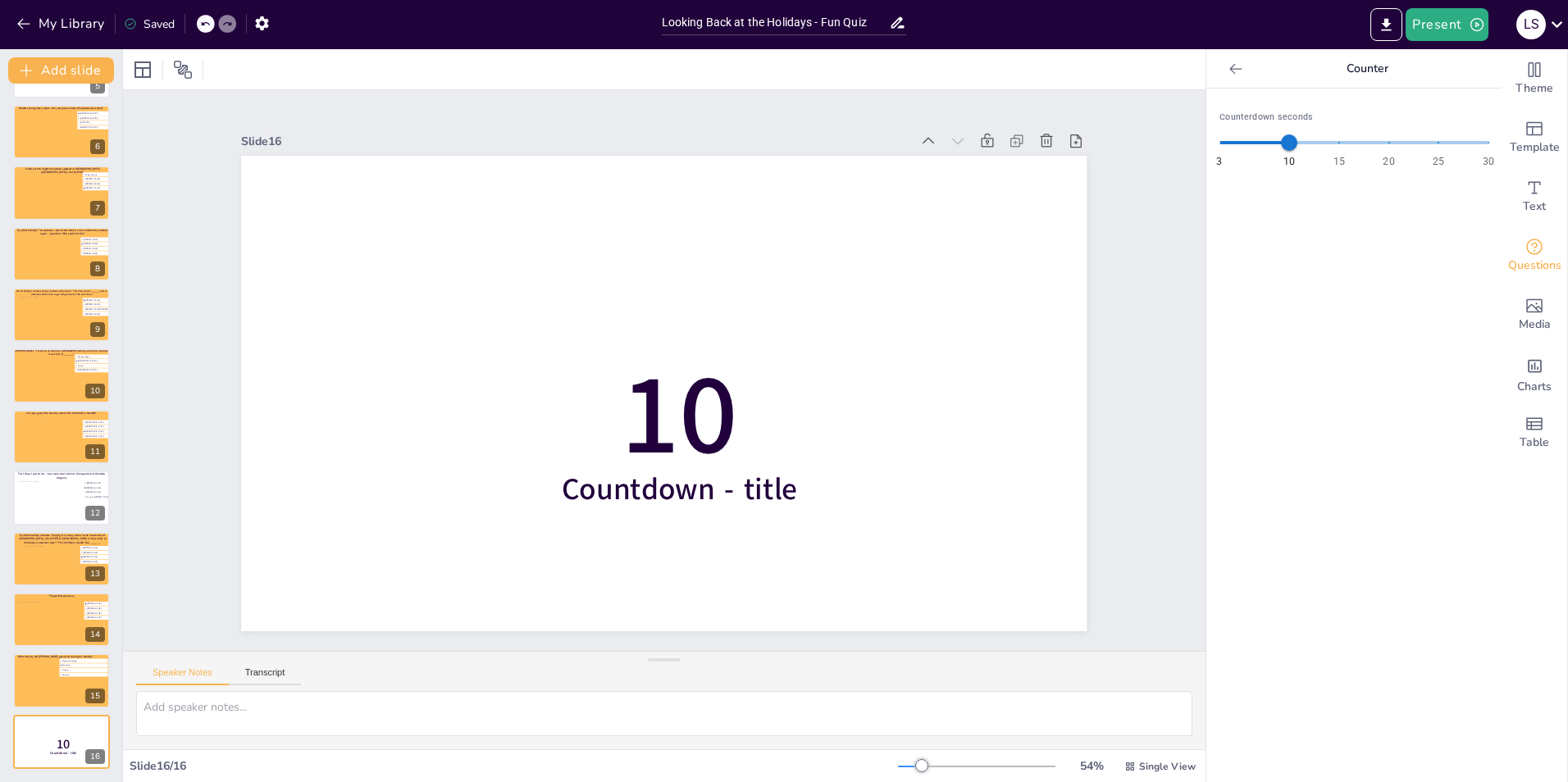
click at [1219, 142] on span "3 10 15 20 25 30 10" at bounding box center [1353, 142] width 269 height 25
click at [1236, 146] on span "3 10 15 20 25 30 4" at bounding box center [1353, 142] width 269 height 25
type input "5"
click at [1231, 146] on span "5" at bounding box center [1239, 142] width 16 height 16
click at [1125, 403] on div "Slide 1 Would you dare climb a mountain during a hurricane storm? I bet not, bu…" at bounding box center [664, 370] width 1083 height 561
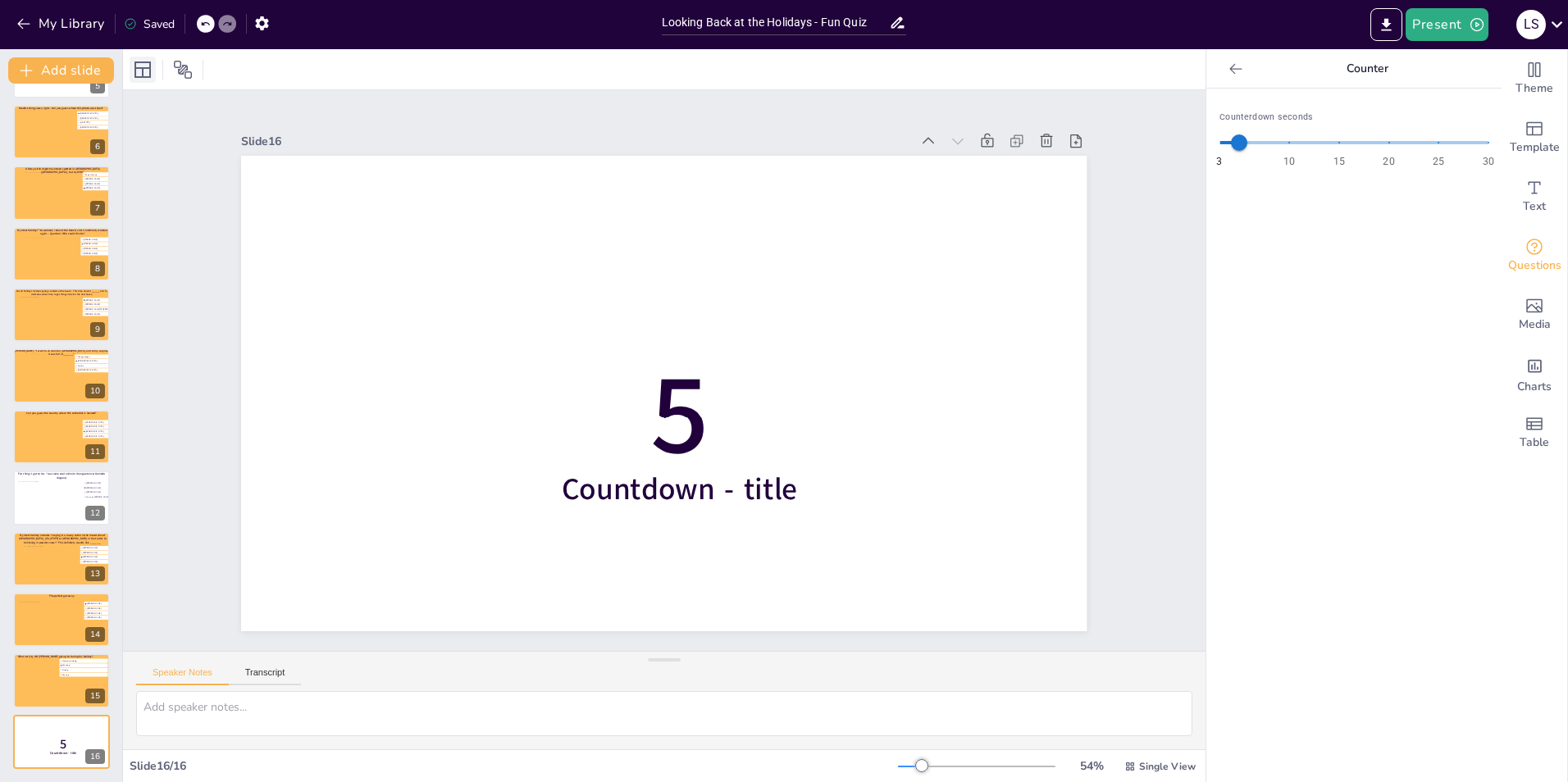
click at [150, 58] on div at bounding box center [143, 70] width 27 height 27
click at [18, 501] on div at bounding box center [50, 504] width 66 height 45
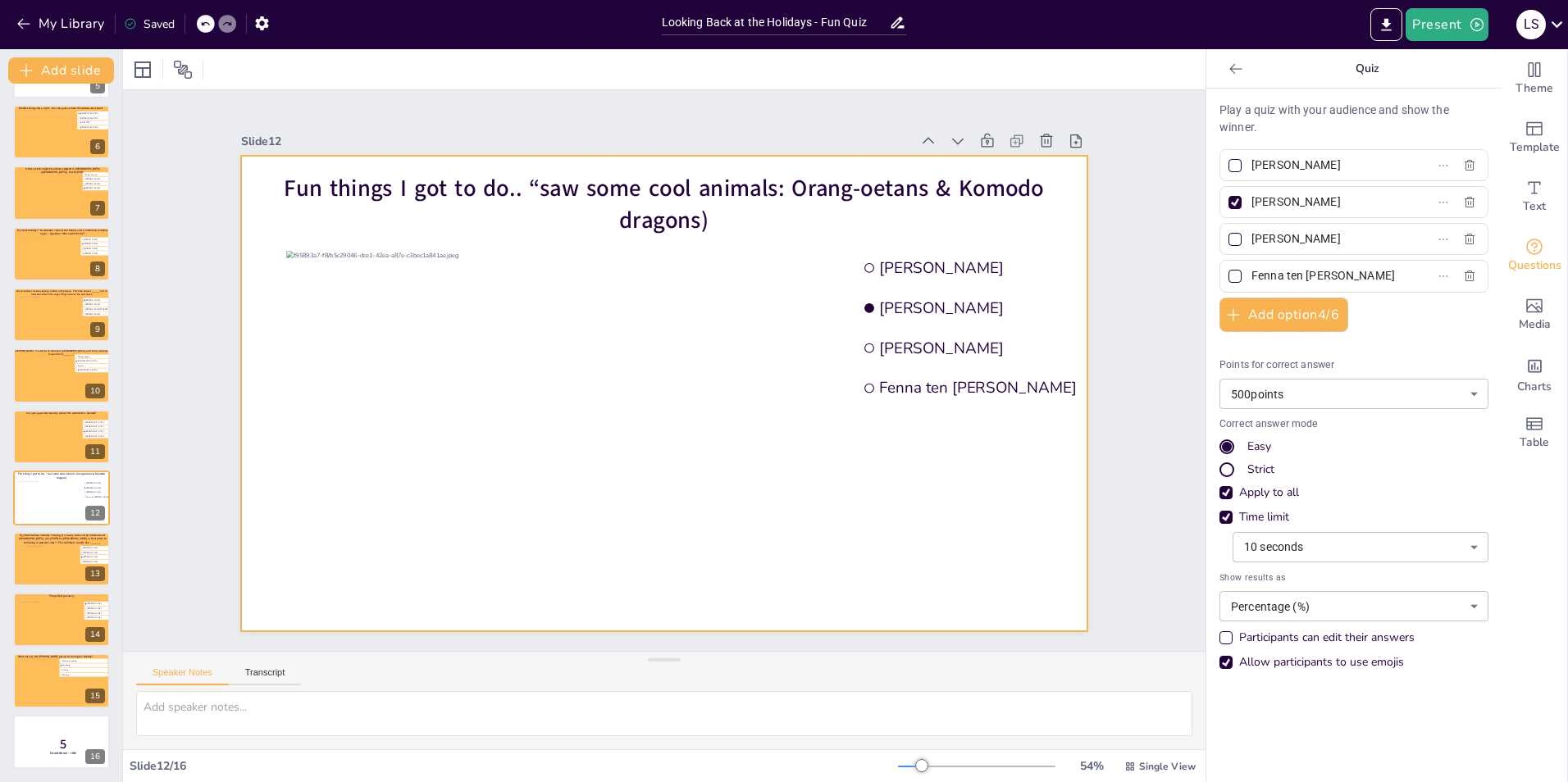
click at [315, 158] on div at bounding box center [664, 393] width 846 height 476
click at [134, 66] on div at bounding box center [143, 70] width 20 height 20
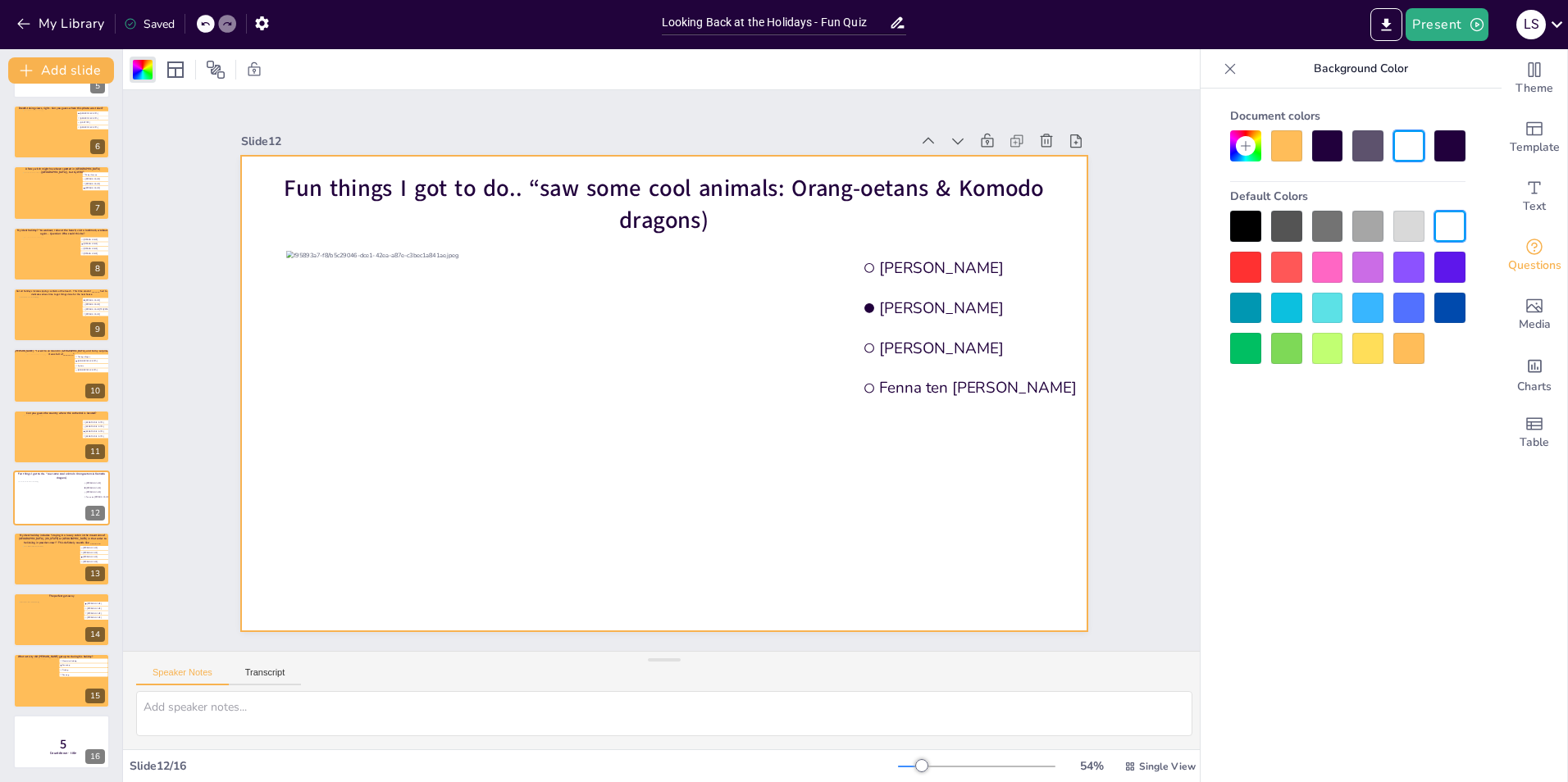
click at [1285, 145] on div at bounding box center [1286, 146] width 31 height 31
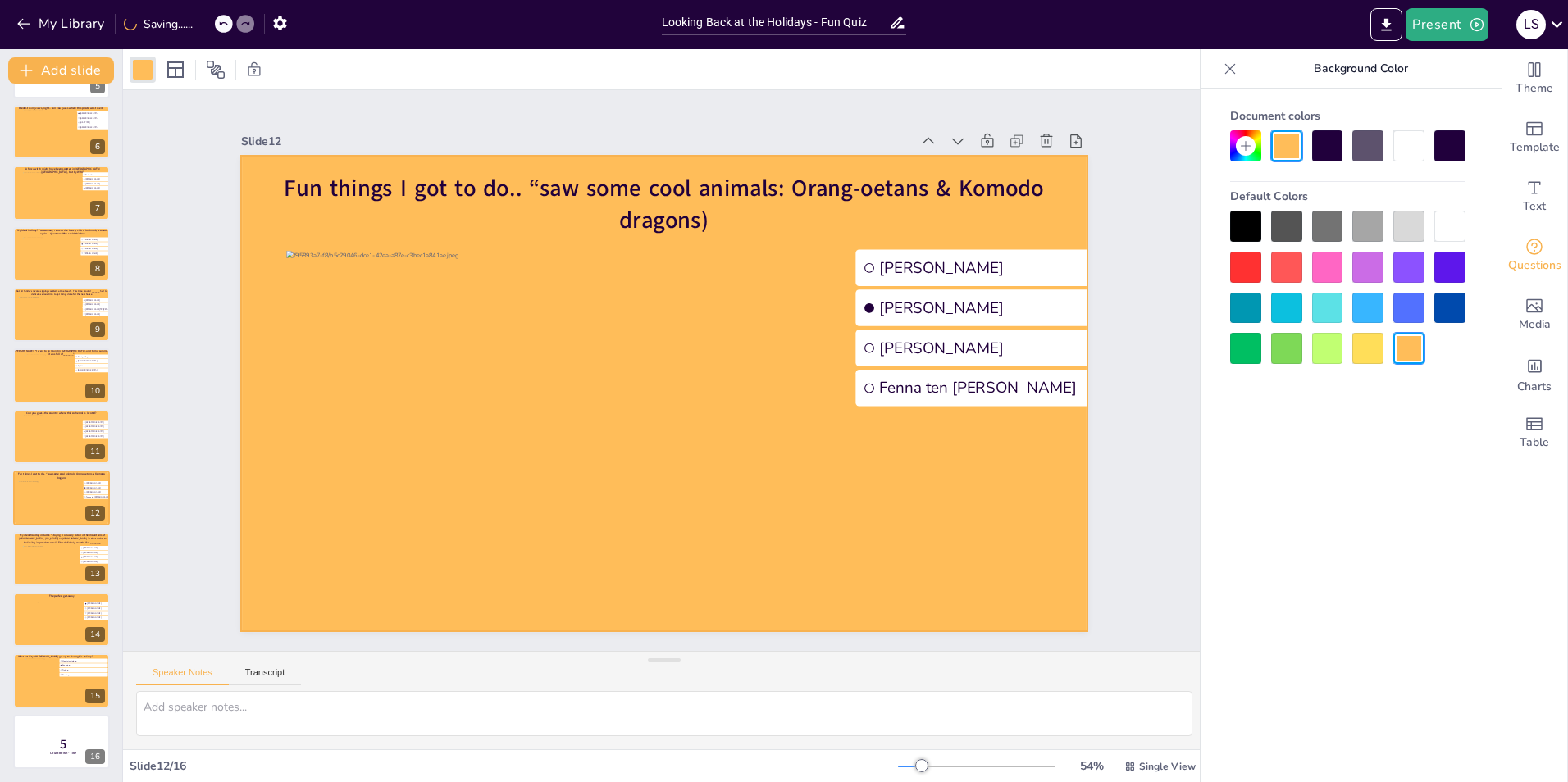
scroll to position [0, 0]
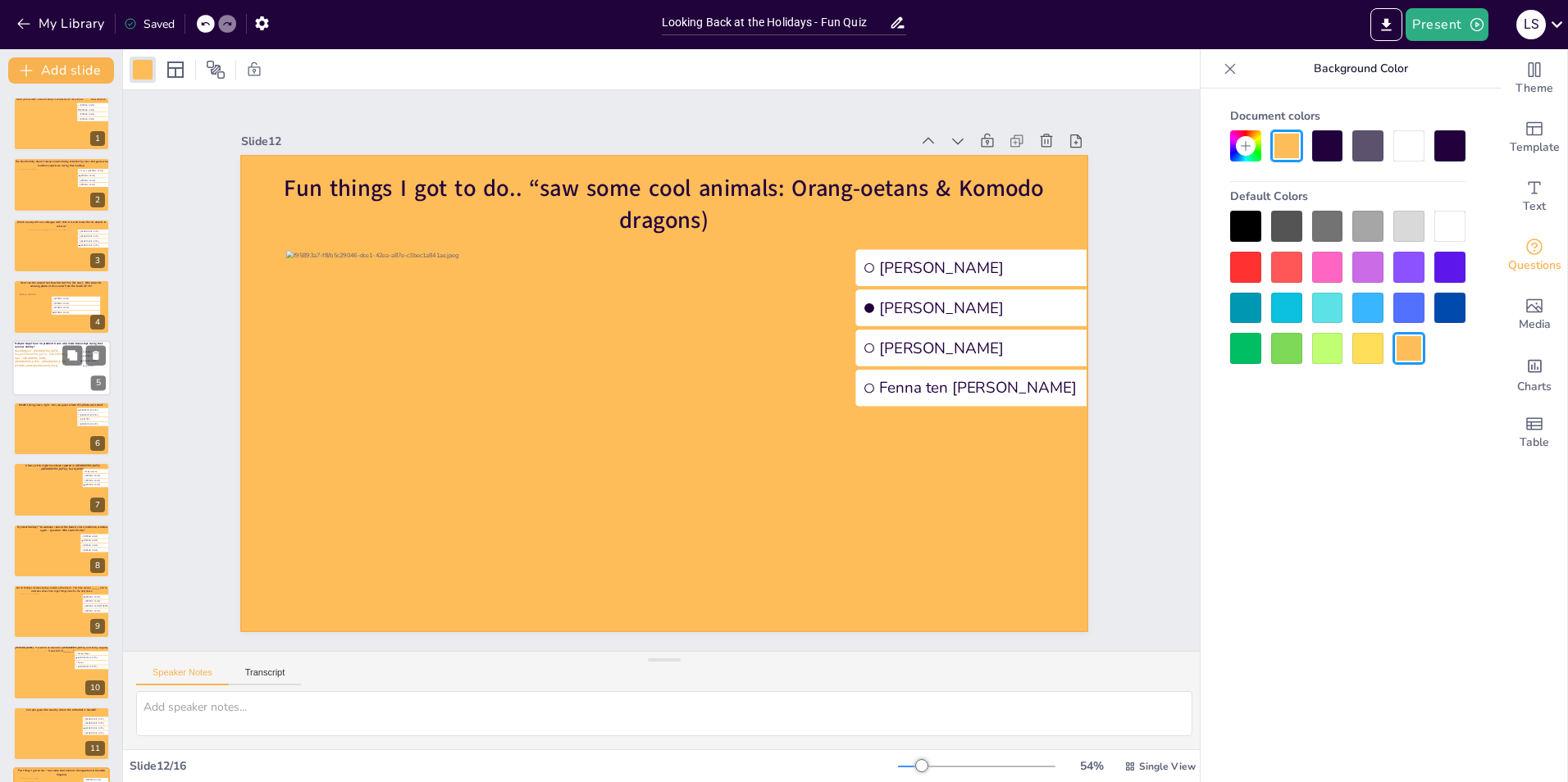
click at [82, 373] on div at bounding box center [61, 367] width 99 height 56
type input "[PERSON_NAME]"
type input "Joep de Reuver"
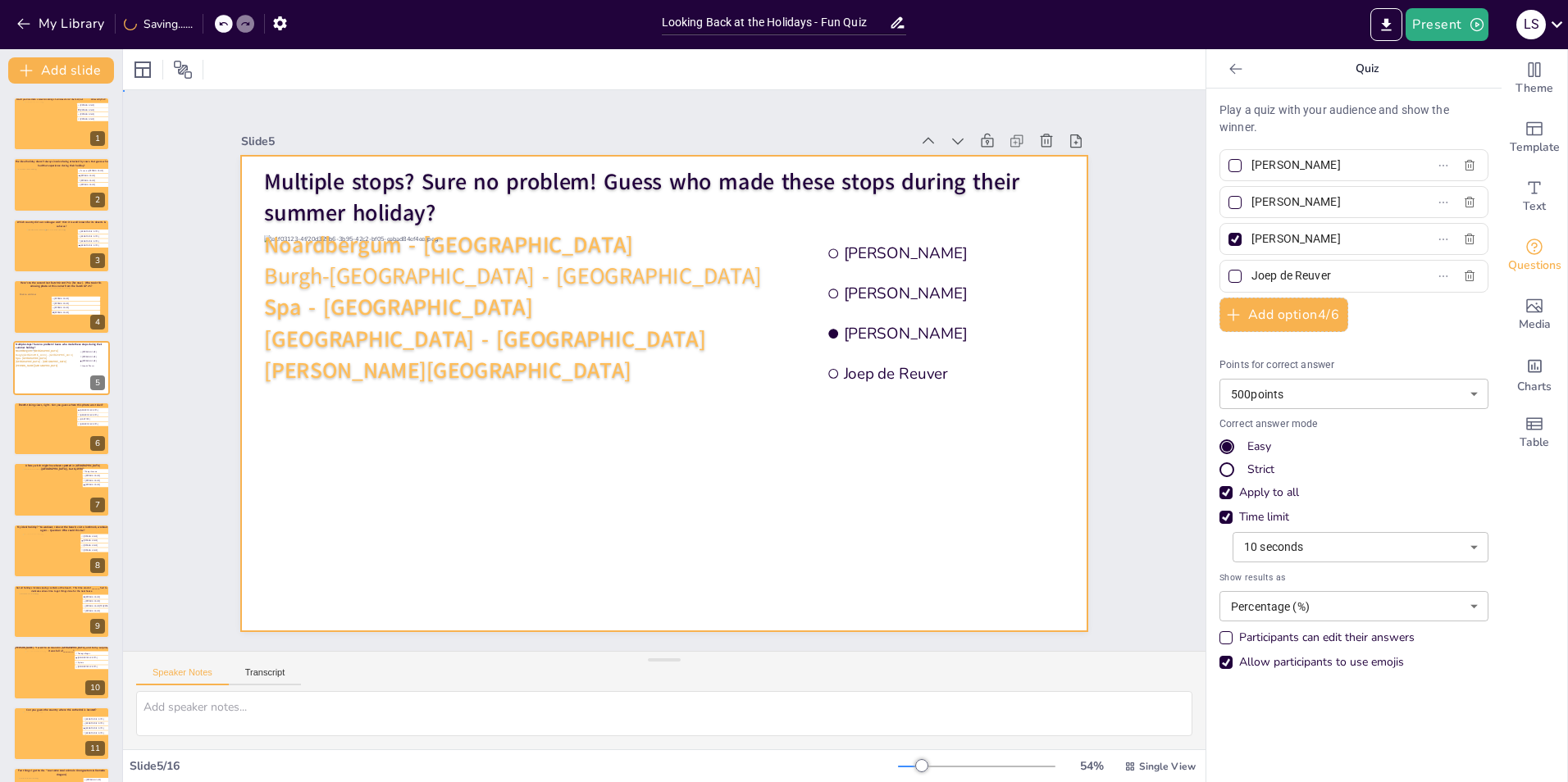
click at [1043, 580] on div at bounding box center [664, 393] width 846 height 476
click at [141, 71] on div at bounding box center [143, 70] width 20 height 20
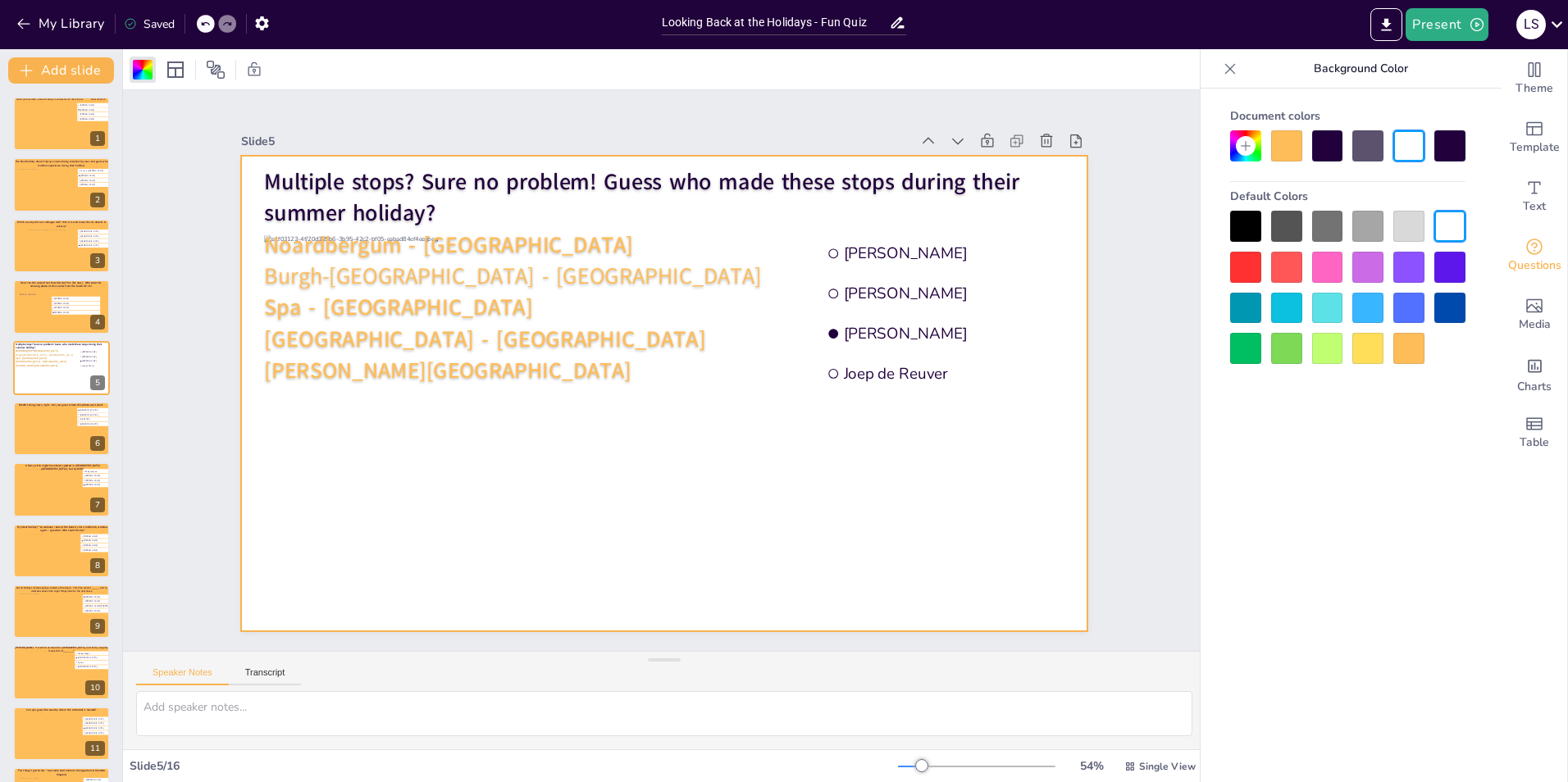
click at [1281, 142] on div at bounding box center [1286, 146] width 31 height 31
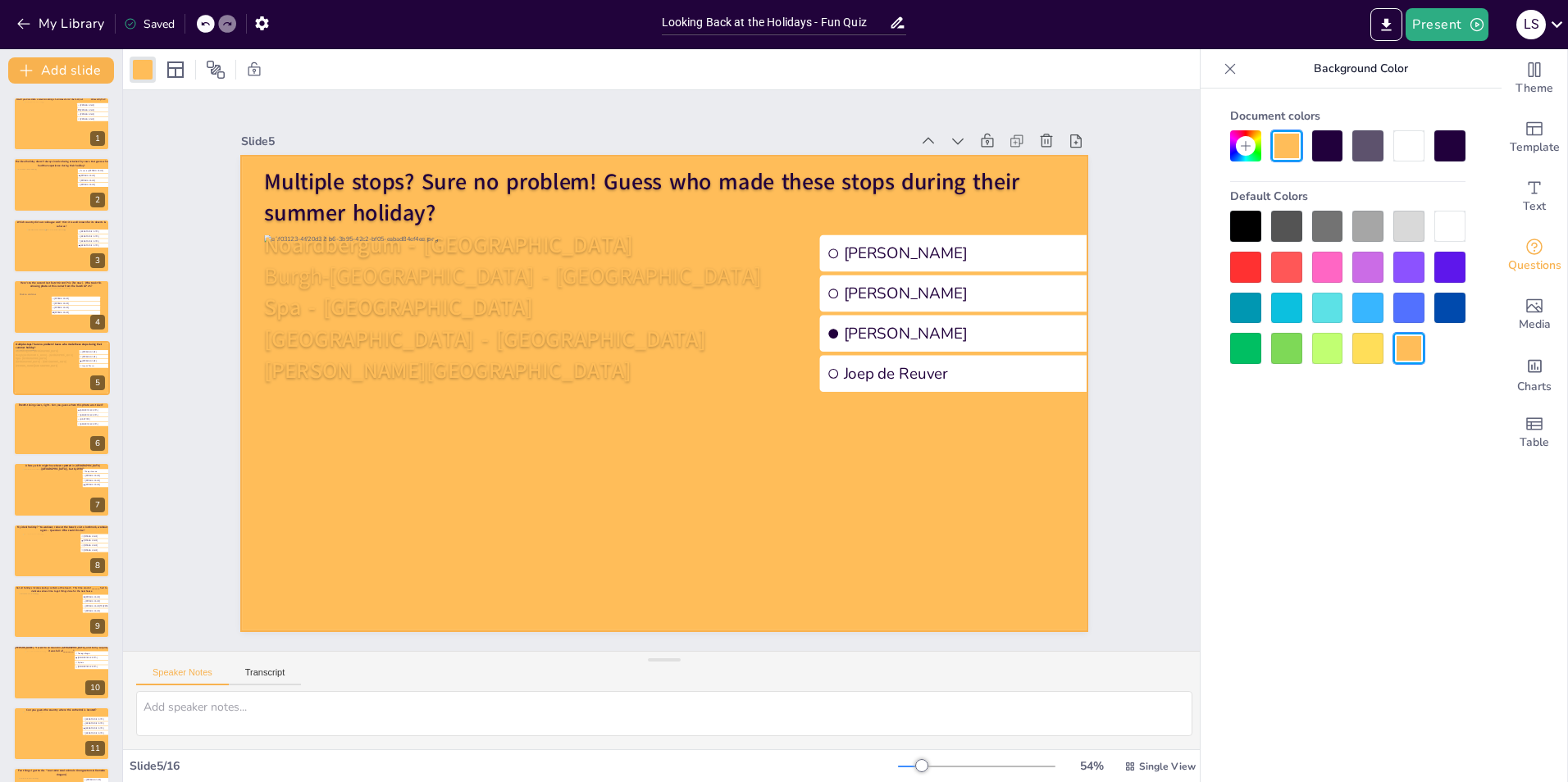
click at [1164, 446] on div "Slide 1 Would you dare climb a mountain during a hurricane storm? I bet not, bu…" at bounding box center [664, 370] width 1083 height 561
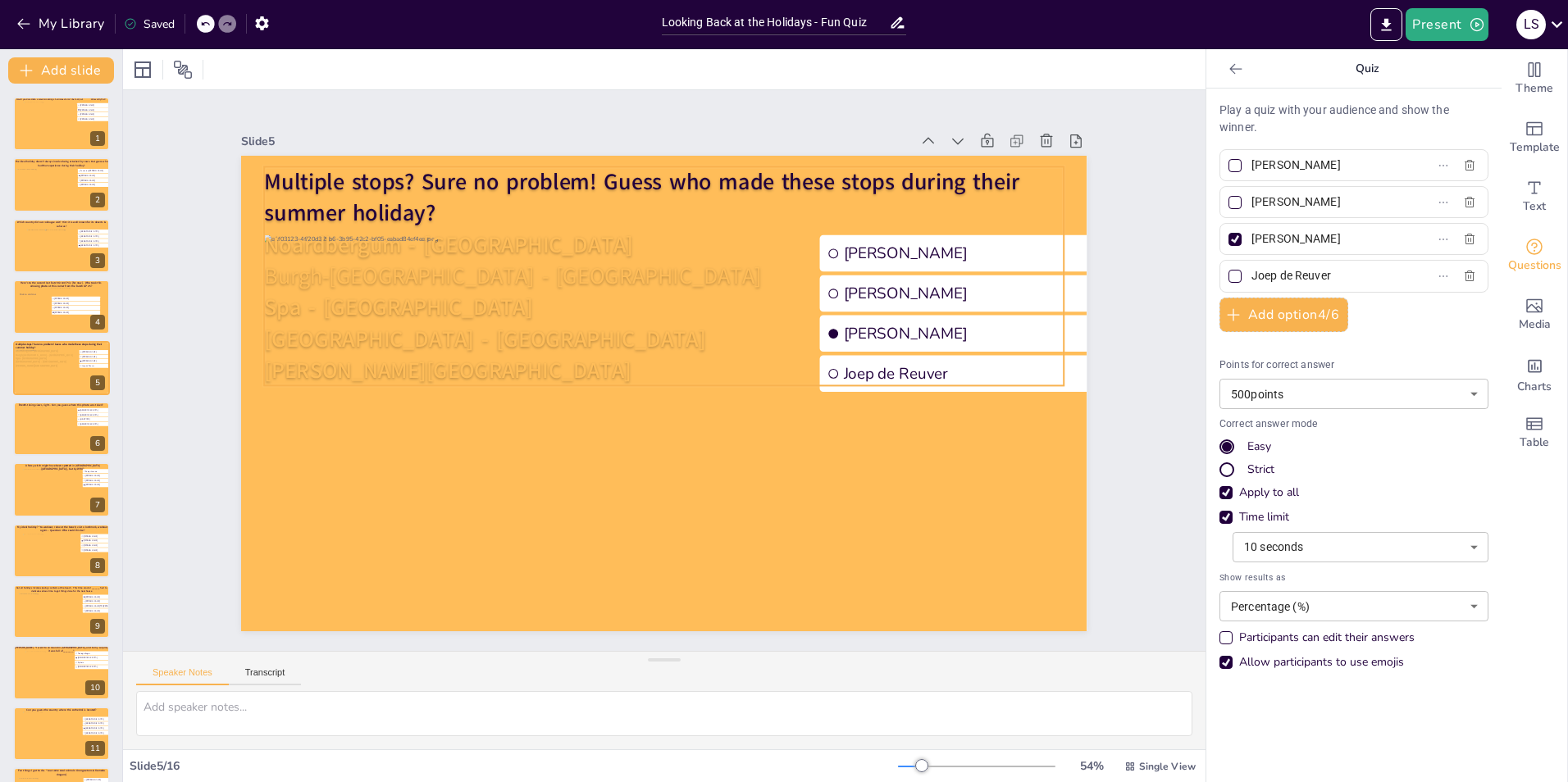
click at [416, 356] on p "Thorn - Limburg" at bounding box center [664, 371] width 799 height 31
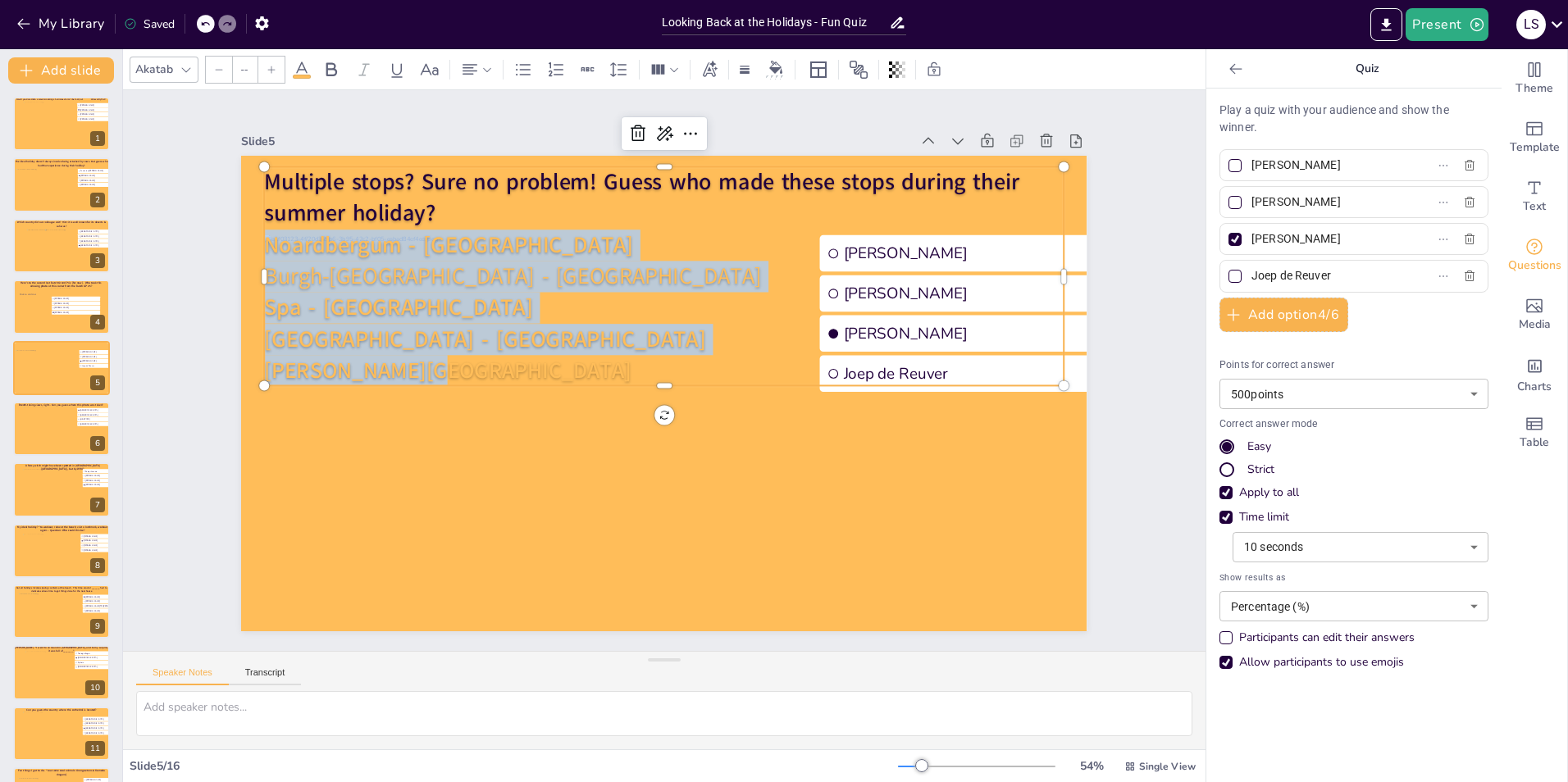
drag, startPoint x: 416, startPoint y: 362, endPoint x: 252, endPoint y: 239, distance: 205.0
click at [264, 239] on div "Multiple stops? Sure no problem! Guess who made these stops during their summer…" at bounding box center [664, 276] width 799 height 220
click at [264, 233] on span "Noardbergum - Friesland" at bounding box center [449, 245] width 369 height 31
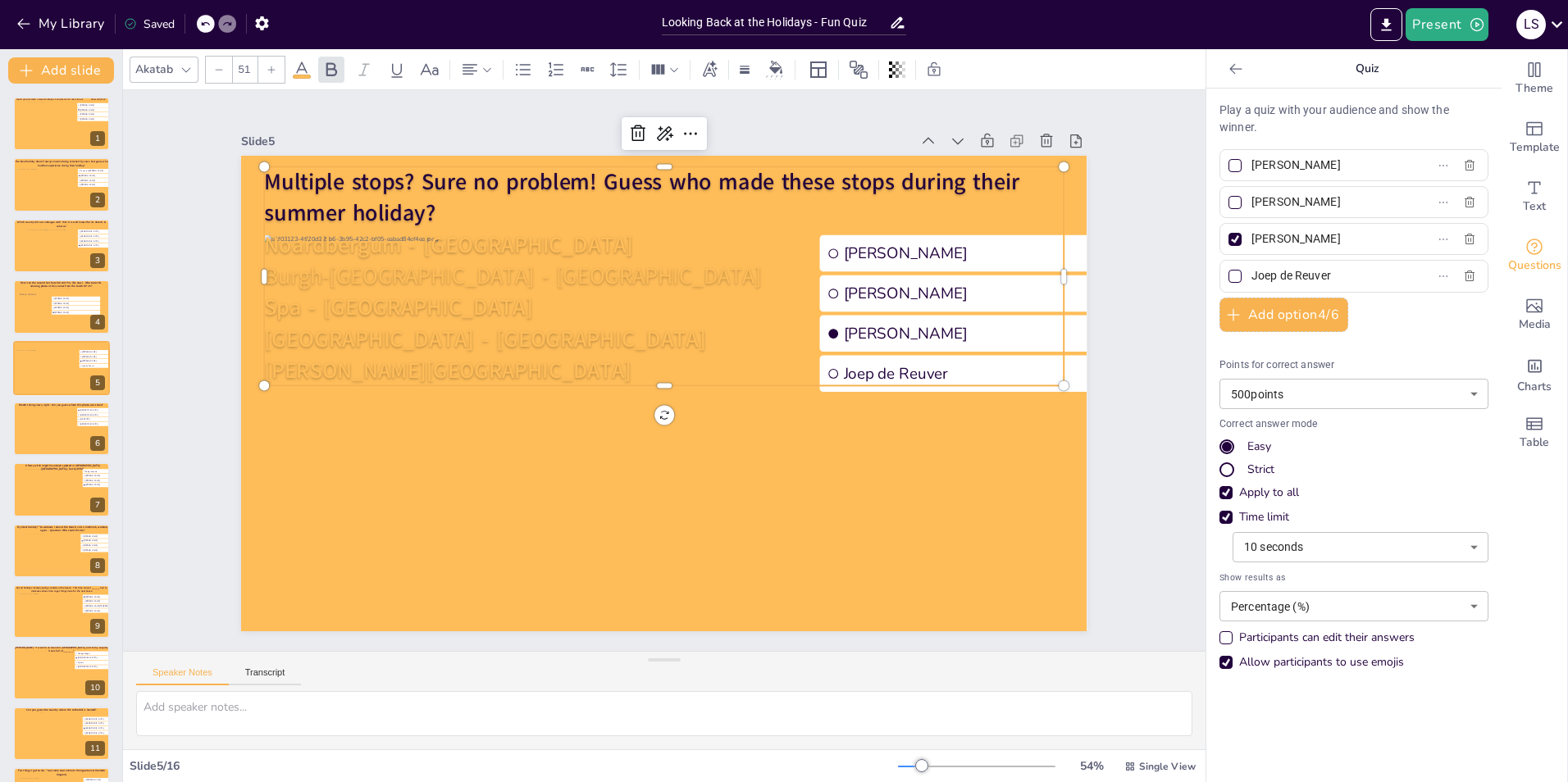
click at [264, 233] on span "Noardbergum - Friesland" at bounding box center [449, 245] width 369 height 31
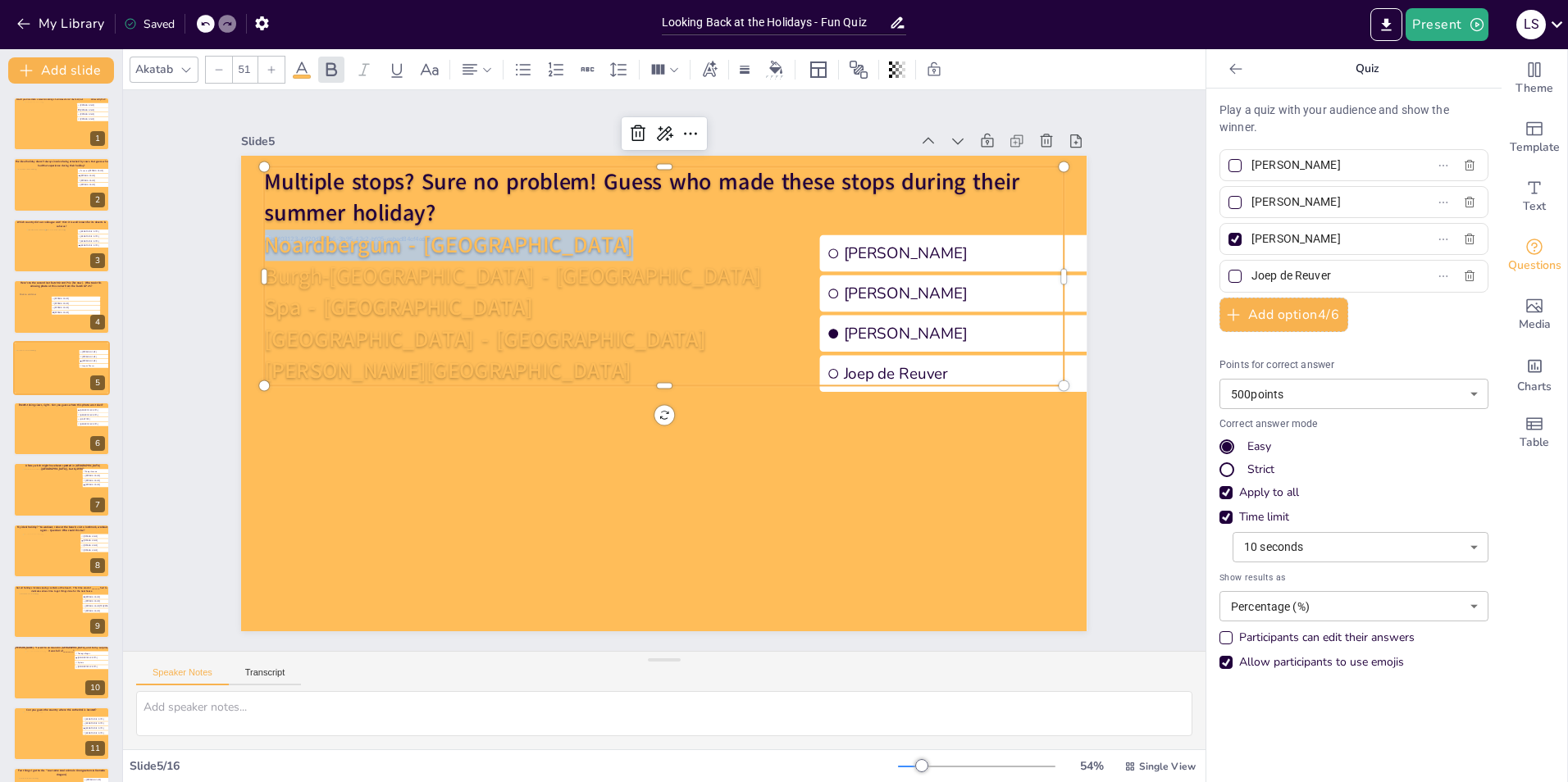
click at [264, 233] on span "Noardbergum - Friesland" at bounding box center [449, 245] width 369 height 31
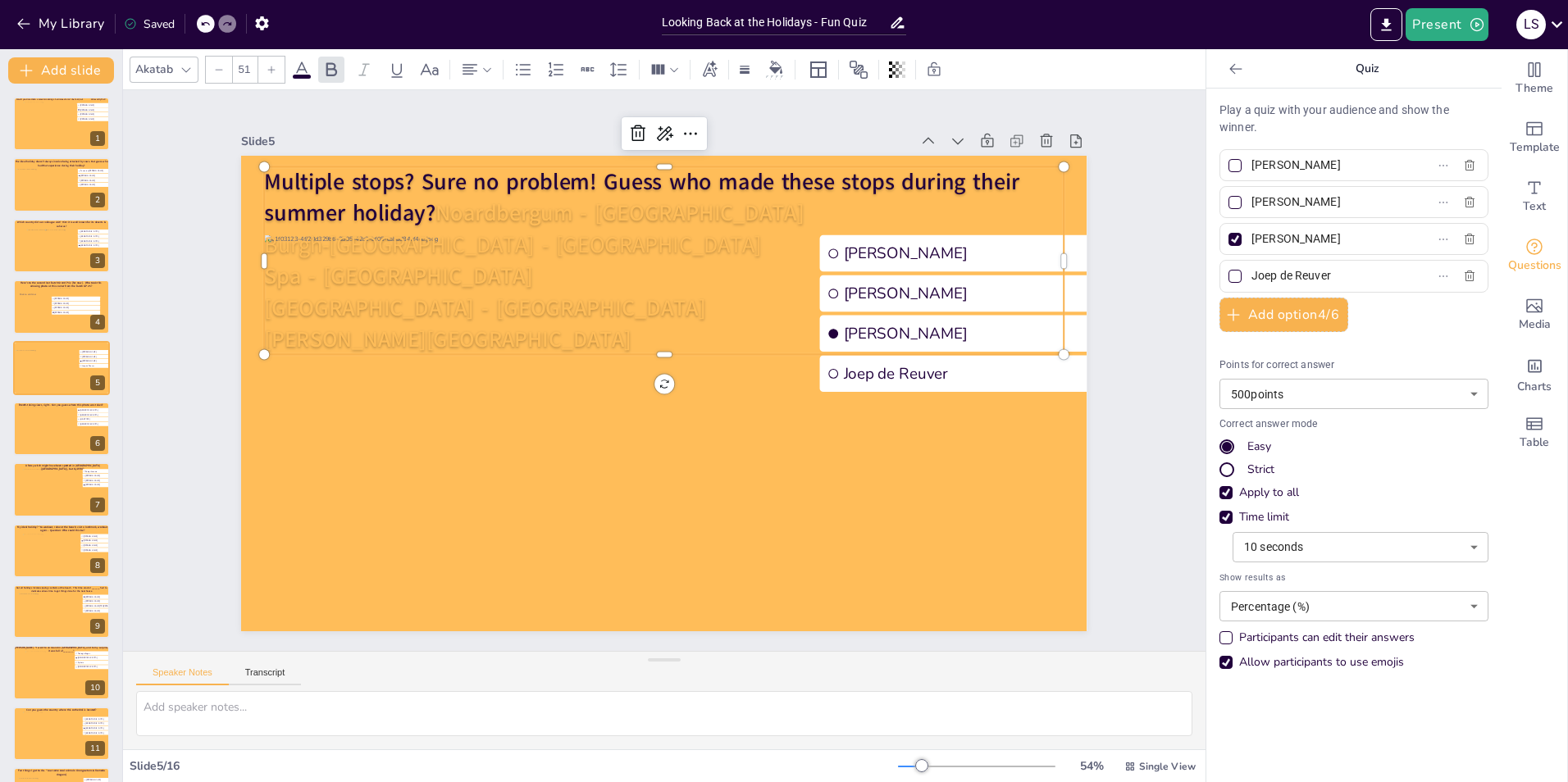
click at [677, 215] on p "Multiple stops? Sure no problem! Guess who made these stops during their summer…" at bounding box center [664, 198] width 799 height 64
click at [676, 207] on p "Multiple stops? Sure no problem! Guess who made these stops during their summer…" at bounding box center [664, 198] width 799 height 64
click at [264, 241] on span "Burgh-Haamstede - Zeeland" at bounding box center [513, 245] width 497 height 31
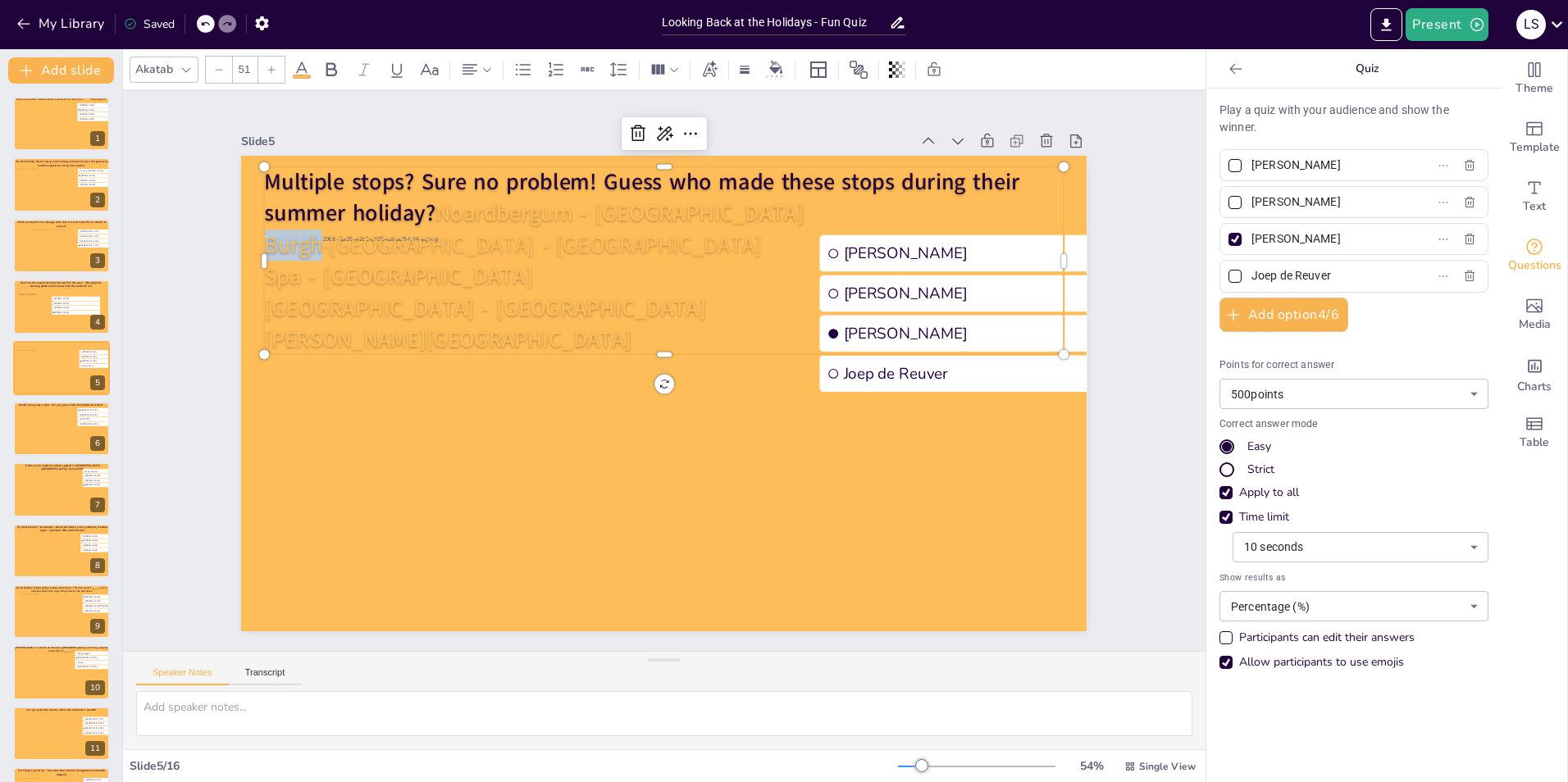
click at [264, 241] on span "Burgh-Haamstede - Zeeland" at bounding box center [513, 245] width 497 height 31
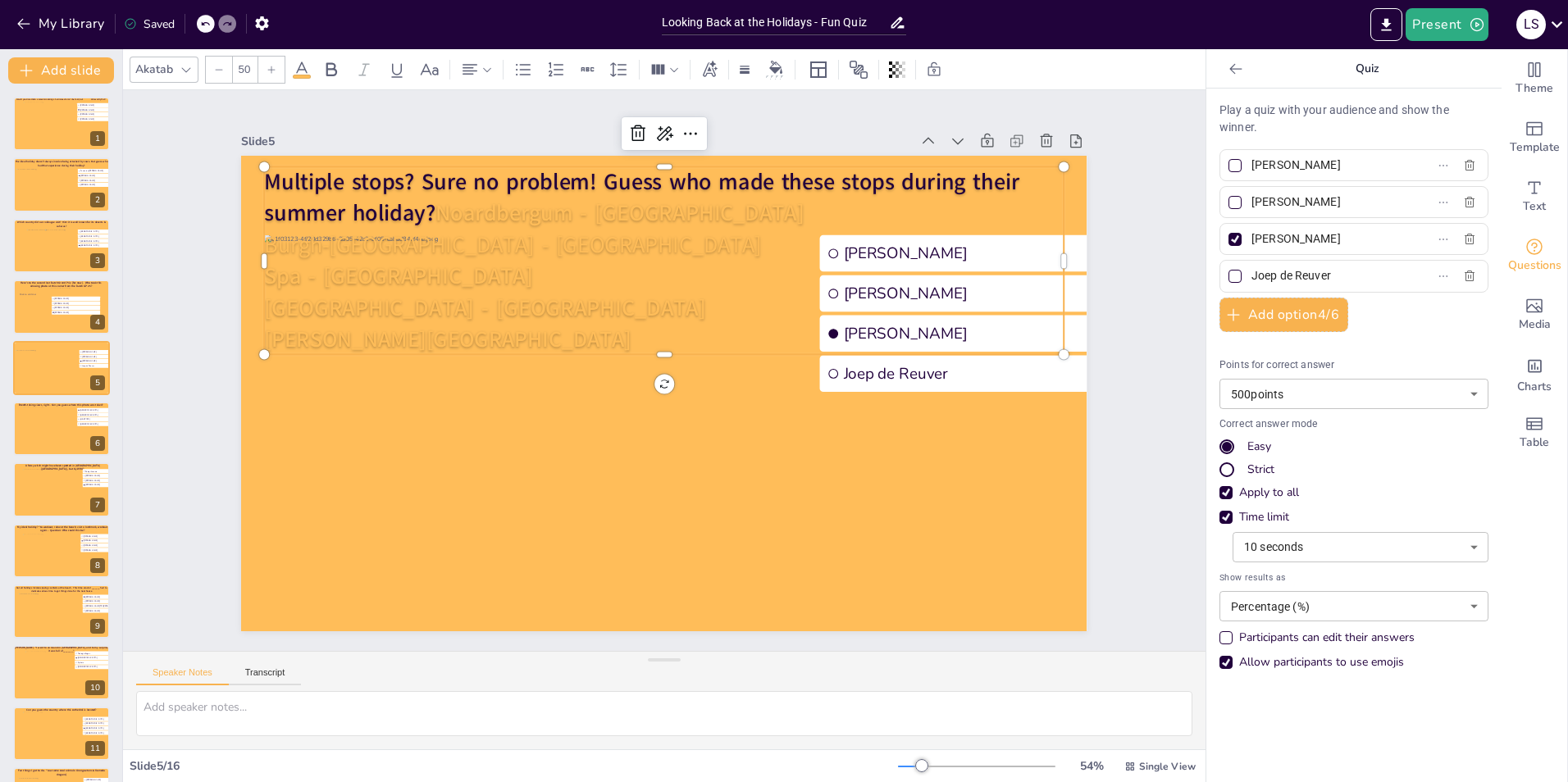
click at [356, 335] on span "Thorn - Limburg" at bounding box center [447, 339] width 367 height 30
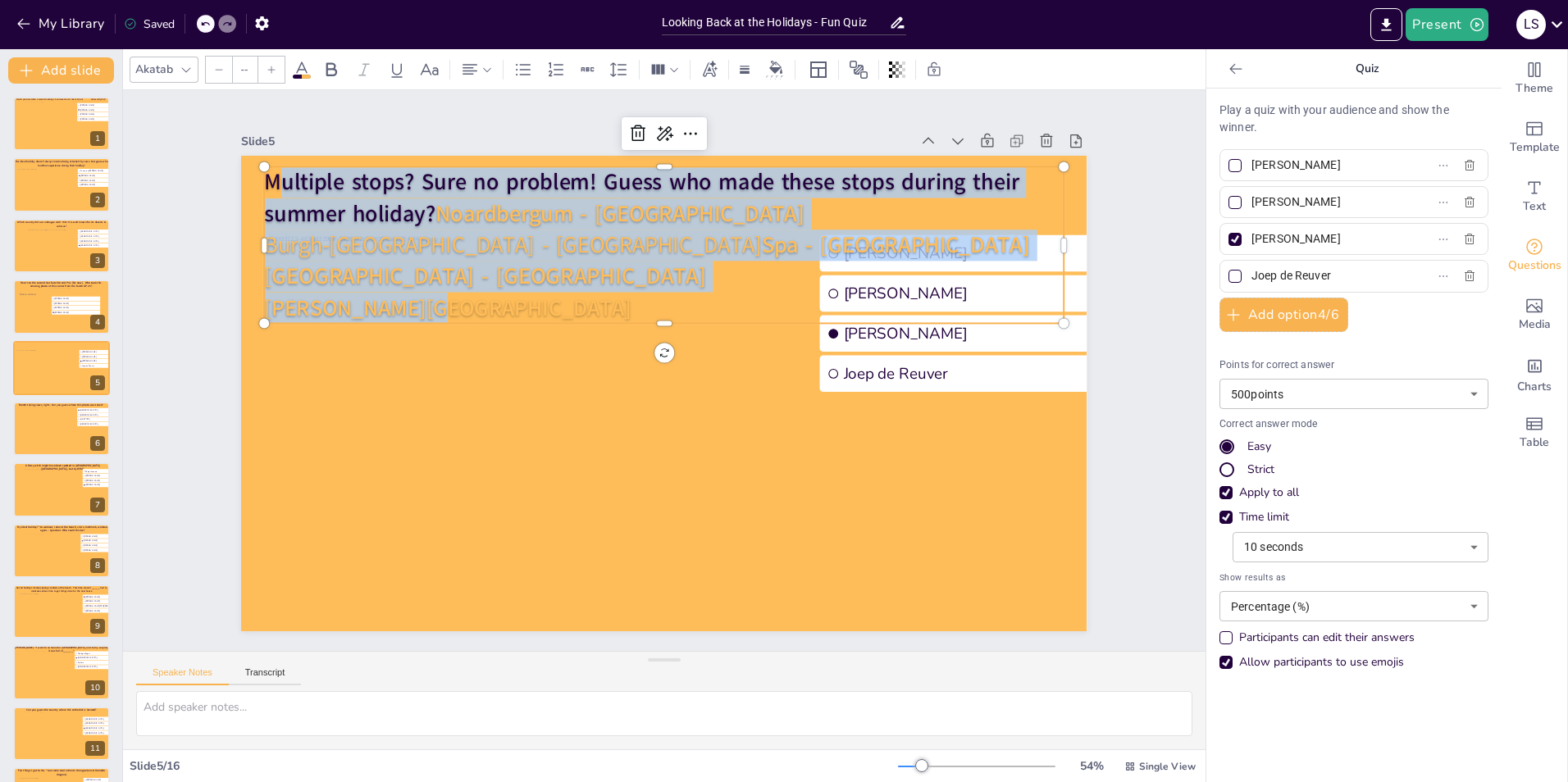
drag, startPoint x: 425, startPoint y: 312, endPoint x: 244, endPoint y: 170, distance: 230.1
click at [244, 170] on div "Tom Feuerstein Frank van Geffen Arjan Westrik Joep de Reuver Multiple stops? Su…" at bounding box center [664, 393] width 846 height 476
click at [424, 274] on p "London - UK" at bounding box center [662, 277] width 799 height 31
drag, startPoint x: 422, startPoint y: 309, endPoint x: 237, endPoint y: 172, distance: 230.2
click at [241, 172] on div "Tom Feuerstein Frank van Geffen Arjan Westrik Joep de Reuver Multiple stops? Su…" at bounding box center [664, 393] width 846 height 476
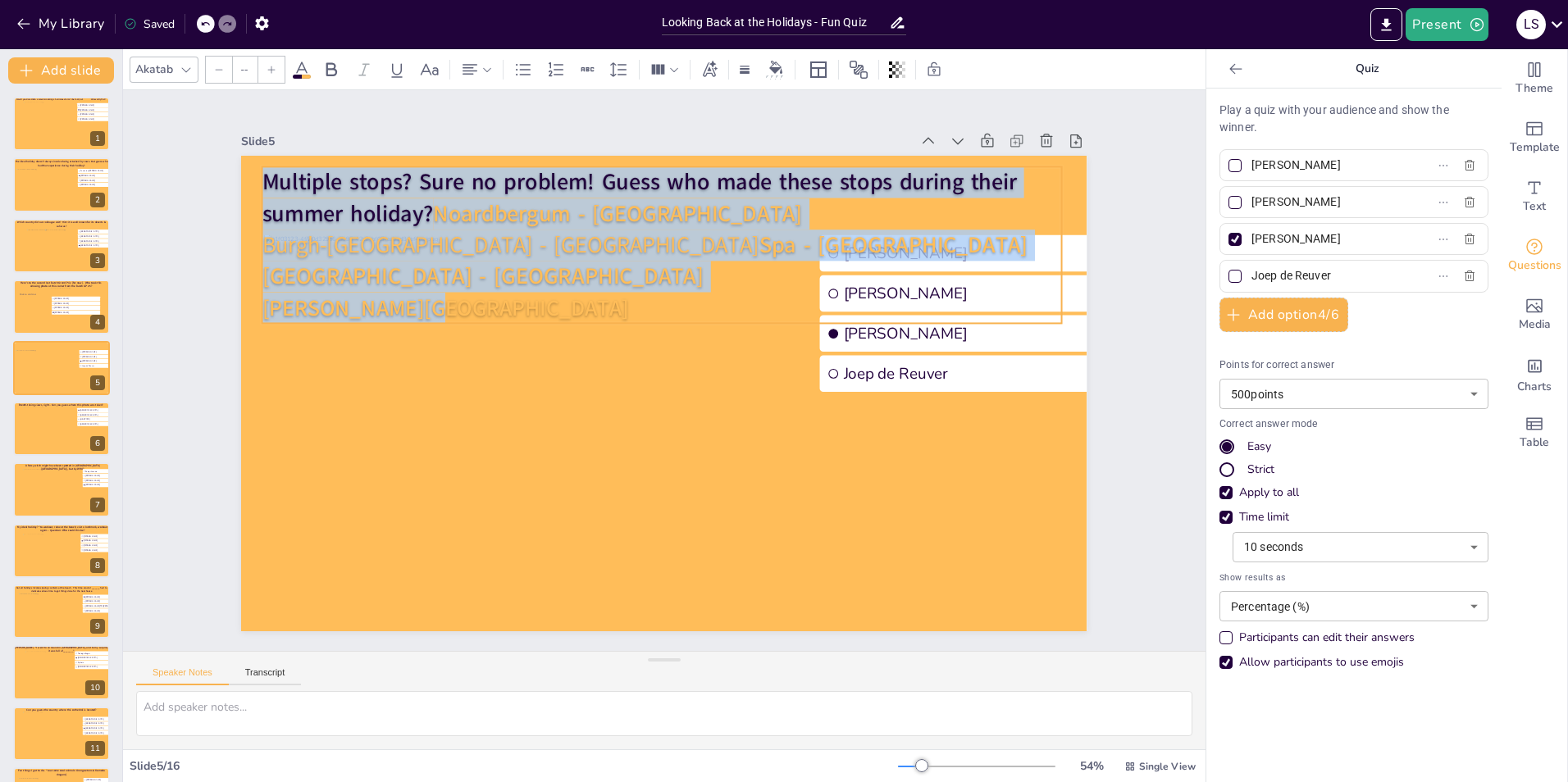
click at [214, 71] on icon at bounding box center [218, 69] width 9 height 9
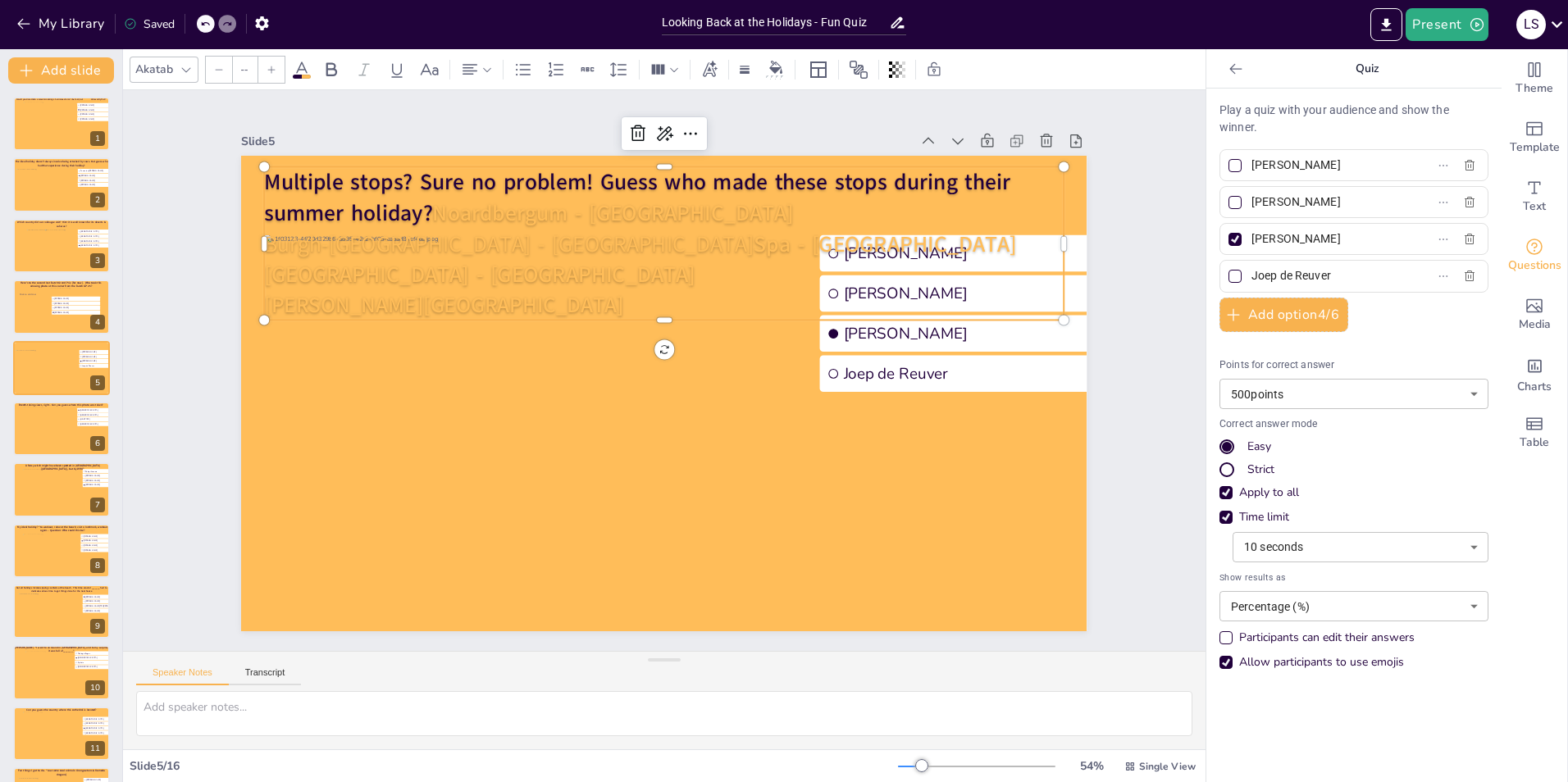
click at [214, 71] on icon at bounding box center [218, 69] width 9 height 9
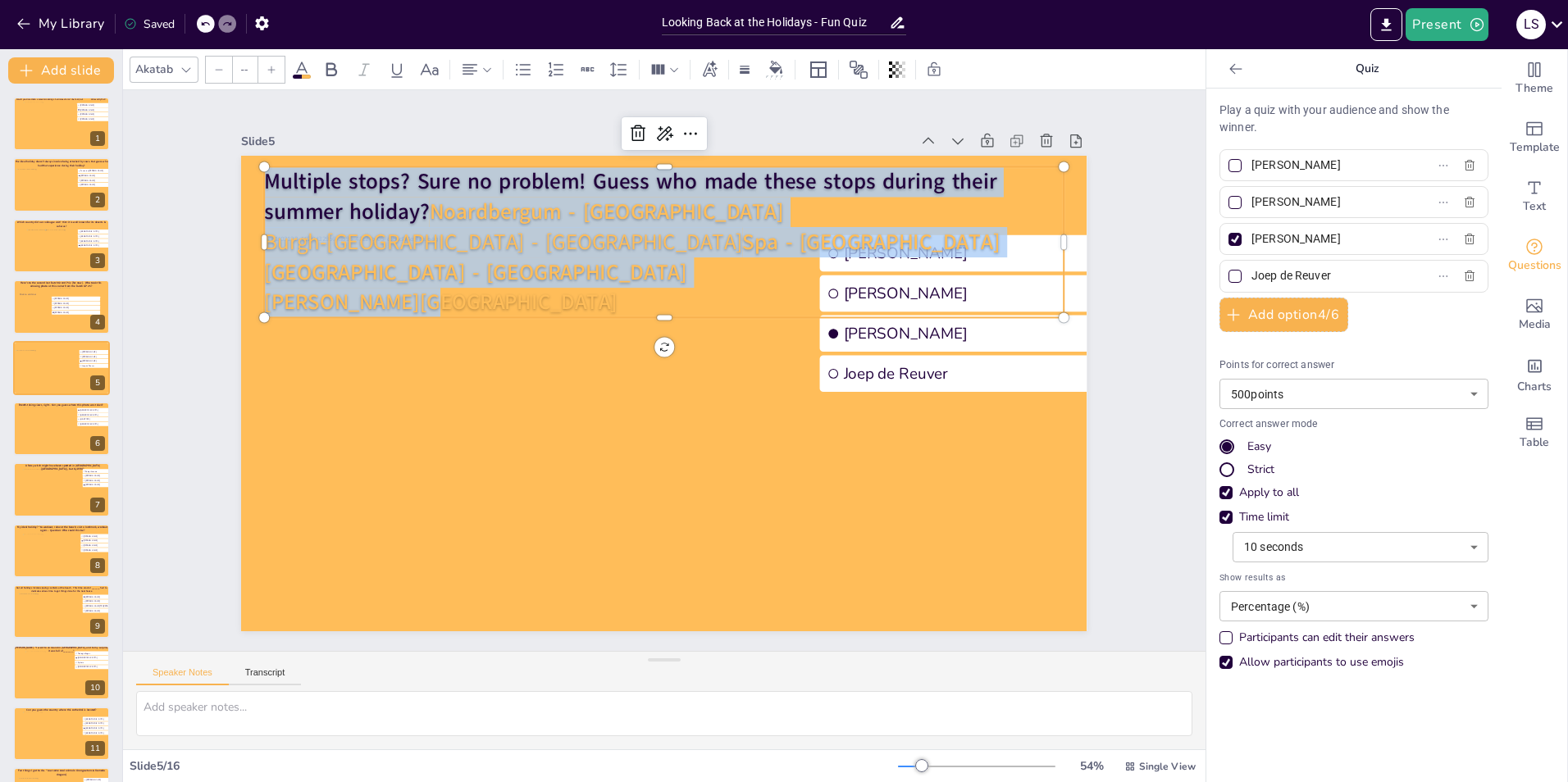
click at [214, 71] on icon at bounding box center [218, 69] width 9 height 9
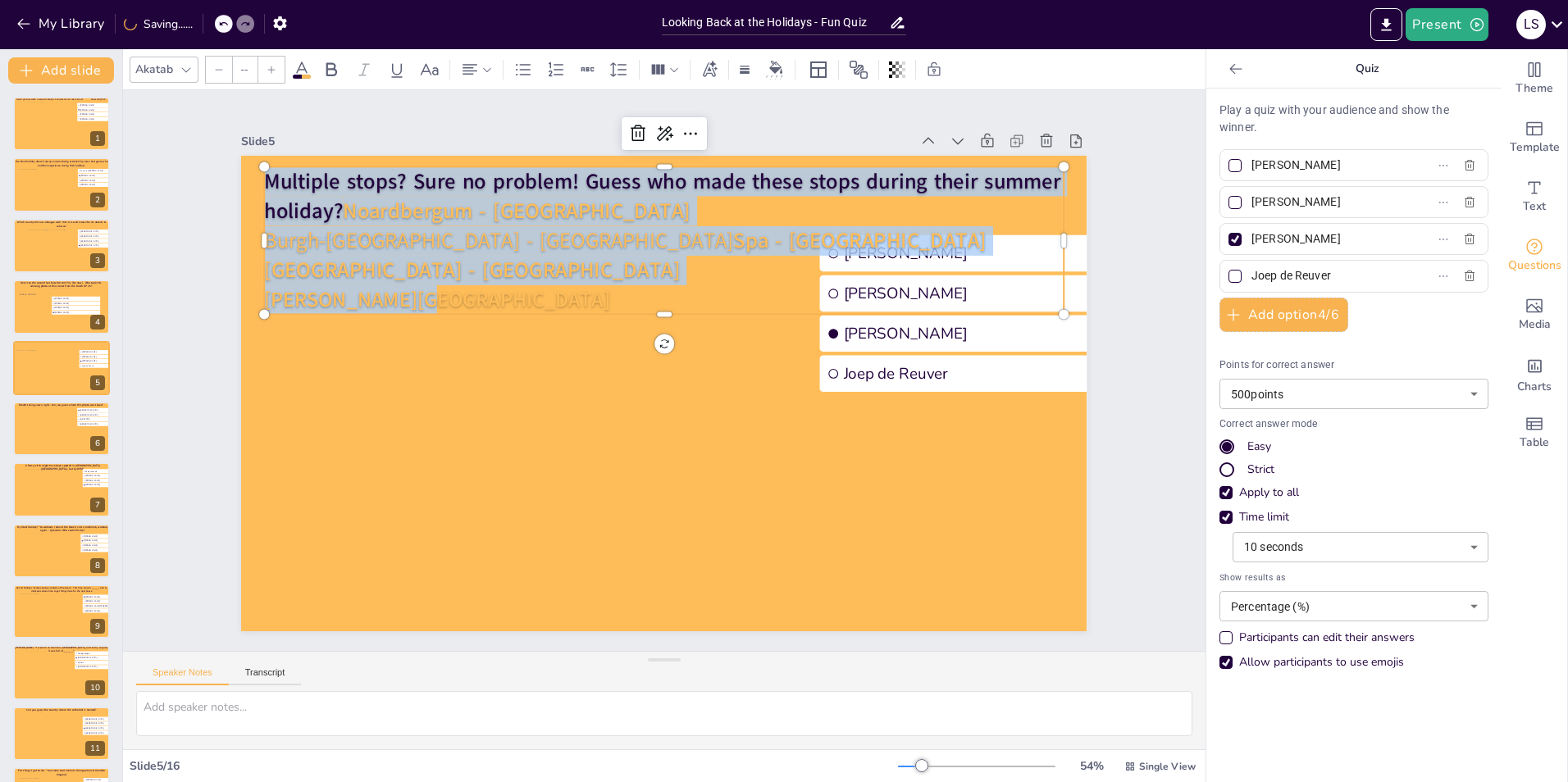
click at [214, 71] on icon at bounding box center [218, 69] width 9 height 9
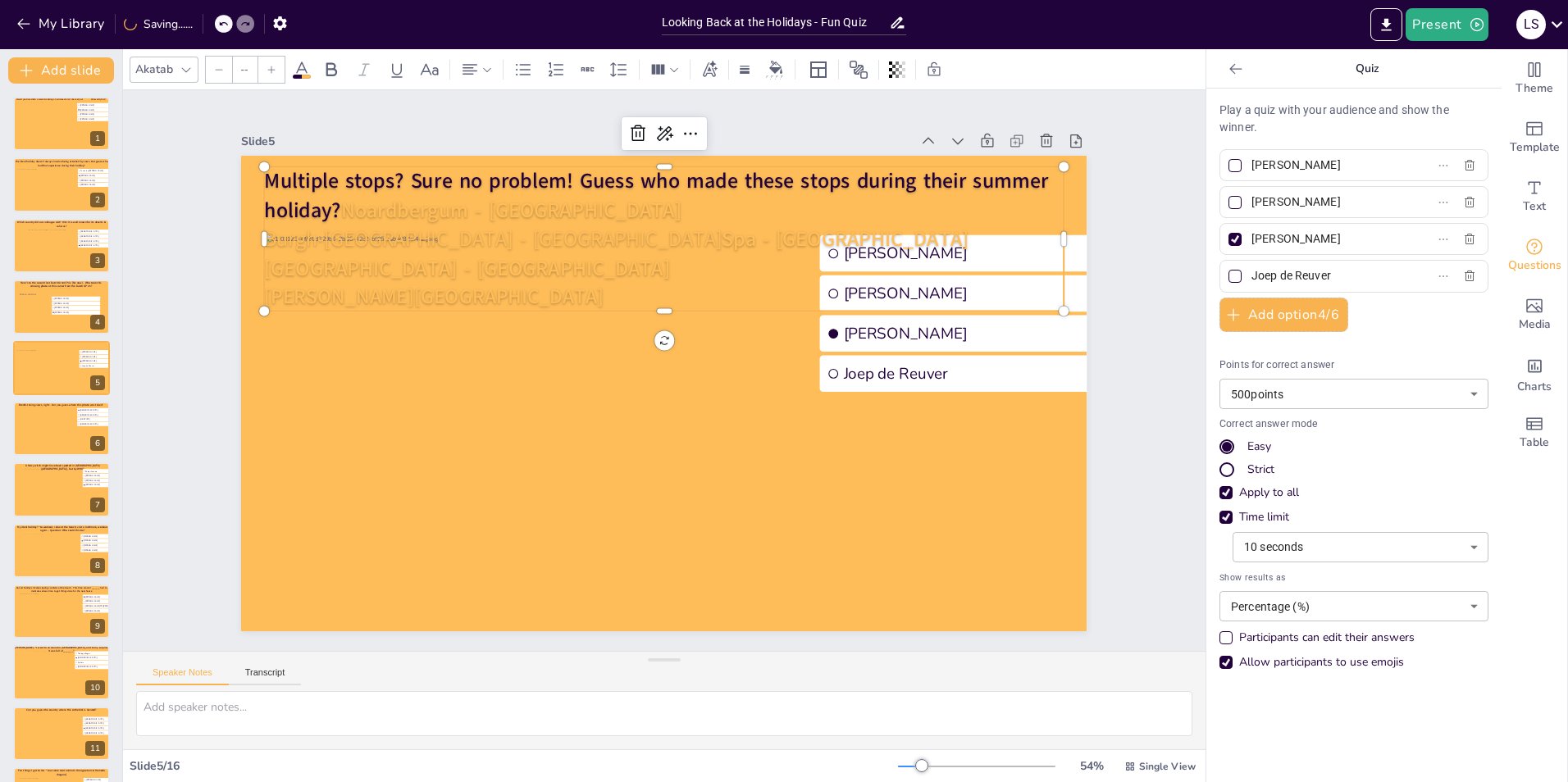
click at [214, 71] on icon at bounding box center [218, 69] width 9 height 9
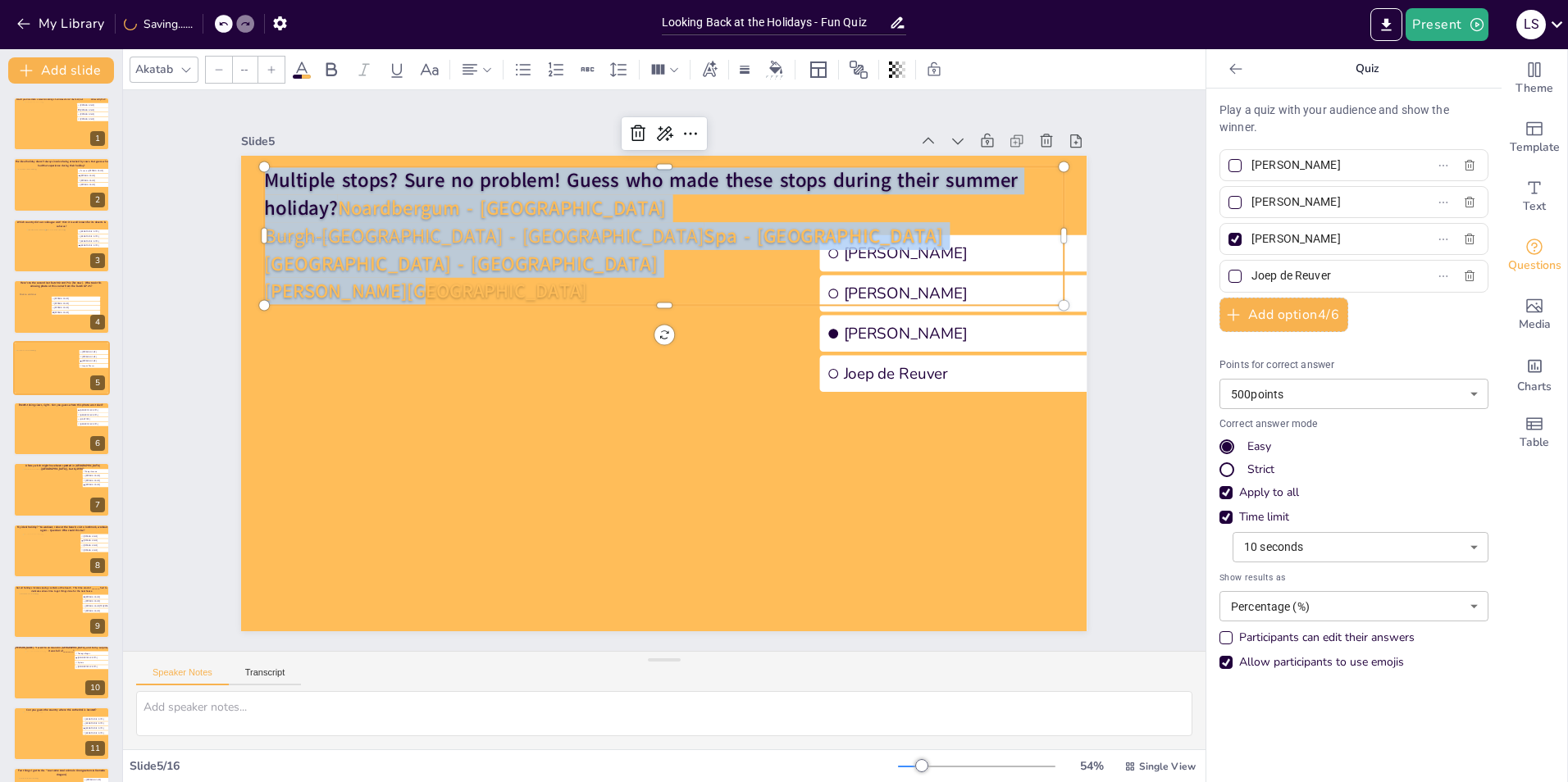
click at [264, 231] on span "Burgh-Haamstede - Zeeland" at bounding box center [484, 236] width 440 height 27
type input "45"
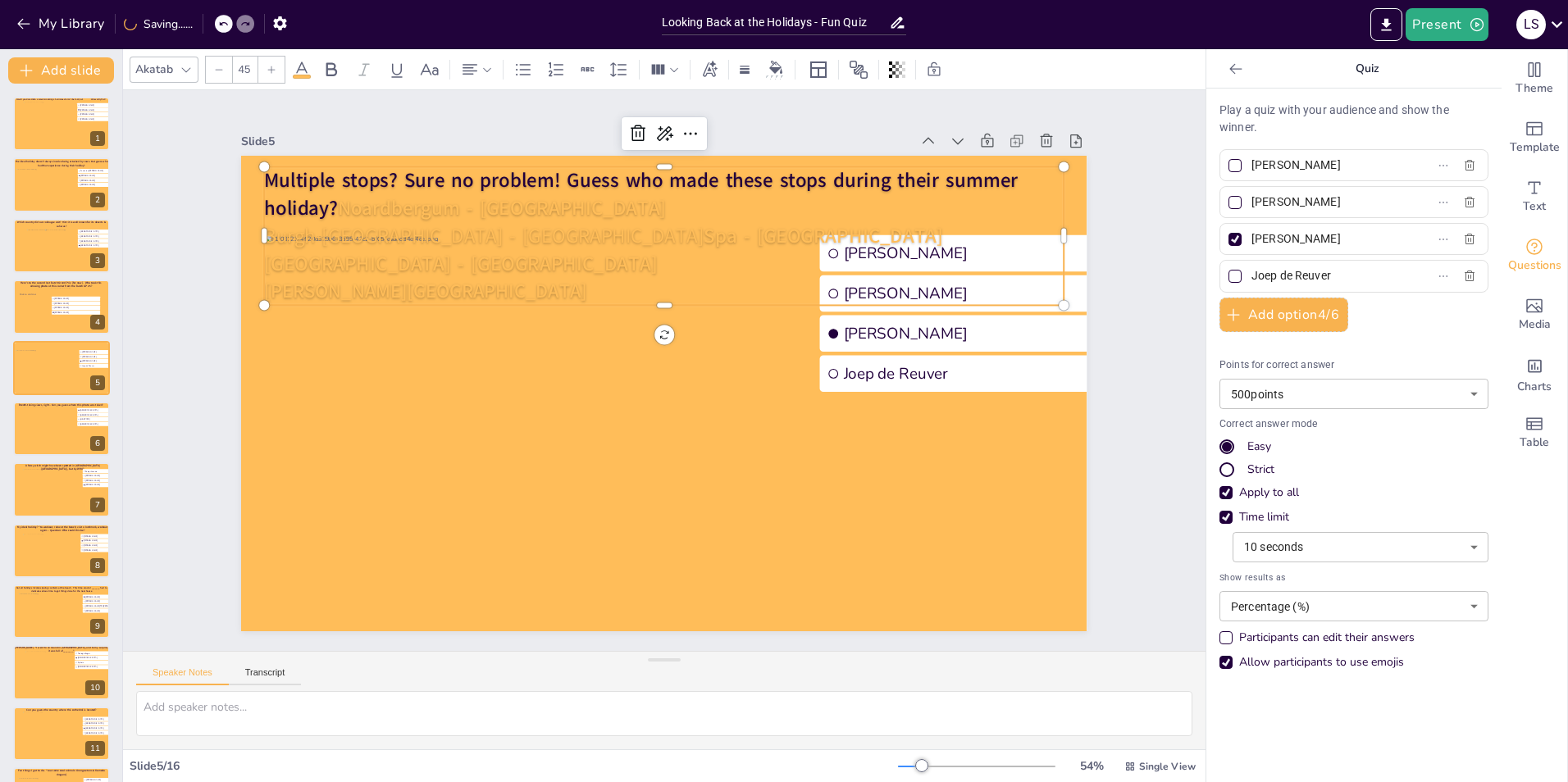
click at [264, 231] on span "Burgh-Haamstede - Zeeland" at bounding box center [484, 236] width 440 height 27
click at [265, 231] on span "Burgh-Haamstede - Zeeland" at bounding box center [484, 236] width 440 height 27
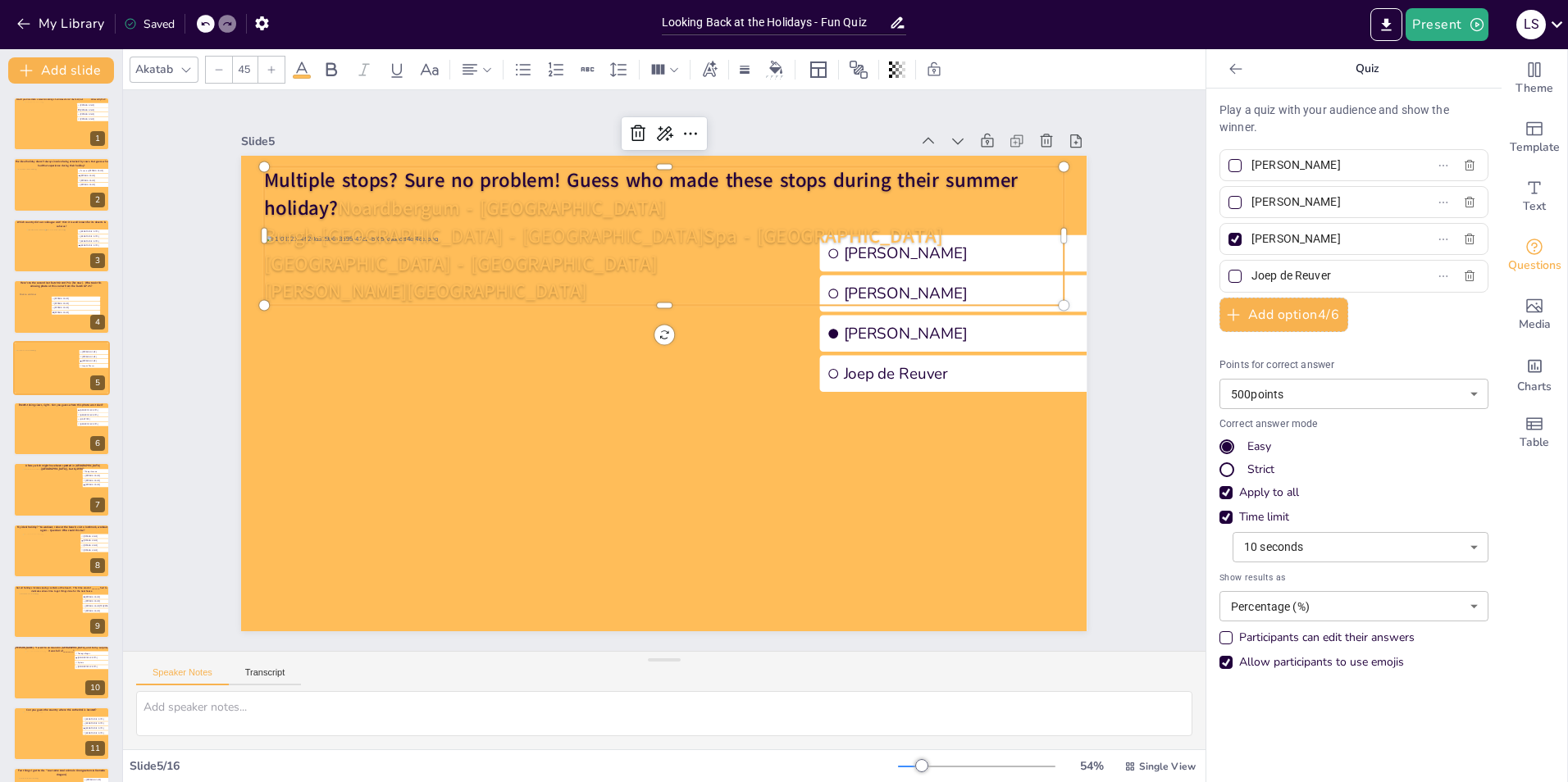
click at [265, 231] on span "Burgh-Haamstede - Zeeland" at bounding box center [484, 236] width 440 height 27
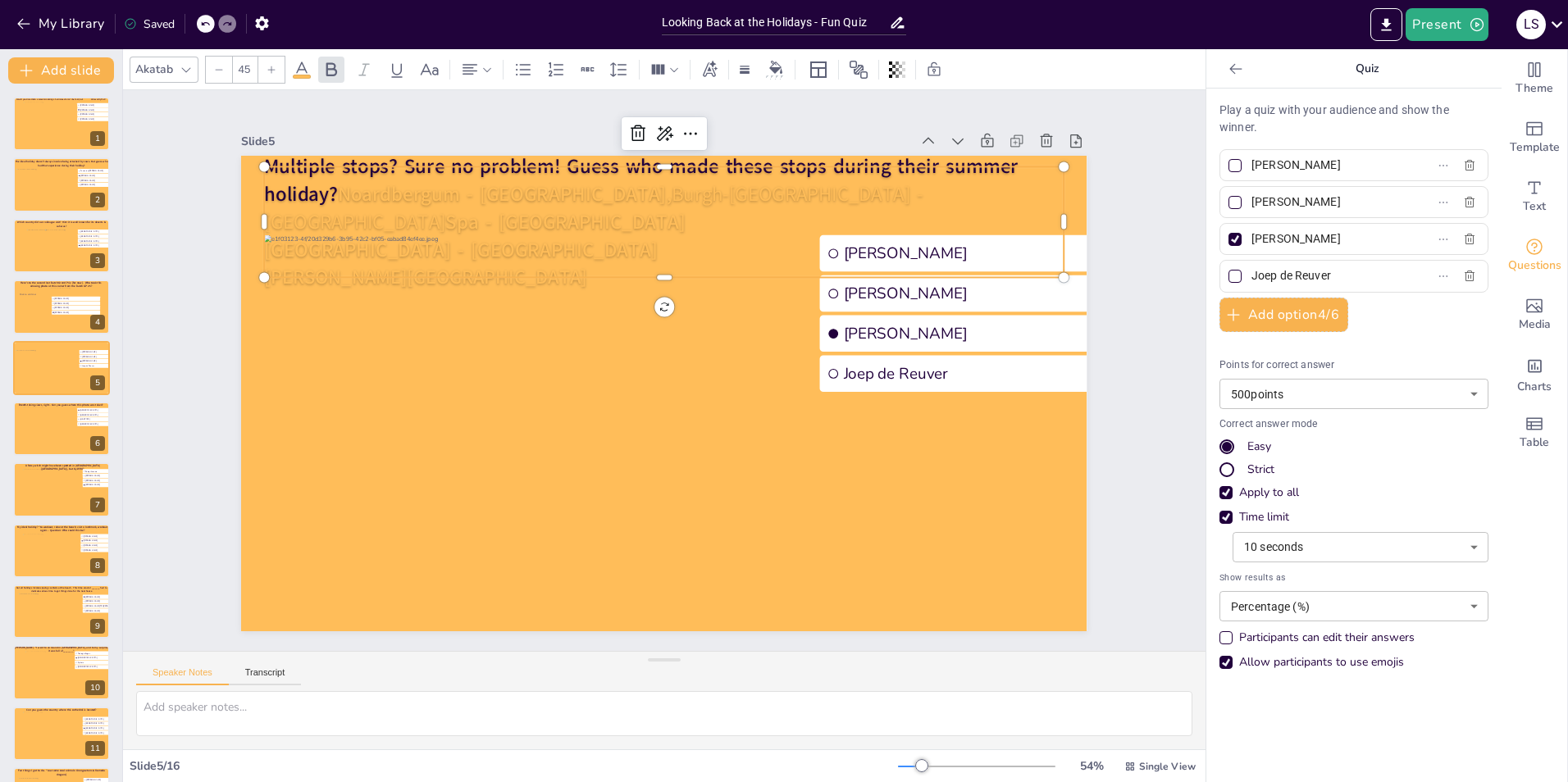
click at [264, 236] on span "London - UK" at bounding box center [461, 250] width 393 height 27
click at [264, 264] on span "Thorn - Limburg" at bounding box center [426, 277] width 323 height 27
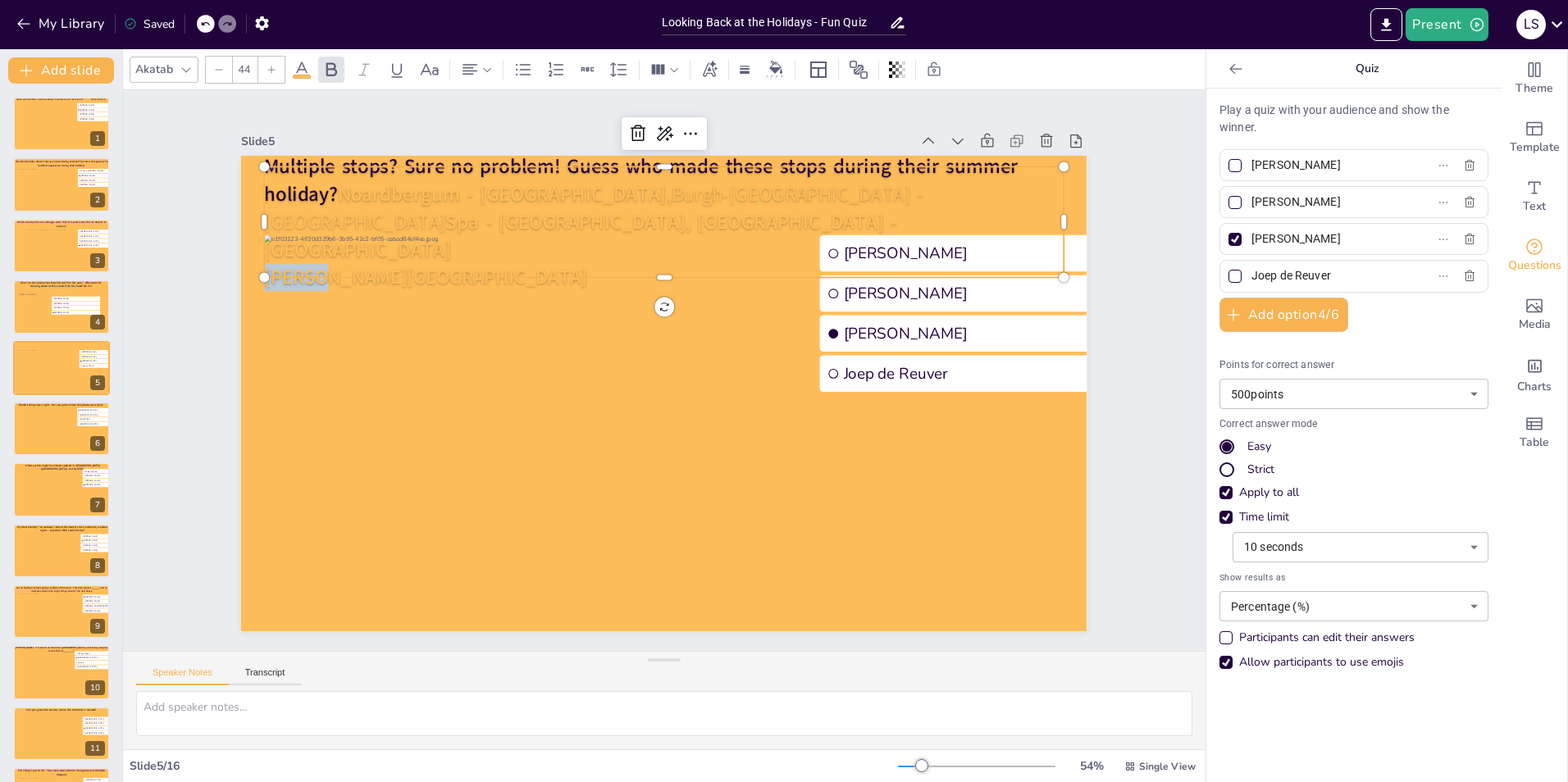
click at [264, 264] on span "Thorn - Limburg" at bounding box center [426, 277] width 323 height 27
type input "45"
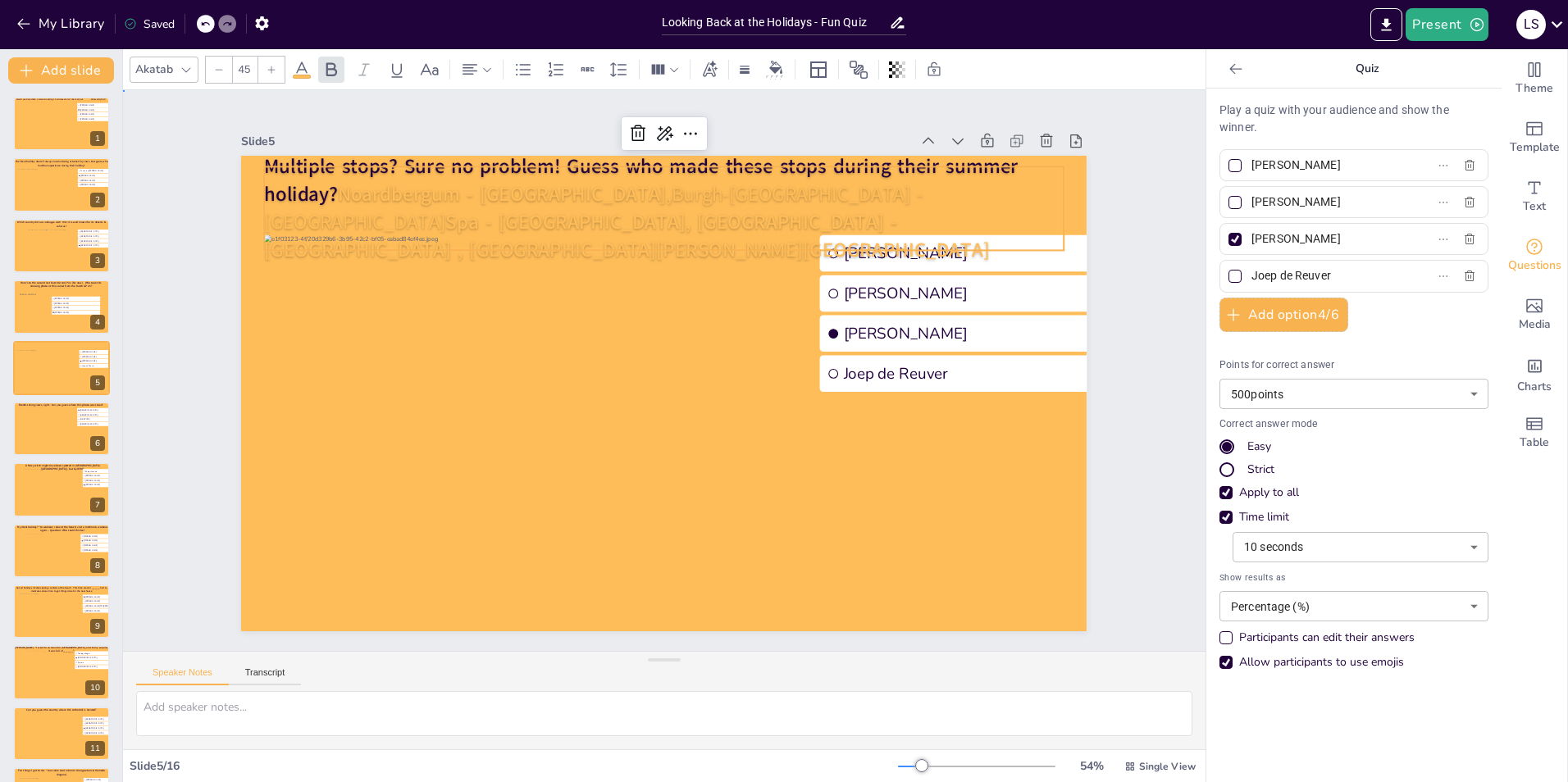
click at [1102, 383] on div "Slide 1 Would you dare climb a mountain during a hurricane storm? I bet not, bu…" at bounding box center [664, 370] width 938 height 521
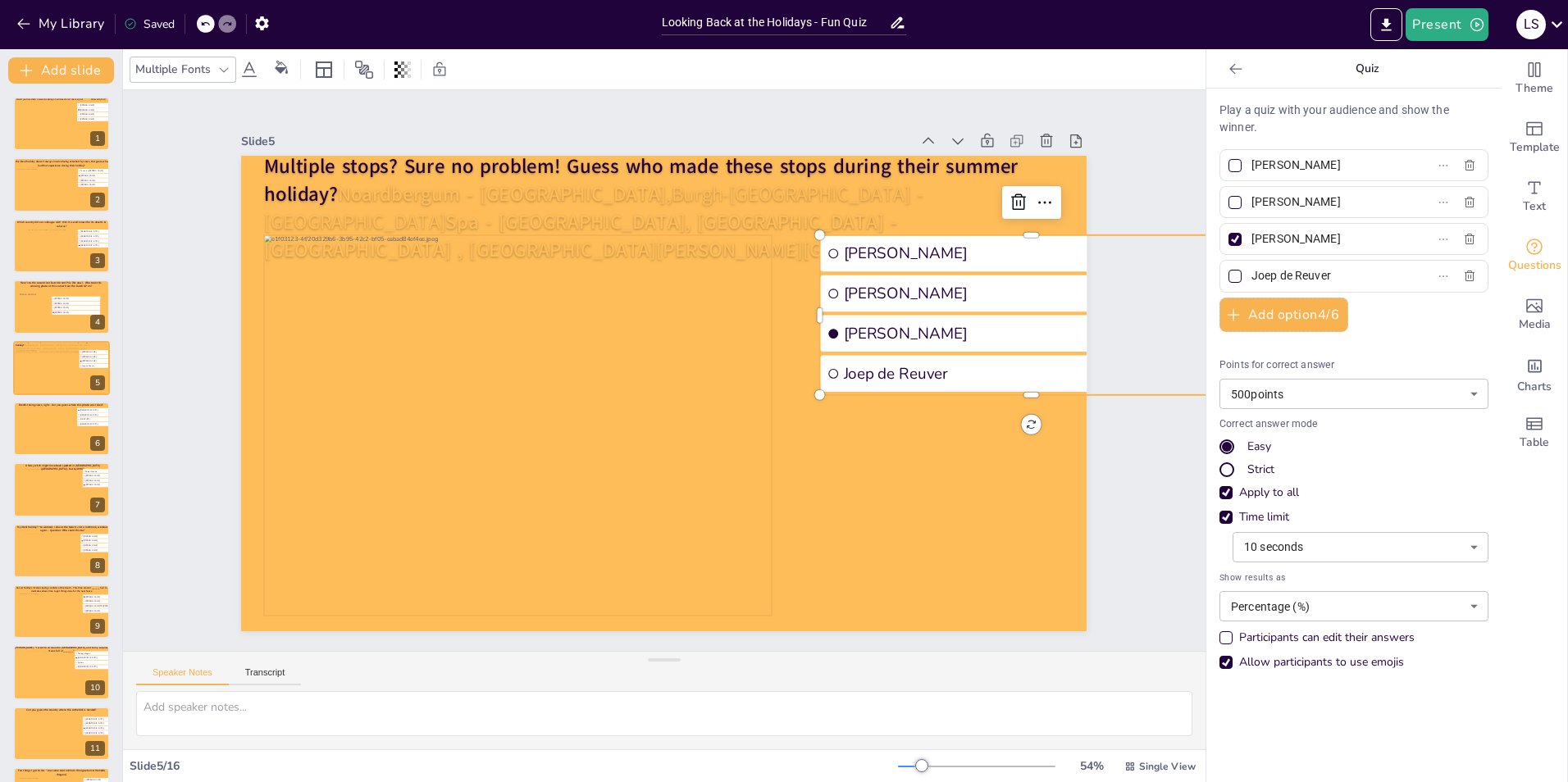
click at [629, 506] on div at bounding box center [518, 425] width 507 height 380
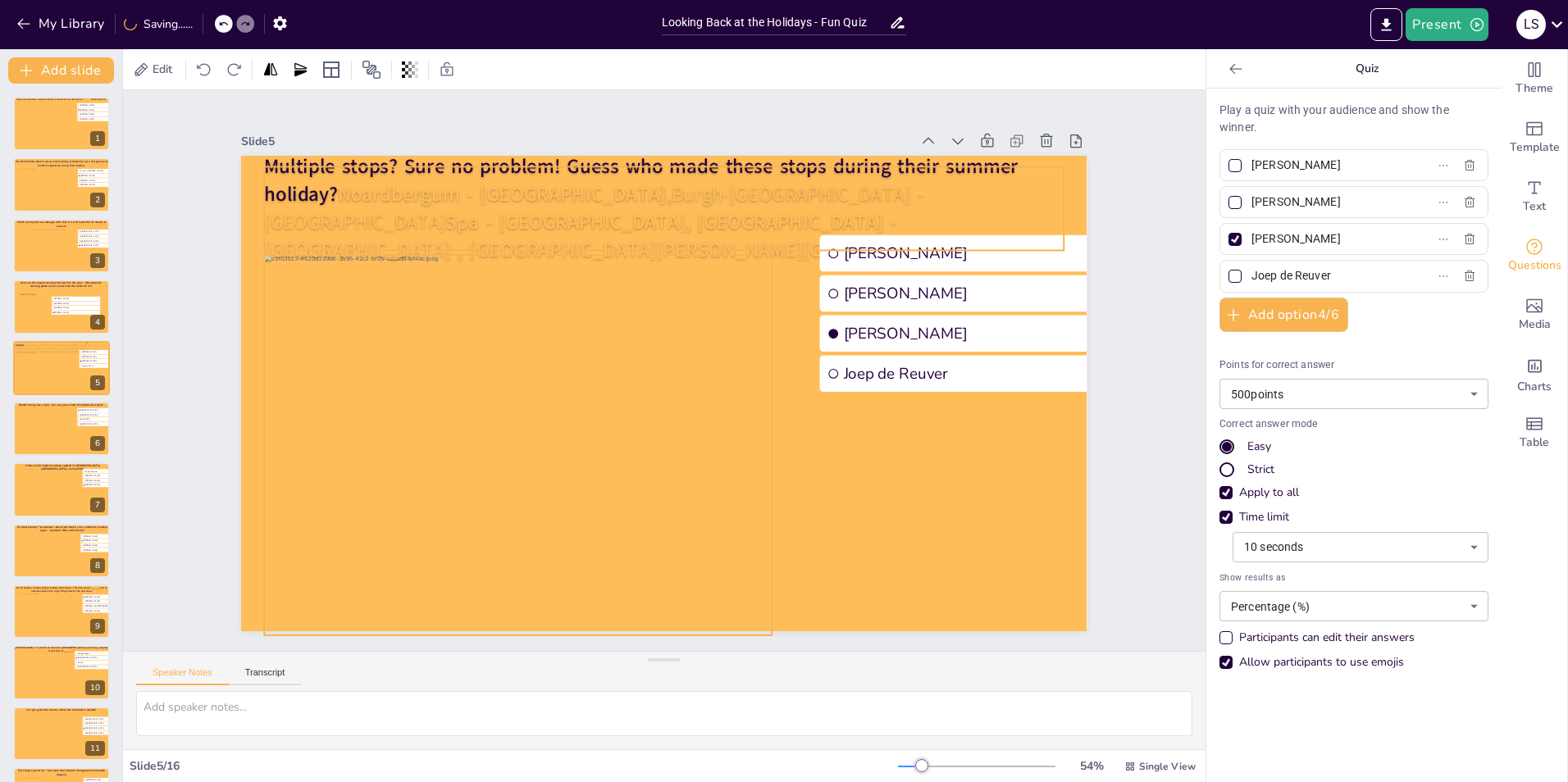
click at [403, 208] on span "Noardbergum - Friesland," at bounding box center [504, 194] width 334 height 27
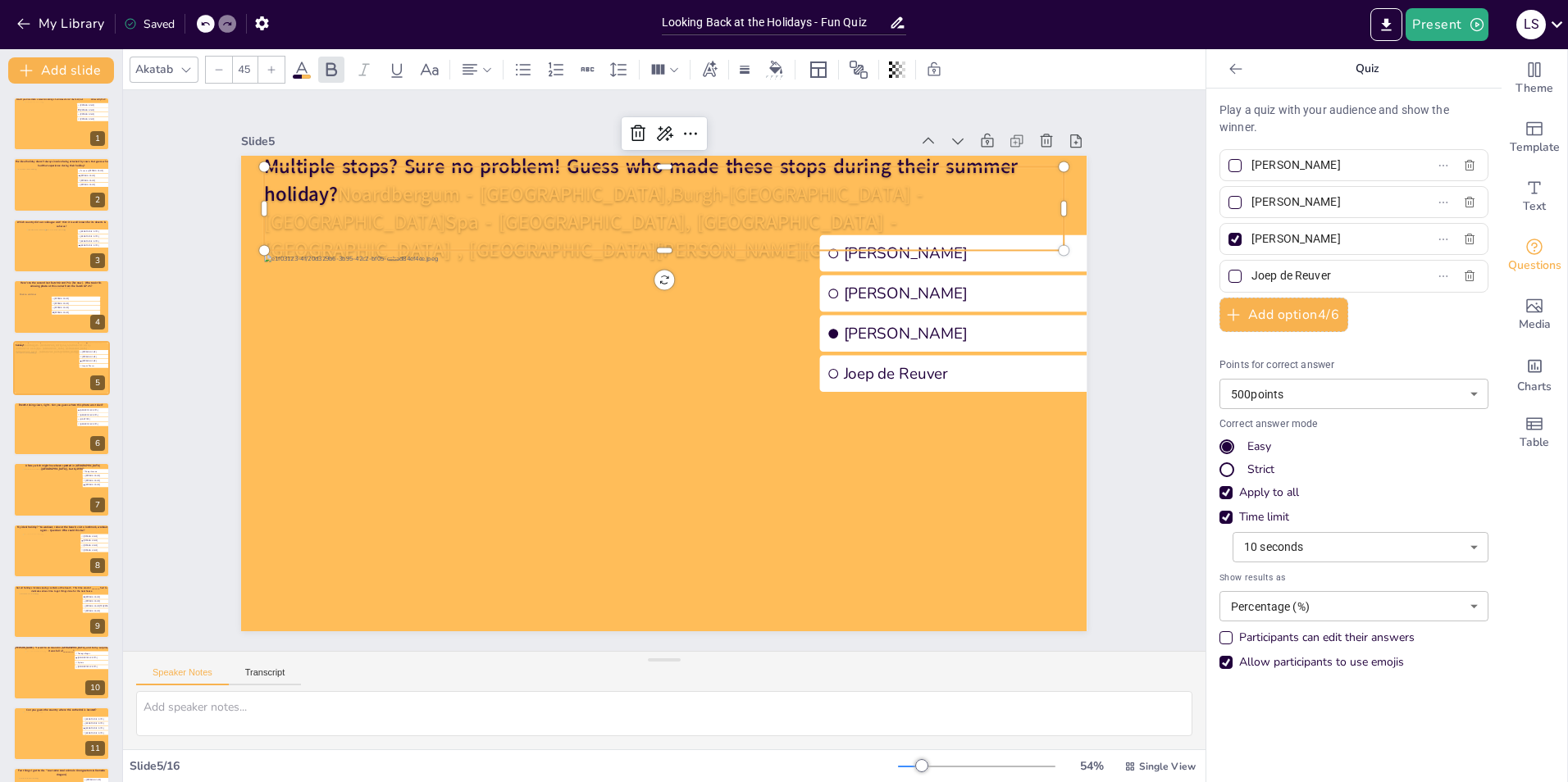
click at [403, 208] on span "Noardbergum - Friesland," at bounding box center [504, 194] width 334 height 27
click at [301, 200] on span "Multiple stops? Sure no problem! Guess who made these stops during their summer…" at bounding box center [641, 181] width 754 height 55
click at [299, 66] on icon at bounding box center [301, 70] width 20 height 20
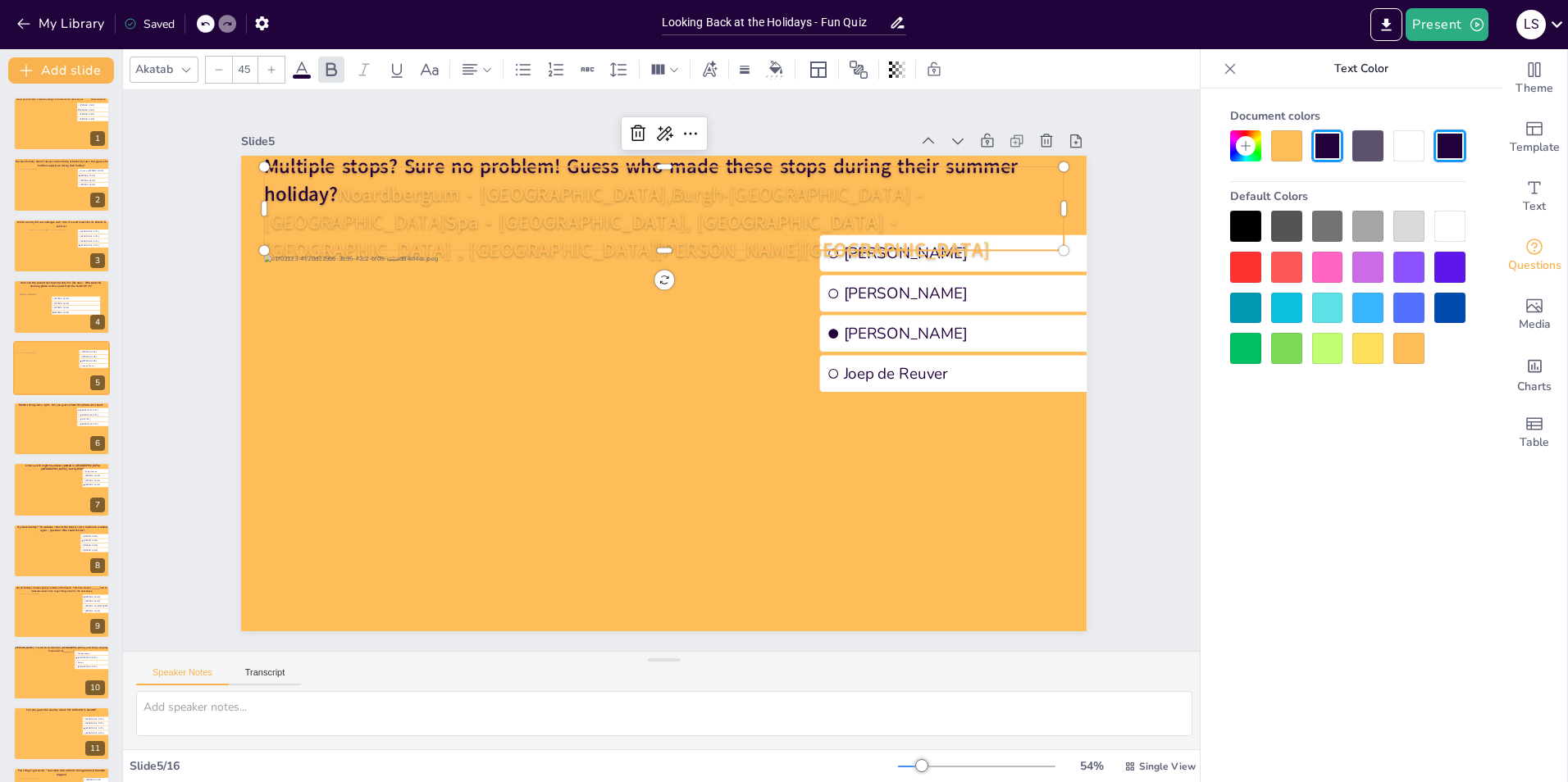
click at [363, 222] on span "Spa - Belgium, London - UK , Thorn - Limburg" at bounding box center [627, 236] width 725 height 55
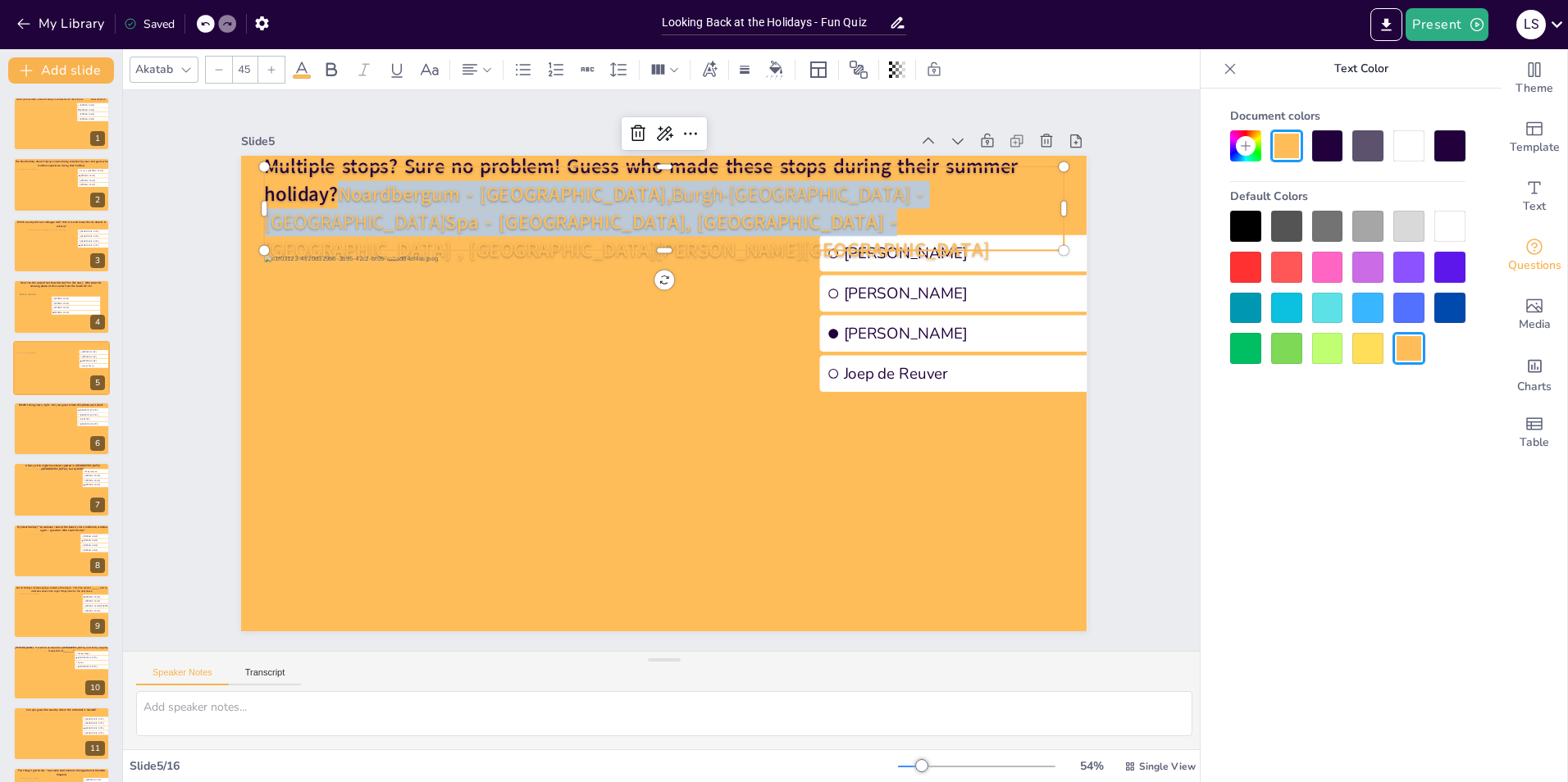
drag, startPoint x: 451, startPoint y: 233, endPoint x: 331, endPoint y: 194, distance: 126.2
click at [331, 194] on p "Multiple stops? Sure no problem! Guess who made these stops during their summer…" at bounding box center [664, 209] width 799 height 111
click at [1459, 147] on div at bounding box center [1449, 146] width 31 height 31
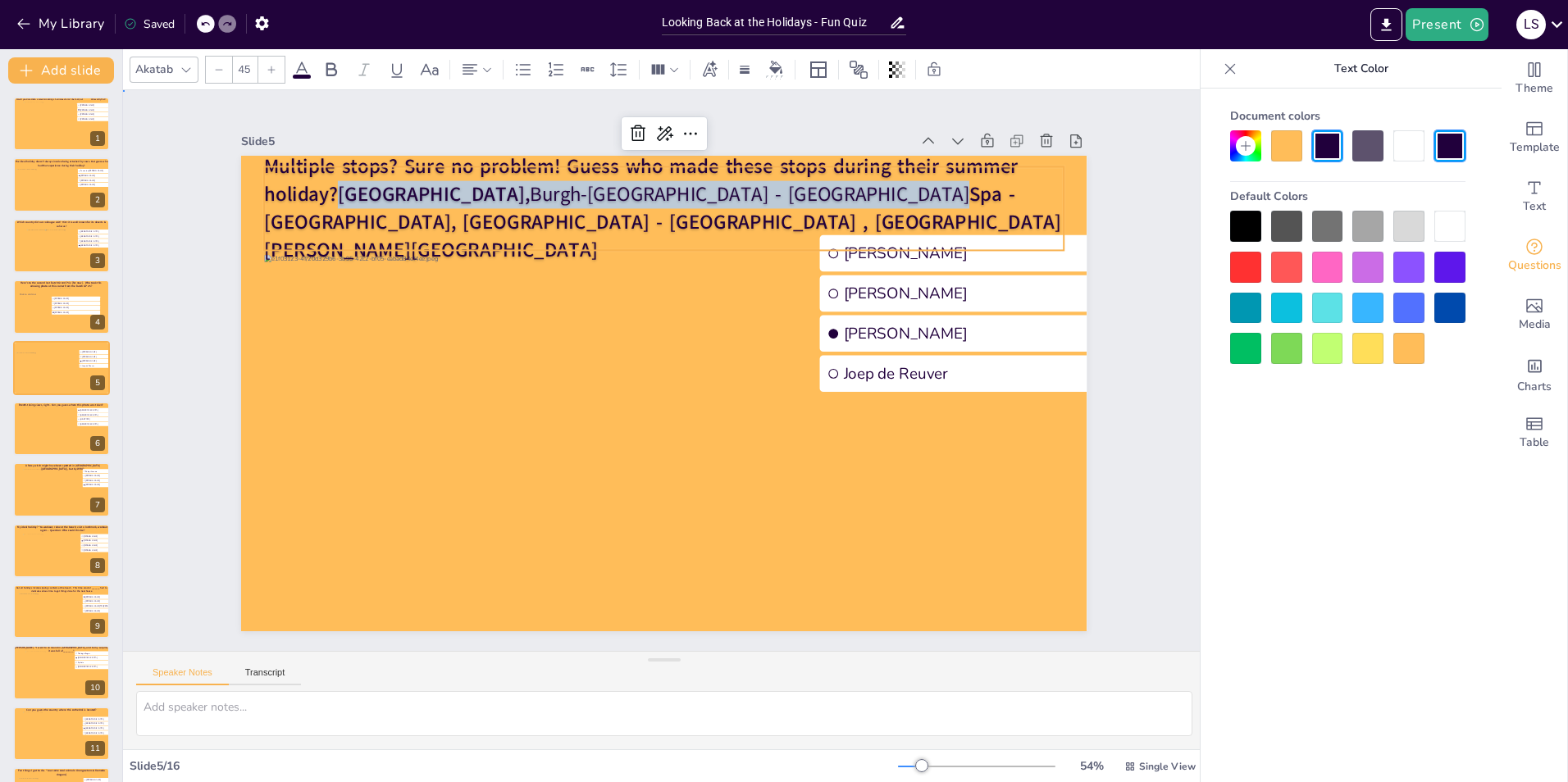
click at [1103, 371] on div "Slide 1 Would you dare climb a mountain during a hurricane storm? I bet not, bu…" at bounding box center [664, 370] width 938 height 521
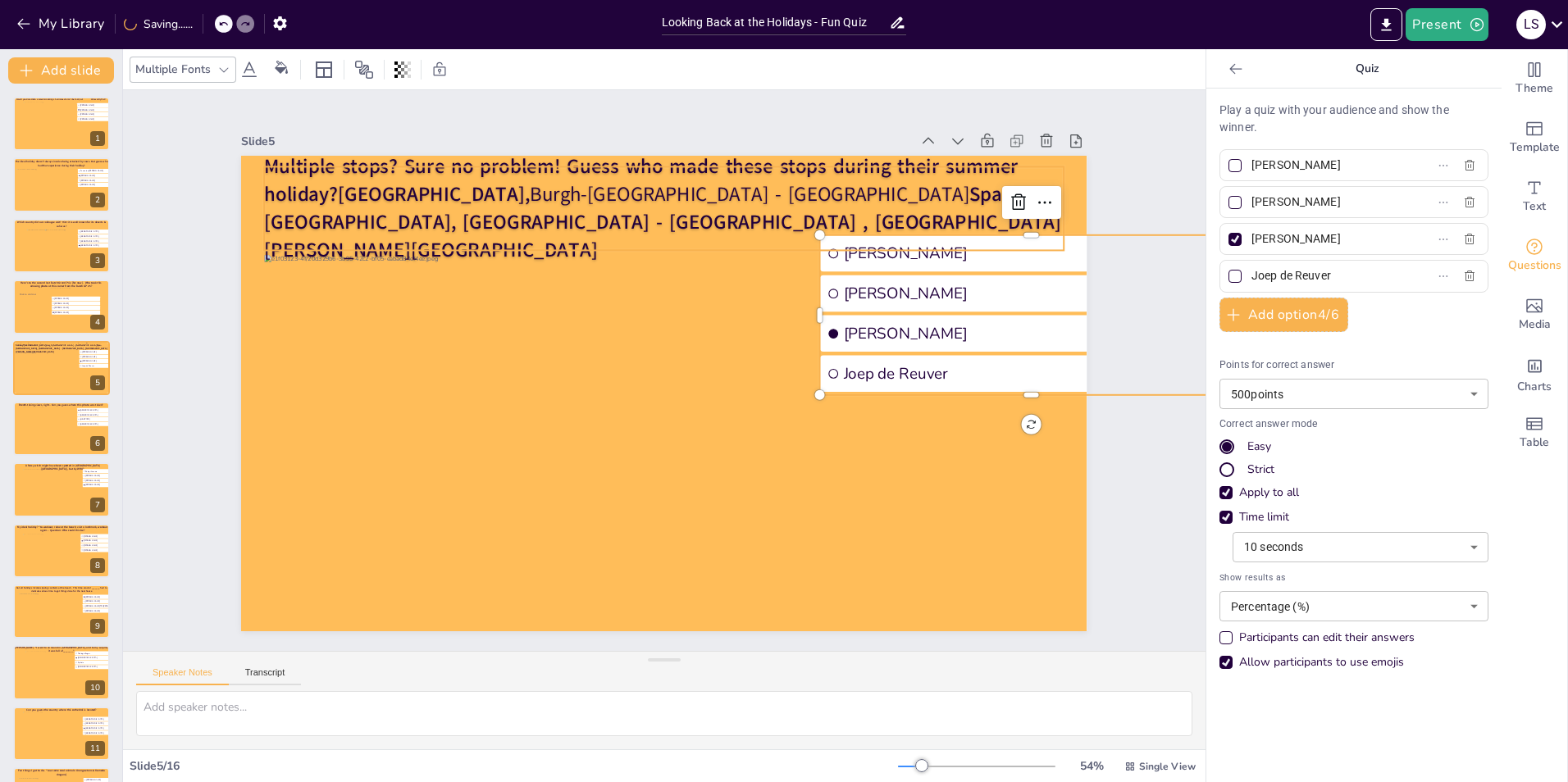
click at [321, 190] on span "Multiple stops? Sure no problem! Guess who made these stops during their summer…" at bounding box center [641, 181] width 754 height 55
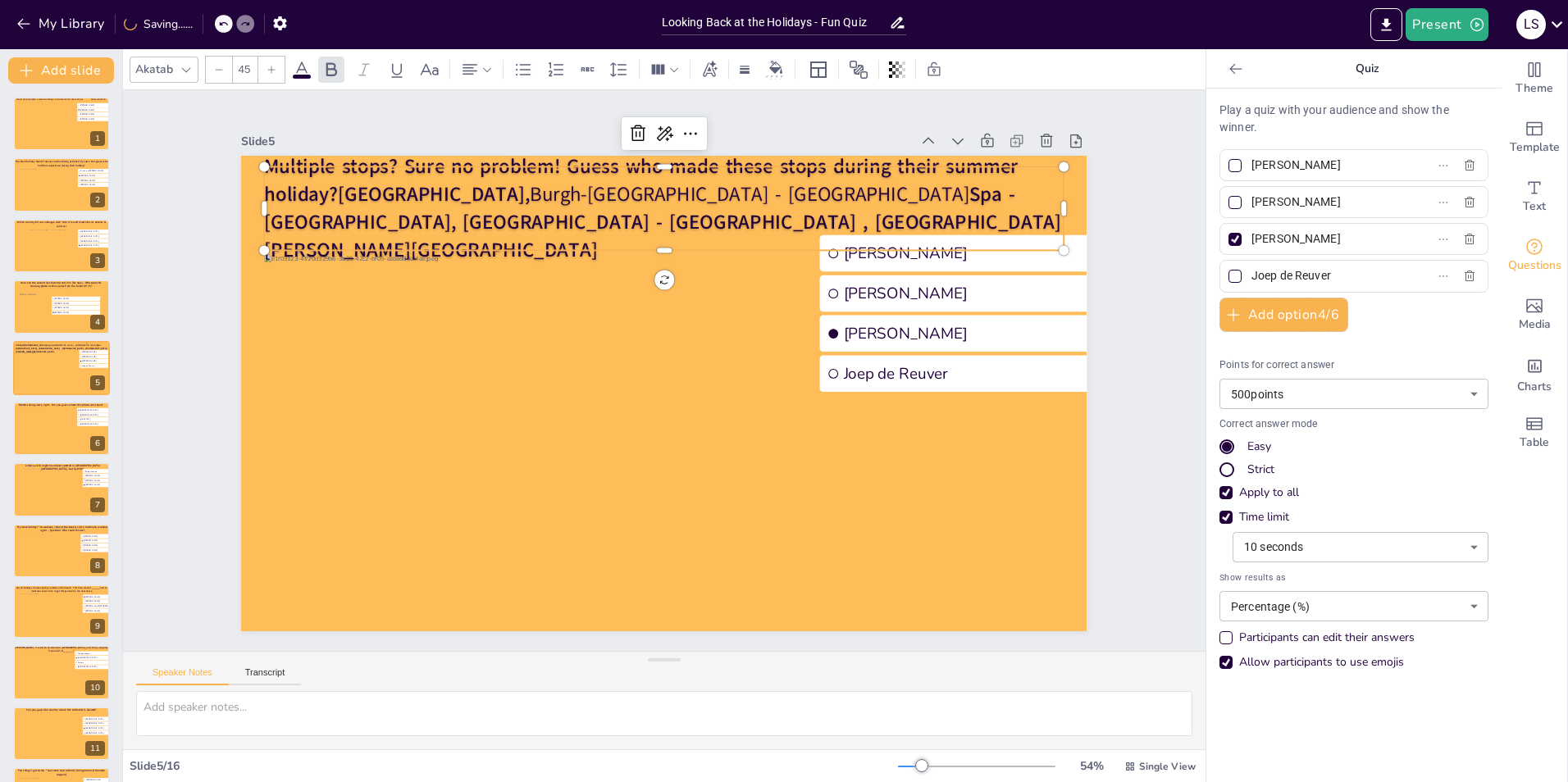
click at [321, 190] on span "Multiple stops? Sure no problem! Guess who made these stops during their summer…" at bounding box center [641, 181] width 754 height 55
click at [324, 197] on span "Multiple stops? Sure no problem! Guess who made these stops during their summer…" at bounding box center [641, 181] width 754 height 55
drag, startPoint x: 369, startPoint y: 202, endPoint x: 371, endPoint y: 209, distance: 7.3
click at [371, 209] on span "Multiple stops? Sure no problem! Guess who made these stops during their summer…" at bounding box center [641, 181] width 754 height 55
click at [327, 208] on span "Multiple stops? Sure no problem! Guess who made these stops during their summer…" at bounding box center [641, 181] width 754 height 55
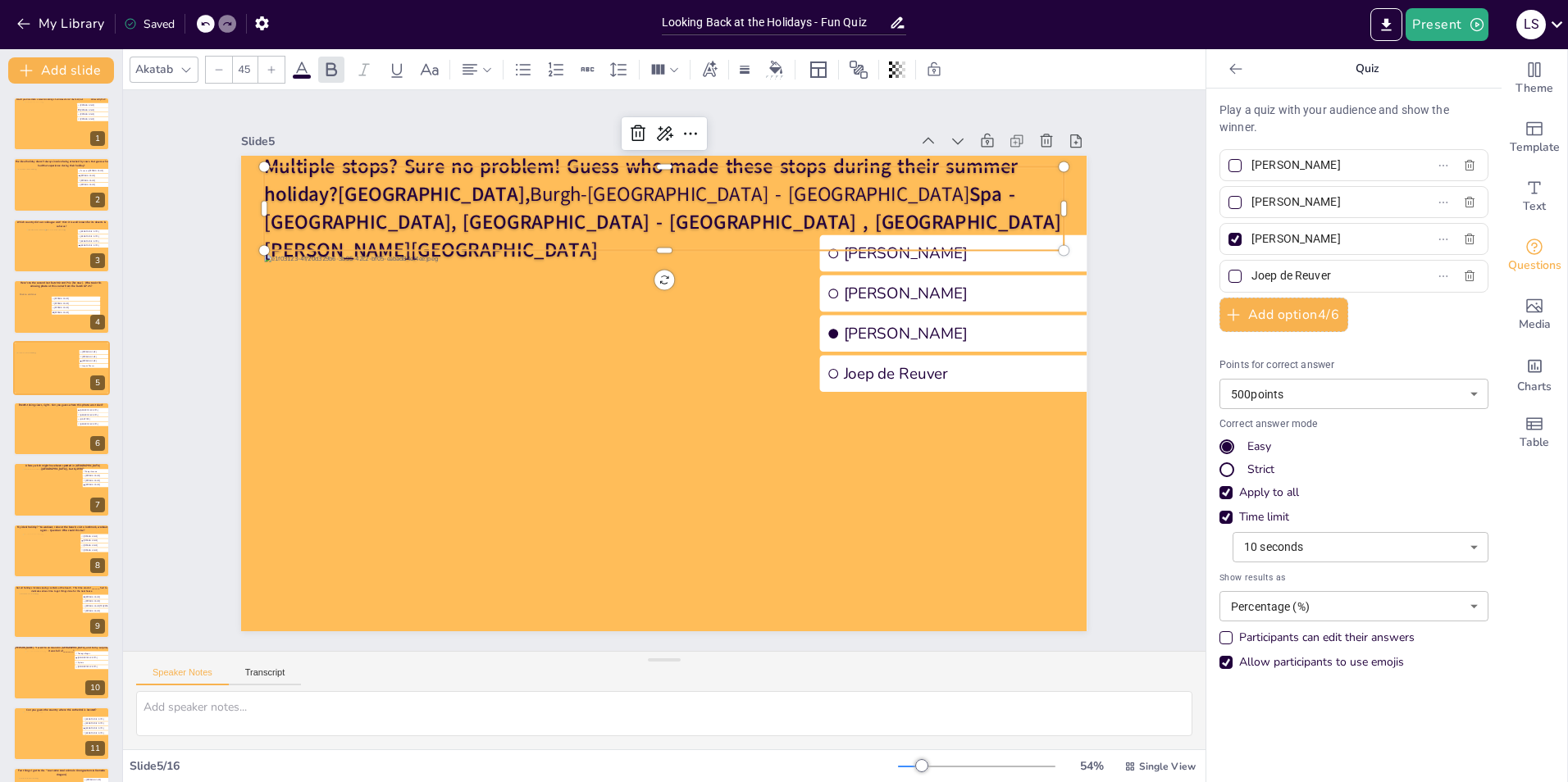
click at [327, 208] on span "Multiple stops? Sure no problem! Guess who made these stops during their summer…" at bounding box center [641, 181] width 754 height 55
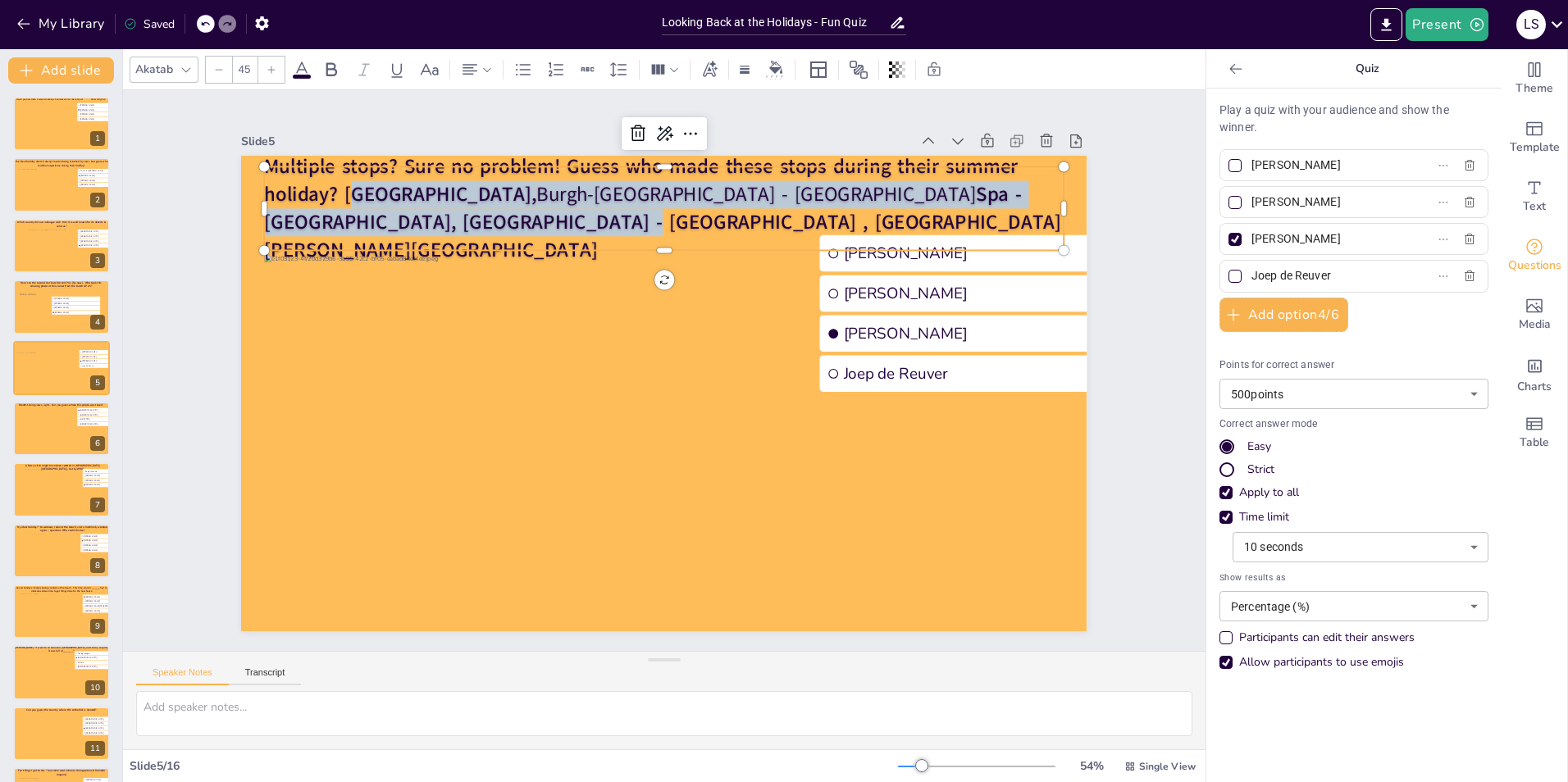
drag, startPoint x: 455, startPoint y: 233, endPoint x: 339, endPoint y: 208, distance: 118.7
click at [339, 208] on p "Multiple stops? Sure no problem! Guess who made these stops during their summer…" at bounding box center [664, 209] width 799 height 111
click at [580, 250] on div at bounding box center [664, 256] width 799 height 13
click at [1002, 510] on div at bounding box center [664, 393] width 846 height 476
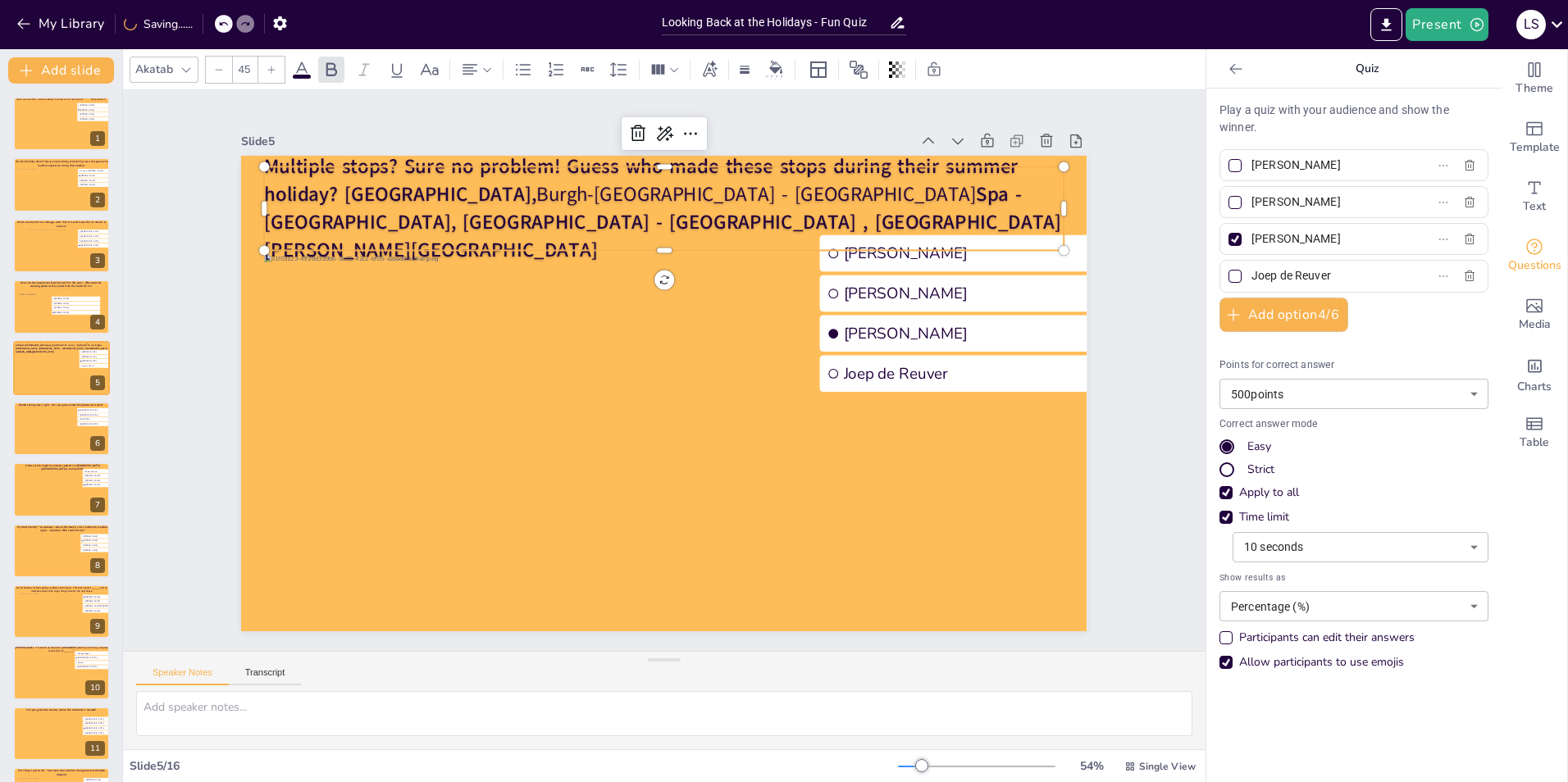
click at [489, 220] on p "Multiple stops? Sure no problem! Guess who made these stops during their summer…" at bounding box center [664, 209] width 799 height 111
drag, startPoint x: 566, startPoint y: 201, endPoint x: 803, endPoint y: 206, distance: 237.1
click at [803, 206] on span "Burgh-Haamstede - Zeeland" at bounding box center [757, 194] width 440 height 27
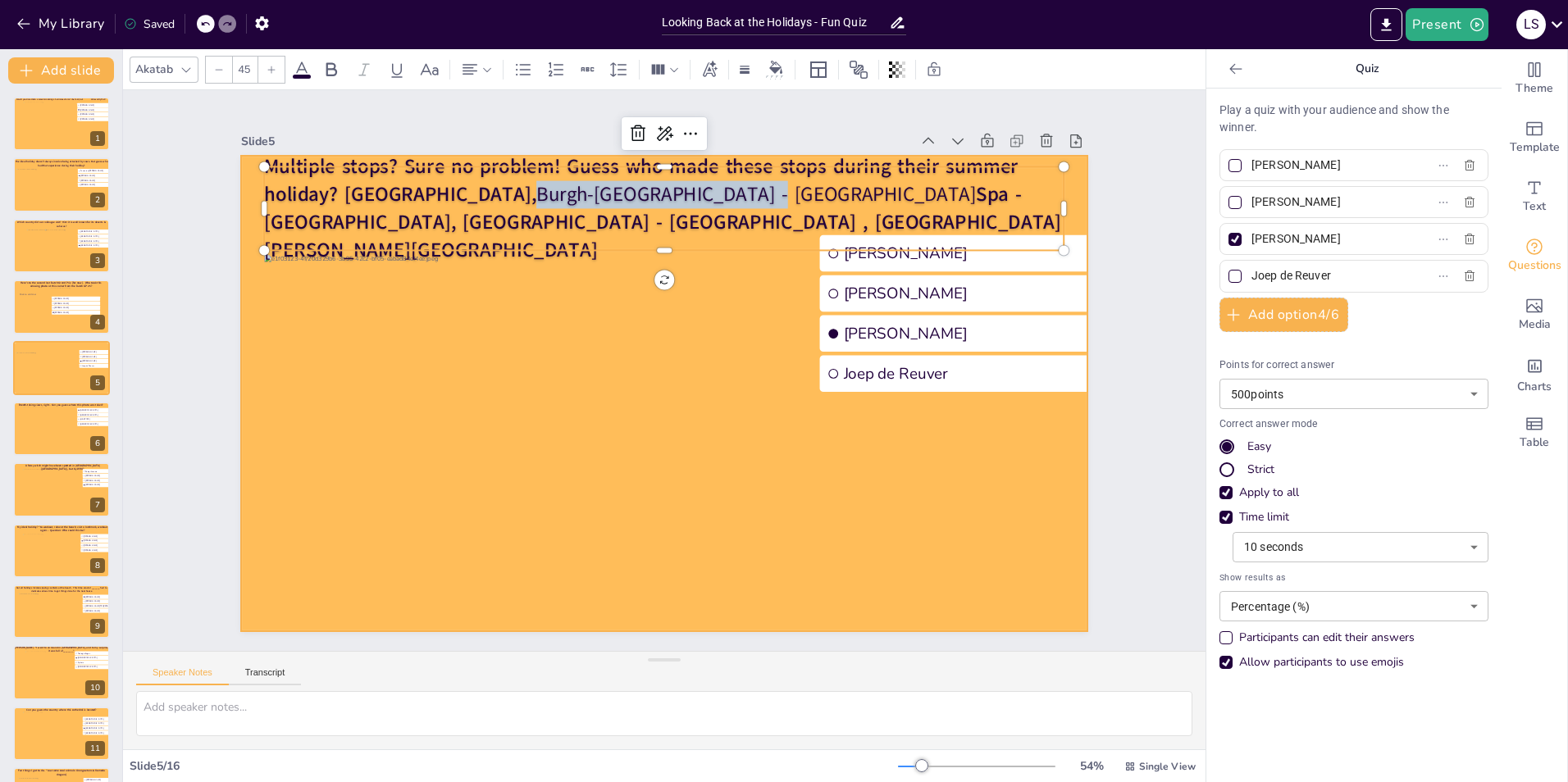
click at [1032, 519] on div at bounding box center [664, 393] width 846 height 476
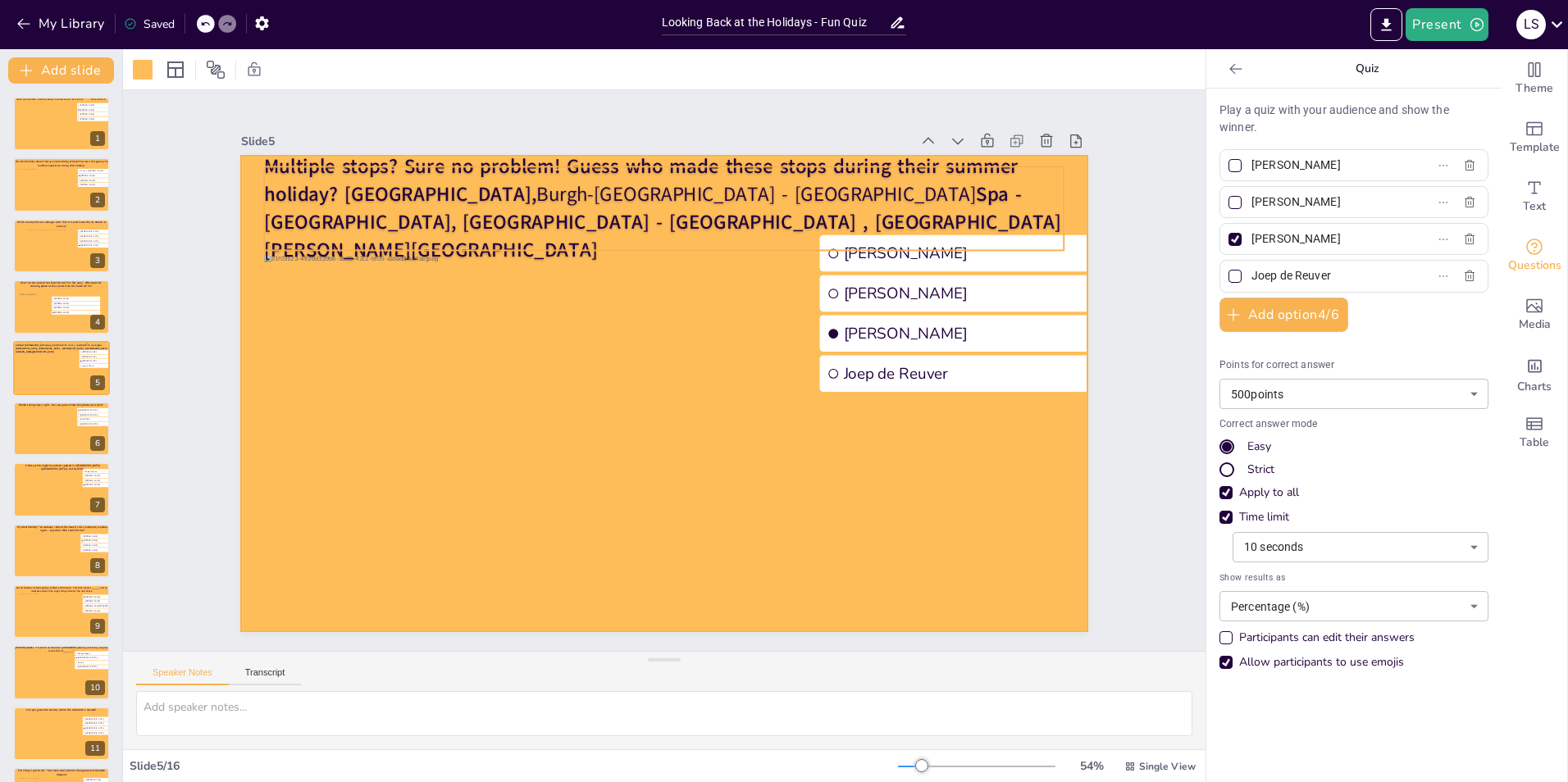
click at [480, 216] on p "Multiple stops? Sure no problem! Guess who made these stops during their summer…" at bounding box center [664, 209] width 799 height 111
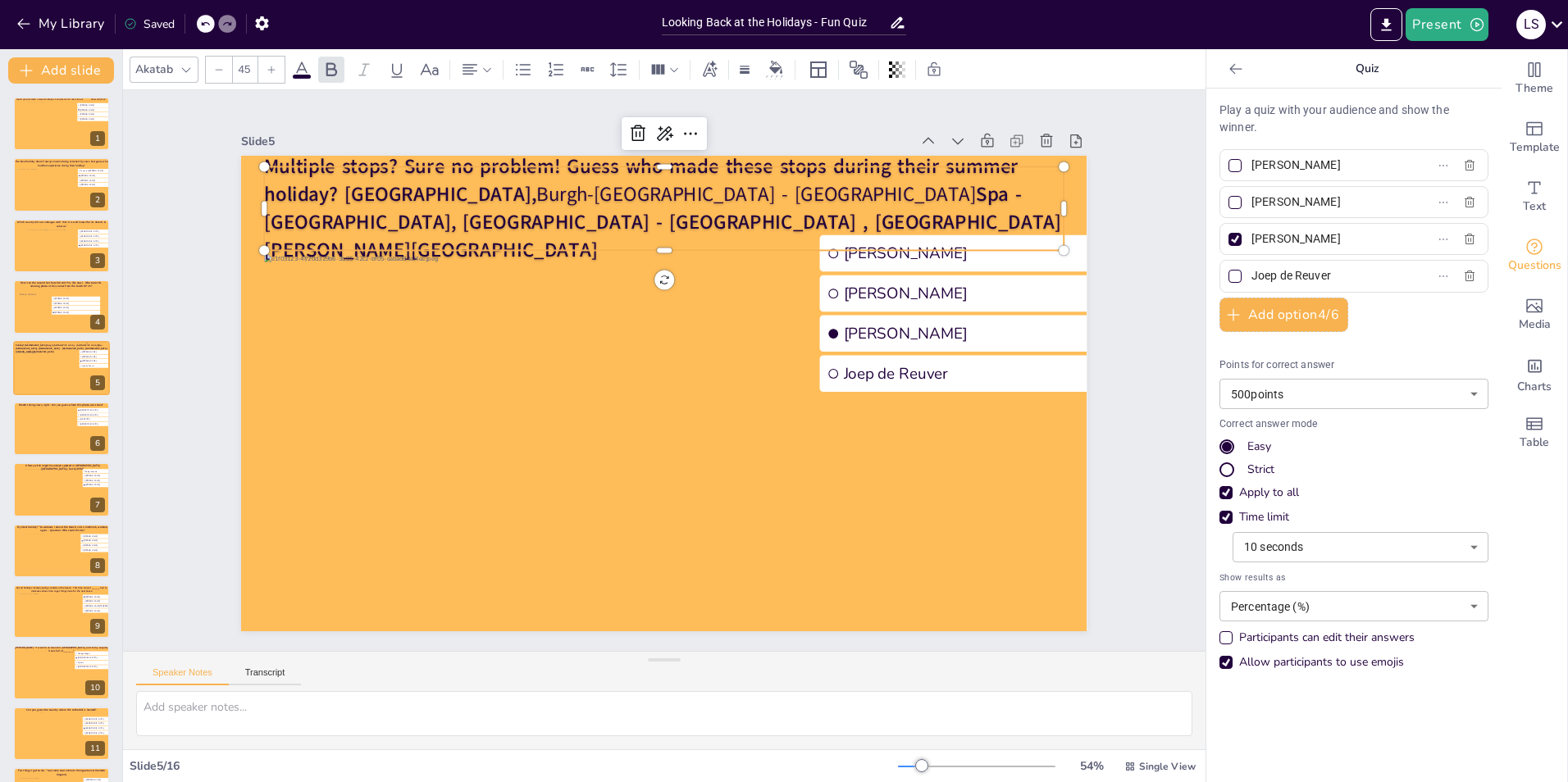
click at [480, 216] on p "Multiple stops? Sure no problem! Guess who made these stops during their summer…" at bounding box center [664, 209] width 799 height 111
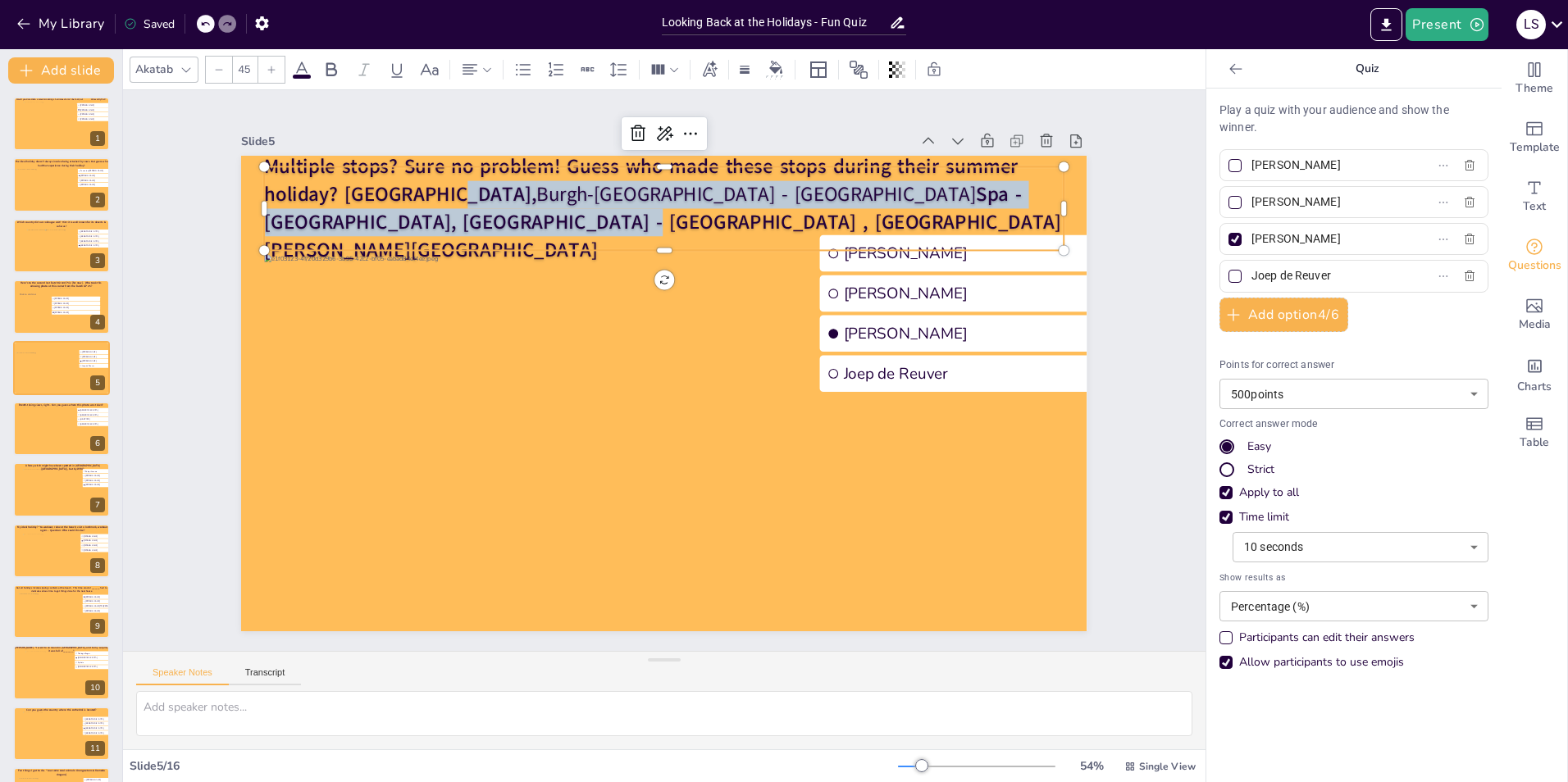
drag, startPoint x: 466, startPoint y: 224, endPoint x: 456, endPoint y: 209, distance: 18.0
click at [456, 209] on p "Multiple stops? Sure no problem! Guess who made these stops during their summer…" at bounding box center [664, 209] width 799 height 111
click at [301, 75] on span at bounding box center [301, 76] width 18 height 4
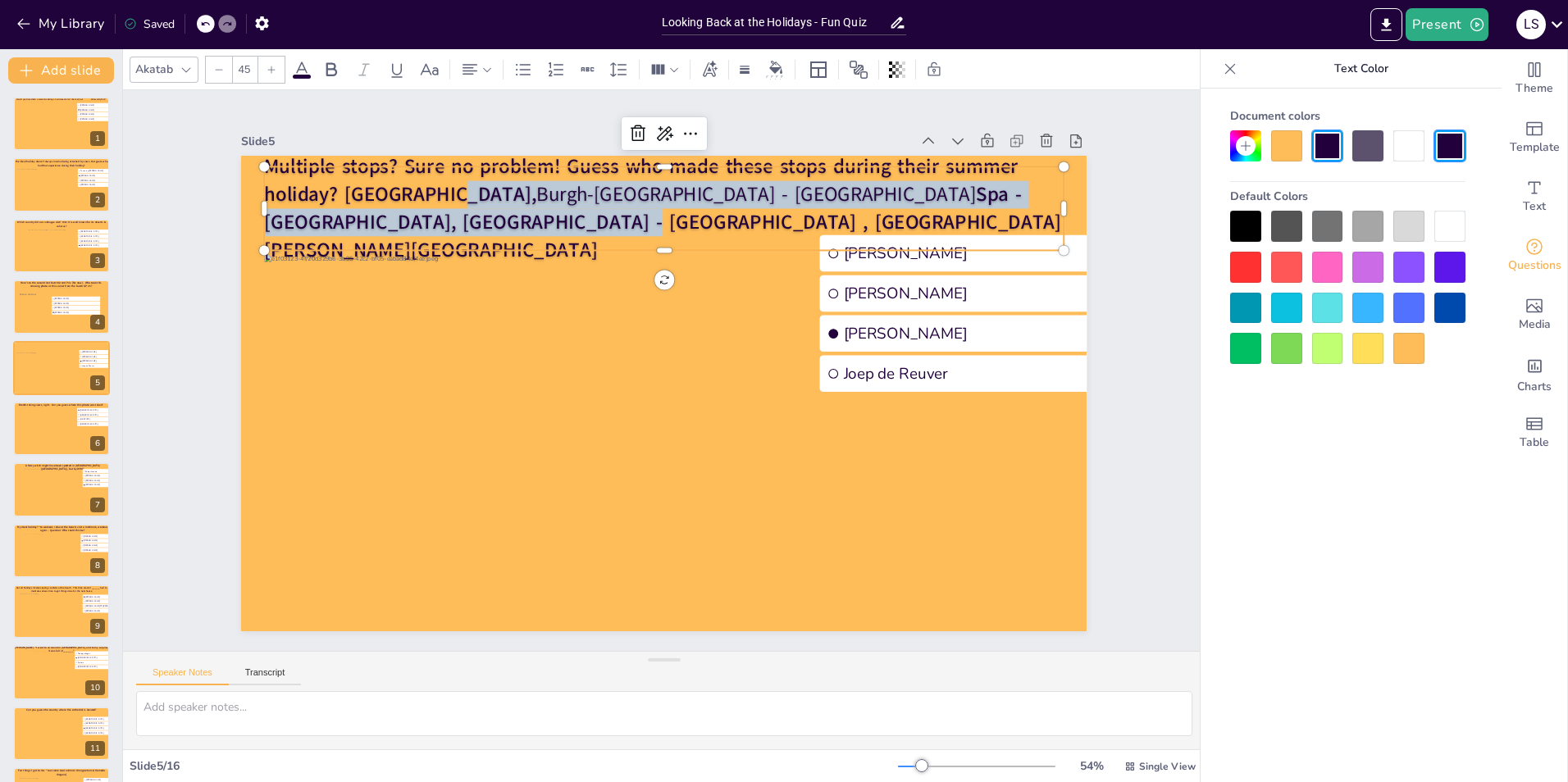
click at [496, 231] on p "Multiple stops? Sure no problem! Guess who made these stops during their summer…" at bounding box center [664, 209] width 799 height 111
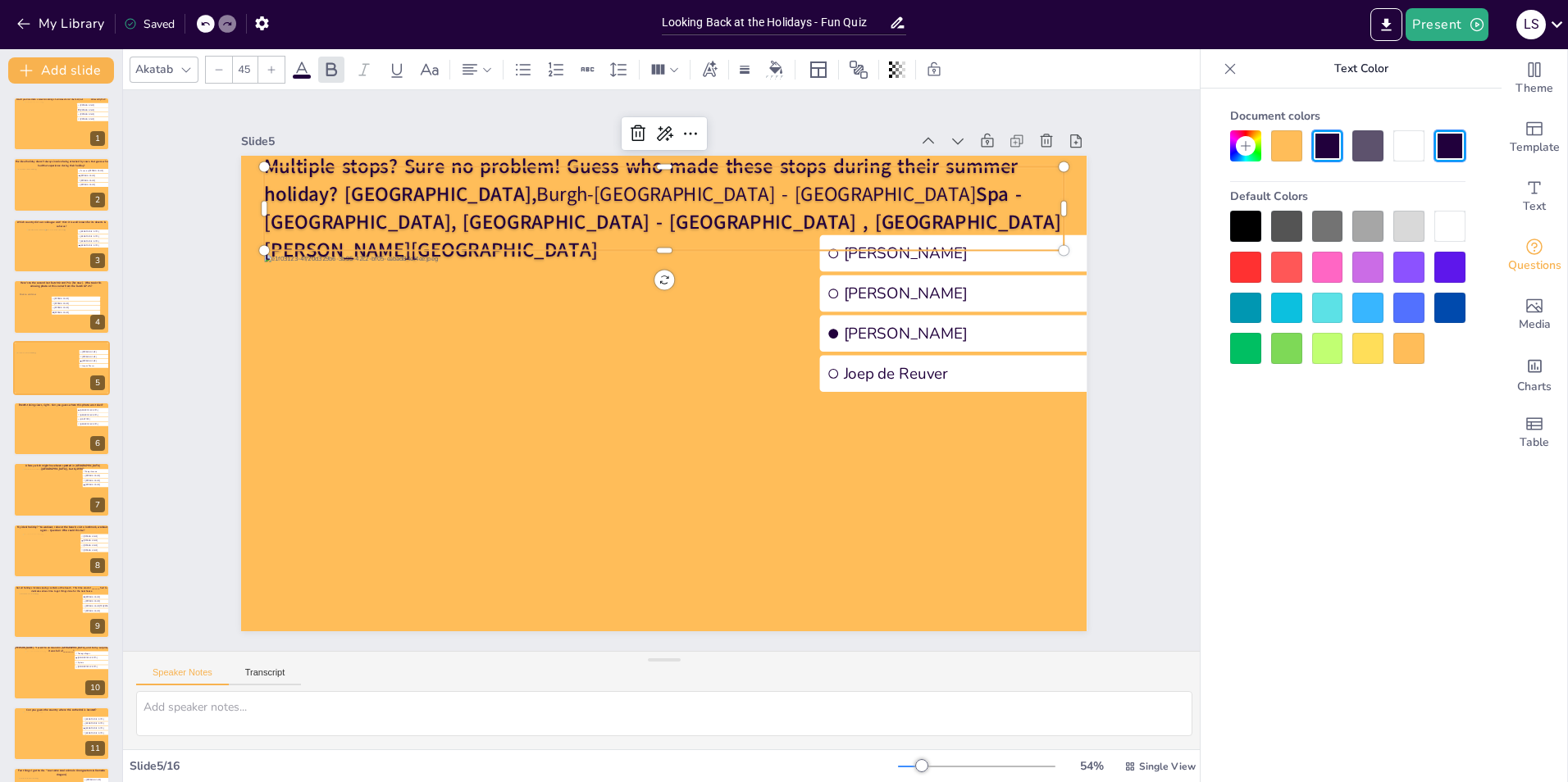
click at [336, 203] on span "Multiple stops? Sure no problem! Guess who made these stops during their summer…" at bounding box center [641, 181] width 754 height 55
click at [386, 202] on span "Multiple stops? Sure no problem! Guess who made these stops during their summer…" at bounding box center [641, 181] width 754 height 55
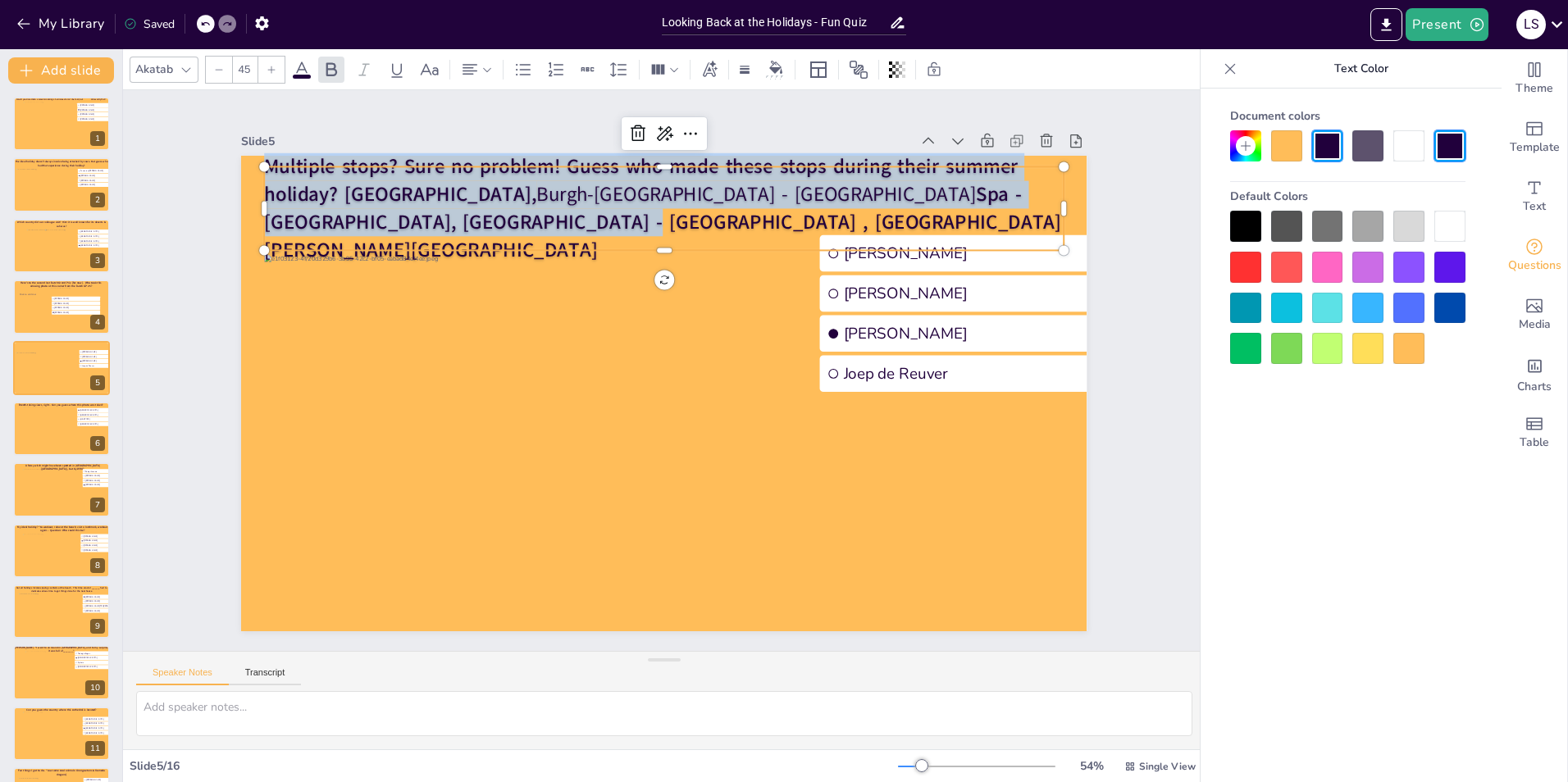
click at [386, 202] on span "Multiple stops? Sure no problem! Guess who made these stops during their summer…" at bounding box center [641, 181] width 754 height 55
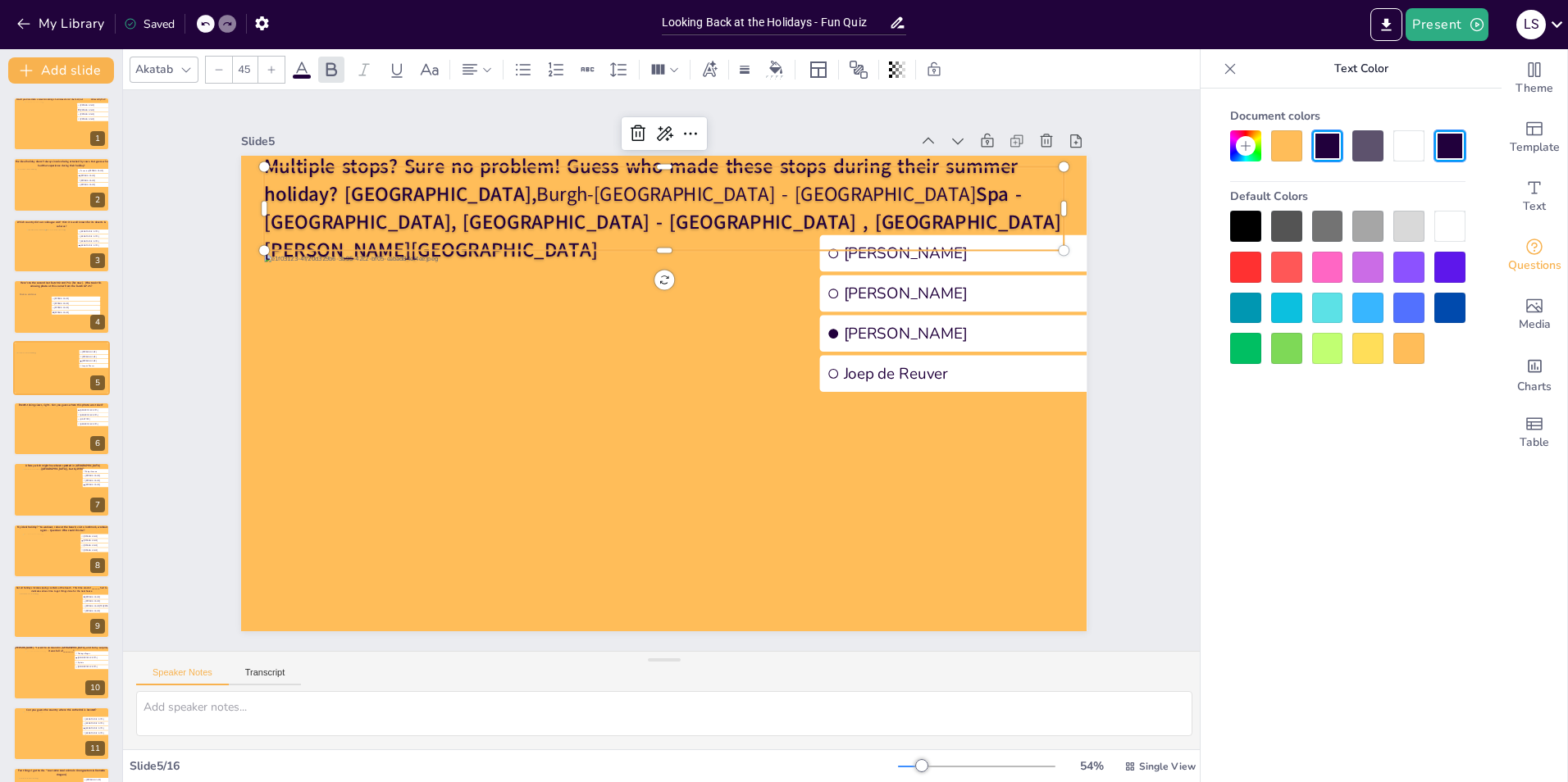
click at [336, 229] on span "Spa - Belgium, London - UK , Thorn - Limburg" at bounding box center [663, 221] width 797 height 82
click at [337, 228] on span "Spa - Belgium, London - UK , Thorn - Limburg" at bounding box center [661, 221] width 797 height 82
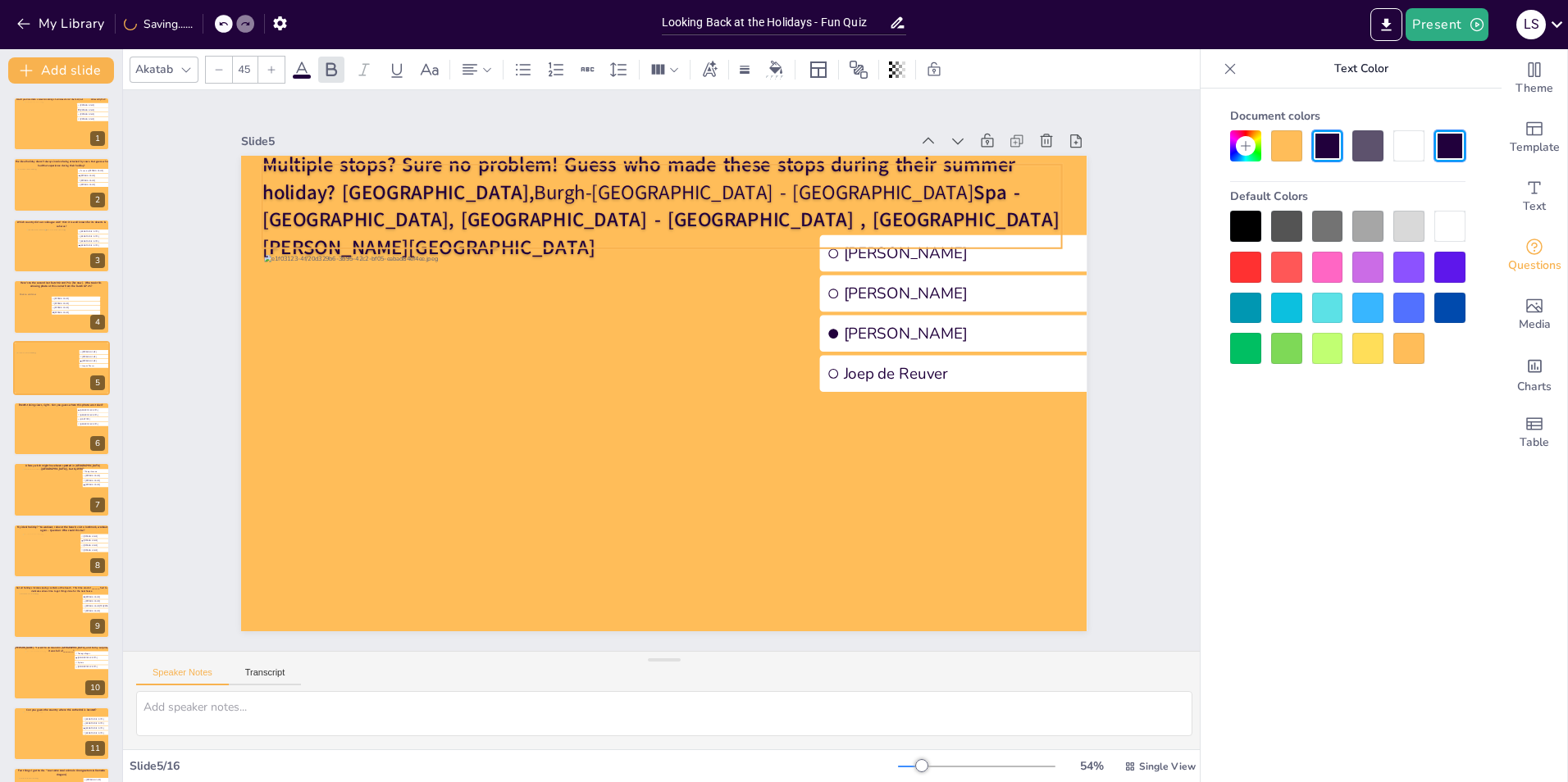
click at [337, 228] on span "Spa - Belgium, London - UK , Thorn - Limburg" at bounding box center [661, 220] width 797 height 82
click at [337, 228] on span "Spa - Belgium, London - UK , Thorn - Limburg" at bounding box center [661, 217] width 797 height 82
click at [345, 188] on span "Multiple stops? Sure no problem! Guess who made these stops during their summer…" at bounding box center [640, 179] width 754 height 55
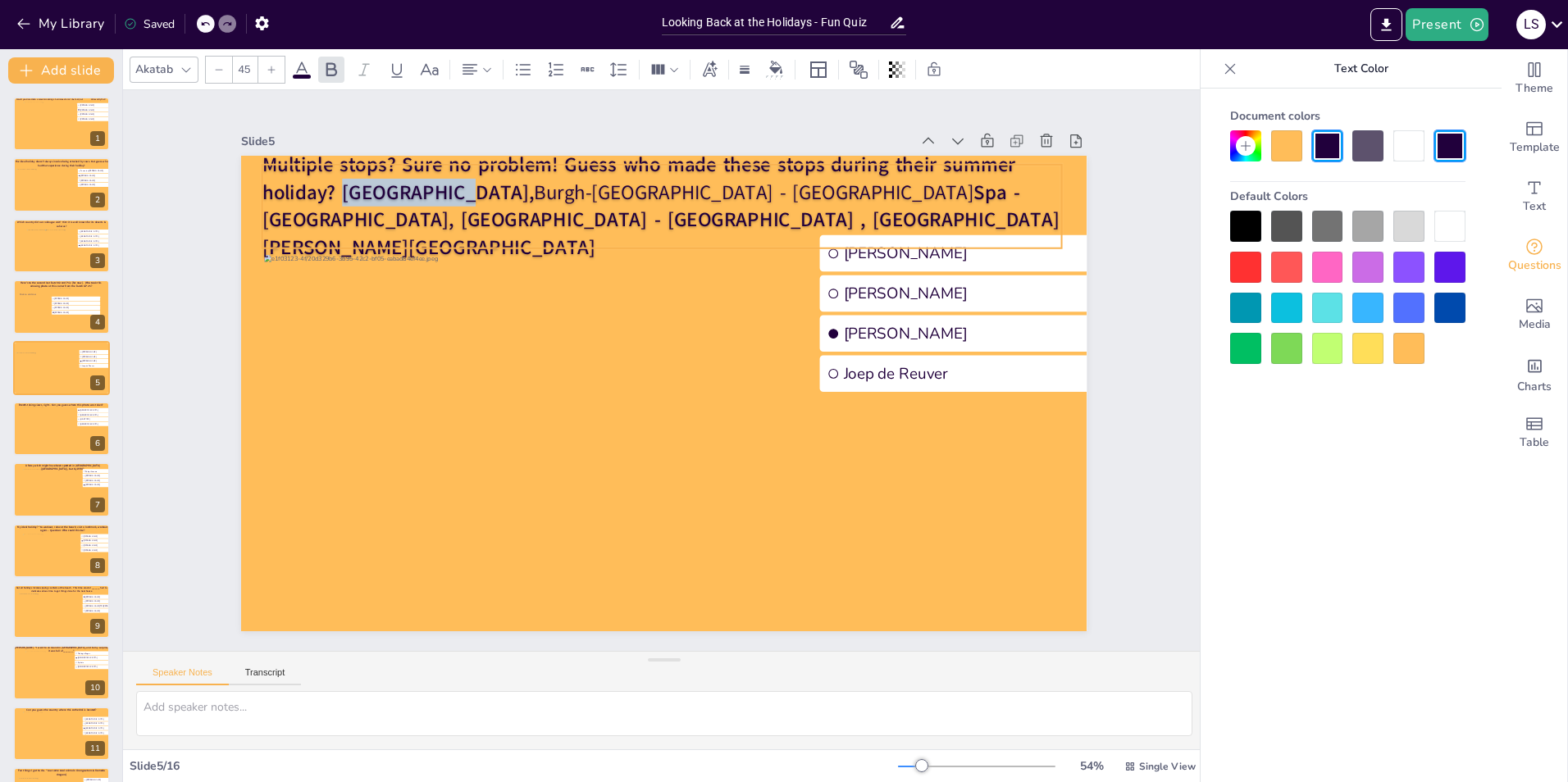
click at [344, 201] on span "Multiple stops? Sure no problem! Guess who made these stops during their summer…" at bounding box center [640, 179] width 754 height 55
click at [335, 200] on span "Multiple stops? Sure no problem! Guess who made these stops during their summer…" at bounding box center [640, 179] width 754 height 55
click at [365, 205] on span "Multiple stops? Sure no problem! Guess who made these stops during their summer…" at bounding box center [640, 179] width 754 height 55
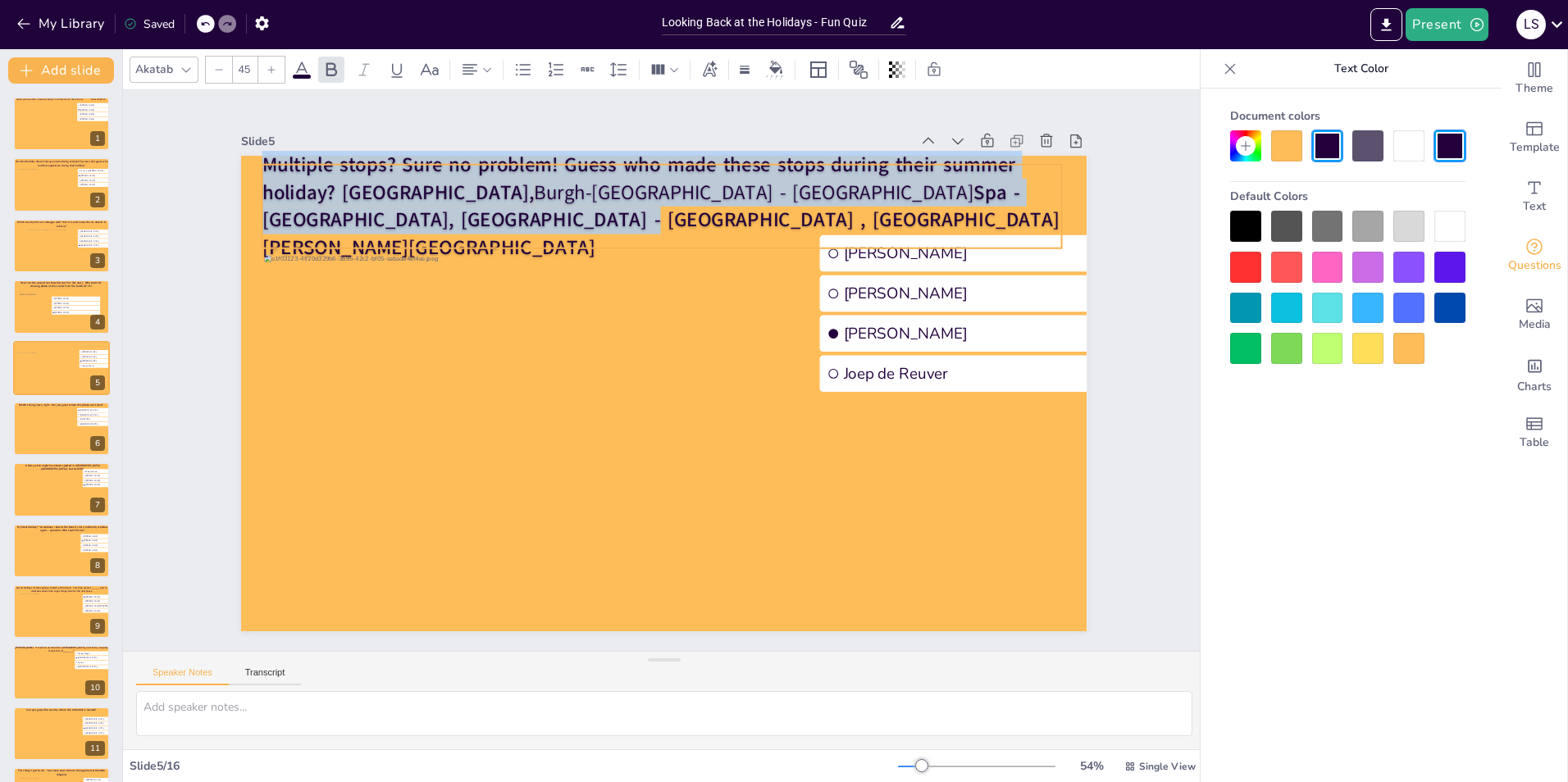
click at [365, 205] on span "Multiple stops? Sure no problem! Guess who made these stops during their summer…" at bounding box center [640, 179] width 754 height 55
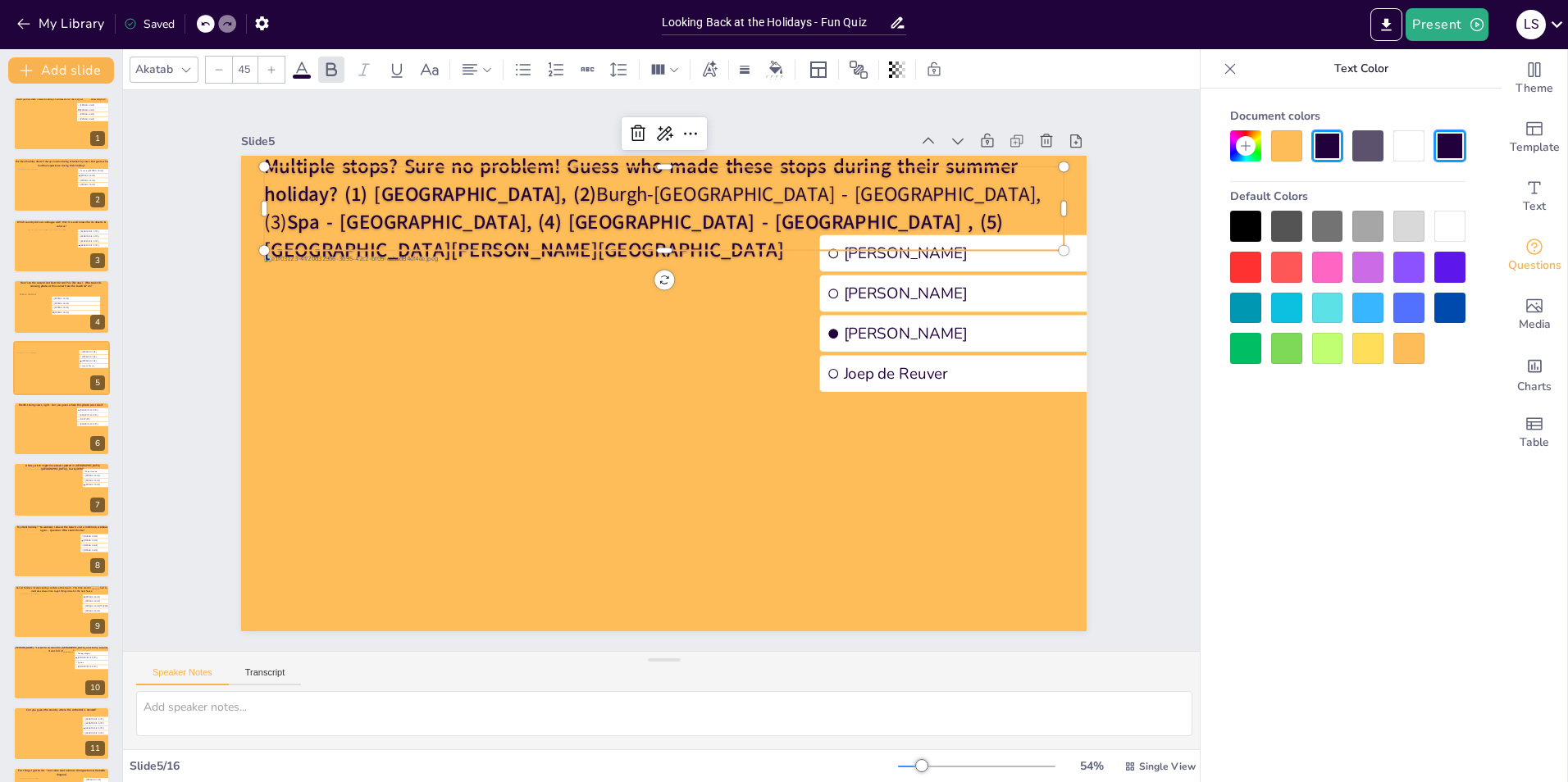
click at [1148, 182] on div "Slide 1 Would you dare climb a mountain during a hurricane storm? I bet not, bu…" at bounding box center [664, 370] width 1083 height 561
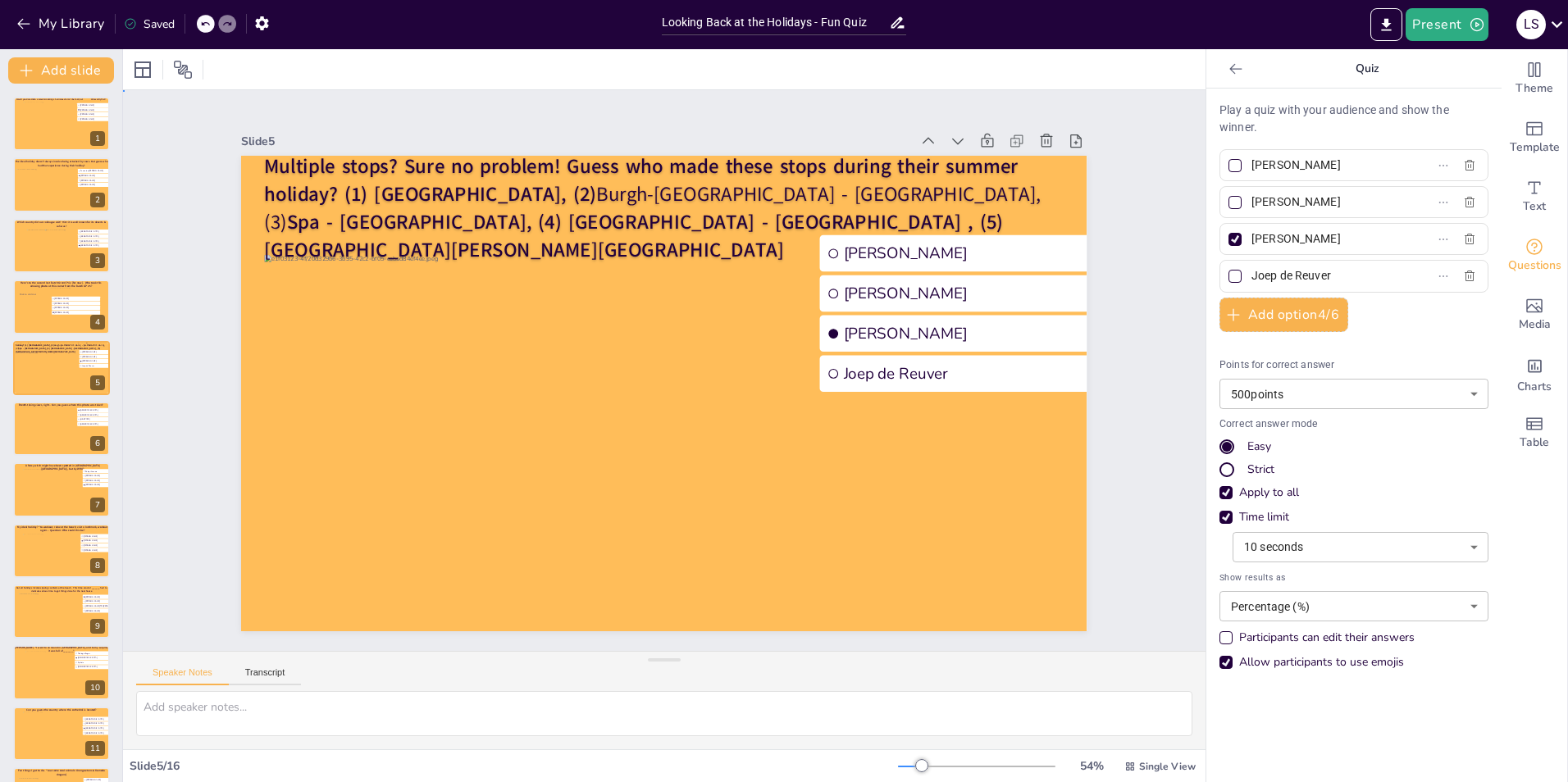
click at [1136, 161] on div "Slide 1 Would you dare climb a mountain during a hurricane storm? I bet not, bu…" at bounding box center [664, 370] width 1083 height 561
click at [687, 205] on span "Burgh-[GEOGRAPHIC_DATA] - [GEOGRAPHIC_DATA], (3)" at bounding box center [653, 208] width 776 height 55
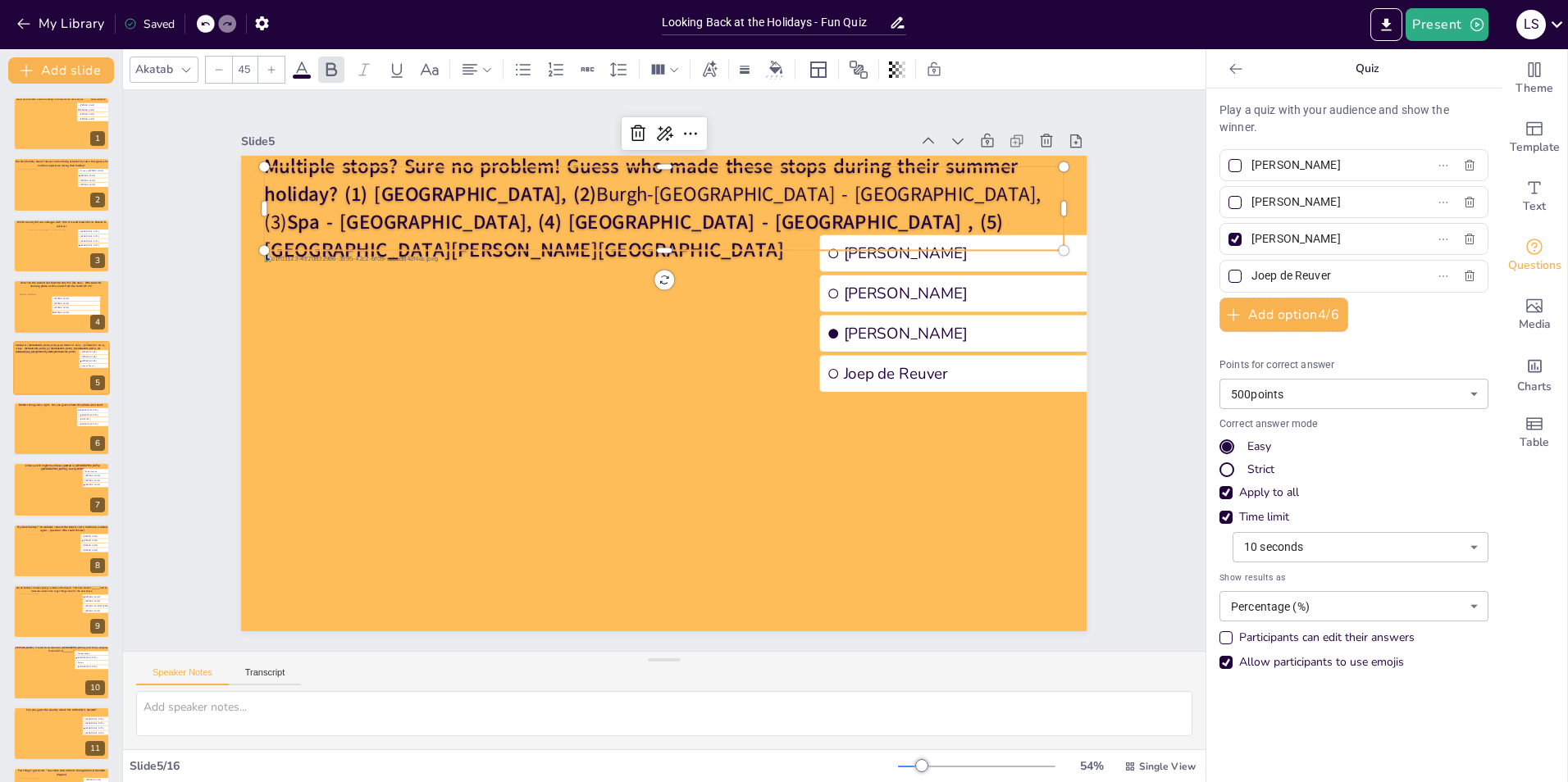
click at [687, 205] on span "Burgh-[GEOGRAPHIC_DATA] - [GEOGRAPHIC_DATA], (3)" at bounding box center [653, 208] width 776 height 55
drag, startPoint x: 727, startPoint y: 203, endPoint x: 624, endPoint y: 198, distance: 103.1
click at [624, 198] on span "Burgh-[GEOGRAPHIC_DATA] - [GEOGRAPHIC_DATA], (3)" at bounding box center [653, 208] width 776 height 55
click at [1141, 204] on div "Slide 1 Would you dare climb a mountain during a hurricane storm? I bet not, bu…" at bounding box center [664, 370] width 1083 height 561
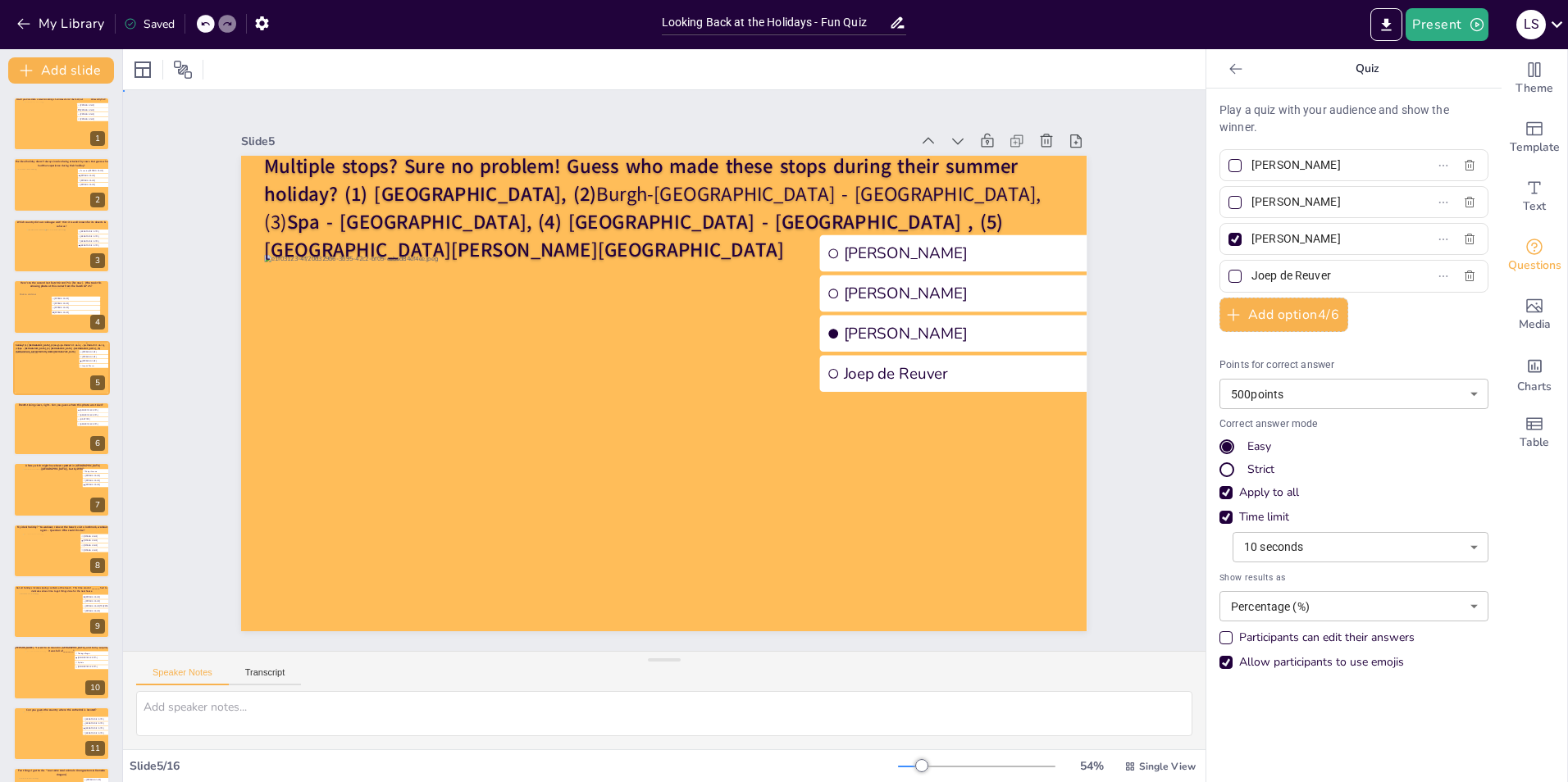
click at [1141, 204] on div "Slide 1 Would you dare climb a mountain during a hurricane storm? I bet not, bu…" at bounding box center [664, 370] width 1083 height 561
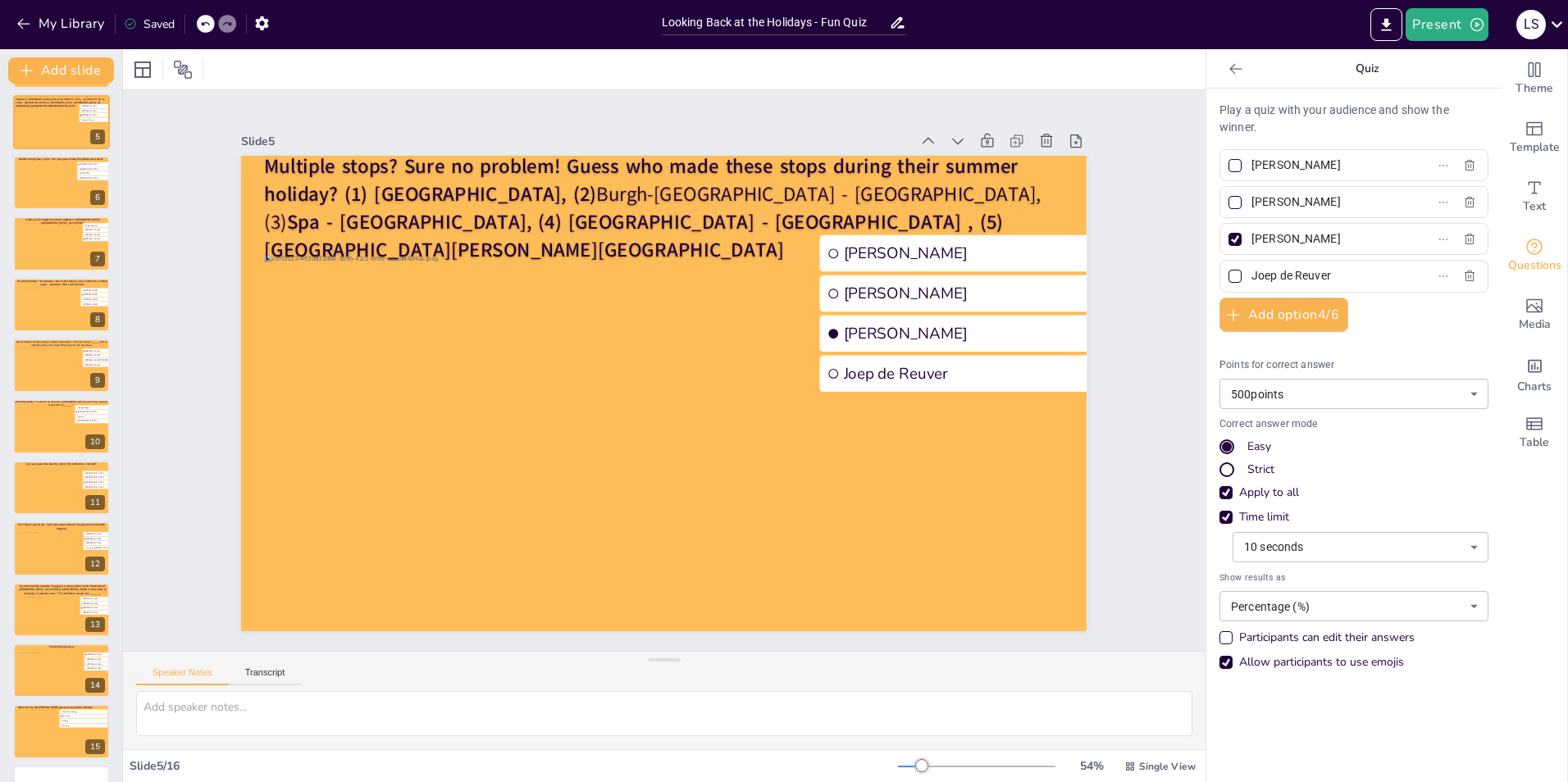
scroll to position [297, 0]
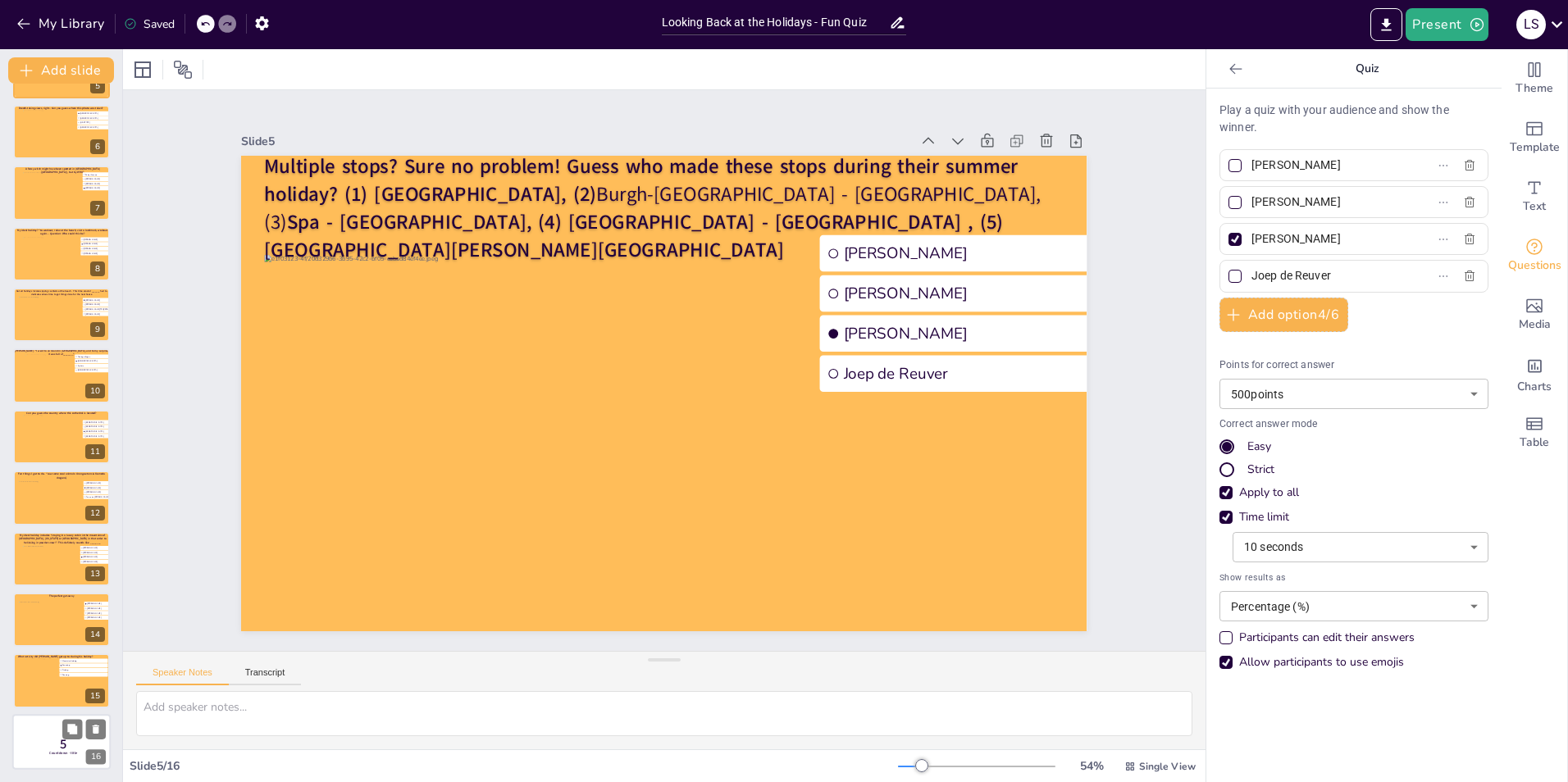
click at [33, 738] on div at bounding box center [61, 742] width 99 height 56
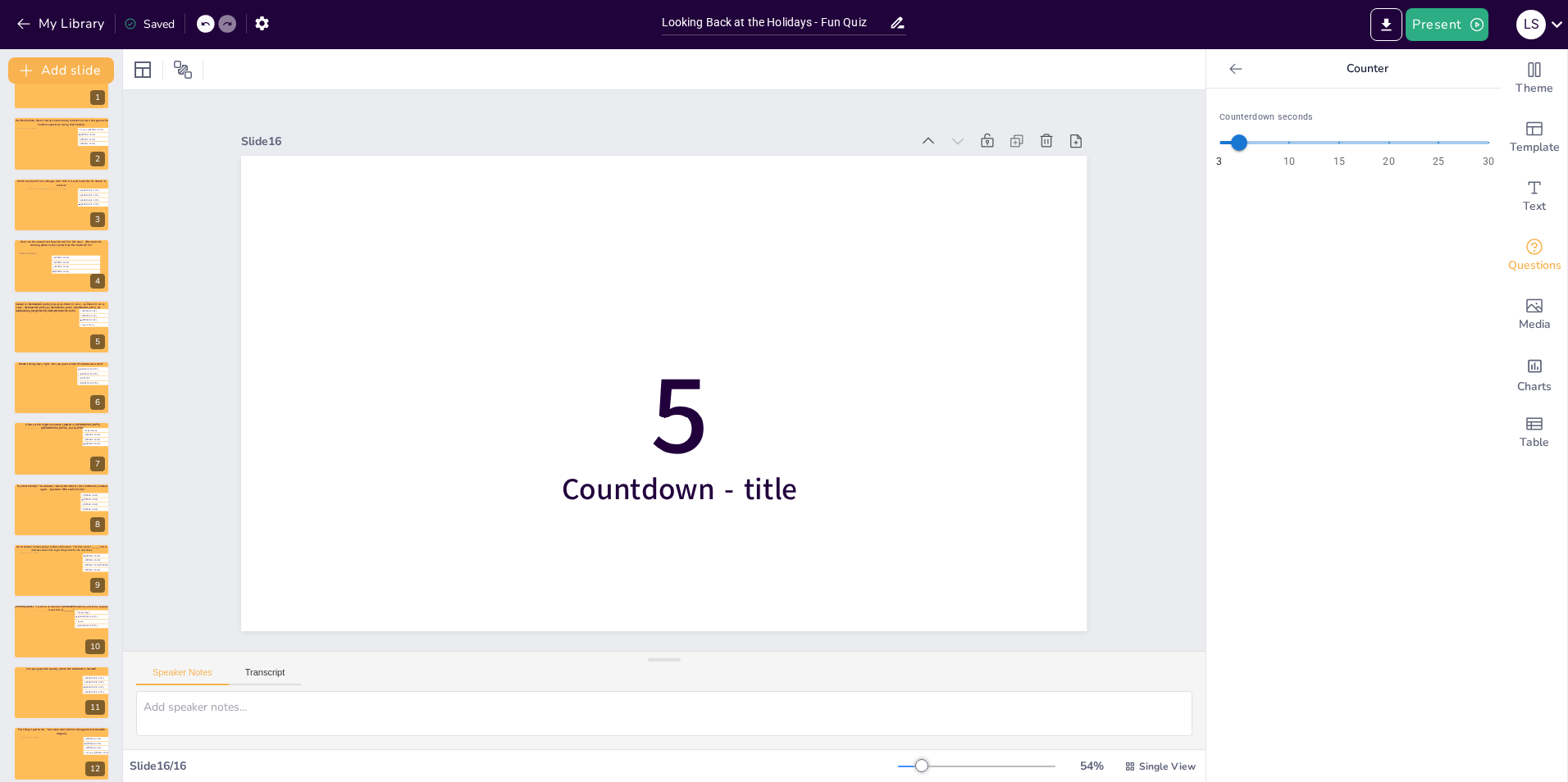
scroll to position [0, 0]
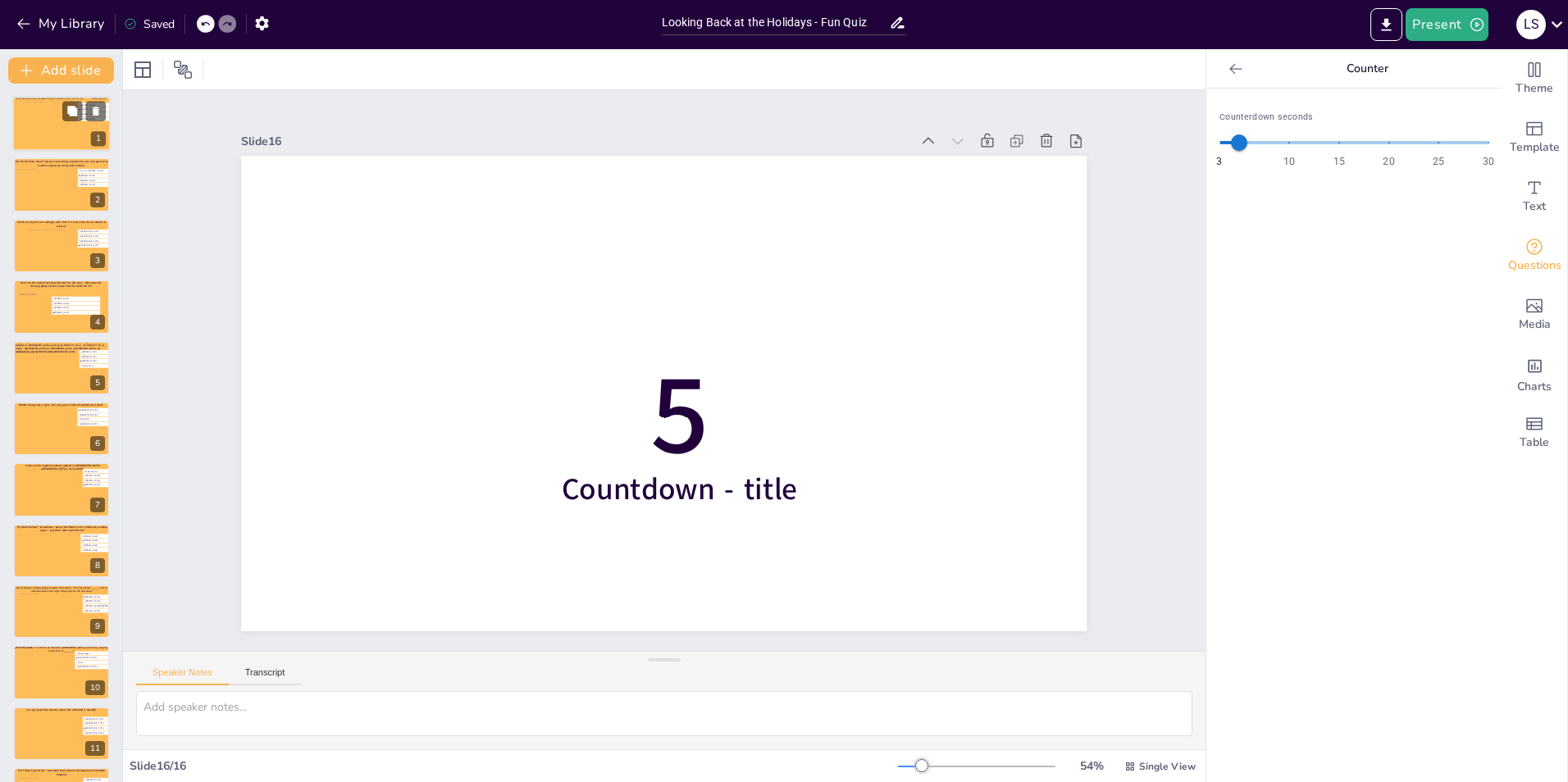
click at [46, 130] on div at bounding box center [62, 124] width 78 height 45
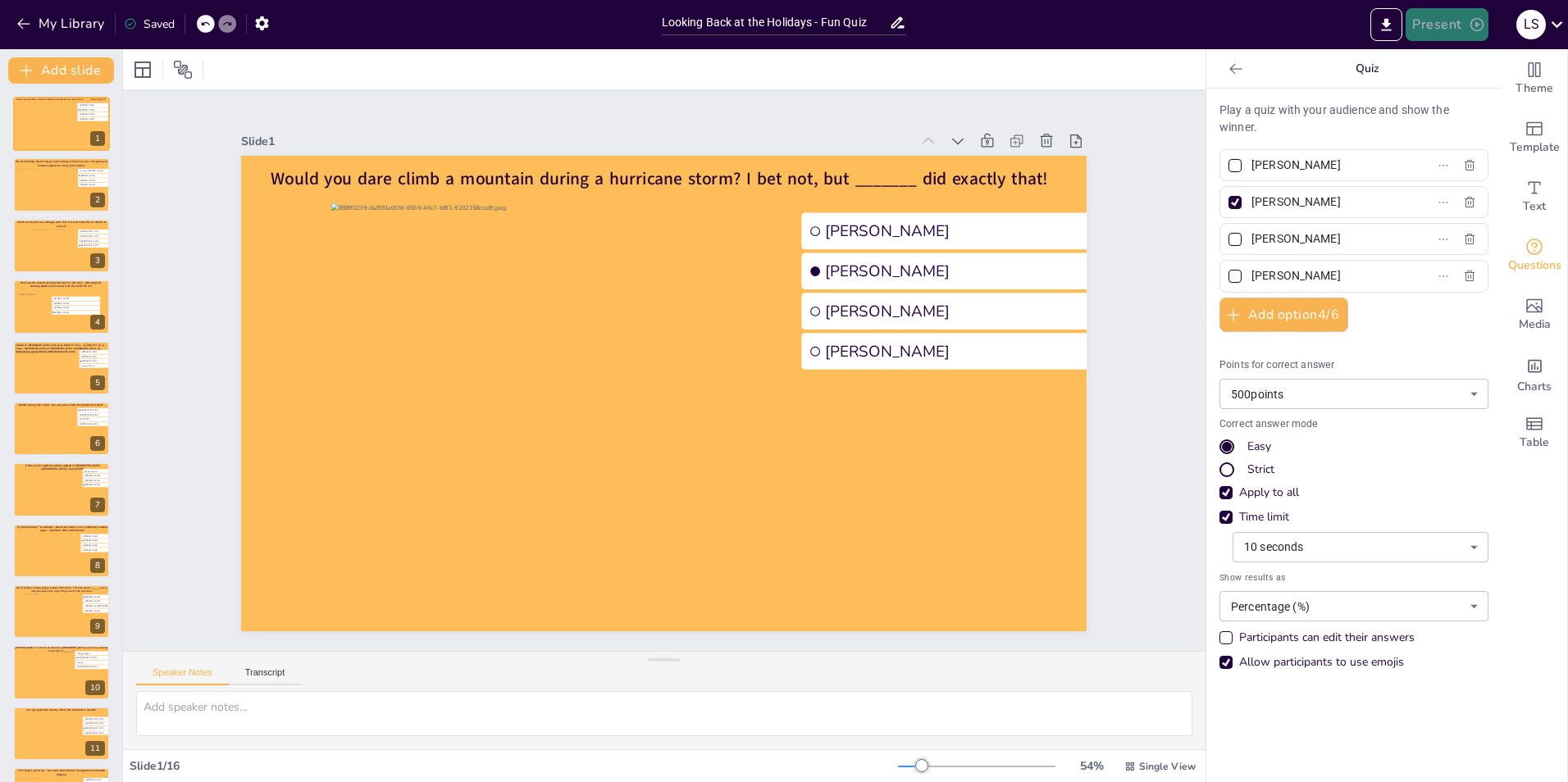
click at [1437, 21] on button "Present" at bounding box center [1447, 25] width 82 height 33
click at [1457, 98] on li "Play presentation" at bounding box center [1472, 100] width 129 height 27
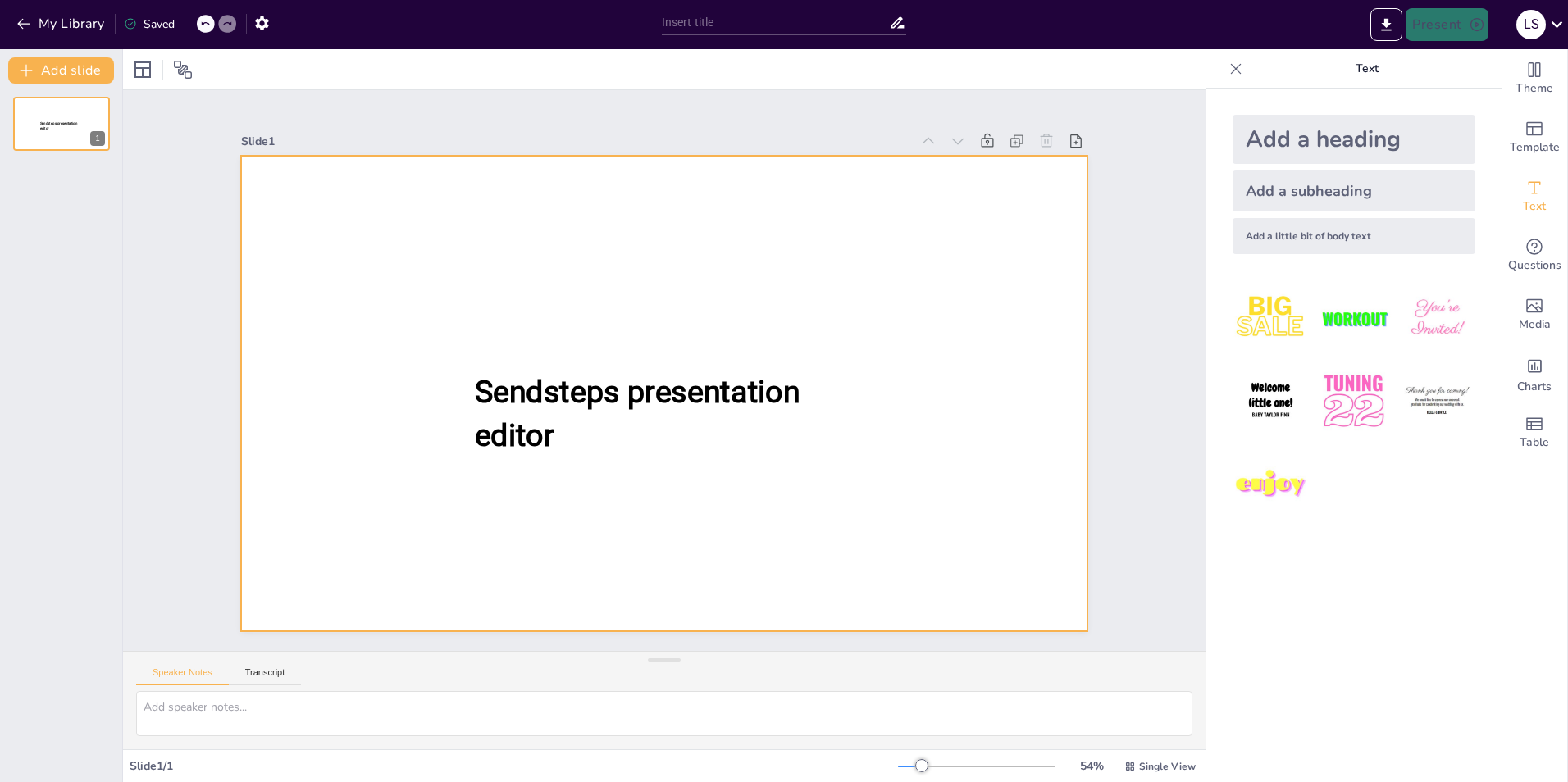
type input "Looking Back at the Holidays - Fun Quiz"
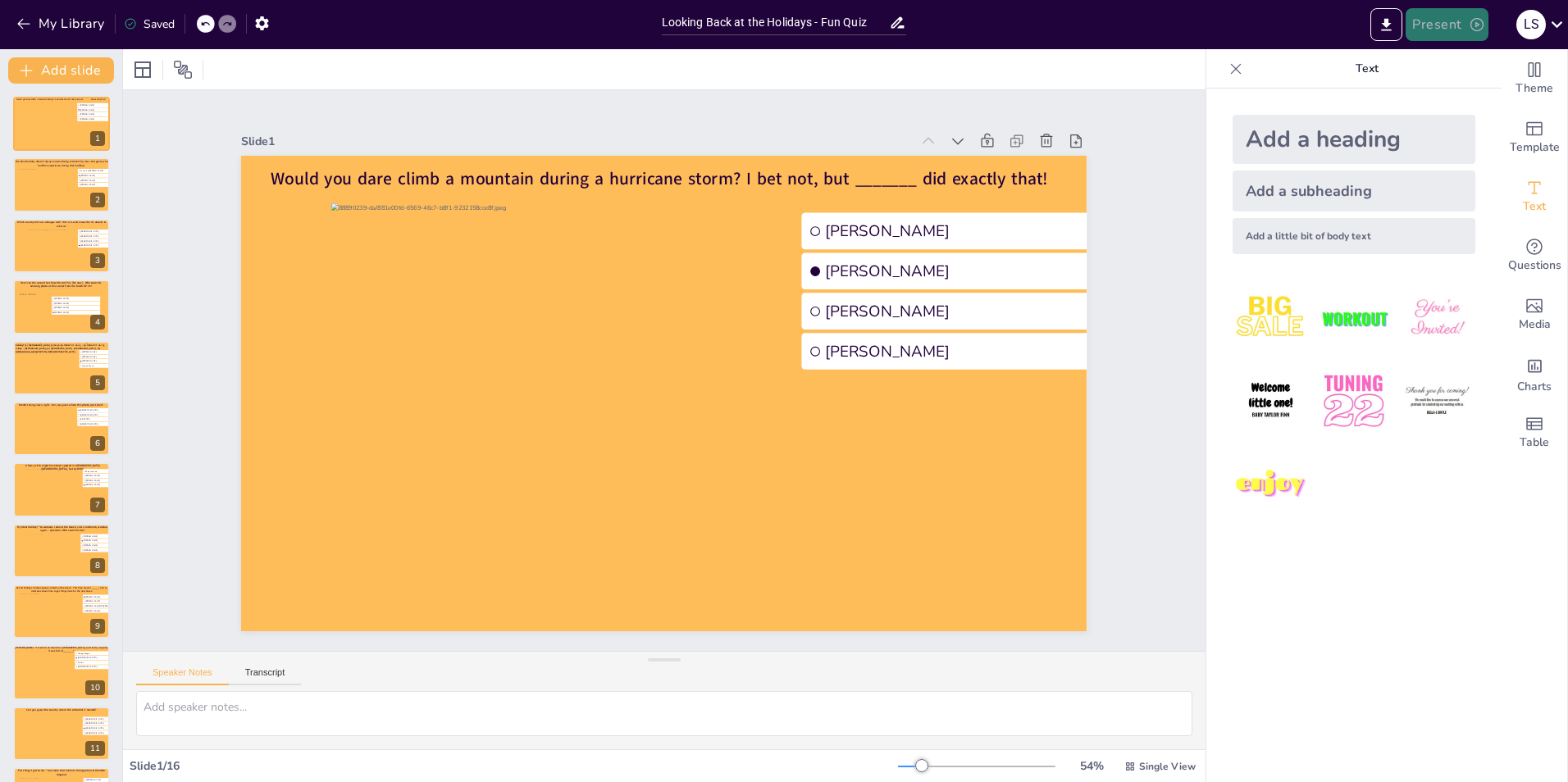
click at [1445, 17] on button "Present" at bounding box center [1447, 25] width 82 height 33
click at [1444, 101] on li "Play presentation" at bounding box center [1472, 100] width 129 height 27
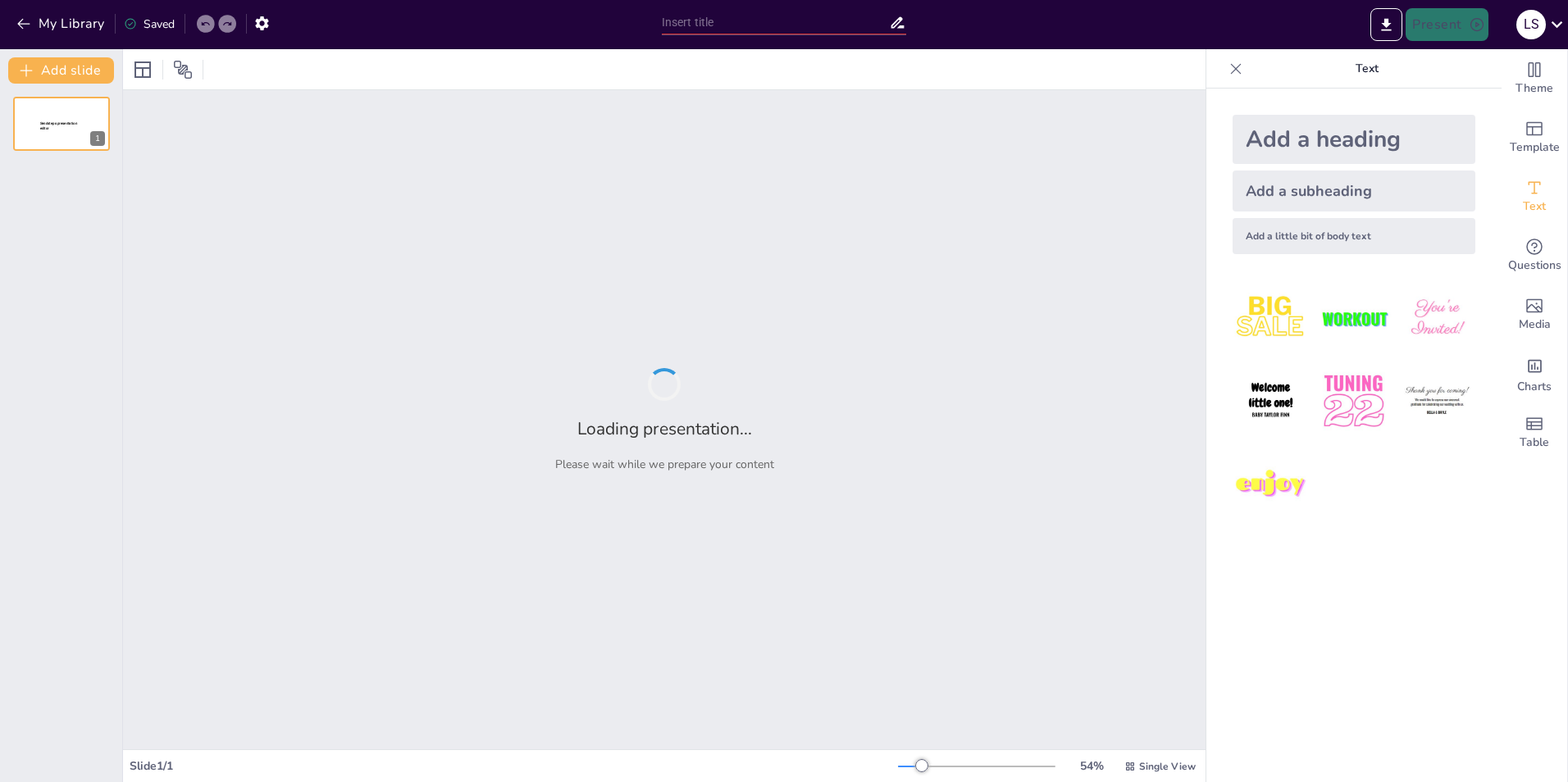
type input "Looking Back at the Holidays - Fun Quiz"
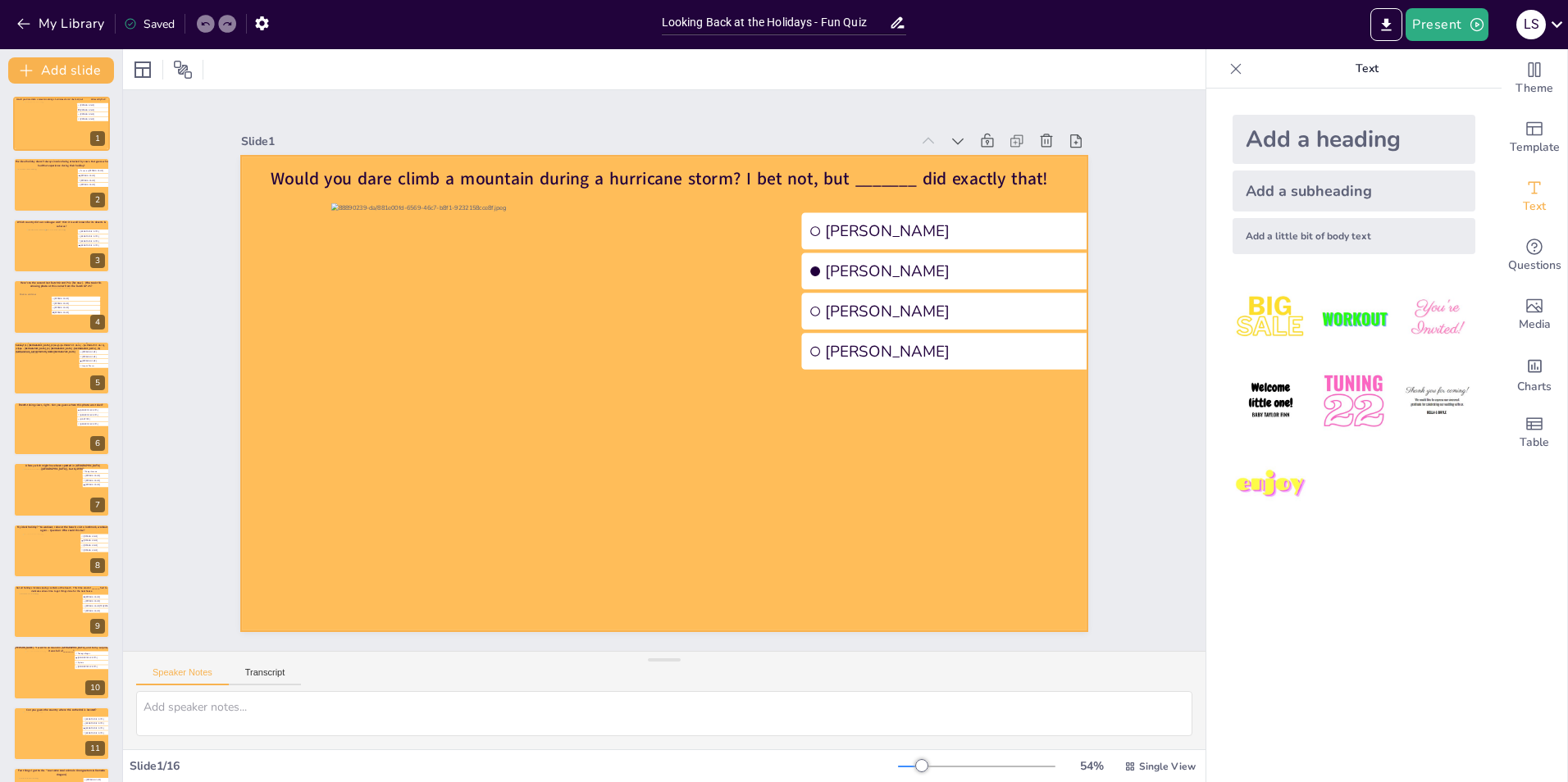
click at [361, 249] on div at bounding box center [641, 367] width 562 height 890
click at [155, 71] on div at bounding box center [143, 70] width 27 height 27
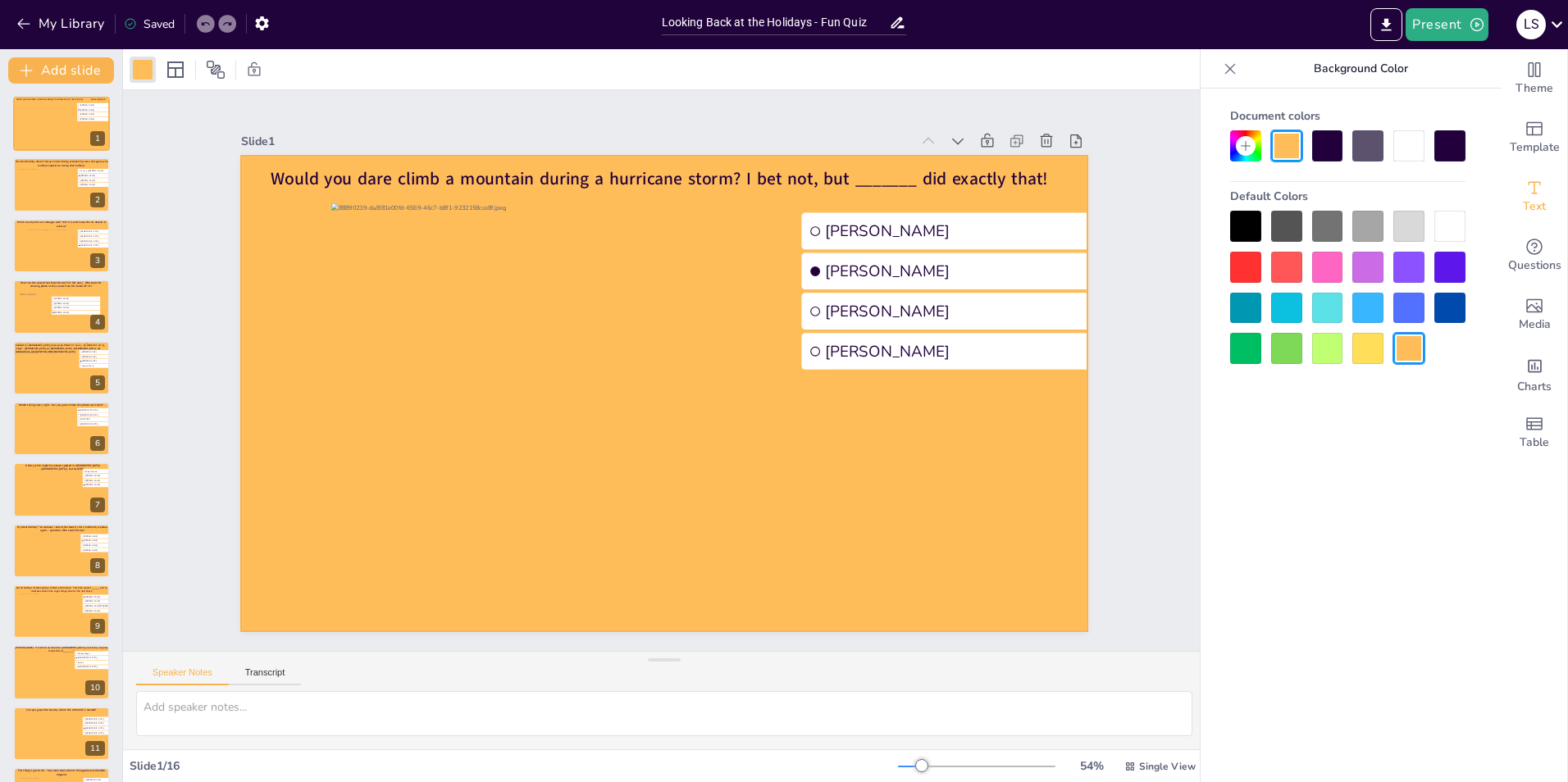
click at [1418, 149] on div at bounding box center [1409, 146] width 31 height 31
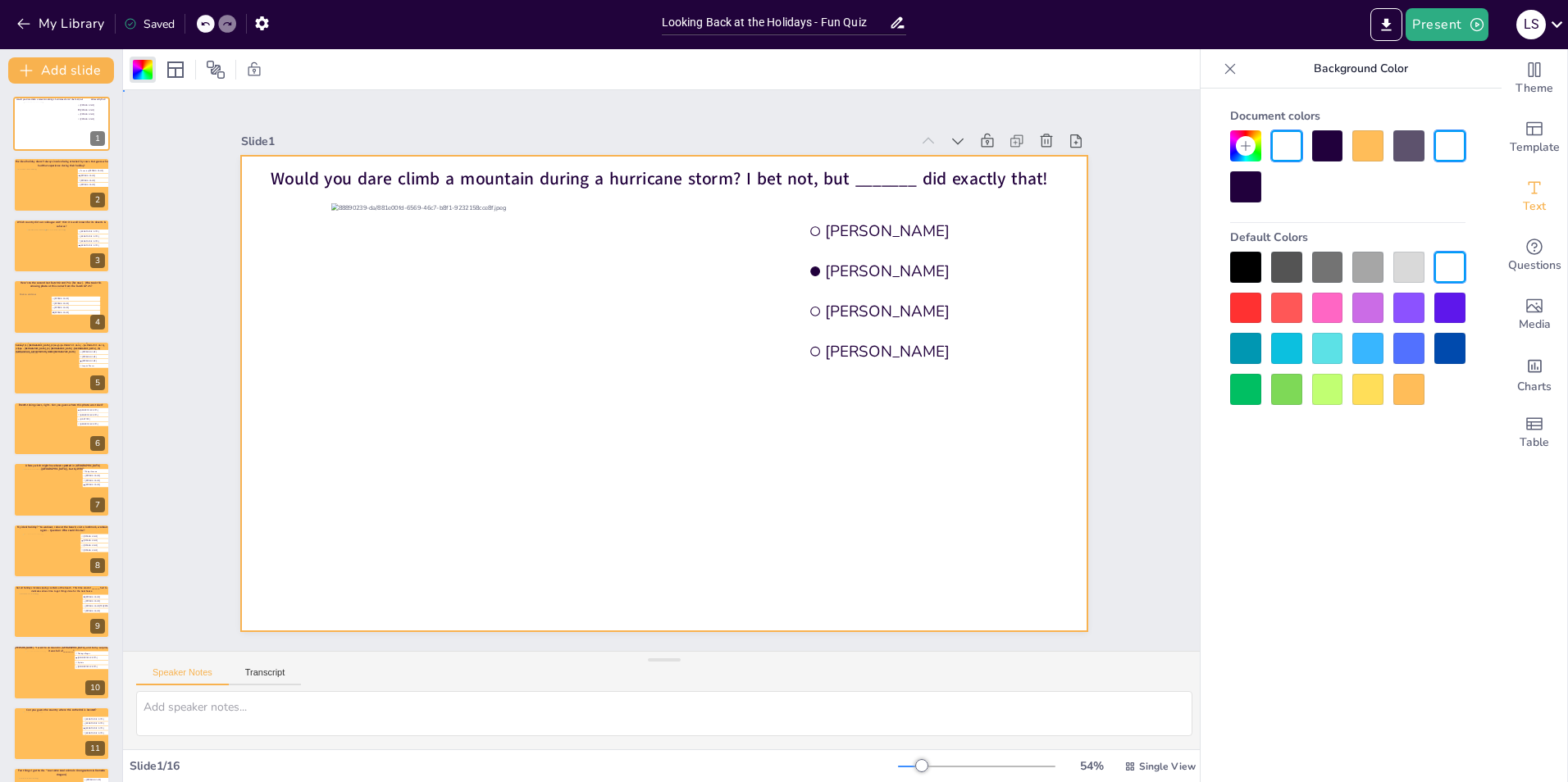
click at [1161, 479] on div "Slide 1 Would you dare climb a mountain during a hurricane storm? I bet not, bu…" at bounding box center [664, 371] width 1140 height 1179
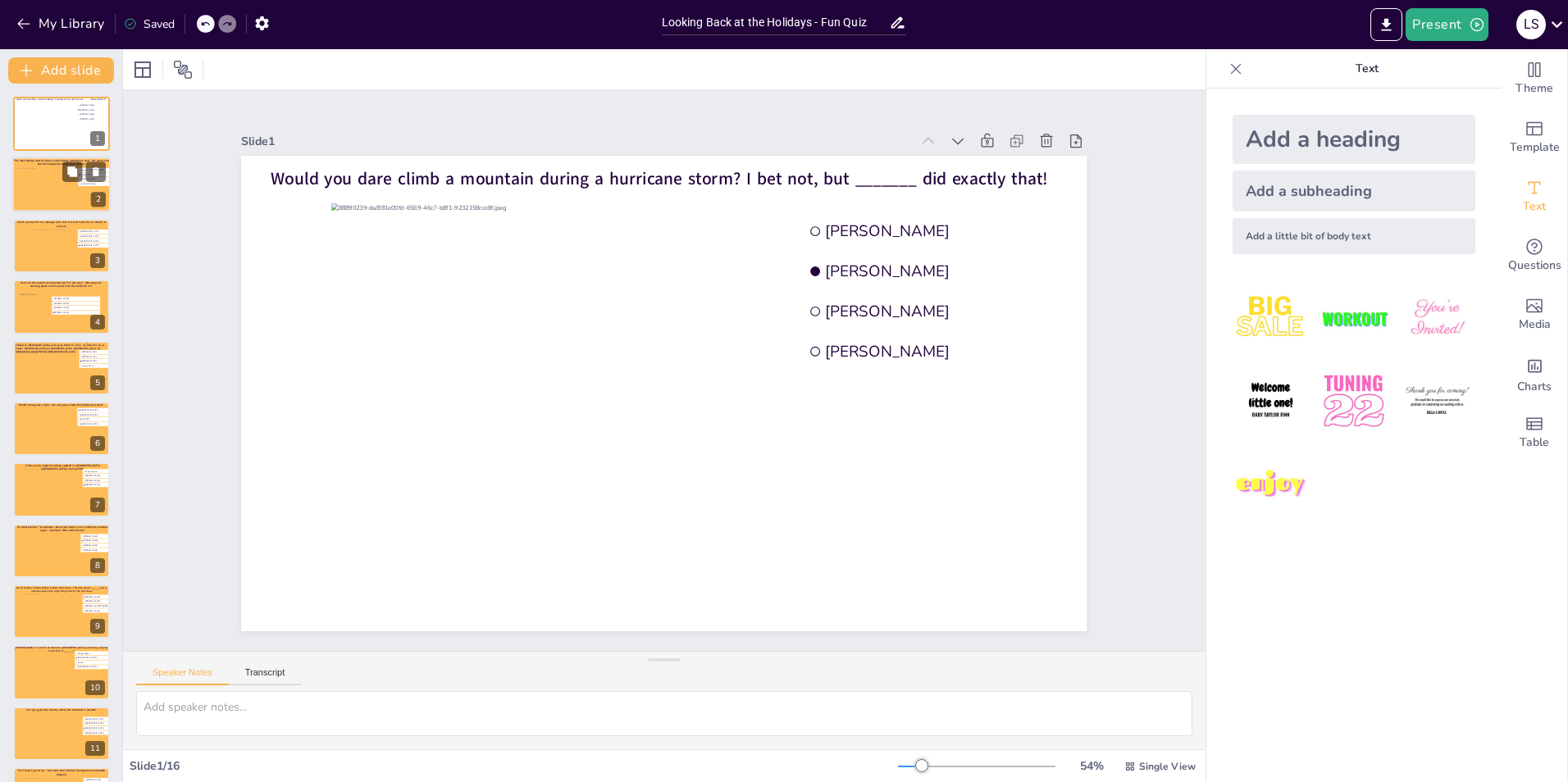
click at [41, 189] on div at bounding box center [45, 191] width 59 height 45
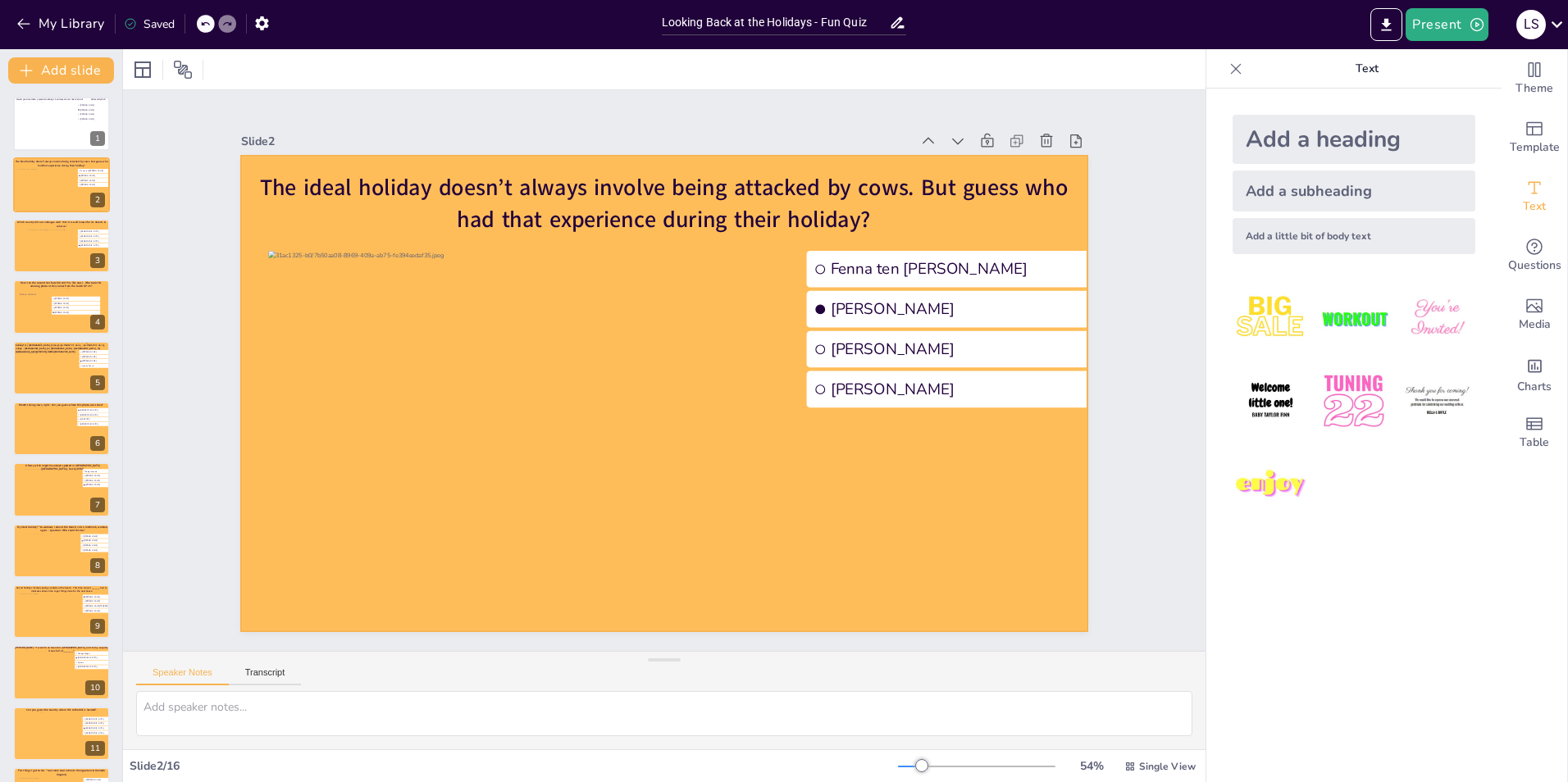
click at [241, 187] on div at bounding box center [655, 391] width 966 height 778
click at [136, 70] on div at bounding box center [143, 70] width 20 height 20
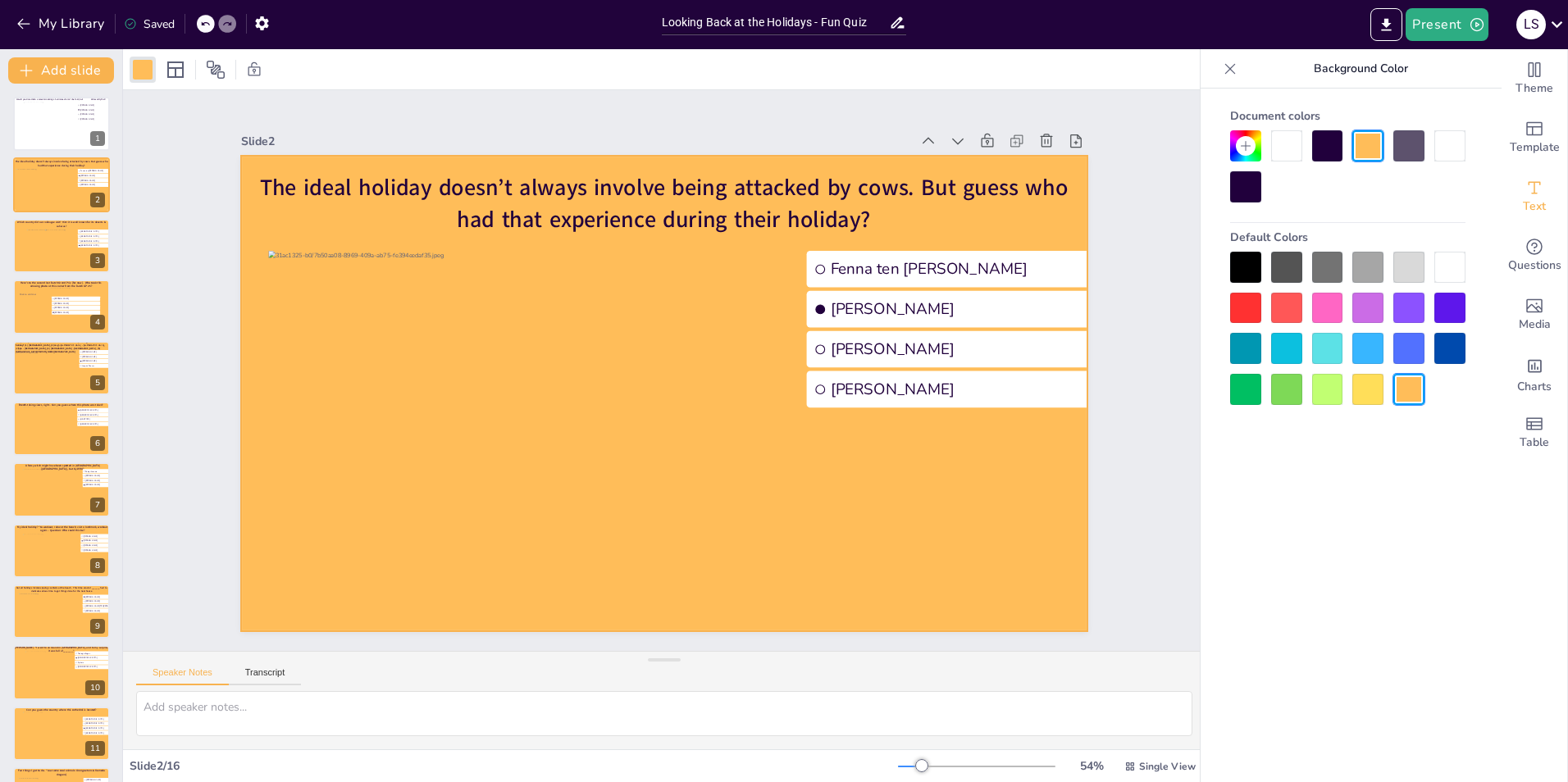
click at [1320, 149] on div at bounding box center [1328, 146] width 31 height 31
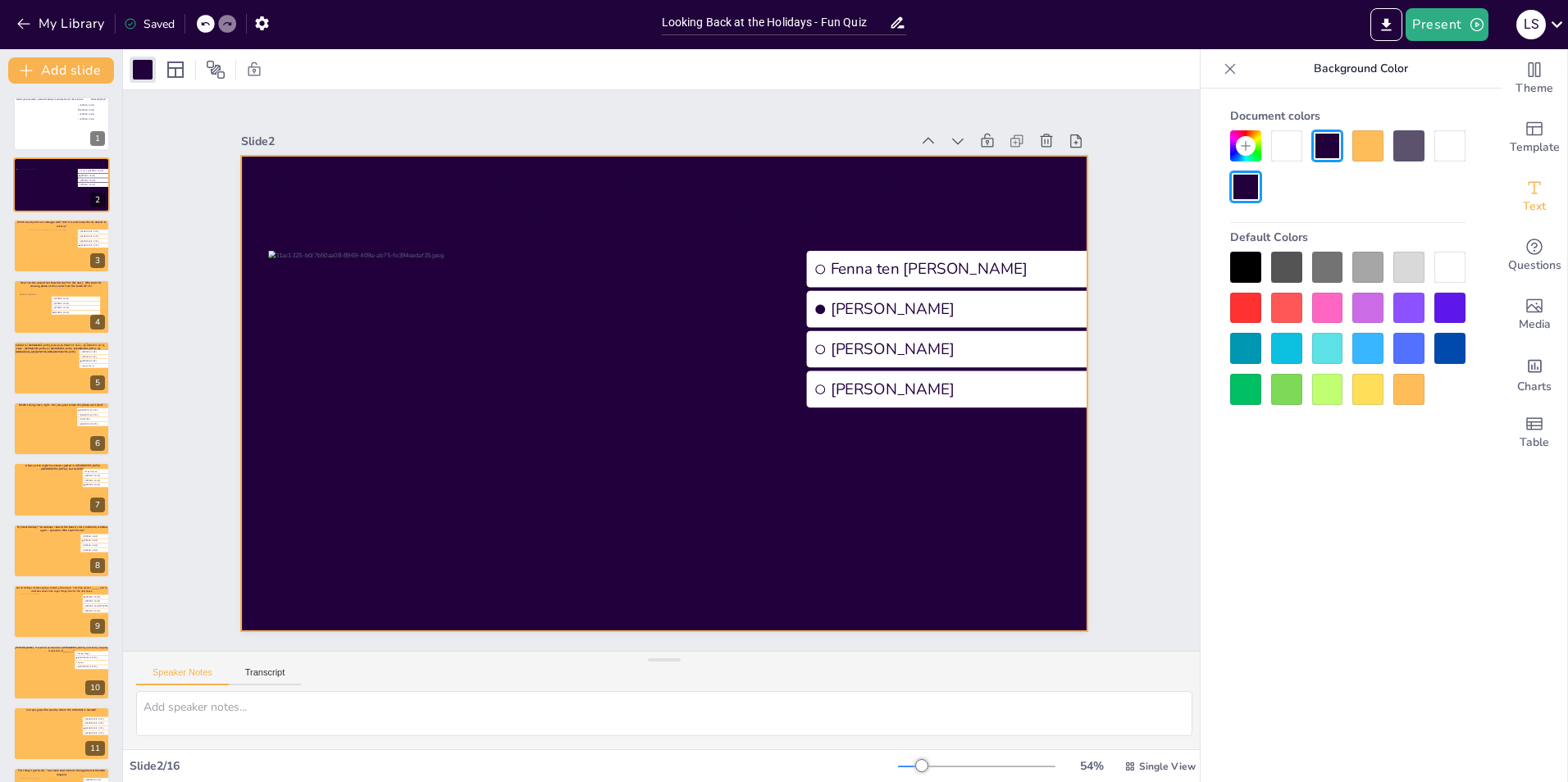
click at [1295, 150] on div at bounding box center [1286, 146] width 31 height 31
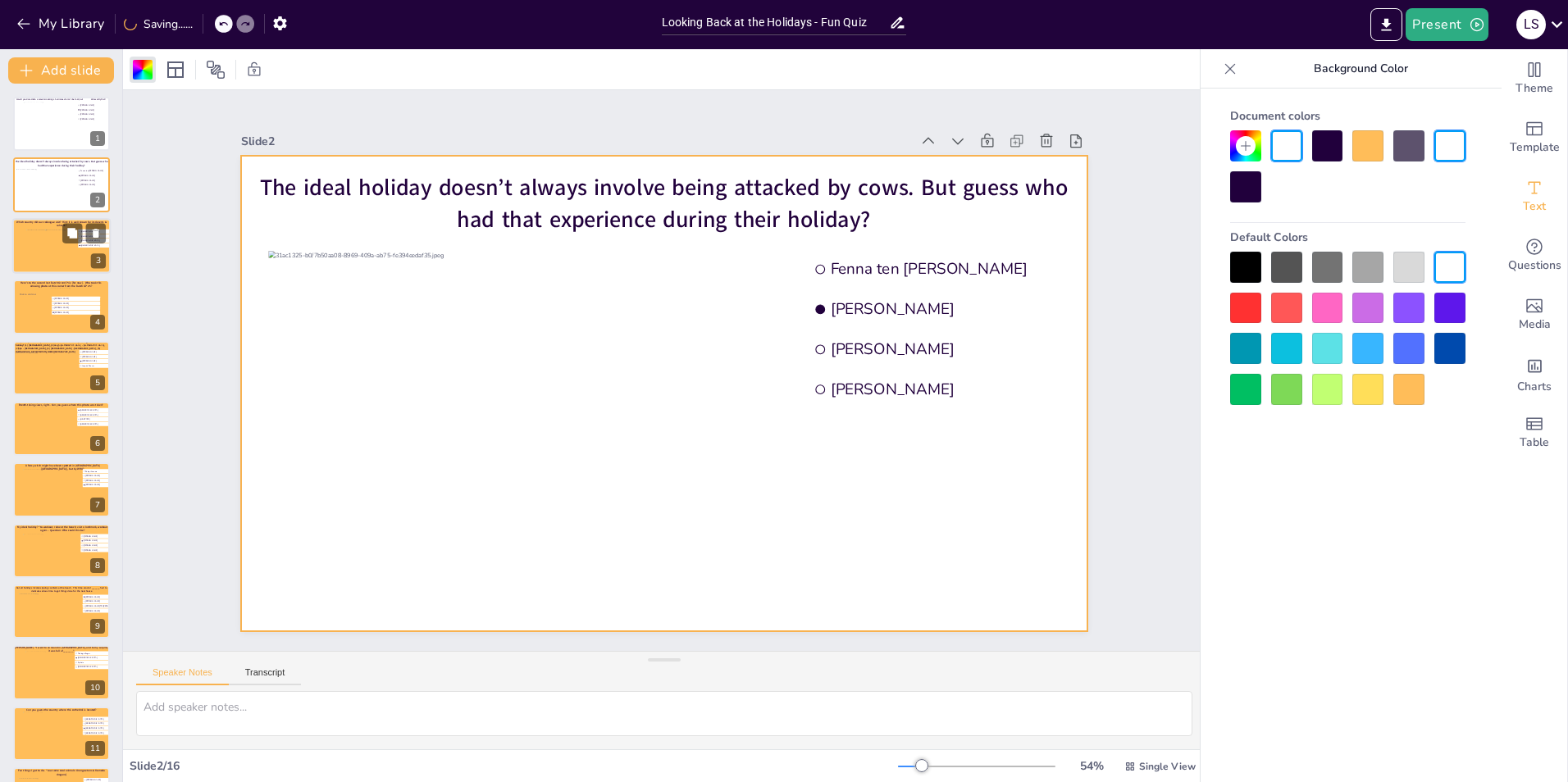
click at [20, 256] on div at bounding box center [61, 246] width 99 height 56
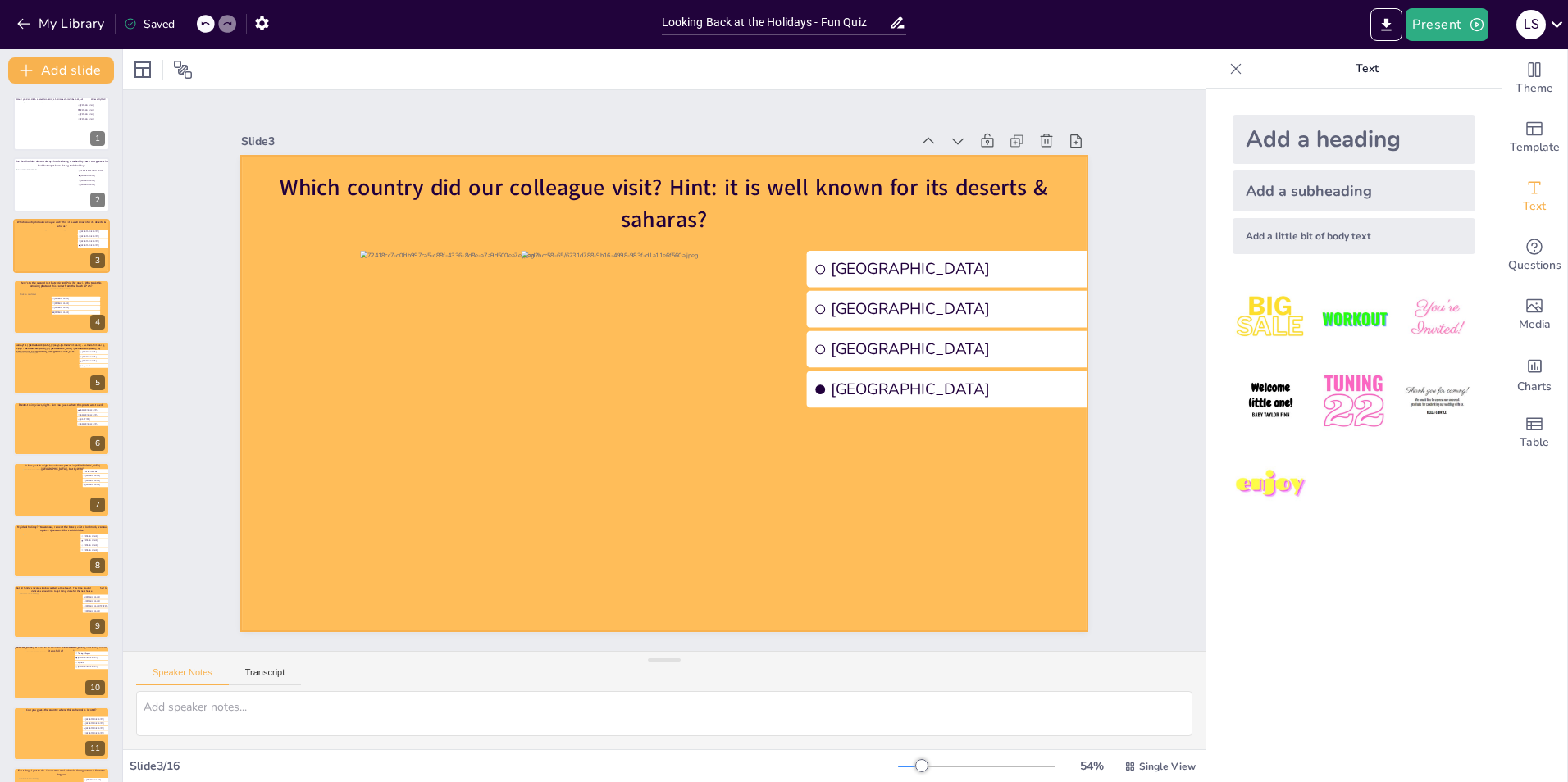
click at [361, 301] on div at bounding box center [641, 373] width 562 height 890
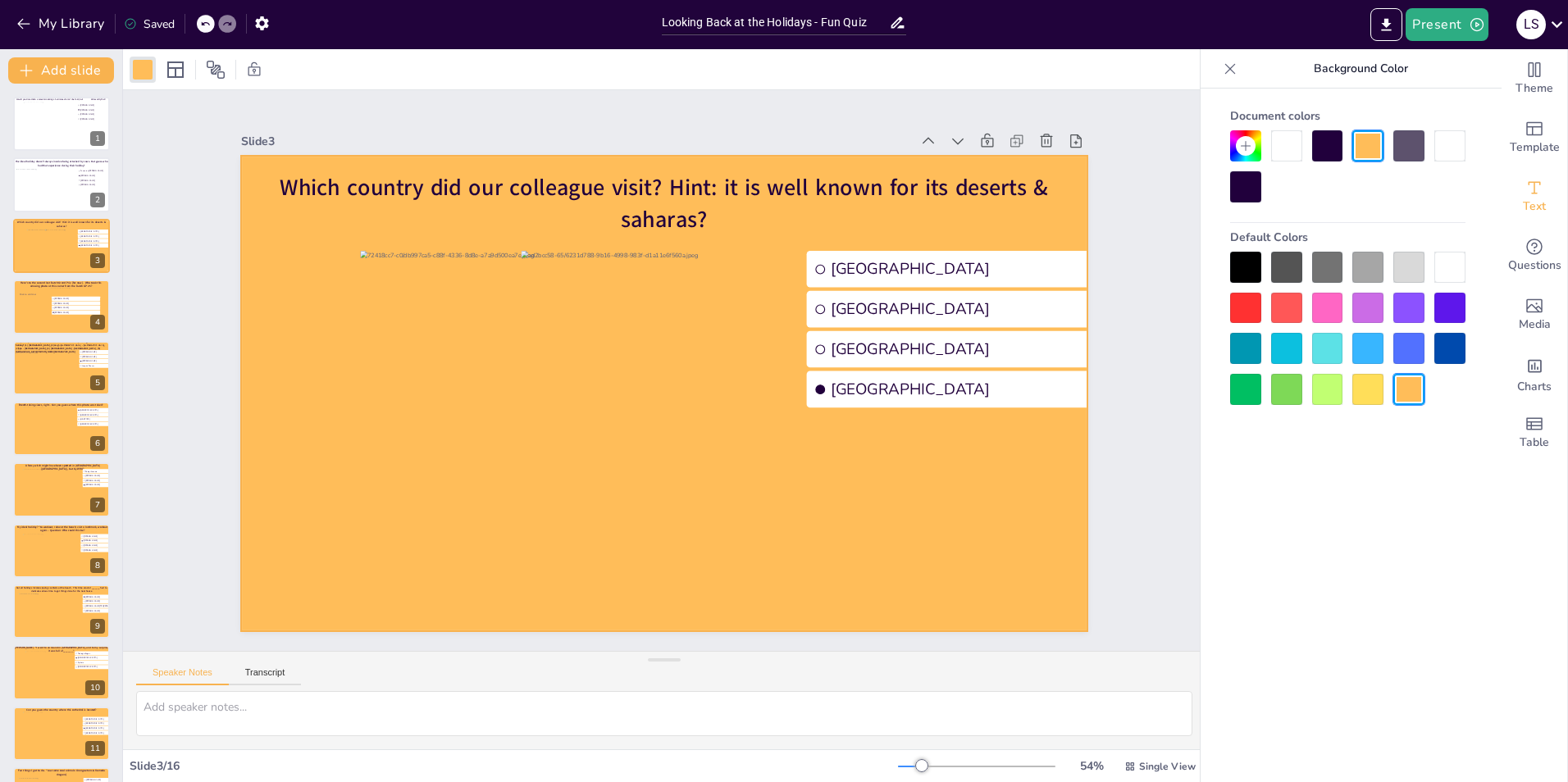
click at [1295, 139] on div at bounding box center [1286, 146] width 31 height 31
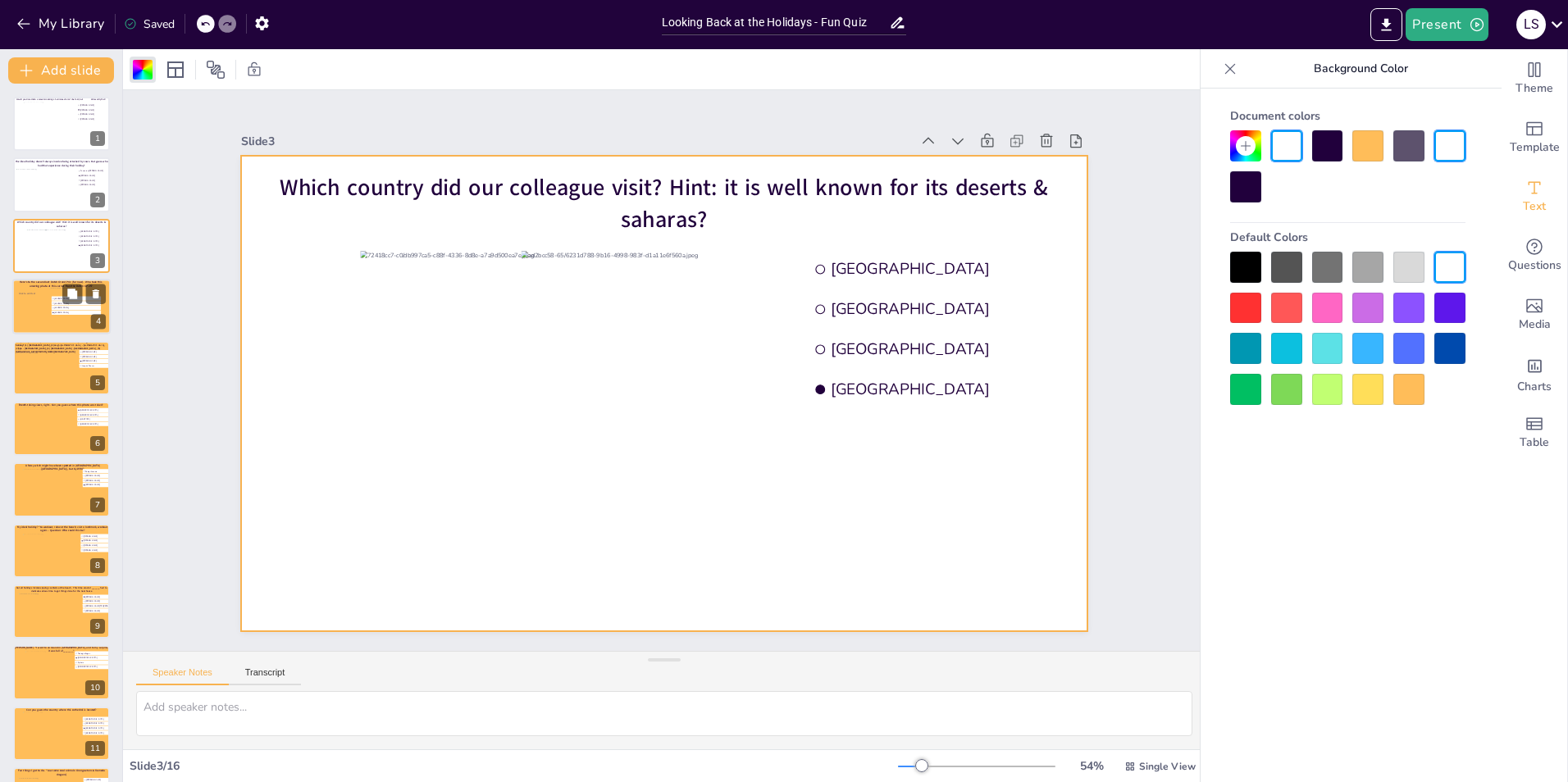
click at [36, 306] on div at bounding box center [33, 307] width 32 height 49
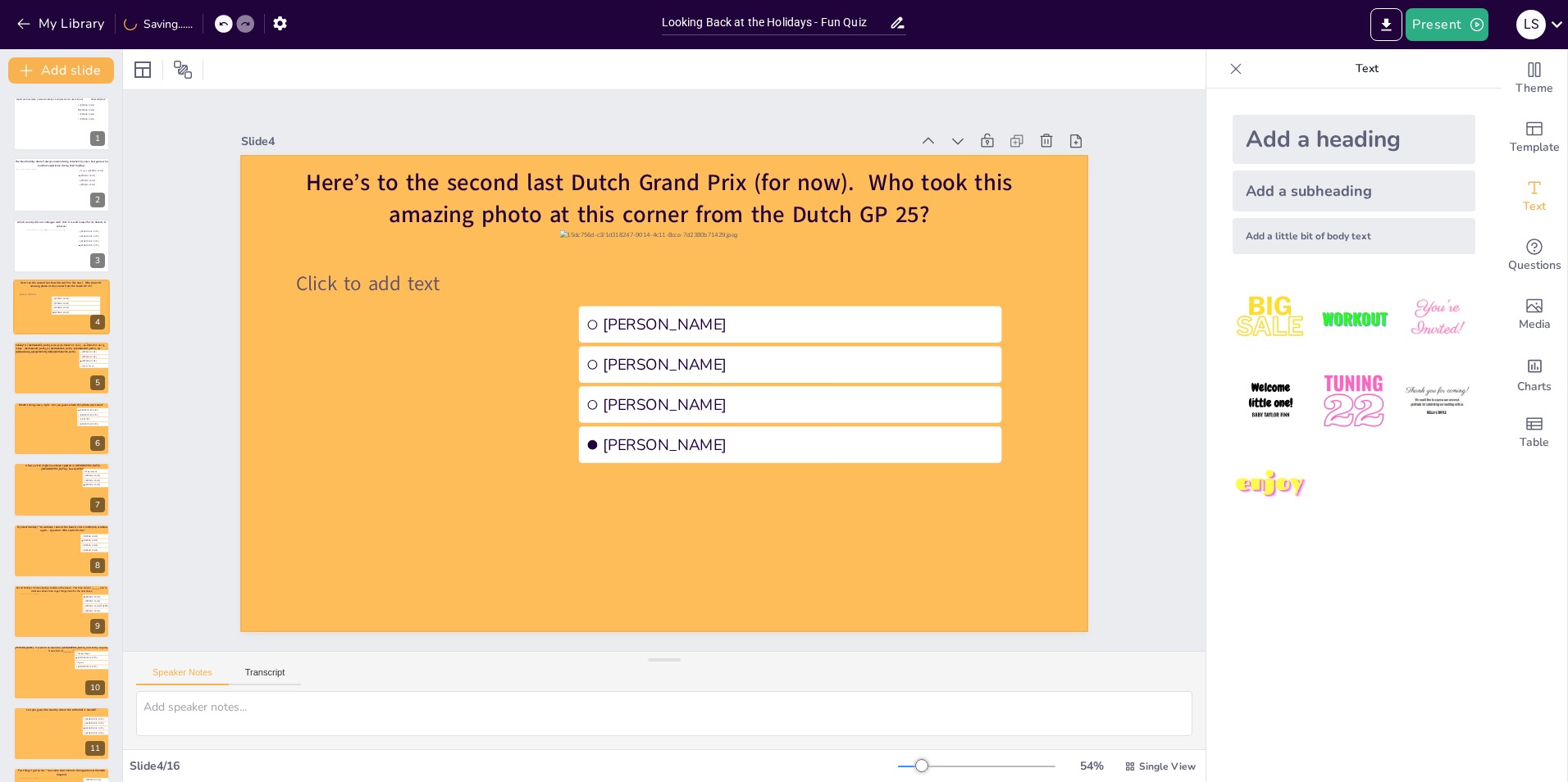
click at [449, 296] on div at bounding box center [687, 370] width 476 height 846
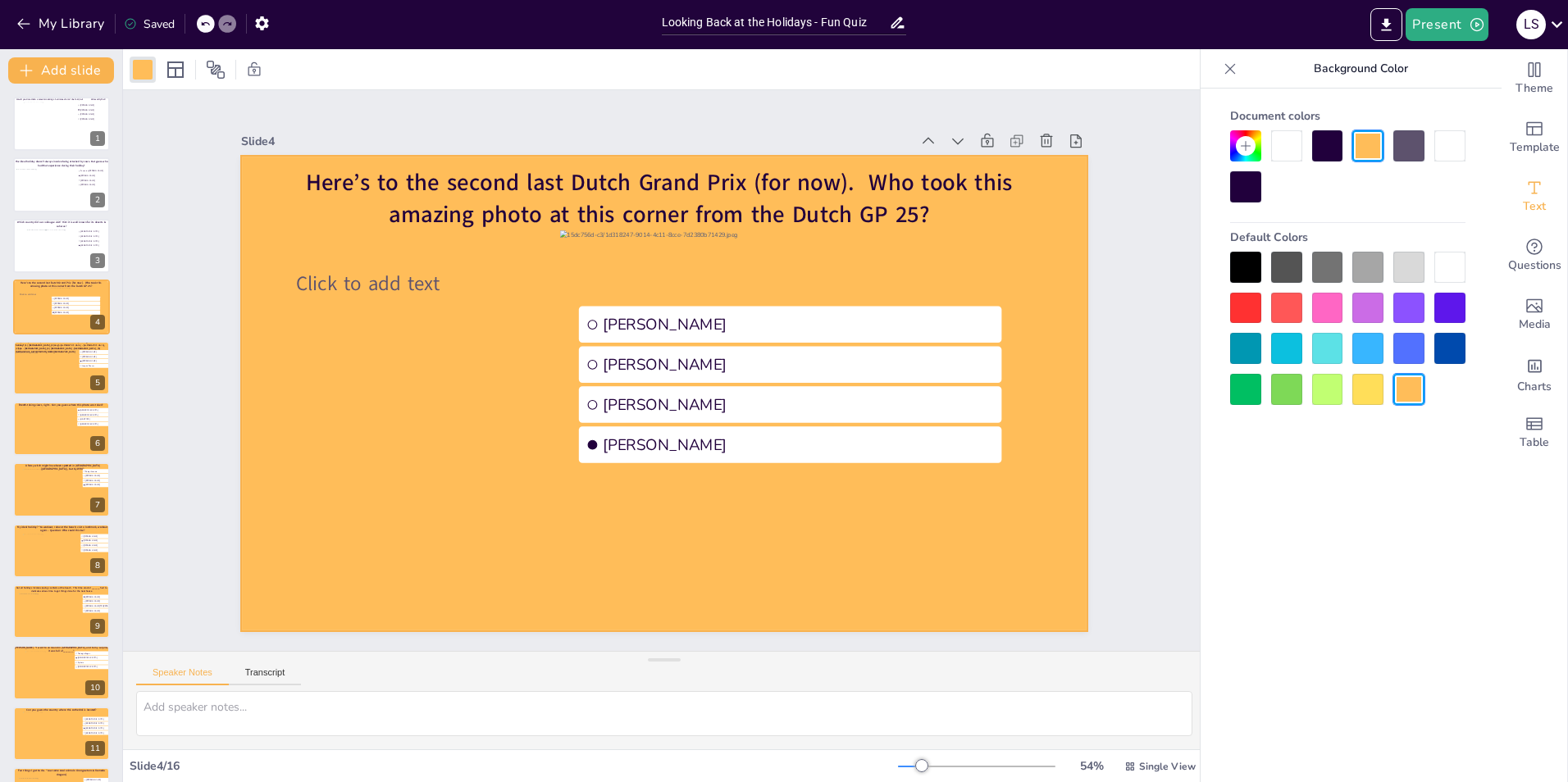
click at [1285, 148] on div at bounding box center [1286, 146] width 31 height 31
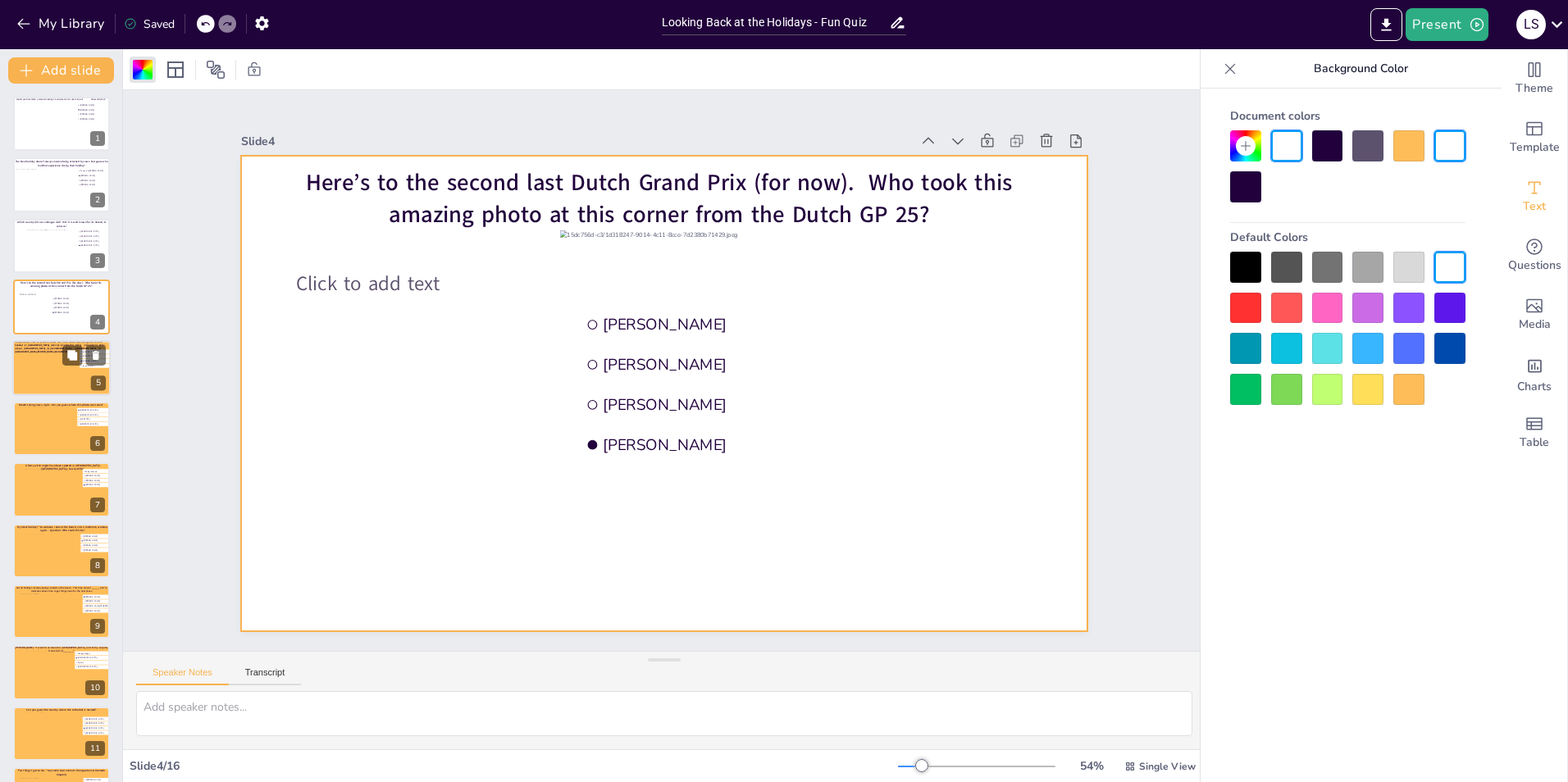
click at [74, 382] on div at bounding box center [44, 374] width 59 height 45
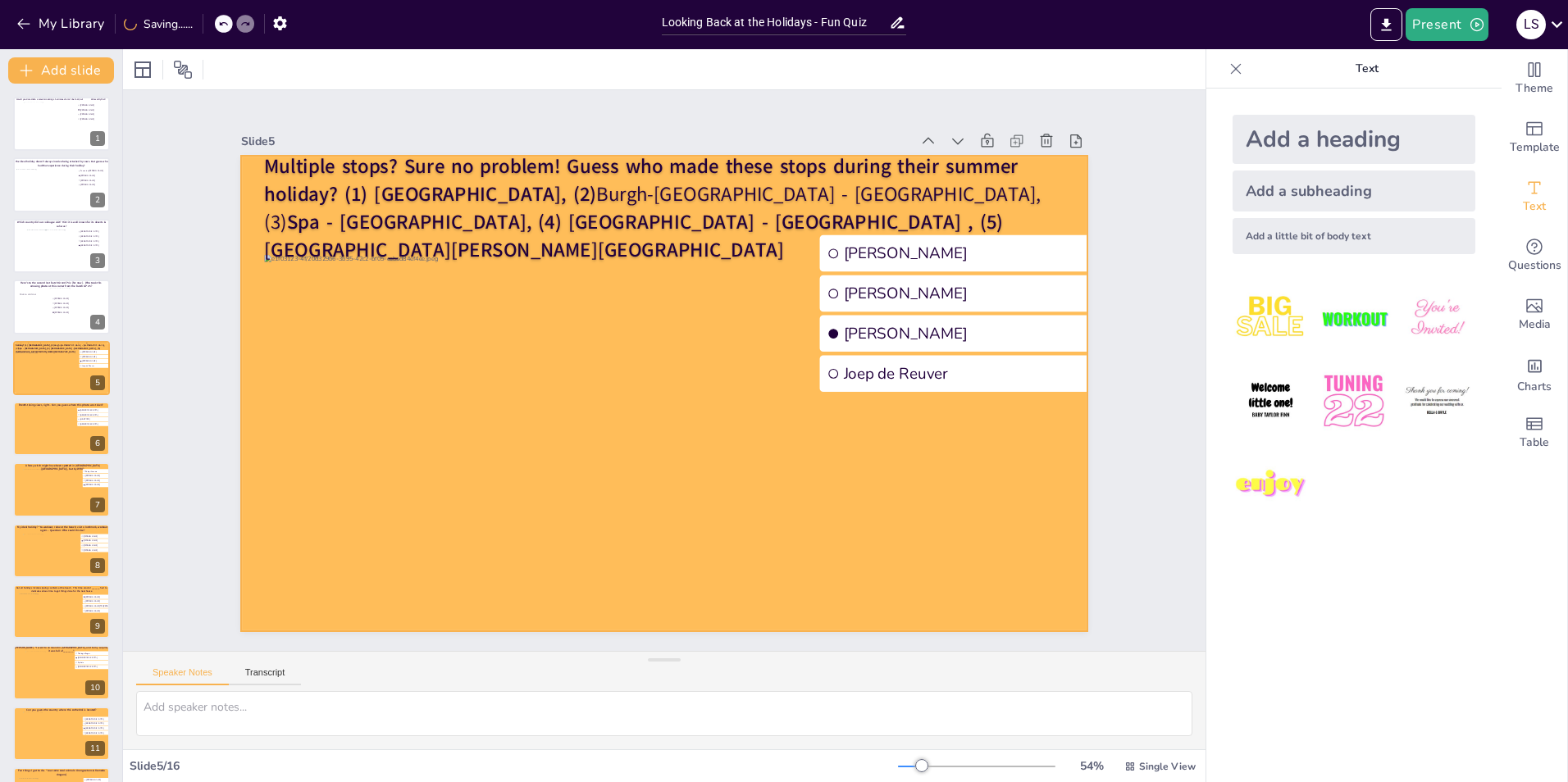
click at [239, 336] on div at bounding box center [673, 349] width 966 height 778
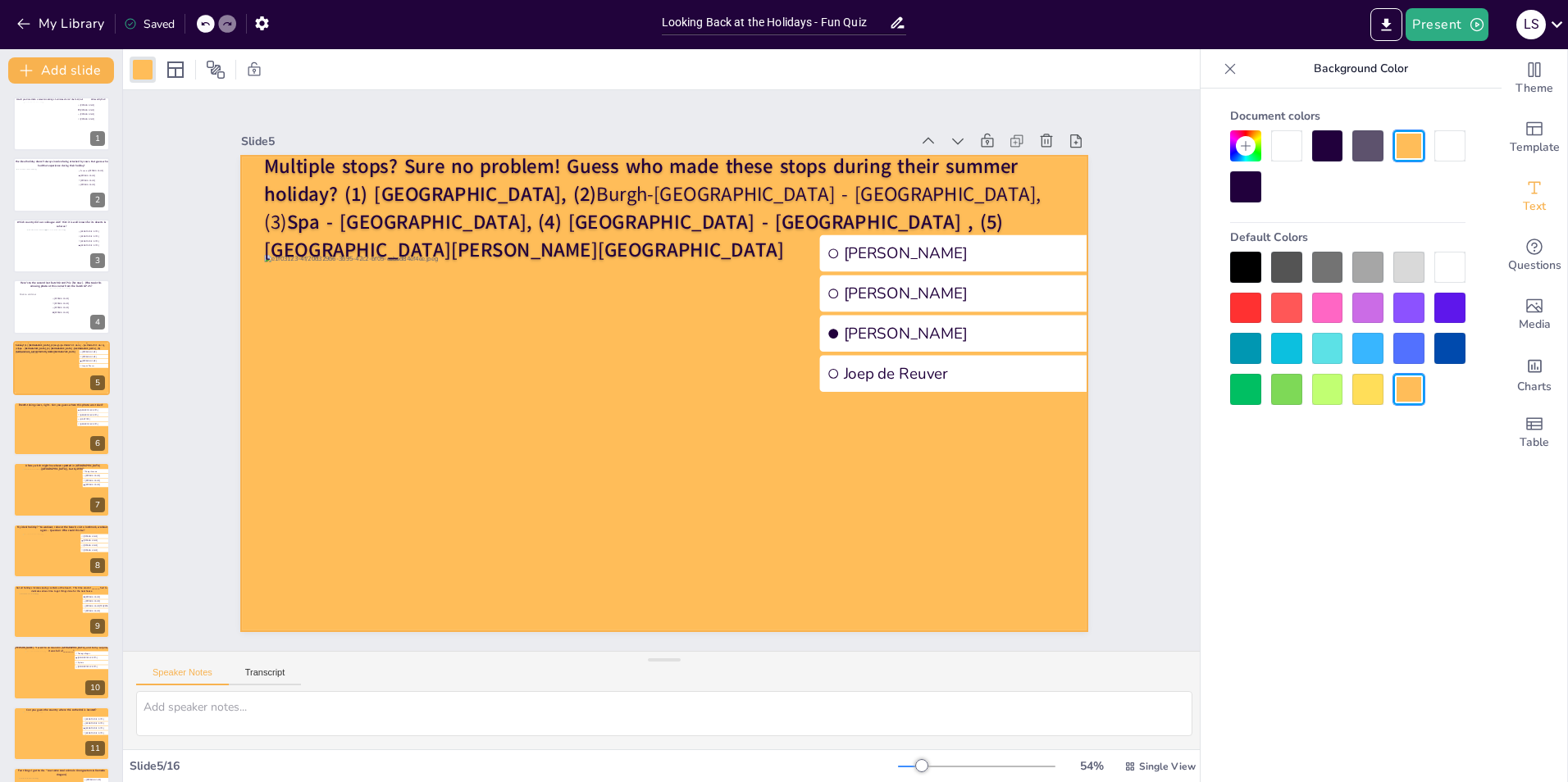
click at [1286, 152] on div at bounding box center [1286, 146] width 31 height 31
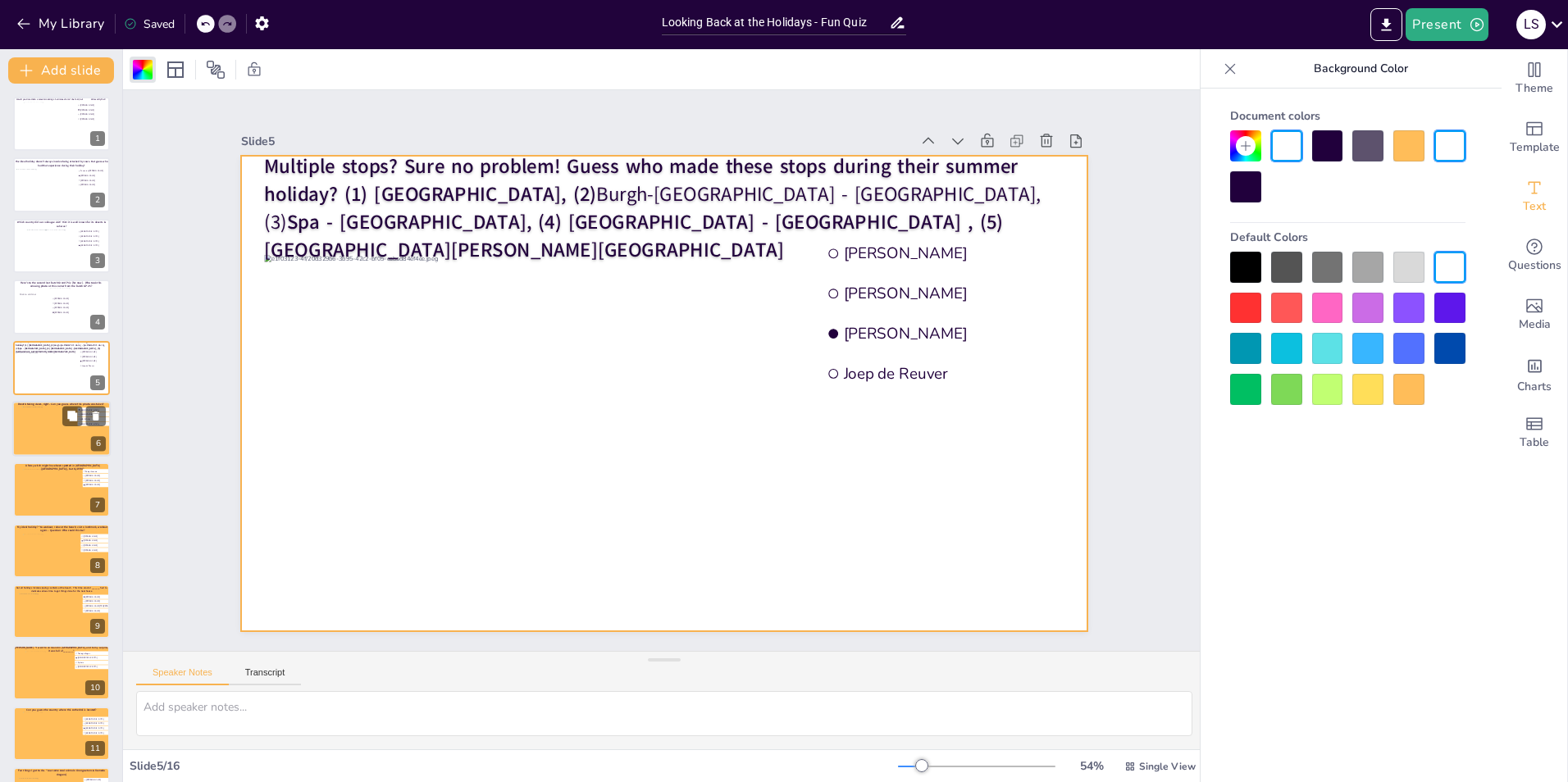
click at [33, 439] on div at bounding box center [62, 429] width 79 height 45
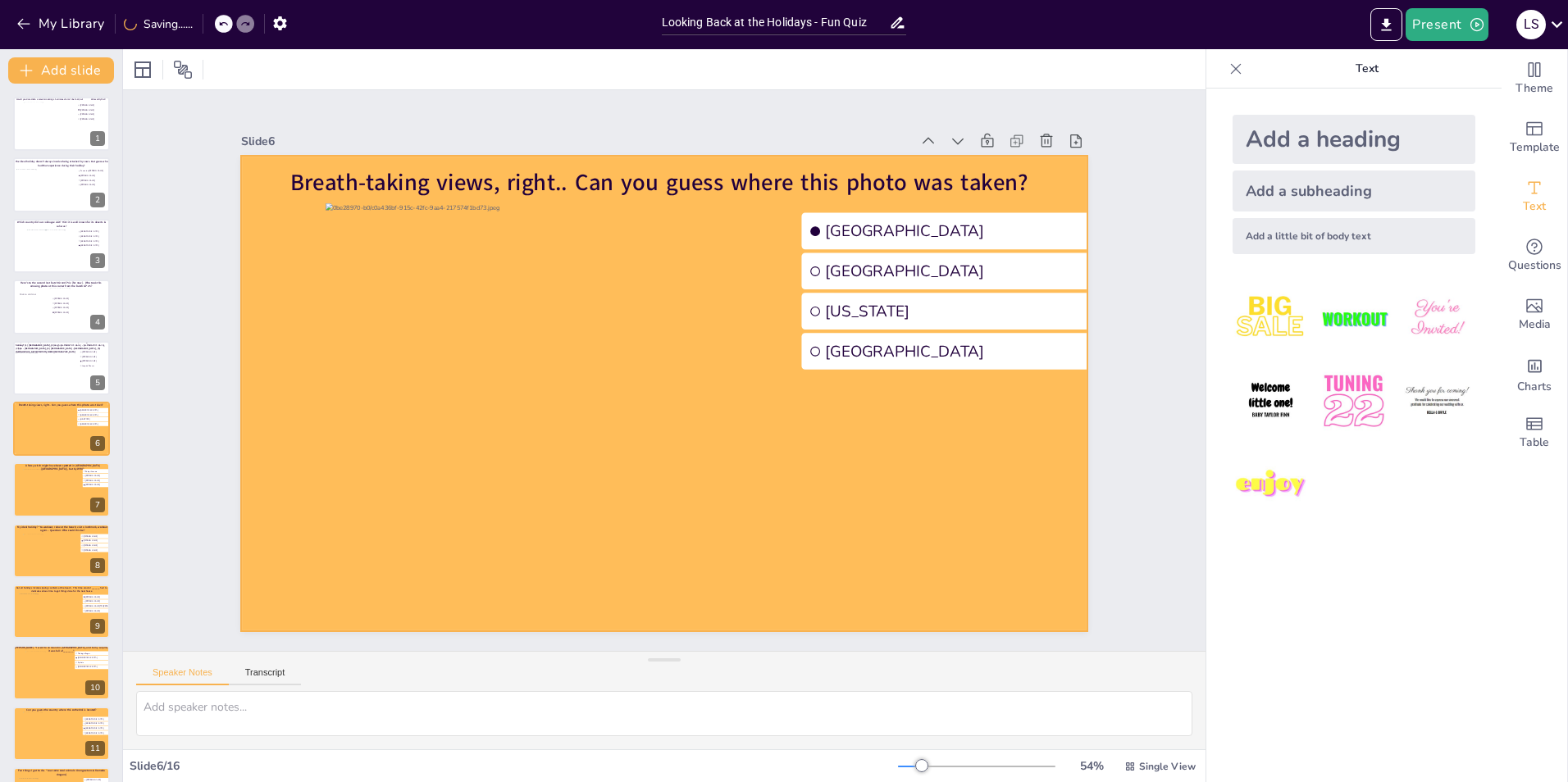
click at [252, 446] on div at bounding box center [653, 390] width 970 height 834
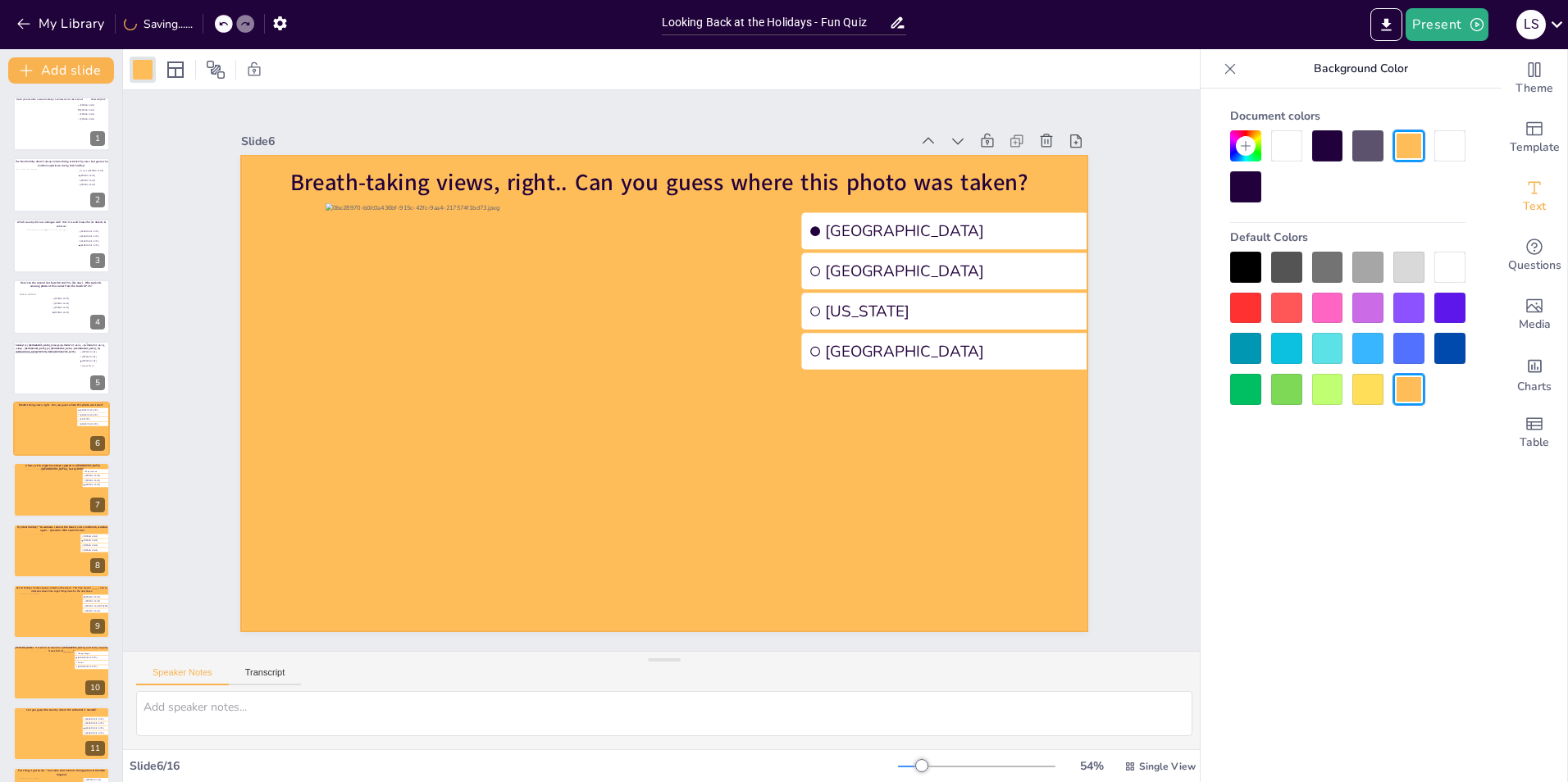
click at [1285, 146] on div at bounding box center [1286, 146] width 31 height 31
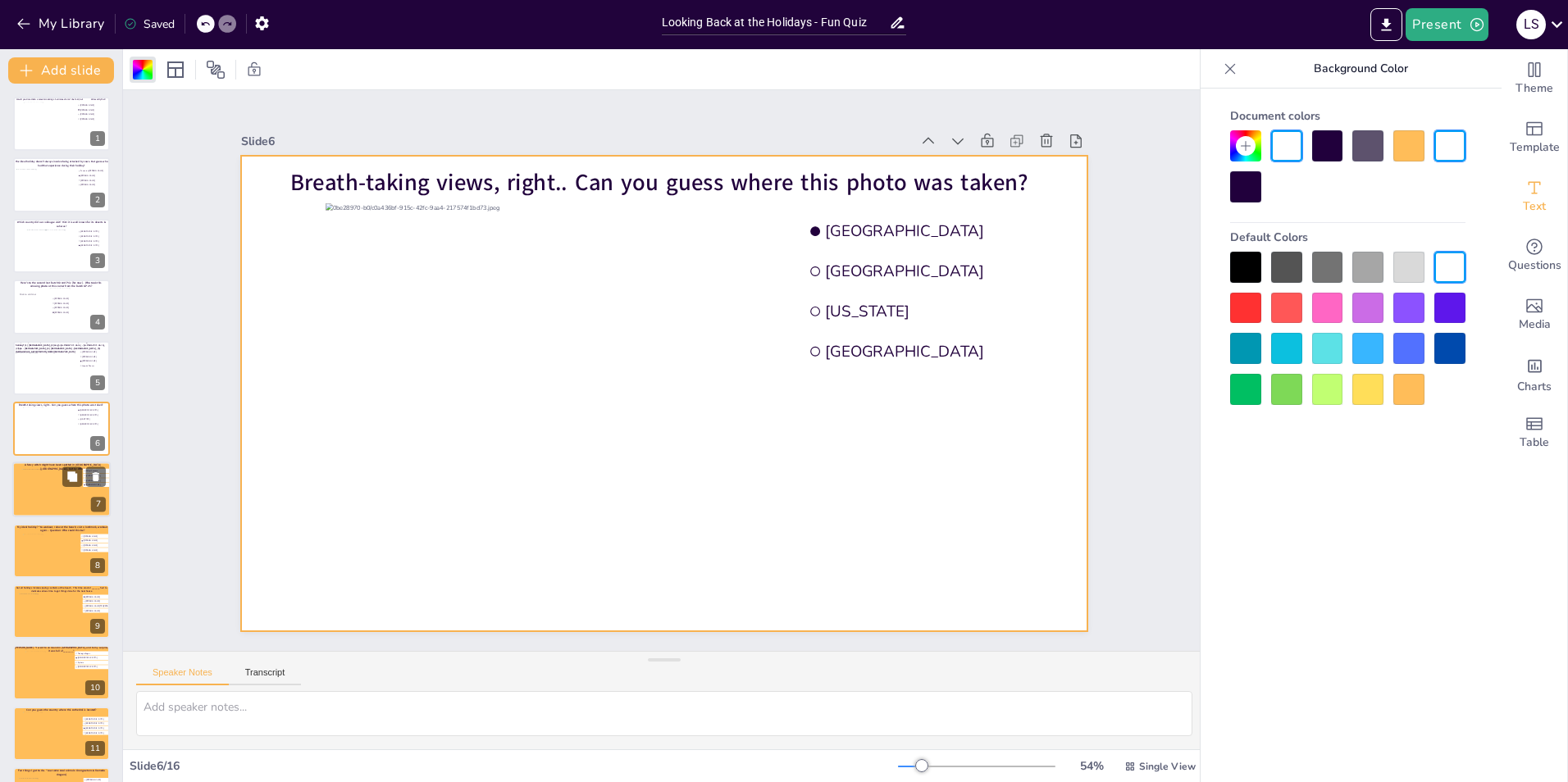
click at [52, 494] on div at bounding box center [62, 489] width 79 height 41
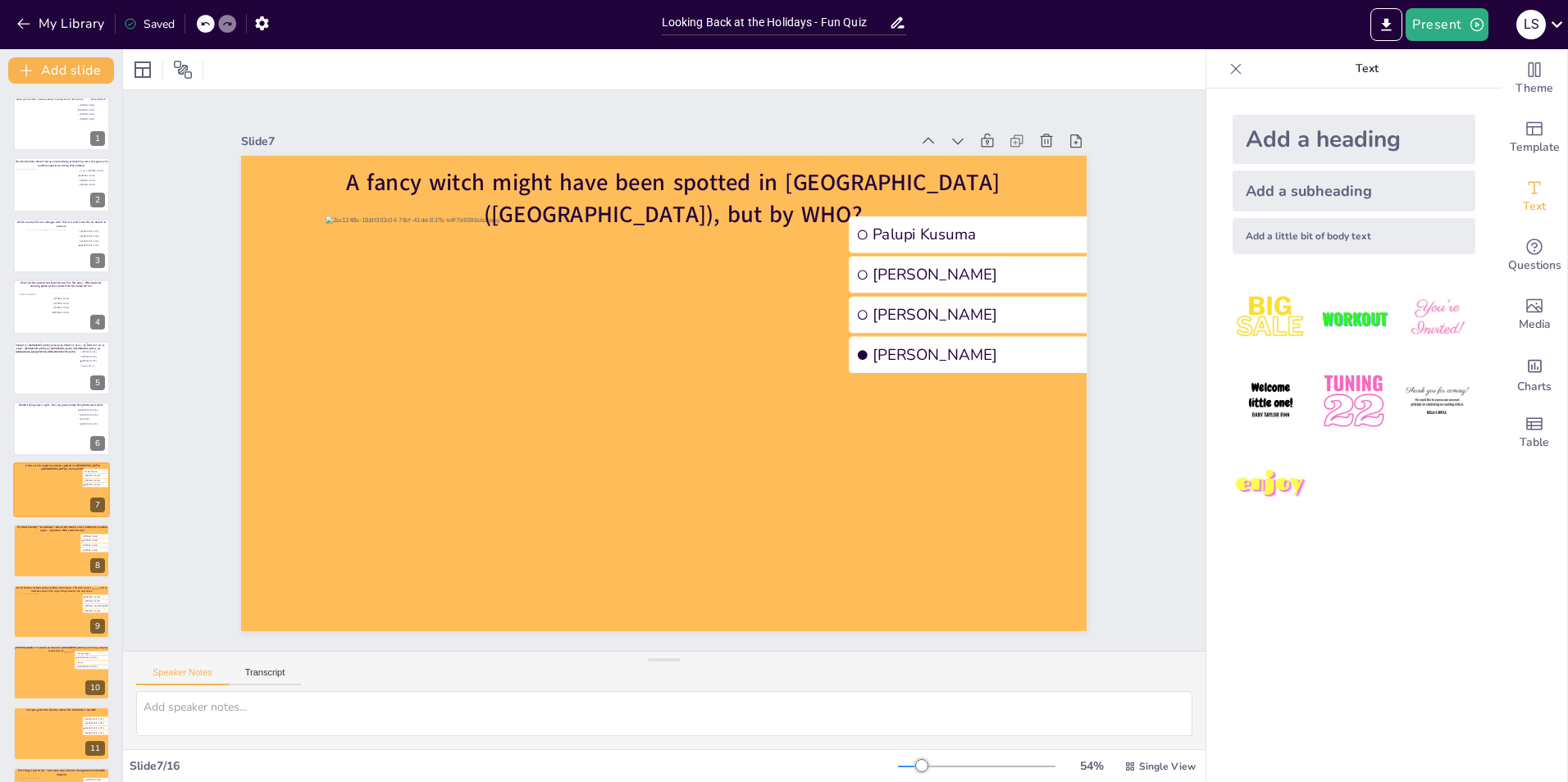
scroll to position [57, 0]
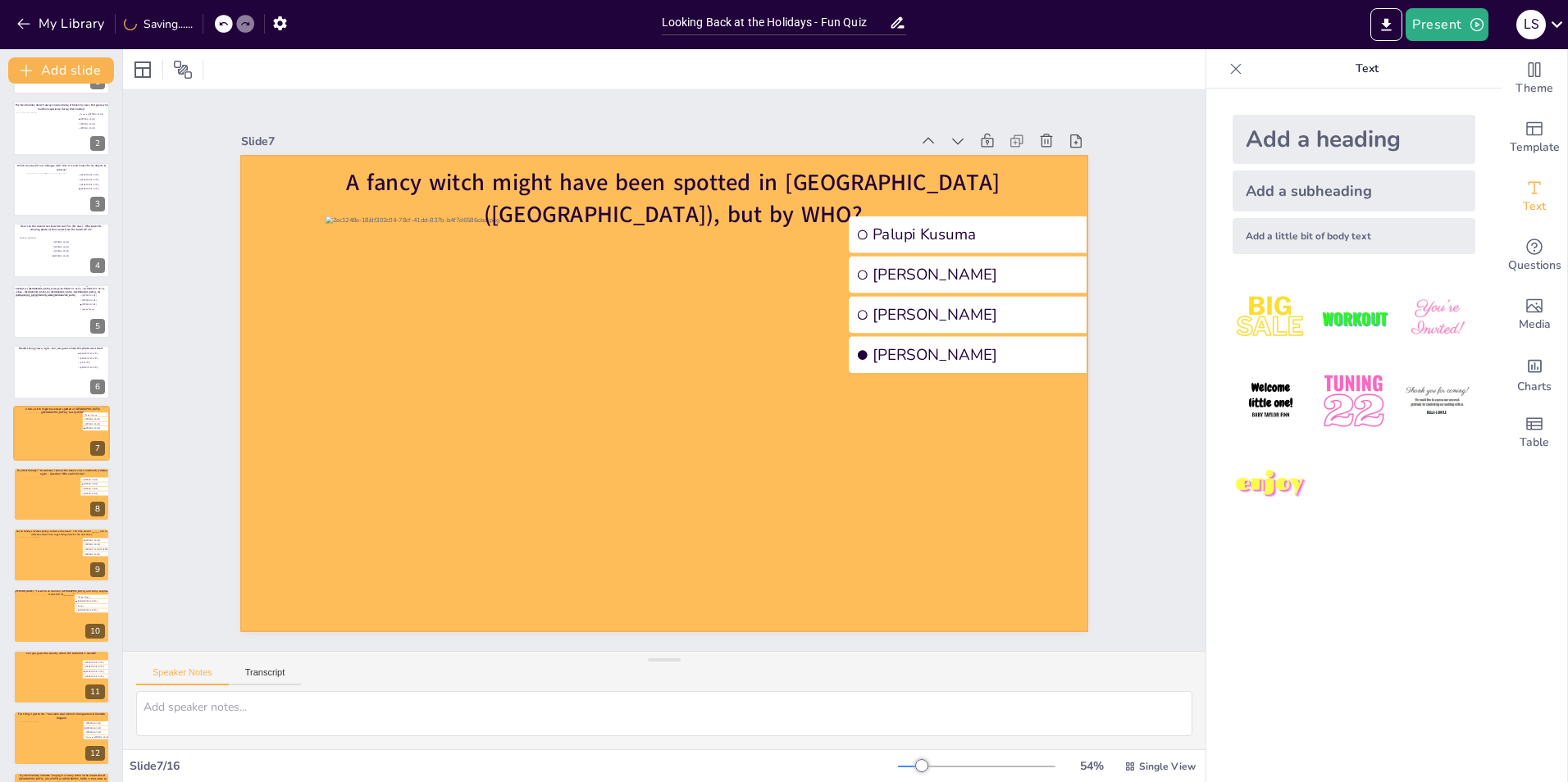
click at [269, 440] on div at bounding box center [653, 390] width 970 height 834
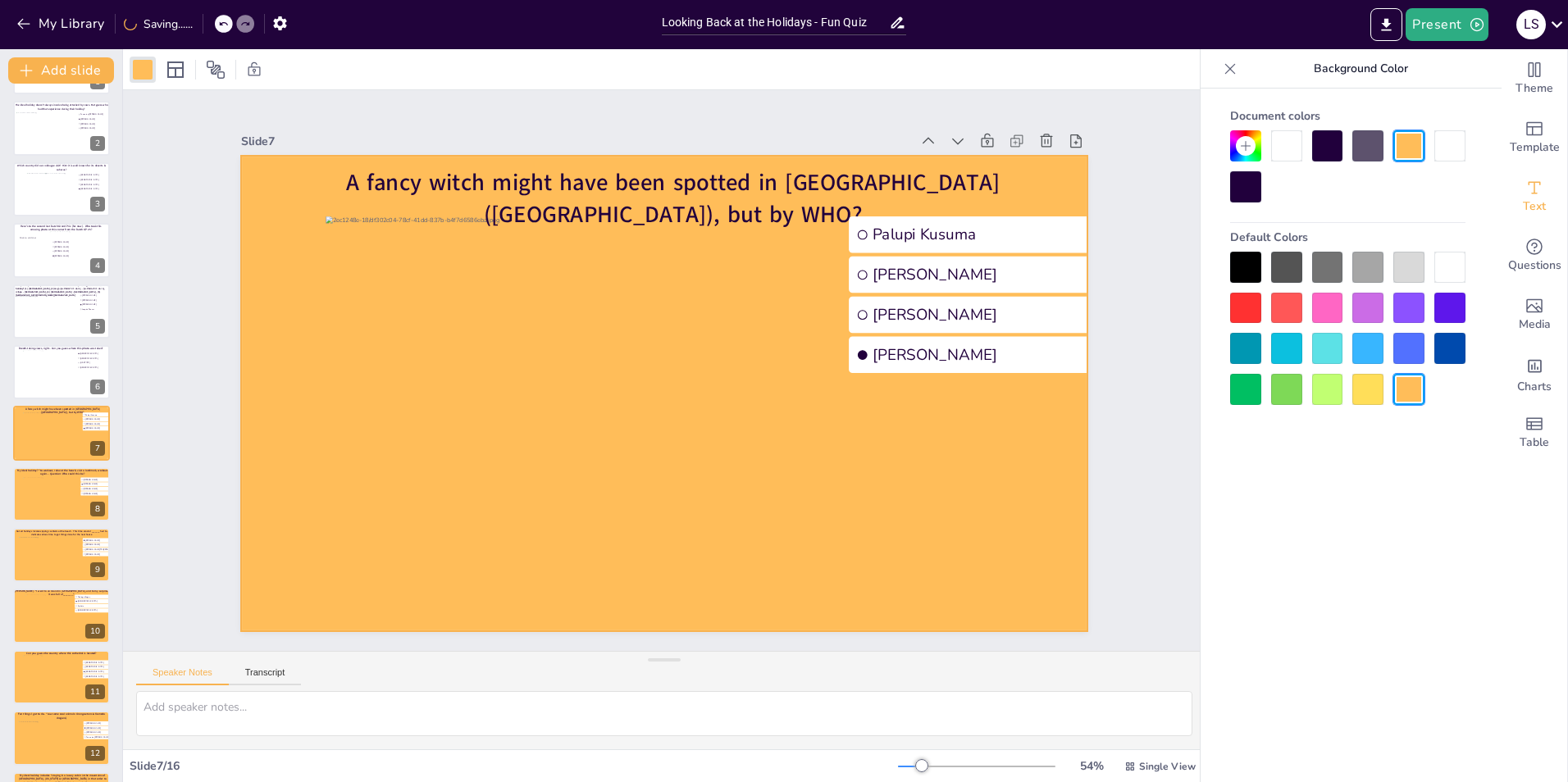
click at [1280, 154] on div at bounding box center [1286, 146] width 31 height 31
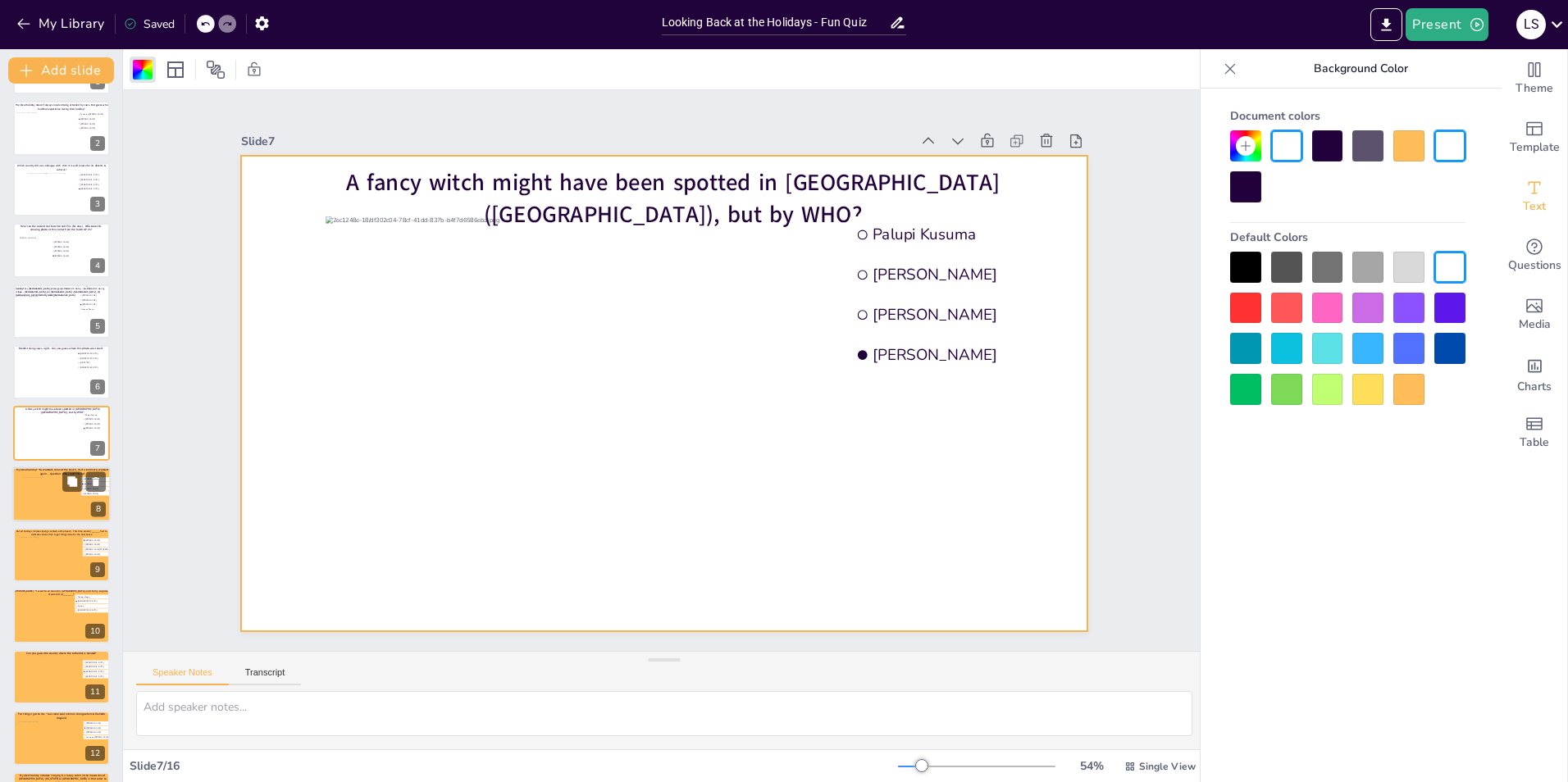
click at [36, 518] on div at bounding box center [52, 500] width 59 height 45
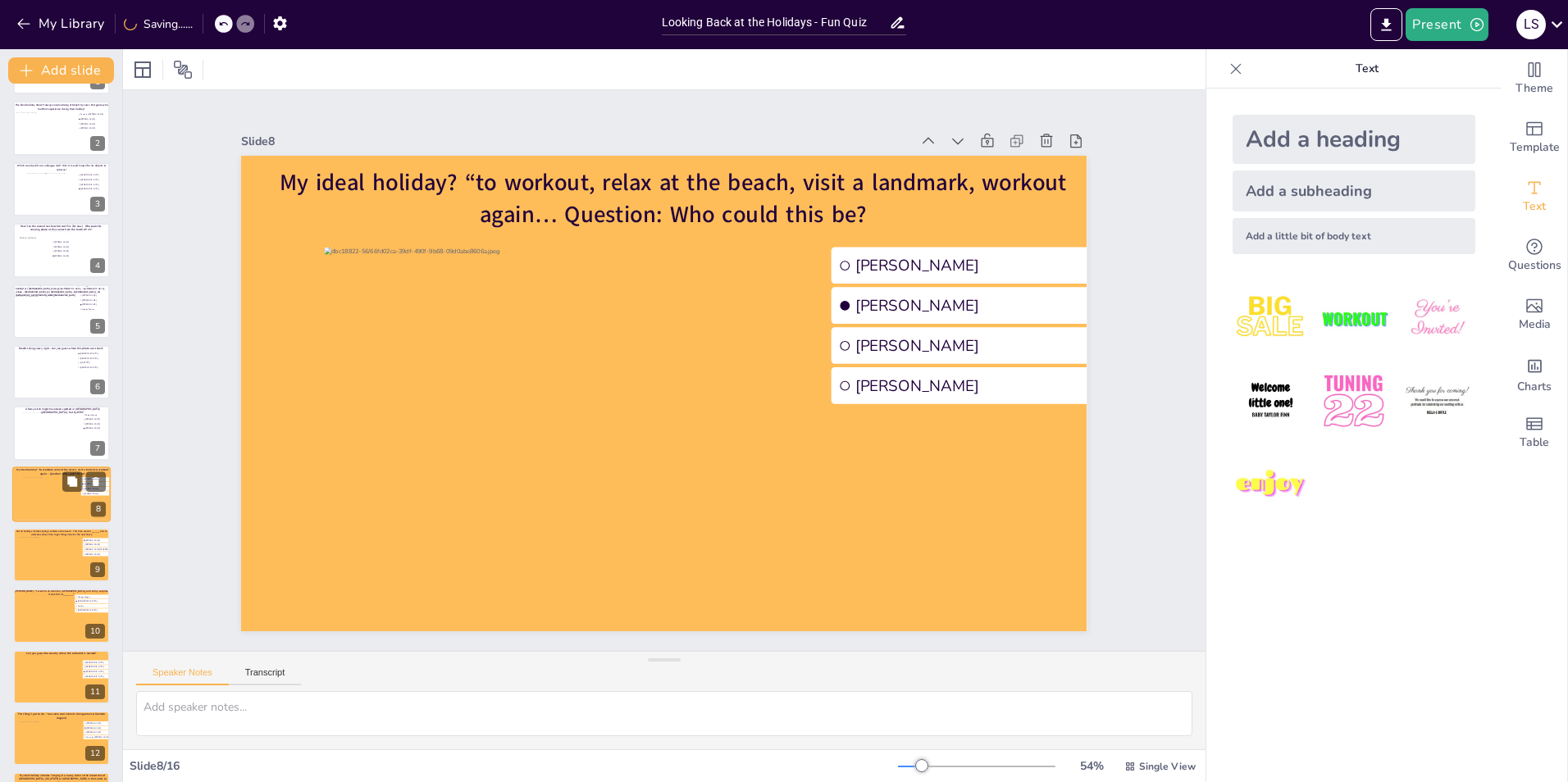
scroll to position [118, 0]
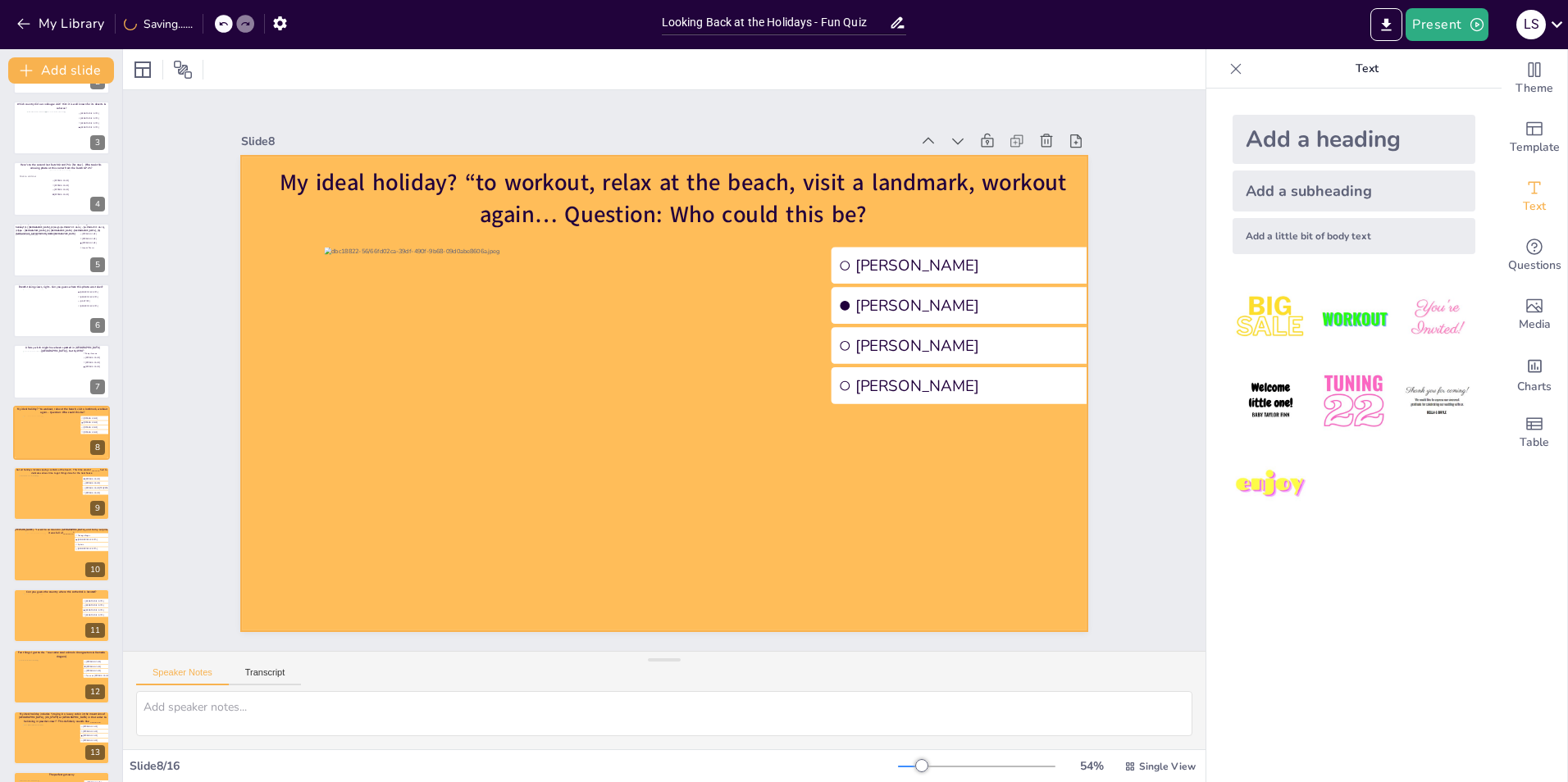
click at [272, 426] on div at bounding box center [648, 387] width 946 height 919
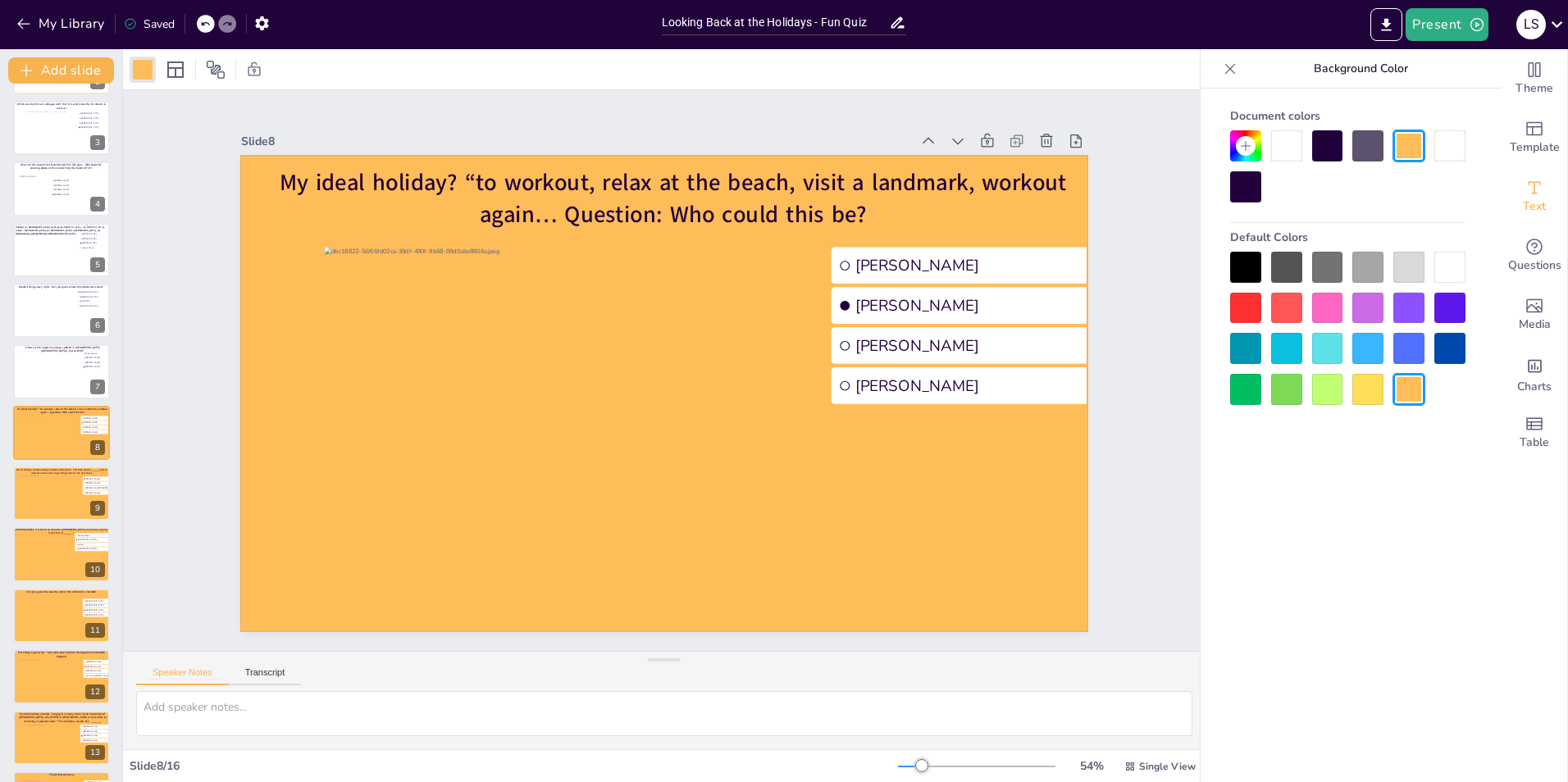
click at [1285, 155] on div at bounding box center [1286, 146] width 31 height 31
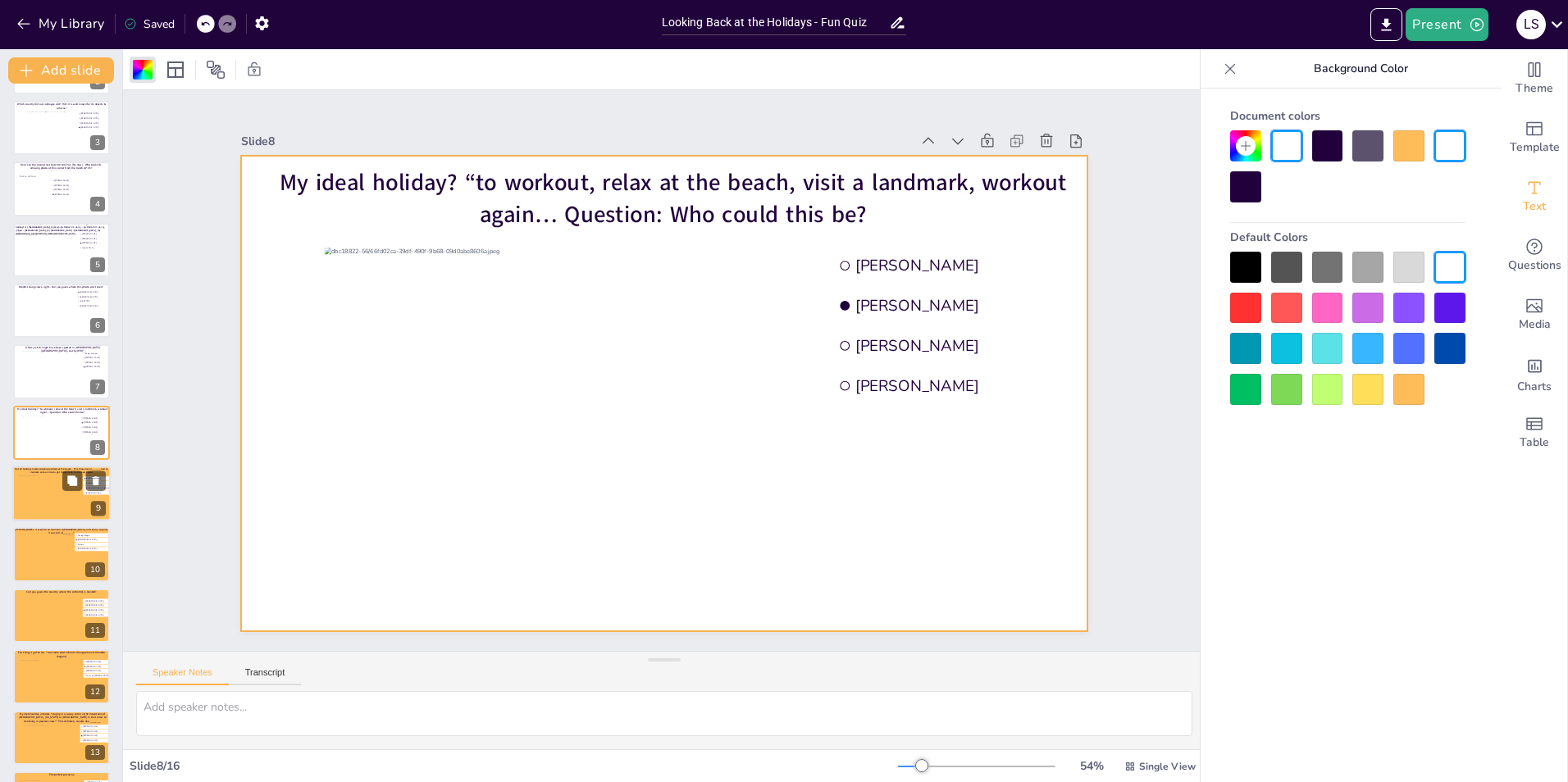
click at [57, 501] on div at bounding box center [47, 498] width 59 height 45
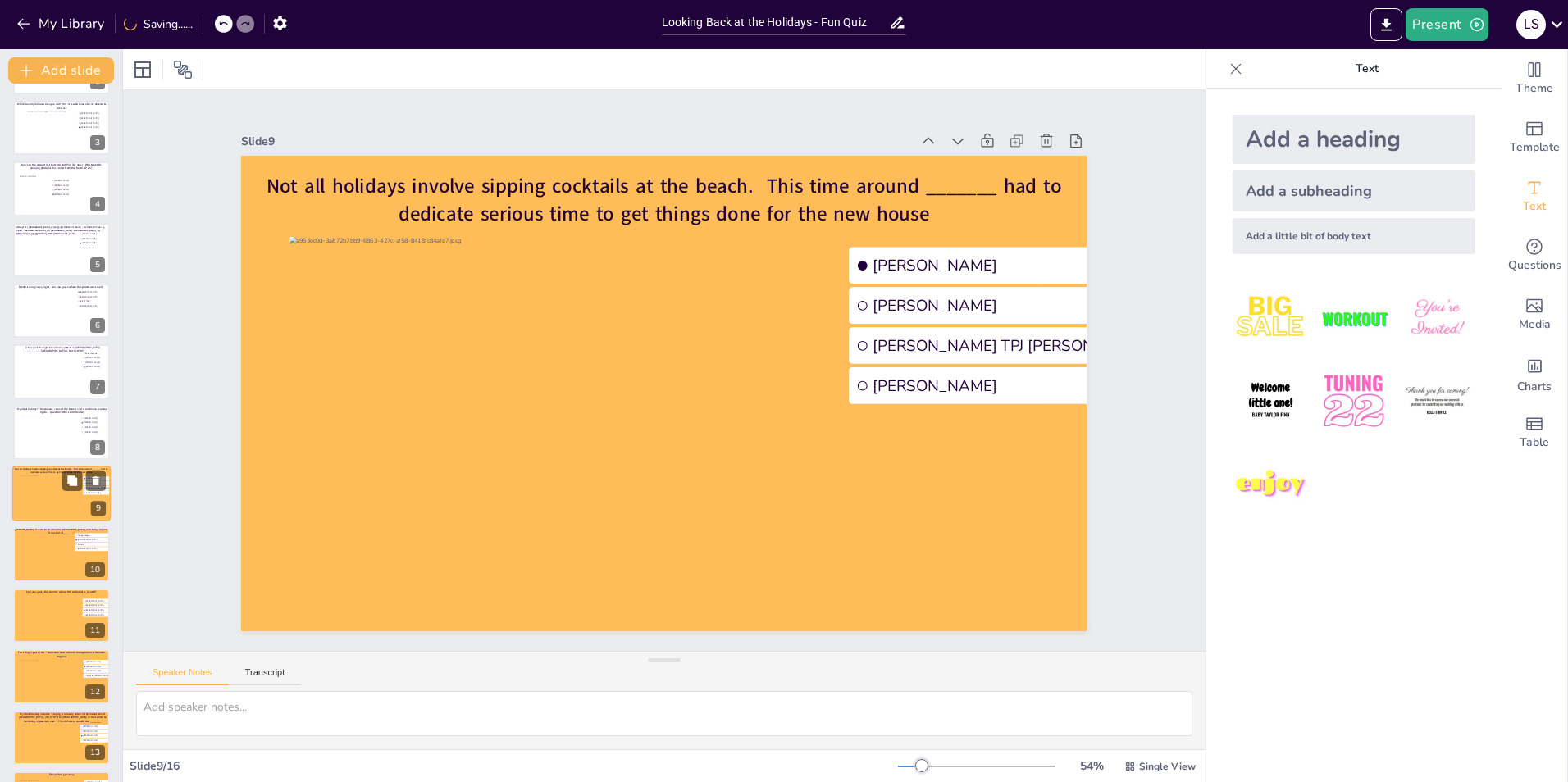
scroll to position [179, 0]
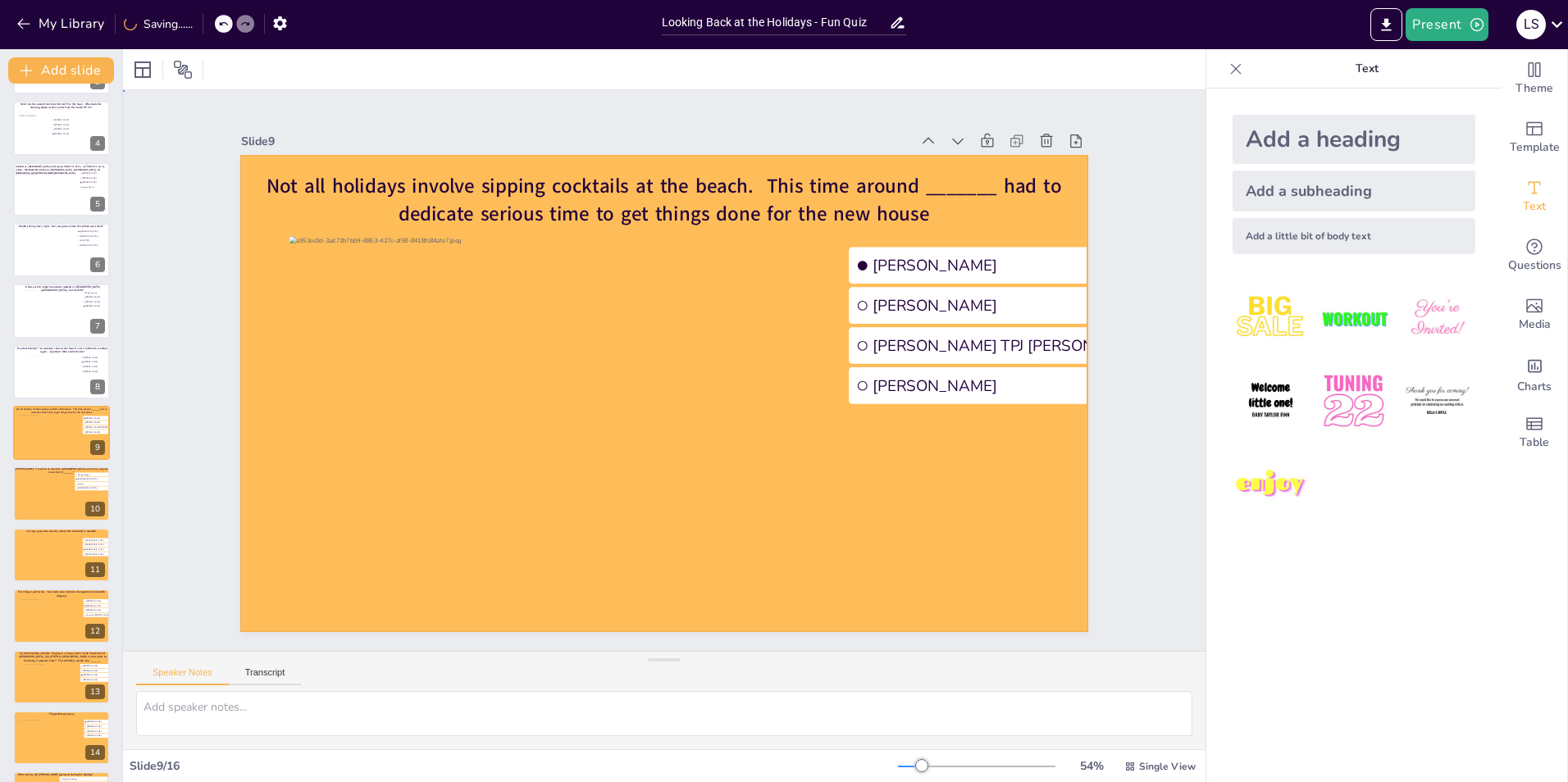
click at [240, 417] on div at bounding box center [661, 348] width 890 height 561
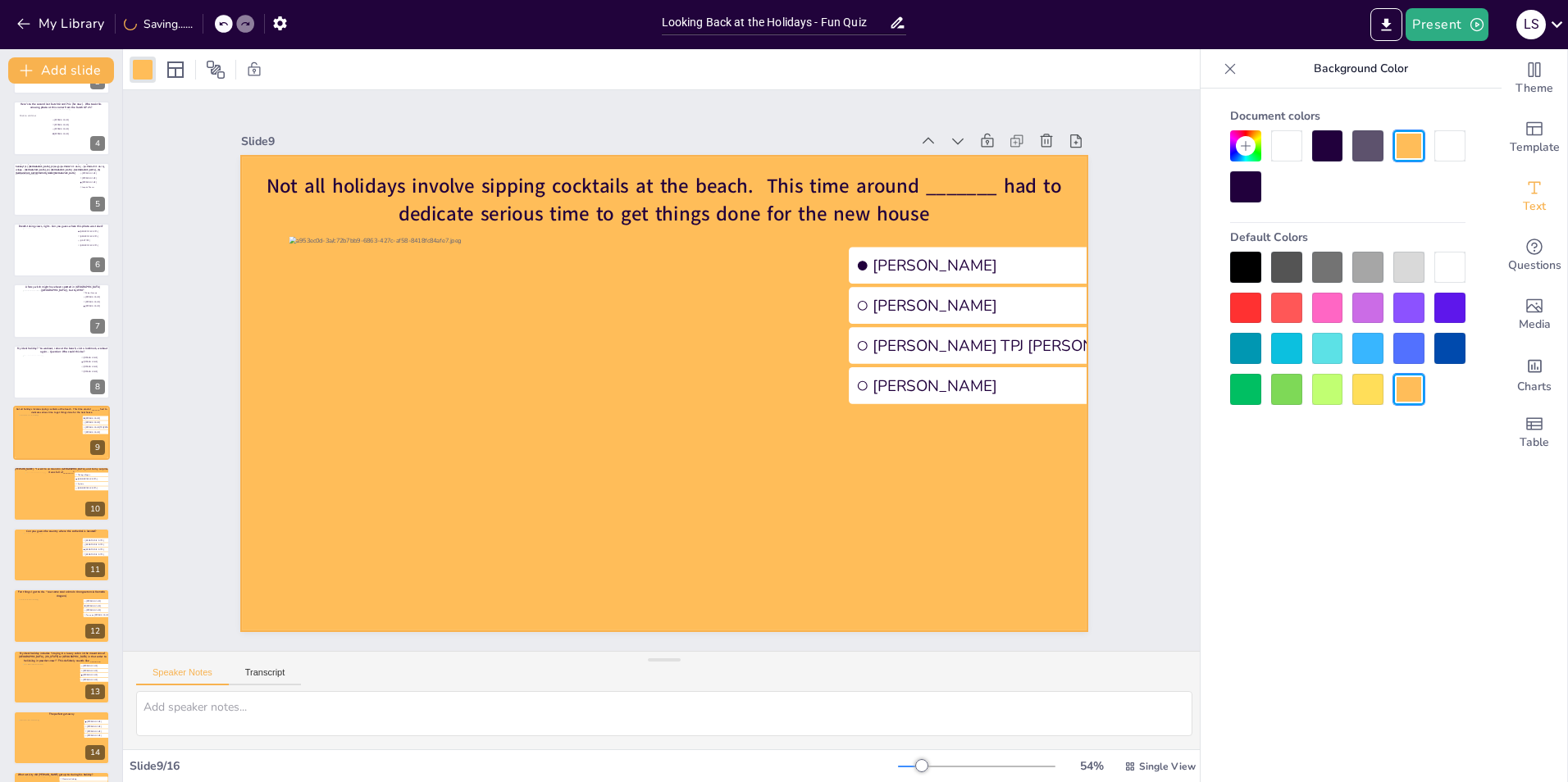
click at [1289, 156] on div at bounding box center [1286, 146] width 31 height 31
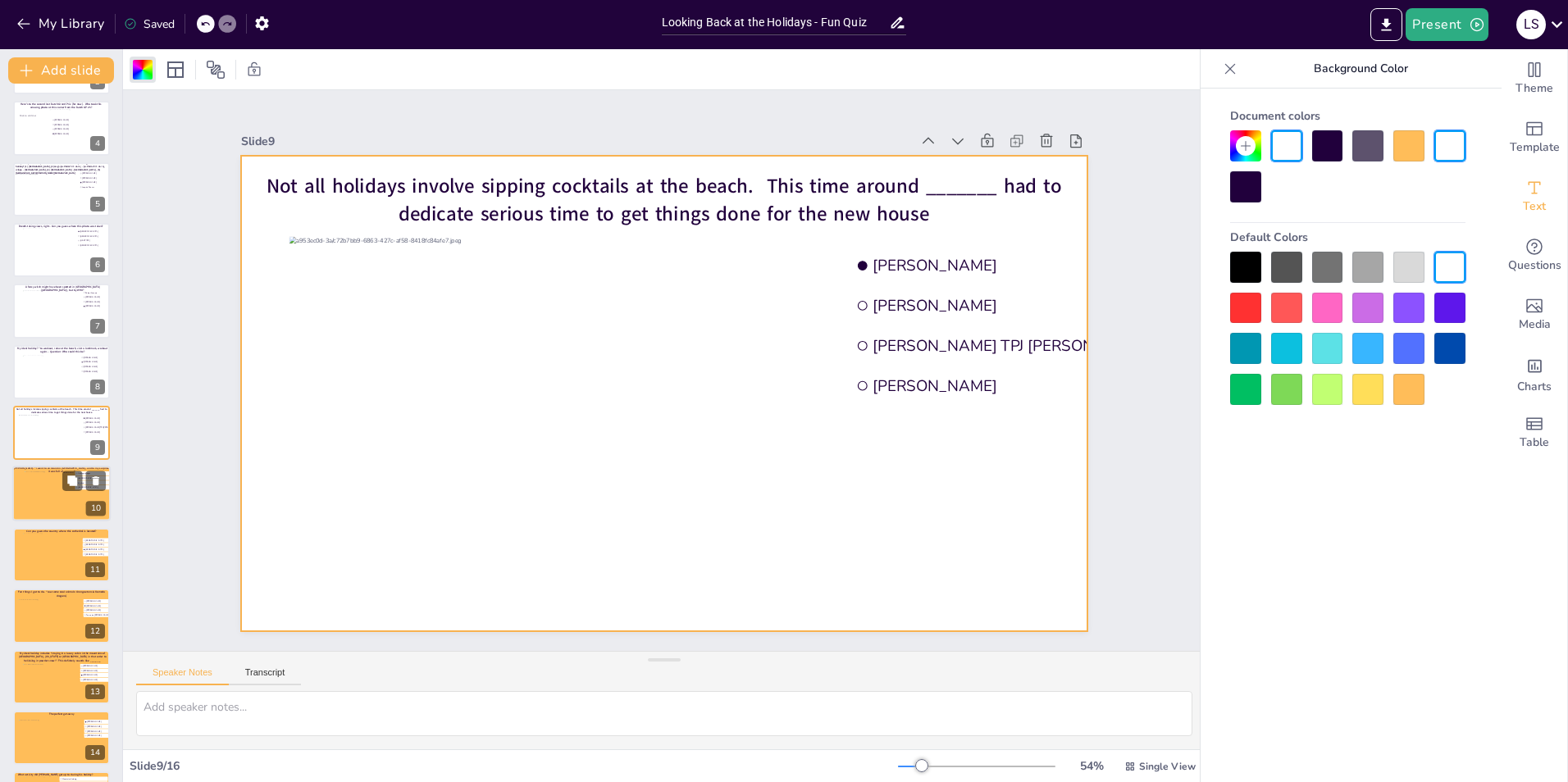
click at [46, 495] on div at bounding box center [62, 494] width 74 height 45
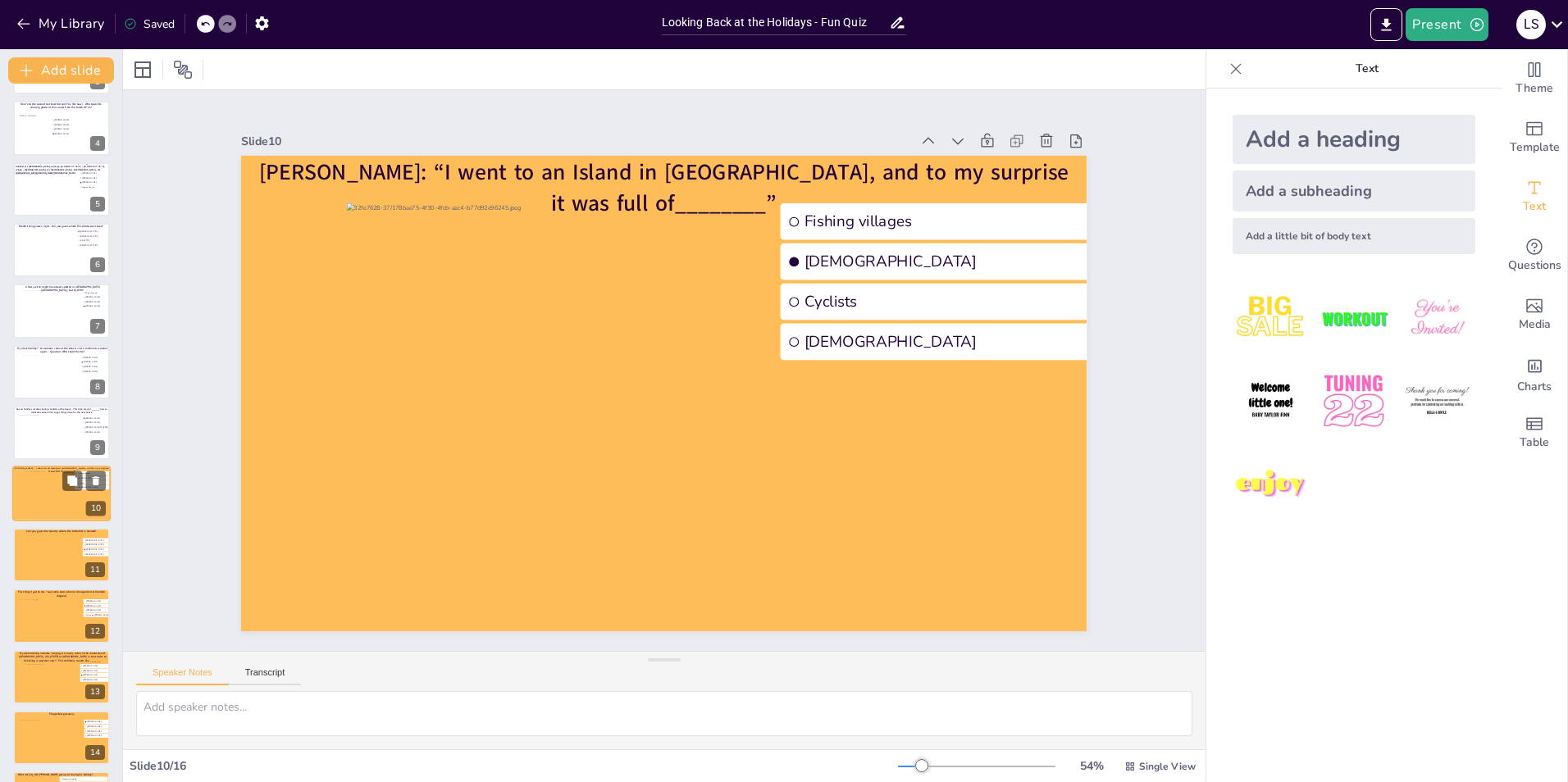
scroll to position [240, 0]
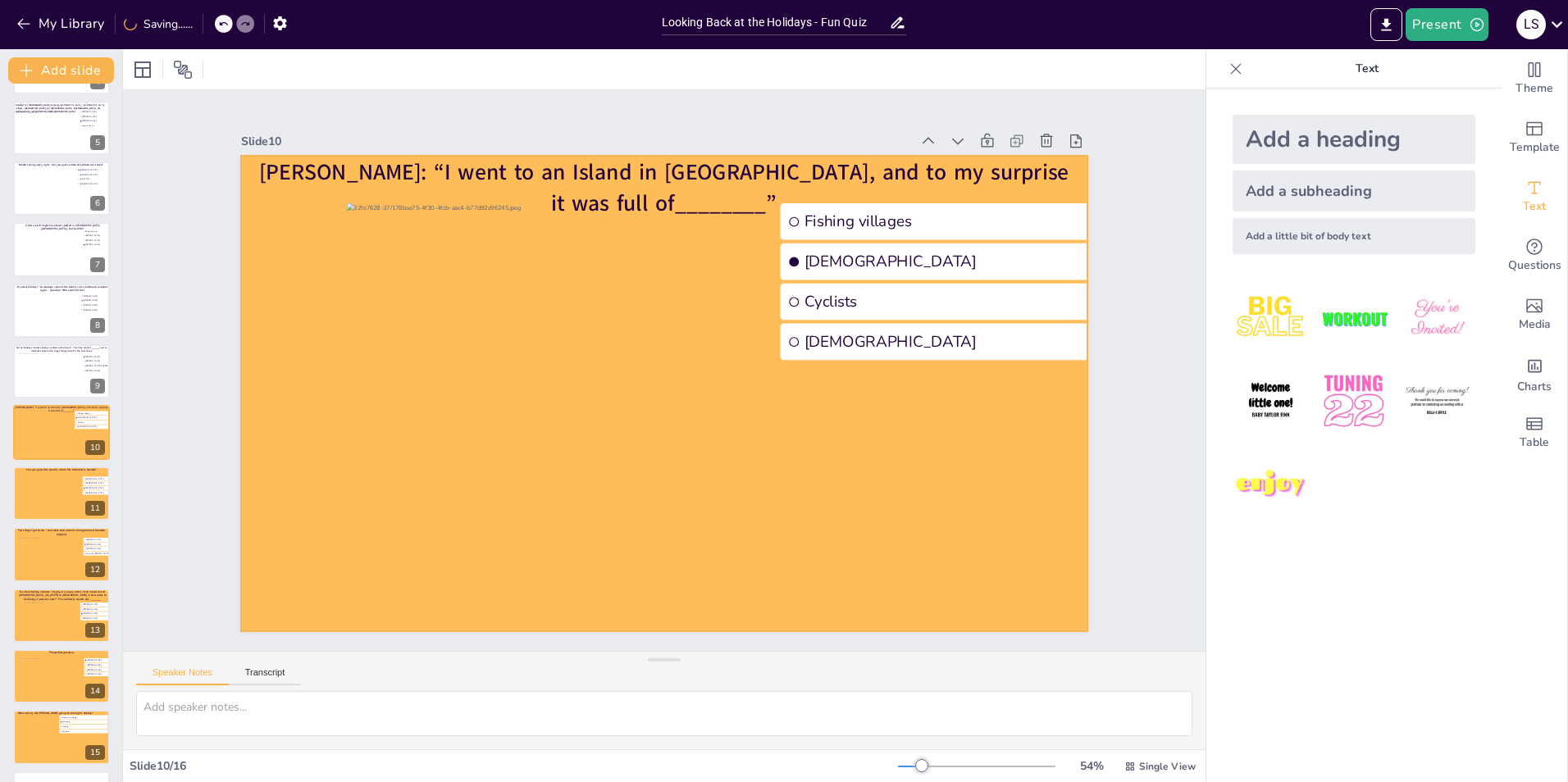
click at [234, 397] on div at bounding box center [655, 391] width 966 height 779
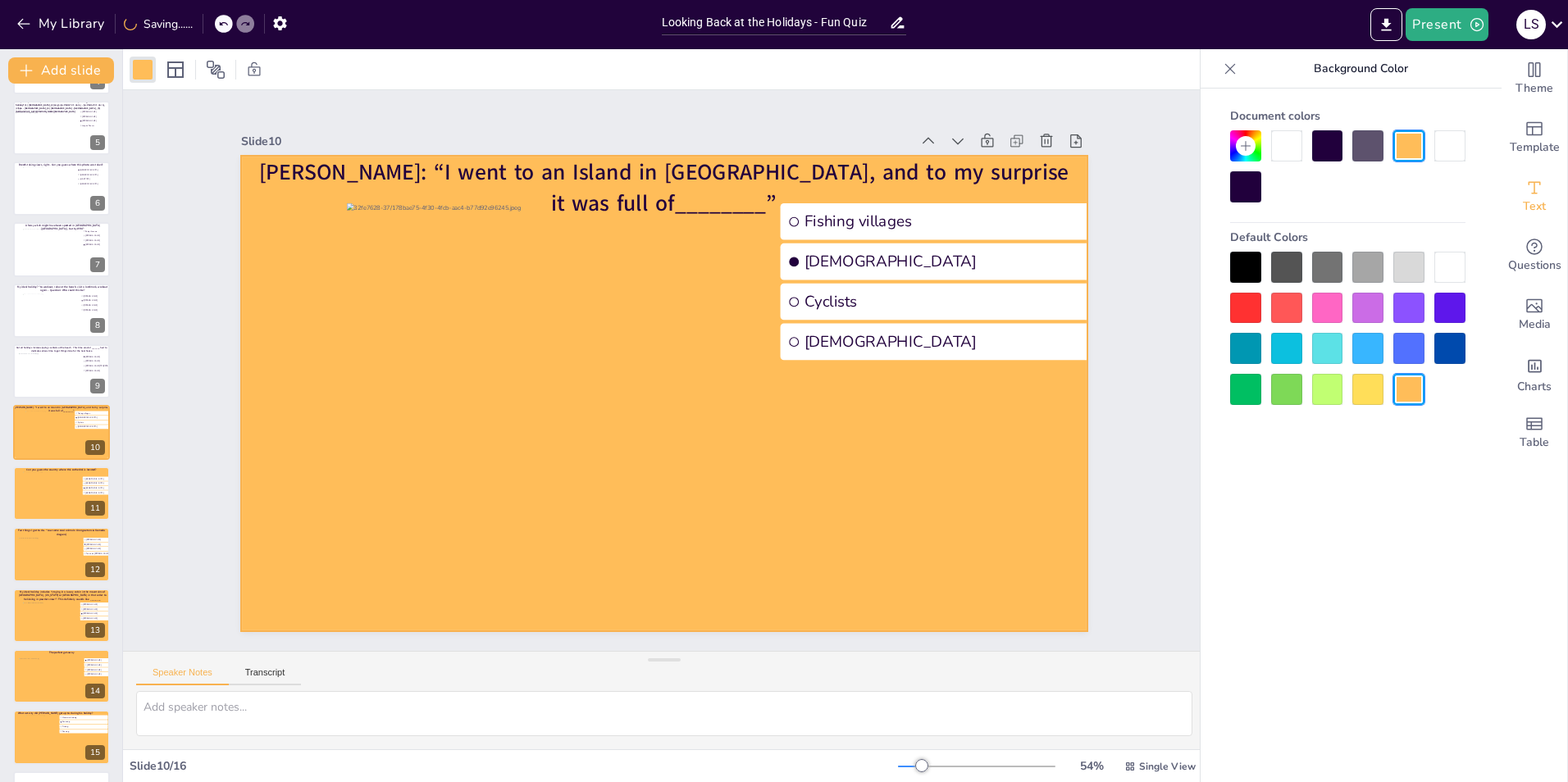
click at [1279, 149] on div at bounding box center [1286, 146] width 31 height 31
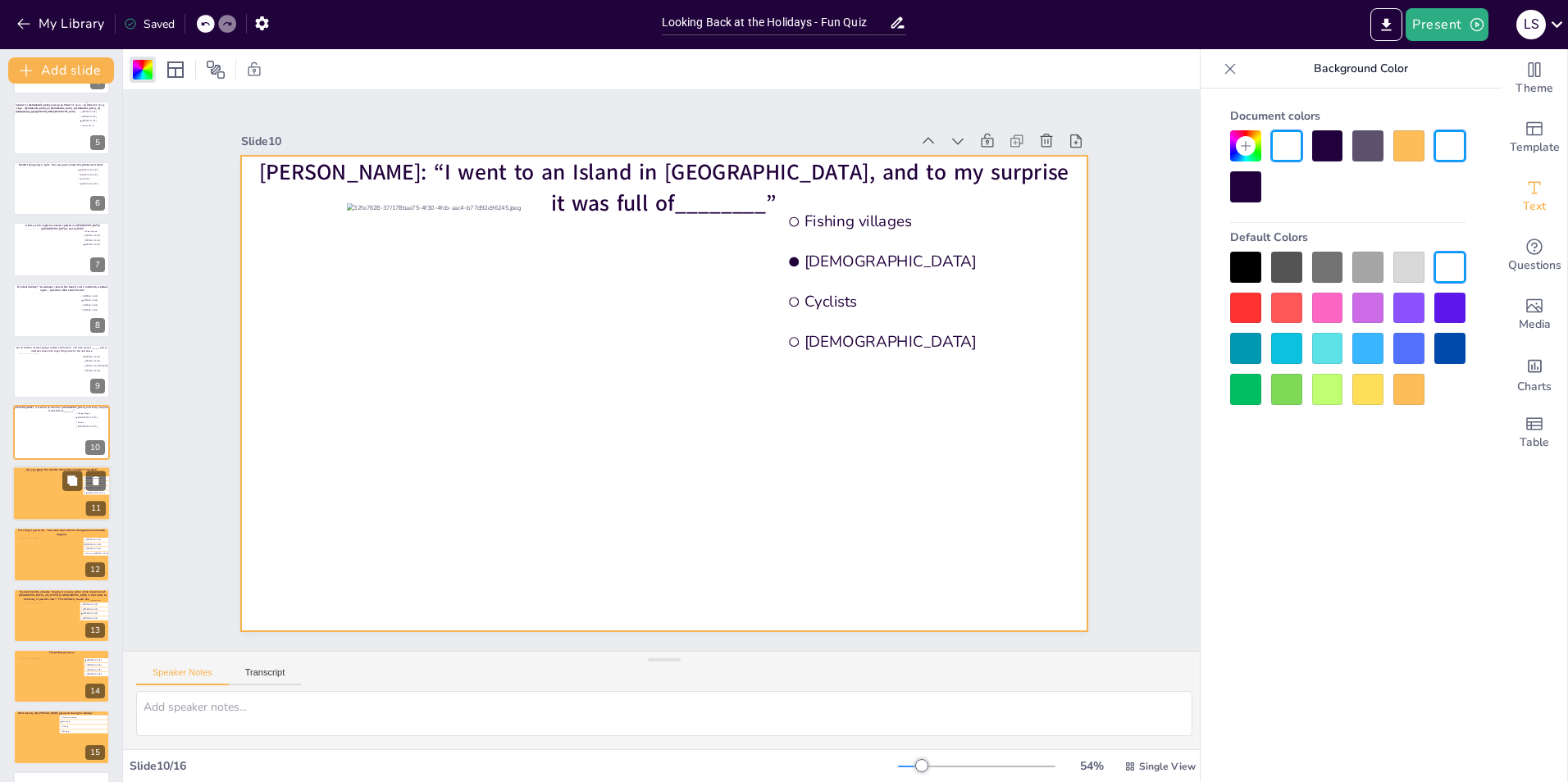
click at [32, 497] on div at bounding box center [62, 494] width 79 height 45
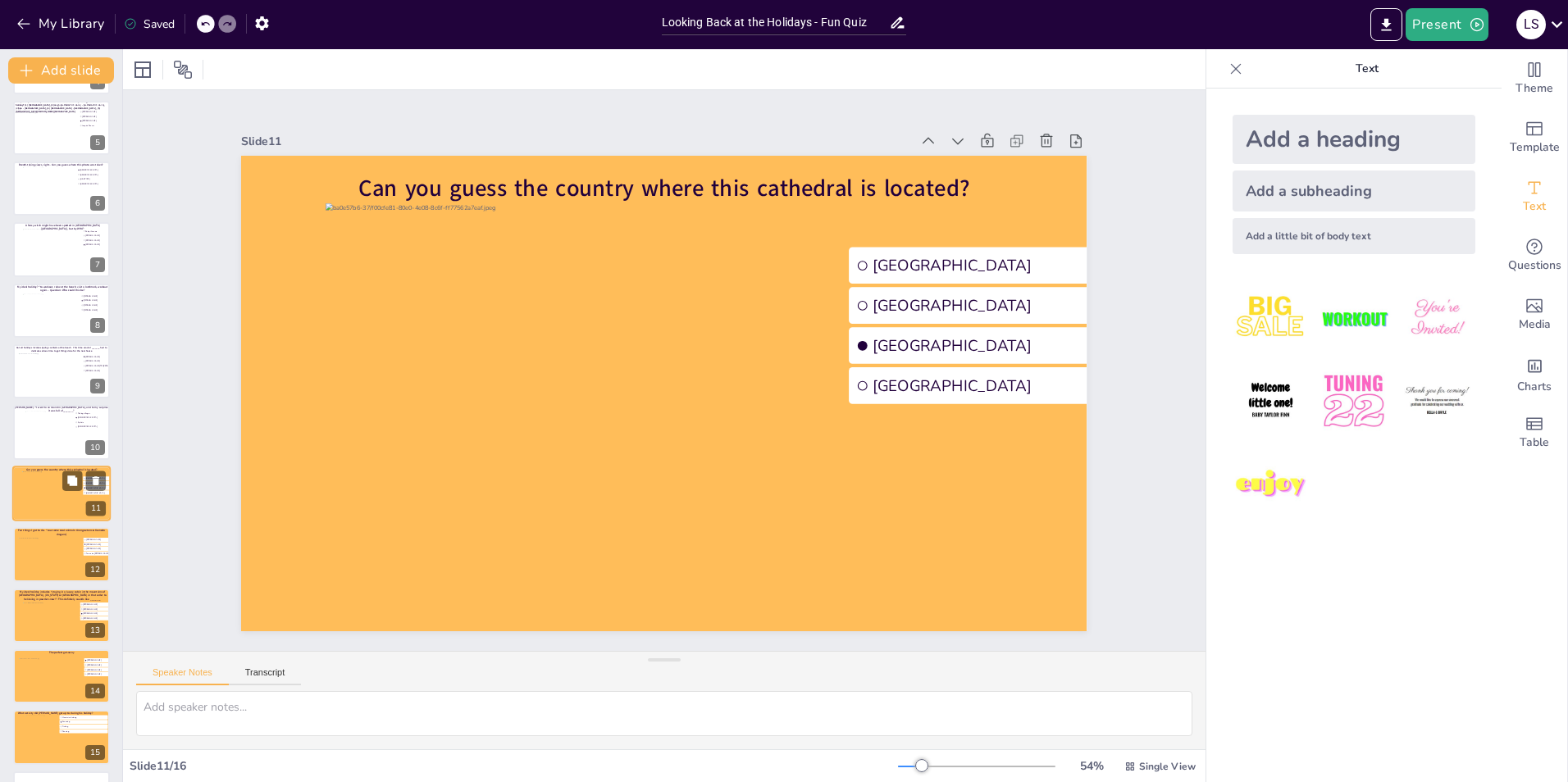
scroll to position [297, 0]
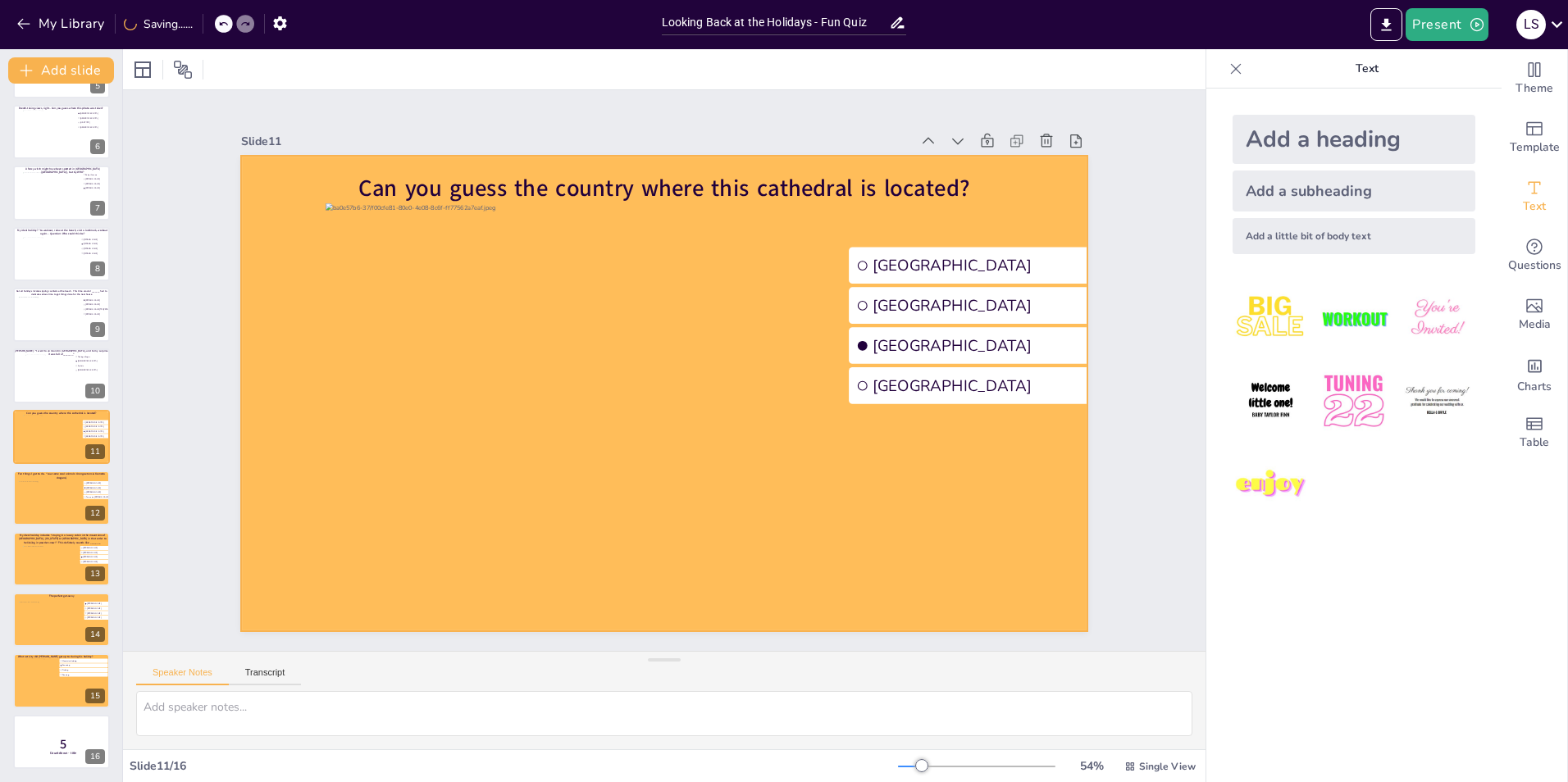
click at [252, 409] on div at bounding box center [651, 389] width 963 height 882
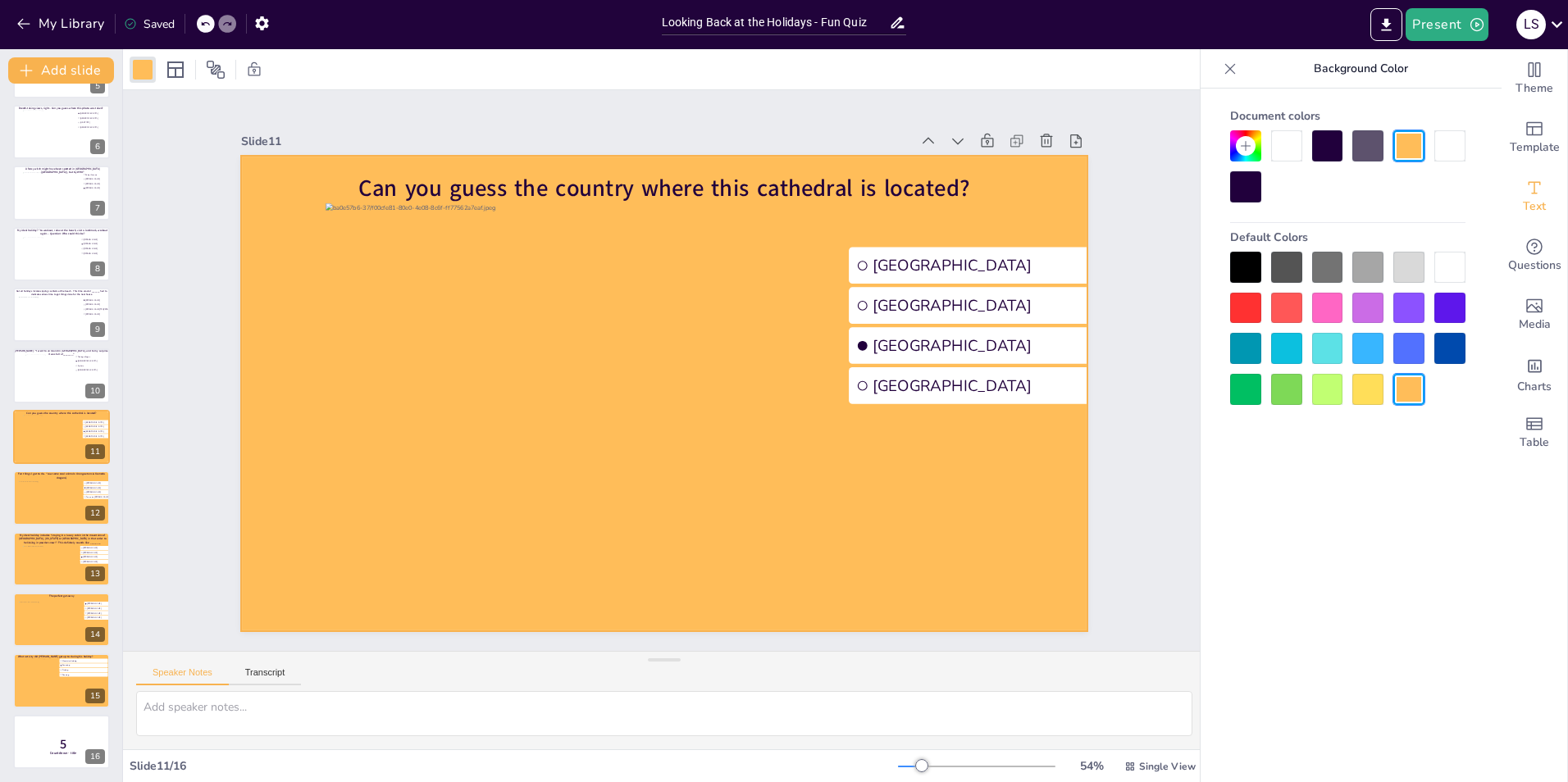
click at [1285, 148] on div at bounding box center [1286, 146] width 31 height 31
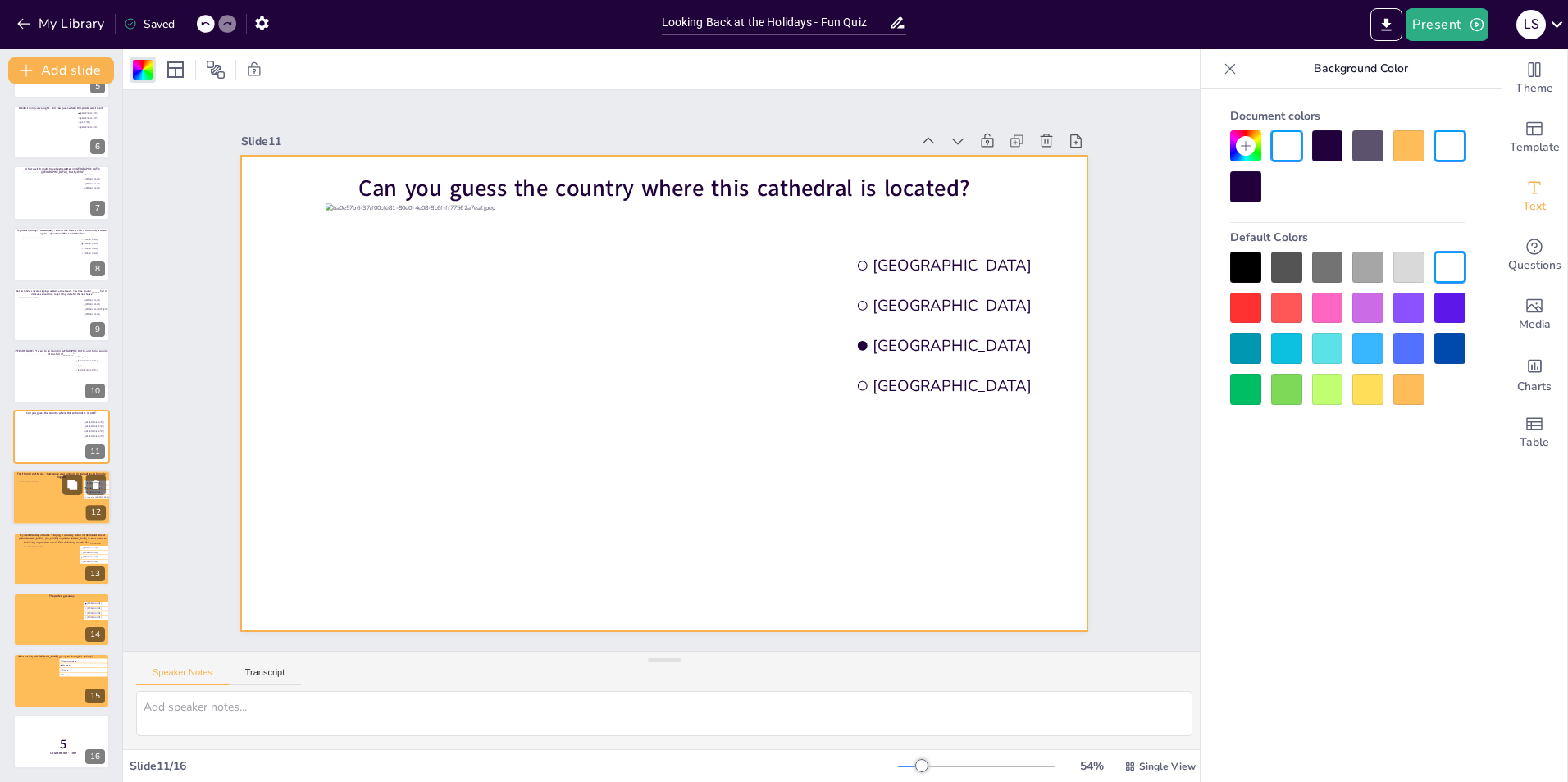
click at [56, 492] on div at bounding box center [50, 504] width 66 height 45
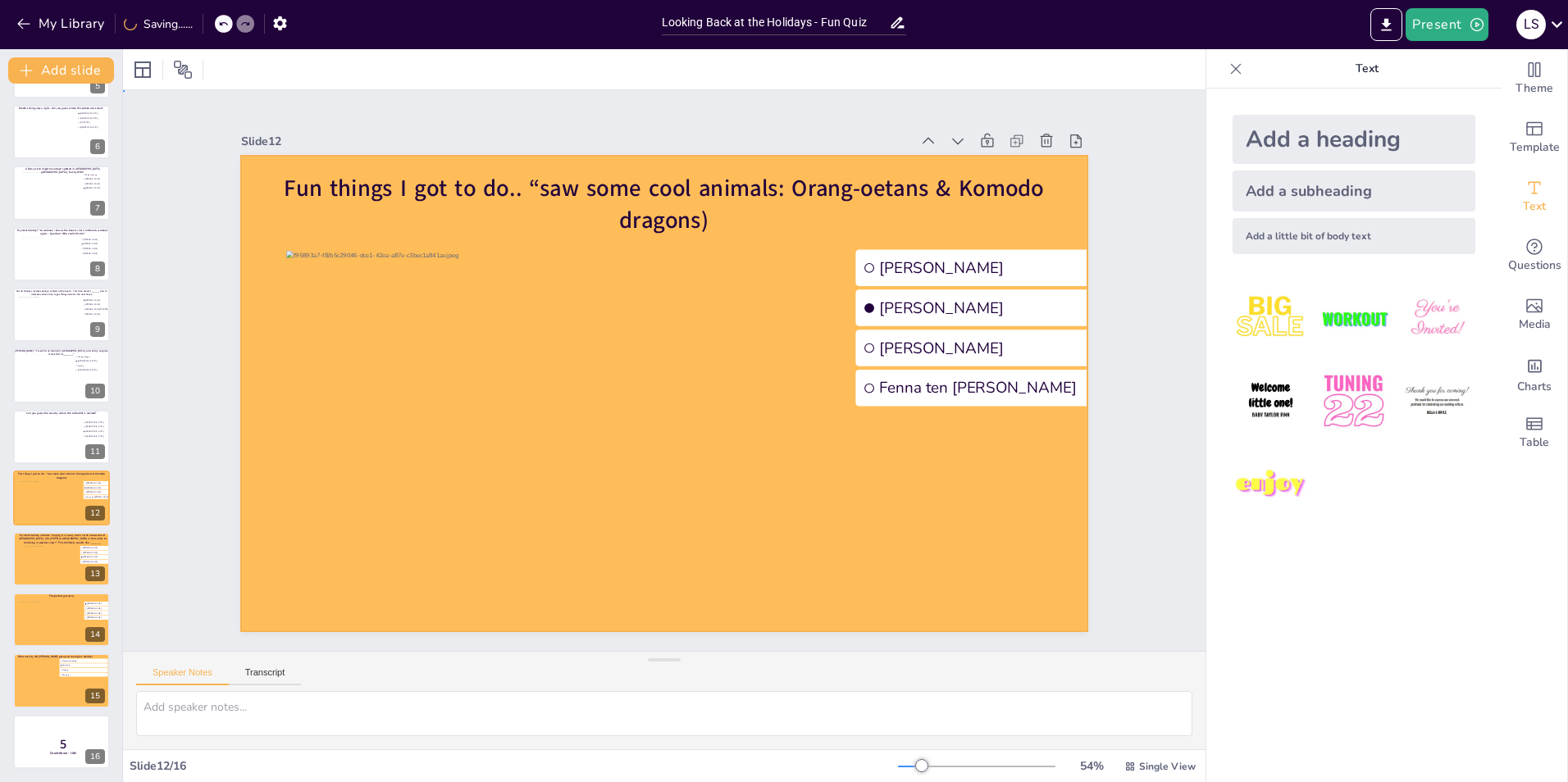
click at [254, 463] on div at bounding box center [643, 361] width 778 height 966
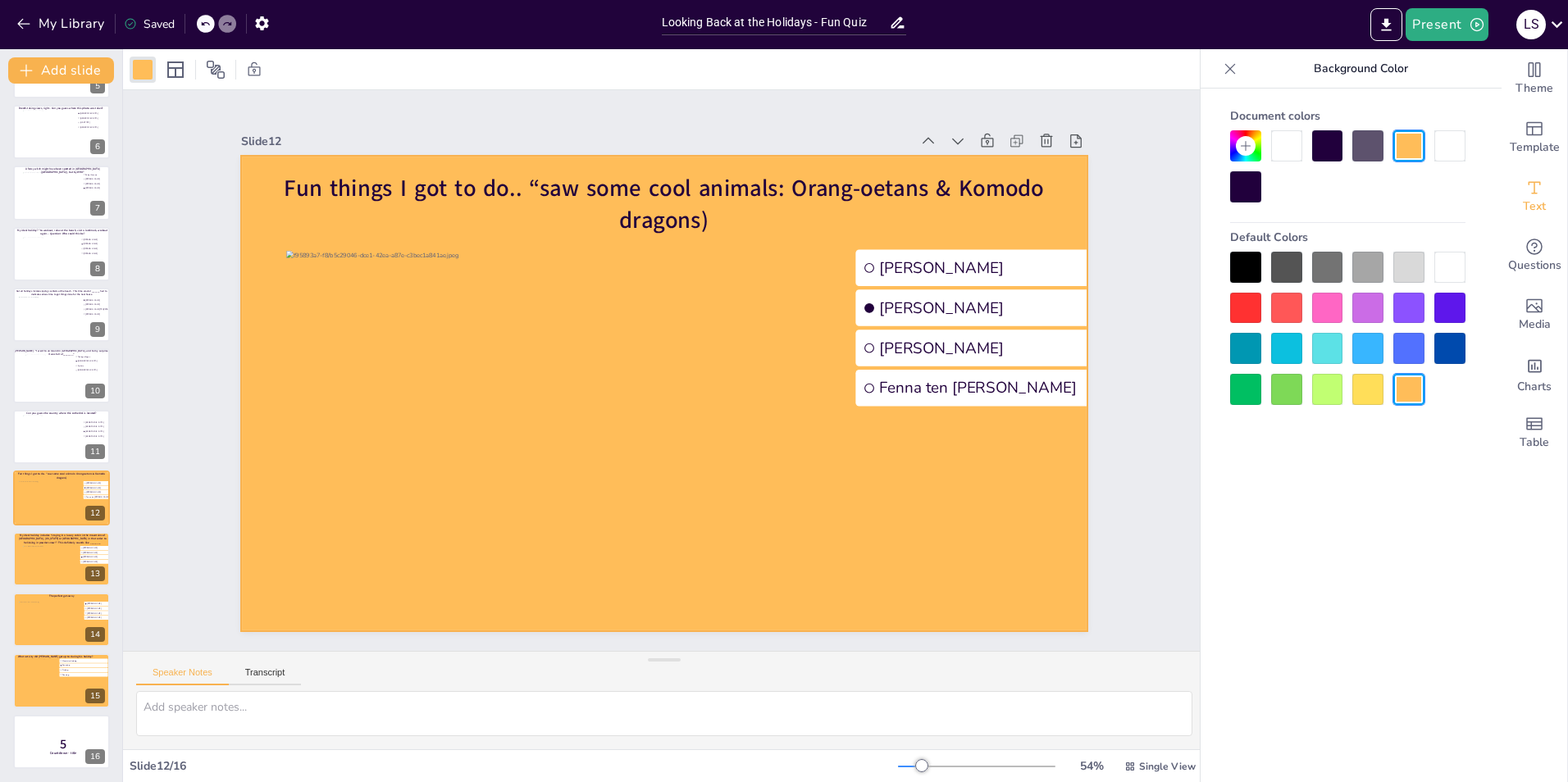
click at [1282, 153] on div at bounding box center [1286, 146] width 31 height 31
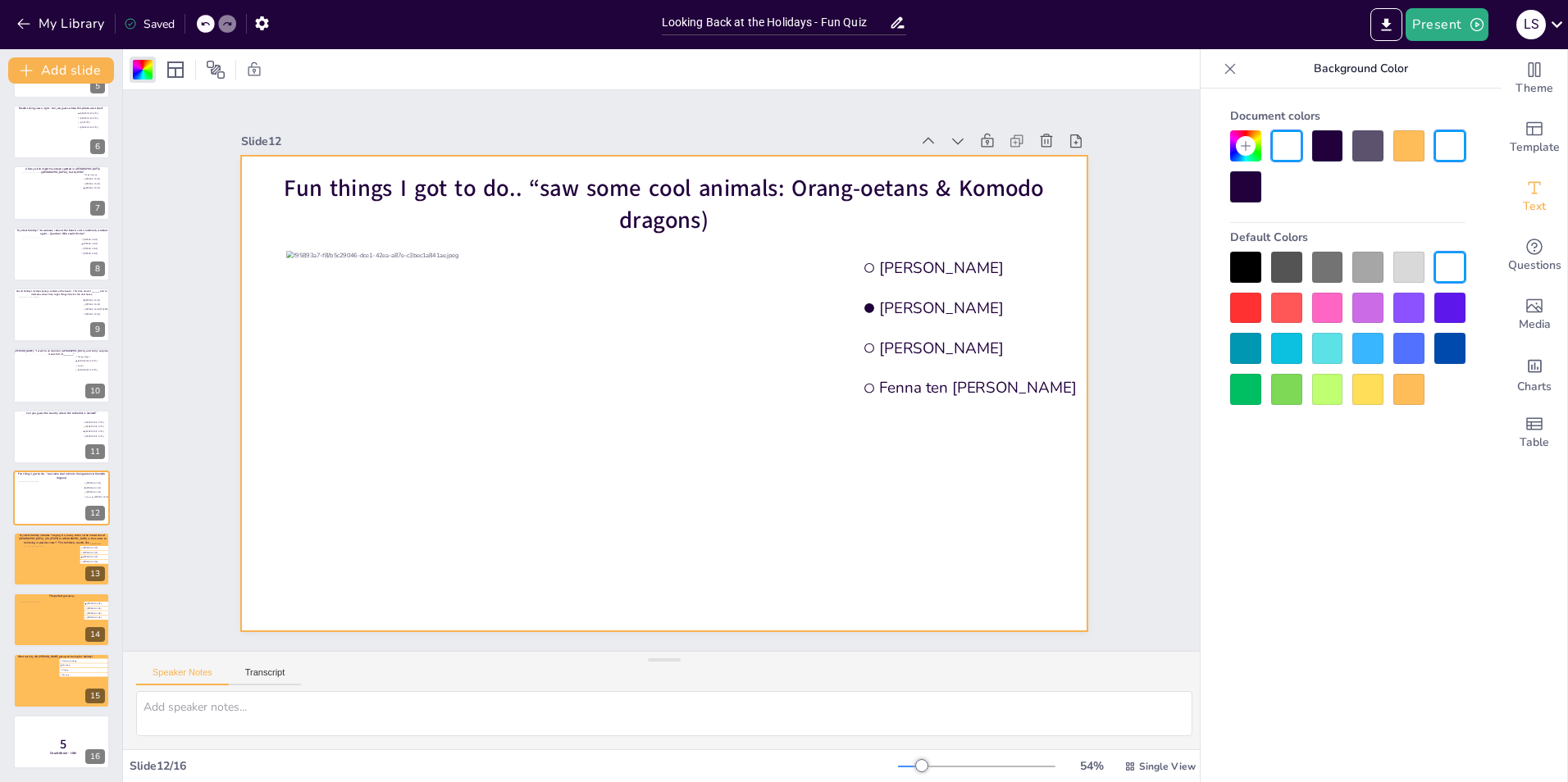
click at [1155, 280] on div "Slide 1 Would you dare climb a mountain during a hurricane storm? I bet not, bu…" at bounding box center [664, 371] width 1176 height 774
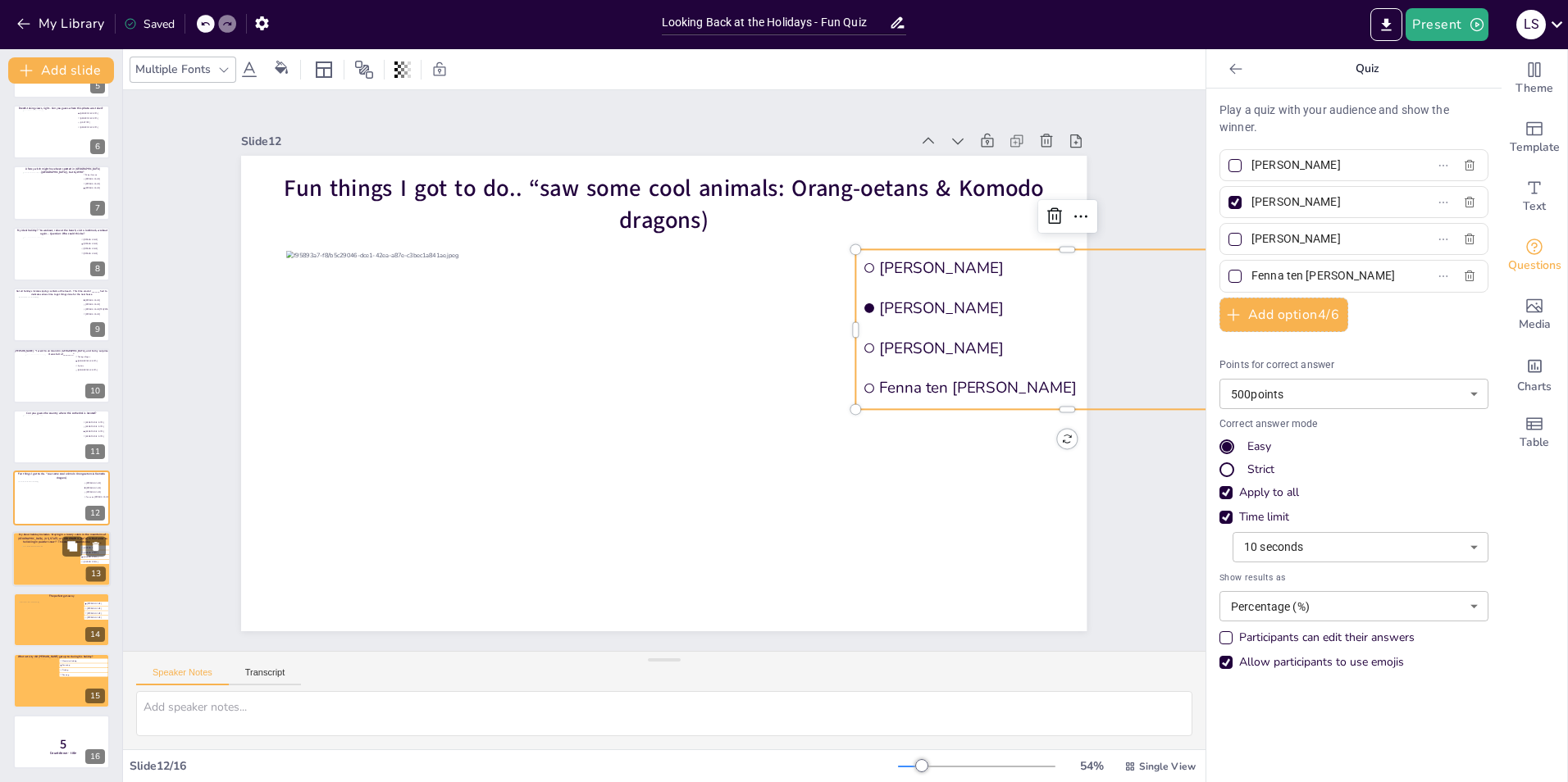
click at [31, 564] on div at bounding box center [62, 565] width 79 height 39
type input "[PERSON_NAME]"
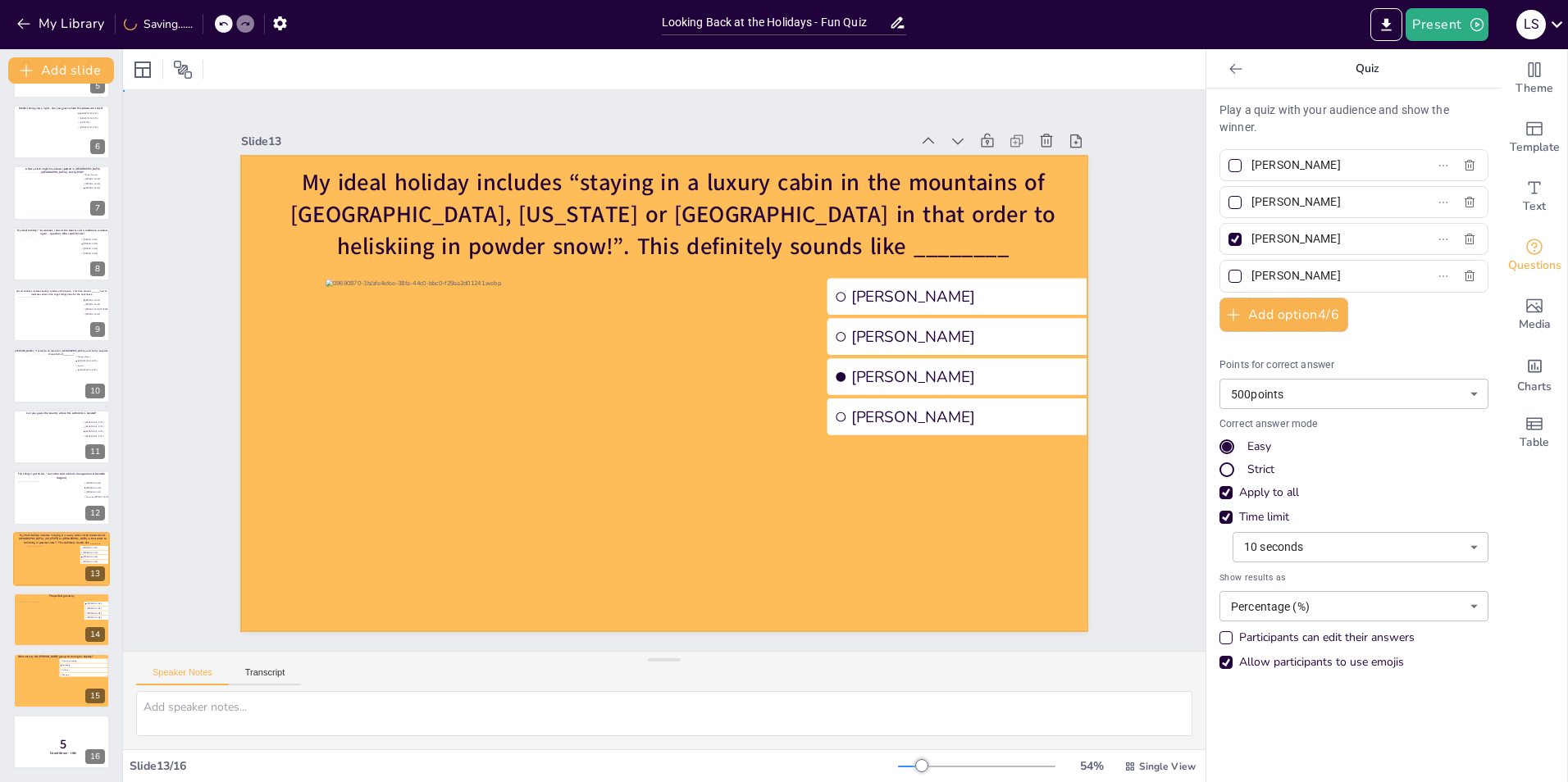
click at [321, 493] on div at bounding box center [641, 375] width 641 height 925
click at [144, 79] on div at bounding box center [143, 70] width 20 height 20
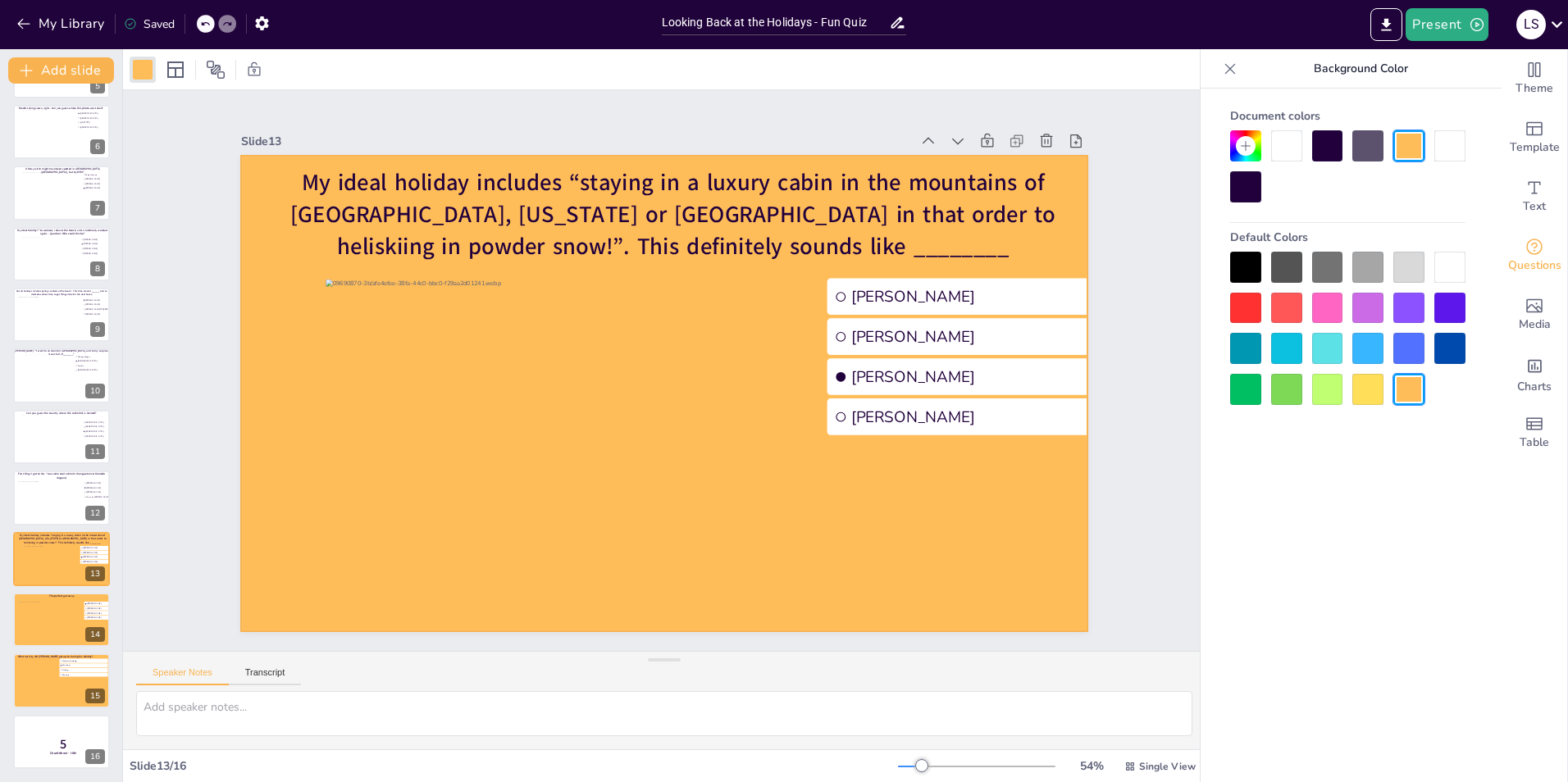
click at [1298, 147] on div at bounding box center [1286, 146] width 31 height 31
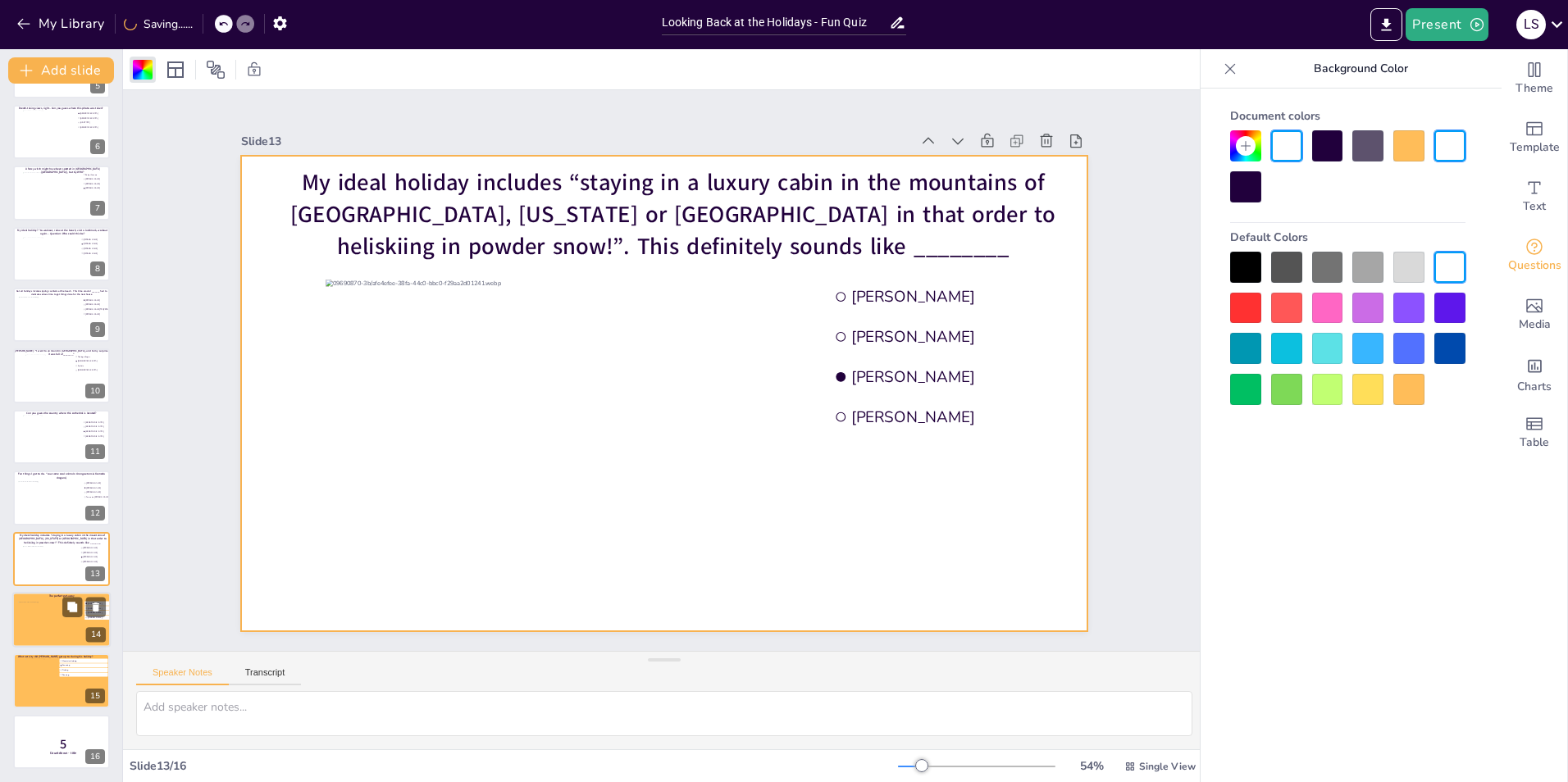
click at [52, 629] on div at bounding box center [51, 624] width 66 height 45
type input "[PERSON_NAME]"
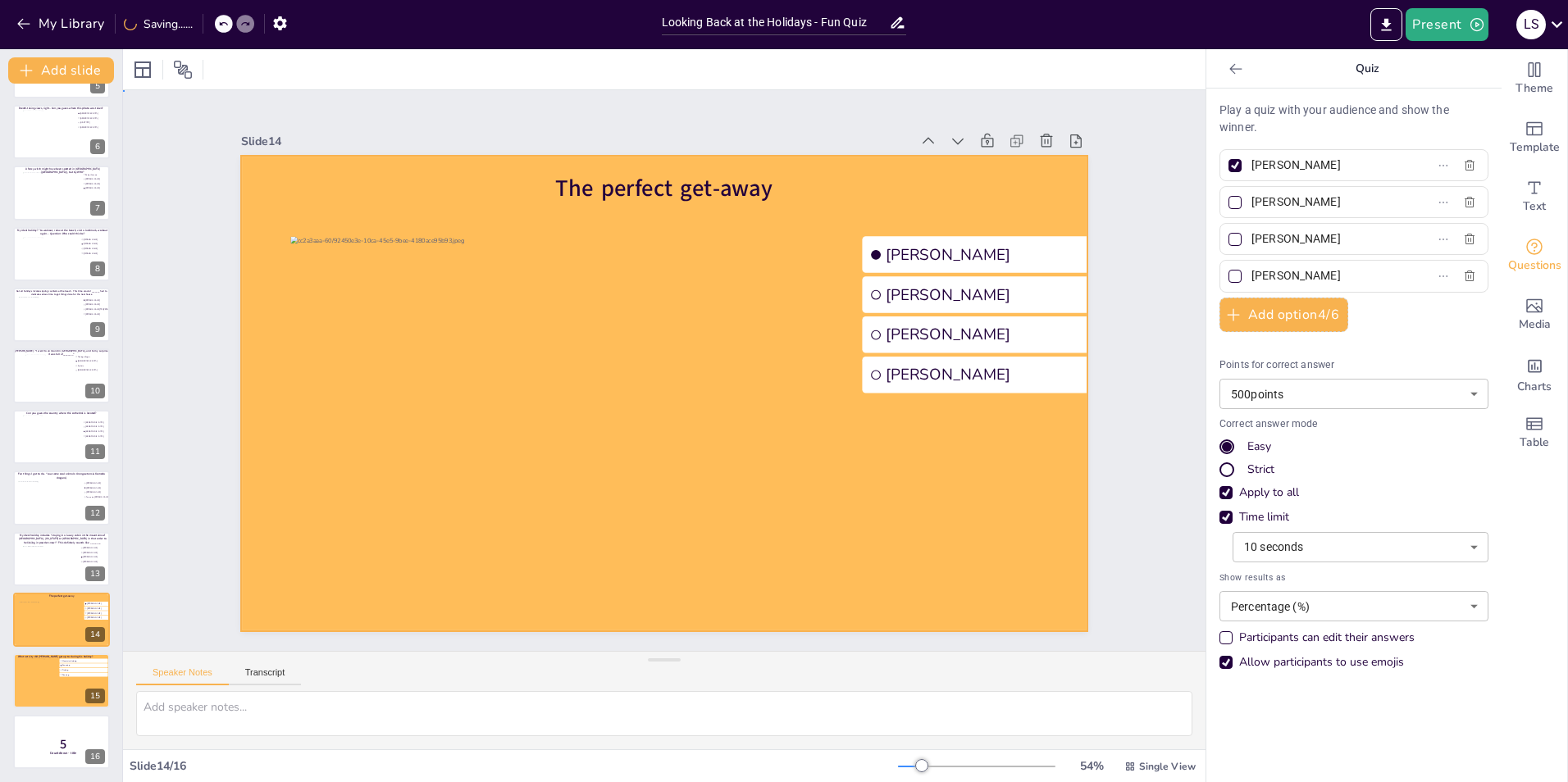
click at [236, 477] on div at bounding box center [646, 357] width 882 height 963
click at [145, 70] on div at bounding box center [143, 70] width 20 height 20
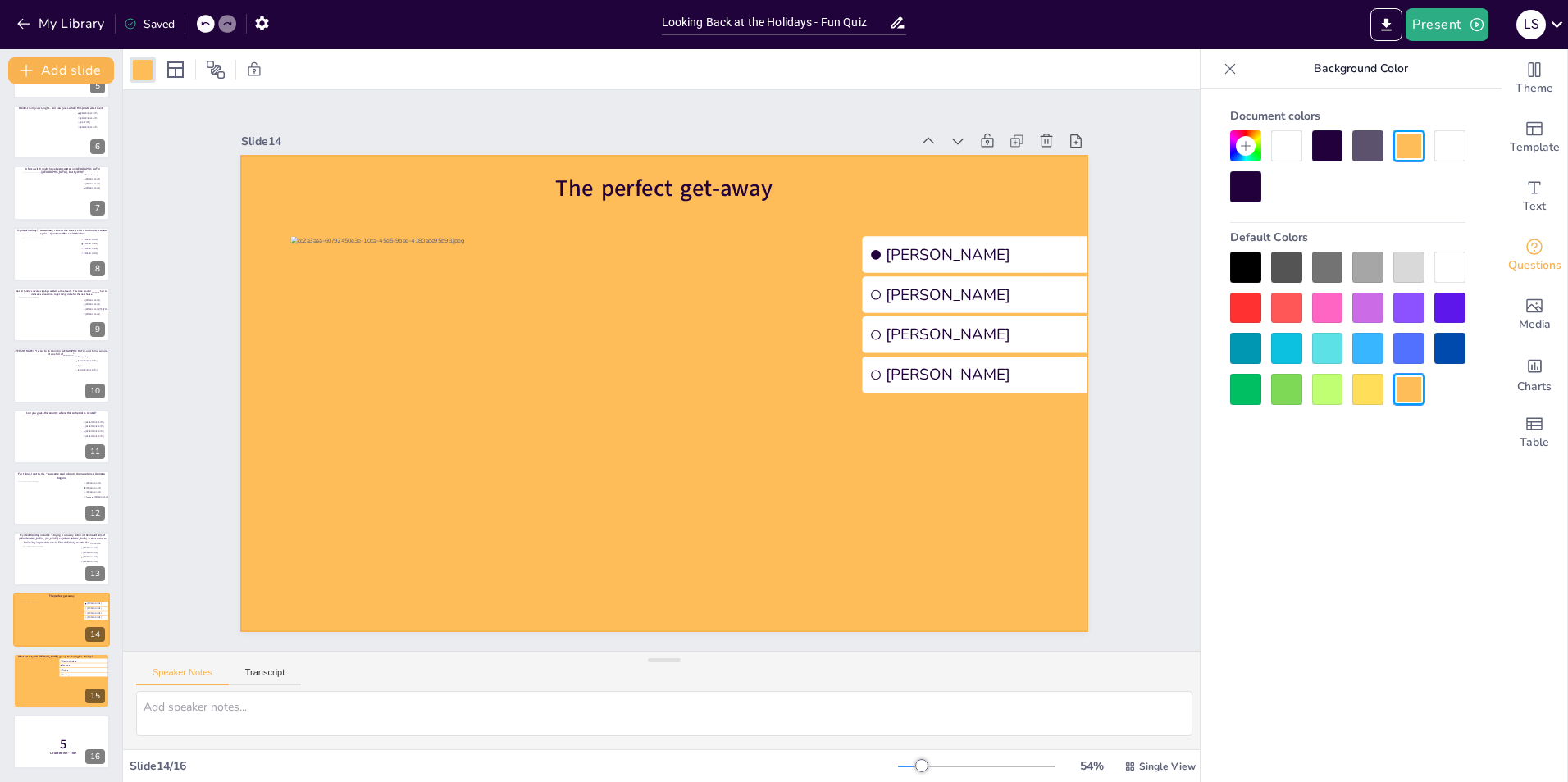
click at [1285, 150] on div at bounding box center [1286, 146] width 31 height 31
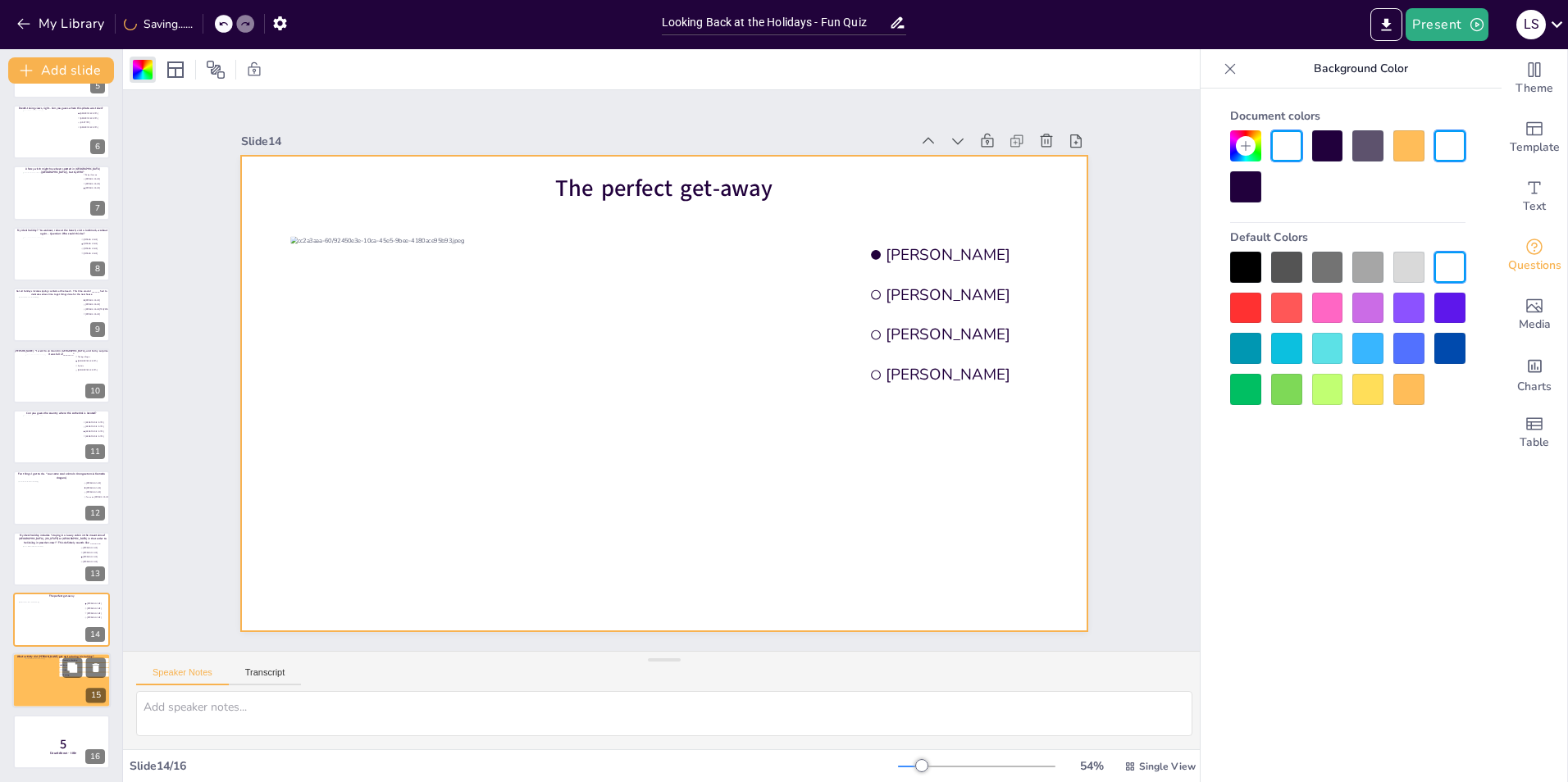
click at [52, 692] on div at bounding box center [41, 682] width 33 height 45
type input "Mountain climbing"
type input "Canoeing"
type input "Fishing"
type input "Running"
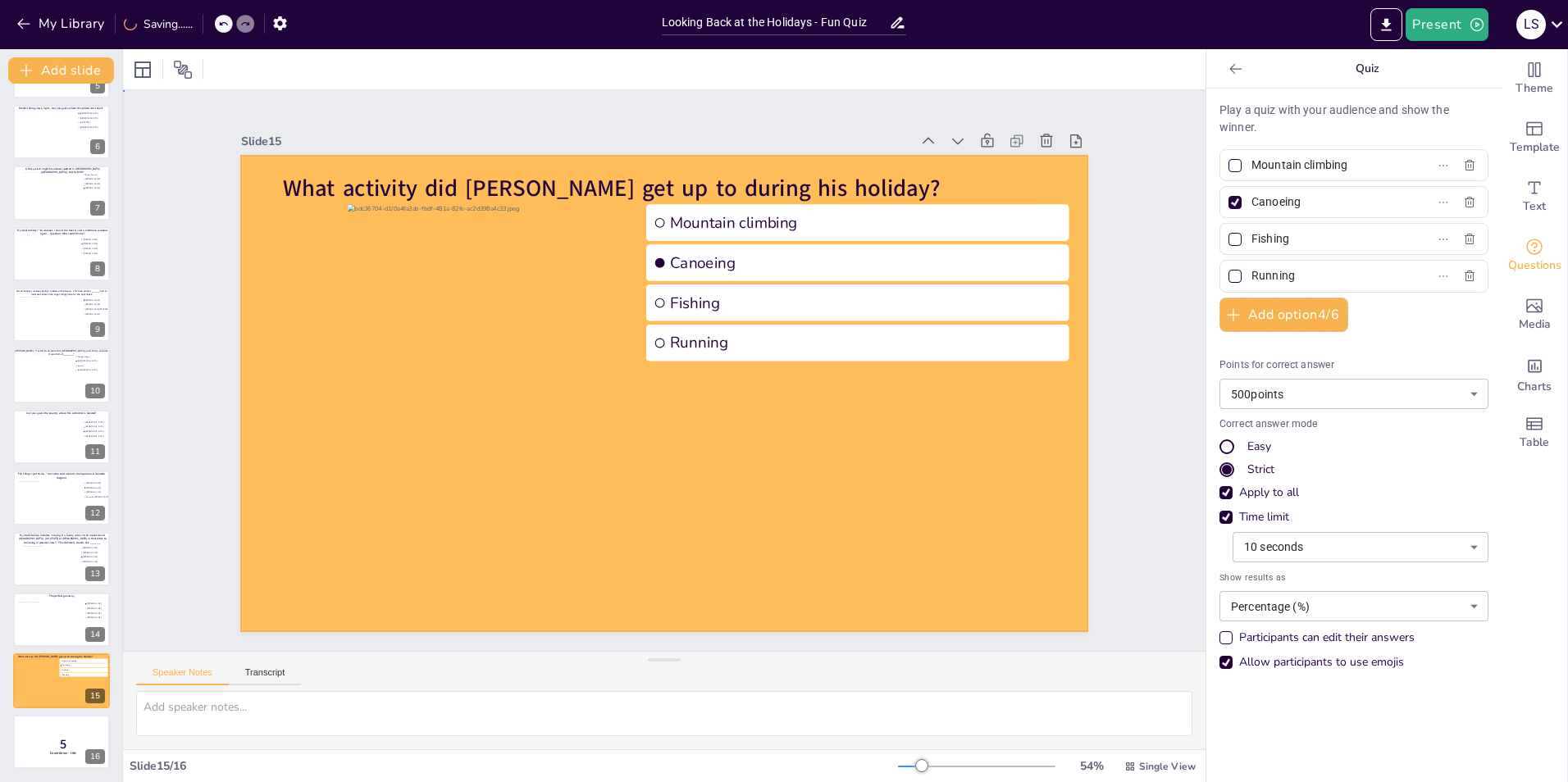
click at [246, 508] on div at bounding box center [651, 352] width 963 height 882
click at [141, 70] on div at bounding box center [143, 70] width 20 height 20
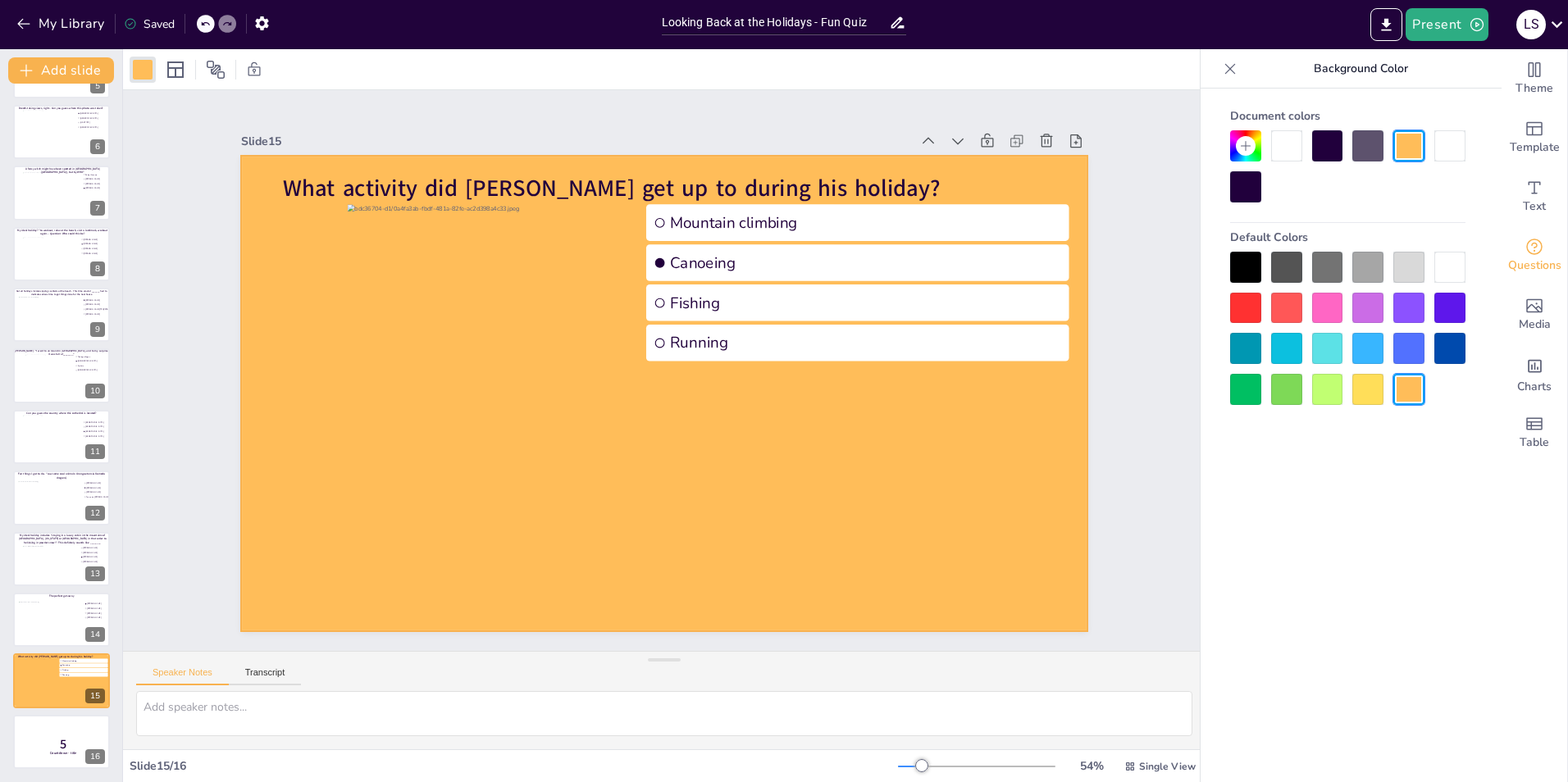
click at [1279, 157] on div at bounding box center [1286, 146] width 31 height 31
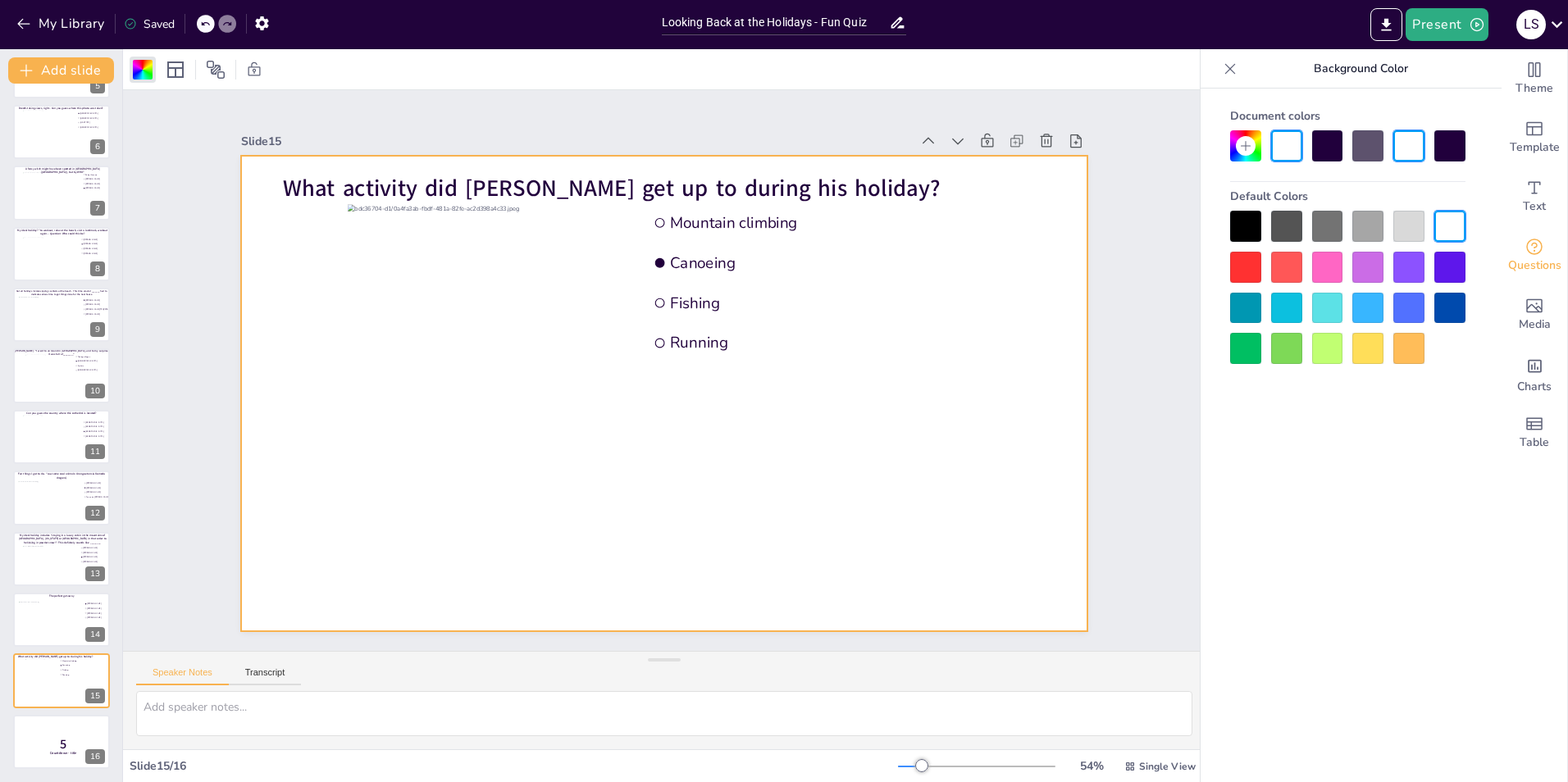
click at [1091, 406] on div "Slide 1 Would you dare climb a mountain during a hurricane storm? I bet not, bu…" at bounding box center [664, 371] width 987 height 616
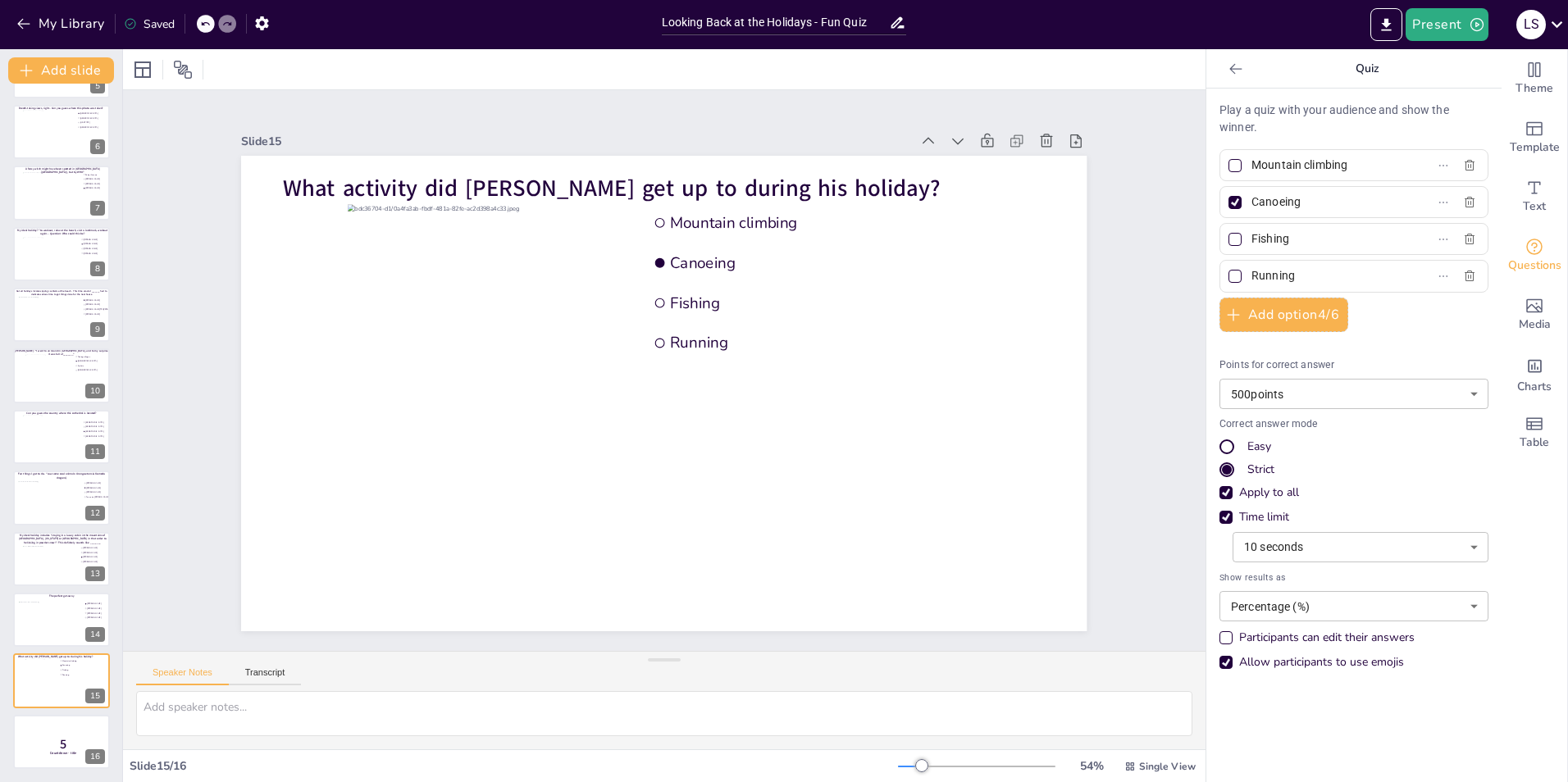
scroll to position [0, 0]
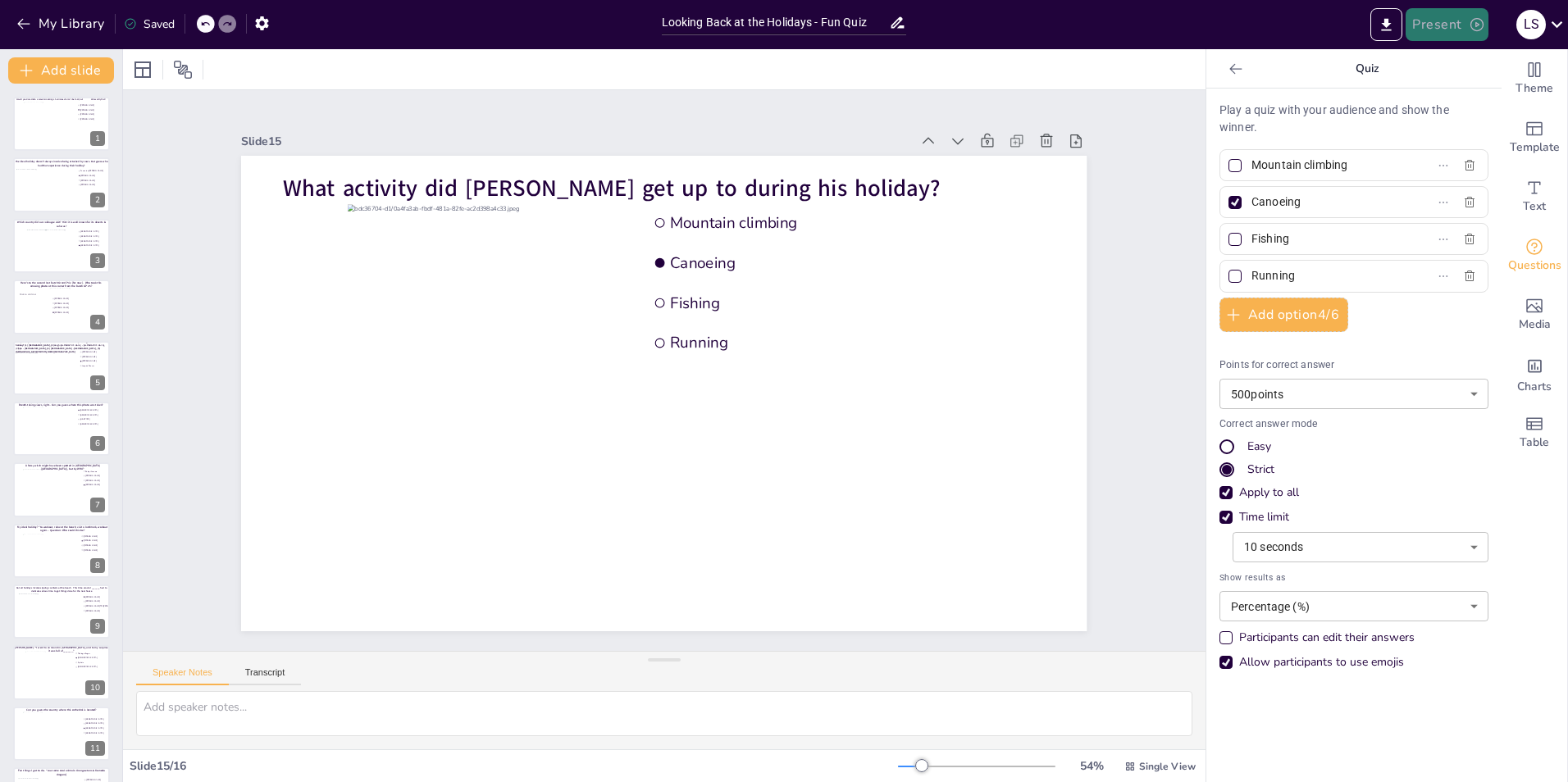
click at [1449, 30] on button "Present" at bounding box center [1447, 25] width 82 height 33
click at [1472, 94] on li "Play presentation" at bounding box center [1472, 100] width 129 height 27
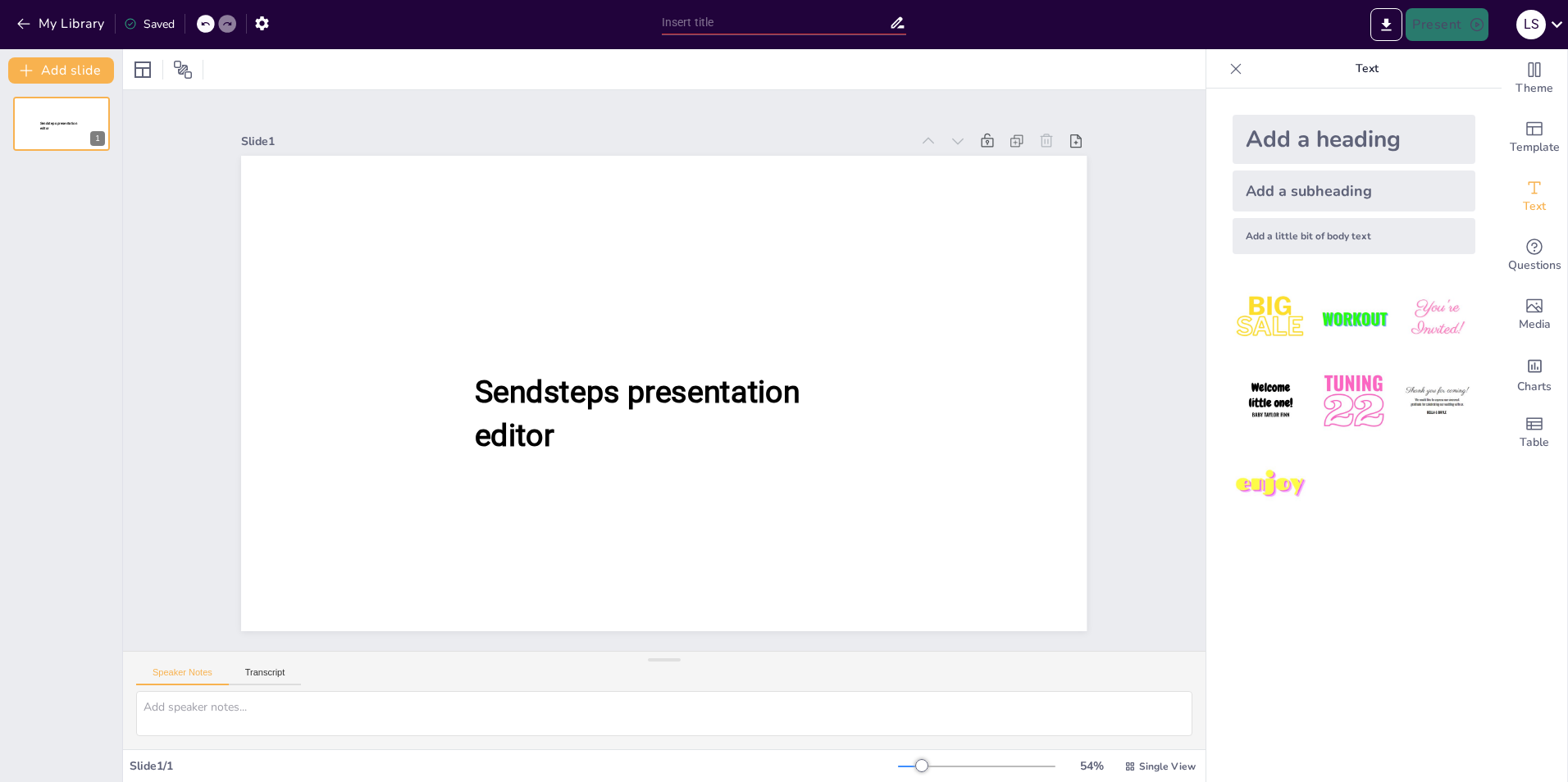
type input "Looking Back at the Holidays - Fun Quiz"
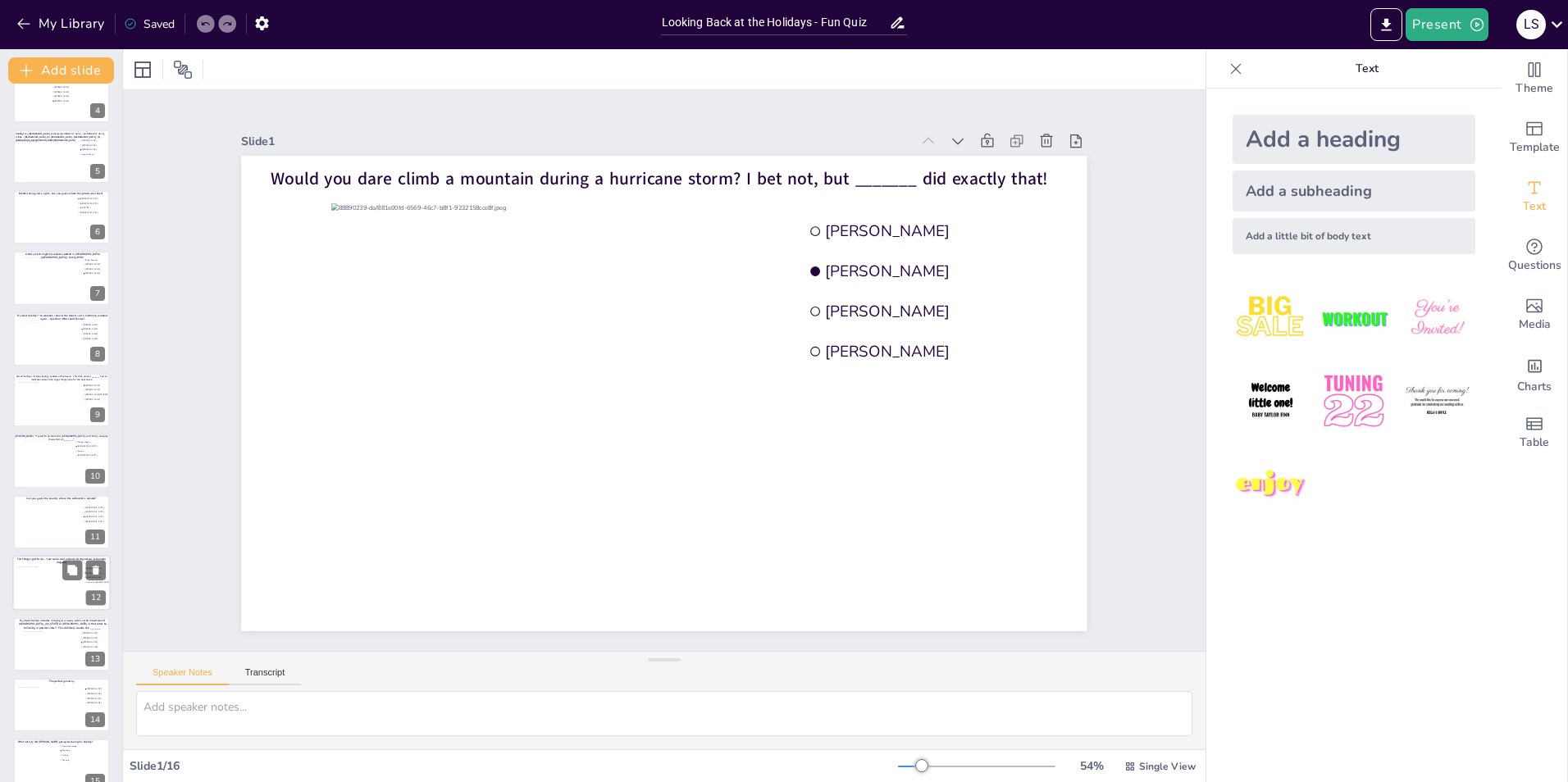
click at [22, 588] on div at bounding box center [50, 589] width 66 height 45
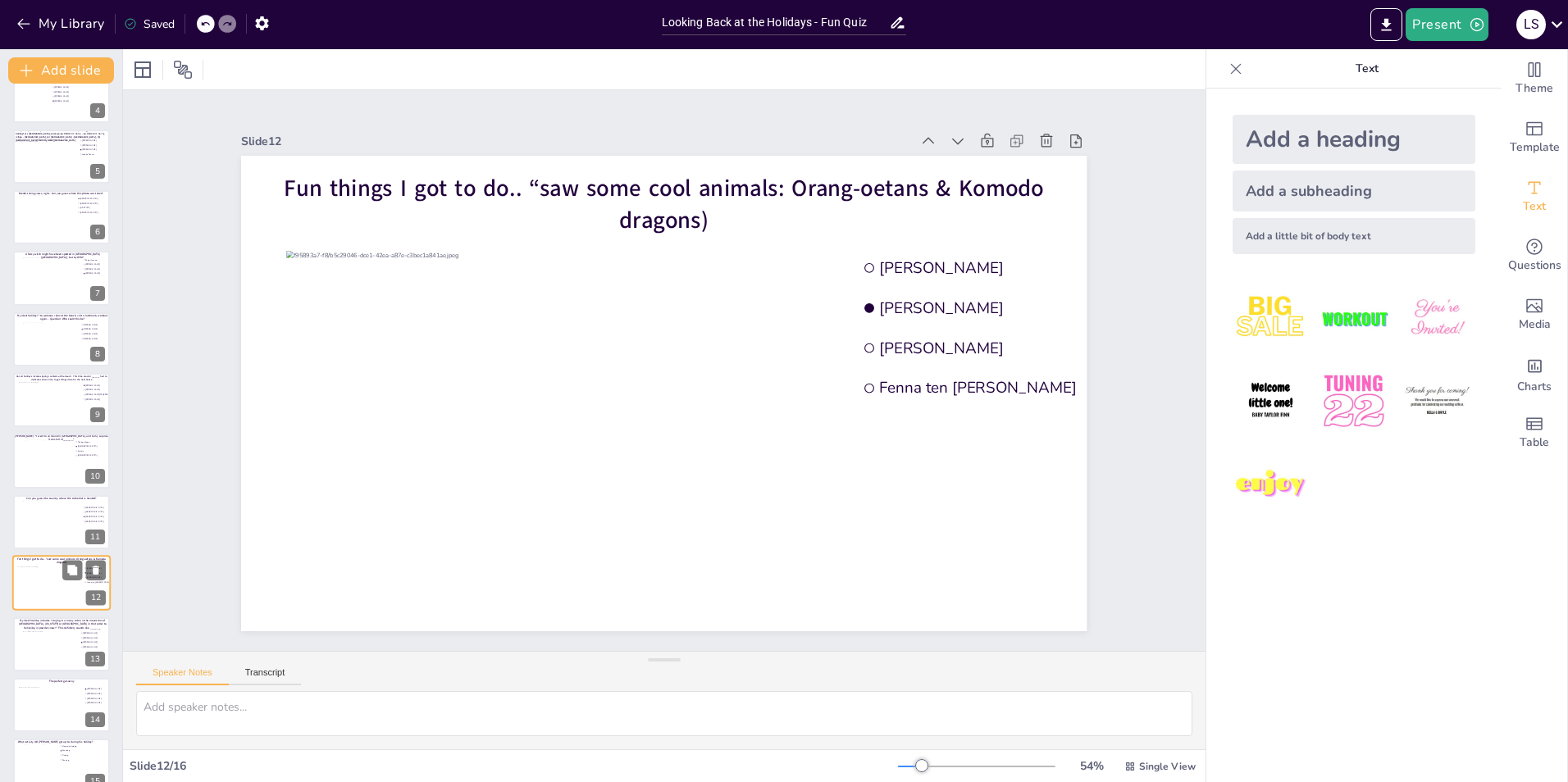
scroll to position [297, 0]
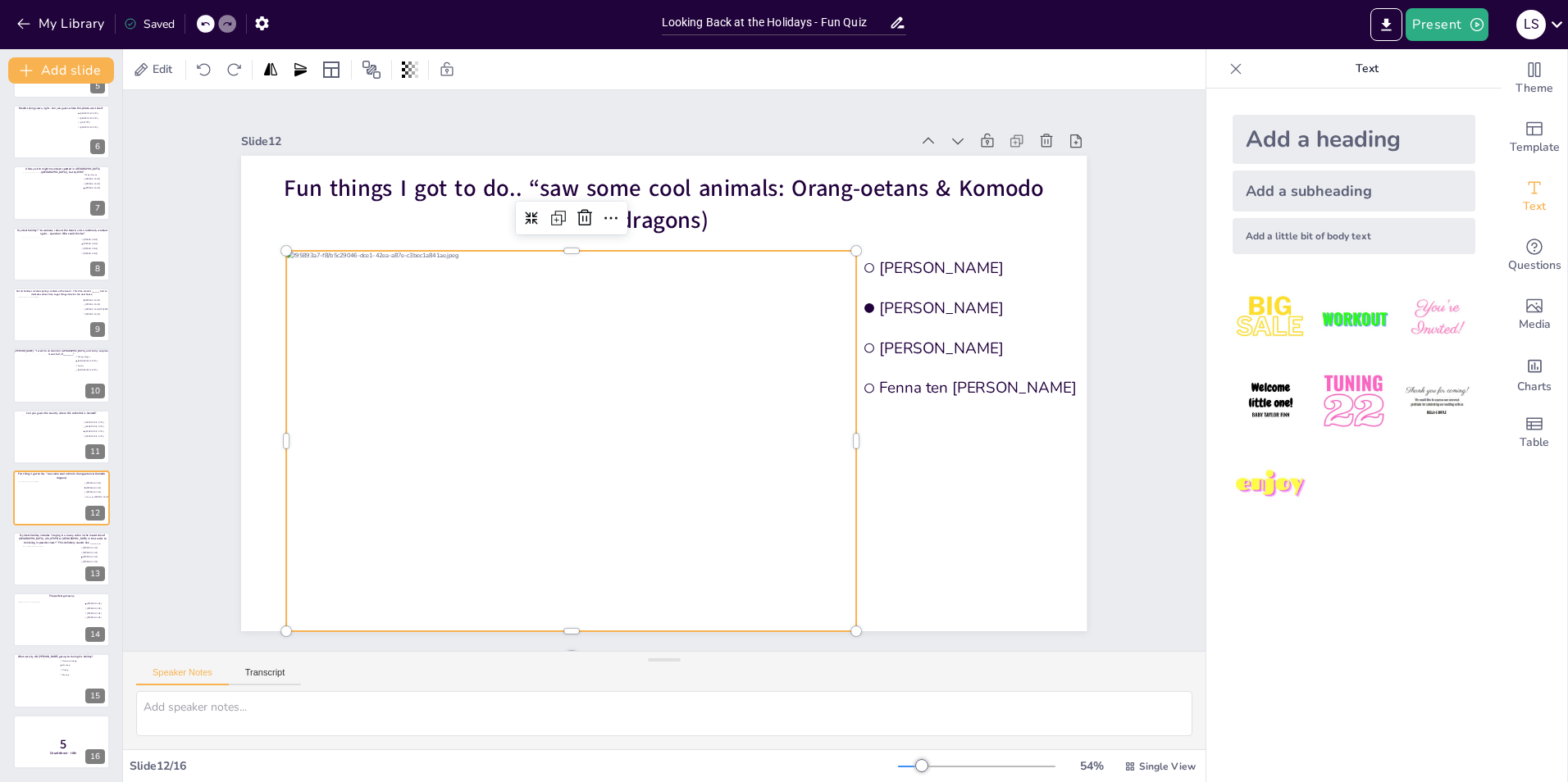
click at [647, 345] on div at bounding box center [571, 440] width 569 height 380
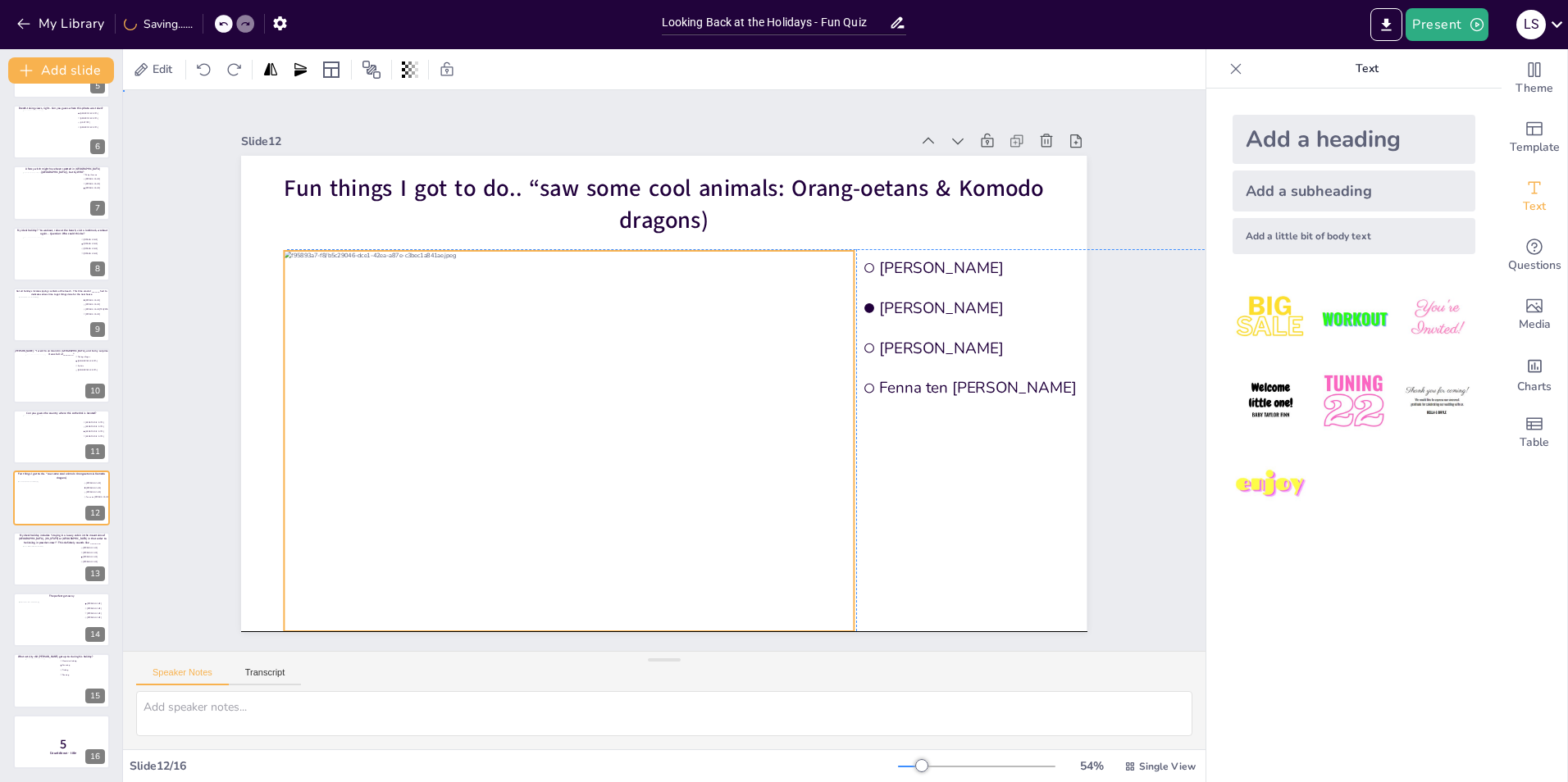
click at [647, 345] on div at bounding box center [568, 440] width 569 height 380
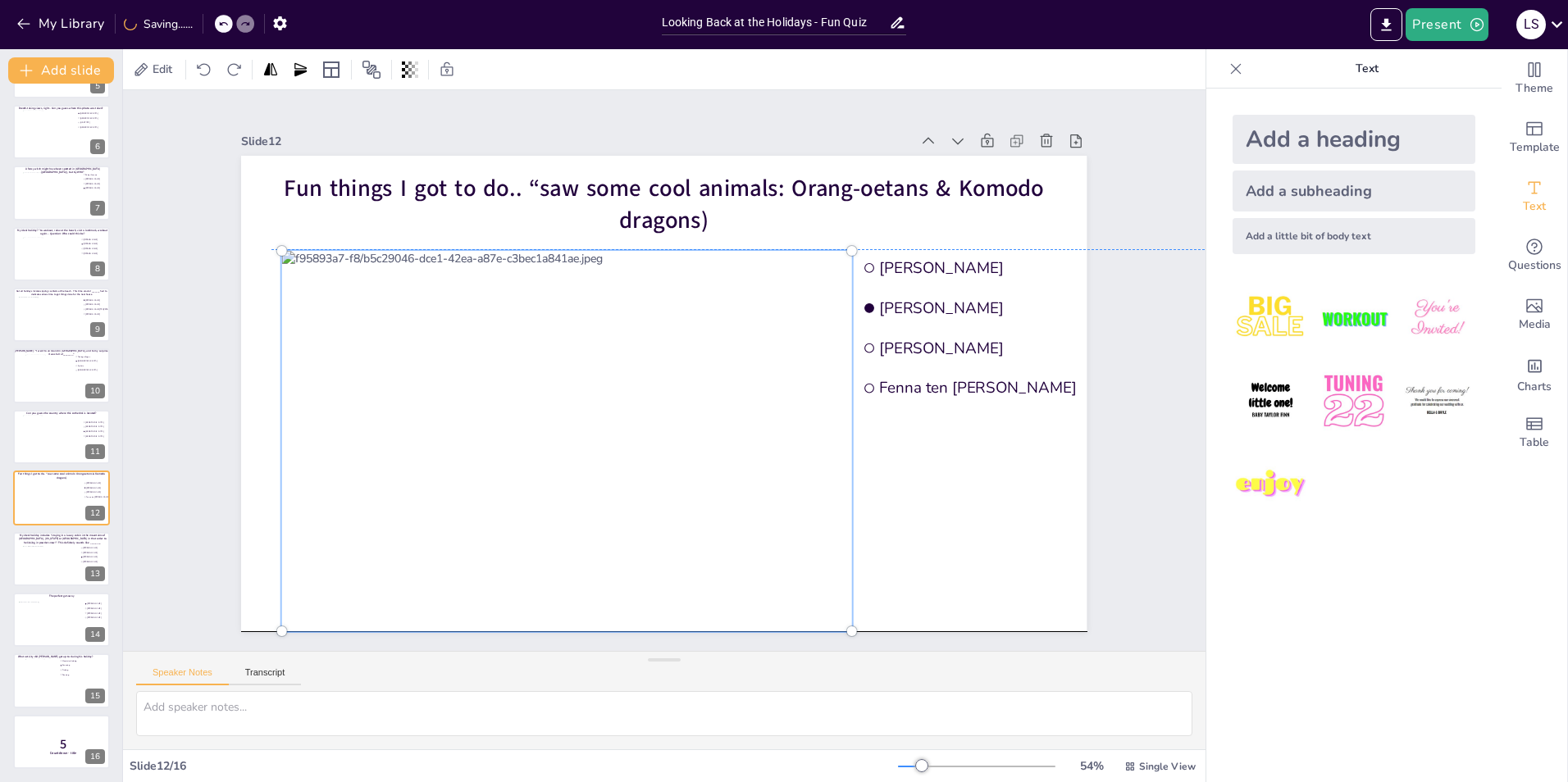
click at [647, 345] on div at bounding box center [567, 441] width 589 height 400
drag, startPoint x: 769, startPoint y: 398, endPoint x: 726, endPoint y: 400, distance: 43.0
click at [726, 400] on div at bounding box center [567, 441] width 589 height 400
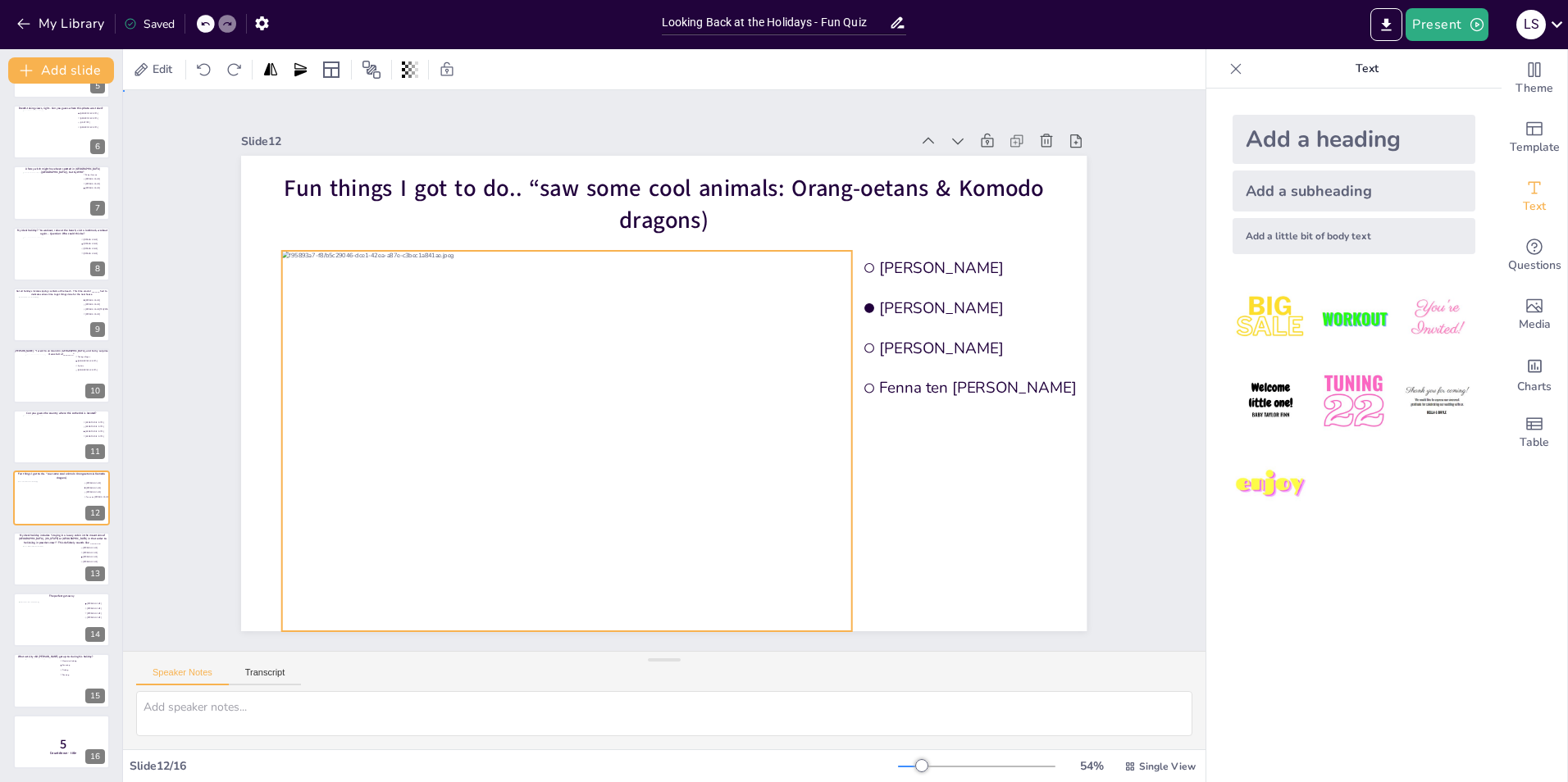
click at [1090, 444] on div "Slide 1 Would you dare climb a mountain during a hurricane storm? I bet not, bu…" at bounding box center [664, 370] width 938 height 521
click at [818, 480] on div at bounding box center [567, 440] width 569 height 380
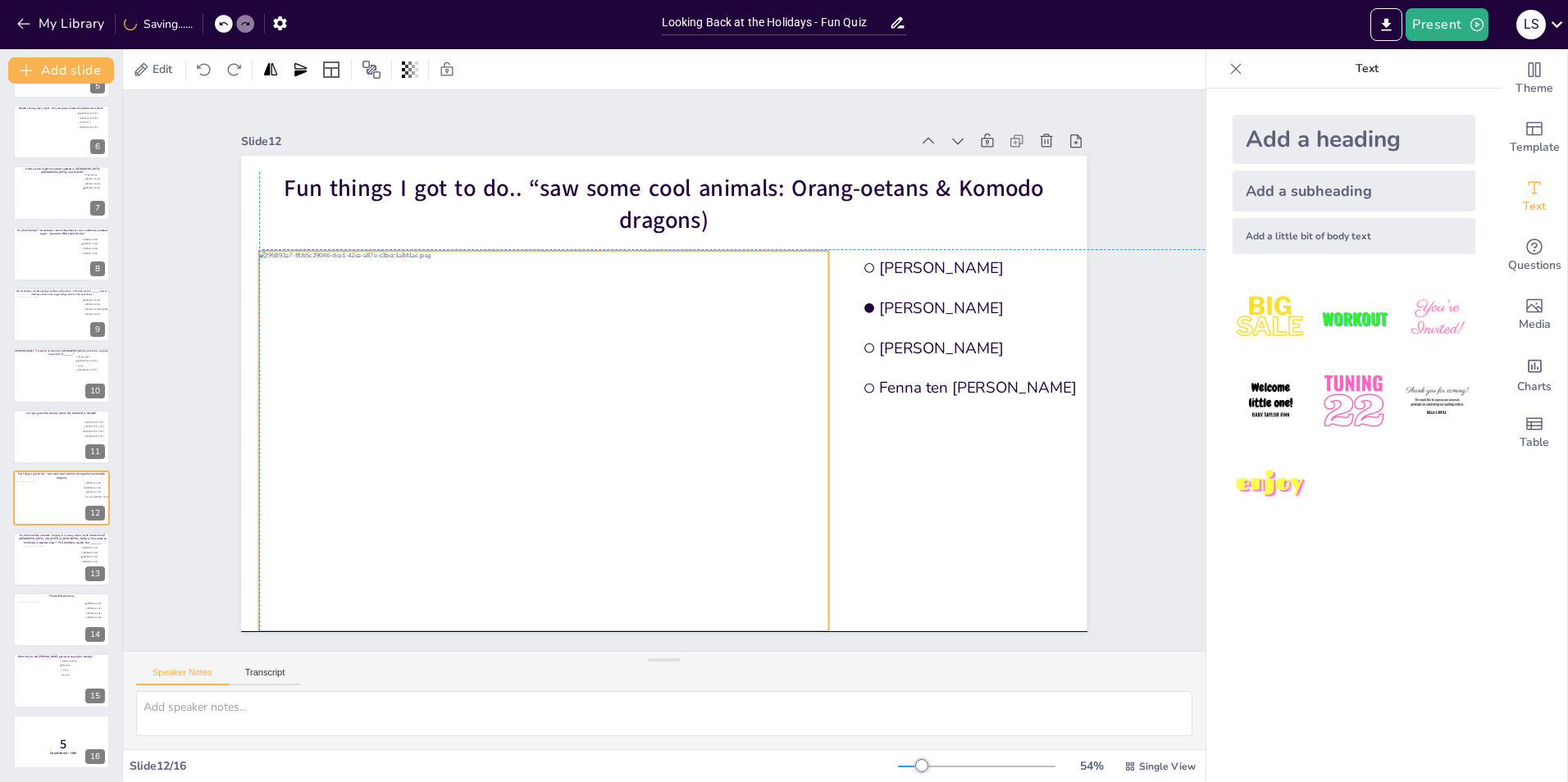
drag, startPoint x: 818, startPoint y: 480, endPoint x: 799, endPoint y: 480, distance: 19.0
click at [799, 480] on div at bounding box center [544, 440] width 569 height 380
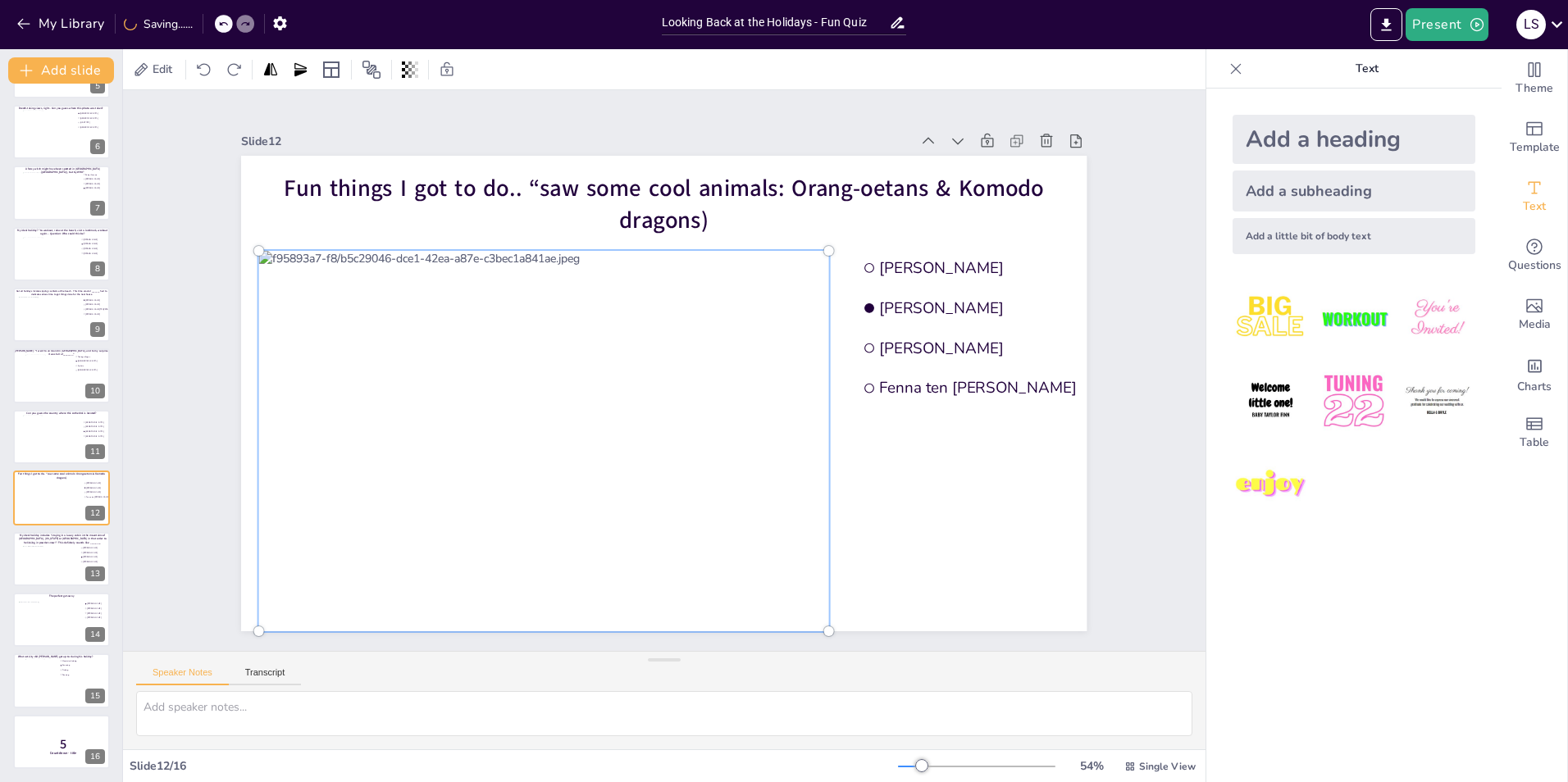
click at [995, 380] on span "Fenna ten [PERSON_NAME]" at bounding box center [1076, 388] width 392 height 21
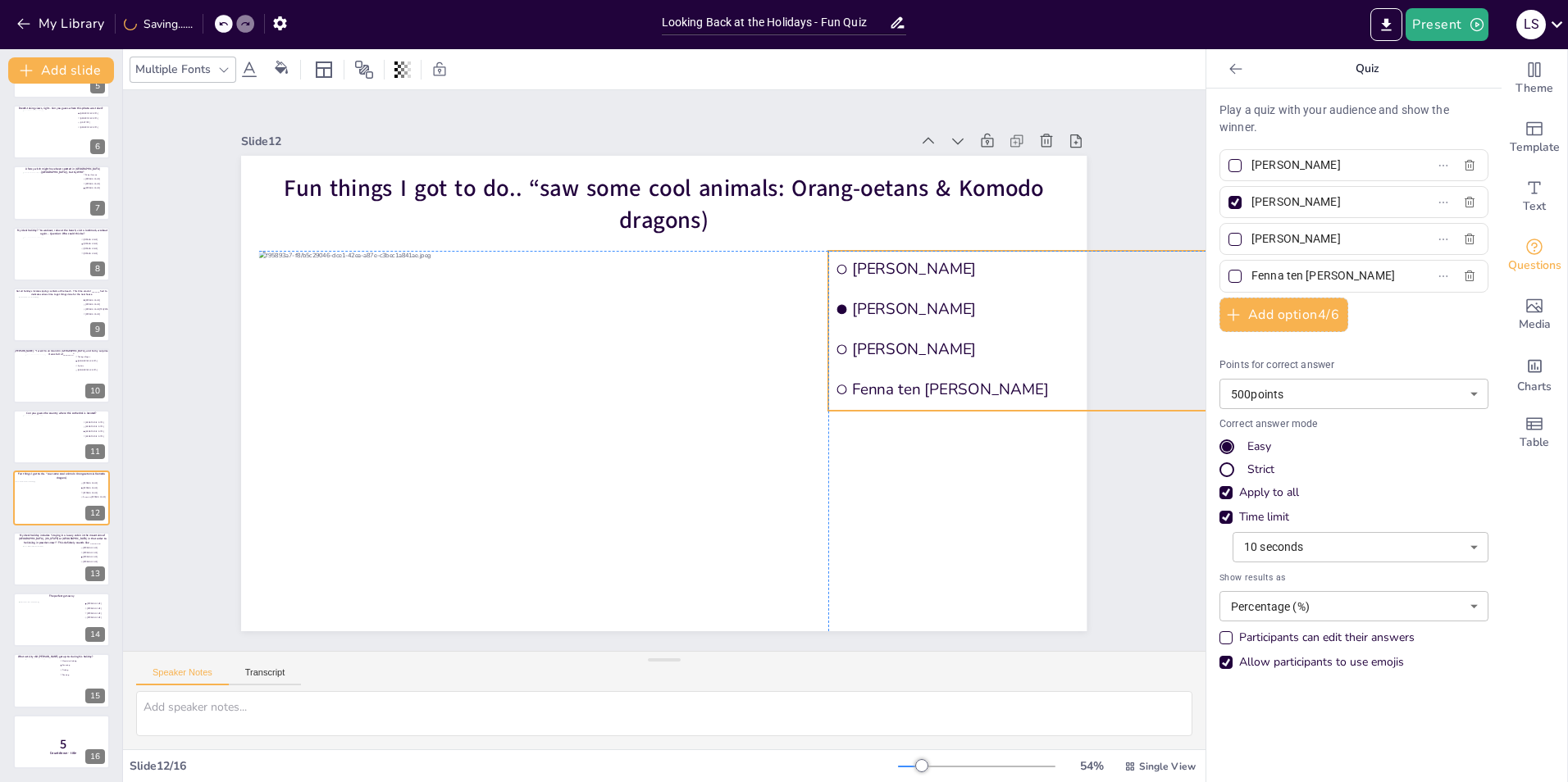
drag, startPoint x: 997, startPoint y: 380, endPoint x: 975, endPoint y: 383, distance: 22.2
click at [975, 383] on span "Fenna ten [PERSON_NAME]" at bounding box center [1048, 389] width 392 height 21
click at [1142, 494] on div "Slide 1 Would you dare climb a mountain during a hurricane storm? I bet not, bu…" at bounding box center [664, 370] width 1083 height 561
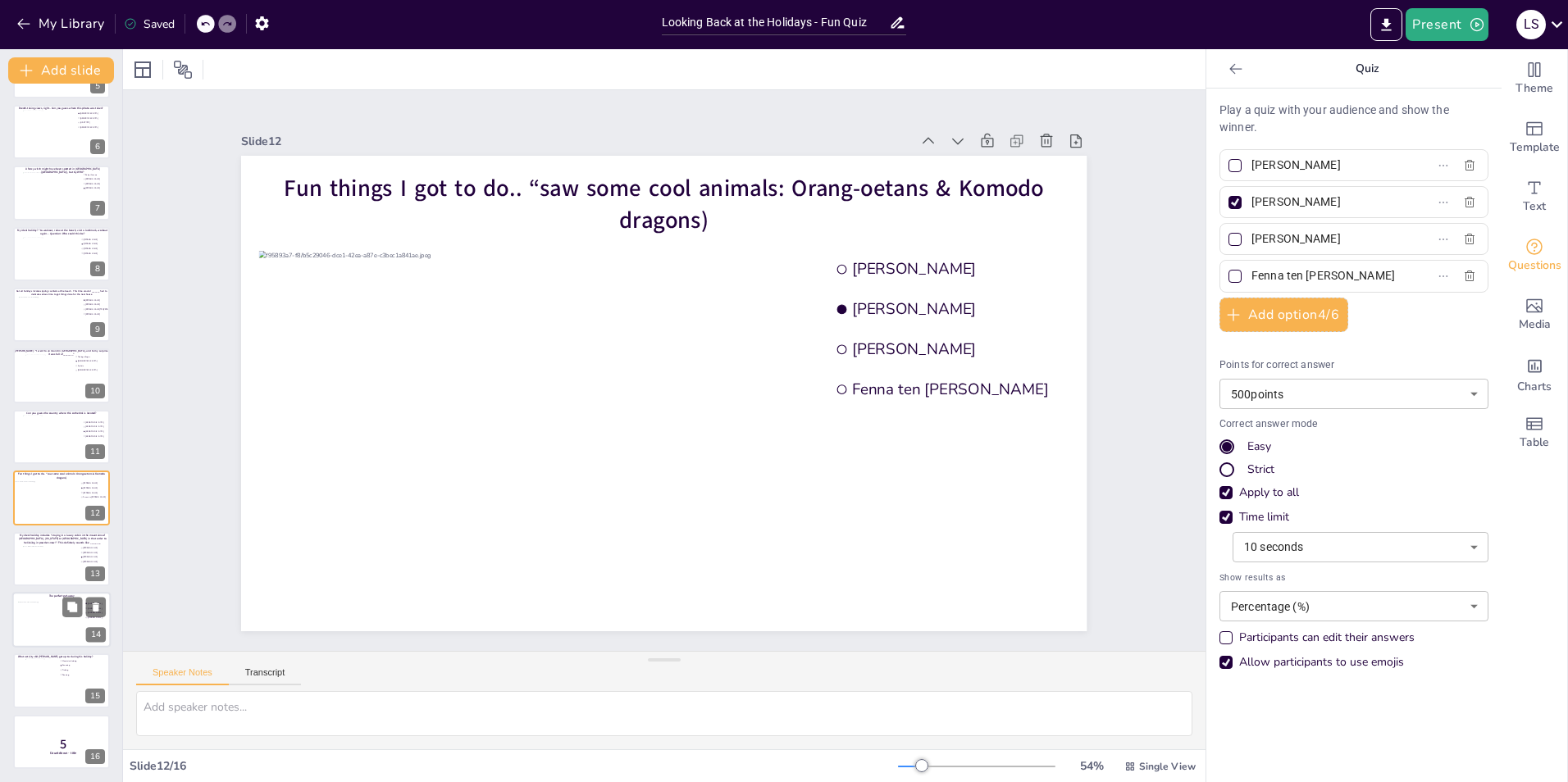
click at [43, 614] on div at bounding box center [51, 624] width 66 height 45
type input "[PERSON_NAME]"
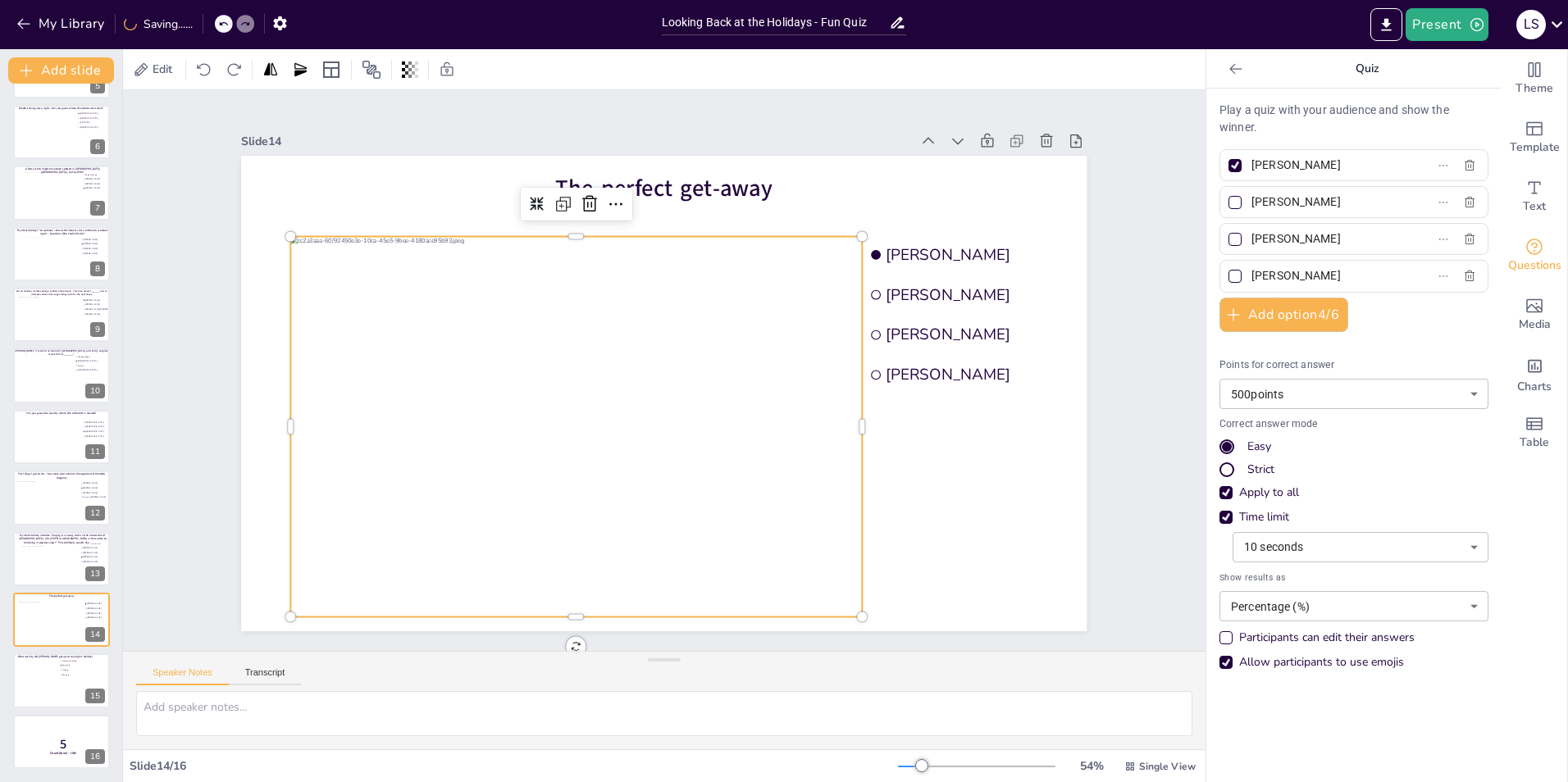
click at [538, 428] on div at bounding box center [576, 427] width 571 height 380
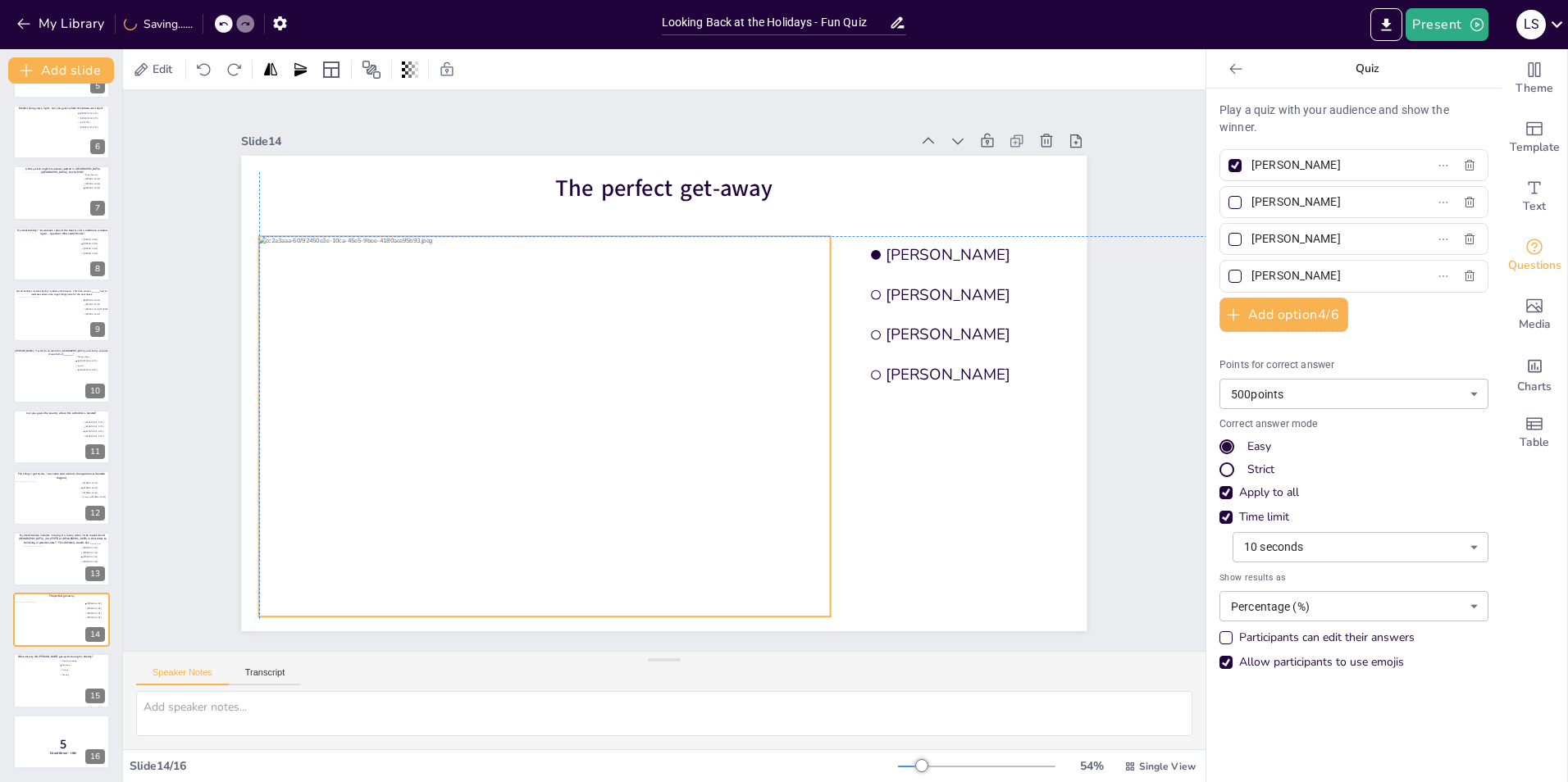
drag, startPoint x: 538, startPoint y: 428, endPoint x: 508, endPoint y: 430, distance: 30.1
click at [508, 430] on div at bounding box center [544, 426] width 571 height 380
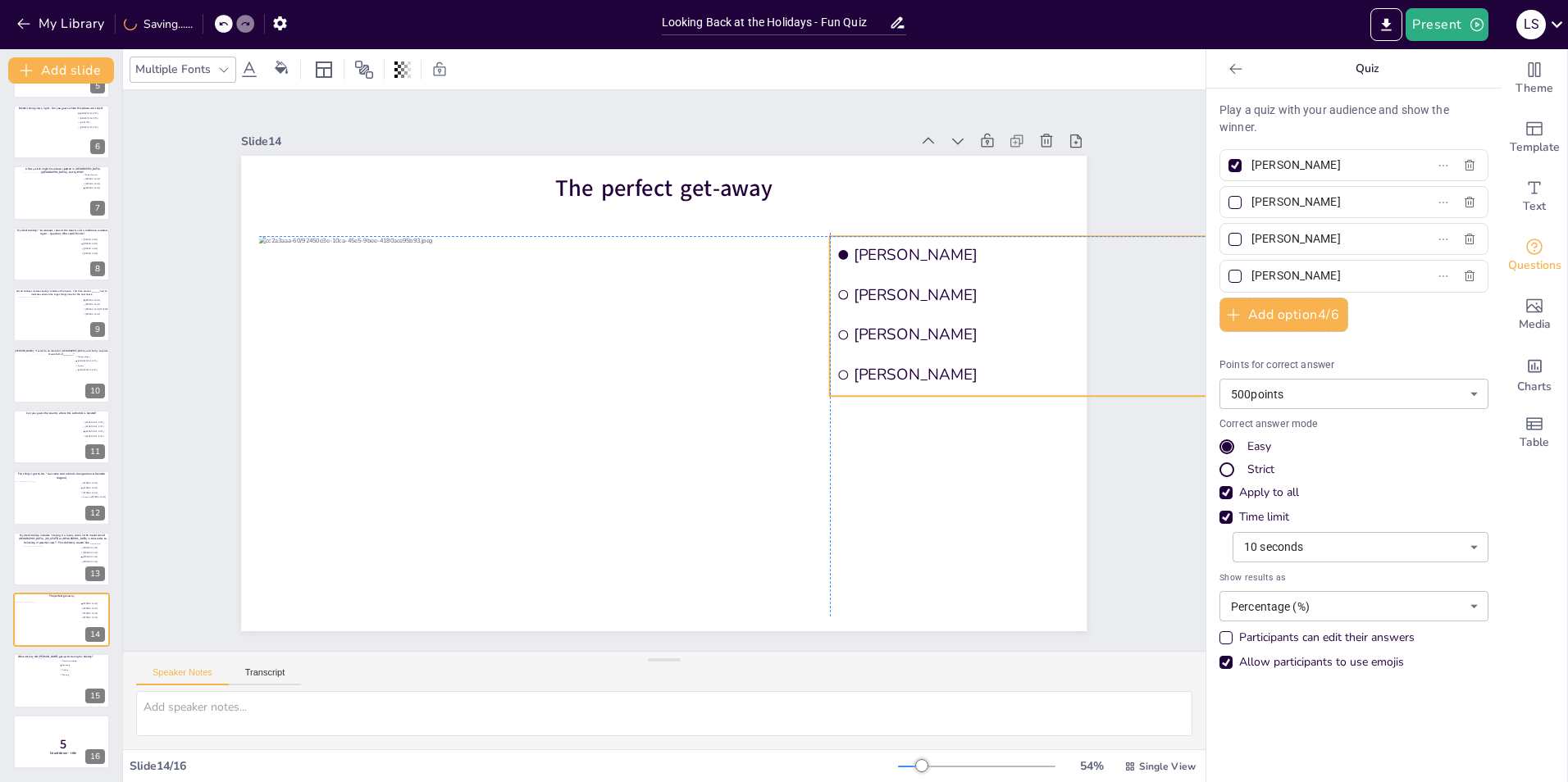
drag, startPoint x: 1013, startPoint y: 308, endPoint x: 982, endPoint y: 305, distance: 31.1
click at [982, 305] on ul "[PERSON_NAME] [PERSON_NAME] [PERSON_NAME] [PERSON_NAME]" at bounding box center [1041, 316] width 423 height 160
click at [1094, 510] on div "Slide 1 Would you dare climb a mountain during a hurricane storm? I bet not, bu…" at bounding box center [664, 370] width 938 height 521
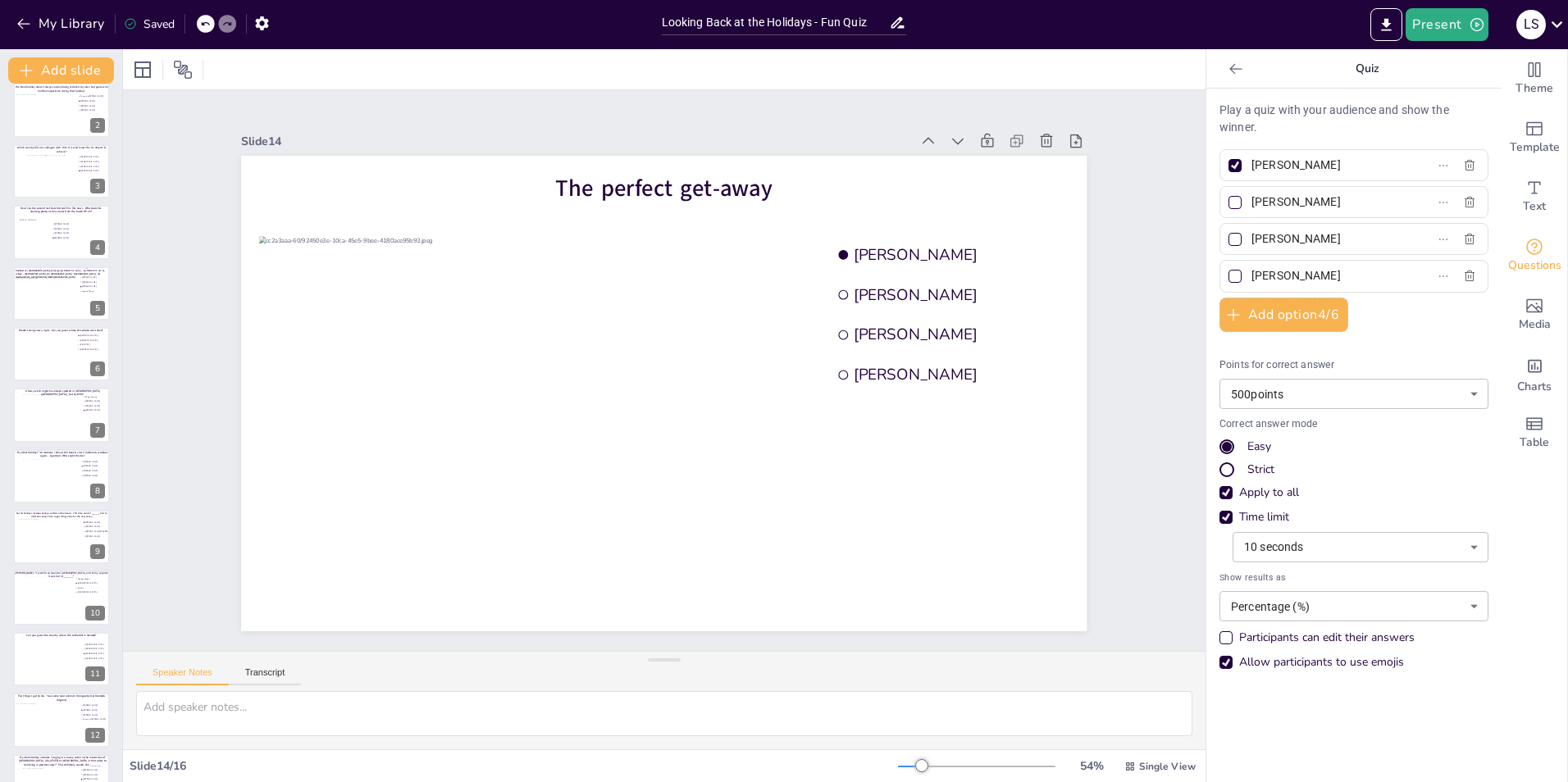
scroll to position [0, 0]
